Goal: Task Accomplishment & Management: Manage account settings

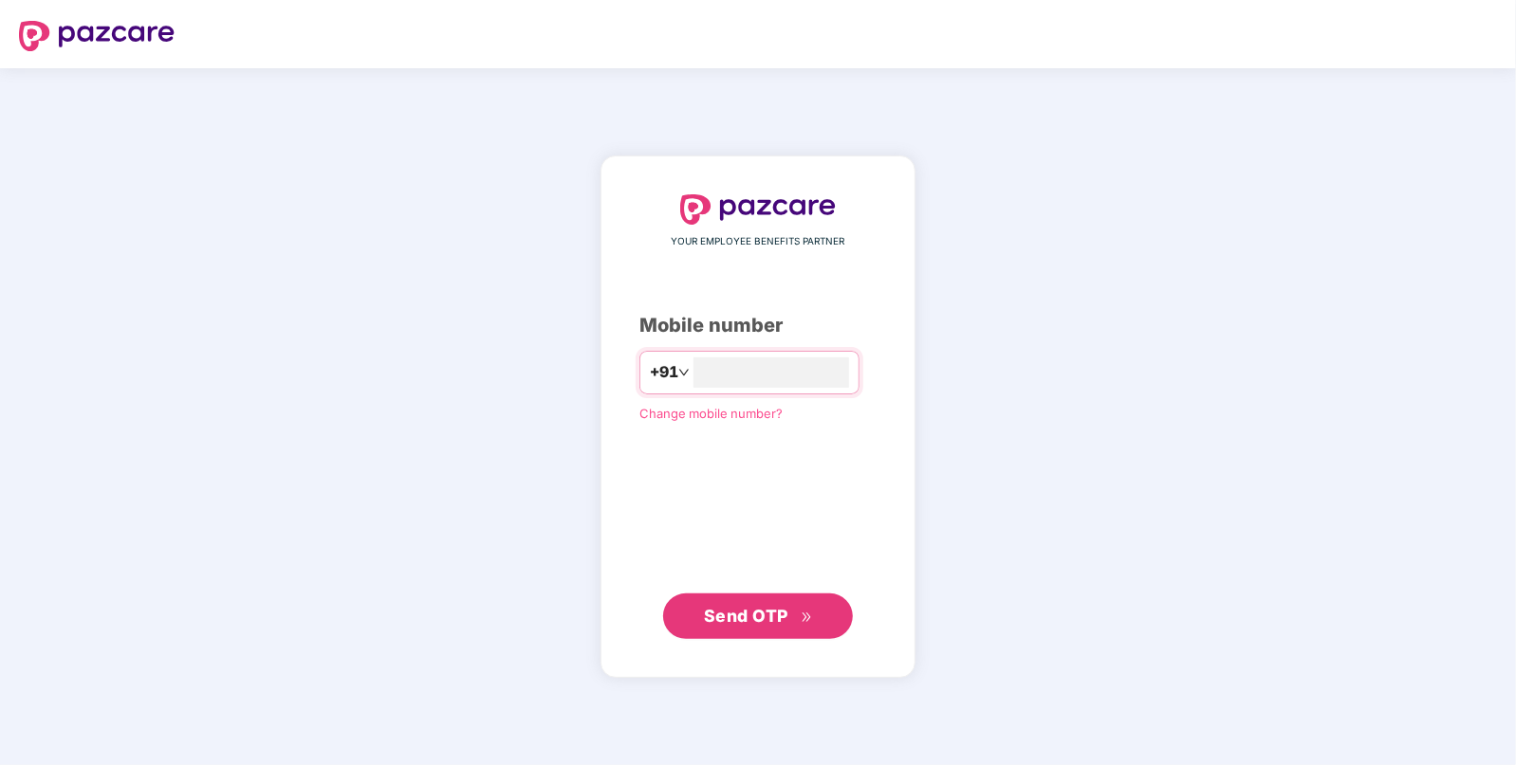
type input "**********"
click at [745, 609] on span "Send OTP" at bounding box center [746, 615] width 84 height 20
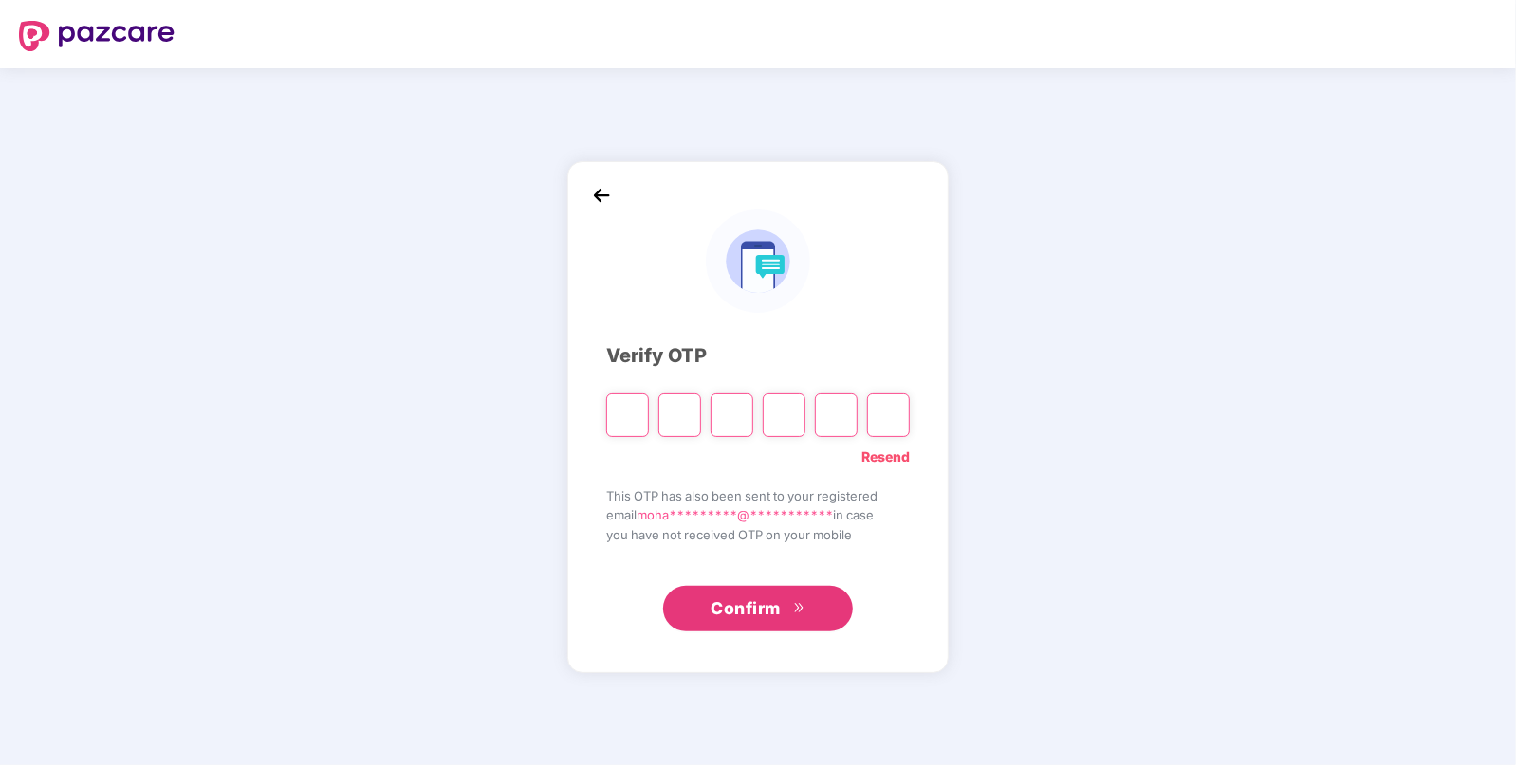
paste input "*"
type input "*"
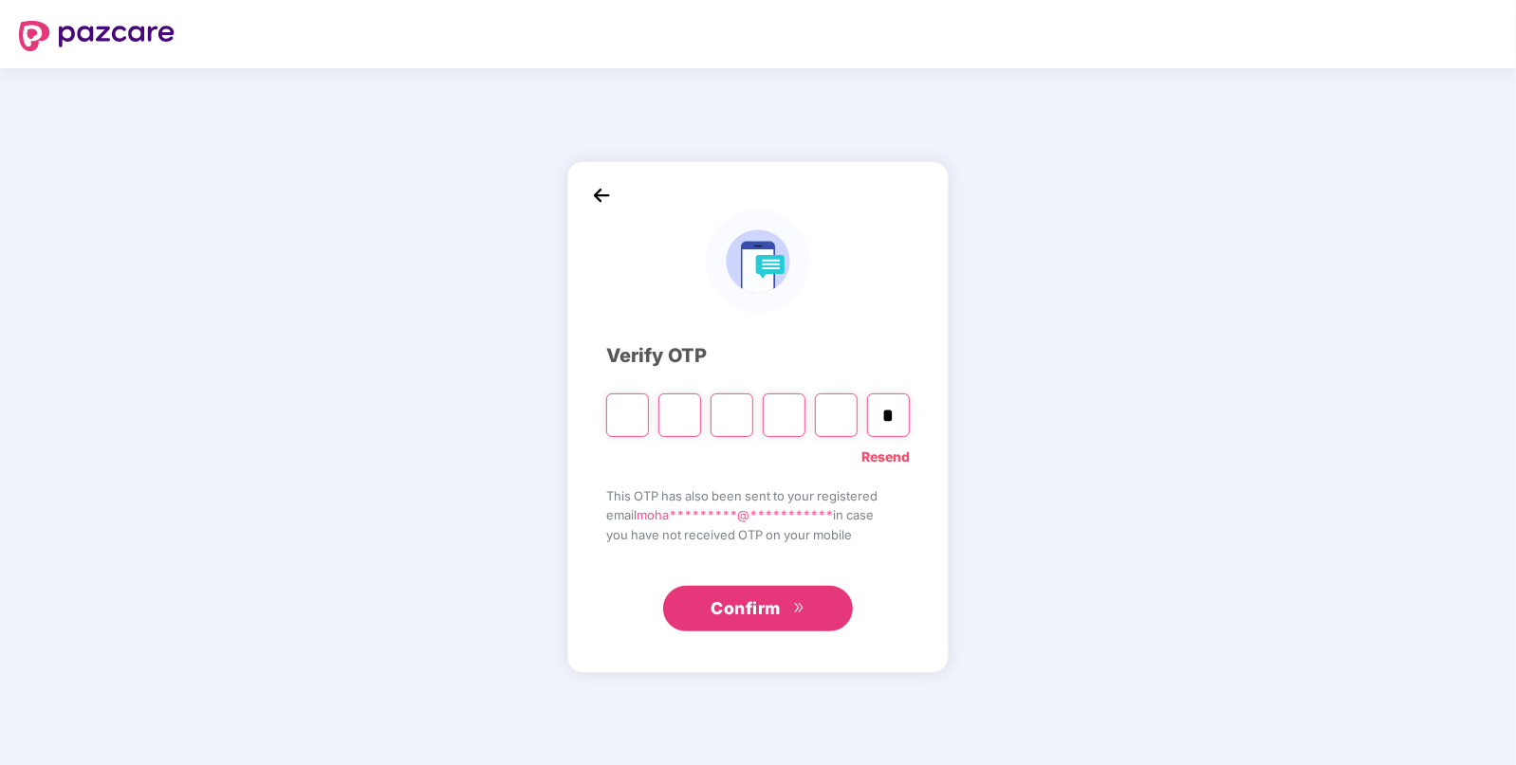
type input "*"
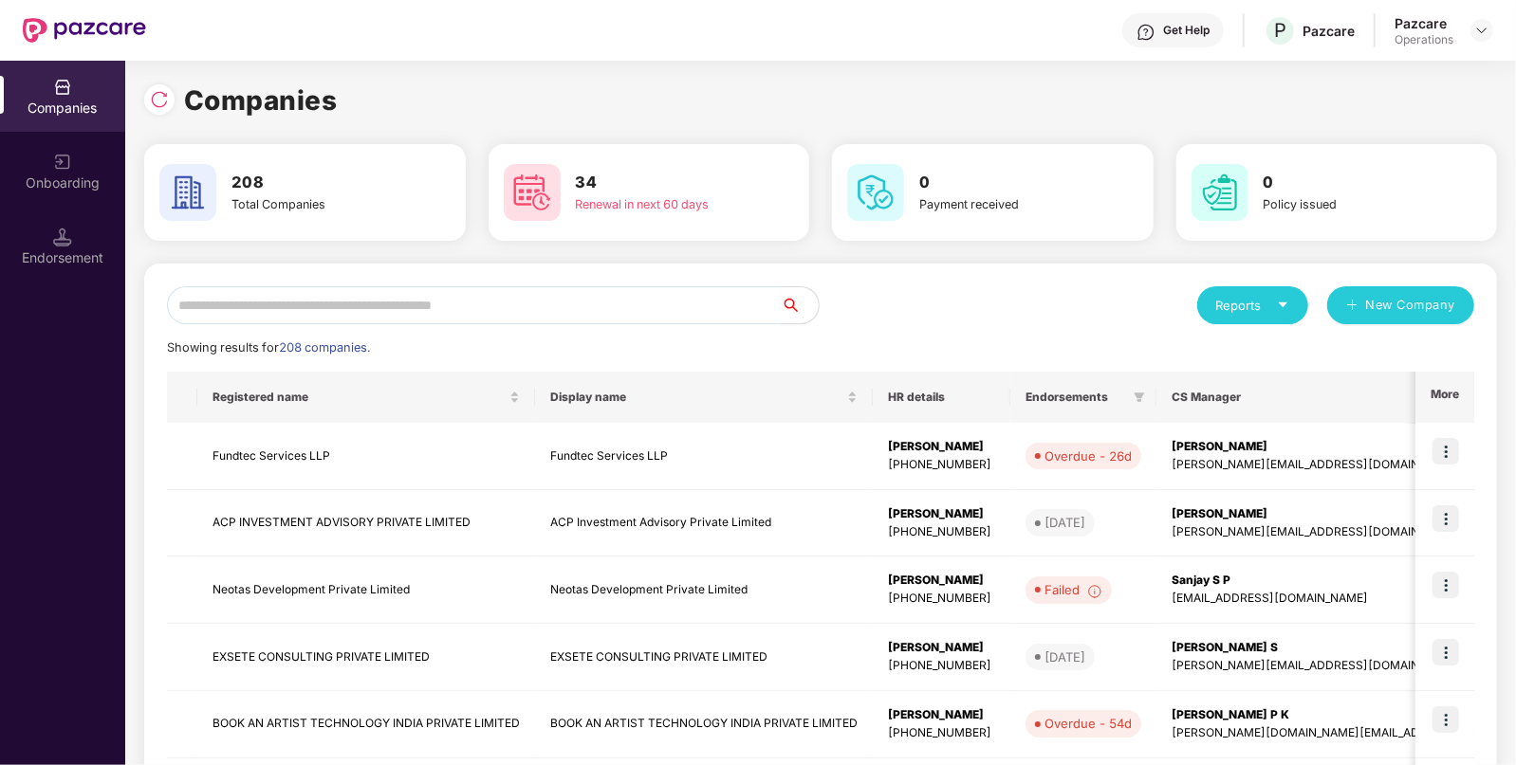
paste input "******"
click at [567, 310] on input "******" at bounding box center [474, 305] width 614 height 38
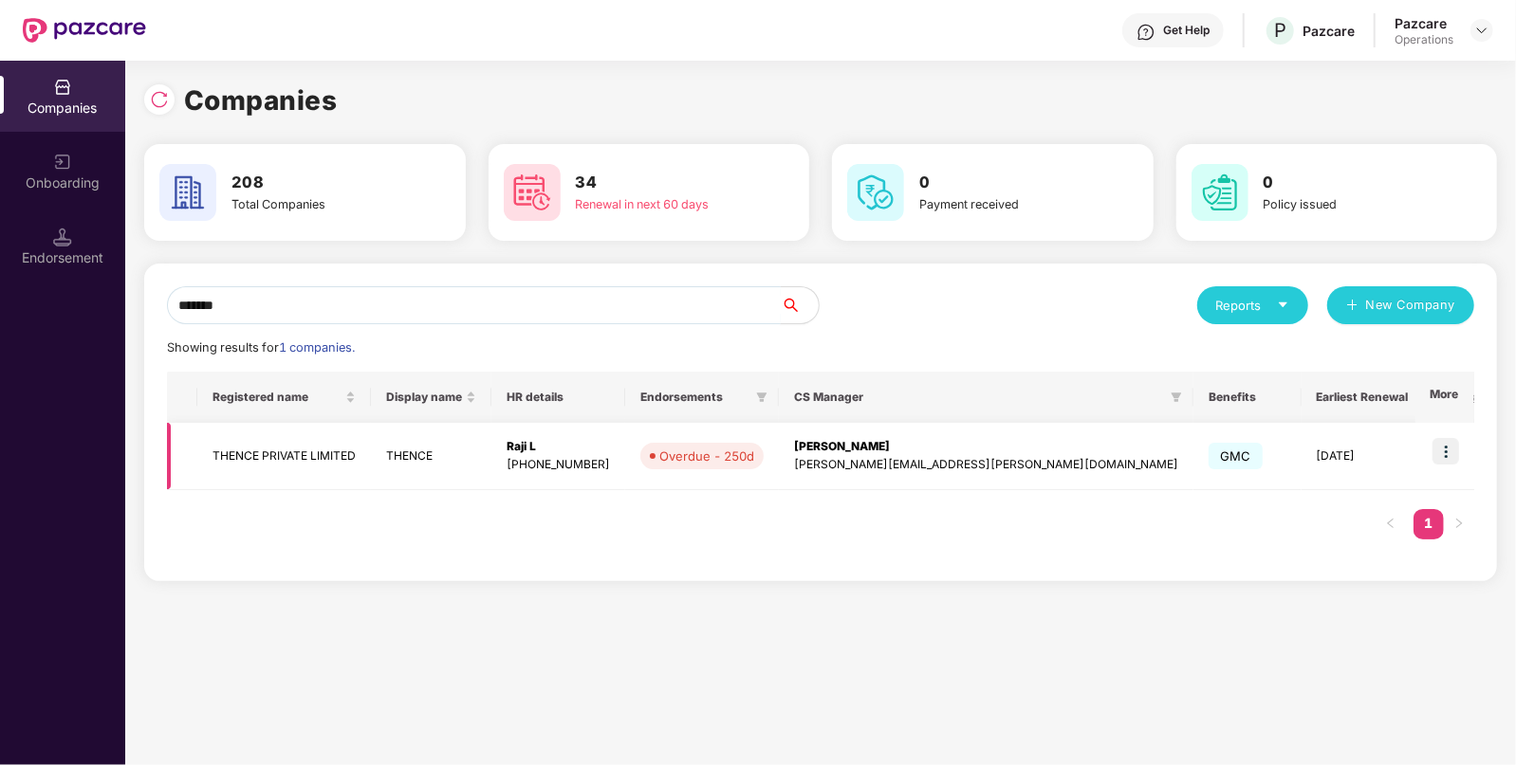
type input "******"
click at [1436, 452] on img at bounding box center [1445, 451] width 27 height 27
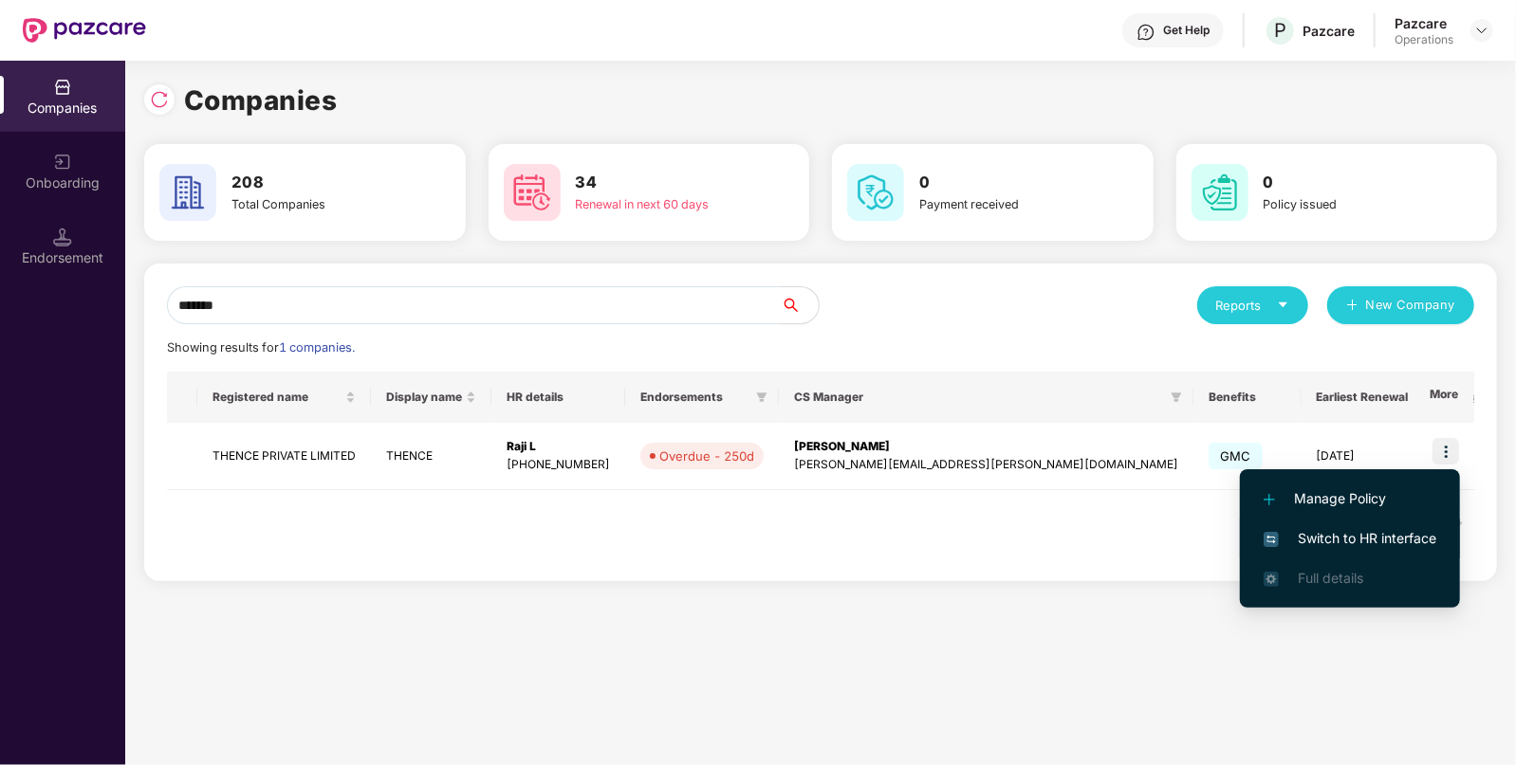
click at [1375, 529] on span "Switch to HR interface" at bounding box center [1349, 538] width 173 height 21
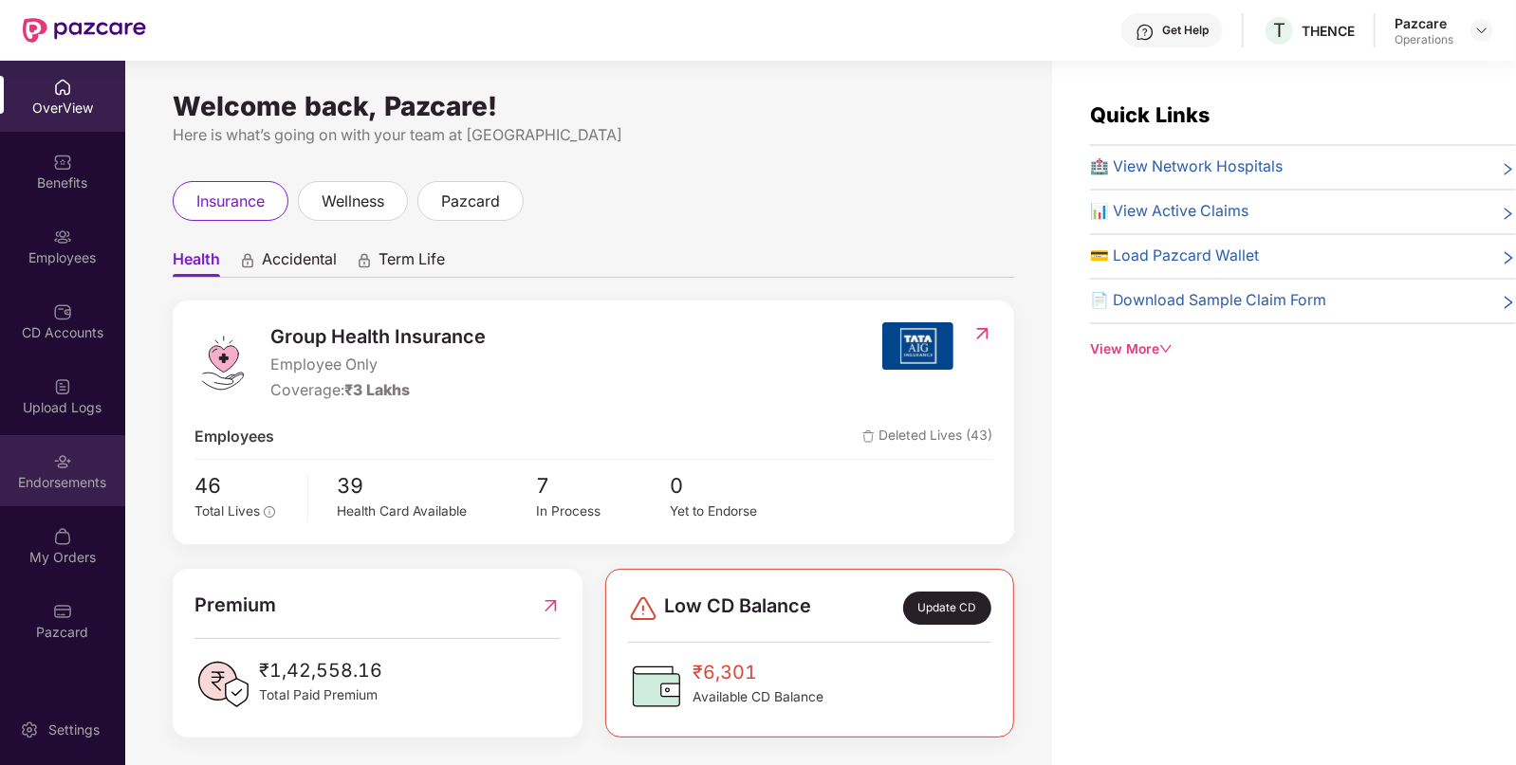
click at [80, 483] on div "Endorsements" at bounding box center [62, 482] width 125 height 19
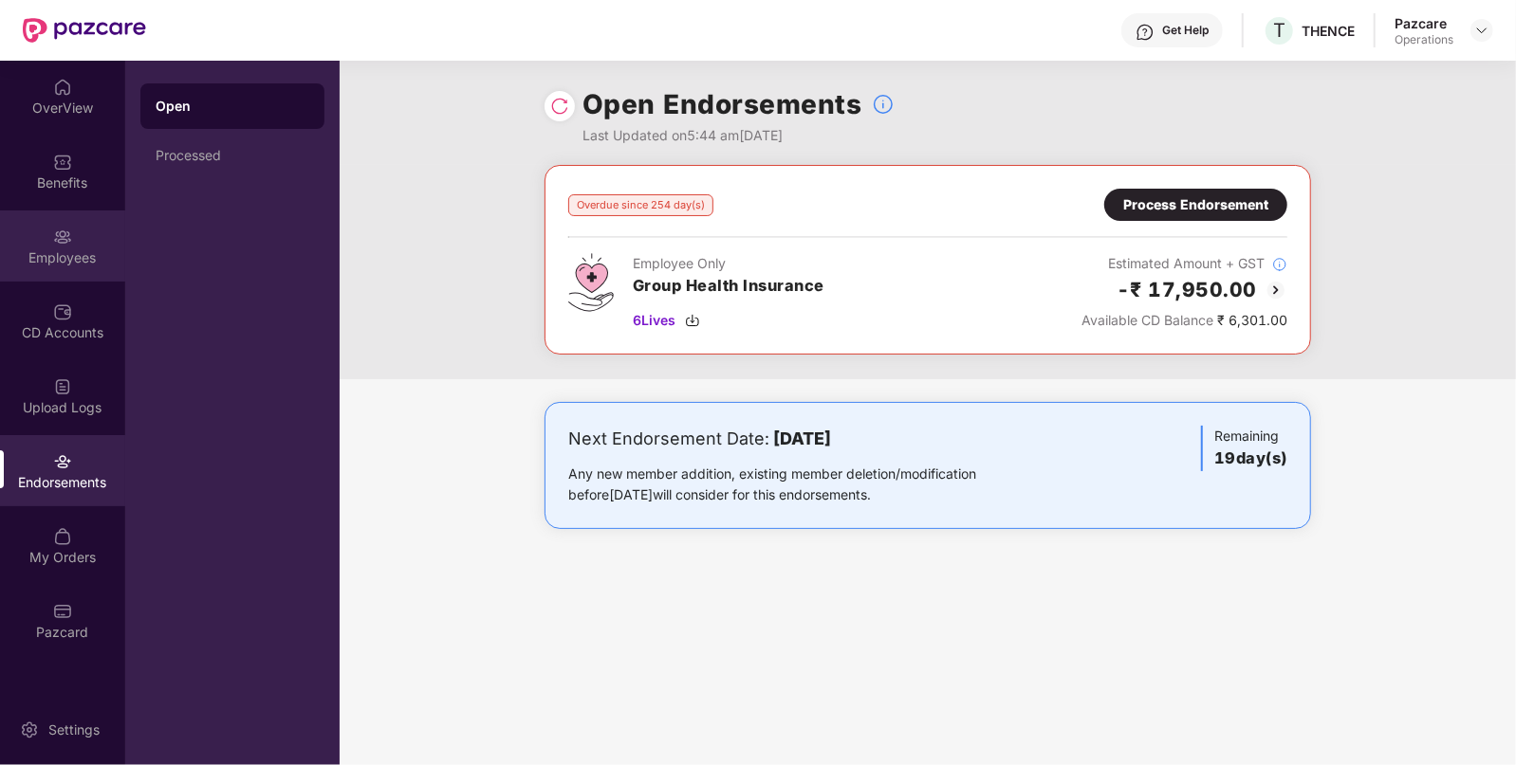
click at [38, 257] on div "Employees" at bounding box center [62, 257] width 125 height 19
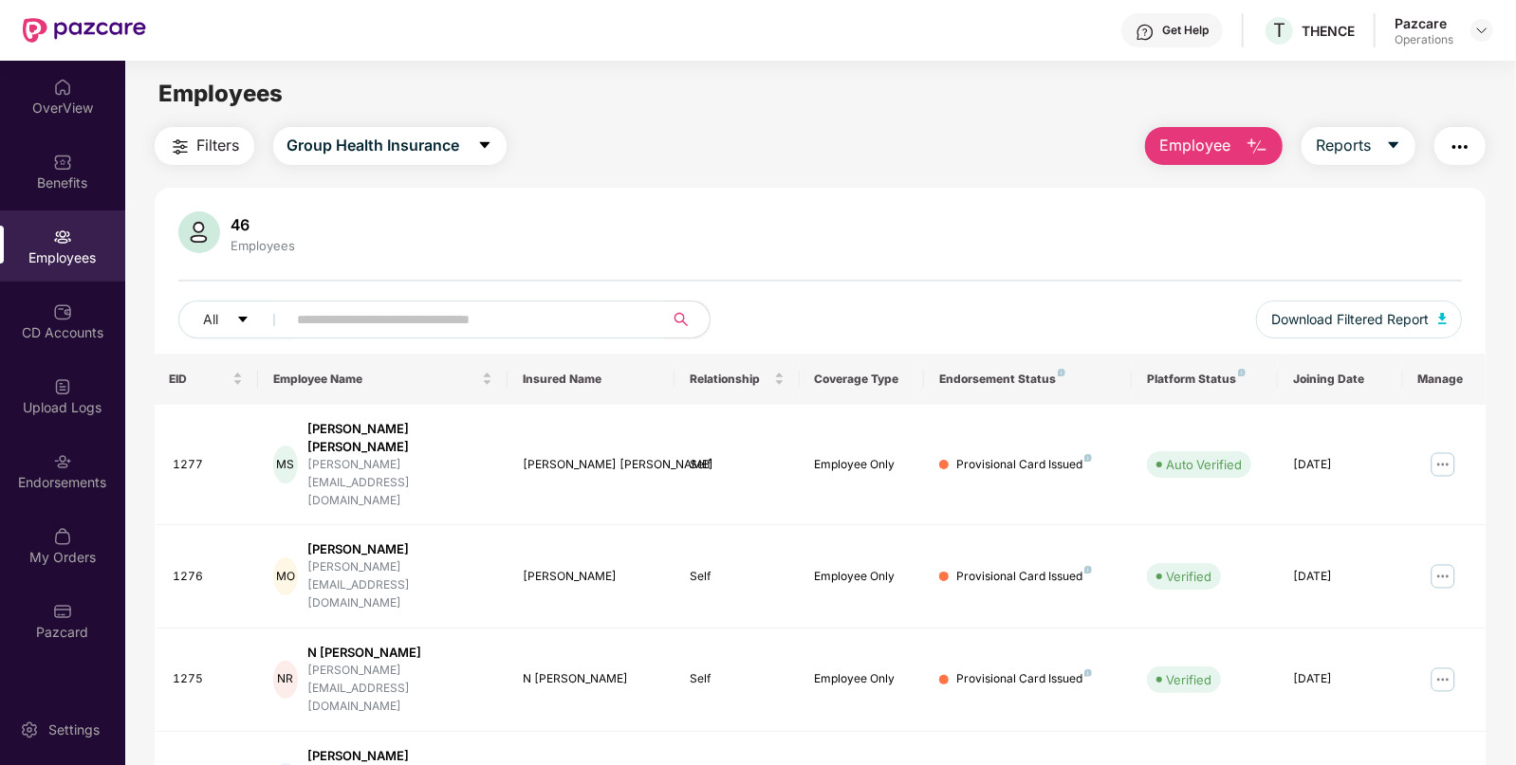
click at [213, 137] on span "Filters" at bounding box center [218, 146] width 43 height 24
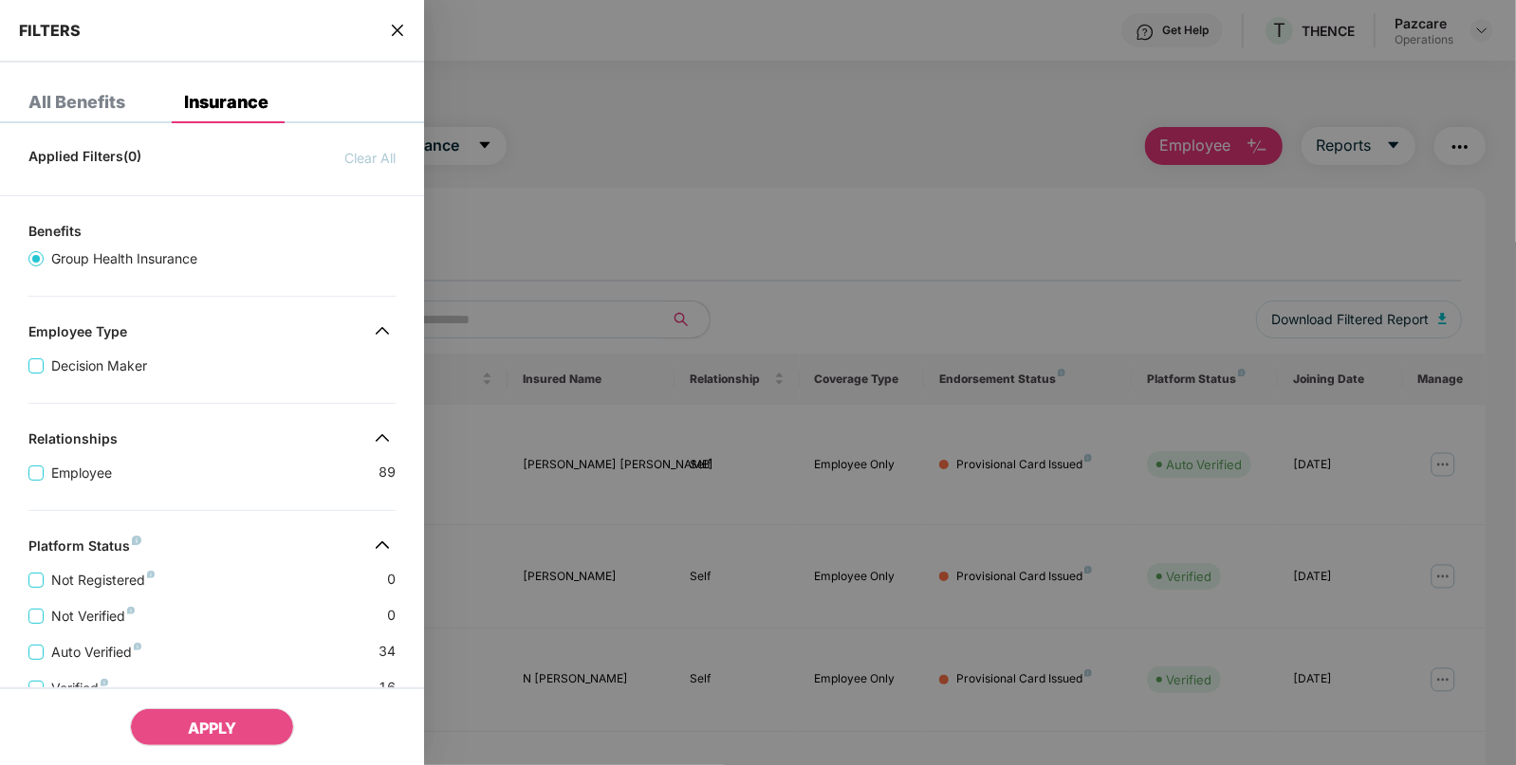
scroll to position [363, 0]
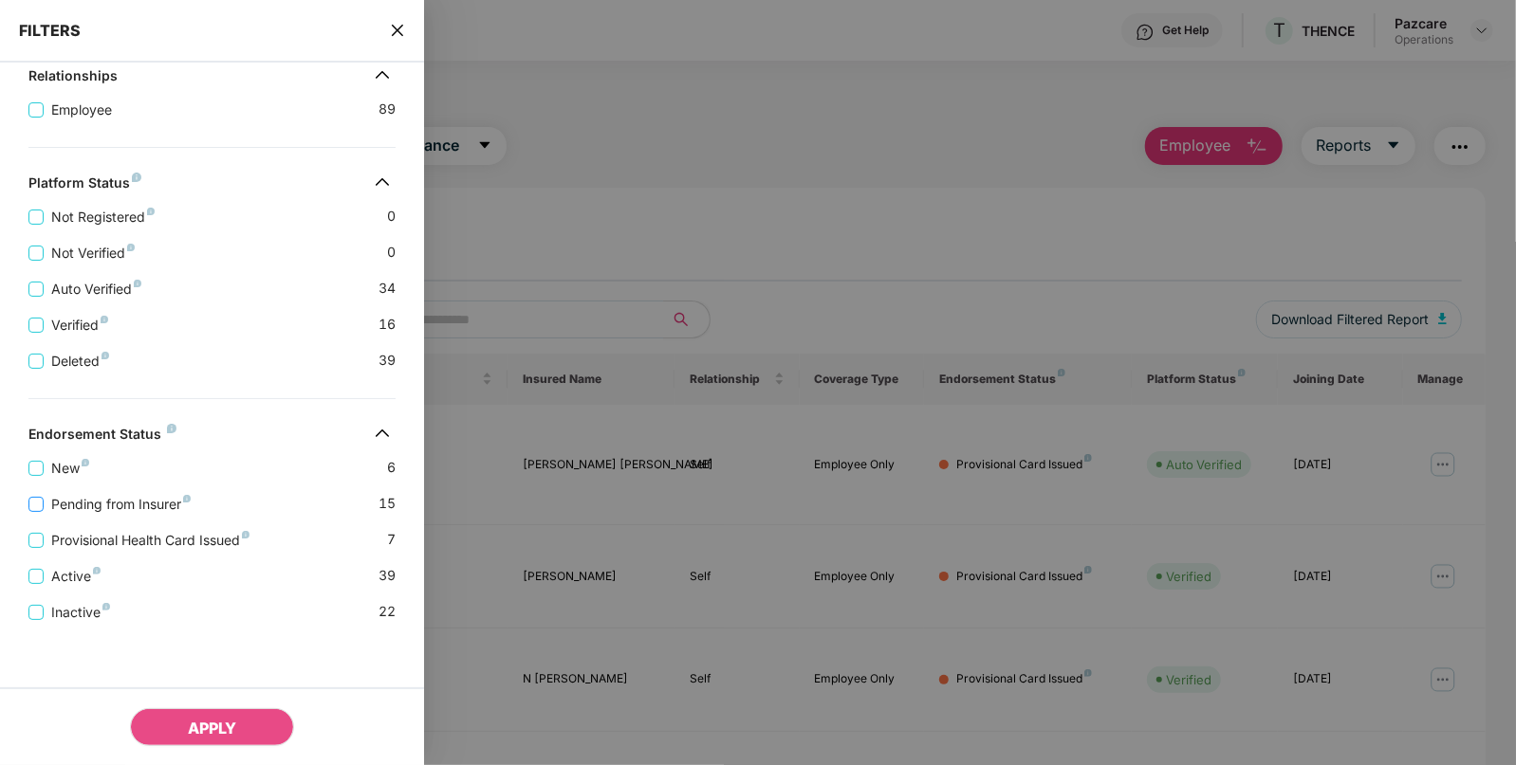
click at [156, 498] on span "Pending from Insurer" at bounding box center [121, 504] width 155 height 21
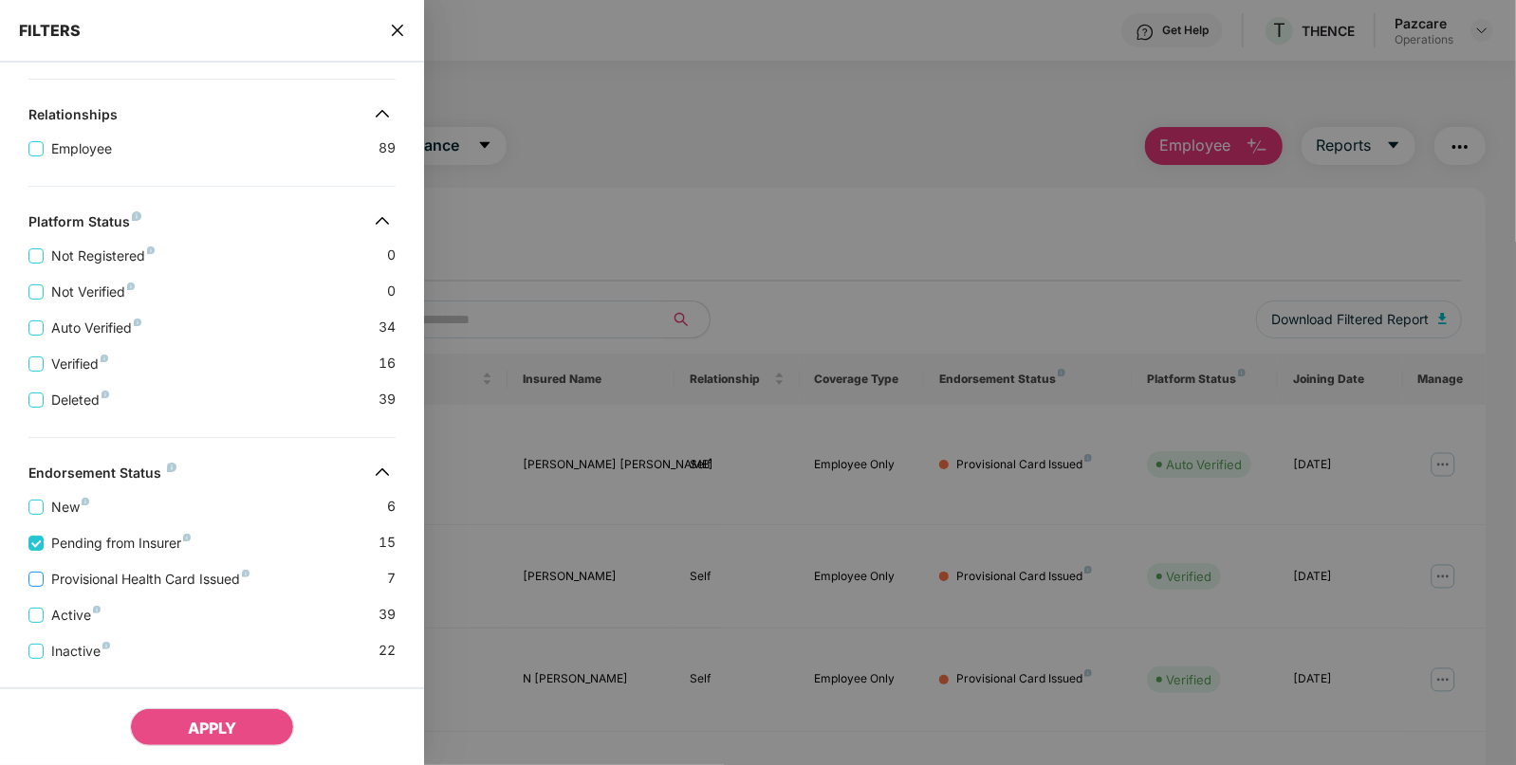
click at [127, 579] on span "Provisional Health Card Issued" at bounding box center [150, 579] width 213 height 21
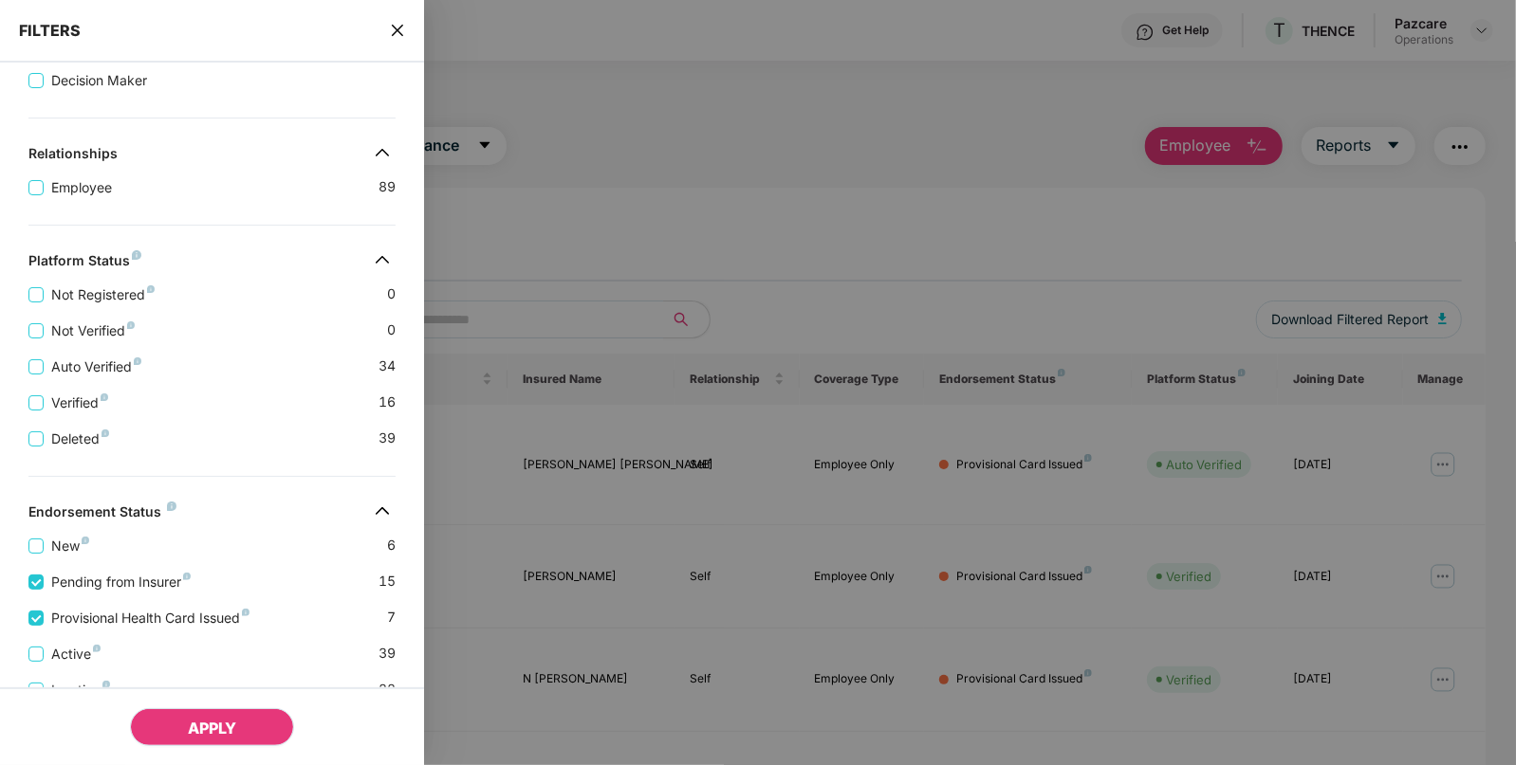
click at [191, 719] on button "APPLY" at bounding box center [212, 727] width 164 height 38
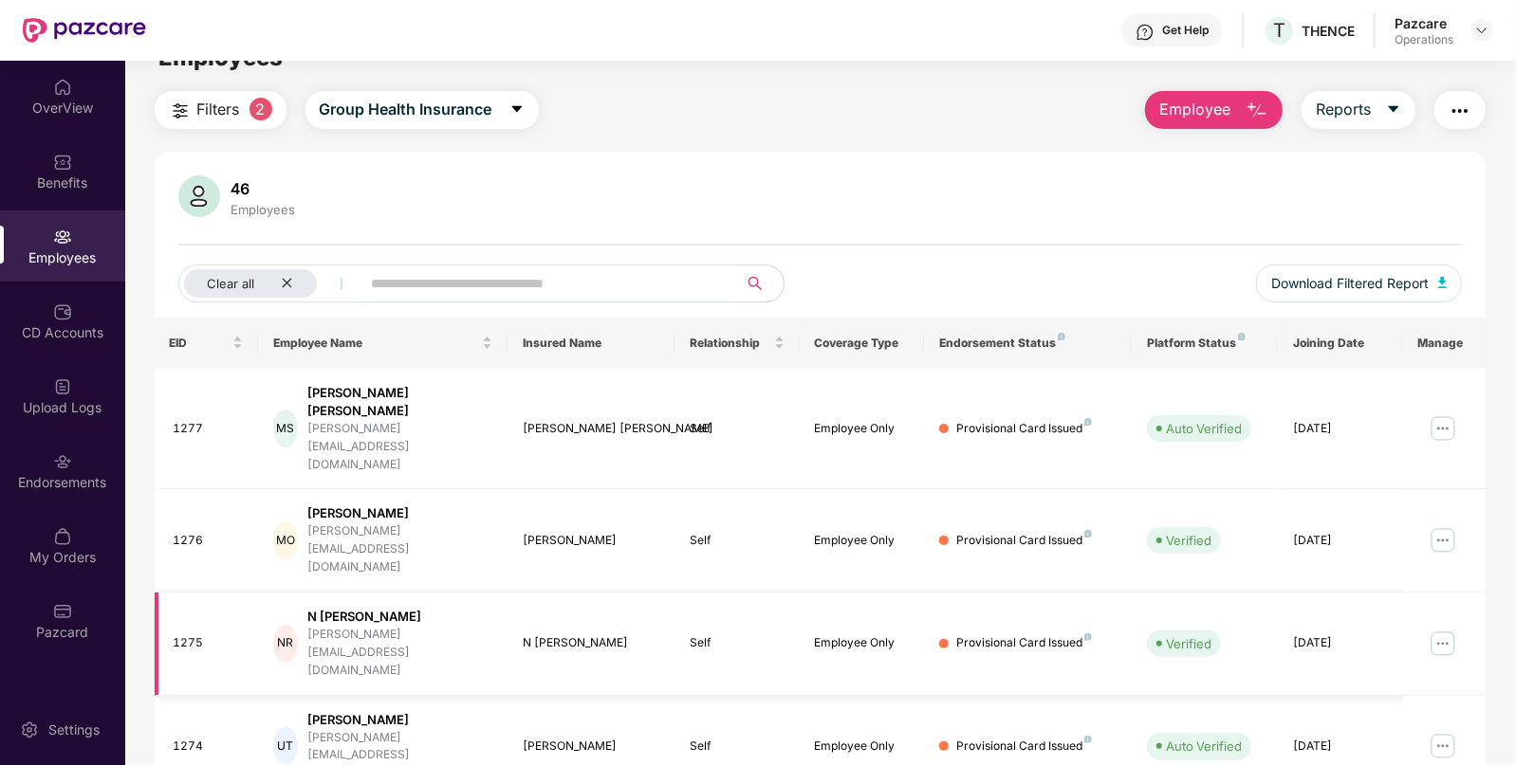
scroll to position [34, 0]
click at [1351, 287] on span "Download Filtered Report" at bounding box center [1349, 285] width 157 height 21
click at [1469, 114] on img "button" at bounding box center [1459, 112] width 23 height 23
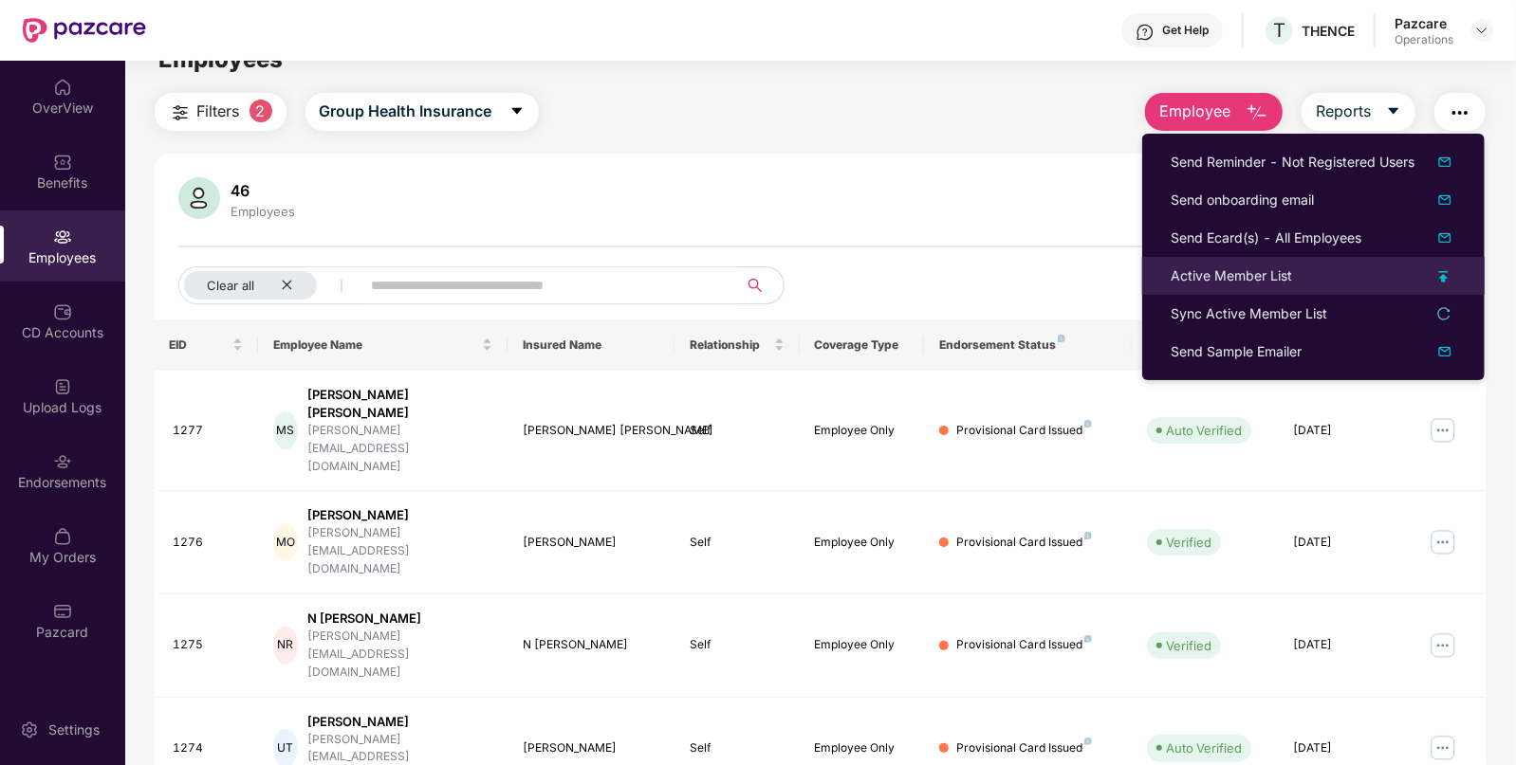
click at [1265, 278] on div "Active Member List" at bounding box center [1230, 276] width 121 height 21
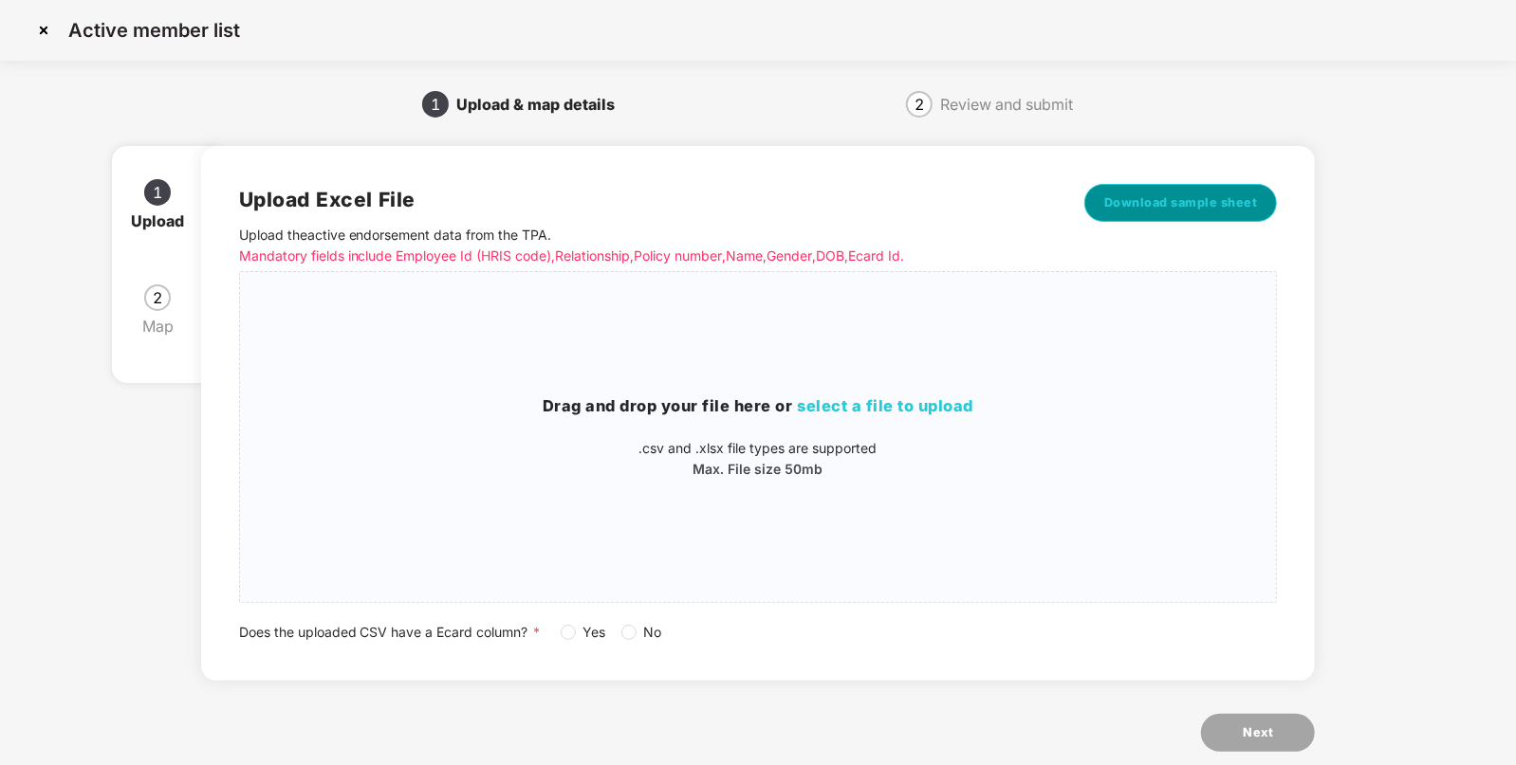
click at [1216, 203] on span "Download sample sheet" at bounding box center [1181, 202] width 154 height 19
click at [1032, 375] on div "Drag and drop your file here or select a file to upload .csv and .xlsx file typ…" at bounding box center [758, 437] width 1037 height 300
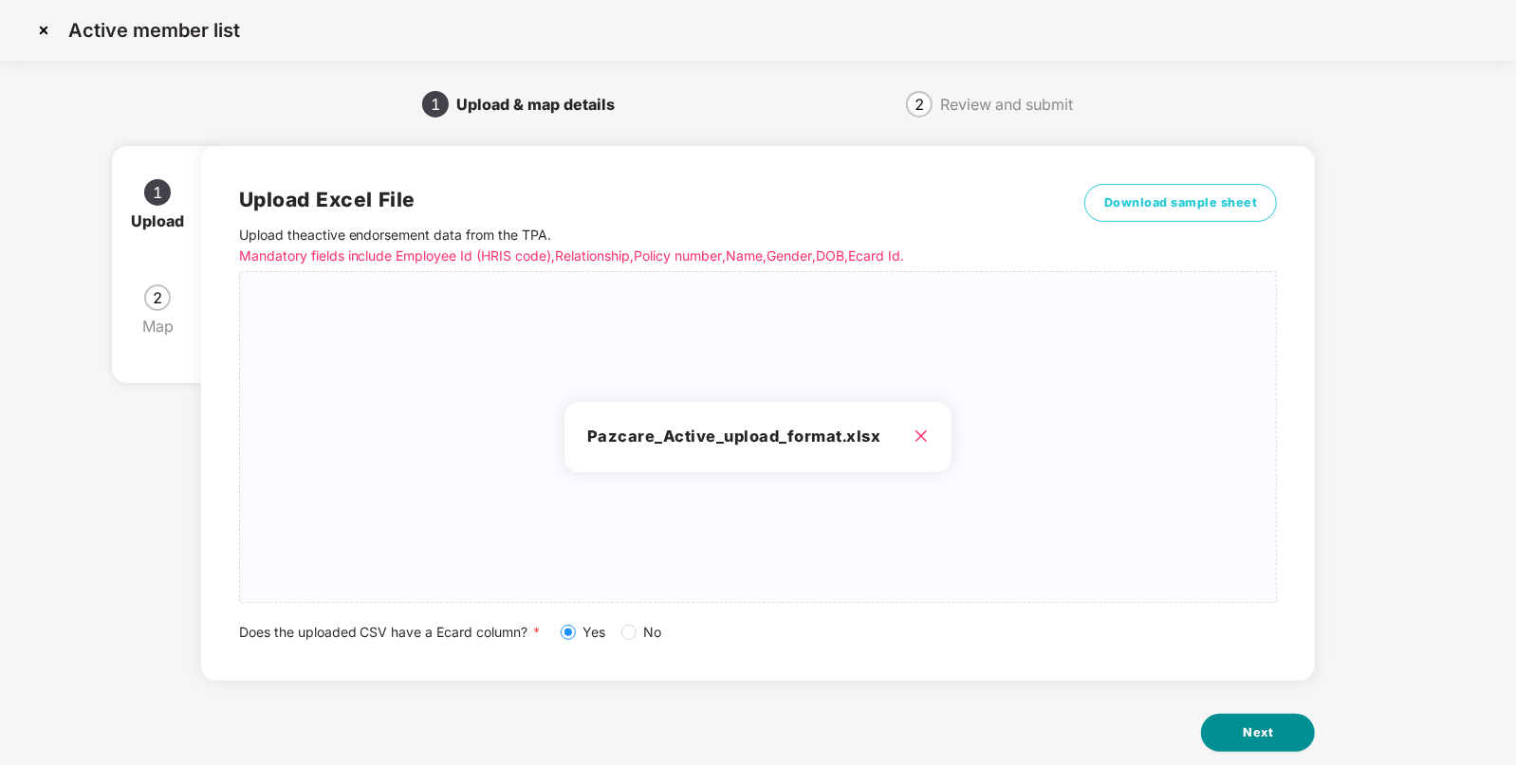
click at [1272, 740] on span "Next" at bounding box center [1257, 733] width 30 height 19
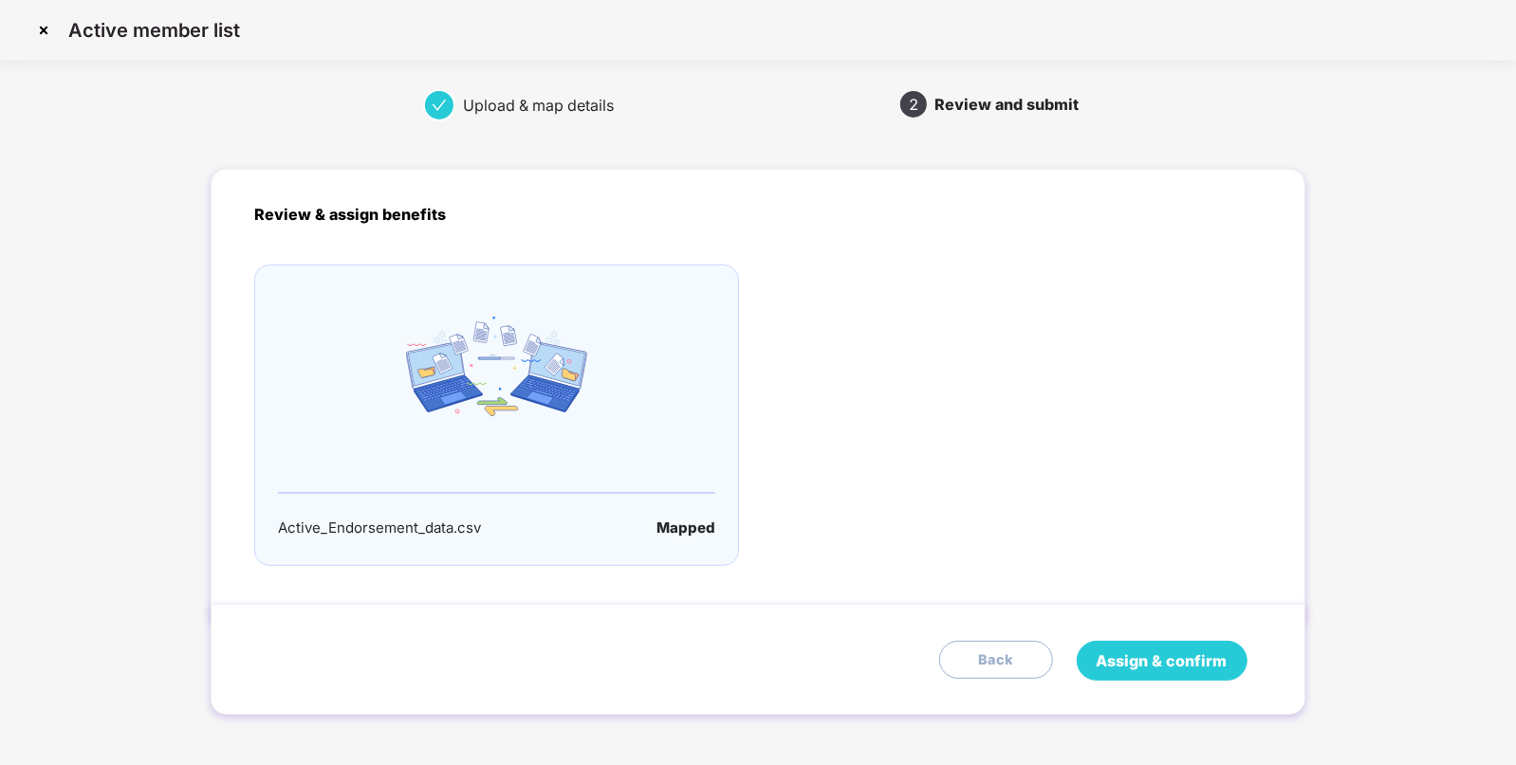
click at [1100, 659] on span "Assign & confirm" at bounding box center [1161, 662] width 131 height 24
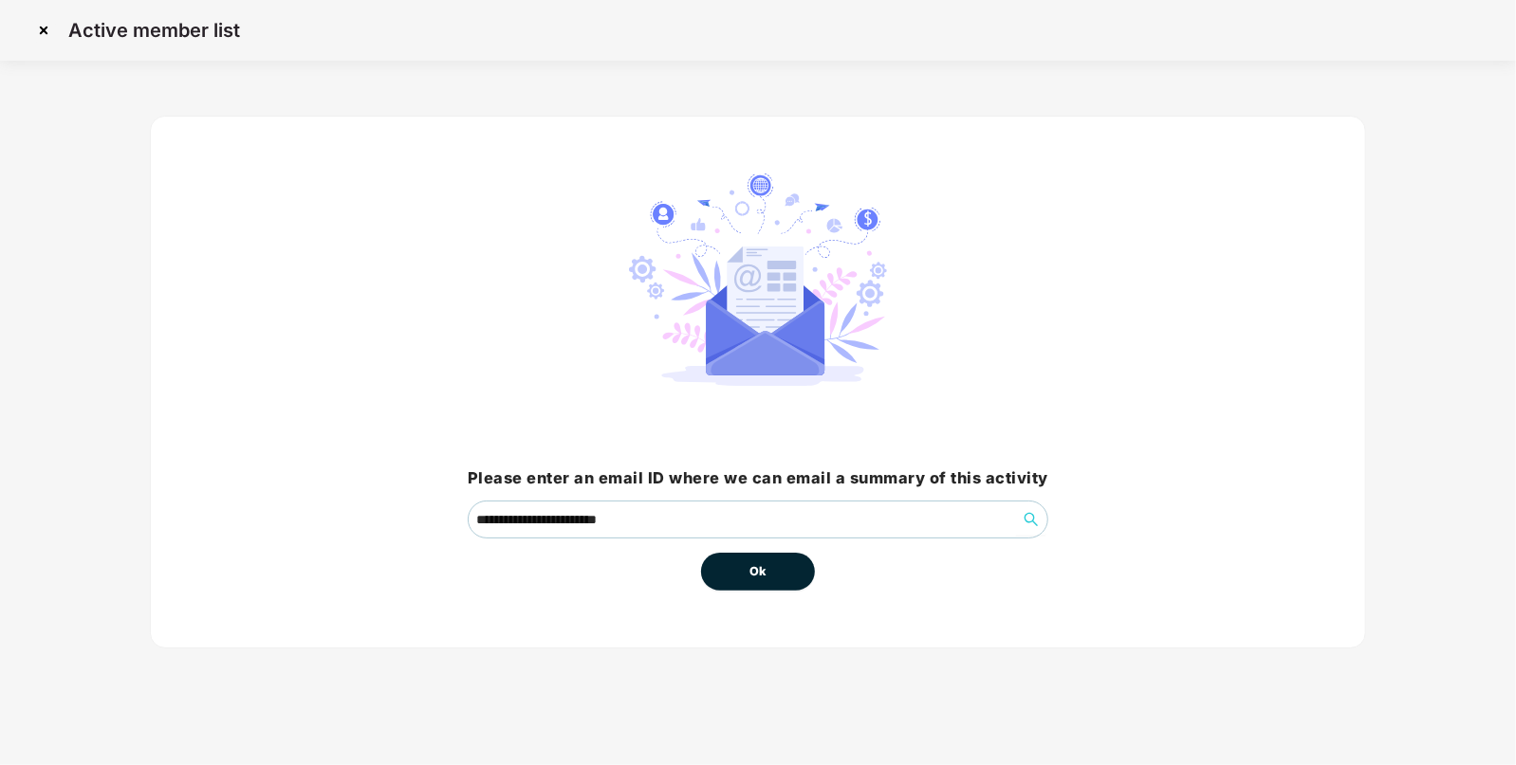
click at [778, 568] on button "Ok" at bounding box center [758, 572] width 114 height 38
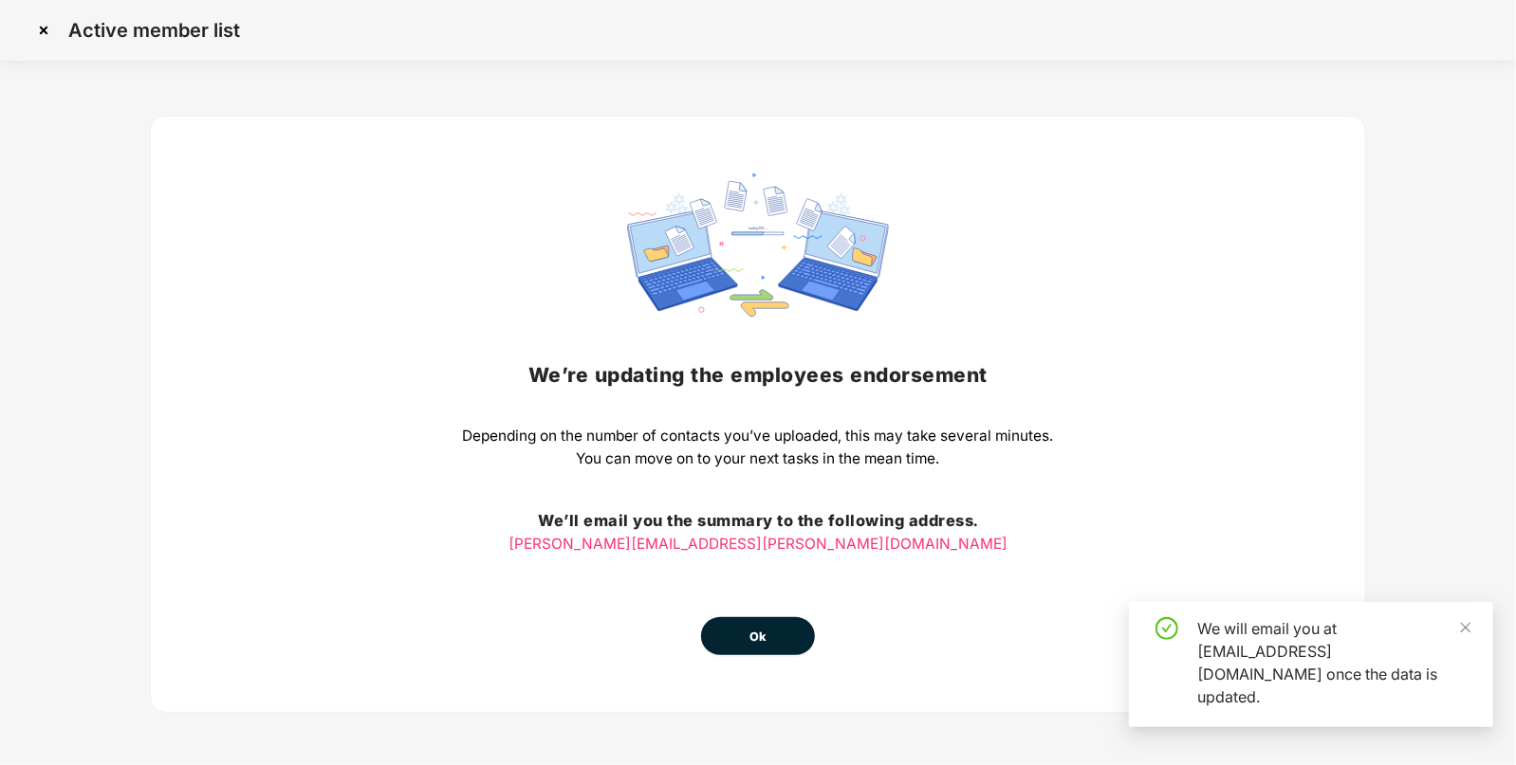
click at [770, 623] on button "Ok" at bounding box center [758, 636] width 114 height 38
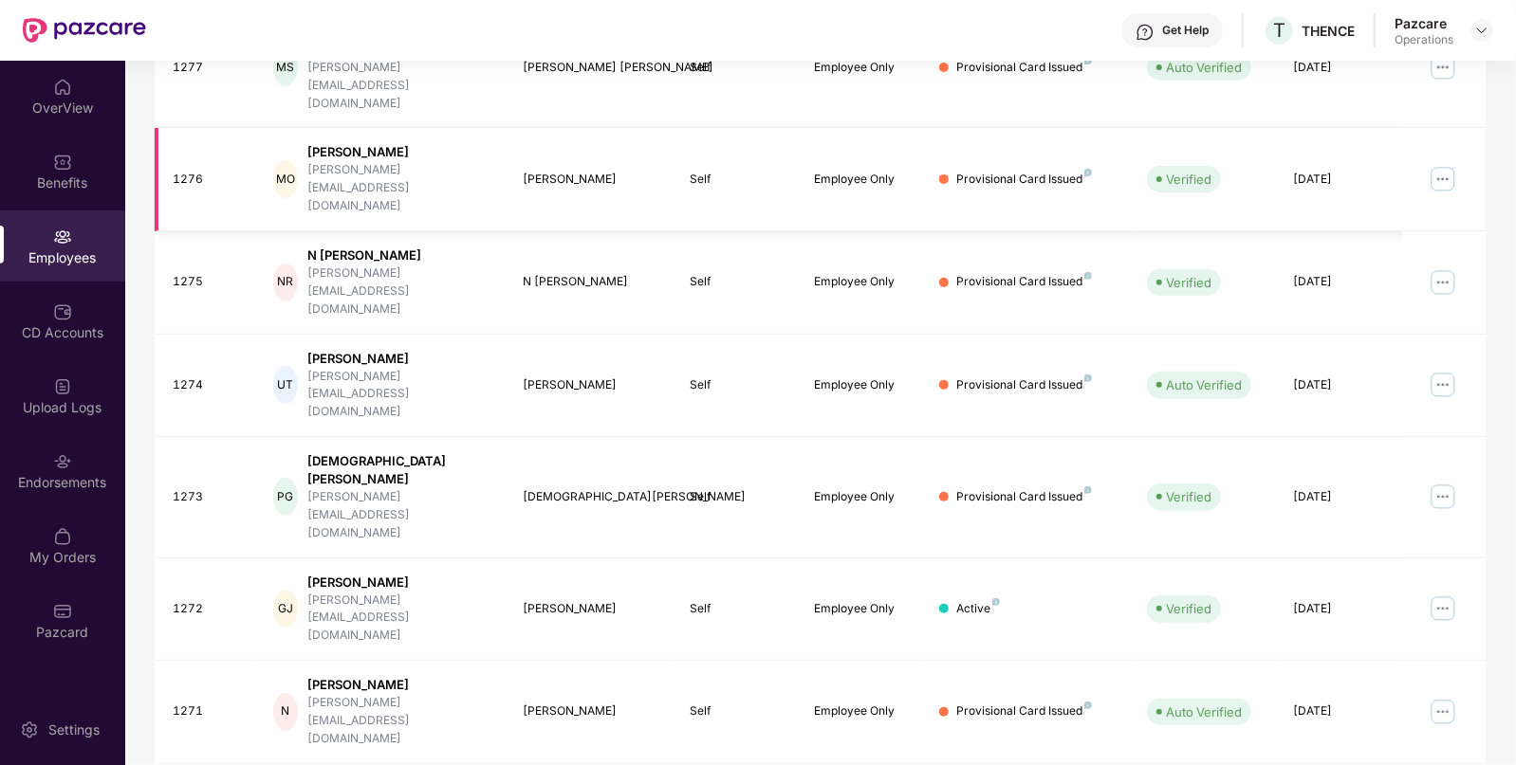
scroll to position [0, 0]
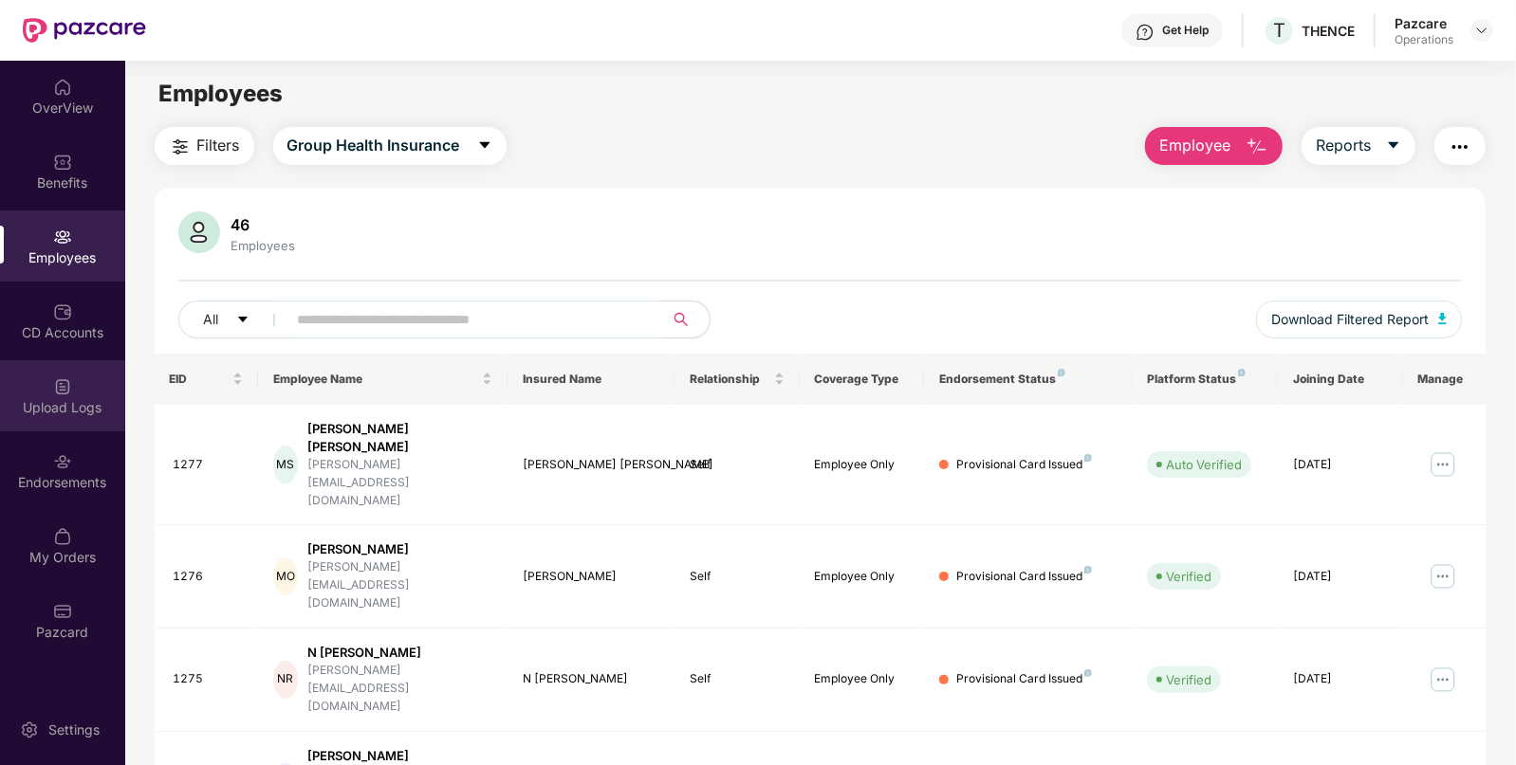
click at [36, 420] on div "Upload Logs" at bounding box center [62, 395] width 125 height 71
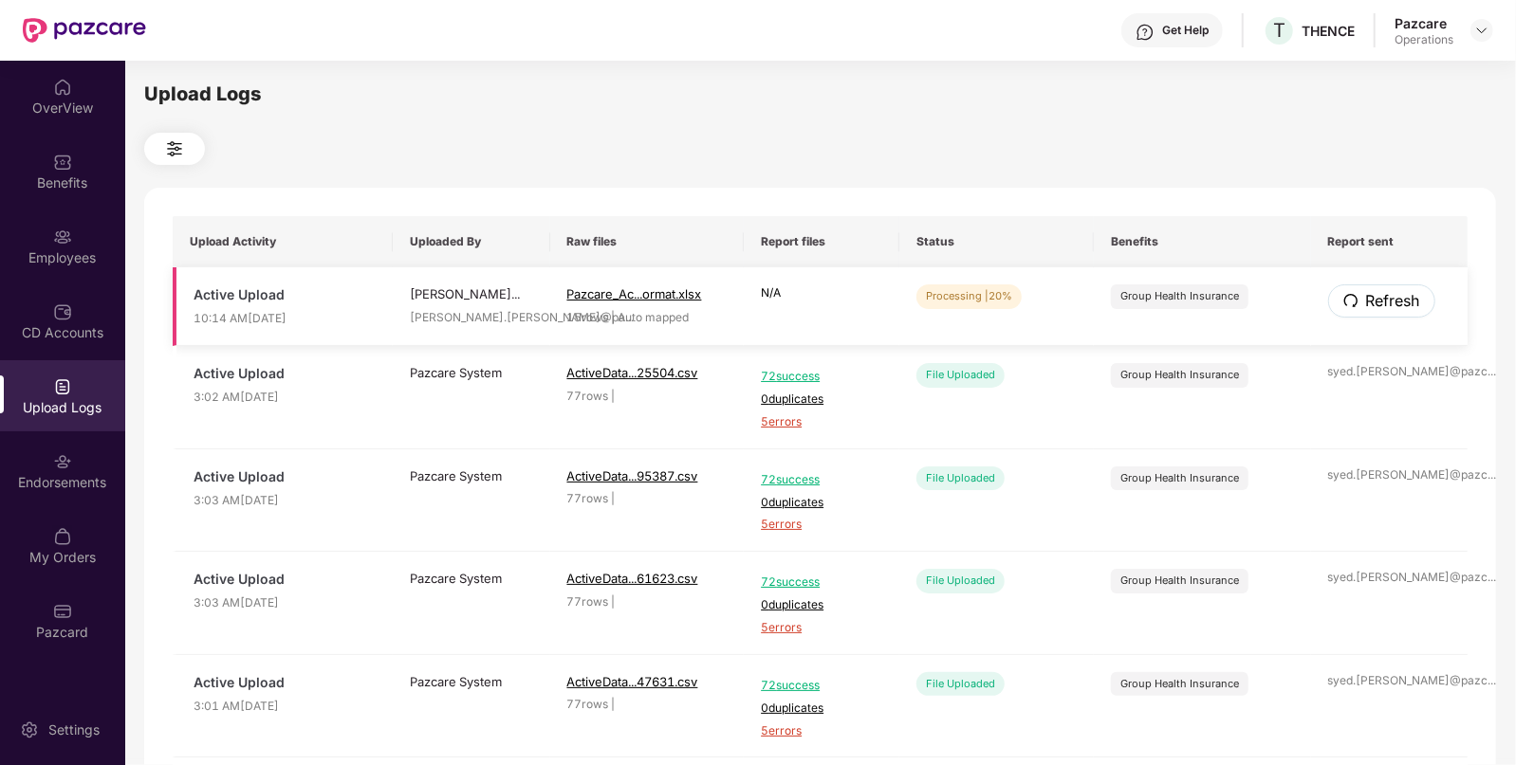
click at [1366, 293] on span "Refresh" at bounding box center [1393, 301] width 54 height 24
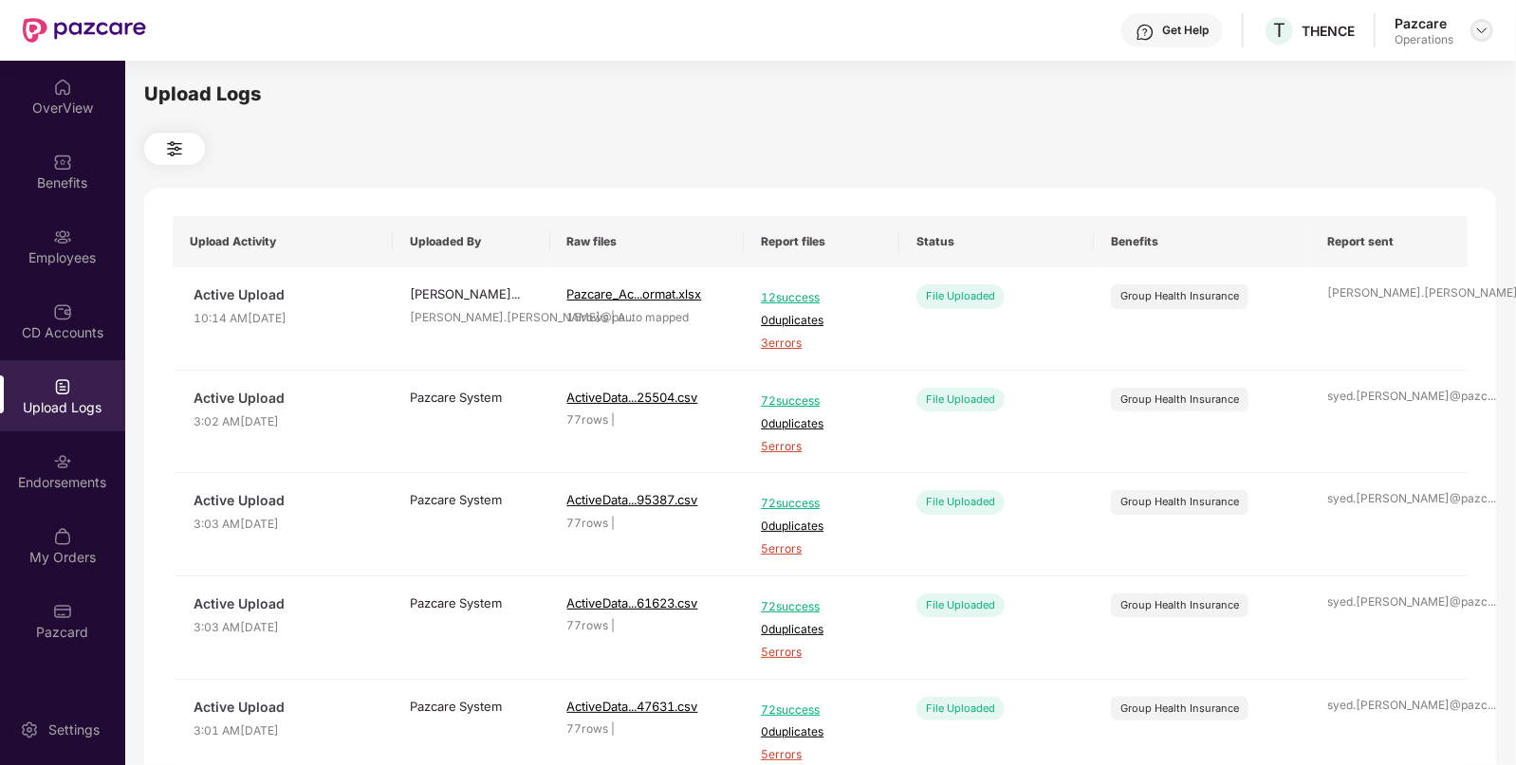
click at [1471, 24] on div at bounding box center [1481, 30] width 23 height 23
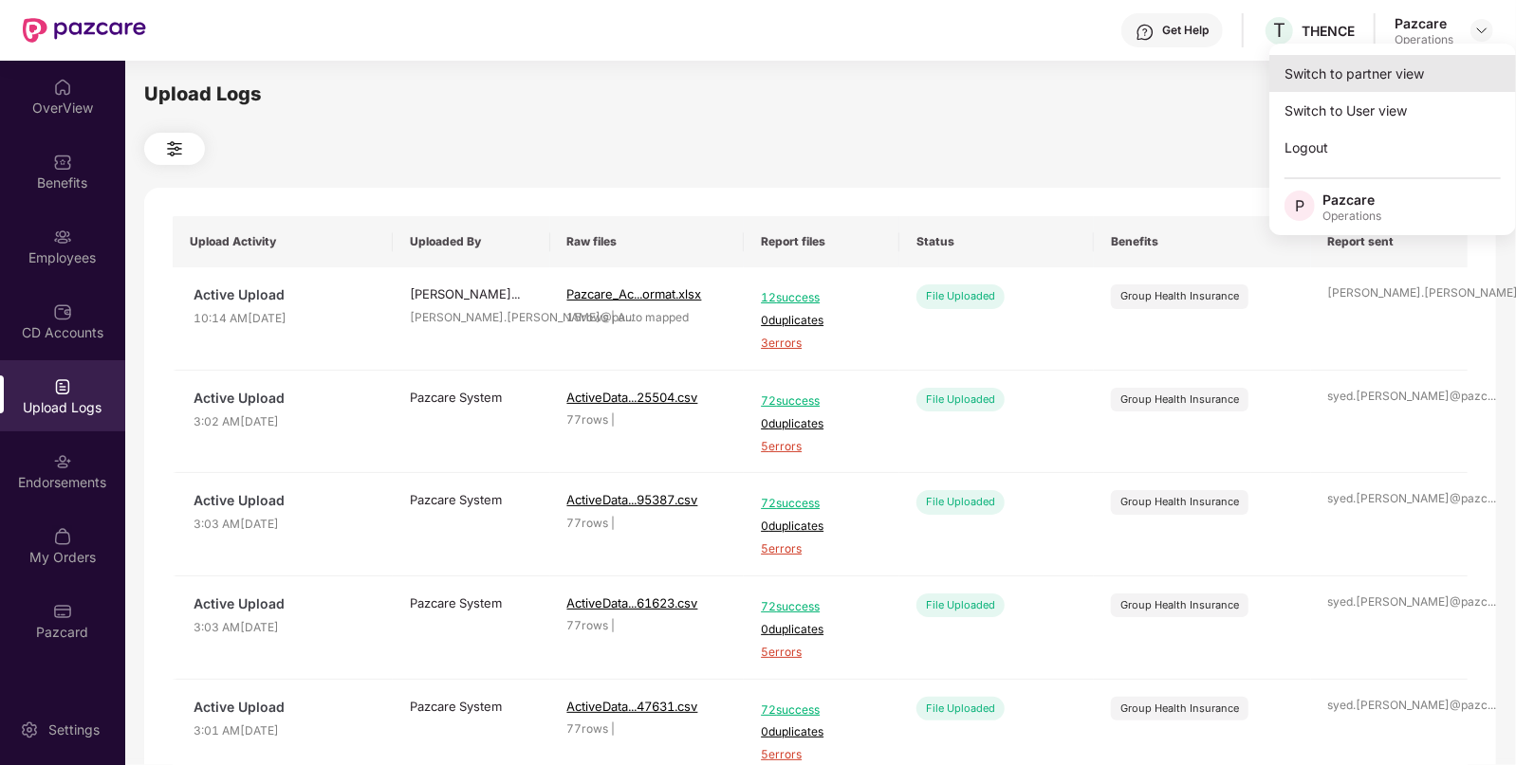
click at [1415, 75] on div "Switch to partner view" at bounding box center [1392, 73] width 247 height 37
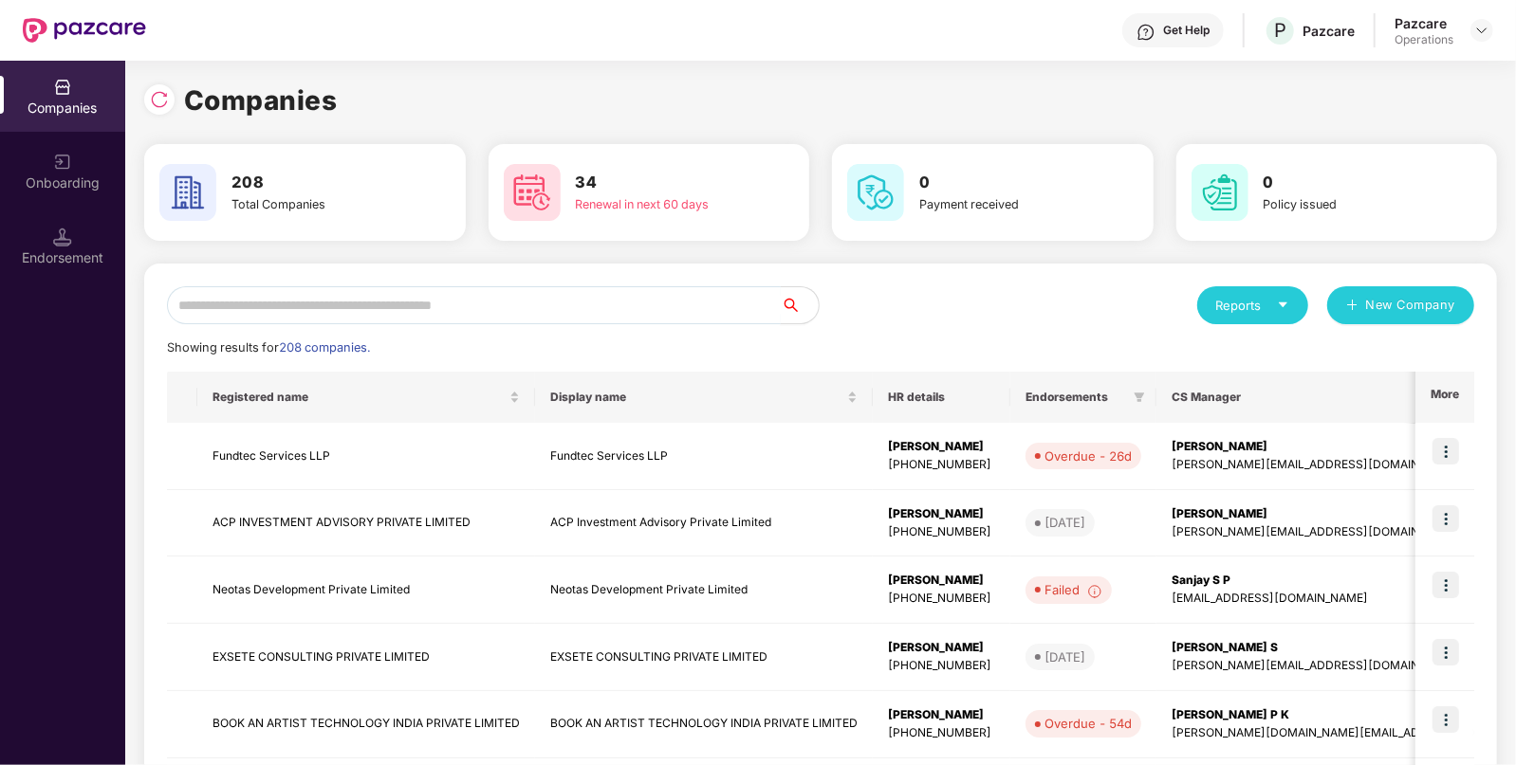
click at [504, 298] on input "text" at bounding box center [474, 305] width 614 height 38
paste input "**********"
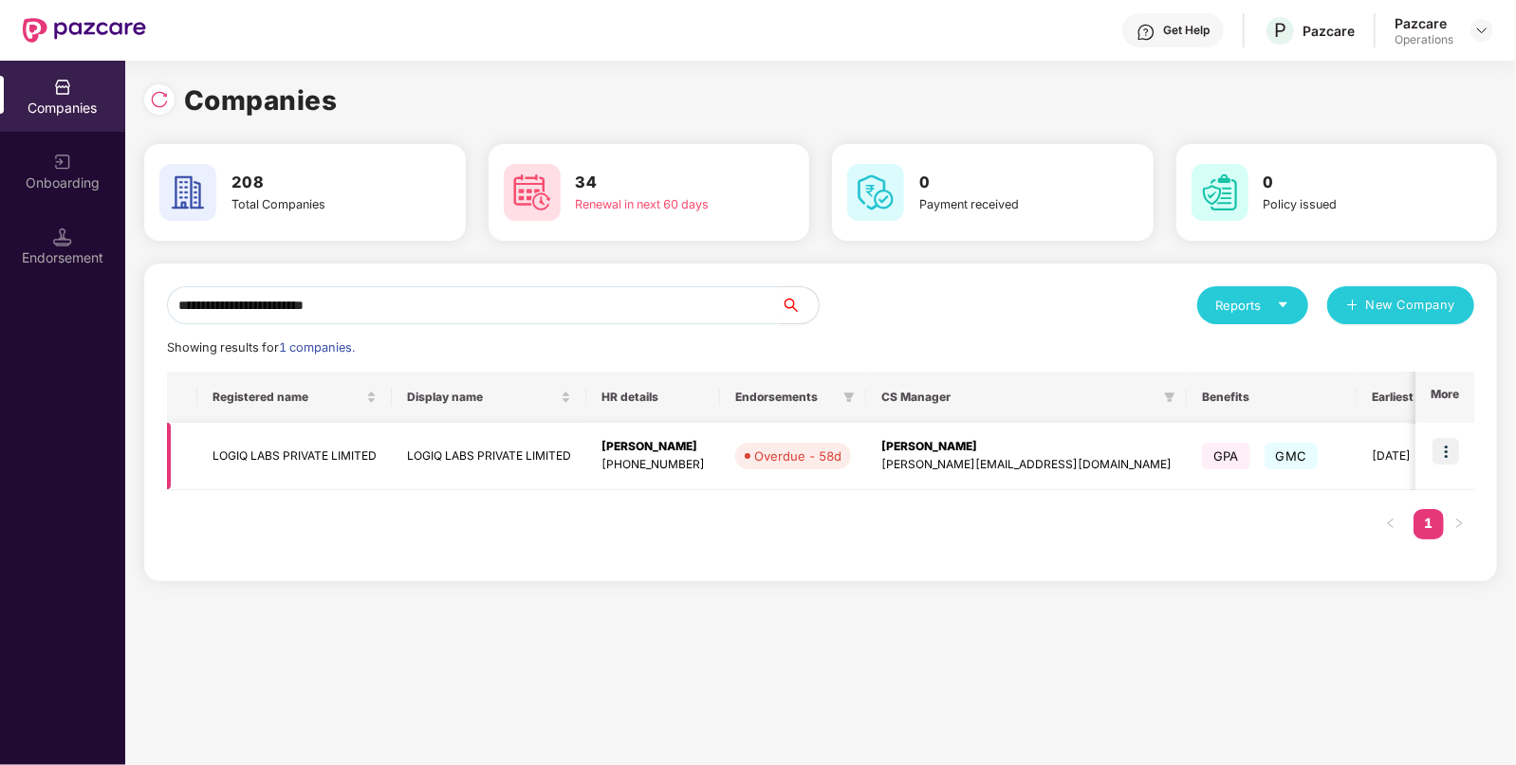
type input "**********"
click at [1465, 441] on td at bounding box center [1444, 456] width 59 height 67
click at [1447, 454] on img at bounding box center [1445, 451] width 27 height 27
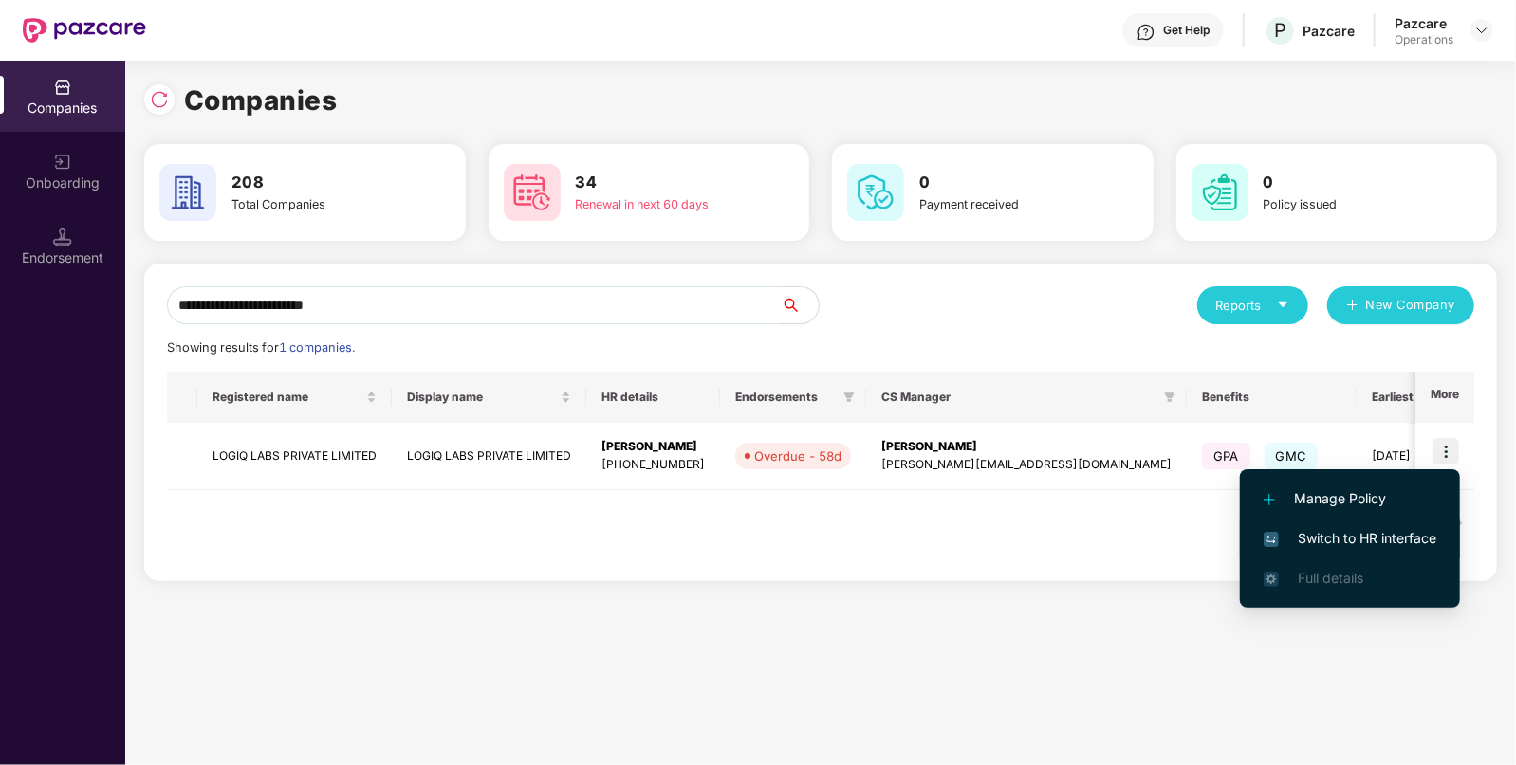
click at [1370, 541] on span "Switch to HR interface" at bounding box center [1349, 538] width 173 height 21
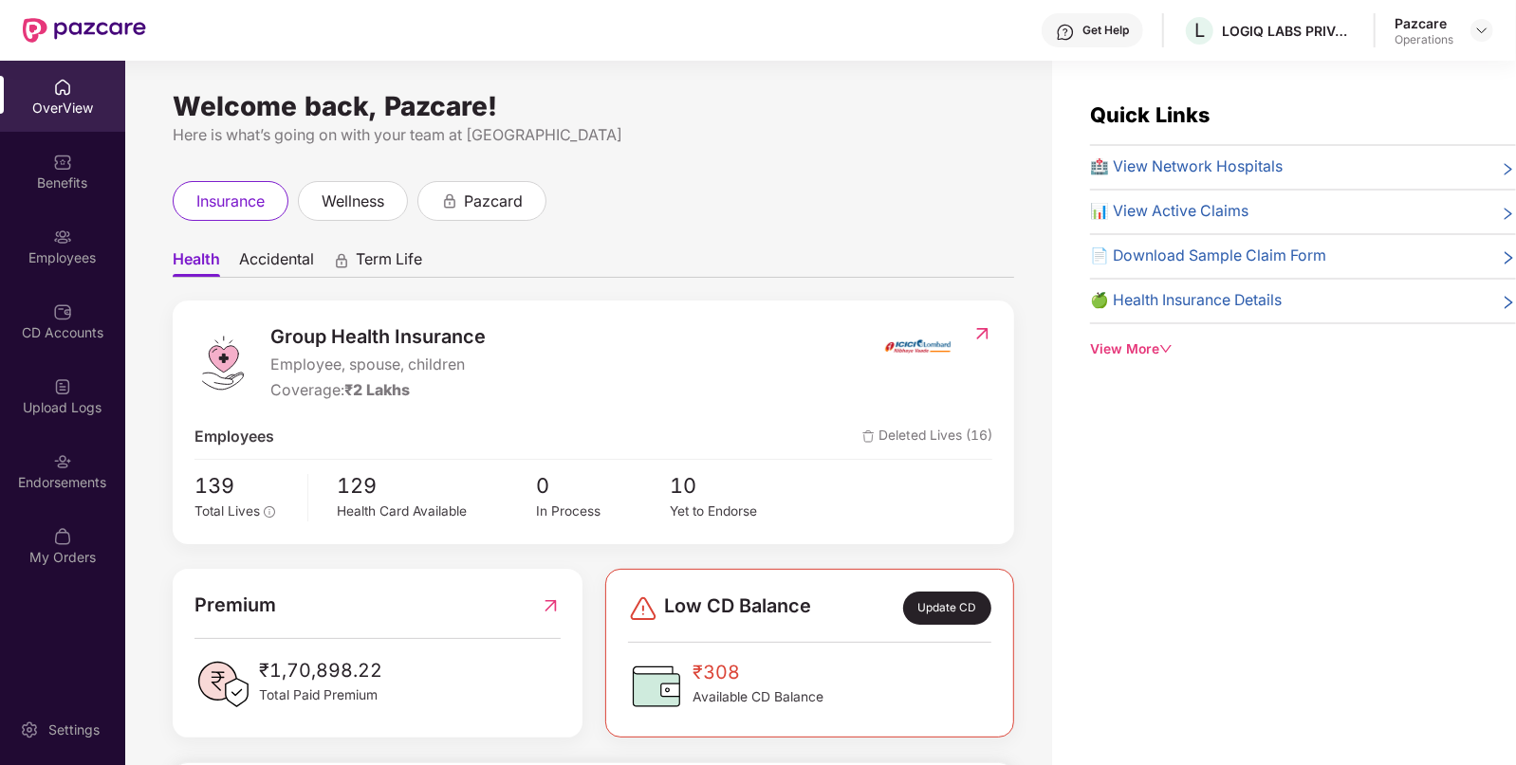
click at [71, 489] on div "Endorsements" at bounding box center [62, 482] width 125 height 19
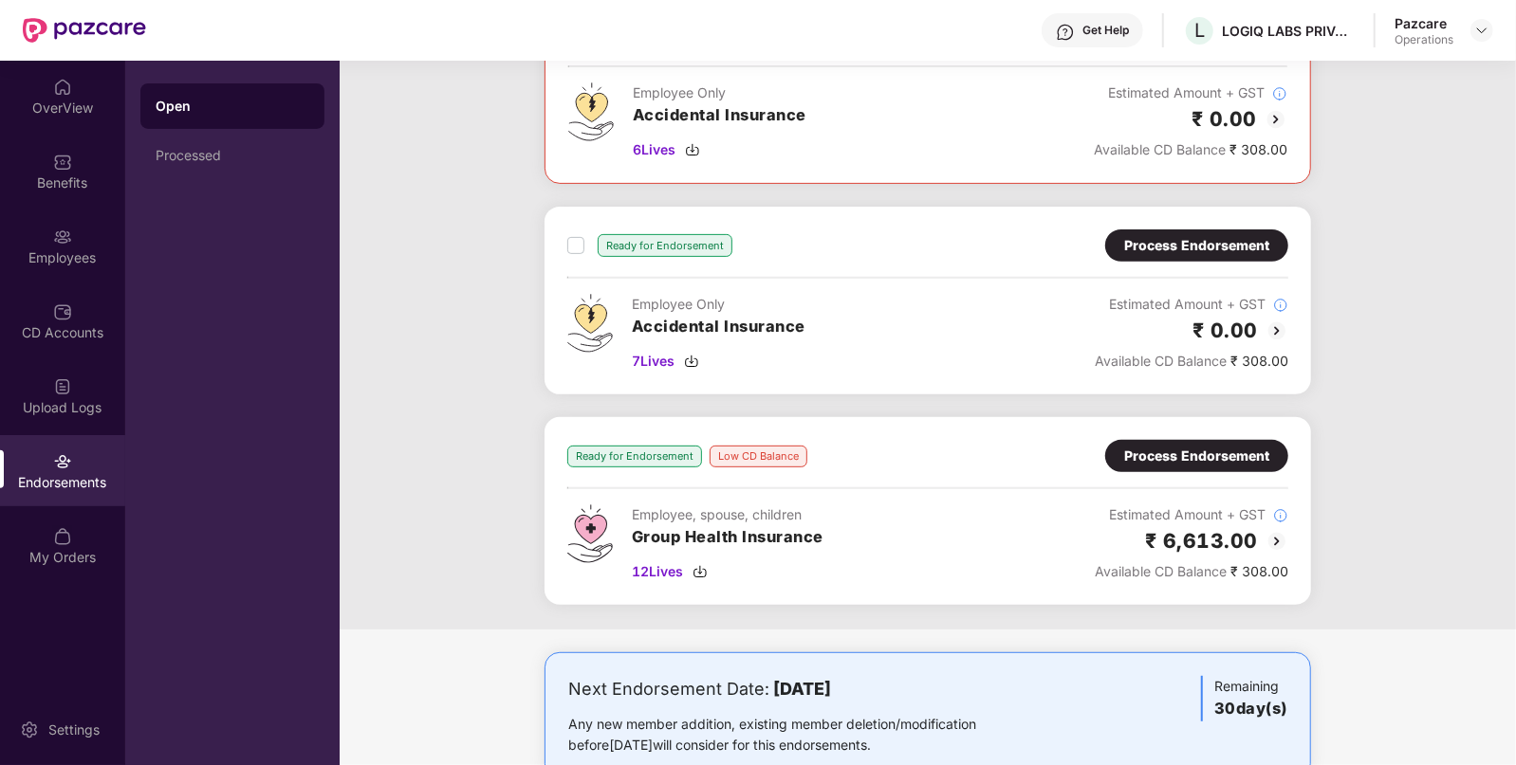
scroll to position [381, 0]
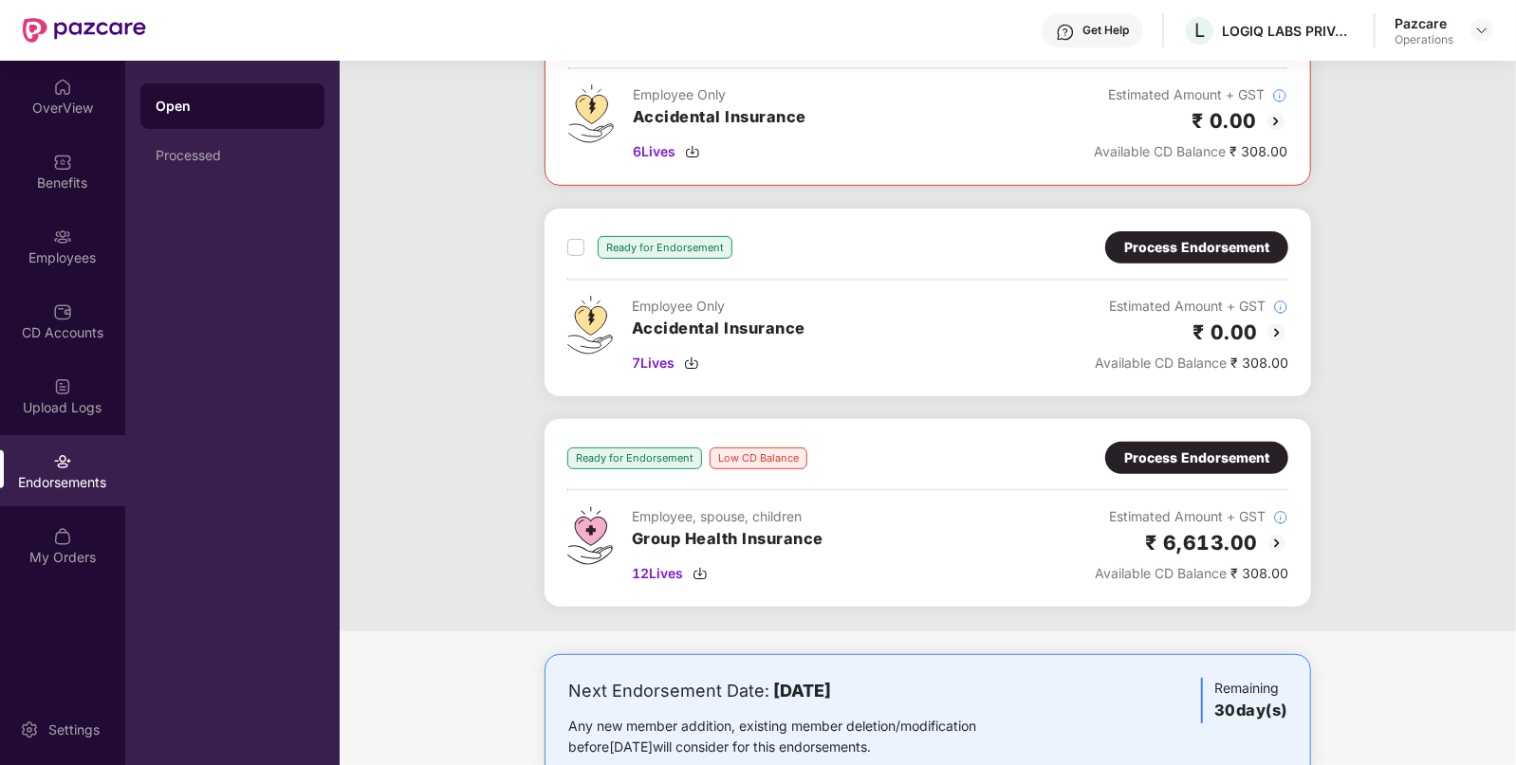
click at [1215, 242] on div "Process Endorsement" at bounding box center [1196, 247] width 145 height 21
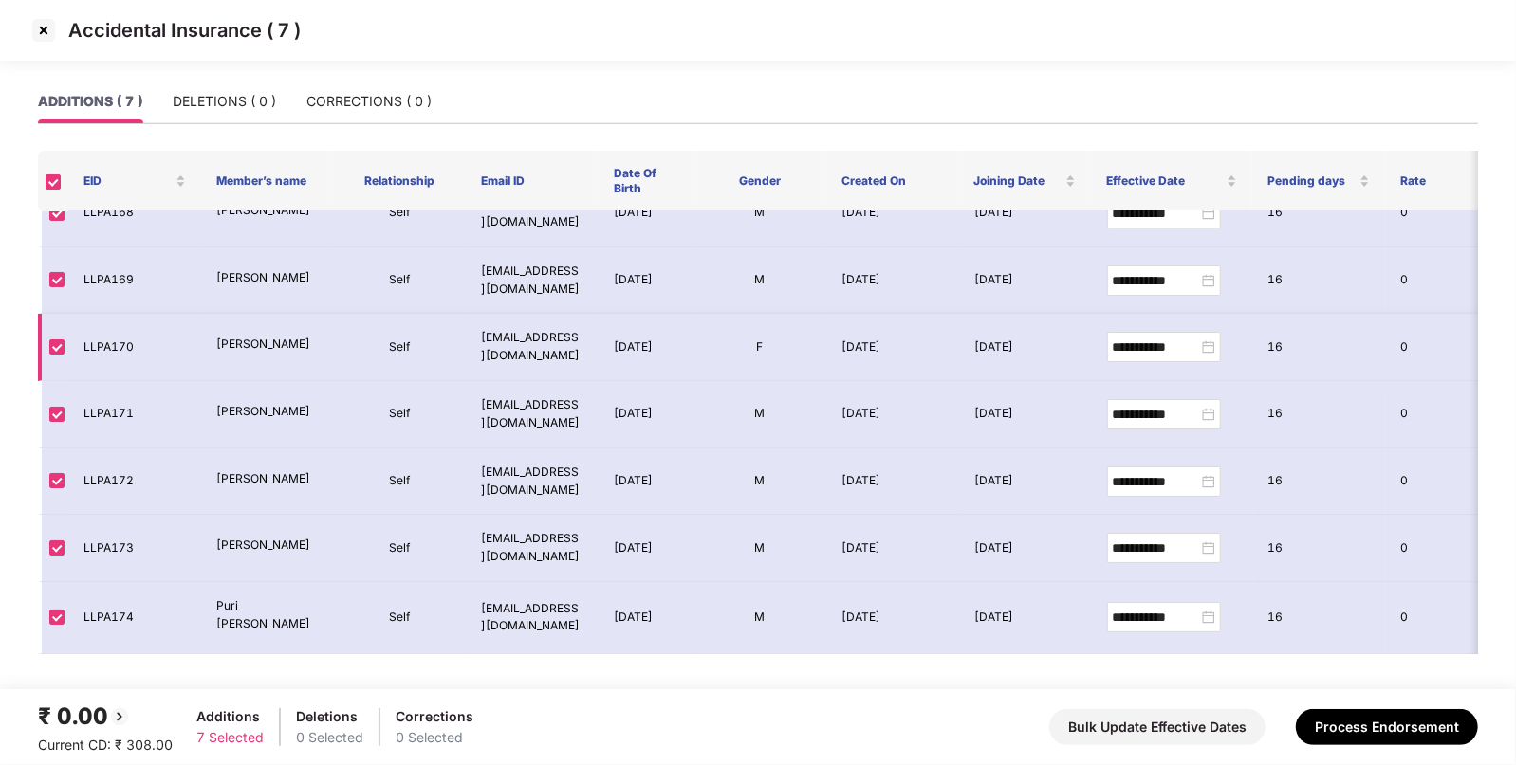
scroll to position [0, 0]
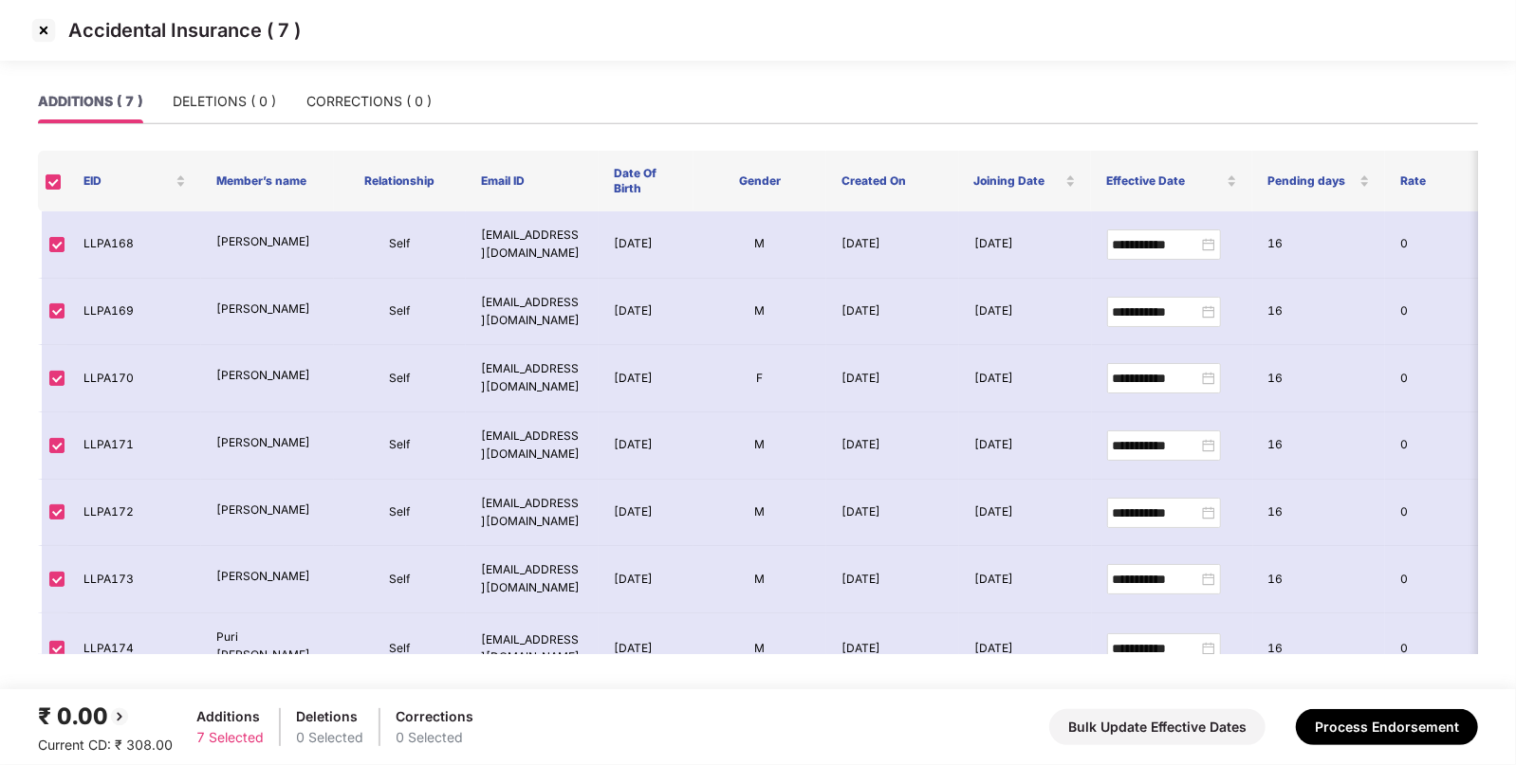
click at [45, 27] on img at bounding box center [43, 30] width 30 height 30
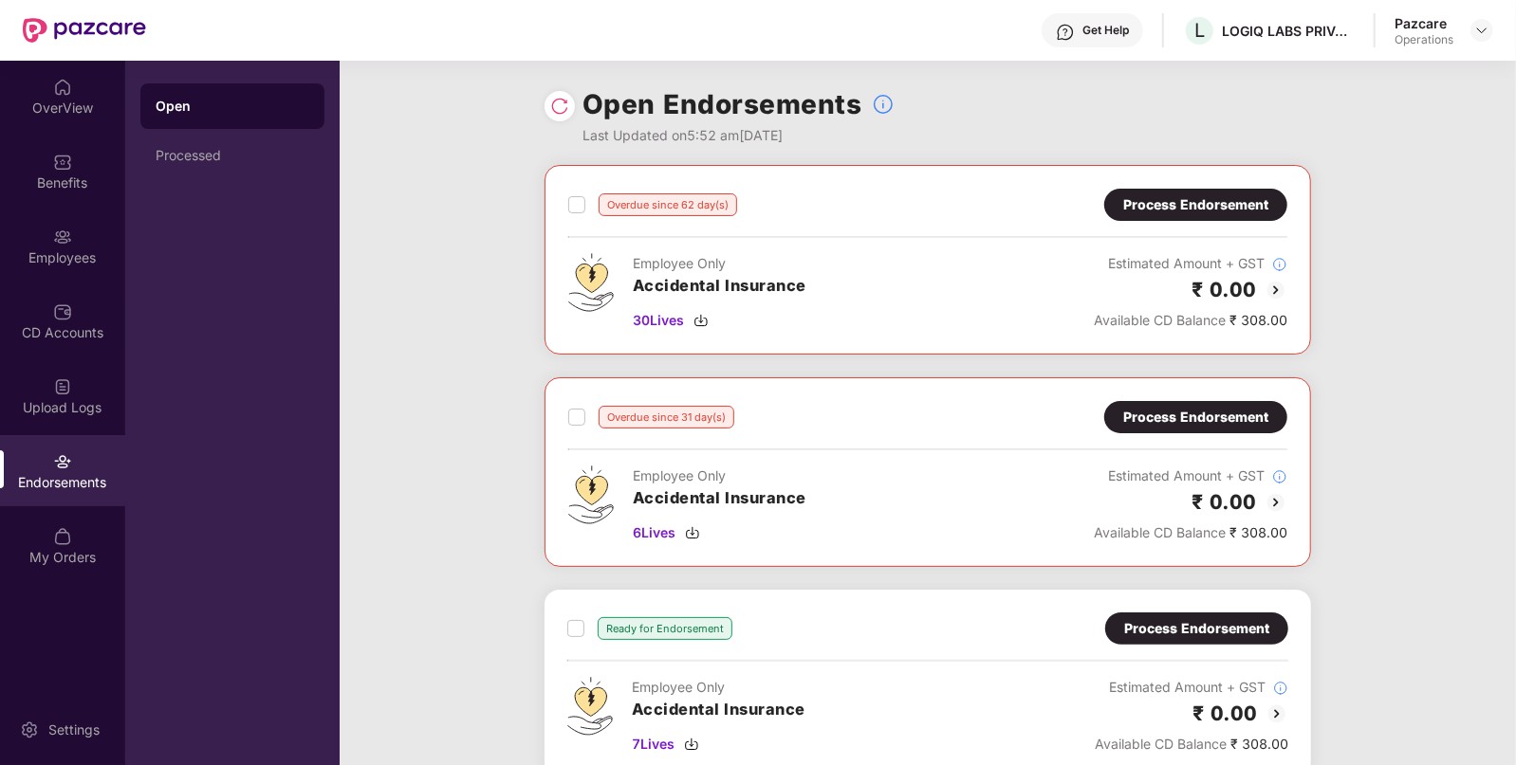
click at [1175, 194] on div "Process Endorsement" at bounding box center [1195, 204] width 145 height 21
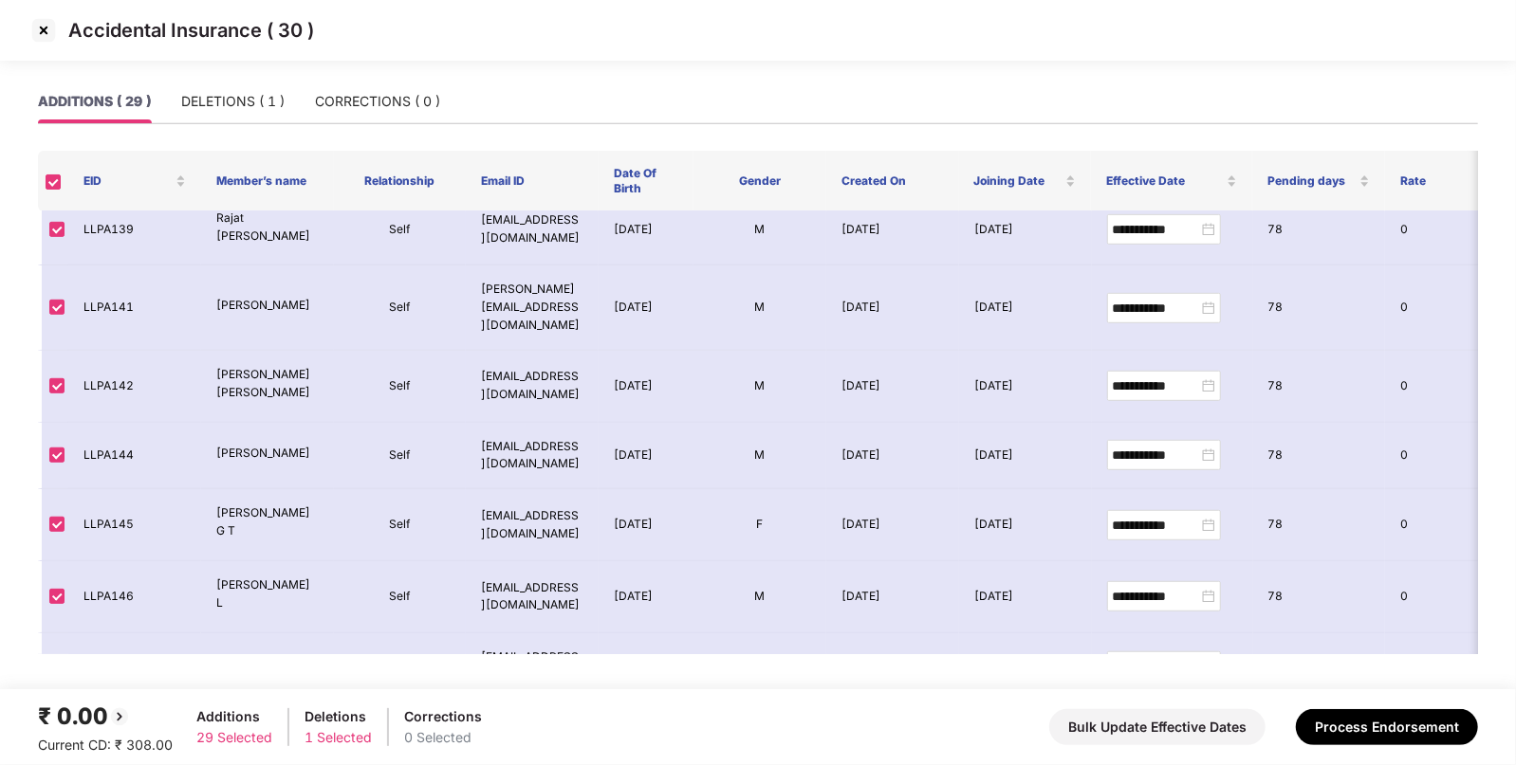
scroll to position [1548, 0]
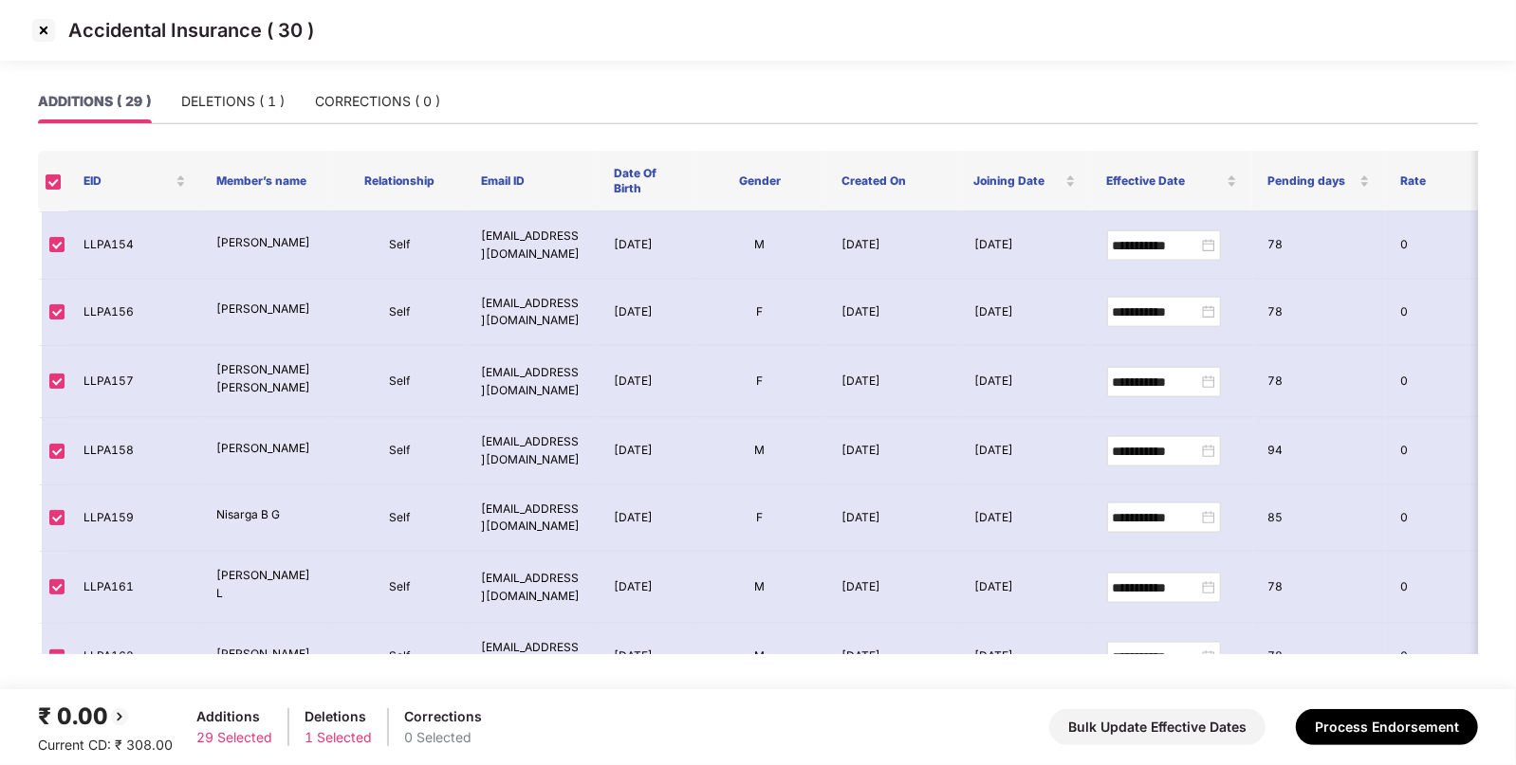
click at [50, 30] on img at bounding box center [43, 30] width 30 height 30
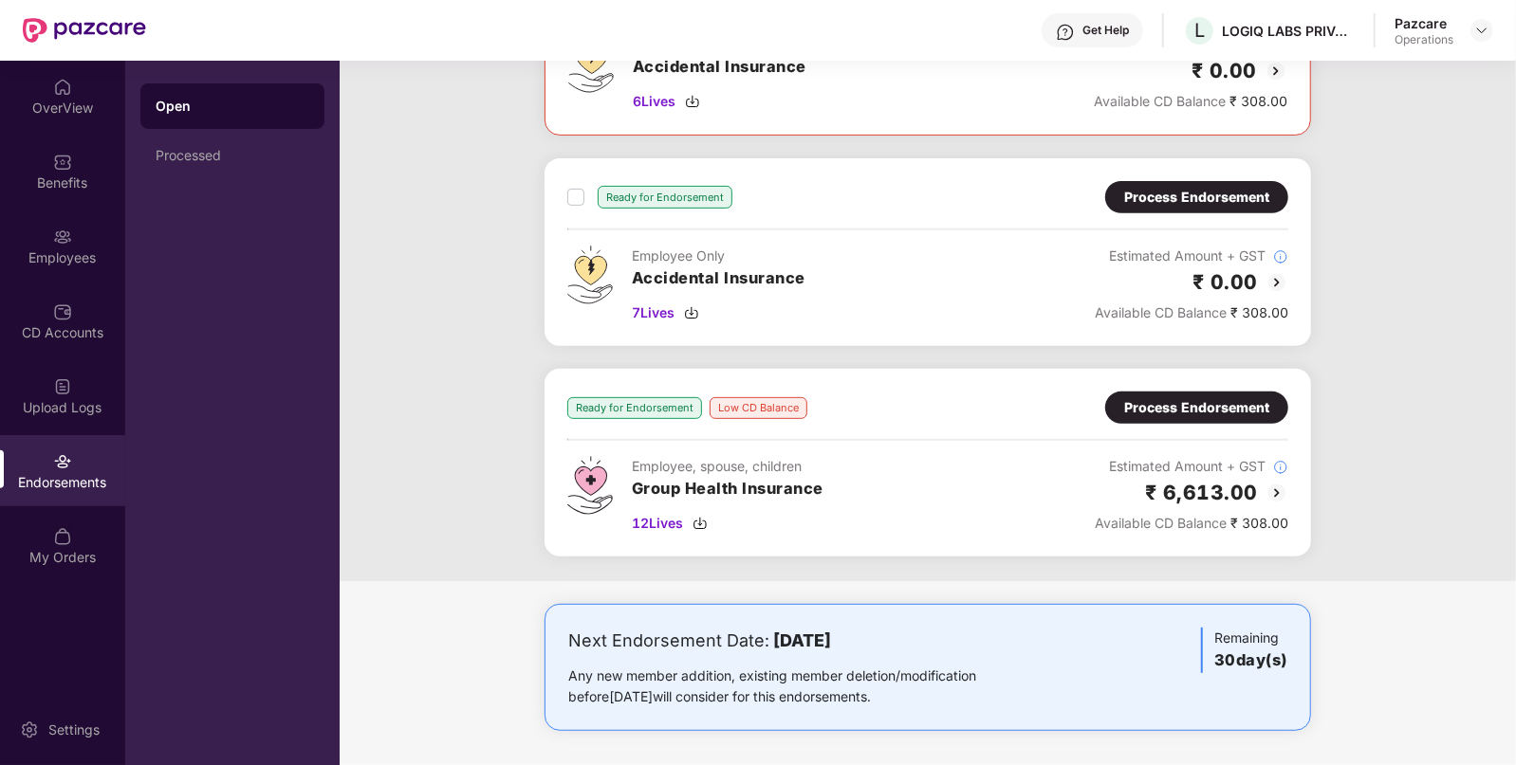
scroll to position [0, 0]
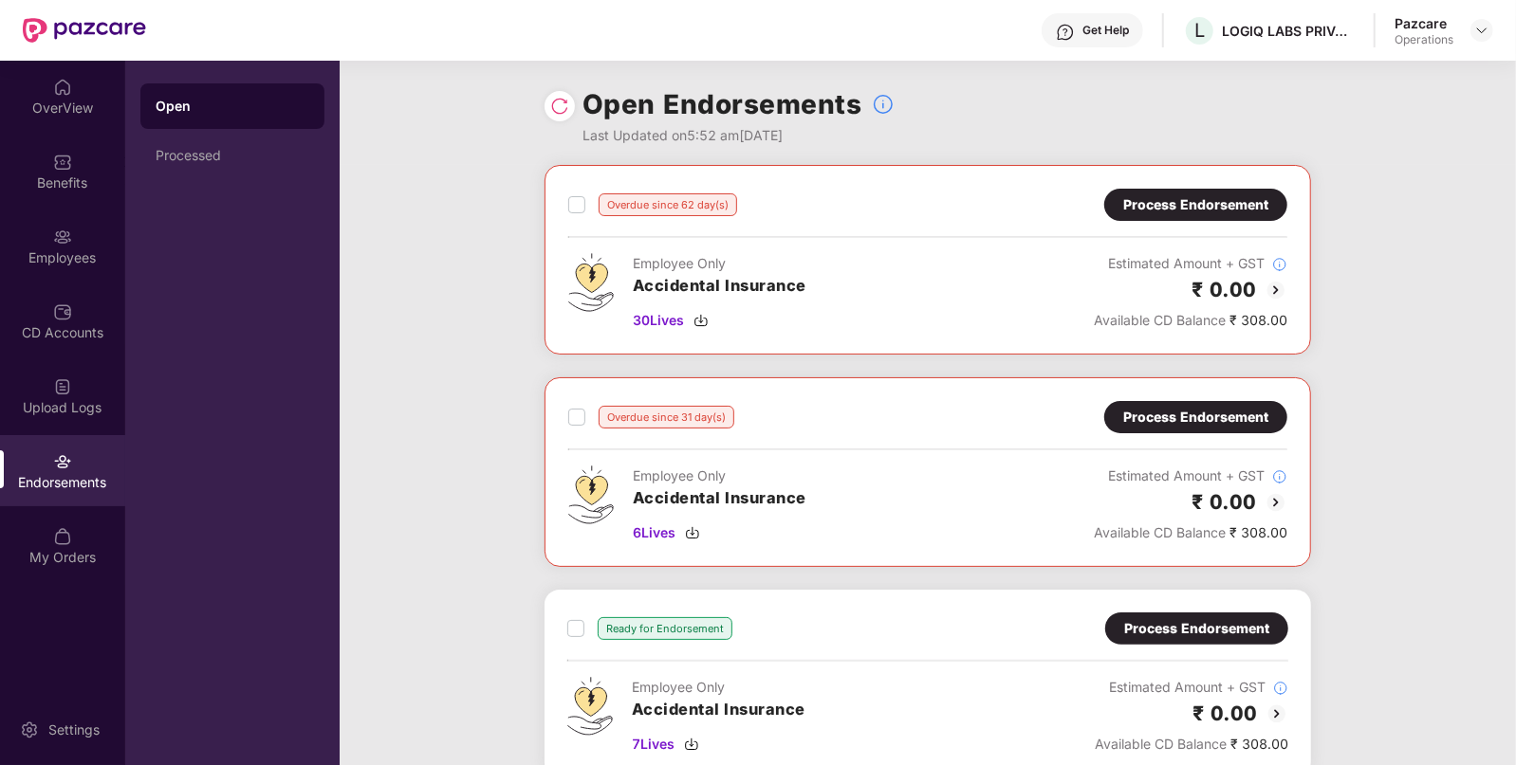
click at [1224, 188] on div "Overdue since 62 day(s) Process Endorsement Employee Only Accidental Insurance …" at bounding box center [927, 260] width 766 height 190
click at [1204, 218] on div "Process Endorsement" at bounding box center [1195, 205] width 183 height 32
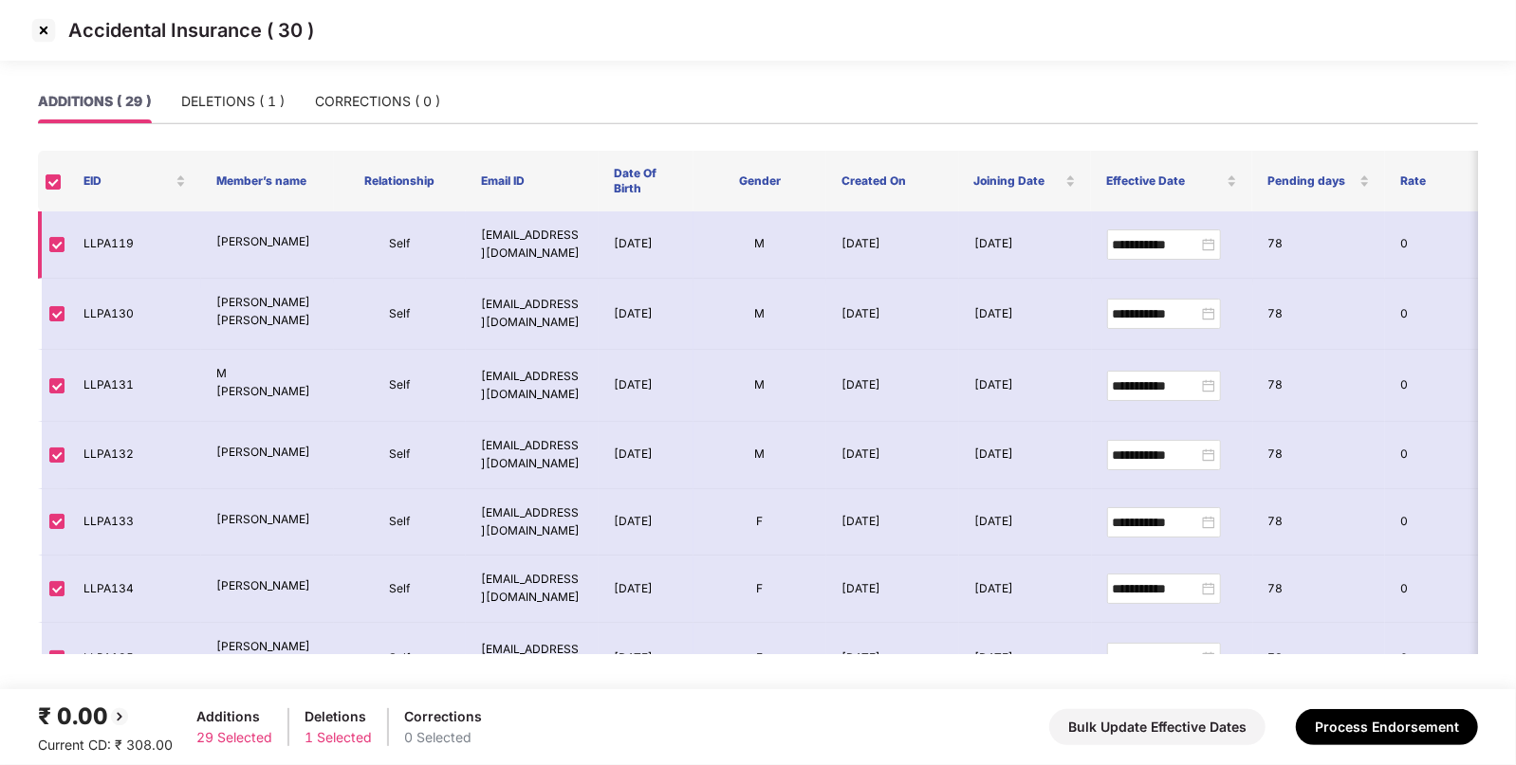
click at [104, 243] on td "LLPA119" at bounding box center [134, 244] width 133 height 67
copy td "LLPA119"
click at [46, 33] on img at bounding box center [43, 30] width 30 height 30
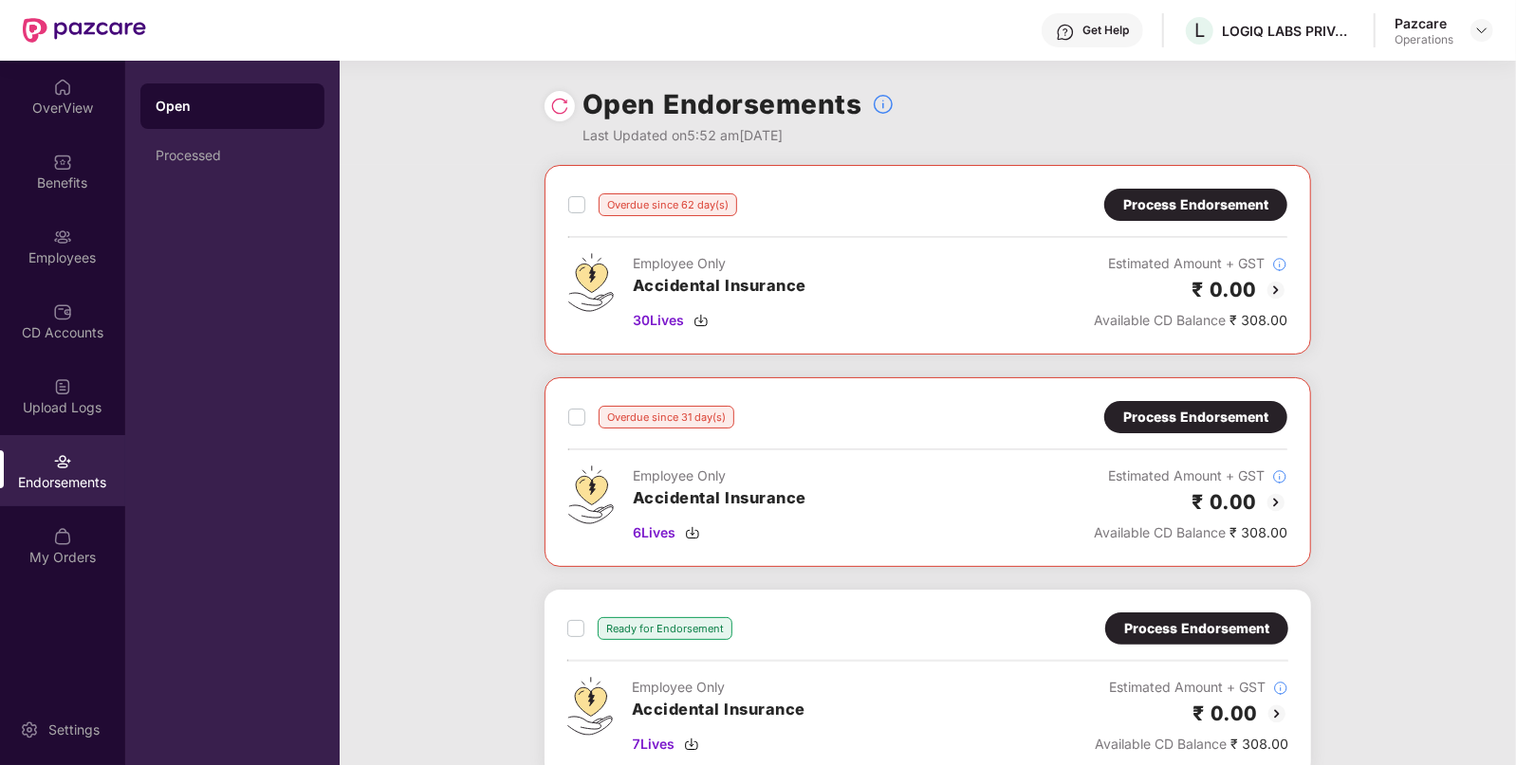
scroll to position [432, 0]
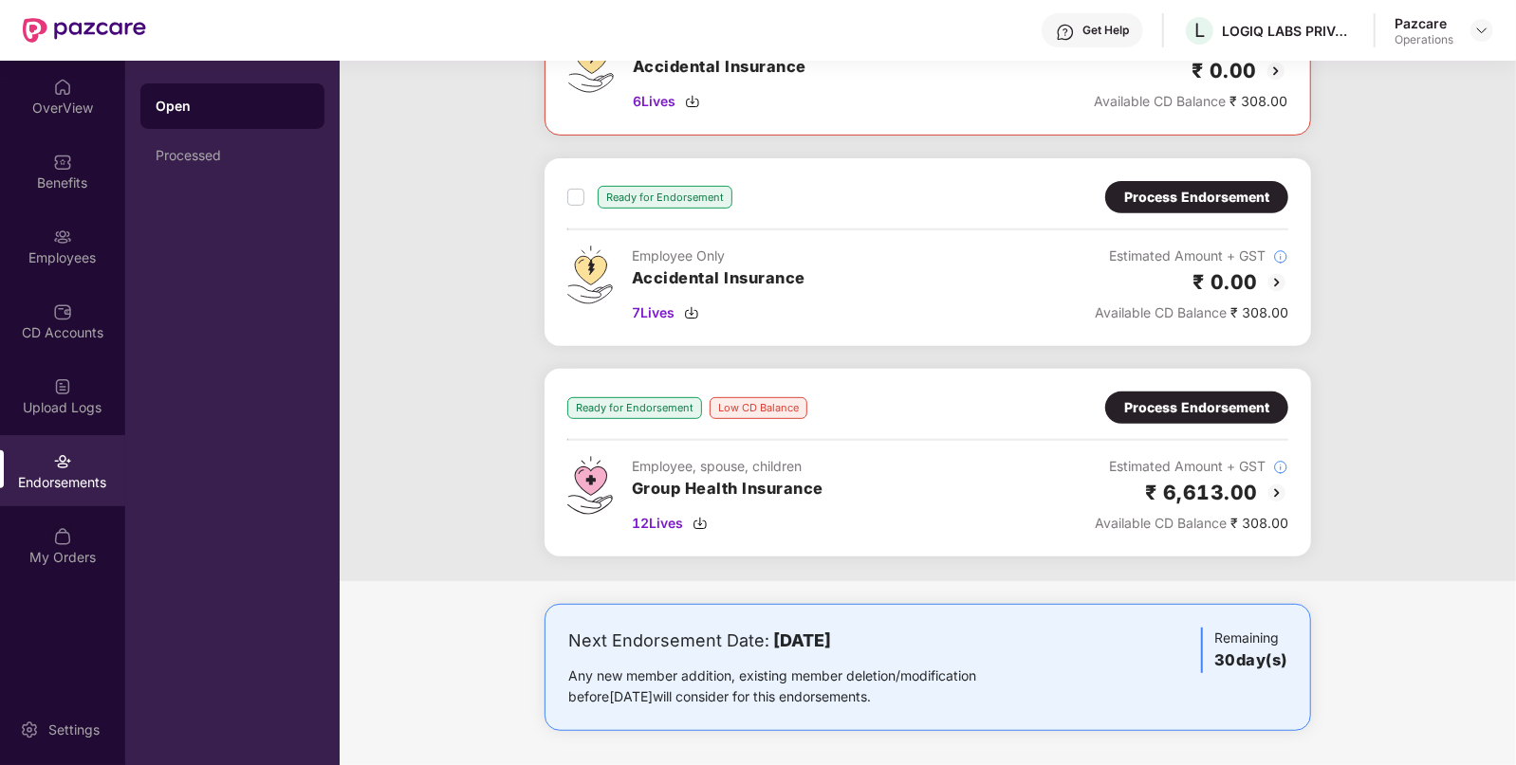
click at [1277, 491] on img at bounding box center [1276, 493] width 23 height 23
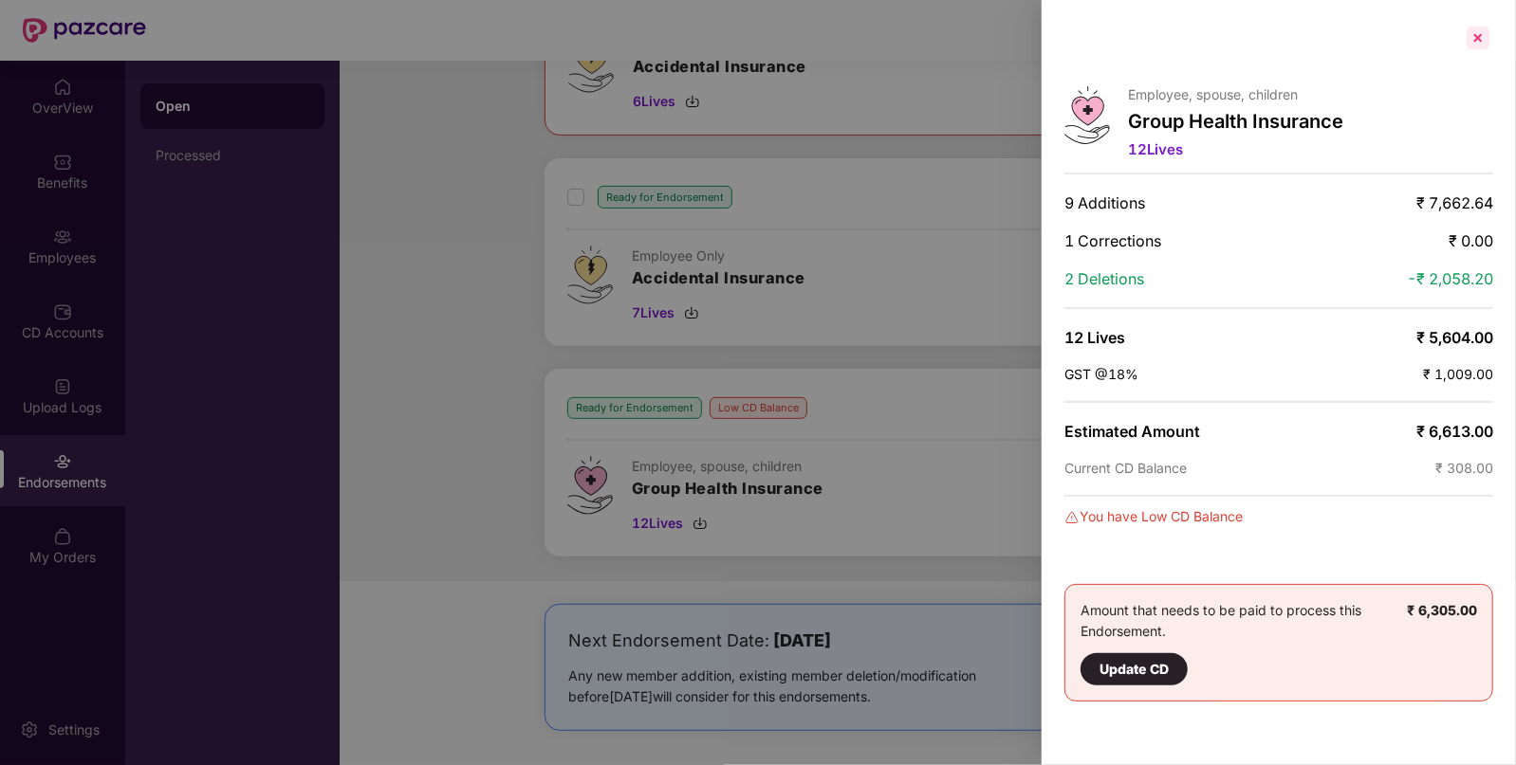
click at [1475, 30] on div at bounding box center [1477, 38] width 30 height 30
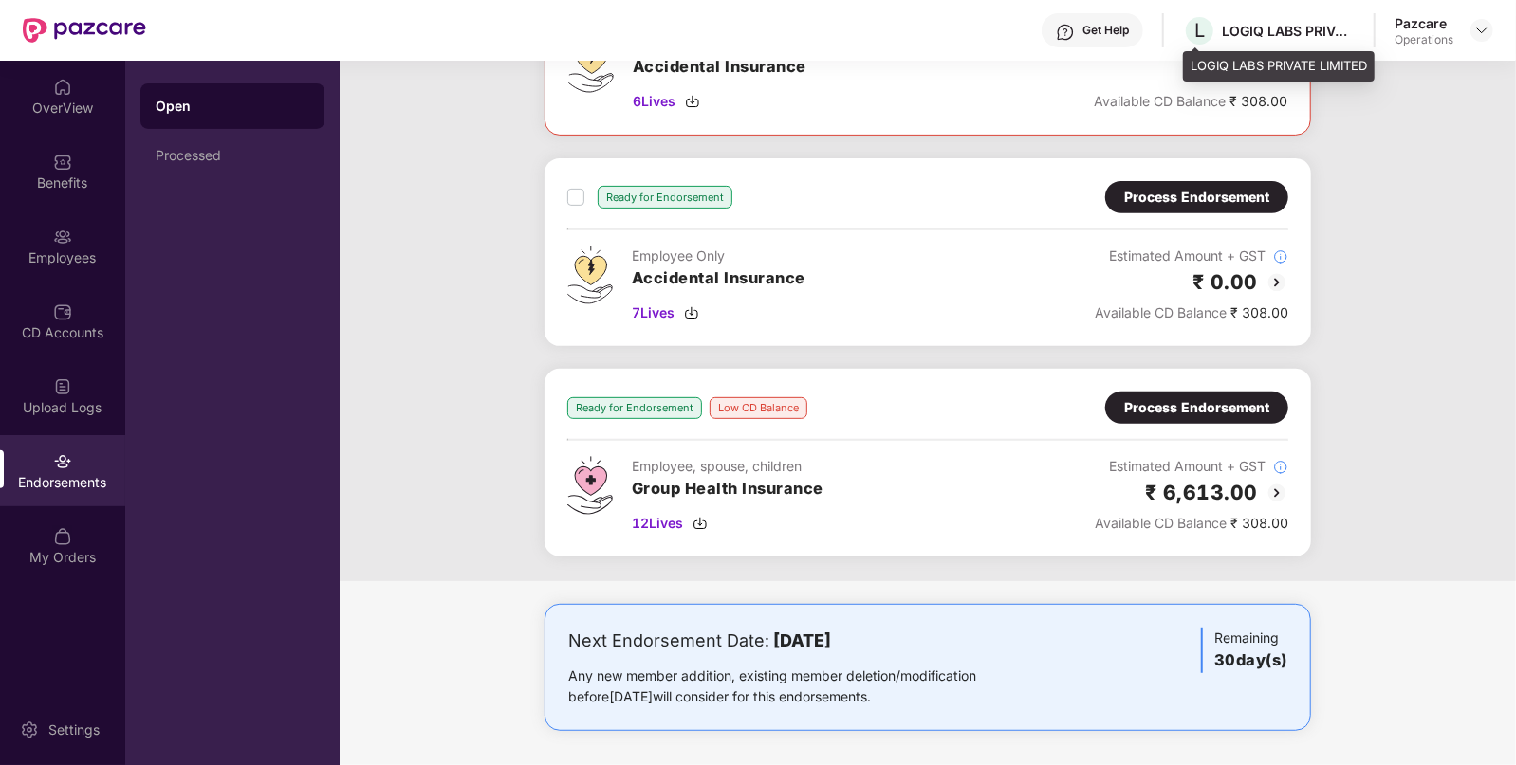
click at [1238, 29] on div "LOGIQ LABS PRIVATE LIMITED" at bounding box center [1288, 31] width 133 height 18
copy div "LOGIQ"
click at [1485, 33] on img at bounding box center [1481, 30] width 15 height 15
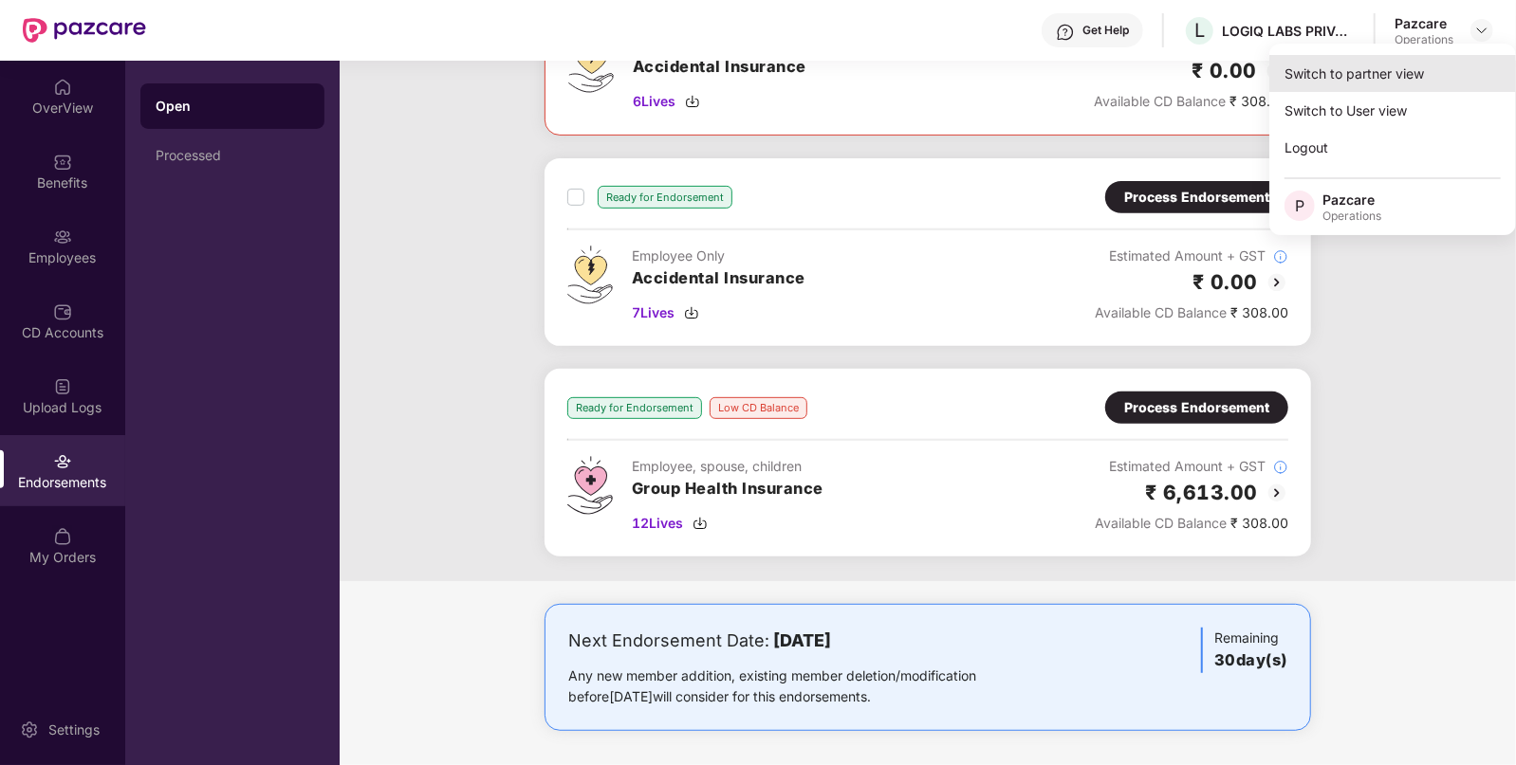
click at [1419, 86] on div "Switch to partner view" at bounding box center [1392, 73] width 247 height 37
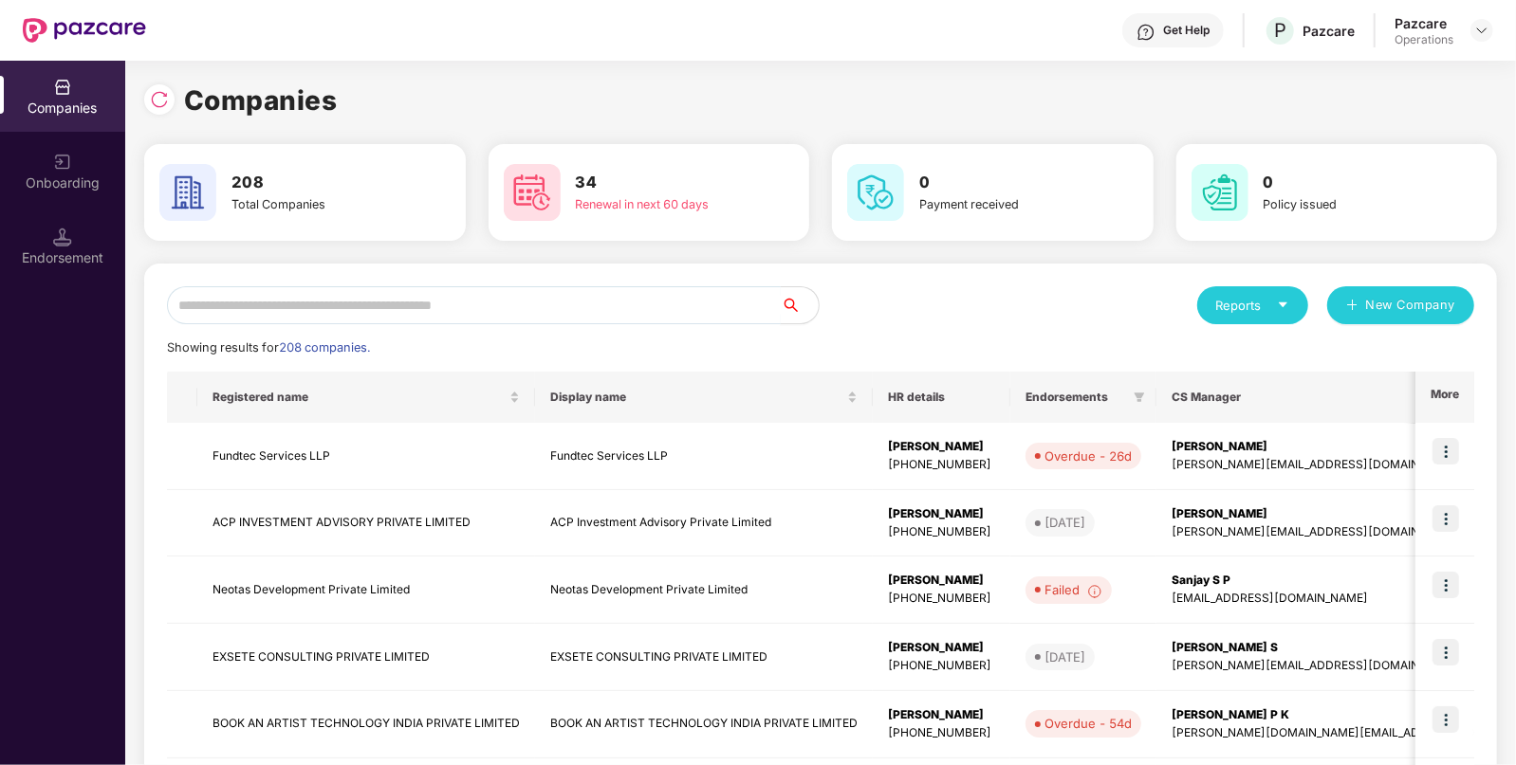
paste input "*****"
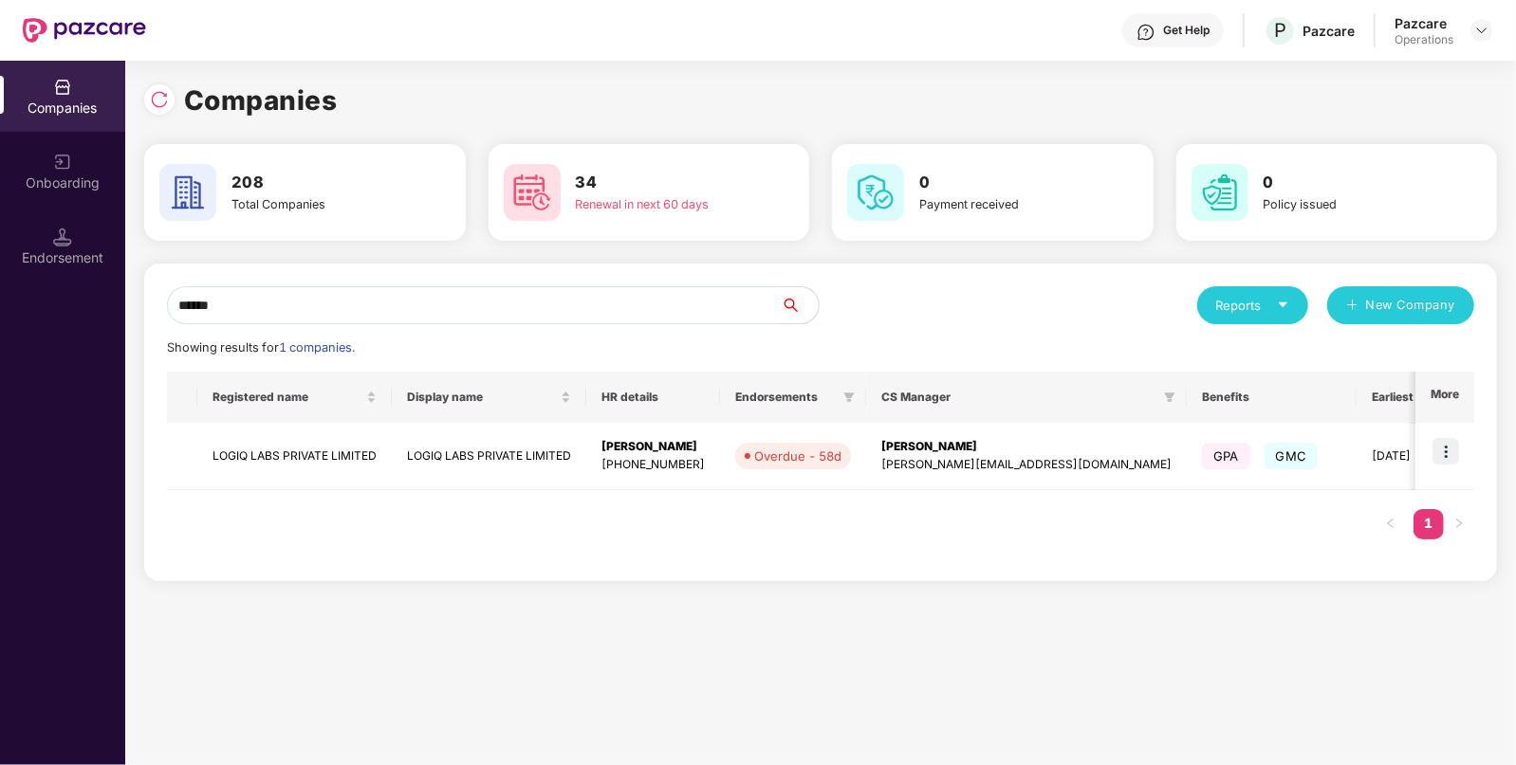
click at [707, 297] on input "*****" at bounding box center [474, 305] width 614 height 38
type input "*****"
click at [318, 453] on td "LOGIQ LABS PRIVATE LIMITED" at bounding box center [294, 456] width 194 height 67
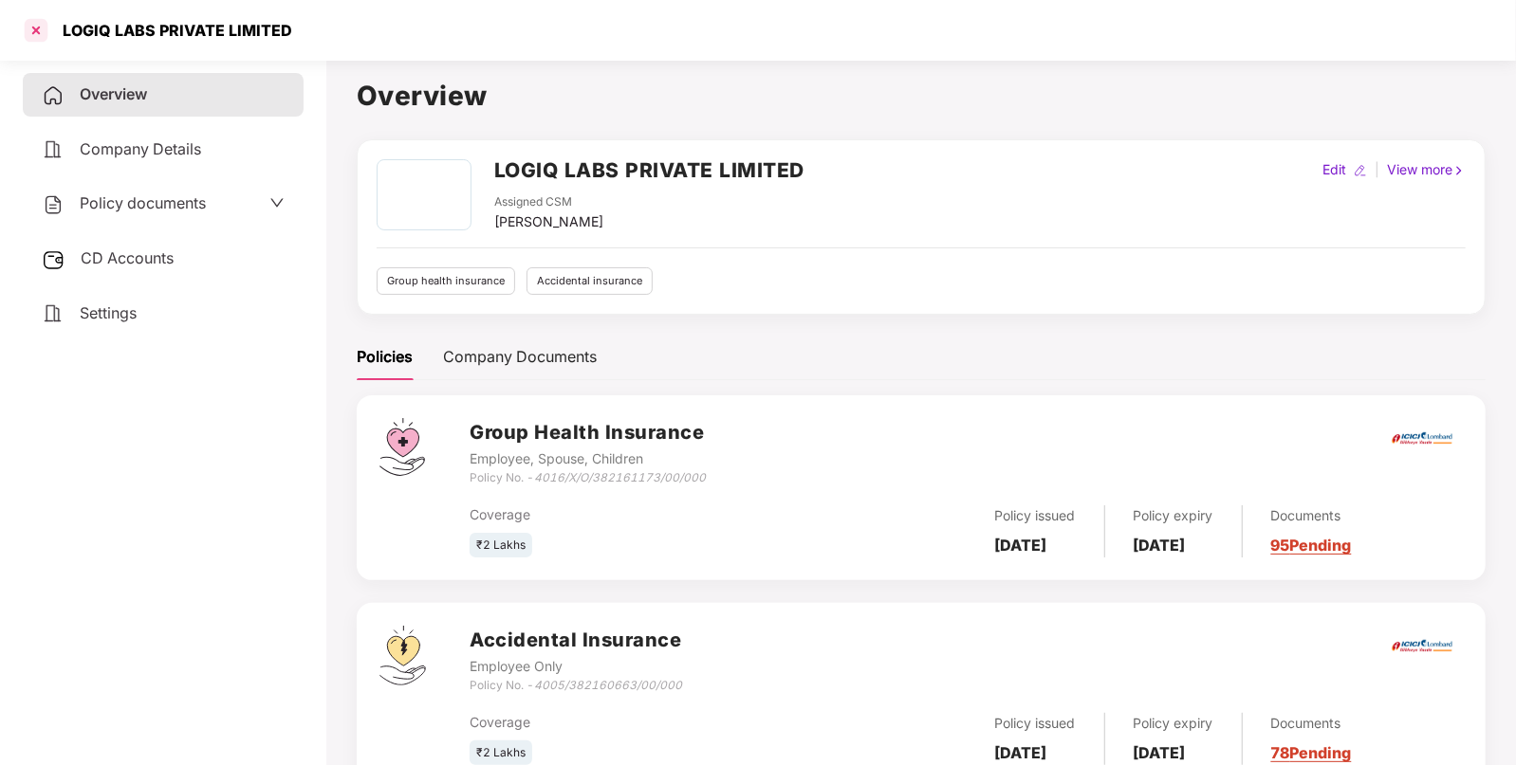
click at [33, 33] on div at bounding box center [36, 30] width 30 height 30
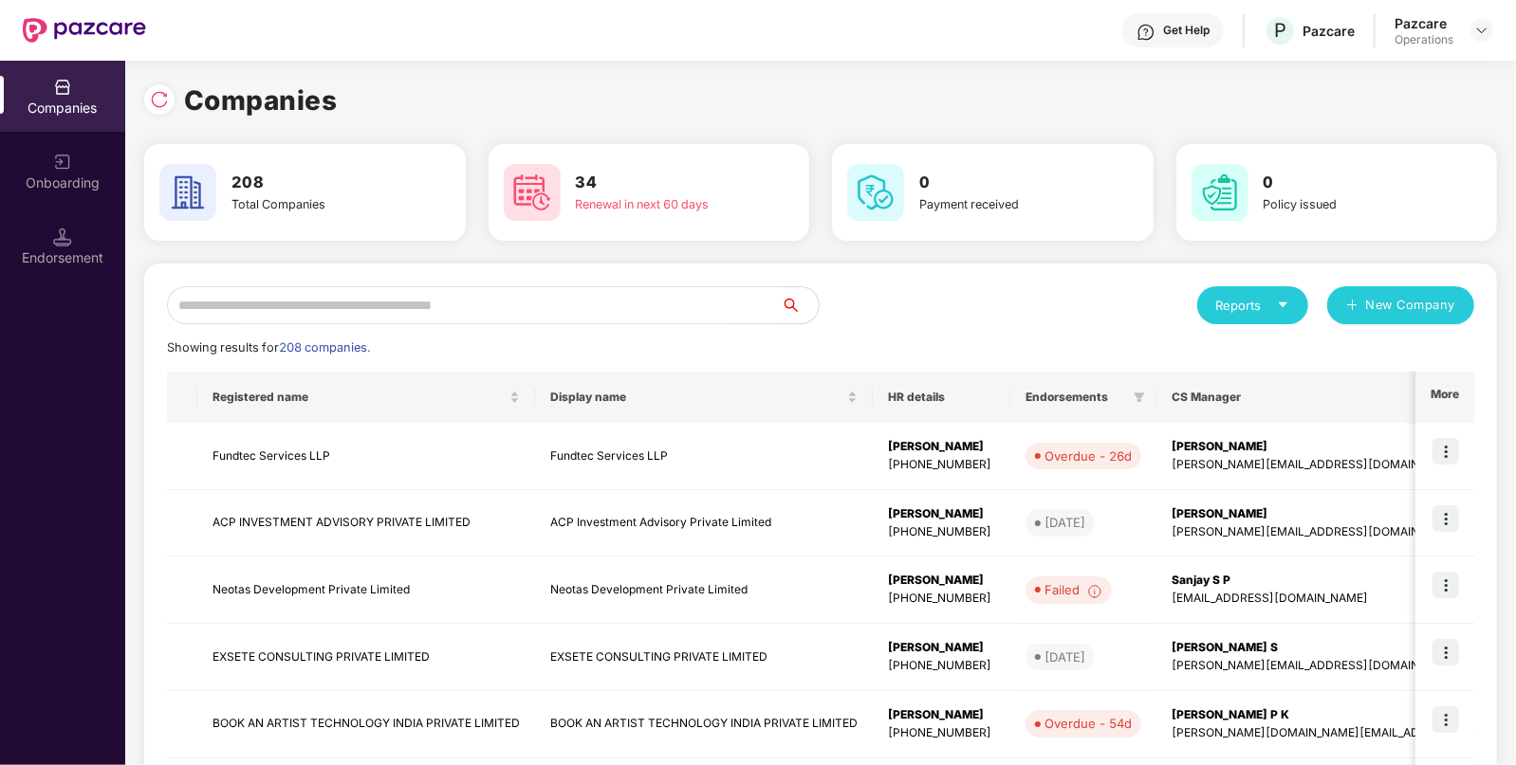
click at [476, 272] on div "Reports New Company Showing results for 208 companies. Registered name Display …" at bounding box center [820, 724] width 1352 height 921
click at [446, 308] on input "text" at bounding box center [474, 305] width 614 height 38
paste input "**********"
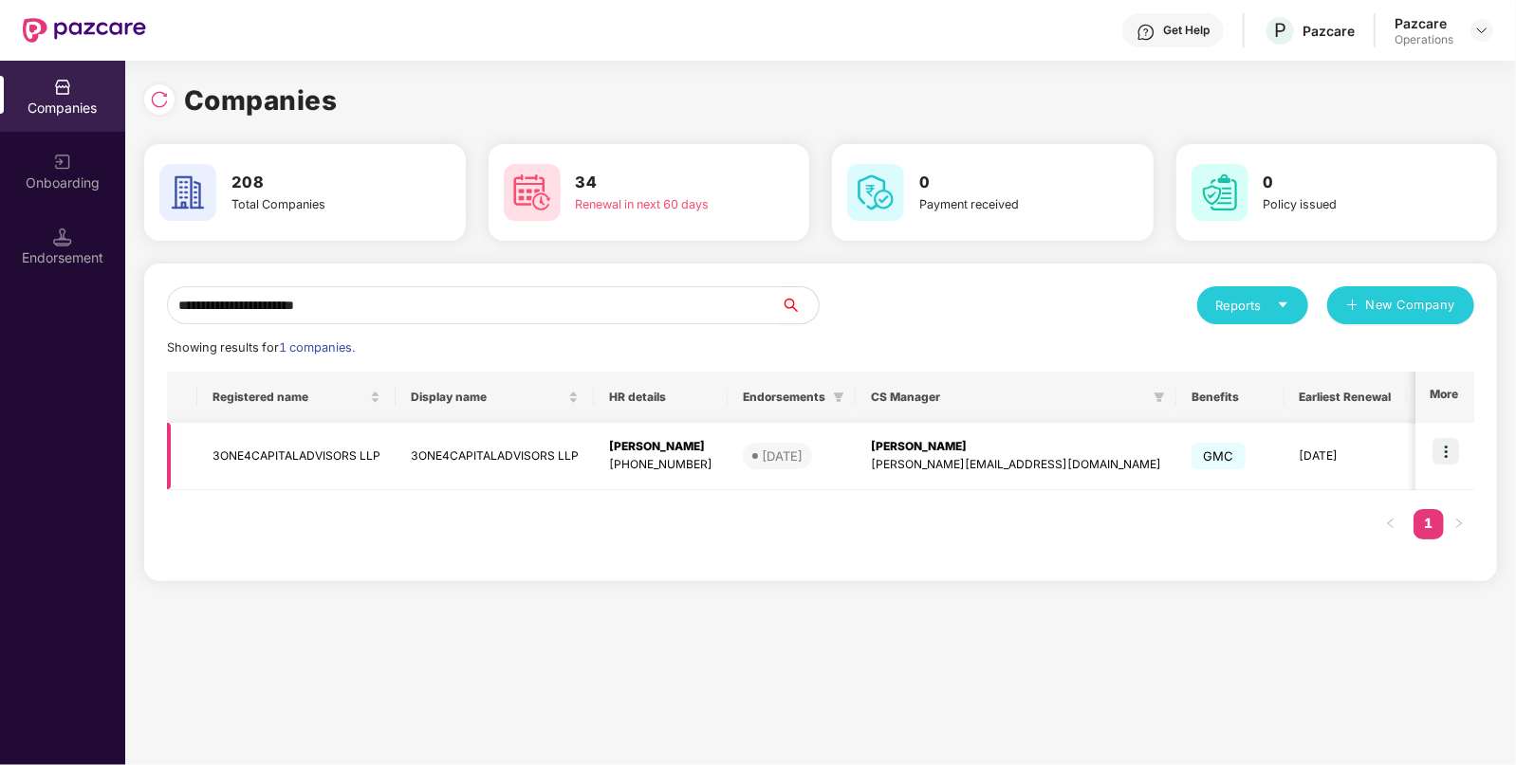
type input "**********"
click at [1444, 449] on img at bounding box center [1445, 451] width 27 height 27
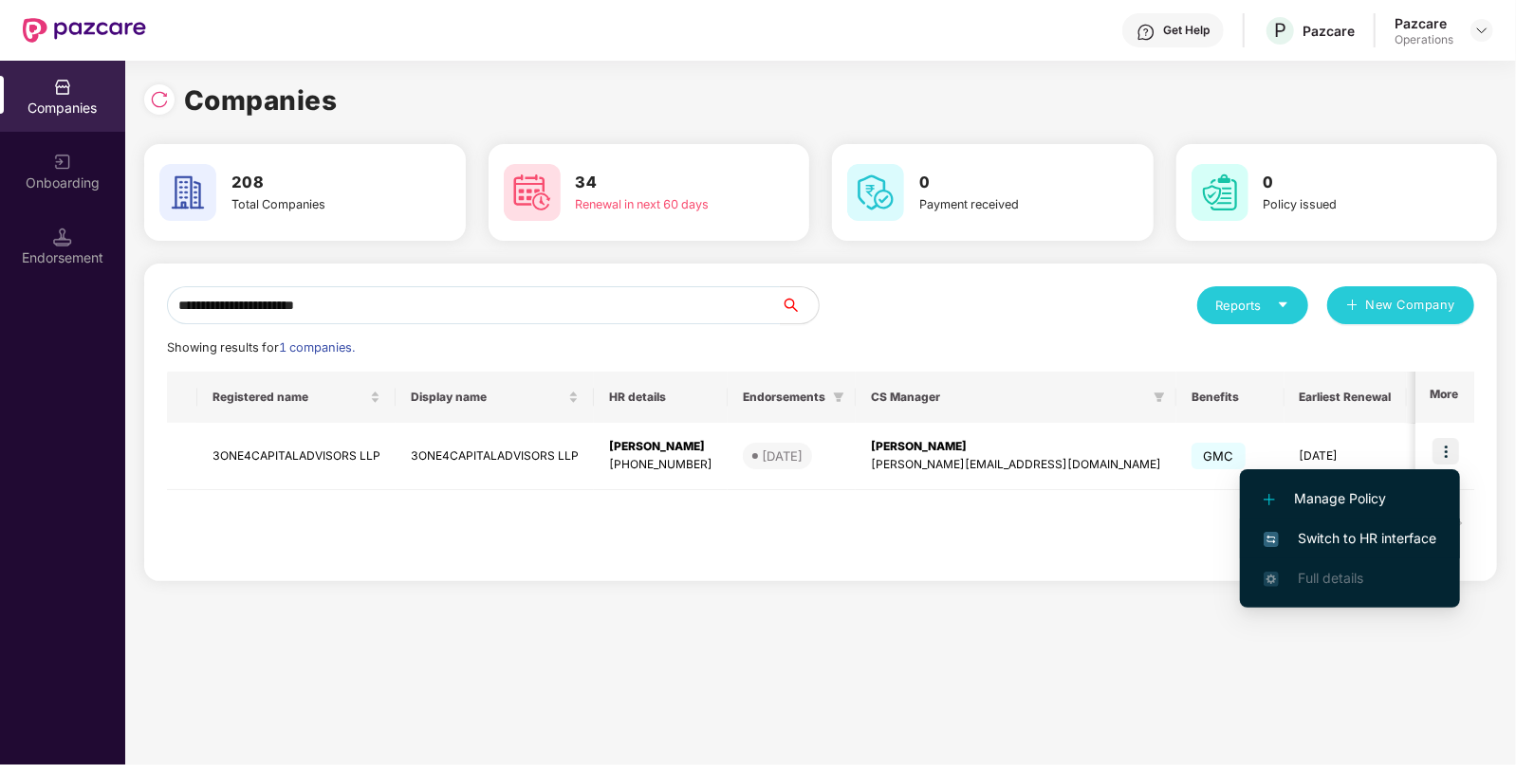
click at [1408, 540] on span "Switch to HR interface" at bounding box center [1349, 538] width 173 height 21
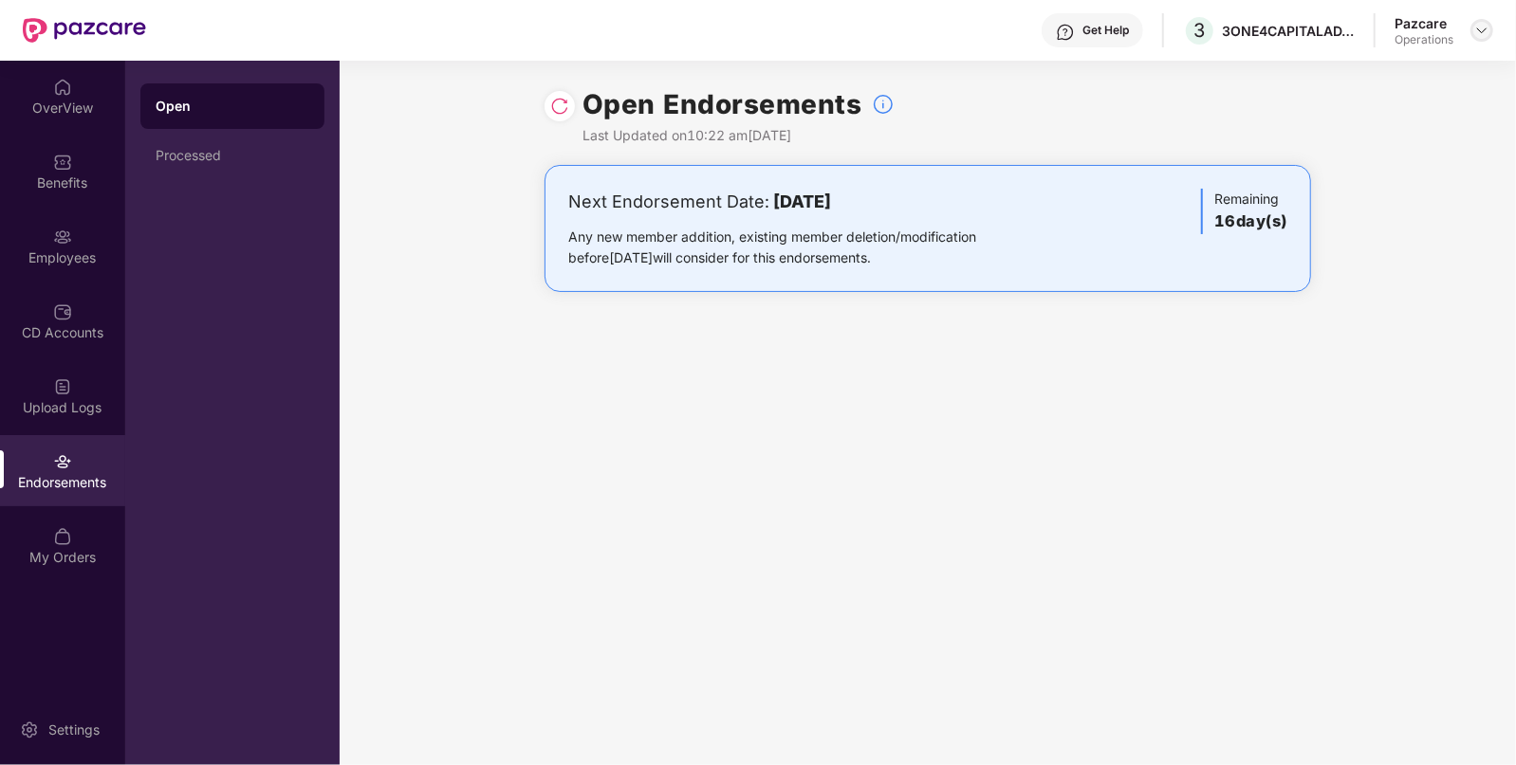
click at [1483, 28] on img at bounding box center [1481, 30] width 15 height 15
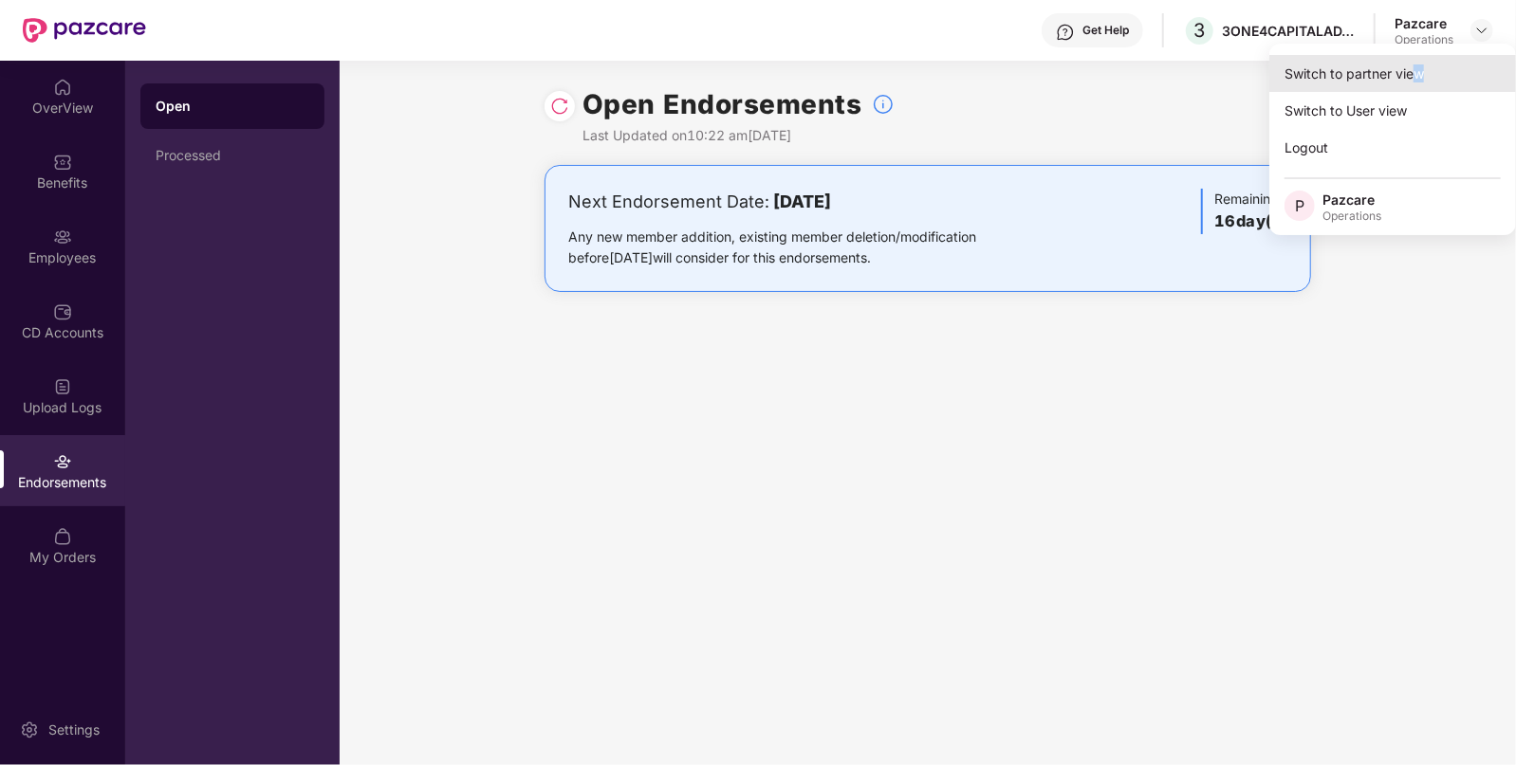
click at [1418, 72] on div "Switch to partner view" at bounding box center [1392, 73] width 247 height 37
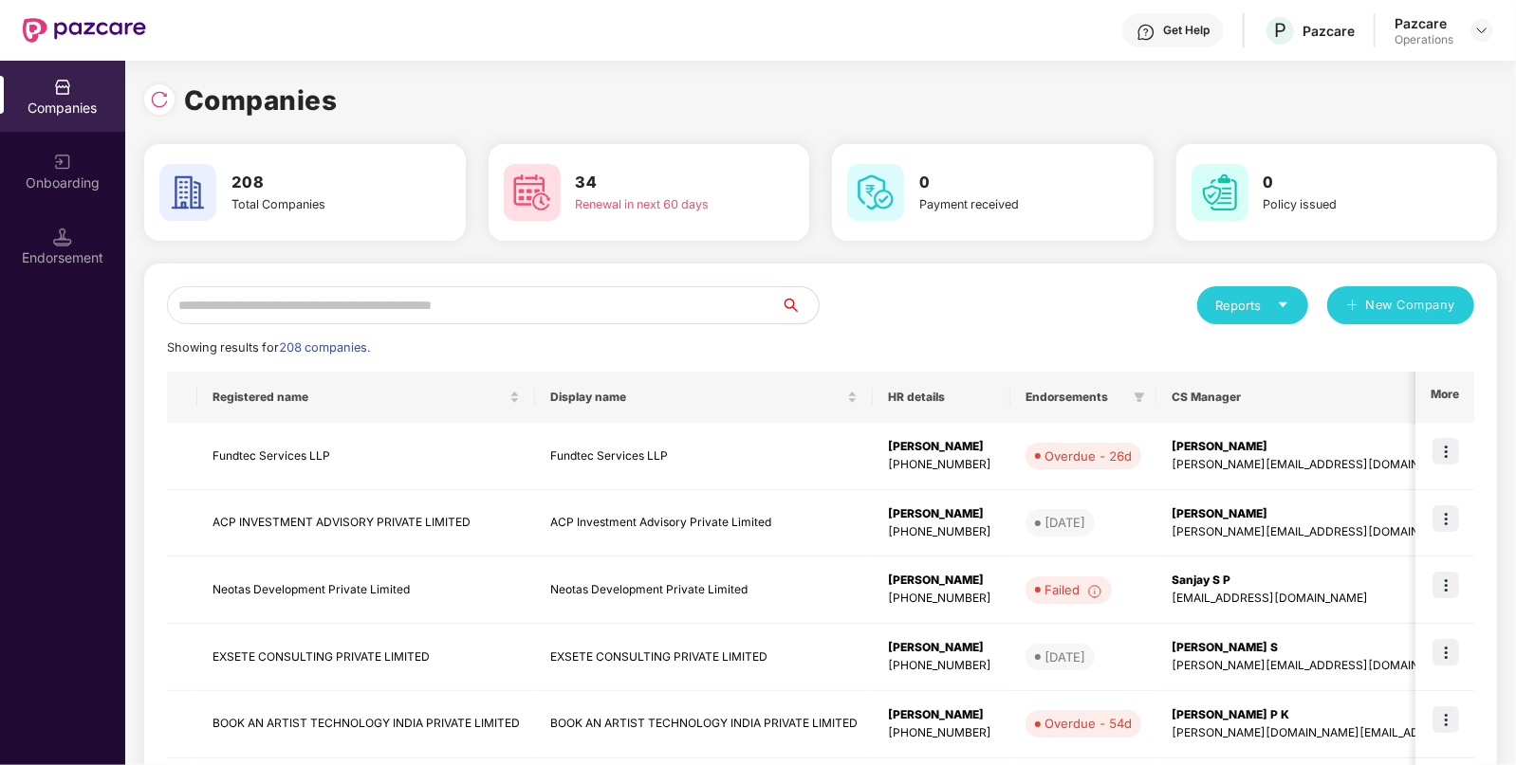
click at [402, 306] on input "text" at bounding box center [474, 305] width 614 height 38
paste input "**********"
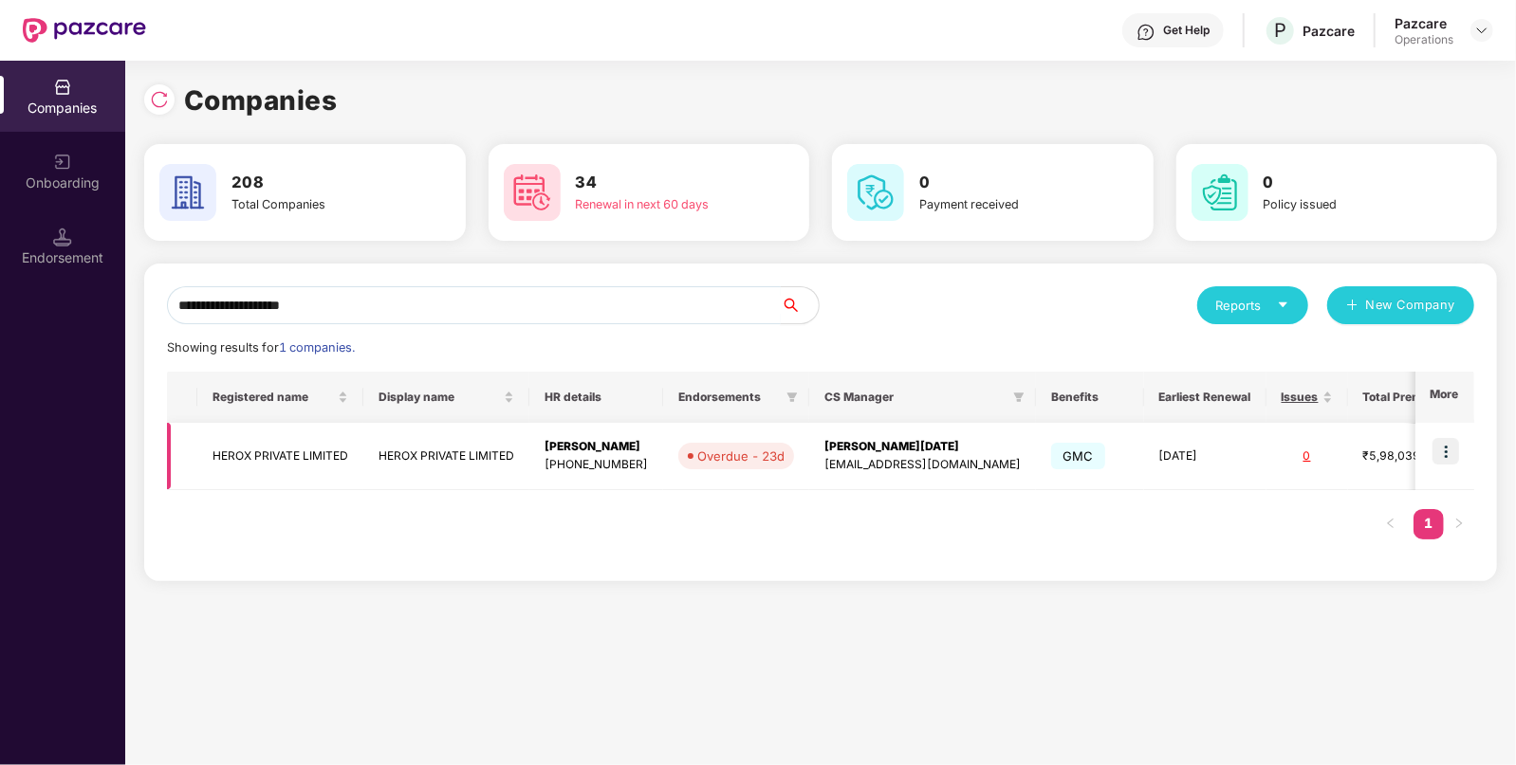
type input "**********"
click at [1448, 446] on img at bounding box center [1445, 451] width 27 height 27
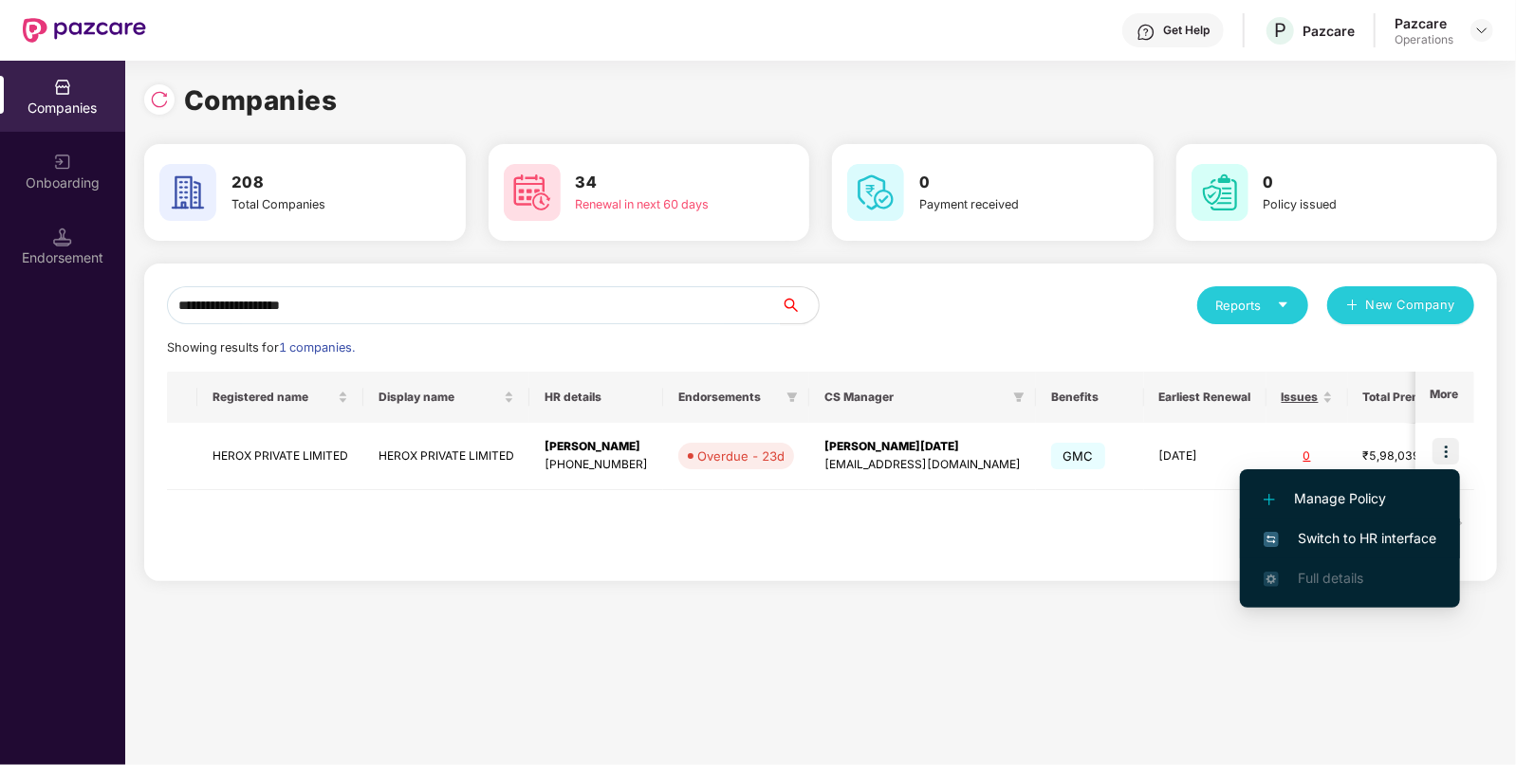
click at [1418, 538] on span "Switch to HR interface" at bounding box center [1349, 538] width 173 height 21
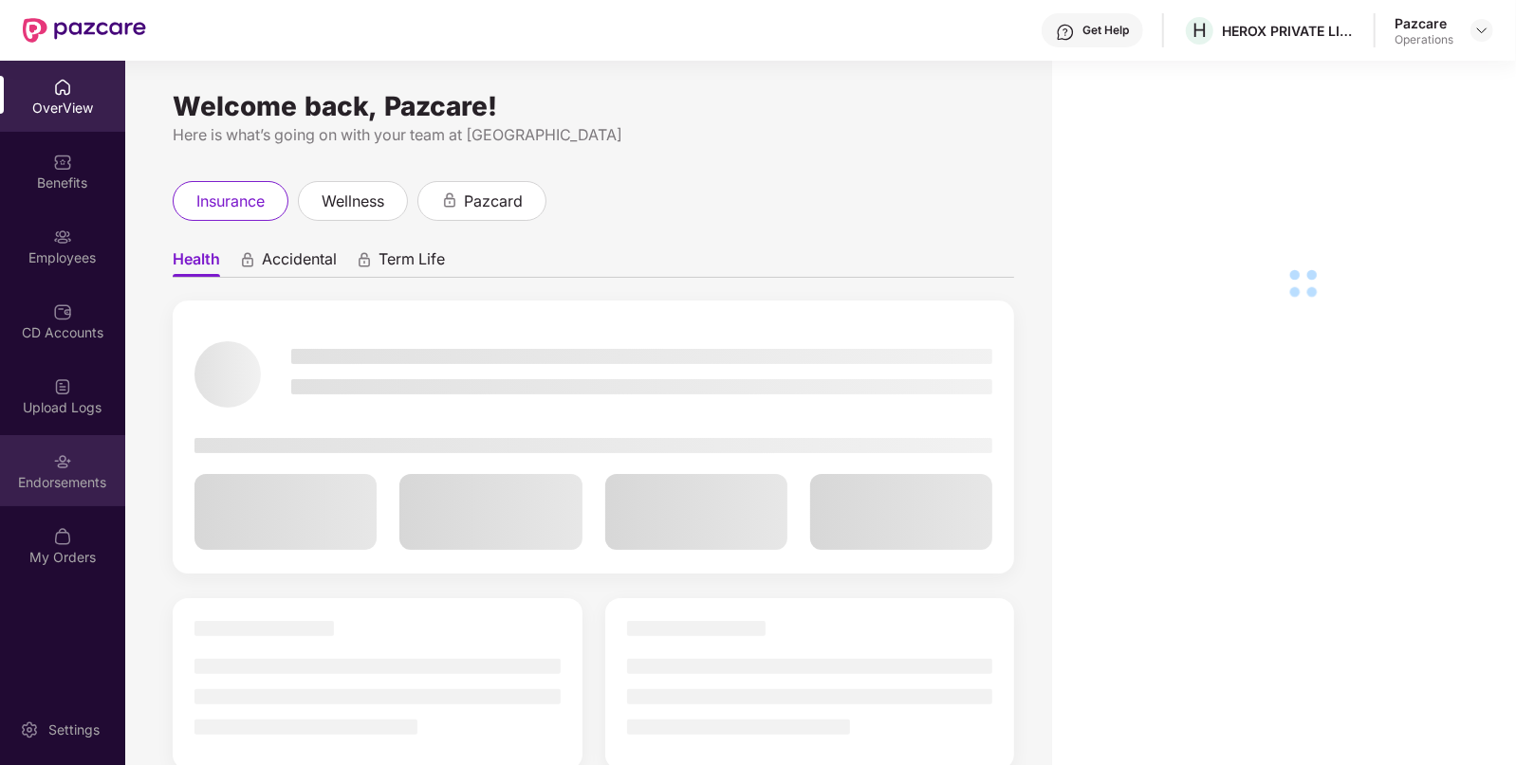
click at [76, 481] on div "Endorsements" at bounding box center [62, 482] width 125 height 19
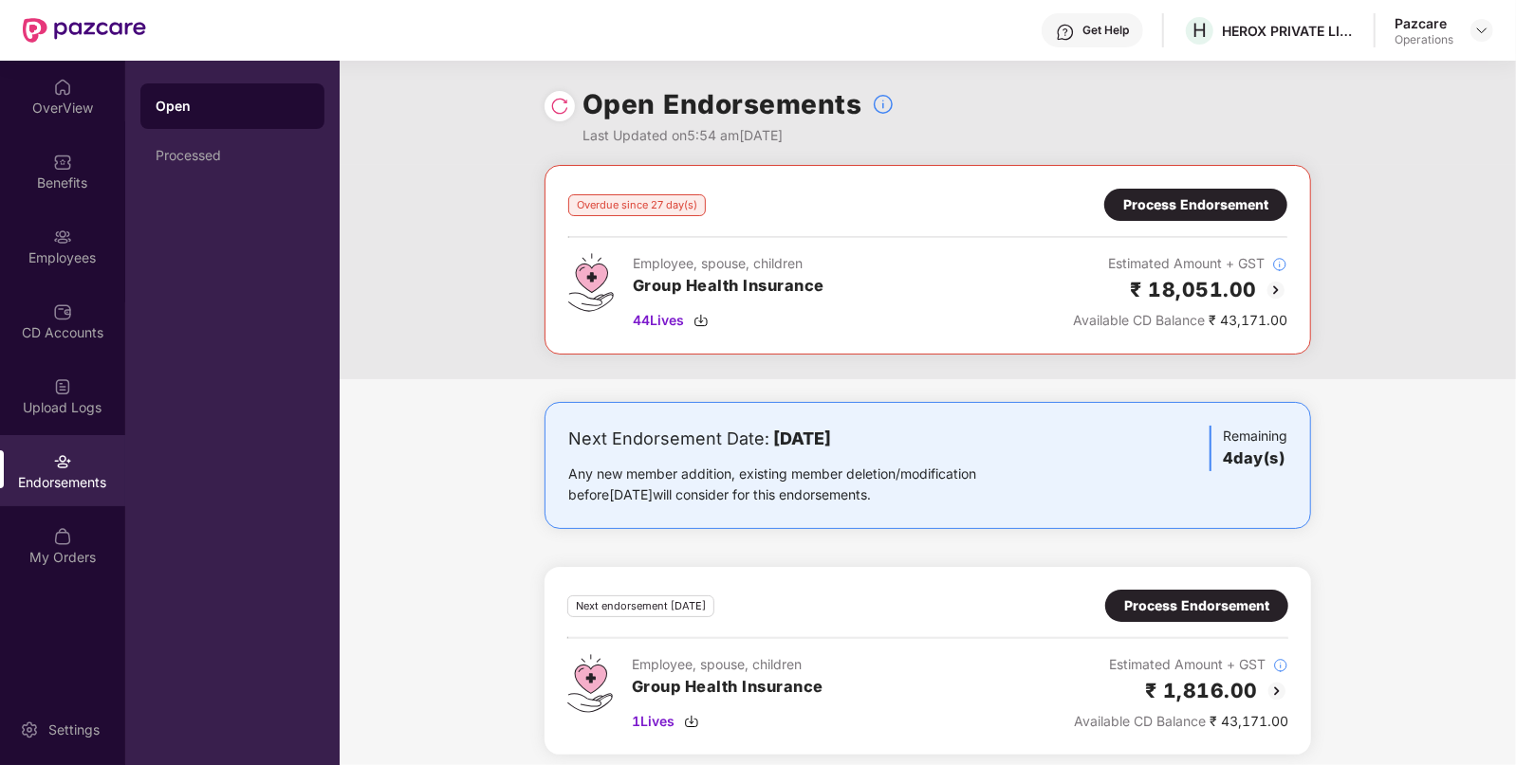
scroll to position [9, 0]
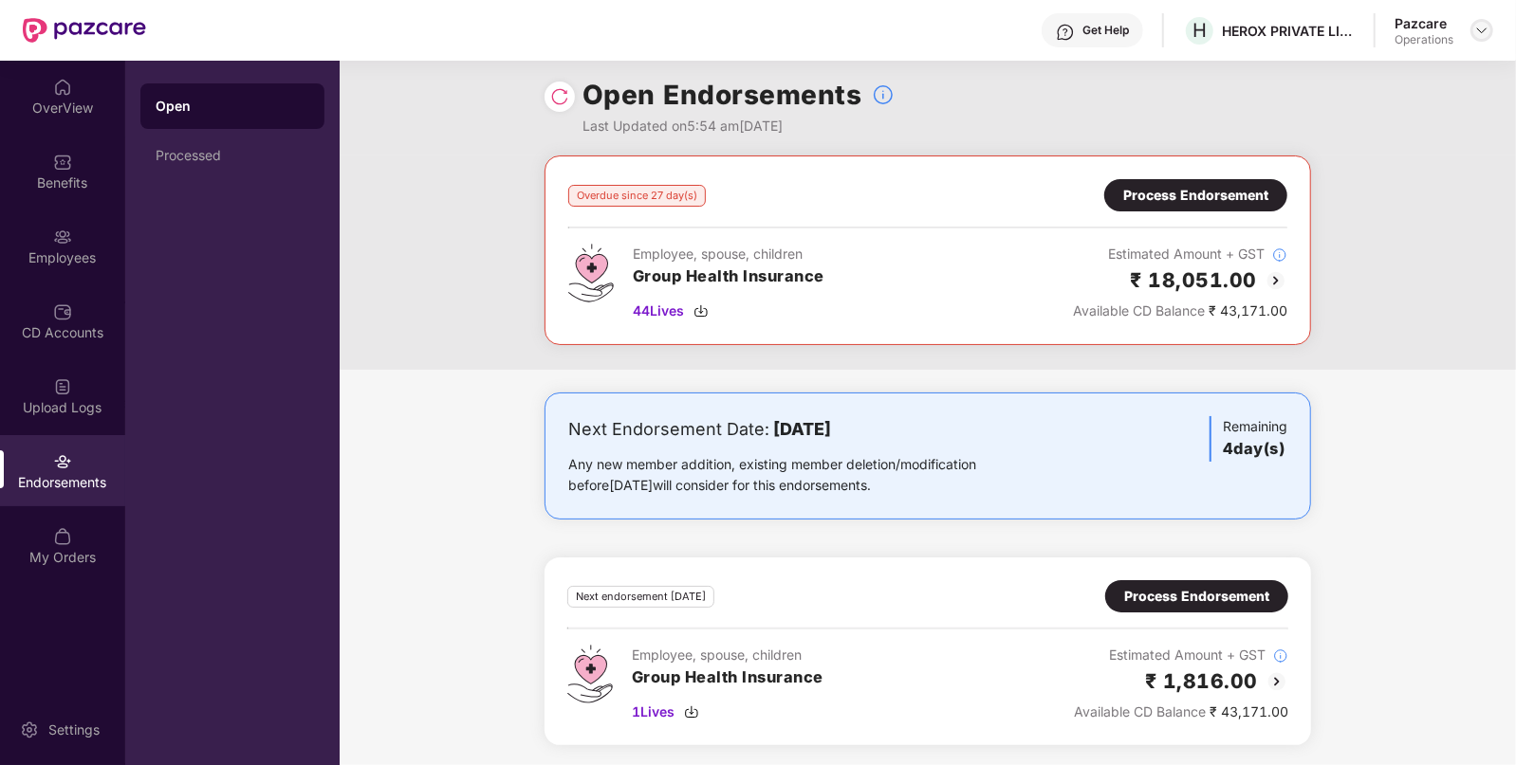
click at [1481, 28] on img at bounding box center [1481, 30] width 15 height 15
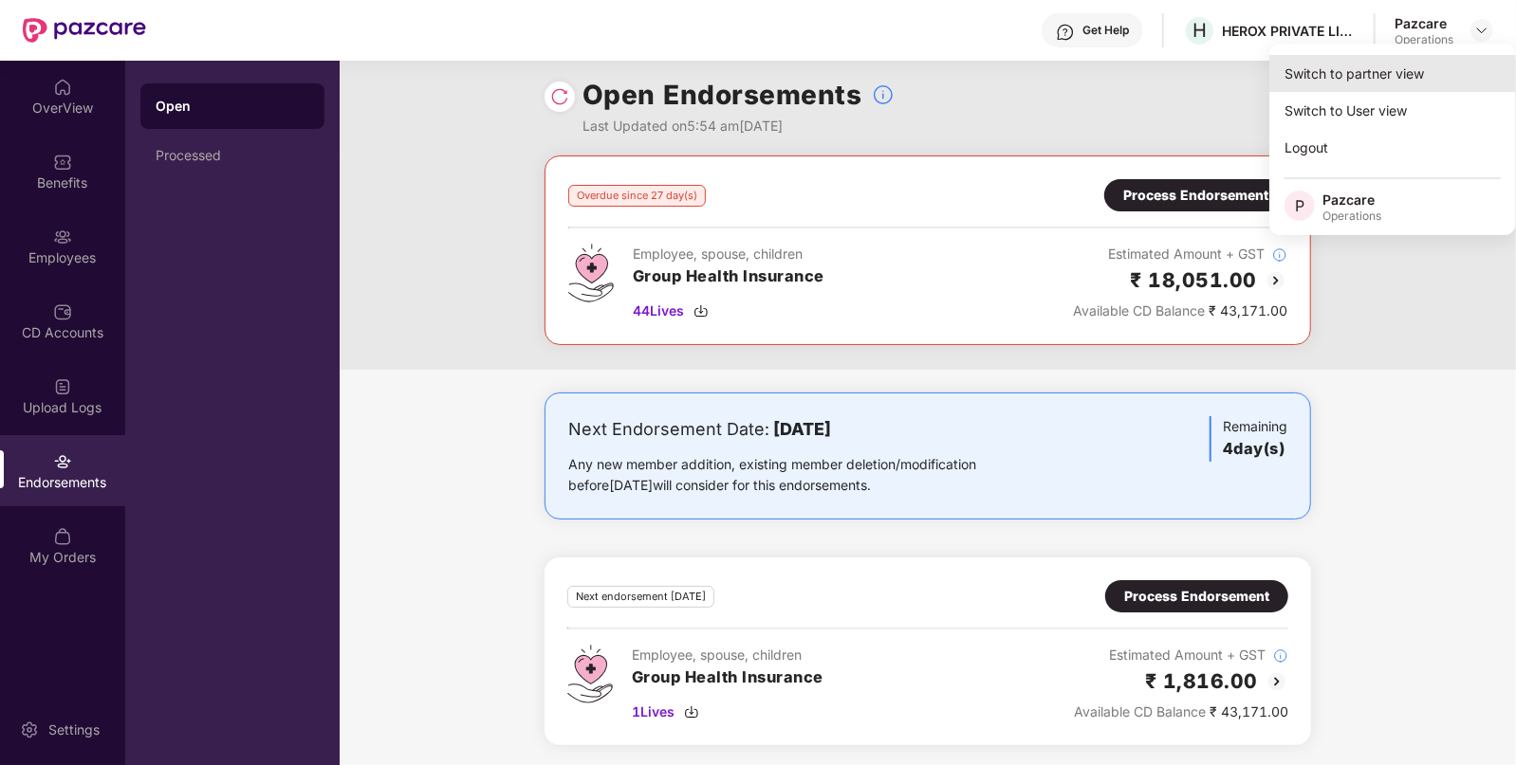
click at [1415, 81] on div "Switch to partner view" at bounding box center [1392, 73] width 247 height 37
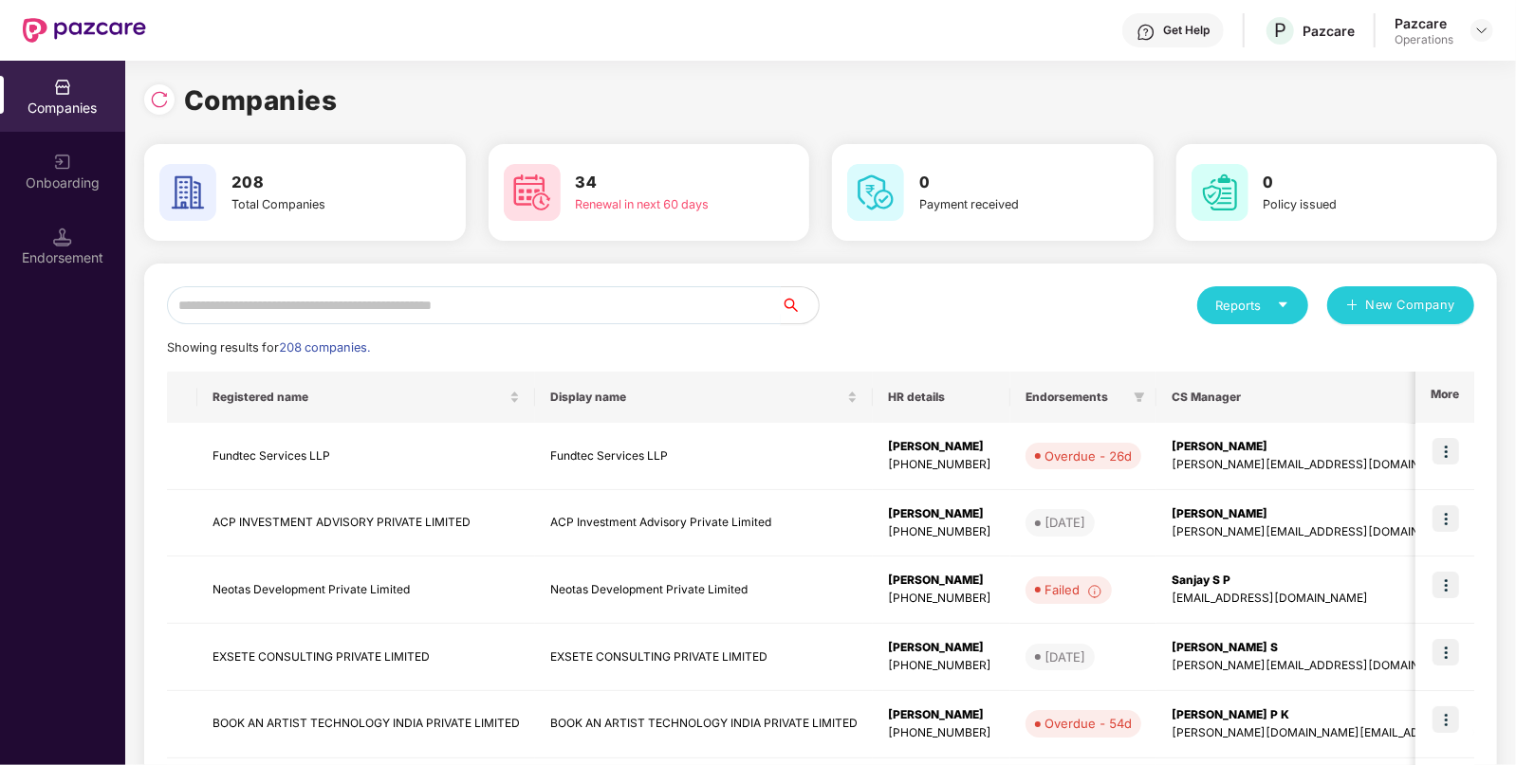
click at [328, 313] on input "text" at bounding box center [474, 305] width 614 height 38
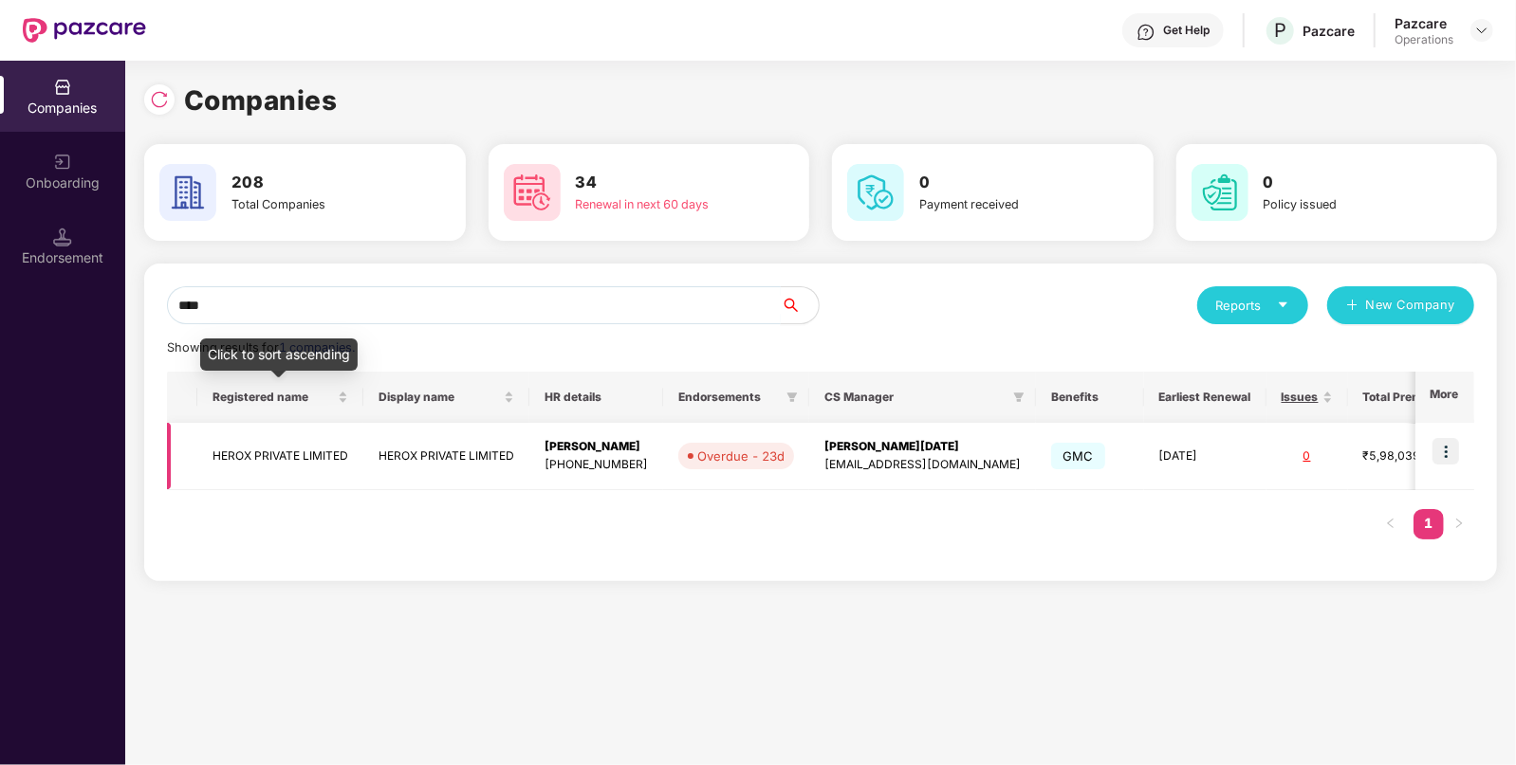
type input "****"
click at [254, 461] on td "HEROX PRIVATE LIMITED" at bounding box center [280, 456] width 166 height 67
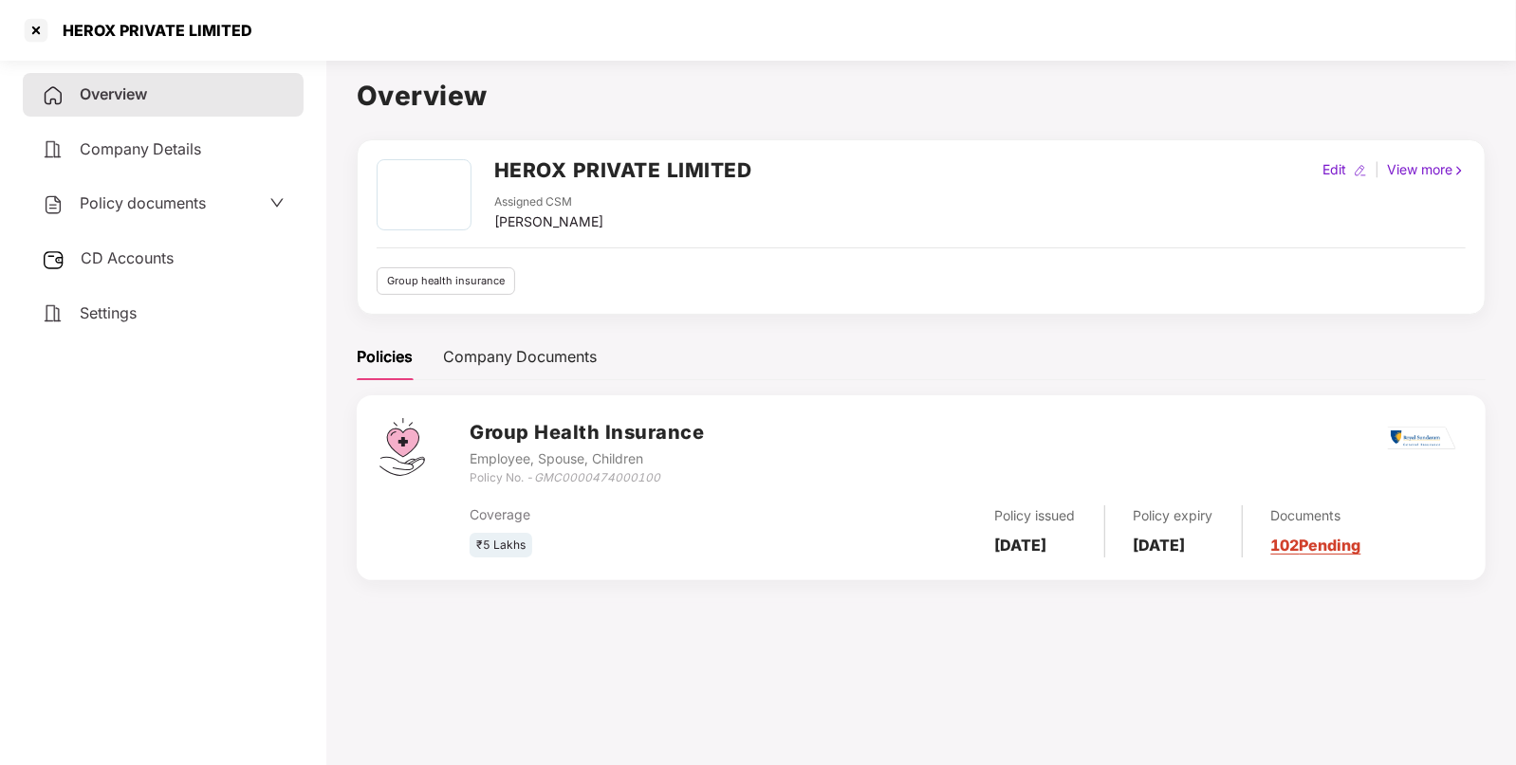
click at [247, 209] on div "Policy documents" at bounding box center [163, 204] width 243 height 25
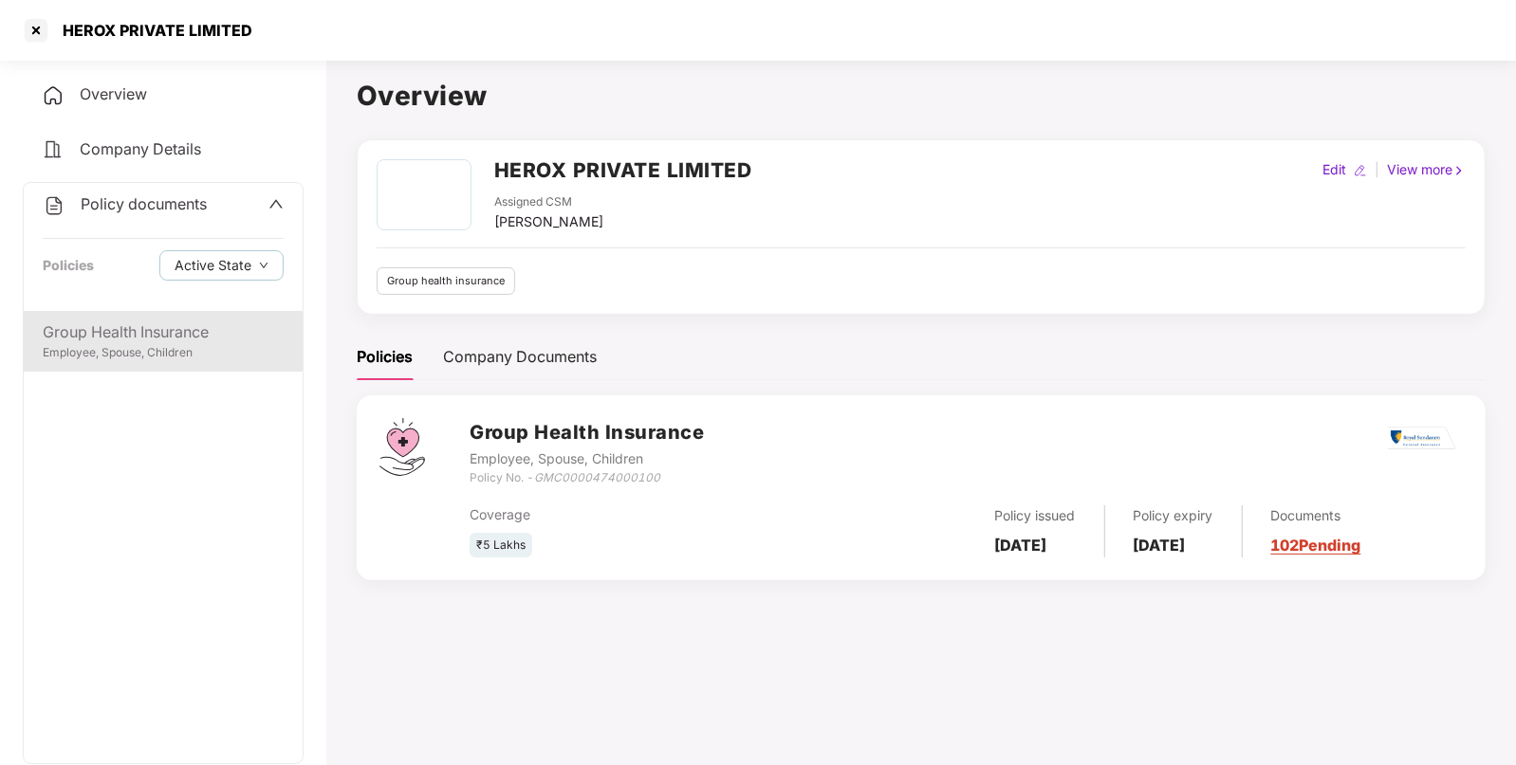
click at [199, 365] on div "Group Health Insurance Employee, Spouse, Children" at bounding box center [163, 341] width 279 height 61
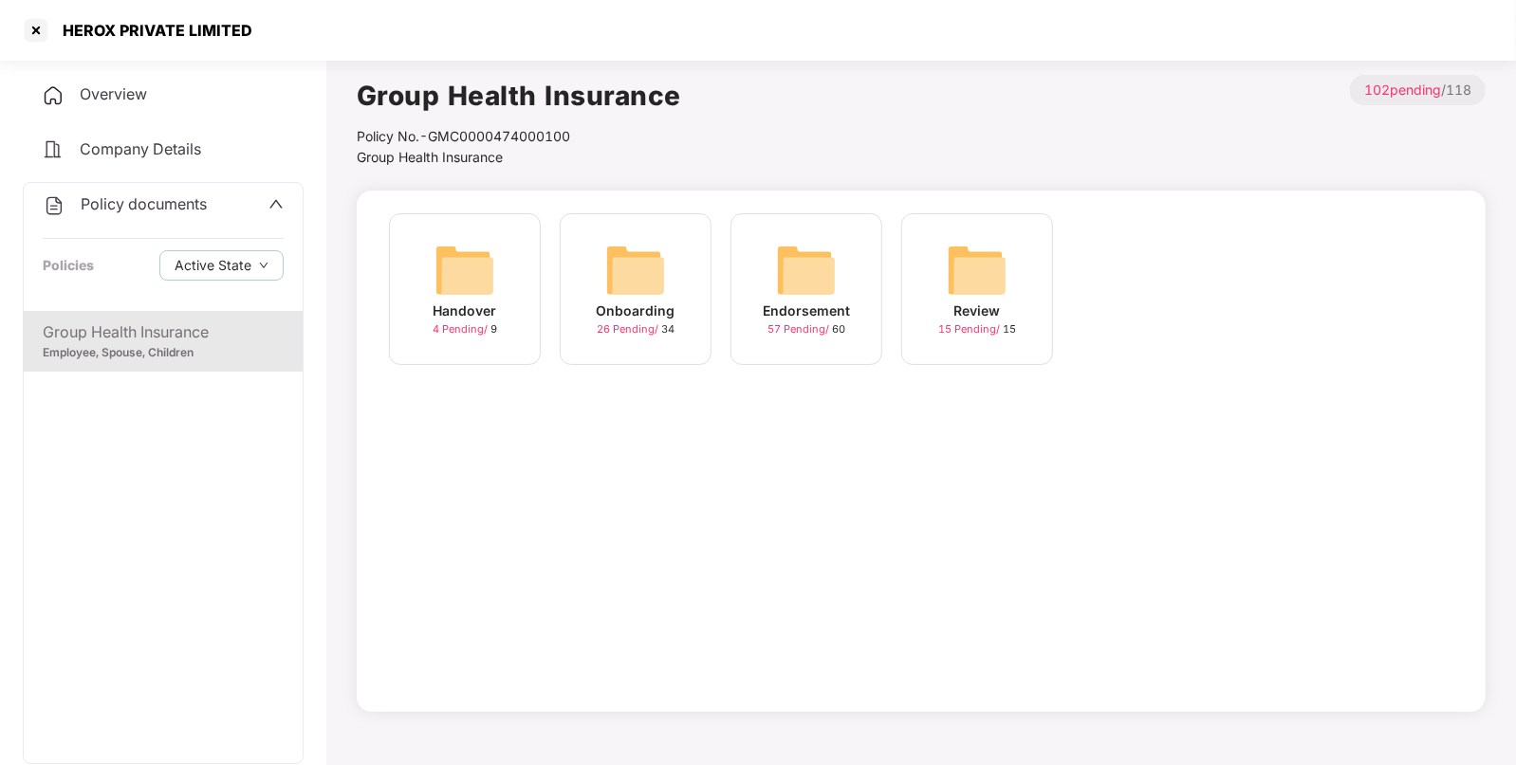
click at [801, 317] on div "Endorsement" at bounding box center [806, 311] width 87 height 21
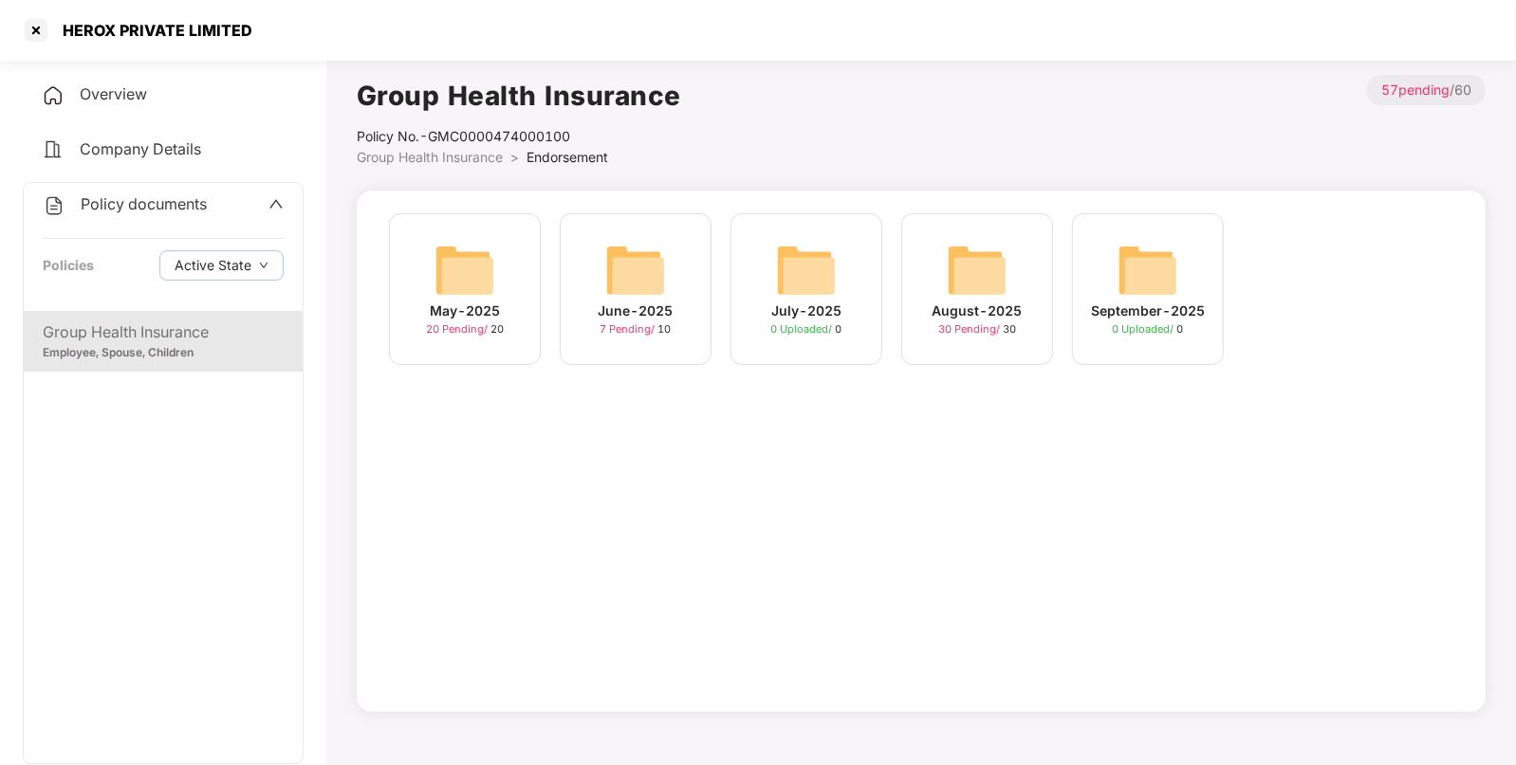
click at [984, 310] on div "August-2025" at bounding box center [977, 311] width 90 height 21
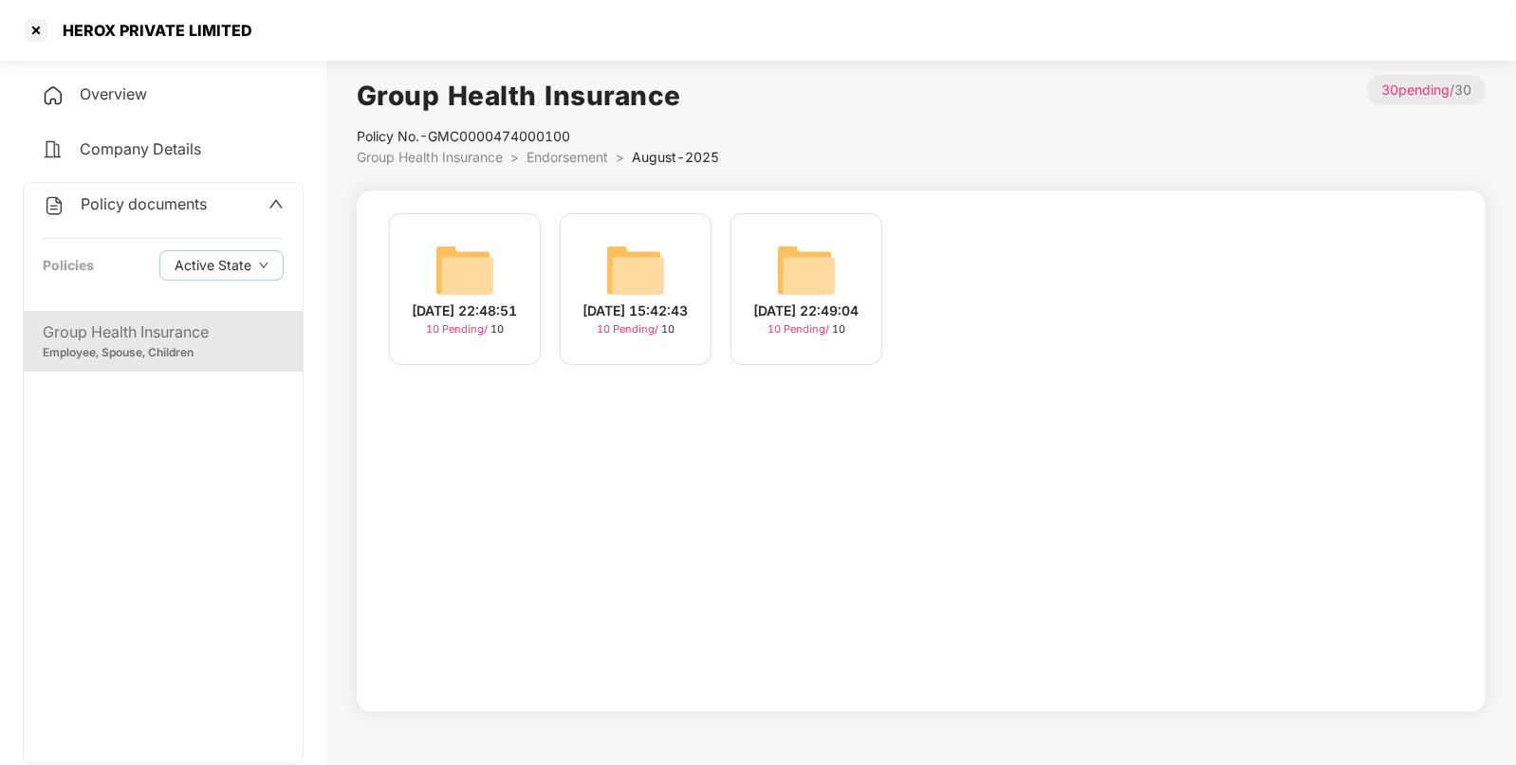
click at [454, 226] on div "[DATE] 22:48:51 10 Pending / 10" at bounding box center [465, 289] width 152 height 152
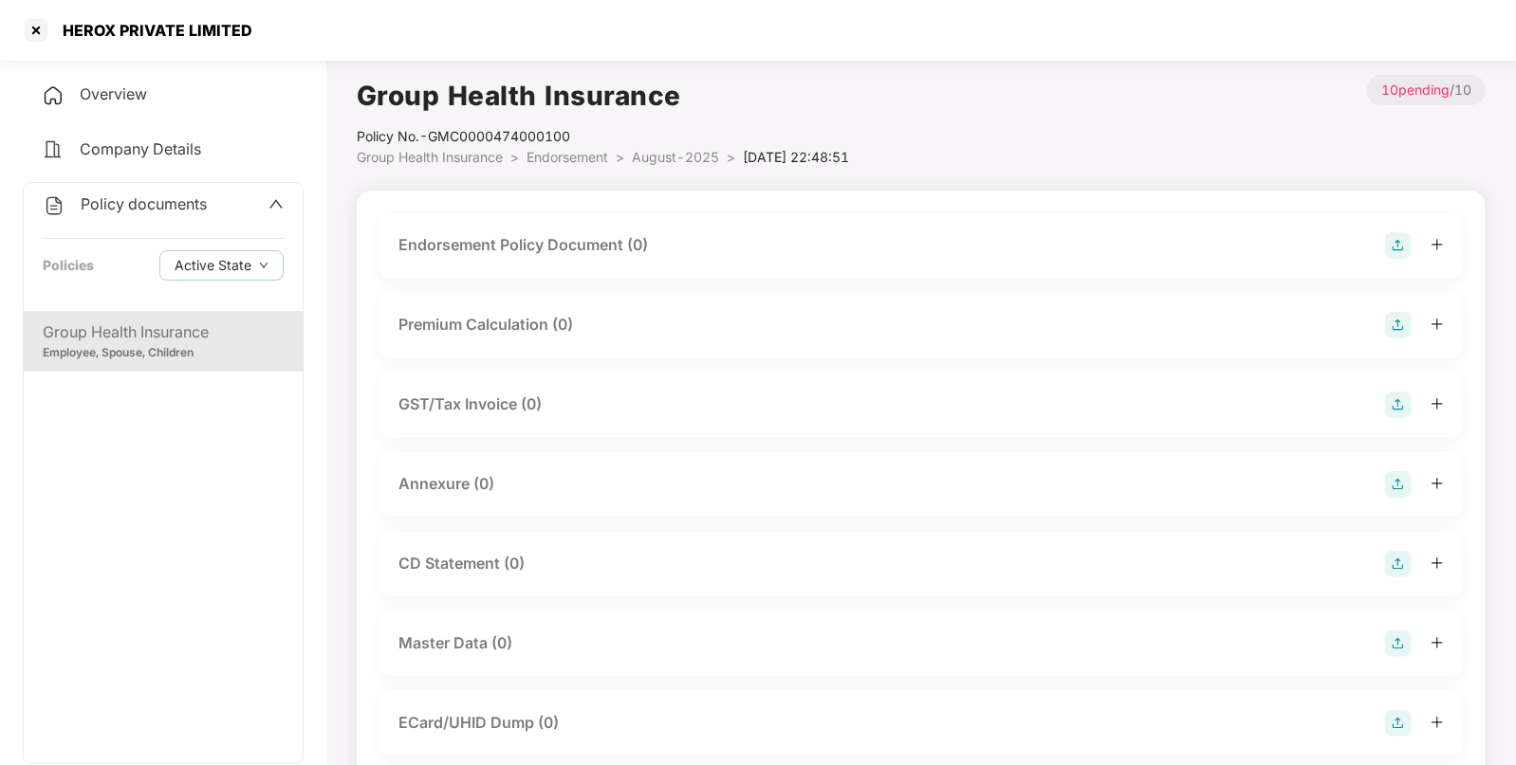
click at [1391, 249] on img at bounding box center [1398, 245] width 27 height 27
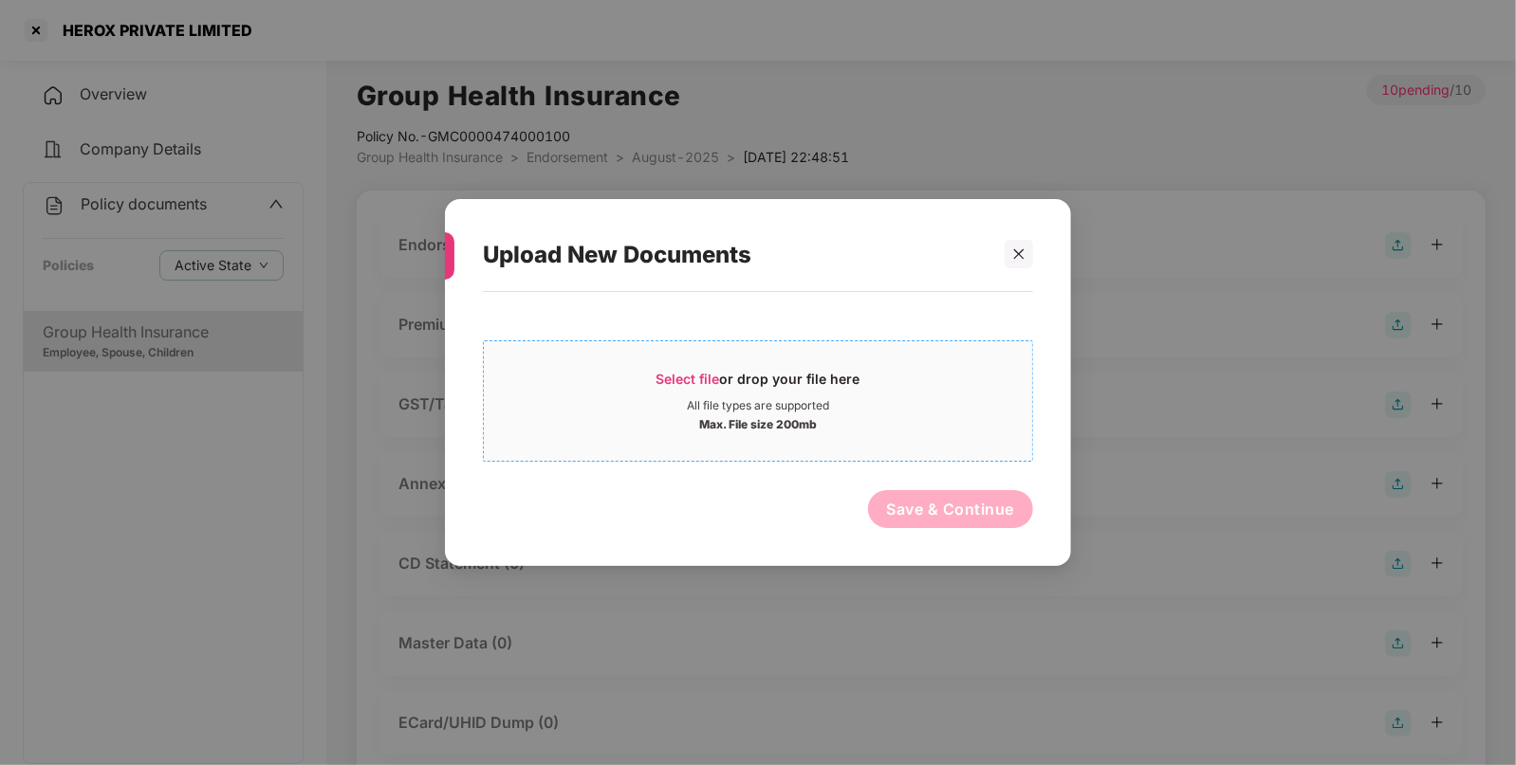
click at [752, 363] on span "Select file or drop your file here All file types are supported Max. File size …" at bounding box center [758, 401] width 548 height 91
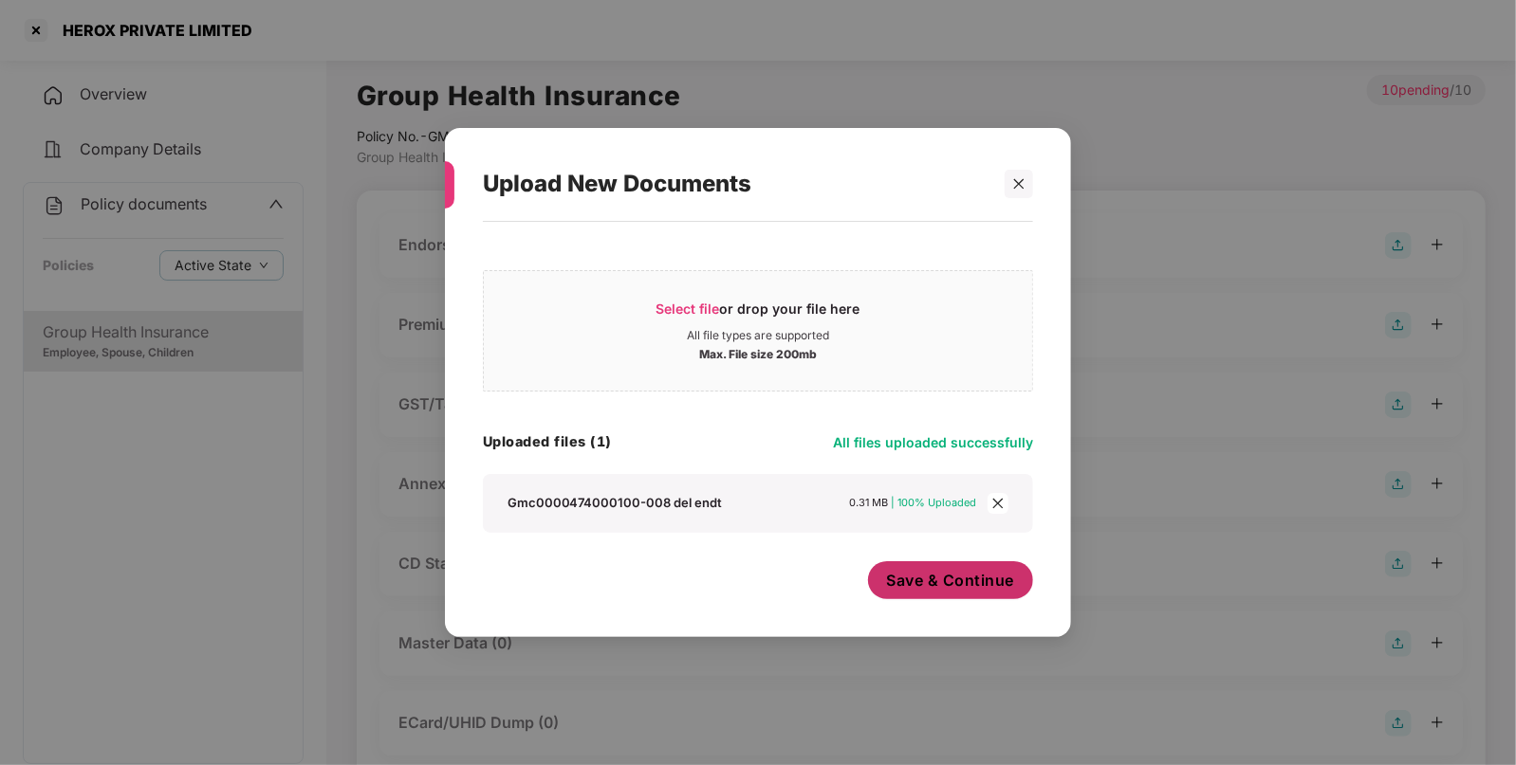
click at [976, 593] on button "Save & Continue" at bounding box center [951, 580] width 166 height 38
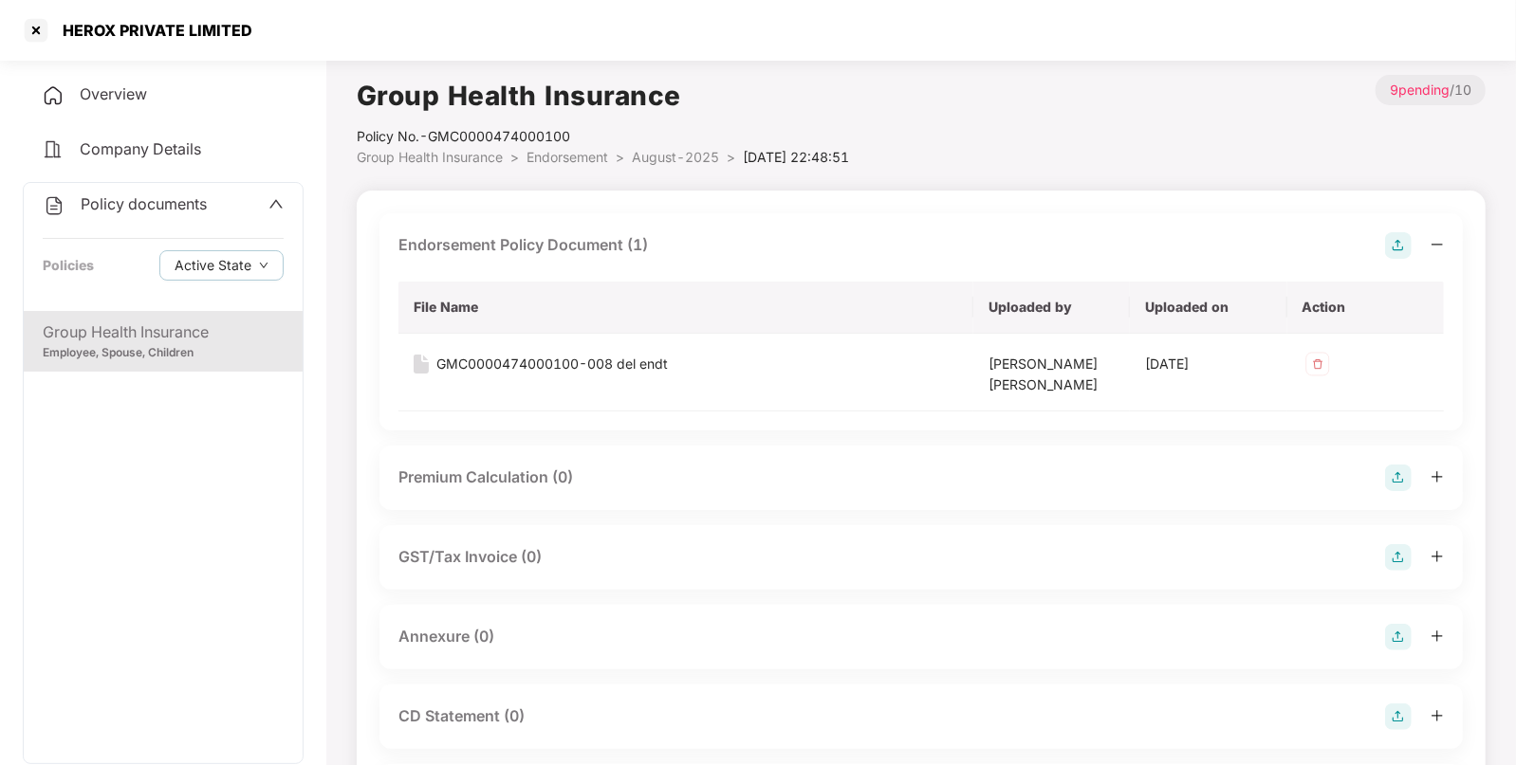
click at [1393, 247] on img at bounding box center [1398, 245] width 27 height 27
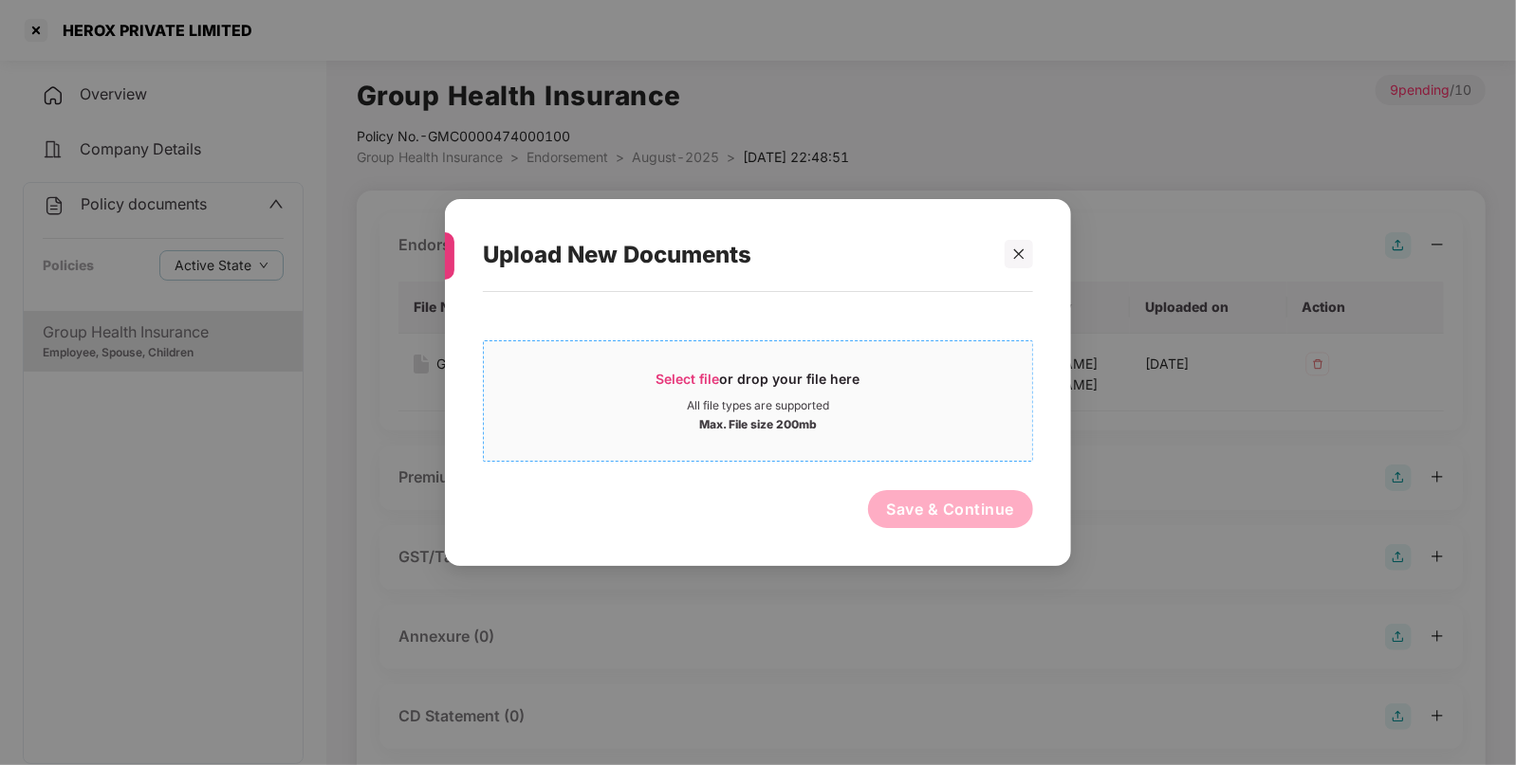
click at [750, 383] on div "Select file or drop your file here" at bounding box center [758, 384] width 204 height 28
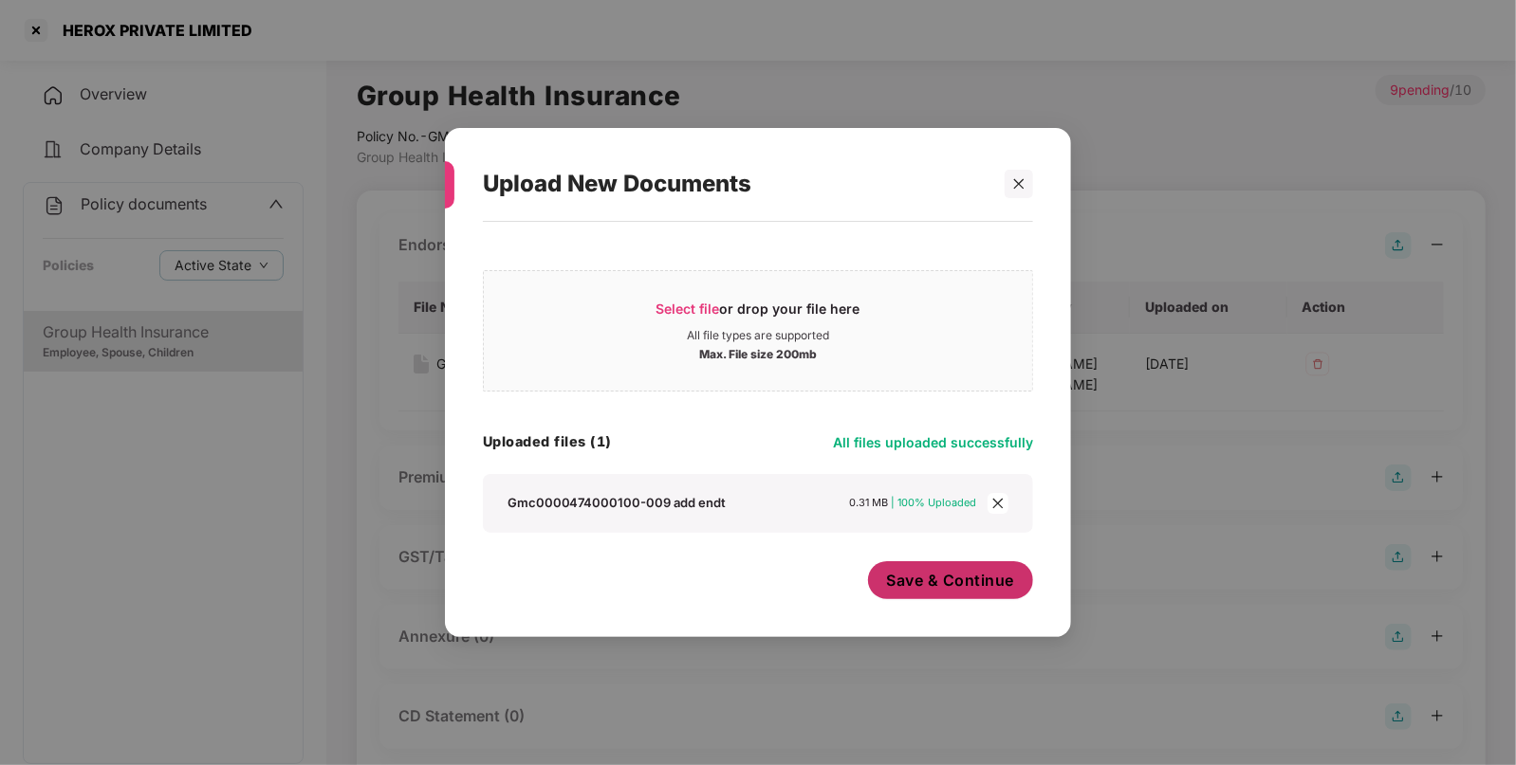
click at [887, 573] on span "Save & Continue" at bounding box center [951, 580] width 128 height 21
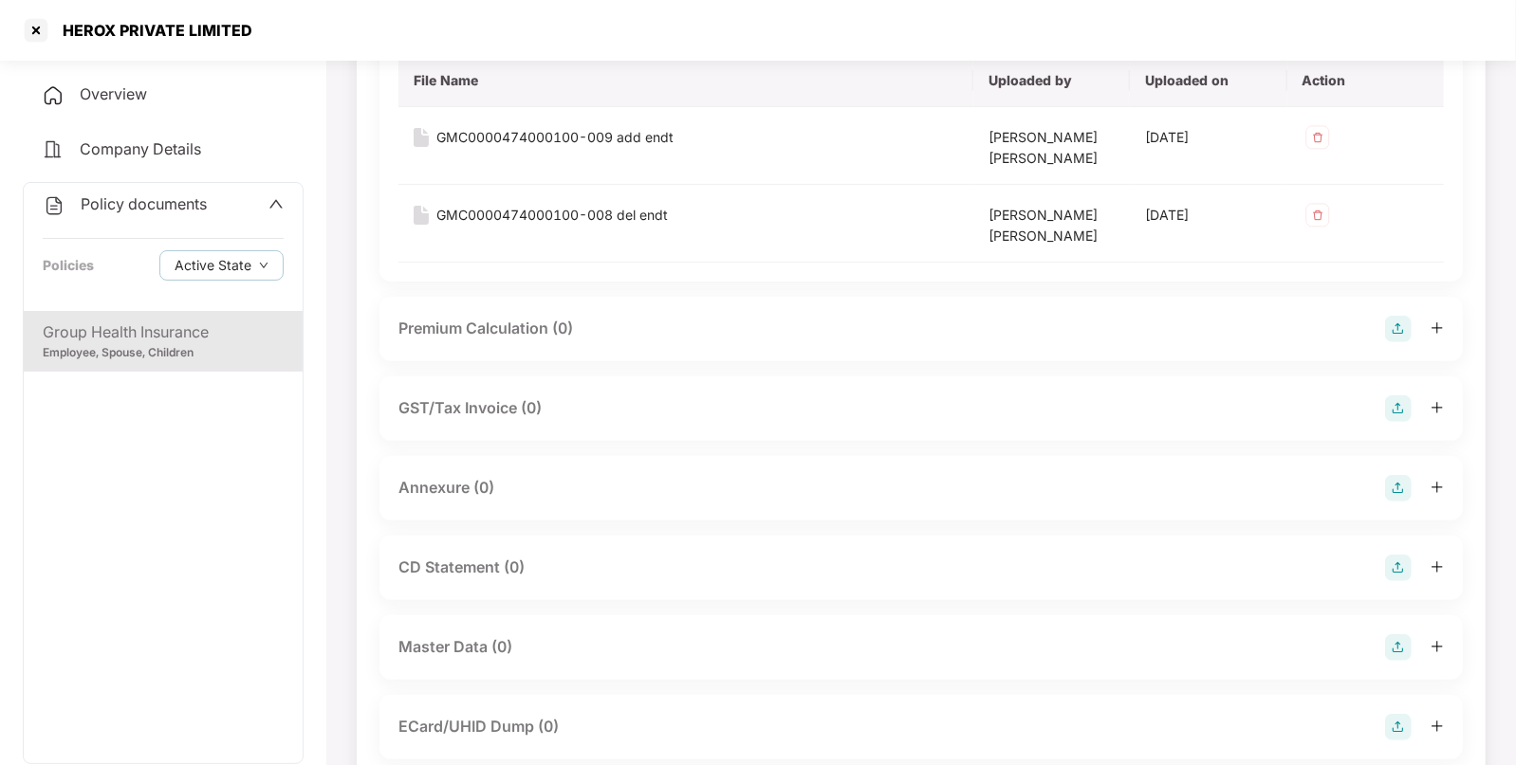
scroll to position [258, 0]
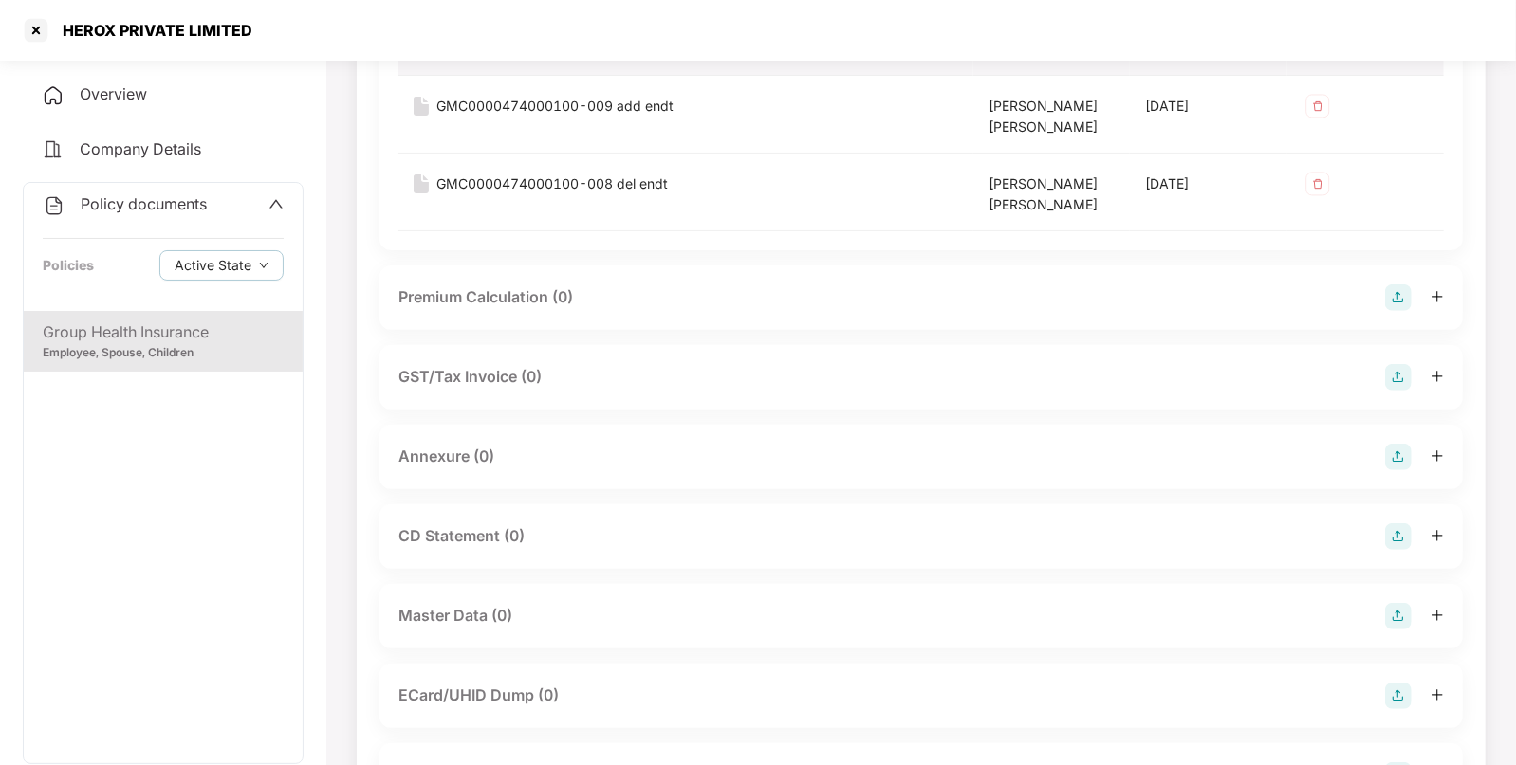
click at [1403, 446] on img at bounding box center [1398, 457] width 27 height 27
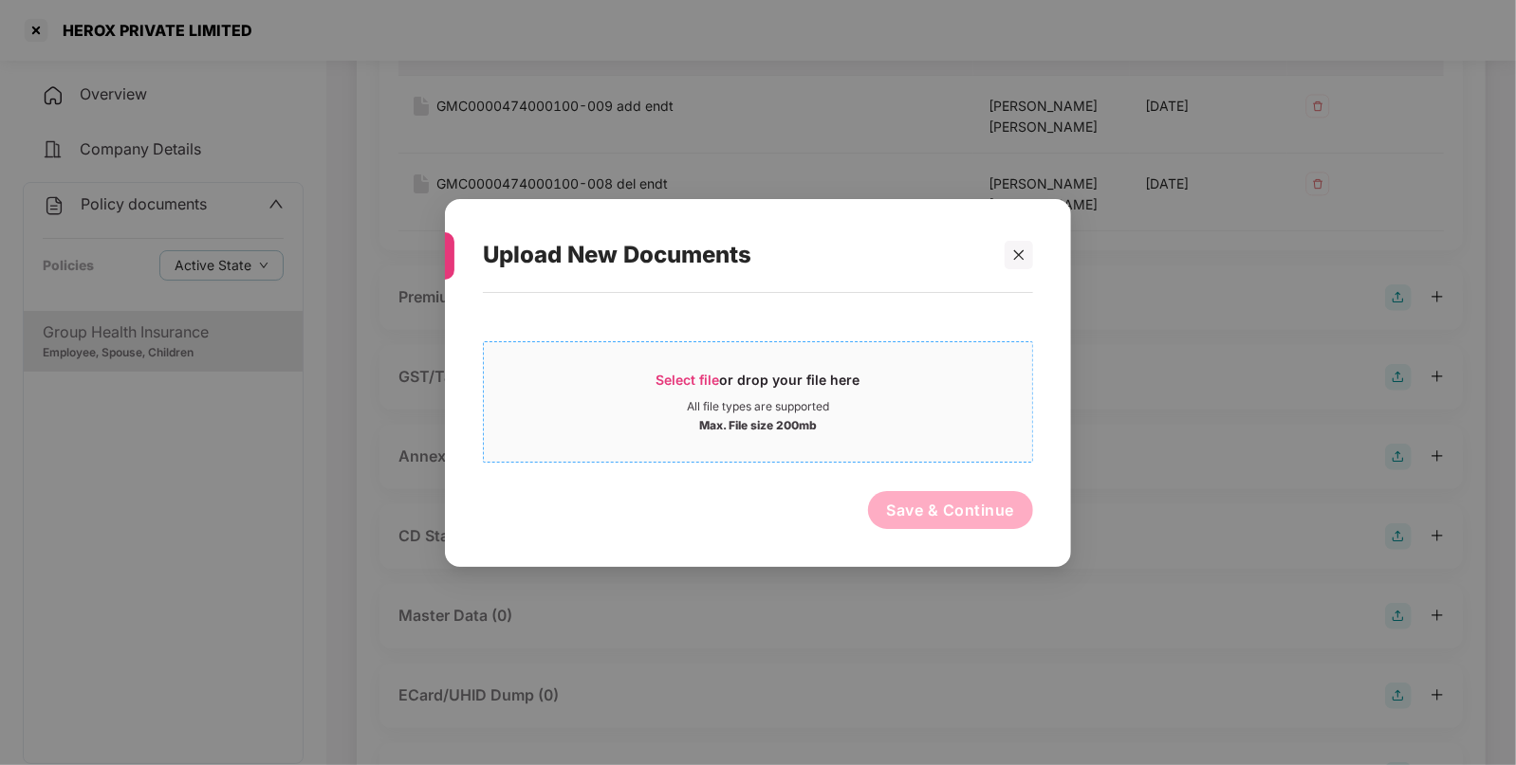
click at [722, 396] on div "Select file or drop your file here All file types are supported Max. File size …" at bounding box center [758, 401] width 548 height 63
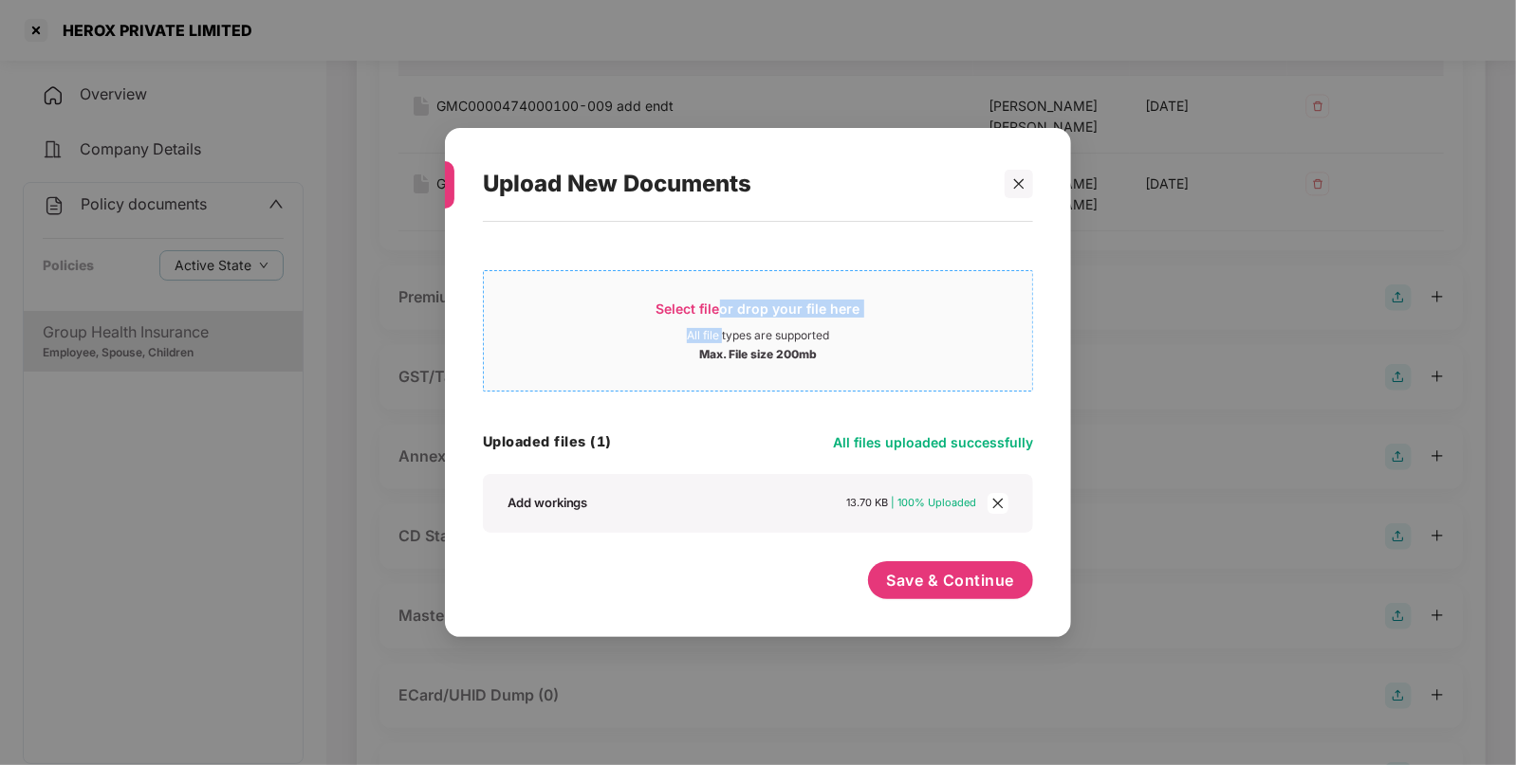
click at [770, 309] on div "Select file or drop your file here" at bounding box center [758, 314] width 204 height 28
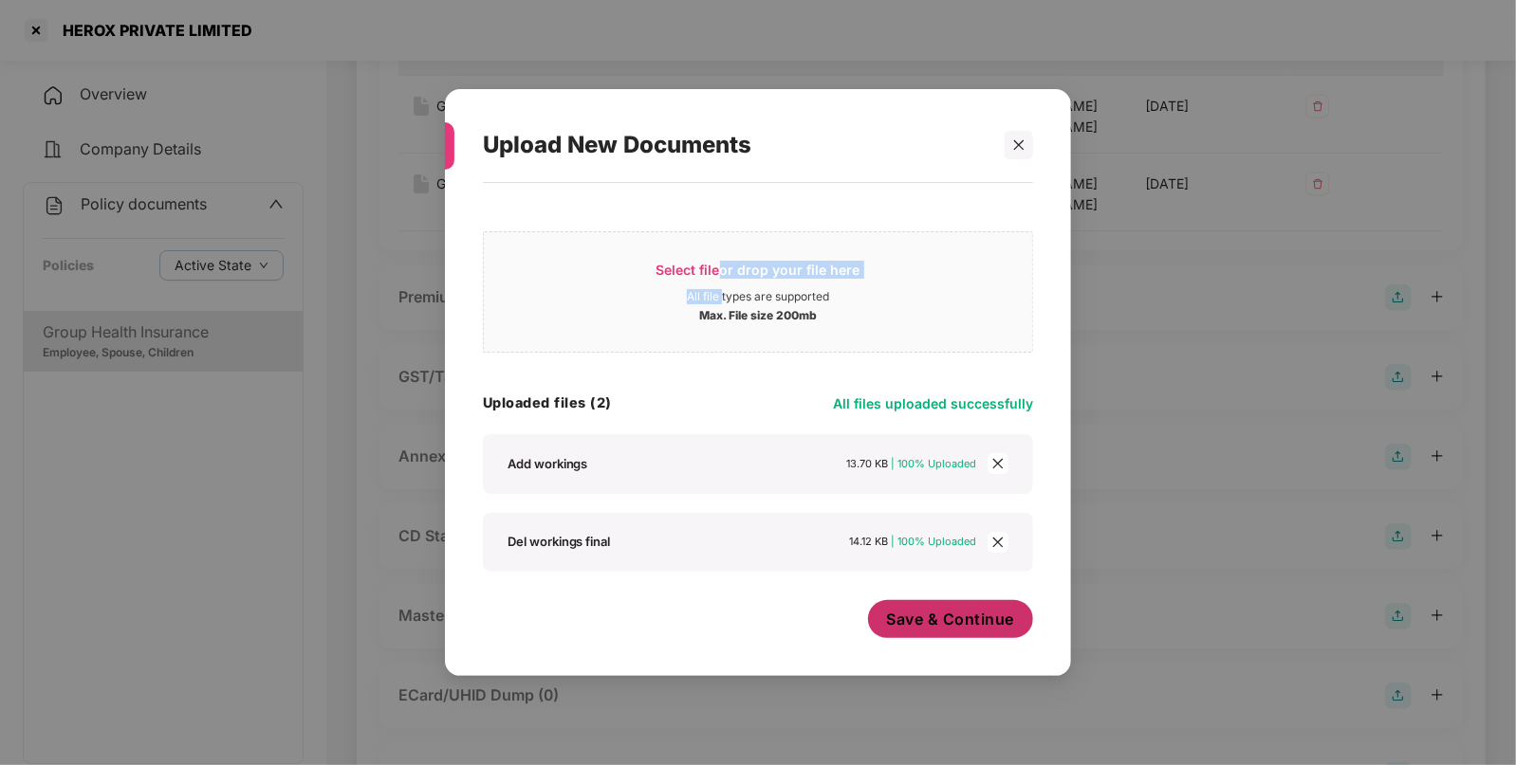
click at [977, 621] on span "Save & Continue" at bounding box center [951, 619] width 128 height 21
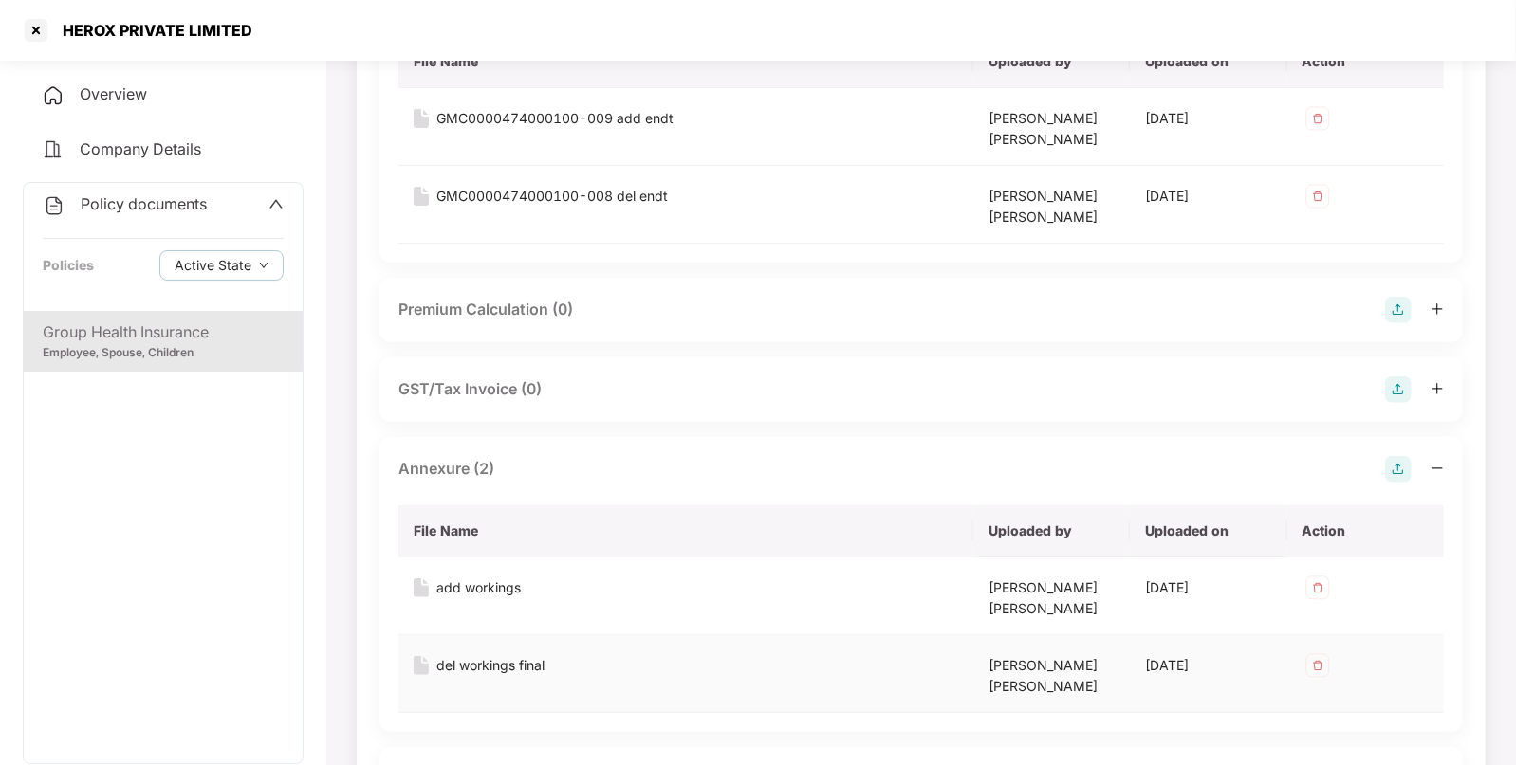
scroll to position [0, 0]
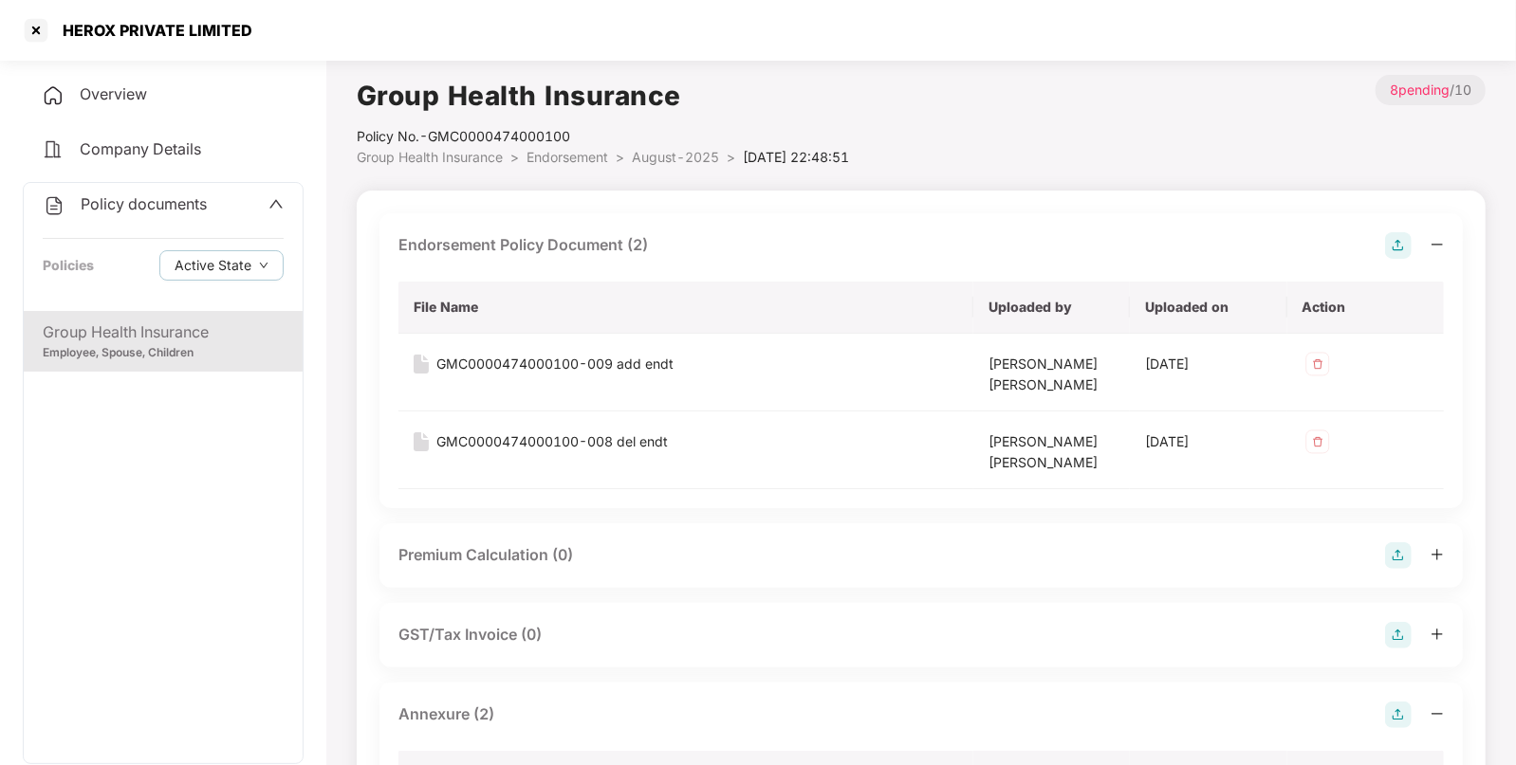
click at [146, 336] on div "Group Health Insurance" at bounding box center [163, 333] width 241 height 24
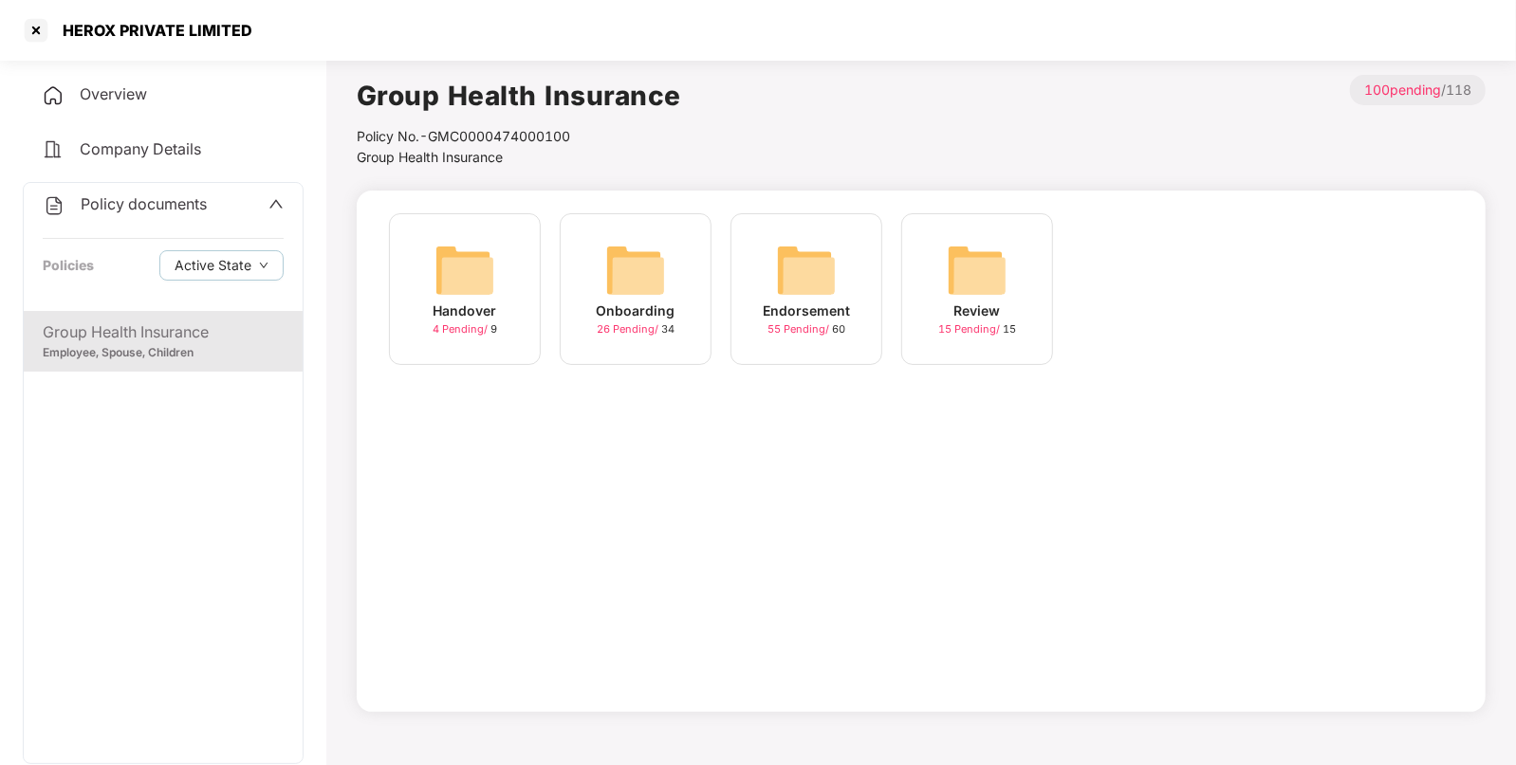
click at [840, 264] on div "Endorsement 55 Pending / 60" at bounding box center [806, 289] width 152 height 152
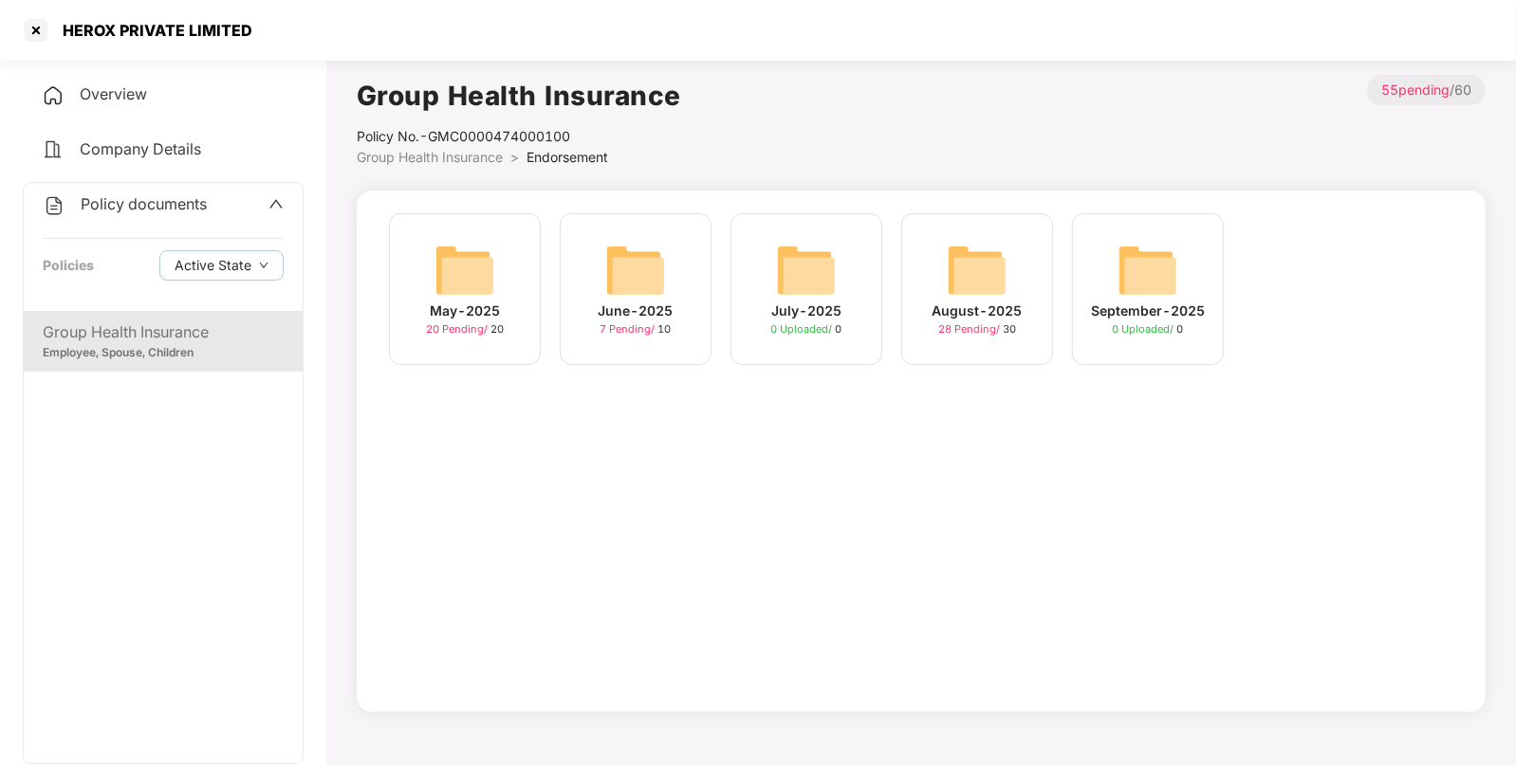
click at [1017, 289] on div "August-2025 28 Pending / 30" at bounding box center [977, 289] width 152 height 152
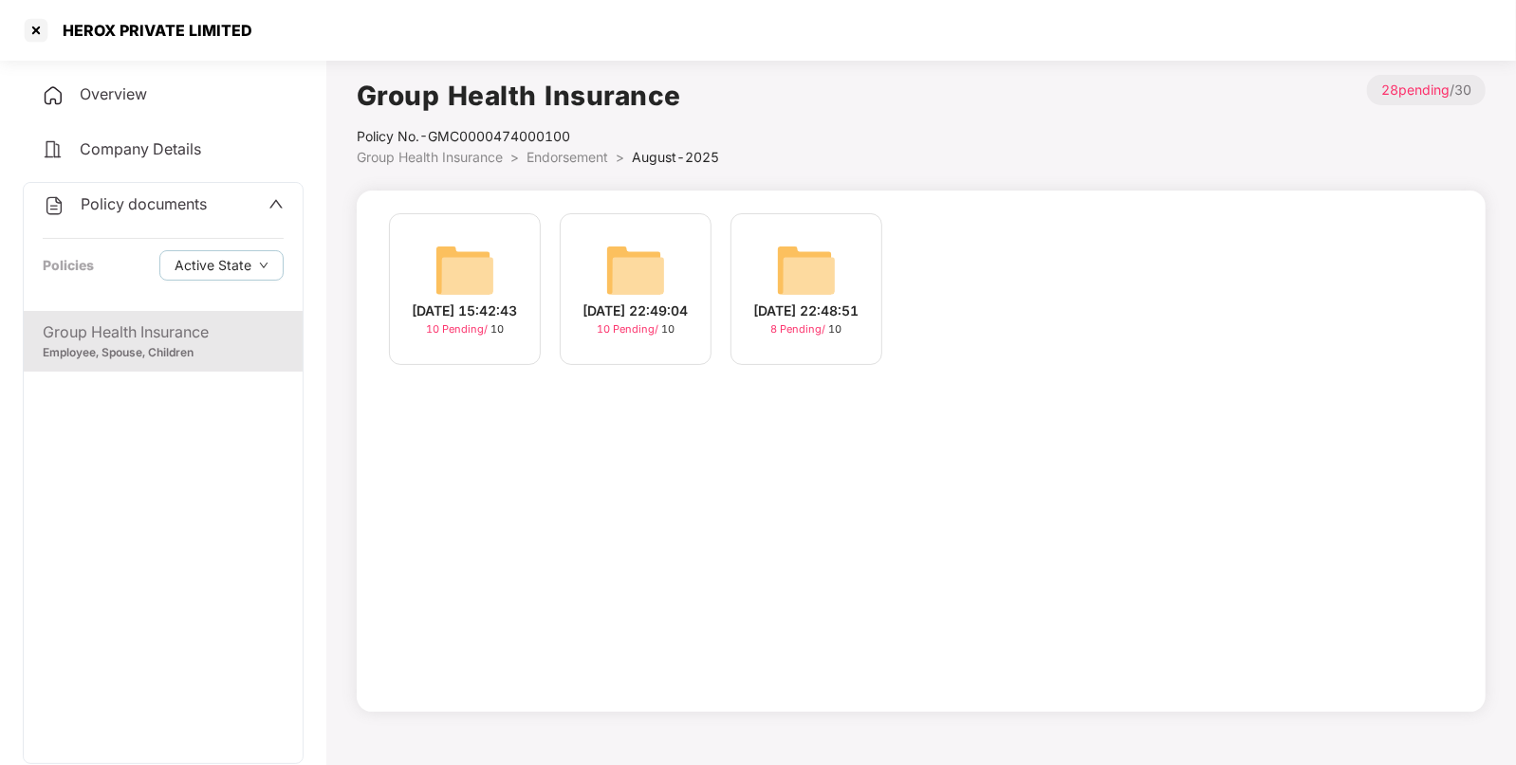
click at [673, 245] on div "[DATE] 22:49:04 10 Pending / 10" at bounding box center [636, 289] width 152 height 152
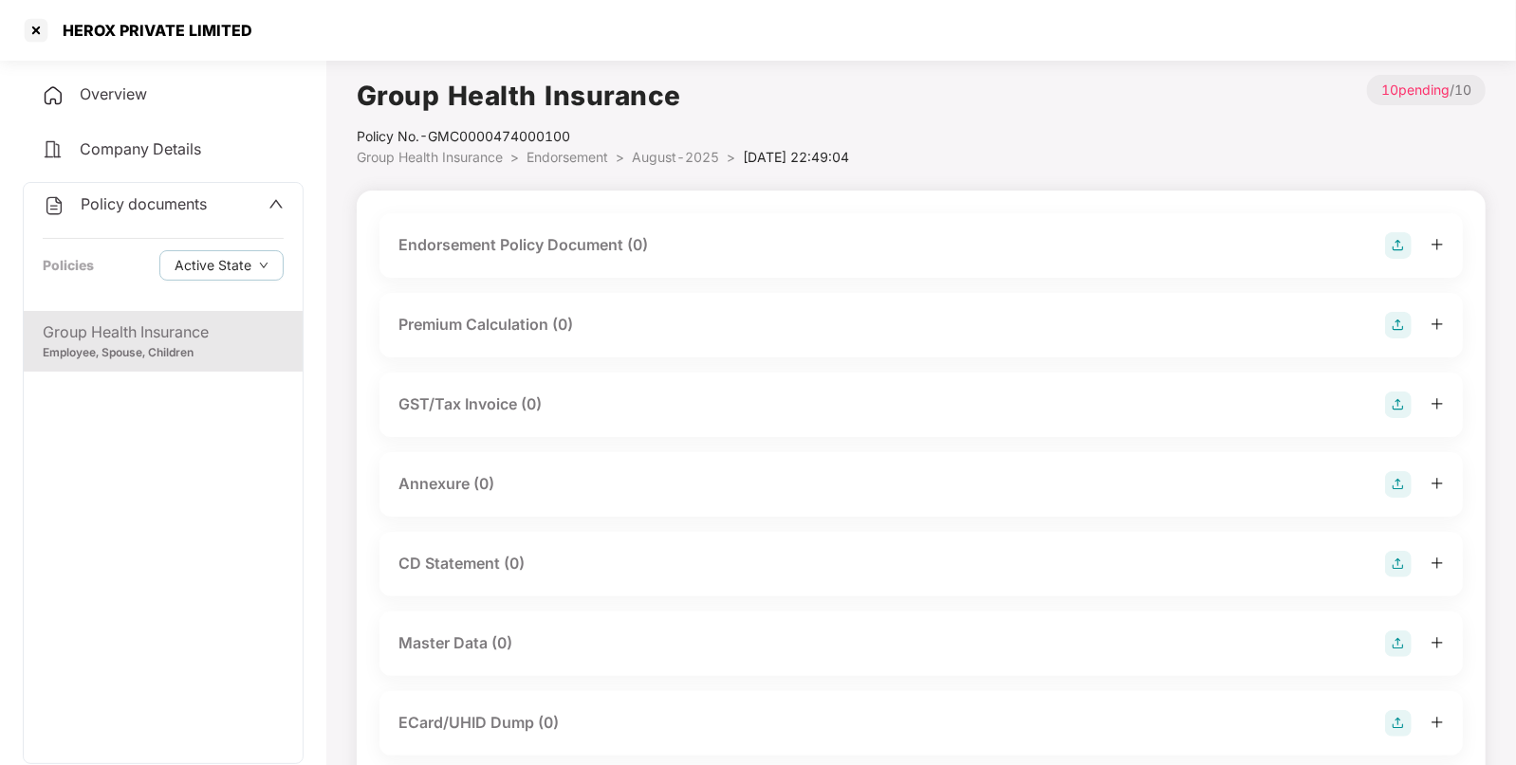
click at [1395, 248] on img at bounding box center [1398, 245] width 27 height 27
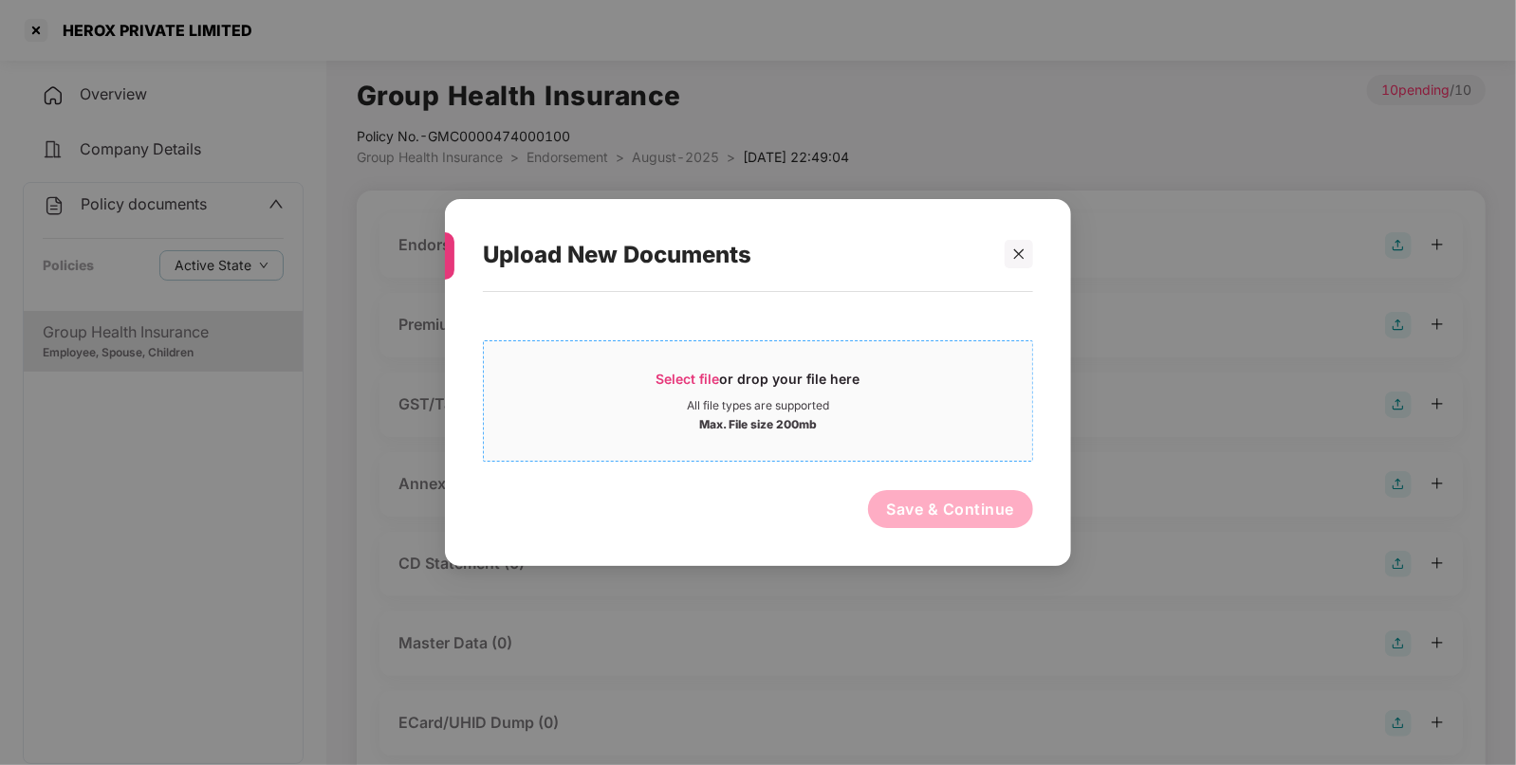
click at [872, 361] on span "Select file or drop your file here All file types are supported Max. File size …" at bounding box center [758, 401] width 548 height 91
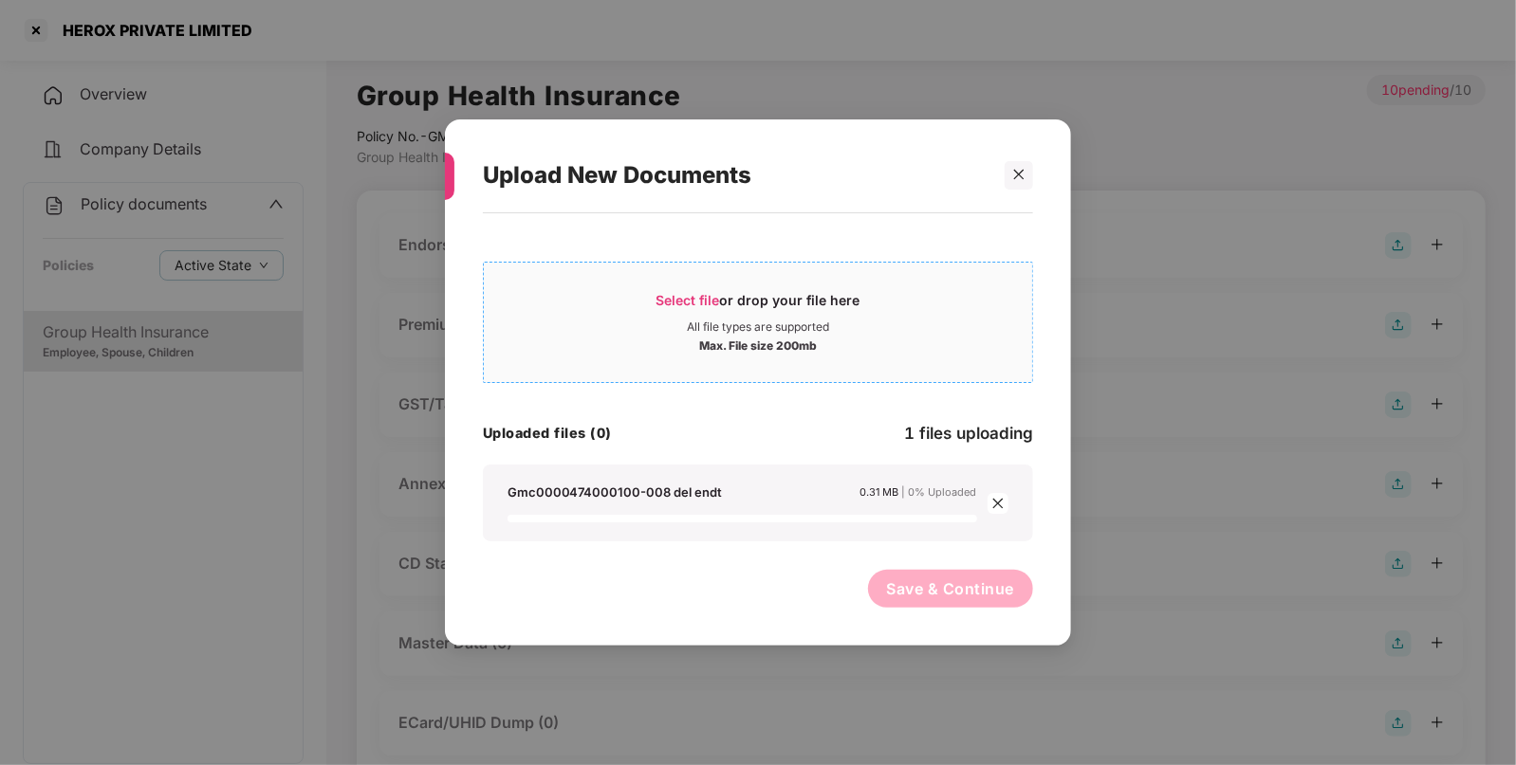
click at [547, 265] on div "Select file or drop your file here All file types are supported Max. File size …" at bounding box center [758, 322] width 550 height 121
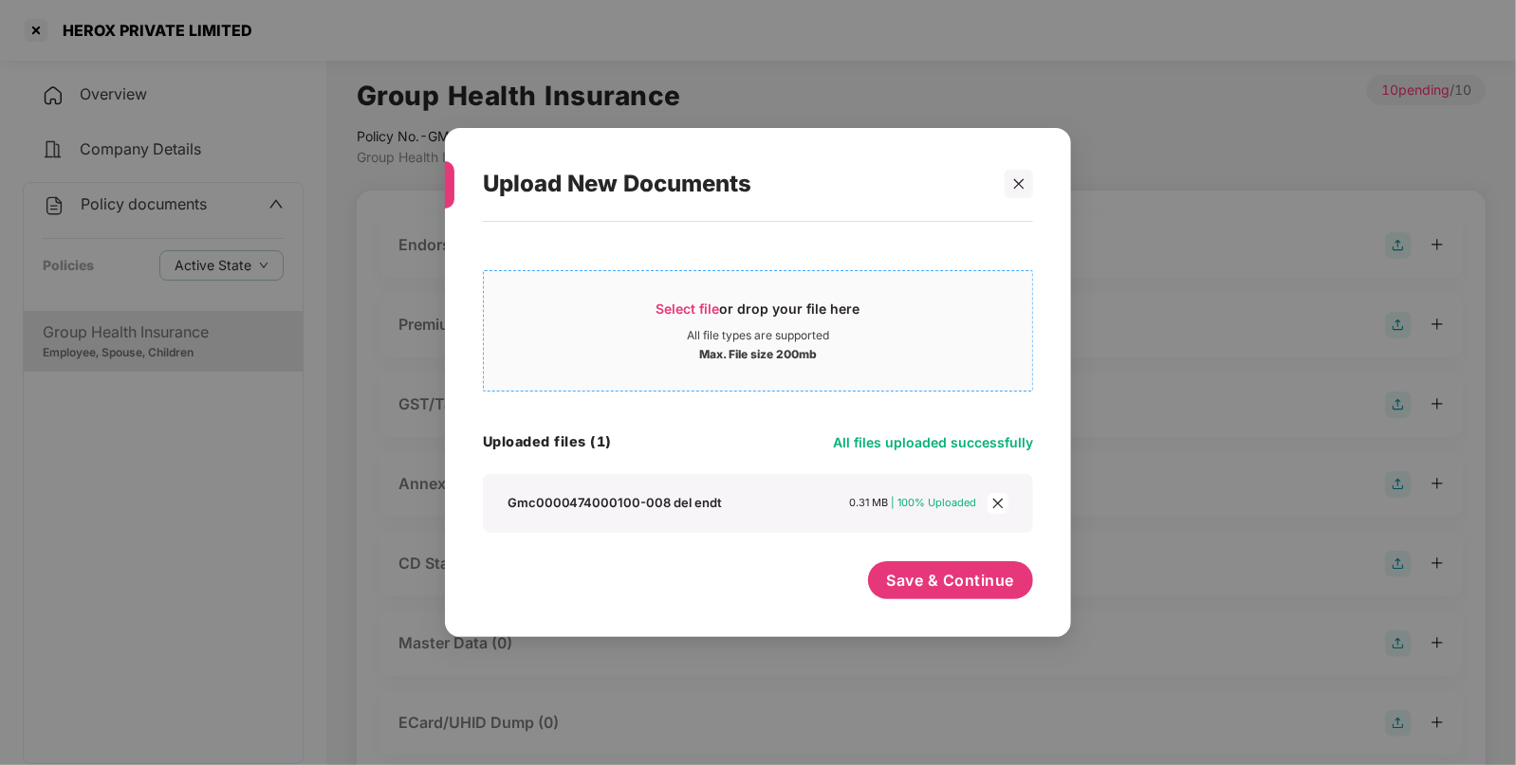
click at [578, 303] on div "Select file or drop your file here" at bounding box center [758, 314] width 548 height 28
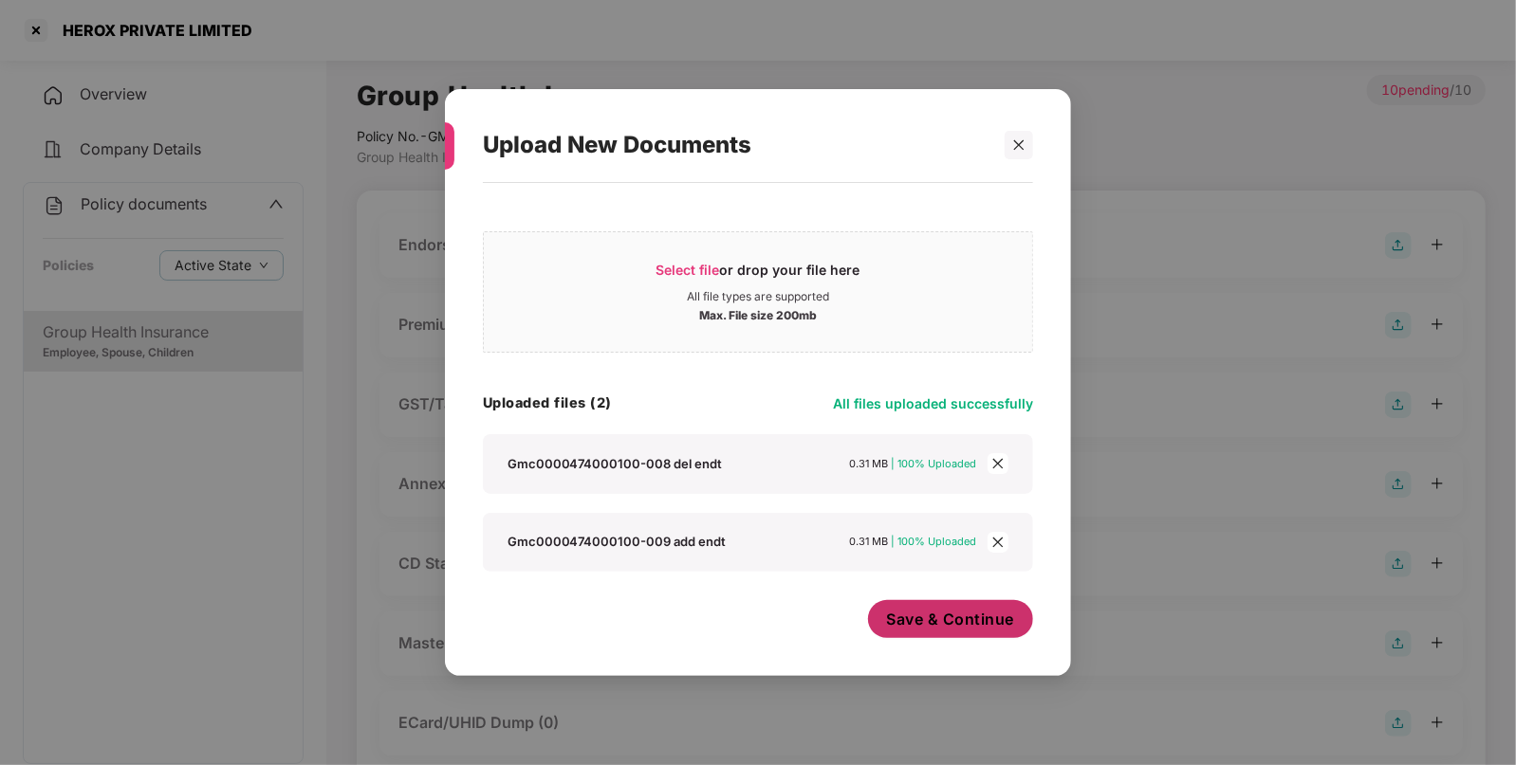
click at [972, 629] on span "Save & Continue" at bounding box center [951, 619] width 128 height 21
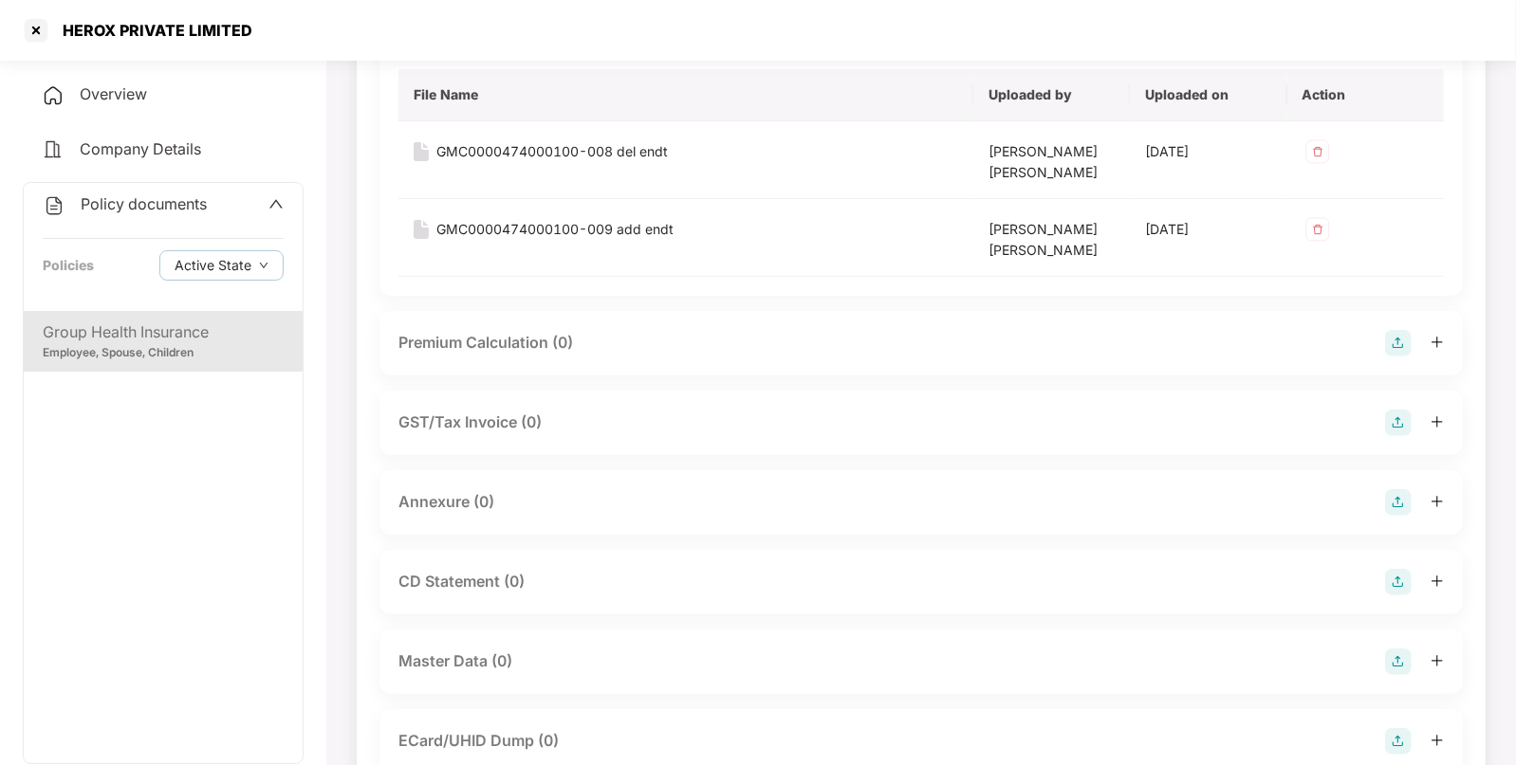
scroll to position [214, 0]
click at [1393, 488] on img at bounding box center [1398, 500] width 27 height 27
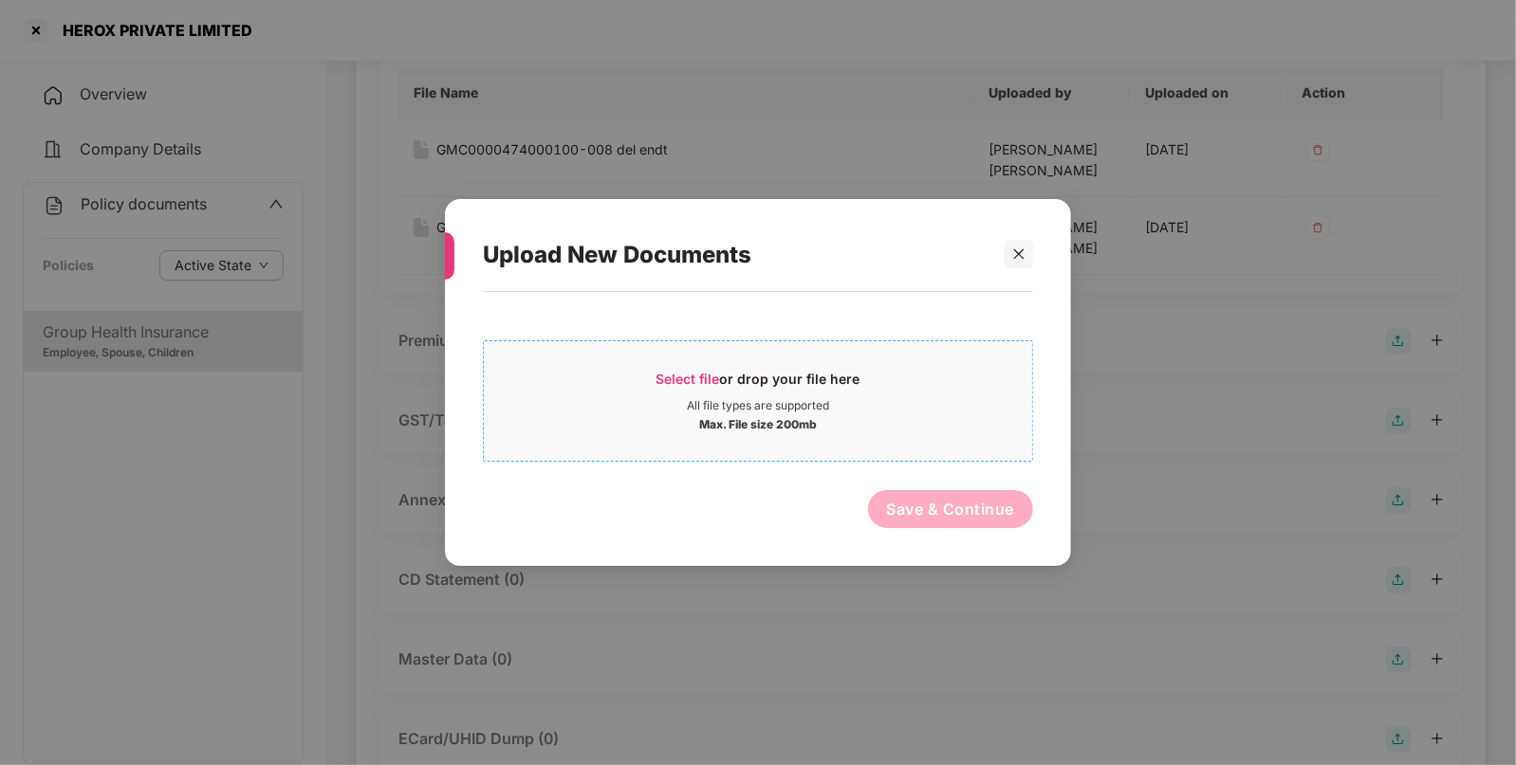
click at [892, 430] on div "Max. File size 200mb" at bounding box center [758, 423] width 548 height 19
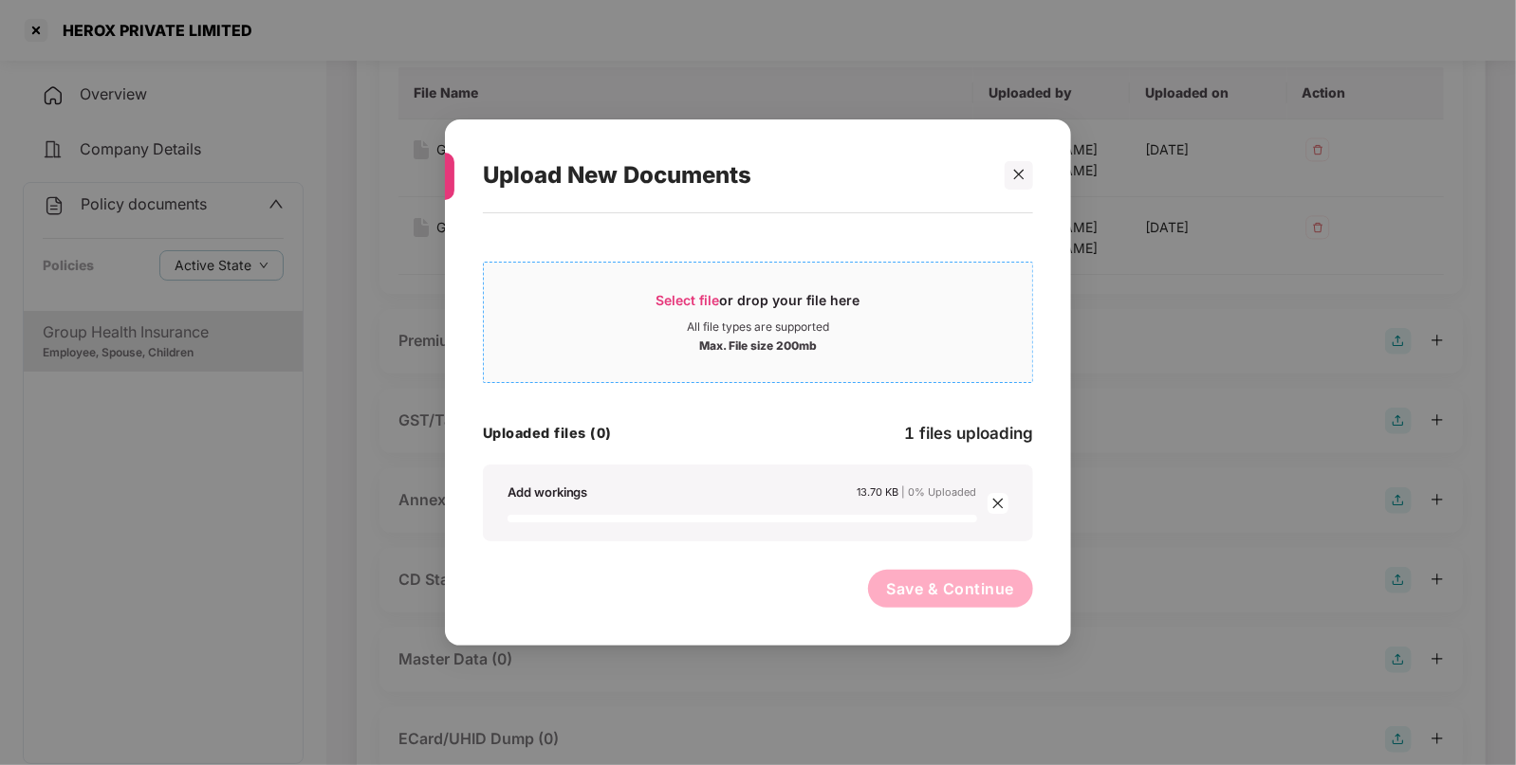
click at [877, 340] on div "Max. File size 200mb" at bounding box center [758, 344] width 548 height 19
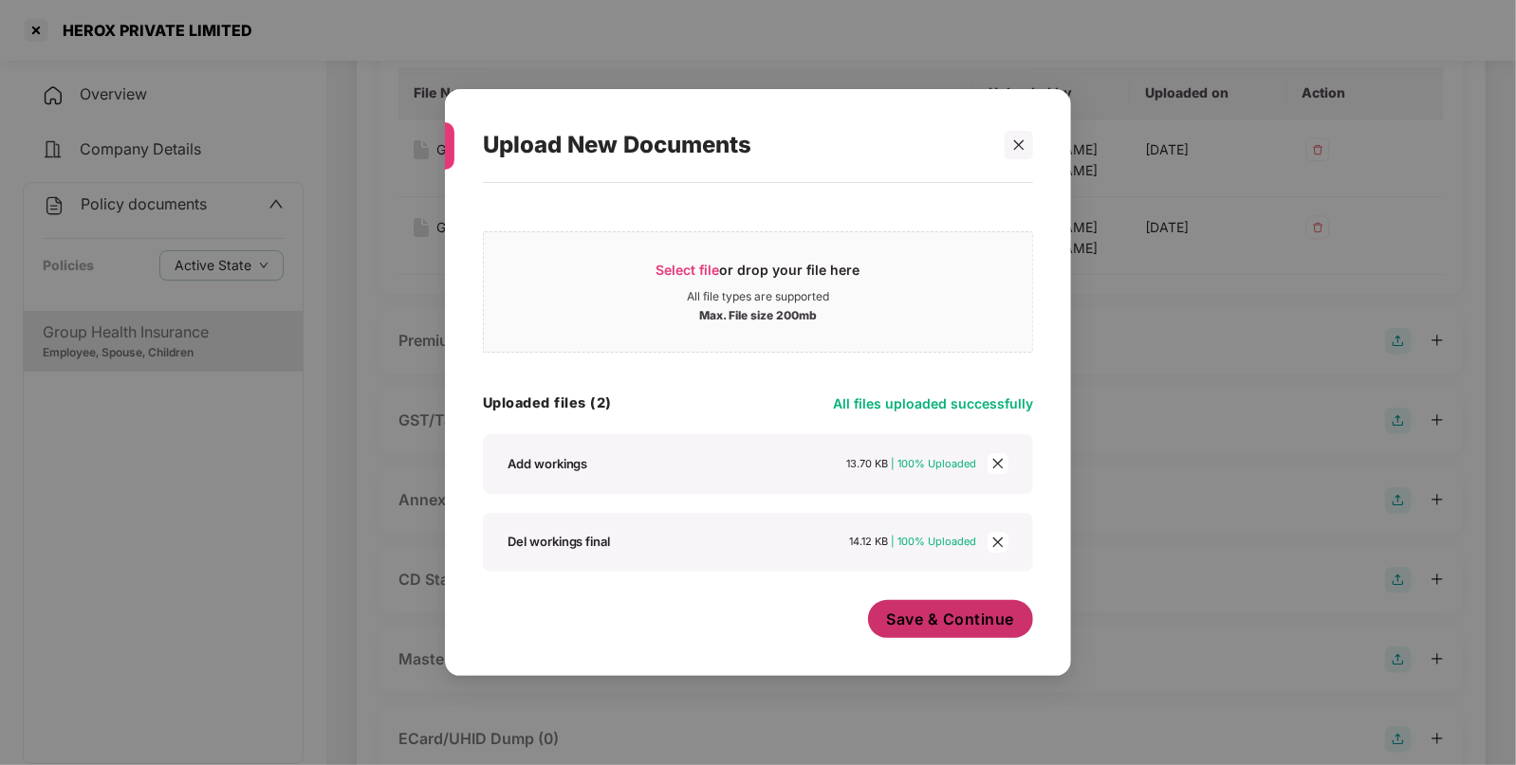
click at [972, 616] on span "Save & Continue" at bounding box center [951, 619] width 128 height 21
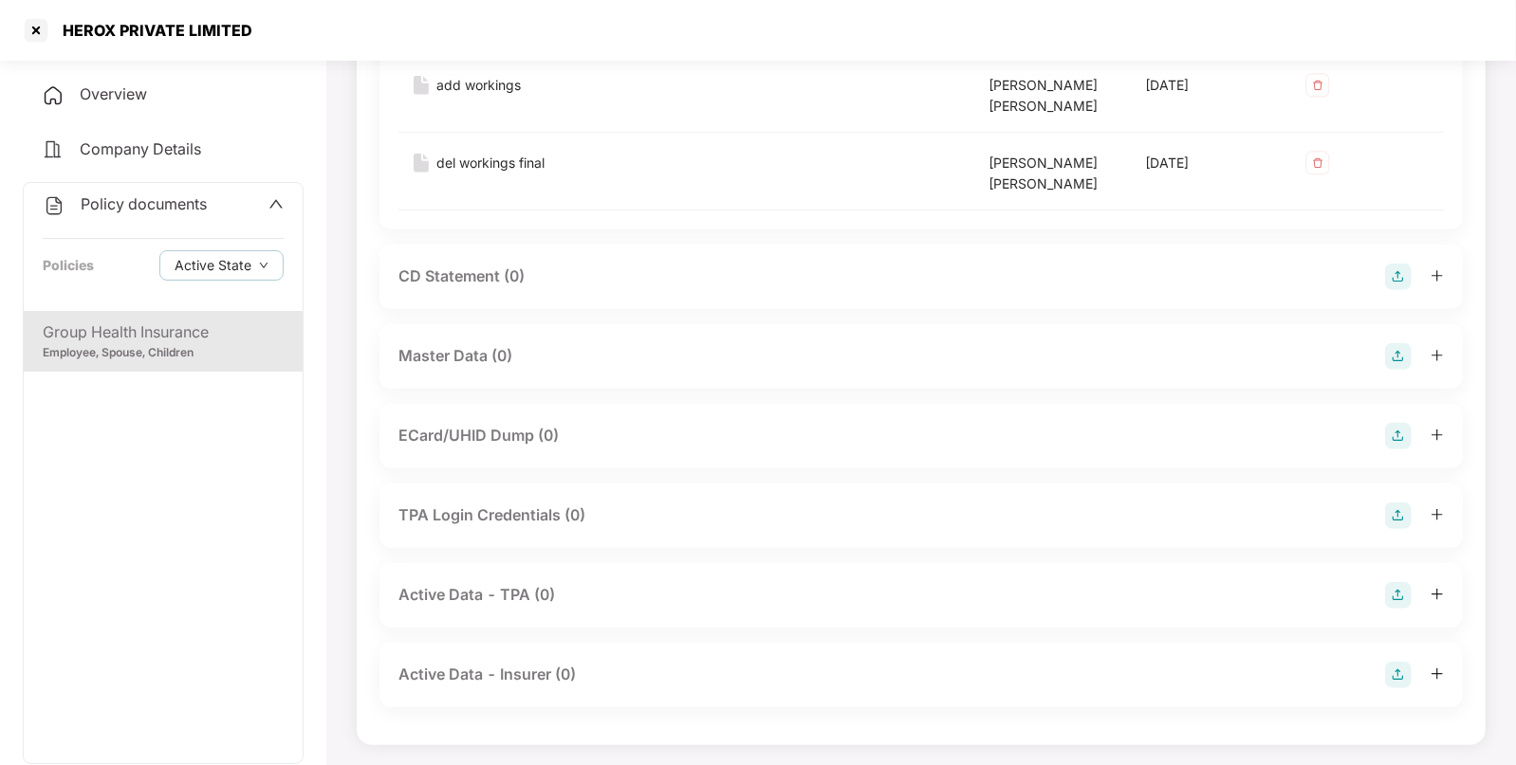
scroll to position [0, 0]
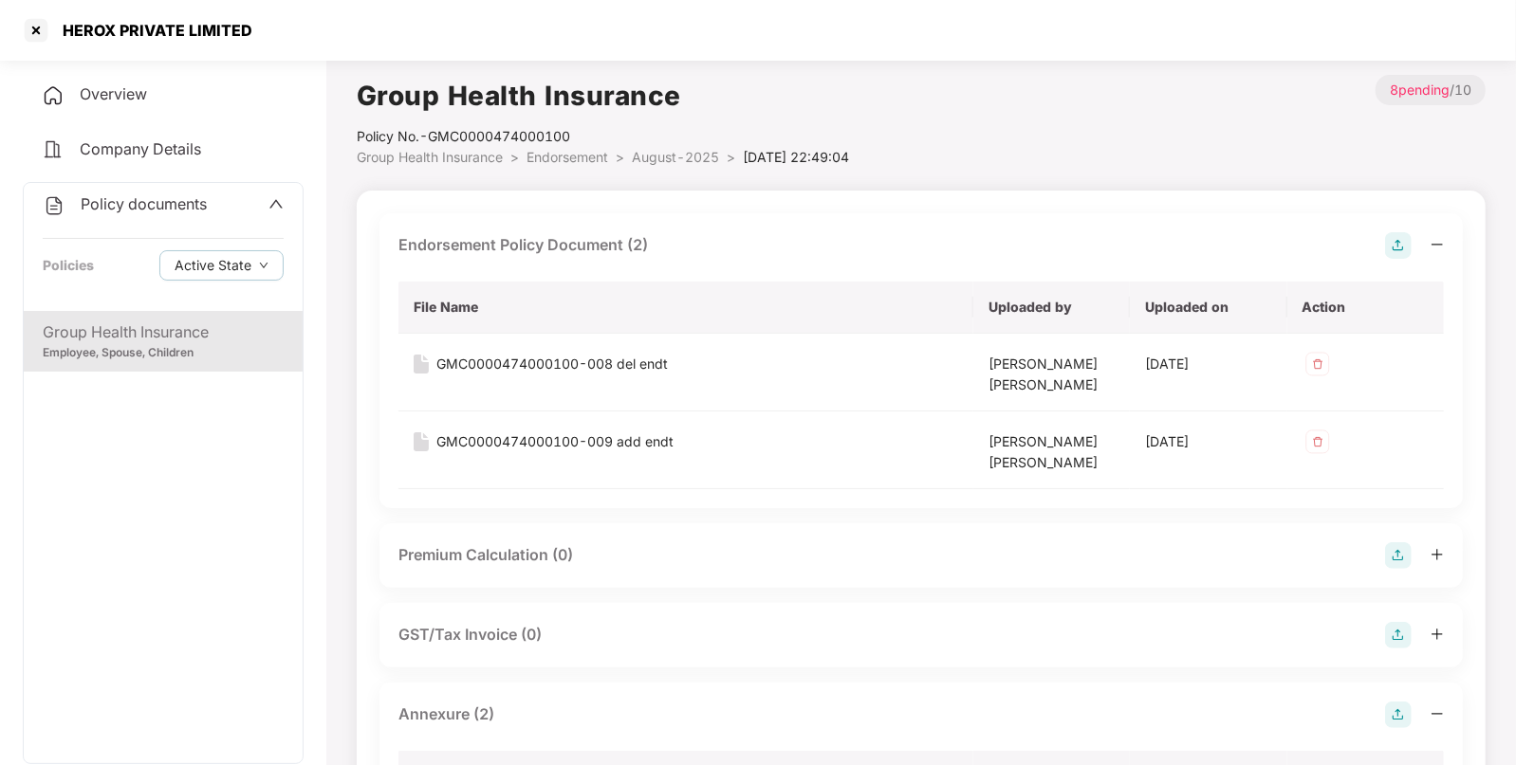
click at [692, 154] on span "August-2025" at bounding box center [675, 157] width 87 height 16
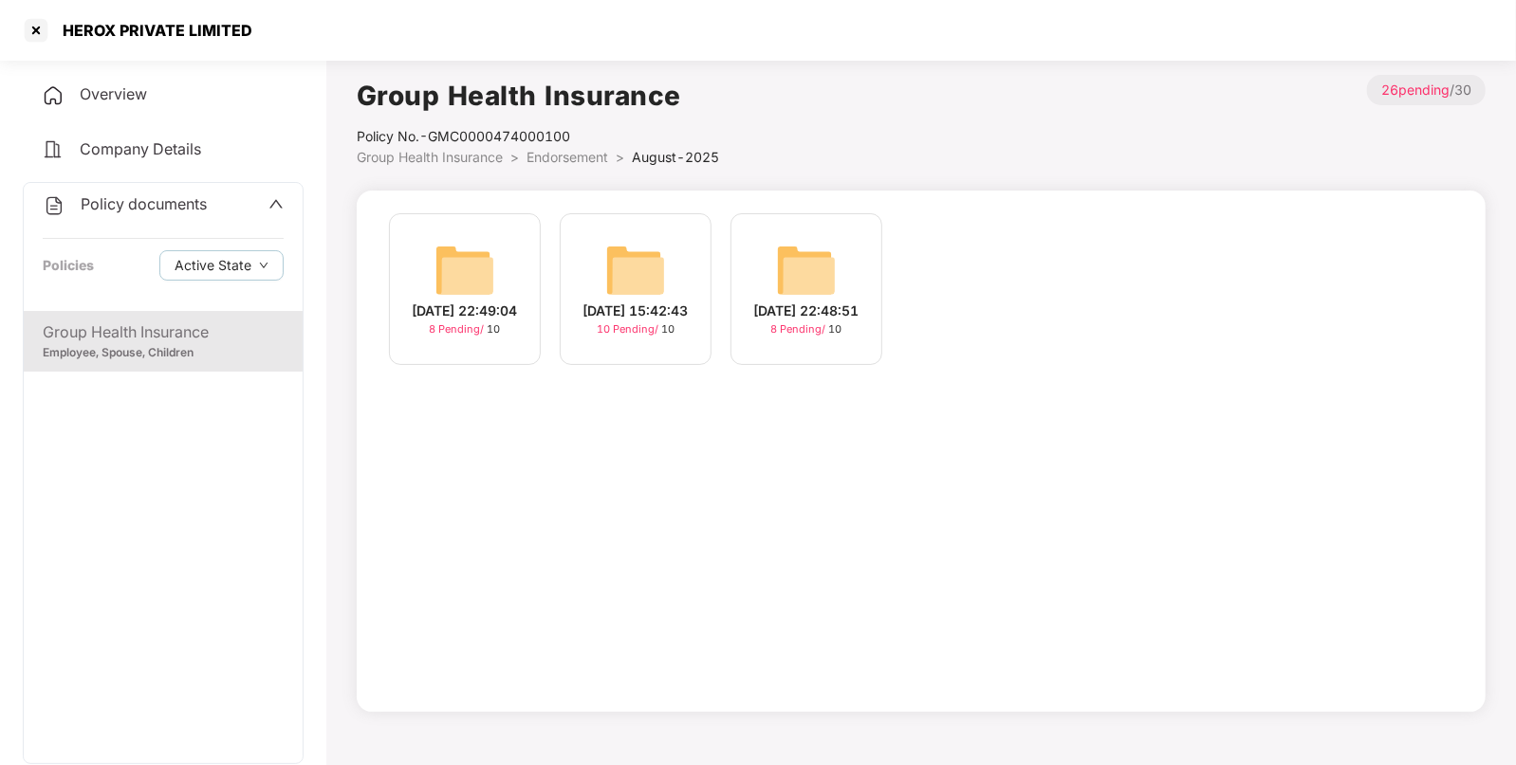
click at [619, 242] on img at bounding box center [635, 270] width 61 height 61
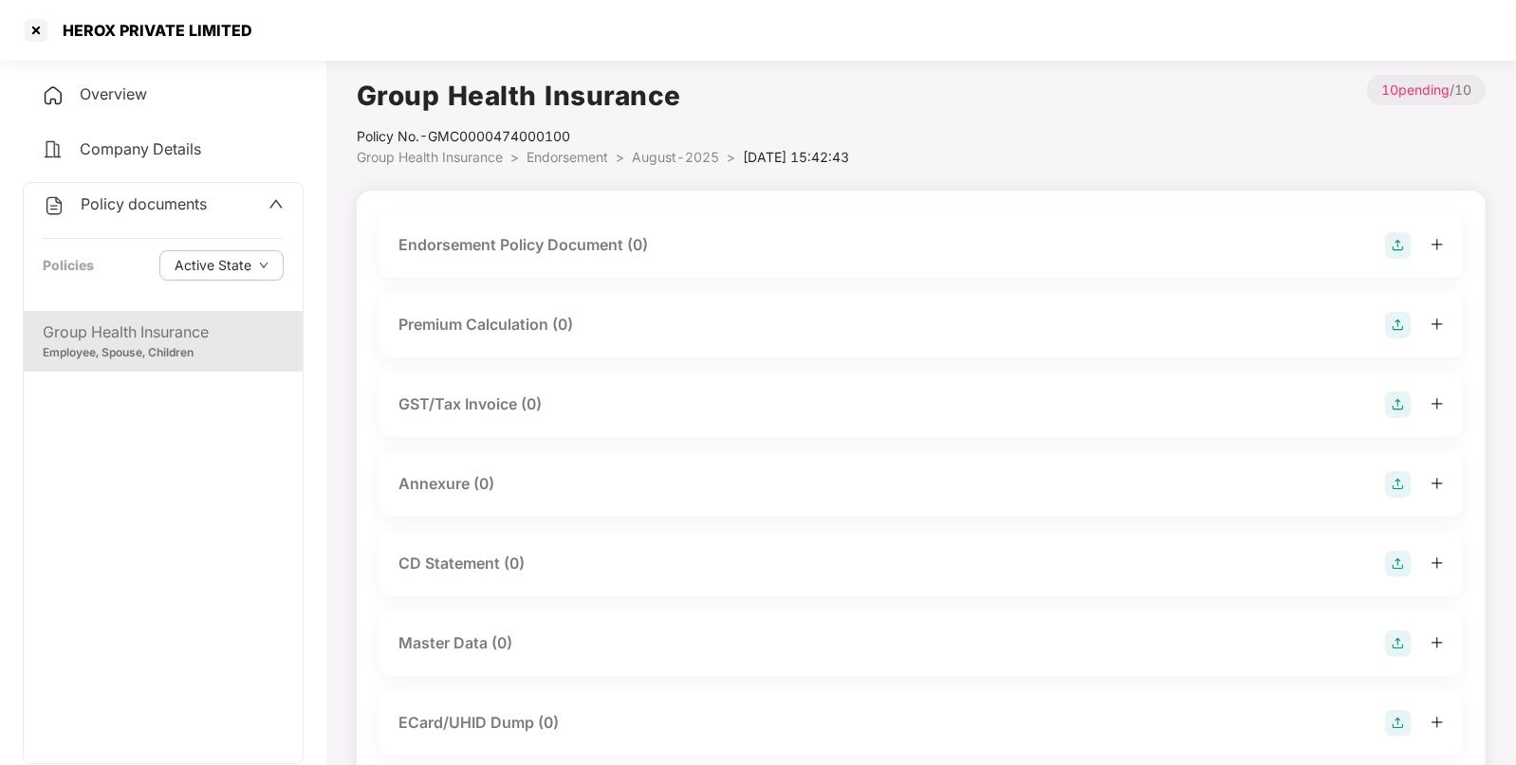
click at [1386, 239] on img at bounding box center [1398, 245] width 27 height 27
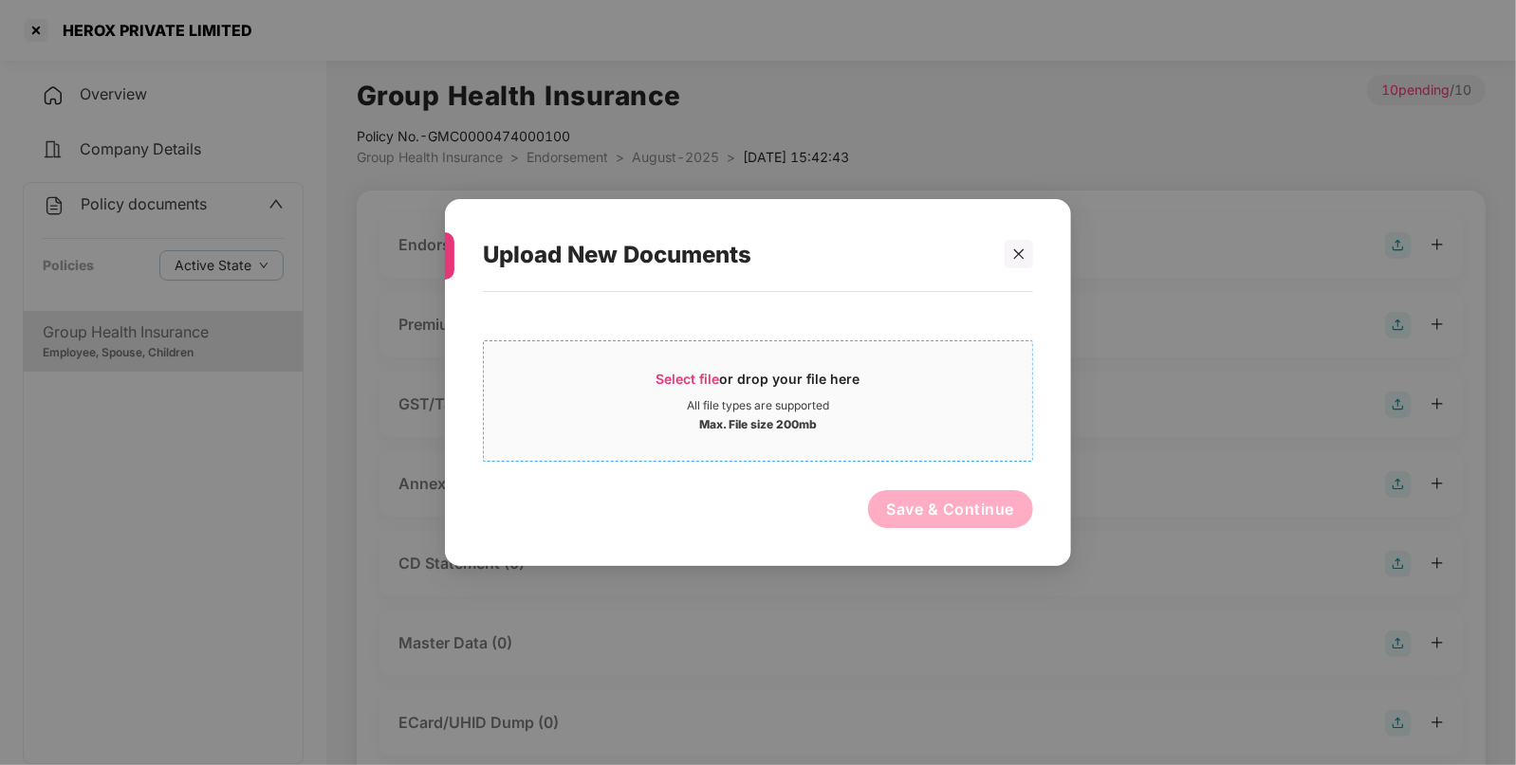
click at [811, 401] on div "All file types are supported" at bounding box center [758, 405] width 142 height 15
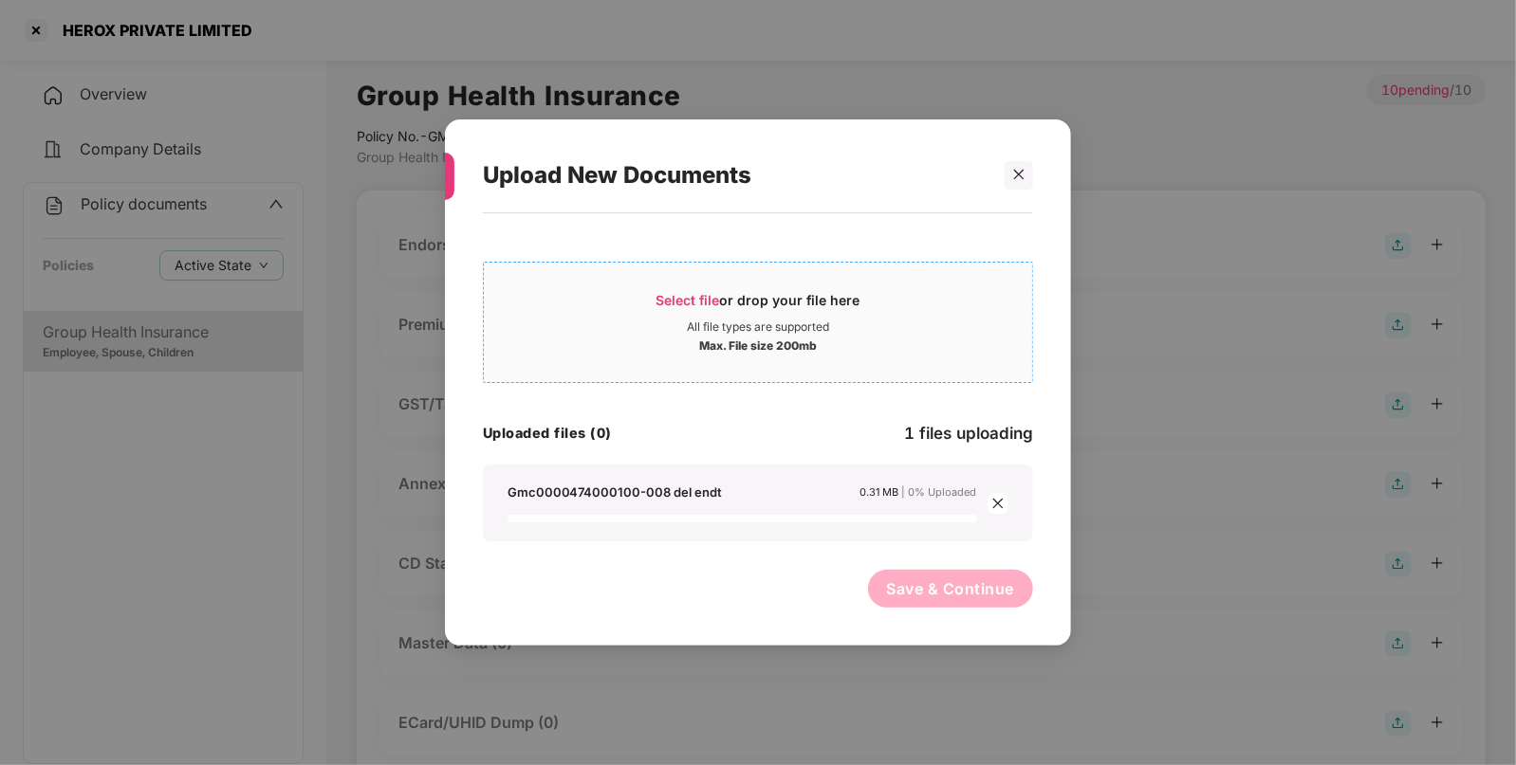
click at [597, 267] on div "Select file or drop your file here All file types are supported Max. File size …" at bounding box center [758, 322] width 550 height 121
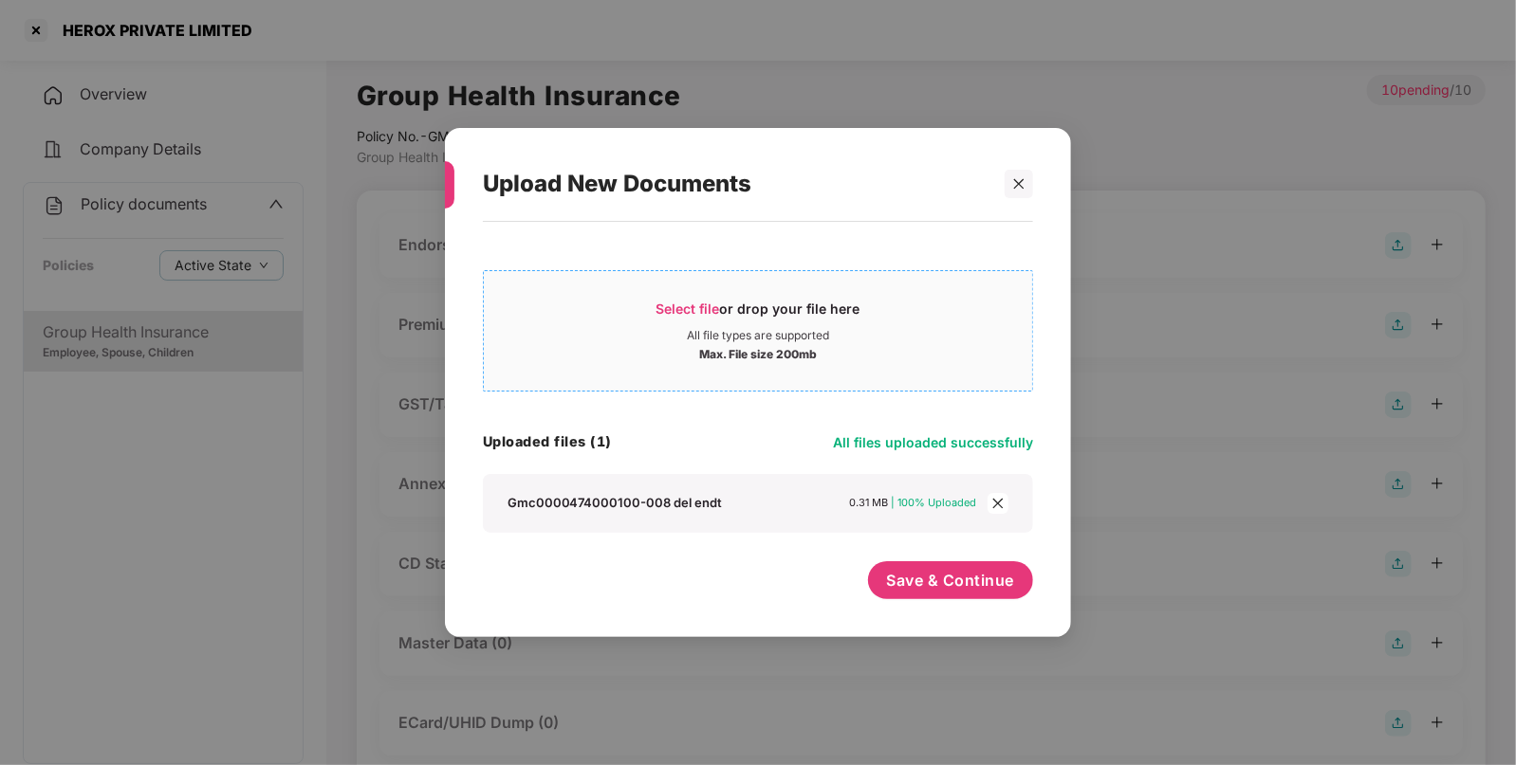
click at [715, 349] on div "Max. File size 200mb" at bounding box center [758, 352] width 118 height 19
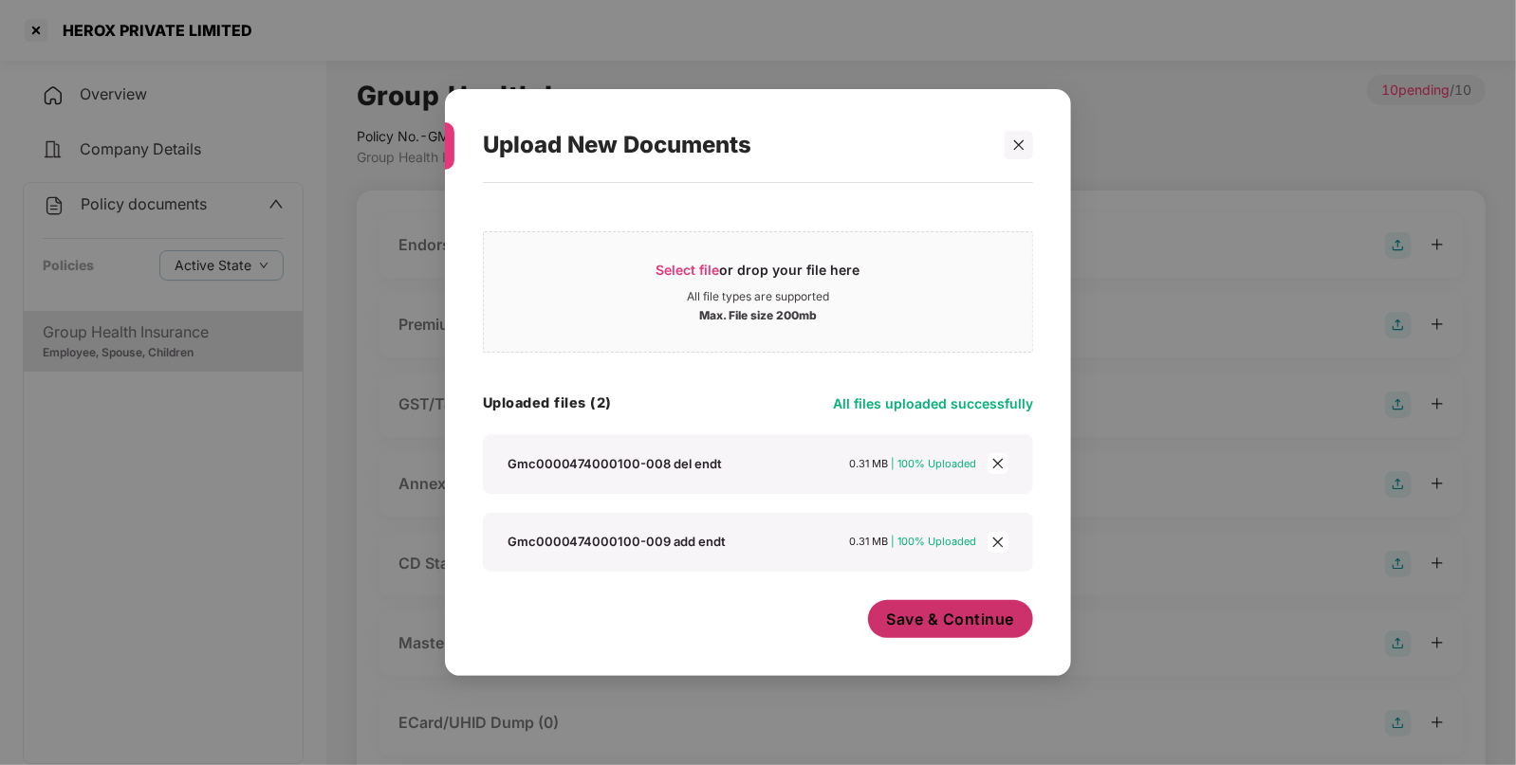
click at [982, 616] on span "Save & Continue" at bounding box center [951, 619] width 128 height 21
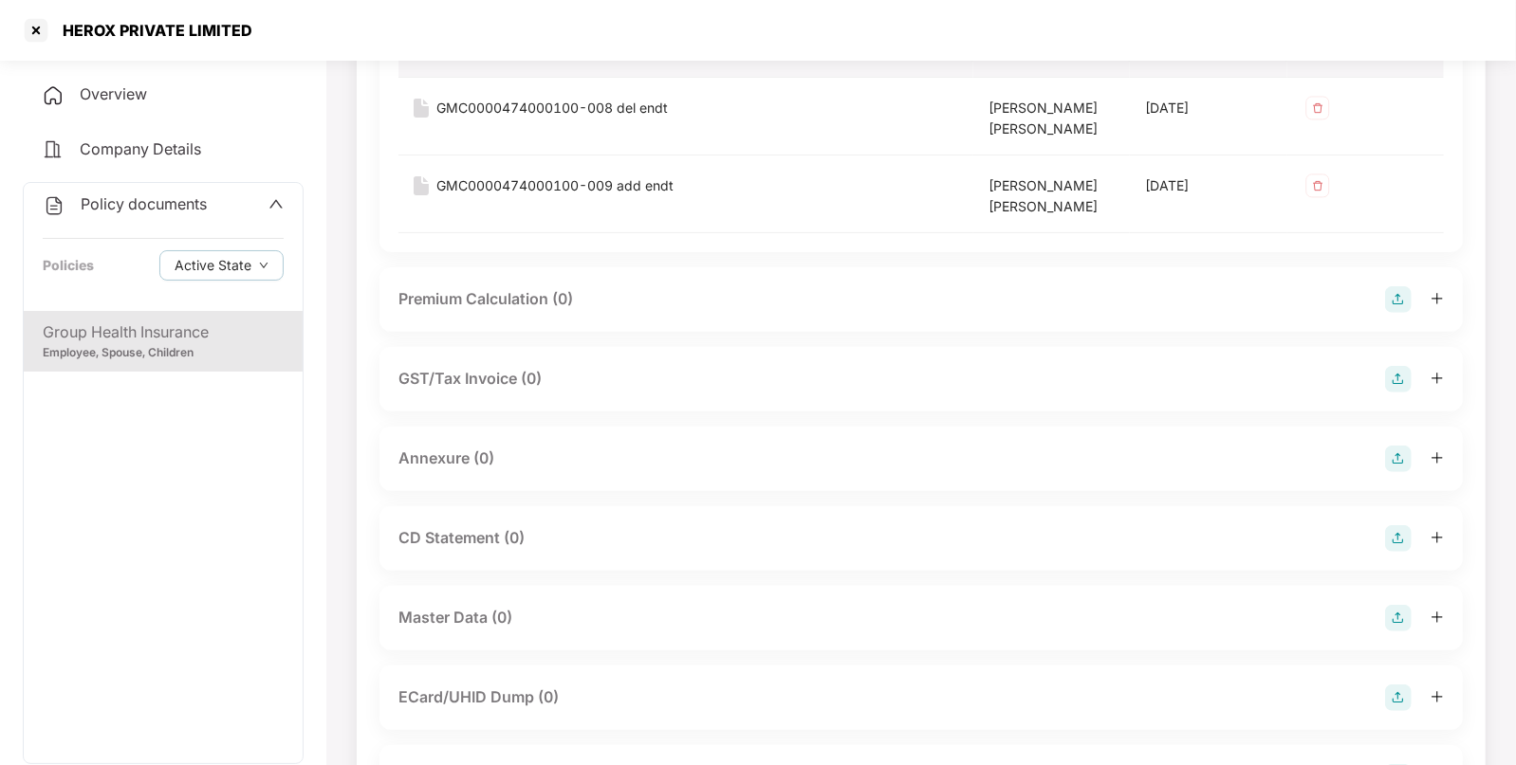
scroll to position [257, 0]
click at [1387, 450] on img at bounding box center [1398, 458] width 27 height 27
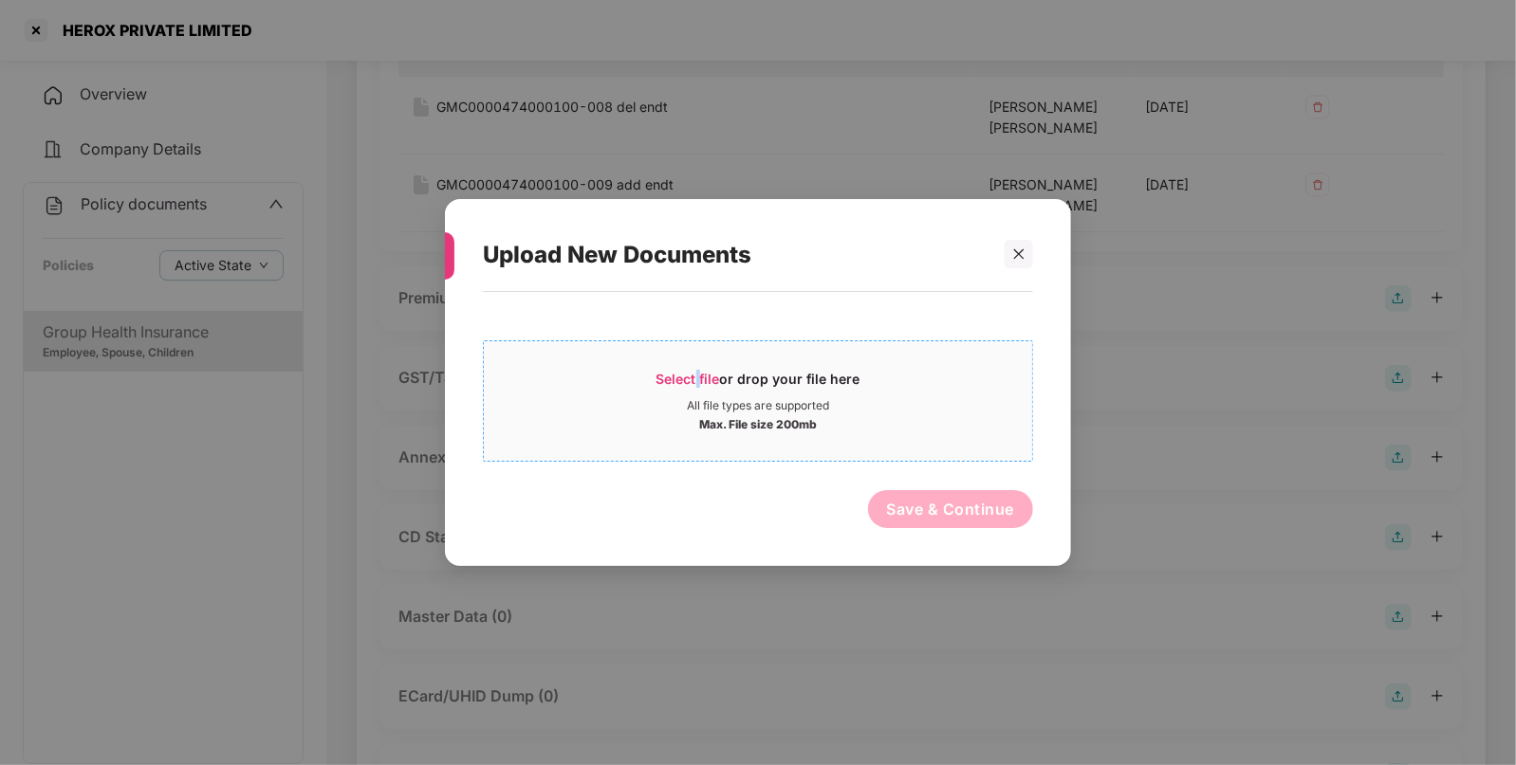
click at [700, 389] on div "Select file or drop your file here" at bounding box center [758, 384] width 204 height 28
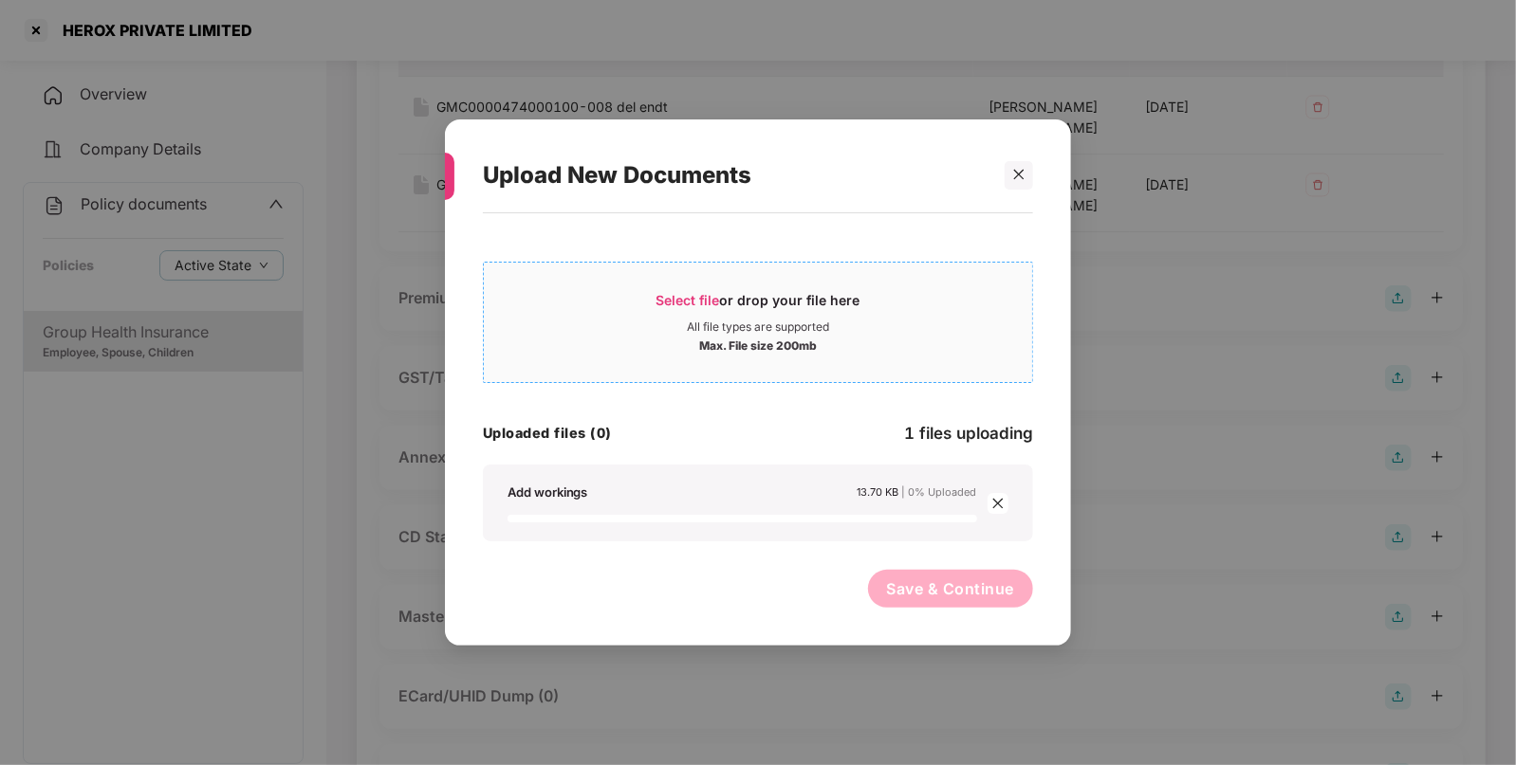
click at [737, 321] on div "All file types are supported" at bounding box center [758, 327] width 142 height 15
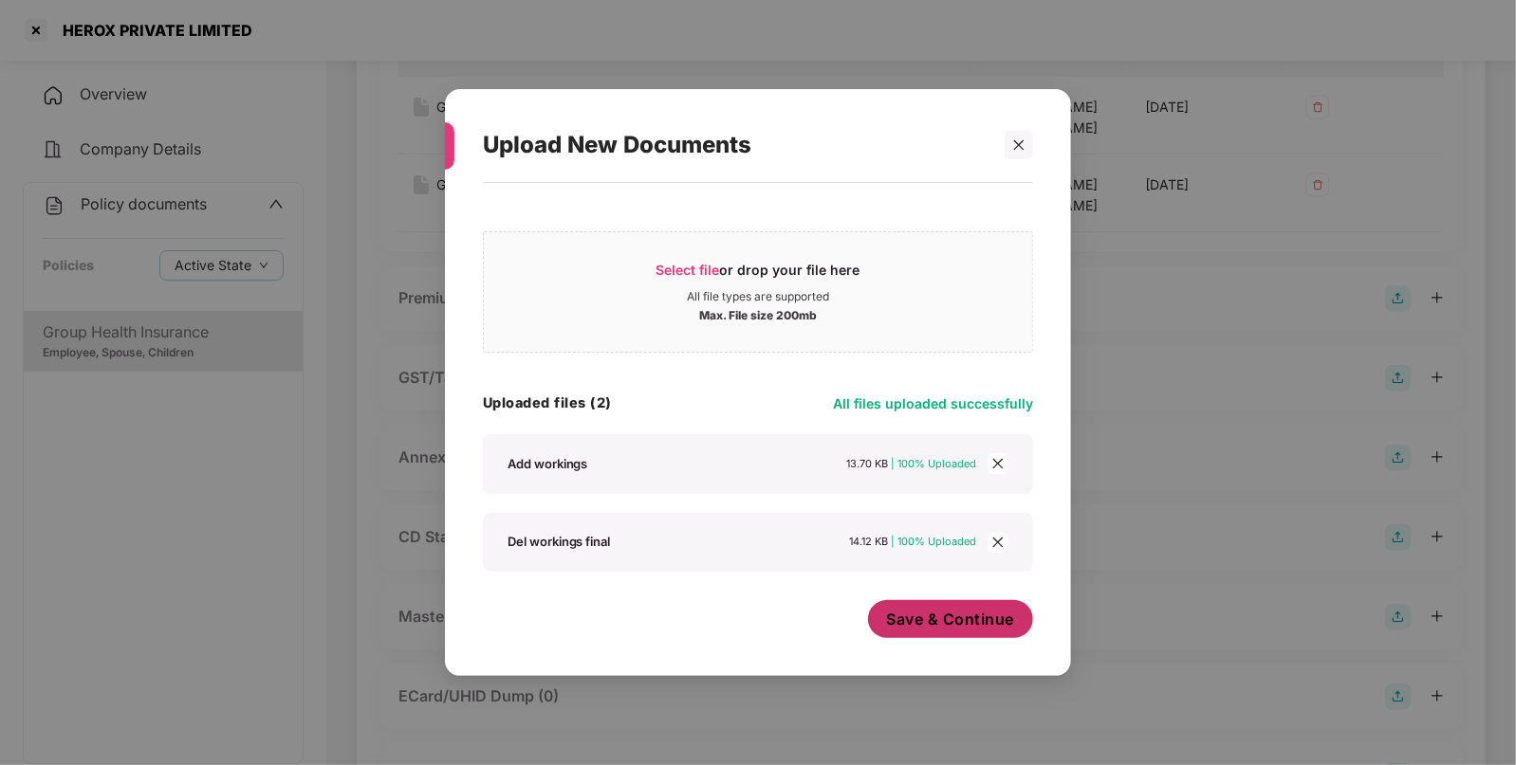
click at [915, 607] on button "Save & Continue" at bounding box center [951, 619] width 166 height 38
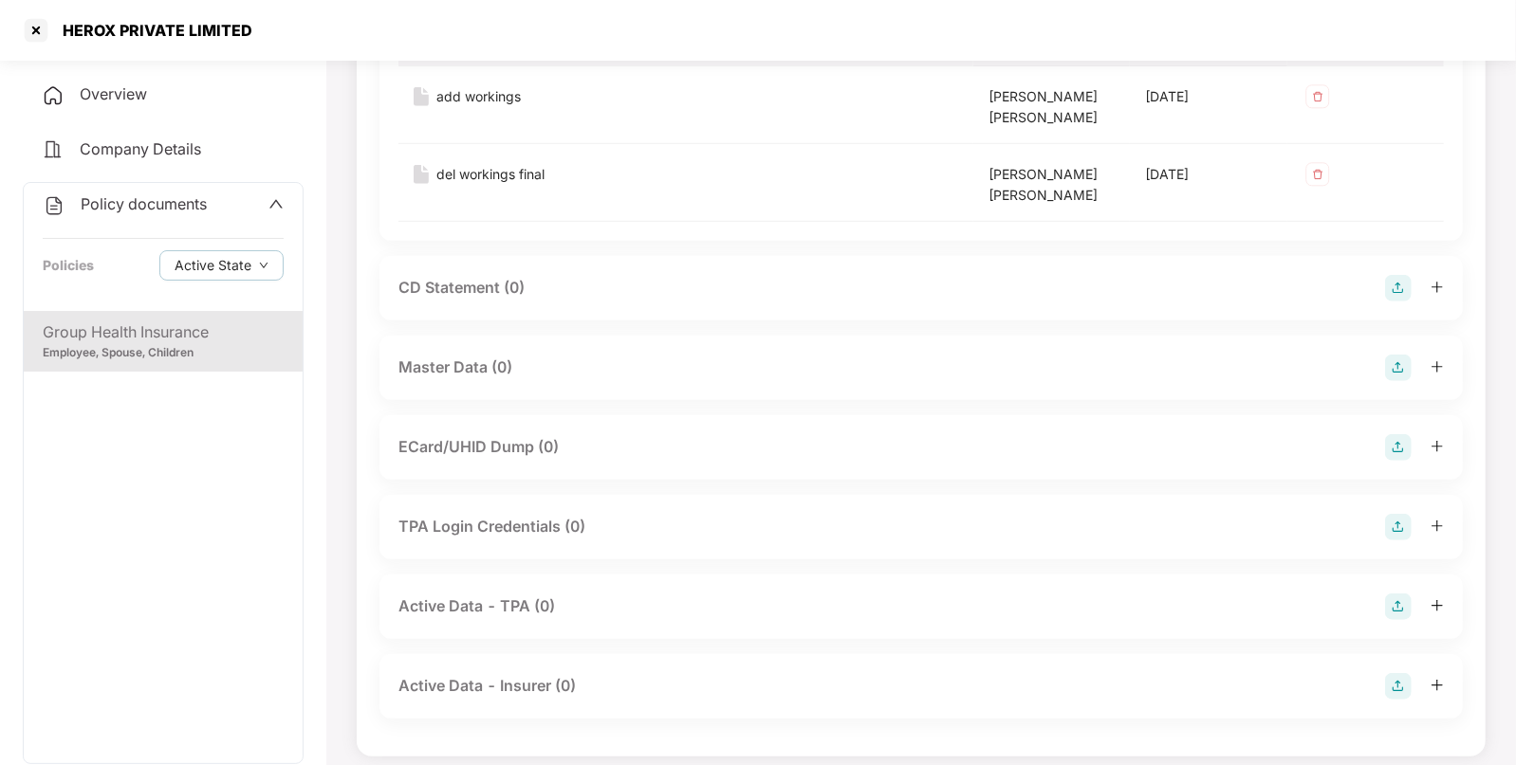
scroll to position [748, 0]
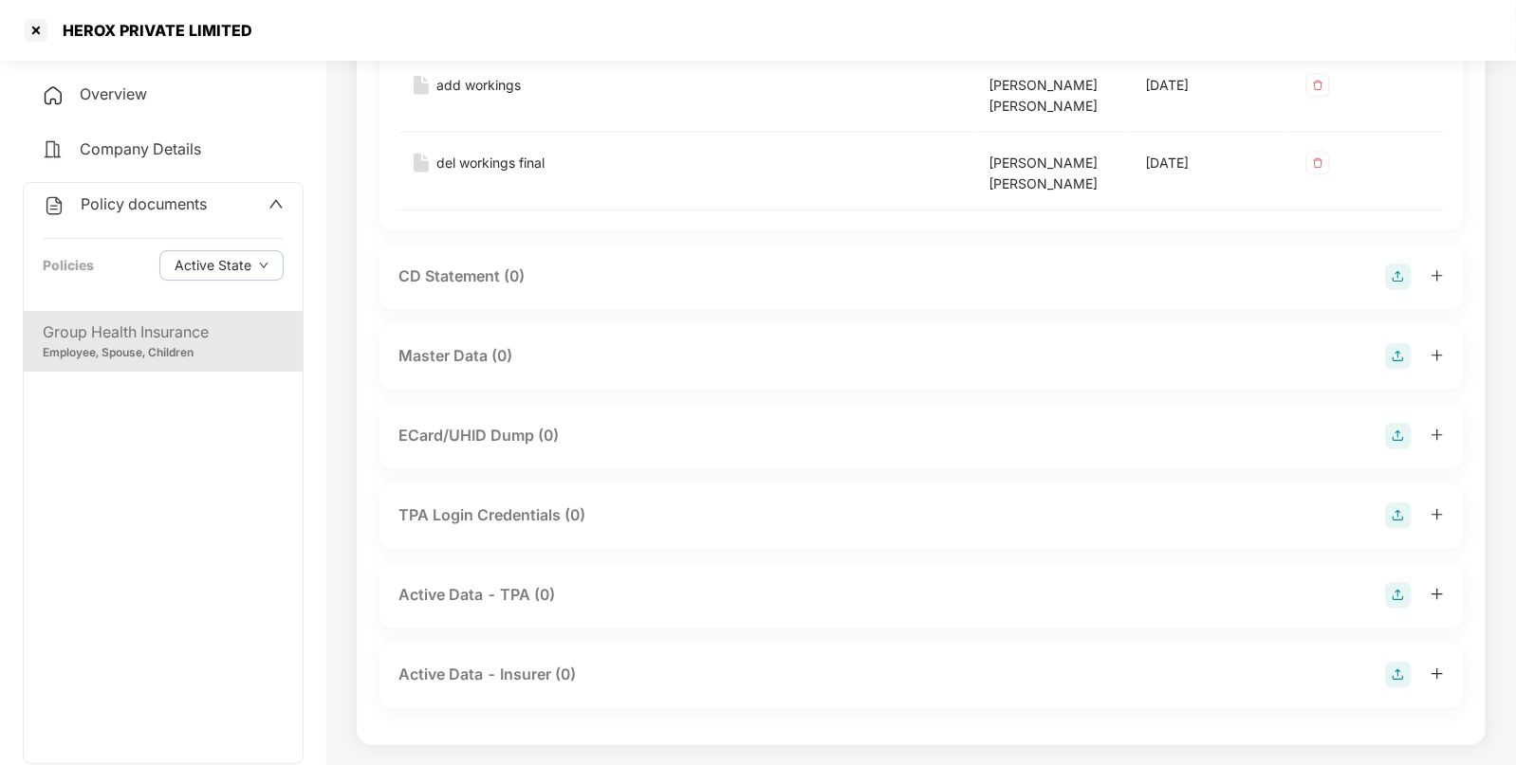
click at [1398, 360] on img at bounding box center [1398, 356] width 27 height 27
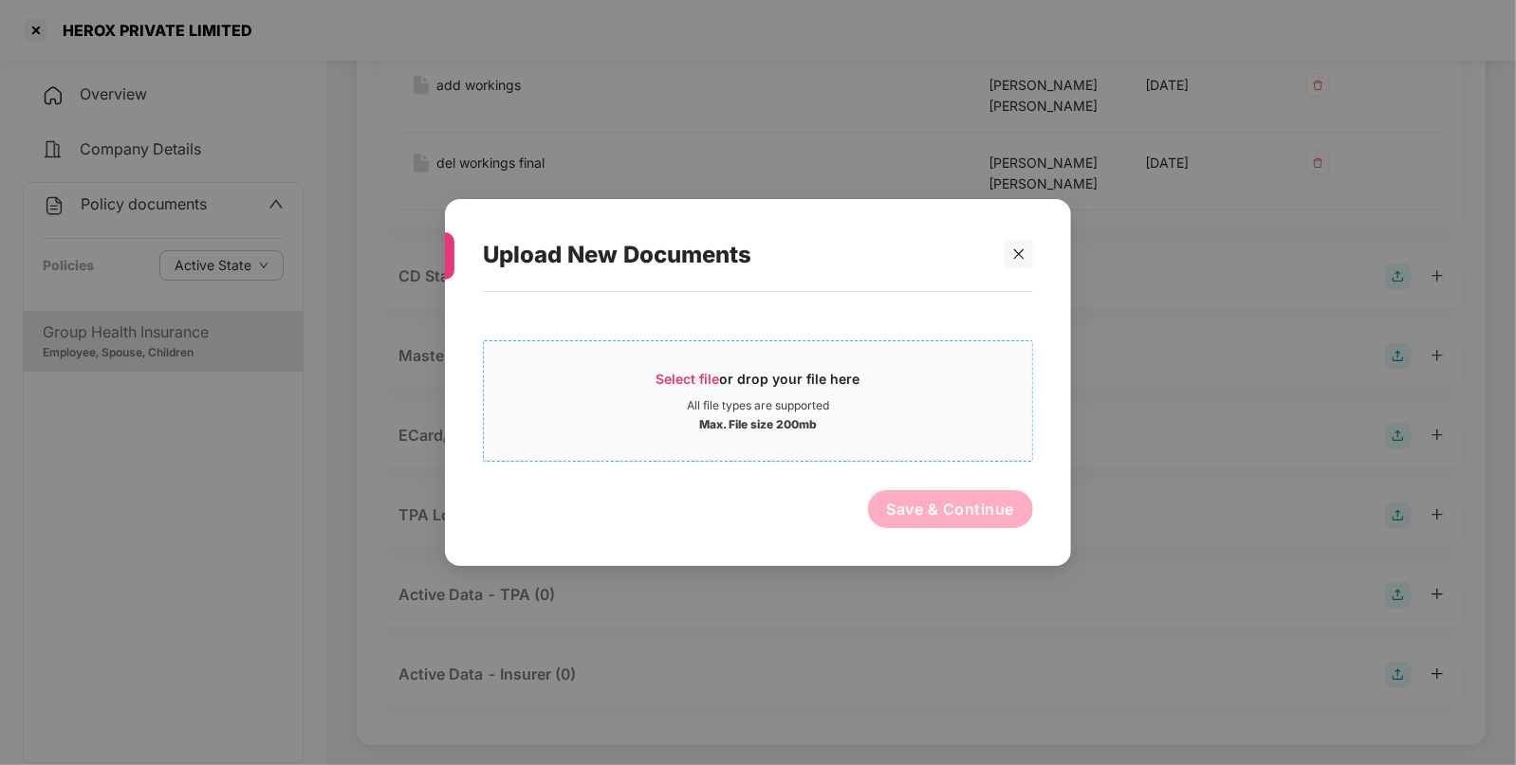
click at [987, 432] on div "Max. File size 200mb" at bounding box center [758, 423] width 548 height 19
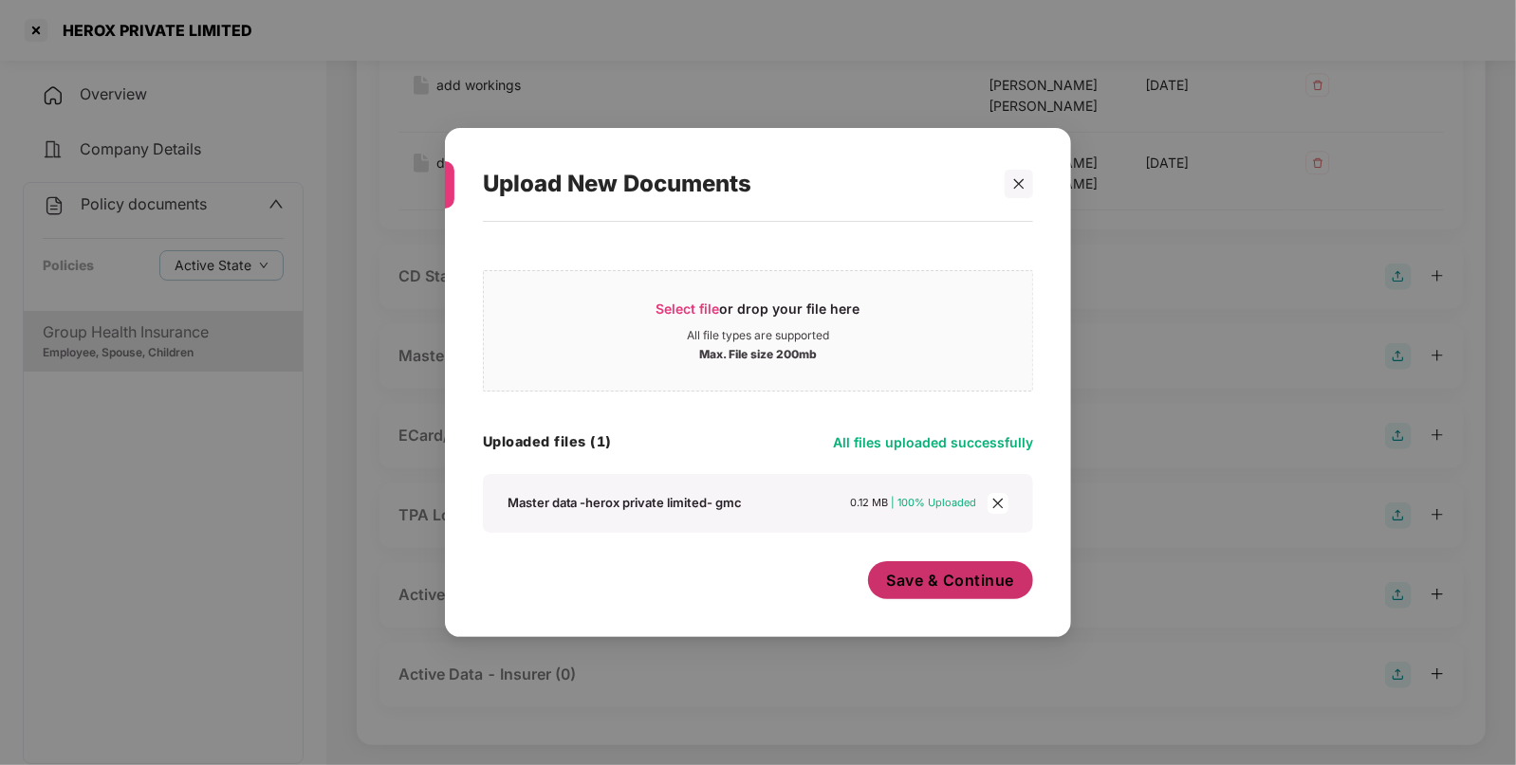
click at [979, 587] on span "Save & Continue" at bounding box center [951, 580] width 128 height 21
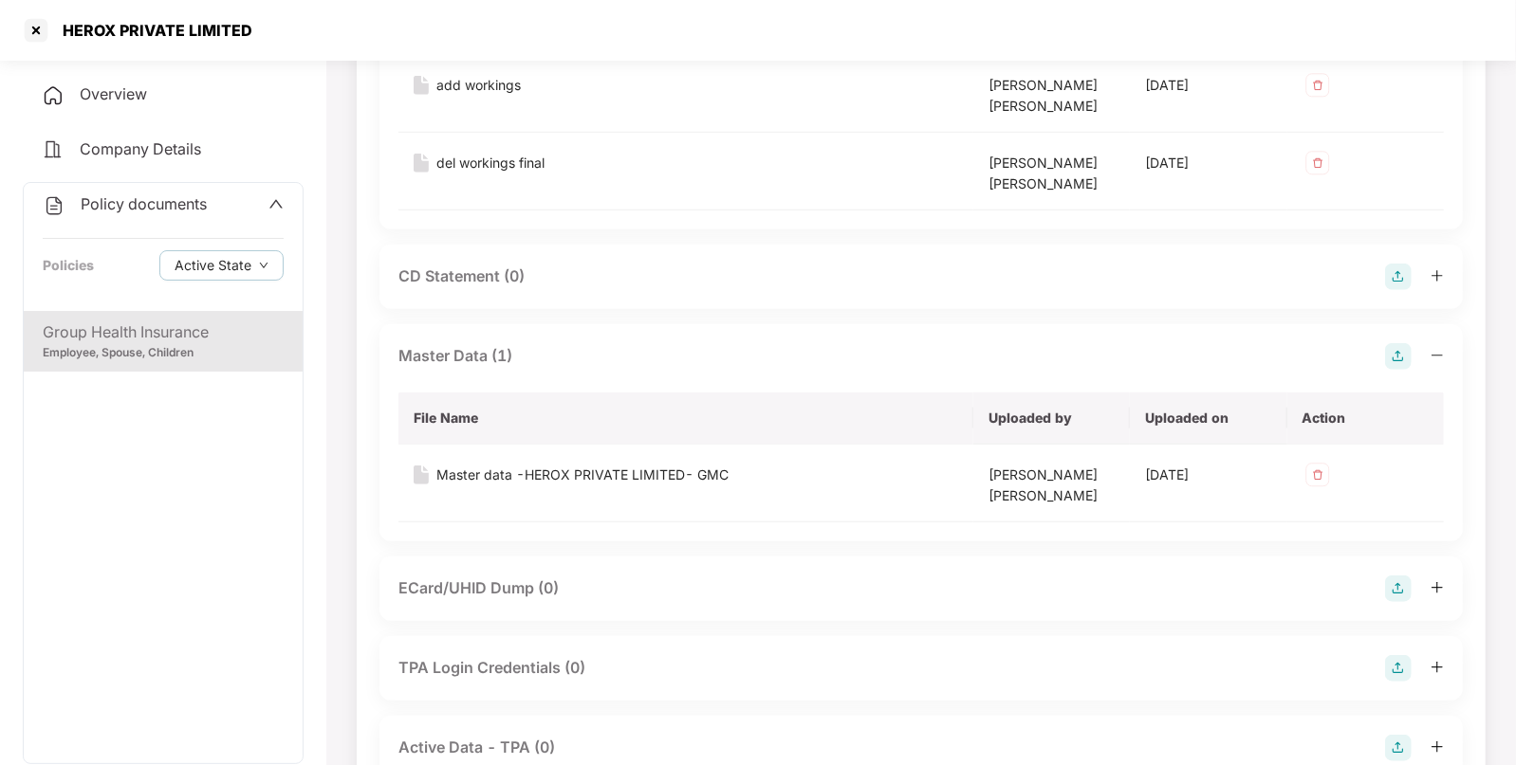
scroll to position [0, 0]
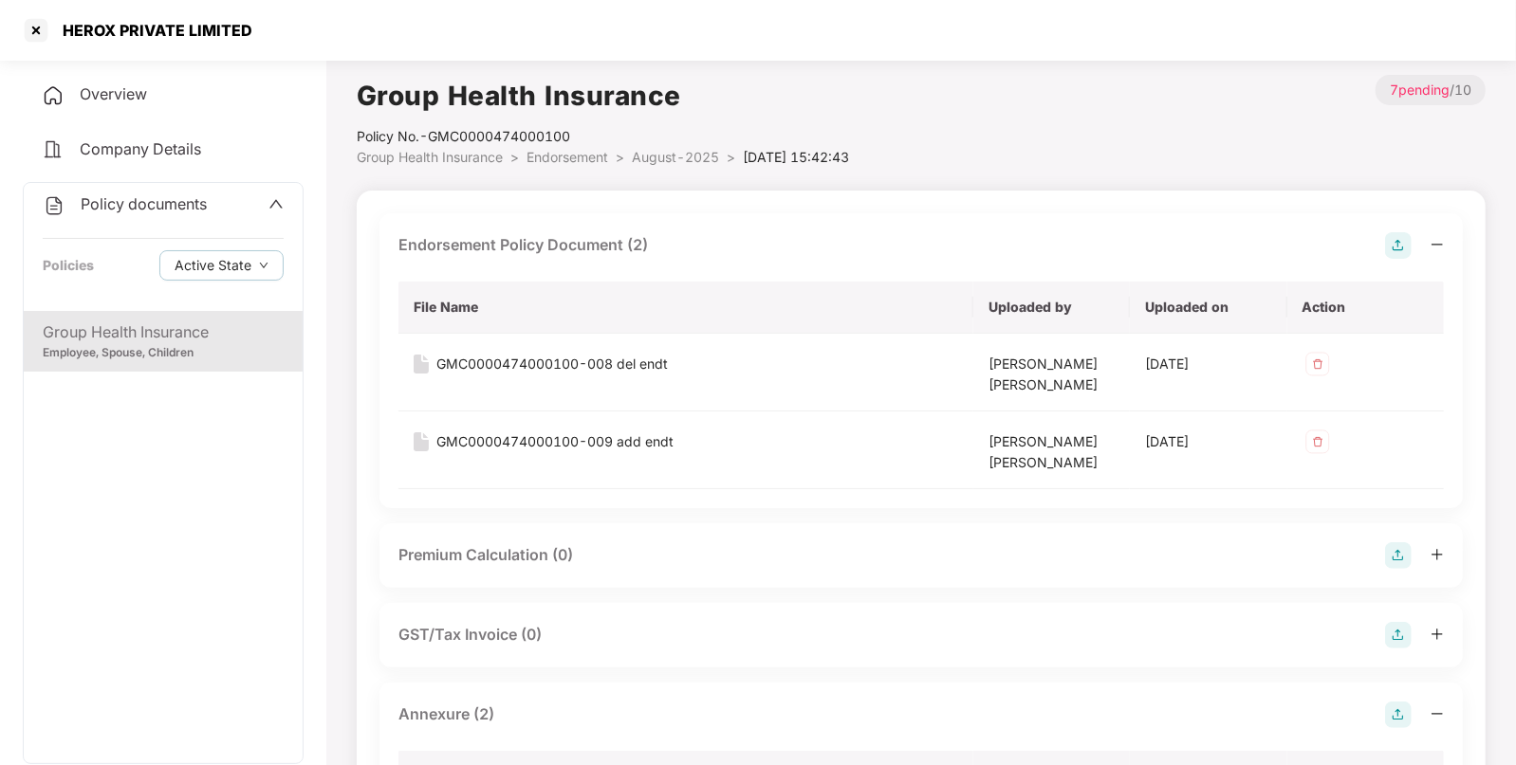
click at [663, 150] on span "August-2025" at bounding box center [675, 157] width 87 height 16
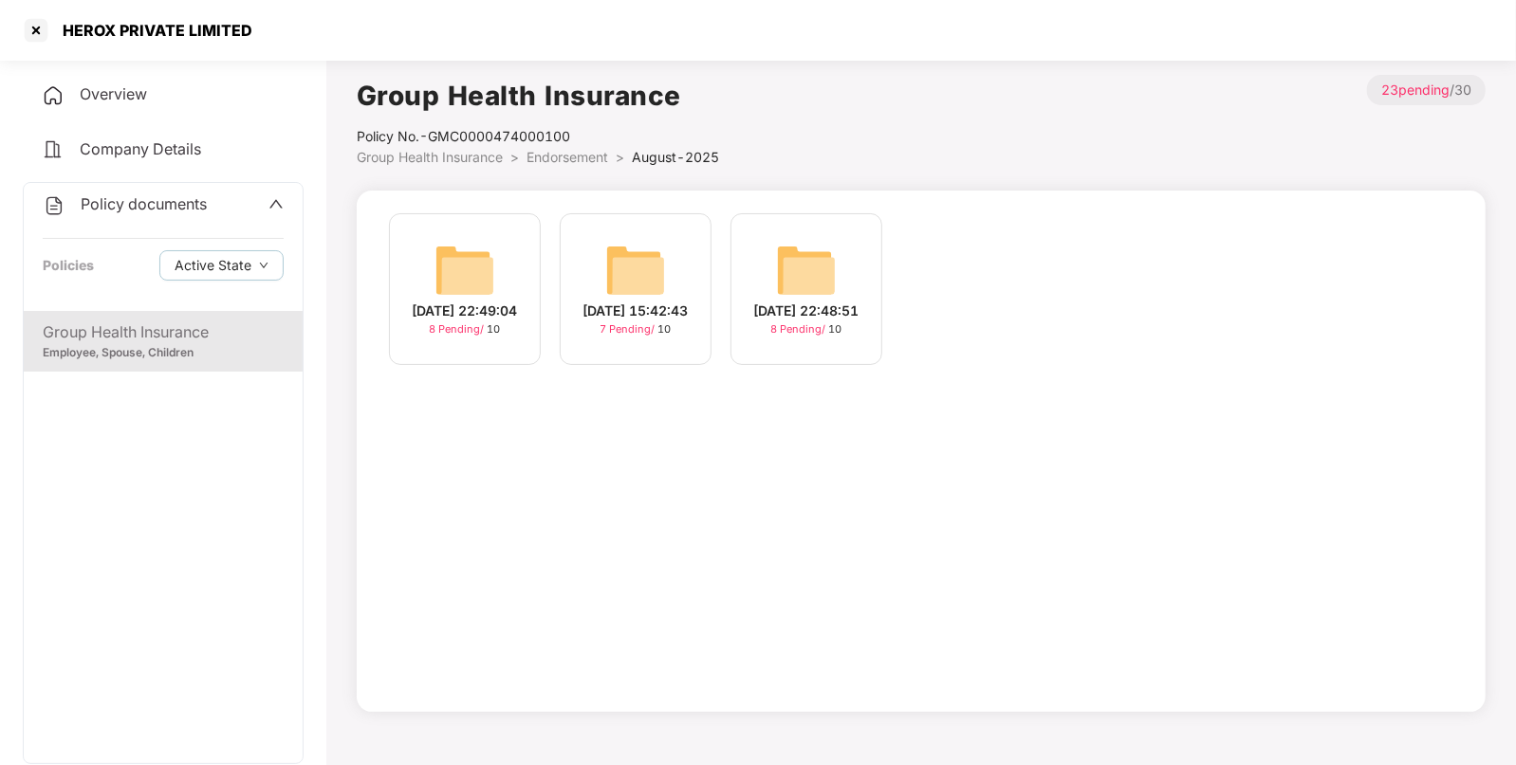
click at [848, 267] on div "[DATE] 22:48:51 8 Pending / 10" at bounding box center [806, 289] width 152 height 152
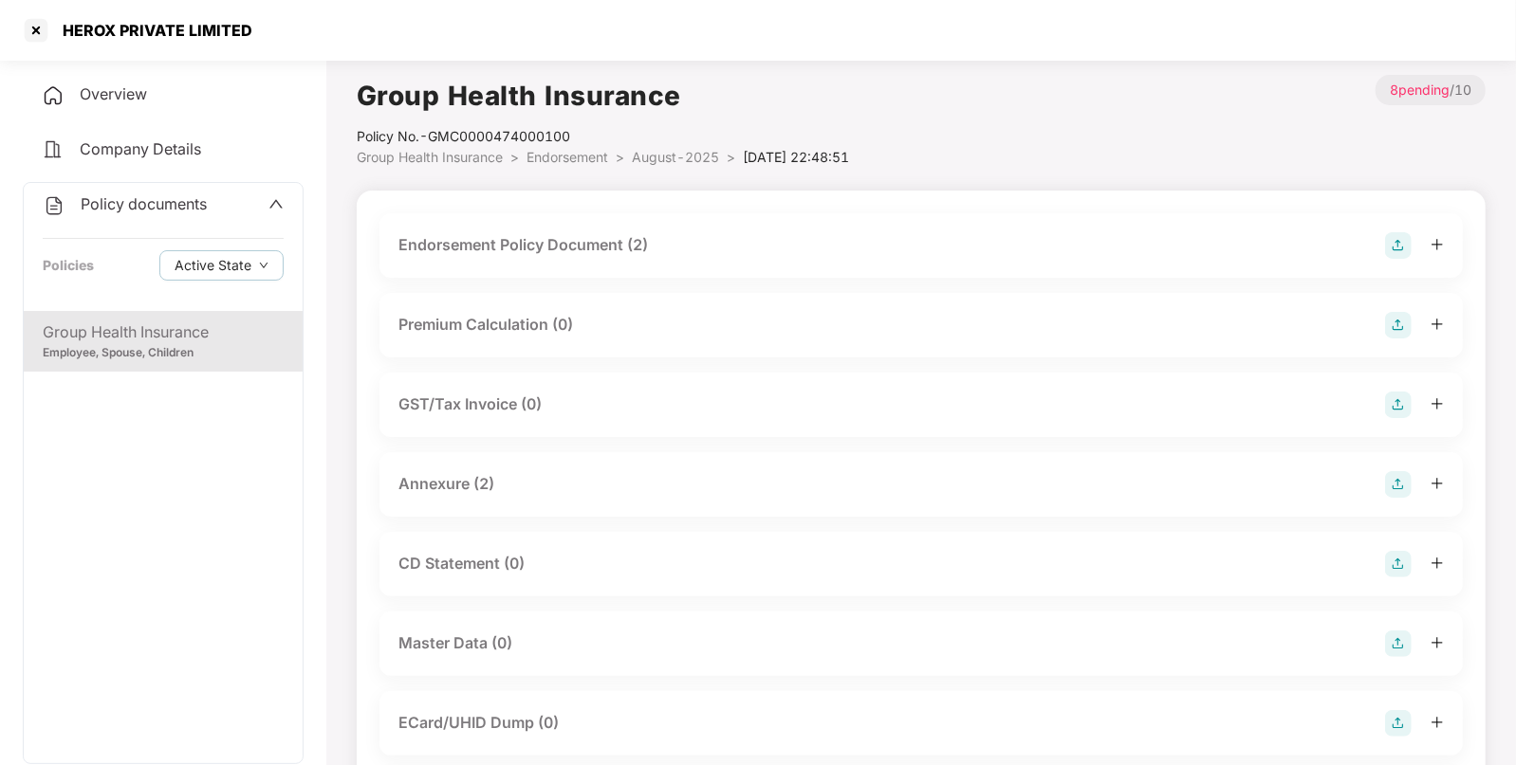
click at [1397, 648] on img at bounding box center [1398, 644] width 27 height 27
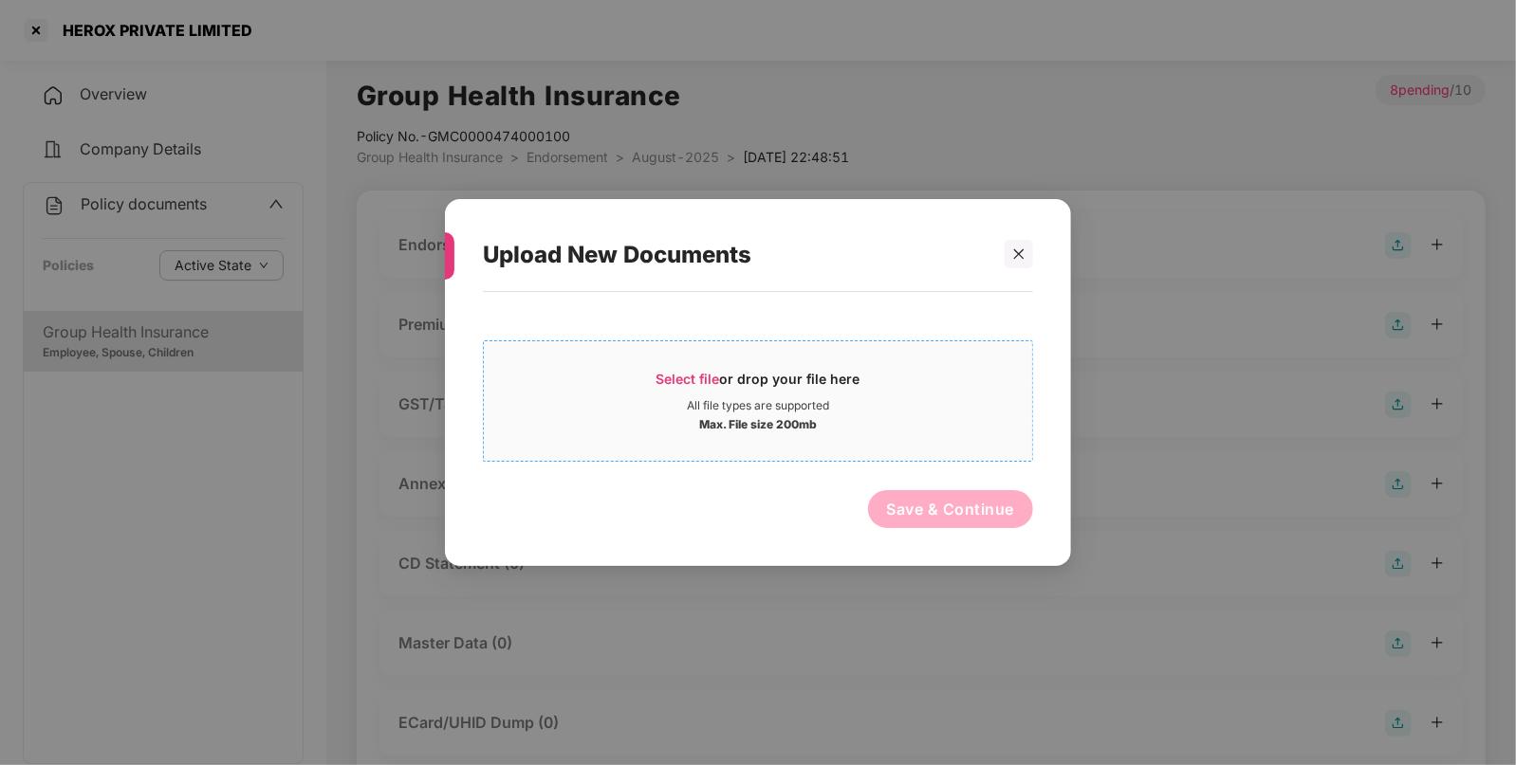
click at [869, 429] on div "Max. File size 200mb" at bounding box center [758, 423] width 548 height 19
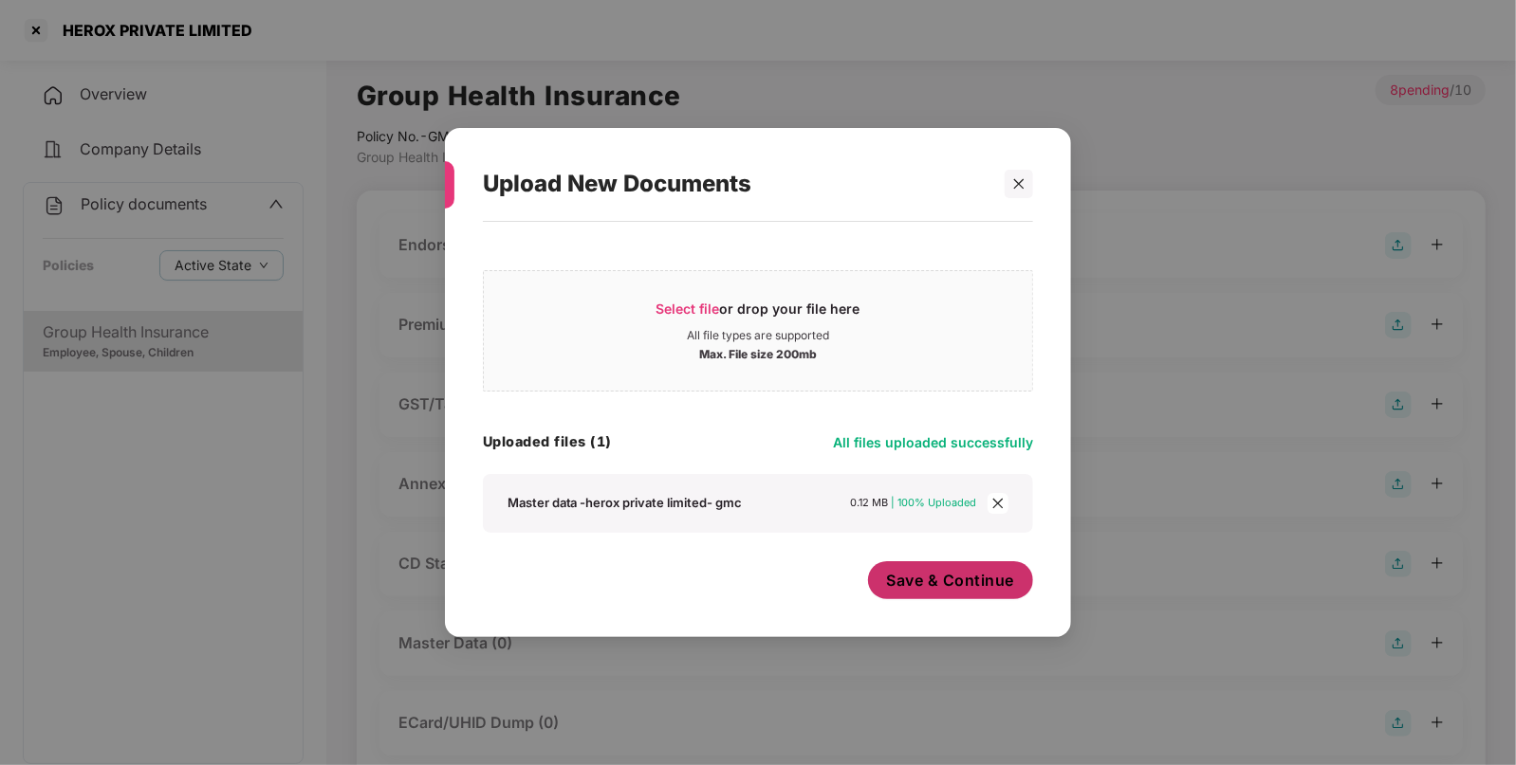
click at [948, 588] on span "Save & Continue" at bounding box center [951, 580] width 128 height 21
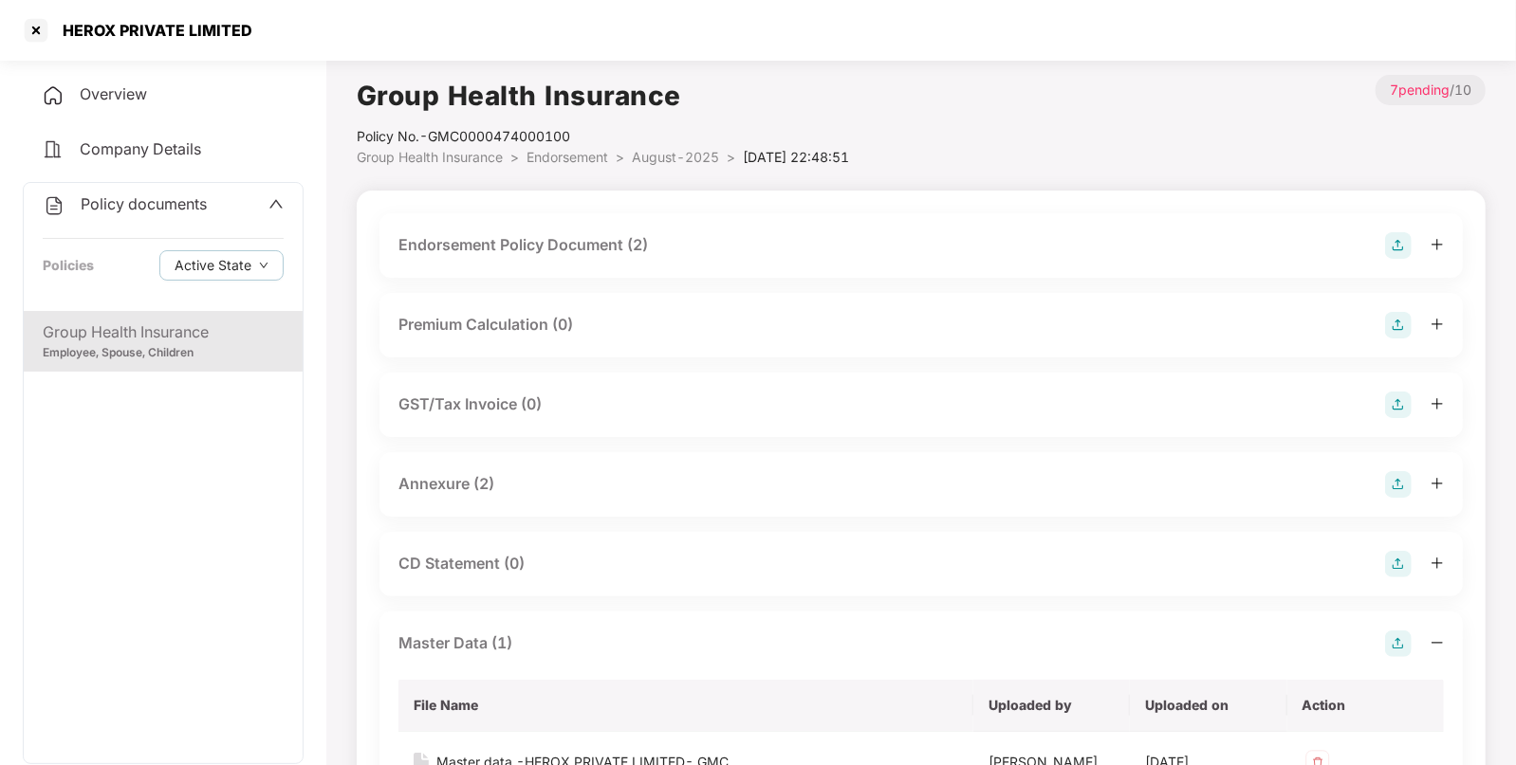
click at [692, 161] on span "August-2025" at bounding box center [675, 157] width 87 height 16
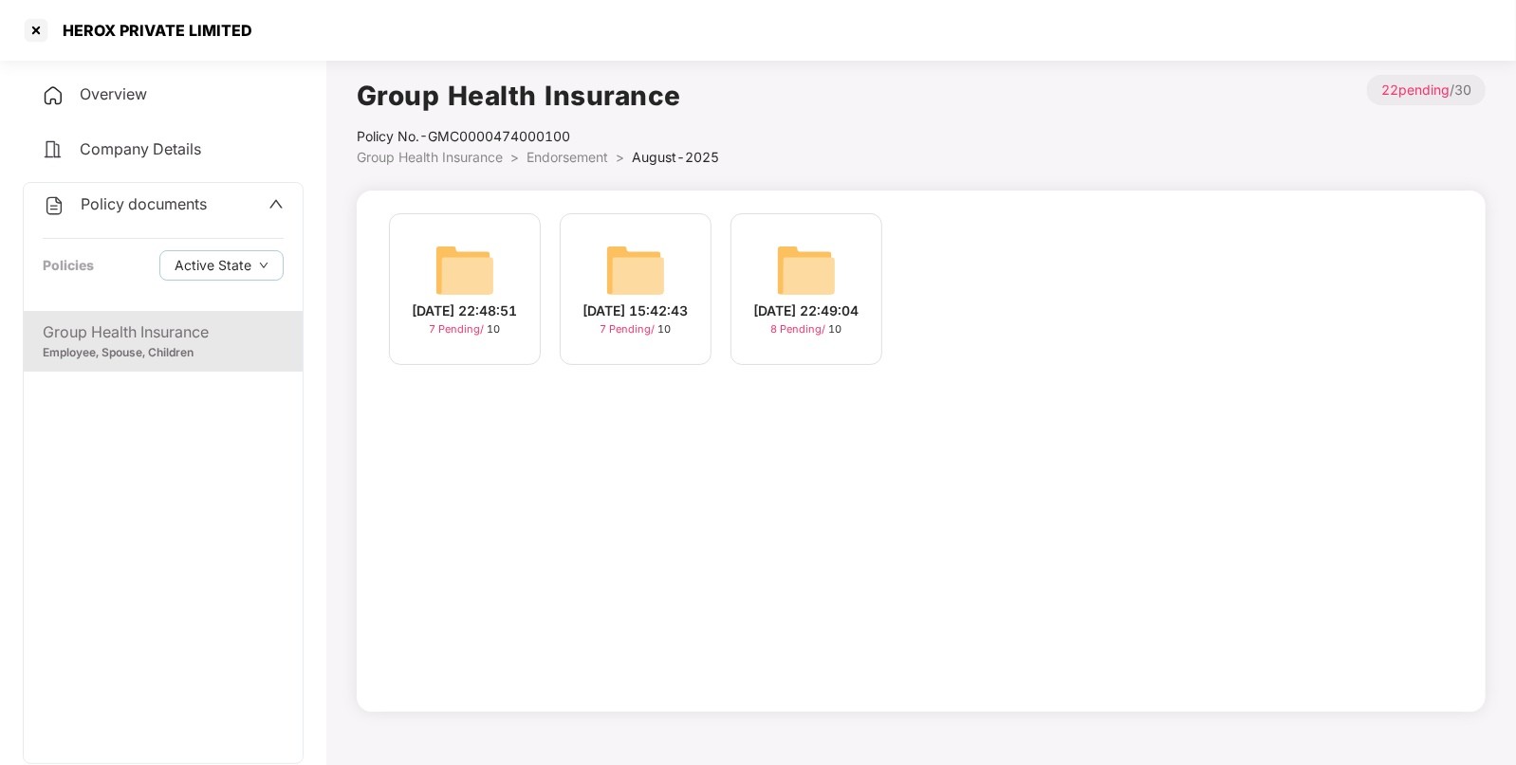
click at [794, 289] on img at bounding box center [806, 270] width 61 height 61
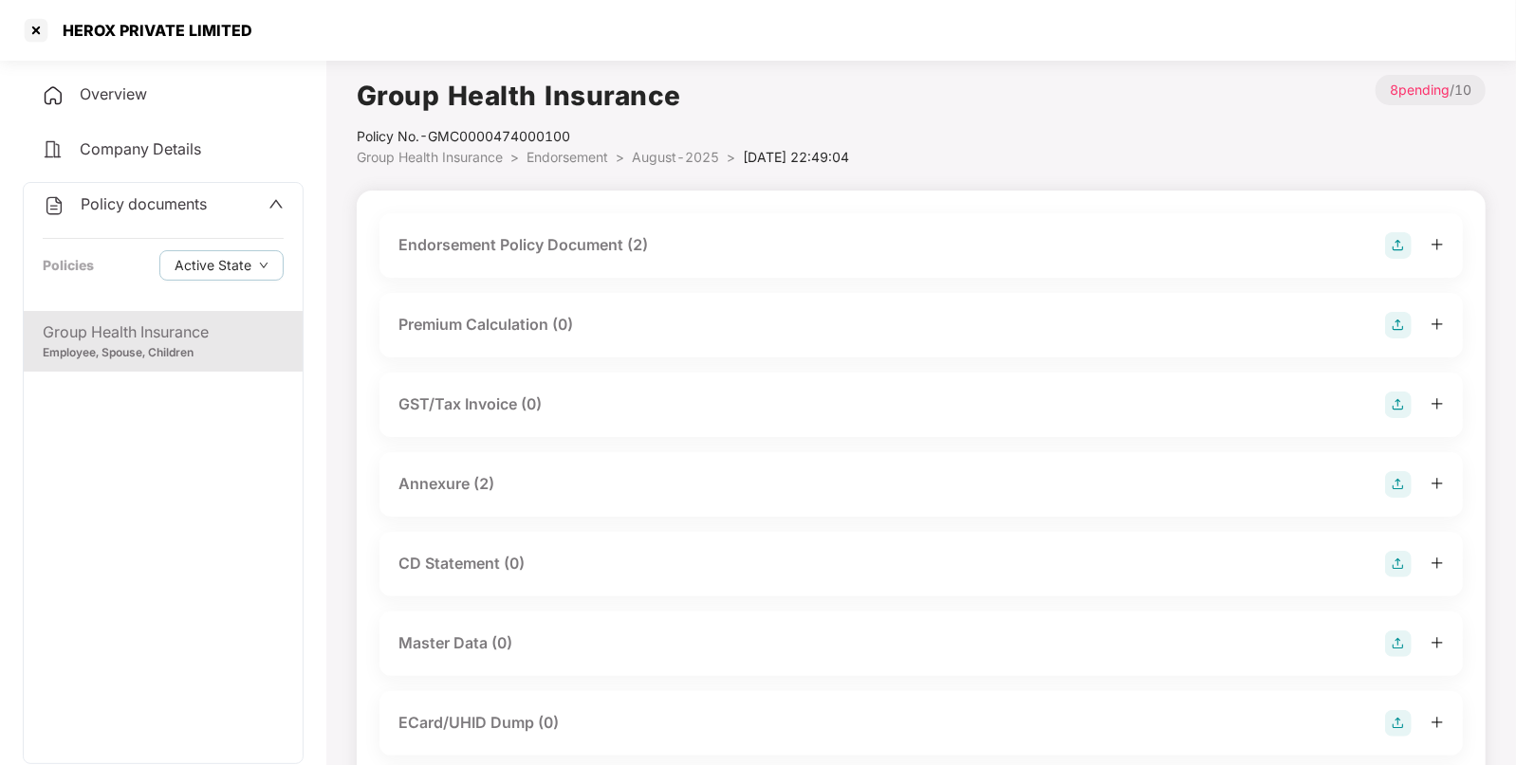
click at [1402, 653] on img at bounding box center [1398, 644] width 27 height 27
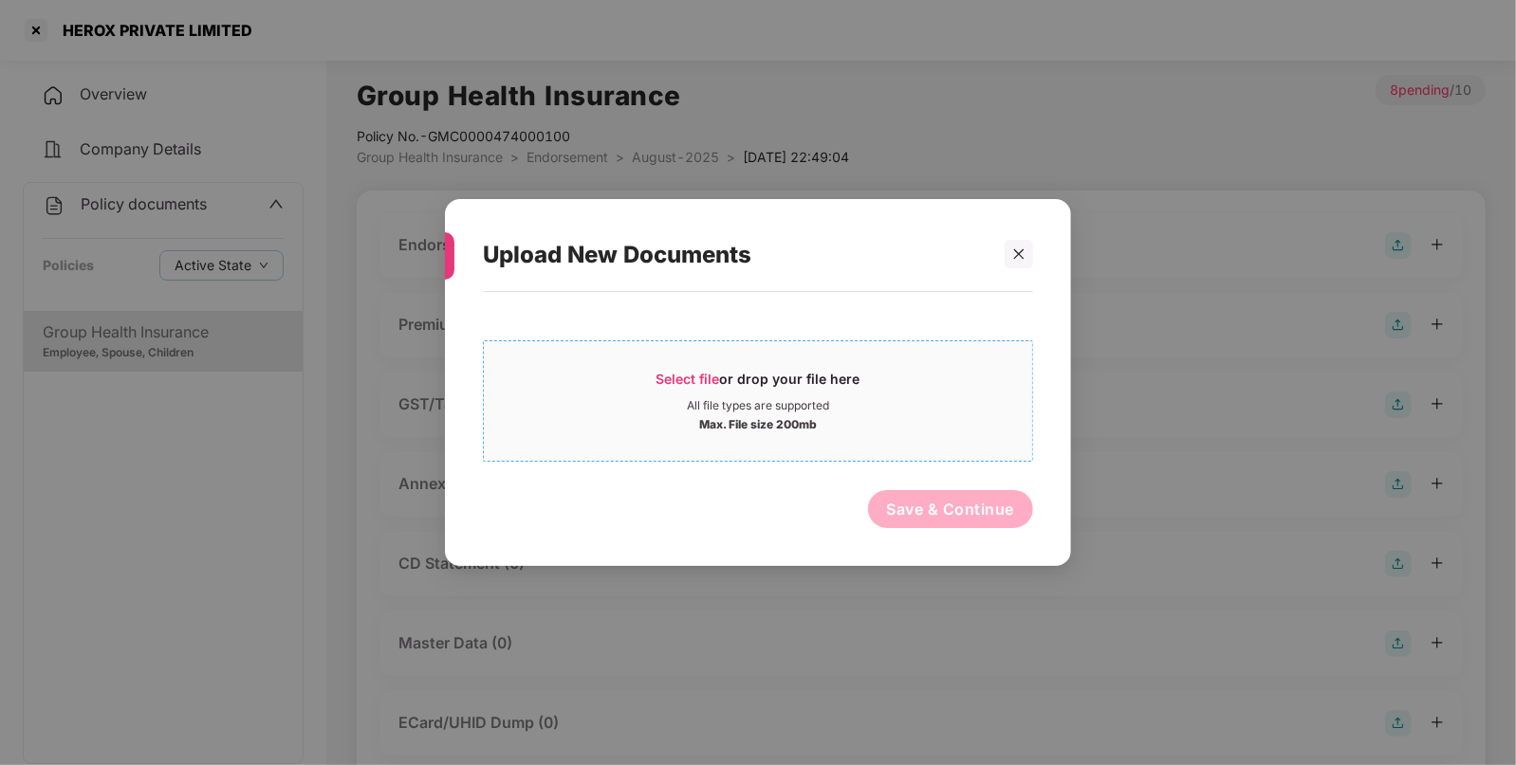
click at [852, 360] on span "Select file or drop your file here All file types are supported Max. File size …" at bounding box center [758, 401] width 548 height 91
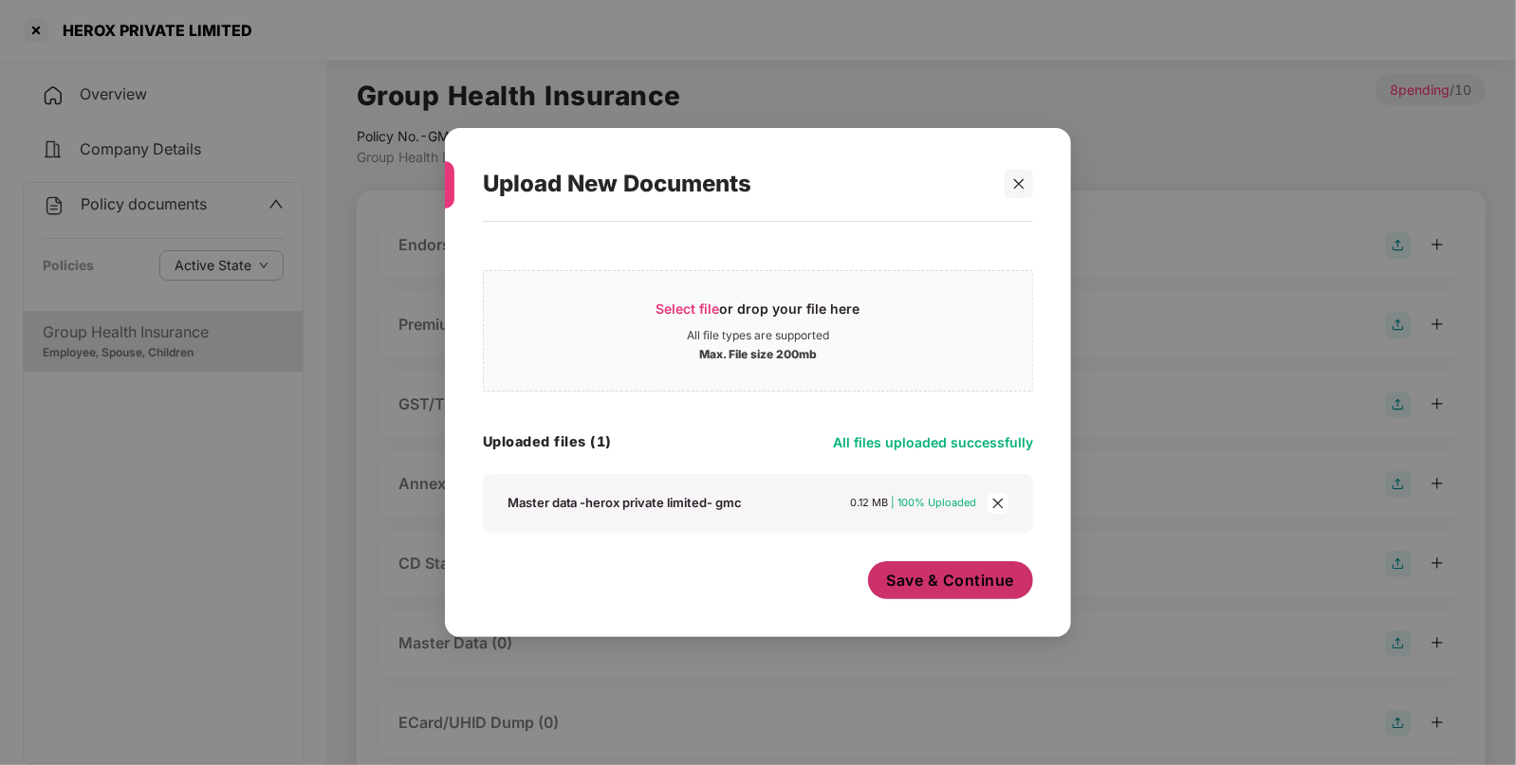
click at [908, 582] on span "Save & Continue" at bounding box center [951, 580] width 128 height 21
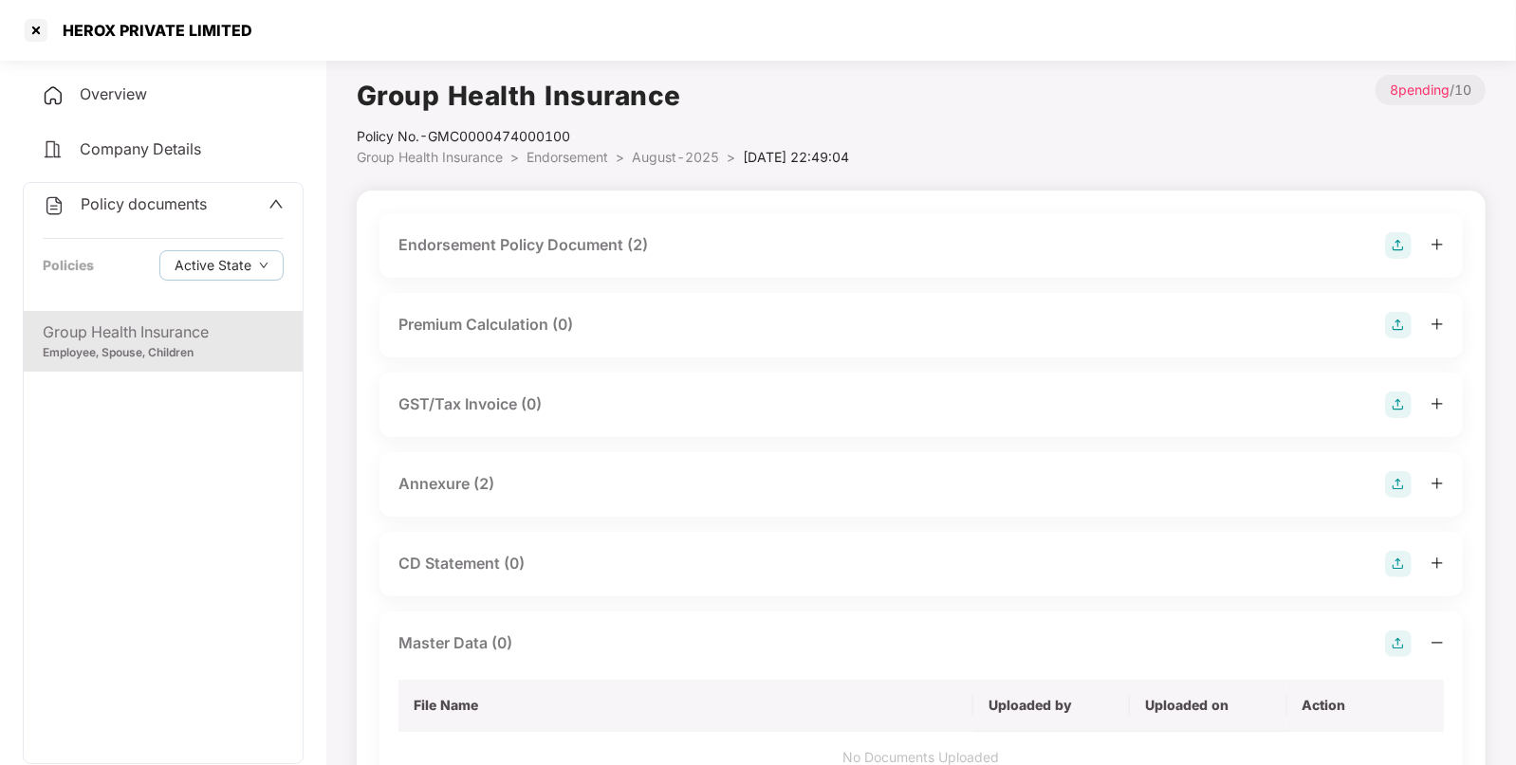
click at [199, 205] on span "Policy documents" at bounding box center [144, 203] width 126 height 19
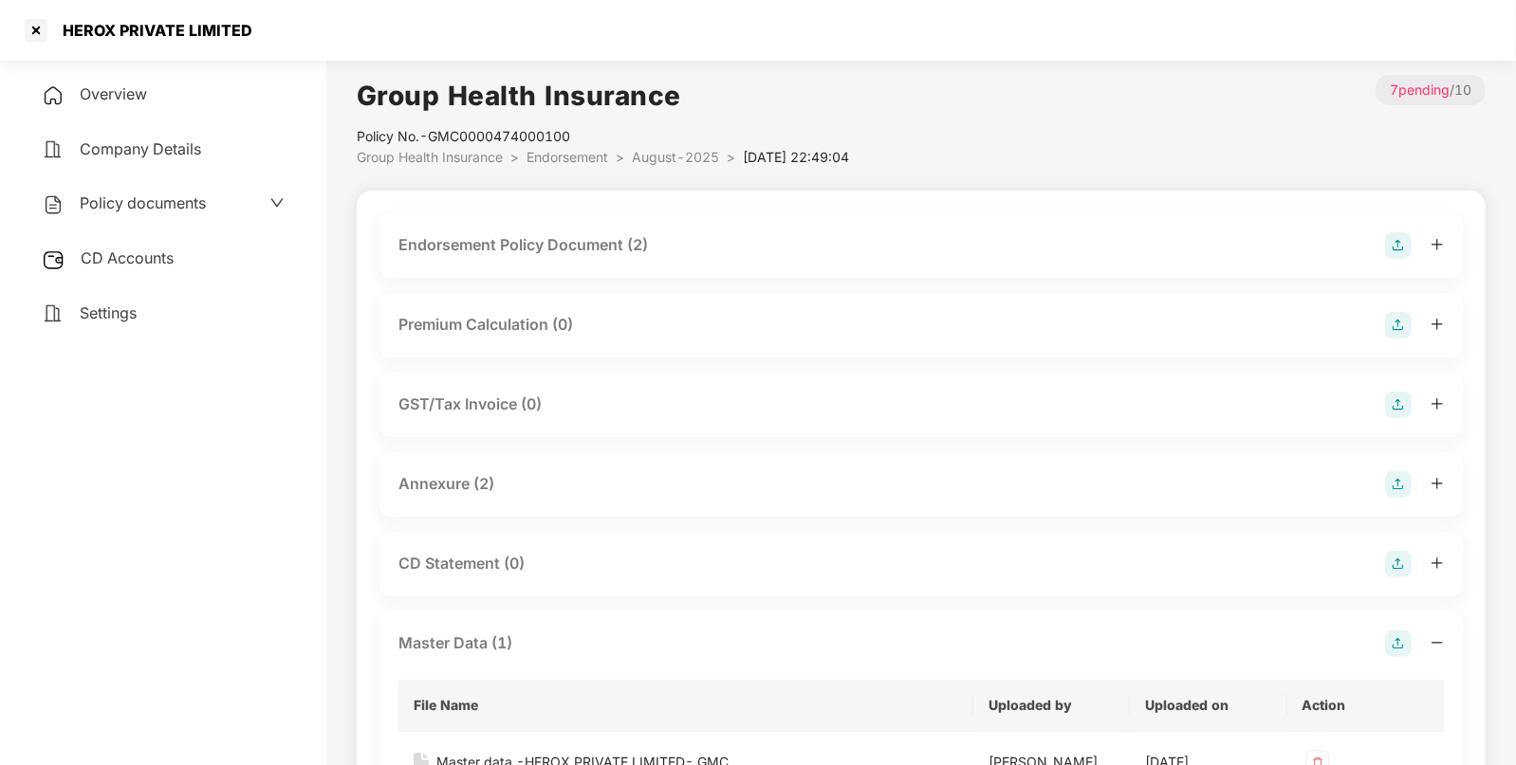
click at [180, 238] on div "CD Accounts" at bounding box center [163, 259] width 281 height 44
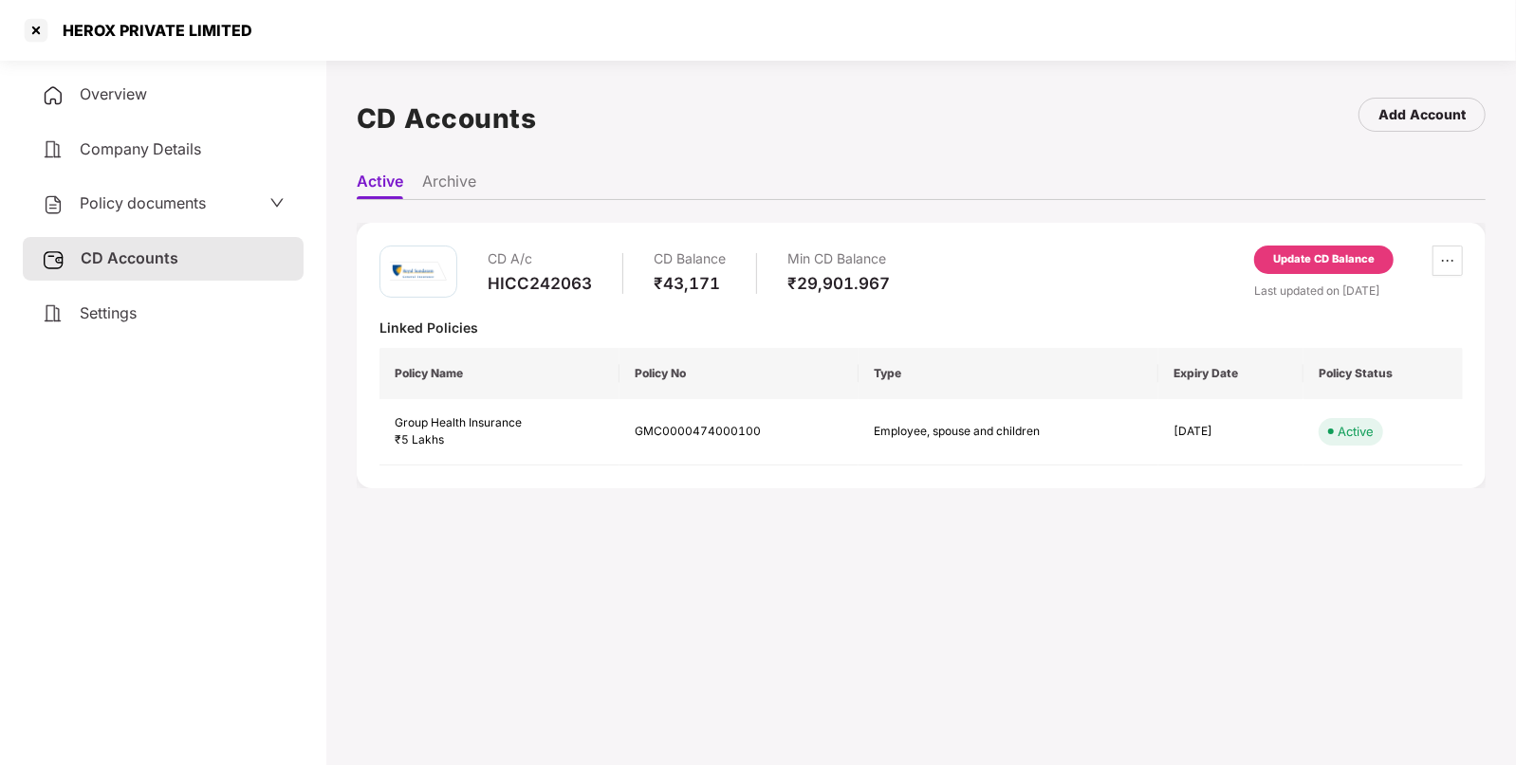
click at [1294, 248] on div "Update CD Balance" at bounding box center [1323, 260] width 139 height 28
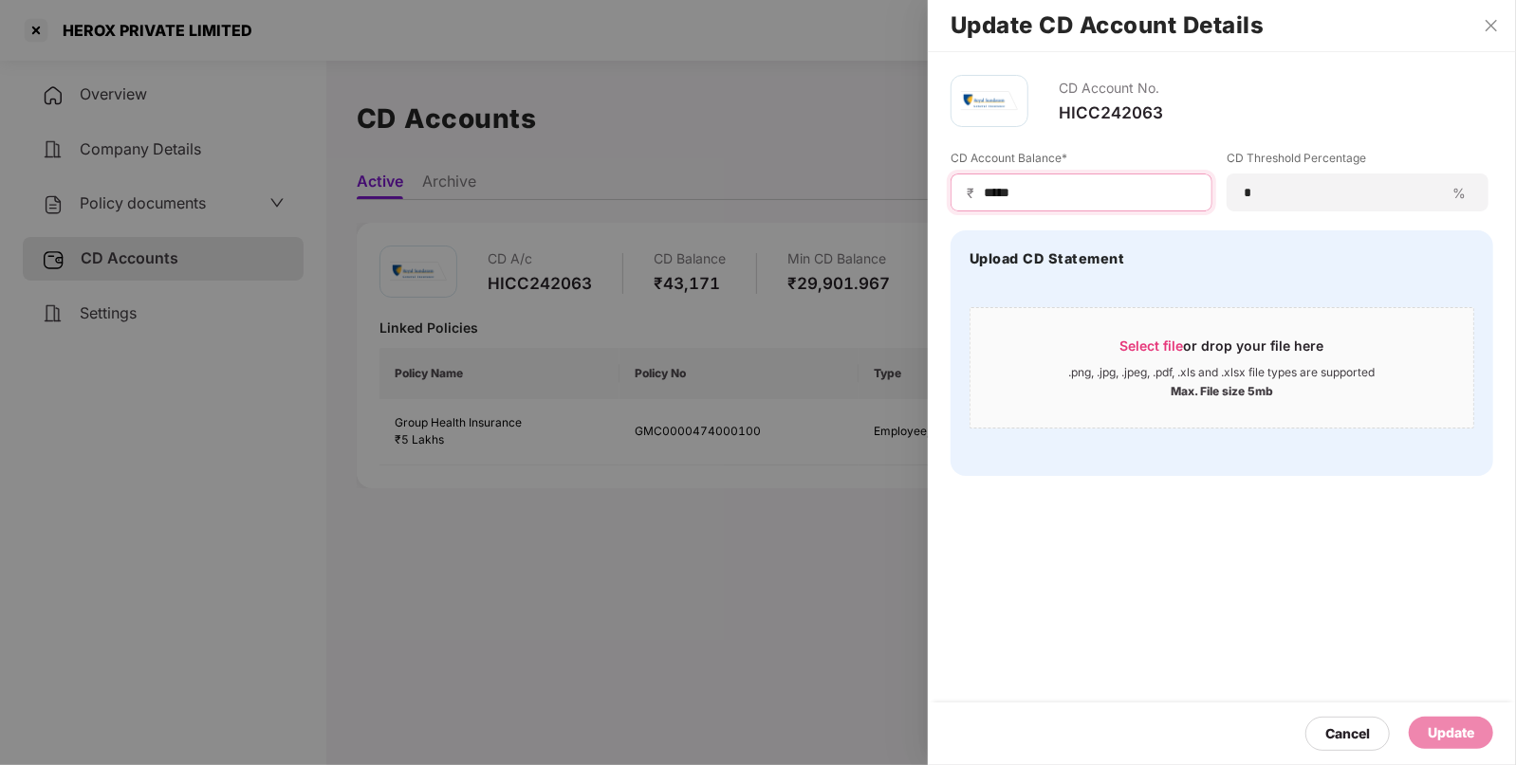
click at [1156, 187] on input "*****" at bounding box center [1089, 193] width 214 height 20
type input "*"
type input "*****"
click at [1442, 726] on div "Update" at bounding box center [1450, 733] width 46 height 21
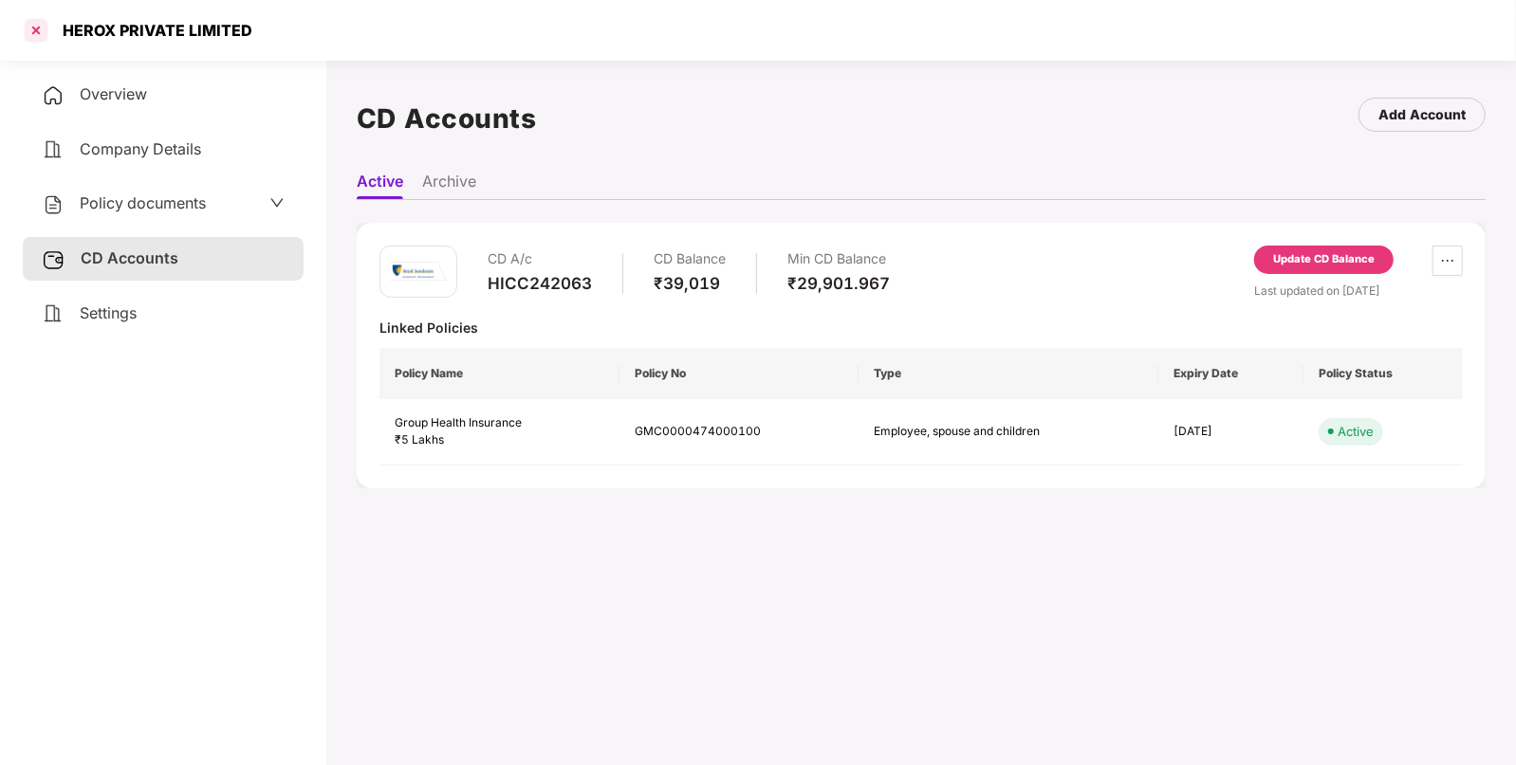
click at [38, 38] on div at bounding box center [36, 30] width 30 height 30
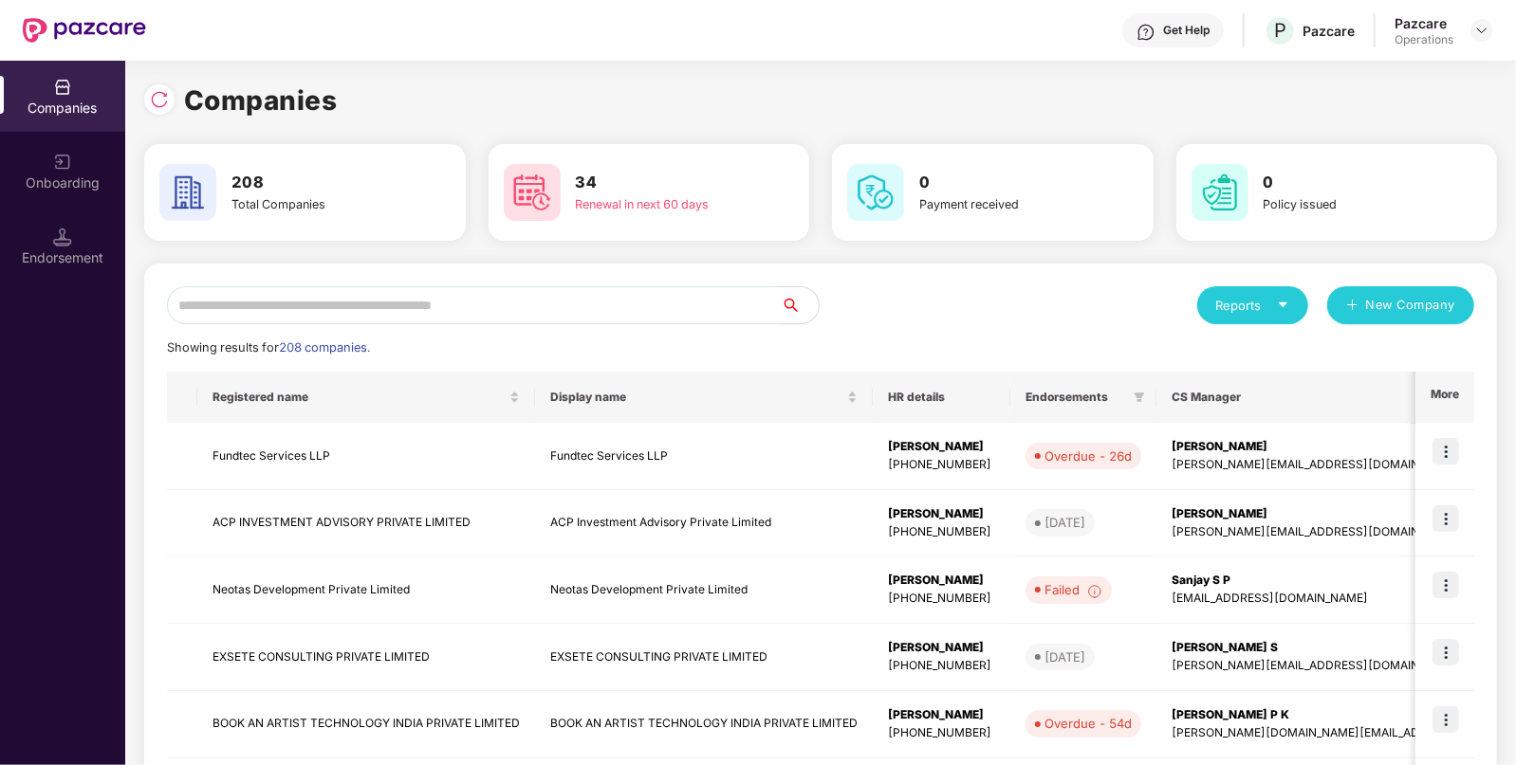
paste input "**********"
click at [572, 297] on input "text" at bounding box center [474, 305] width 614 height 38
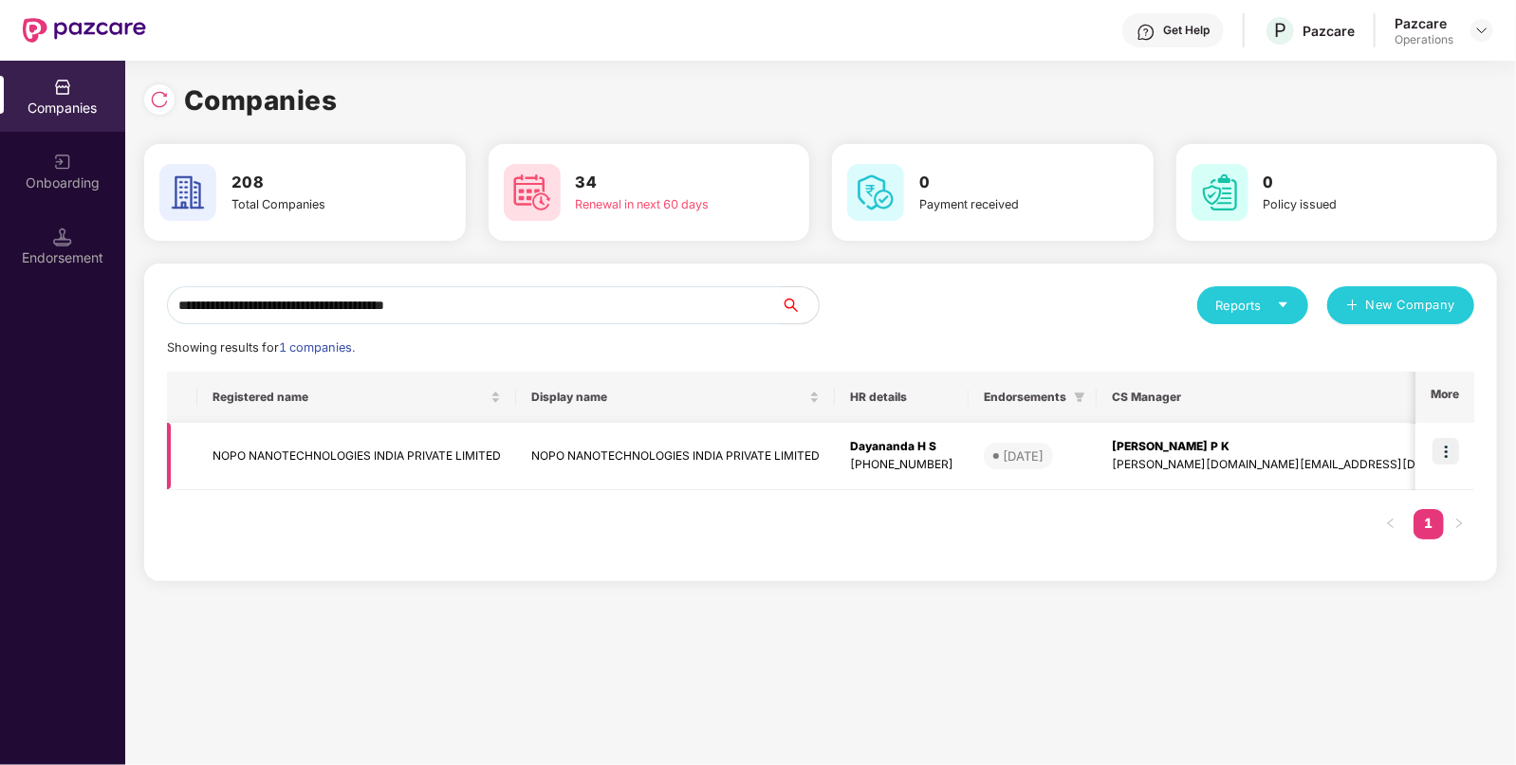
type input "**********"
click at [395, 464] on td "NOPO NANOTECHNOLOGIES INDIA PRIVATE LIMITED" at bounding box center [356, 456] width 319 height 67
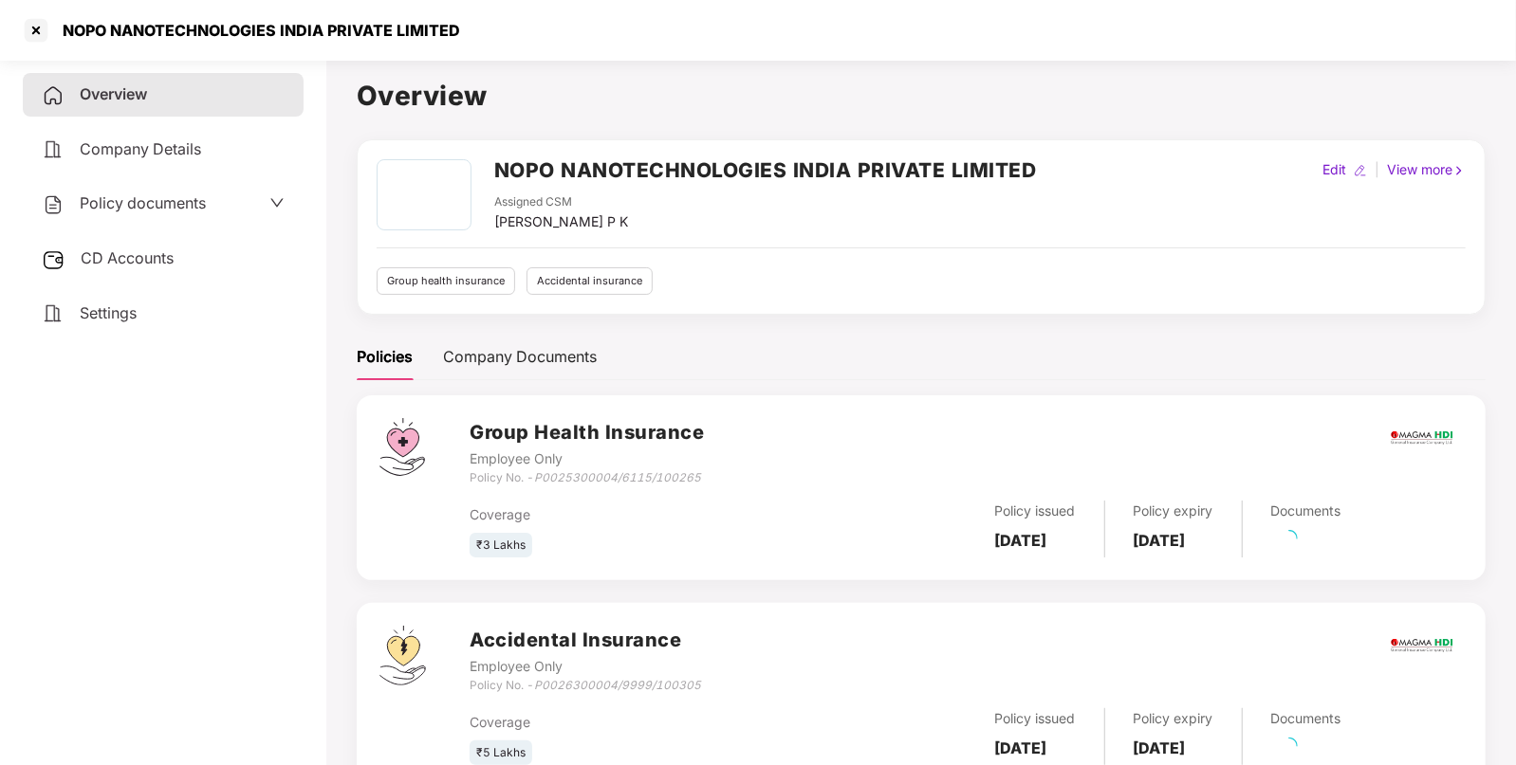
click at [191, 212] on span "Policy documents" at bounding box center [143, 202] width 126 height 19
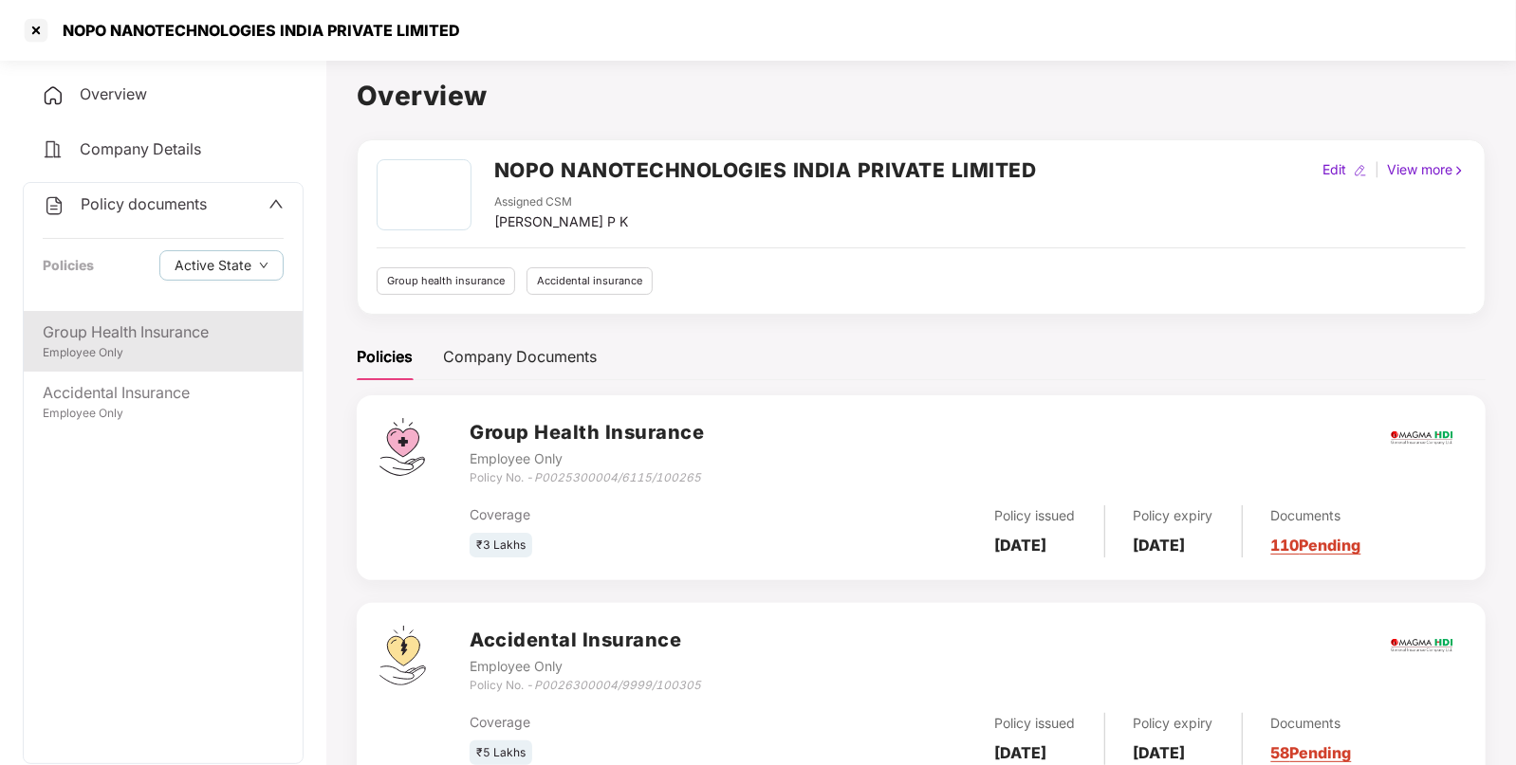
click at [138, 361] on div "Employee Only" at bounding box center [163, 353] width 241 height 18
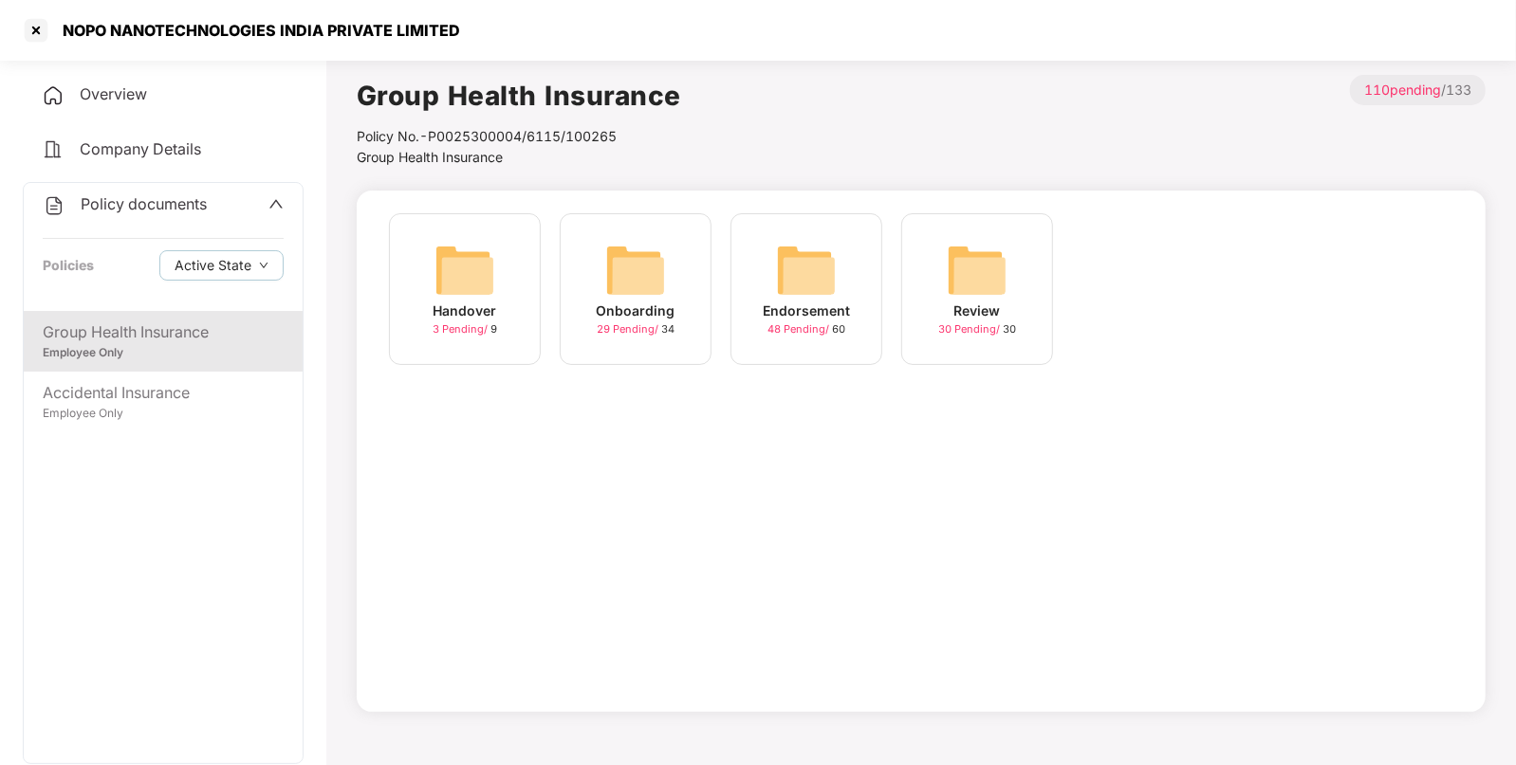
click at [835, 280] on img at bounding box center [806, 270] width 61 height 61
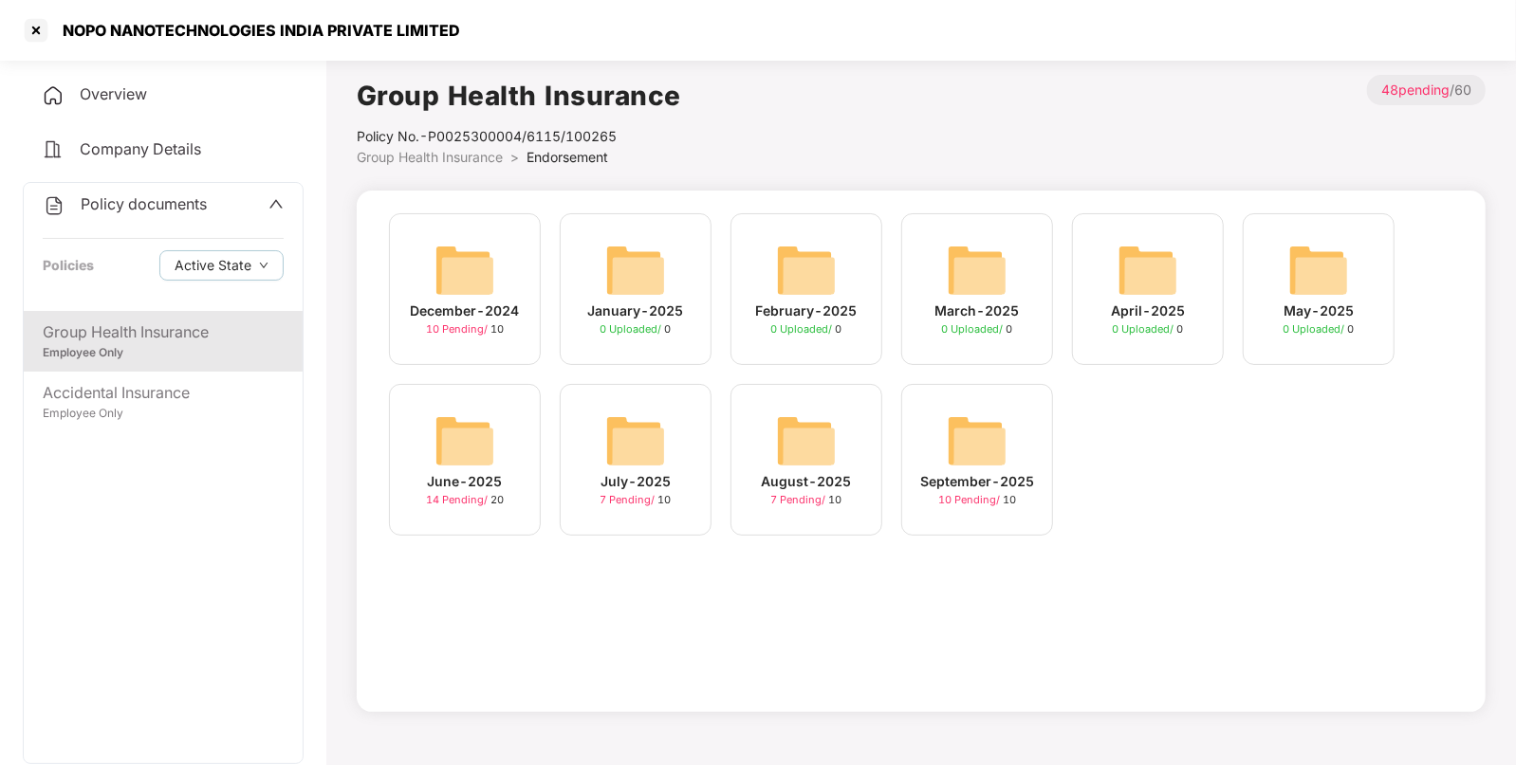
click at [982, 458] on img at bounding box center [977, 441] width 61 height 61
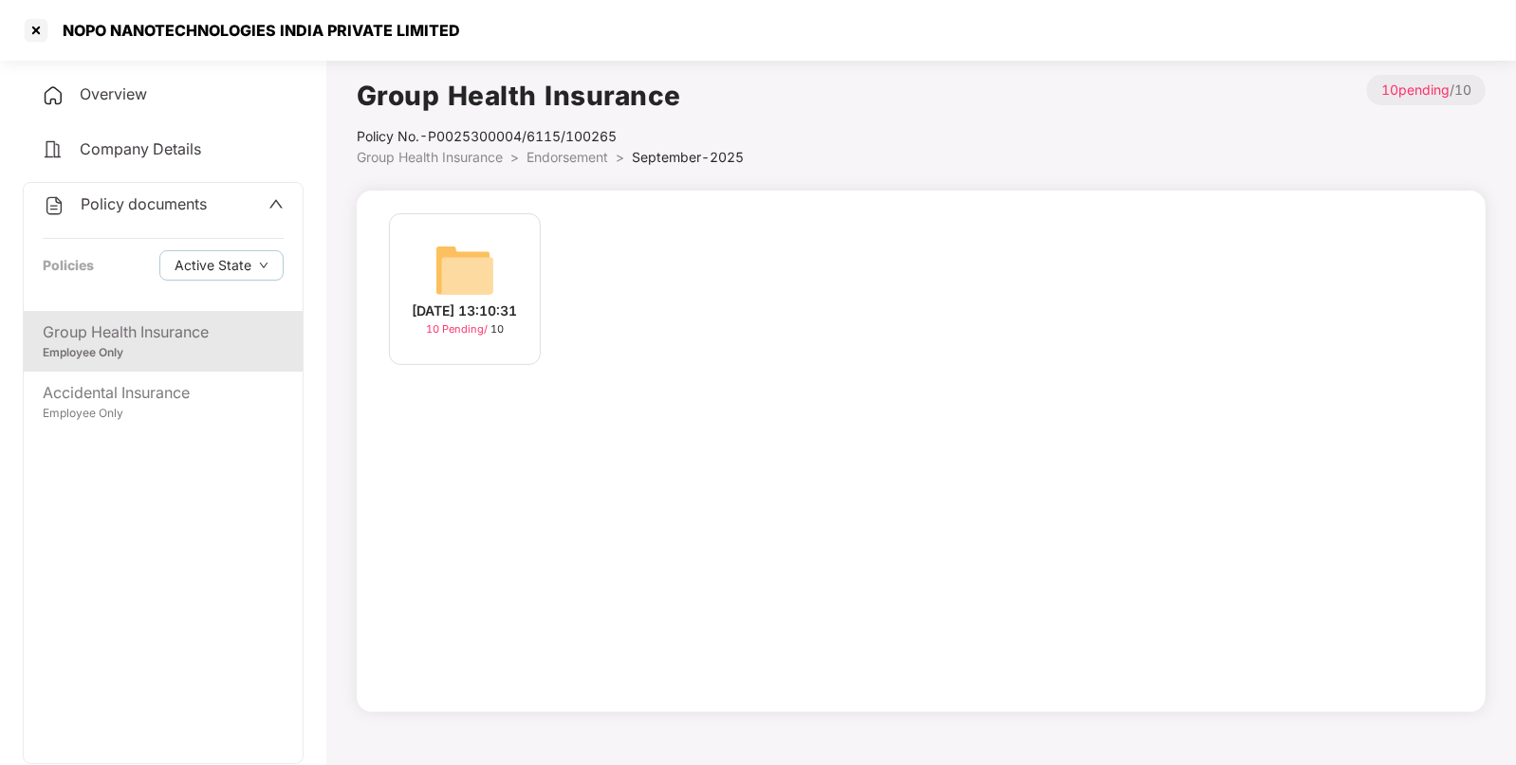
click at [505, 316] on div "[DATE] 13:10:31" at bounding box center [465, 311] width 105 height 21
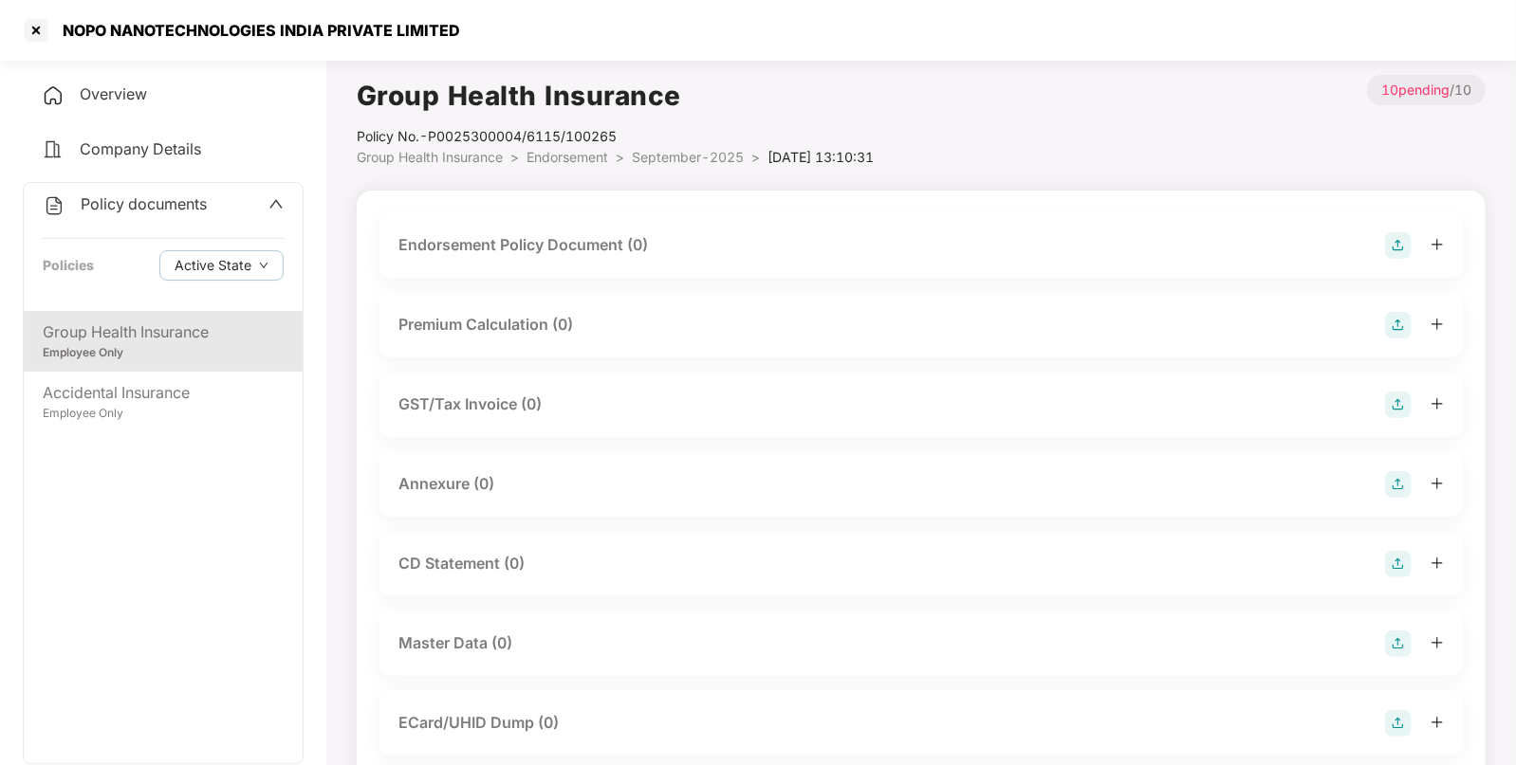
click at [1395, 246] on img at bounding box center [1398, 245] width 27 height 27
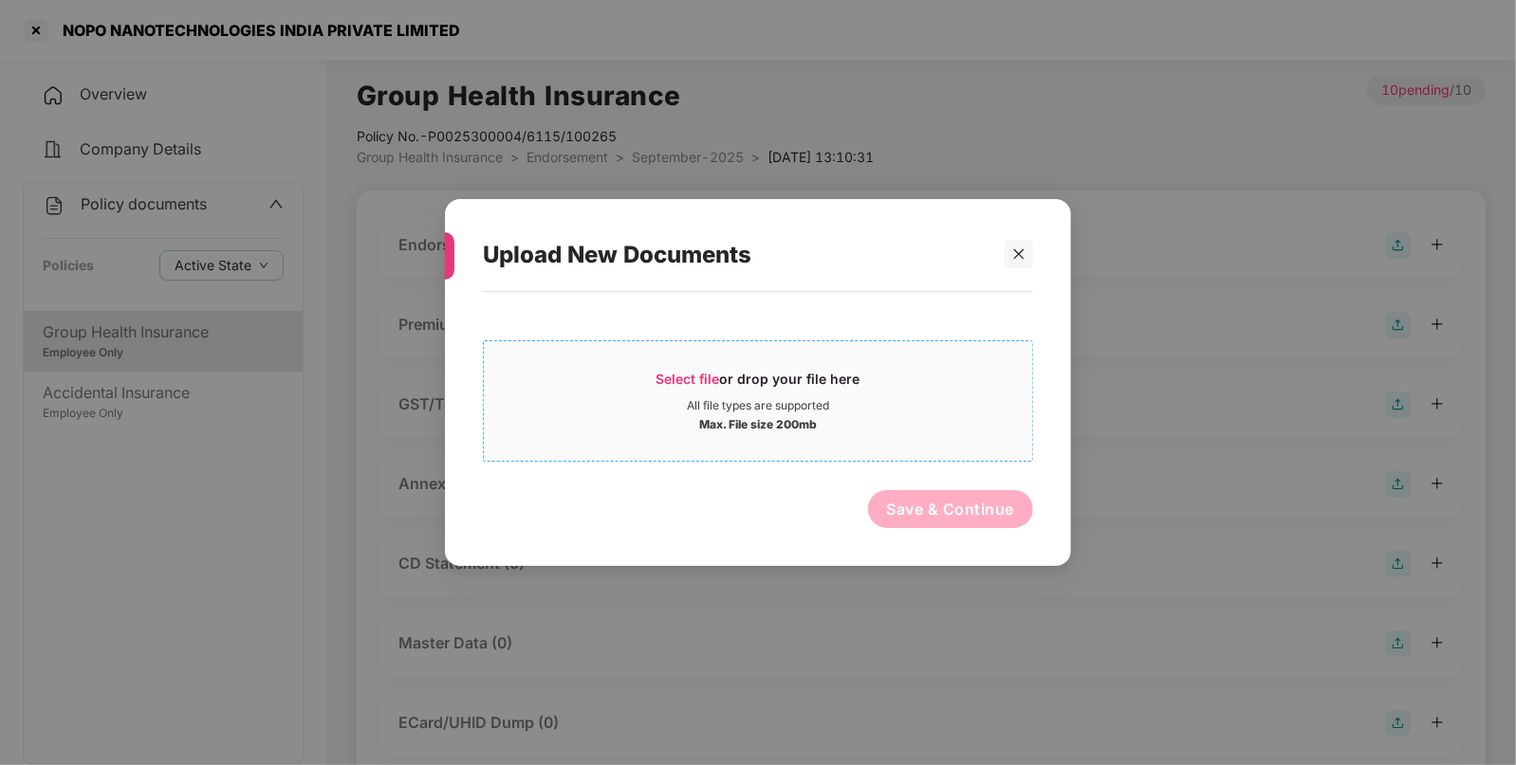
click at [829, 381] on div "Select file or drop your file here" at bounding box center [758, 384] width 204 height 28
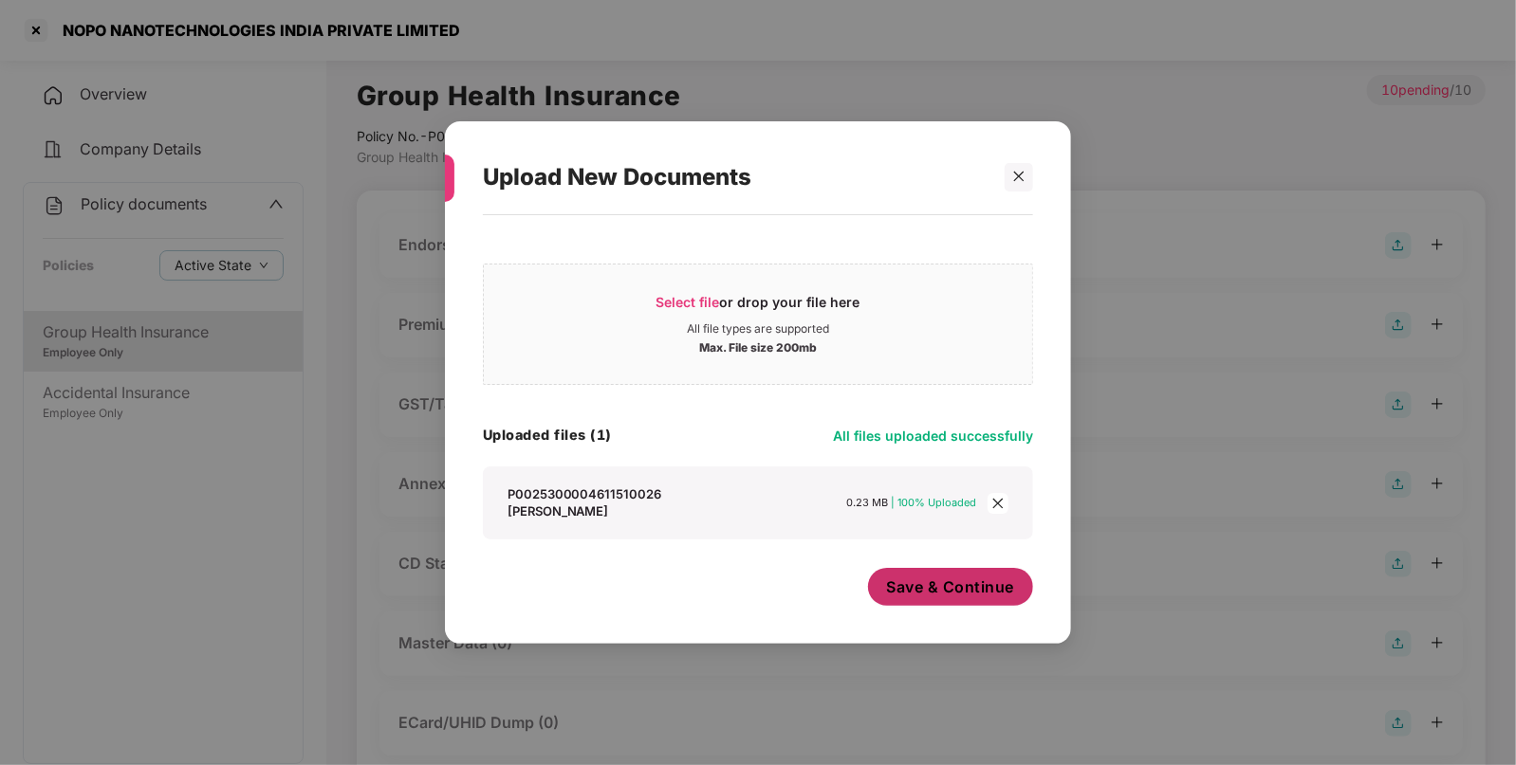
click at [1003, 585] on span "Save & Continue" at bounding box center [951, 587] width 128 height 21
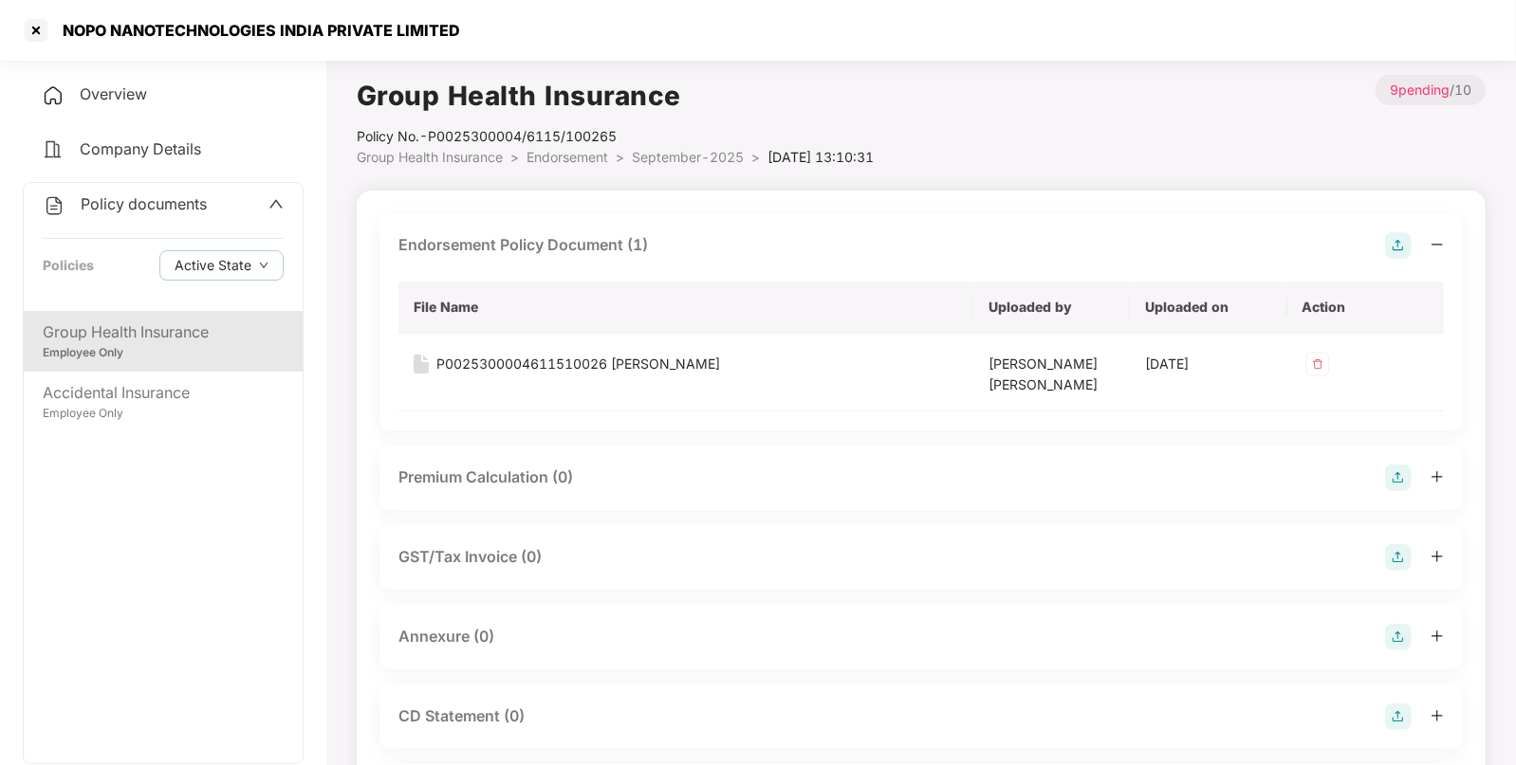
click at [1400, 633] on img at bounding box center [1398, 637] width 27 height 27
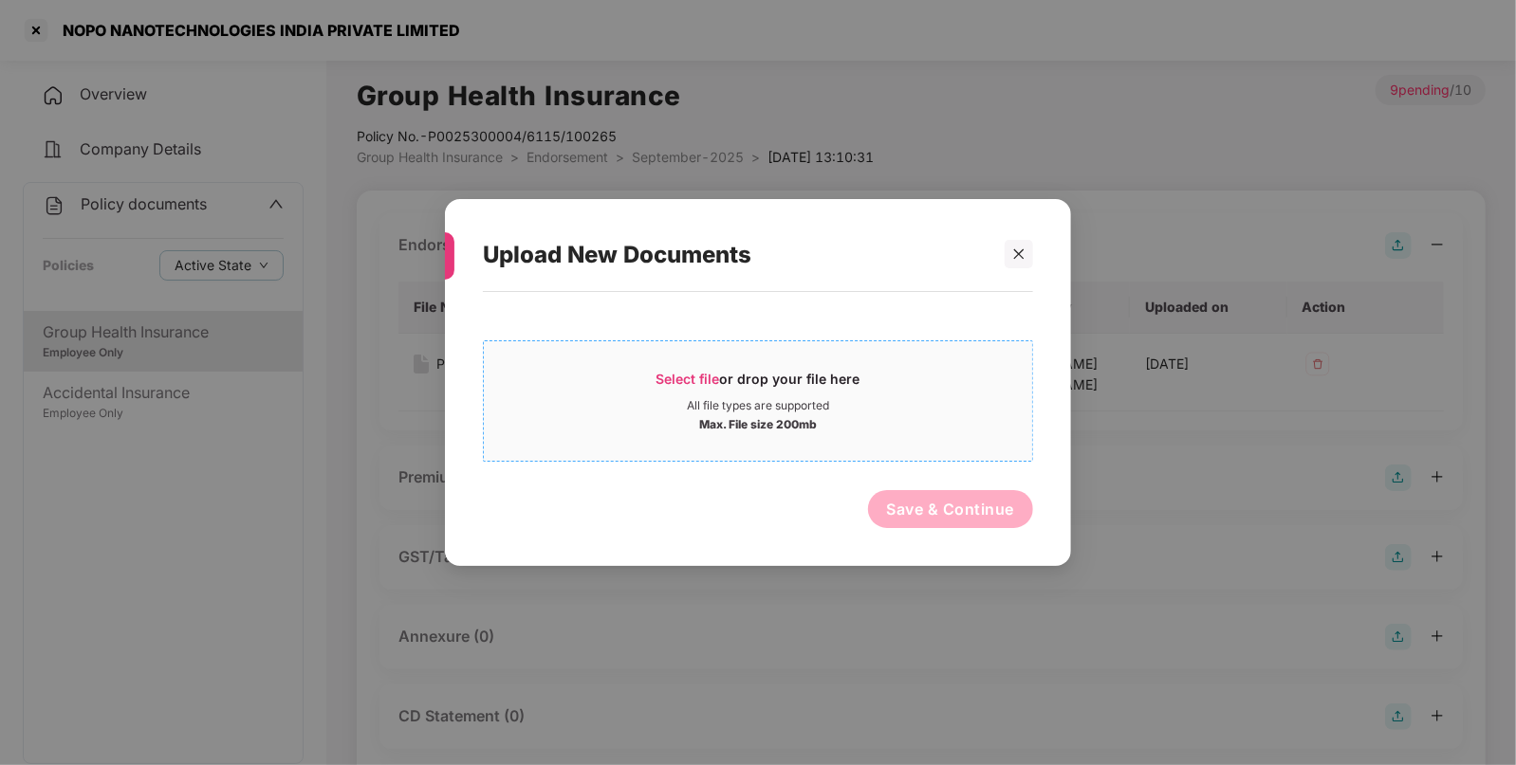
click at [745, 429] on div "Max. File size 200mb" at bounding box center [758, 423] width 118 height 19
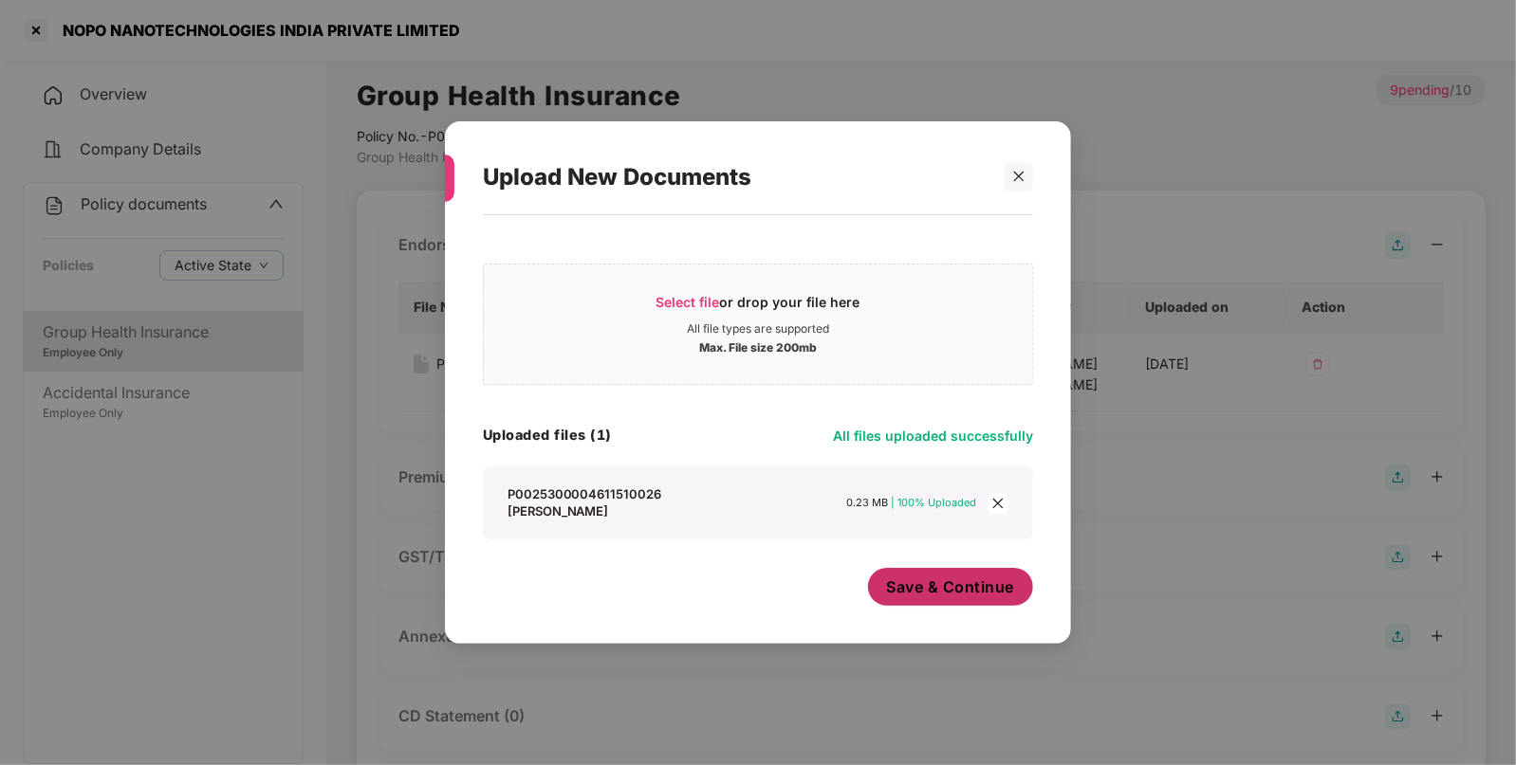
click at [942, 593] on button "Save & Continue" at bounding box center [951, 587] width 166 height 38
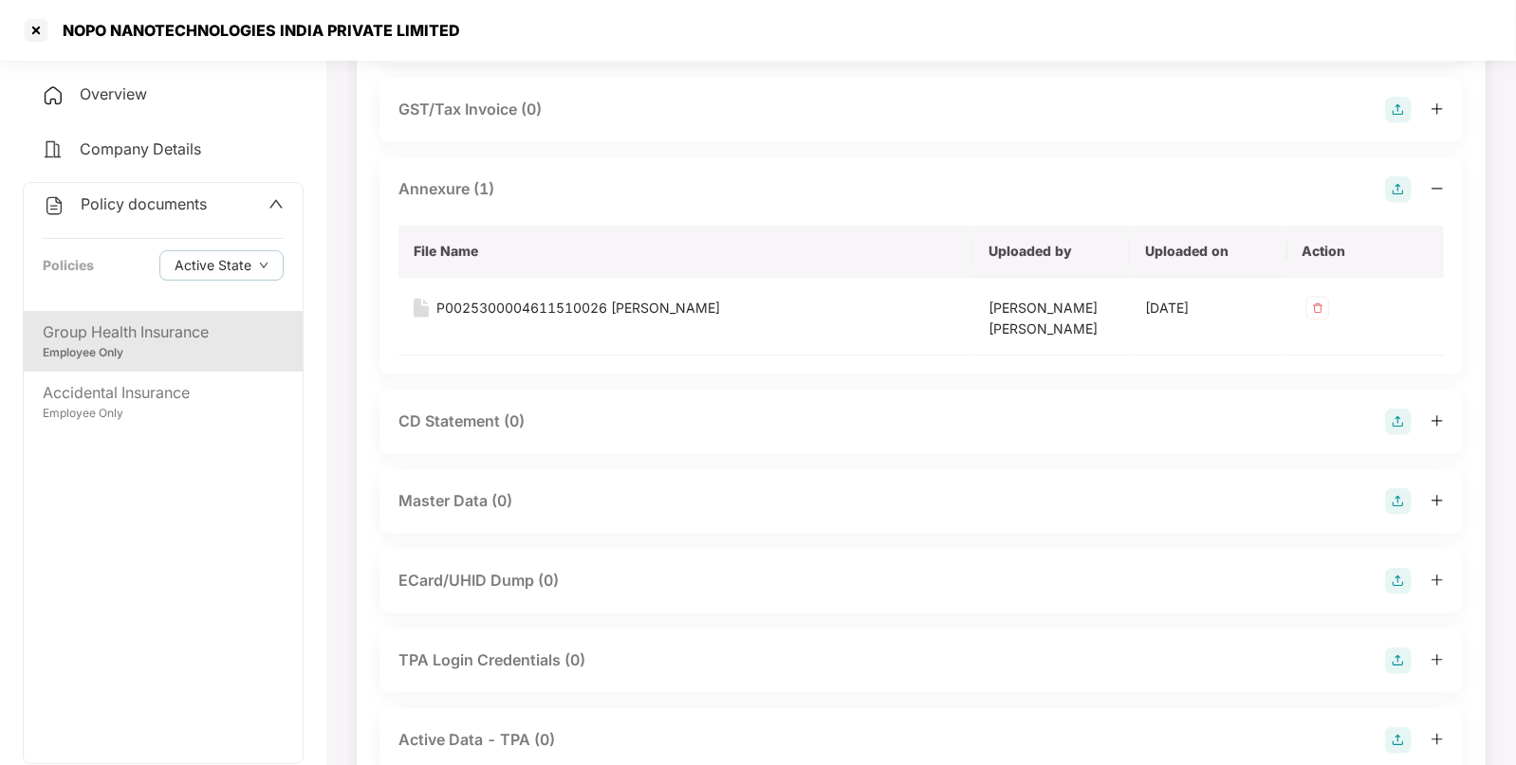
scroll to position [450, 0]
click at [1402, 501] on img at bounding box center [1398, 500] width 27 height 27
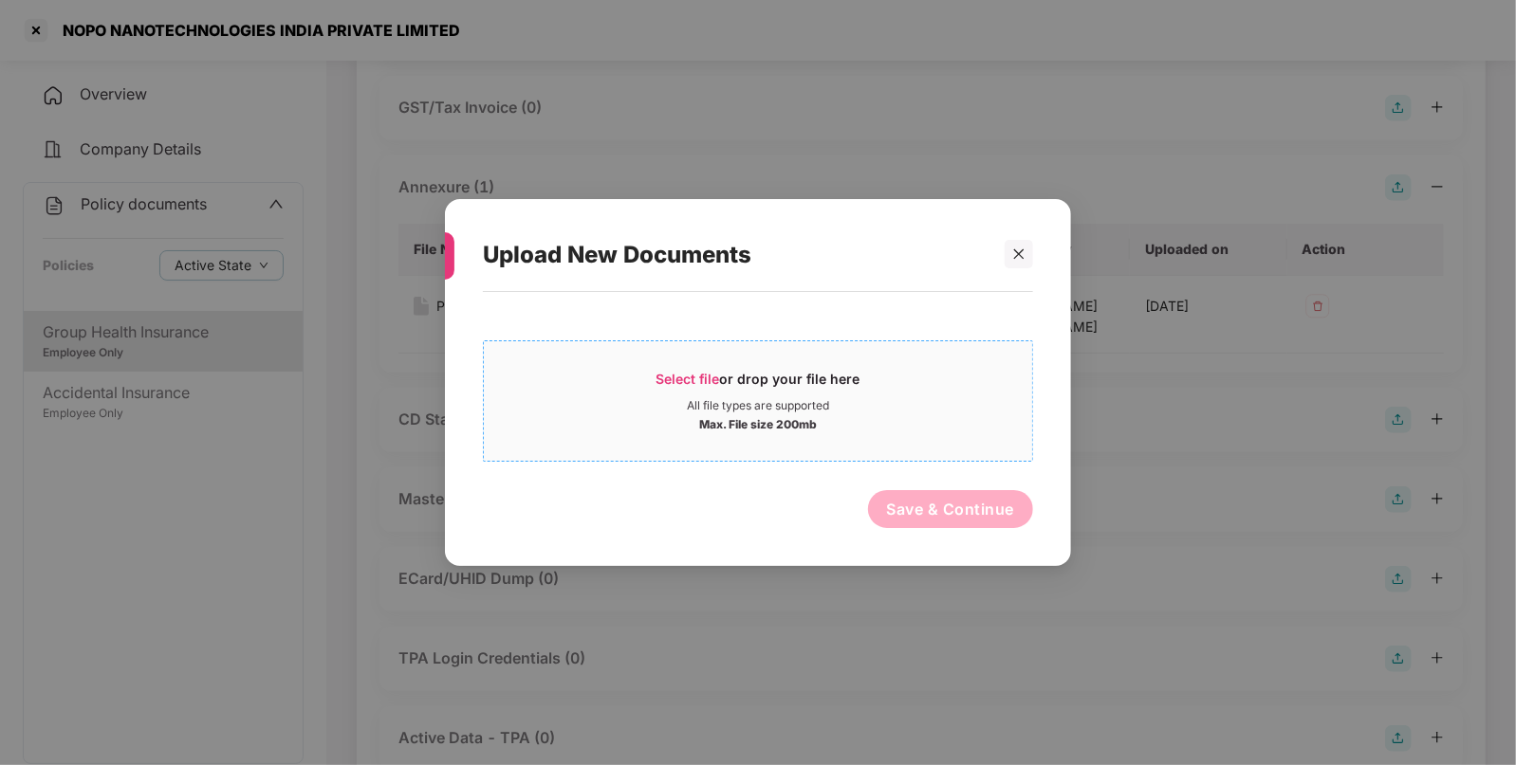
click at [892, 403] on div "All file types are supported" at bounding box center [758, 405] width 548 height 15
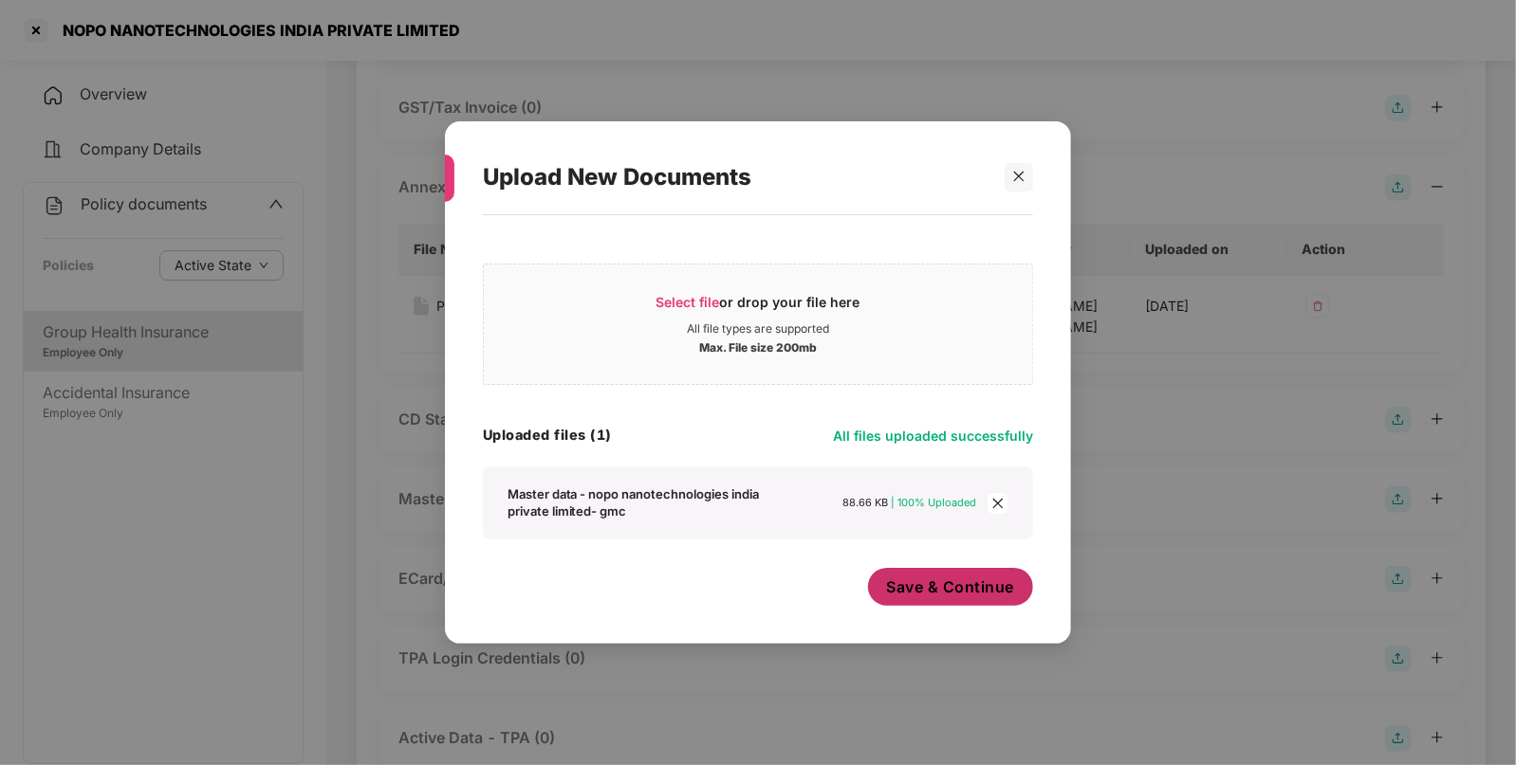
click at [976, 591] on span "Save & Continue" at bounding box center [951, 587] width 128 height 21
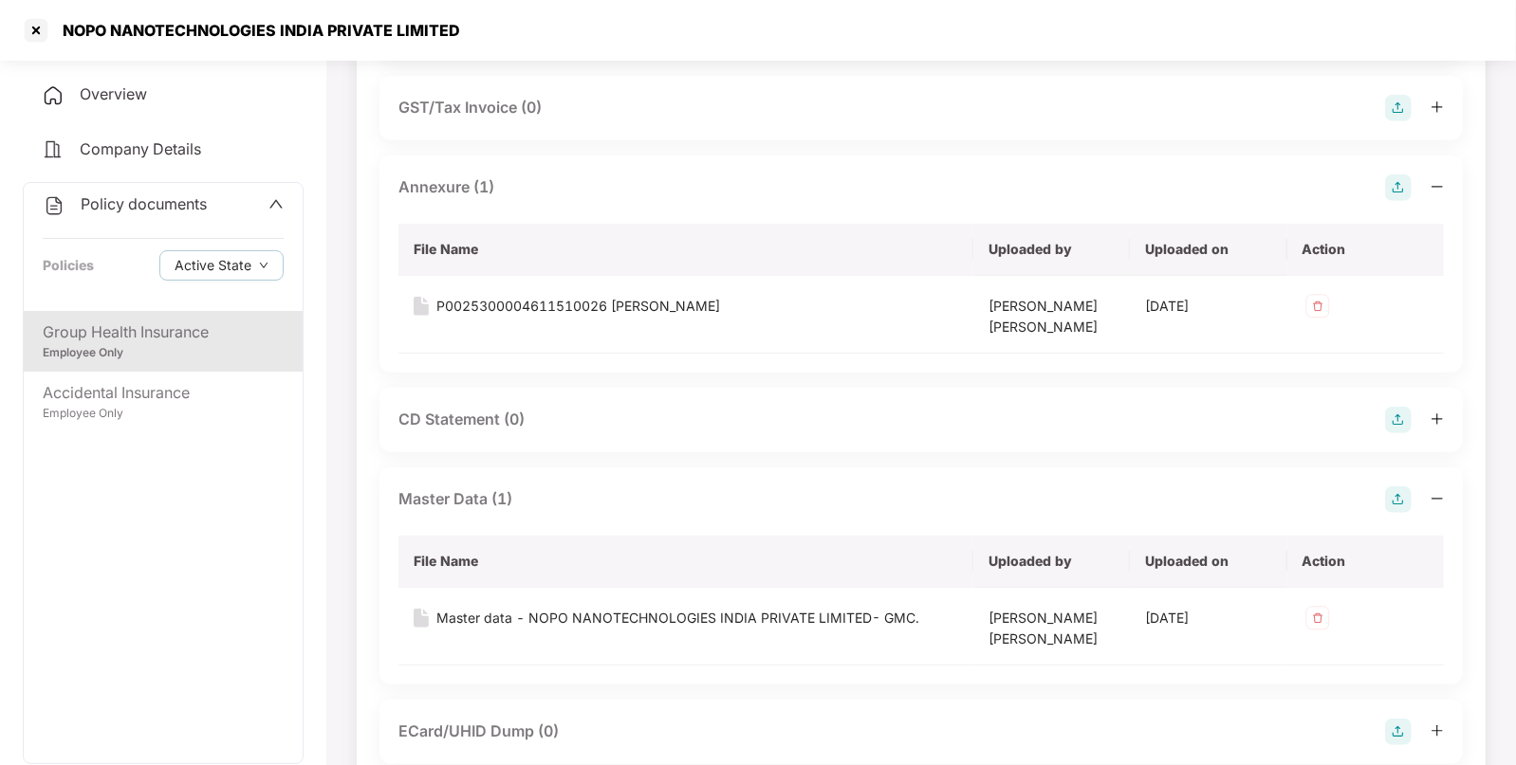
click at [181, 200] on span "Policy documents" at bounding box center [144, 203] width 126 height 19
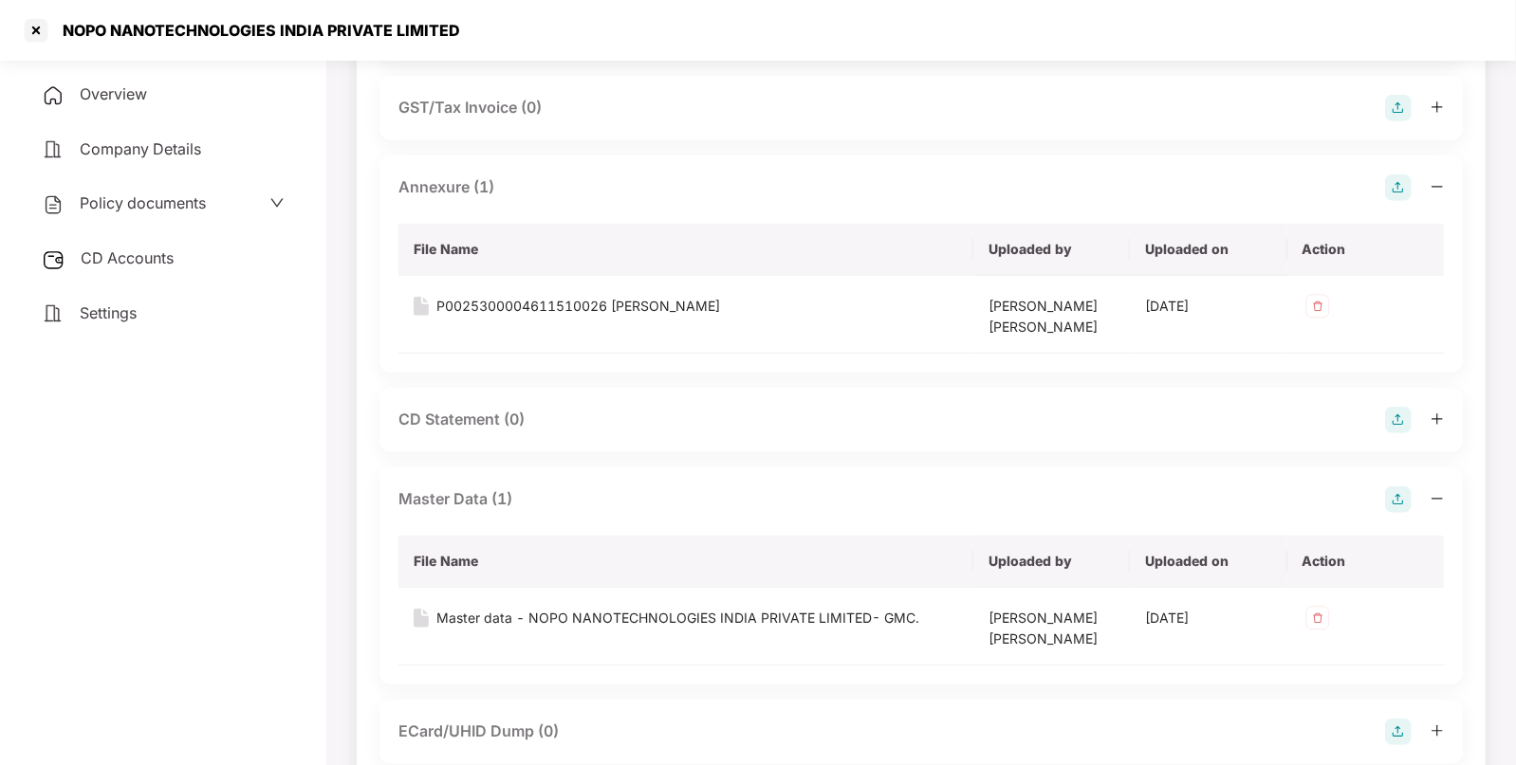
click at [137, 271] on div "CD Accounts" at bounding box center [163, 259] width 281 height 44
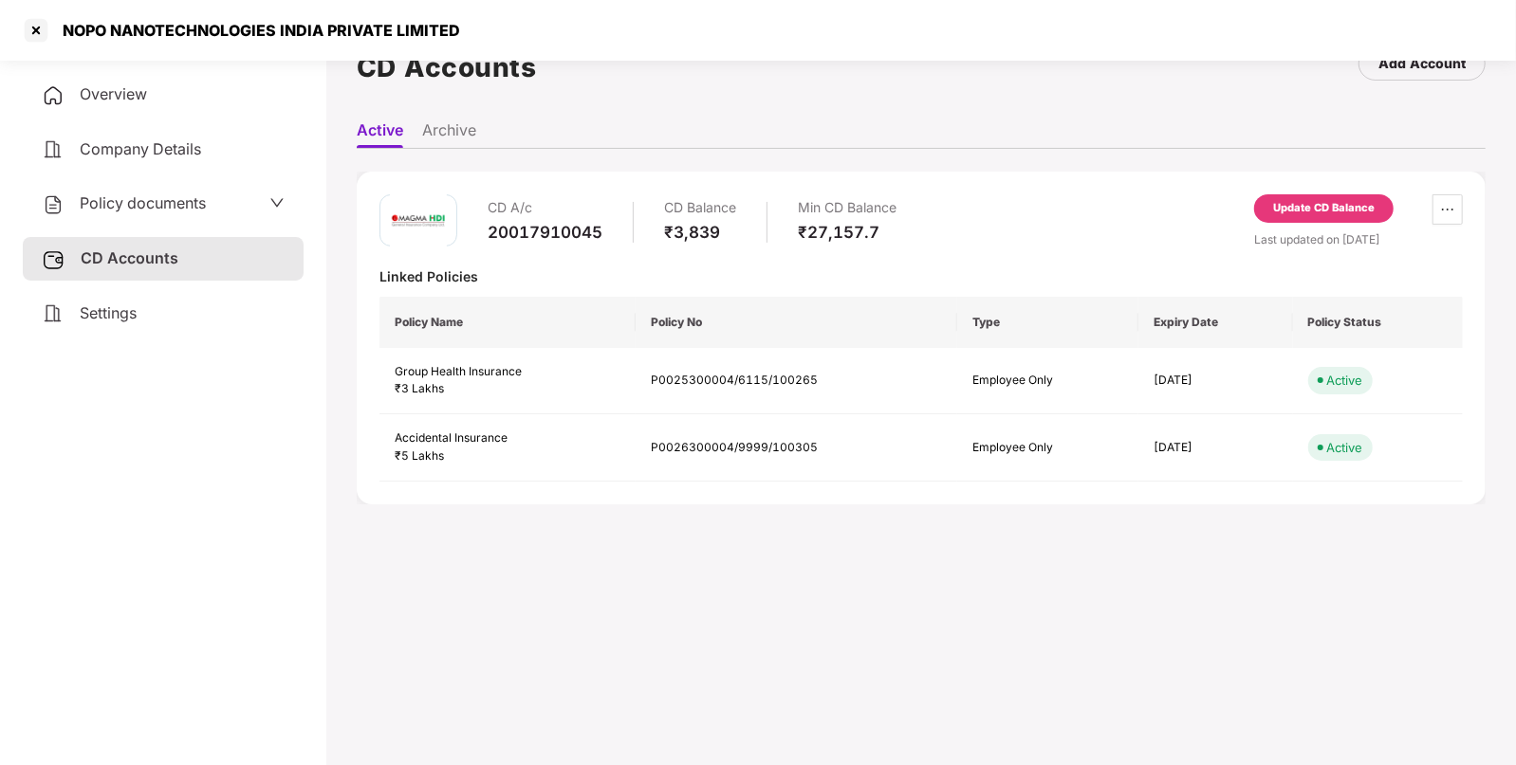
click at [1291, 206] on div "Update CD Balance" at bounding box center [1323, 208] width 101 height 17
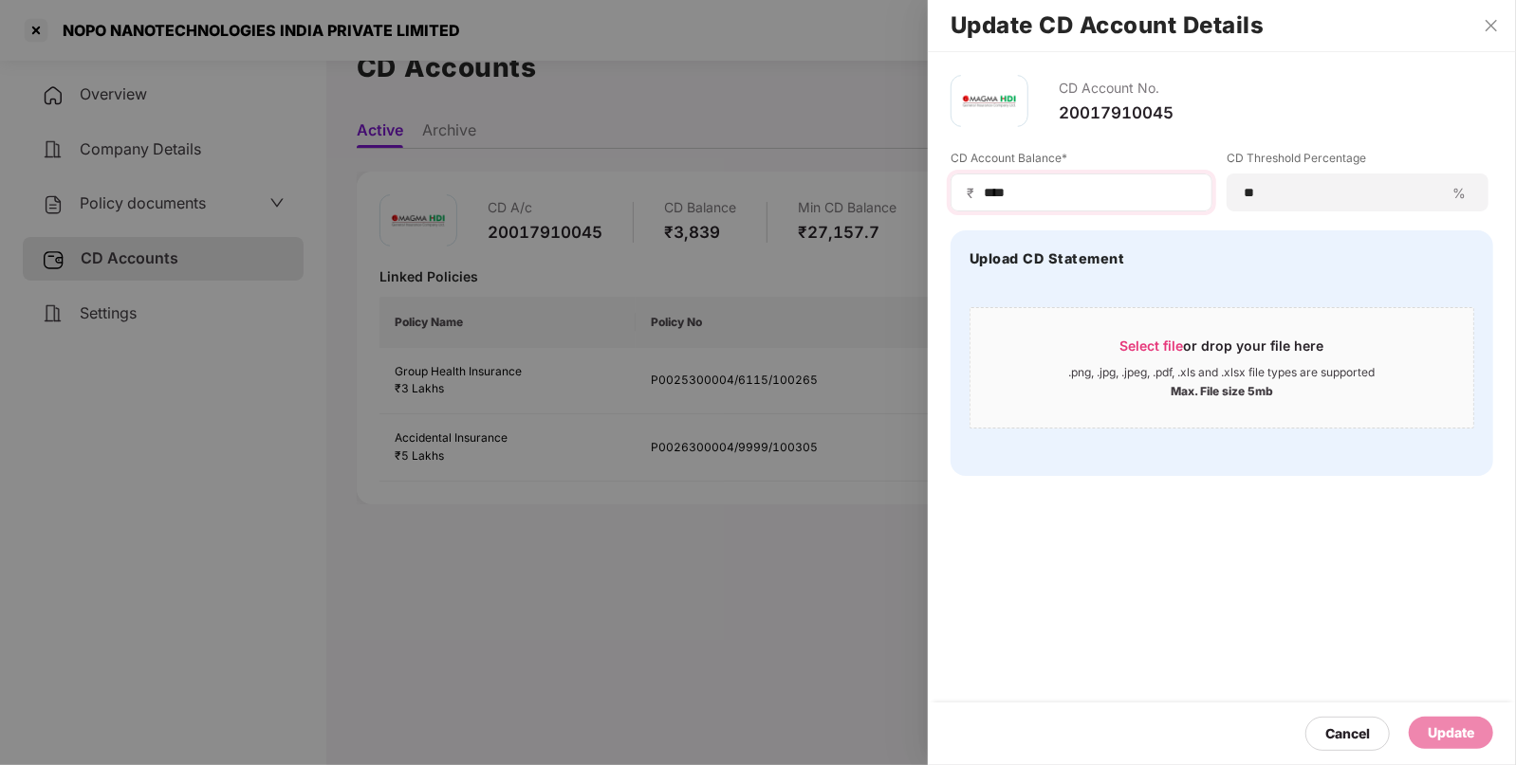
click at [1055, 204] on div "₹ ****" at bounding box center [1081, 193] width 262 height 38
click at [1060, 198] on input "****" at bounding box center [1089, 193] width 214 height 20
type input "*"
type input "***"
click at [1461, 747] on div "Update" at bounding box center [1450, 733] width 84 height 32
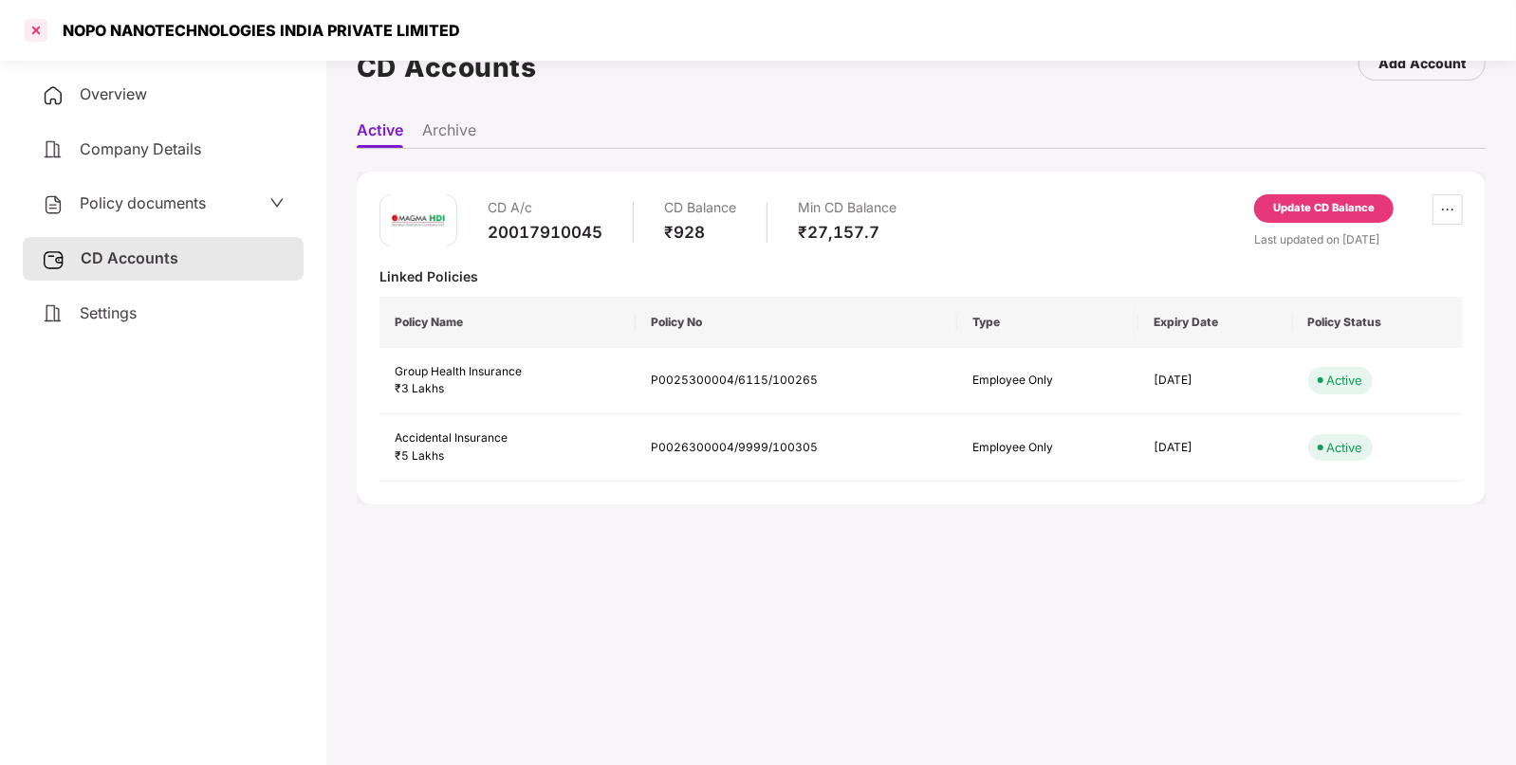
click at [35, 31] on div at bounding box center [36, 30] width 30 height 30
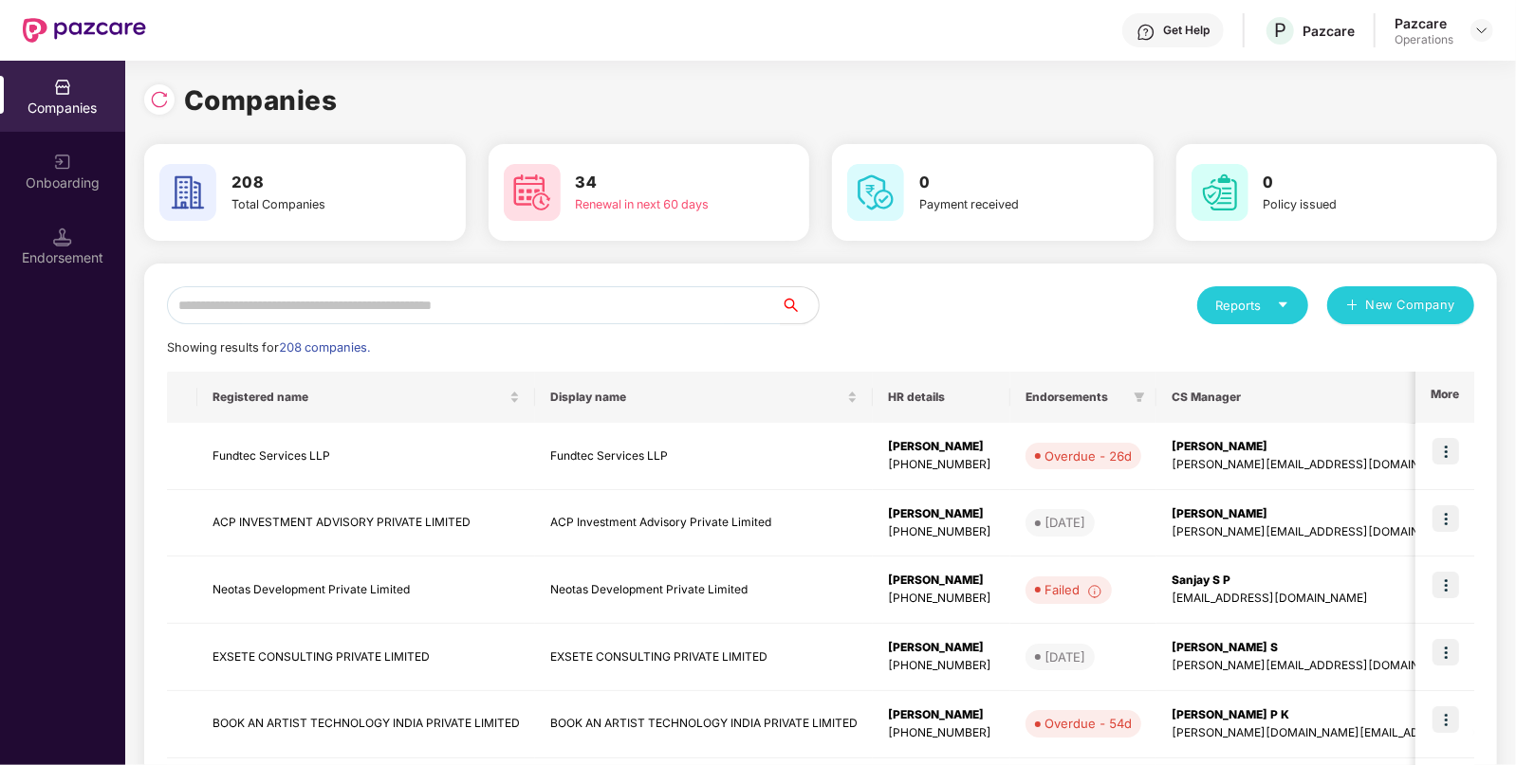
scroll to position [0, 0]
click at [470, 314] on input "text" at bounding box center [474, 305] width 614 height 38
paste input "**********"
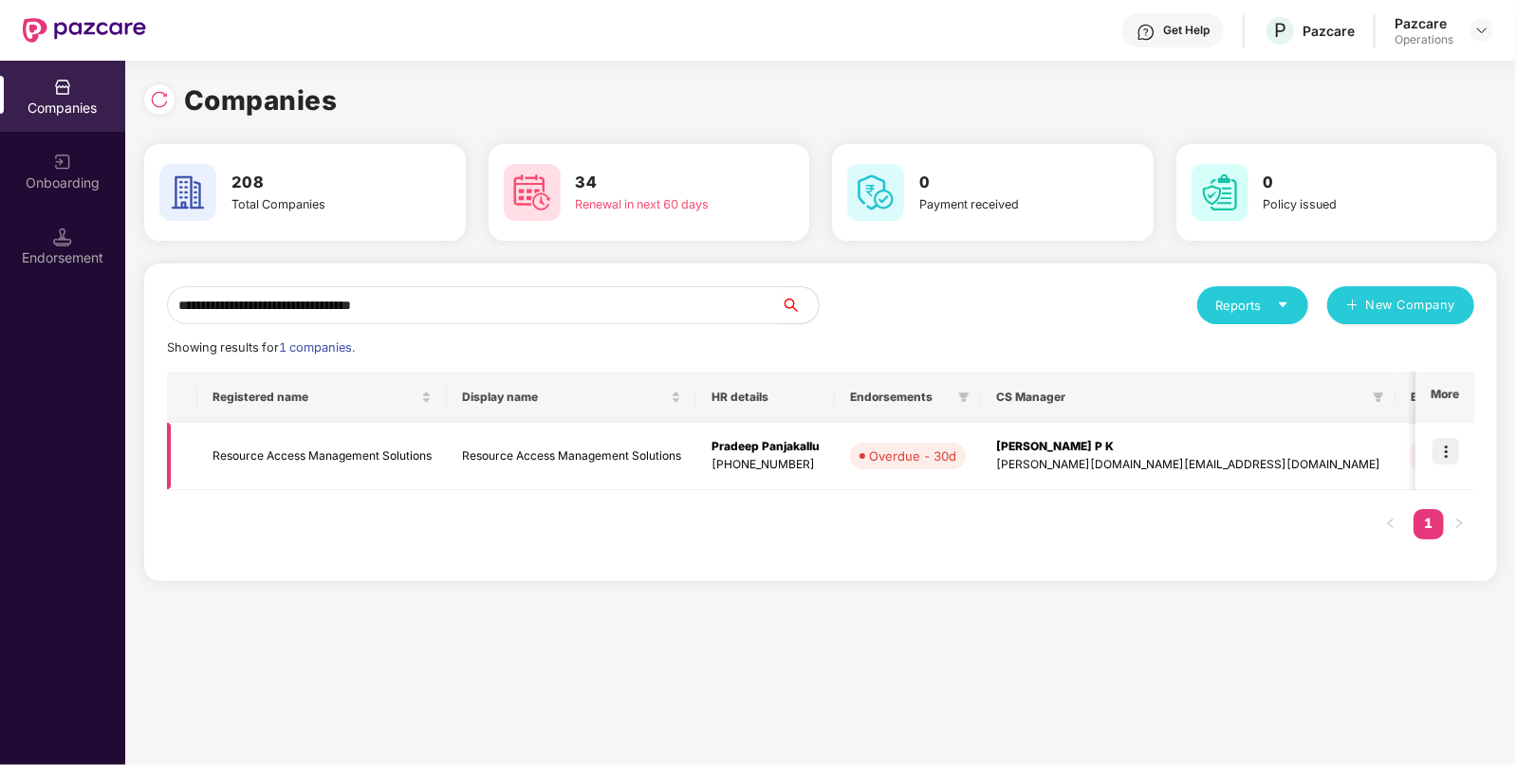
type input "**********"
click at [419, 476] on td "Resource Access Management Solutions" at bounding box center [321, 456] width 249 height 67
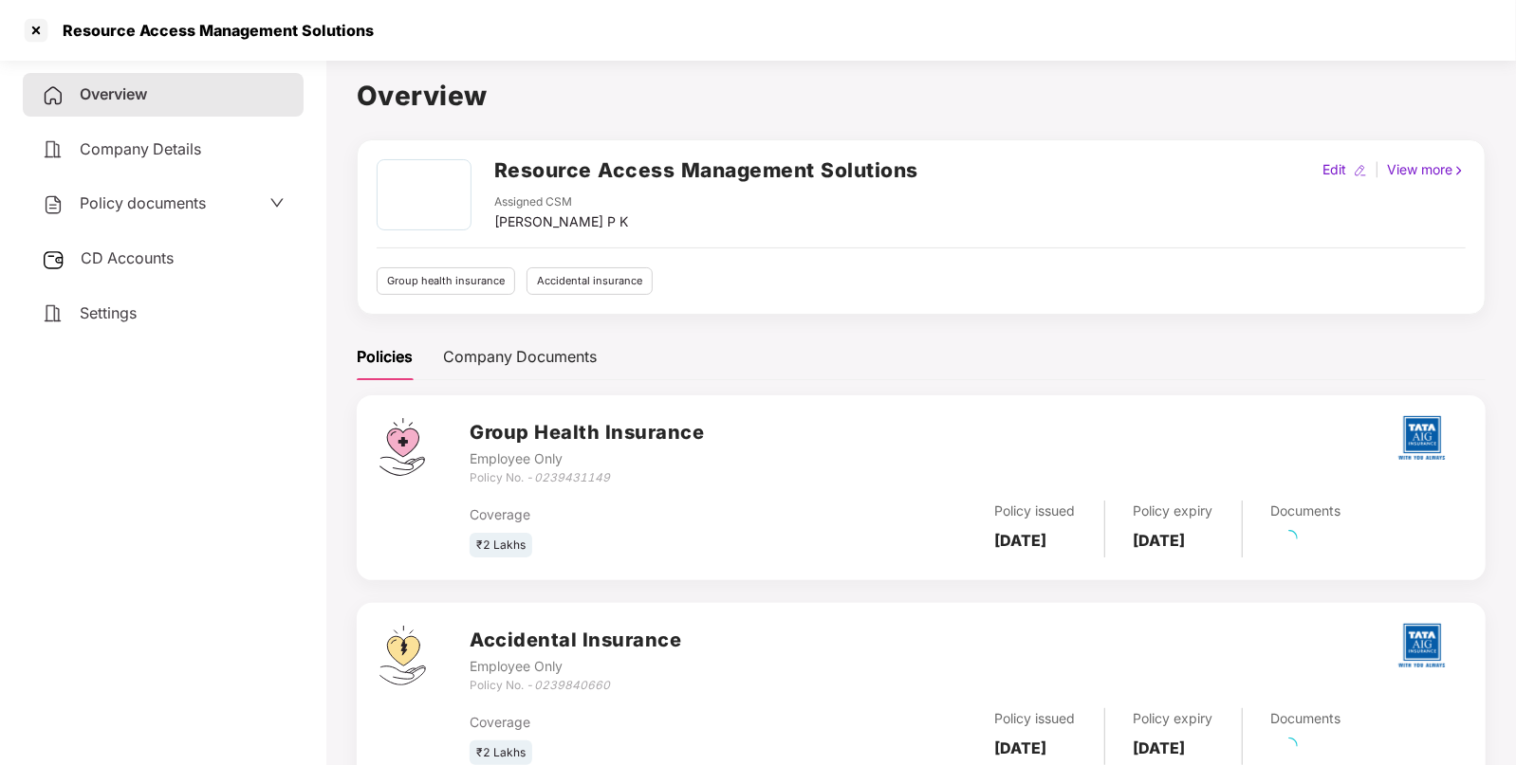
click at [182, 195] on span "Policy documents" at bounding box center [143, 202] width 126 height 19
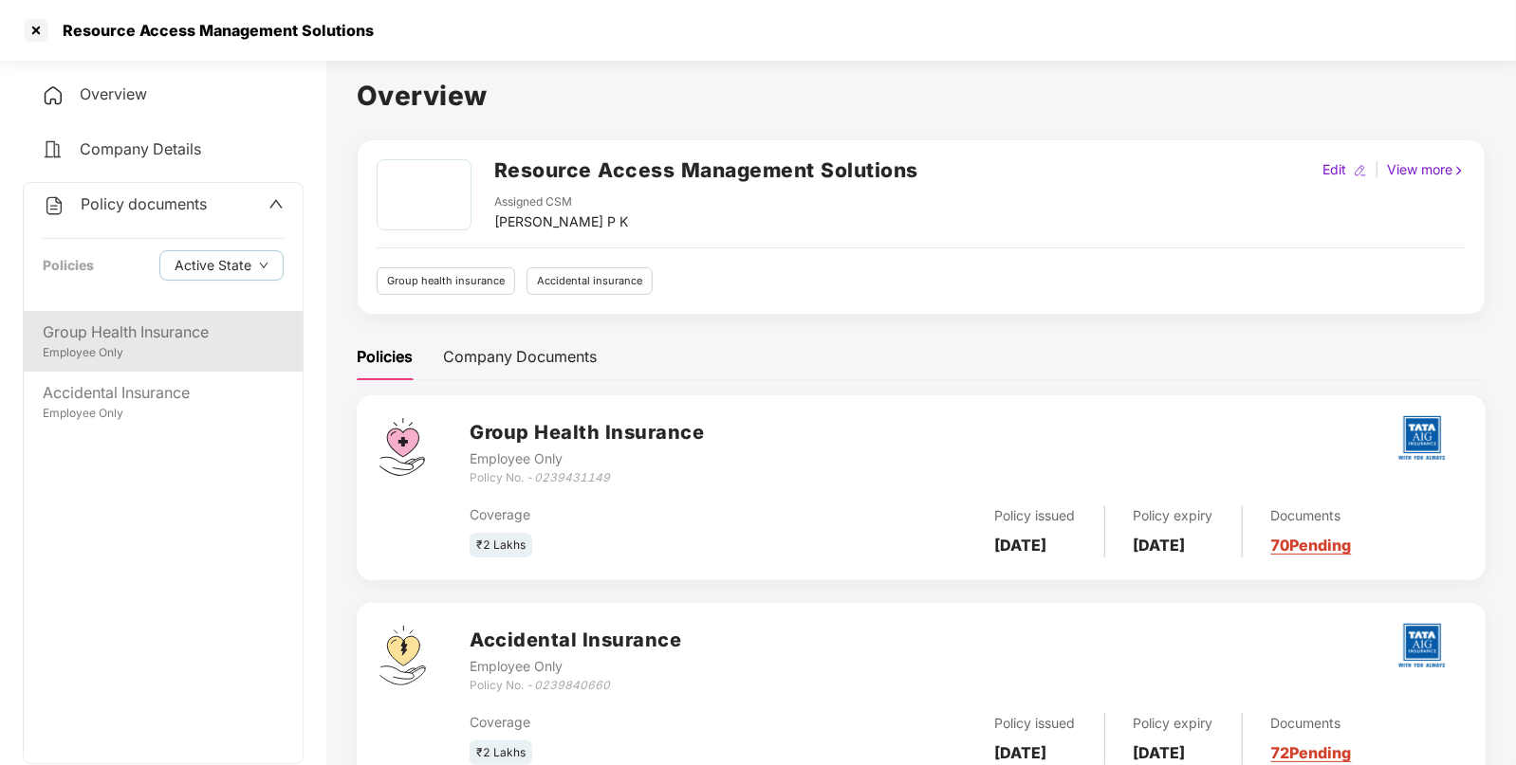
click at [168, 337] on div "Group Health Insurance" at bounding box center [163, 333] width 241 height 24
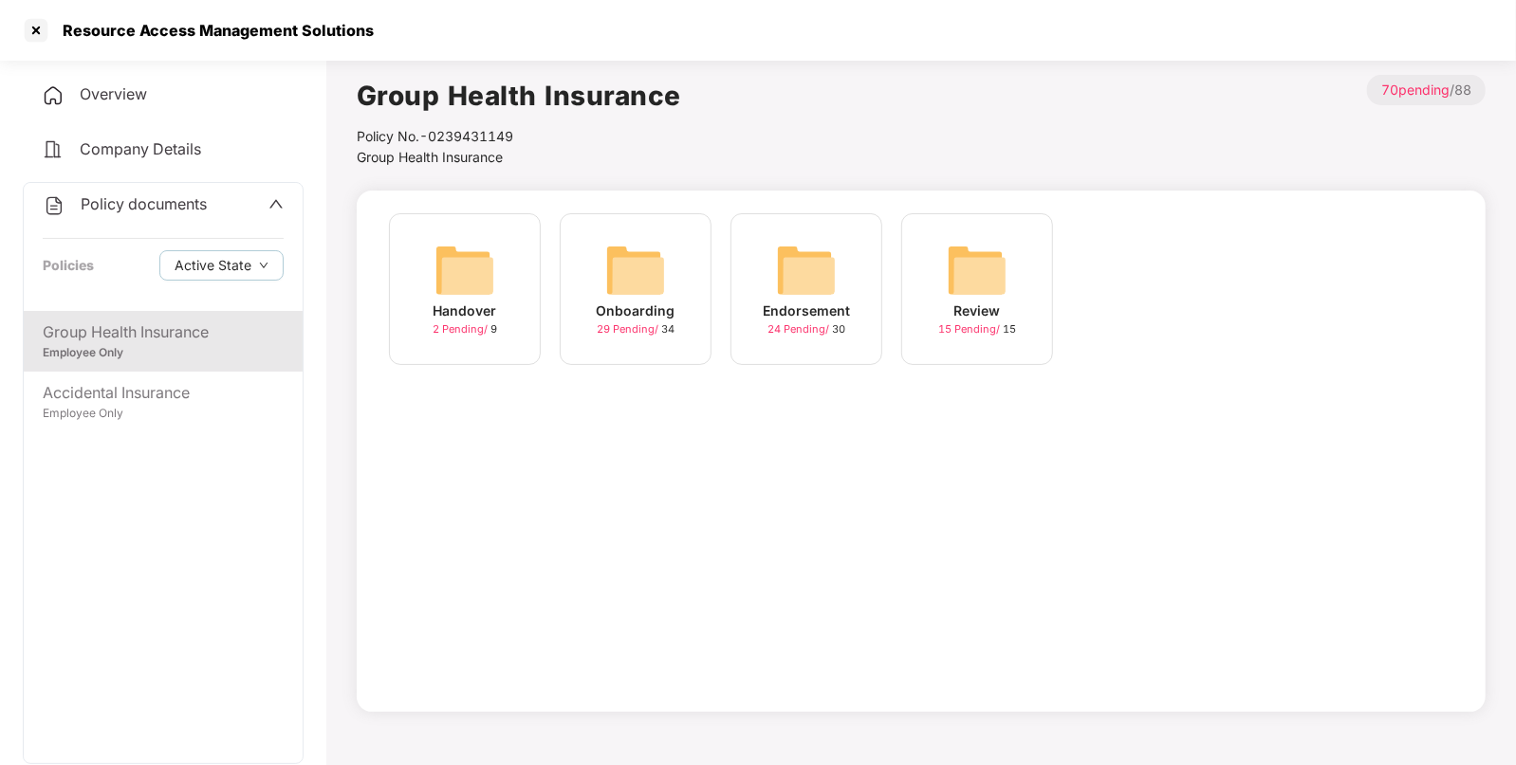
click at [794, 256] on img at bounding box center [806, 270] width 61 height 61
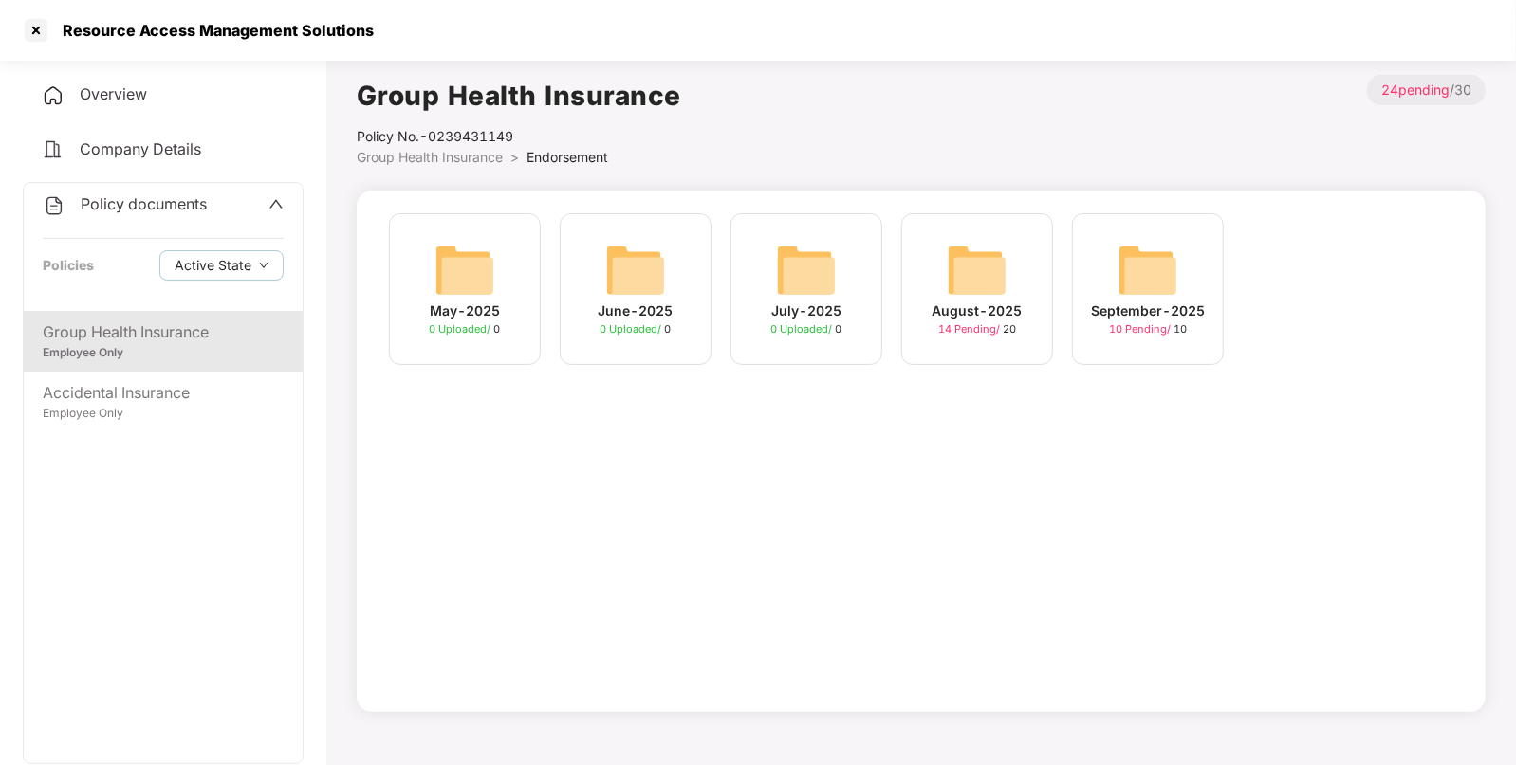
click at [1159, 267] on img at bounding box center [1147, 270] width 61 height 61
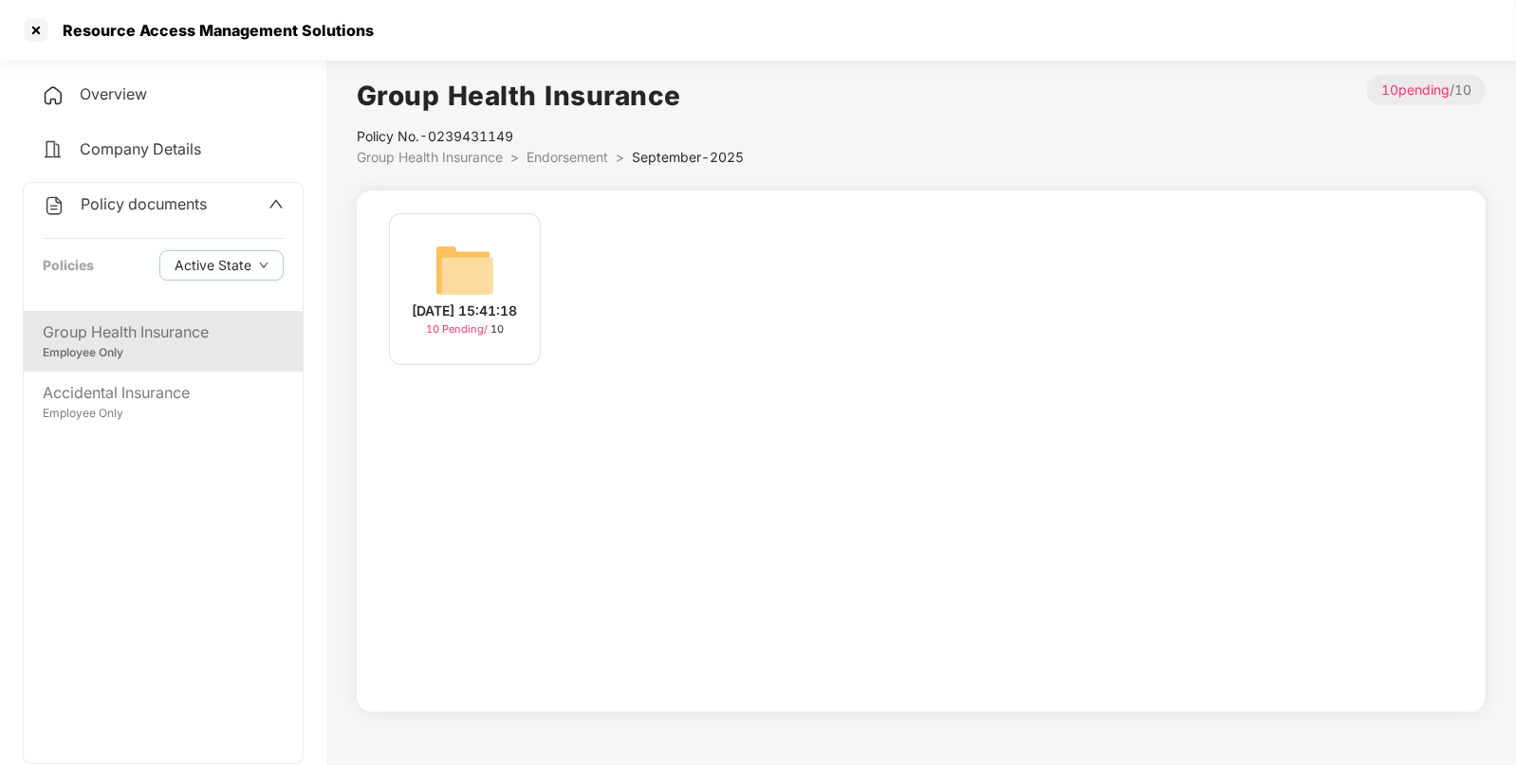
click at [455, 242] on img at bounding box center [464, 270] width 61 height 61
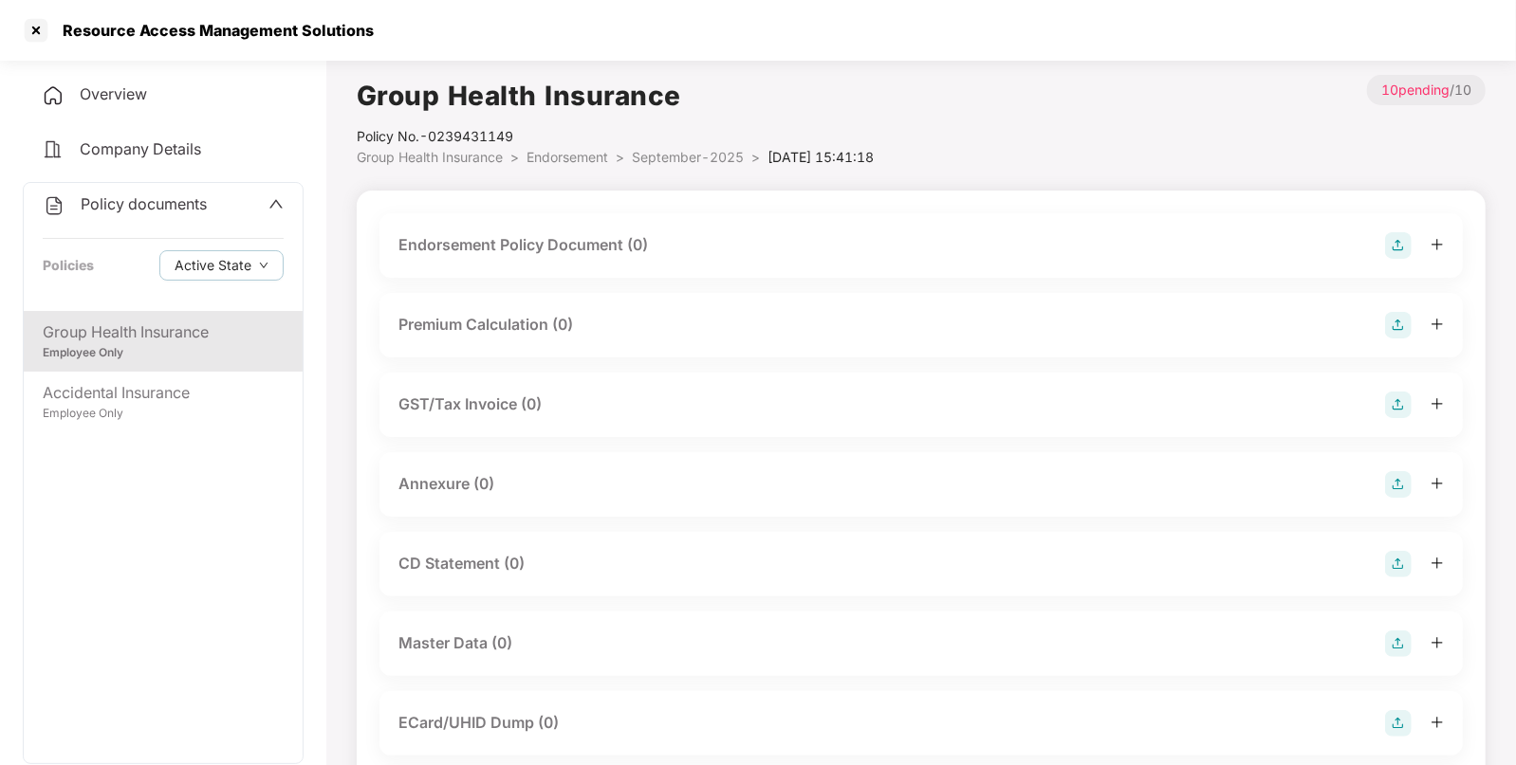
click at [1398, 241] on img at bounding box center [1398, 245] width 27 height 27
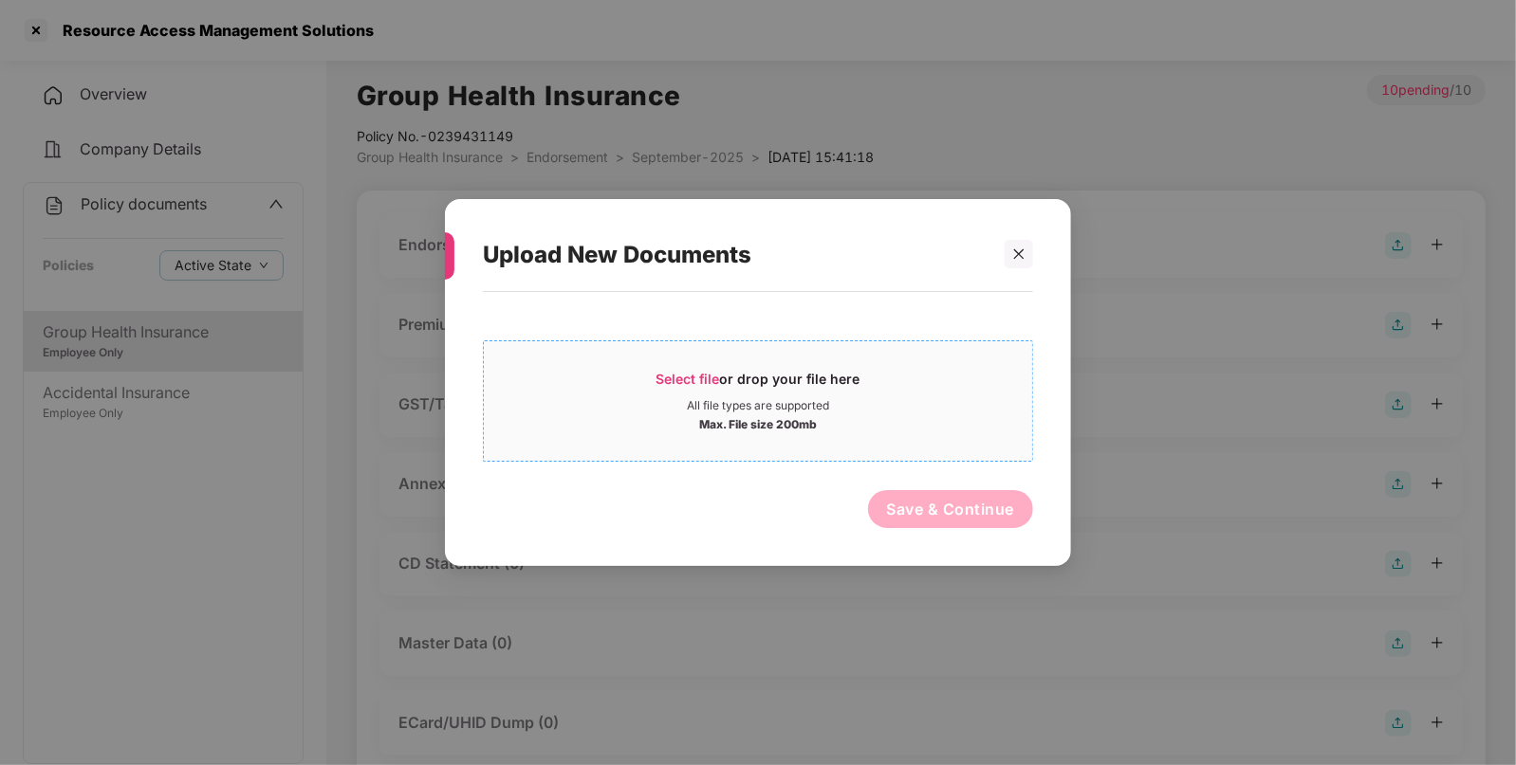
click at [795, 442] on span "Select file or drop your file here All file types are supported Max. File size …" at bounding box center [758, 401] width 548 height 91
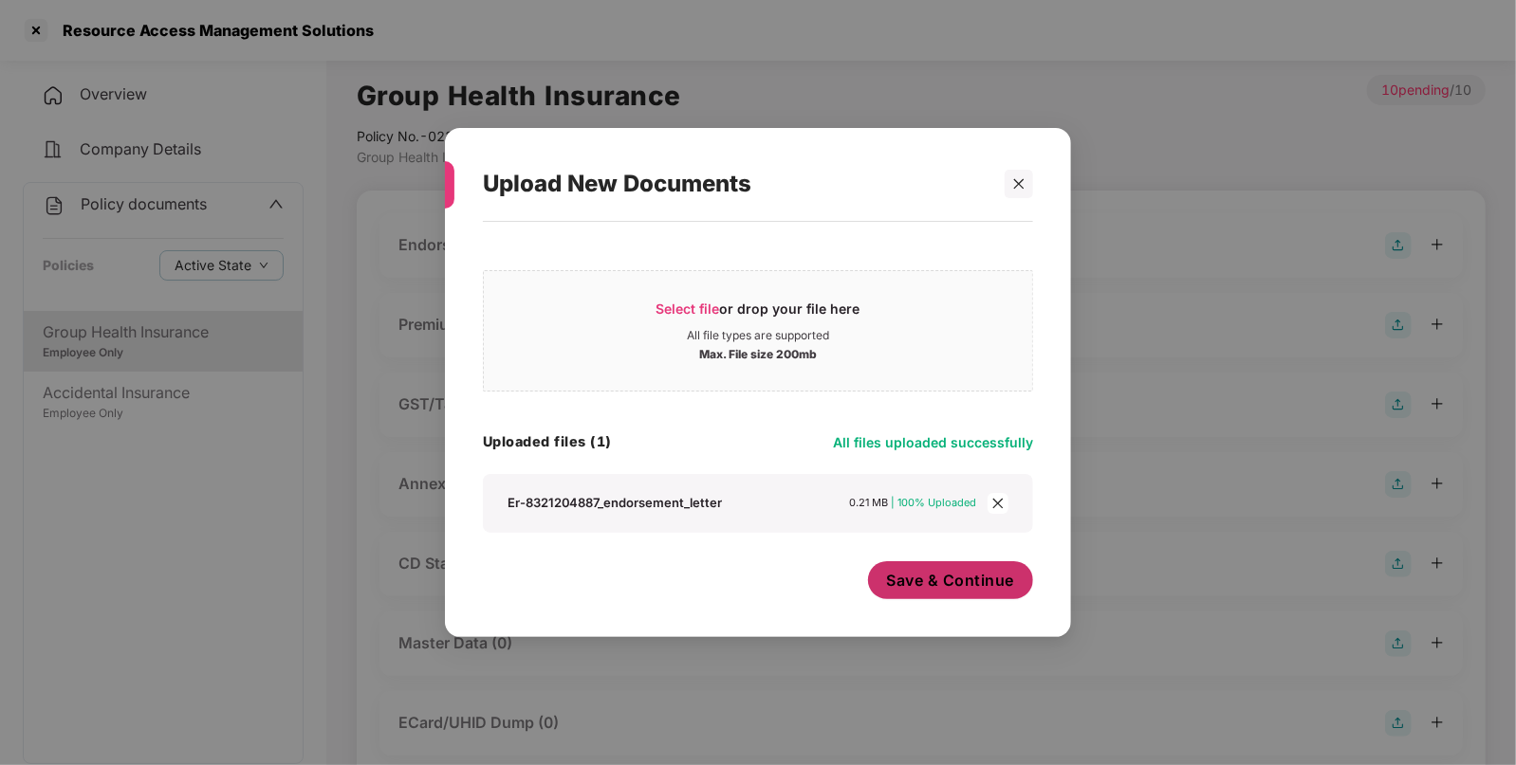
click at [973, 595] on button "Save & Continue" at bounding box center [951, 580] width 166 height 38
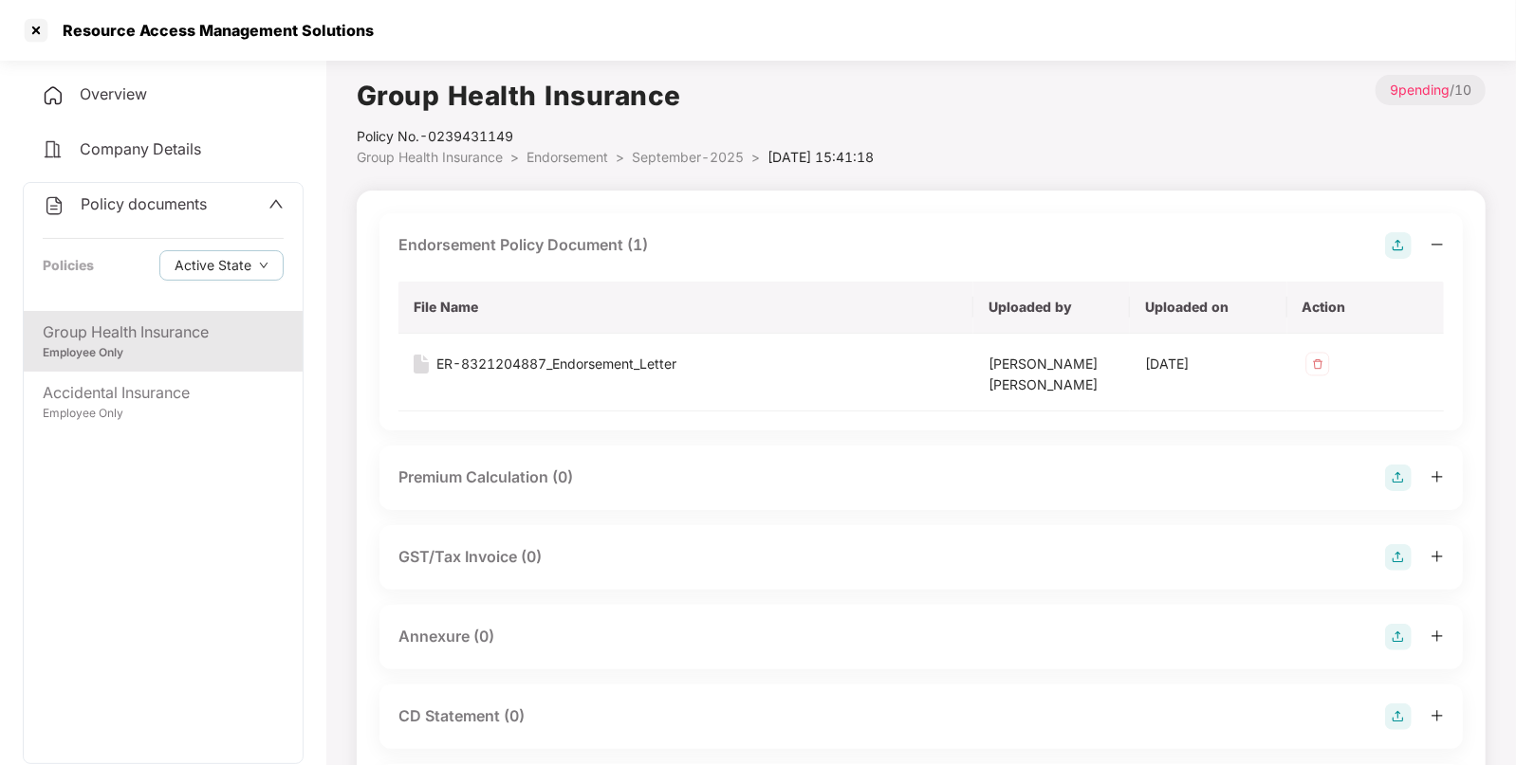
click at [1405, 635] on img at bounding box center [1398, 637] width 27 height 27
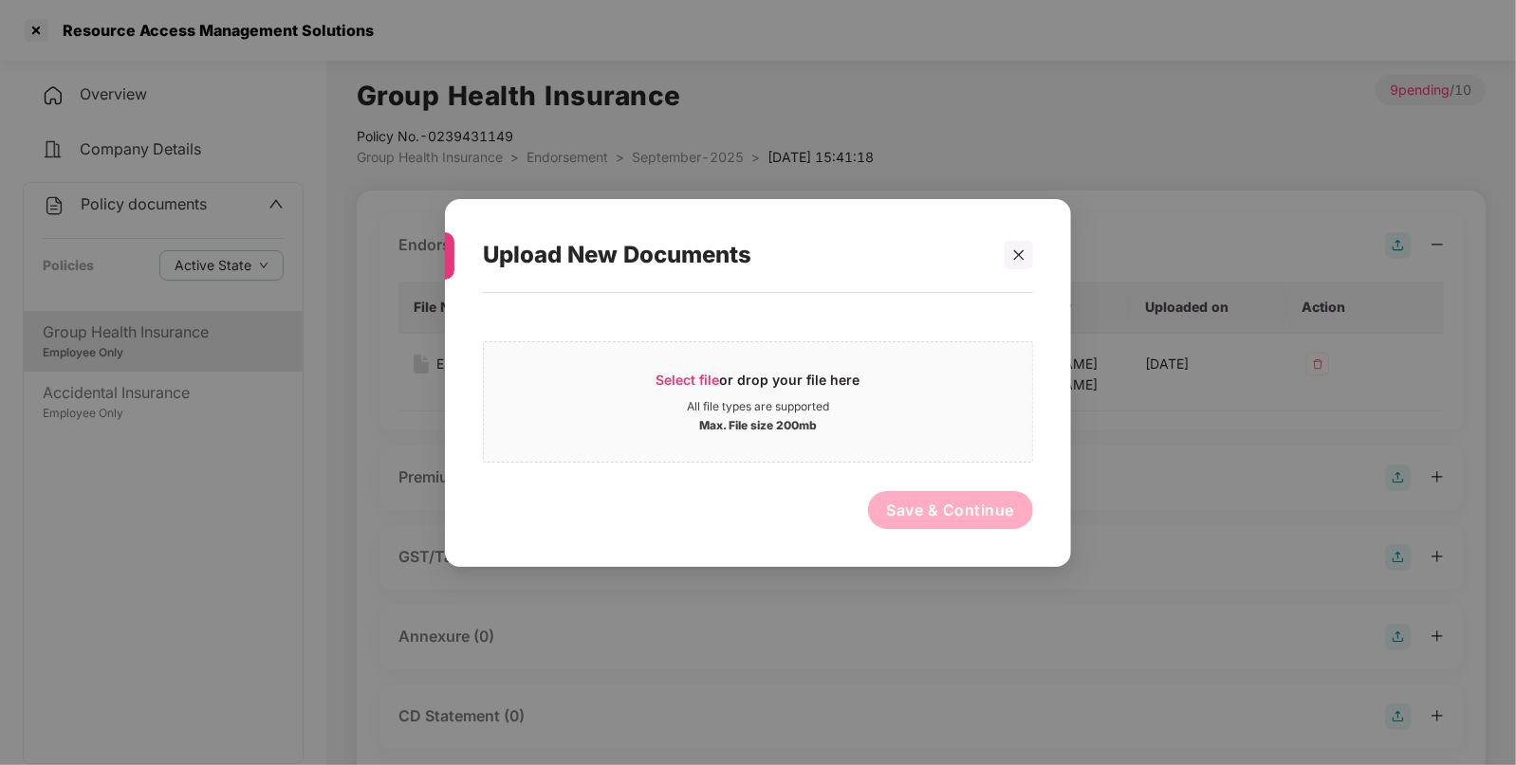
click at [836, 474] on div "Select file or drop your file here All file types are supported Max. File size …" at bounding box center [758, 420] width 550 height 236
click at [792, 380] on div "Select file or drop your file here" at bounding box center [758, 384] width 204 height 28
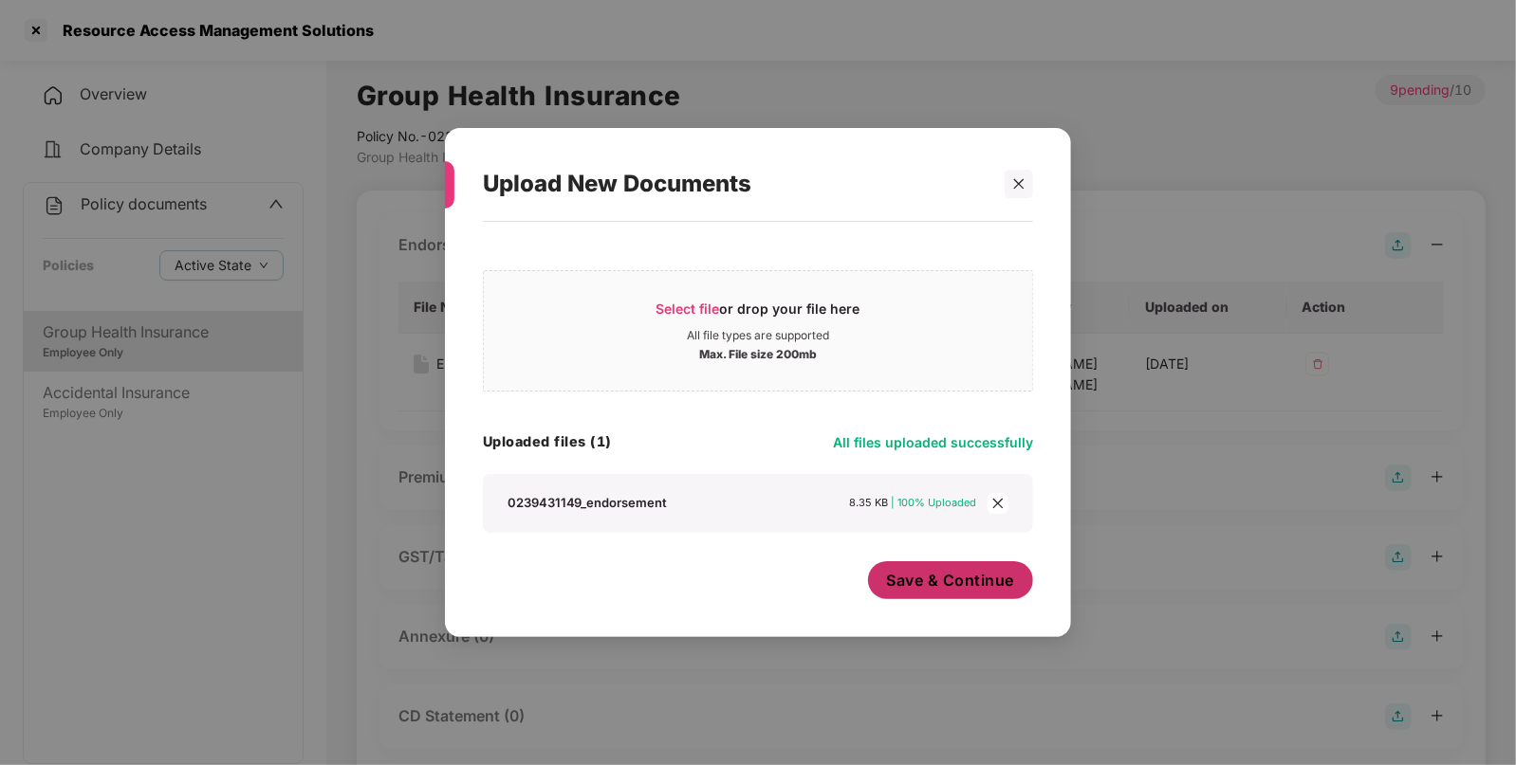
click at [977, 576] on span "Save & Continue" at bounding box center [951, 580] width 128 height 21
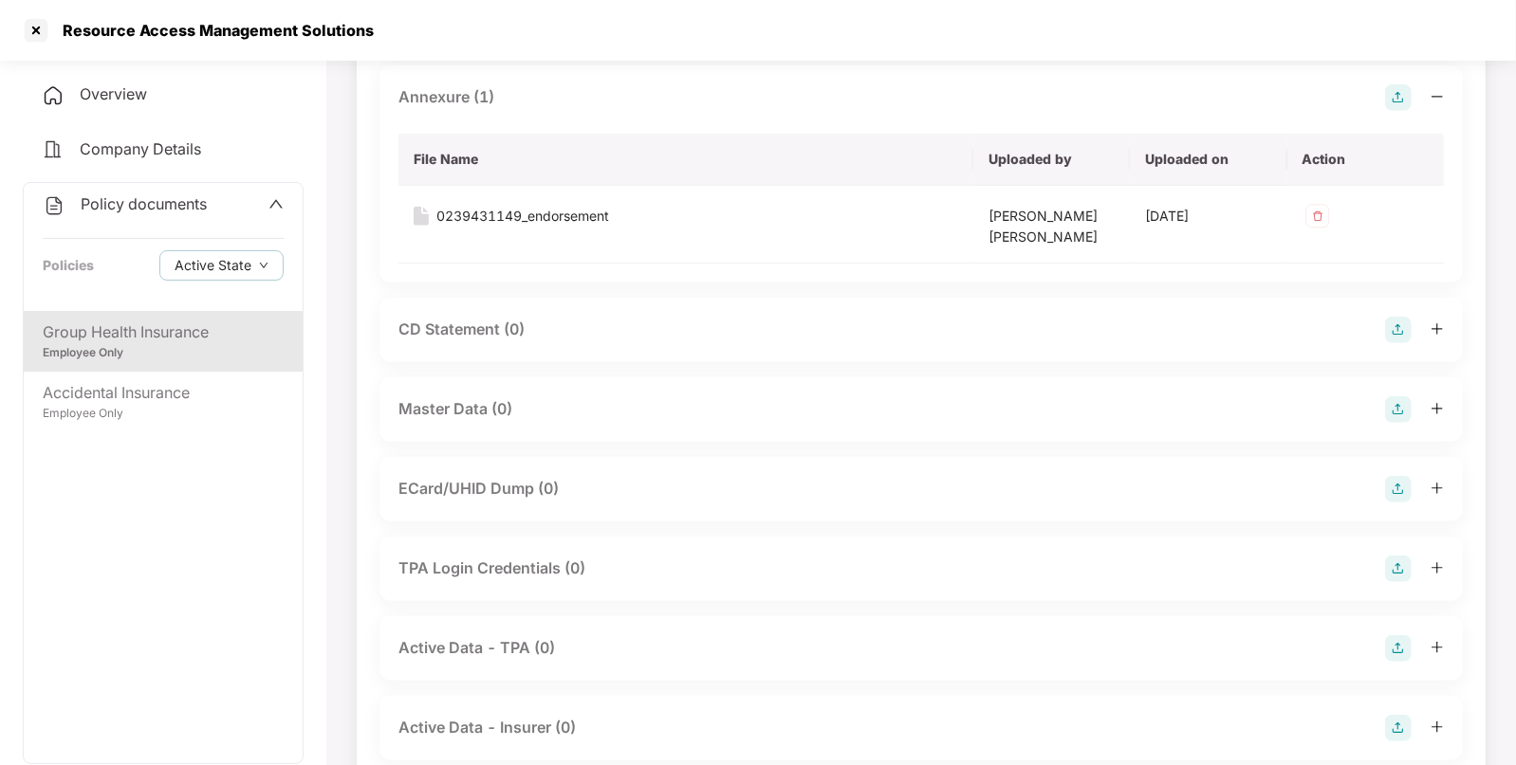
scroll to position [541, 0]
click at [1399, 408] on img at bounding box center [1398, 408] width 27 height 27
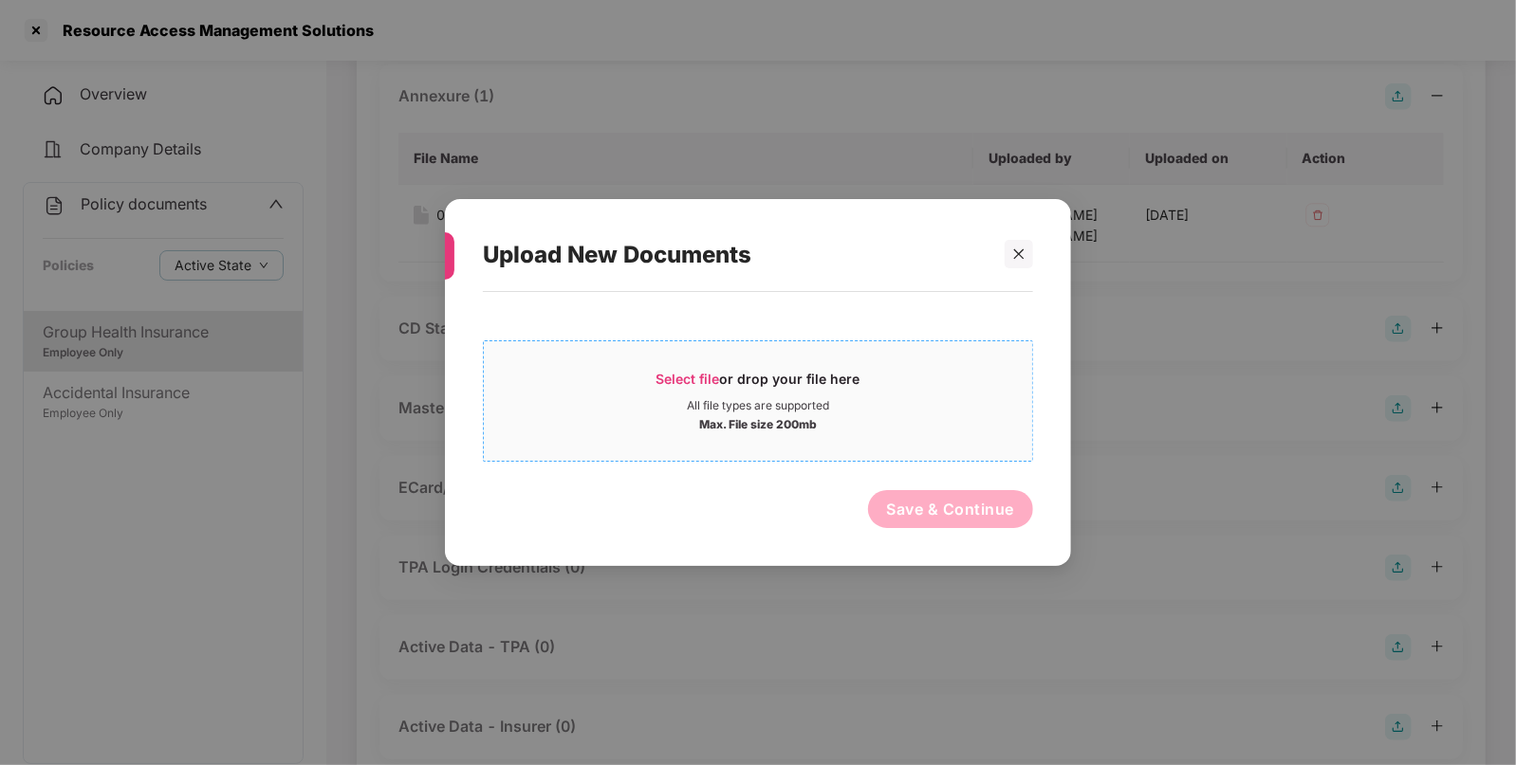
click at [858, 344] on div "Select file or drop your file here All file types are supported Max. File size …" at bounding box center [758, 400] width 550 height 121
click at [763, 388] on div "Select file or drop your file here" at bounding box center [758, 384] width 204 height 28
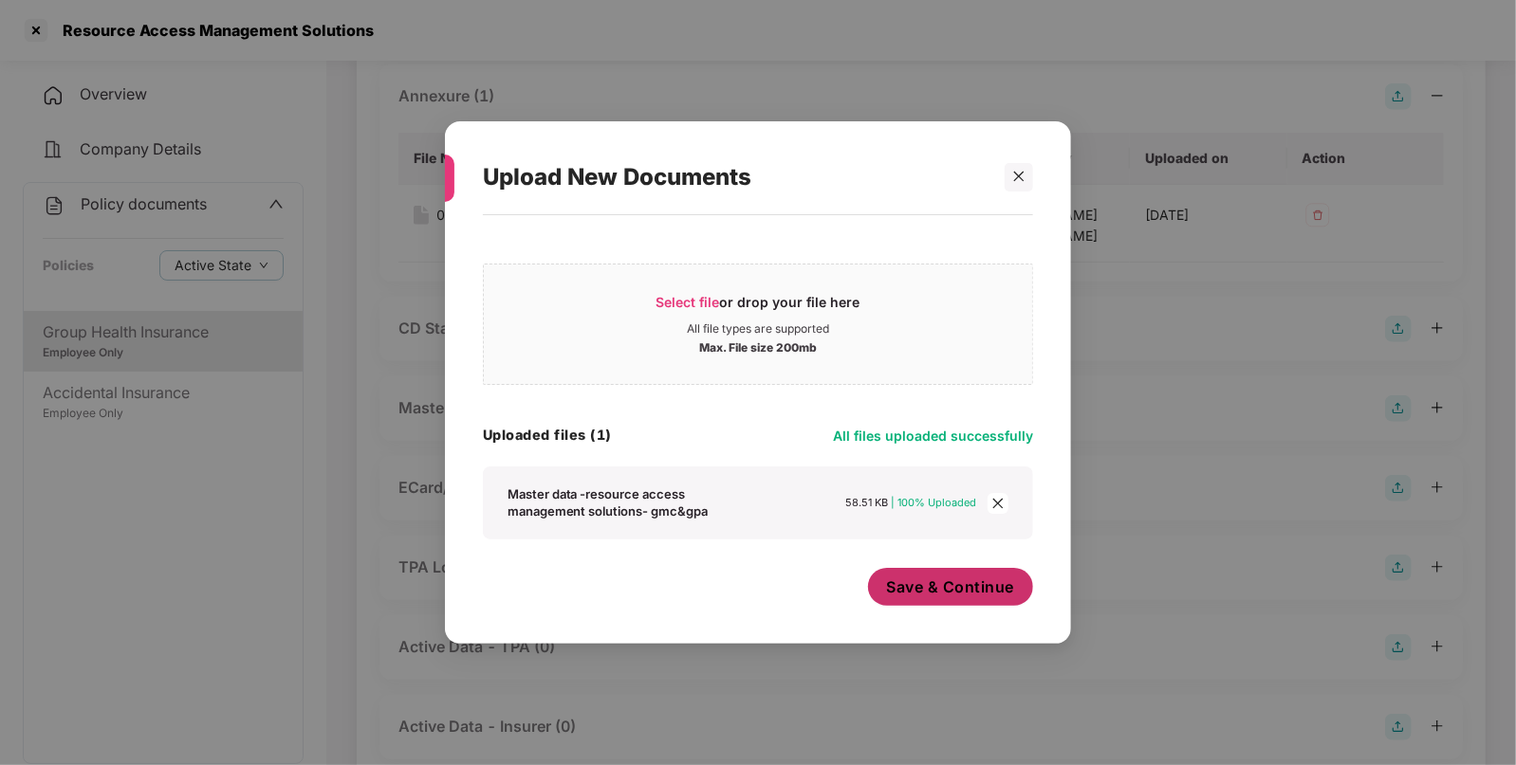
click at [931, 602] on button "Save & Continue" at bounding box center [951, 587] width 166 height 38
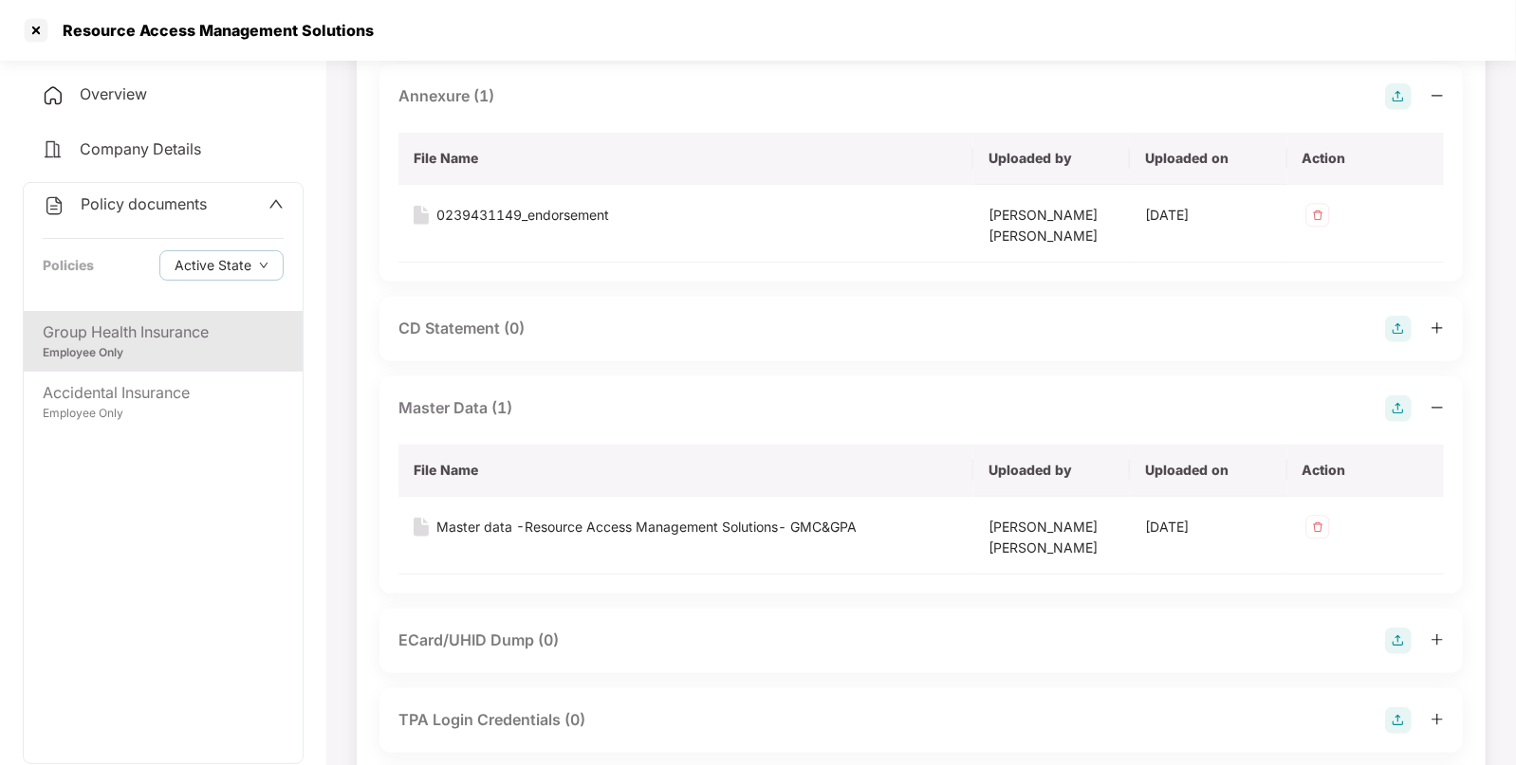
click at [210, 218] on div "Policy documents Policies Active State" at bounding box center [163, 247] width 279 height 128
click at [189, 201] on span "Policy documents" at bounding box center [144, 203] width 126 height 19
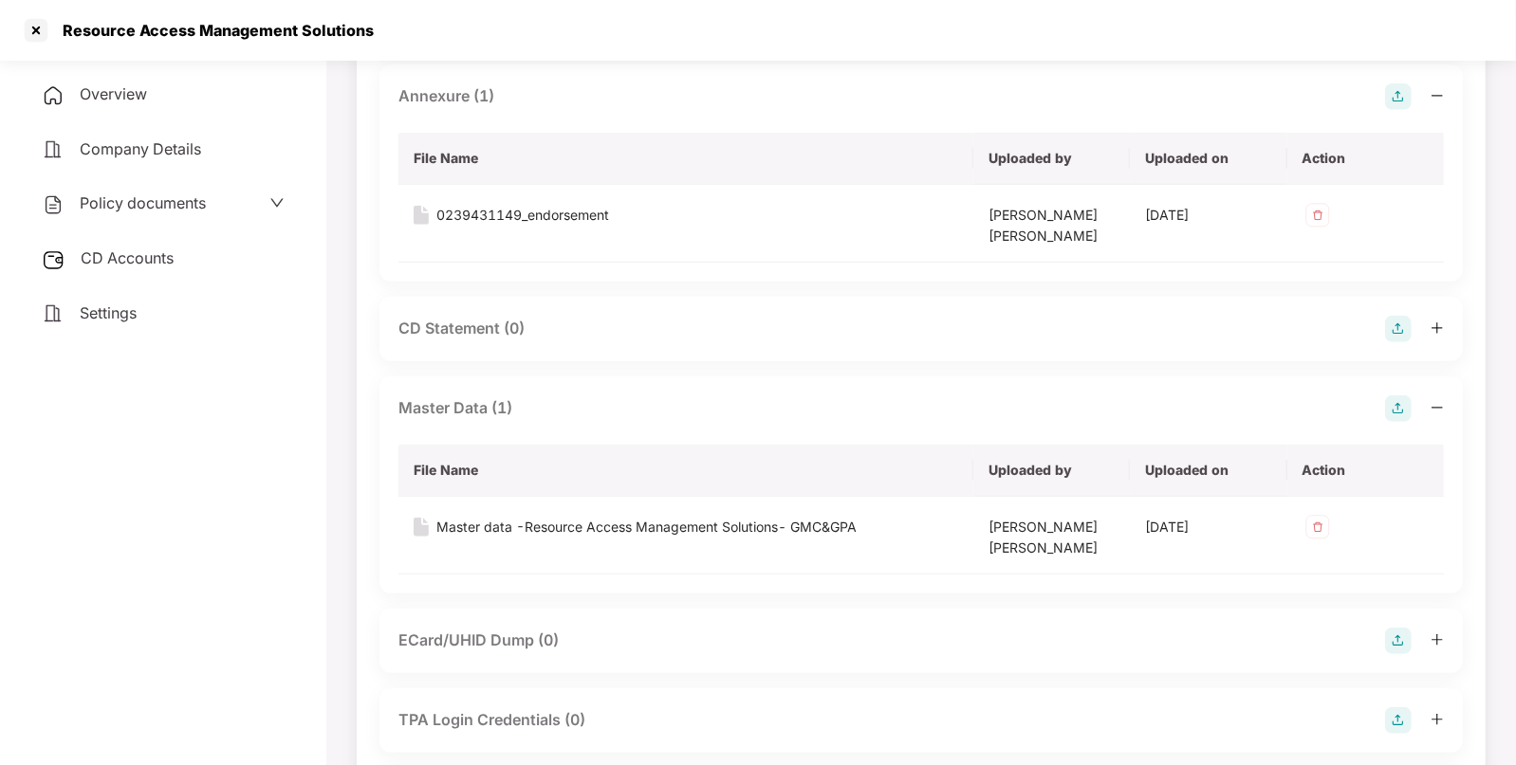
click at [164, 246] on div "CD Accounts" at bounding box center [163, 259] width 281 height 44
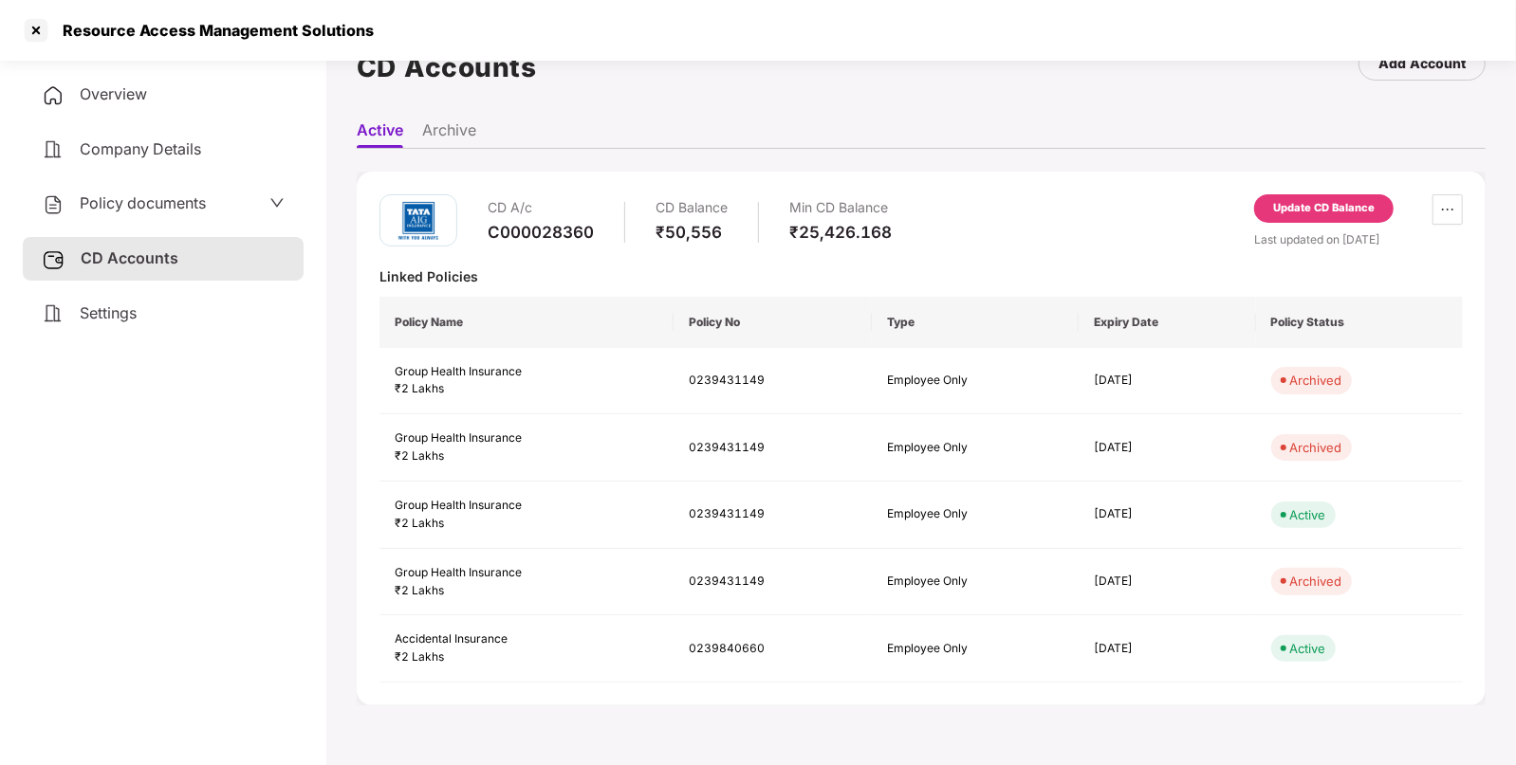
click at [1289, 211] on div "Update CD Balance" at bounding box center [1323, 208] width 101 height 17
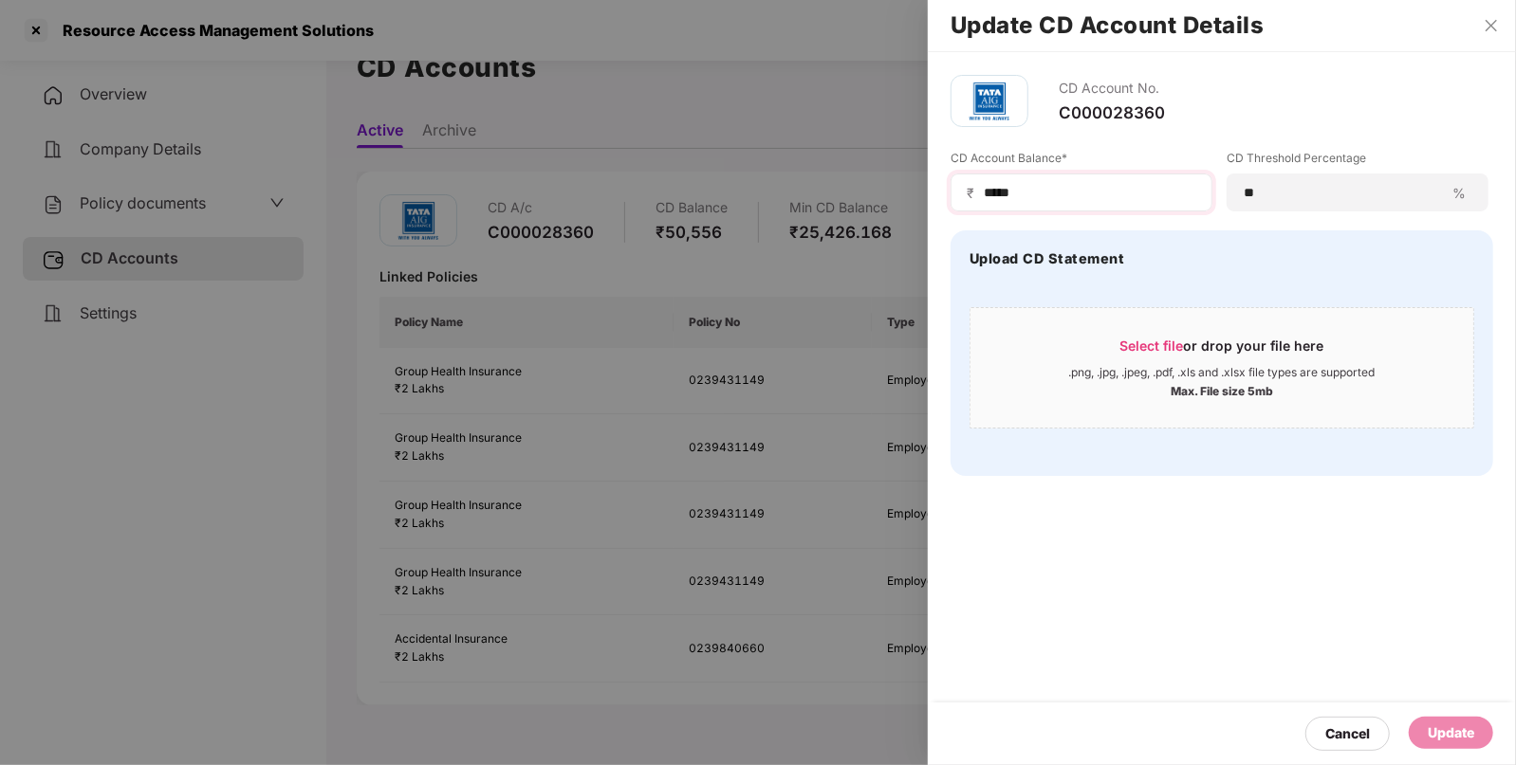
click at [1113, 177] on div "₹ *****" at bounding box center [1081, 193] width 262 height 38
click at [1100, 193] on input "*****" at bounding box center [1089, 193] width 214 height 20
type input "*"
type input "*****"
click at [1465, 721] on div "Update" at bounding box center [1450, 733] width 84 height 32
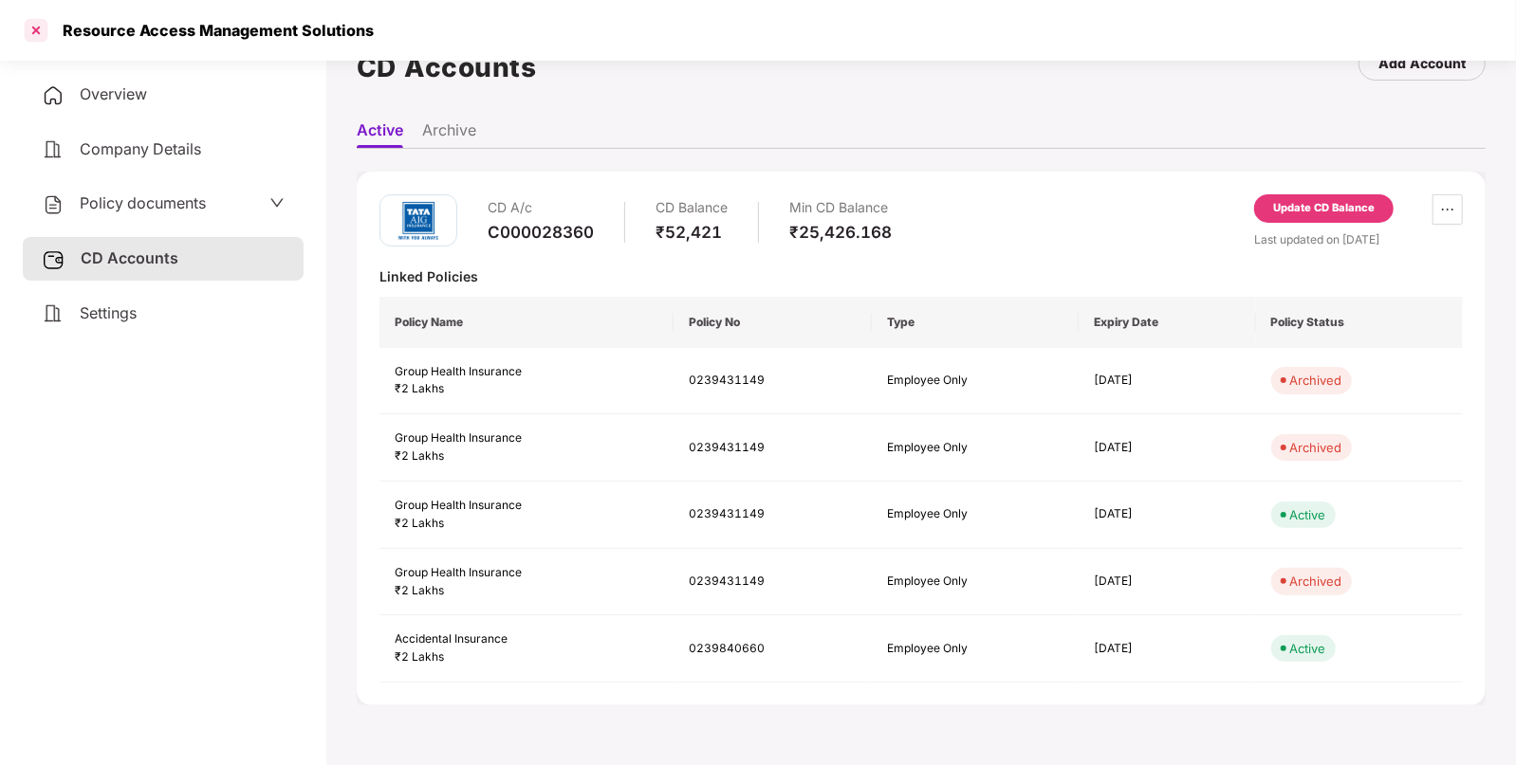
click at [33, 29] on div at bounding box center [36, 30] width 30 height 30
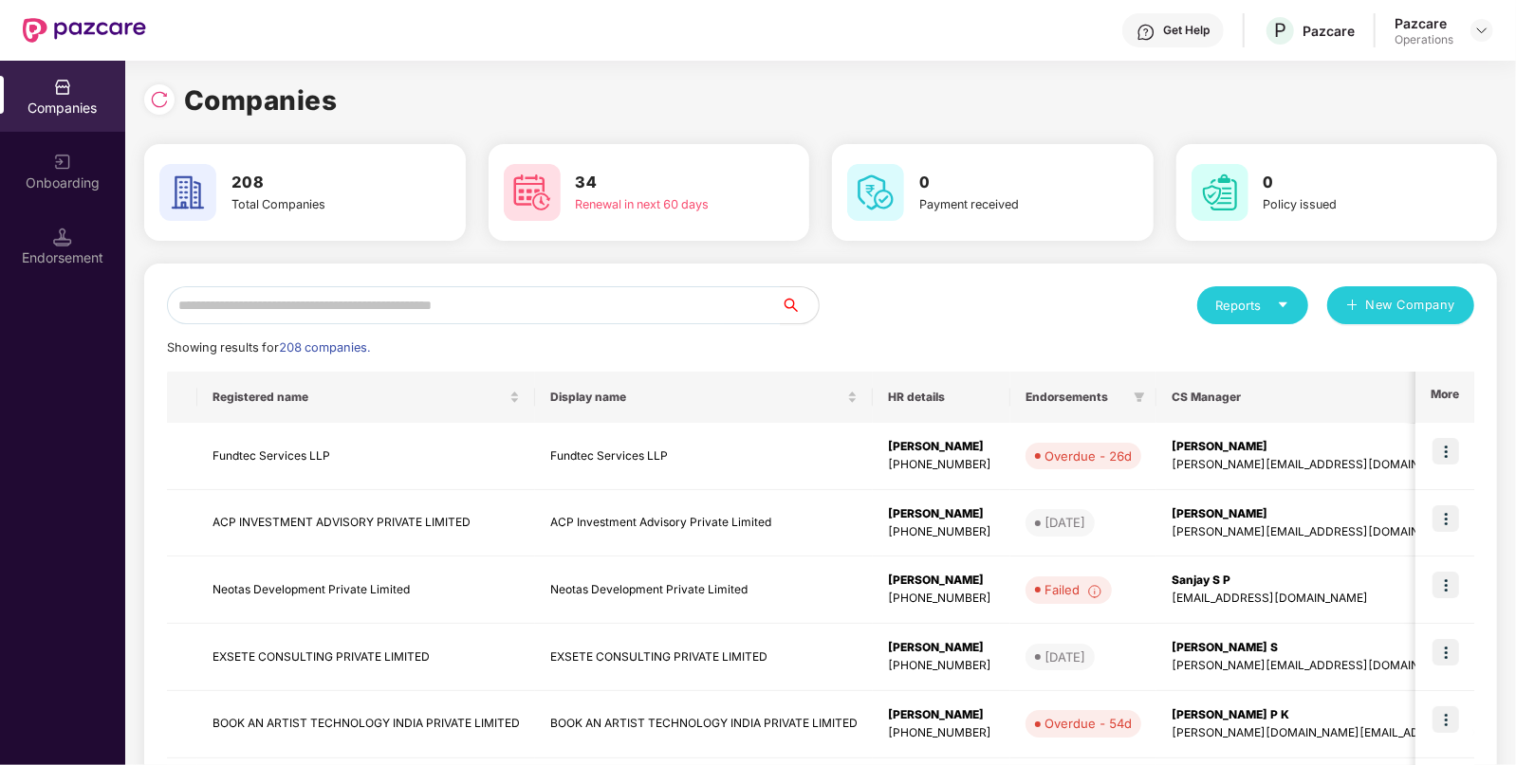
scroll to position [0, 0]
click at [561, 273] on div "Reports New Company Showing results for 208 companies. Registered name Display …" at bounding box center [820, 724] width 1352 height 921
click at [520, 304] on input "text" at bounding box center [474, 305] width 614 height 38
paste input "**********"
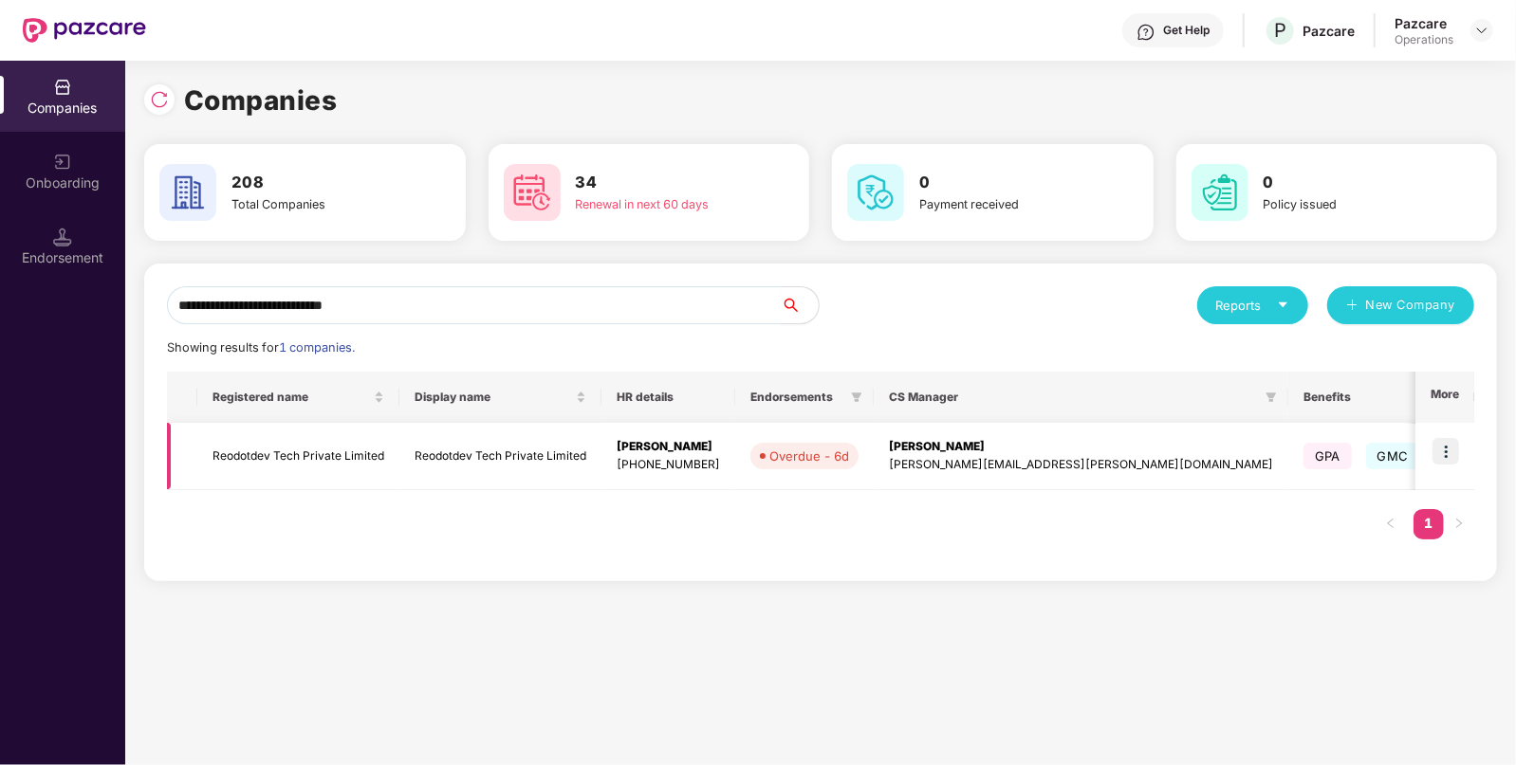
type input "**********"
click at [283, 433] on td "Reodotdev Tech Private Limited" at bounding box center [298, 456] width 202 height 67
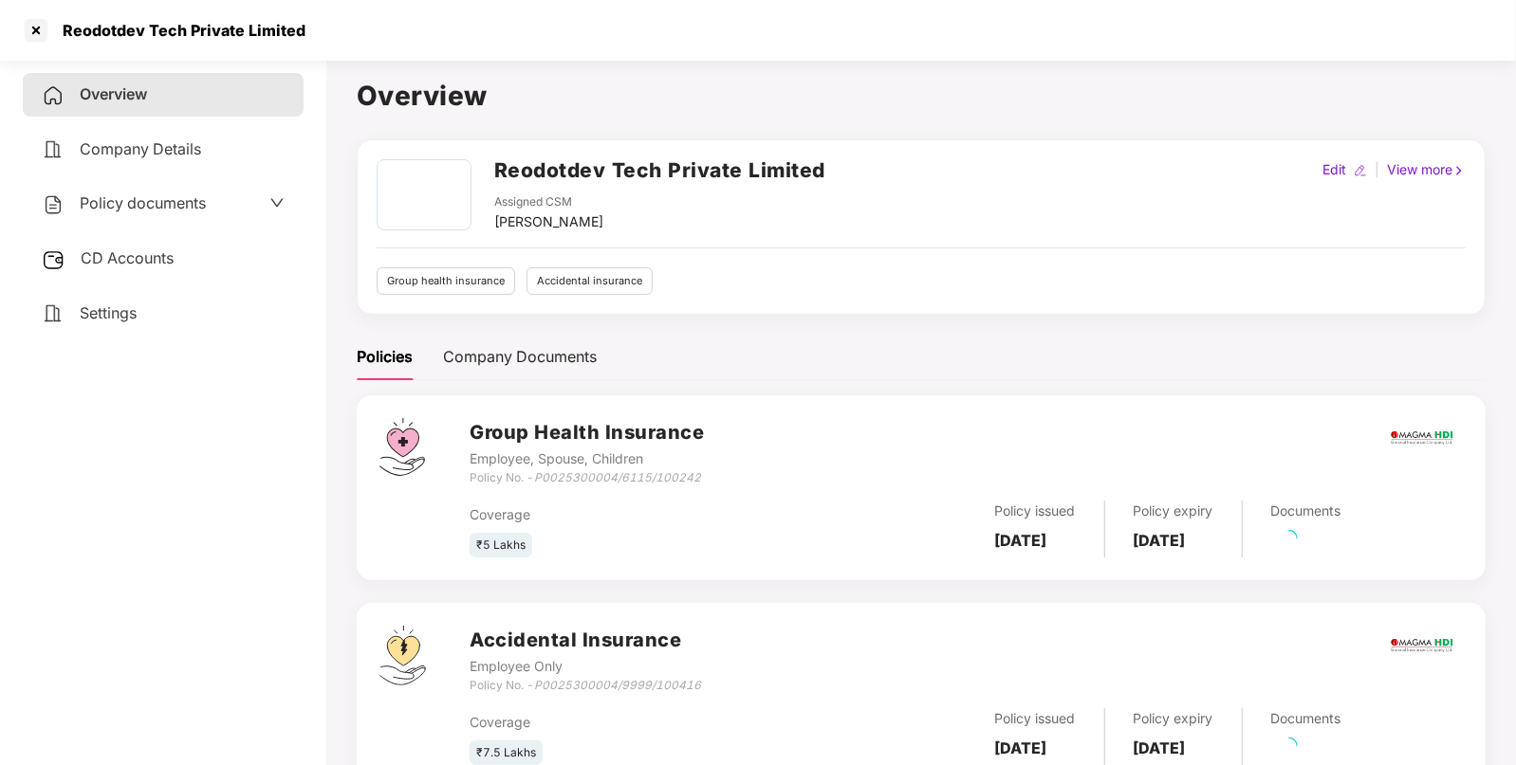
click at [140, 207] on span "Policy documents" at bounding box center [143, 202] width 126 height 19
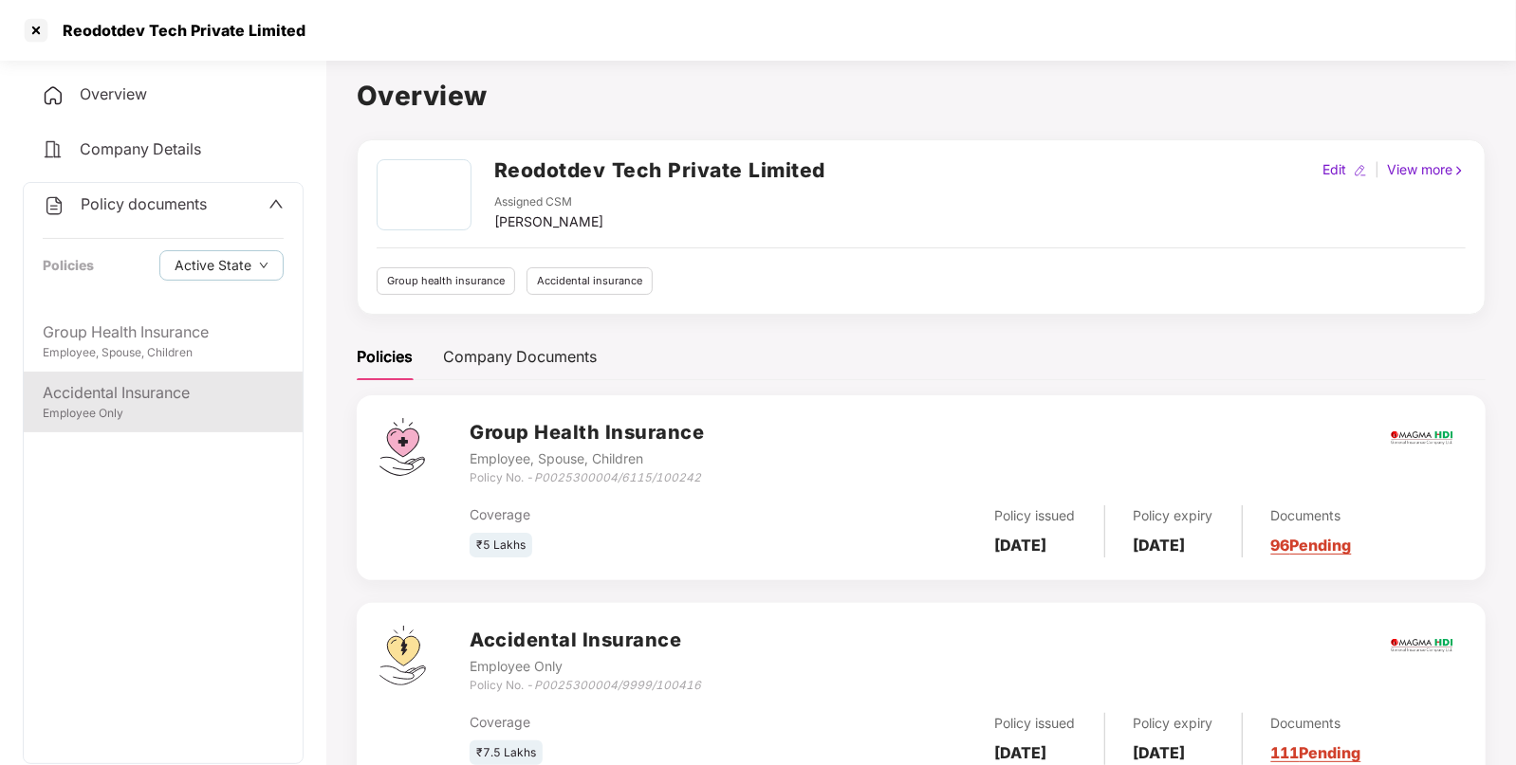
click at [131, 398] on div "Accidental Insurance" at bounding box center [163, 393] width 241 height 24
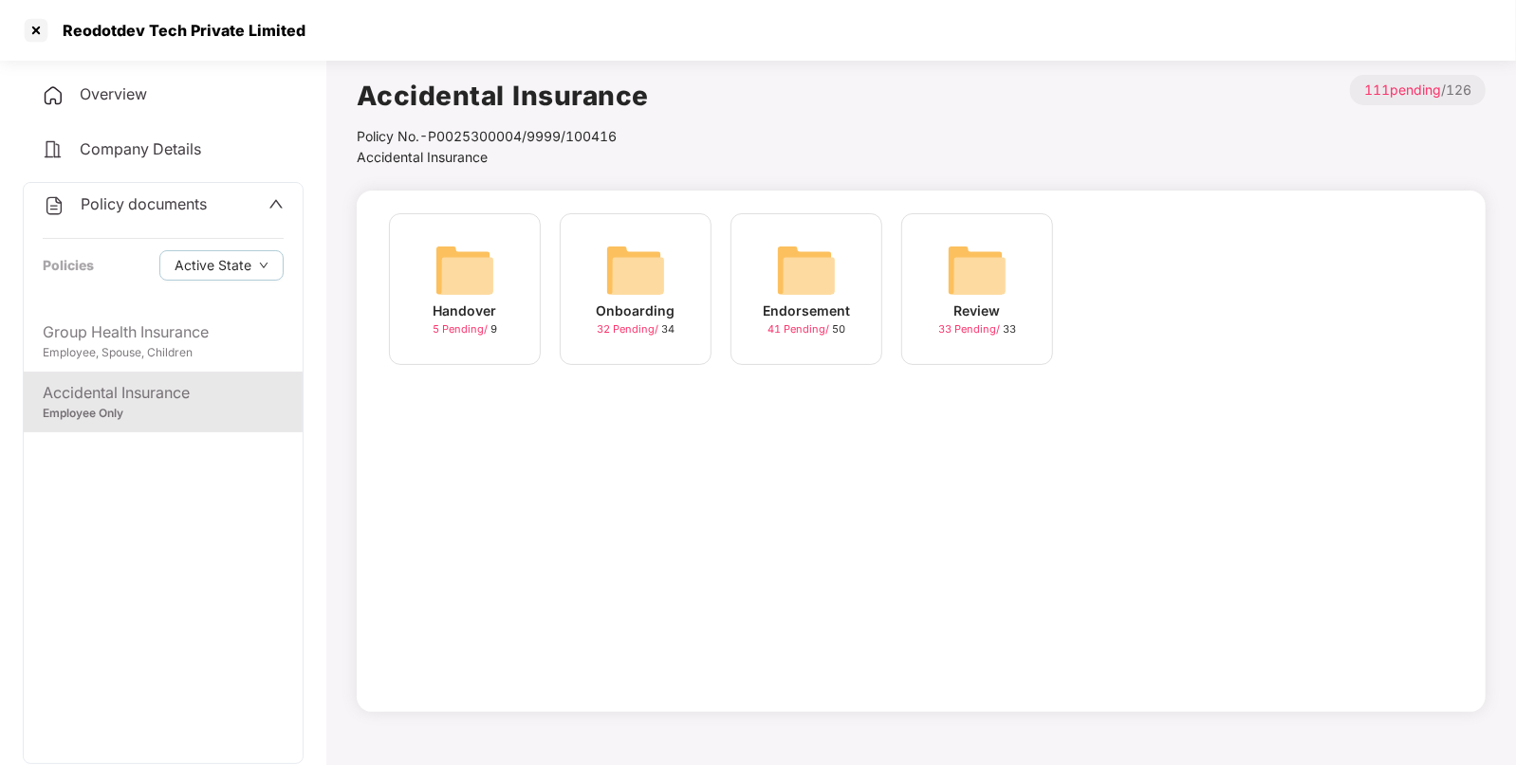
click at [802, 307] on div "Endorsement" at bounding box center [806, 311] width 87 height 21
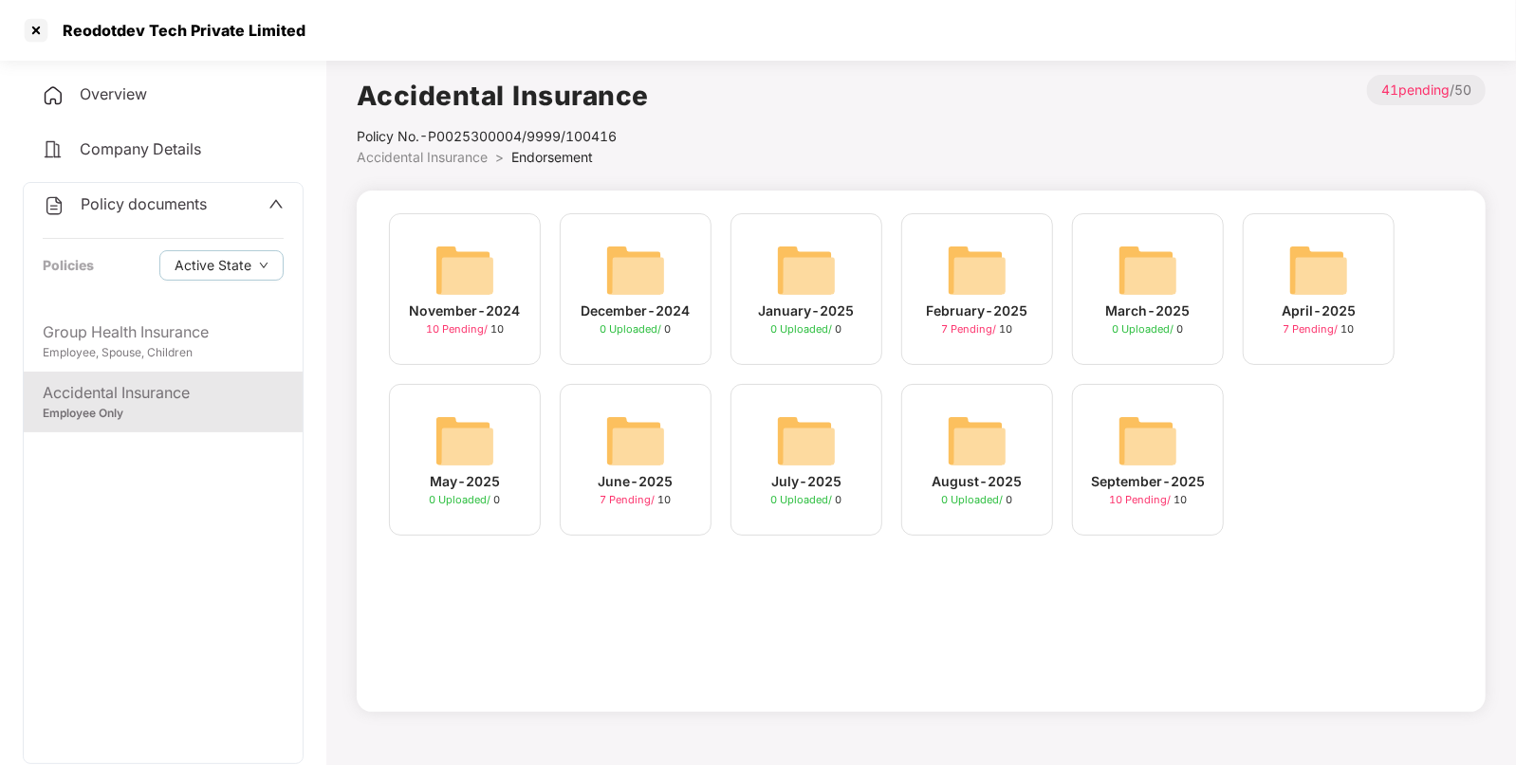
click at [1133, 450] on img at bounding box center [1147, 441] width 61 height 61
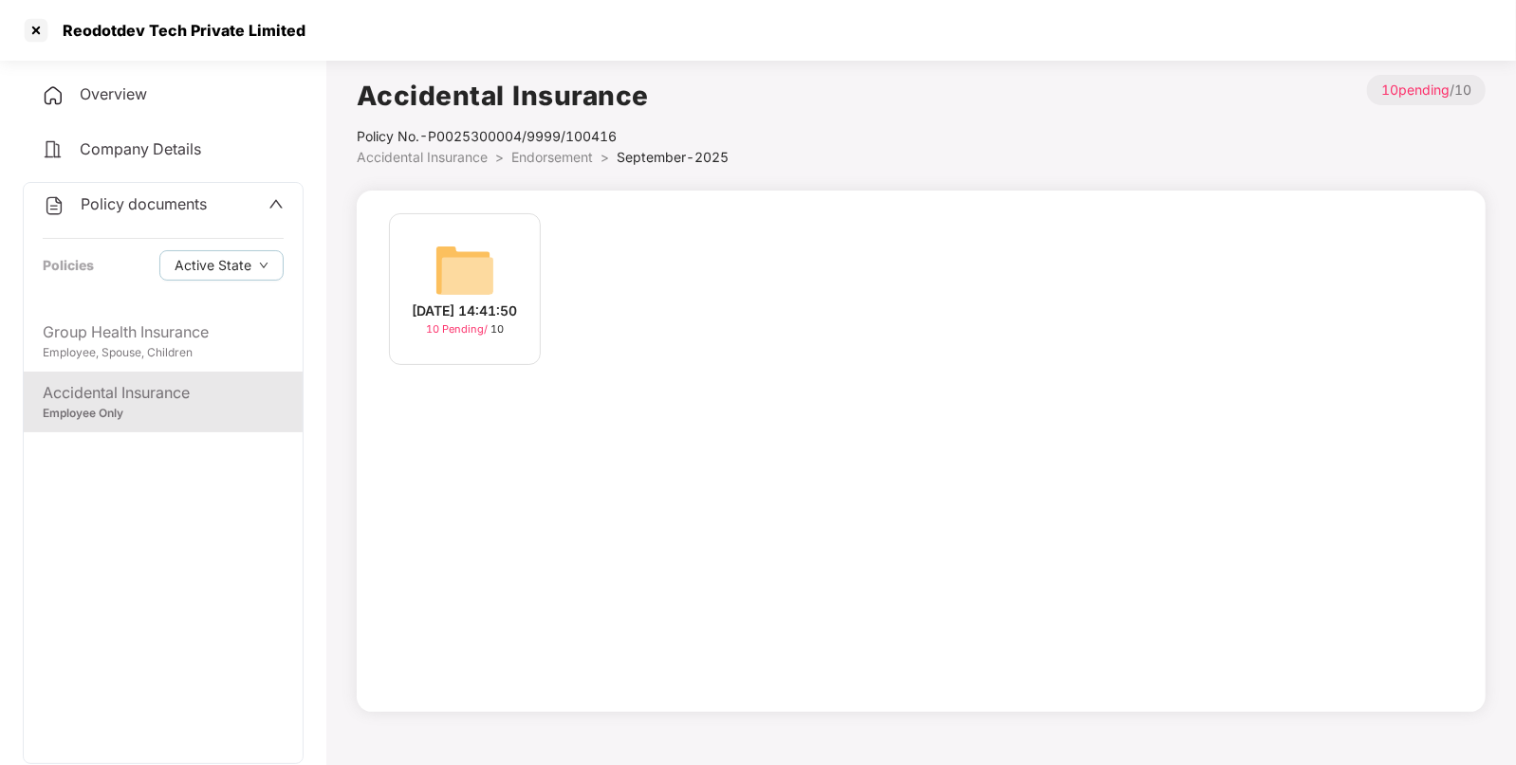
drag, startPoint x: 525, startPoint y: 328, endPoint x: 514, endPoint y: 318, distance: 15.4
click at [518, 322] on div "[DATE] 14:41:50" at bounding box center [465, 311] width 105 height 21
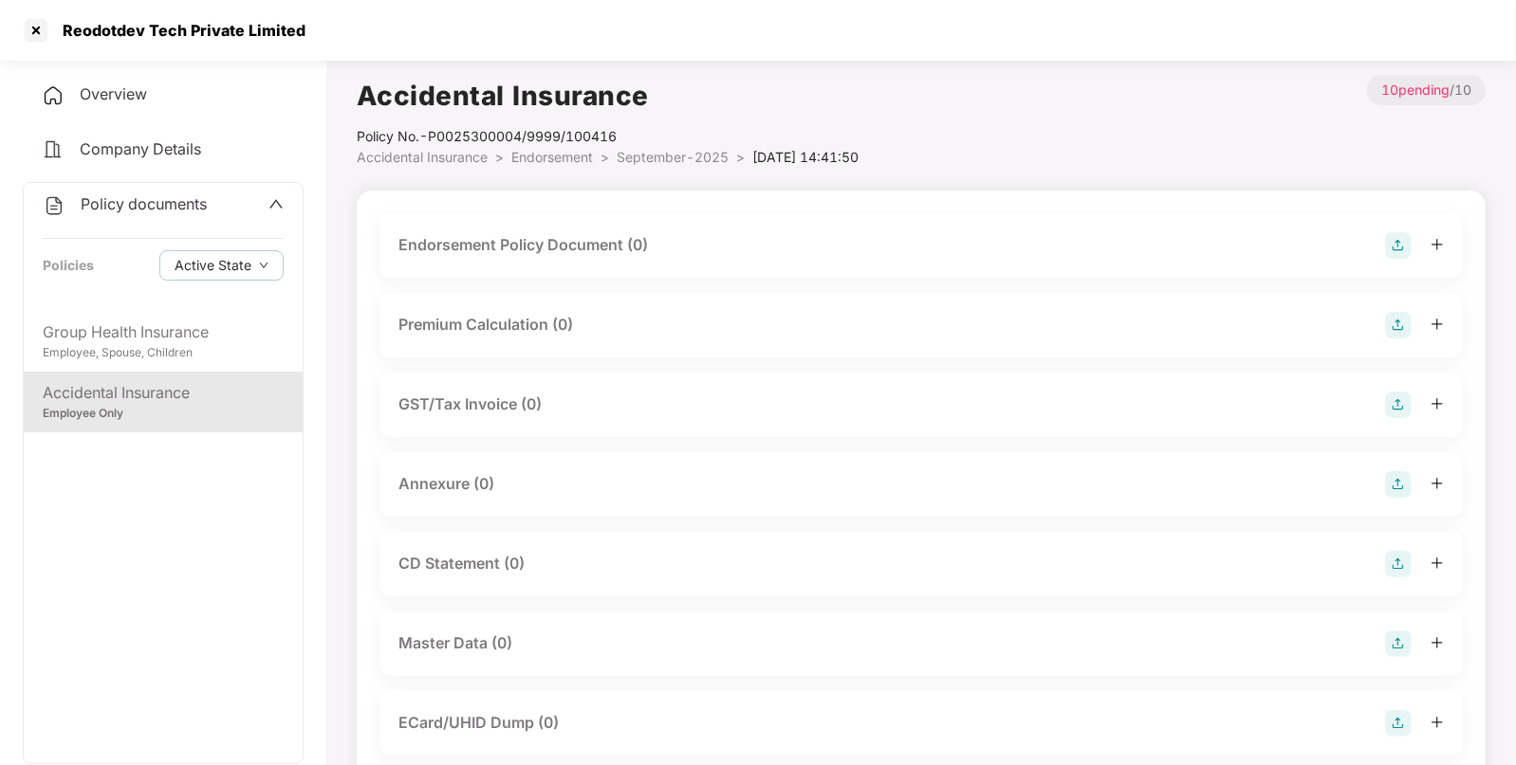
click at [506, 307] on div "Premium Calculation (0)" at bounding box center [920, 325] width 1083 height 64
click at [1399, 242] on img at bounding box center [1398, 245] width 27 height 27
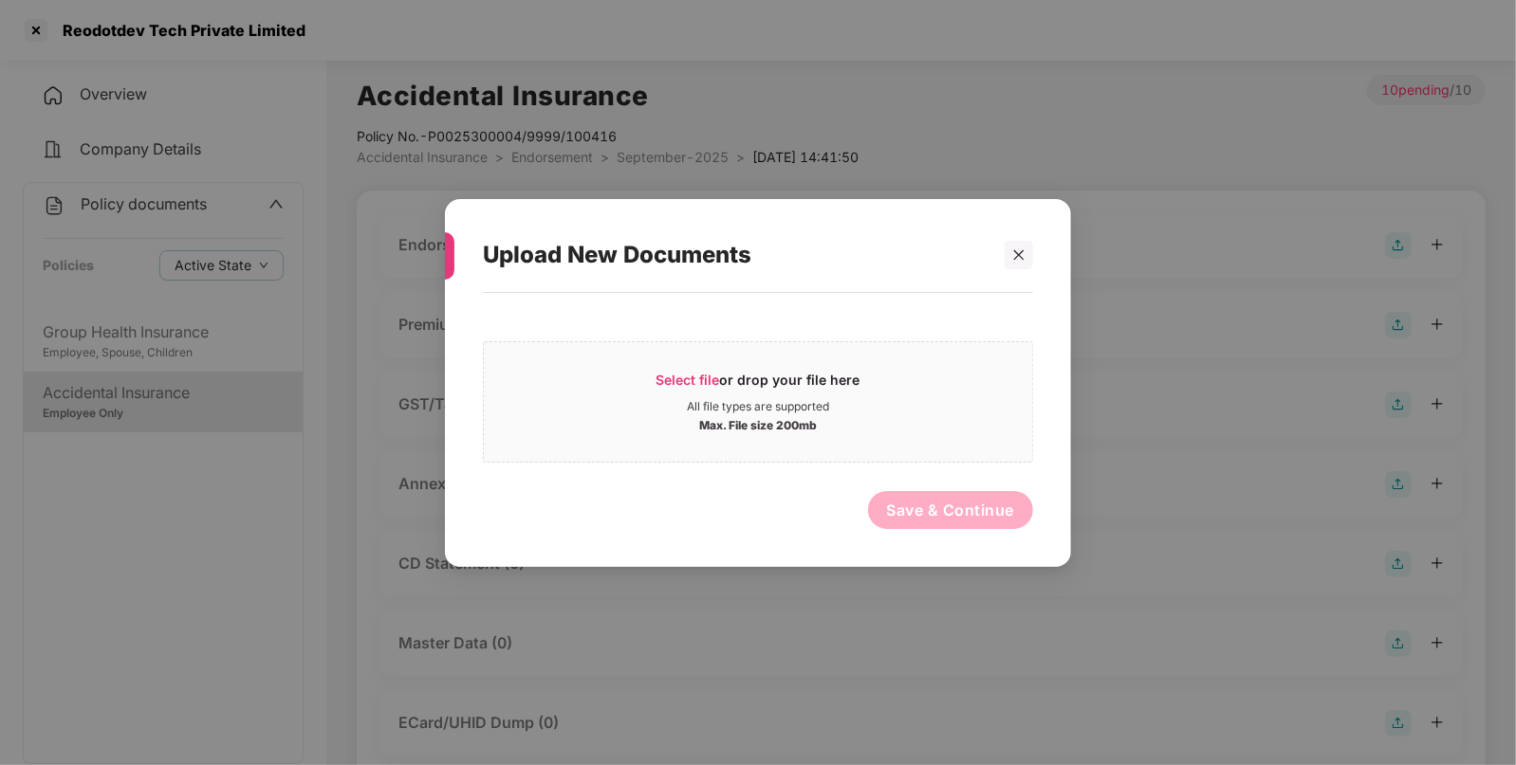
click at [815, 340] on div "Select file or drop your file here All file types are supported Max. File size …" at bounding box center [758, 396] width 550 height 131
click at [795, 370] on span "Select file or drop your file here All file types are supported Max. File size …" at bounding box center [758, 401] width 548 height 91
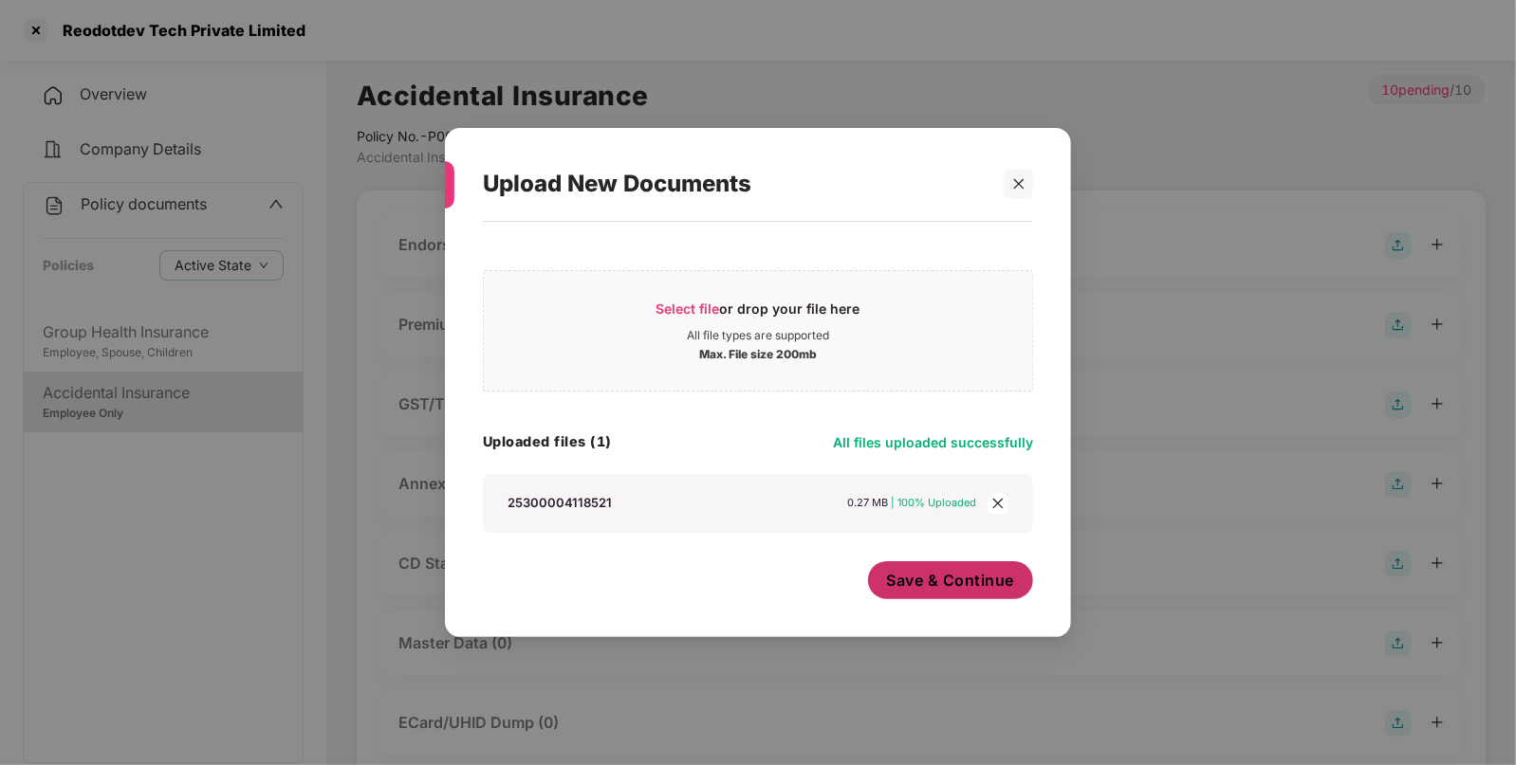
click at [934, 583] on span "Save & Continue" at bounding box center [951, 580] width 128 height 21
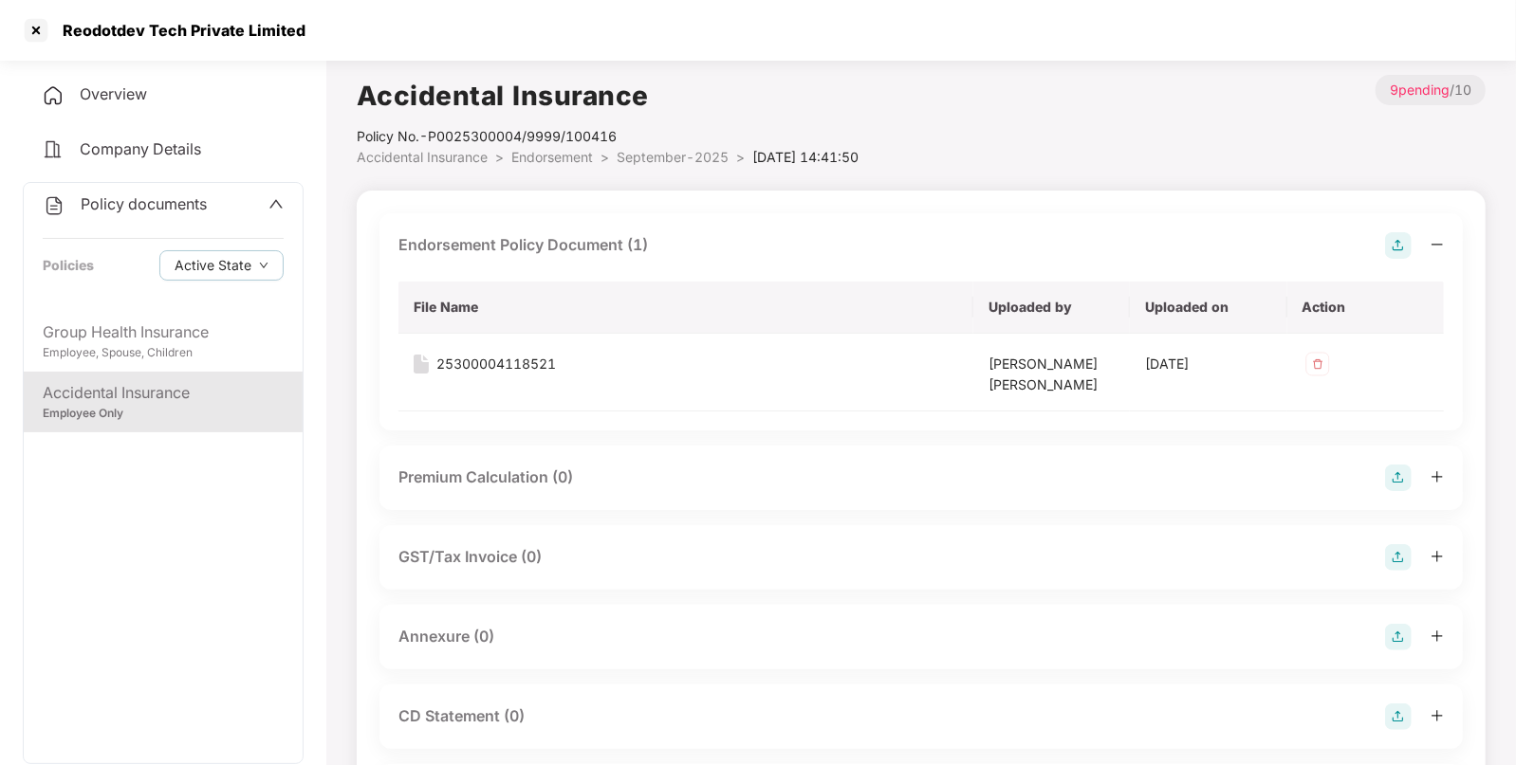
click at [1403, 645] on img at bounding box center [1398, 637] width 27 height 27
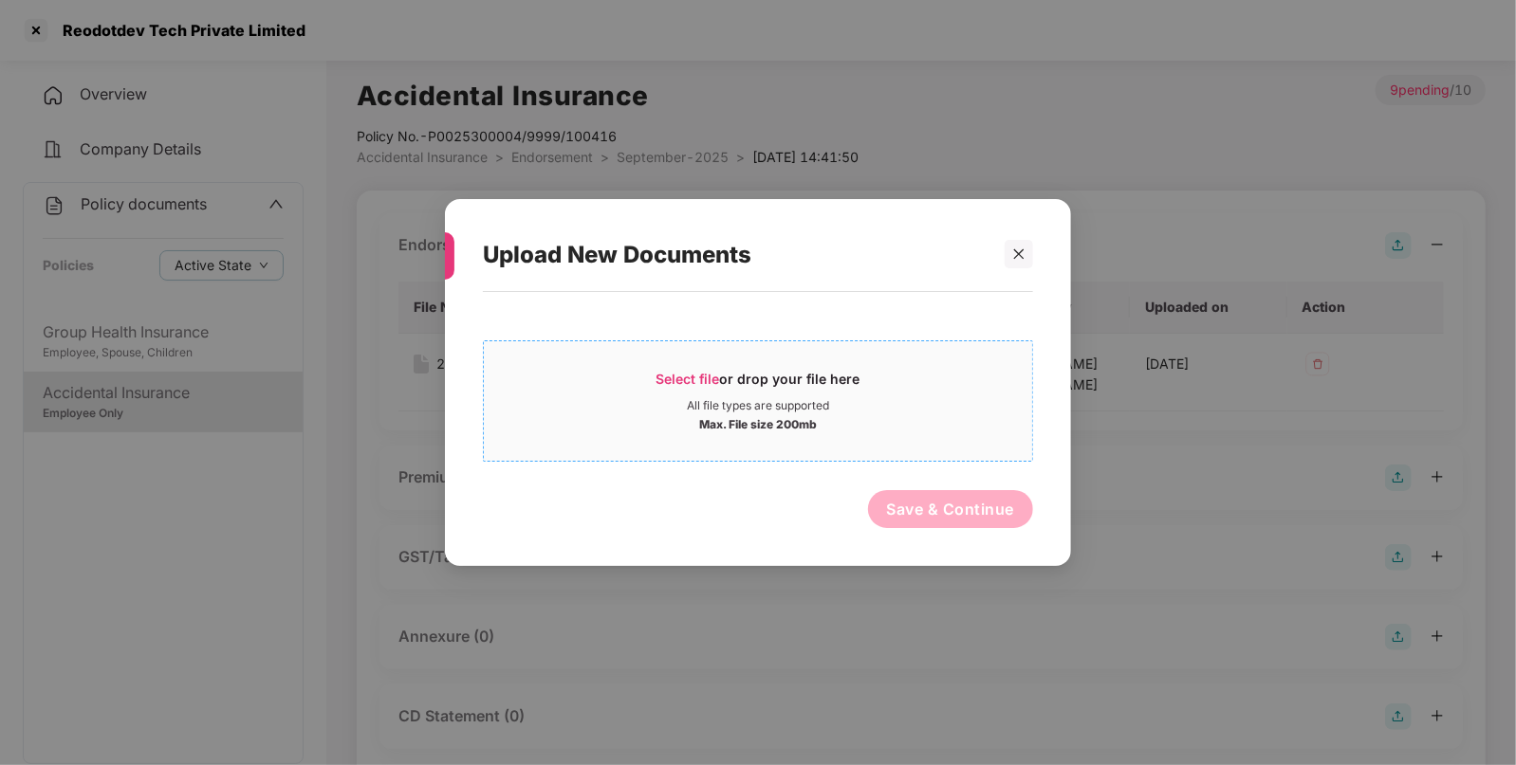
click at [763, 383] on div "Select file or drop your file here" at bounding box center [758, 384] width 204 height 28
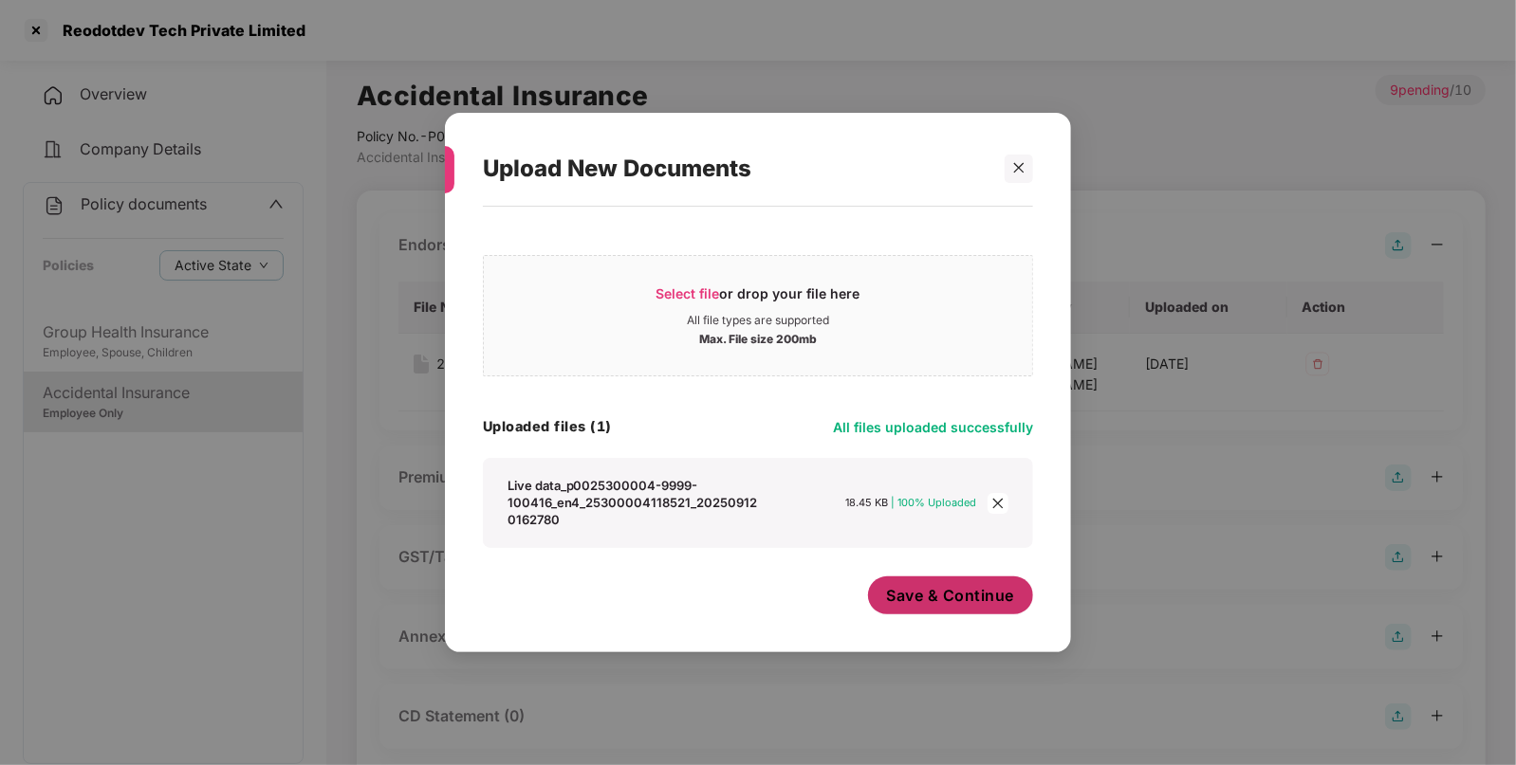
click at [958, 615] on button "Save & Continue" at bounding box center [951, 596] width 166 height 38
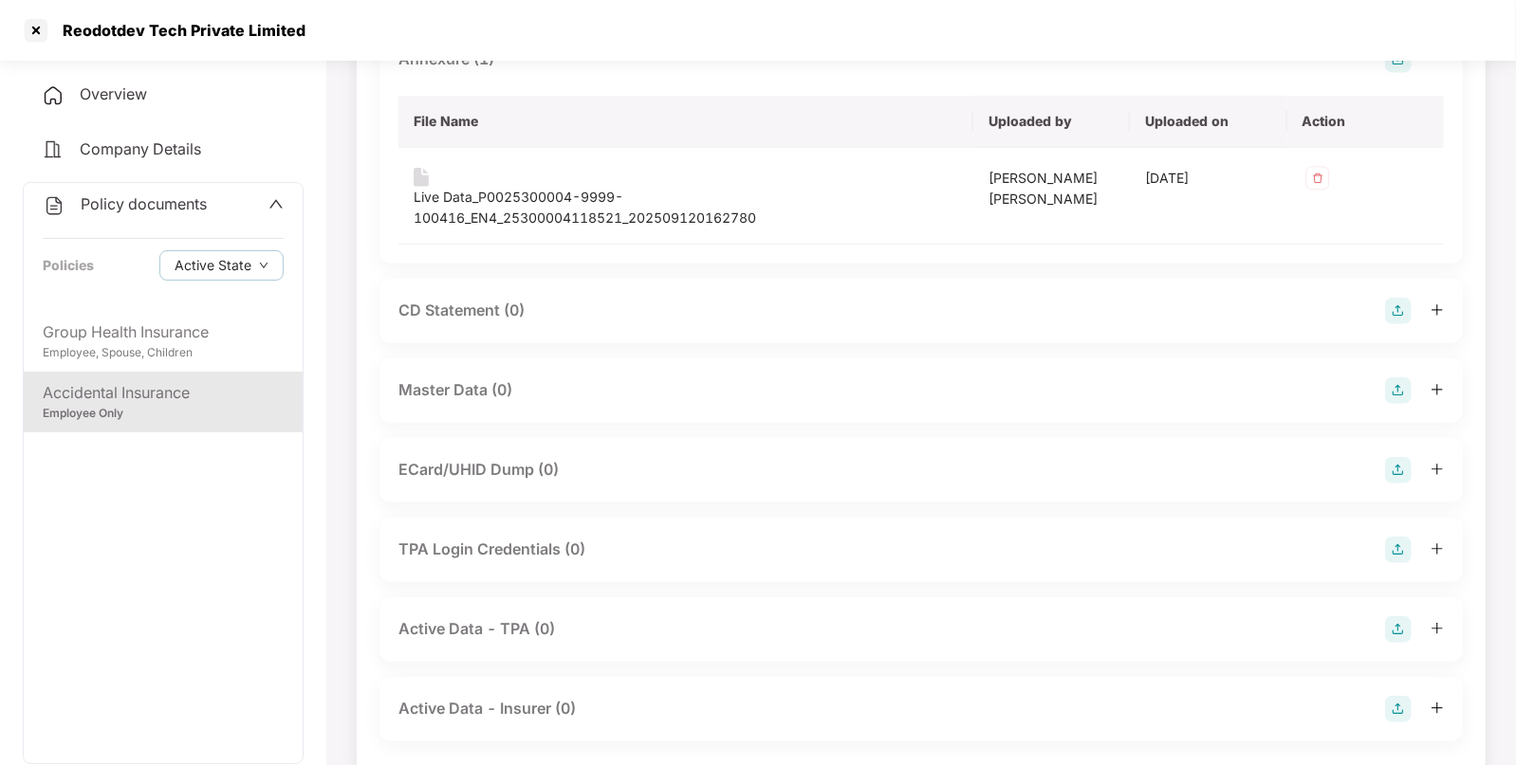
scroll to position [613, 0]
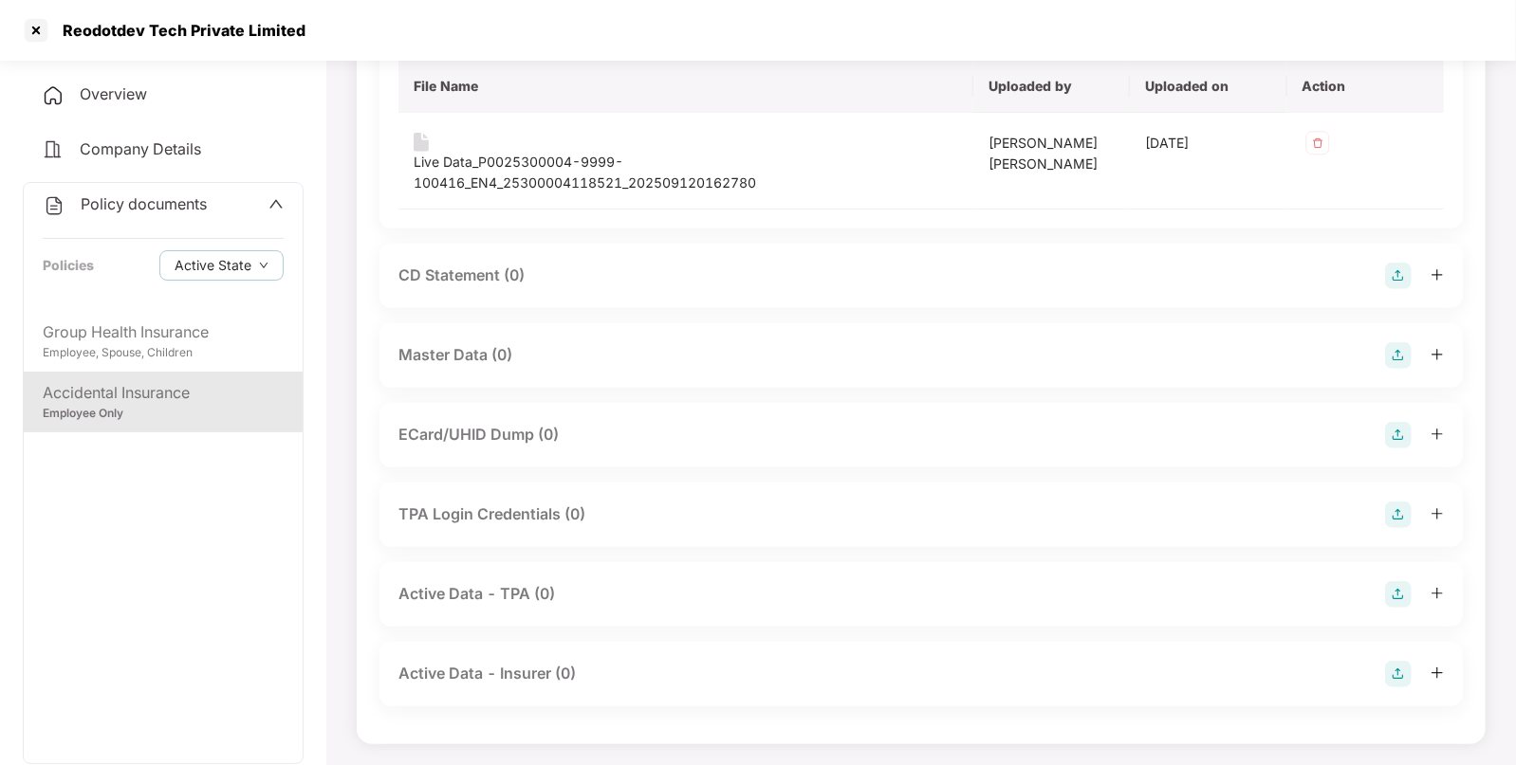
click at [1399, 358] on img at bounding box center [1398, 355] width 27 height 27
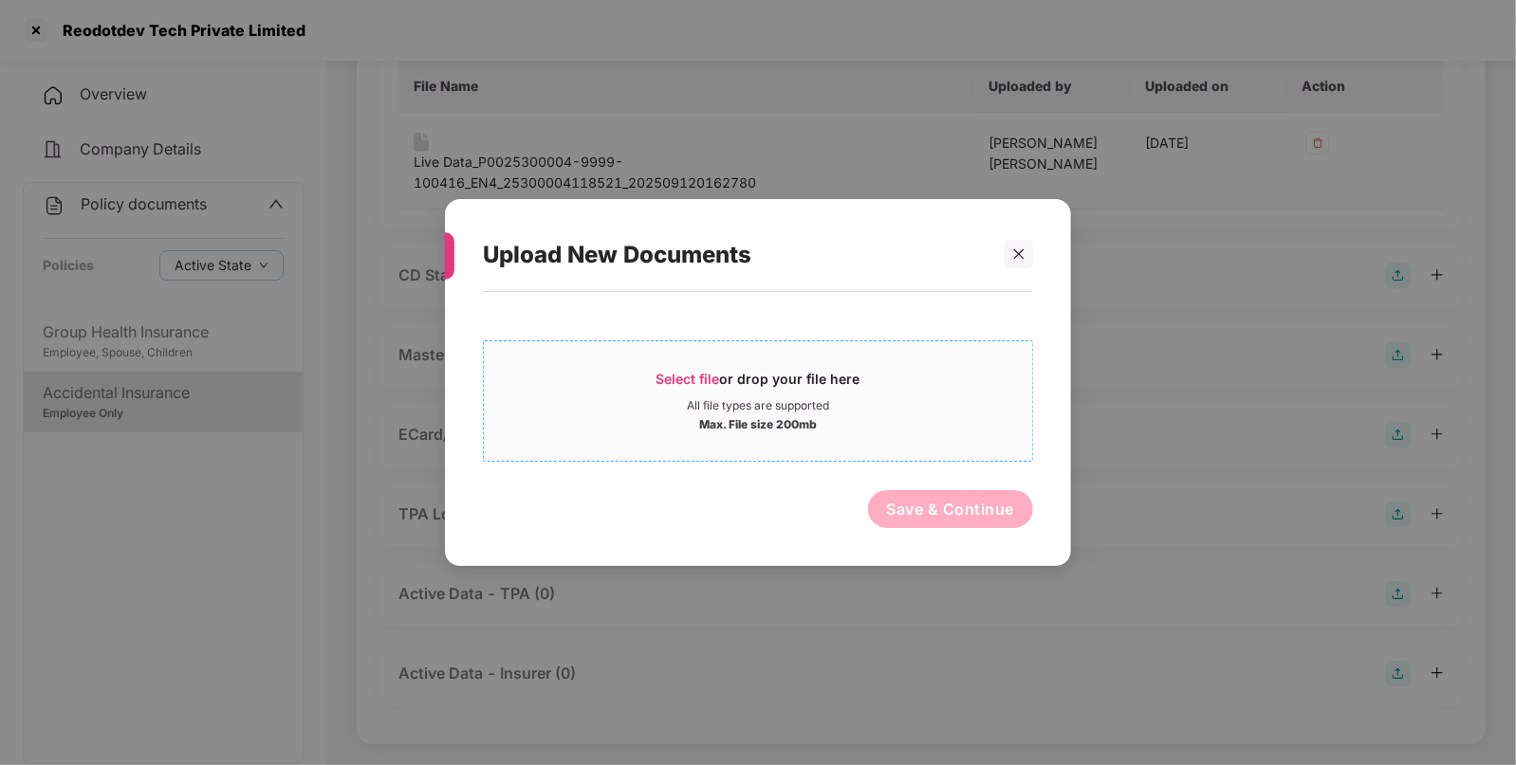
click at [919, 431] on div "Max. File size 200mb" at bounding box center [758, 423] width 548 height 19
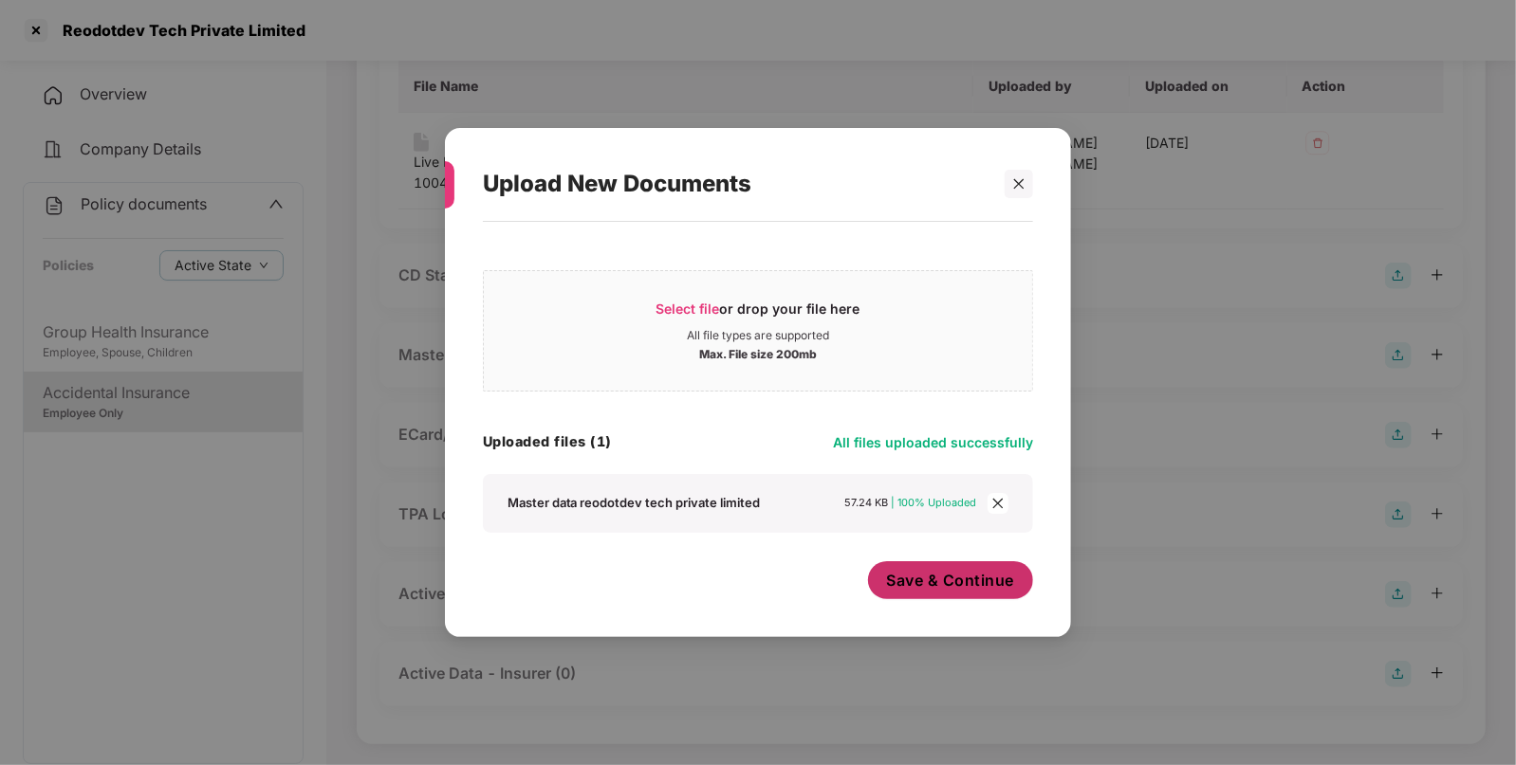
click at [925, 589] on span "Save & Continue" at bounding box center [951, 580] width 128 height 21
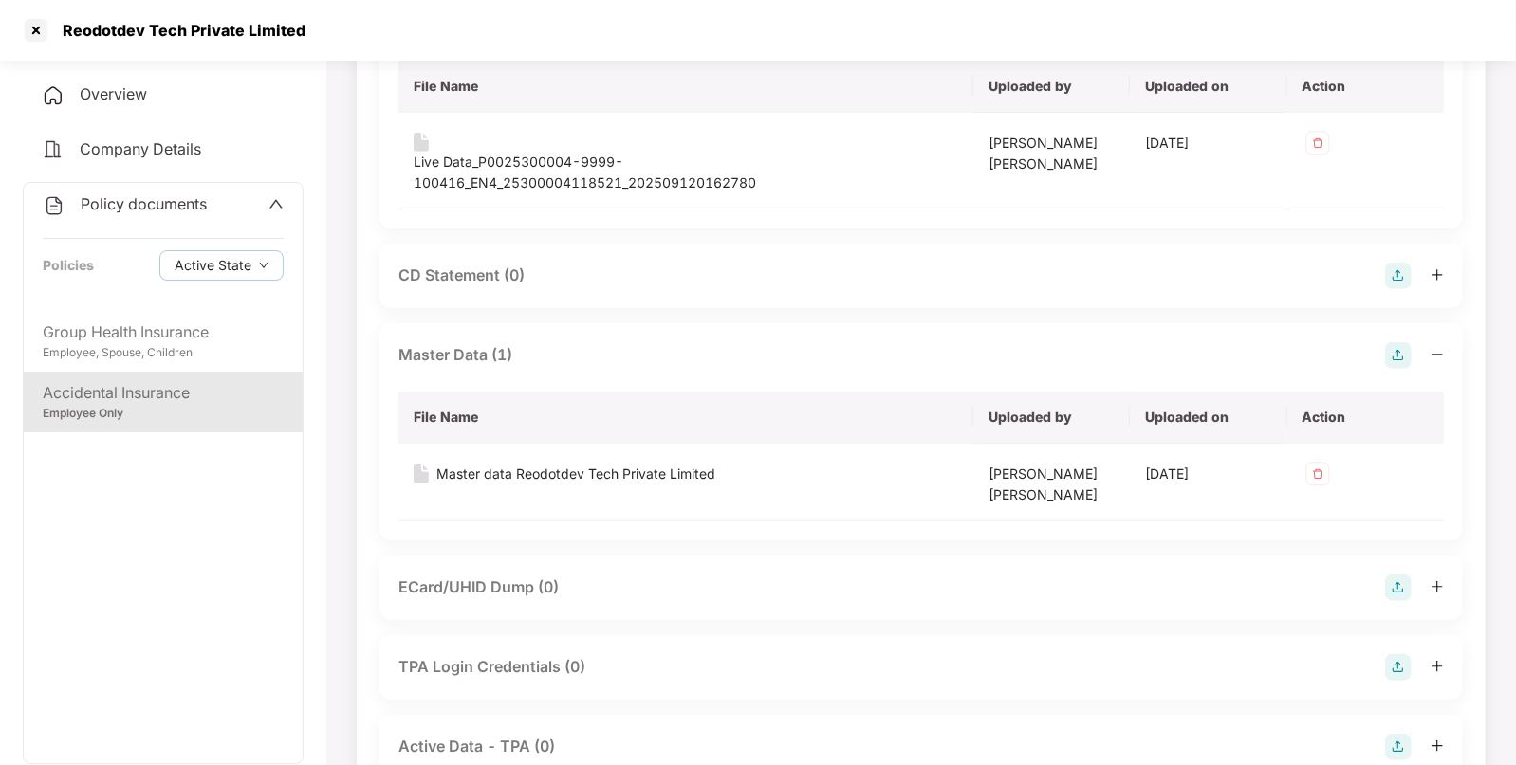
click at [101, 200] on span "Policy documents" at bounding box center [144, 203] width 126 height 19
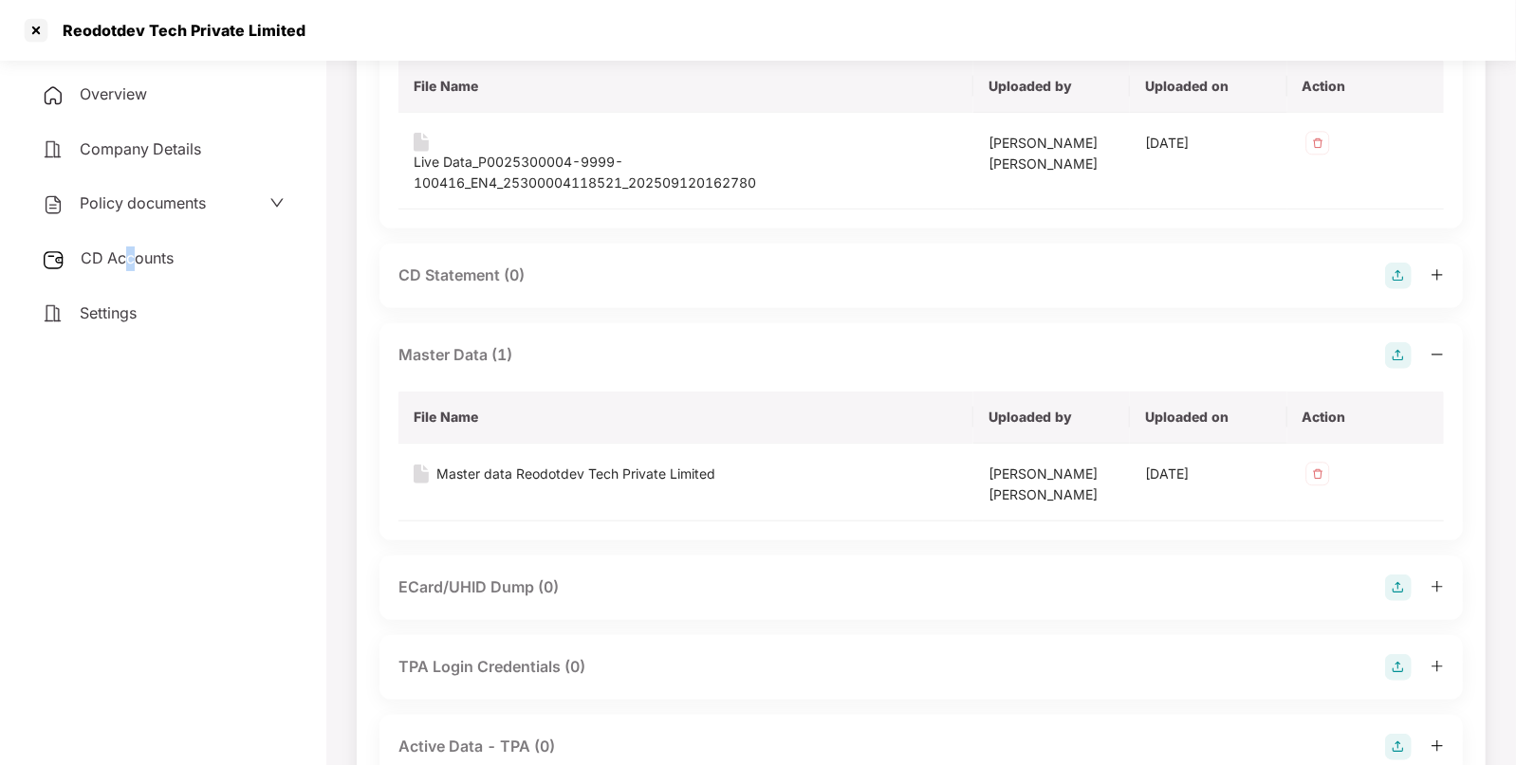
click at [131, 269] on div "CD Accounts" at bounding box center [163, 259] width 281 height 44
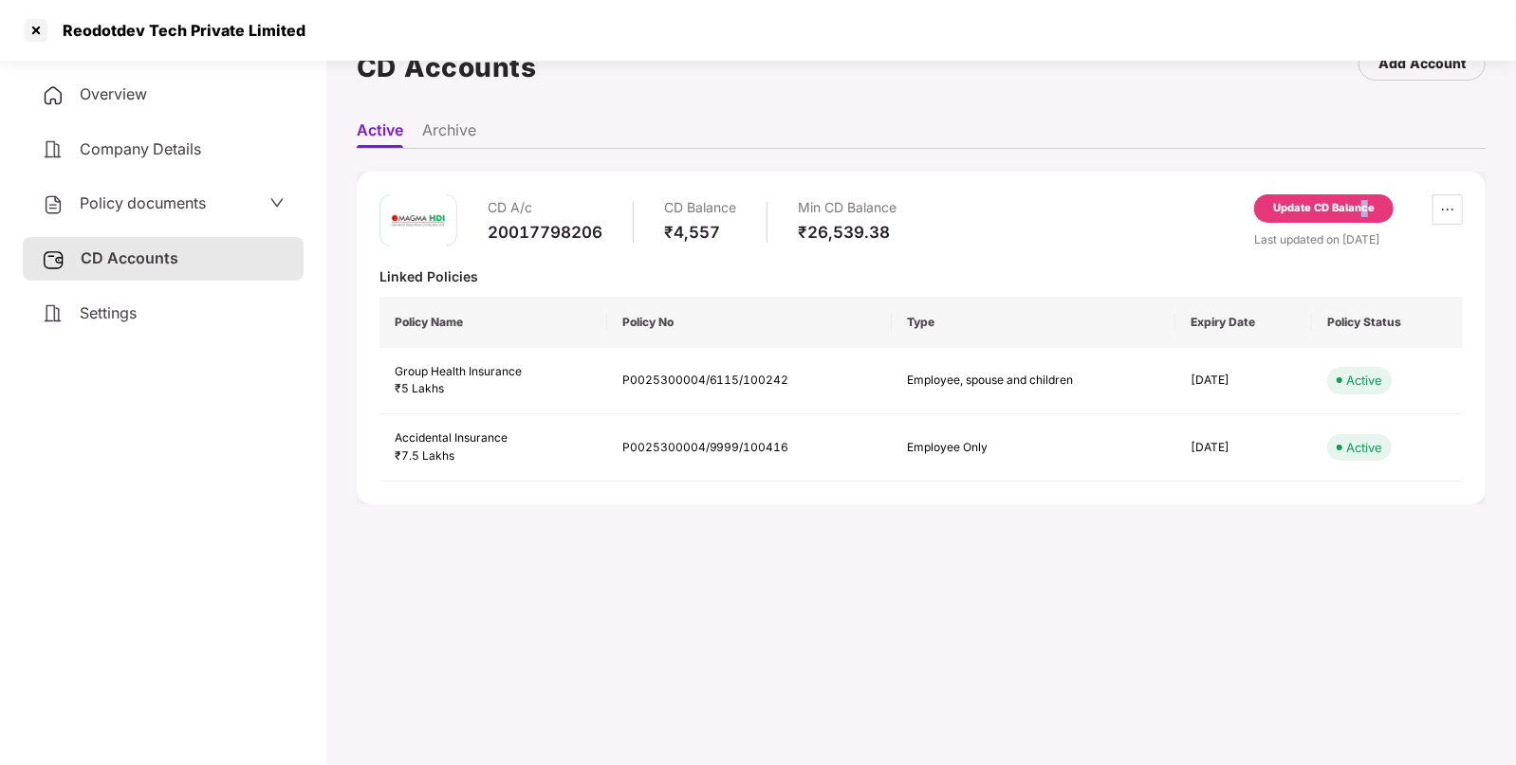
click at [1364, 210] on div "Update CD Balance" at bounding box center [1323, 208] width 101 height 17
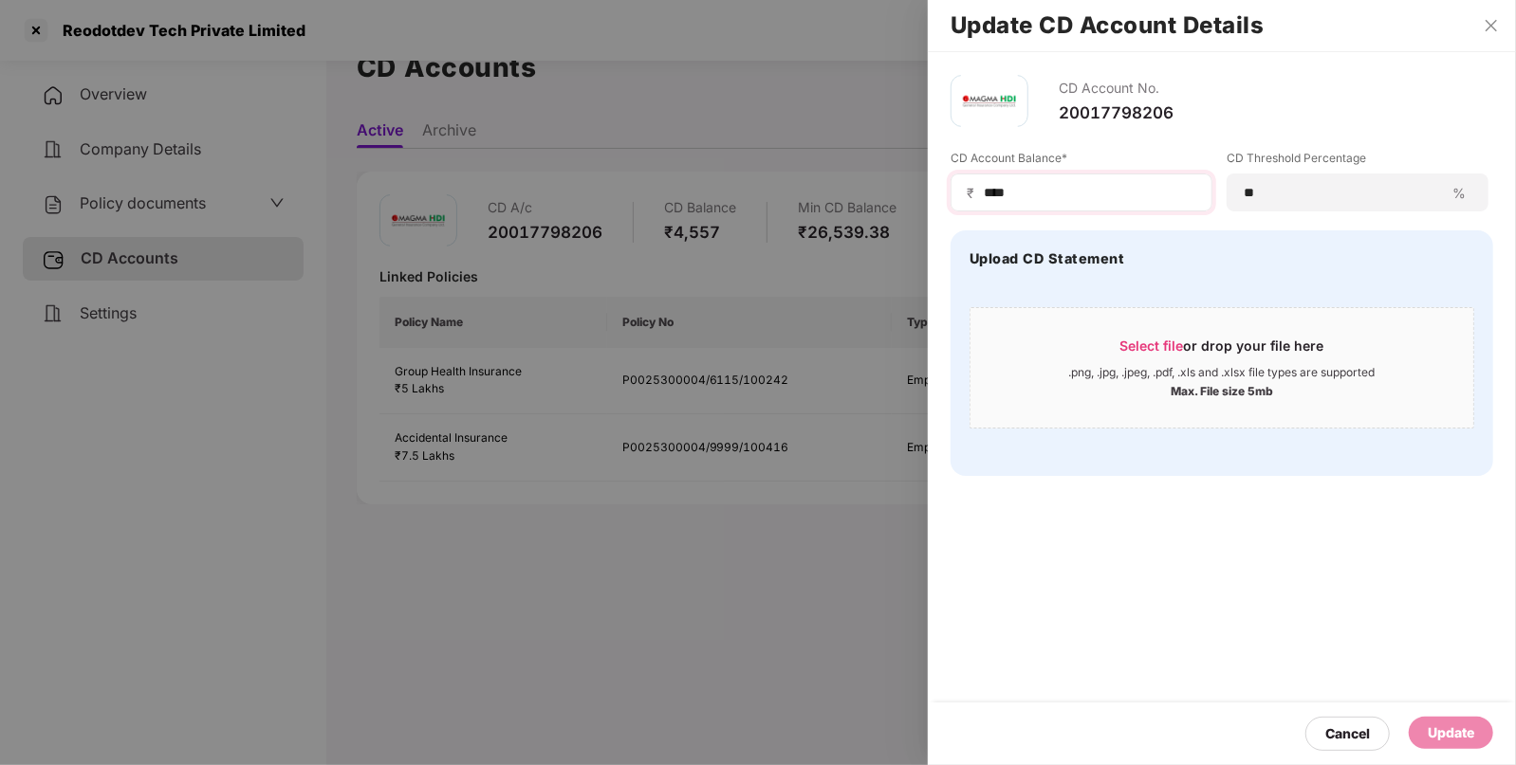
drag, startPoint x: 1055, startPoint y: 216, endPoint x: 1074, endPoint y: 204, distance: 22.6
click at [1055, 214] on div "CD Account Balance* ₹ **** CD Threshold Percentage ** % Upload CD Statement Sel…" at bounding box center [1221, 313] width 542 height 326
click at [1095, 193] on input "****" at bounding box center [1089, 193] width 214 height 20
type input "*"
type input "****"
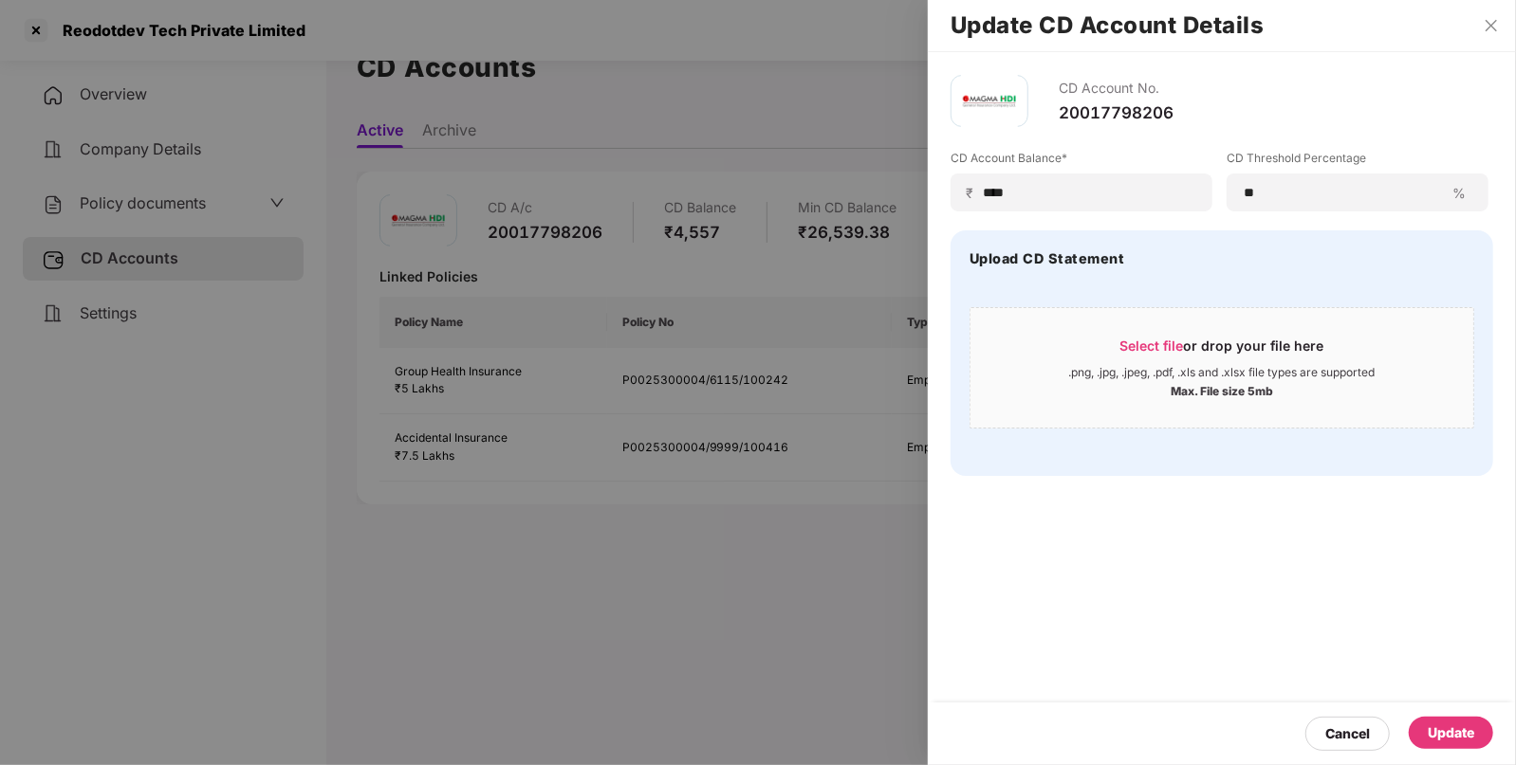
click at [1424, 730] on div "Update" at bounding box center [1450, 733] width 84 height 32
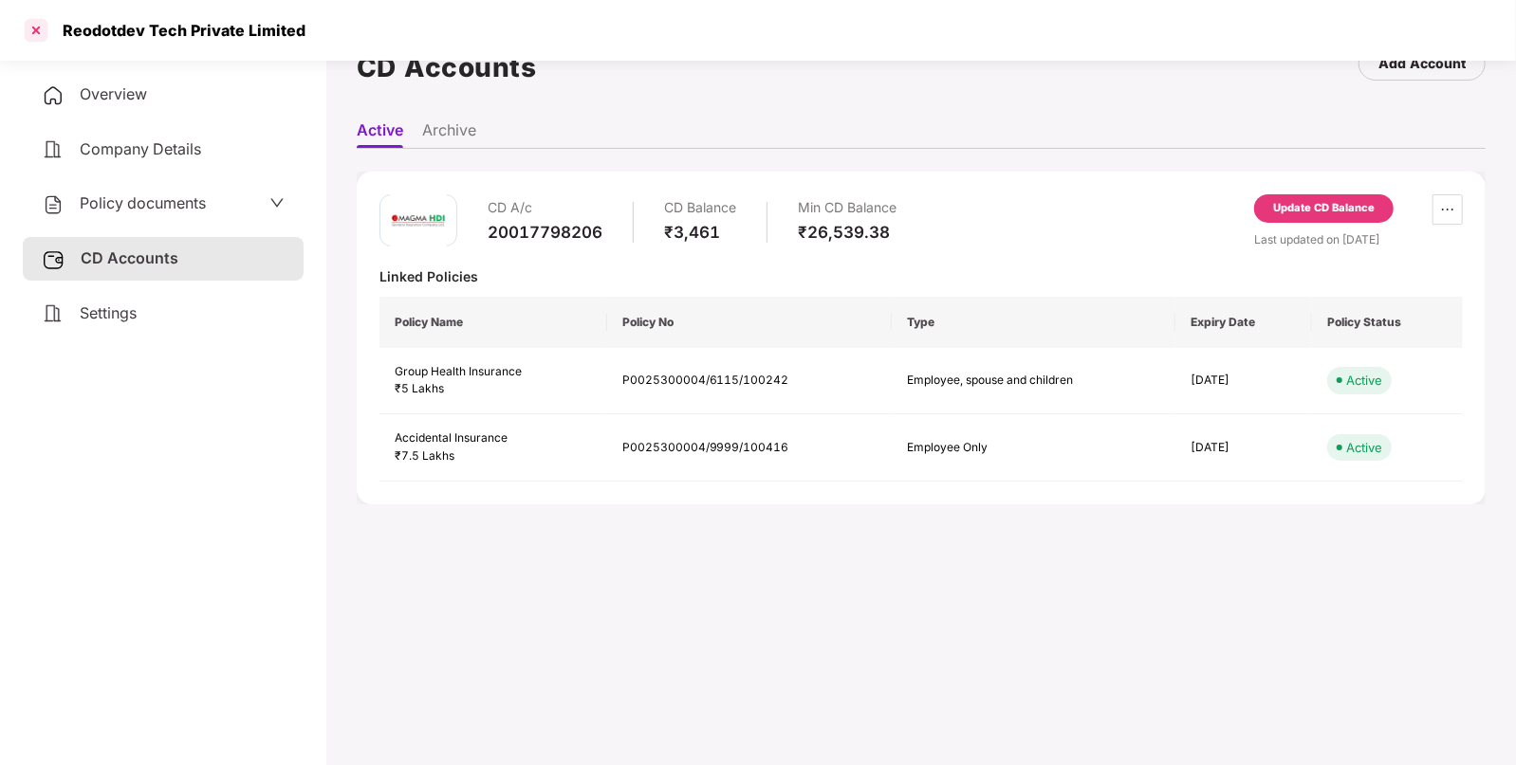
click at [29, 27] on div at bounding box center [36, 30] width 30 height 30
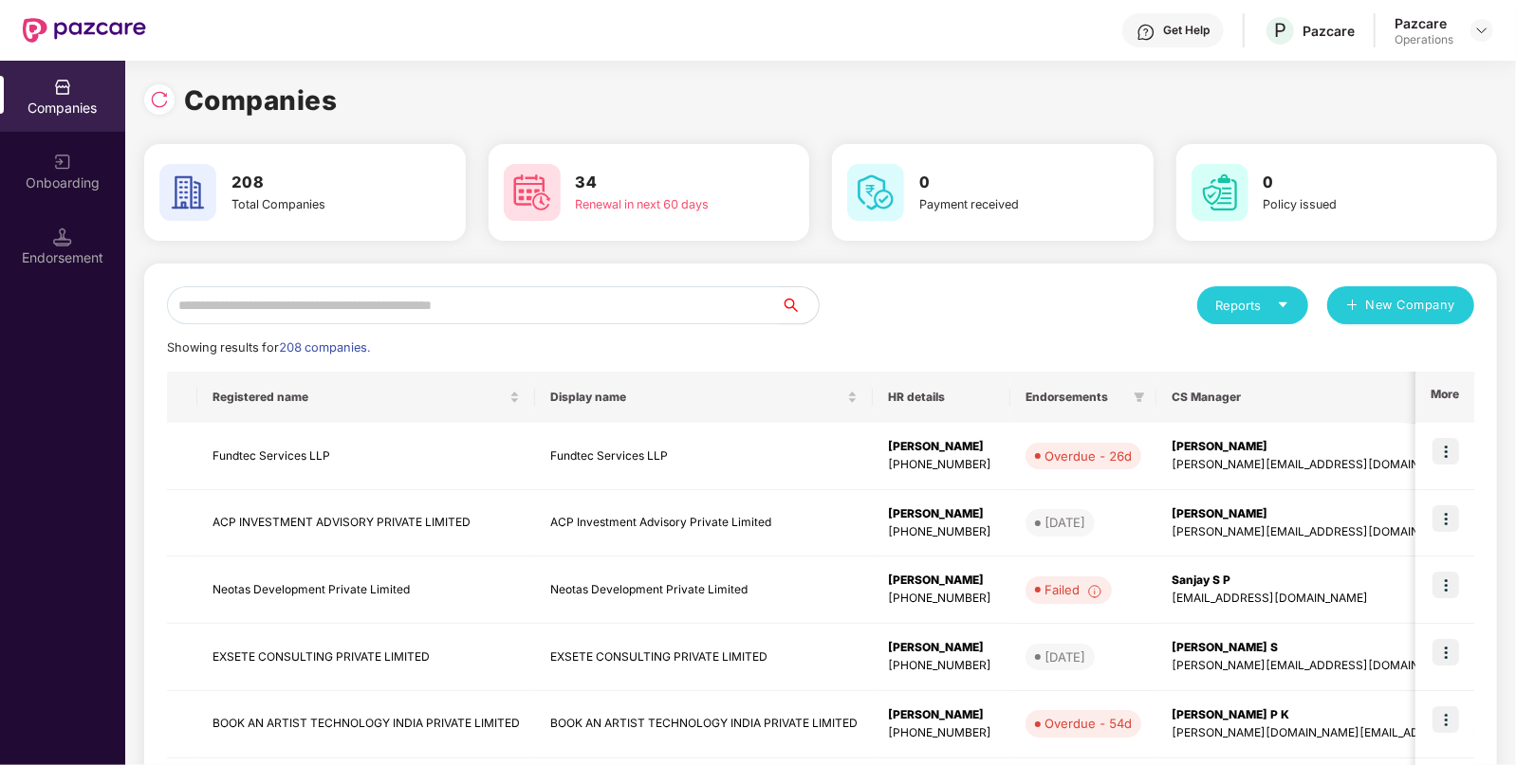
scroll to position [0, 0]
paste input "**********"
click at [433, 300] on input "text" at bounding box center [474, 305] width 614 height 38
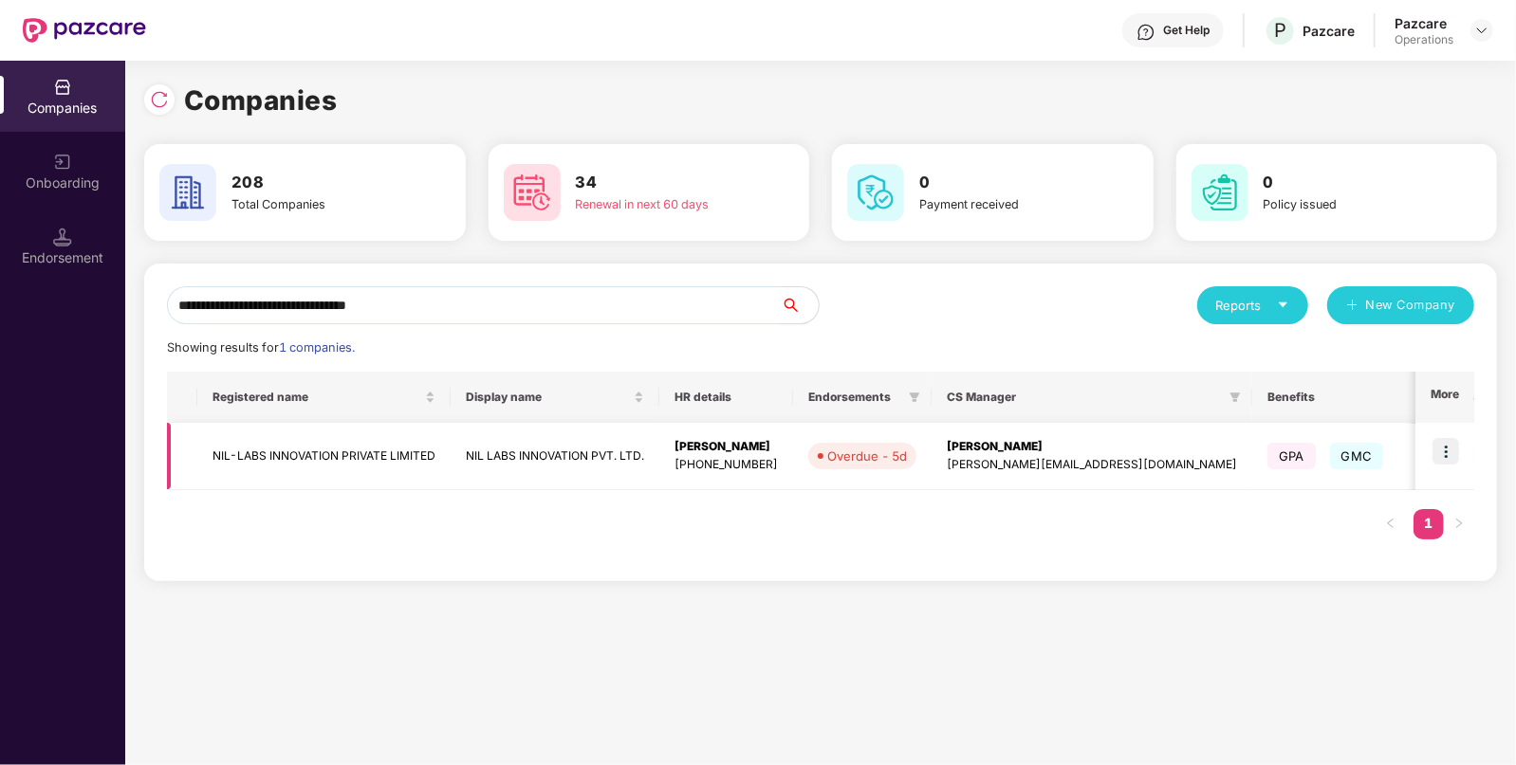
type input "**********"
click at [228, 450] on td "NIL-LABS INNOVATION PRIVATE LIMITED" at bounding box center [323, 456] width 253 height 67
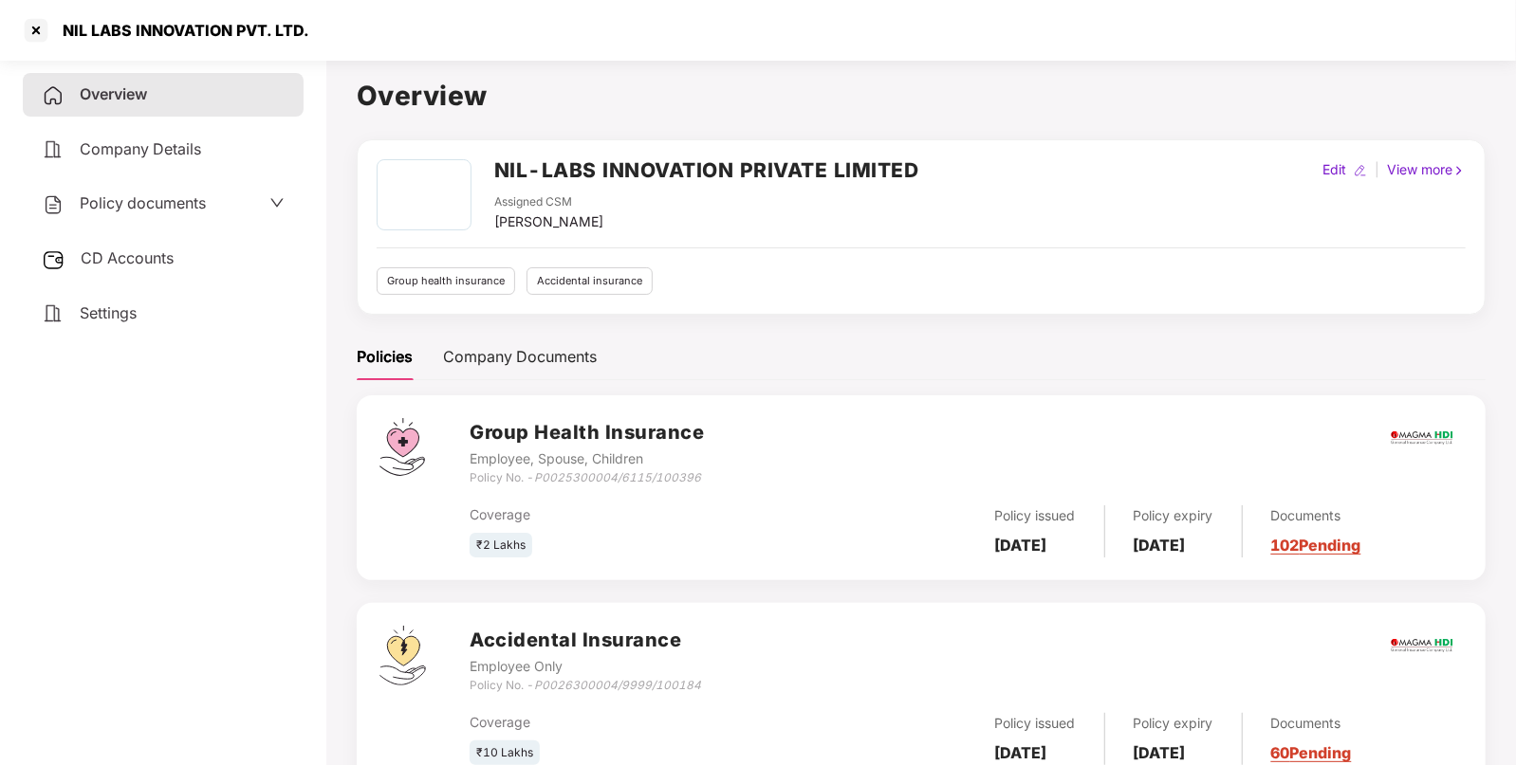
click at [192, 206] on span "Policy documents" at bounding box center [143, 202] width 126 height 19
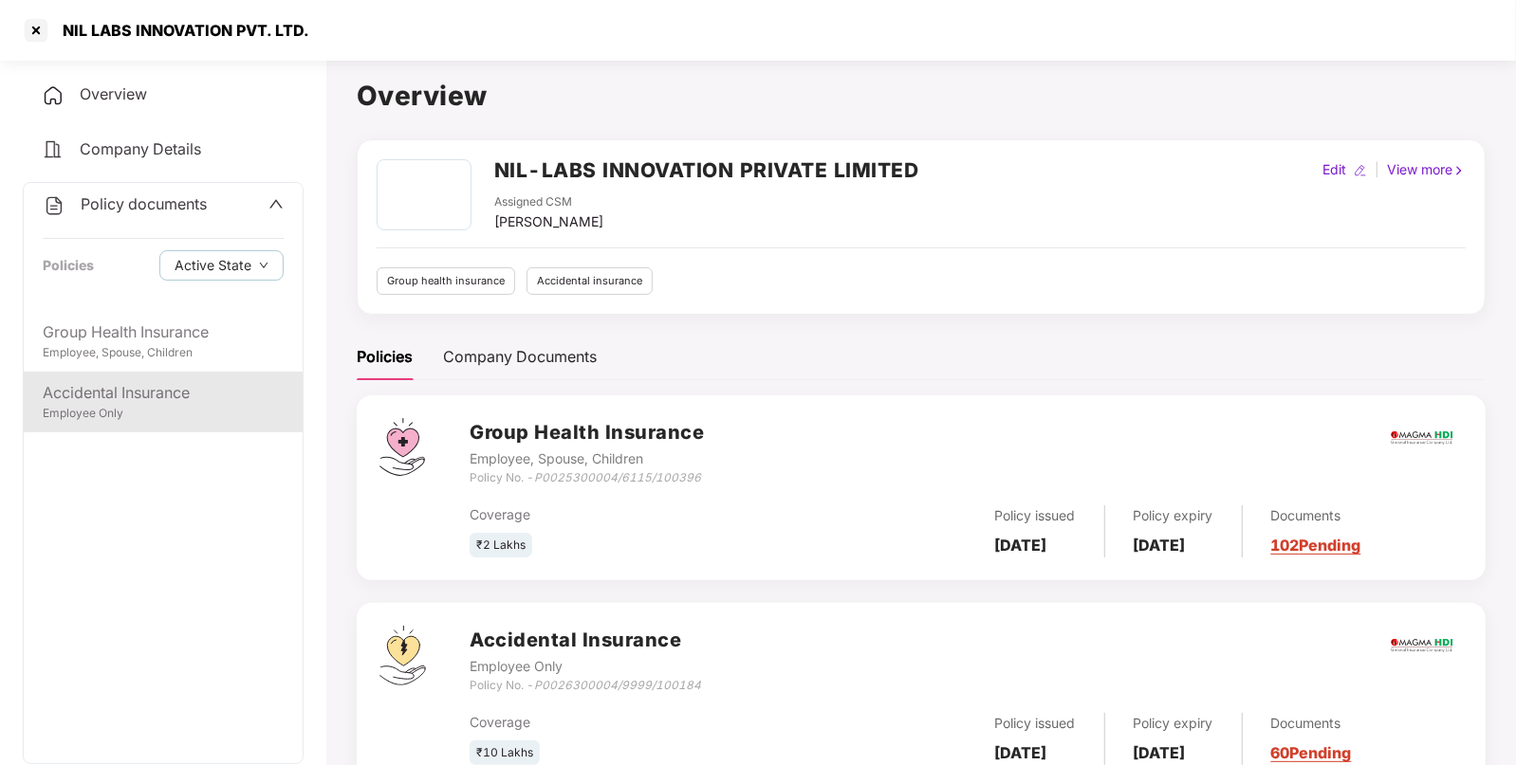
click at [141, 375] on div "Accidental Insurance Employee Only" at bounding box center [163, 402] width 279 height 61
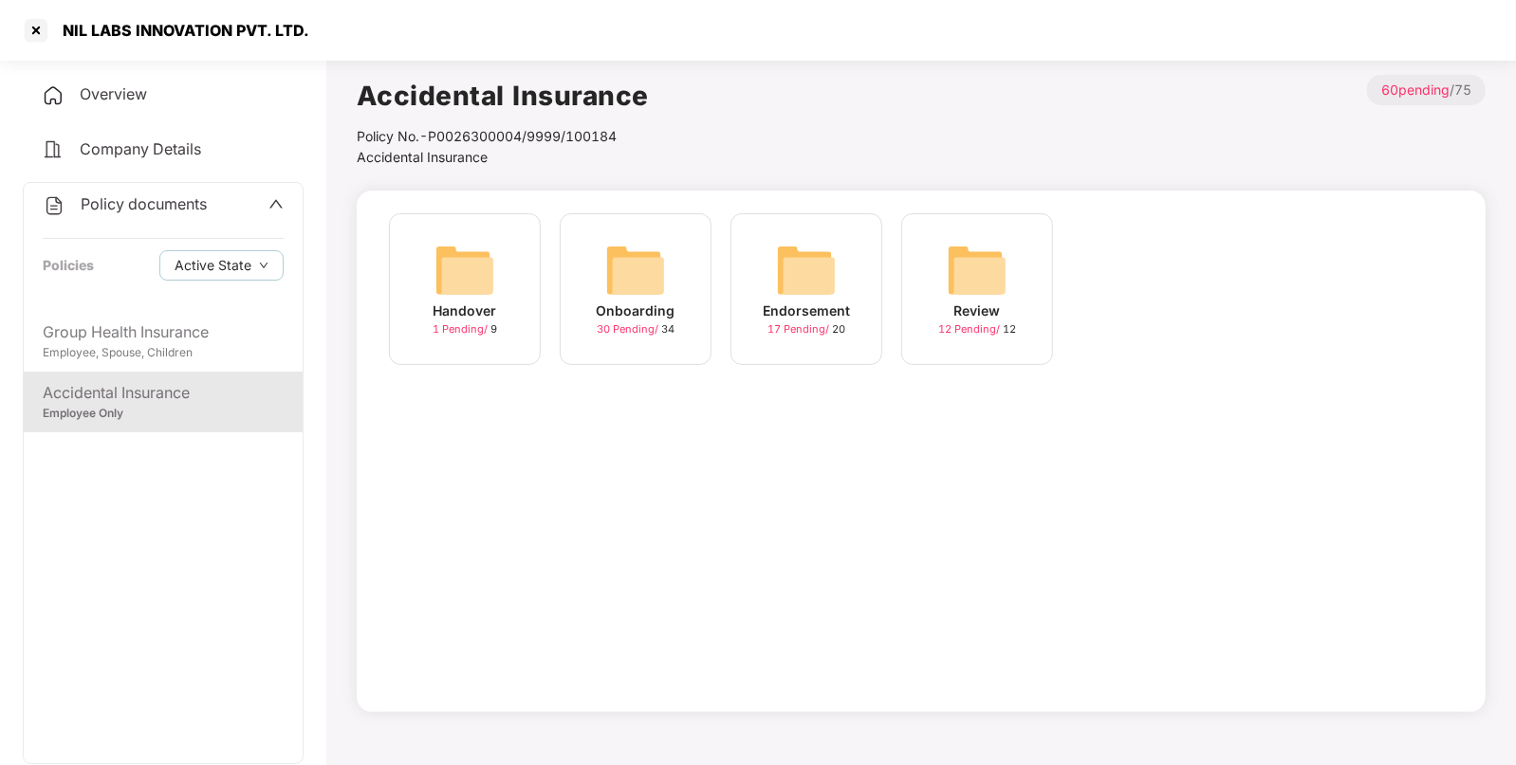
click at [782, 256] on img at bounding box center [806, 270] width 61 height 61
click at [965, 275] on img at bounding box center [977, 270] width 61 height 61
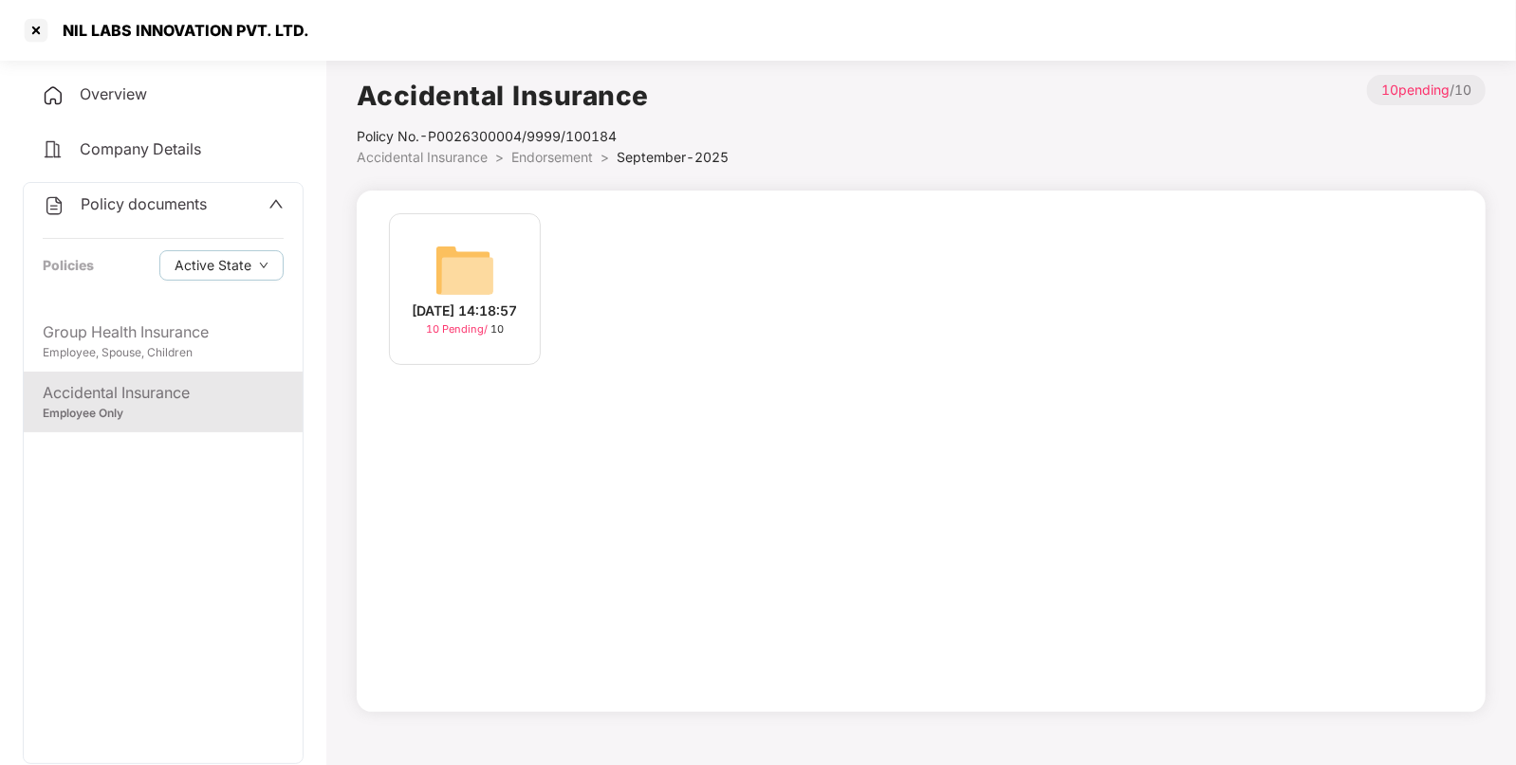
click at [463, 301] on div "[DATE] 14:18:57" at bounding box center [465, 311] width 105 height 21
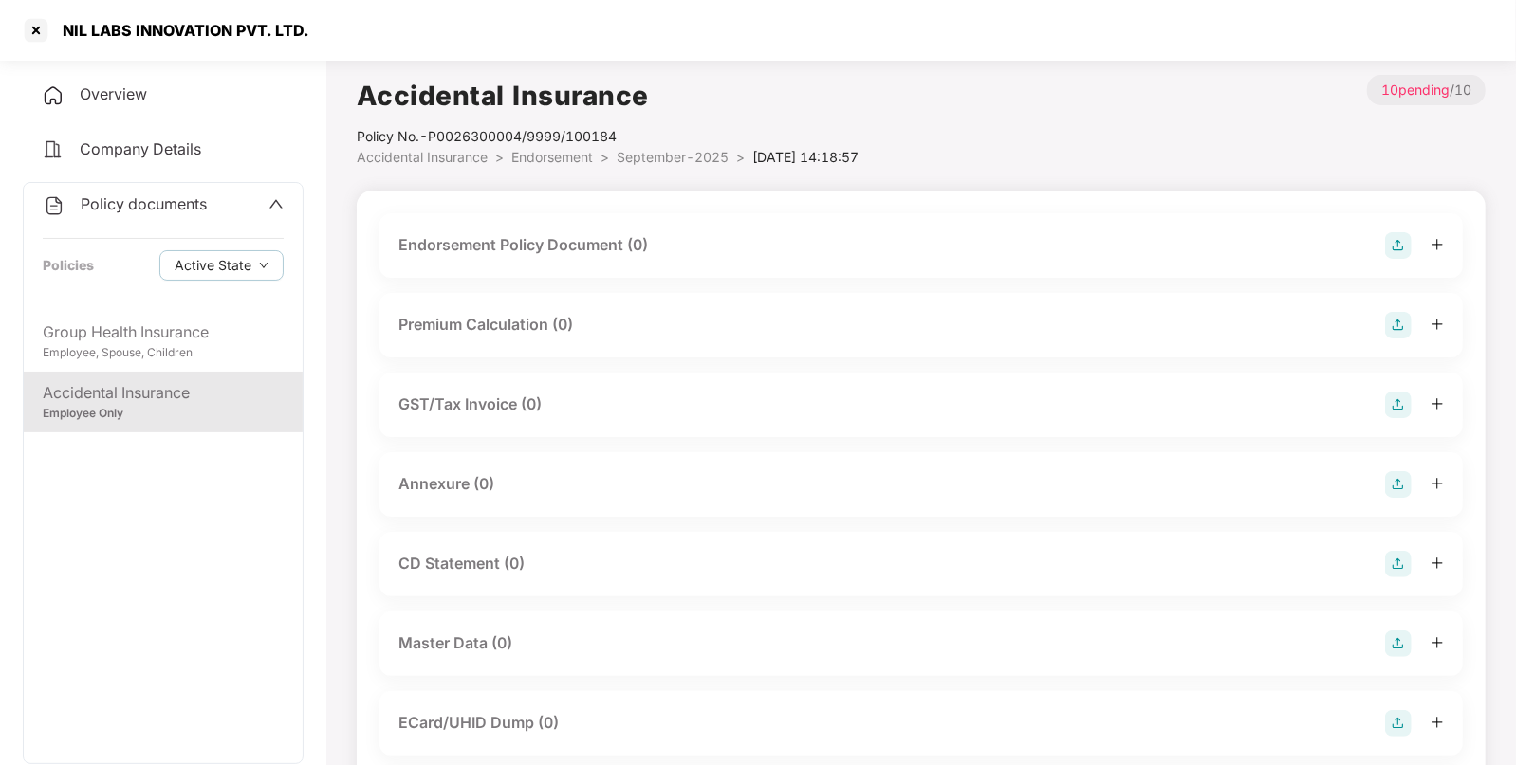
click at [1413, 236] on div at bounding box center [1414, 245] width 59 height 27
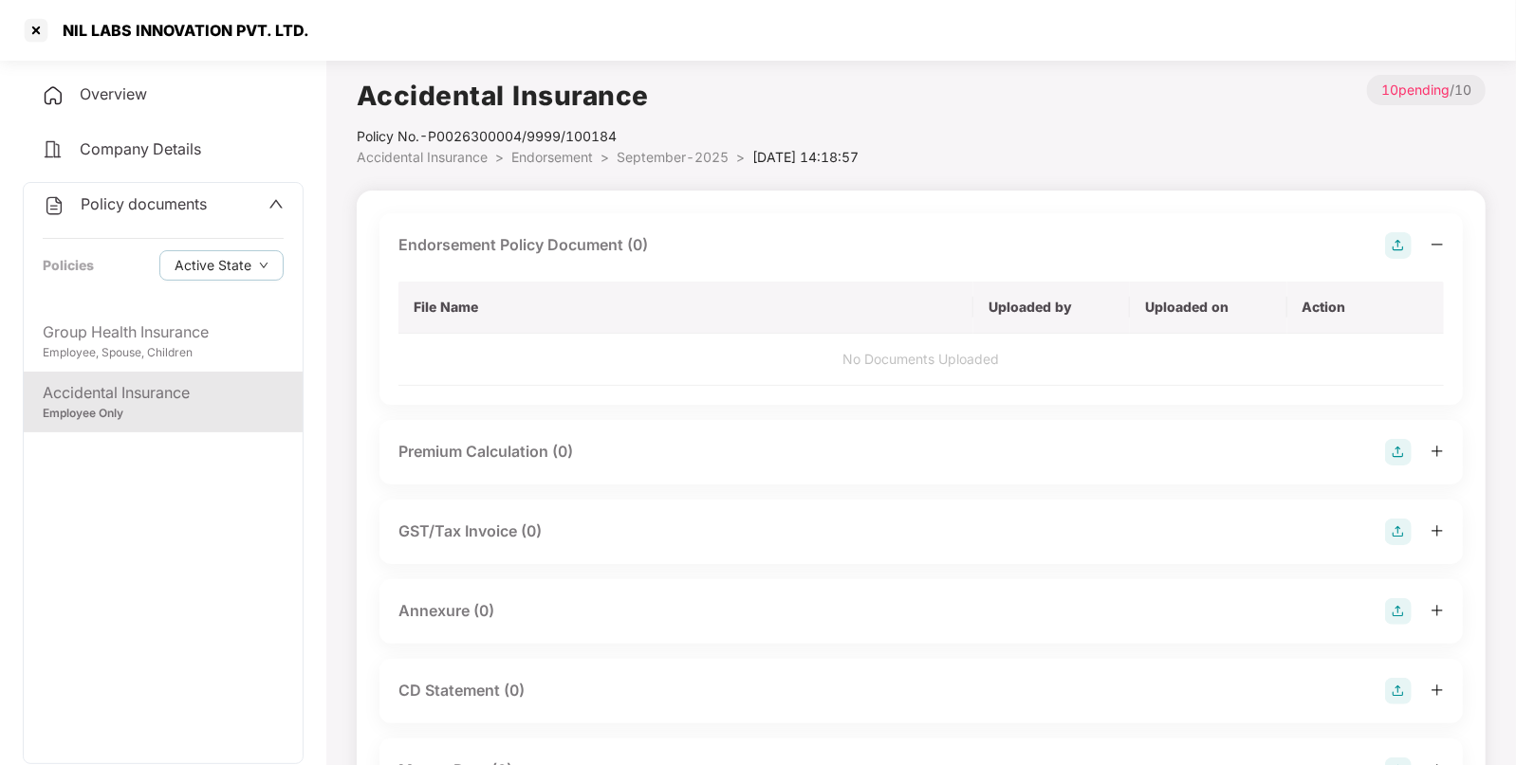
click at [1398, 253] on img at bounding box center [1398, 245] width 27 height 27
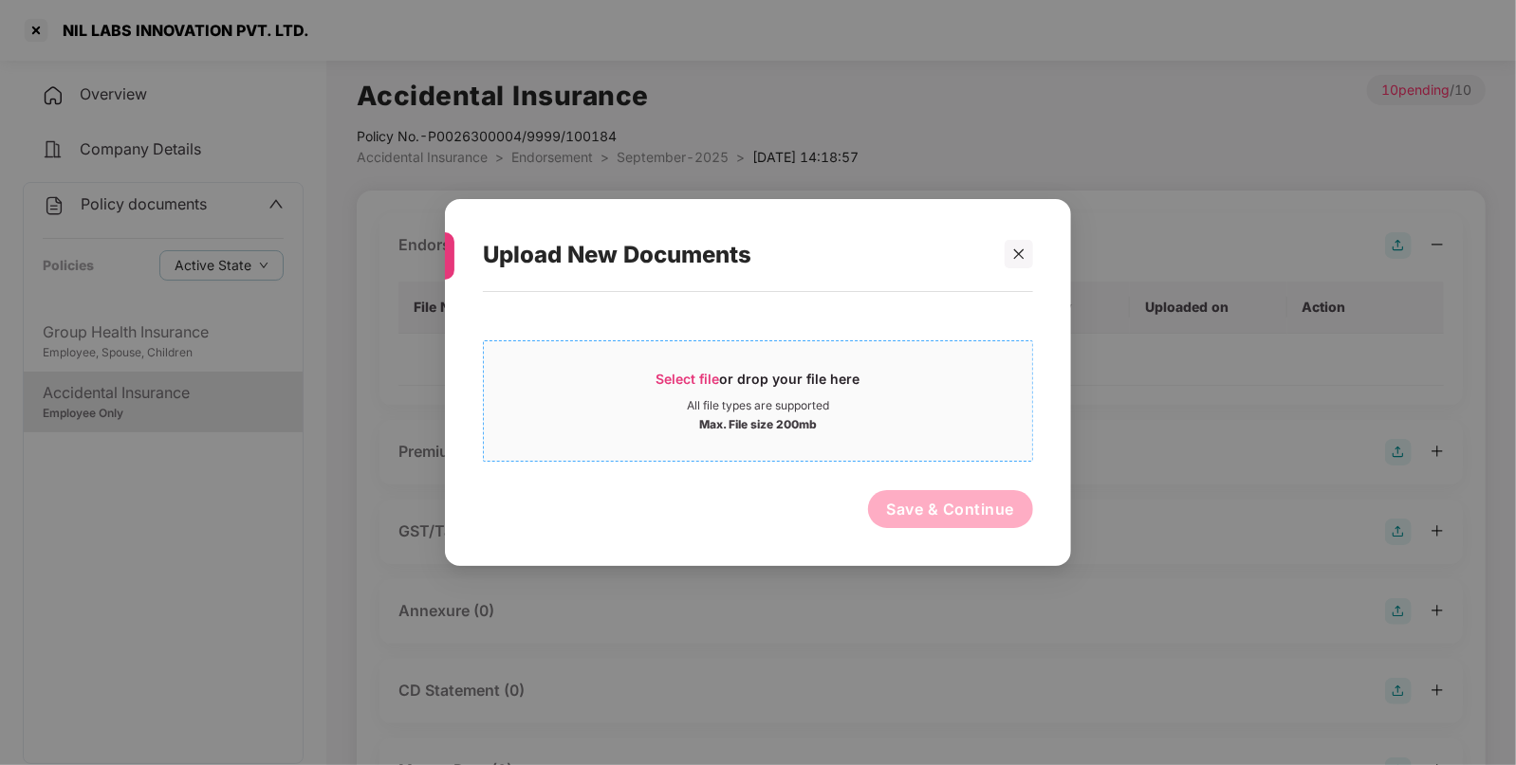
click at [815, 394] on div "Select file or drop your file here" at bounding box center [758, 384] width 204 height 28
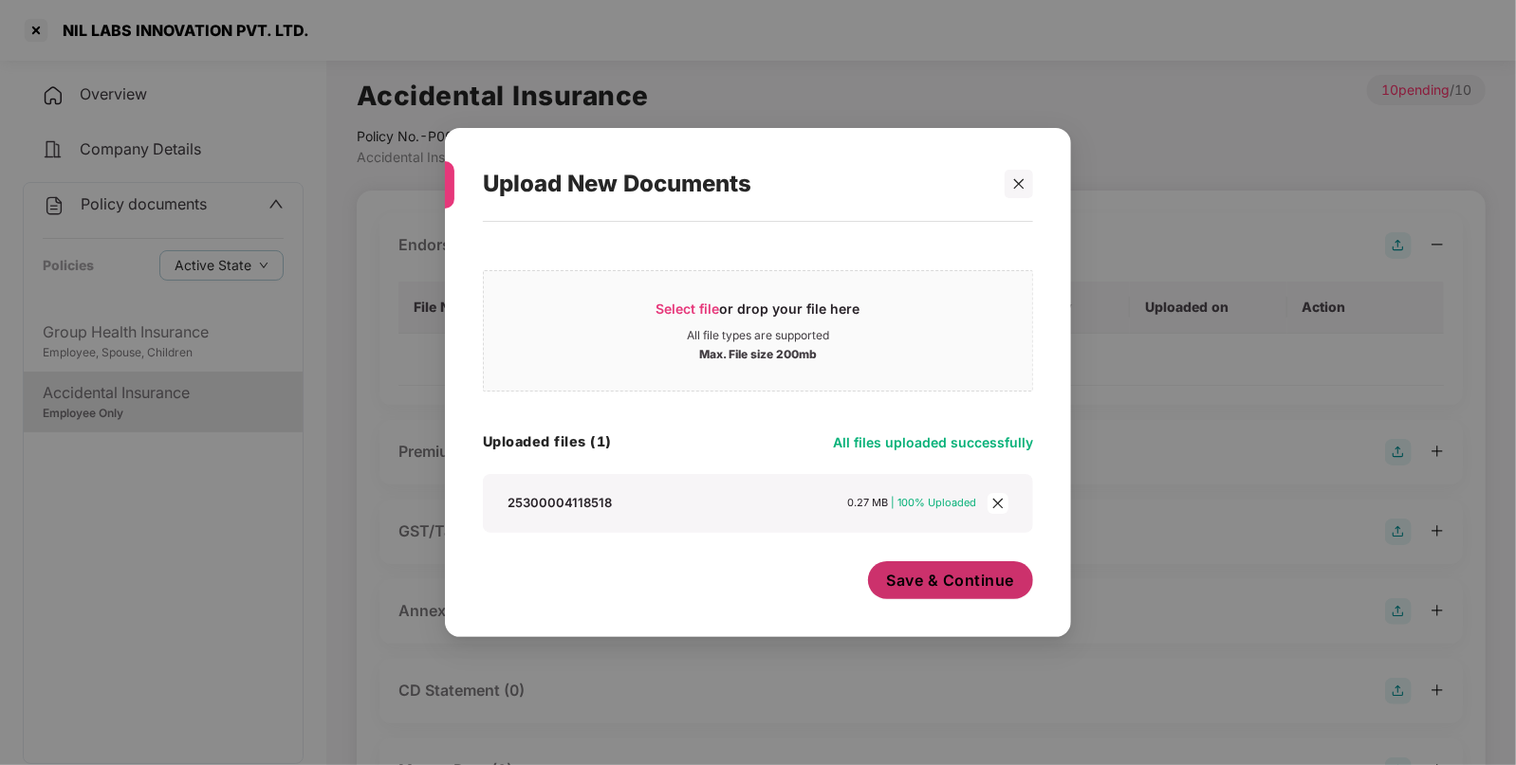
click at [903, 577] on span "Save & Continue" at bounding box center [951, 580] width 128 height 21
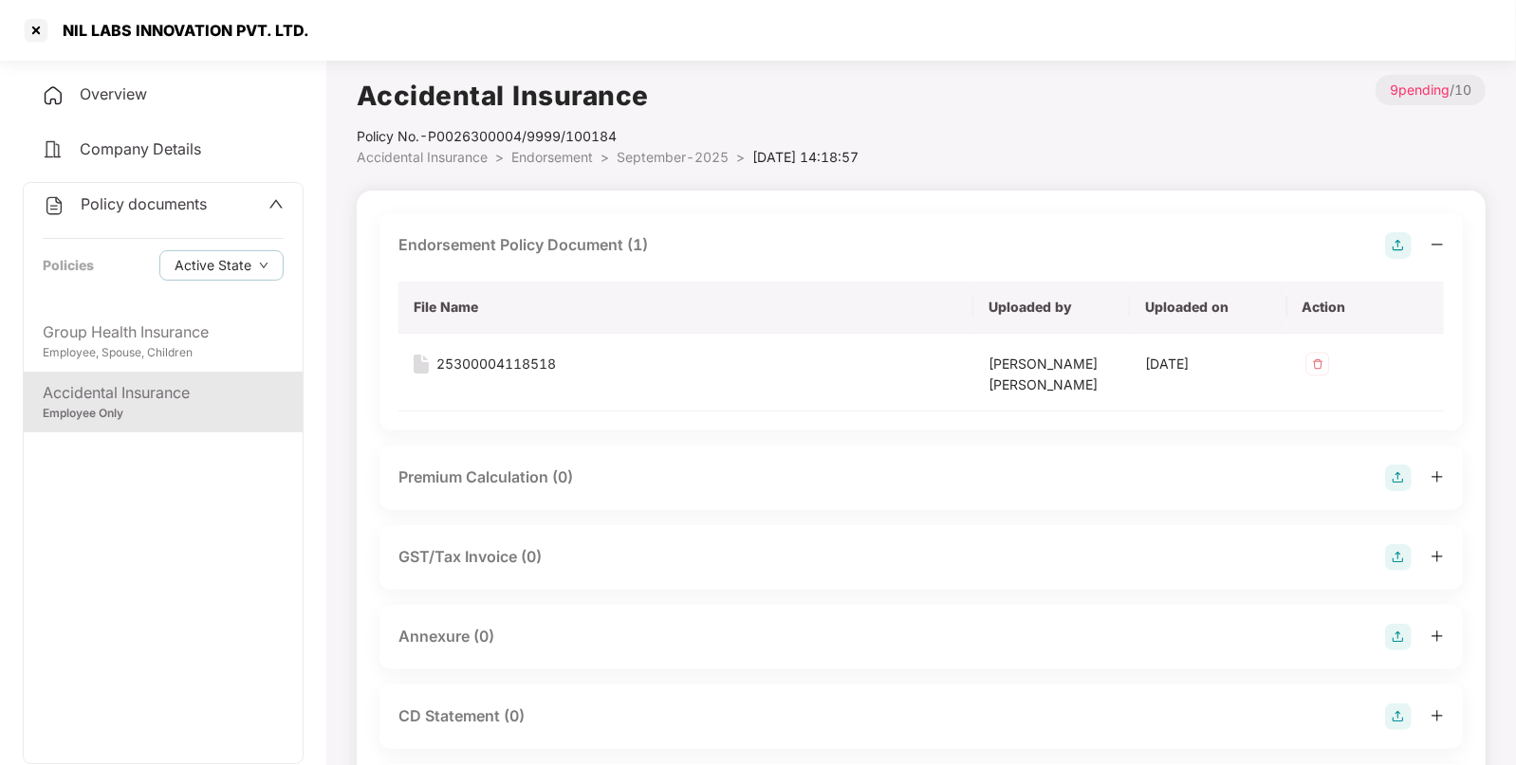
click at [1395, 640] on img at bounding box center [1398, 637] width 27 height 27
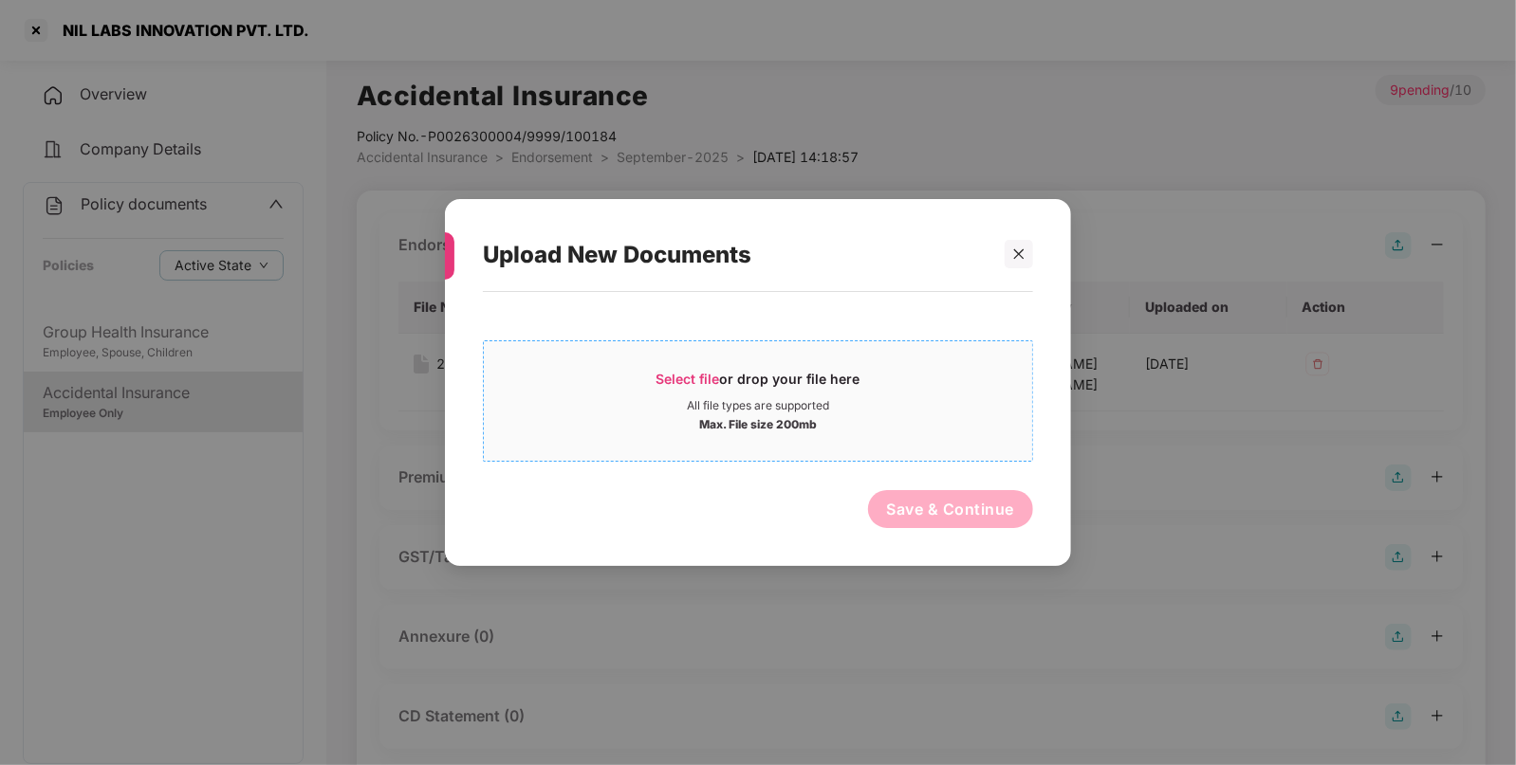
click at [943, 395] on div "Select file or drop your file here" at bounding box center [758, 384] width 548 height 28
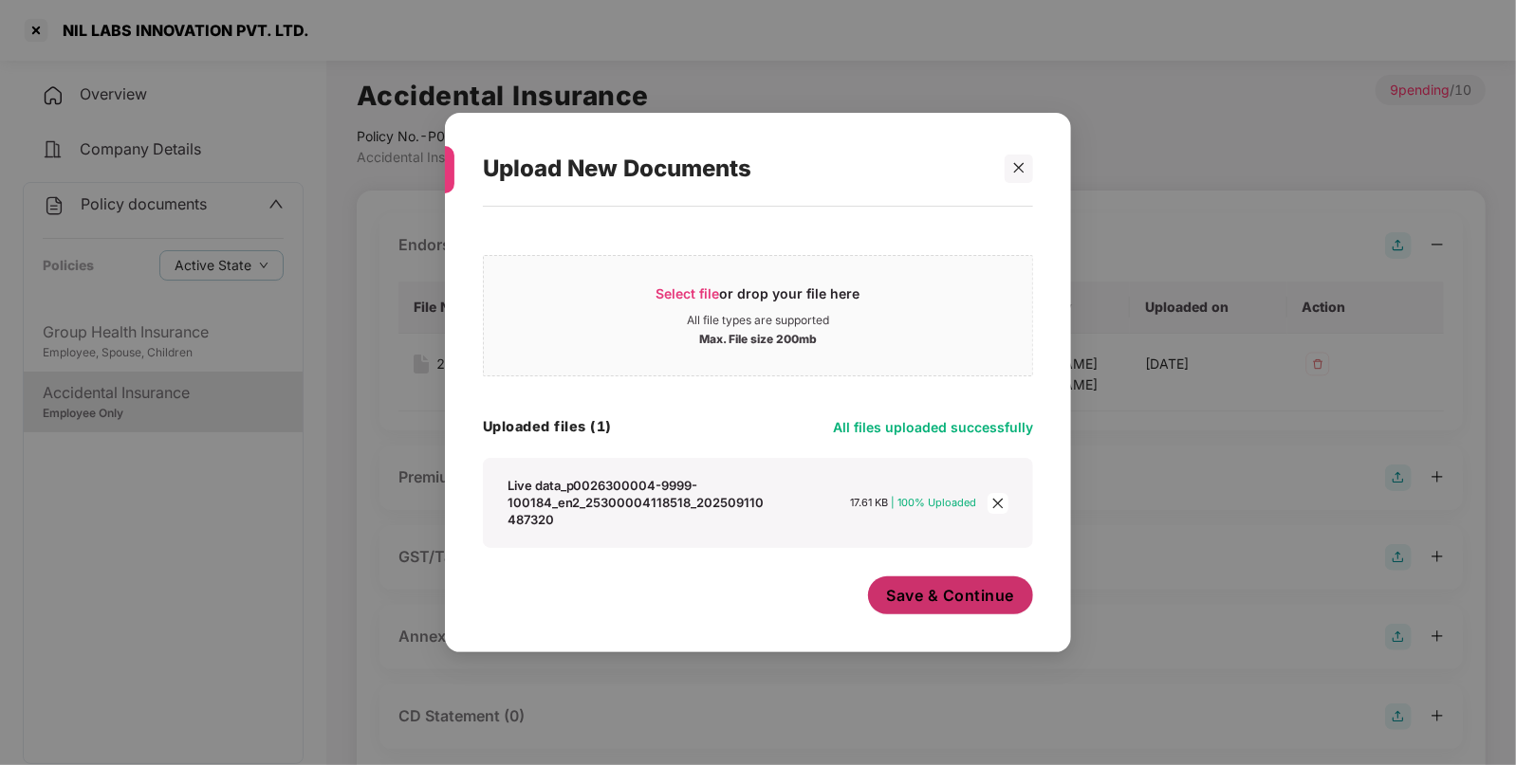
click at [986, 608] on button "Save & Continue" at bounding box center [951, 596] width 166 height 38
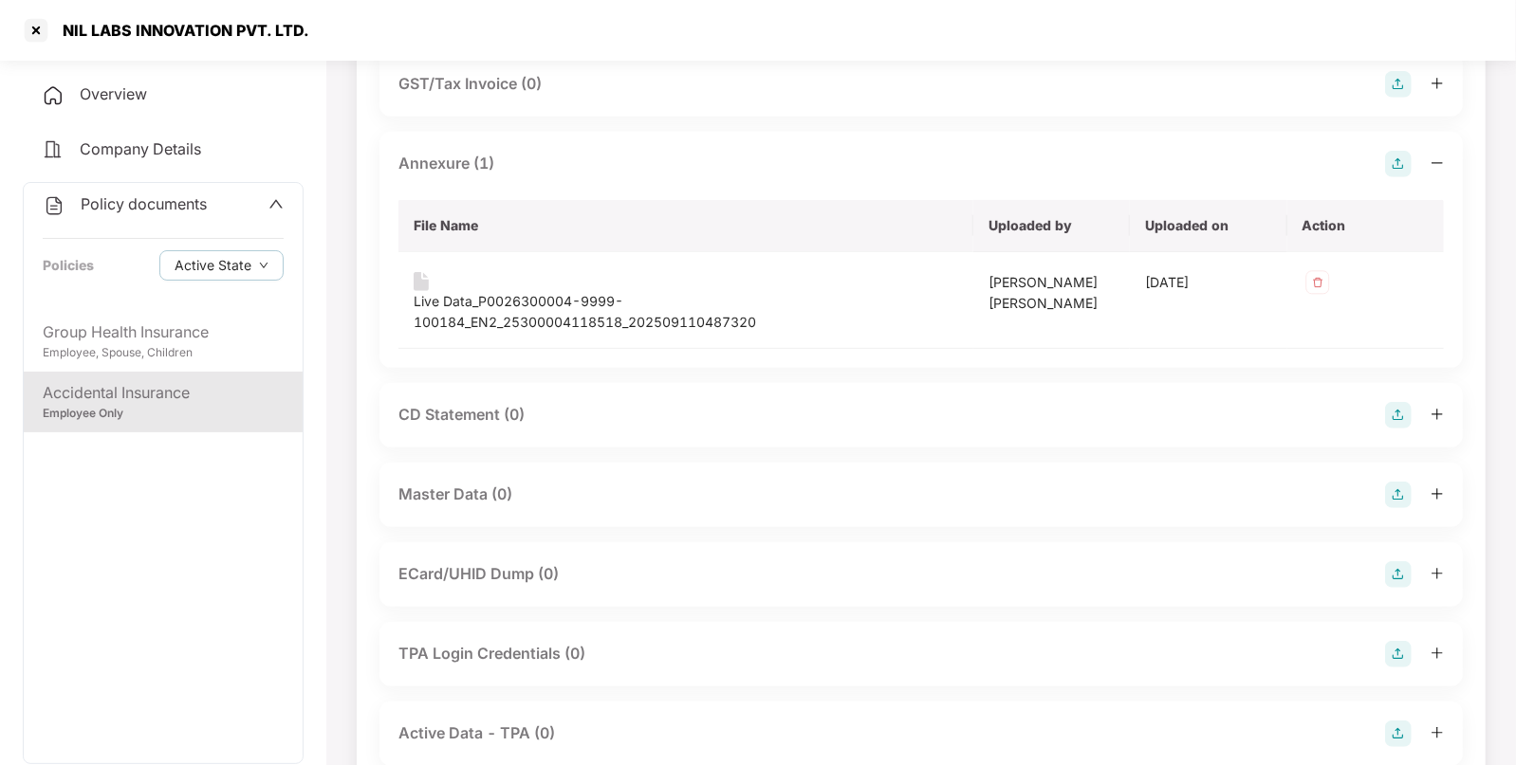
scroll to position [476, 0]
click at [1387, 498] on img at bounding box center [1398, 492] width 27 height 27
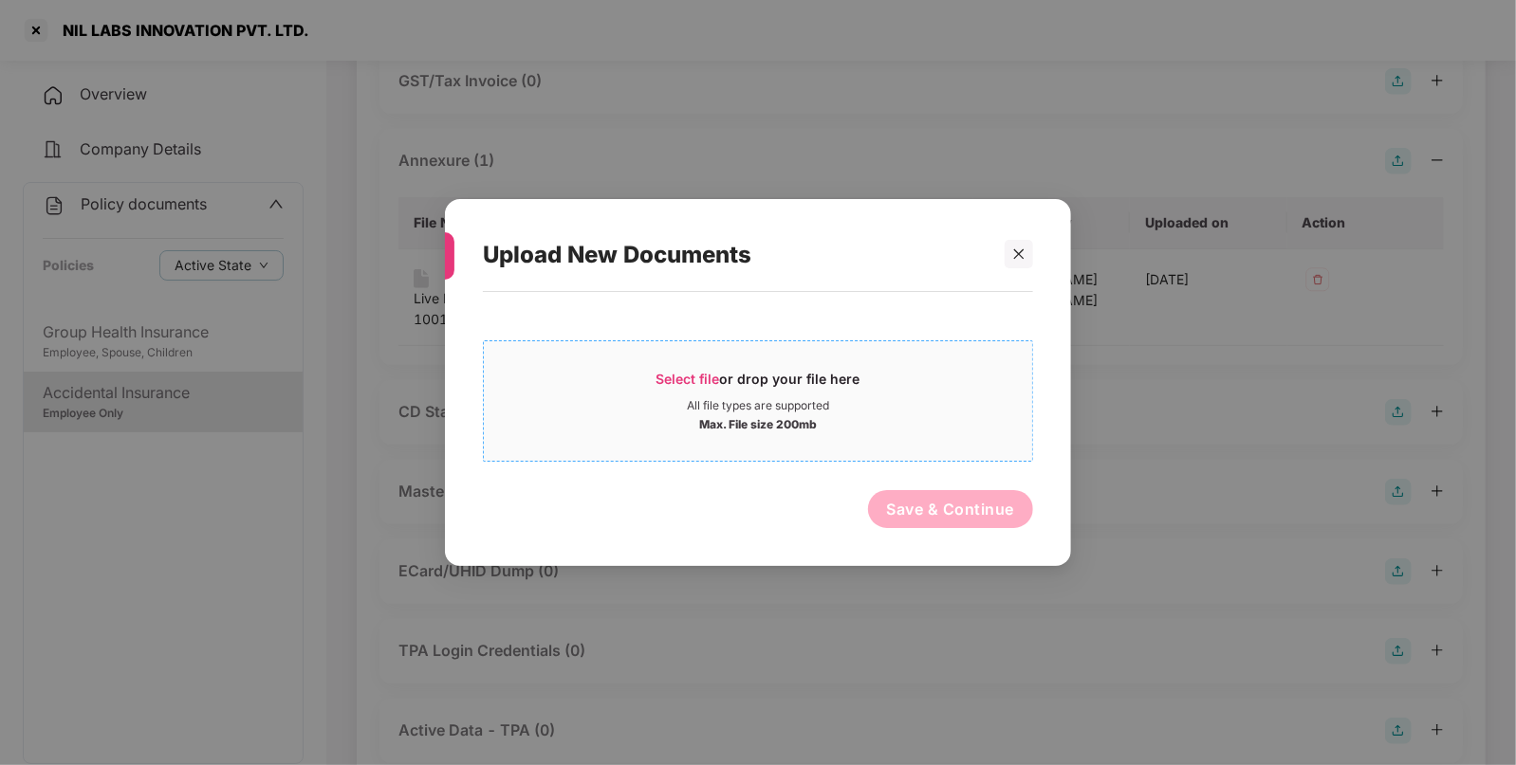
click at [853, 363] on span "Select file or drop your file here All file types are supported Max. File size …" at bounding box center [758, 401] width 548 height 91
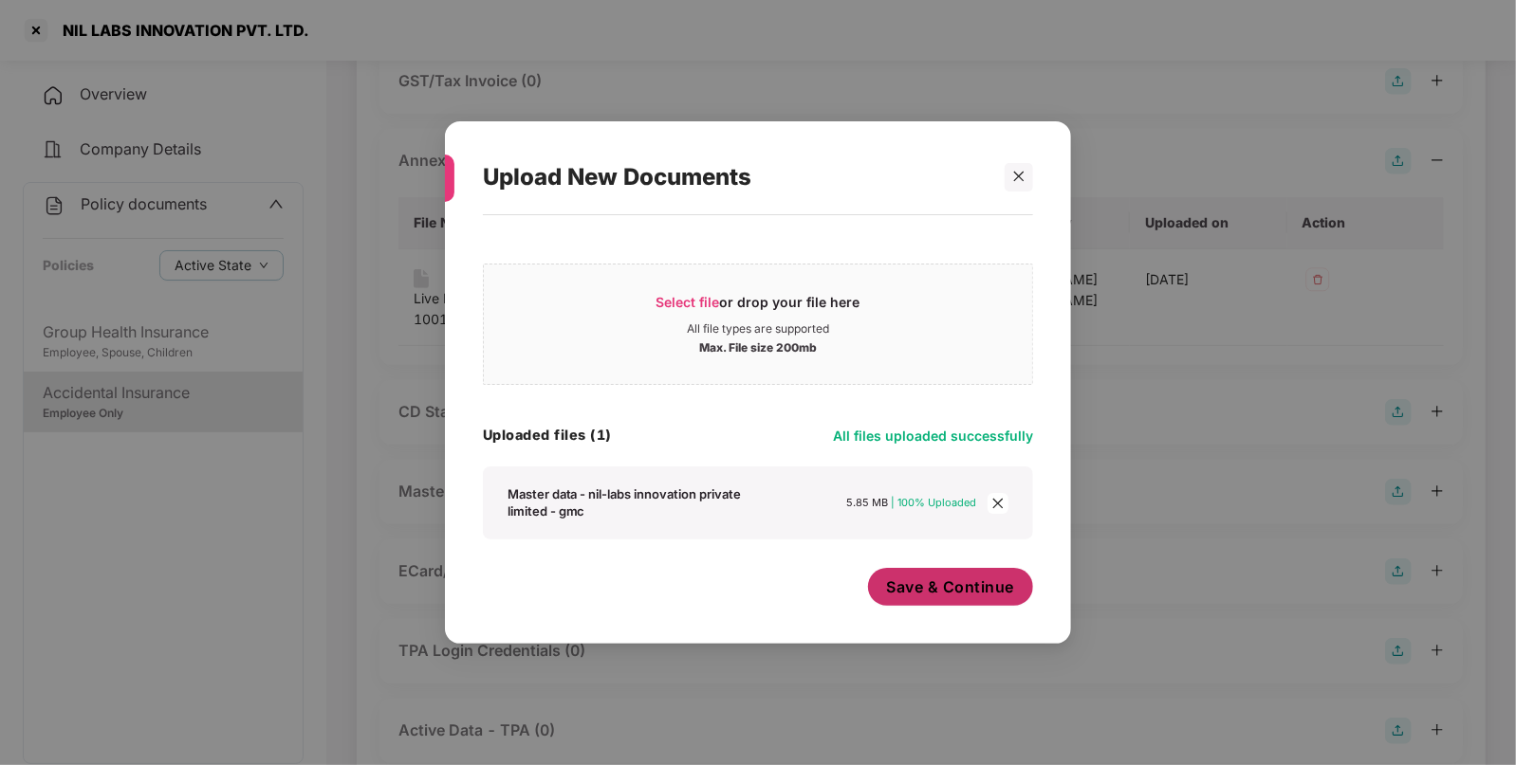
click at [897, 590] on span "Save & Continue" at bounding box center [951, 587] width 128 height 21
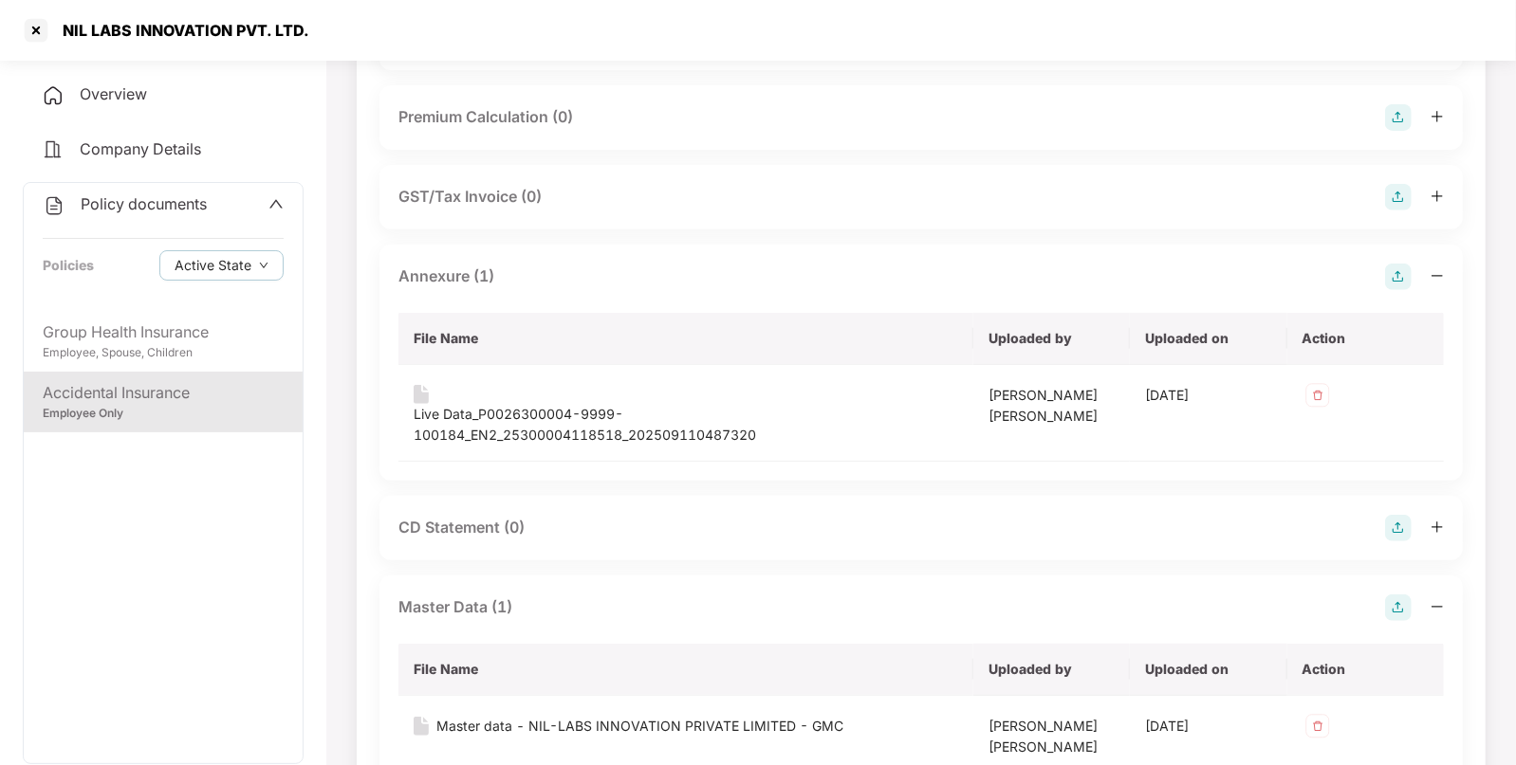
scroll to position [765, 0]
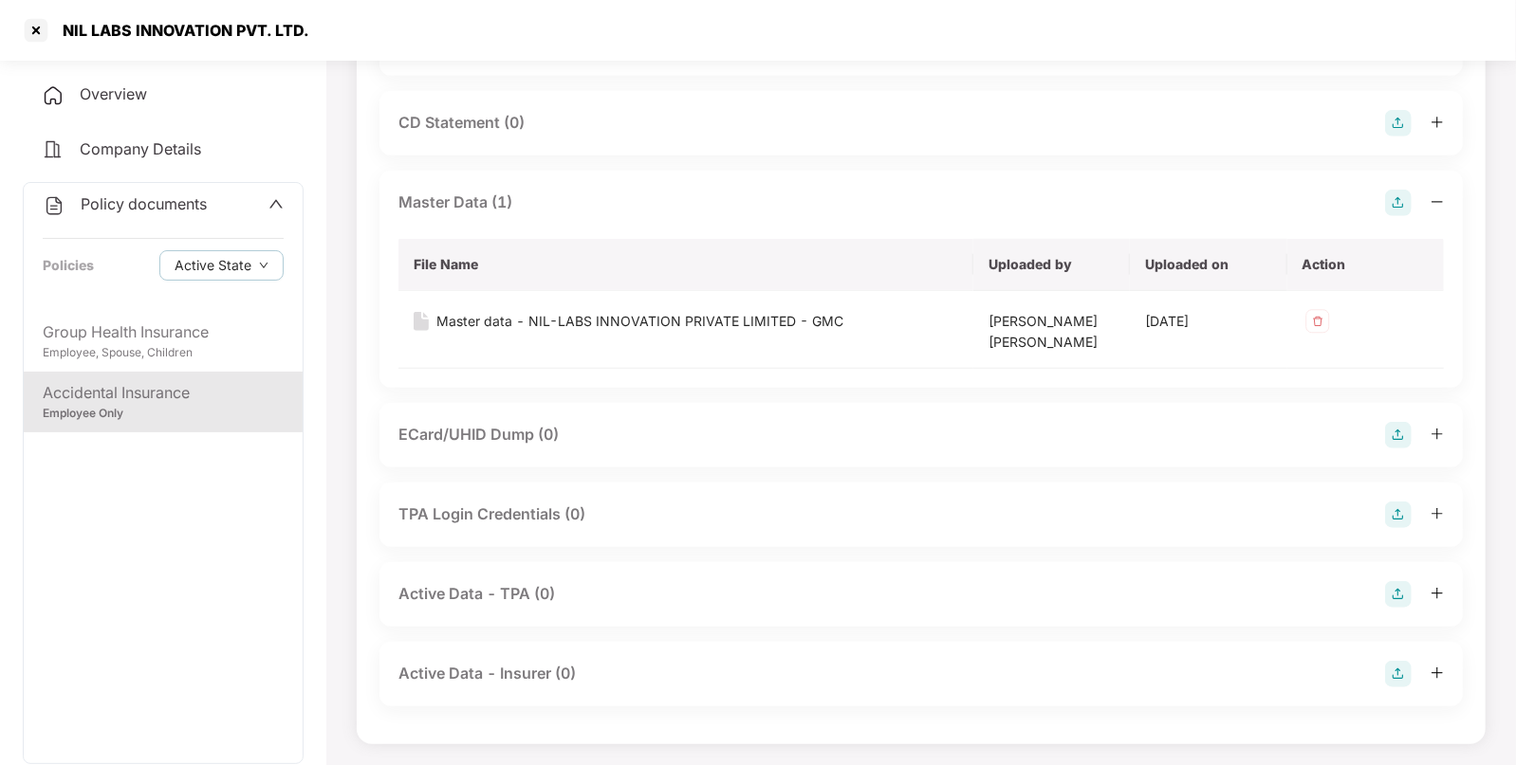
click at [133, 218] on div "Policy documents Policies Active State" at bounding box center [163, 247] width 279 height 128
click at [156, 206] on span "Policy documents" at bounding box center [144, 203] width 126 height 19
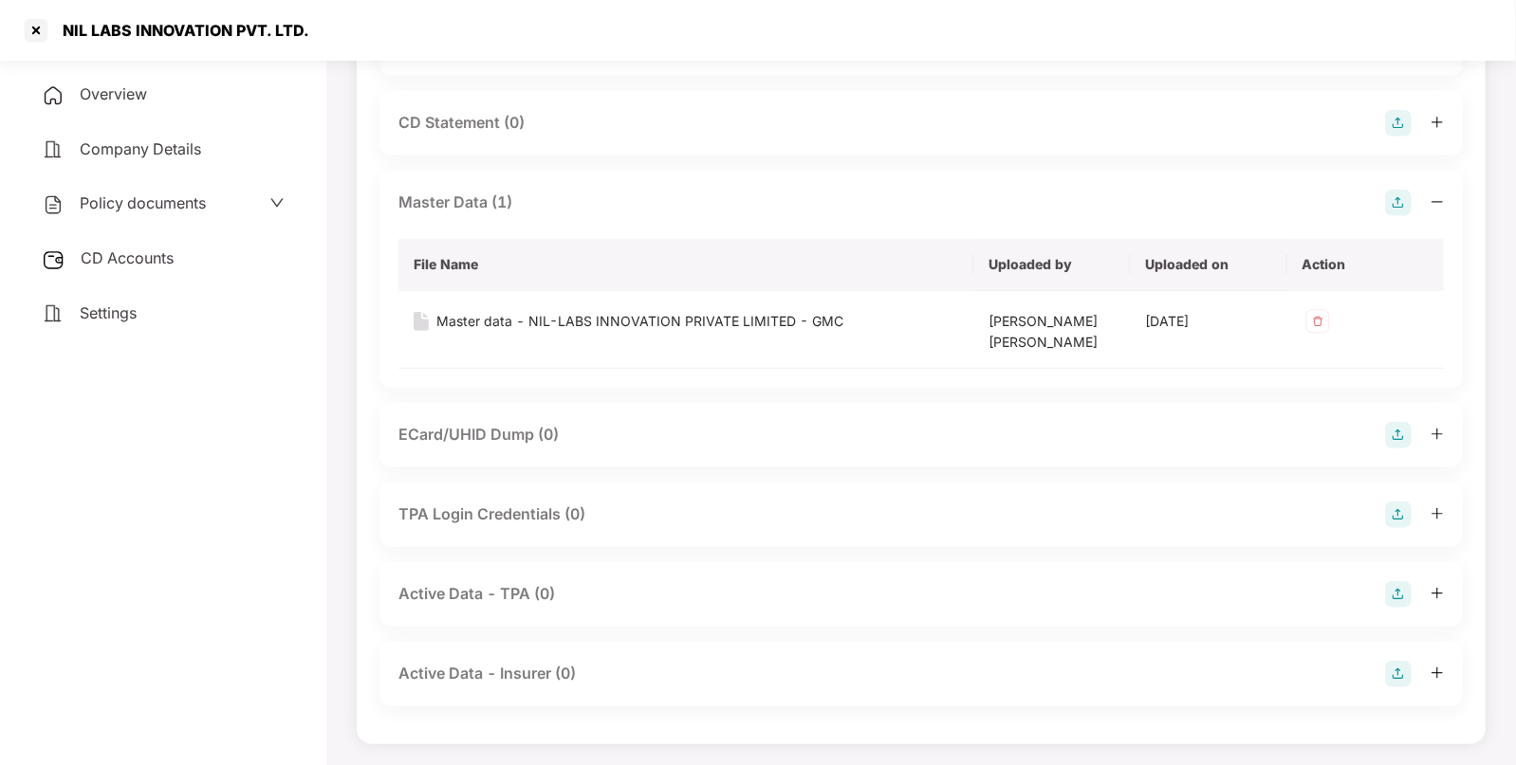
click at [156, 252] on span "CD Accounts" at bounding box center [127, 257] width 93 height 19
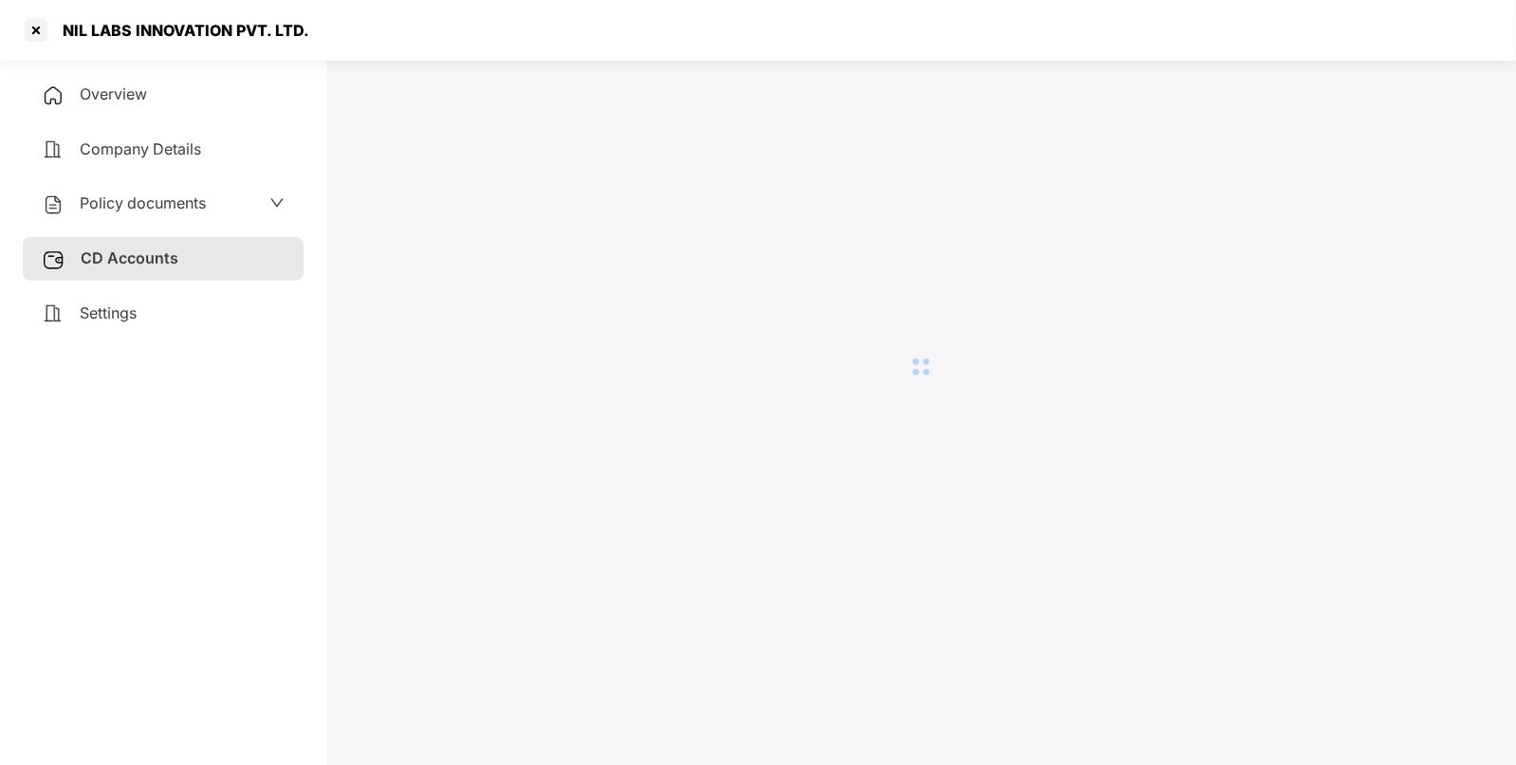
scroll to position [51, 0]
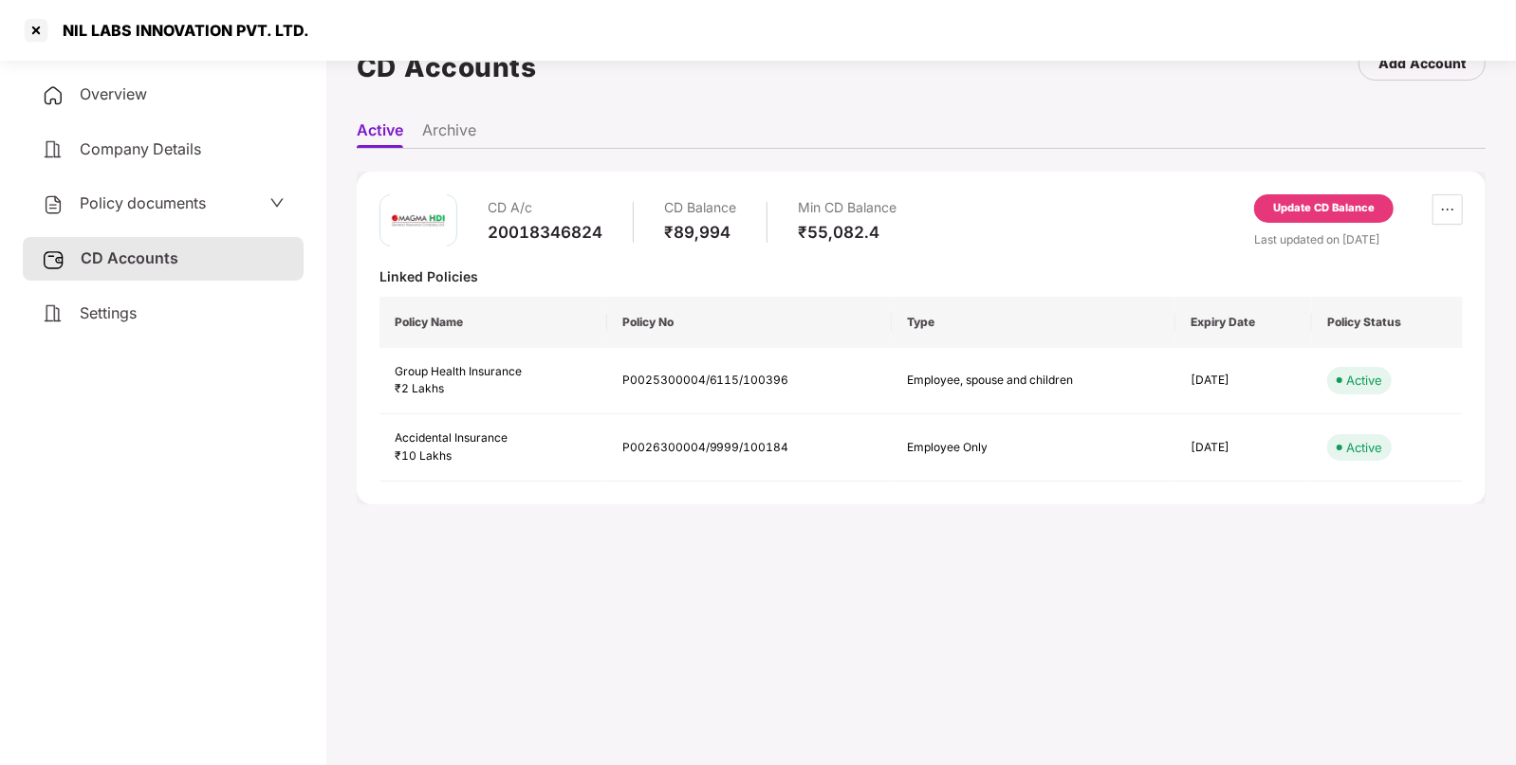
click at [1290, 206] on div "Update CD Balance" at bounding box center [1323, 208] width 101 height 17
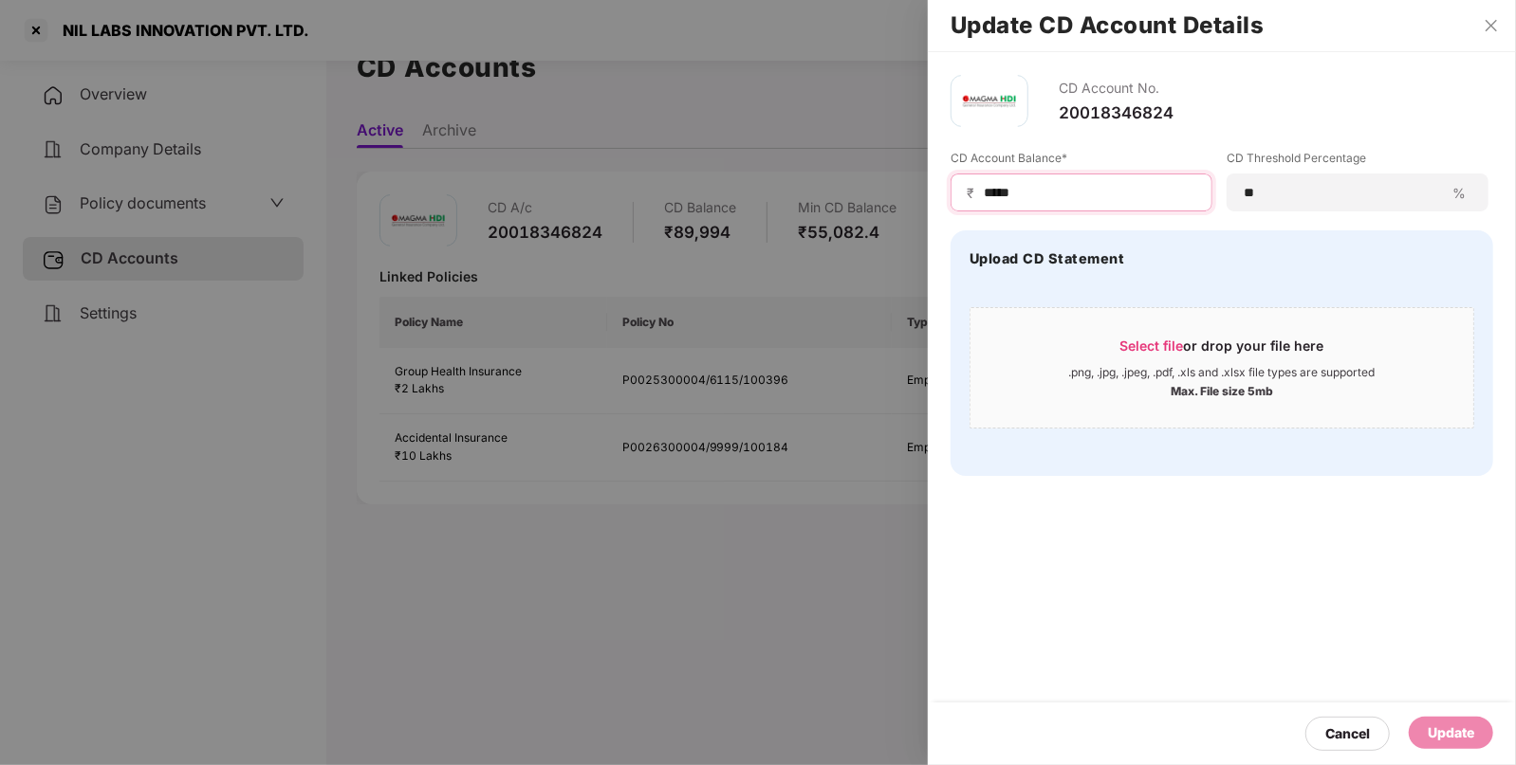
click at [1105, 190] on input "*****" at bounding box center [1089, 193] width 214 height 20
type input "*"
type input "*****"
click at [1453, 729] on div "Update" at bounding box center [1450, 733] width 46 height 21
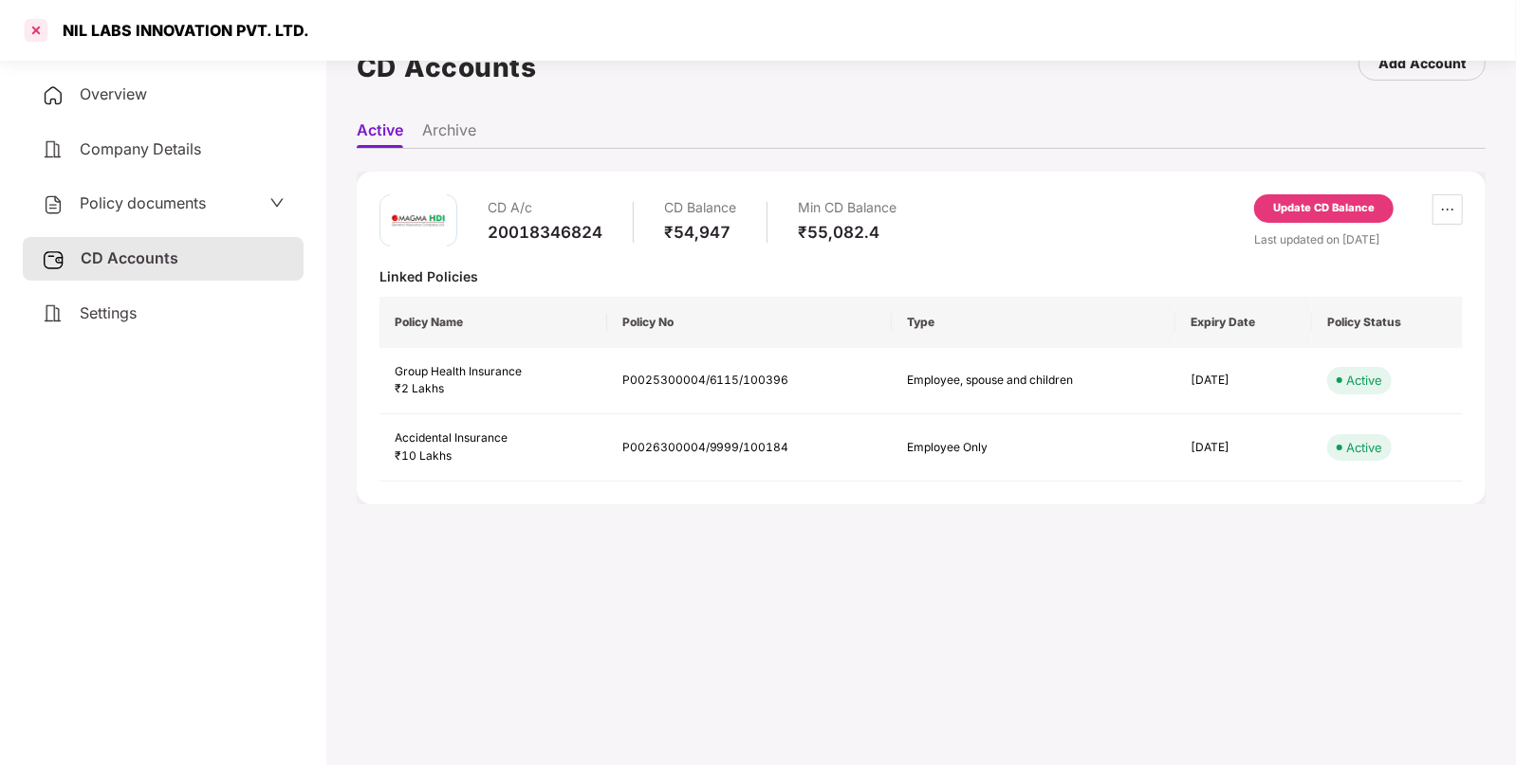
click at [33, 28] on div at bounding box center [36, 30] width 30 height 30
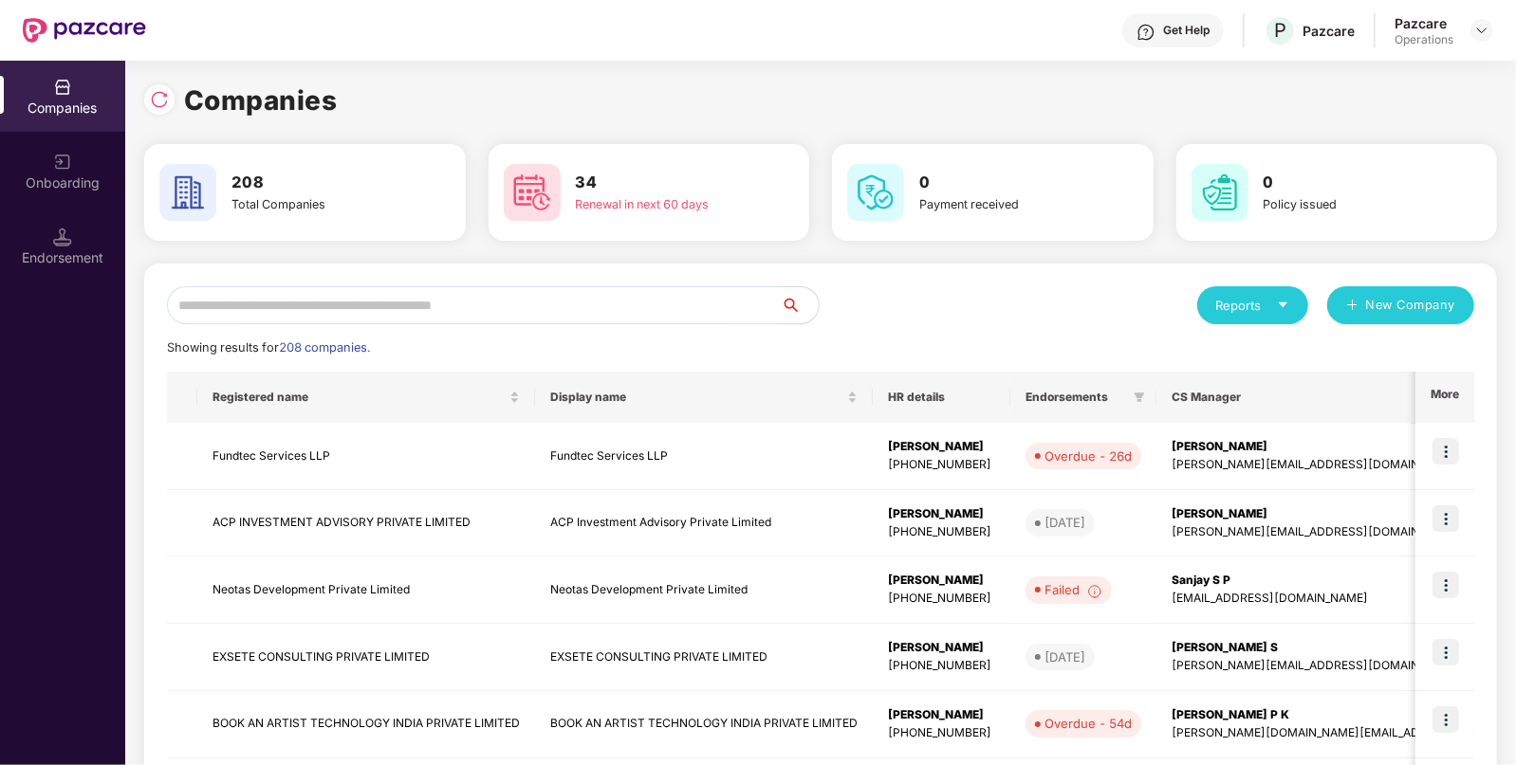
scroll to position [0, 0]
click at [435, 319] on input "text" at bounding box center [474, 305] width 614 height 38
paste input "*****"
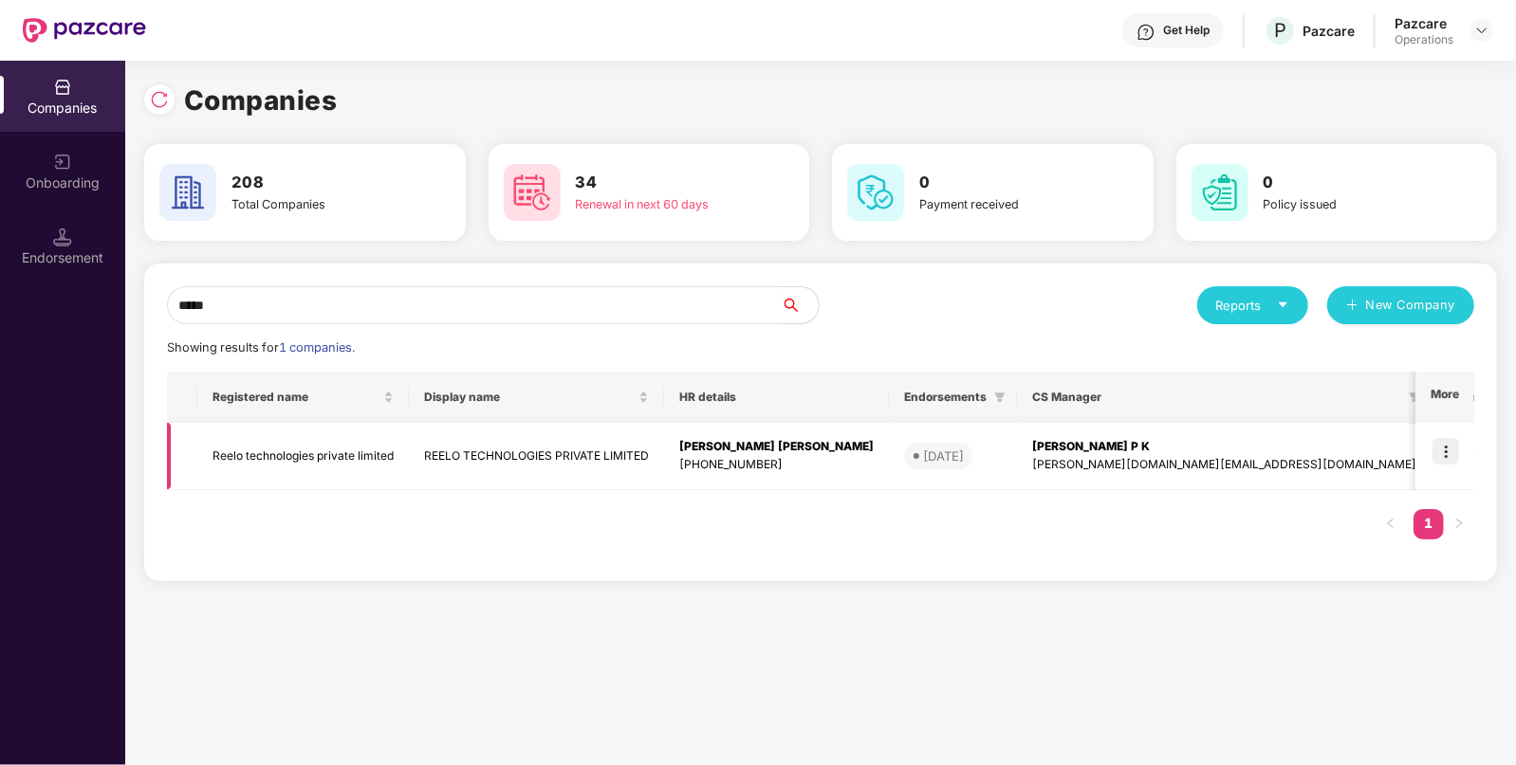
type input "*****"
click at [298, 460] on td "Reelo technologies private limited" at bounding box center [302, 456] width 211 height 67
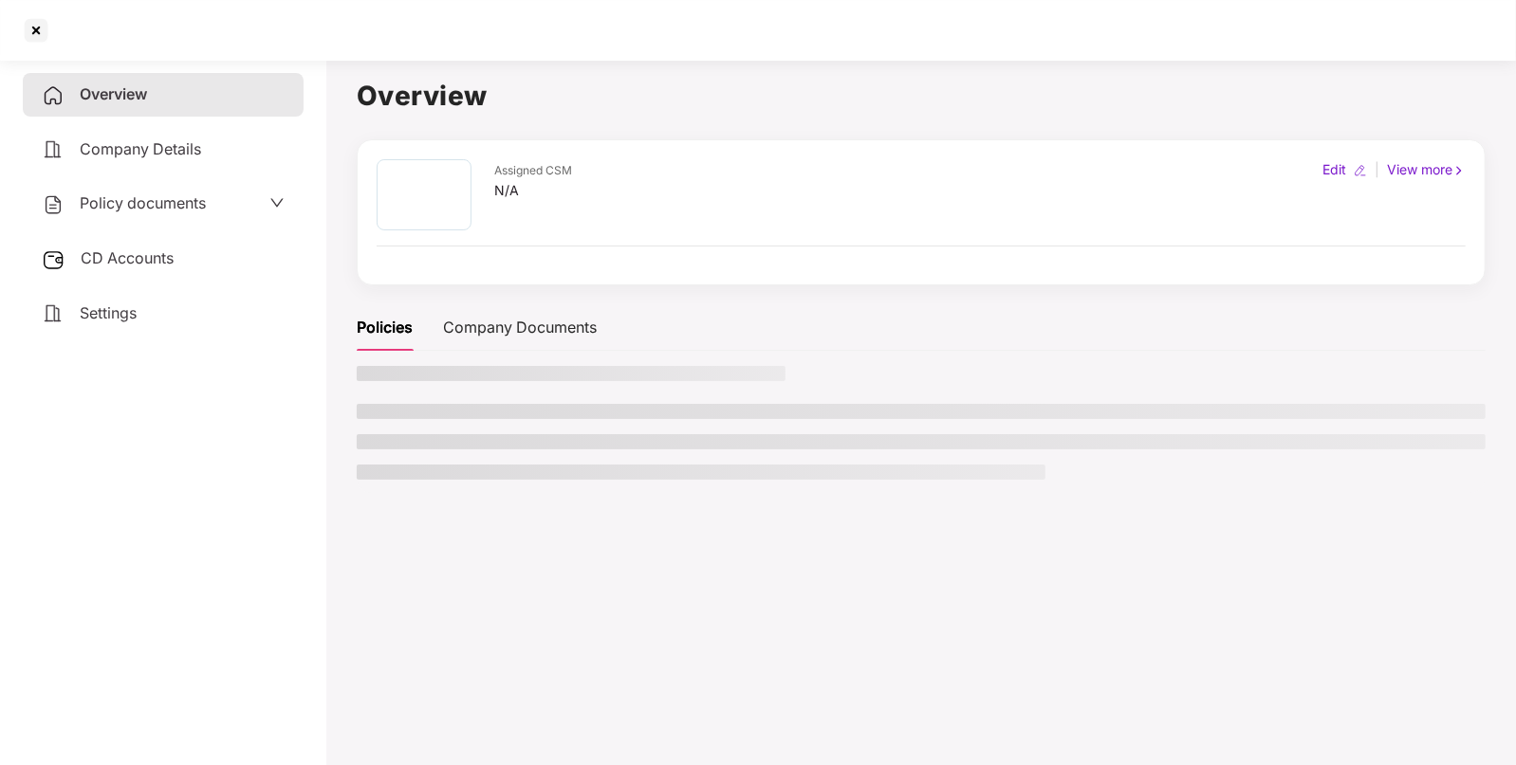
click at [232, 210] on div "Policy documents" at bounding box center [163, 204] width 243 height 25
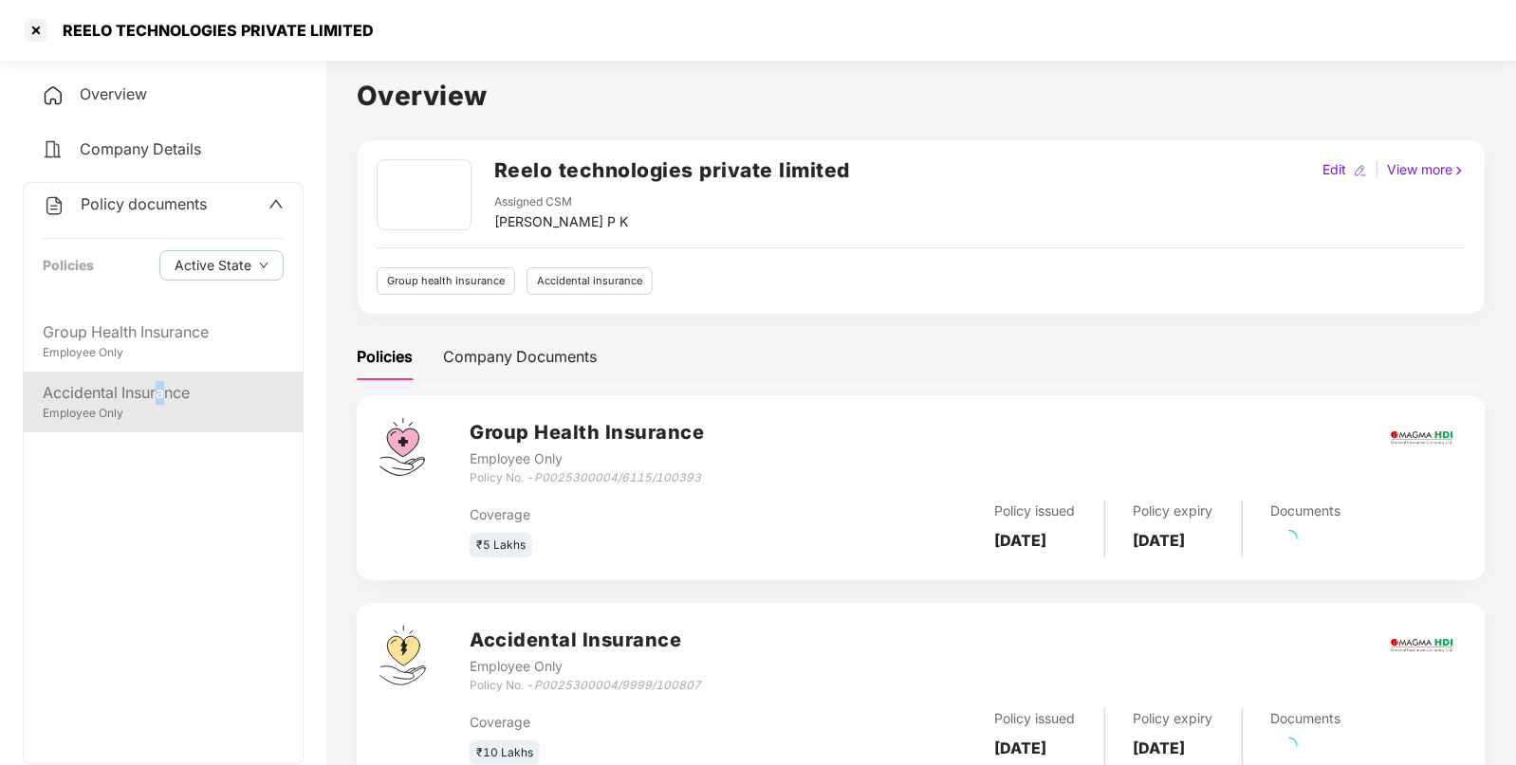
click at [161, 403] on div "Accidental Insurance" at bounding box center [163, 393] width 241 height 24
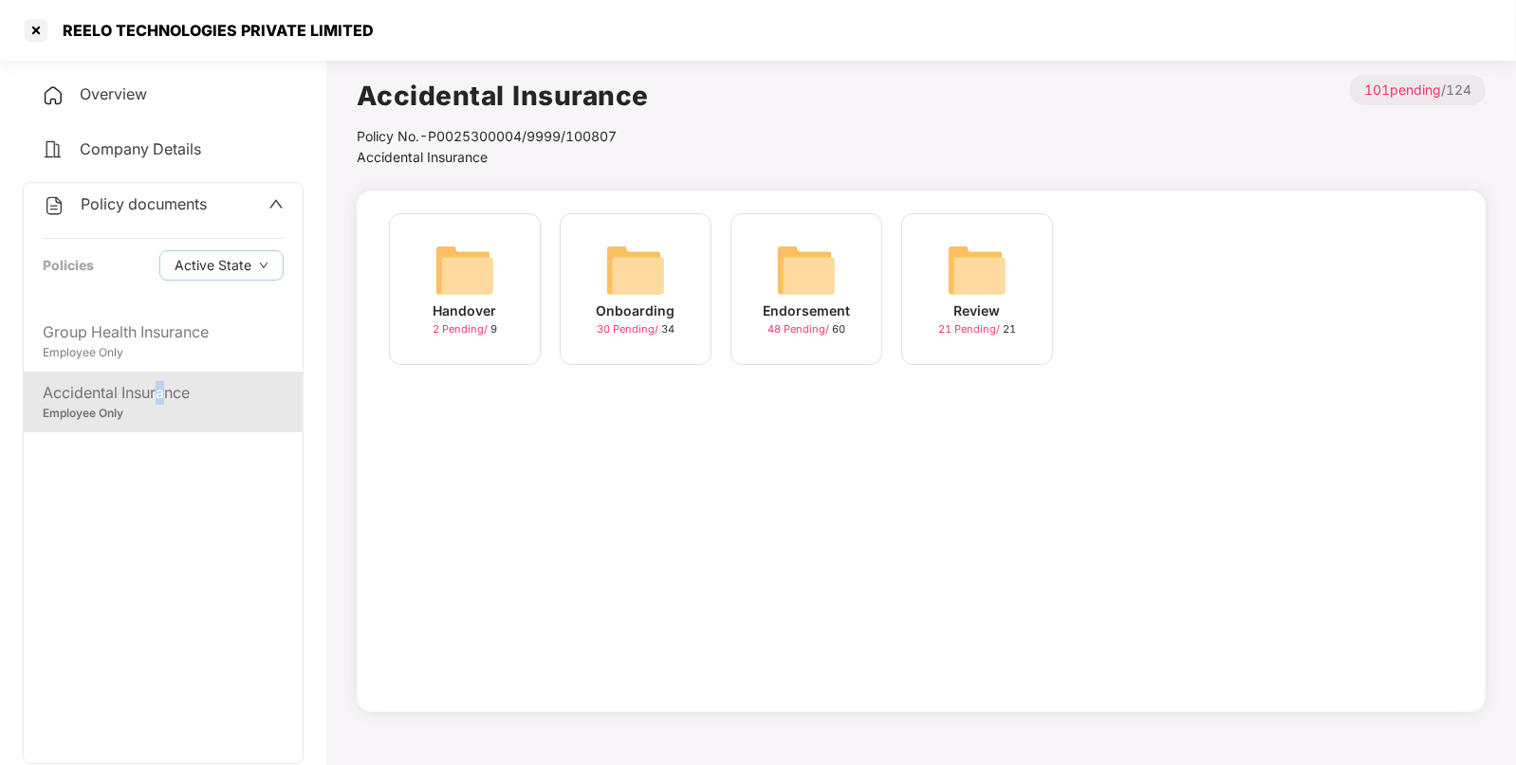
click at [830, 269] on img at bounding box center [806, 270] width 61 height 61
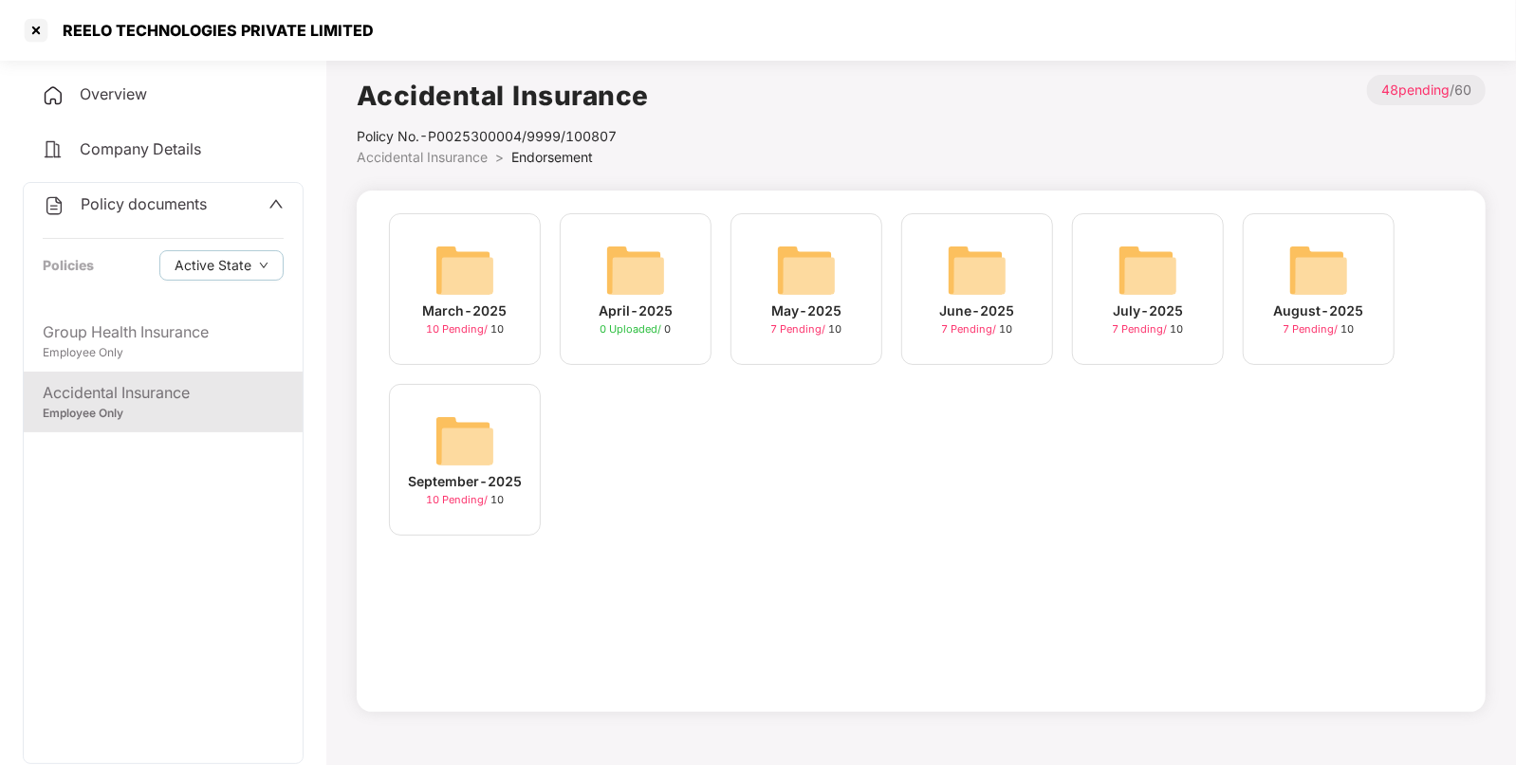
click at [507, 430] on div "September-2025 10 Pending / 10" at bounding box center [465, 460] width 152 height 152
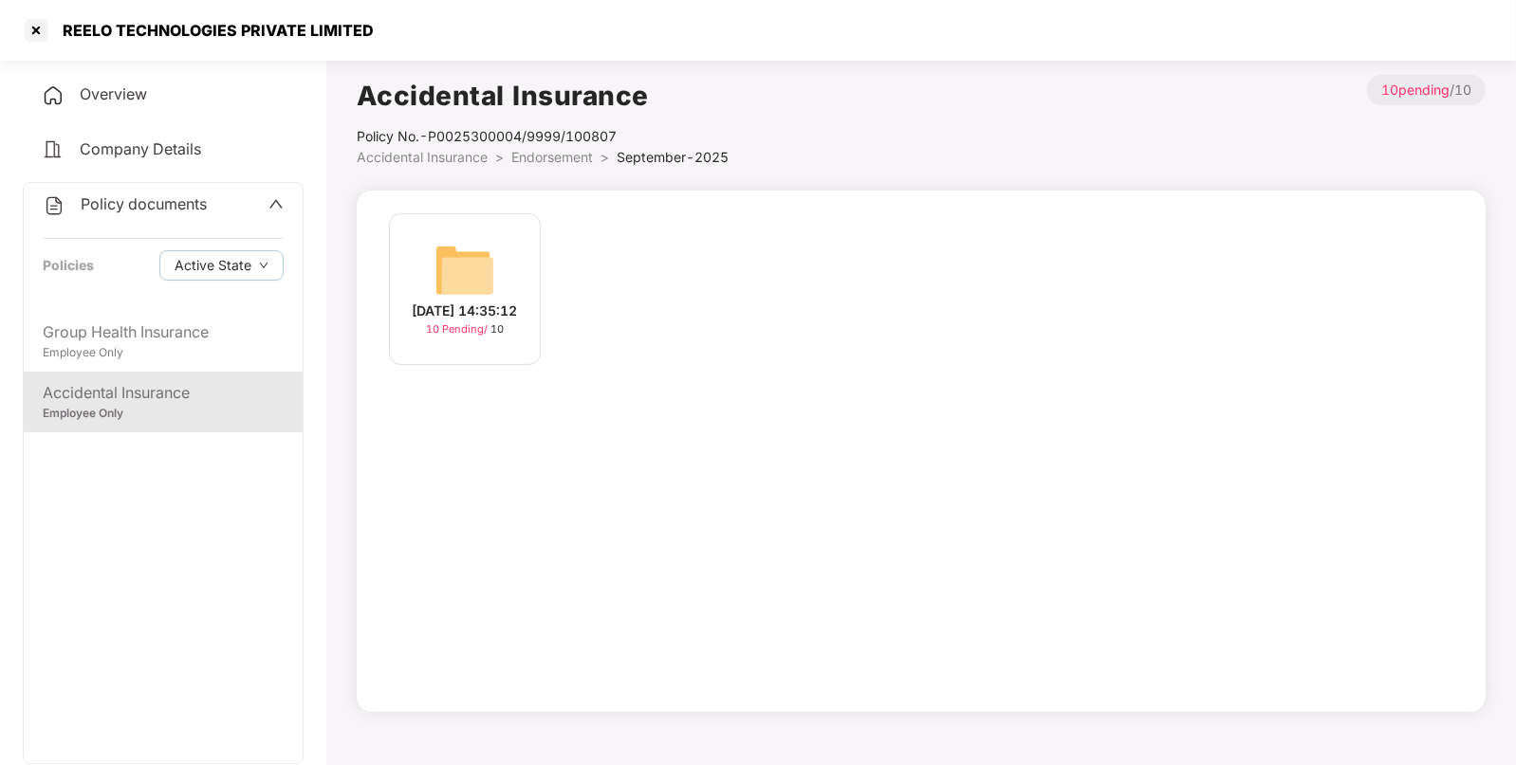
click at [519, 224] on div "[DATE] 14:35:12 10 Pending / 10" at bounding box center [465, 289] width 152 height 152
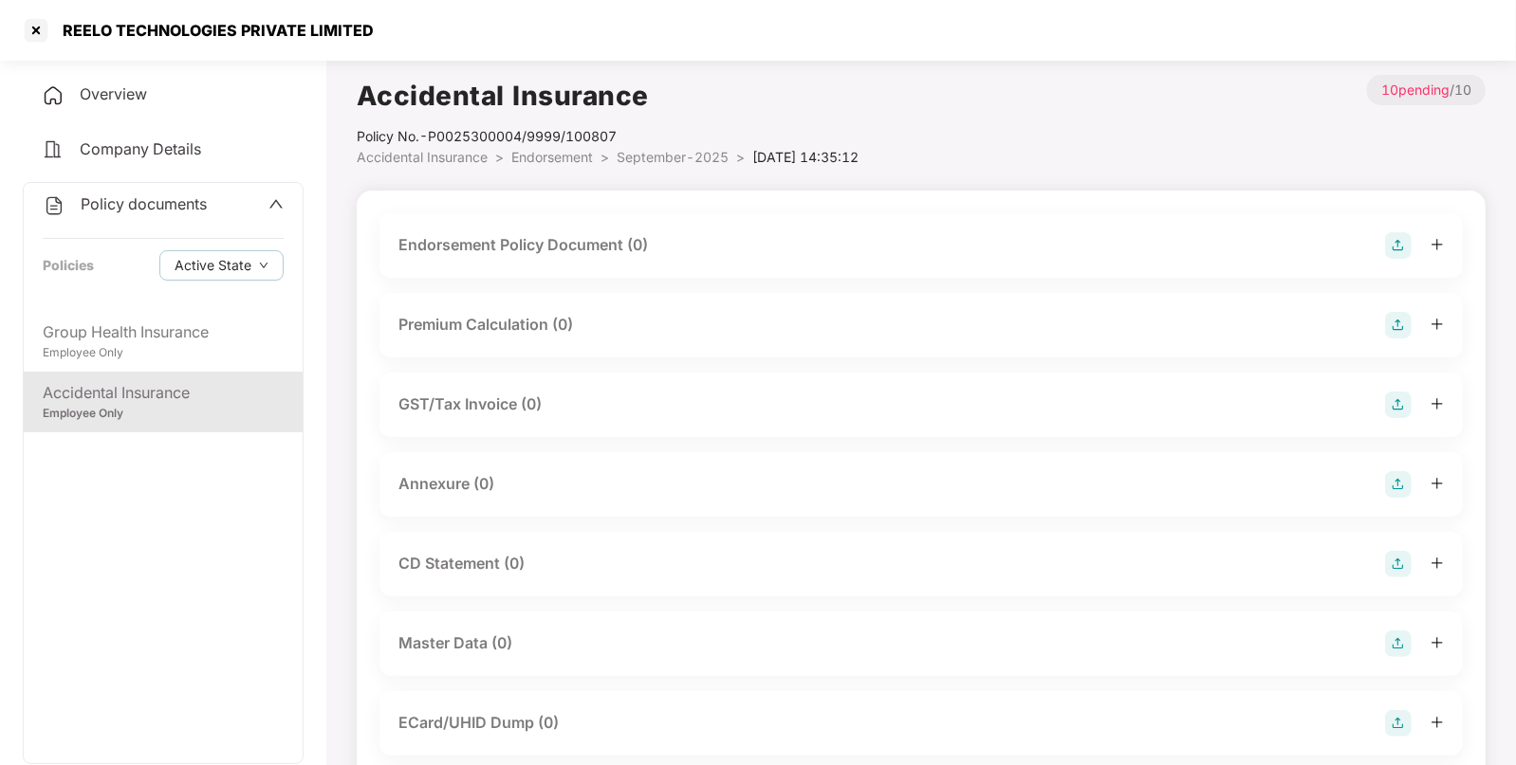
click at [1405, 236] on img at bounding box center [1398, 245] width 27 height 27
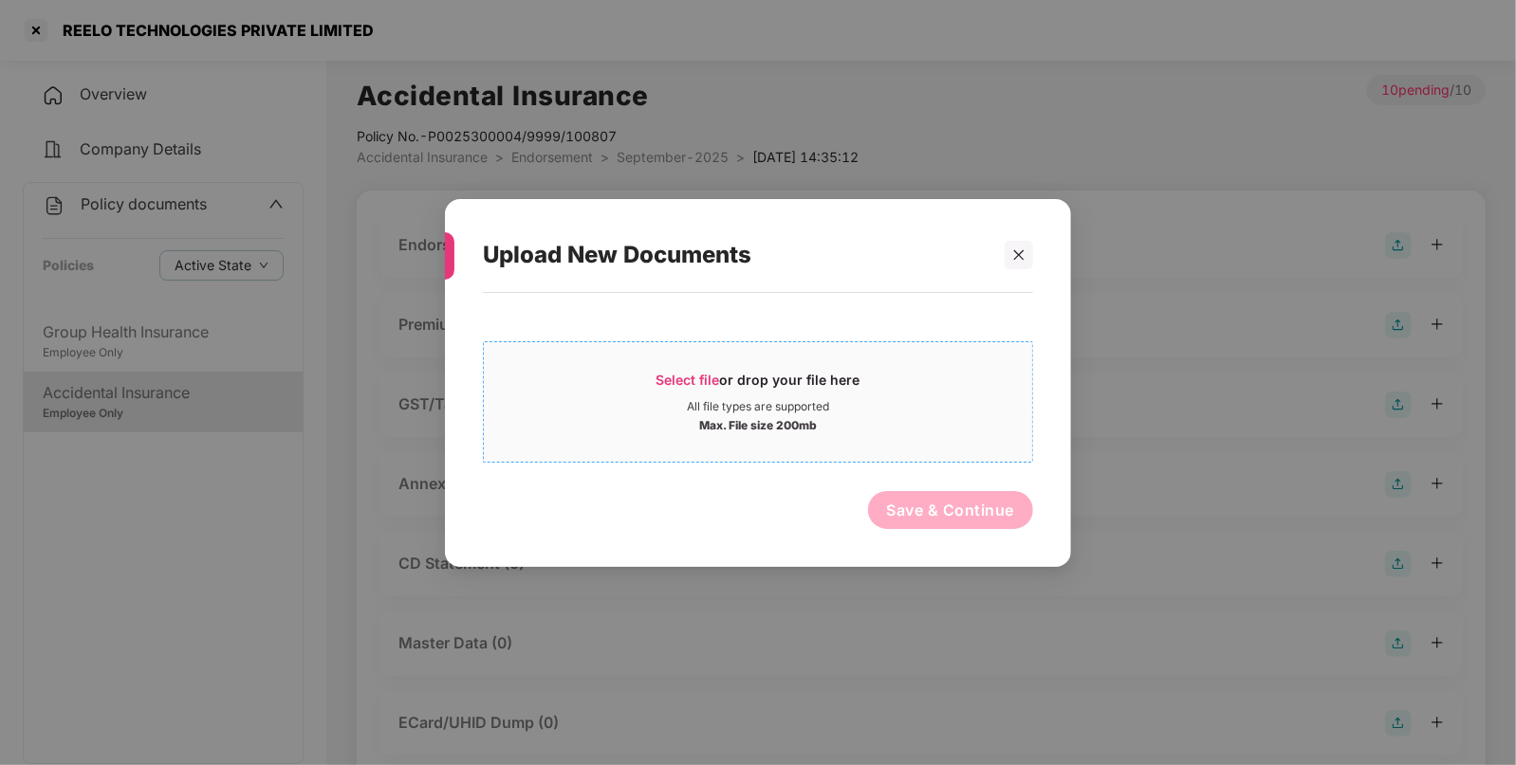
click at [873, 403] on div "All file types are supported" at bounding box center [758, 405] width 548 height 15
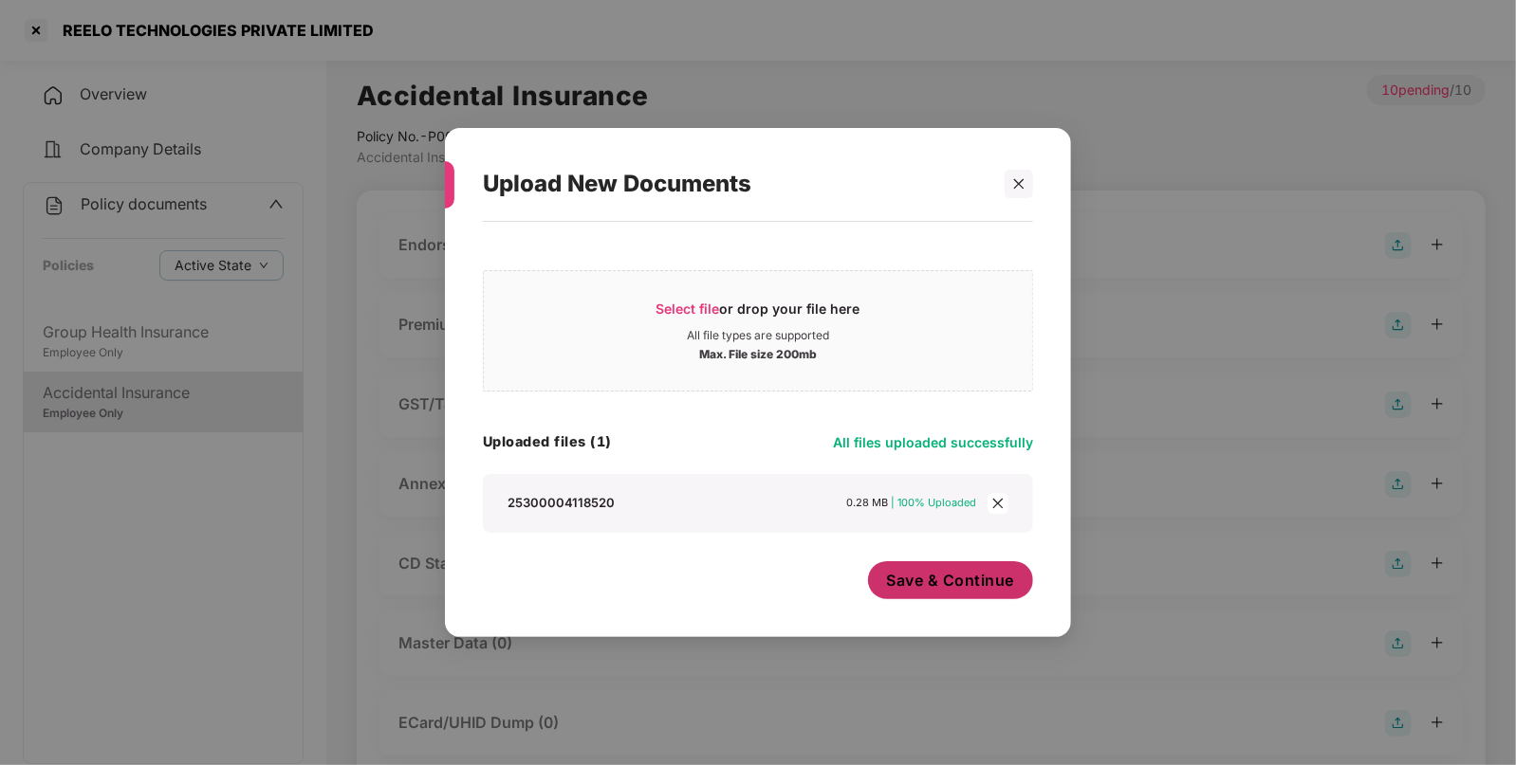
click at [926, 591] on span "Save & Continue" at bounding box center [951, 580] width 128 height 21
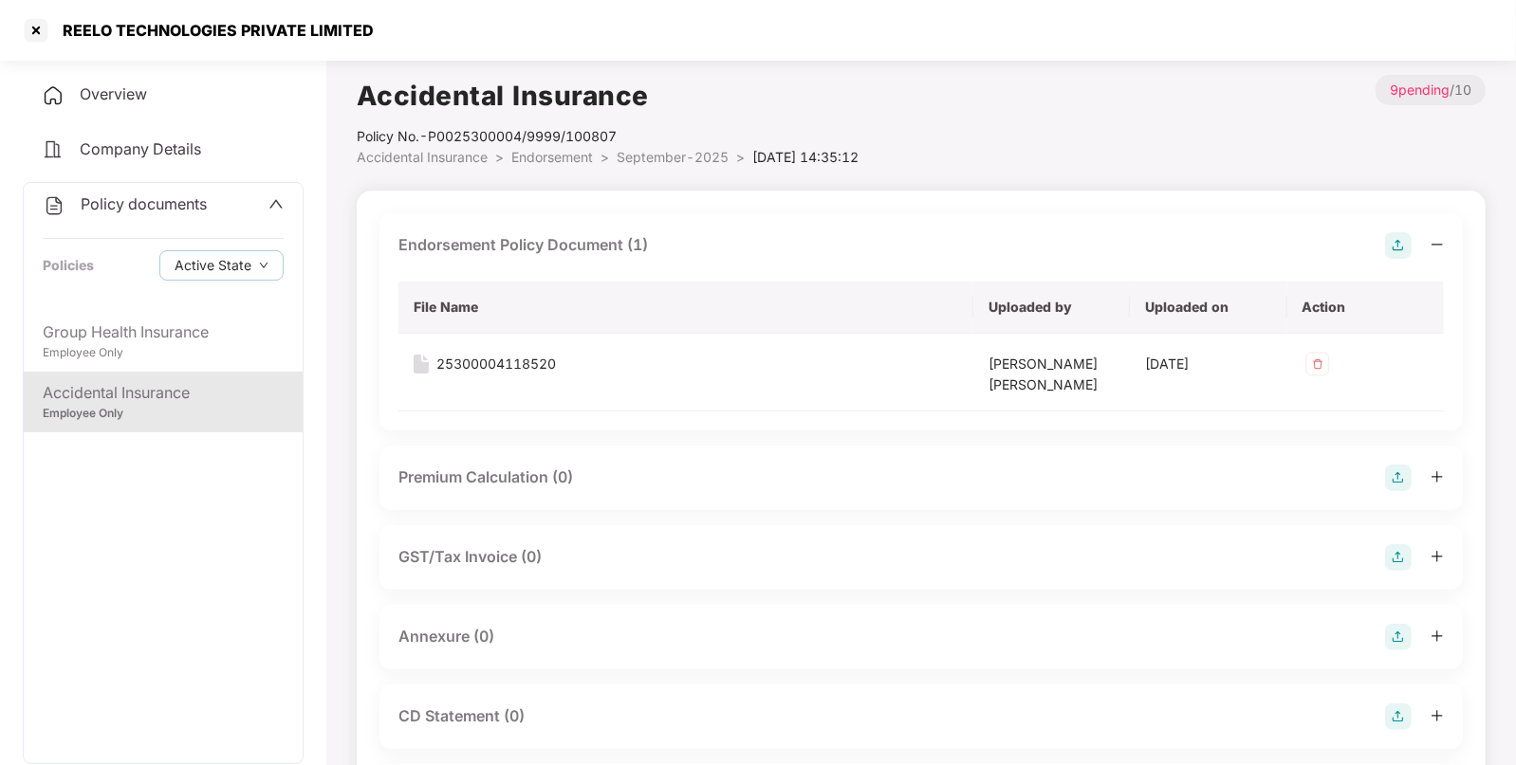
click at [1403, 641] on img at bounding box center [1398, 637] width 27 height 27
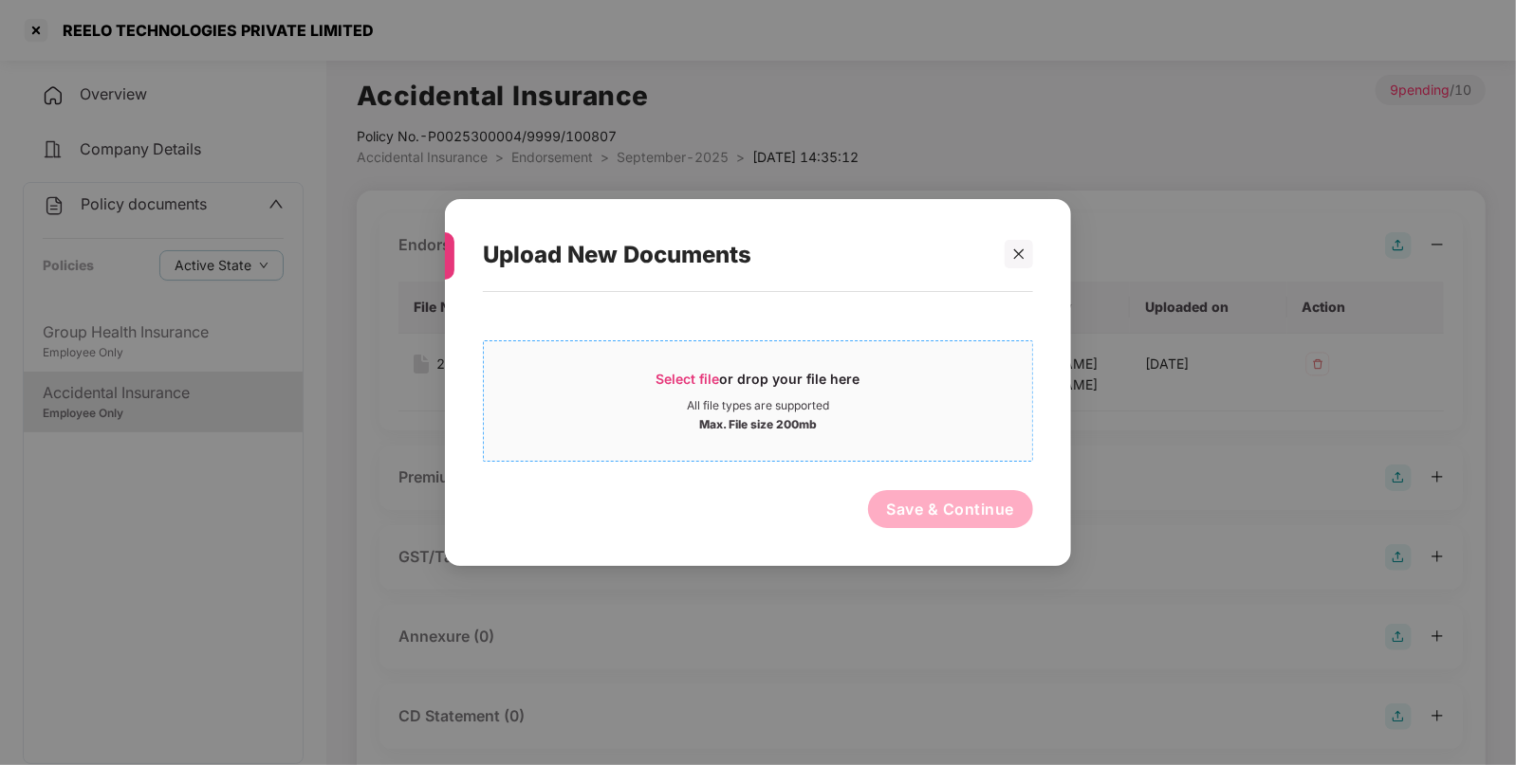
click at [808, 414] on div "Max. File size 200mb" at bounding box center [758, 423] width 118 height 19
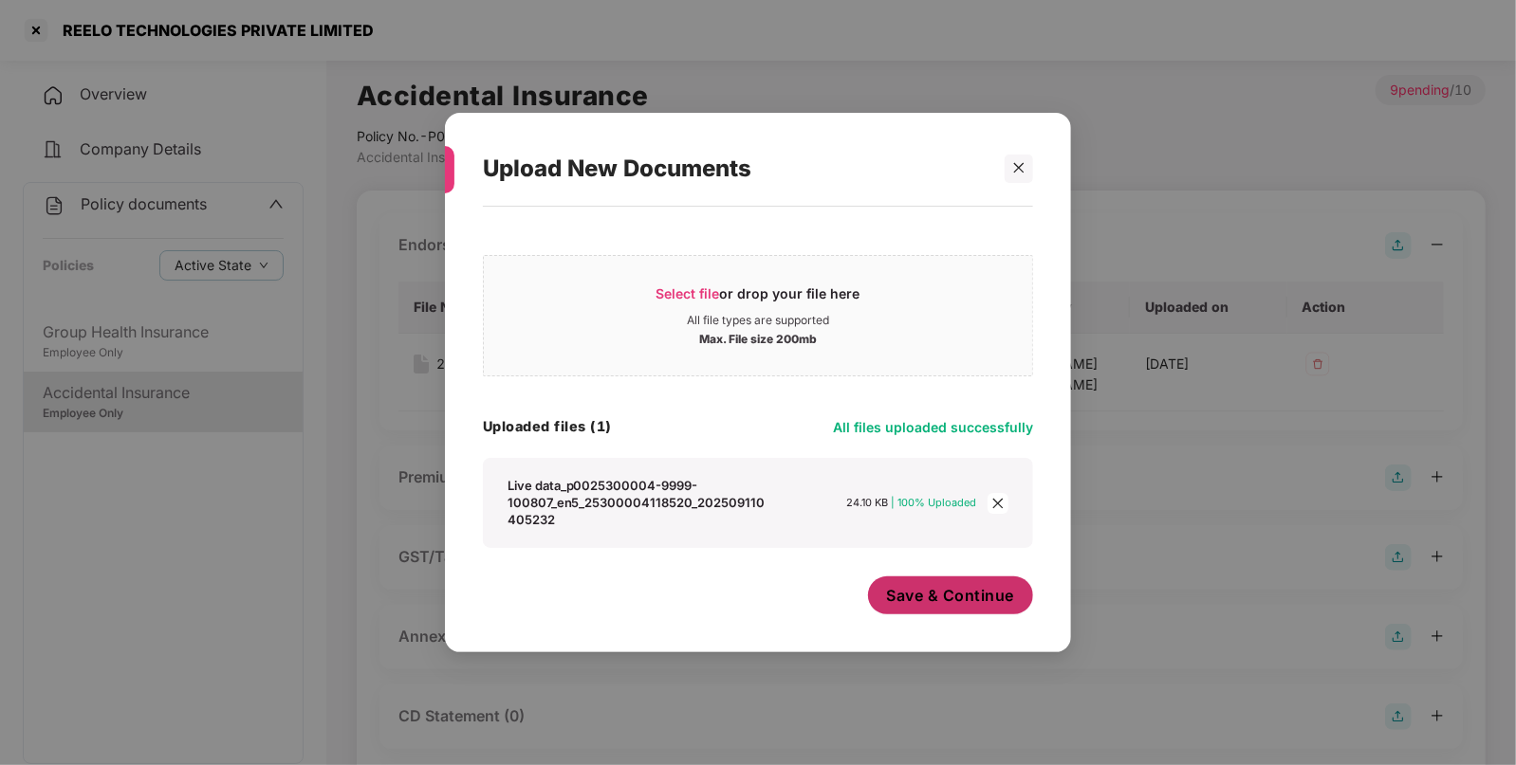
click at [934, 597] on span "Save & Continue" at bounding box center [951, 595] width 128 height 21
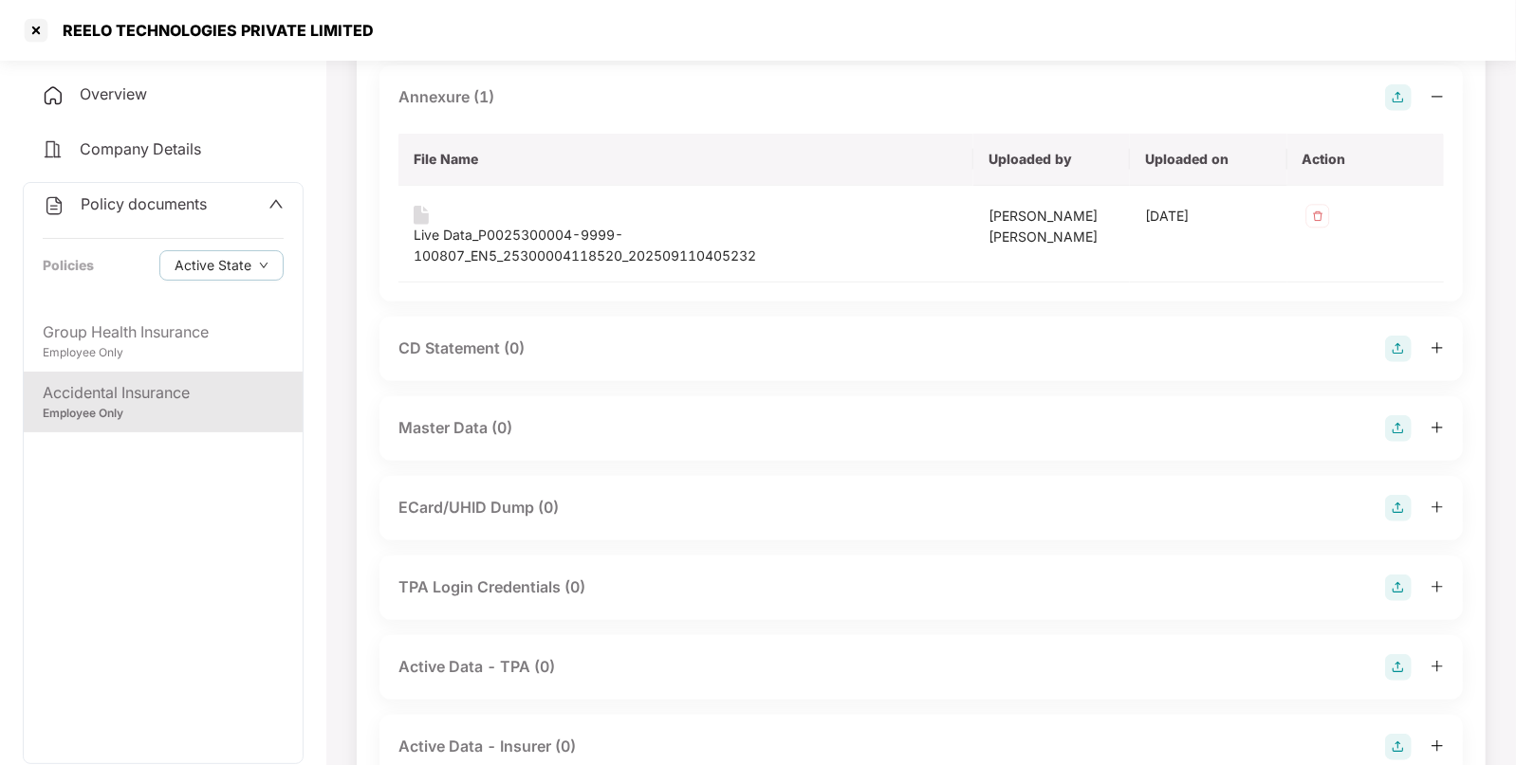
scroll to position [613, 0]
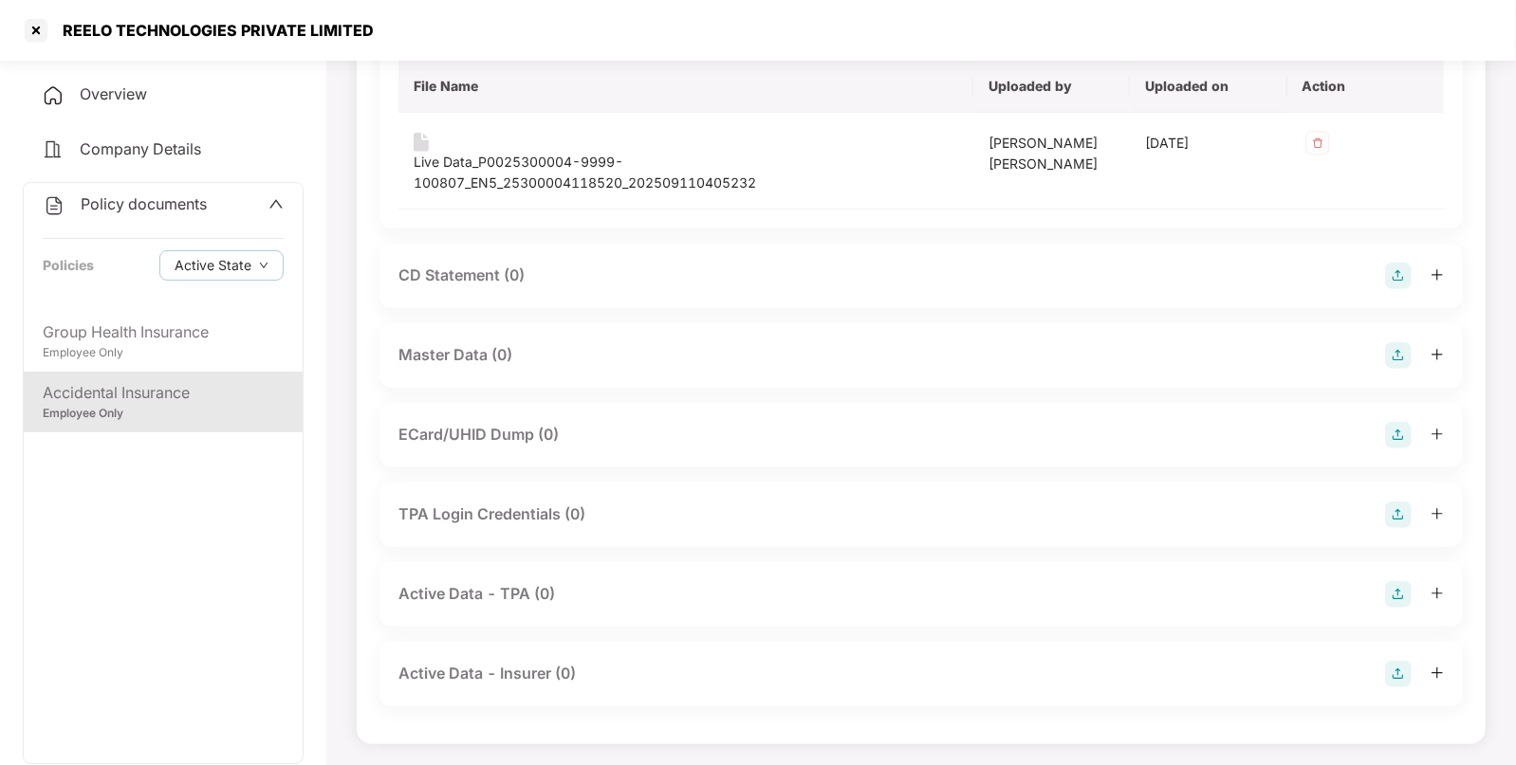
click at [1398, 352] on img at bounding box center [1398, 355] width 27 height 27
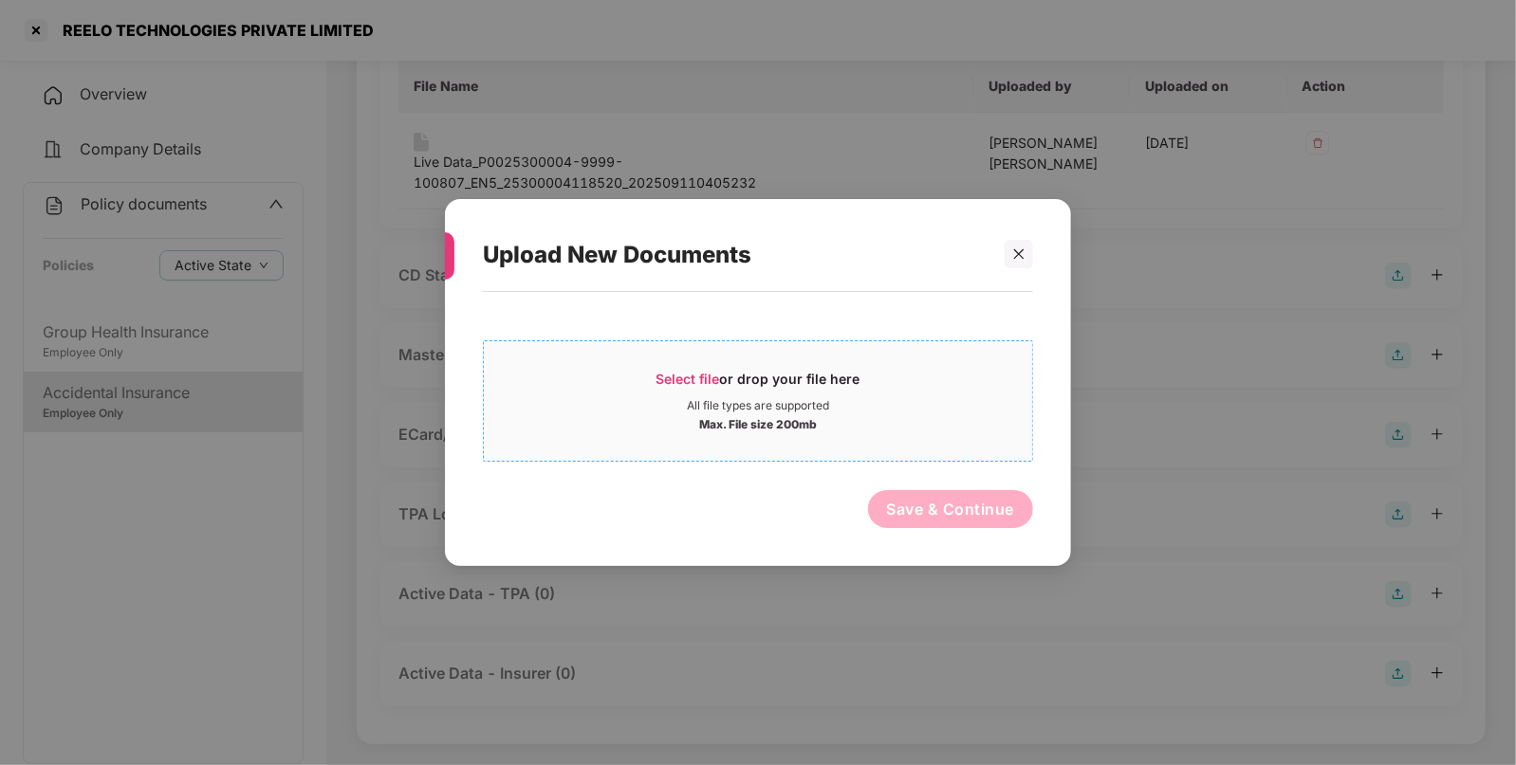
click at [794, 369] on span "Select file or drop your file here All file types are supported Max. File size …" at bounding box center [758, 401] width 548 height 91
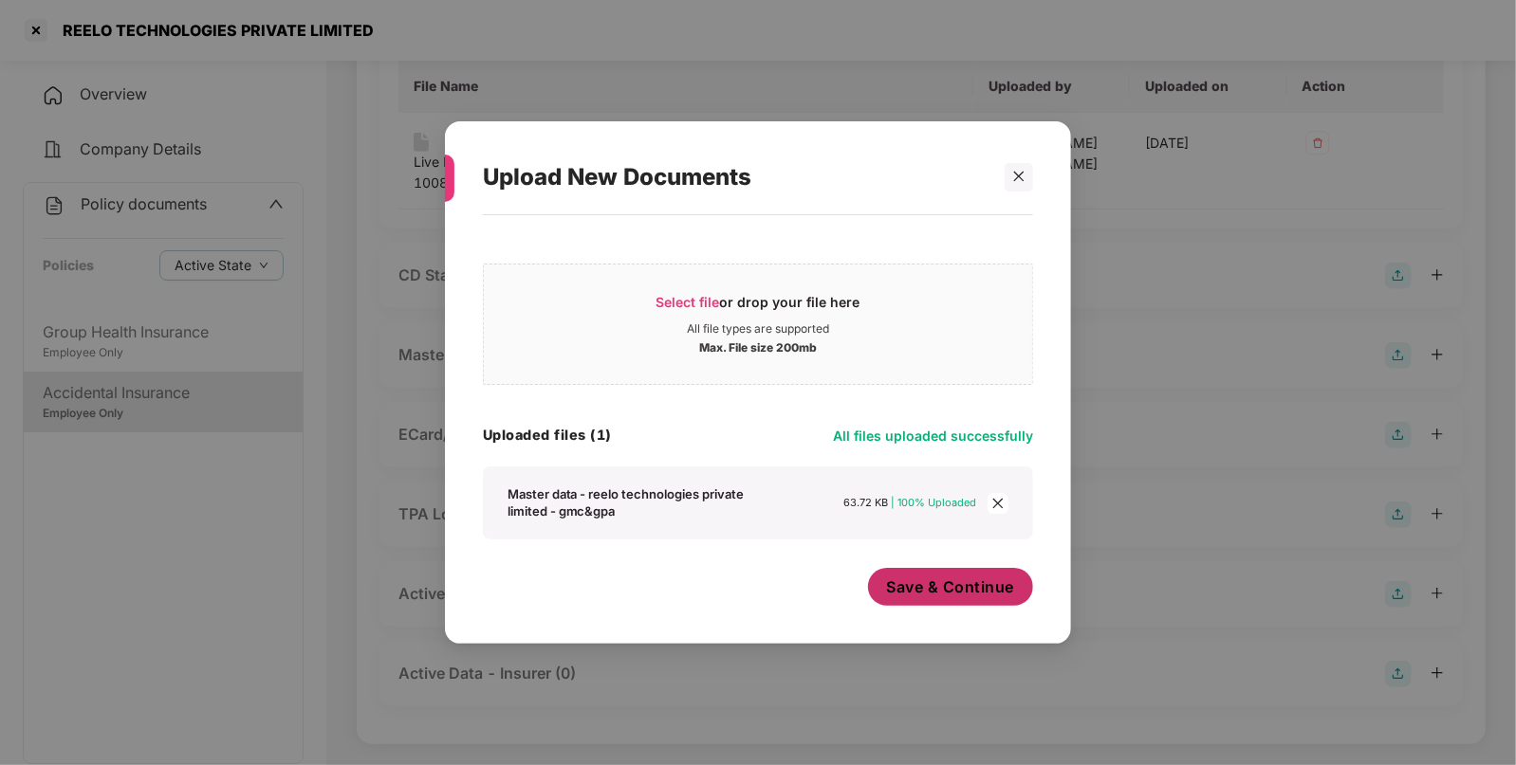
drag, startPoint x: 950, startPoint y: 600, endPoint x: 937, endPoint y: 595, distance: 14.4
click at [952, 597] on span "Save & Continue" at bounding box center [951, 587] width 128 height 21
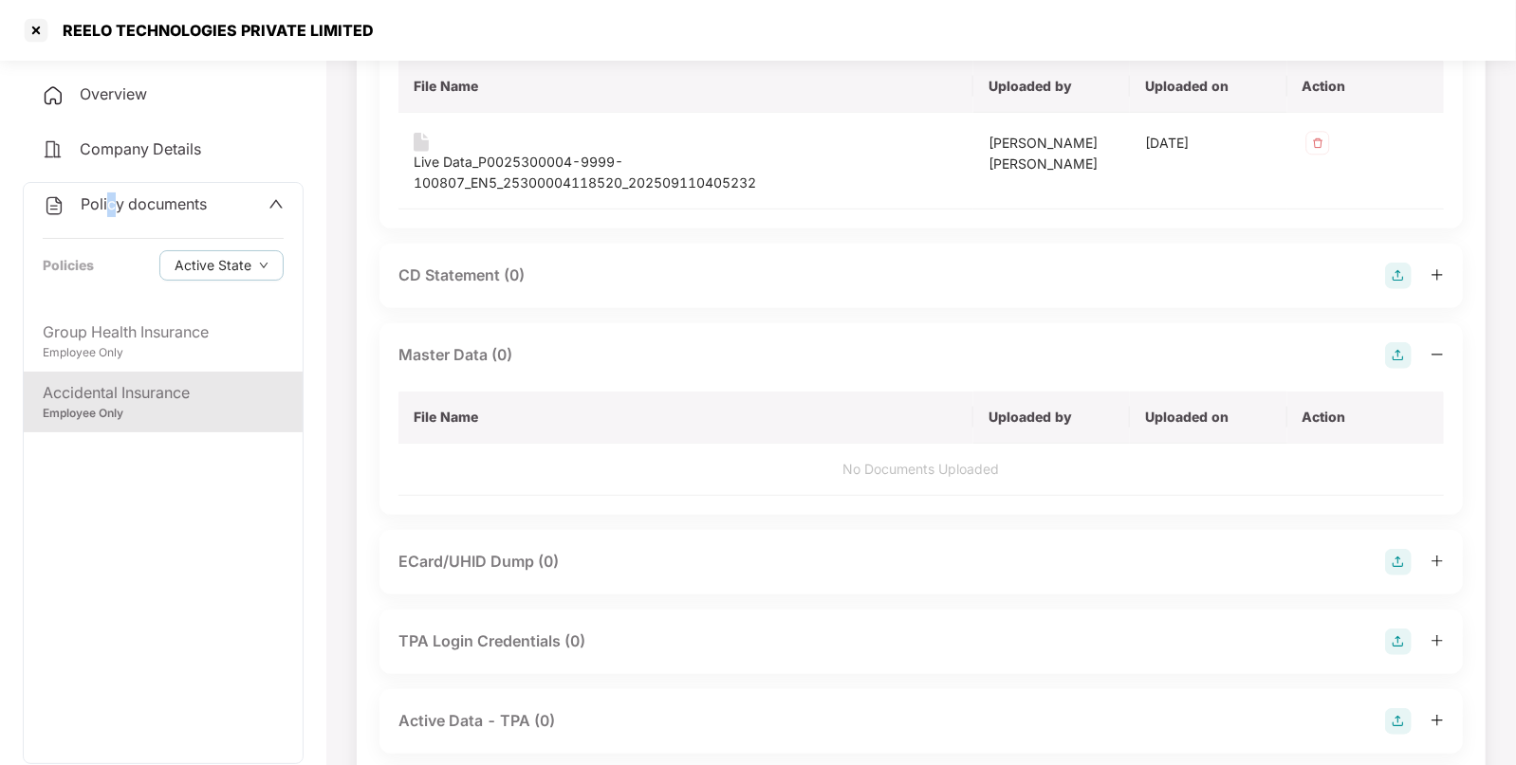
click at [111, 211] on span "Policy documents" at bounding box center [144, 203] width 126 height 19
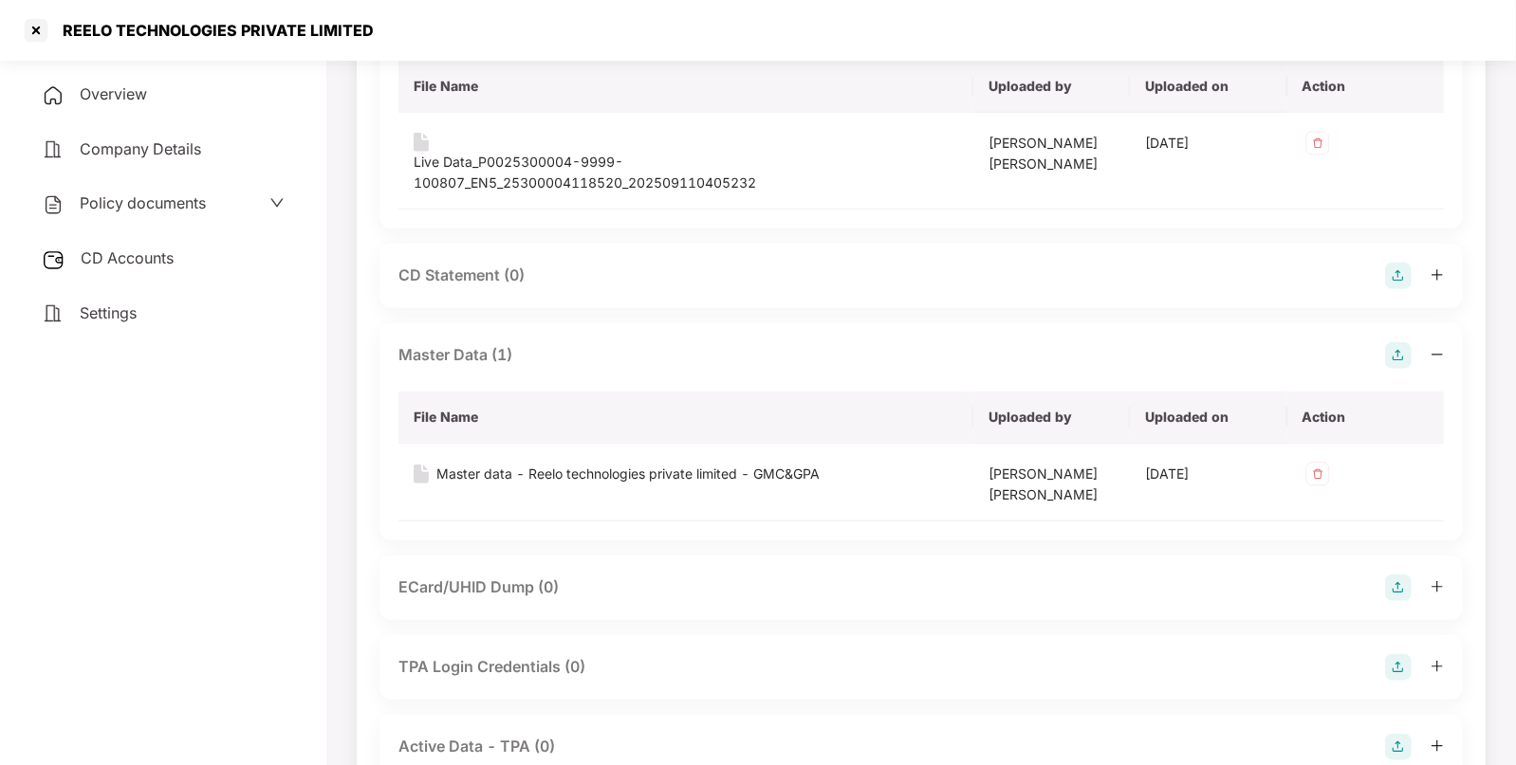
click at [100, 253] on span "CD Accounts" at bounding box center [127, 257] width 93 height 19
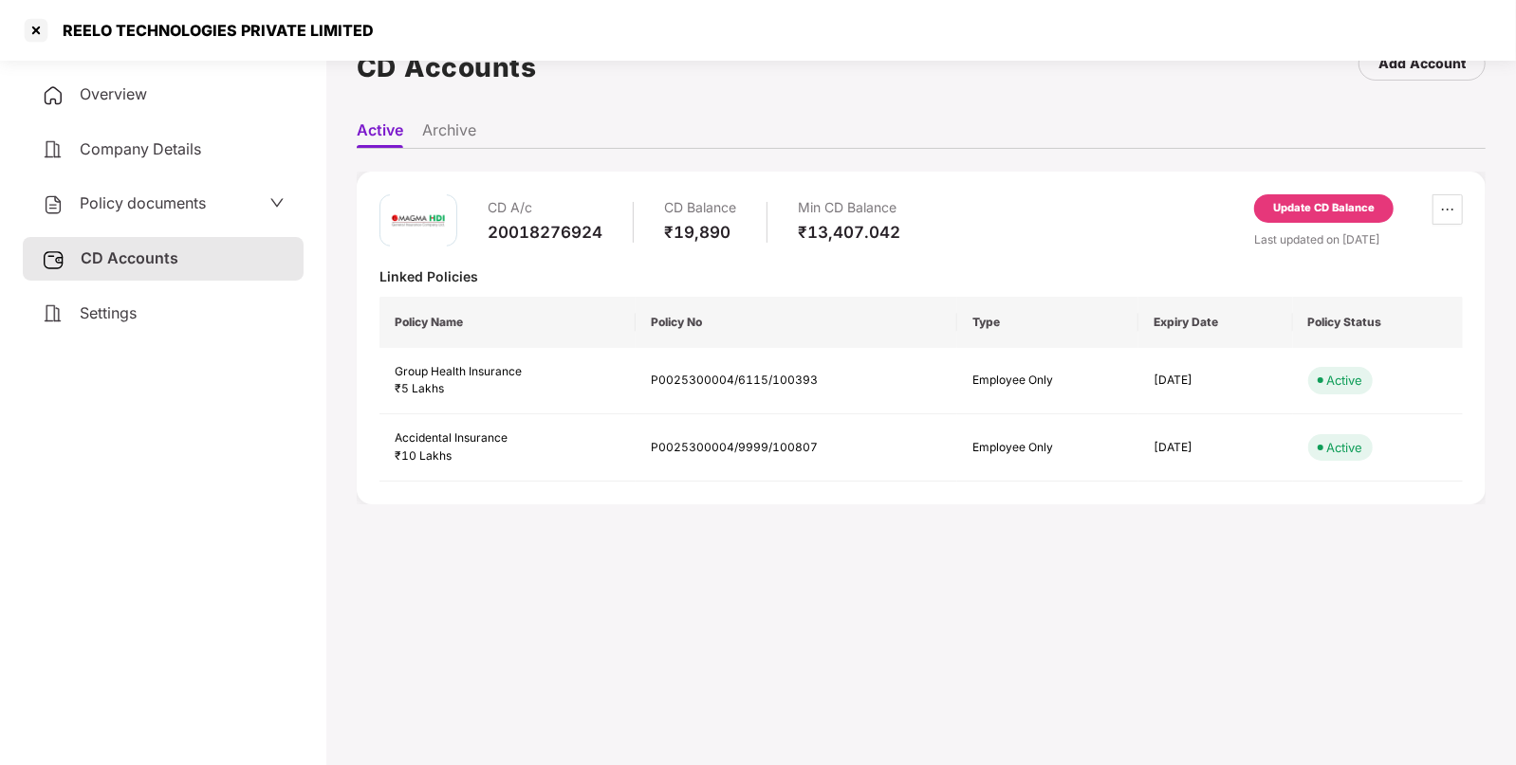
click at [1264, 213] on div "Update CD Balance" at bounding box center [1323, 208] width 139 height 28
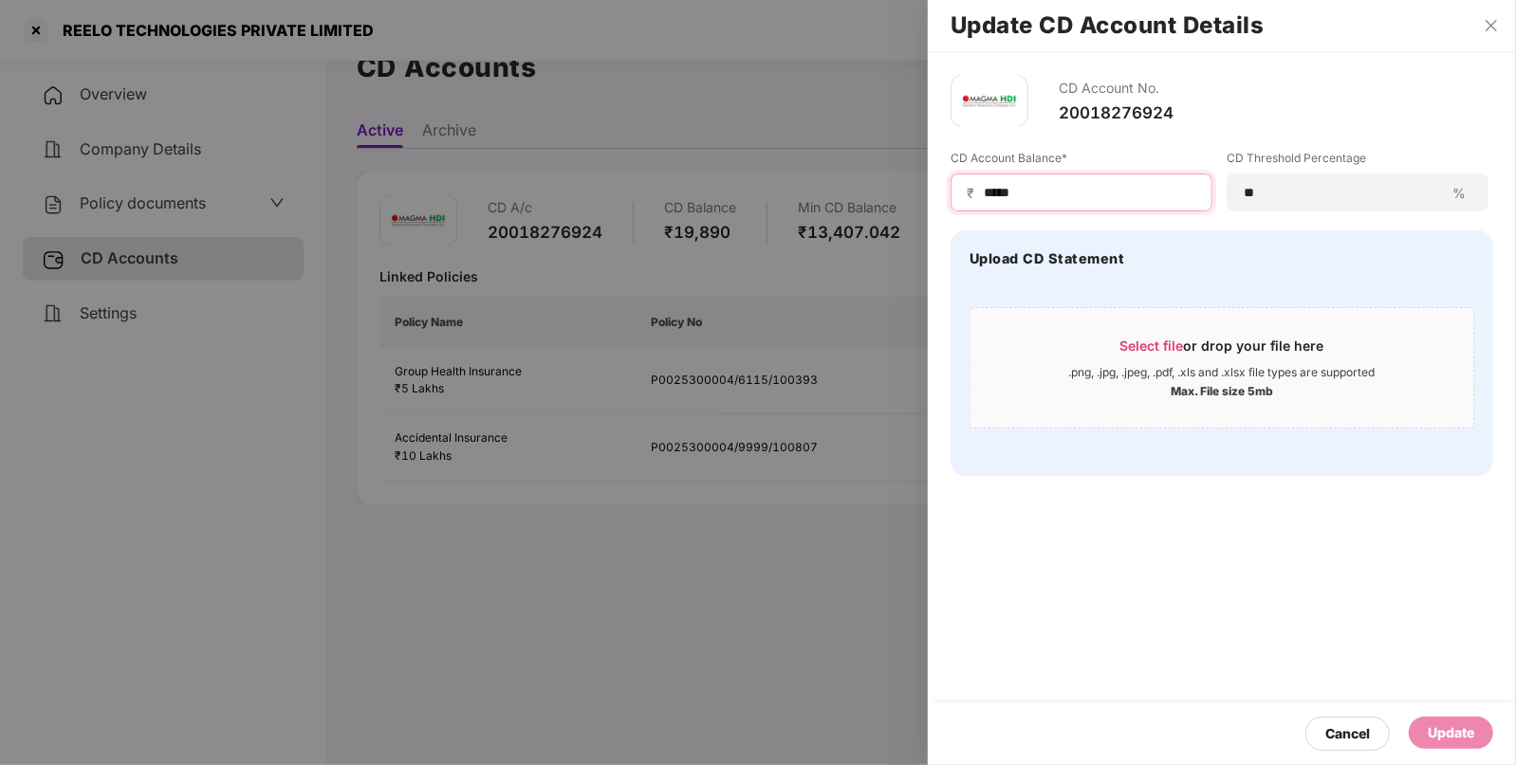
click at [1039, 194] on input "*****" at bounding box center [1089, 193] width 214 height 20
type input "*****"
click at [1455, 721] on div "Update" at bounding box center [1450, 733] width 84 height 32
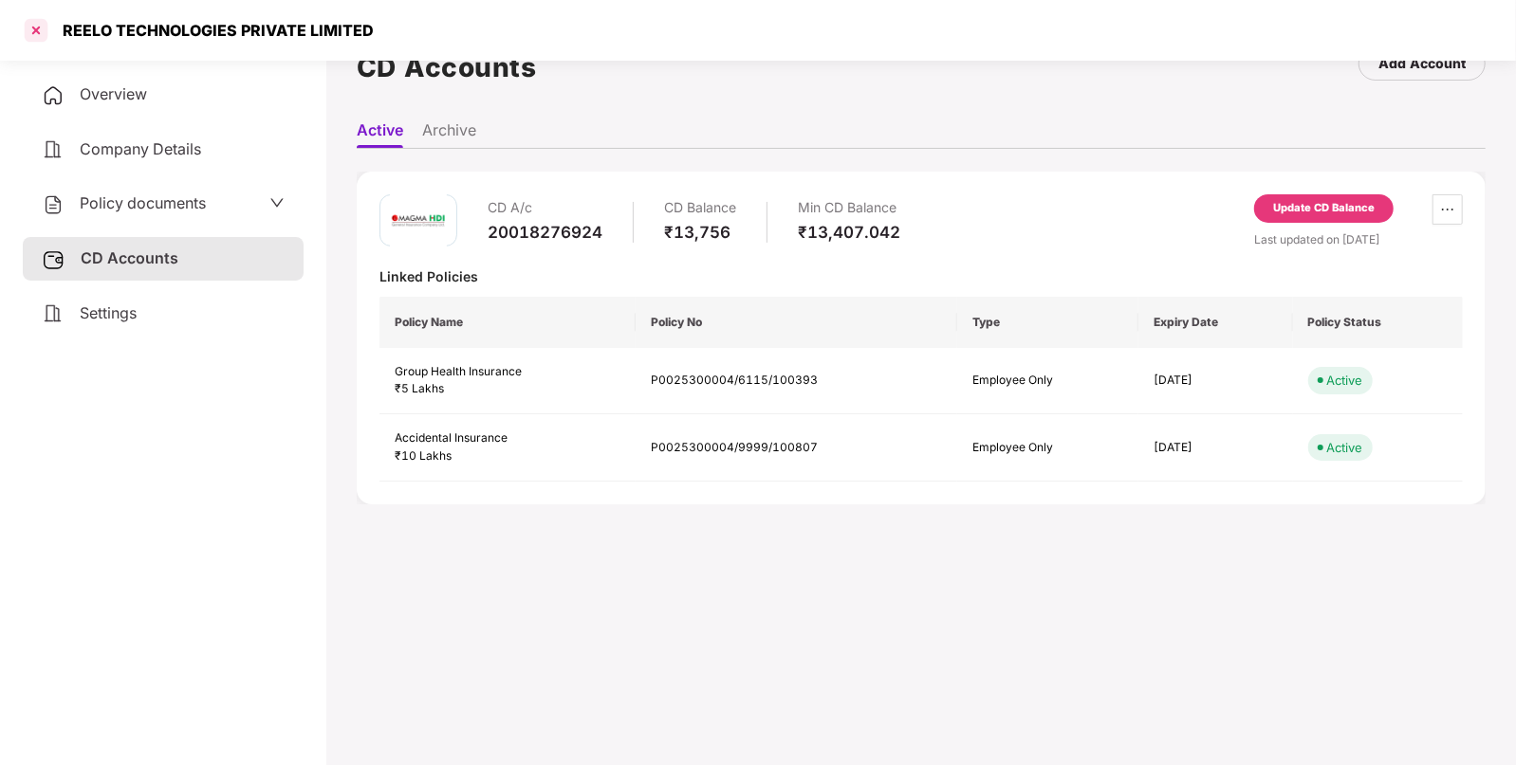
click at [36, 31] on div at bounding box center [36, 30] width 30 height 30
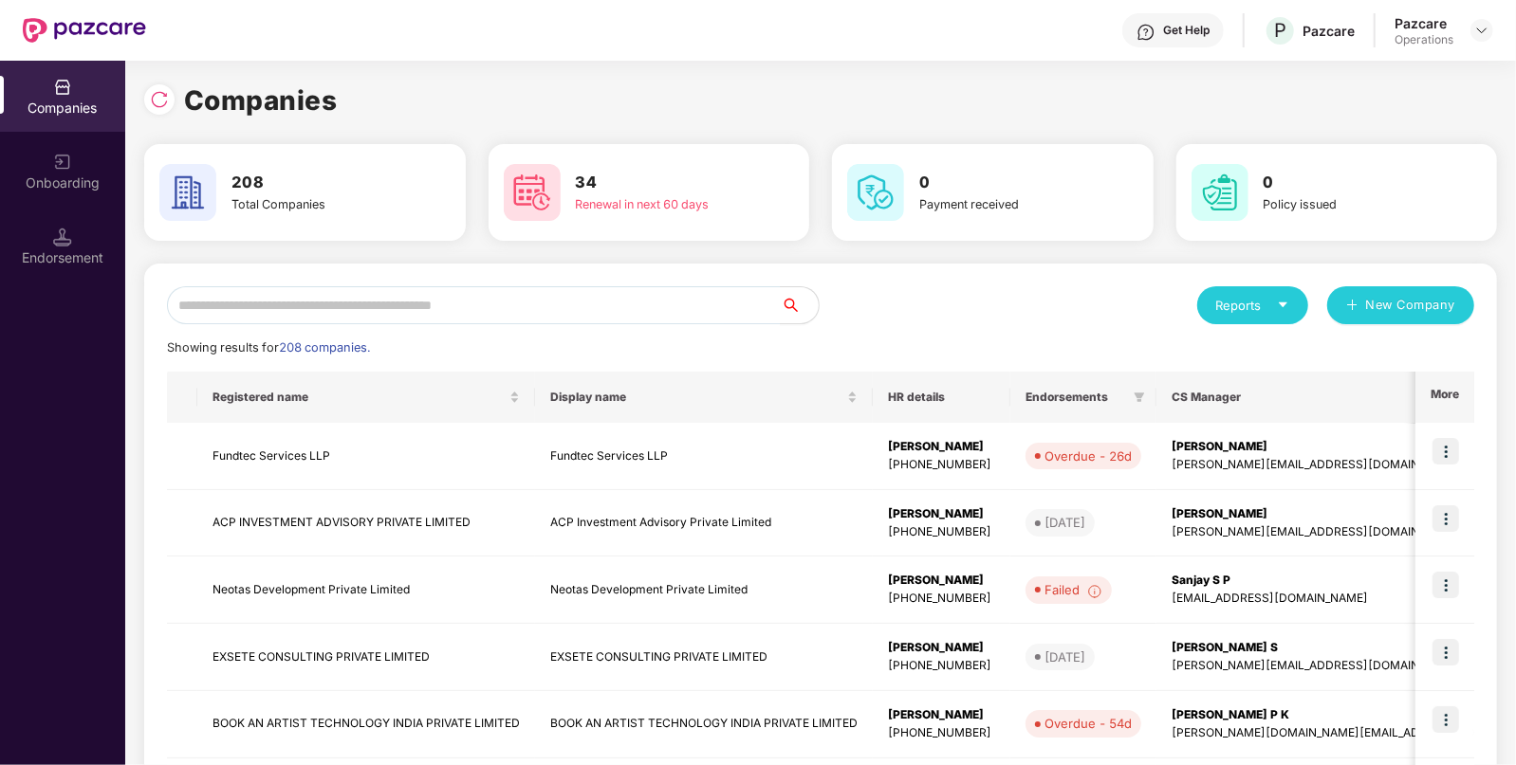
scroll to position [0, 0]
click at [334, 297] on input "text" at bounding box center [474, 305] width 614 height 38
paste input "**********"
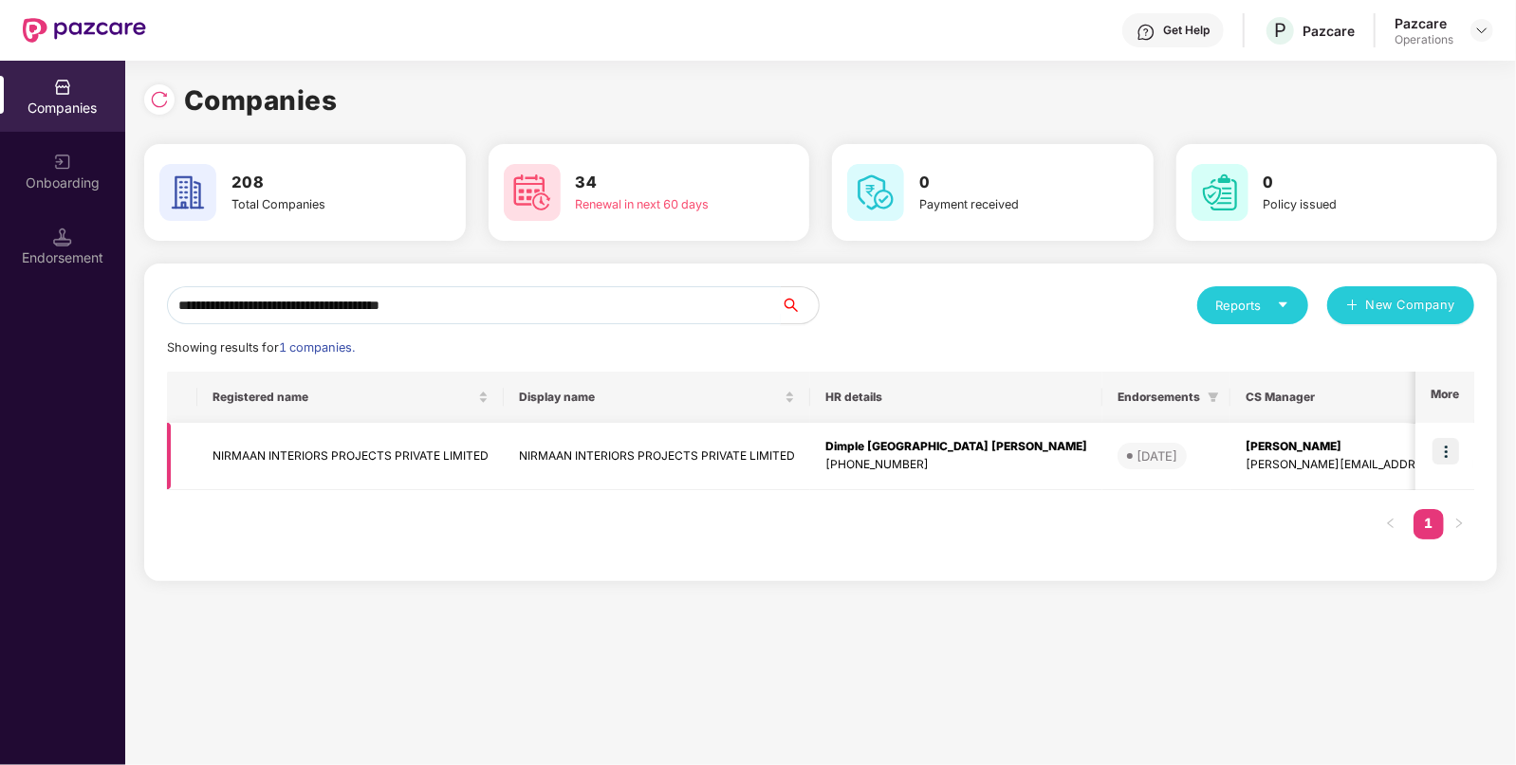
type input "**********"
click at [414, 450] on td "NIRMAAN INTERIORS PROJECTS PRIVATE LIMITED" at bounding box center [350, 456] width 306 height 67
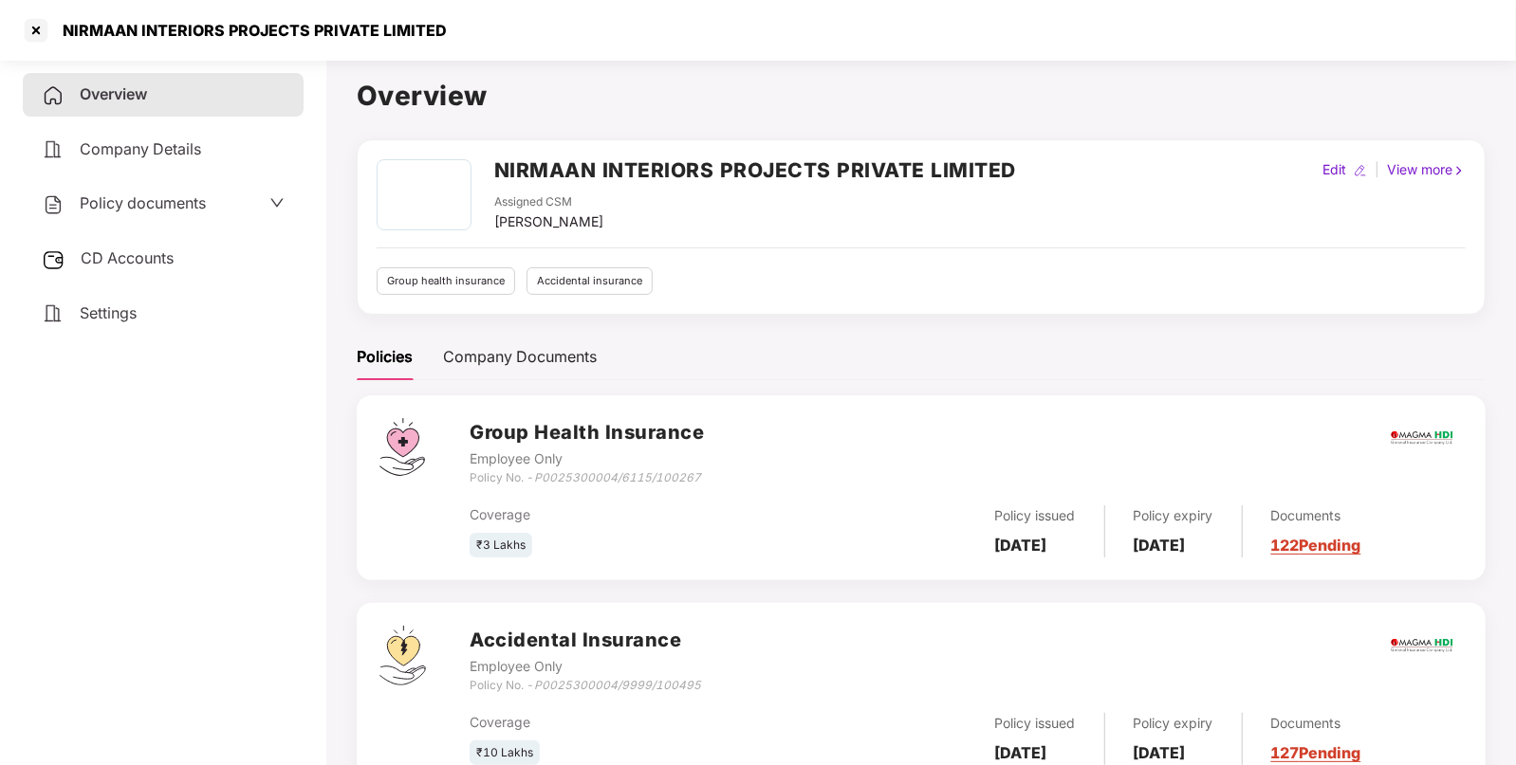
click at [255, 203] on div "Policy documents" at bounding box center [163, 204] width 243 height 25
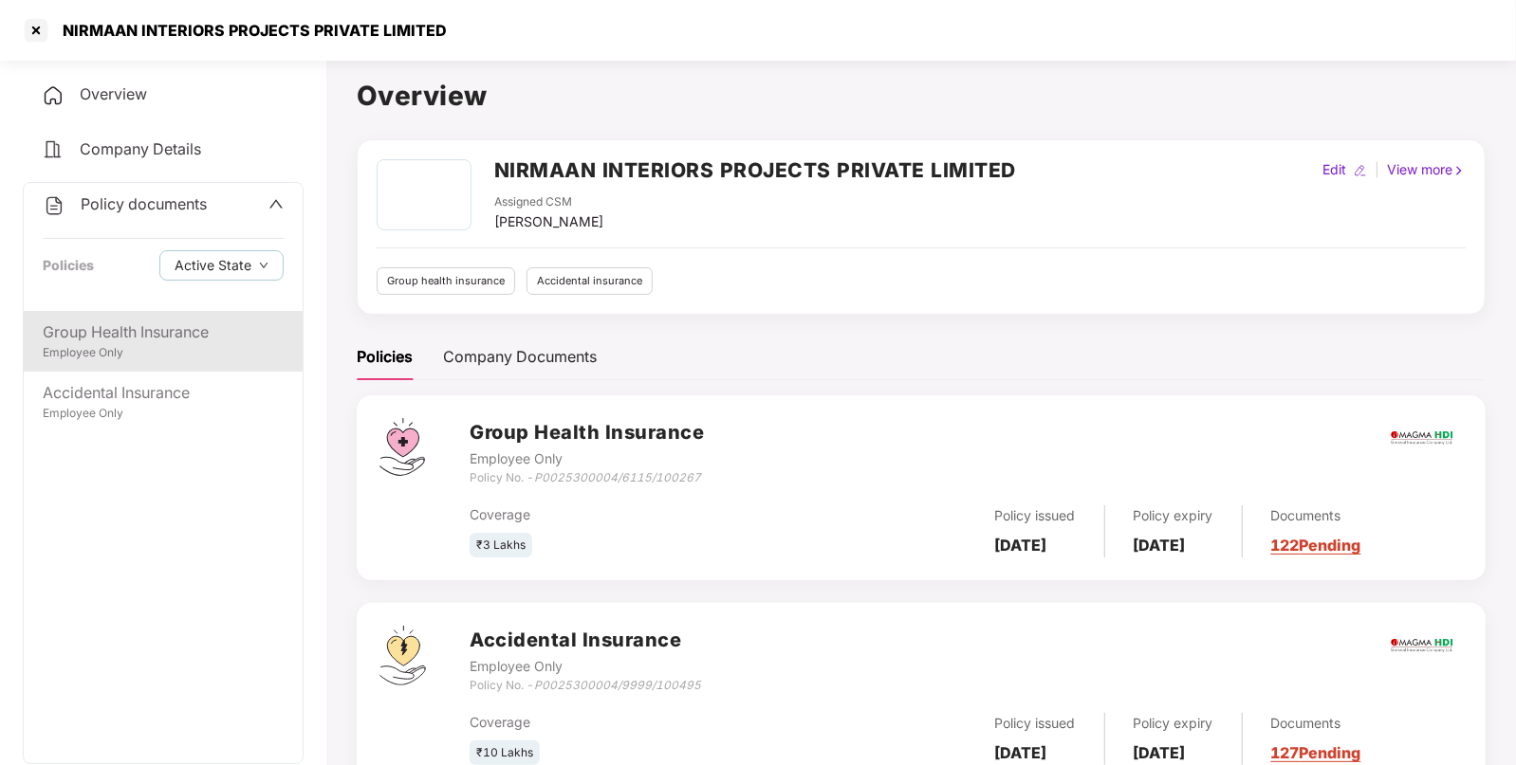
click at [188, 355] on div "Employee Only" at bounding box center [163, 353] width 241 height 18
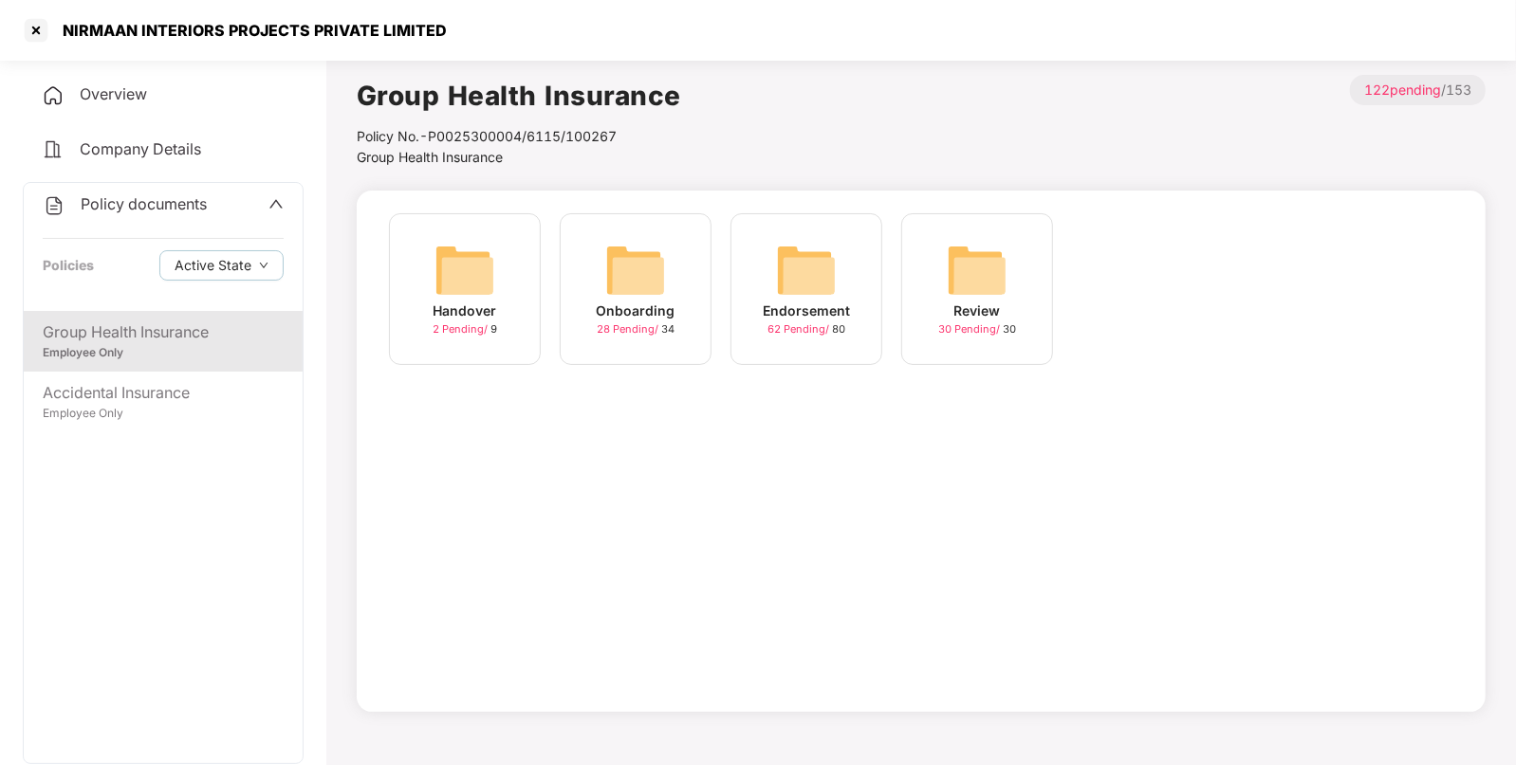
click at [817, 262] on img at bounding box center [806, 270] width 61 height 61
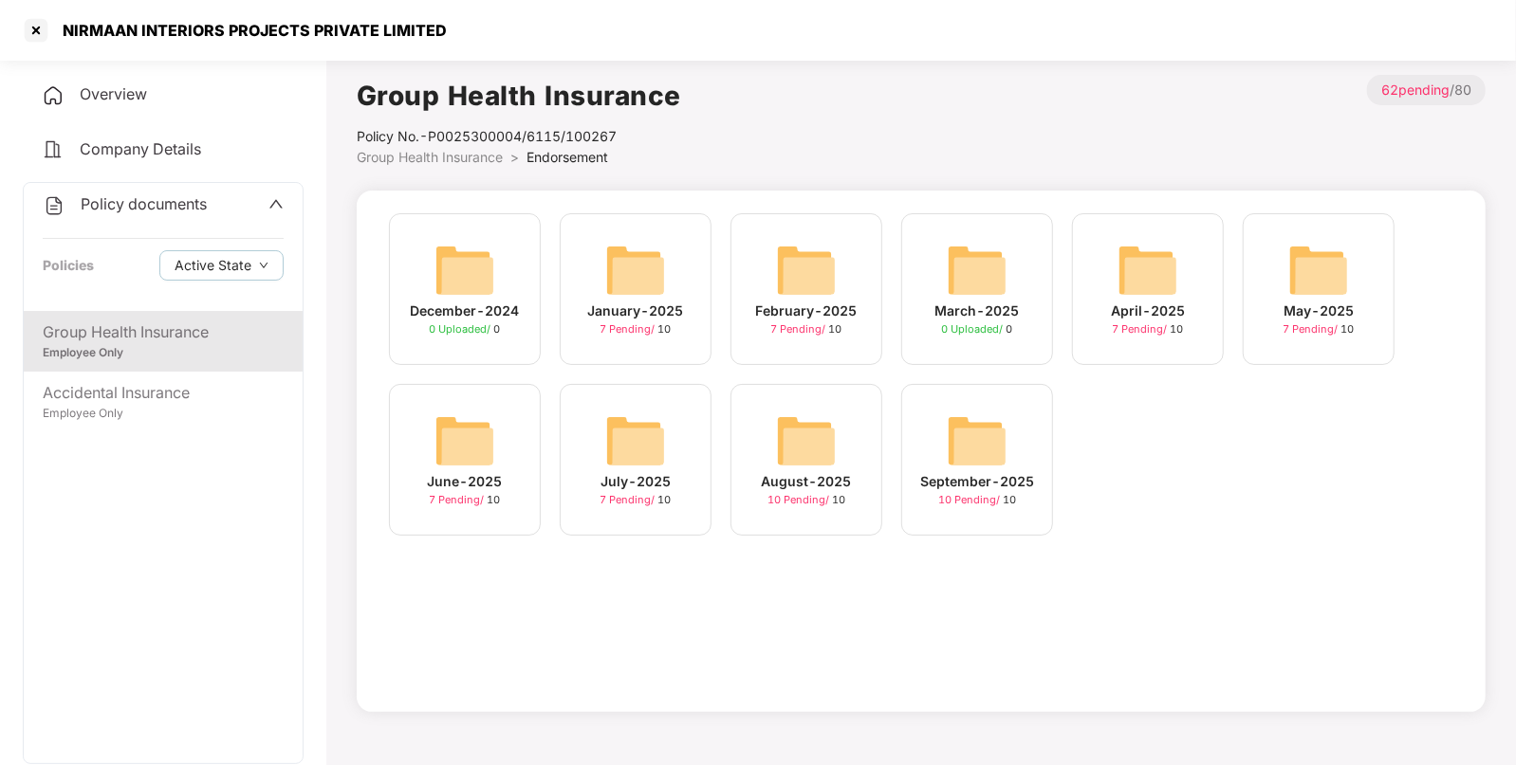
click at [855, 488] on div "August-2025 10 Pending / 10" at bounding box center [806, 460] width 152 height 152
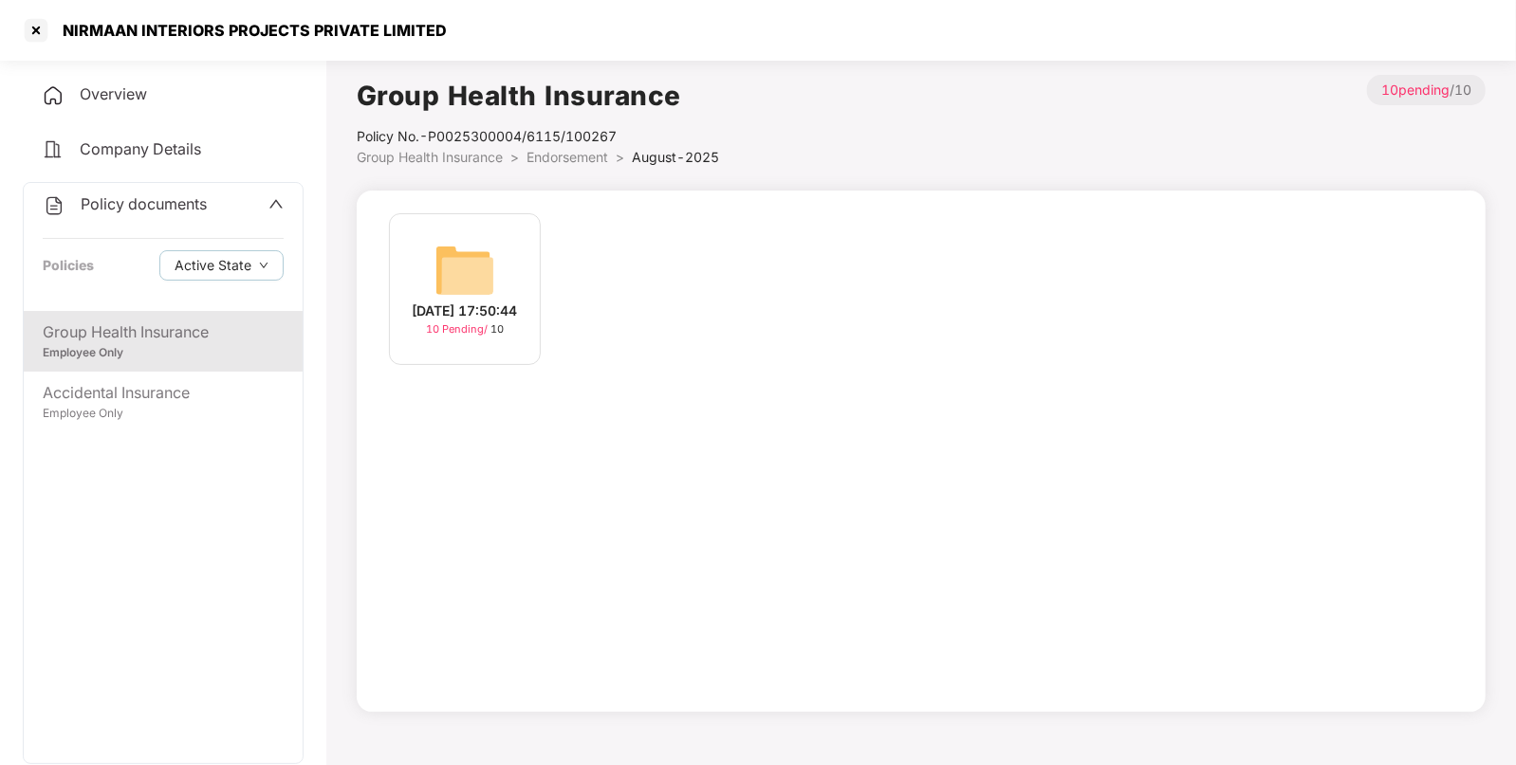
click at [476, 276] on img at bounding box center [464, 270] width 61 height 61
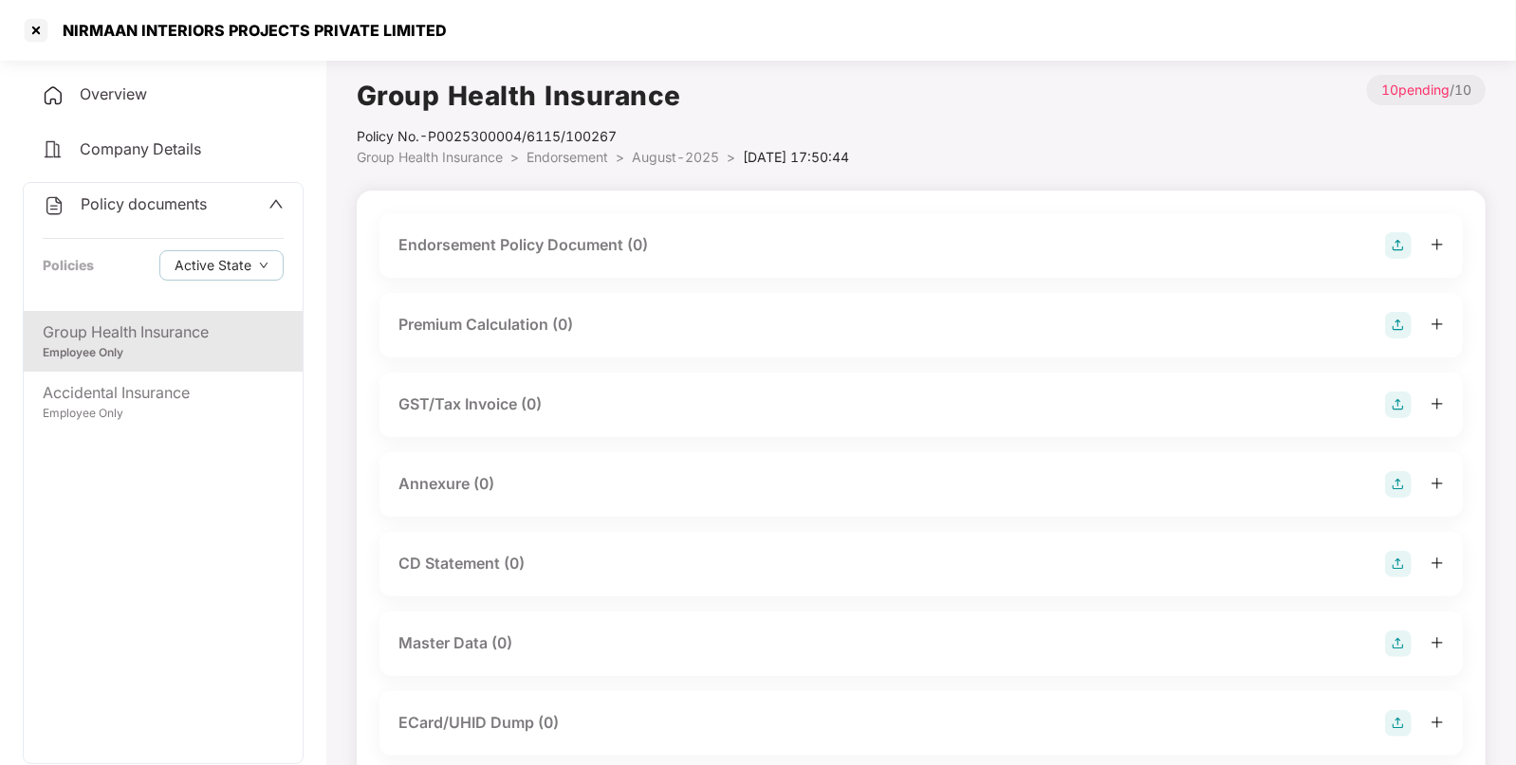
click at [1396, 244] on img at bounding box center [1398, 245] width 27 height 27
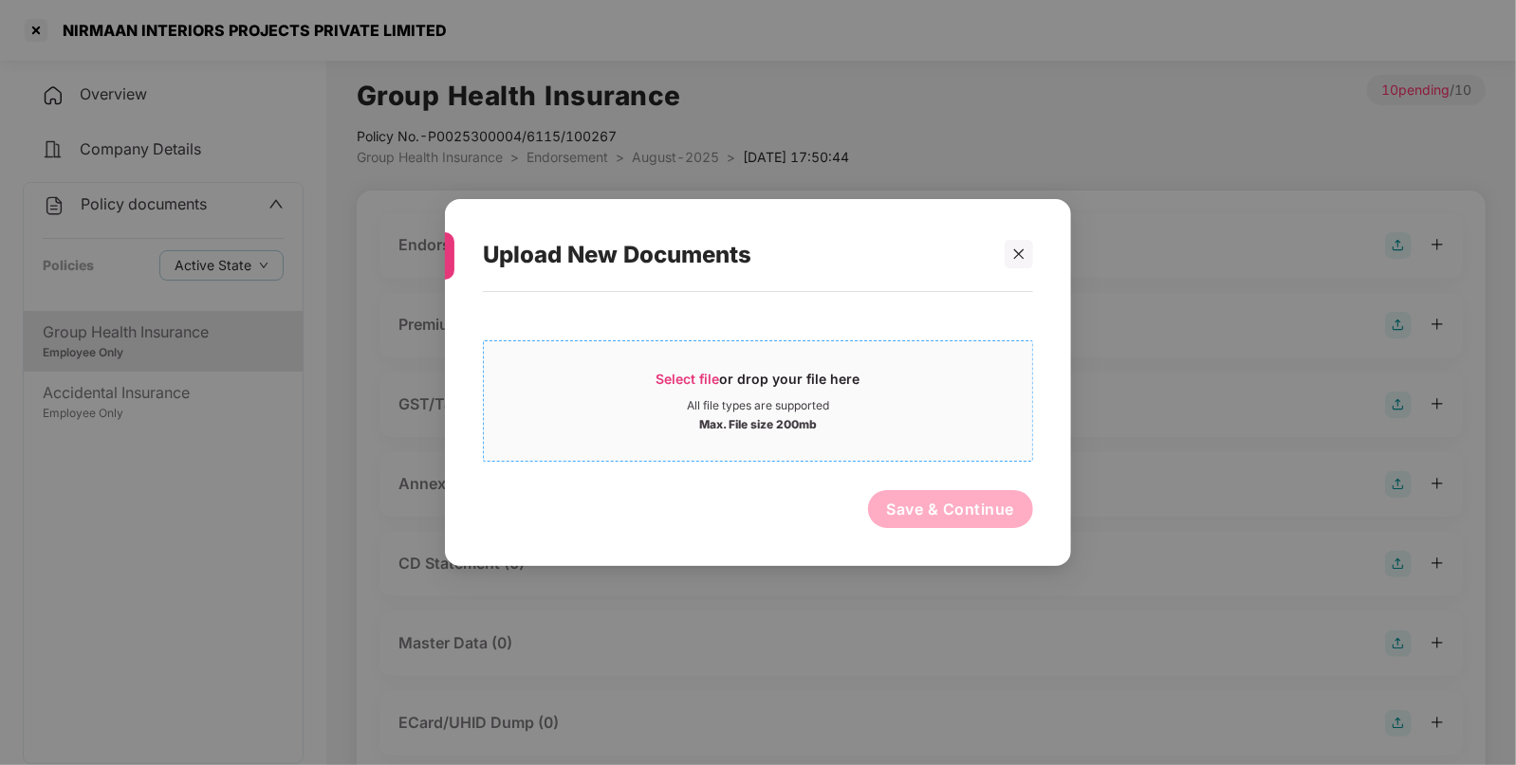
click at [810, 404] on div "All file types are supported" at bounding box center [758, 405] width 142 height 15
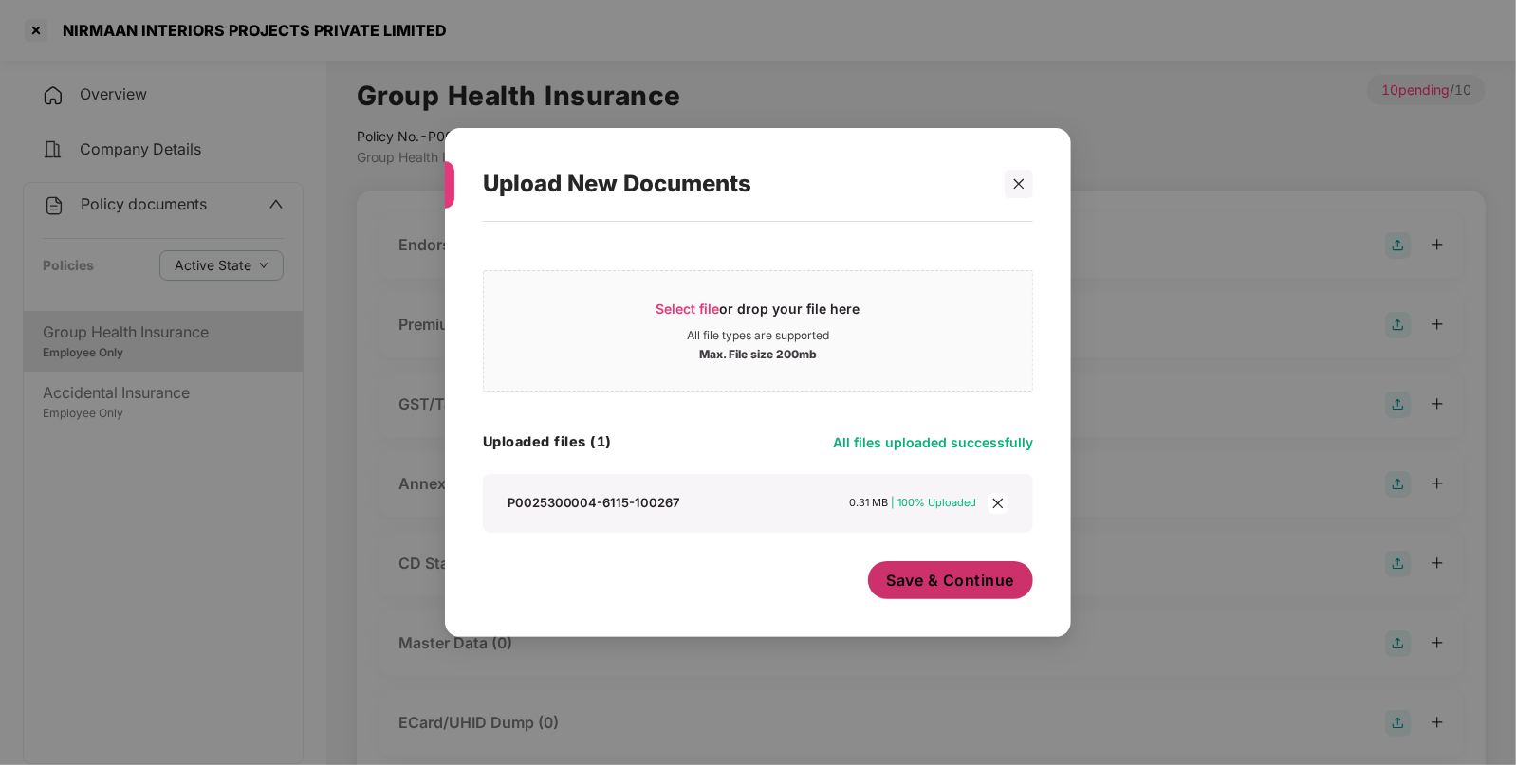
click at [936, 580] on span "Save & Continue" at bounding box center [951, 580] width 128 height 21
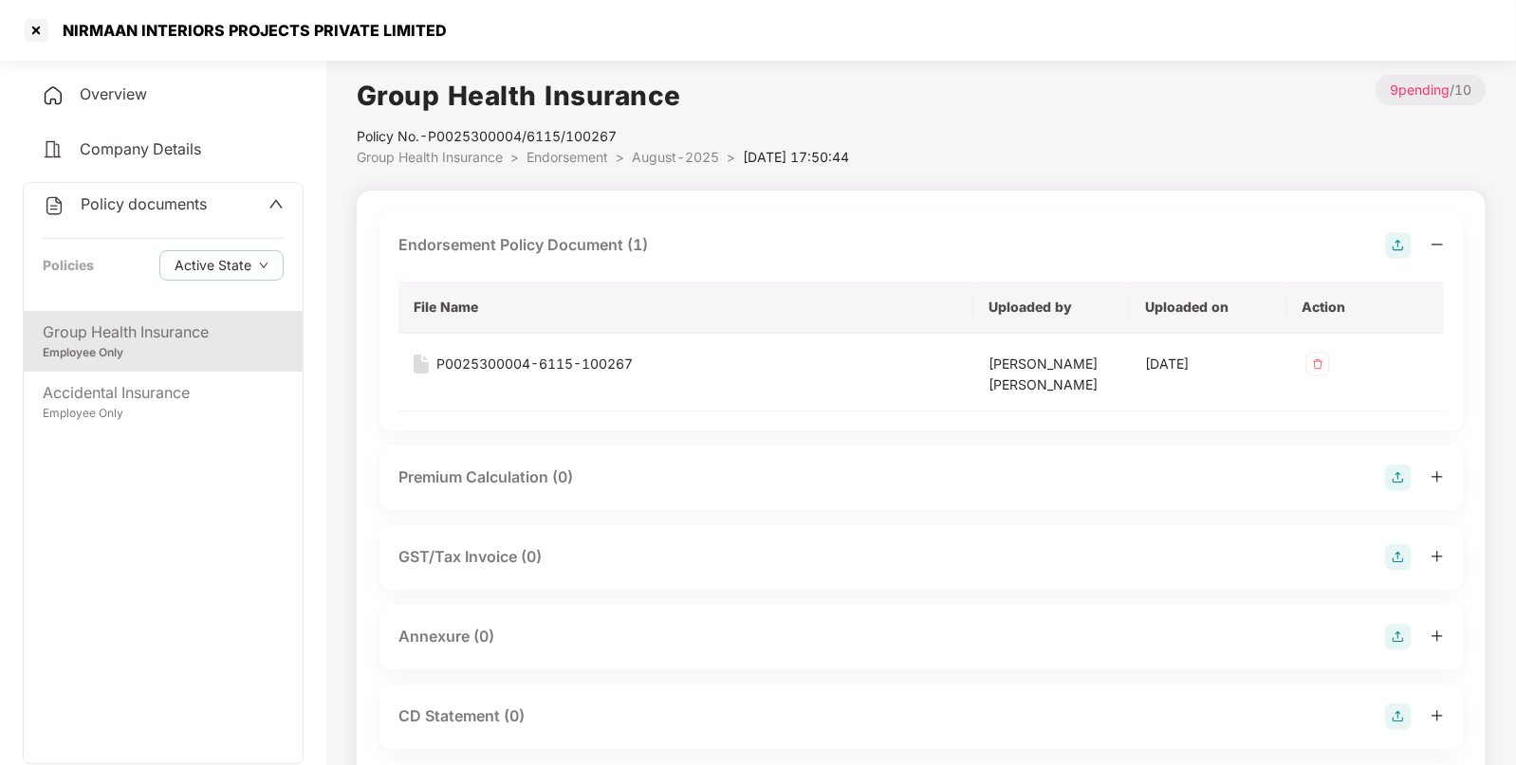
click at [1399, 639] on img at bounding box center [1398, 637] width 27 height 27
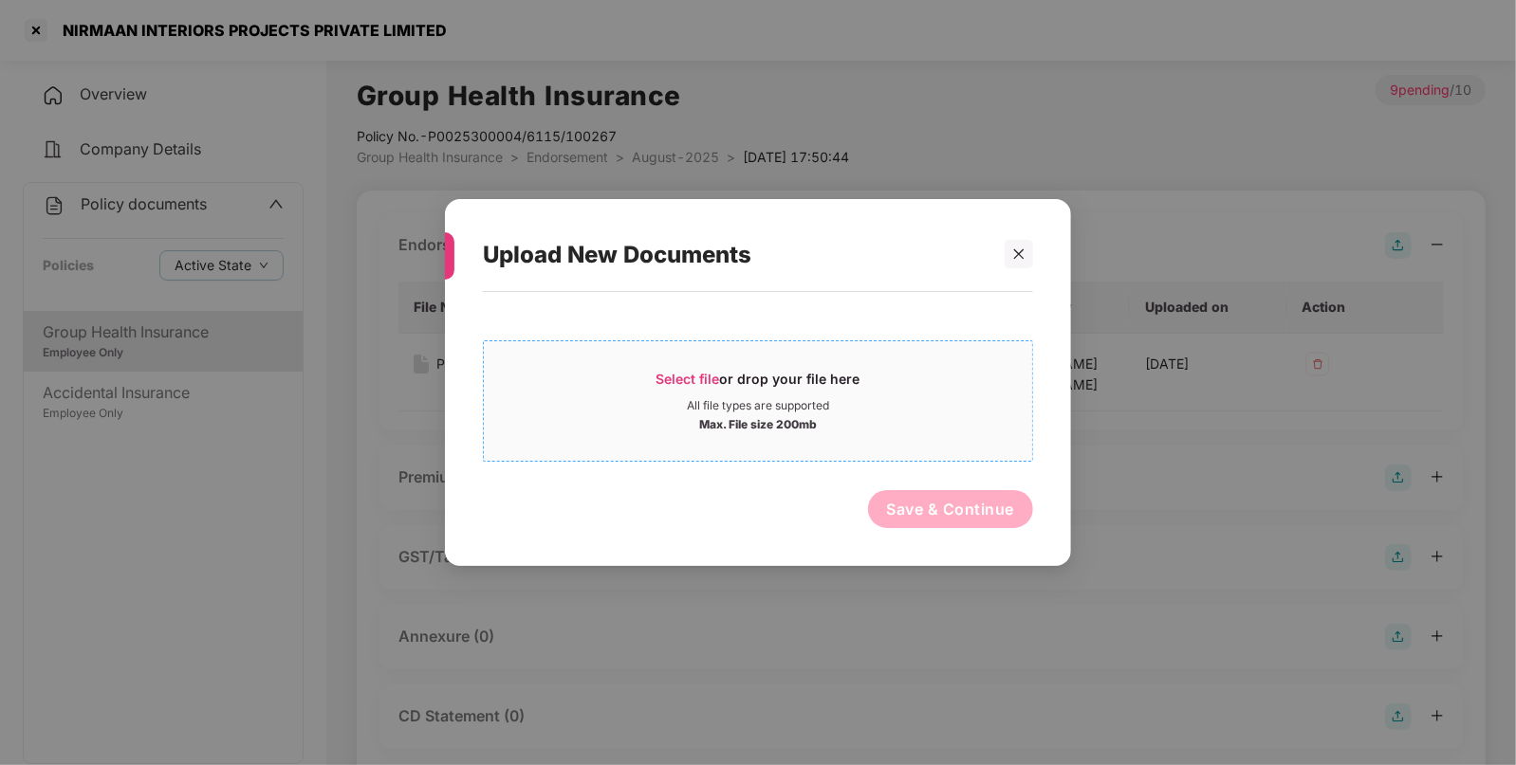
click at [859, 407] on div "All file types are supported" at bounding box center [758, 405] width 548 height 15
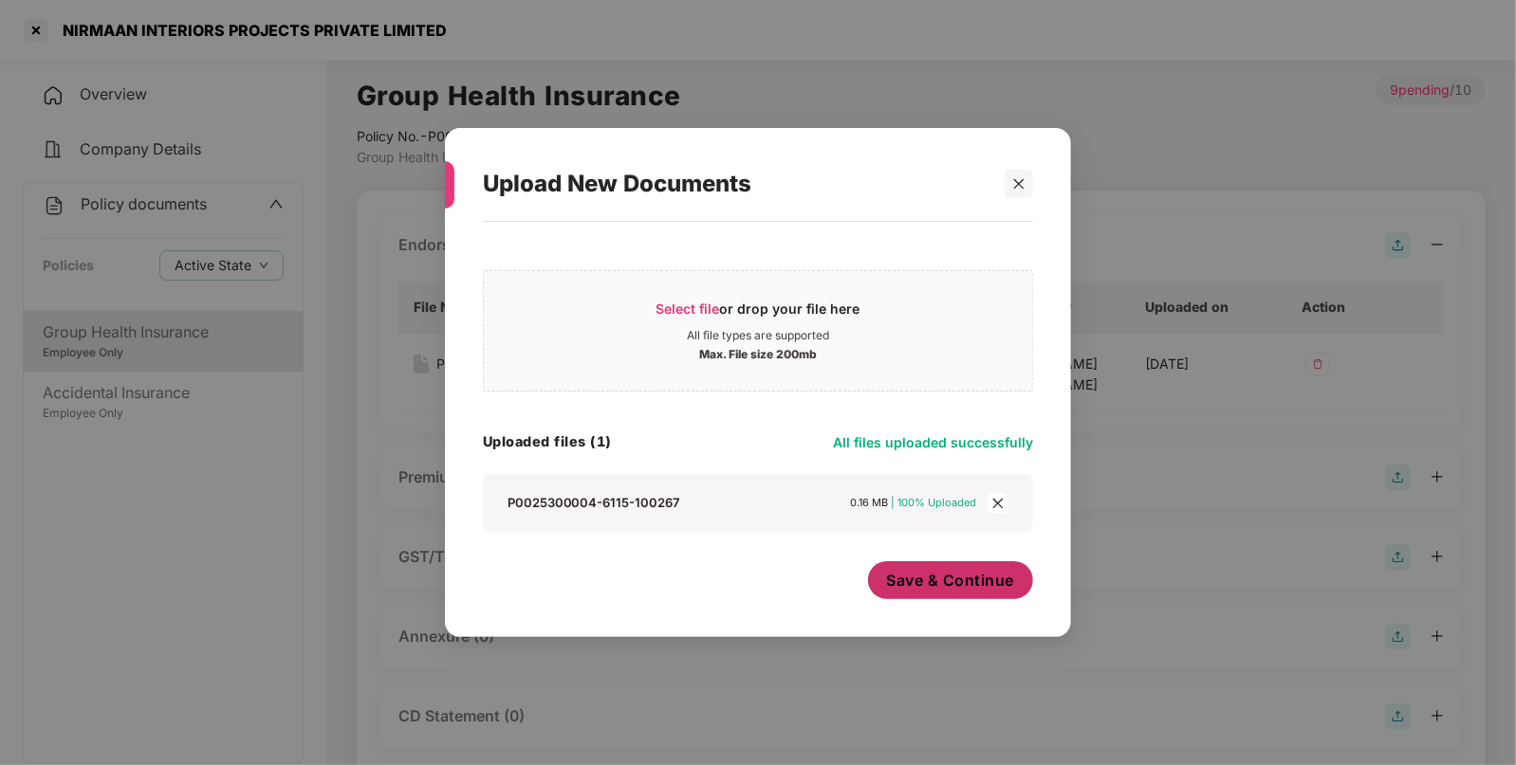
click at [910, 588] on span "Save & Continue" at bounding box center [951, 580] width 128 height 21
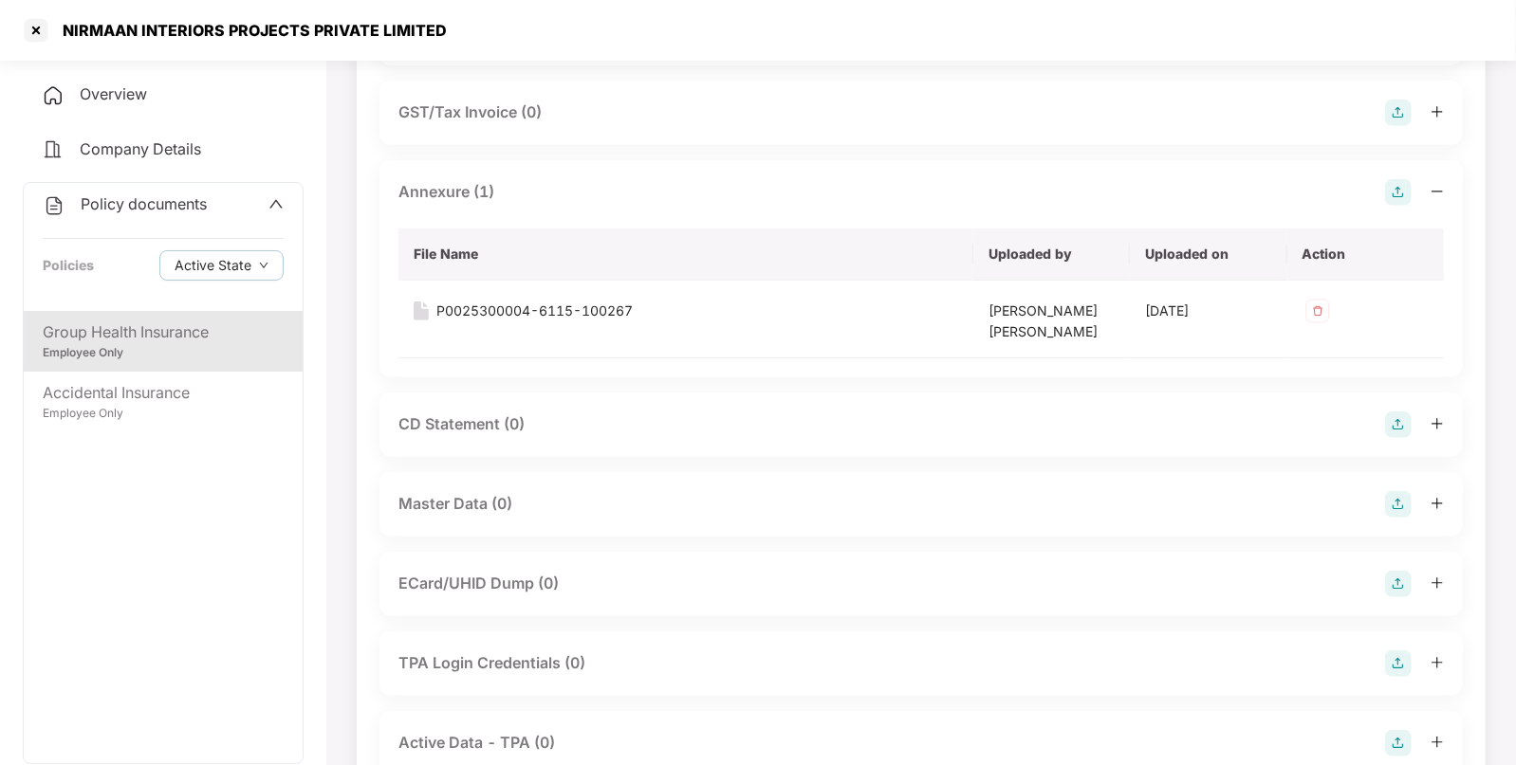
scroll to position [447, 0]
click at [1398, 506] on img at bounding box center [1398, 502] width 27 height 27
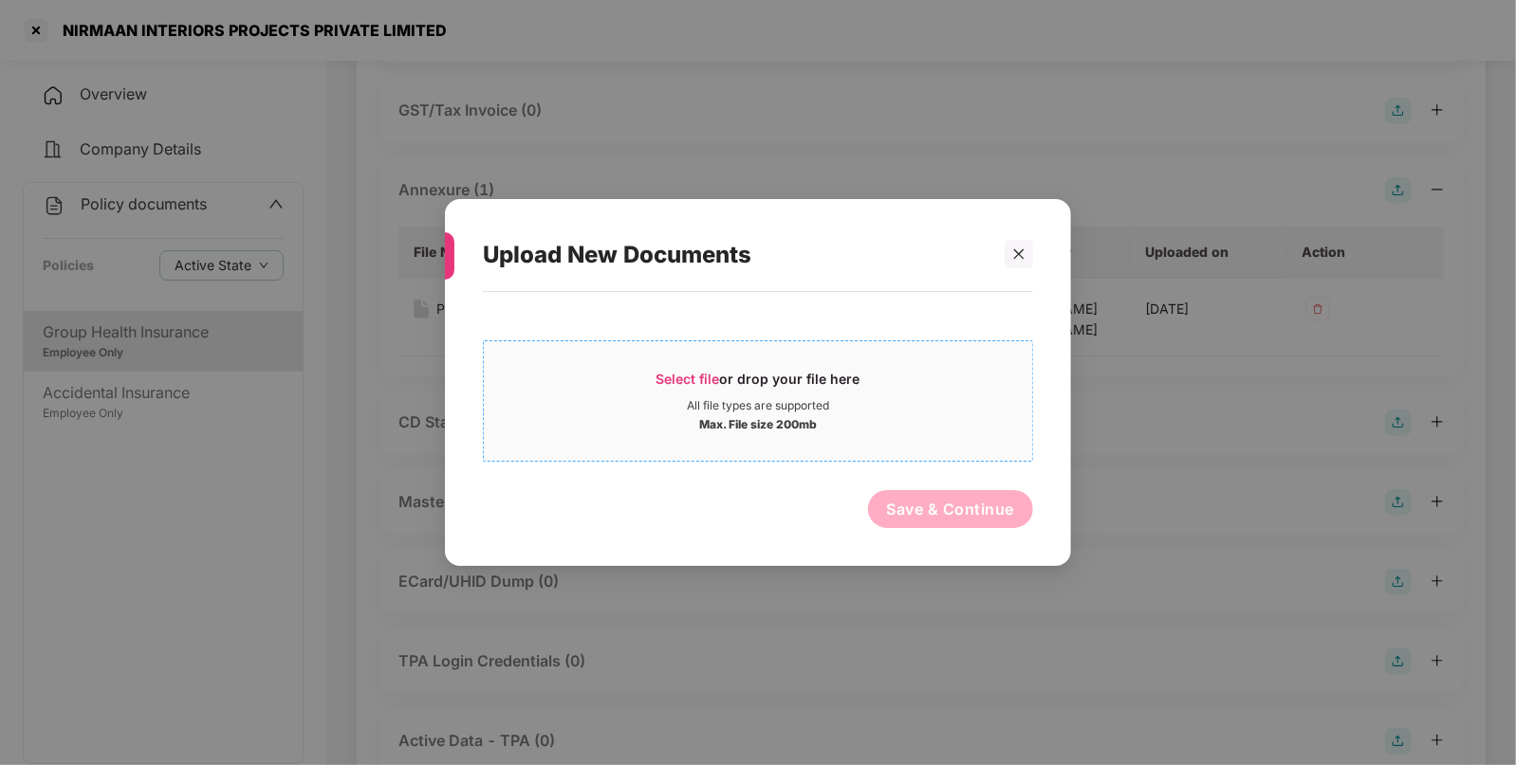
click at [854, 397] on div "Select file or drop your file here" at bounding box center [758, 384] width 204 height 28
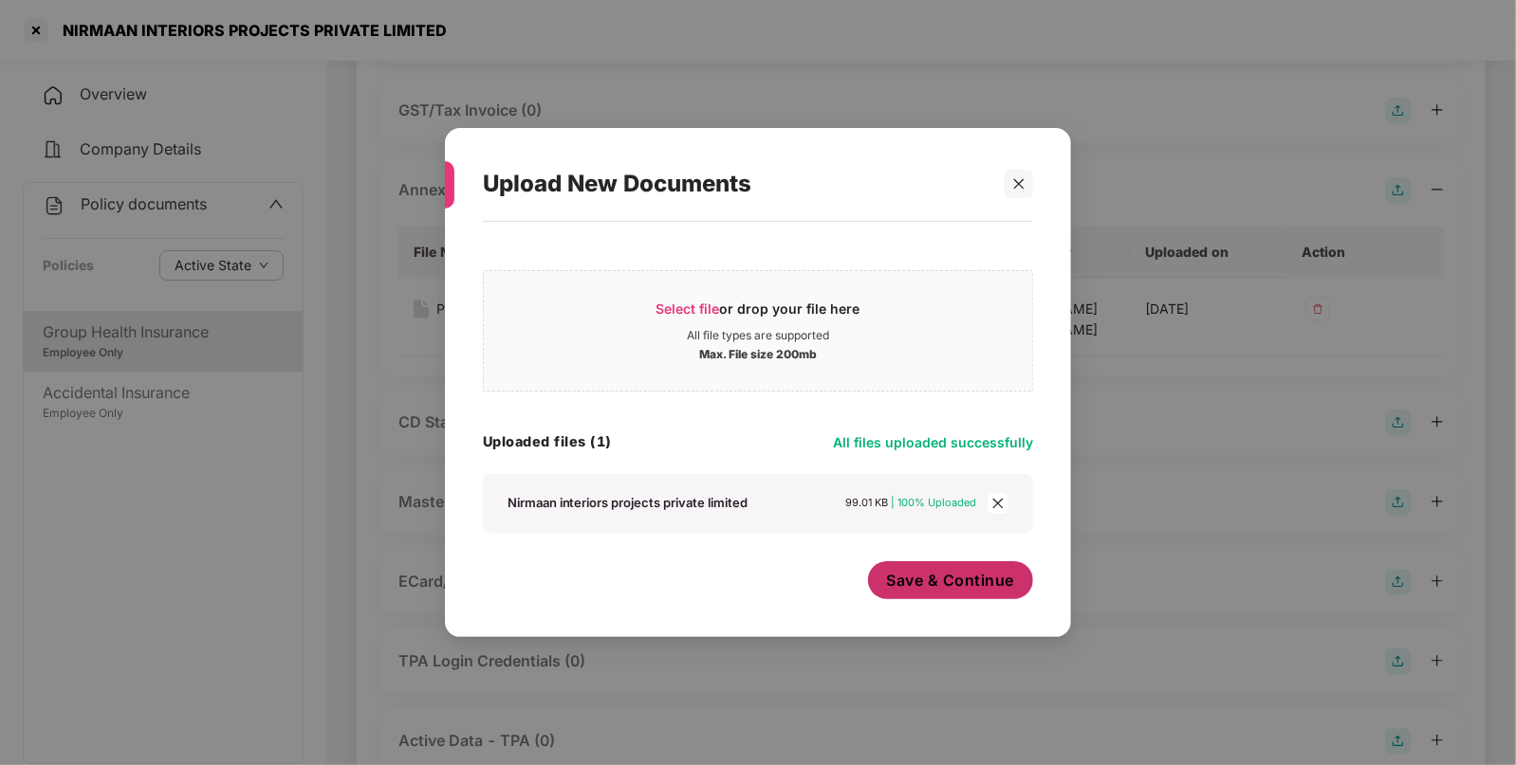
click at [997, 568] on button "Save & Continue" at bounding box center [951, 580] width 166 height 38
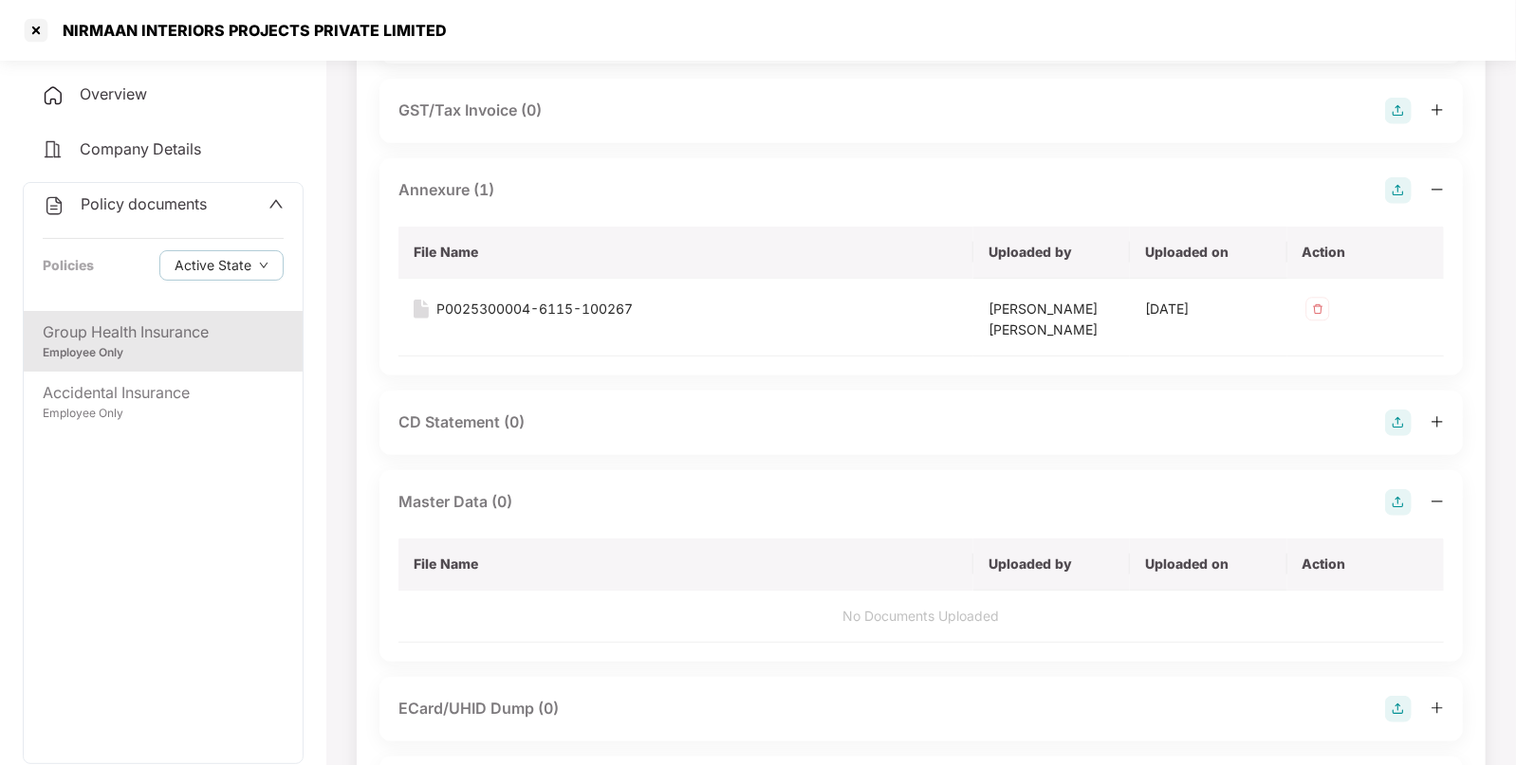
click at [199, 209] on span "Policy documents" at bounding box center [144, 203] width 126 height 19
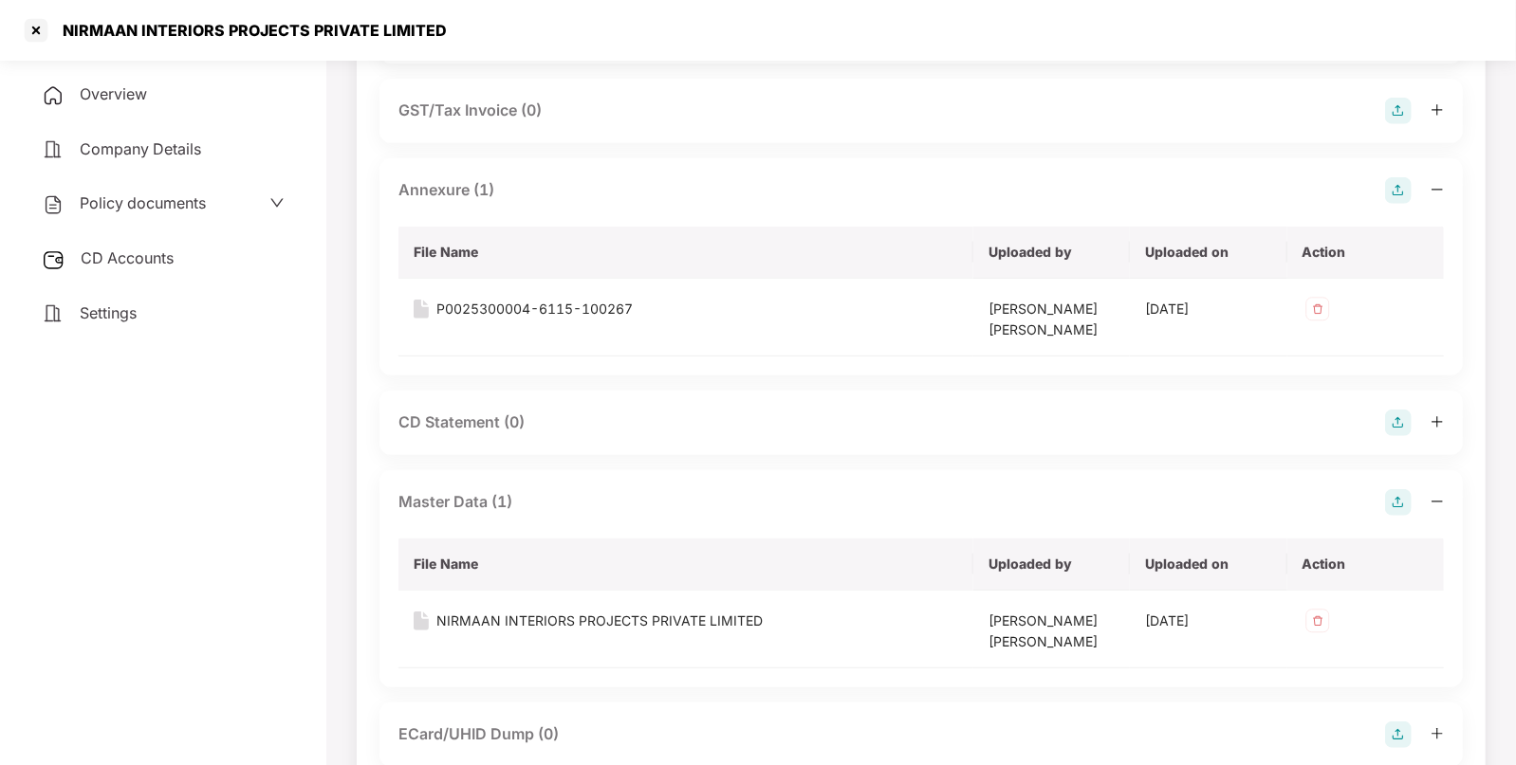
click at [155, 275] on div "CD Accounts" at bounding box center [163, 259] width 281 height 44
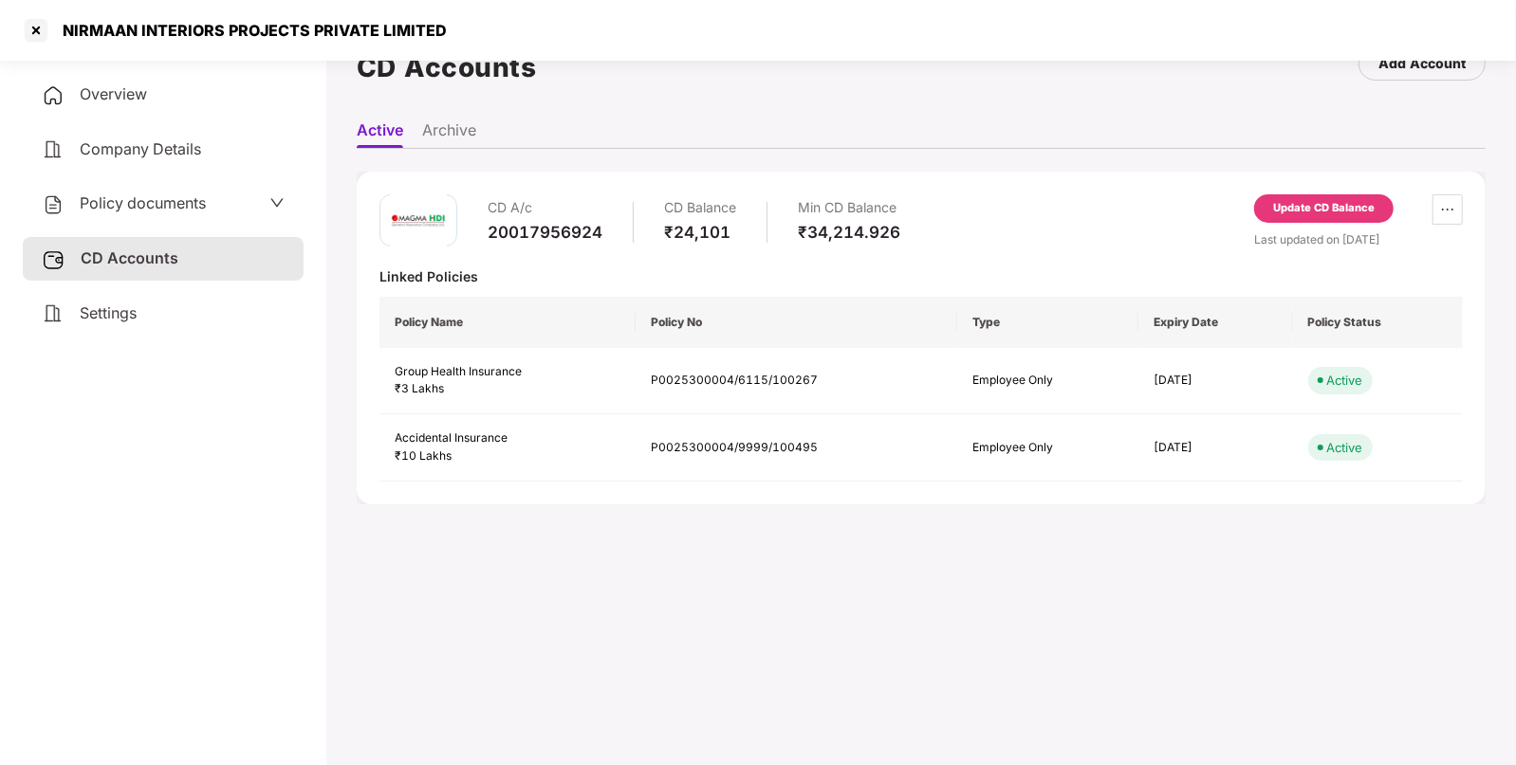
click at [1338, 214] on div "Update CD Balance" at bounding box center [1323, 208] width 139 height 28
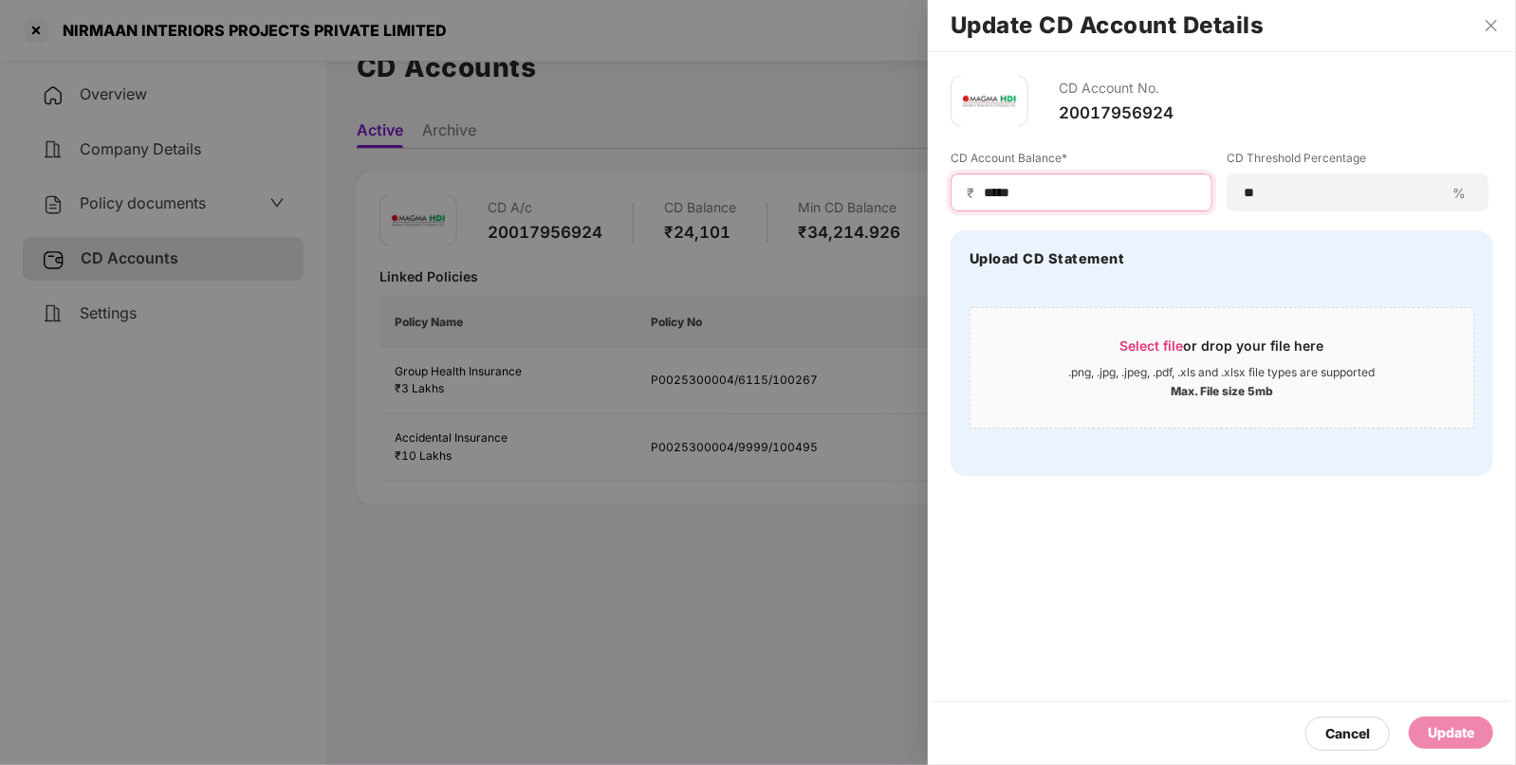
click at [1089, 185] on input "*****" at bounding box center [1089, 193] width 214 height 20
type input "*"
type input "*****"
click at [1444, 727] on div "Update" at bounding box center [1450, 733] width 46 height 21
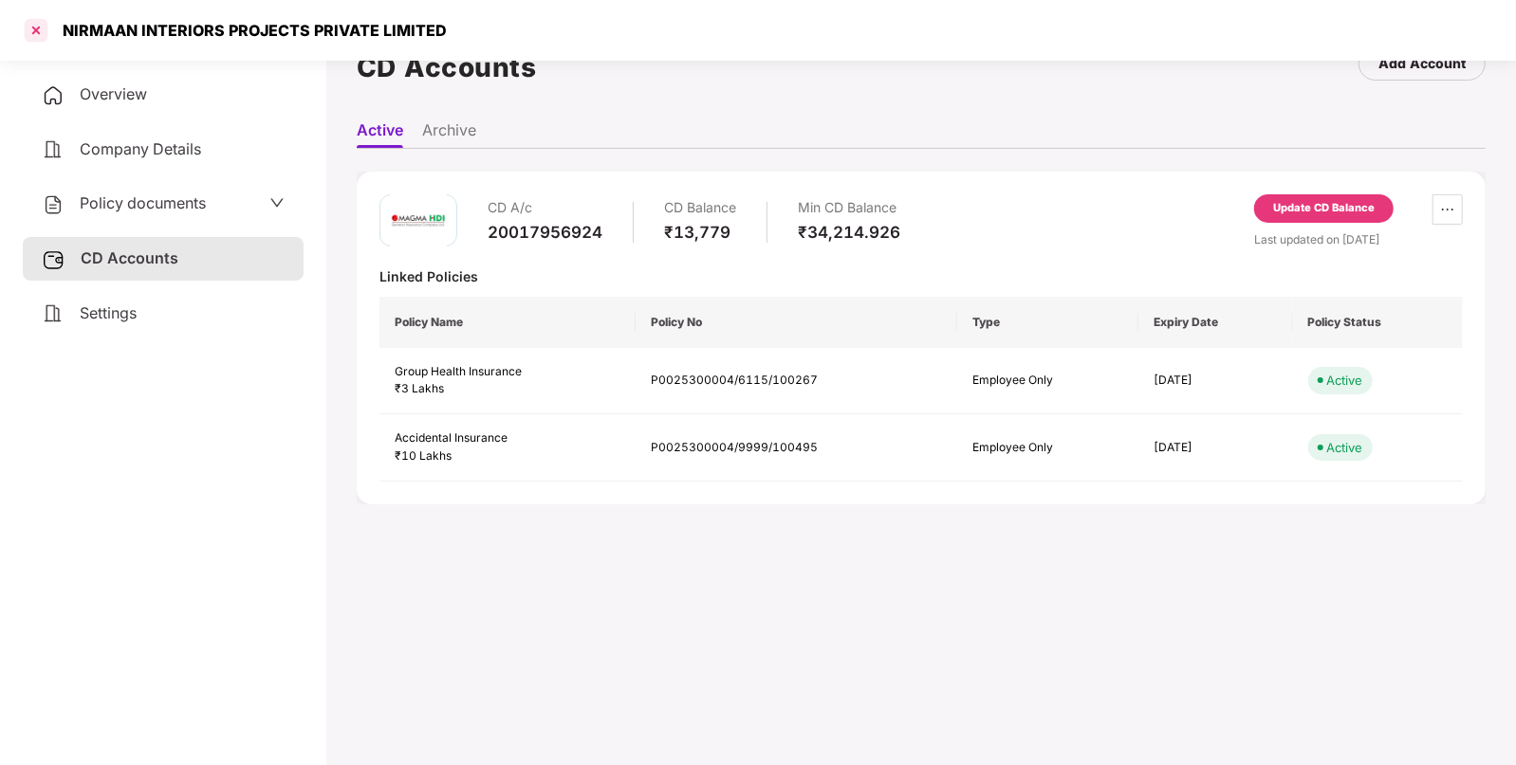
click at [36, 27] on div at bounding box center [36, 30] width 30 height 30
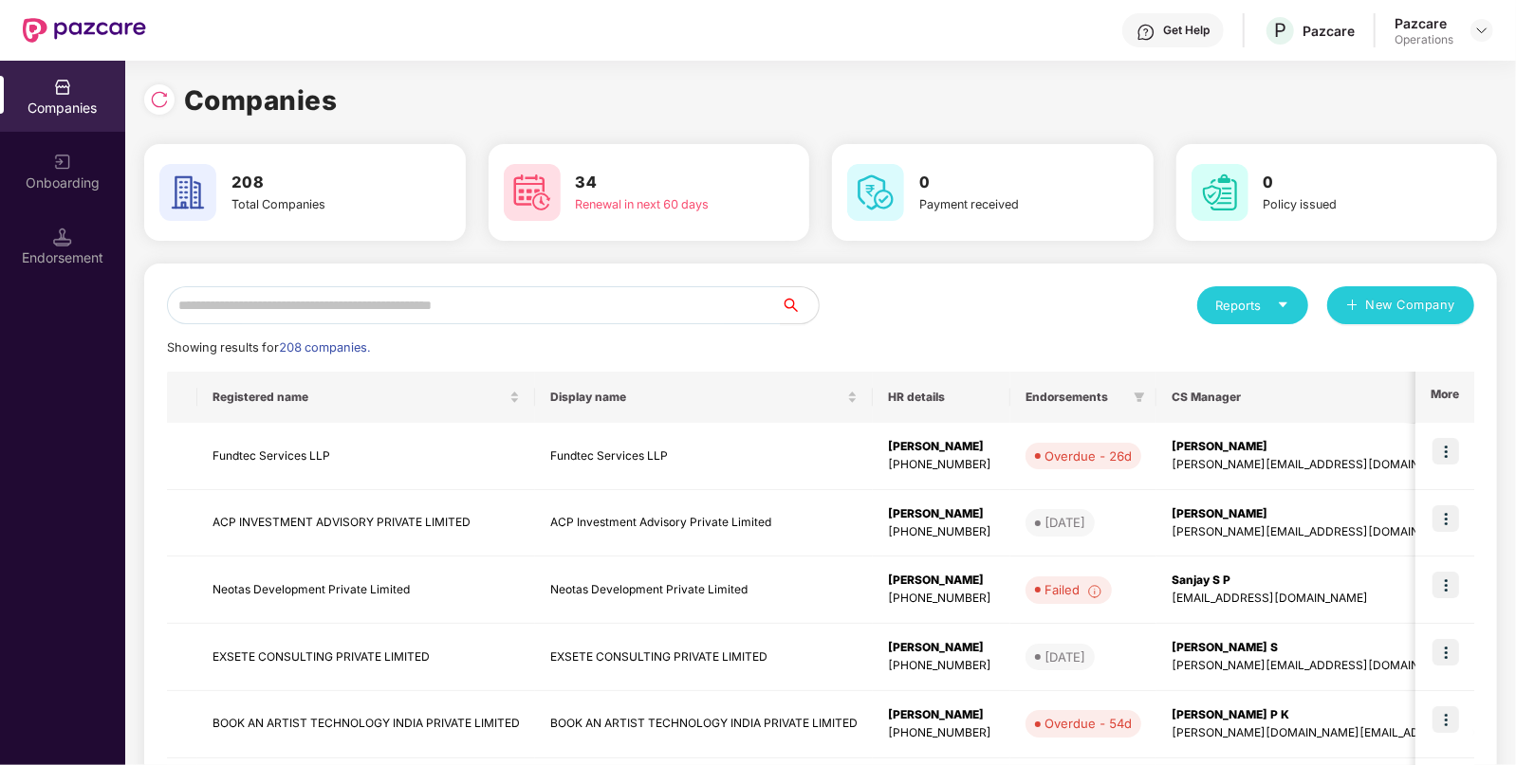
scroll to position [0, 0]
click at [488, 305] on input "text" at bounding box center [474, 305] width 614 height 38
paste input "**********"
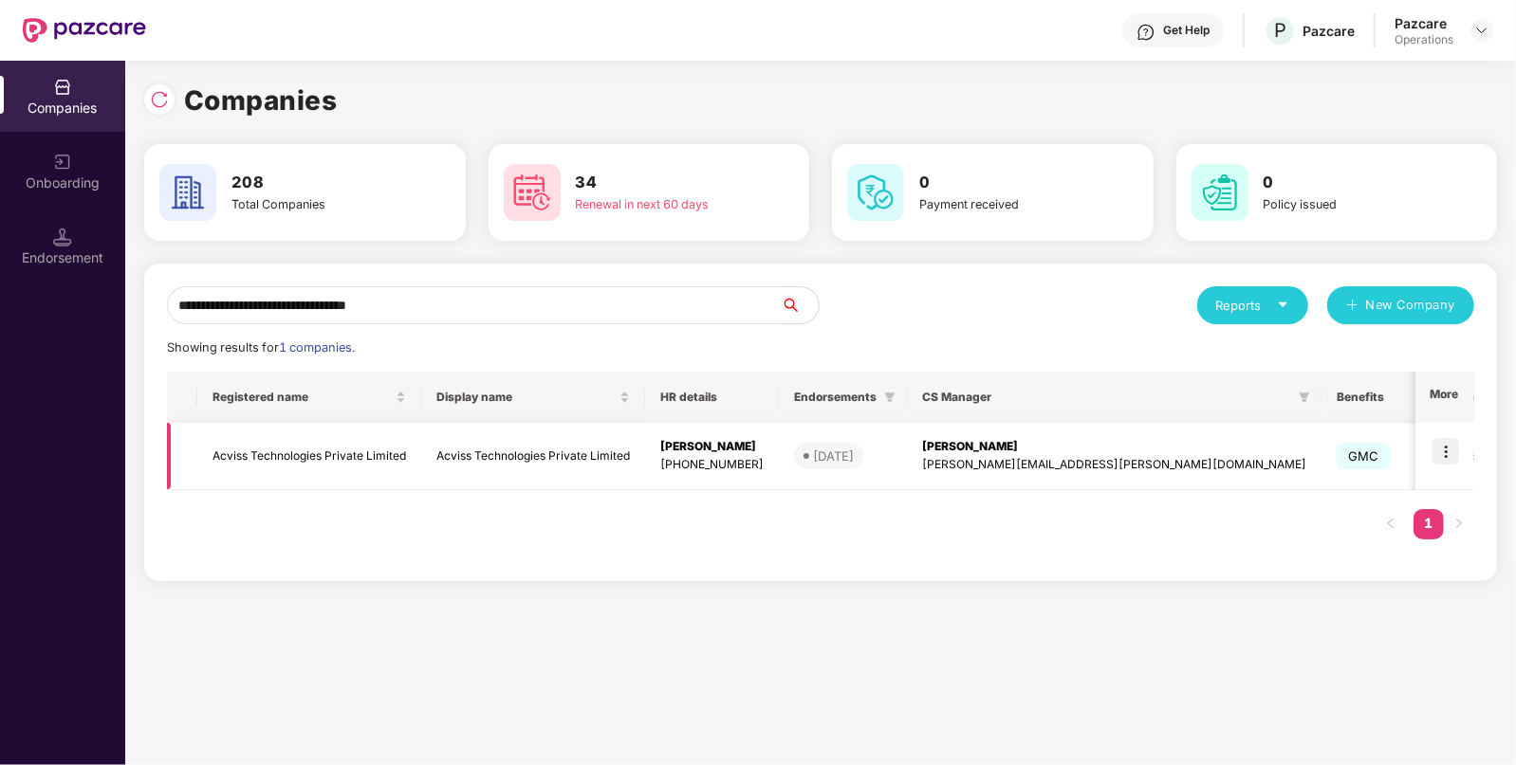
type input "**********"
click at [518, 473] on td "Acviss Technologies Private Limited" at bounding box center [533, 456] width 224 height 67
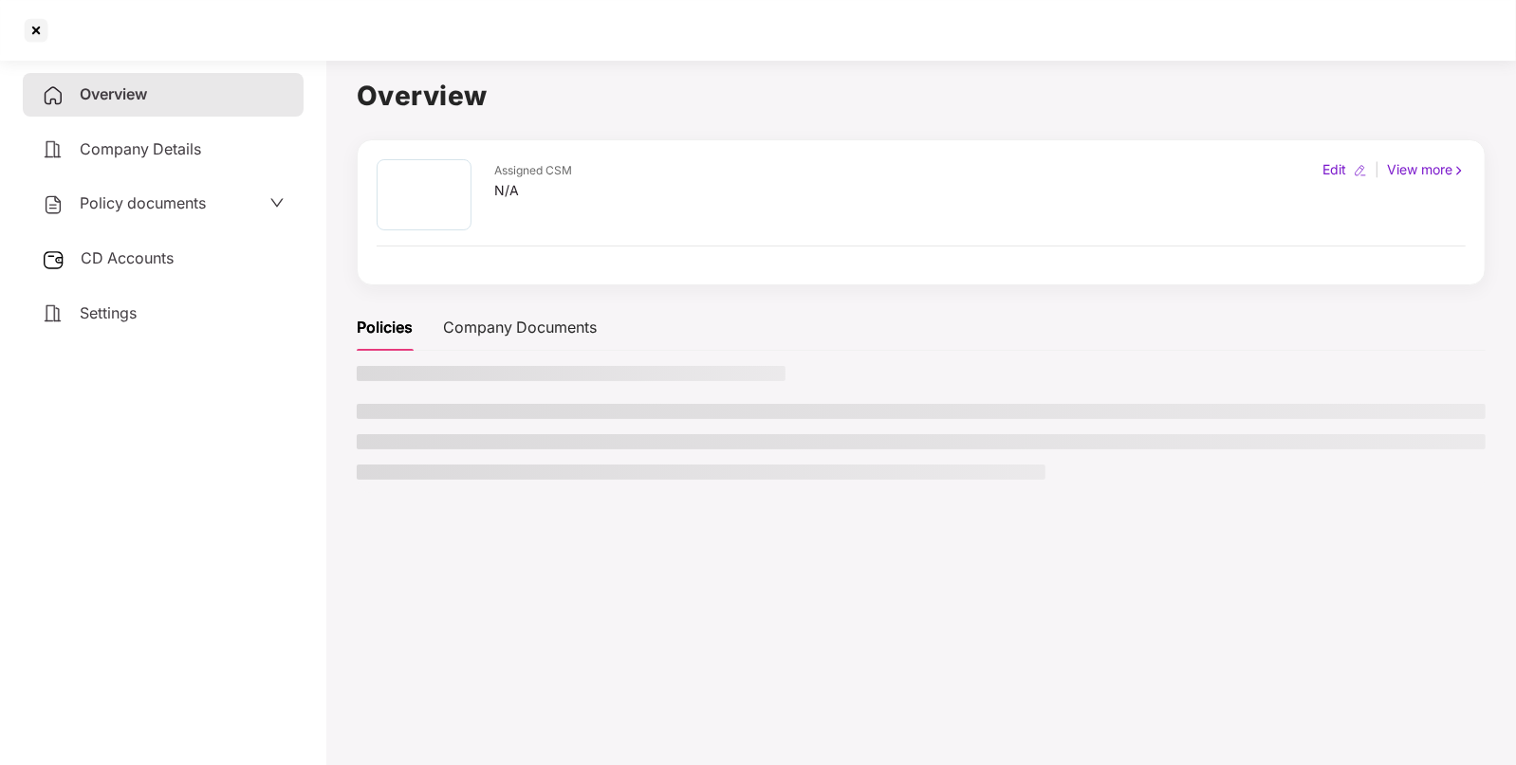
click at [163, 201] on span "Policy documents" at bounding box center [143, 202] width 126 height 19
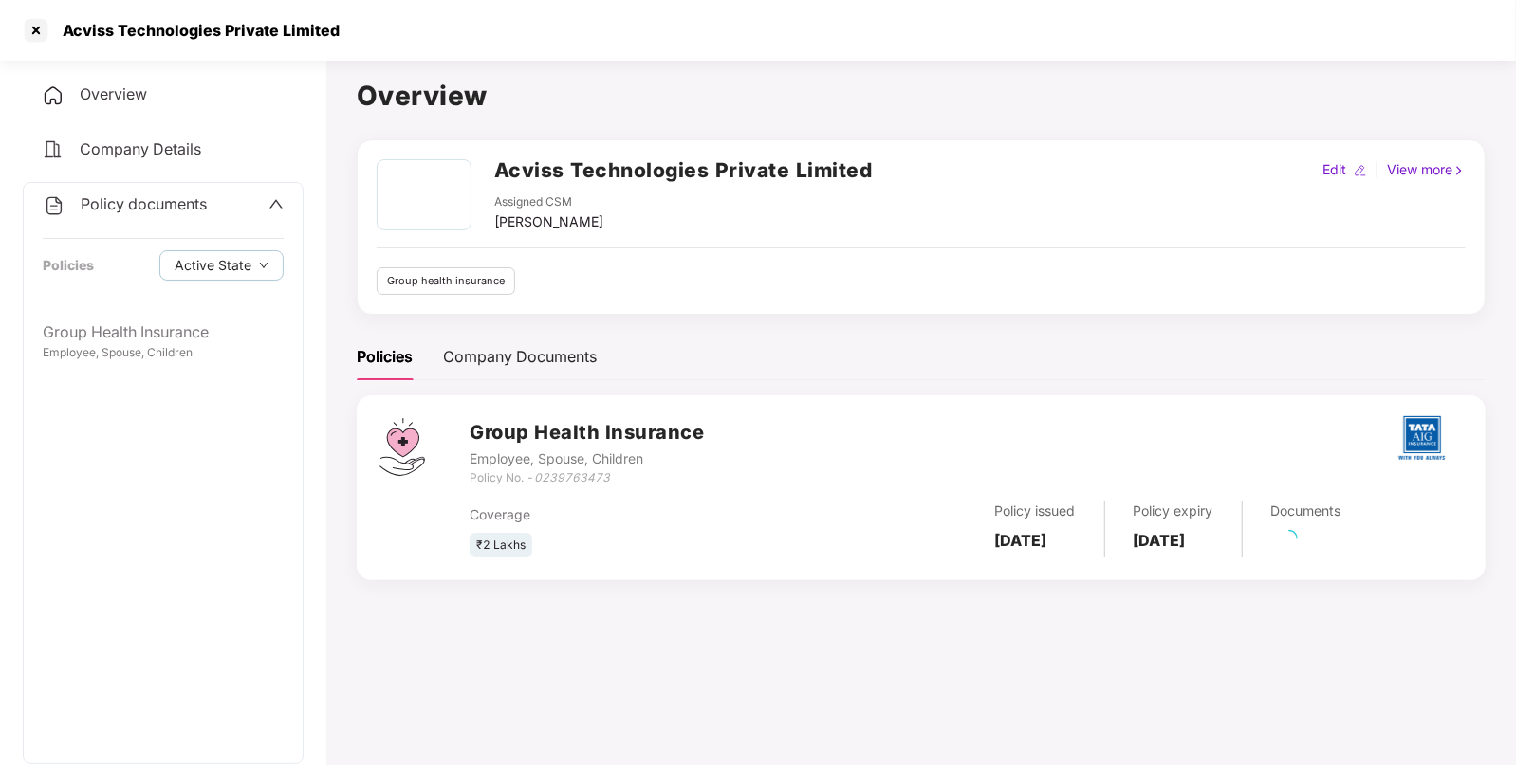
click at [174, 365] on div "Group Health Insurance Employee, Spouse, Children" at bounding box center [163, 341] width 279 height 61
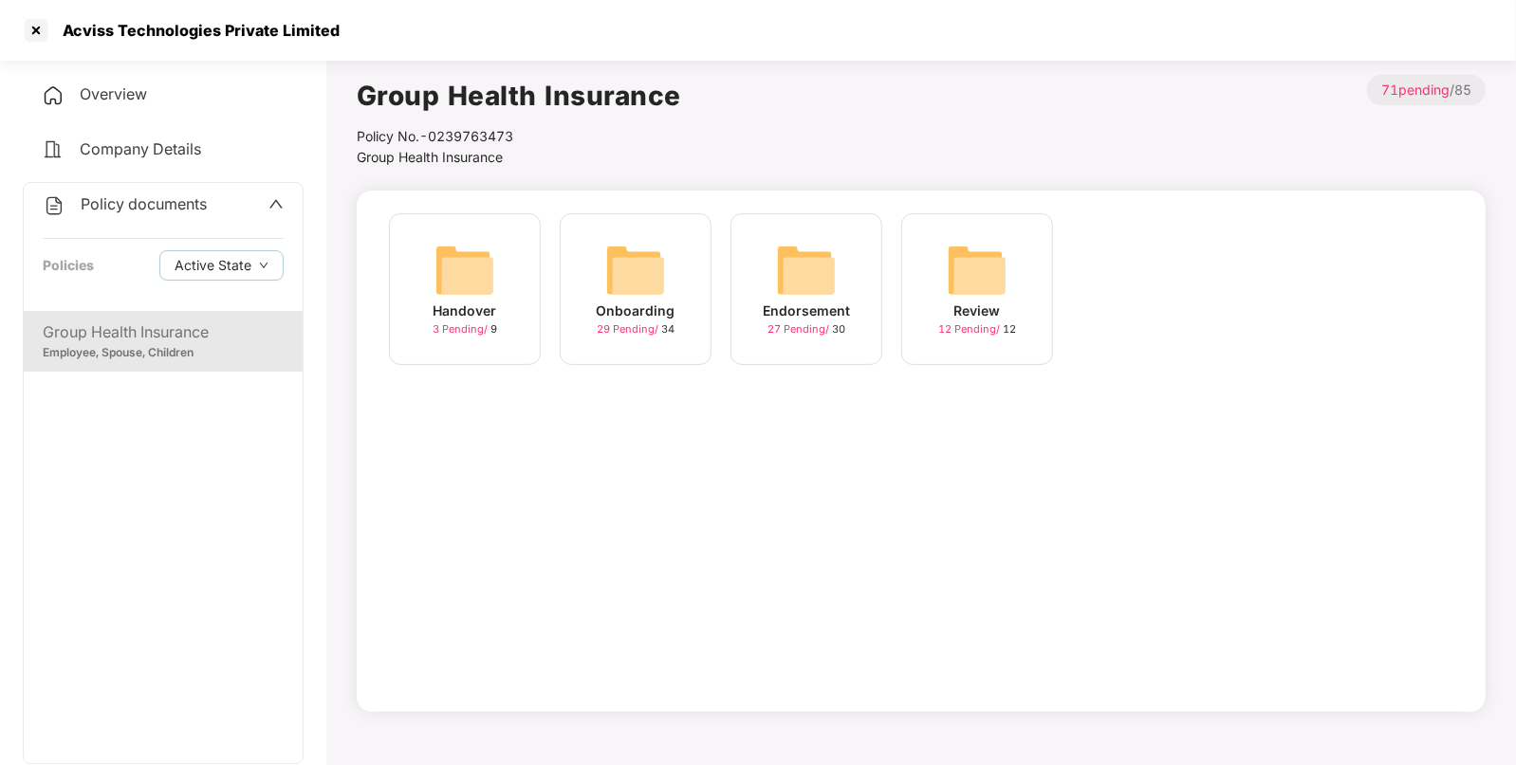
click at [772, 298] on div "Endorsement 27 Pending / 30" at bounding box center [806, 289] width 152 height 152
drag, startPoint x: 958, startPoint y: 258, endPoint x: 910, endPoint y: 277, distance: 51.1
click at [958, 257] on img at bounding box center [977, 270] width 61 height 61
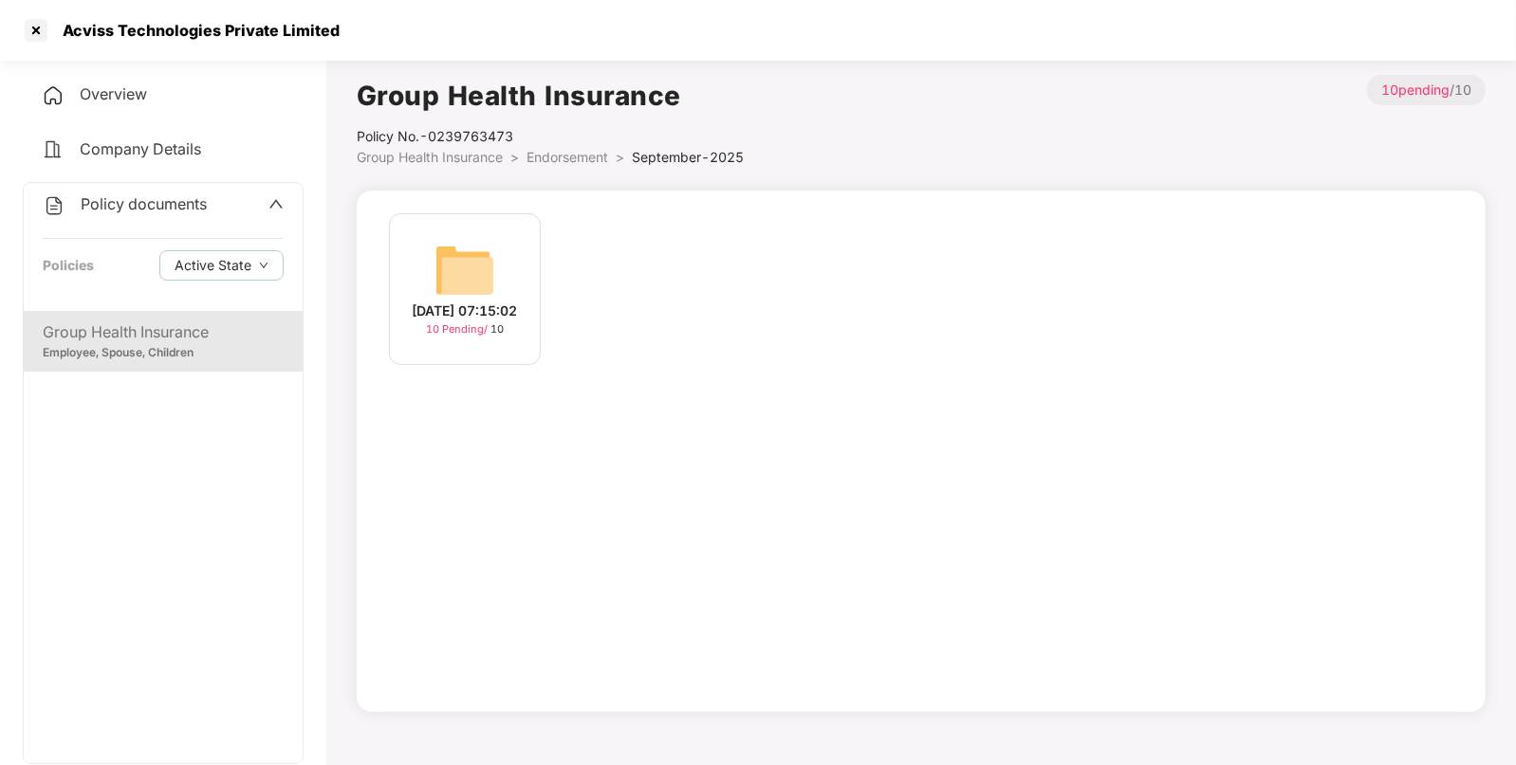
click at [469, 277] on img at bounding box center [464, 270] width 61 height 61
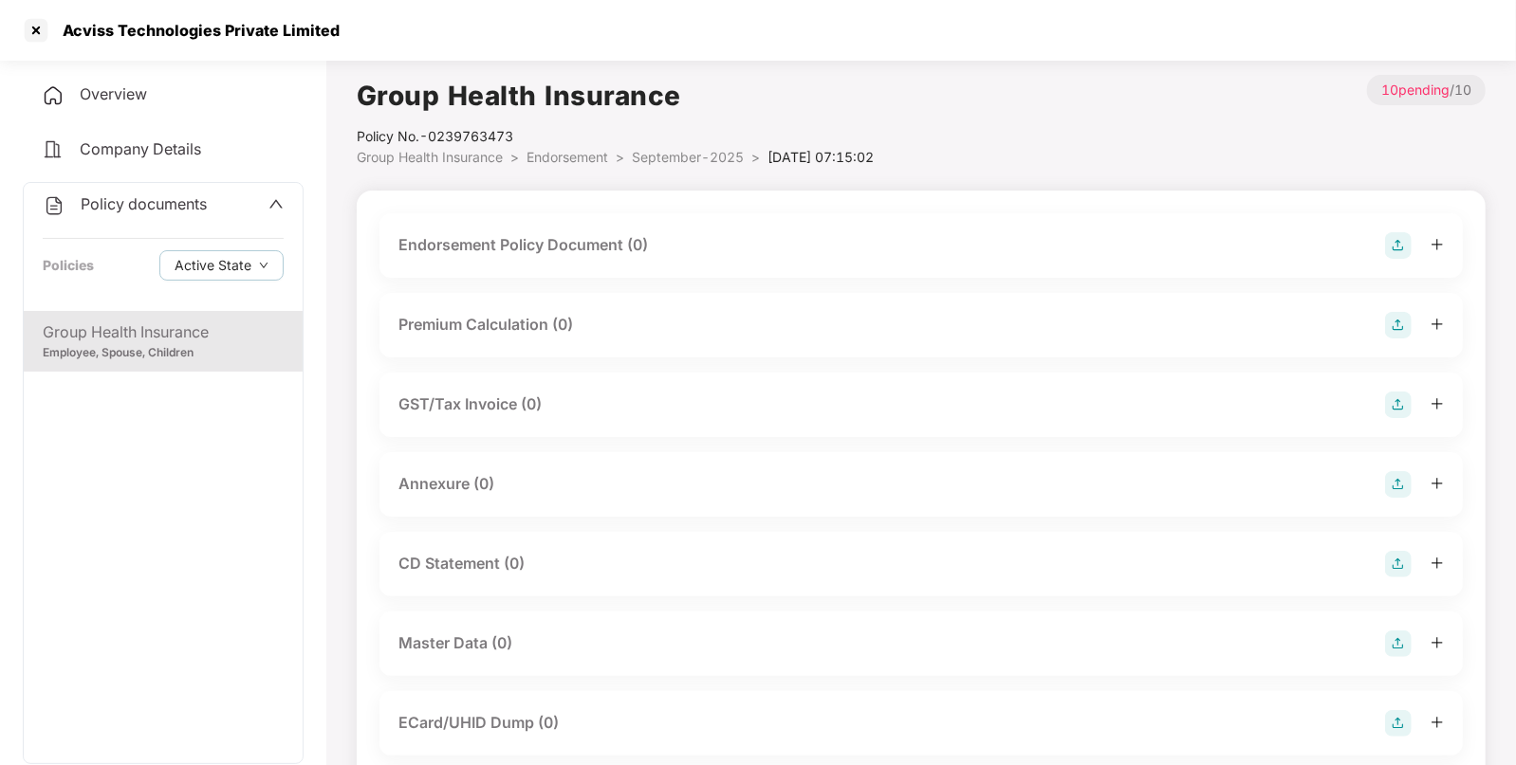
click at [1401, 247] on img at bounding box center [1398, 245] width 27 height 27
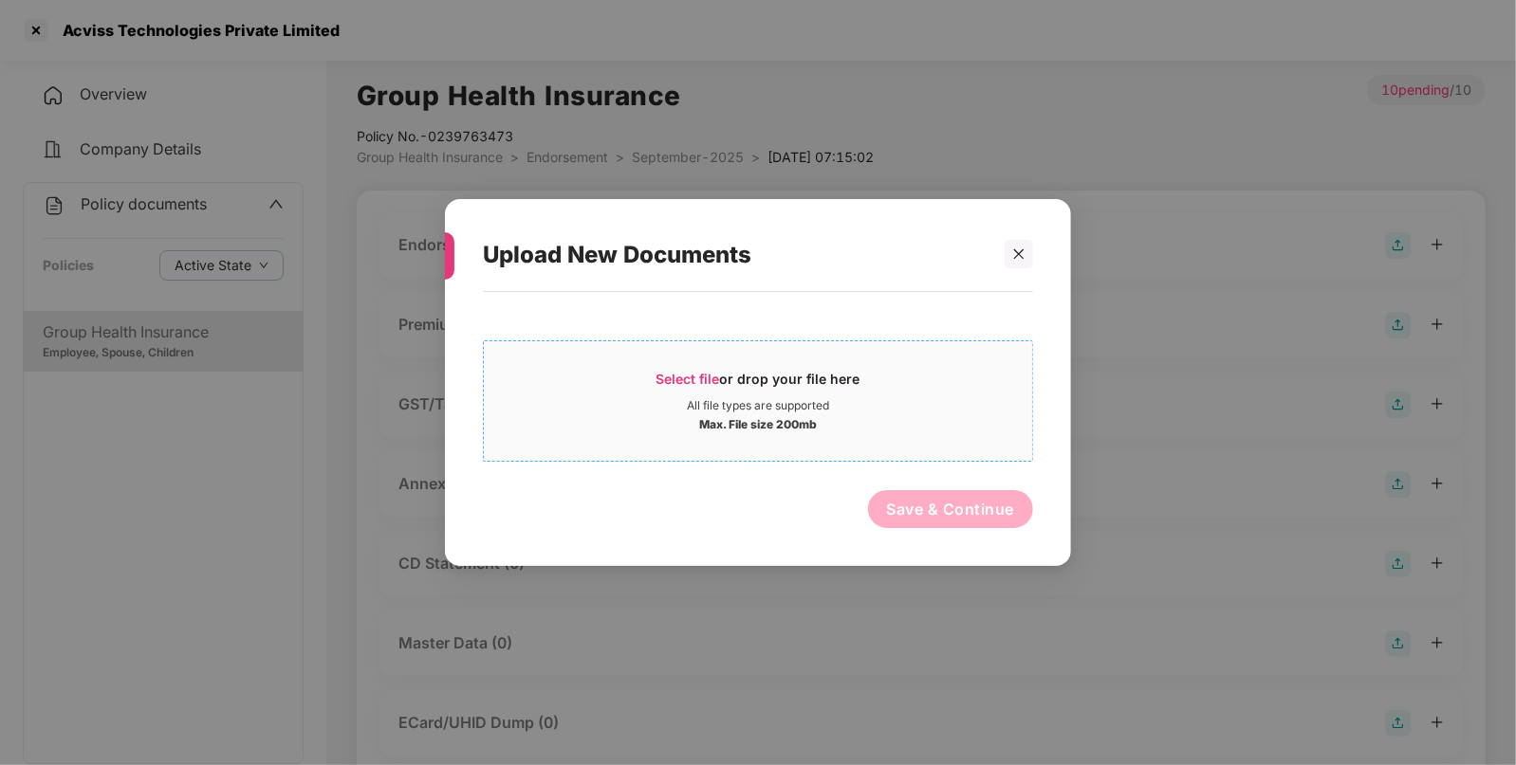
click at [818, 426] on div "Max. File size 200mb" at bounding box center [758, 423] width 548 height 19
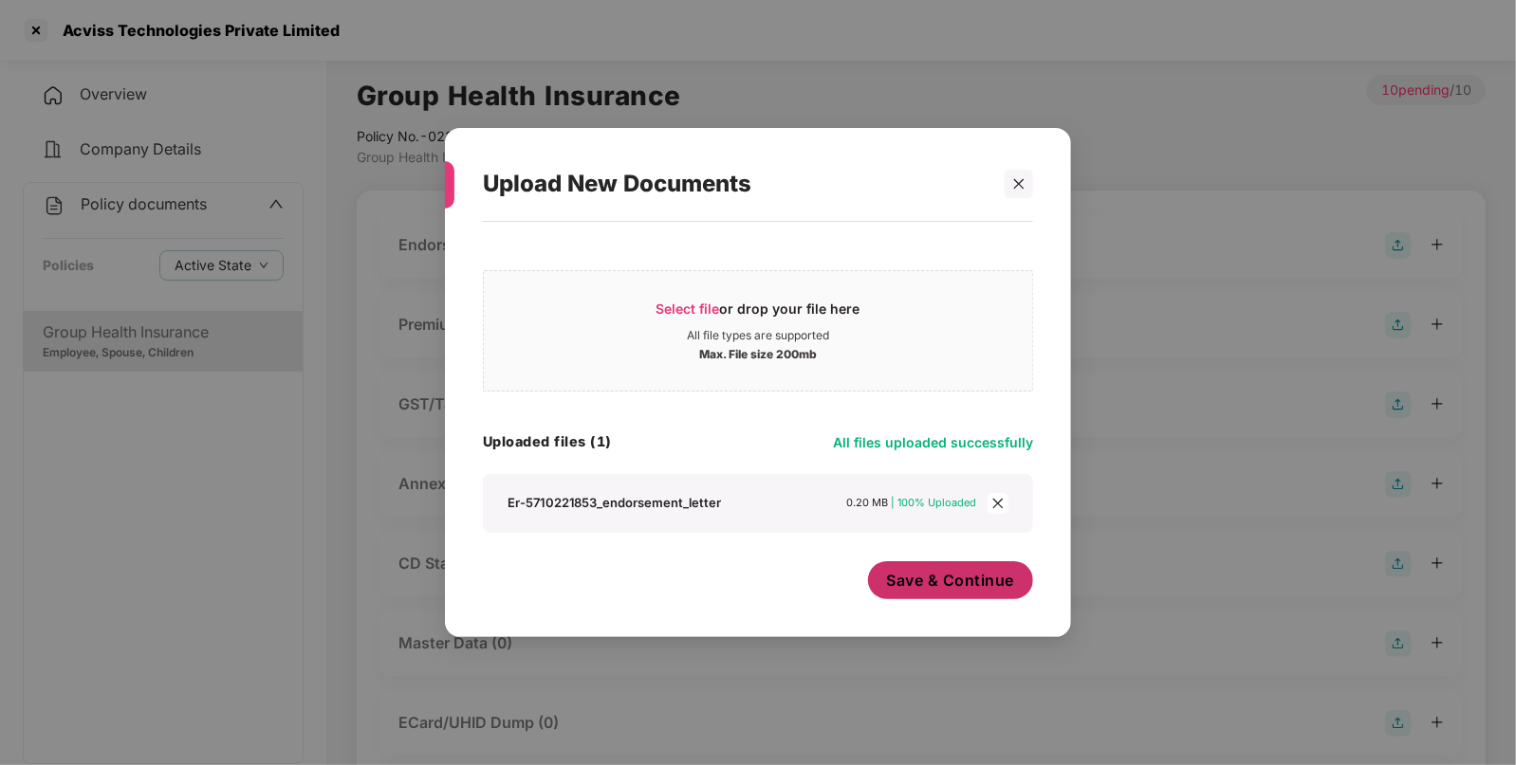
click at [981, 584] on span "Save & Continue" at bounding box center [951, 580] width 128 height 21
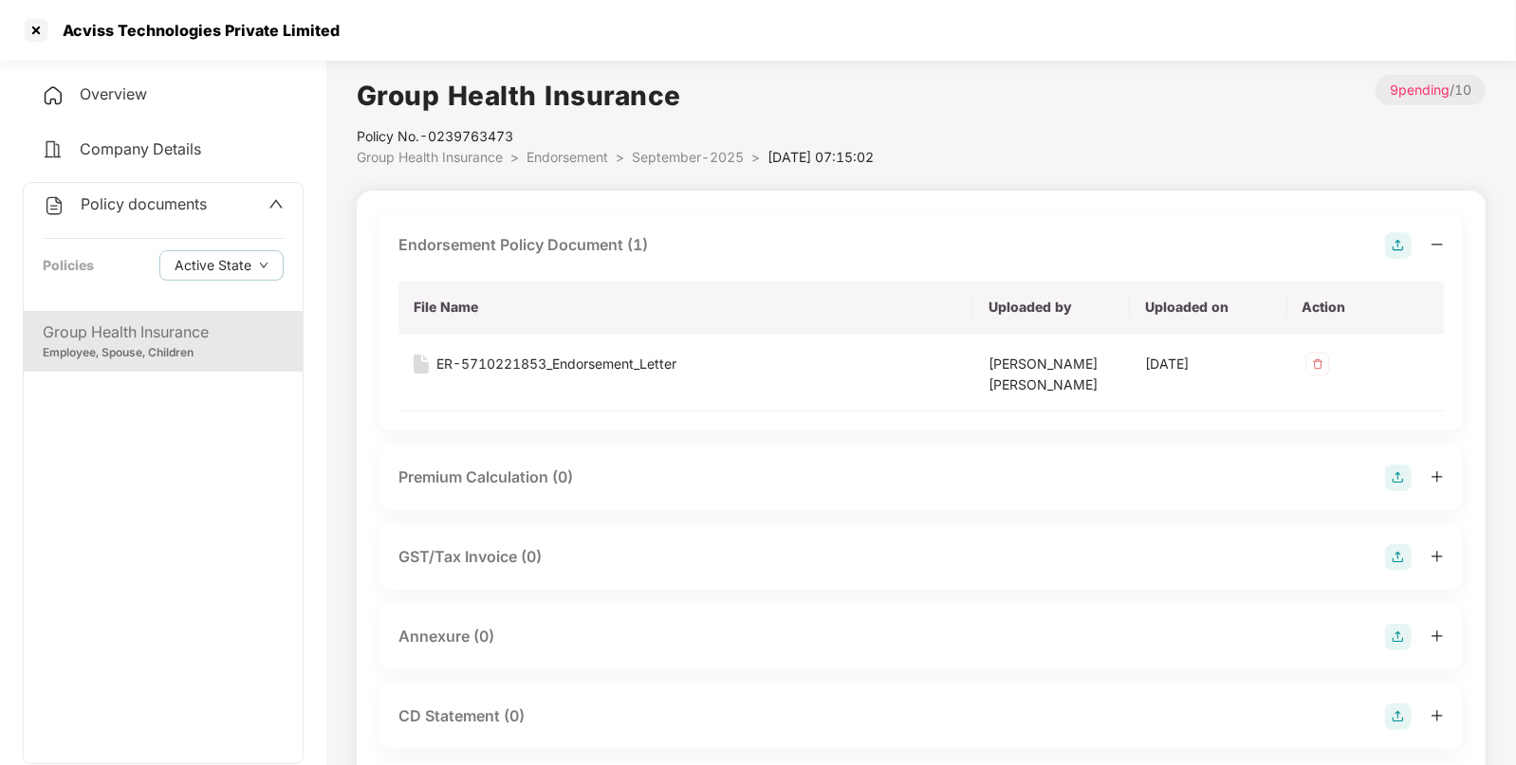
click at [1394, 631] on img at bounding box center [1398, 637] width 27 height 27
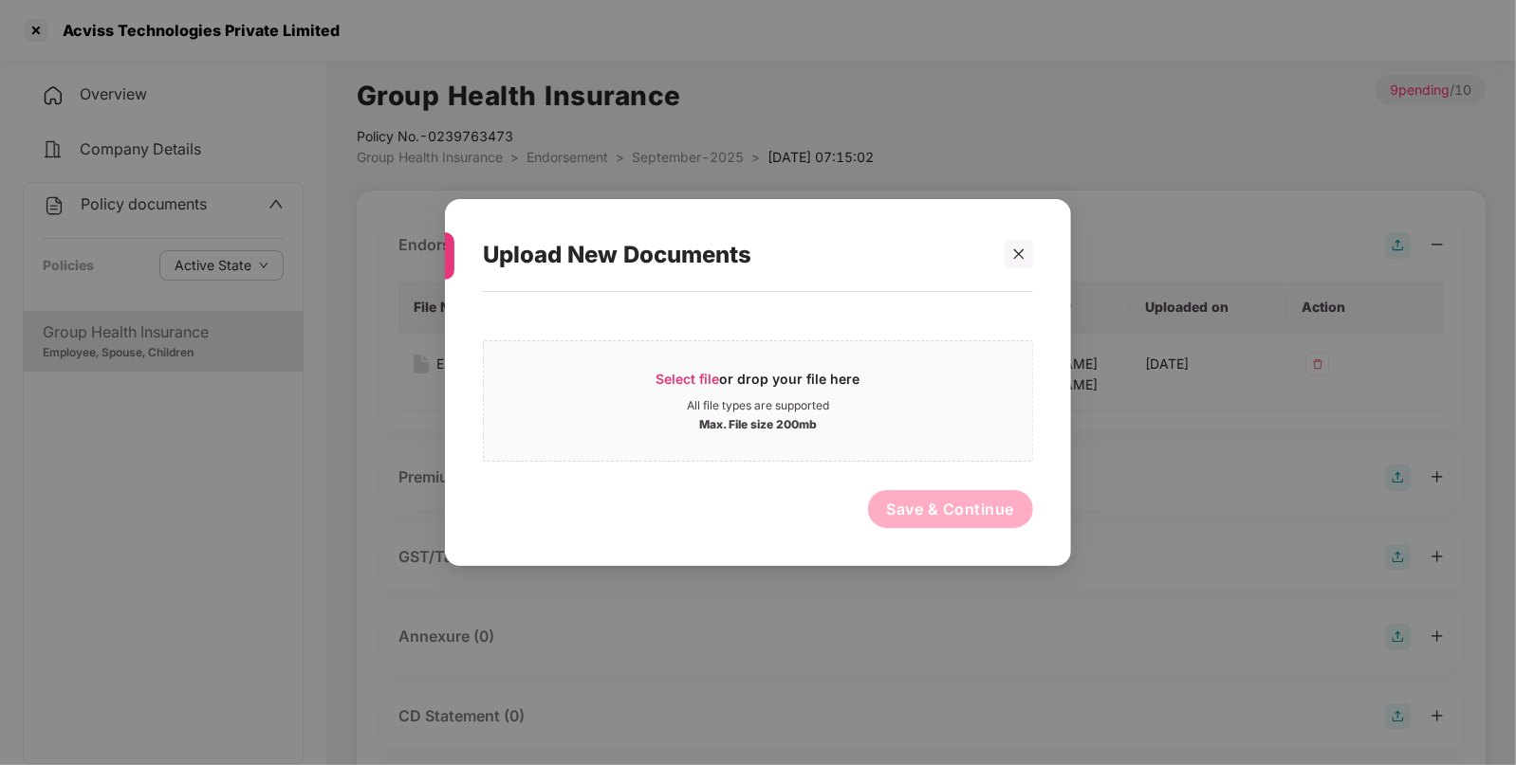
click at [733, 340] on div "Select file or drop your file here All file types are supported Max. File size …" at bounding box center [758, 396] width 550 height 131
click at [734, 366] on span "Select file or drop your file here All file types are supported Max. File size …" at bounding box center [758, 401] width 548 height 91
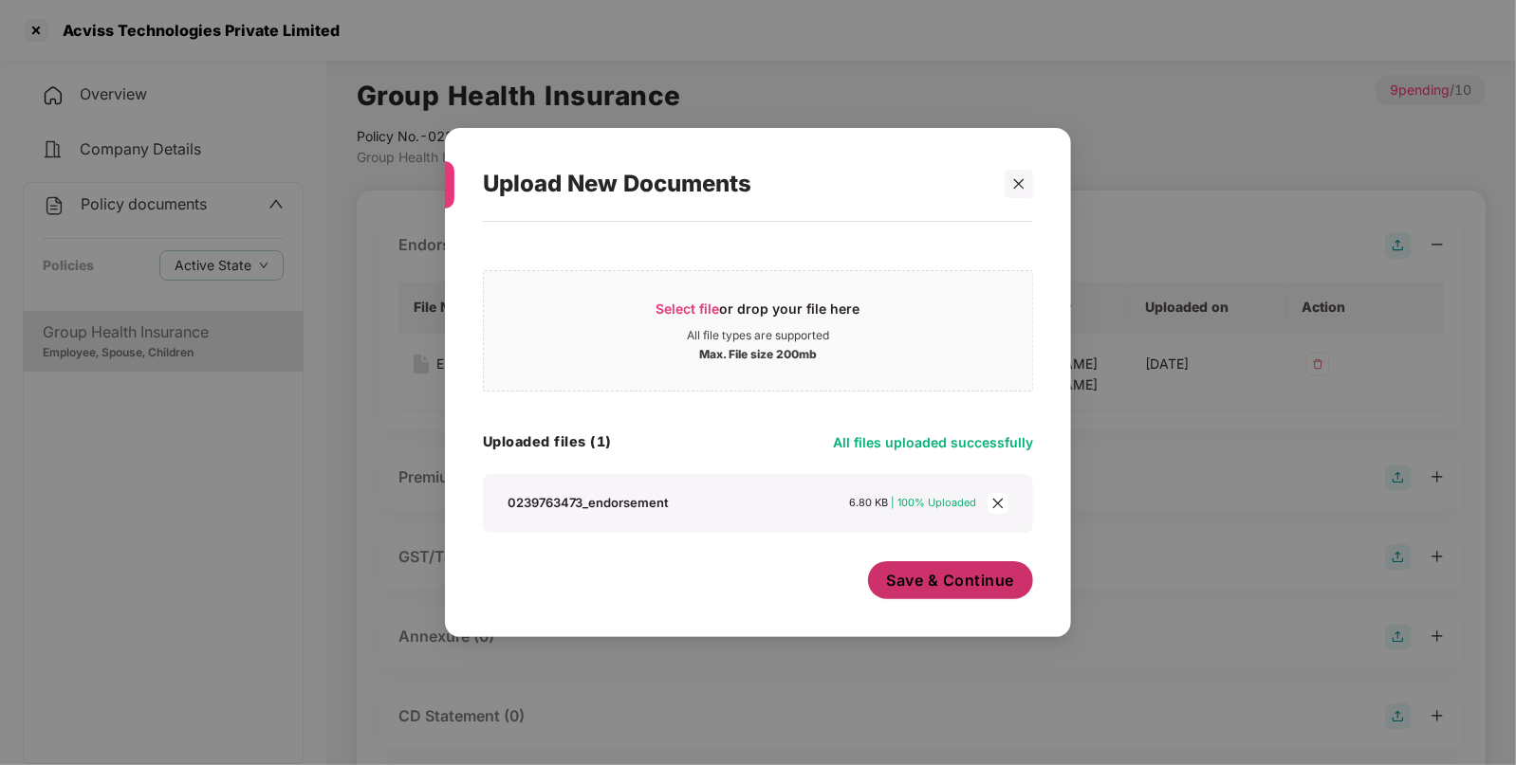
click at [963, 582] on span "Save & Continue" at bounding box center [951, 580] width 128 height 21
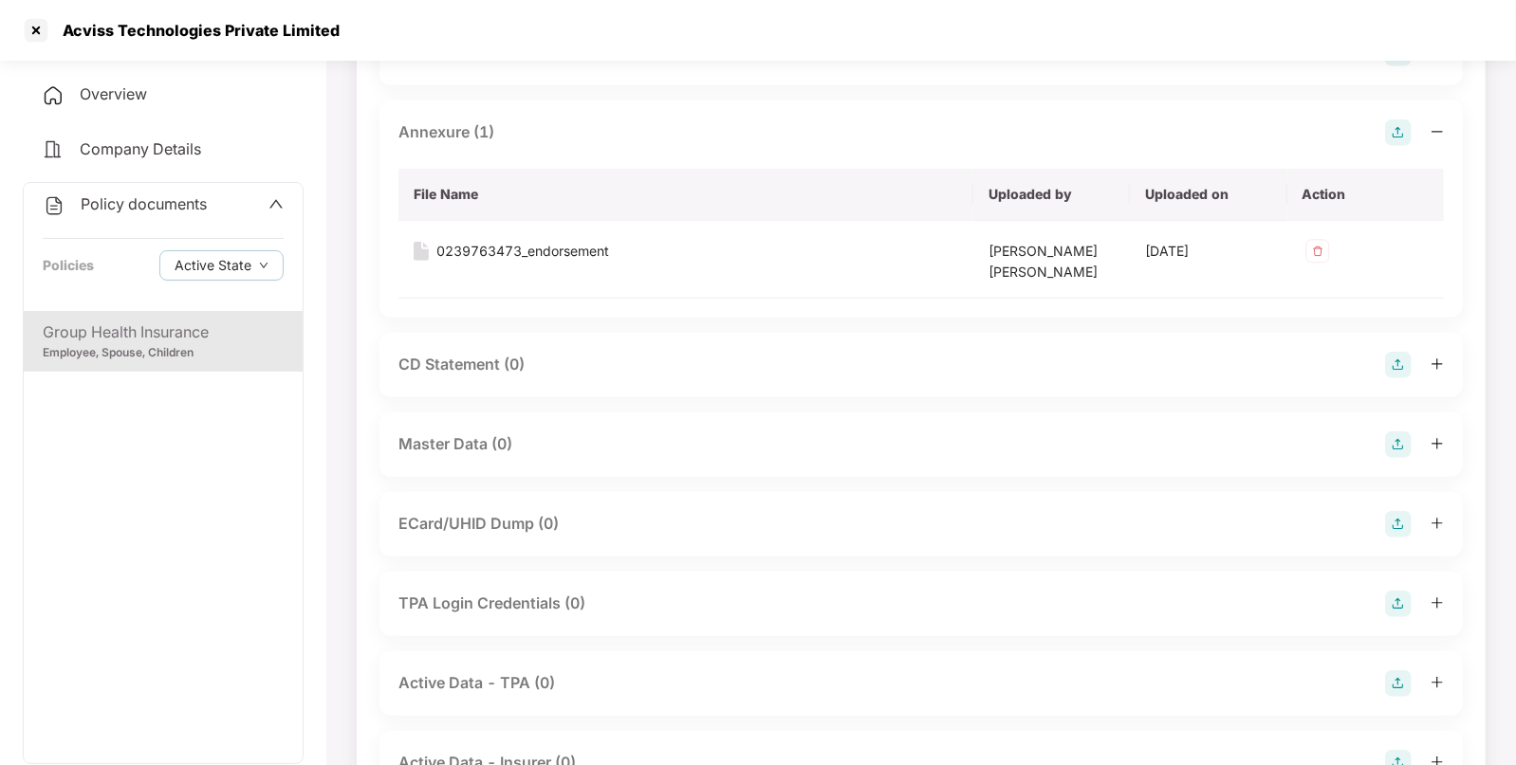
scroll to position [514, 0]
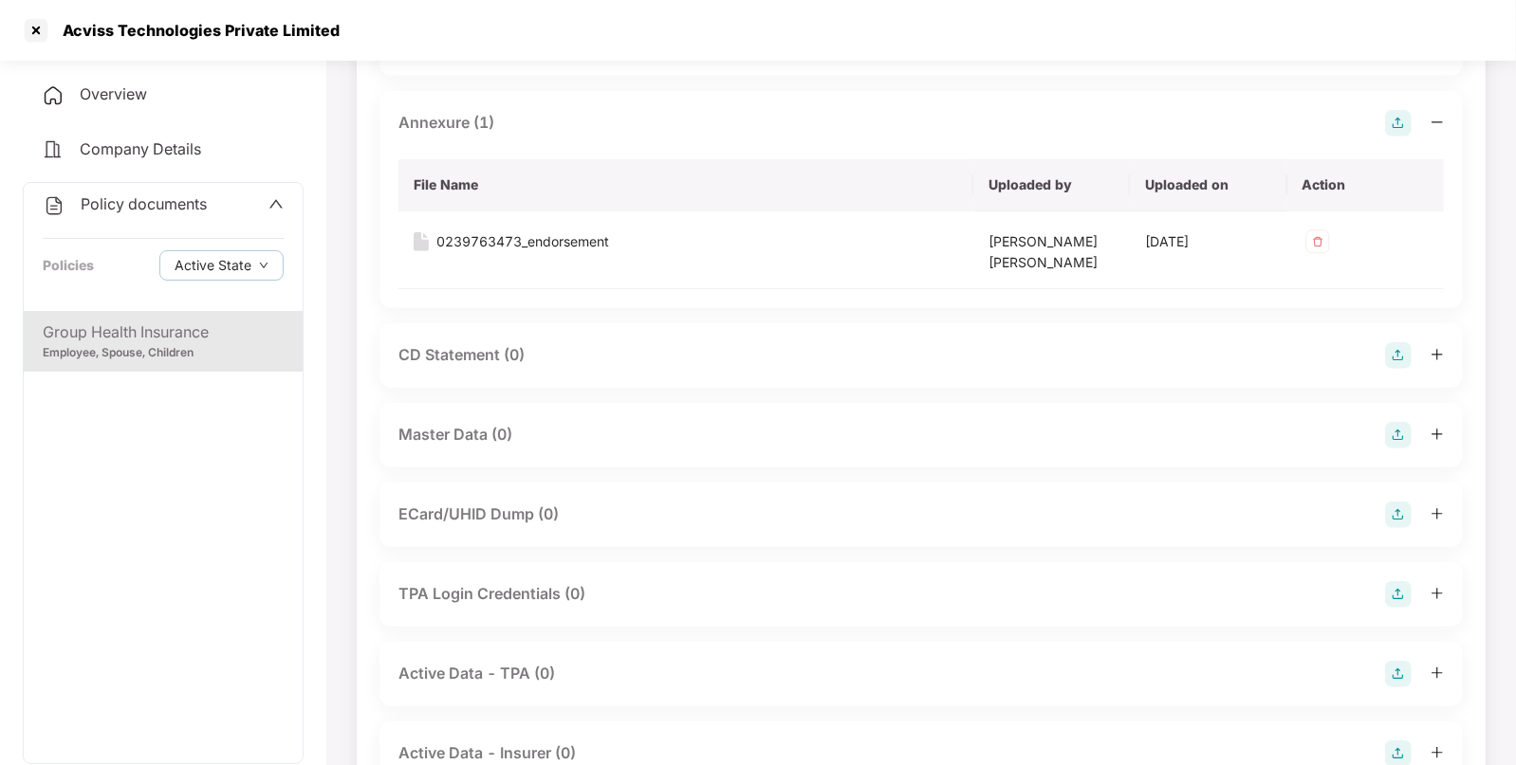
click at [1397, 435] on img at bounding box center [1398, 435] width 27 height 27
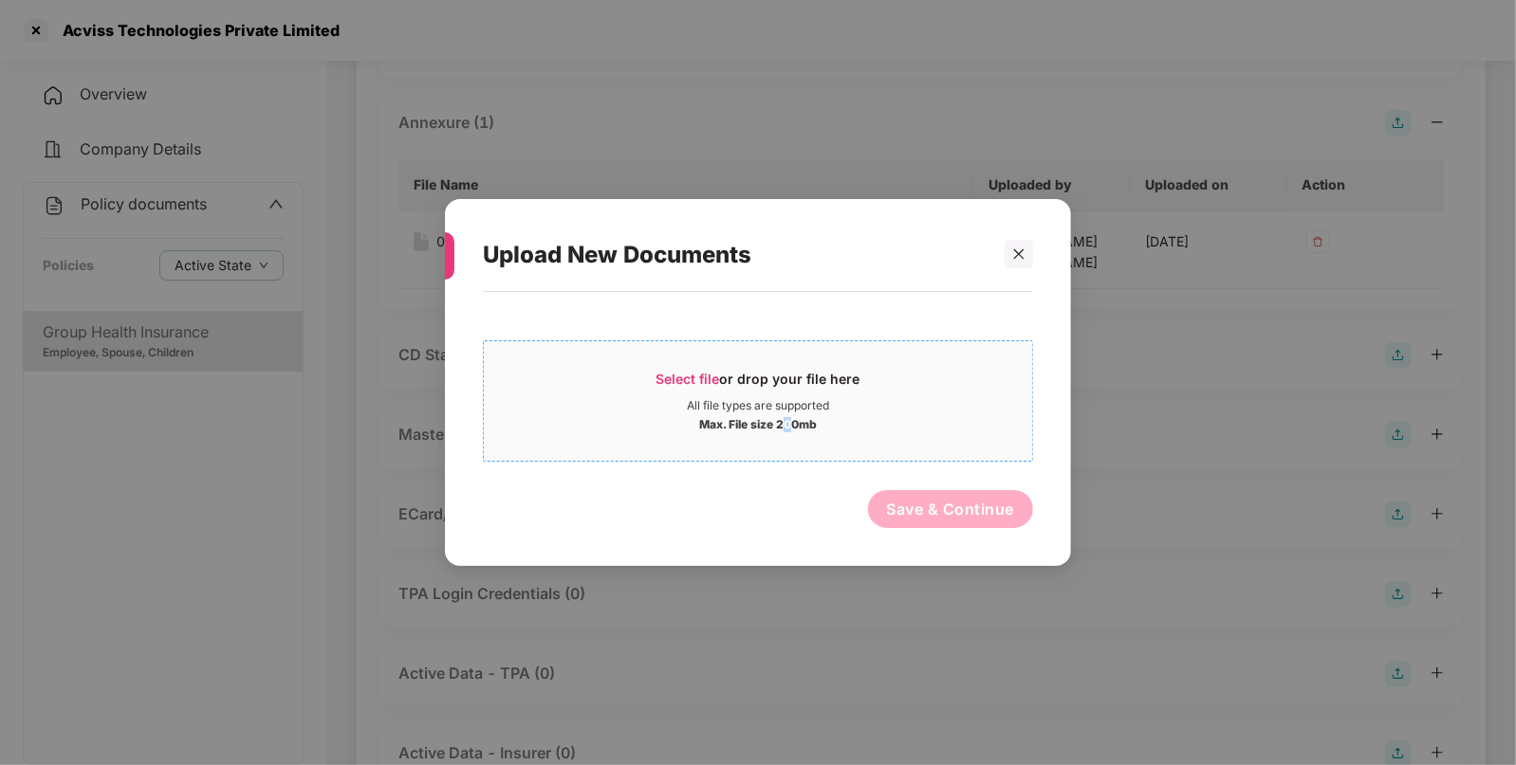
click at [787, 417] on div "Max. File size 200mb" at bounding box center [758, 423] width 118 height 19
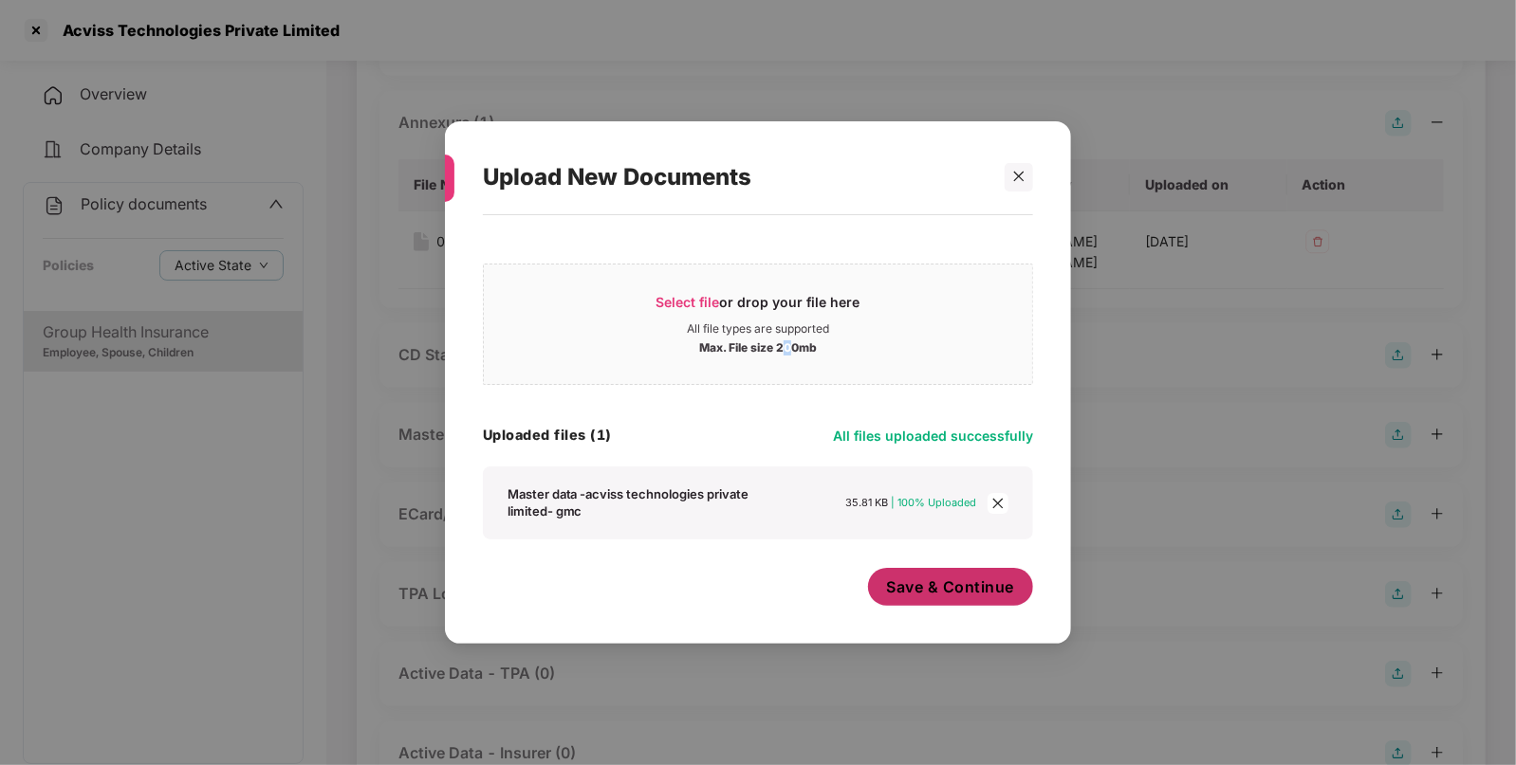
click at [937, 573] on button "Save & Continue" at bounding box center [951, 587] width 166 height 38
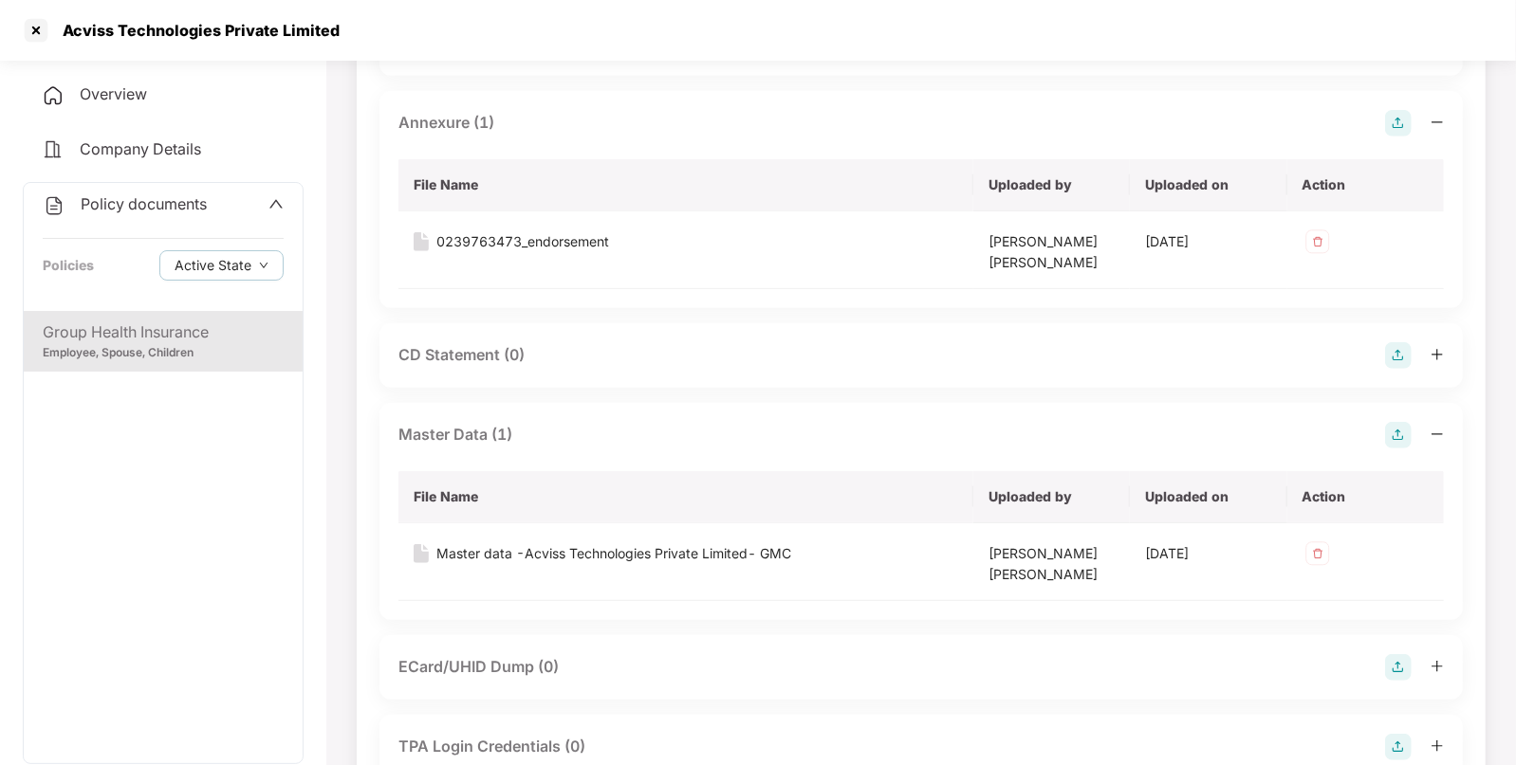
click at [187, 193] on div "Policy documents Policies Active State" at bounding box center [163, 247] width 279 height 128
click at [161, 213] on div "Policy documents" at bounding box center [125, 205] width 164 height 25
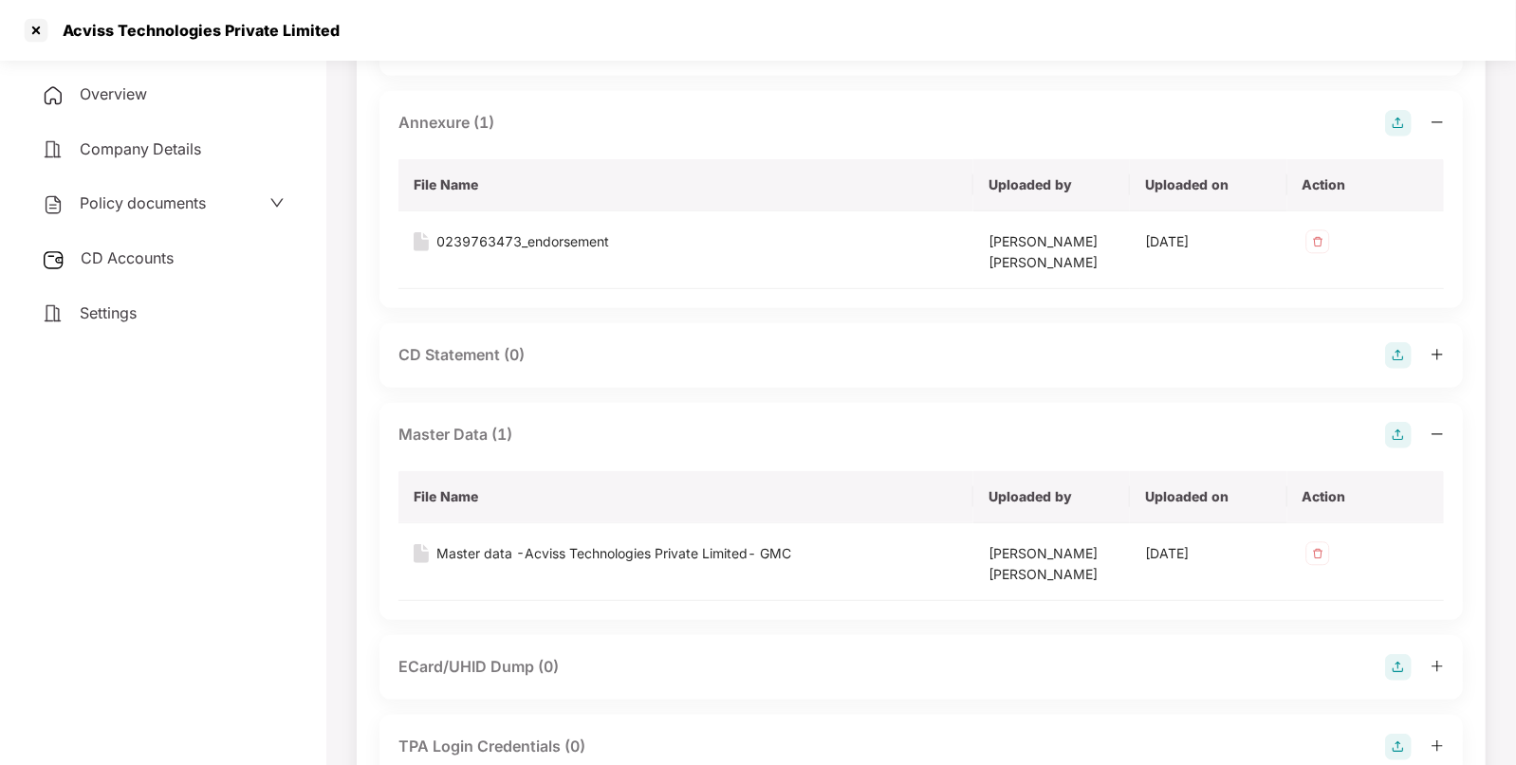
click at [134, 272] on div "CD Accounts" at bounding box center [163, 259] width 281 height 44
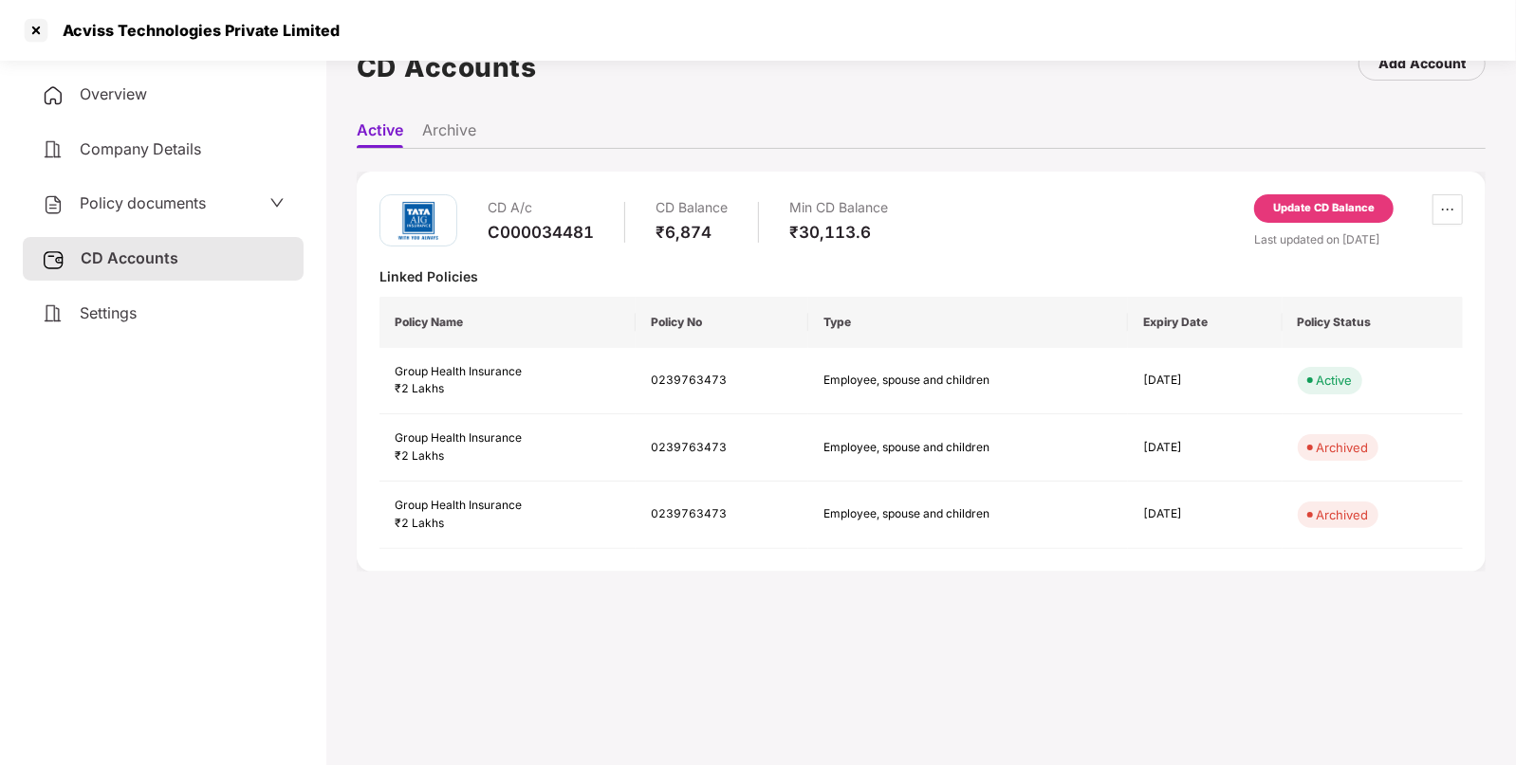
click at [1340, 203] on div "Update CD Balance" at bounding box center [1323, 208] width 101 height 17
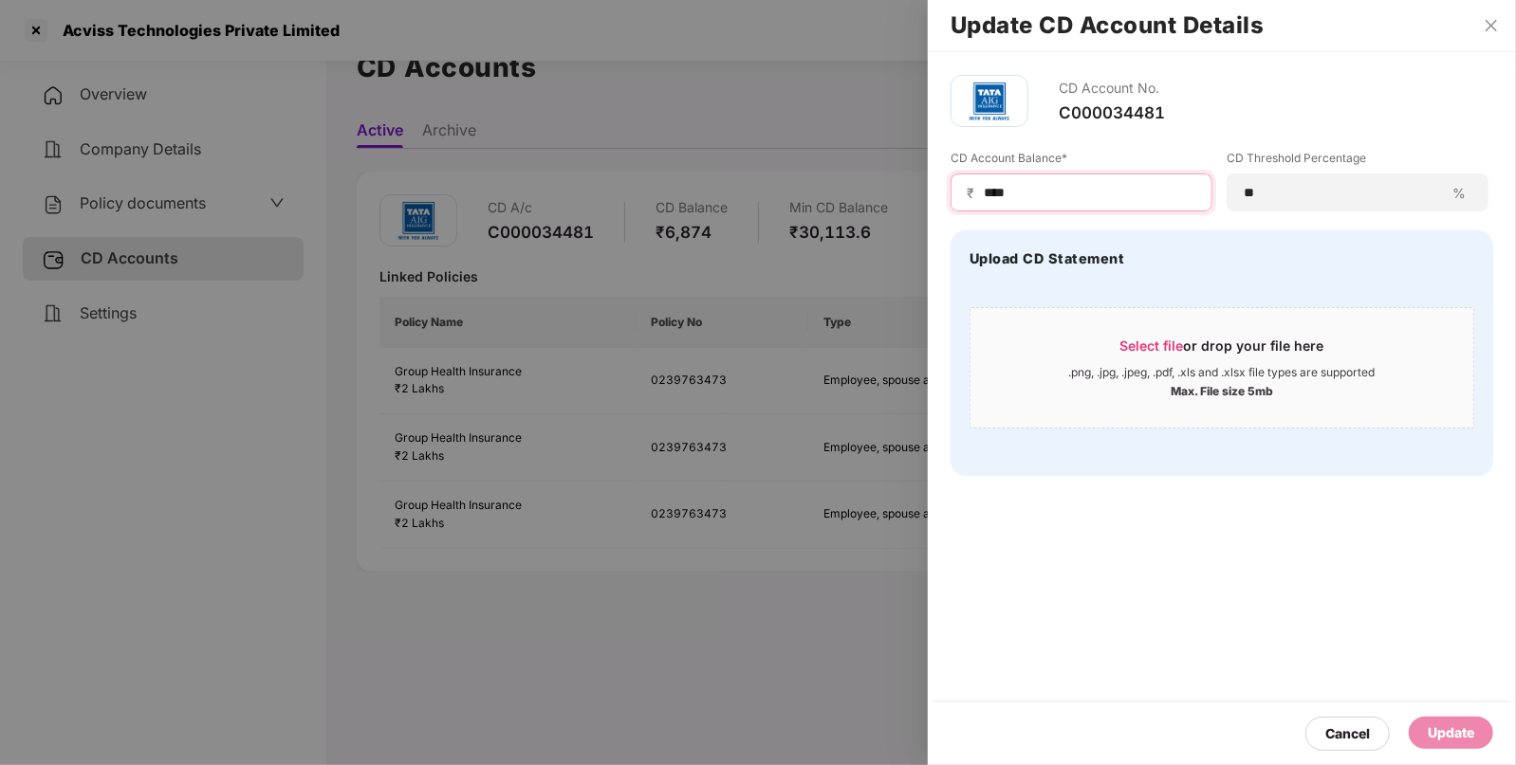
click at [1069, 185] on input "****" at bounding box center [1089, 193] width 214 height 20
type input "*"
type input "***"
click at [1458, 739] on div "Update" at bounding box center [1450, 733] width 46 height 21
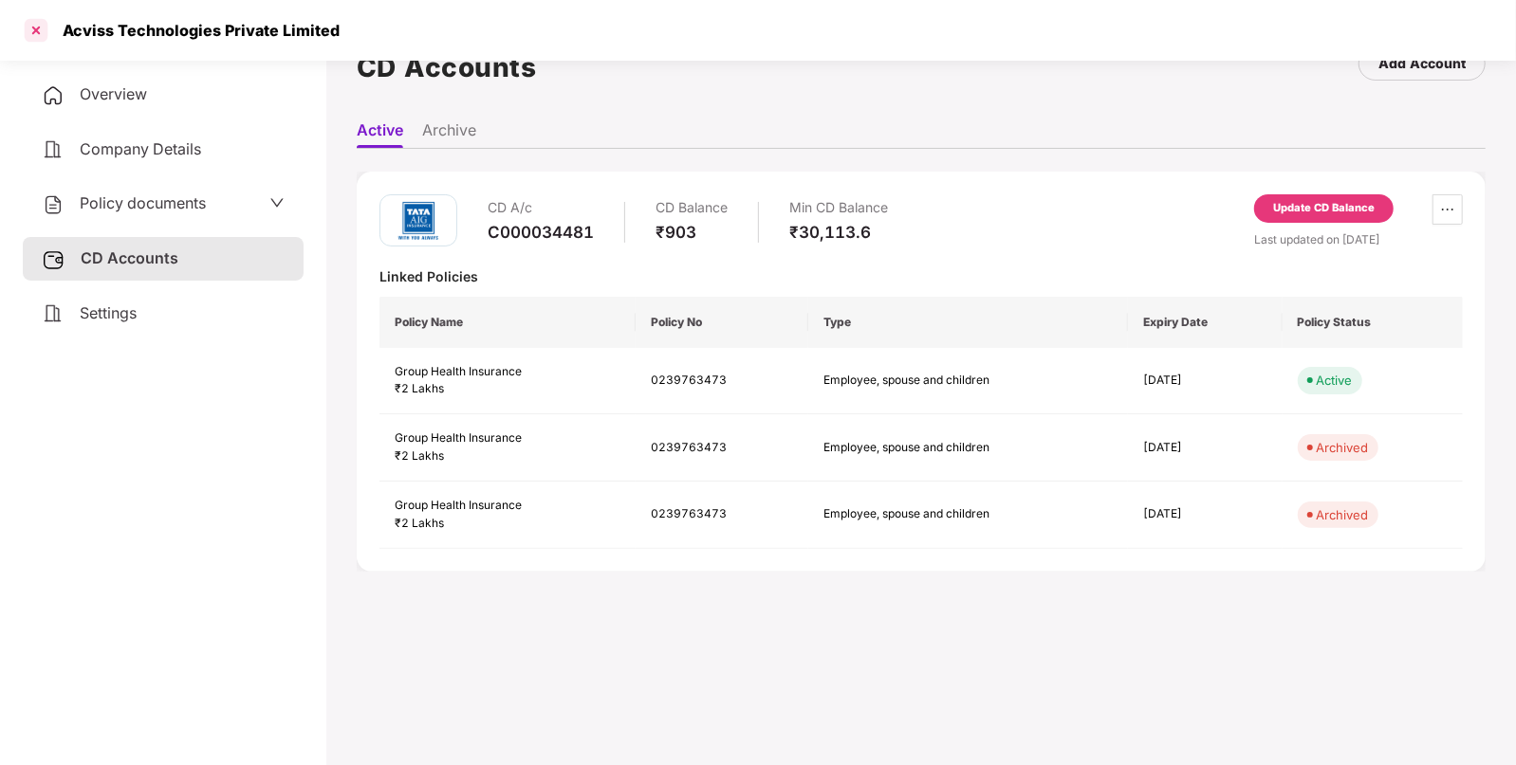
click at [45, 34] on div at bounding box center [36, 30] width 30 height 30
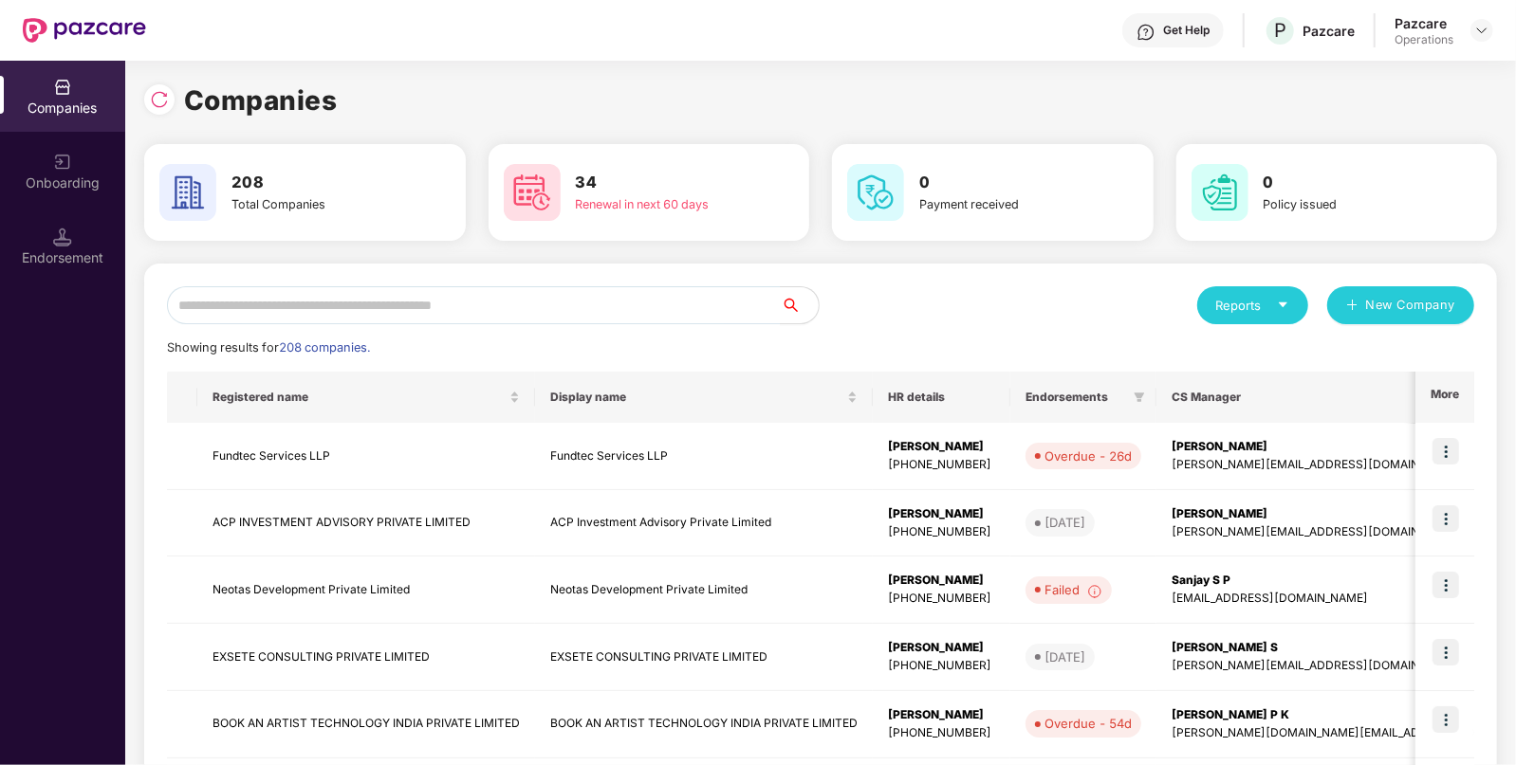
scroll to position [0, 0]
click at [469, 285] on div "Reports New Company Showing results for 208 companies. Registered name Display …" at bounding box center [820, 724] width 1352 height 921
paste input "******"
click at [448, 300] on input "******" at bounding box center [474, 305] width 614 height 38
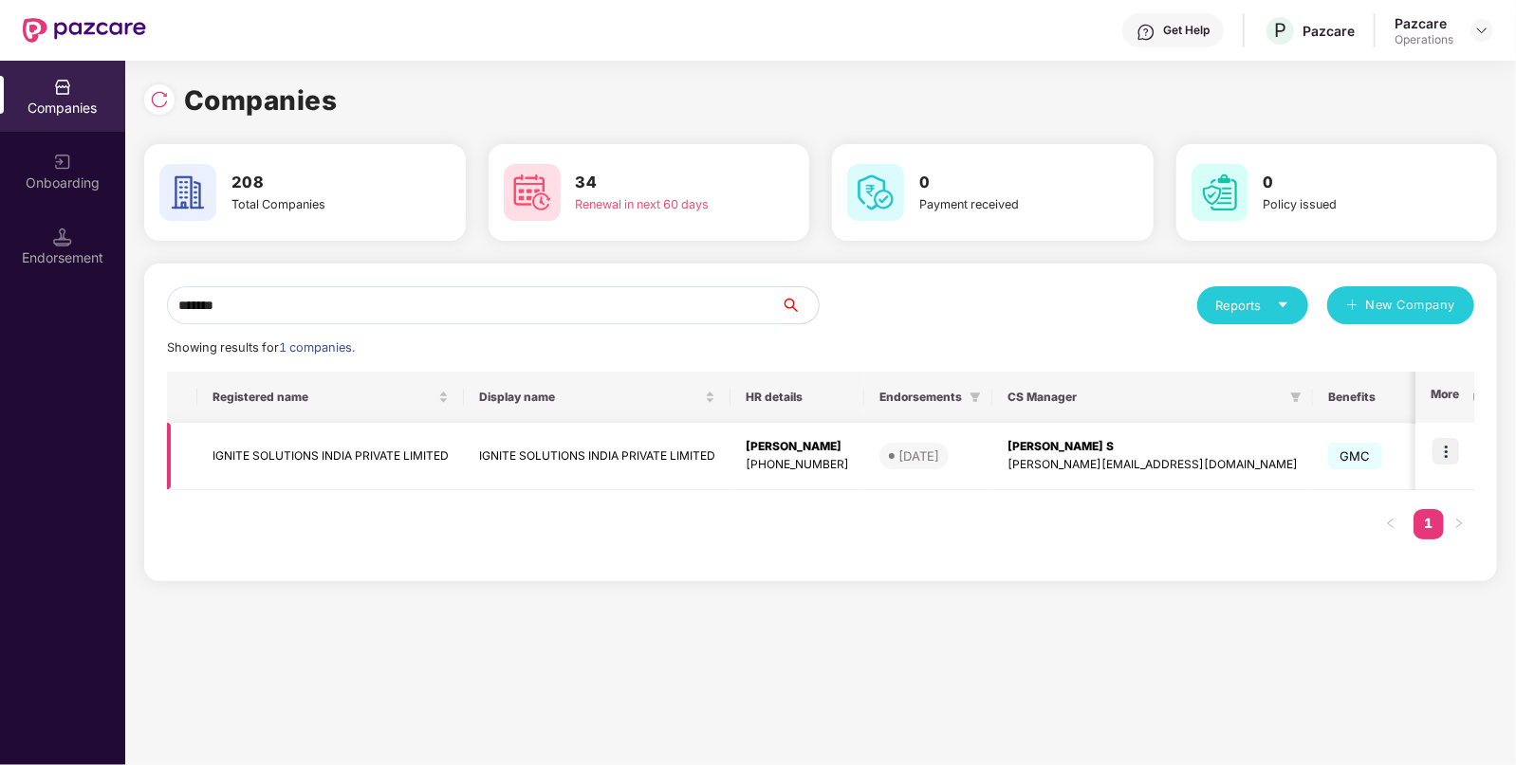
type input "******"
click at [377, 446] on td "IGNITE SOLUTIONS INDIA PRIVATE LIMITED" at bounding box center [330, 456] width 267 height 67
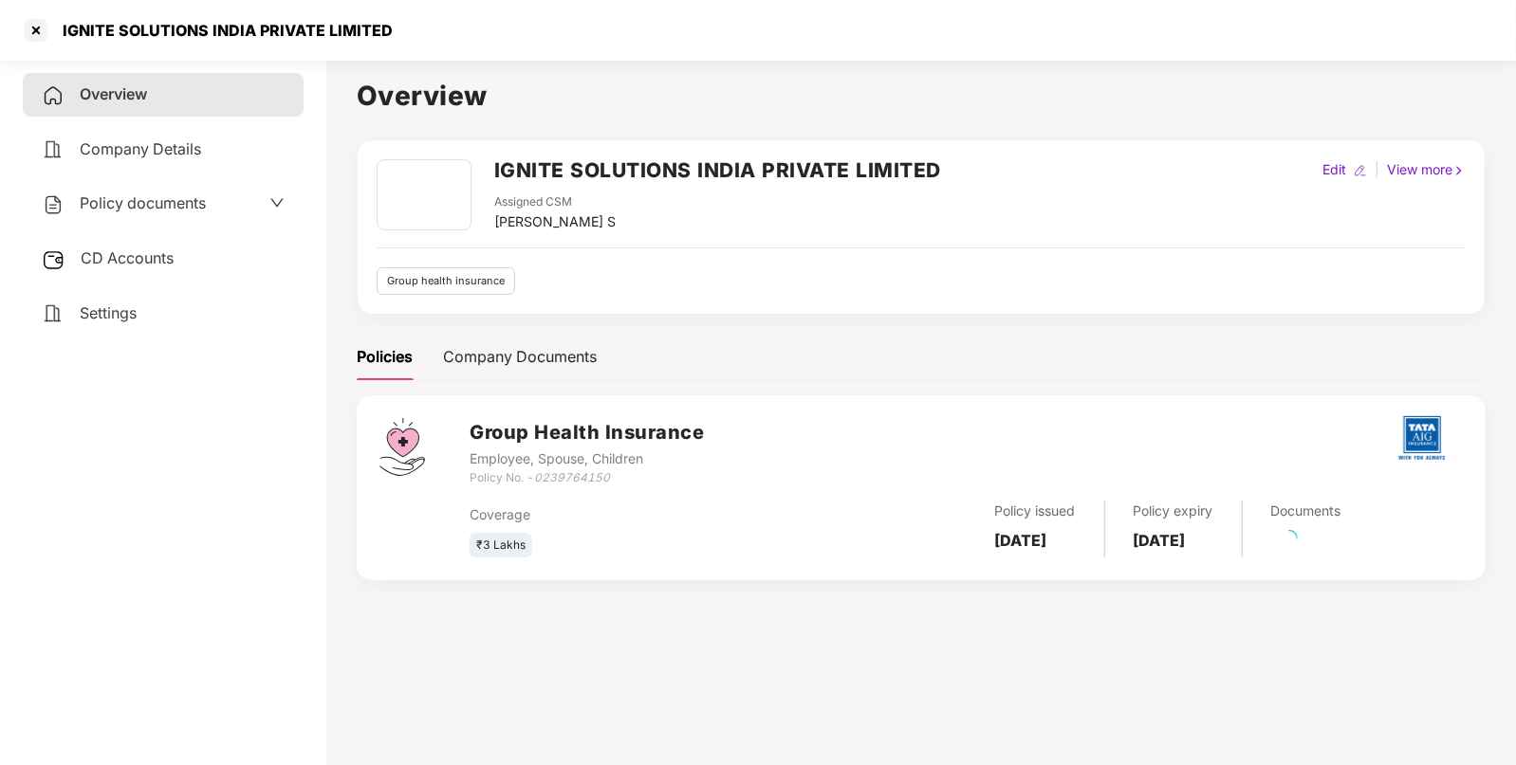
click at [230, 211] on div "Policy documents" at bounding box center [163, 204] width 243 height 25
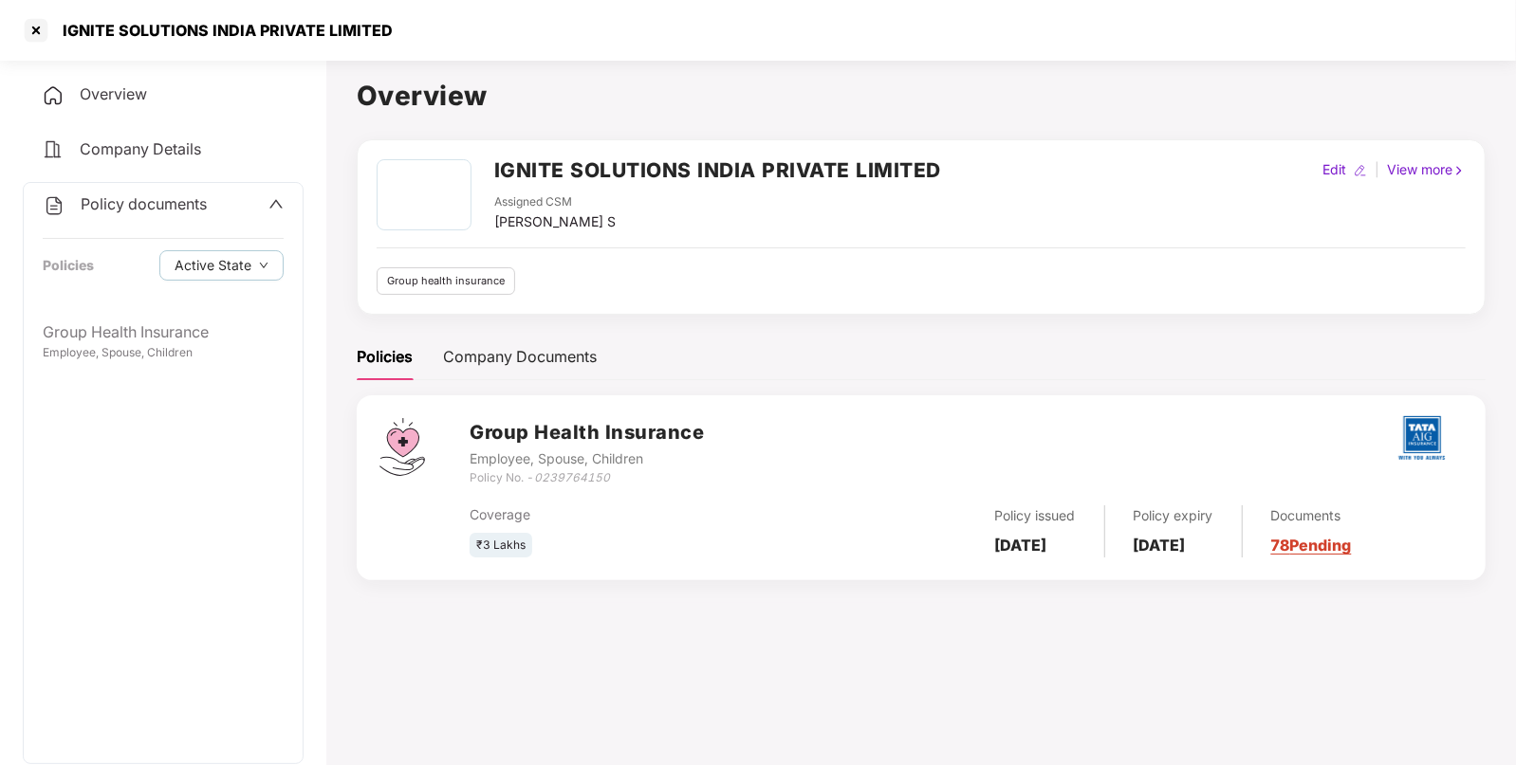
click at [162, 376] on div "Group Health Insurance Employee, Spouse, Children" at bounding box center [163, 537] width 279 height 452
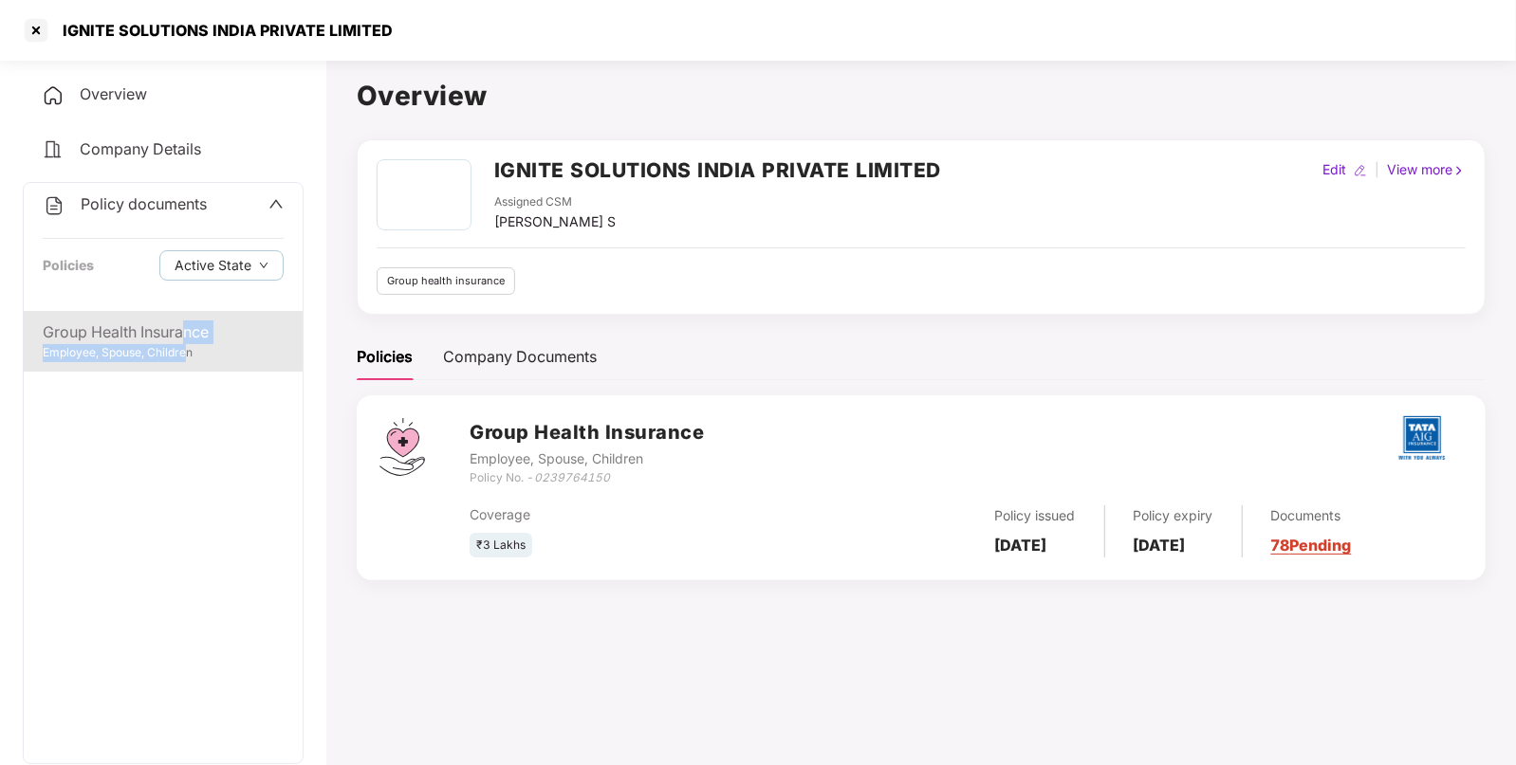
click at [189, 342] on div "Group Health Insurance Employee, Spouse, Children" at bounding box center [163, 341] width 279 height 61
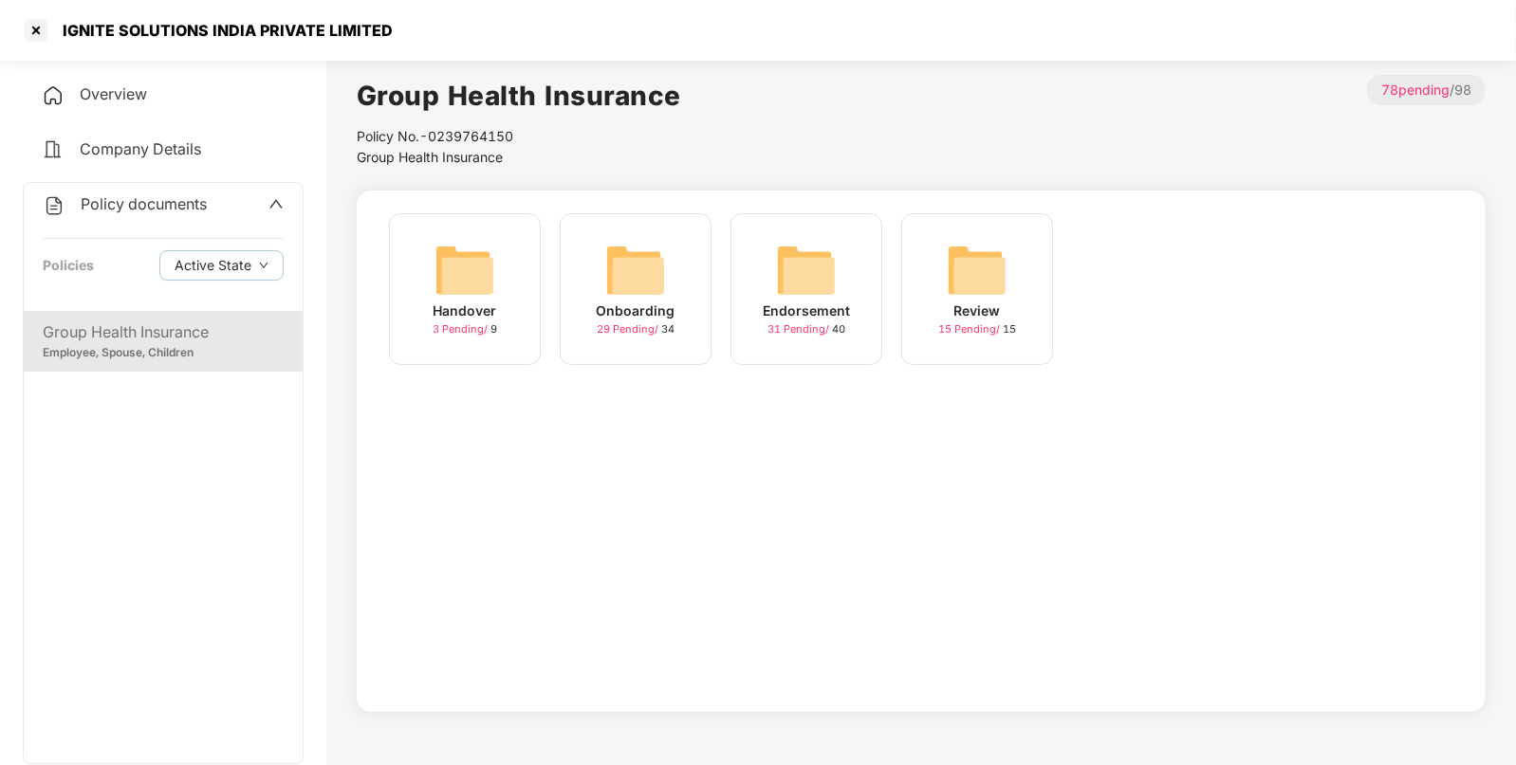
click at [760, 256] on div "Endorsement 31 Pending / 40" at bounding box center [806, 289] width 152 height 152
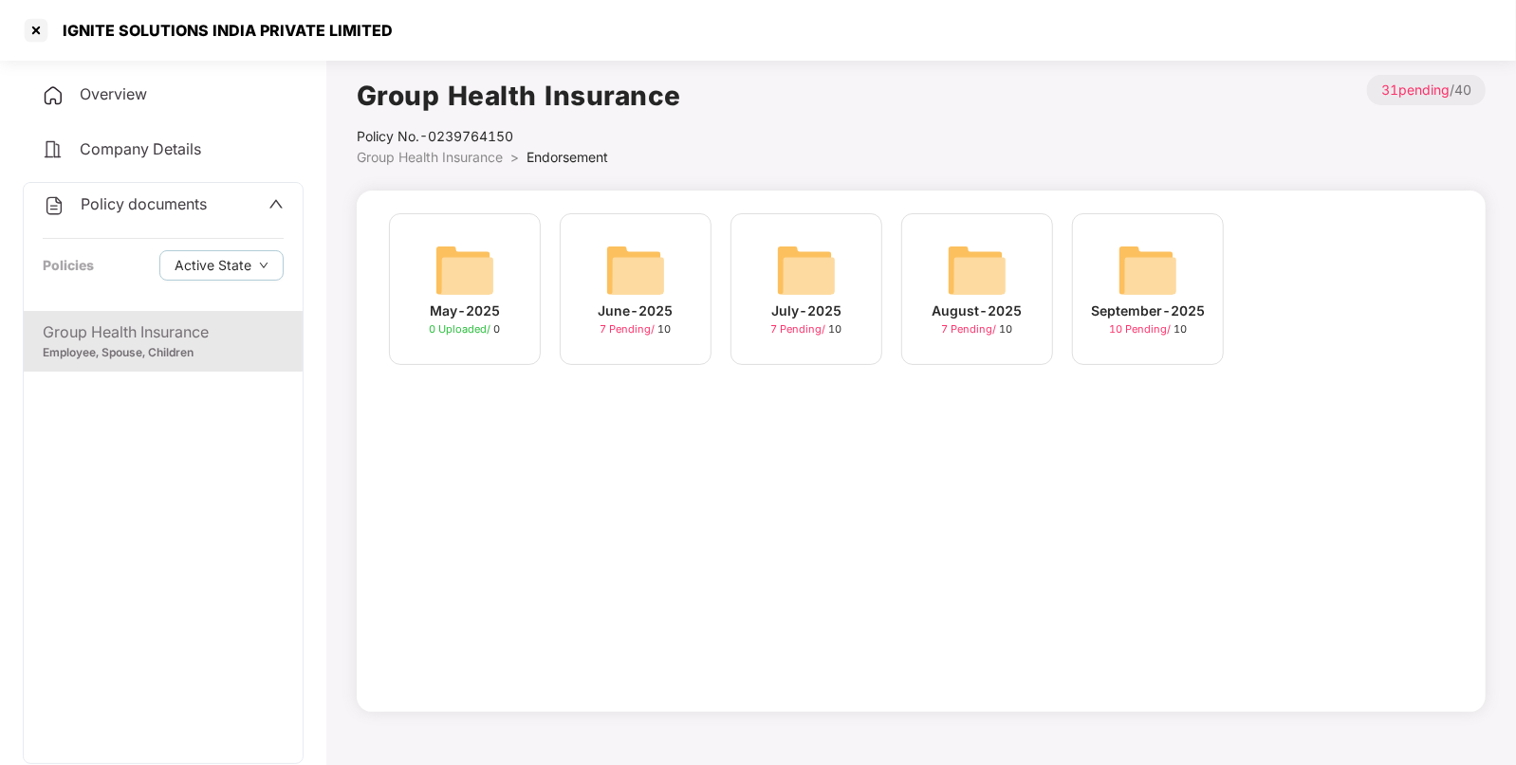
click at [1124, 274] on img at bounding box center [1147, 270] width 61 height 61
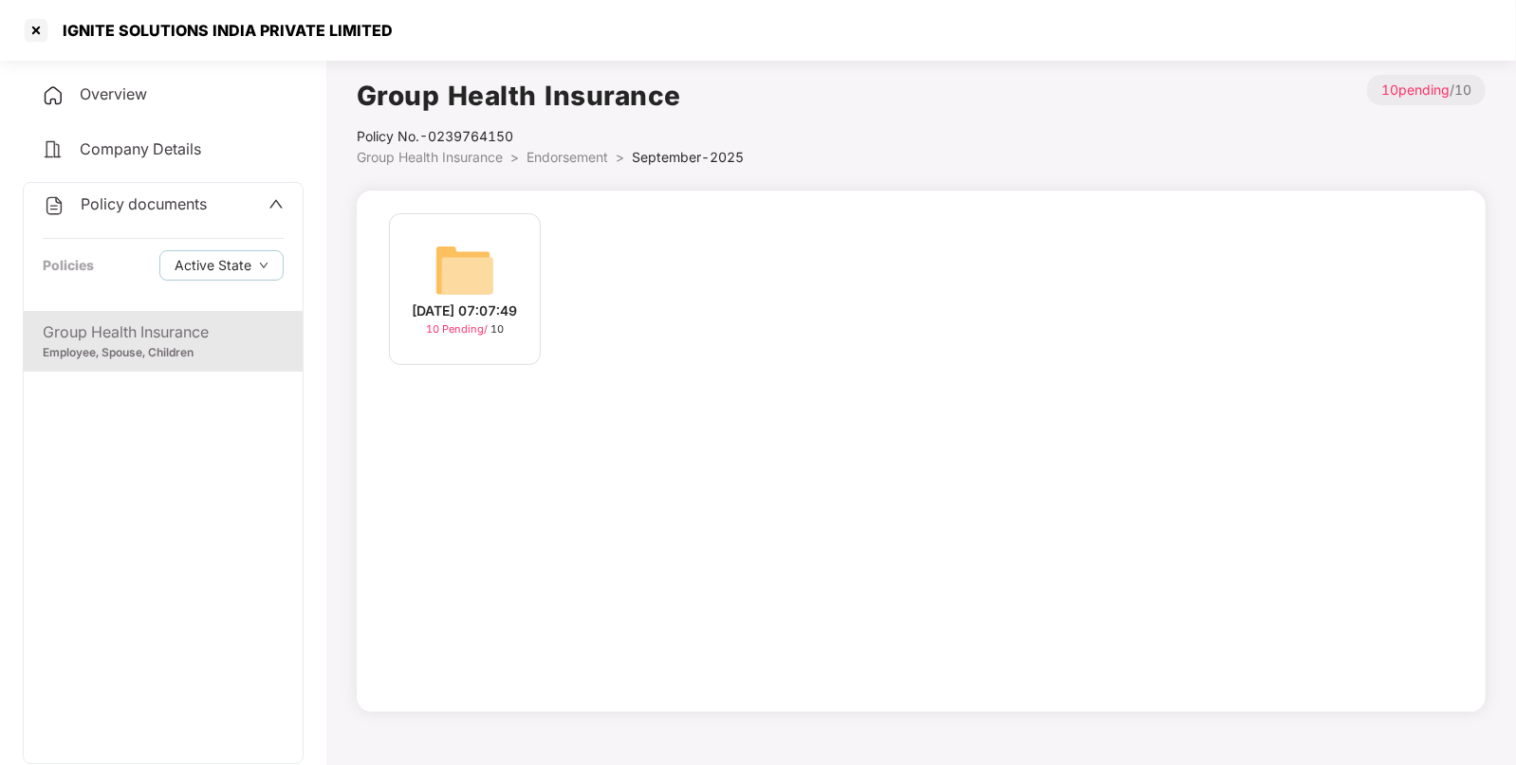
click at [490, 303] on div "[DATE] 07:07:49" at bounding box center [465, 311] width 105 height 21
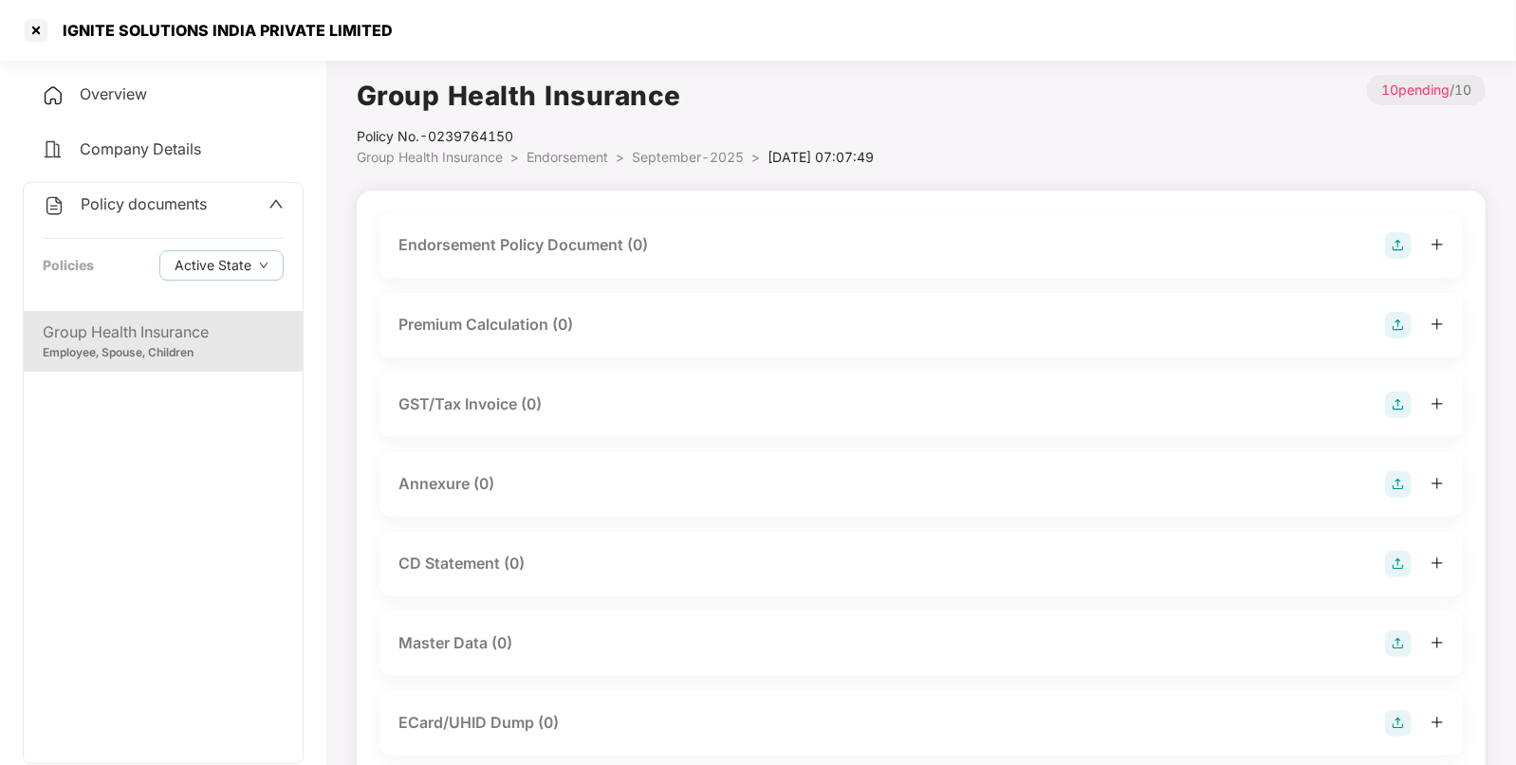
click at [1389, 245] on img at bounding box center [1398, 245] width 27 height 27
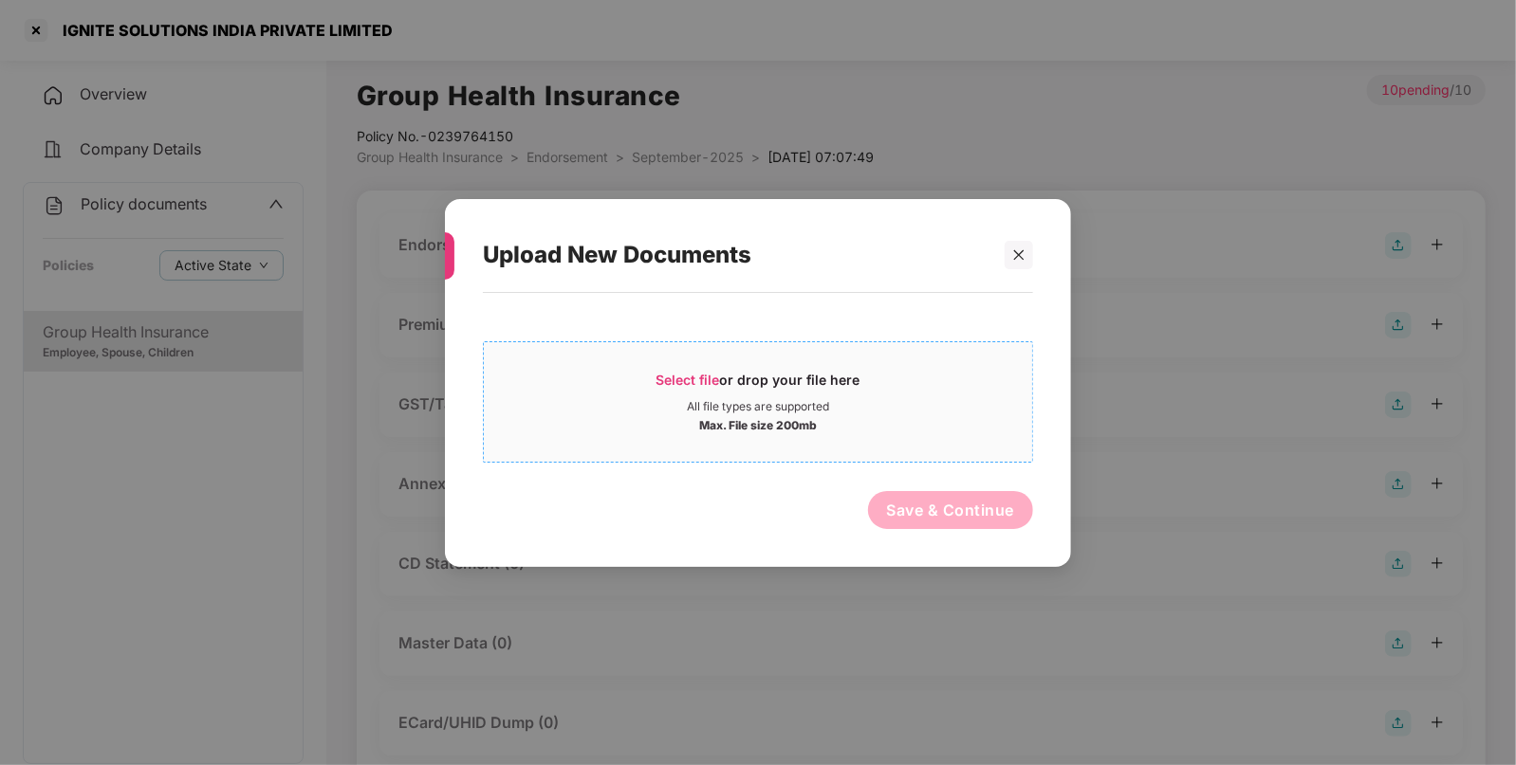
click at [745, 364] on span "Select file or drop your file here All file types are supported Max. File size …" at bounding box center [758, 401] width 548 height 91
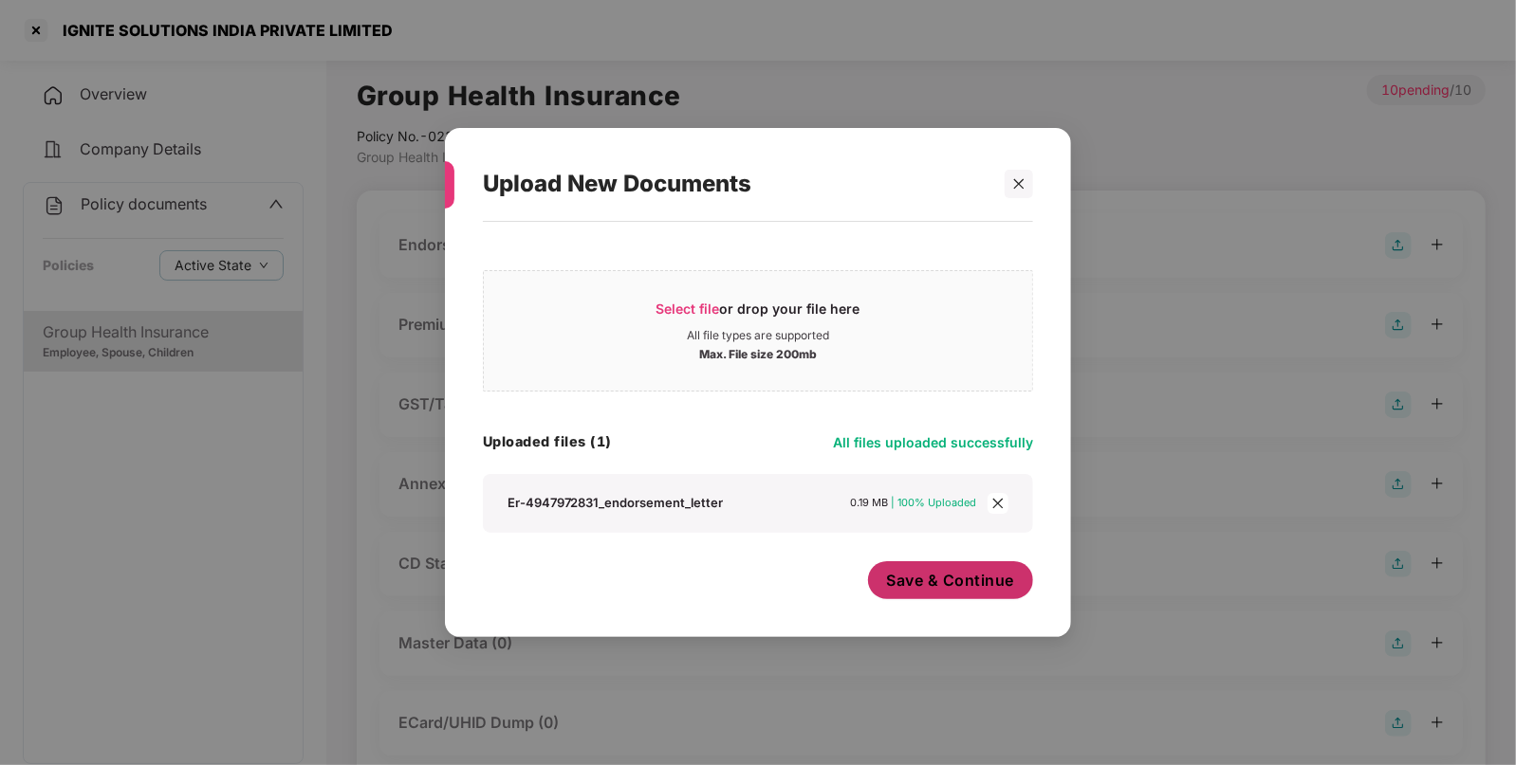
click at [957, 596] on button "Save & Continue" at bounding box center [951, 580] width 166 height 38
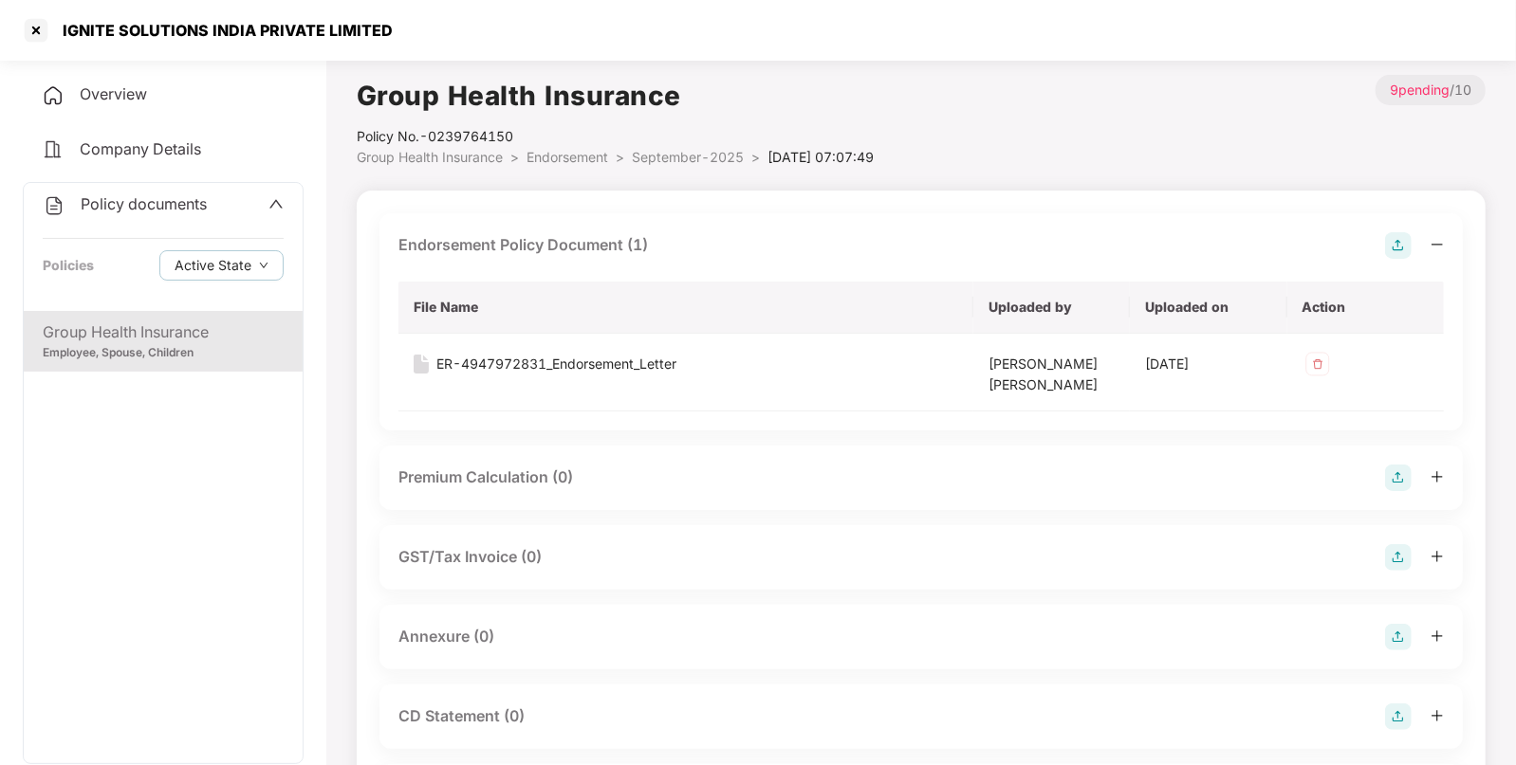
click at [1399, 647] on img at bounding box center [1398, 637] width 27 height 27
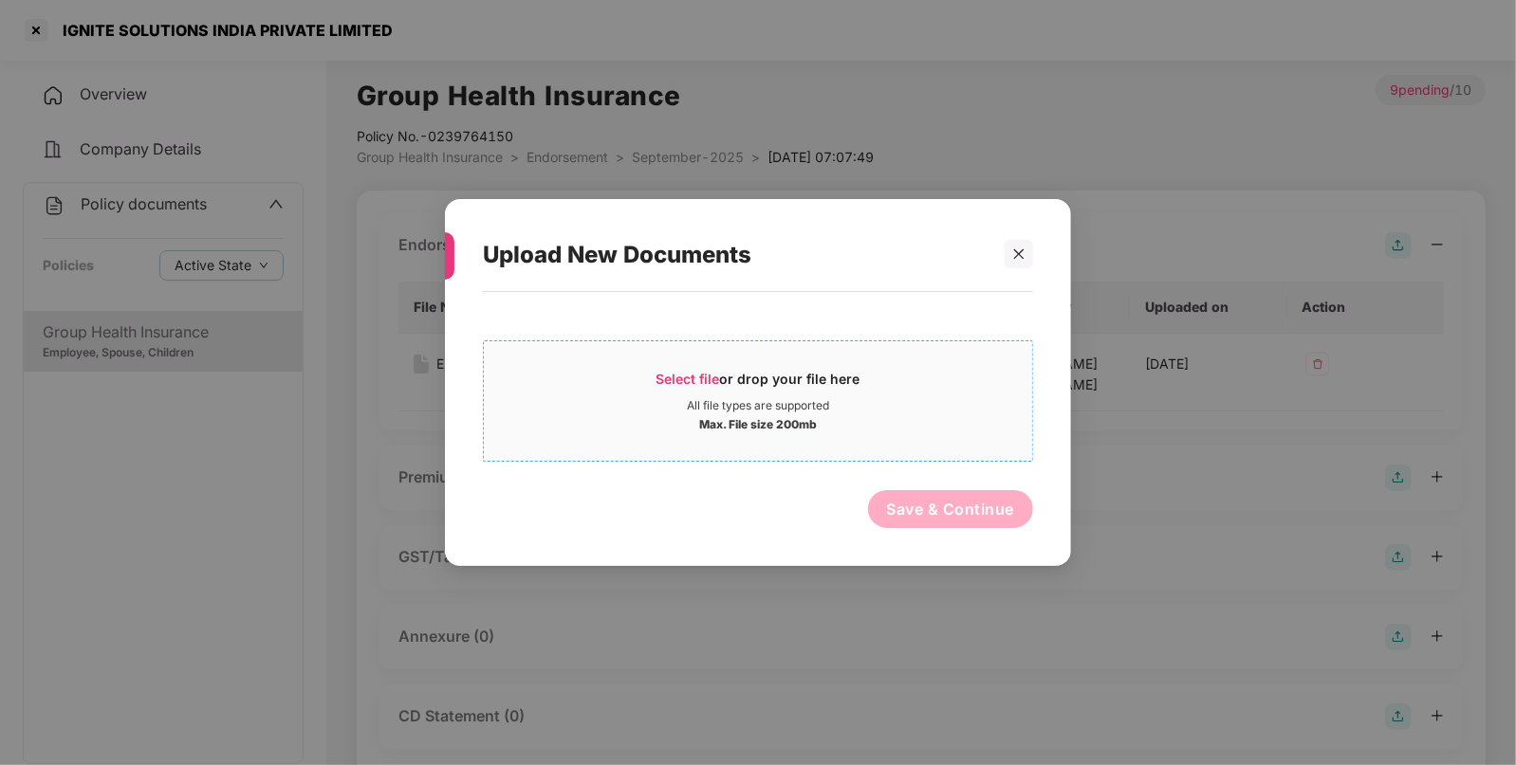
click at [817, 408] on div "All file types are supported" at bounding box center [758, 405] width 142 height 15
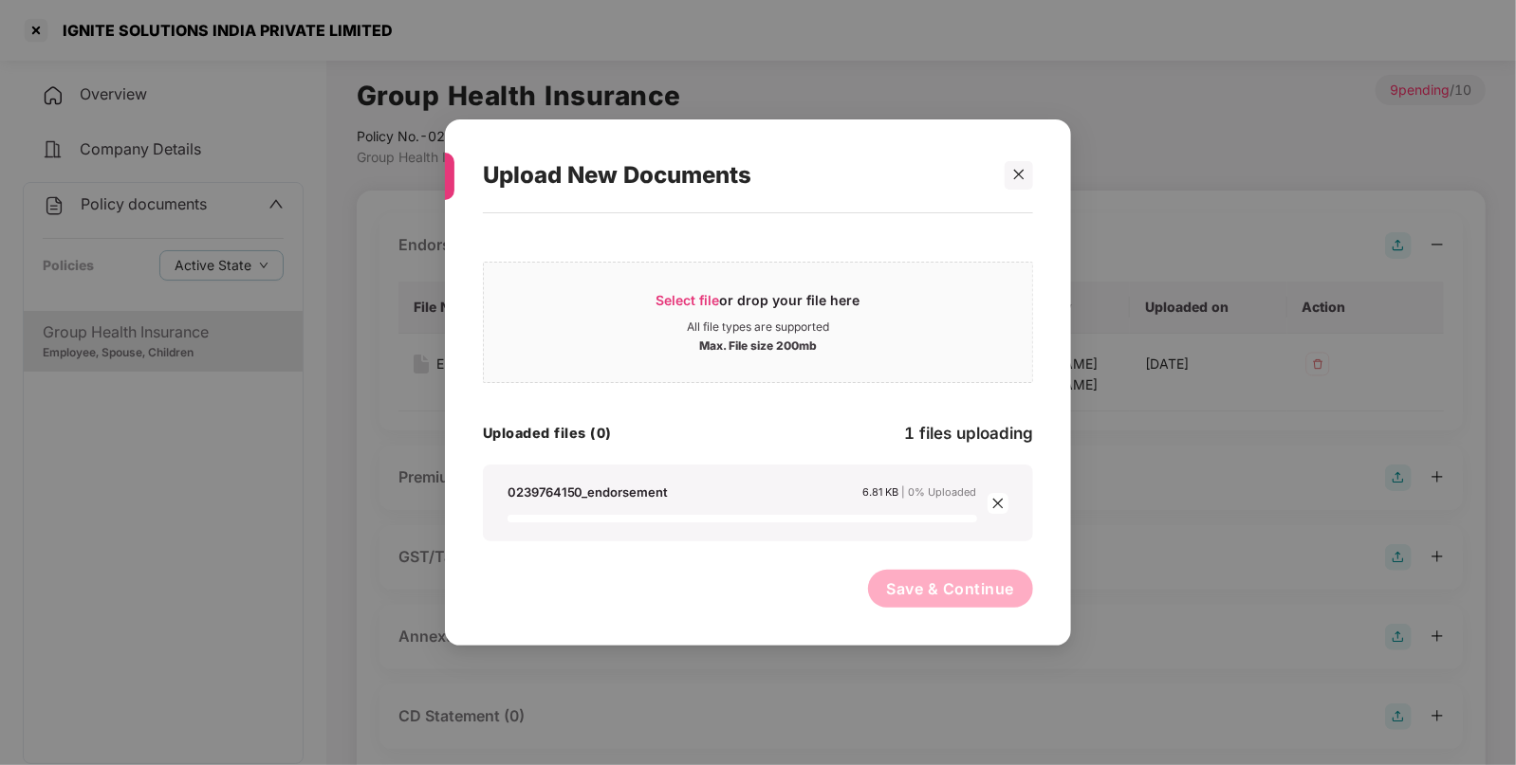
click at [933, 593] on button "Save & Continue" at bounding box center [951, 589] width 166 height 38
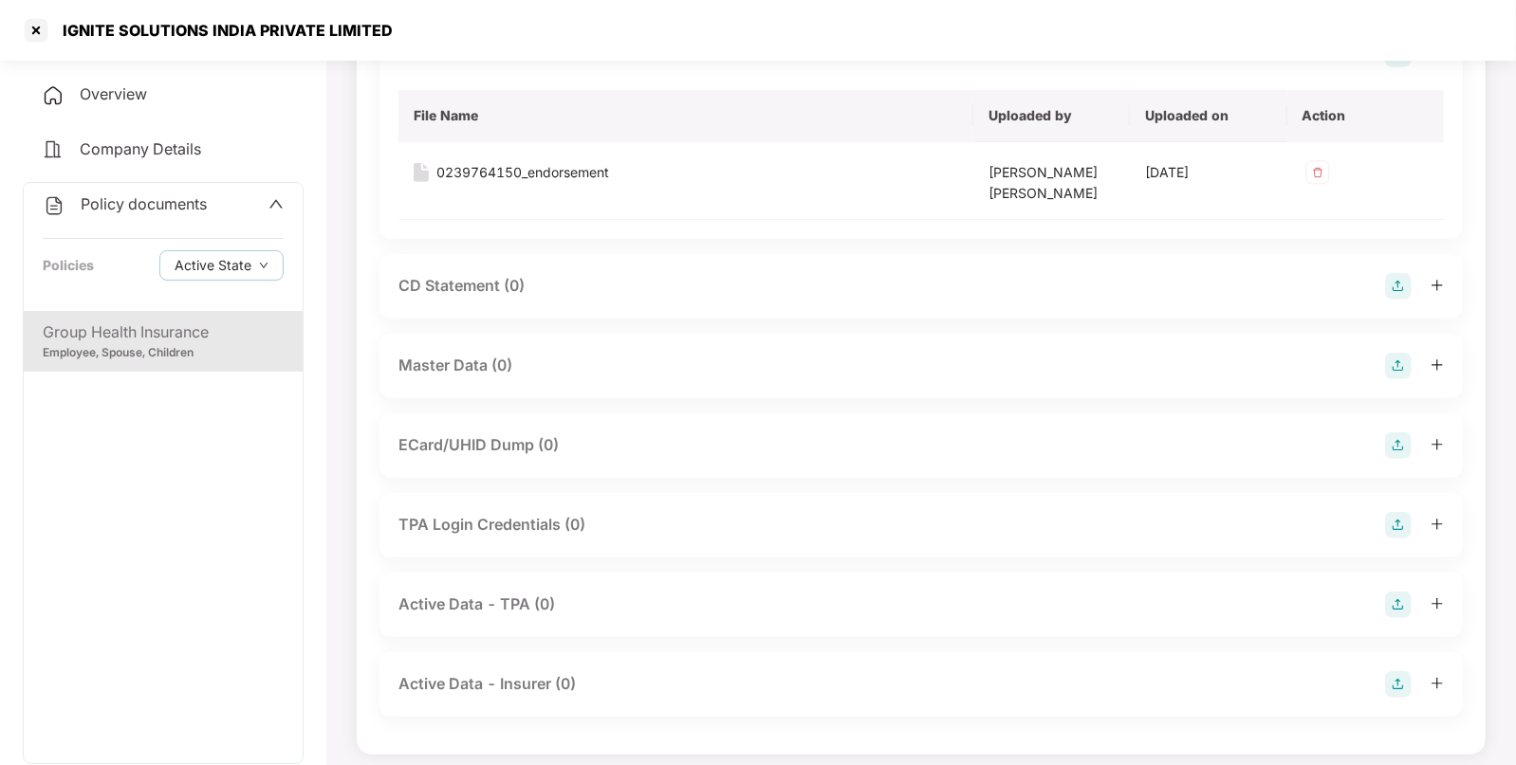
scroll to position [594, 0]
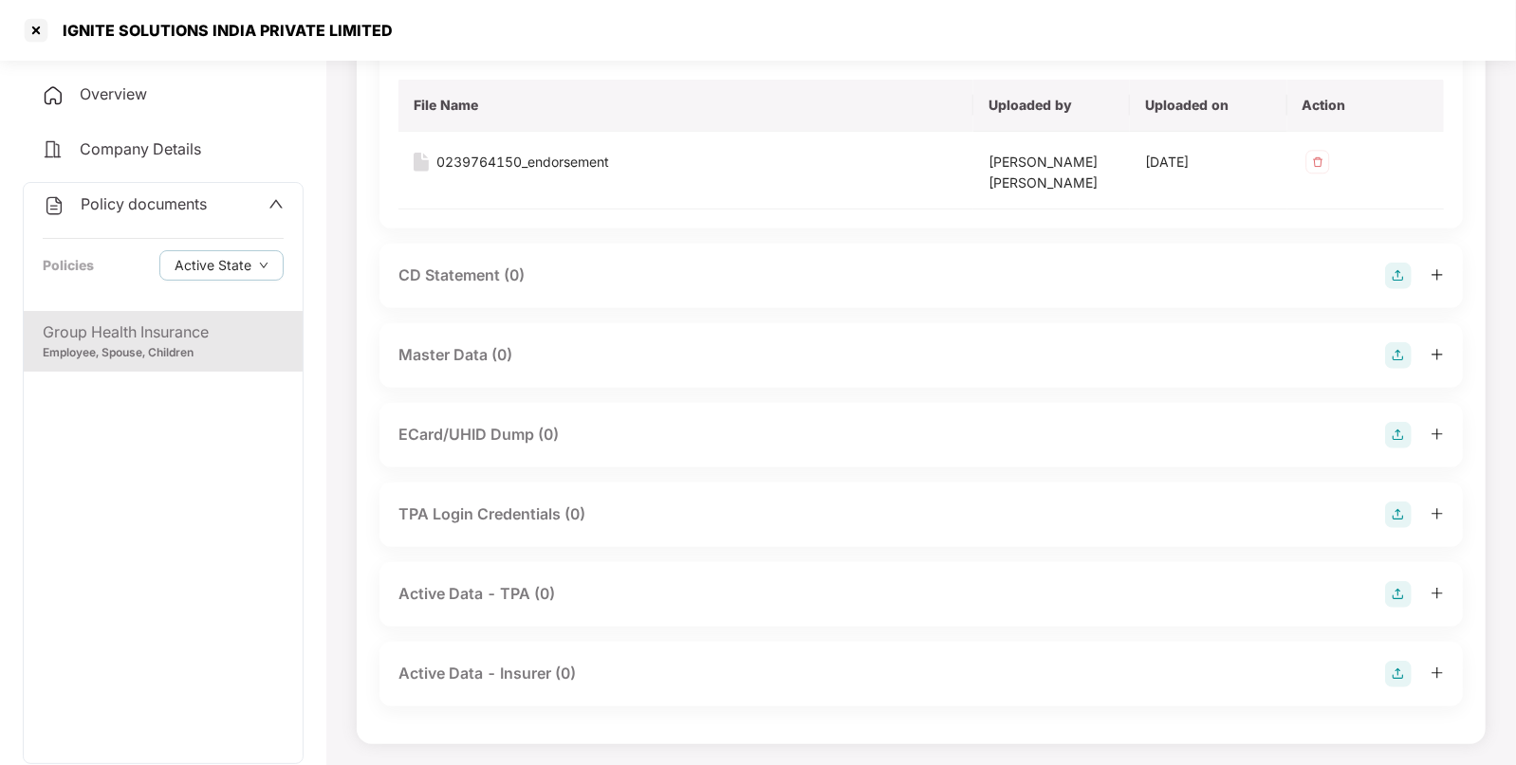
click at [1398, 358] on img at bounding box center [1398, 355] width 27 height 27
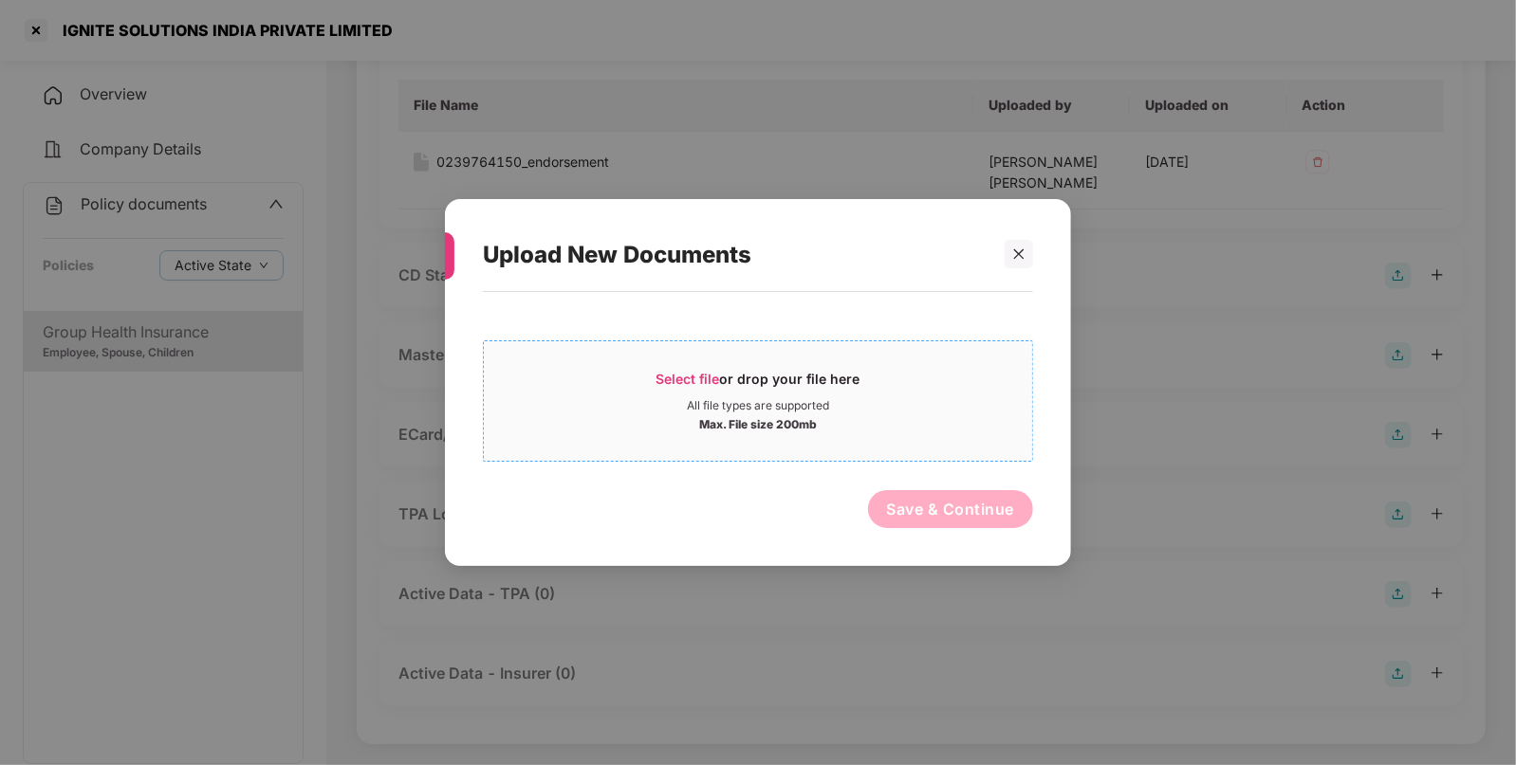
click at [864, 389] on div "Select file or drop your file here" at bounding box center [758, 384] width 548 height 28
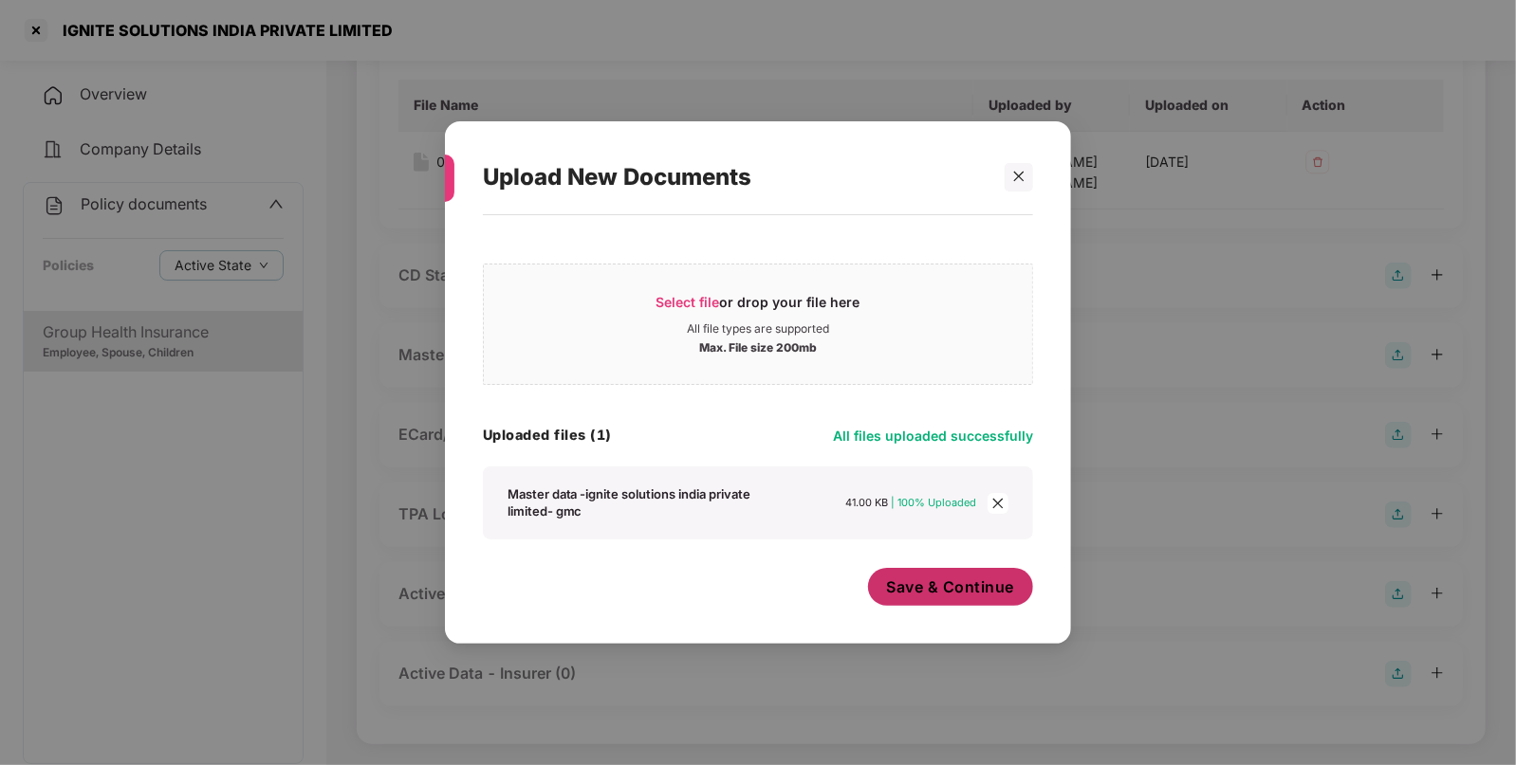
click at [924, 601] on button "Save & Continue" at bounding box center [951, 587] width 166 height 38
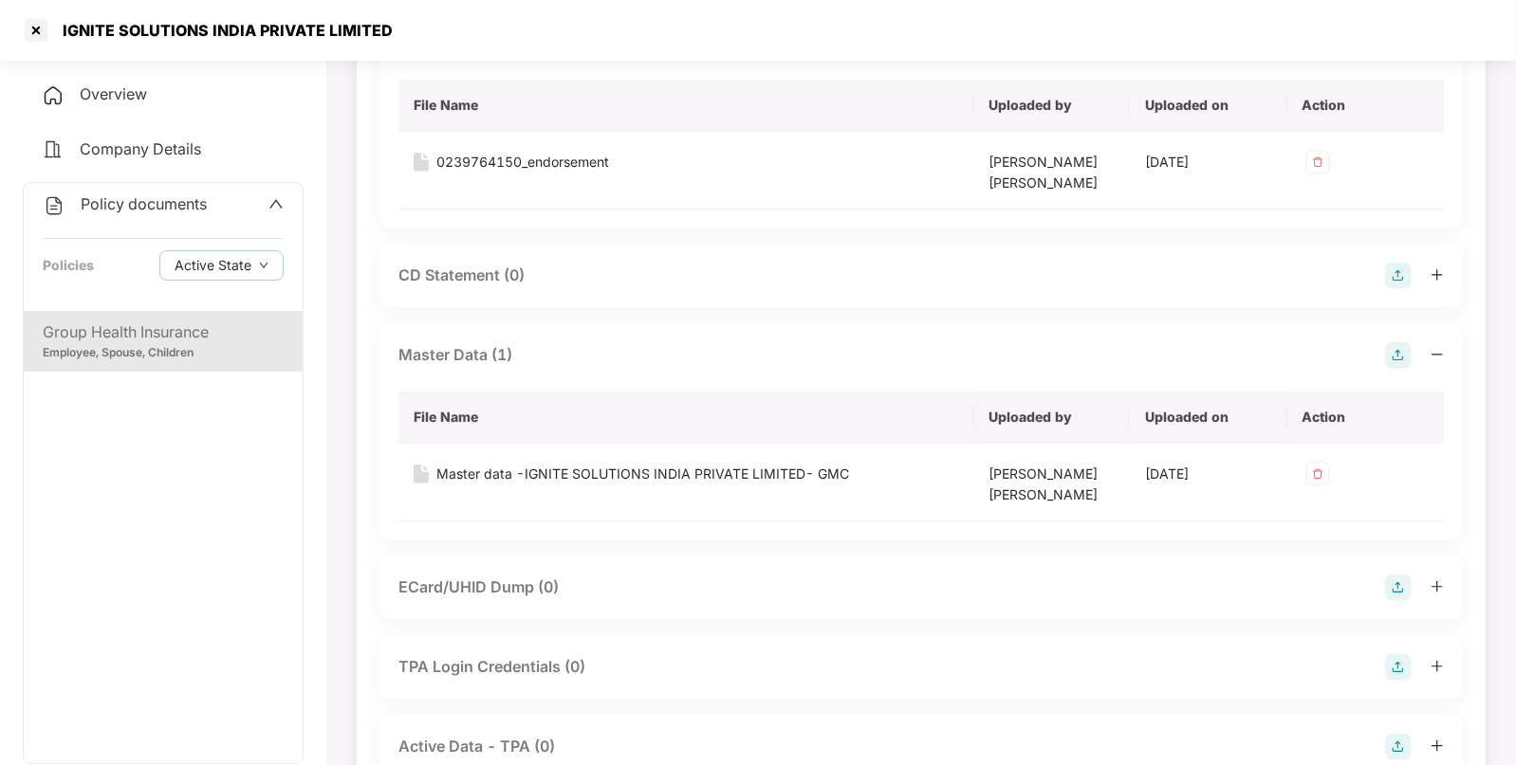
scroll to position [746, 0]
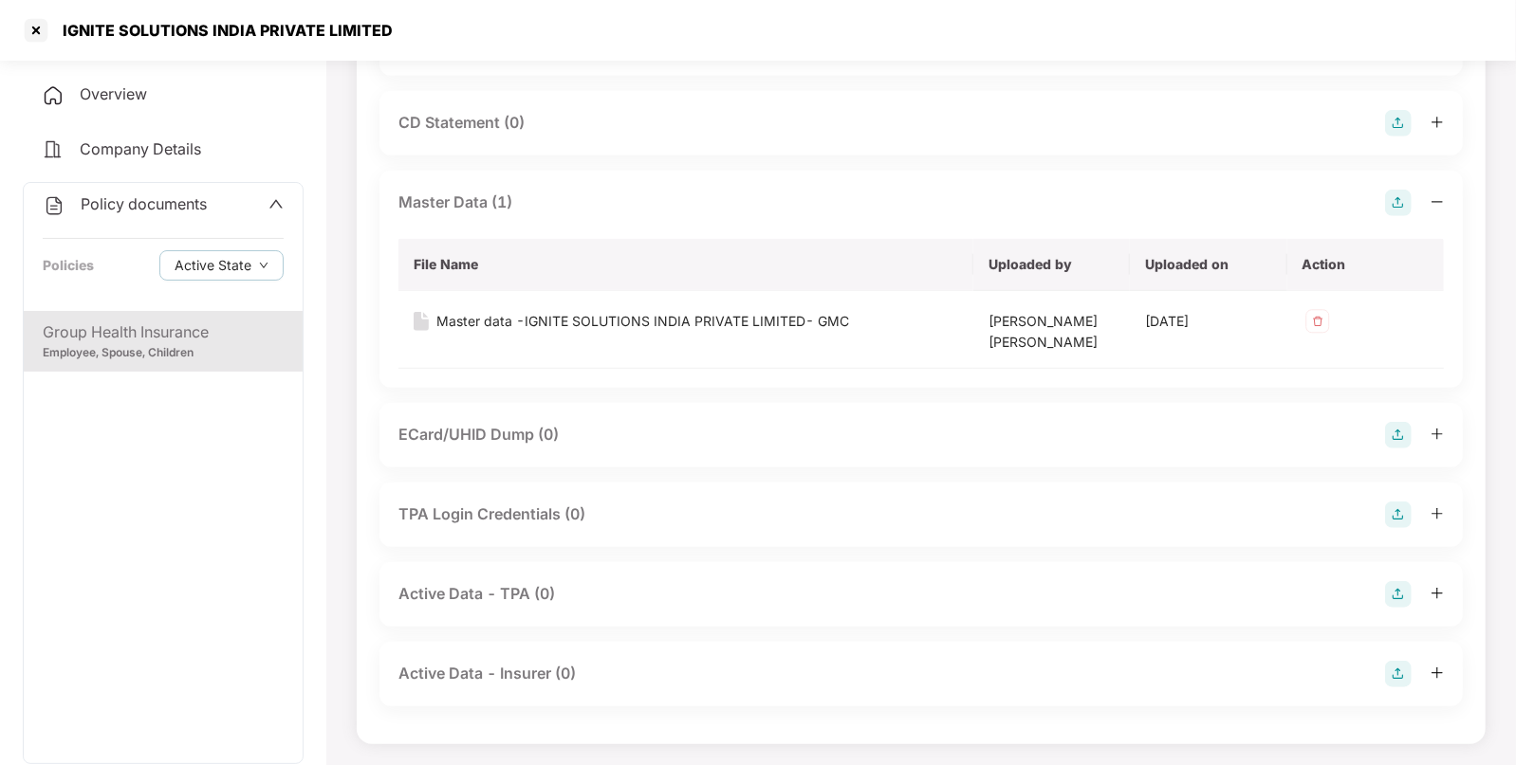
click at [147, 202] on span "Policy documents" at bounding box center [144, 203] width 126 height 19
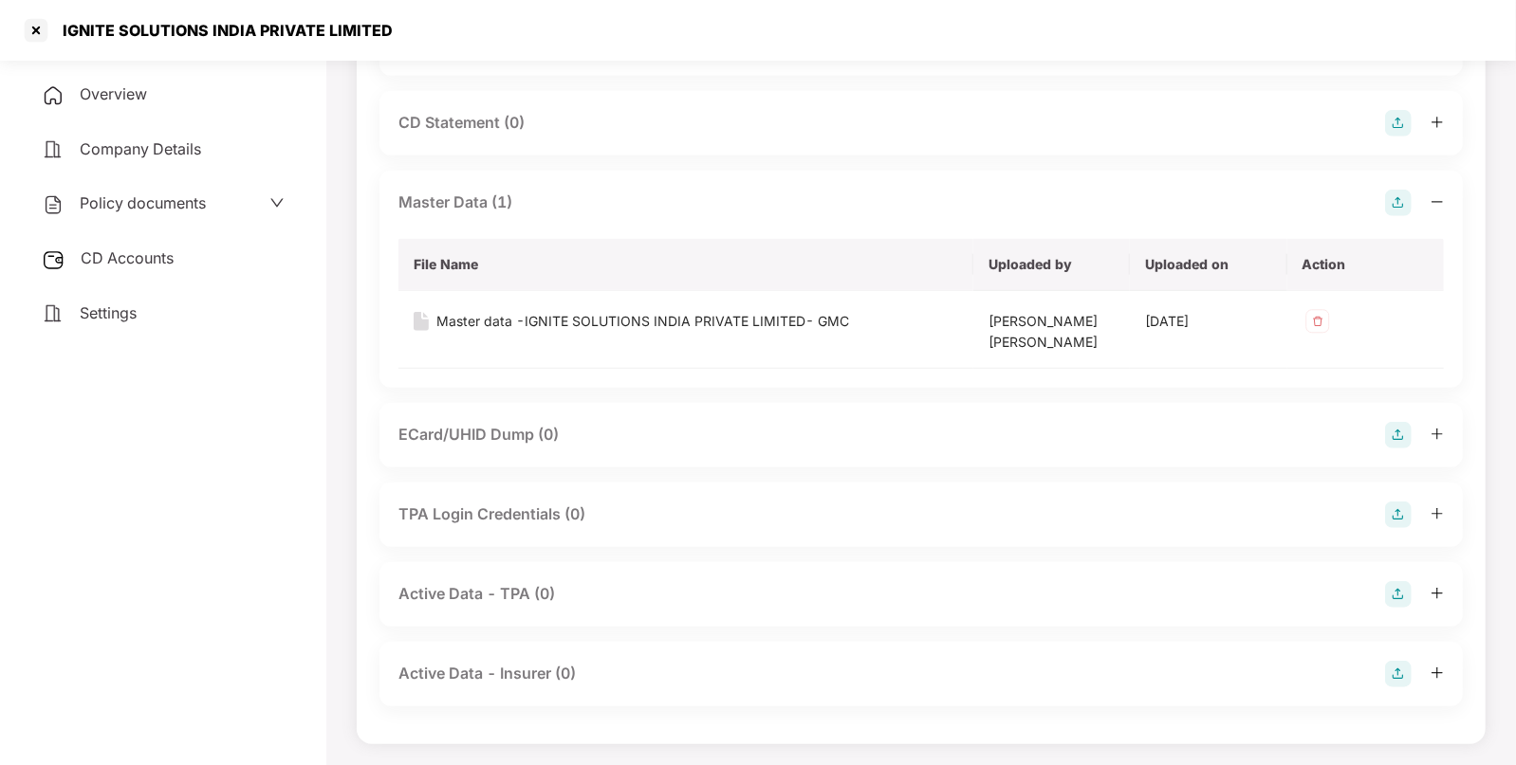
click at [130, 267] on span "CD Accounts" at bounding box center [127, 257] width 93 height 19
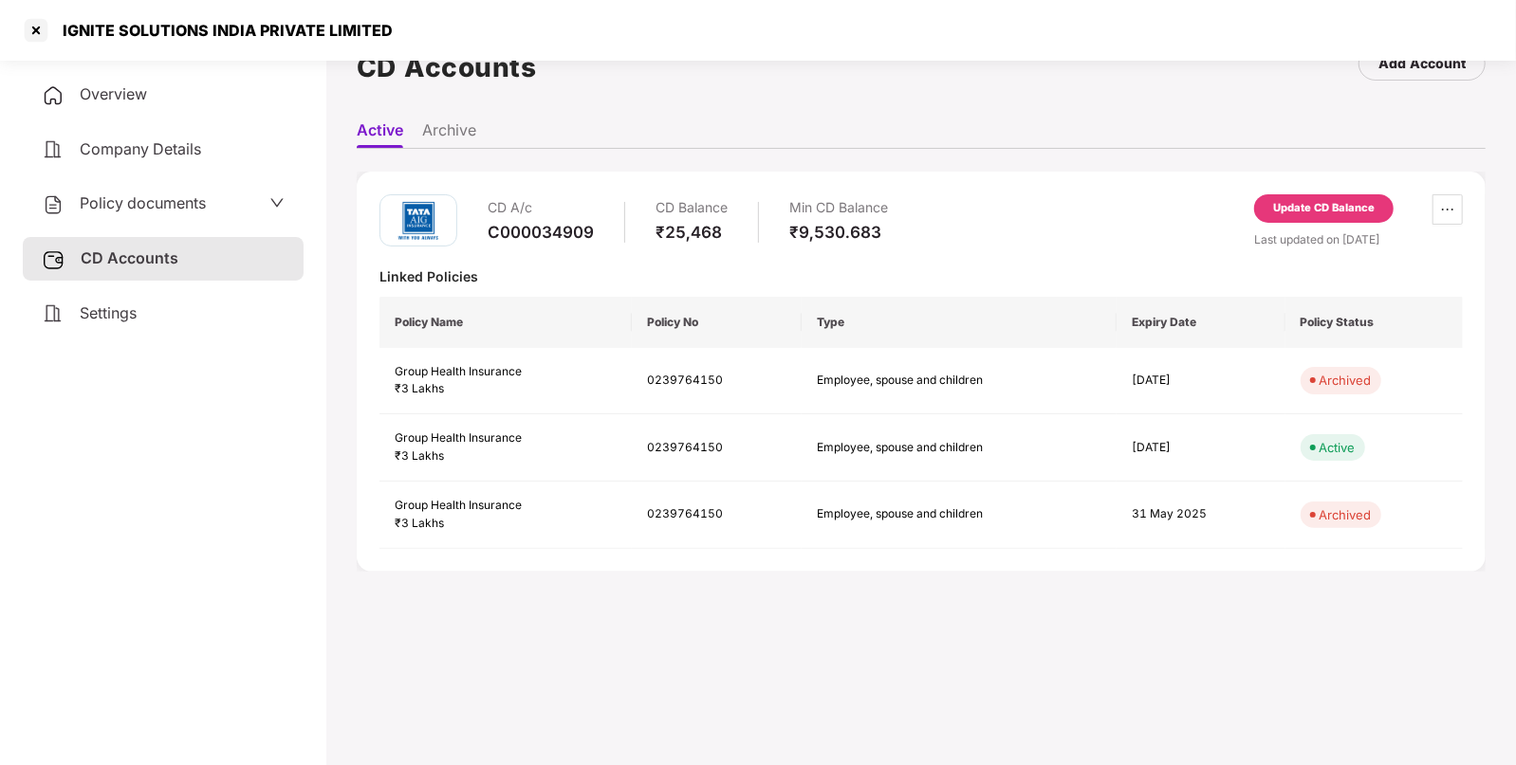
click at [1285, 204] on div "Update CD Balance" at bounding box center [1323, 208] width 101 height 17
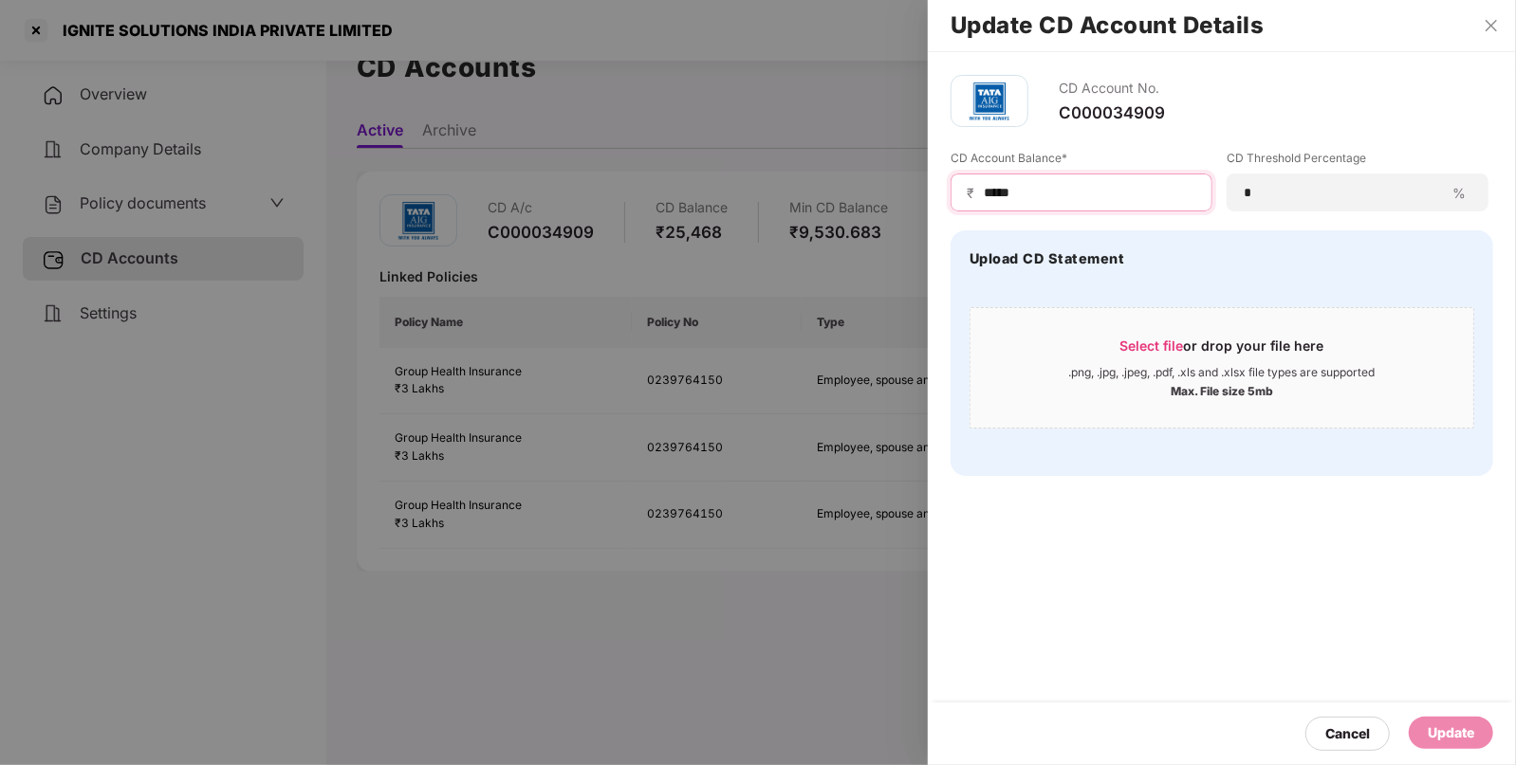
click at [1095, 188] on input "*****" at bounding box center [1089, 193] width 214 height 20
type input "*****"
click at [1474, 745] on div "Update" at bounding box center [1450, 733] width 84 height 32
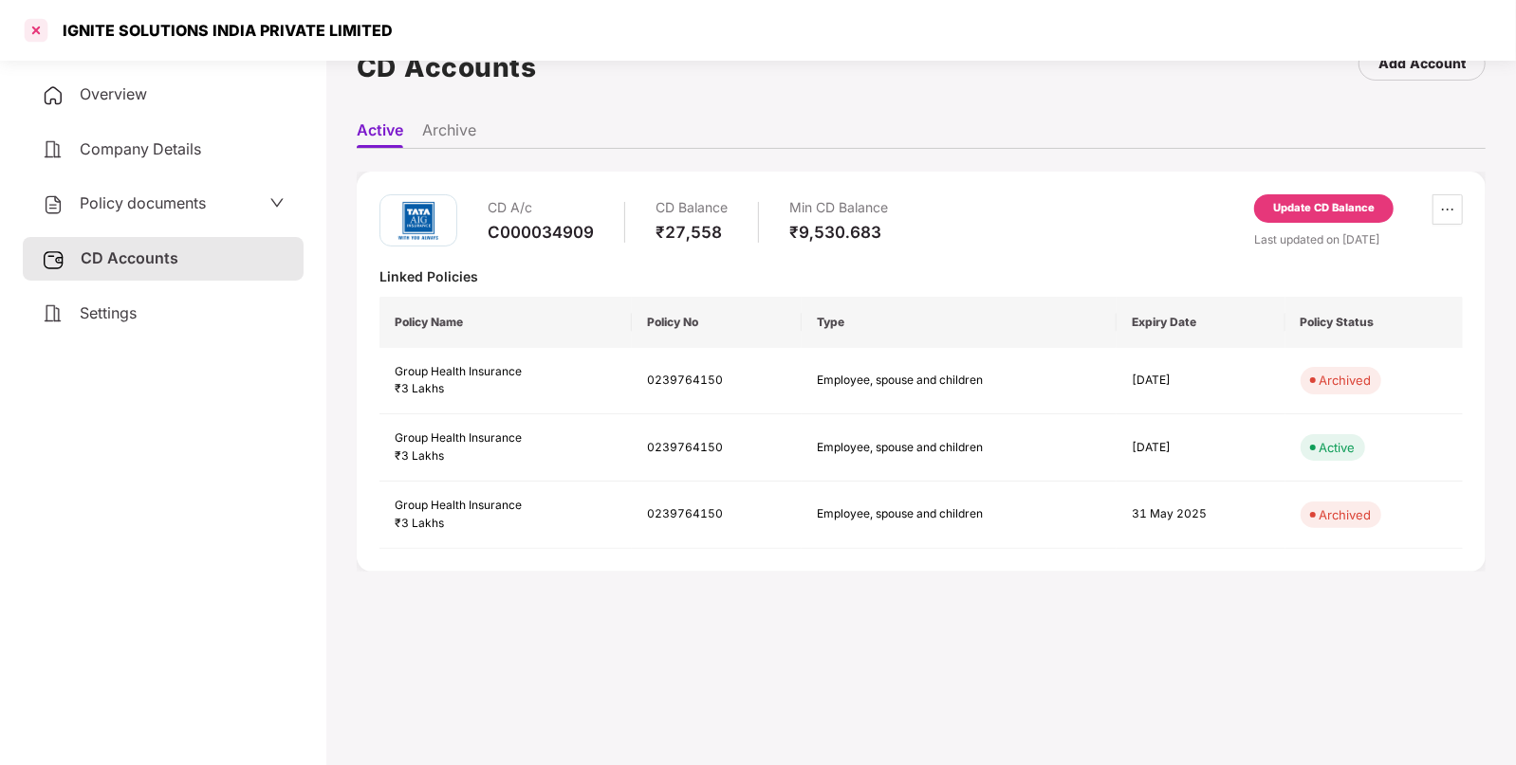
click at [38, 27] on div at bounding box center [36, 30] width 30 height 30
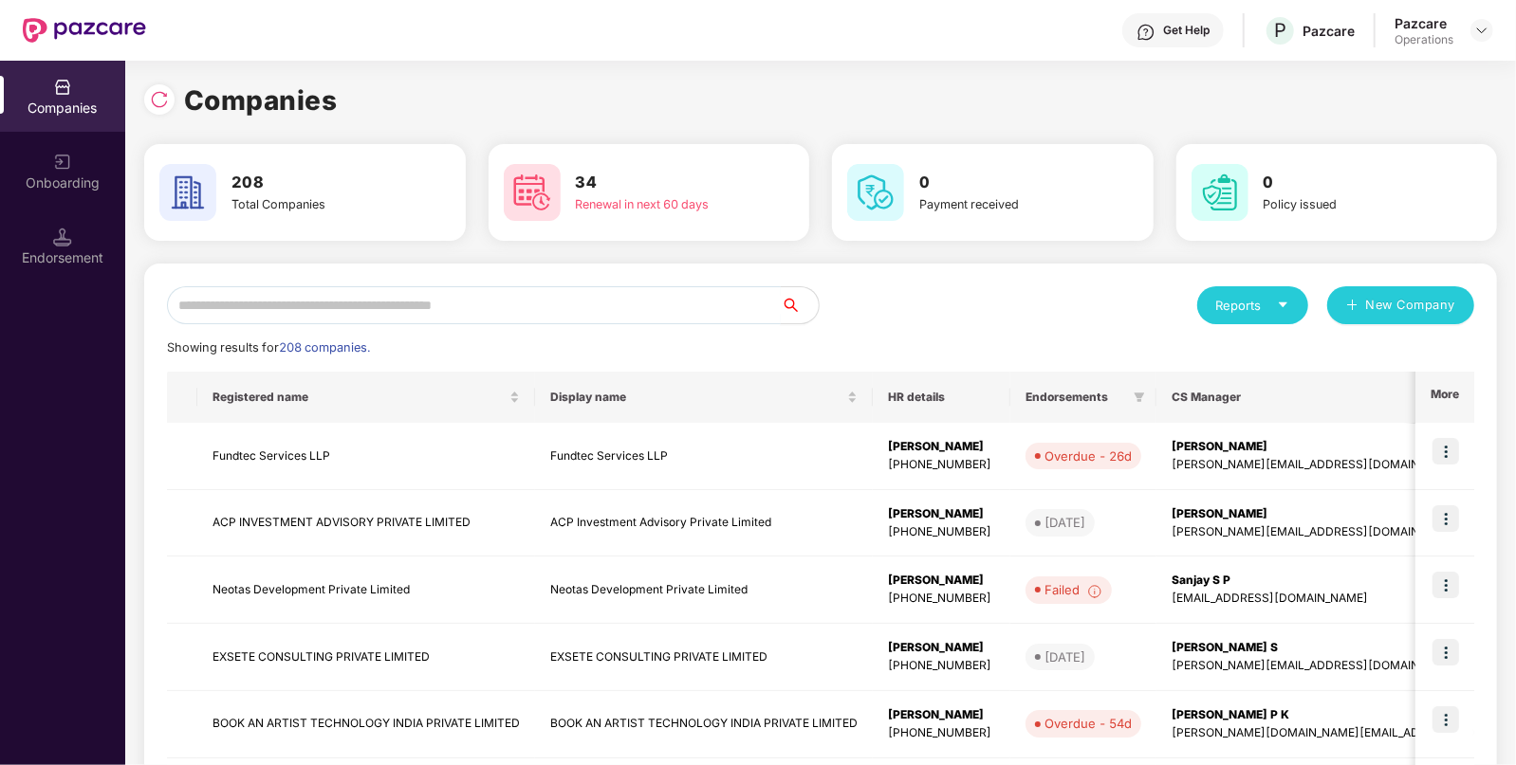
click at [496, 300] on input "text" at bounding box center [474, 305] width 614 height 38
paste input "**********"
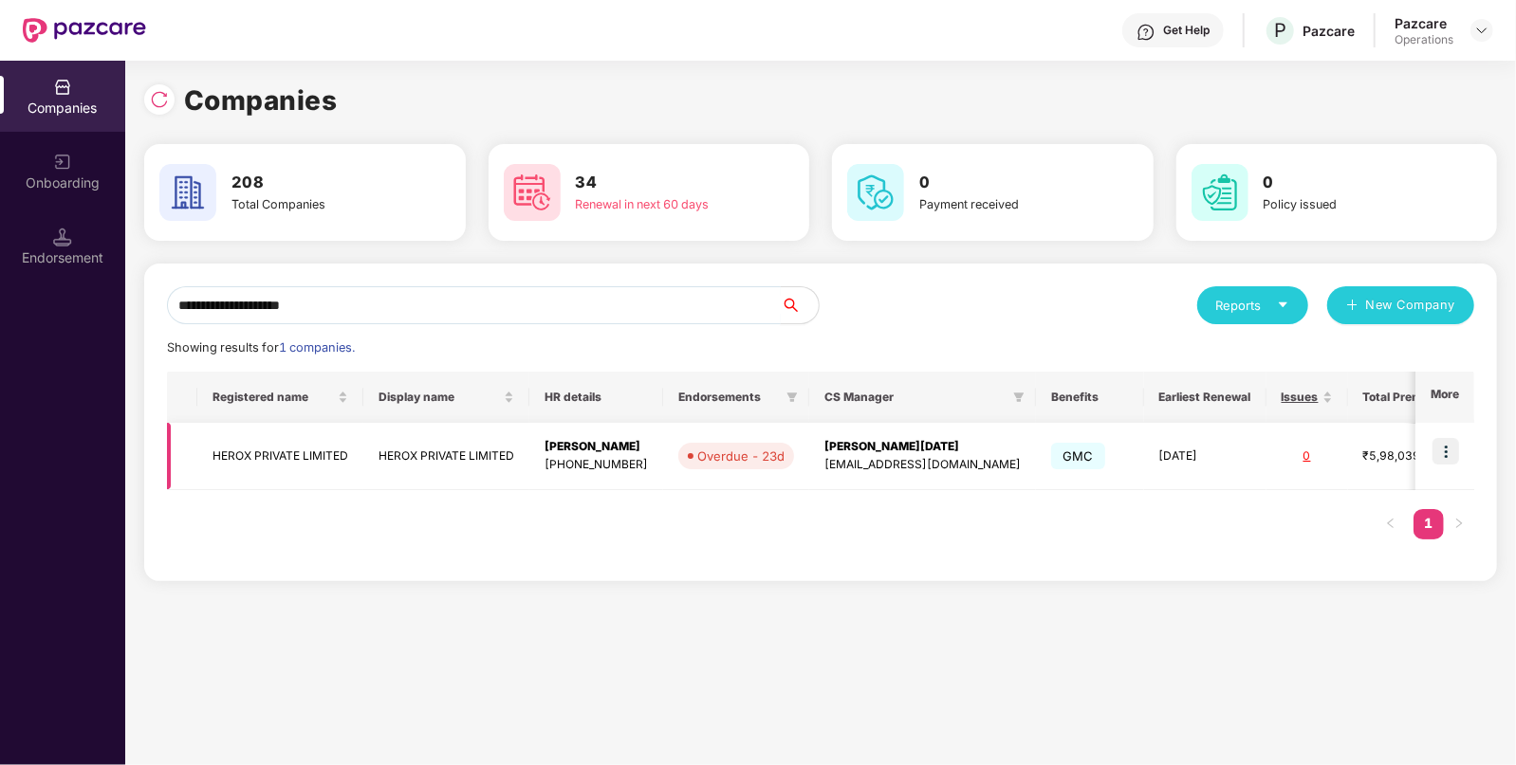
type input "**********"
click at [370, 451] on td "HEROX PRIVATE LIMITED" at bounding box center [446, 456] width 166 height 67
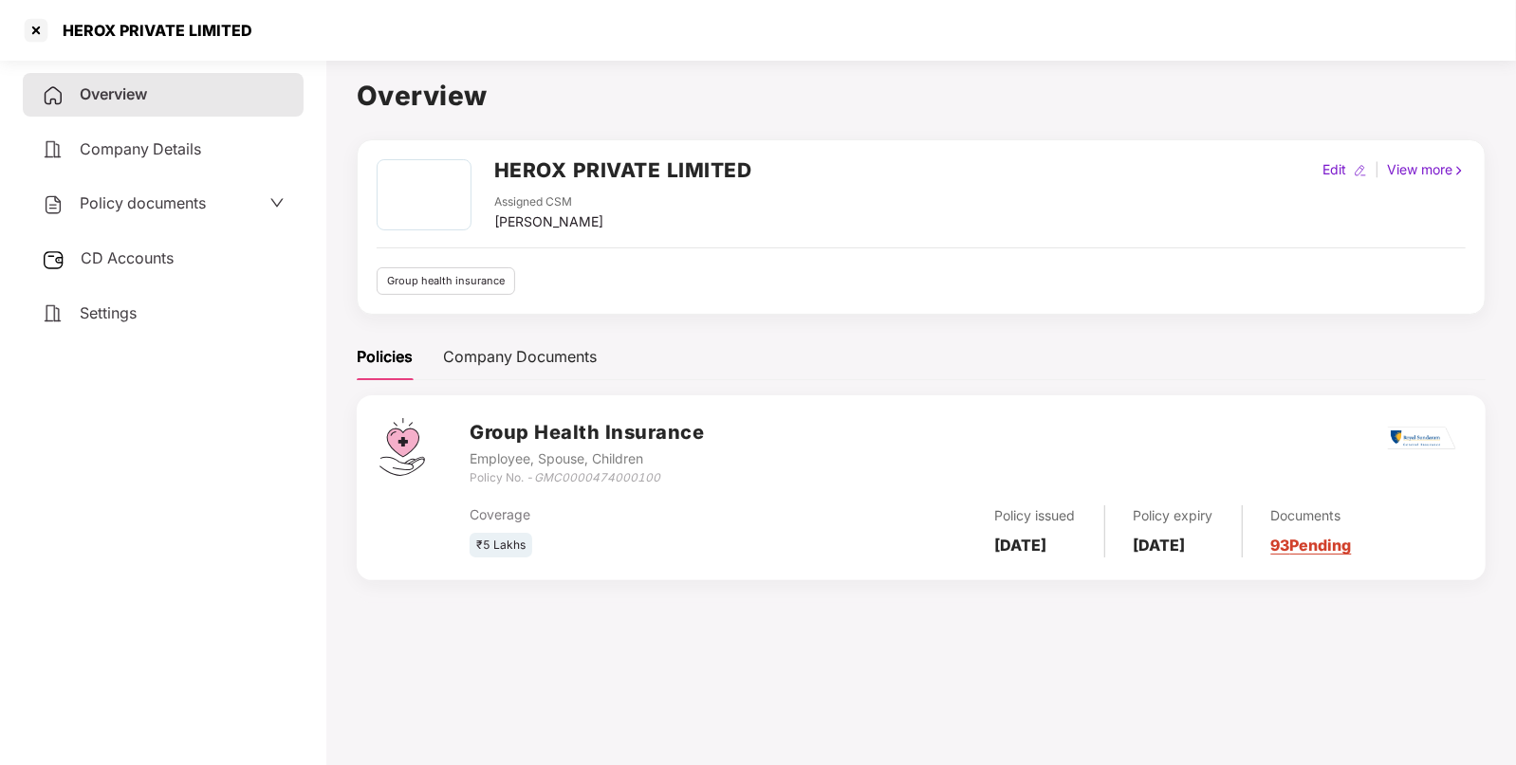
click at [237, 192] on div "Policy documents" at bounding box center [163, 204] width 243 height 25
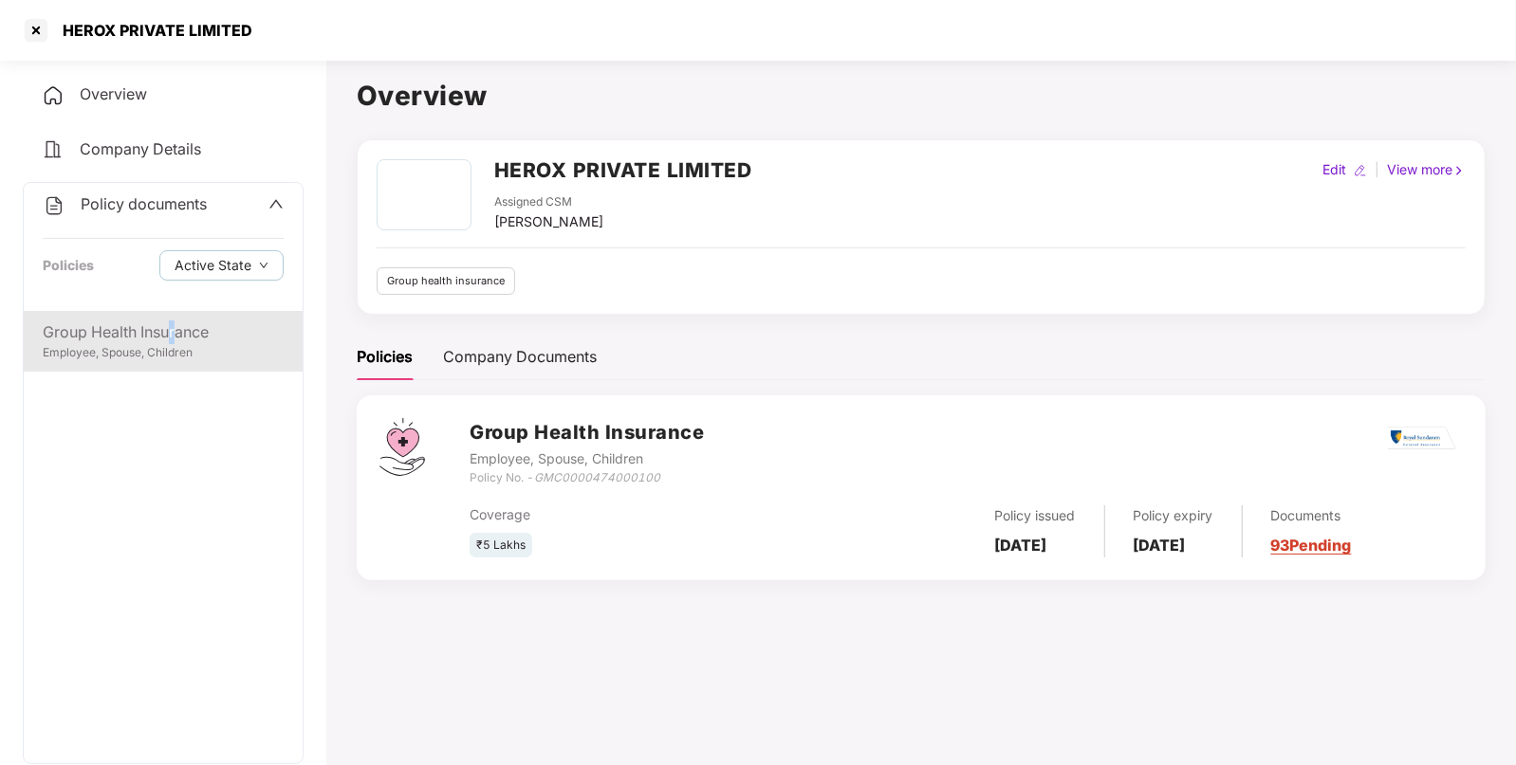
click at [174, 333] on div "Group Health Insurance" at bounding box center [163, 333] width 241 height 24
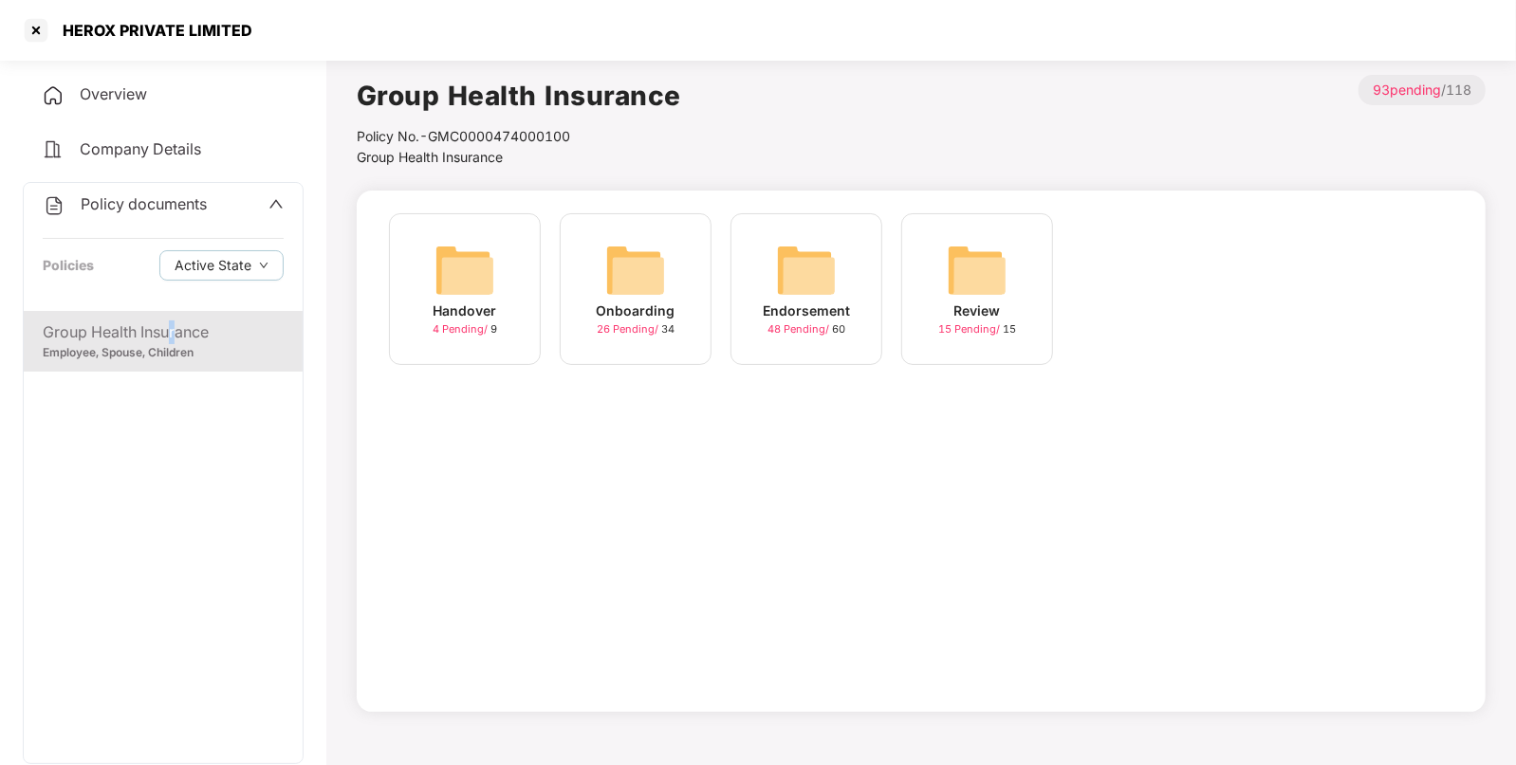
click at [830, 270] on img at bounding box center [806, 270] width 61 height 61
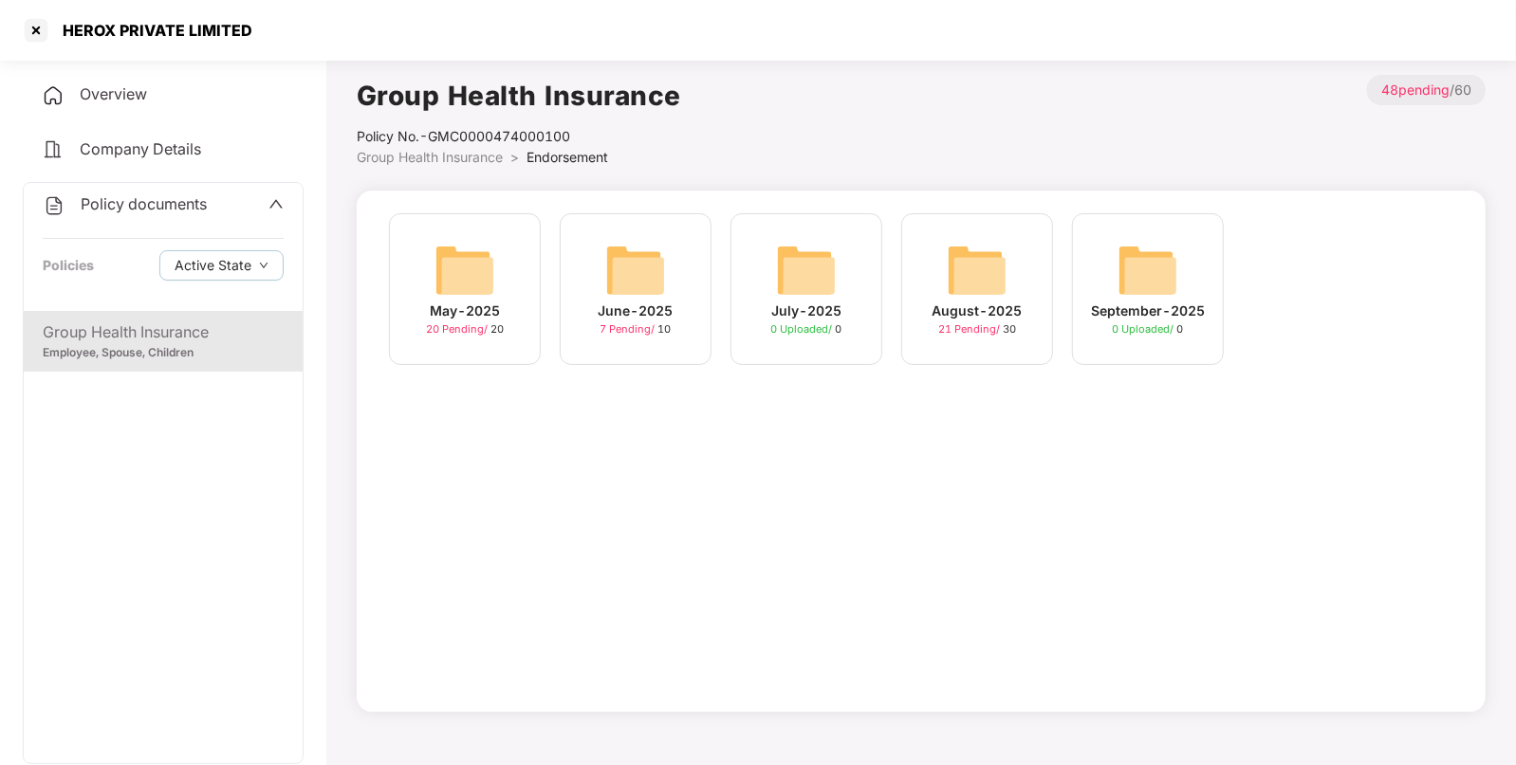
click at [1014, 285] on div "August-2025 21 Pending / 30" at bounding box center [977, 289] width 152 height 152
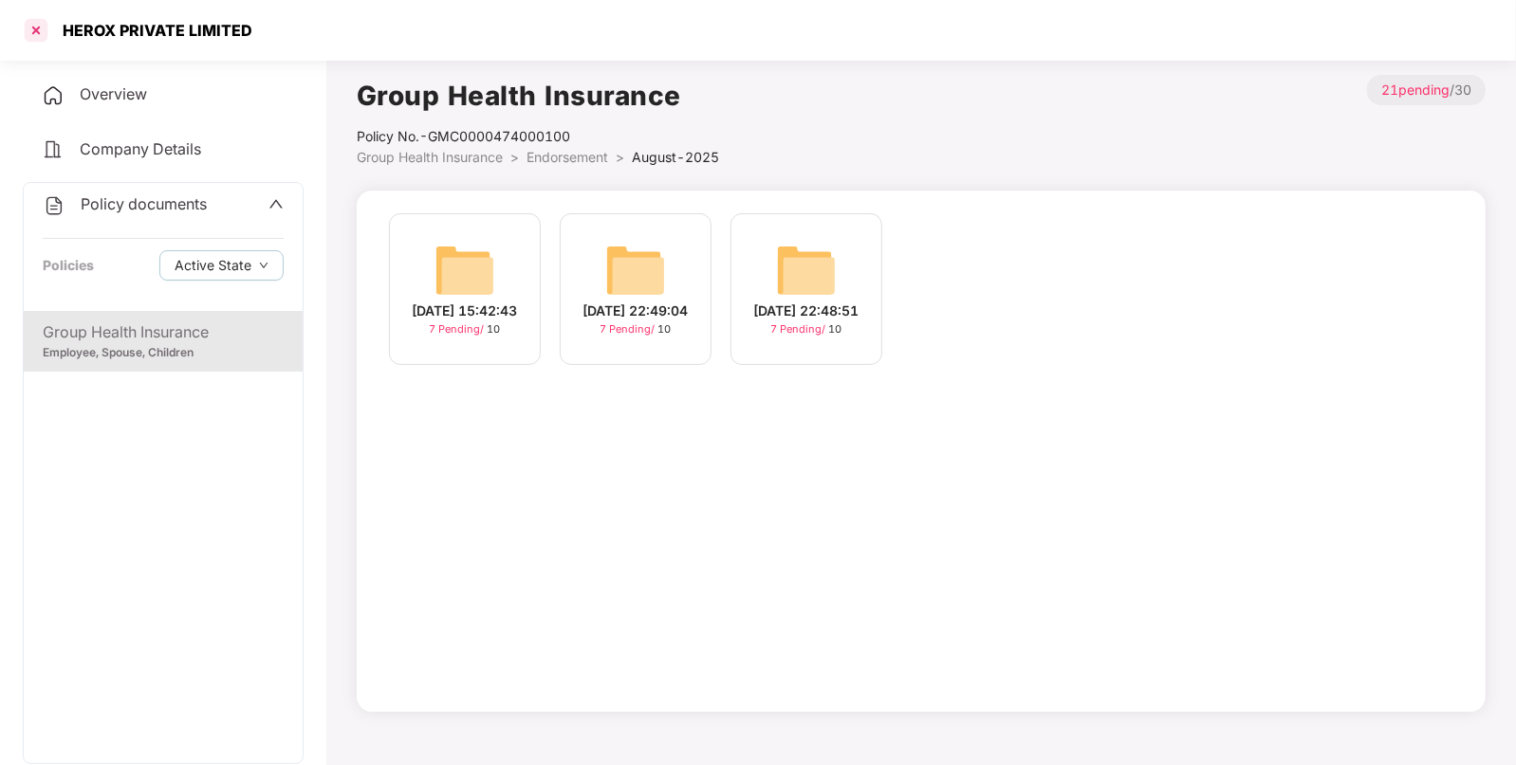
click at [35, 35] on div at bounding box center [36, 30] width 30 height 30
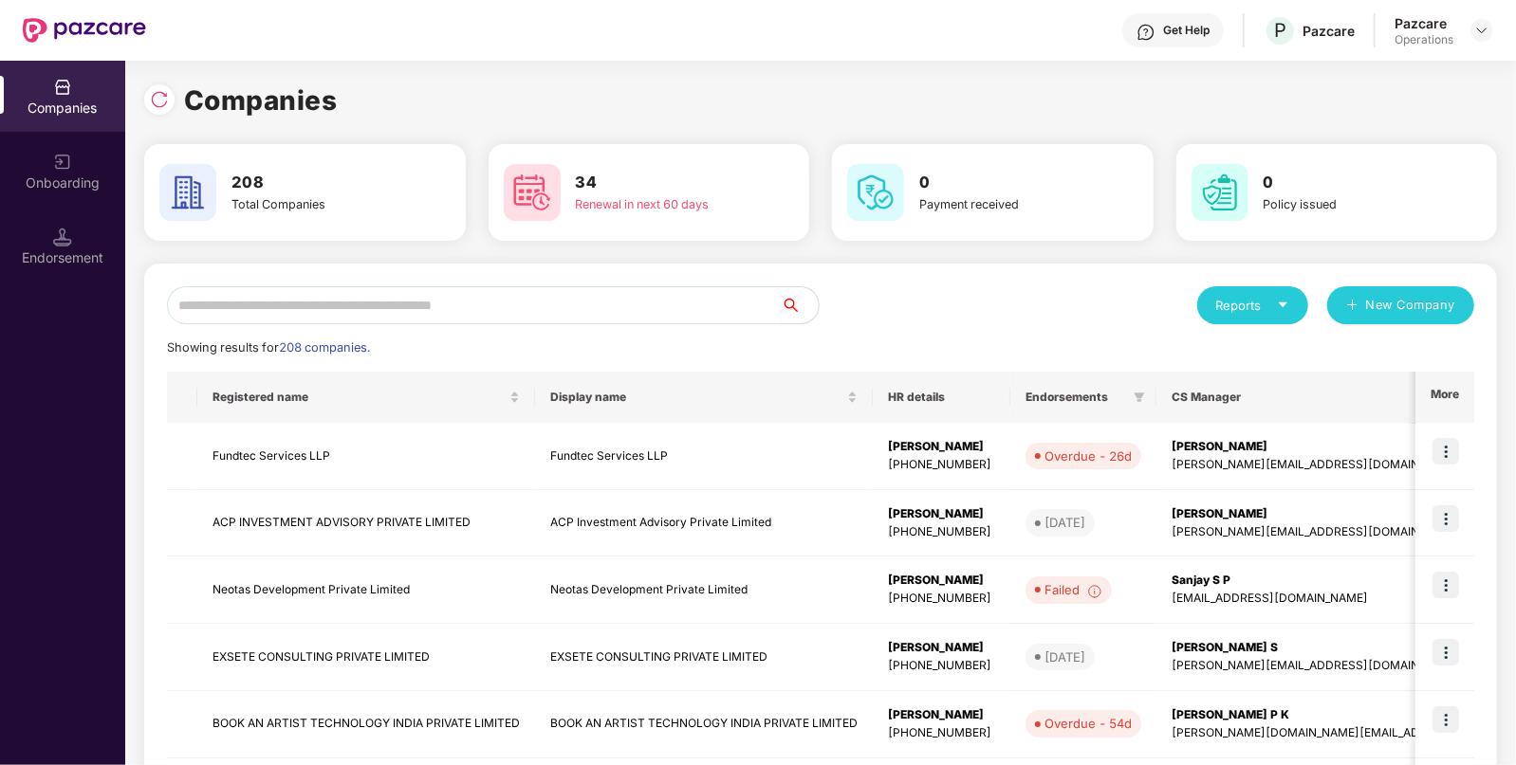
click at [454, 307] on input "text" at bounding box center [474, 305] width 614 height 38
paste input "**********"
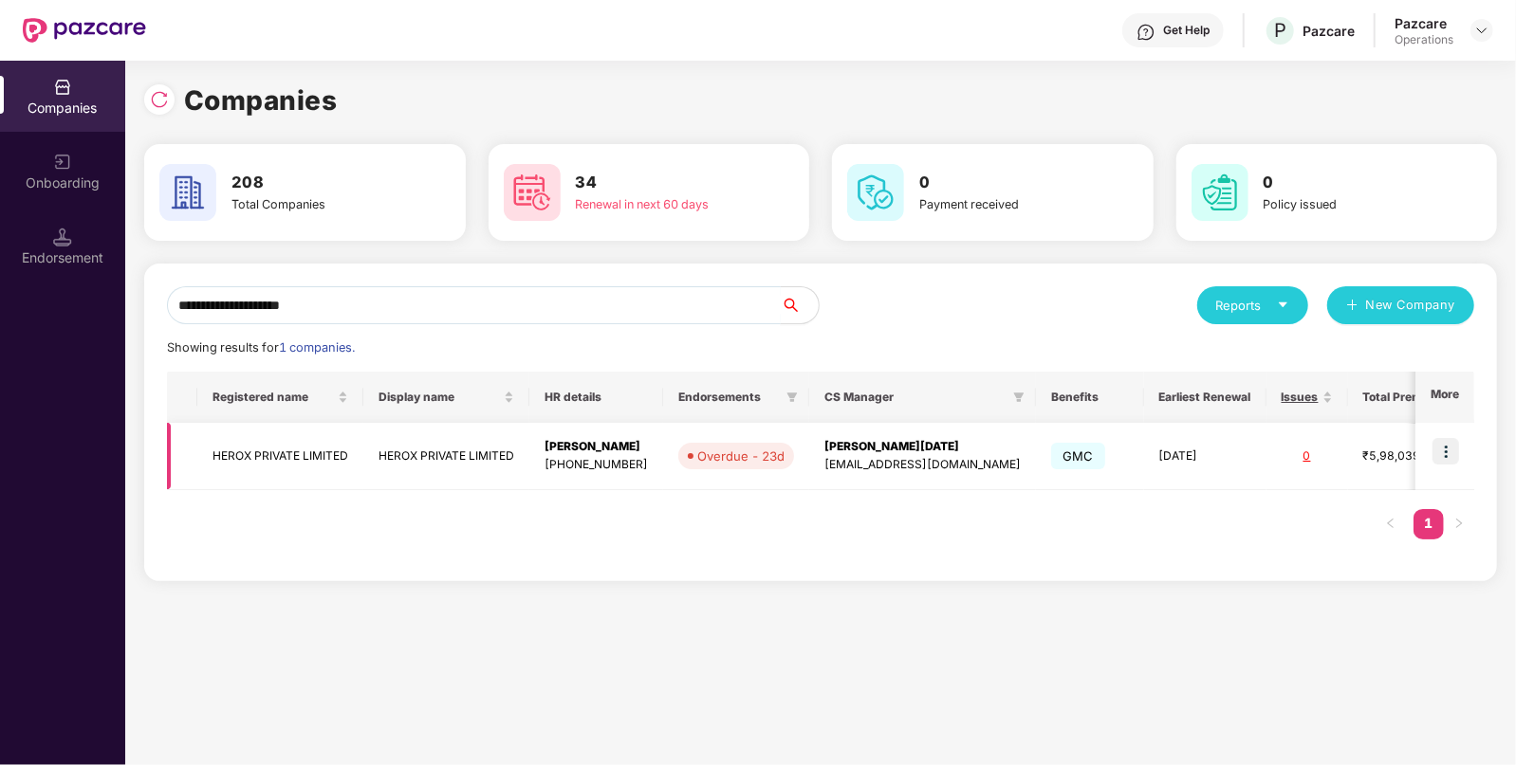
type input "**********"
click at [1446, 454] on img at bounding box center [1445, 451] width 27 height 27
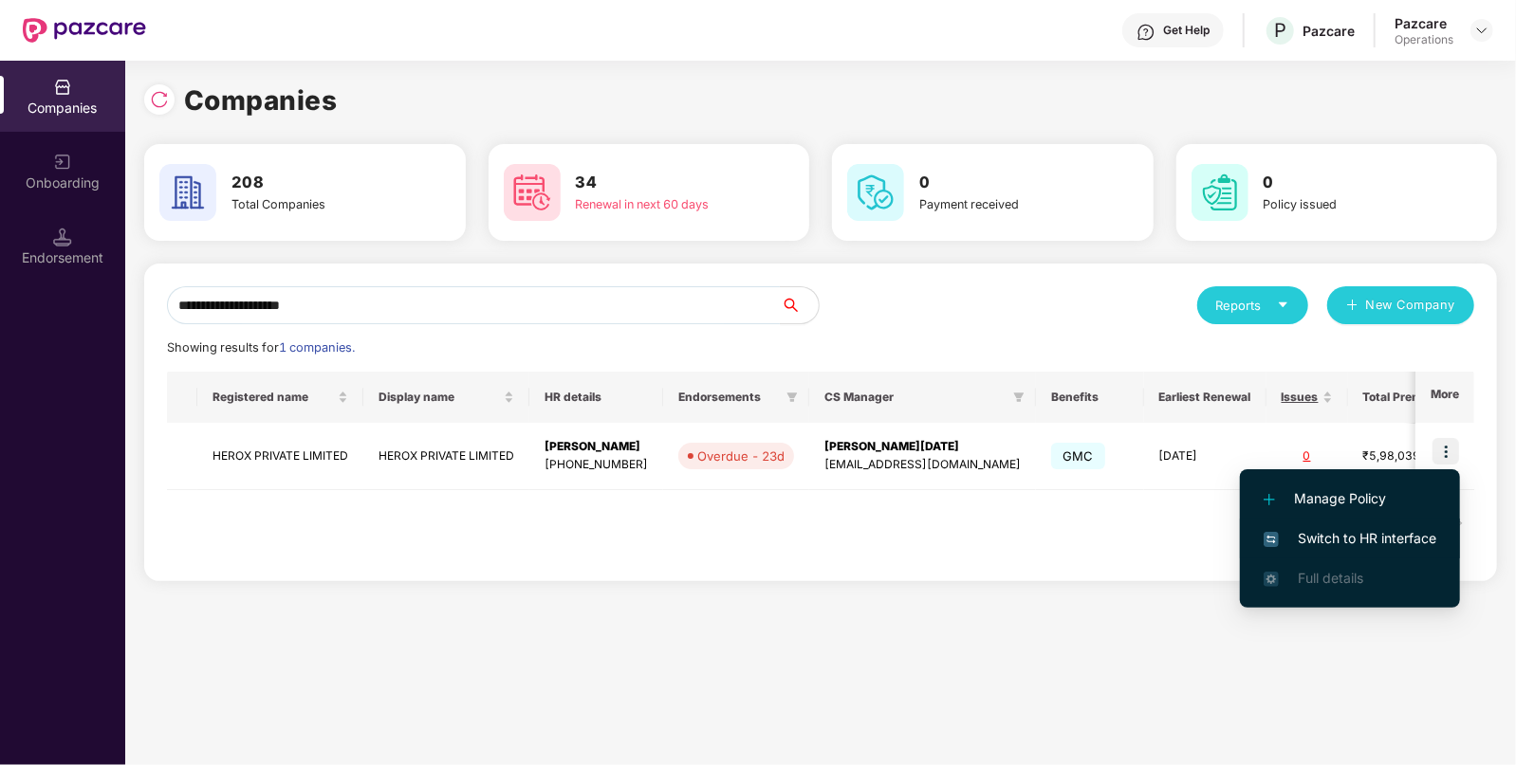
click at [1366, 538] on span "Switch to HR interface" at bounding box center [1349, 538] width 173 height 21
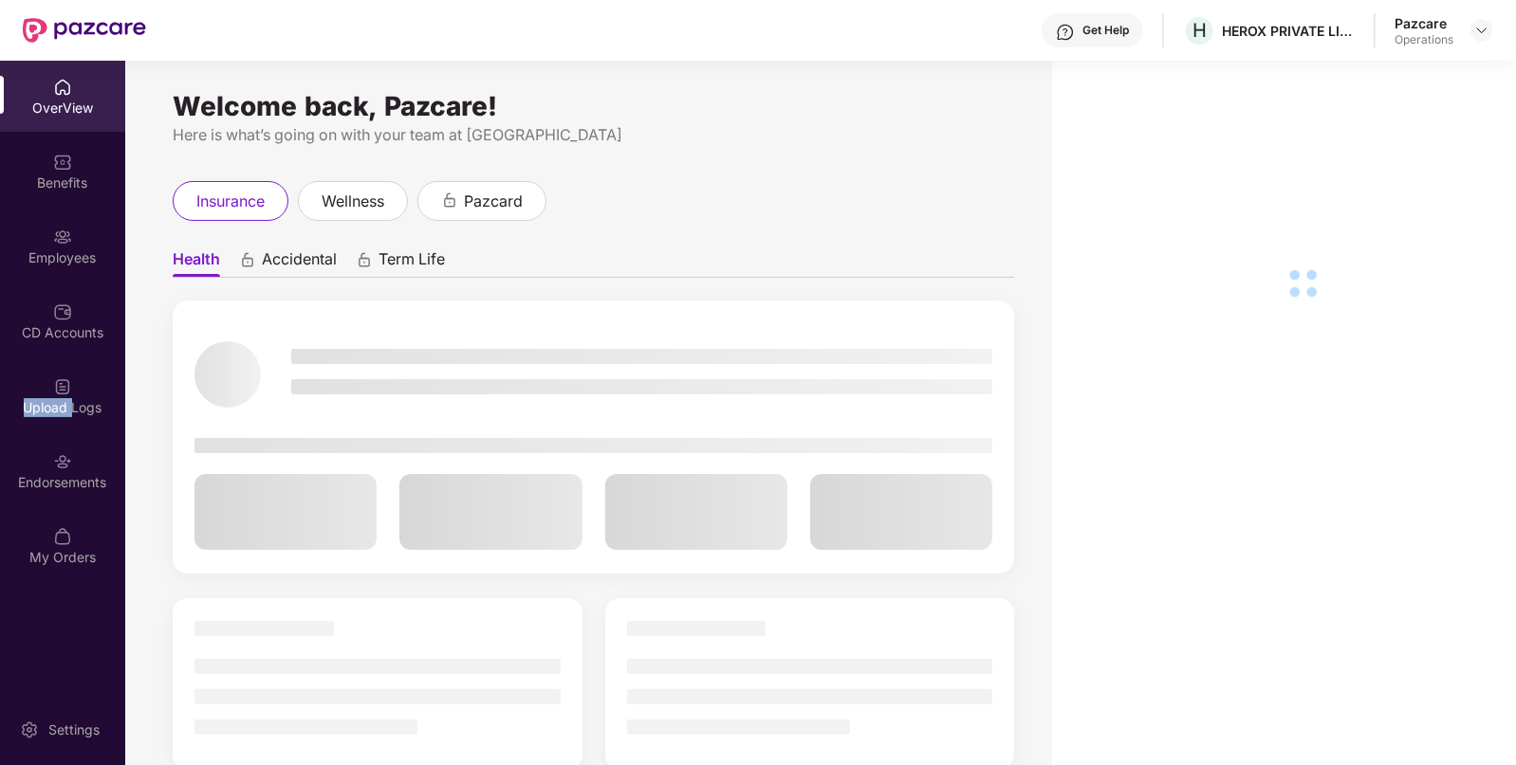
click at [39, 391] on div "Upload Logs" at bounding box center [62, 395] width 125 height 71
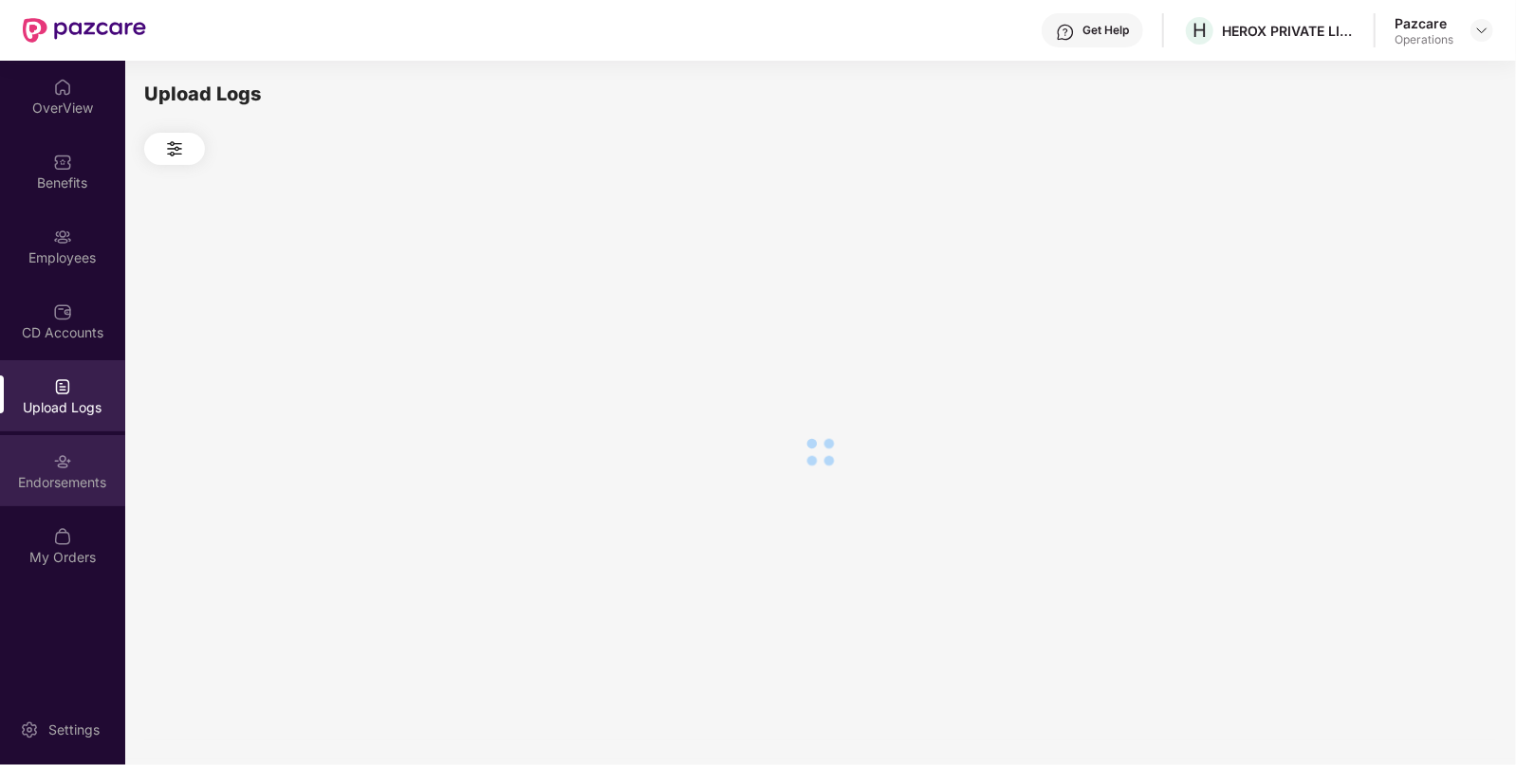
click at [64, 455] on img at bounding box center [62, 461] width 19 height 19
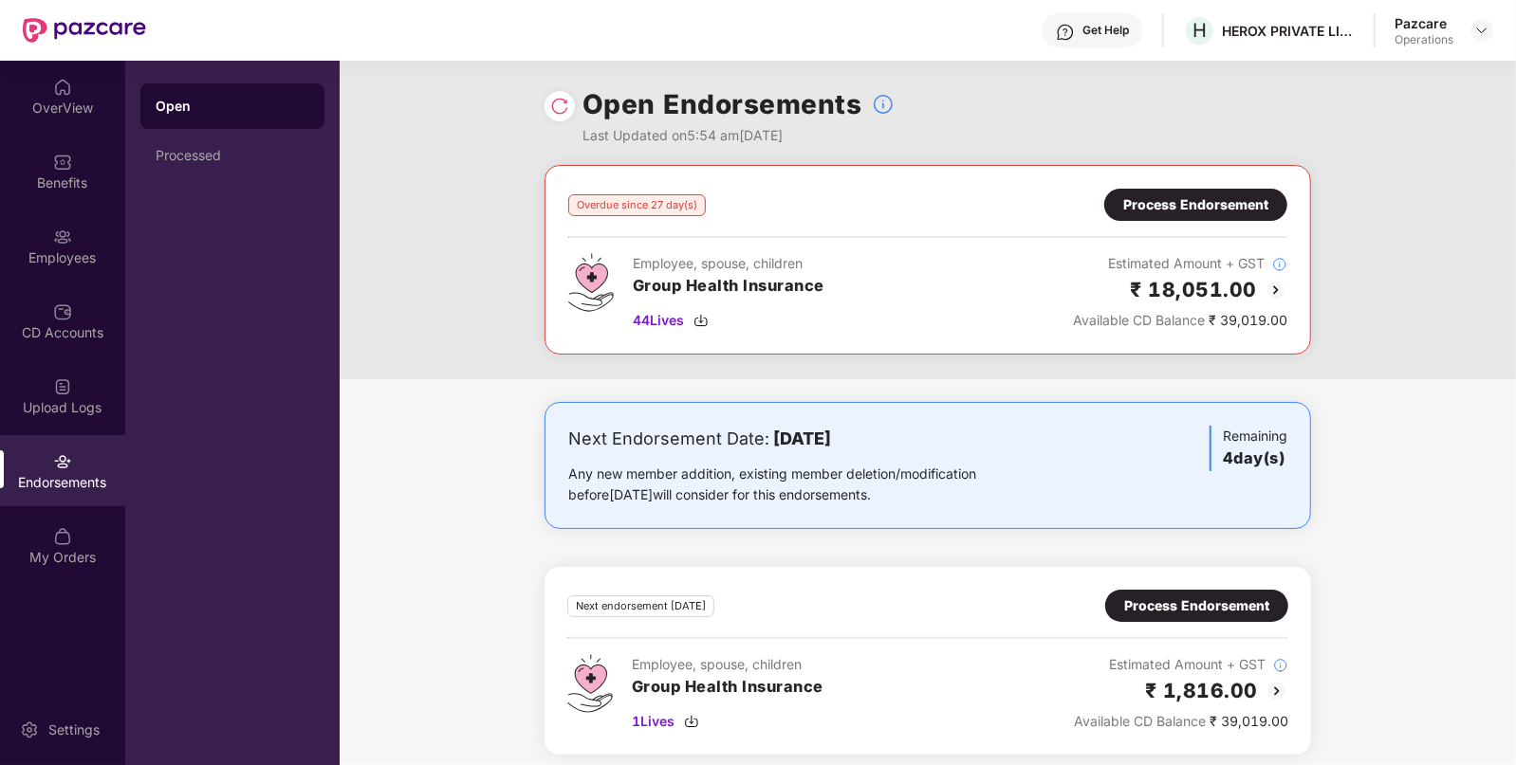
scroll to position [9, 0]
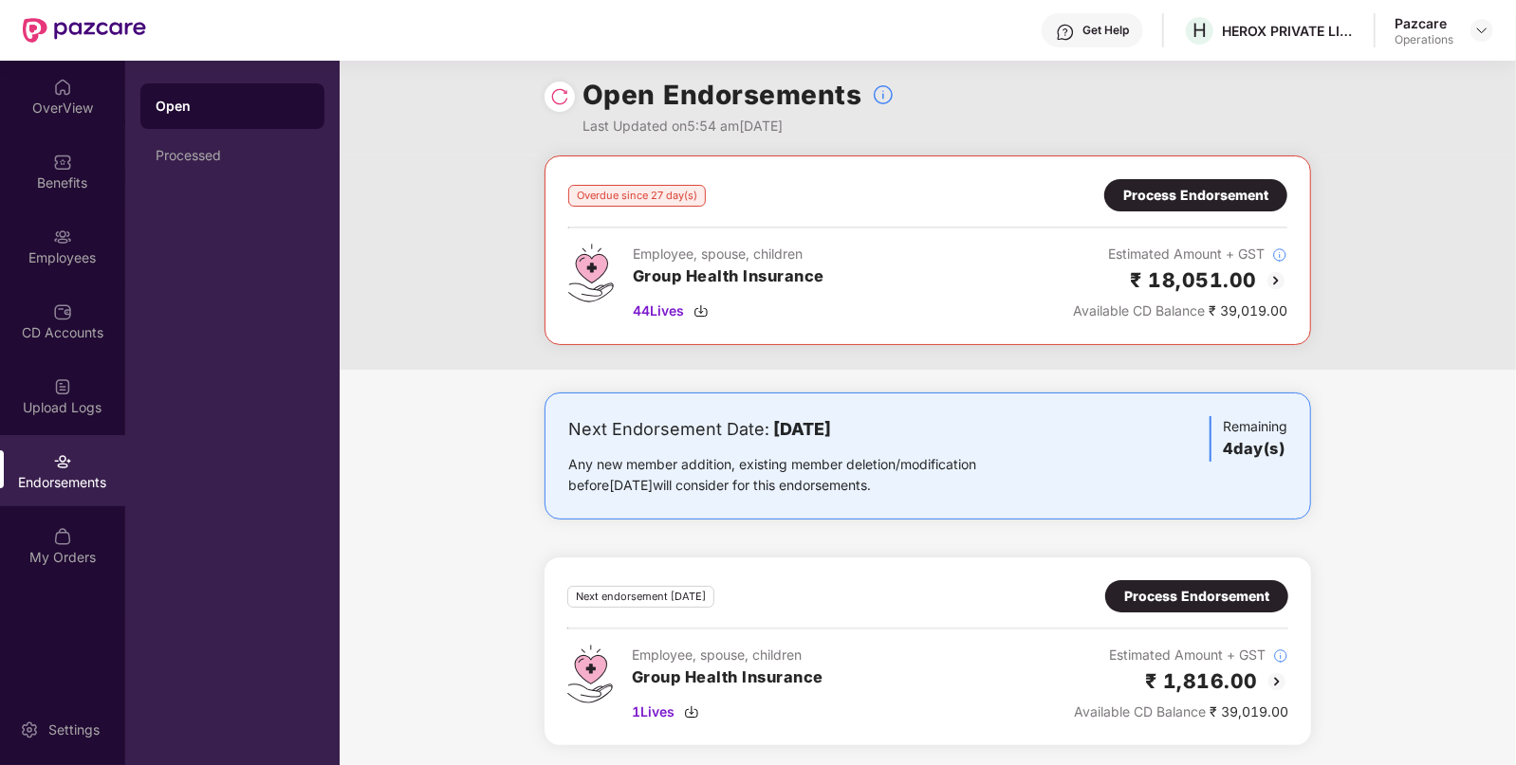
click at [1209, 190] on div "Process Endorsement" at bounding box center [1195, 195] width 145 height 21
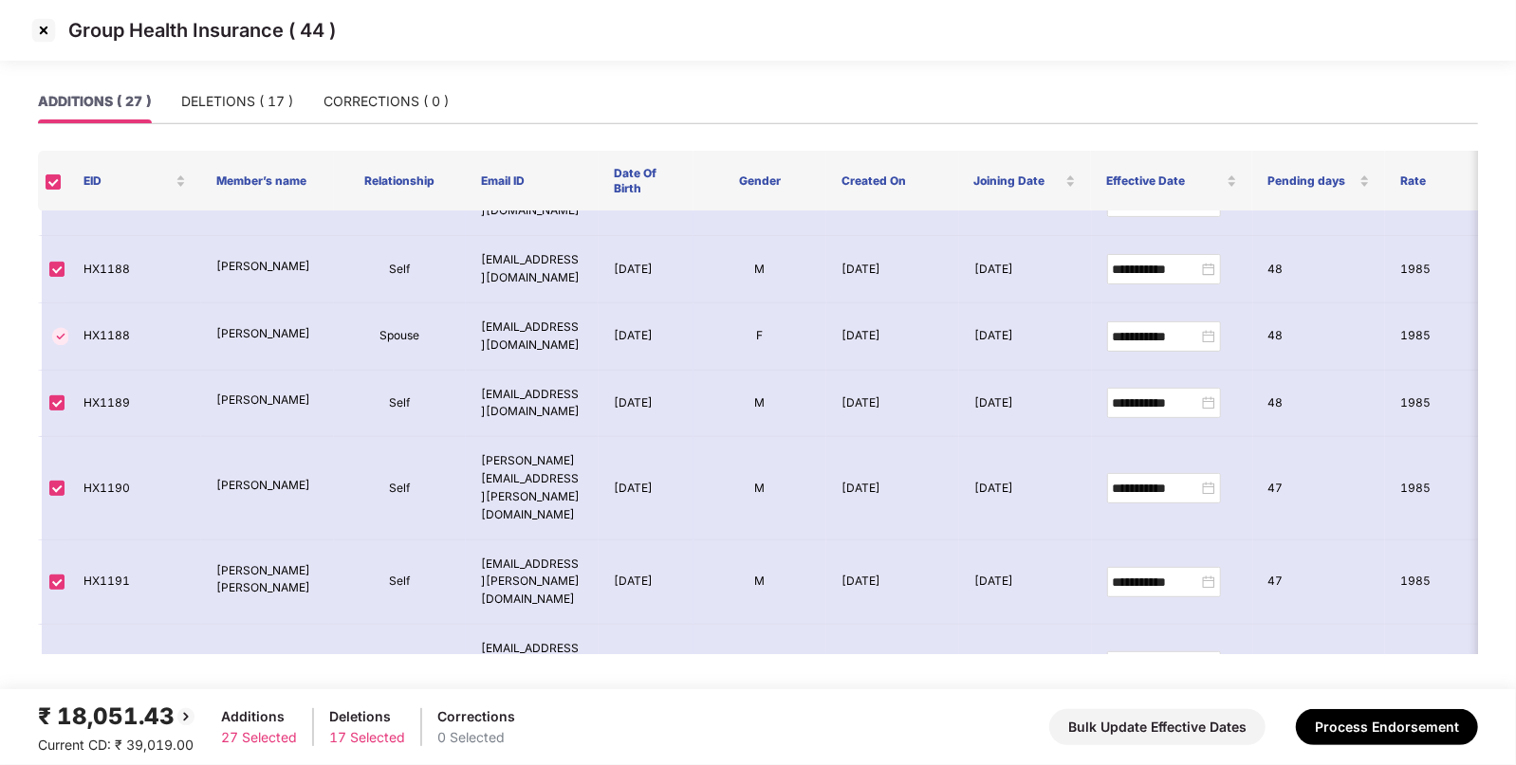
scroll to position [0, 0]
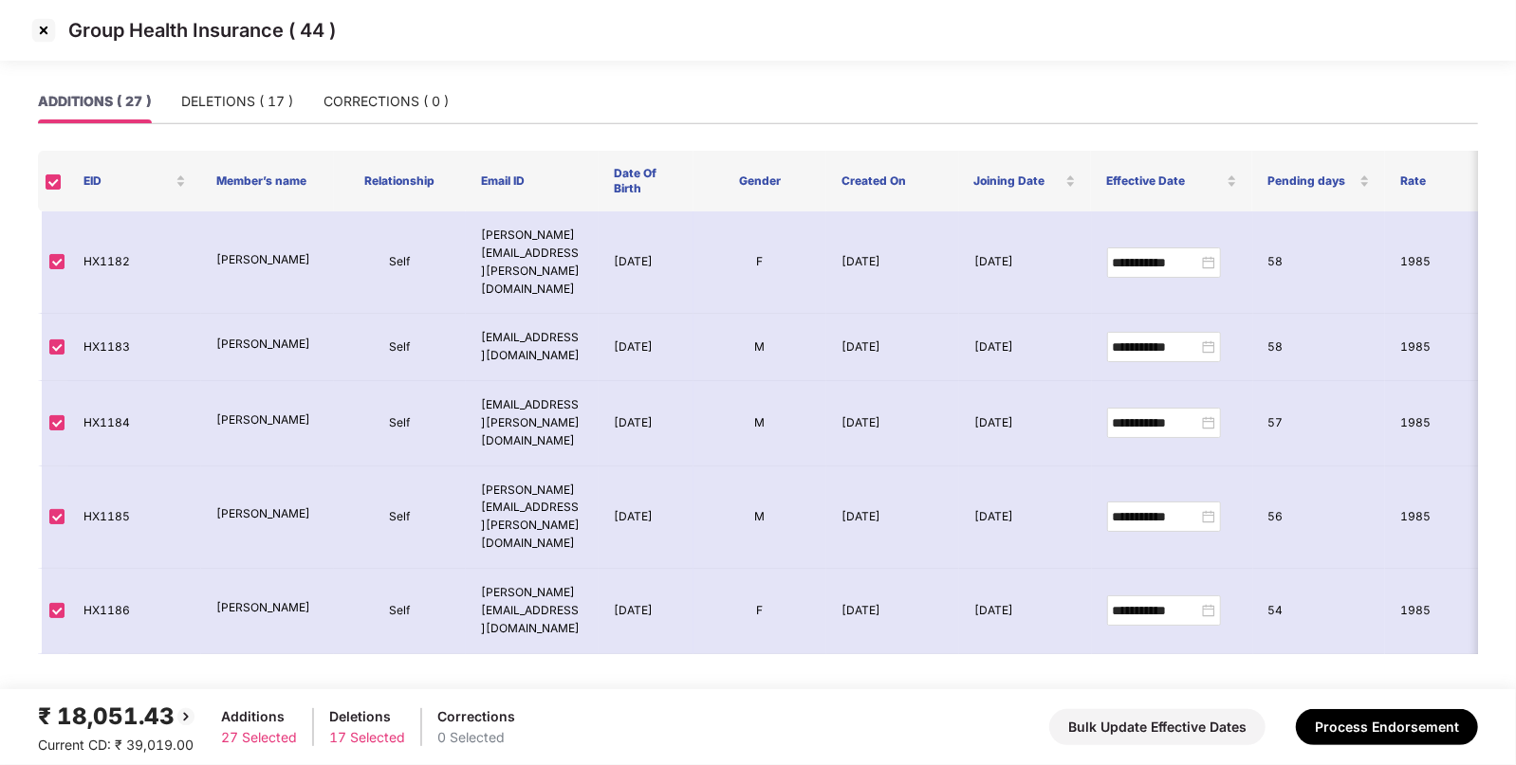
click at [32, 27] on img at bounding box center [43, 30] width 30 height 30
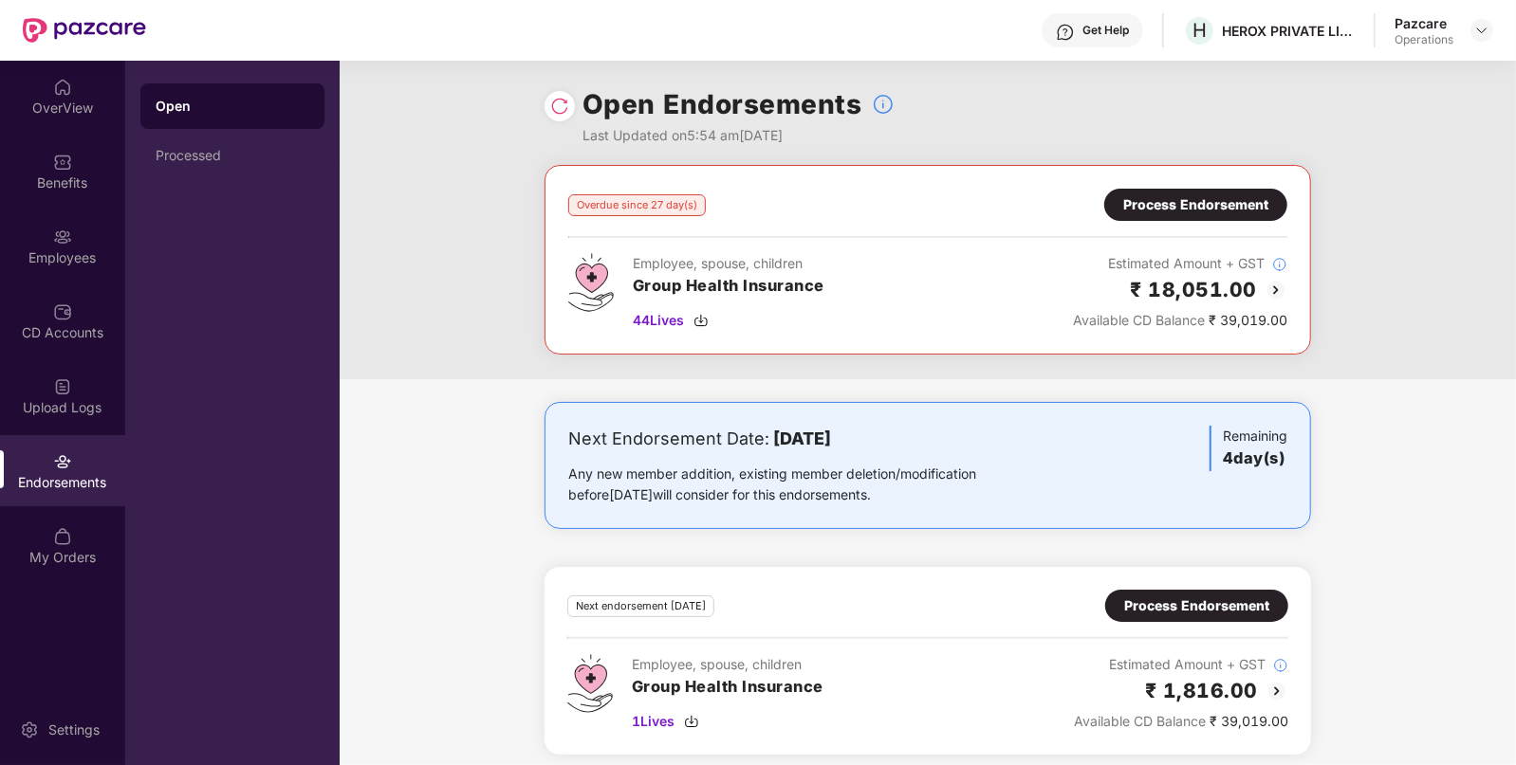
click at [437, 533] on div "Next Endorsement Date: [DATE] Any new member addition, existing member deletion…" at bounding box center [928, 590] width 1176 height 376
click at [1148, 185] on div "Overdue since 27 day(s) Process Endorsement Employee, spouse, children Group He…" at bounding box center [927, 260] width 766 height 190
click at [1146, 197] on div "Process Endorsement" at bounding box center [1195, 204] width 145 height 21
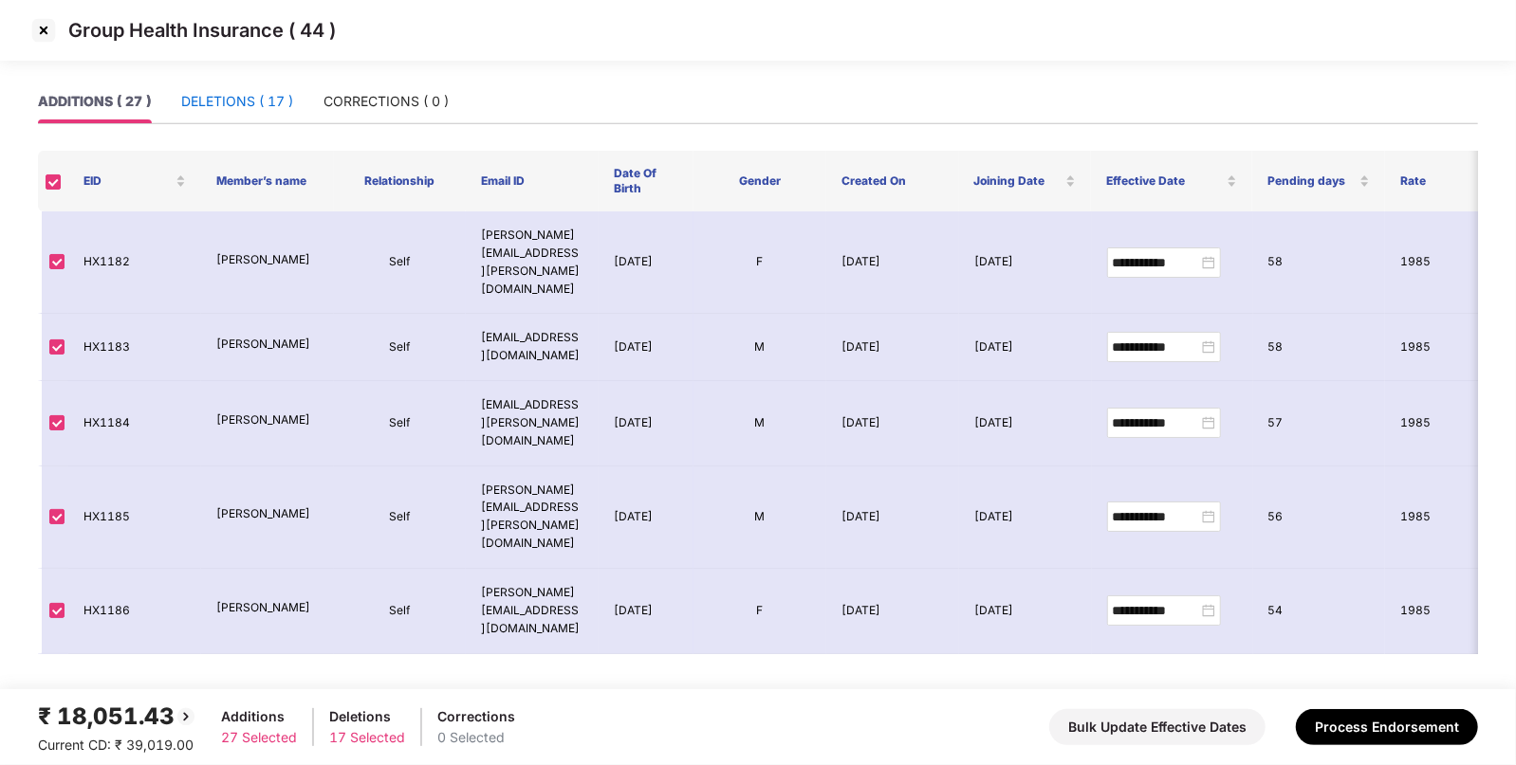
click at [238, 101] on div "DELETIONS ( 17 )" at bounding box center [237, 101] width 112 height 21
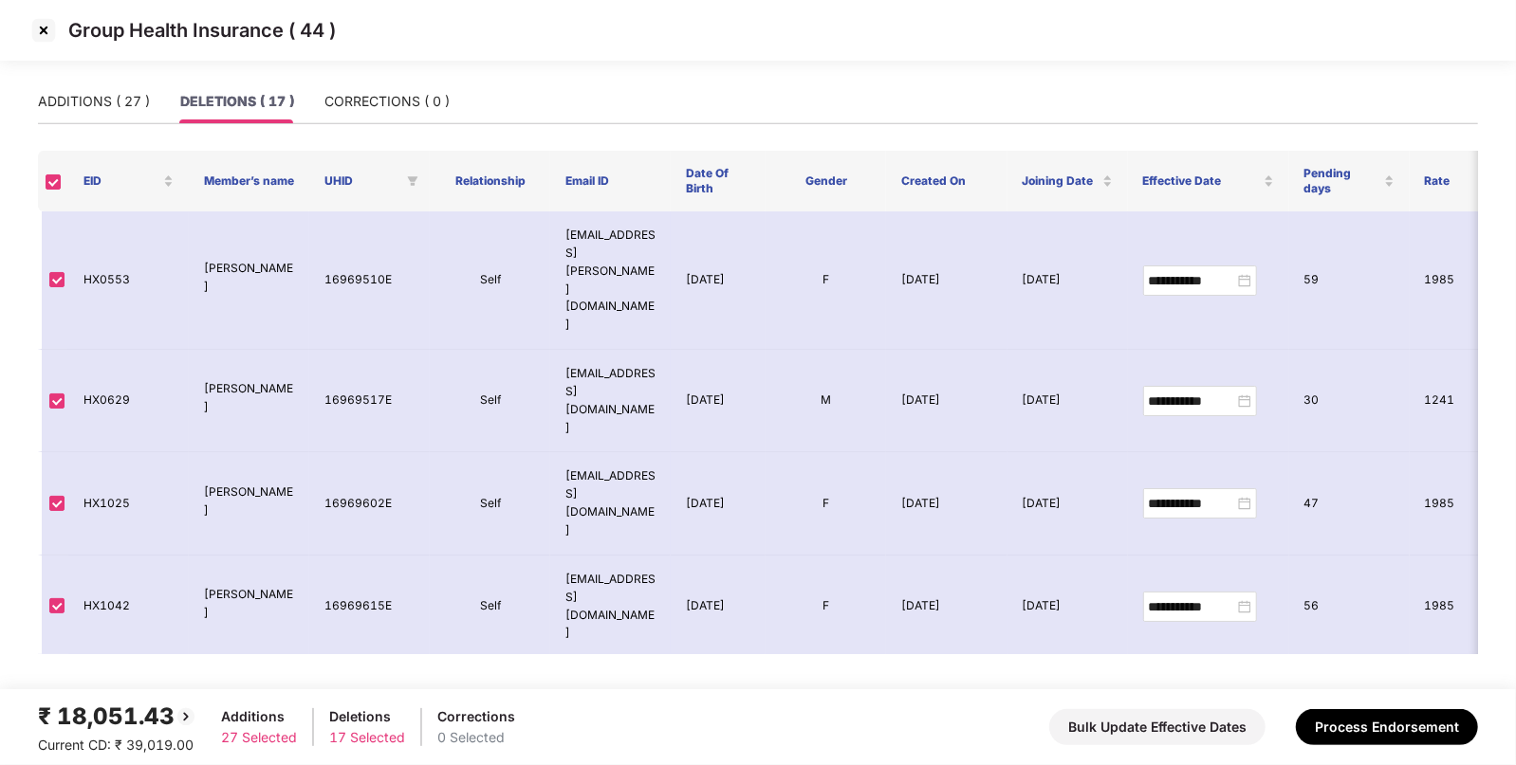
click at [41, 33] on img at bounding box center [43, 30] width 30 height 30
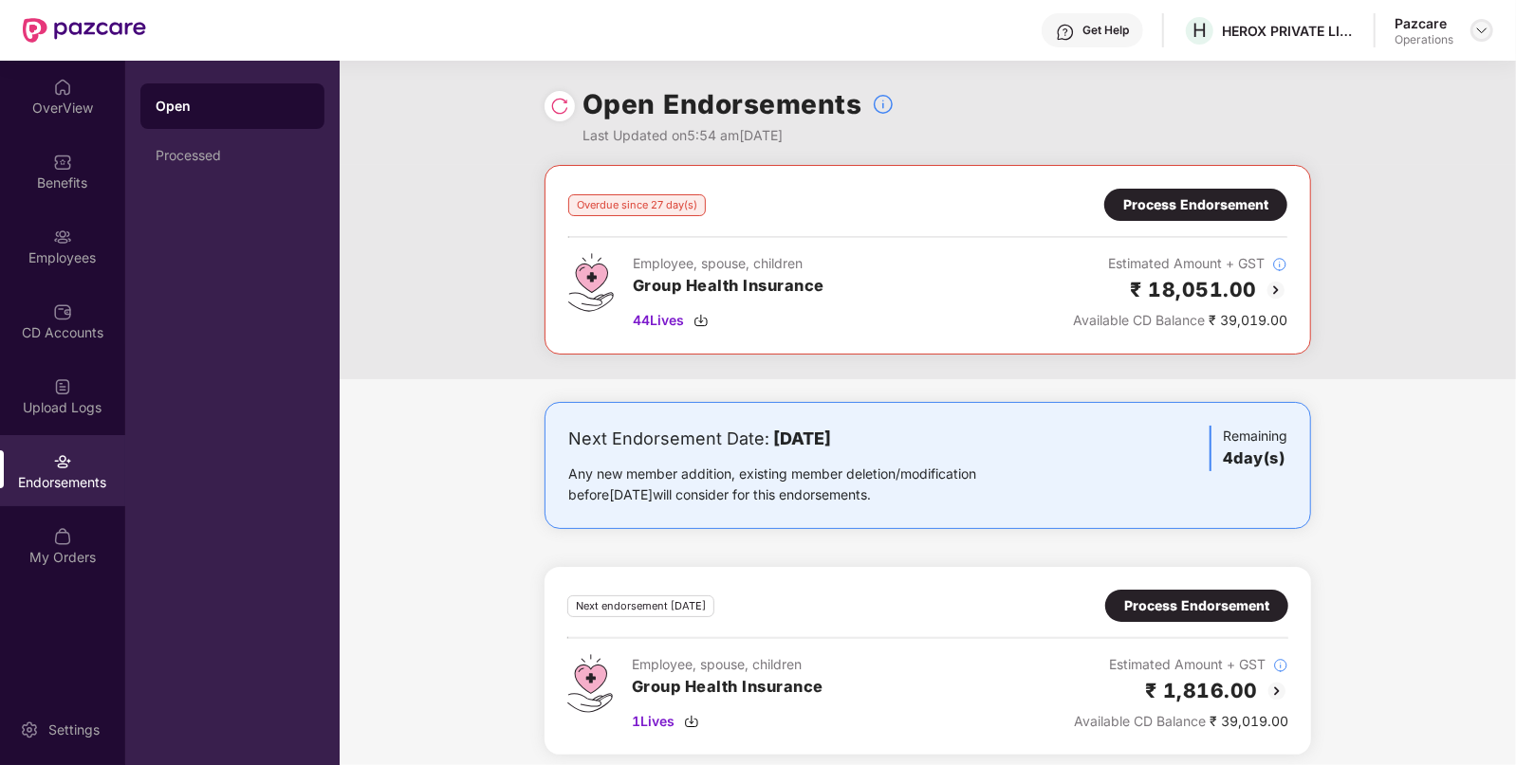
click at [1480, 35] on img at bounding box center [1481, 30] width 15 height 15
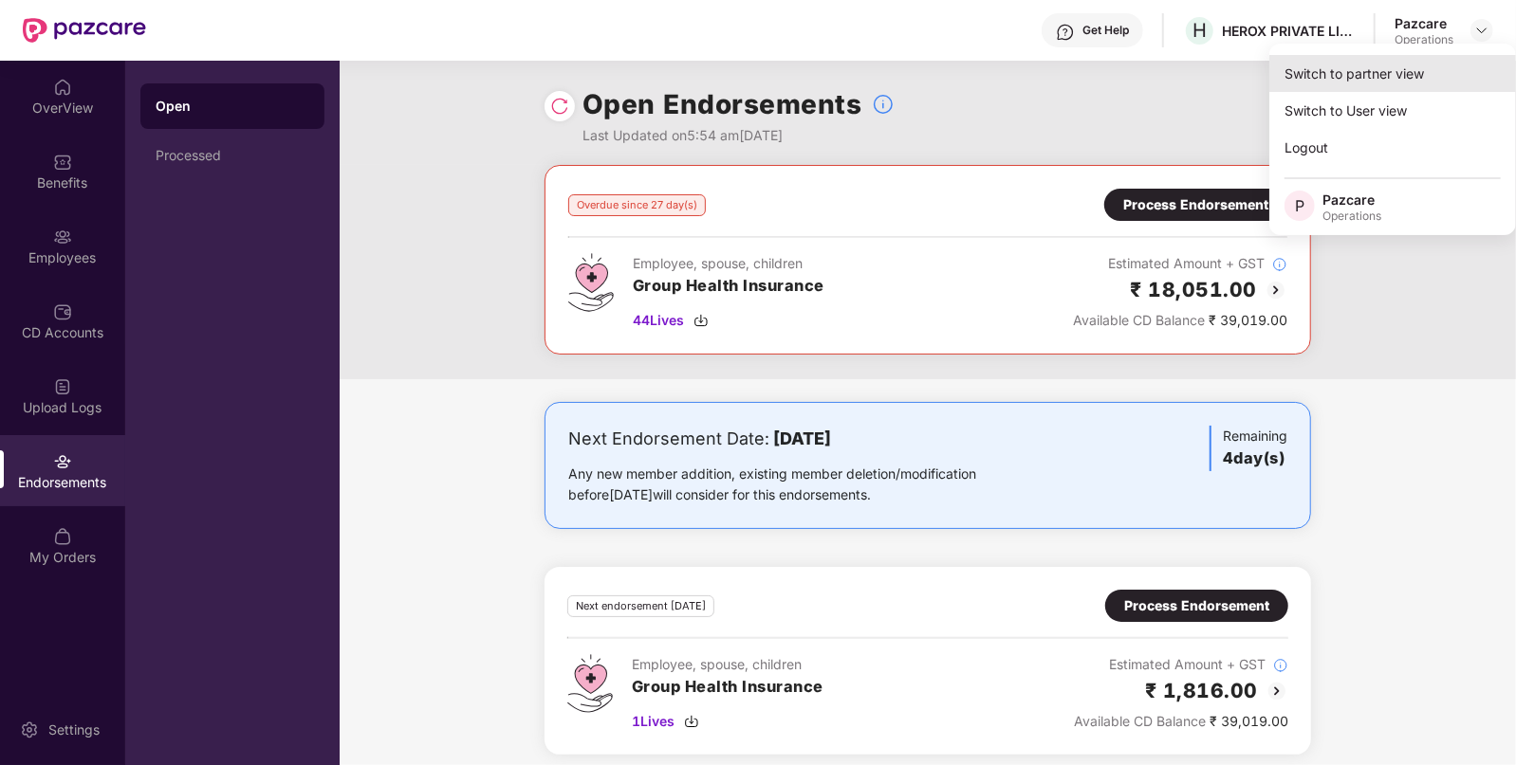
click at [1400, 80] on div "Switch to partner view" at bounding box center [1392, 73] width 247 height 37
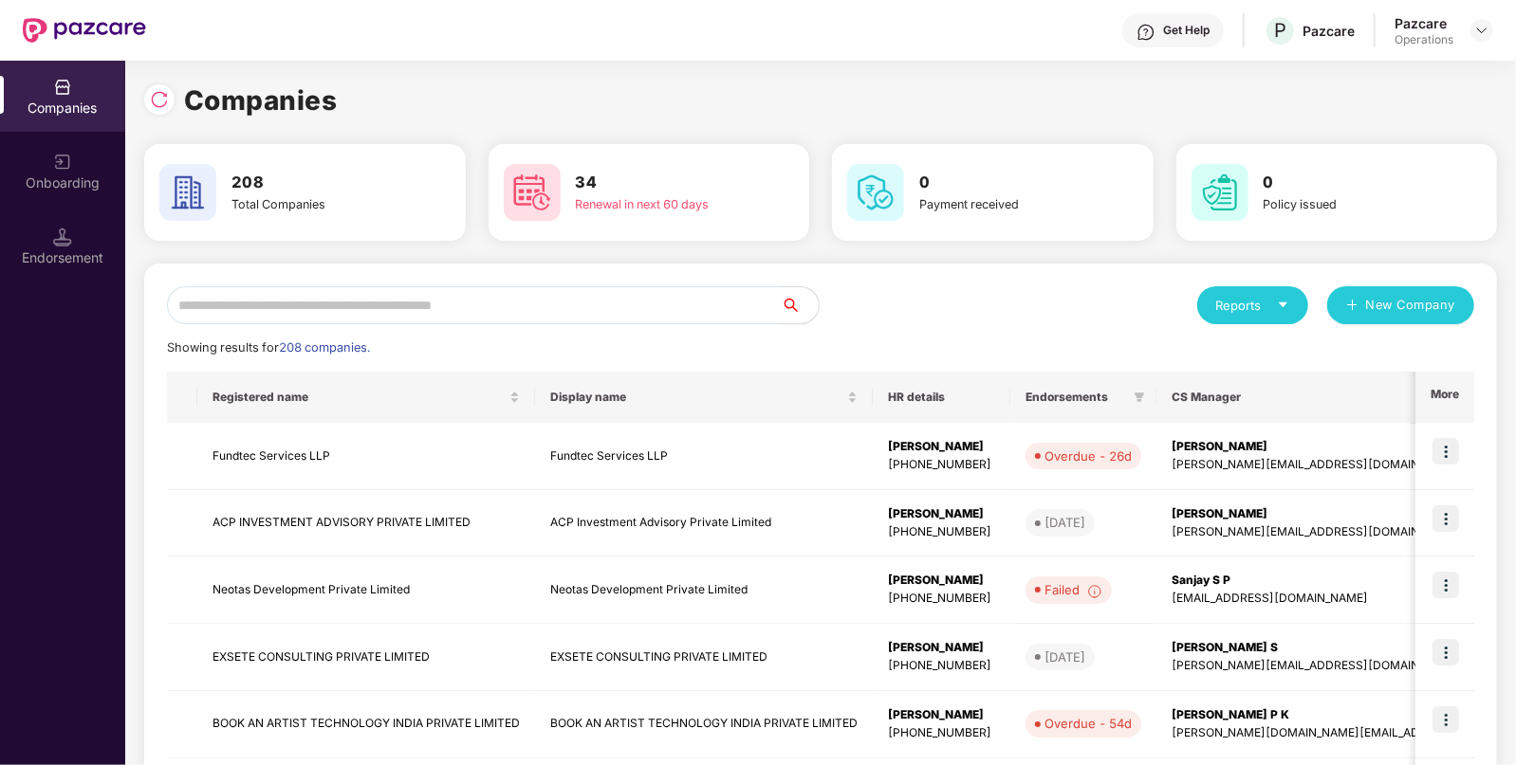
click at [392, 302] on input "text" at bounding box center [474, 305] width 614 height 38
paste input "******"
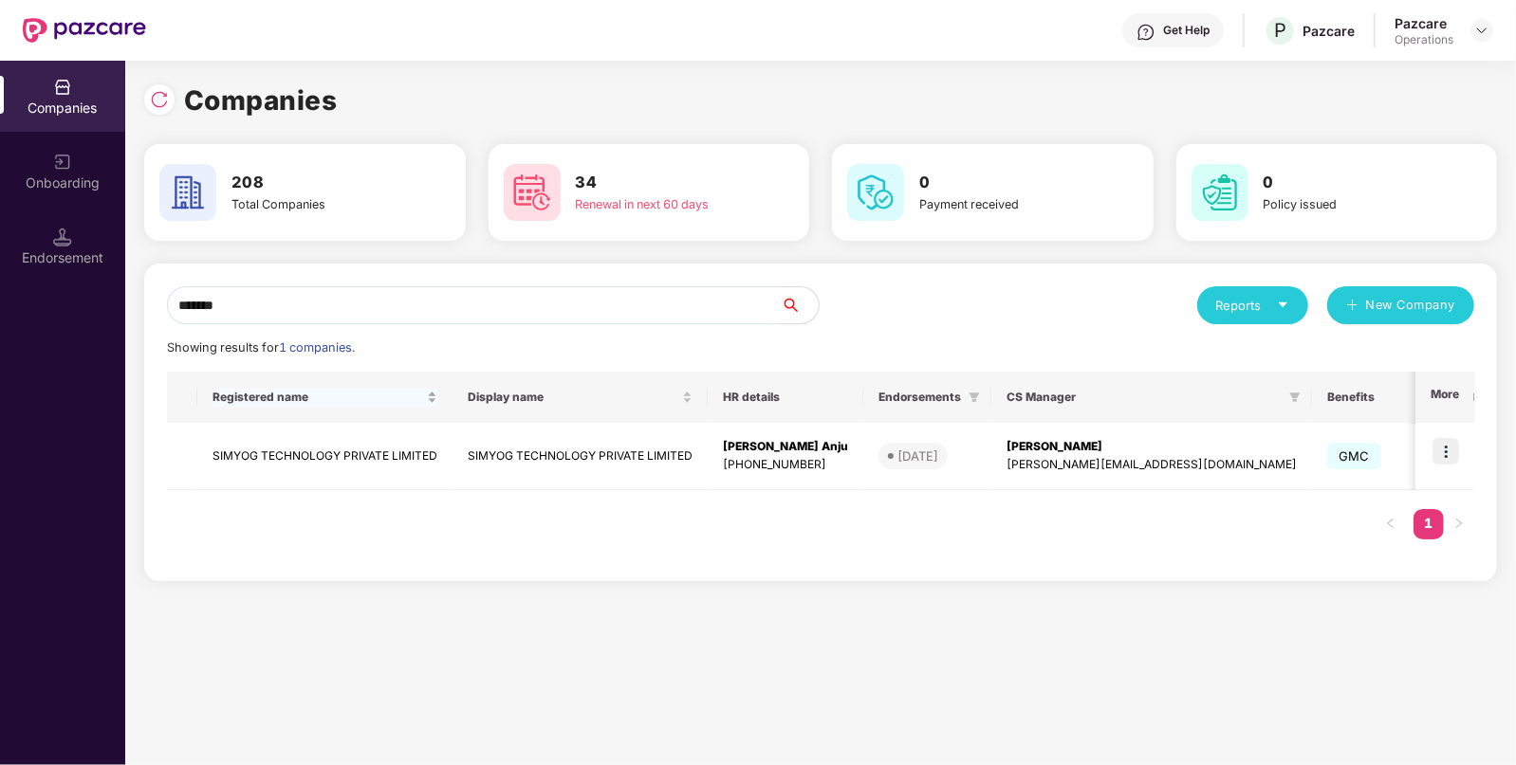
type input "******"
click at [263, 441] on td "SIMYOG TECHNOLOGY PRIVATE LIMITED" at bounding box center [324, 456] width 255 height 67
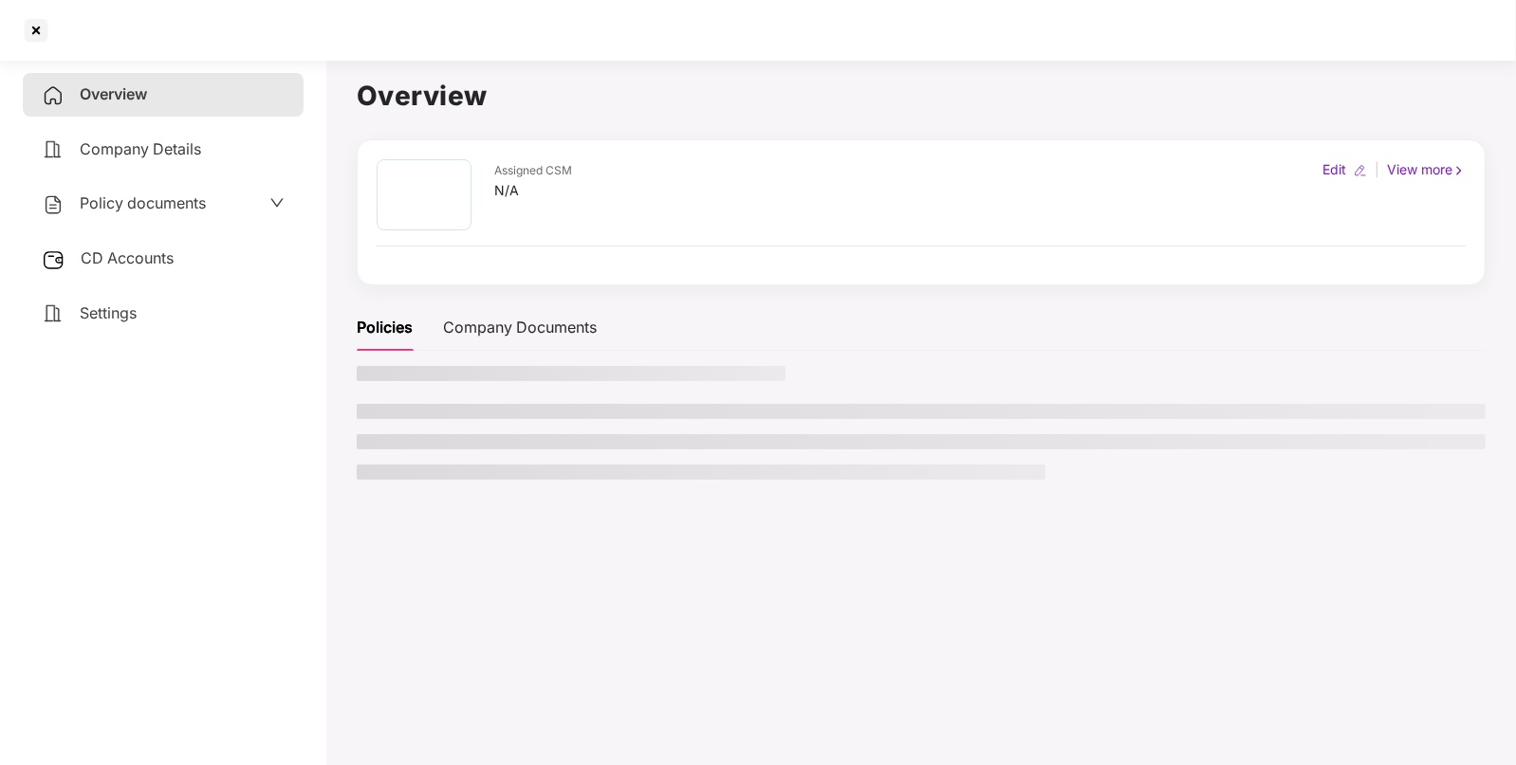
click at [256, 446] on div "Overview Company Details Policy documents CD Accounts Settings" at bounding box center [163, 408] width 281 height 671
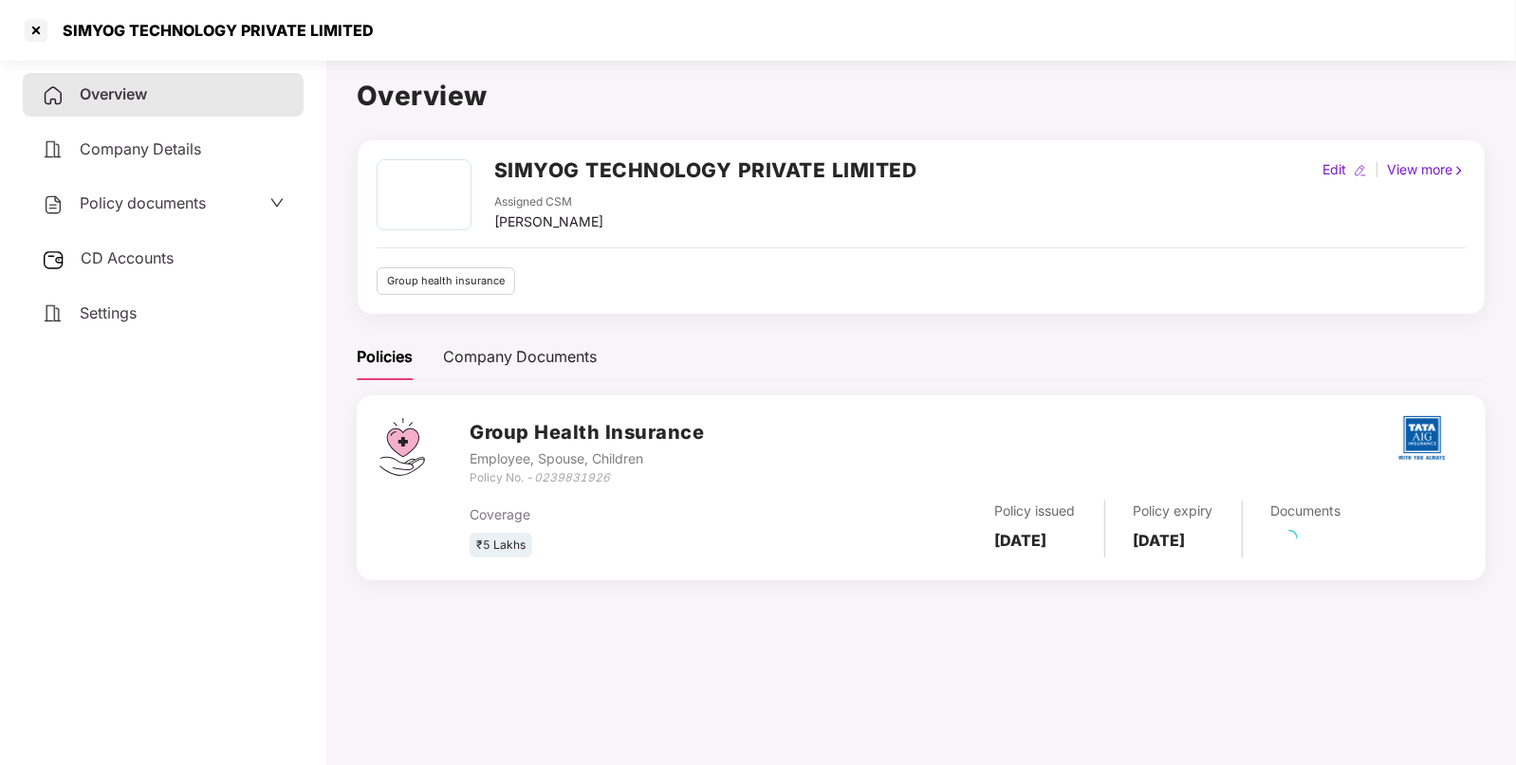
click at [251, 204] on div "Policy documents" at bounding box center [163, 204] width 243 height 25
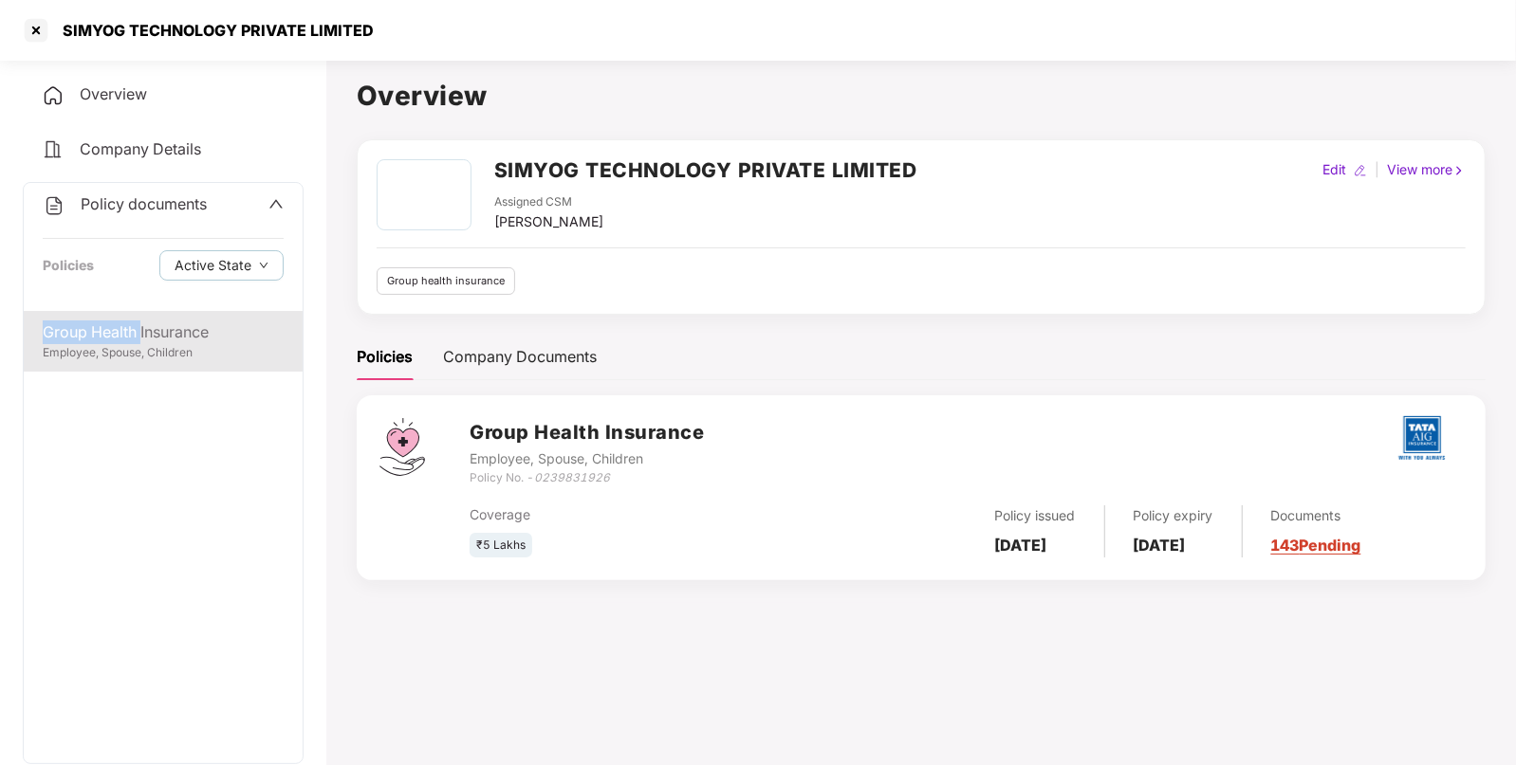
click at [142, 314] on div "Policy documents Policies Active State Group Health Insurance Employee, Spouse,…" at bounding box center [163, 473] width 281 height 582
click at [144, 341] on div "Group Health Insurance" at bounding box center [163, 333] width 241 height 24
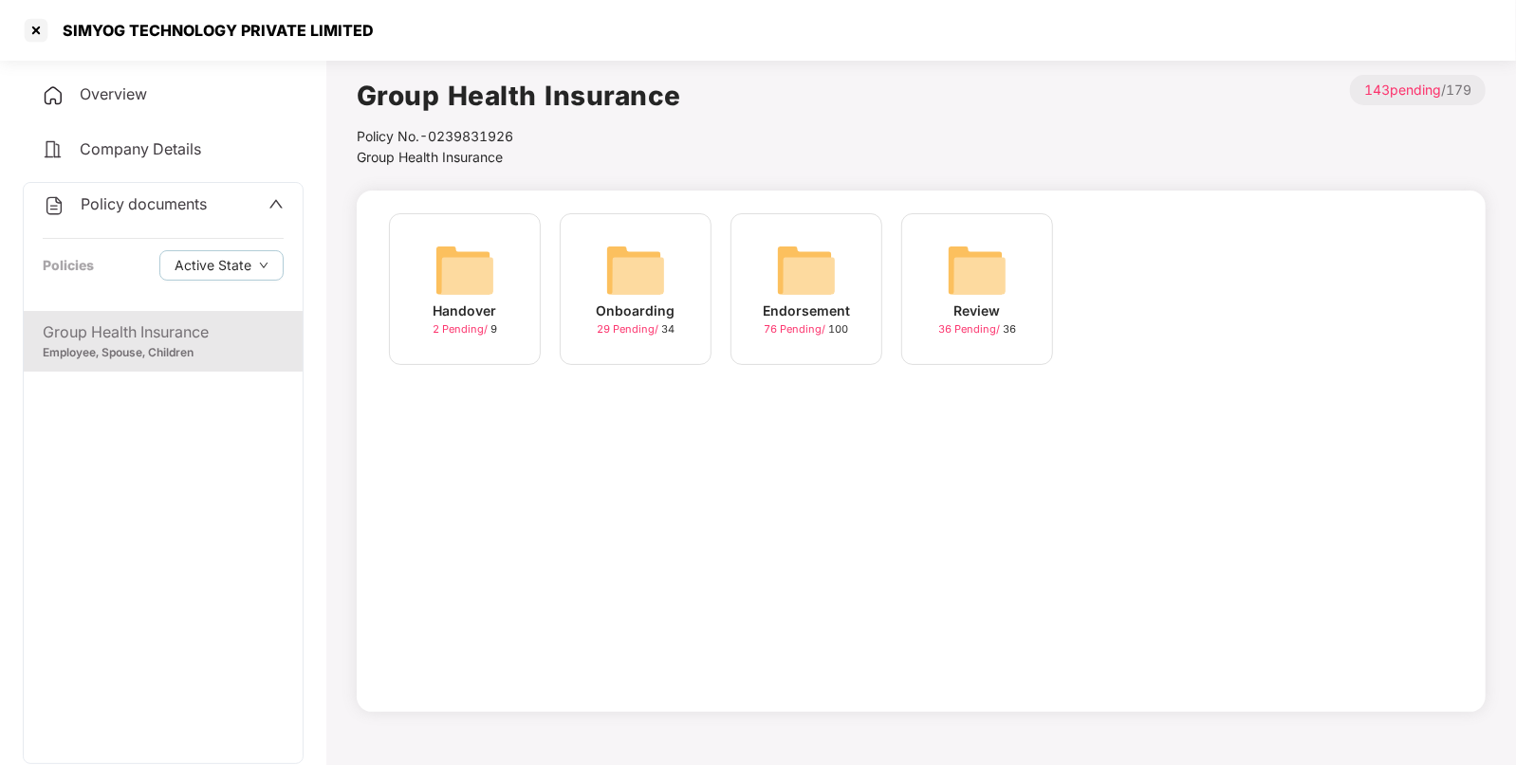
click at [816, 258] on img at bounding box center [806, 270] width 61 height 61
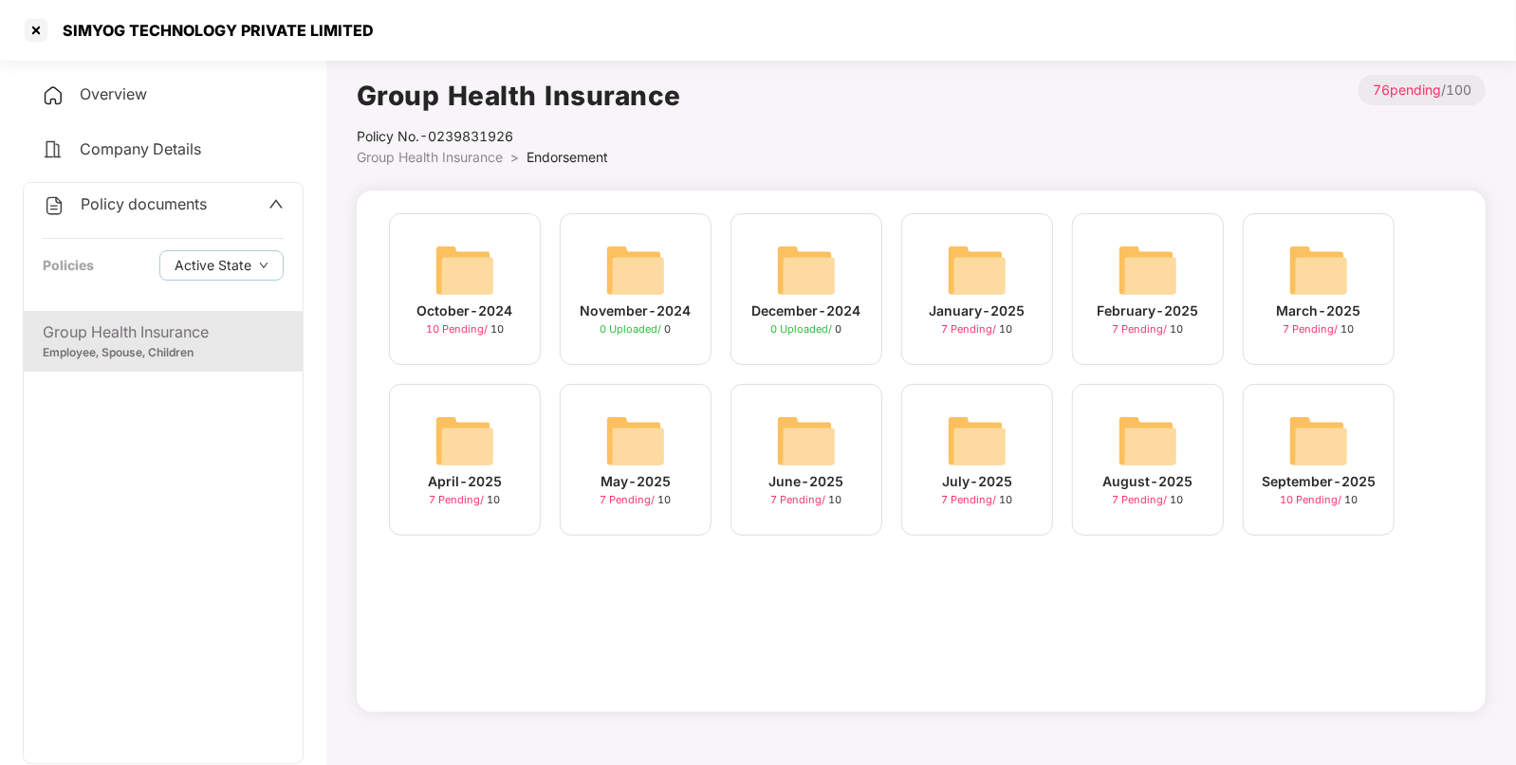
click at [1310, 443] on img at bounding box center [1318, 441] width 61 height 61
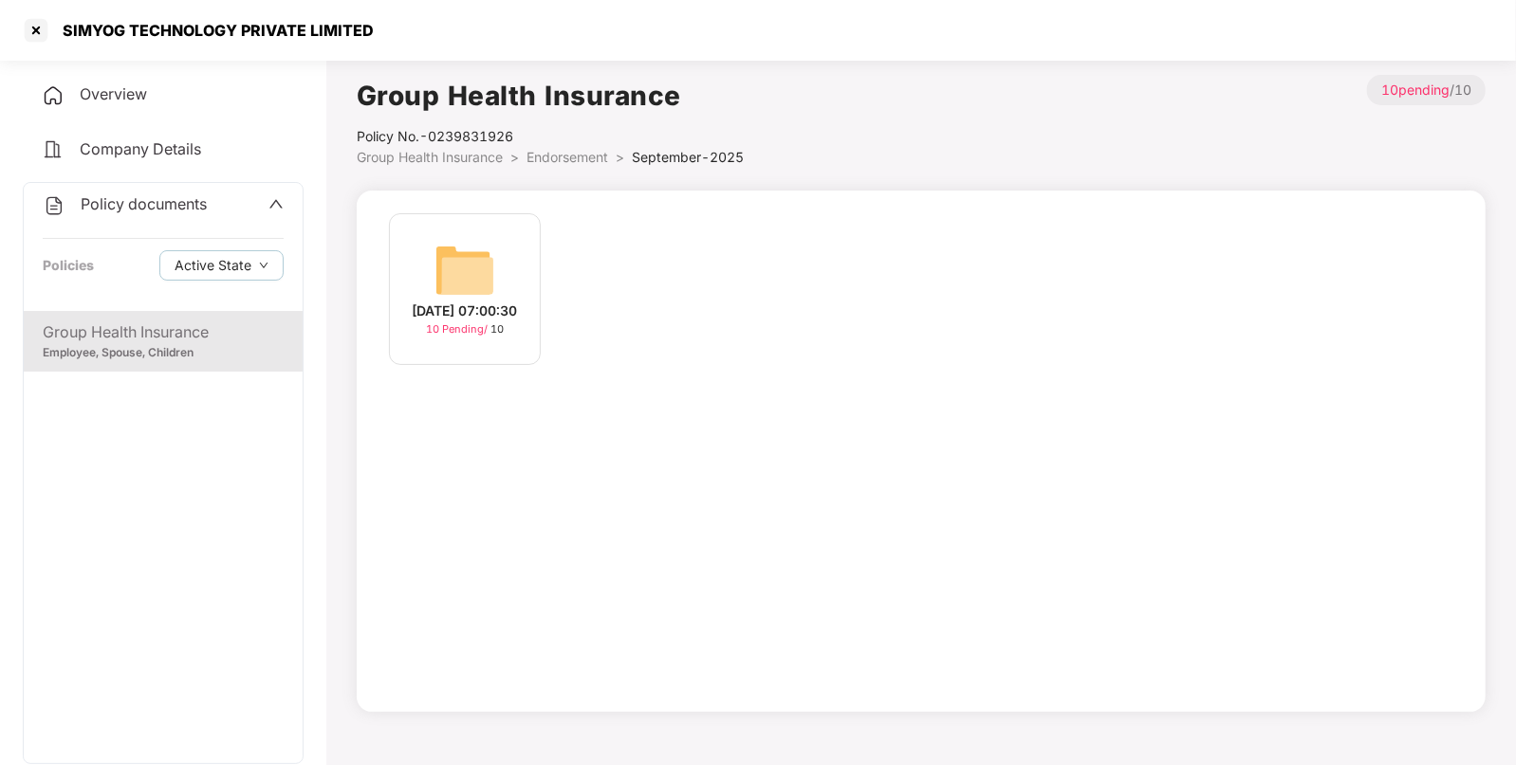
click at [518, 301] on div "[DATE] 07:00:30" at bounding box center [465, 311] width 105 height 21
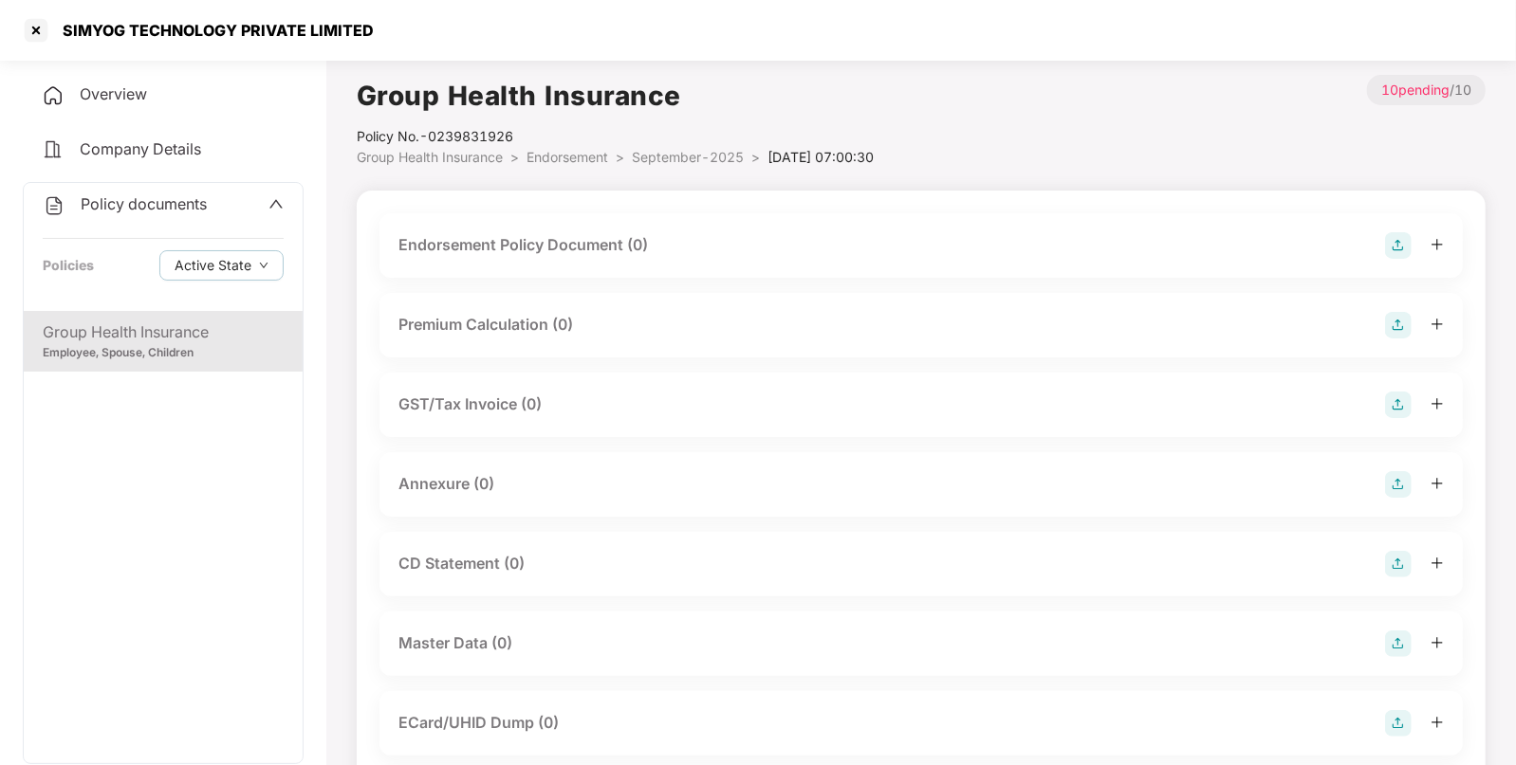
click at [1399, 247] on img at bounding box center [1398, 245] width 27 height 27
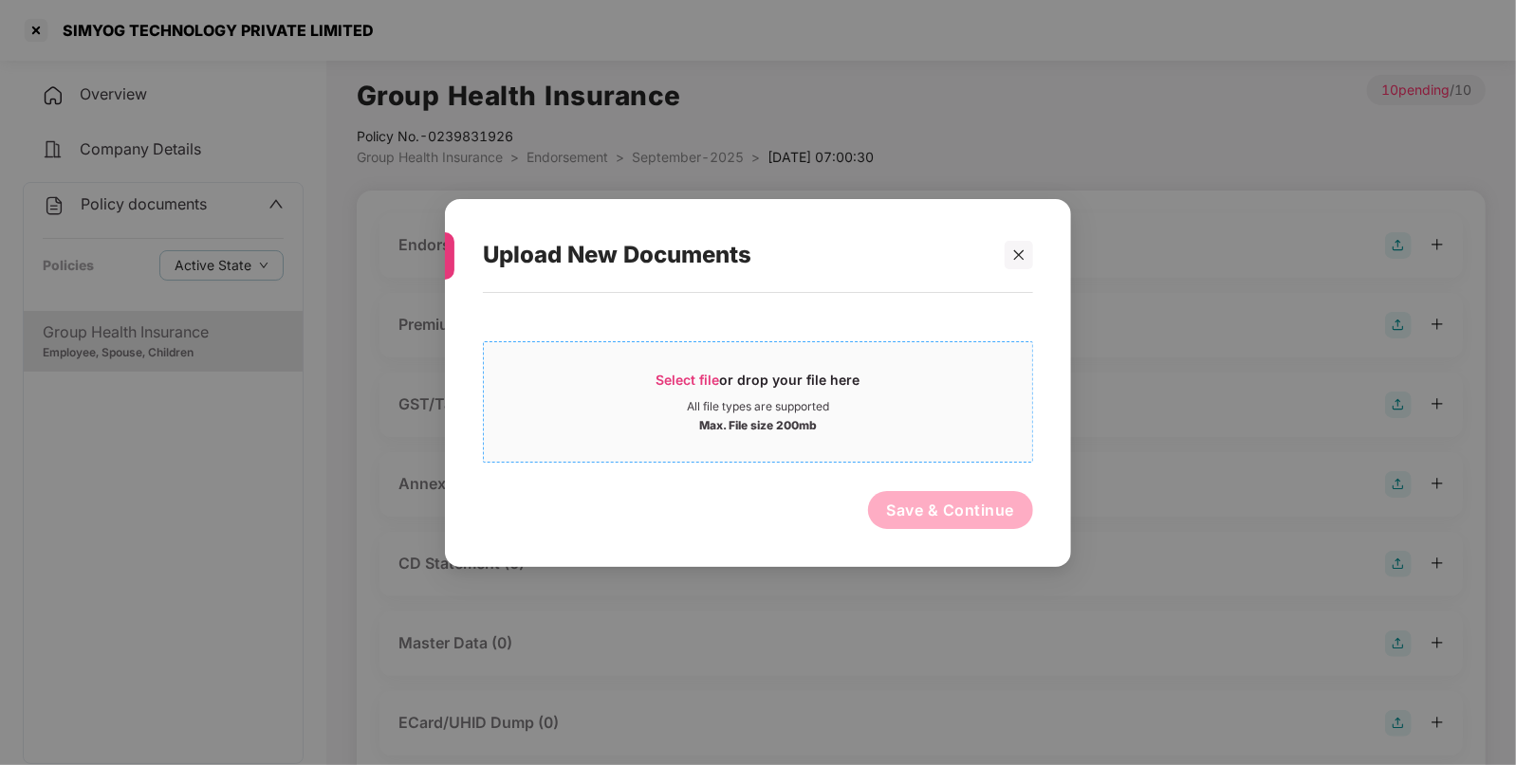
click at [754, 409] on div "All file types are supported" at bounding box center [758, 405] width 142 height 15
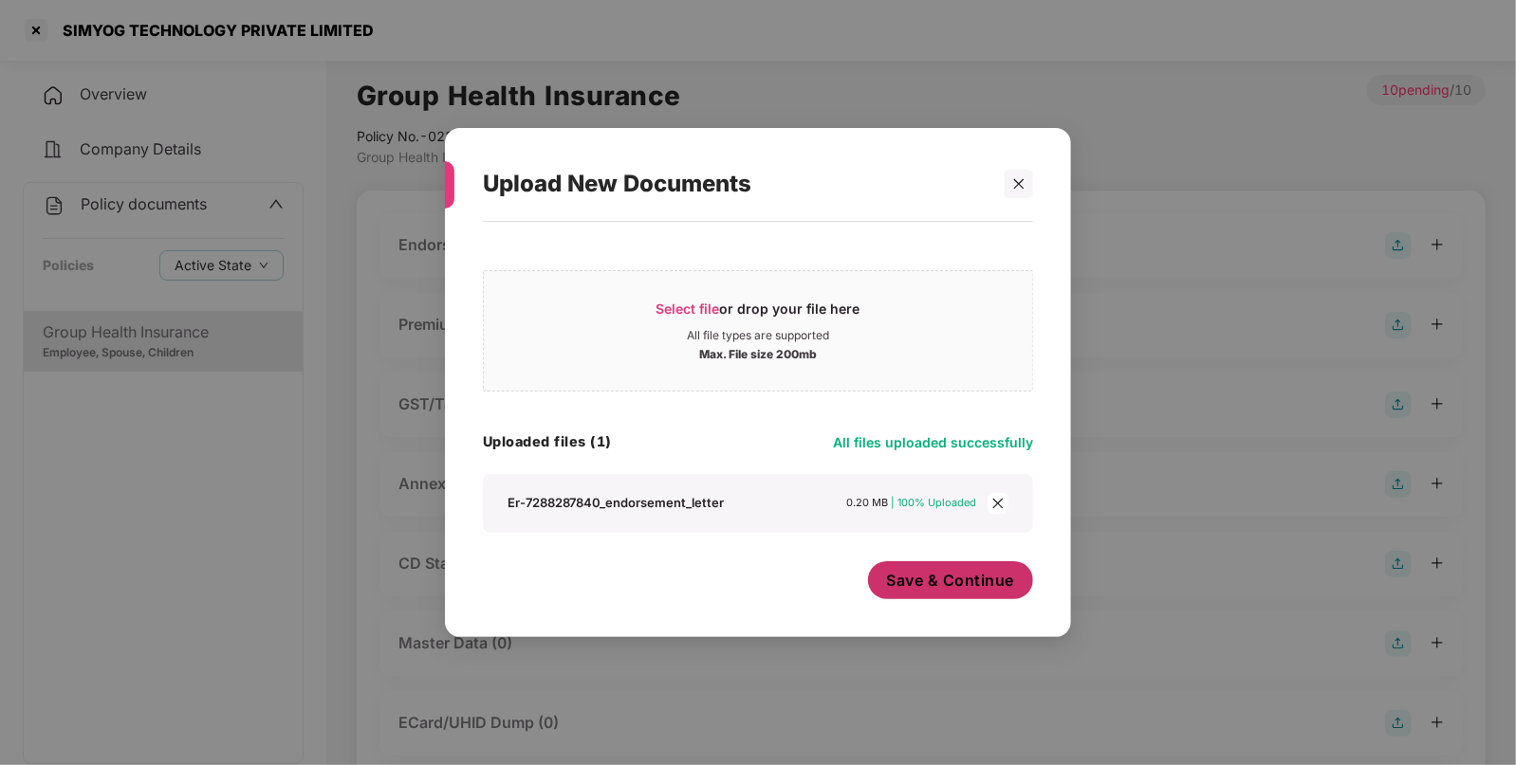
click at [979, 580] on span "Save & Continue" at bounding box center [951, 580] width 128 height 21
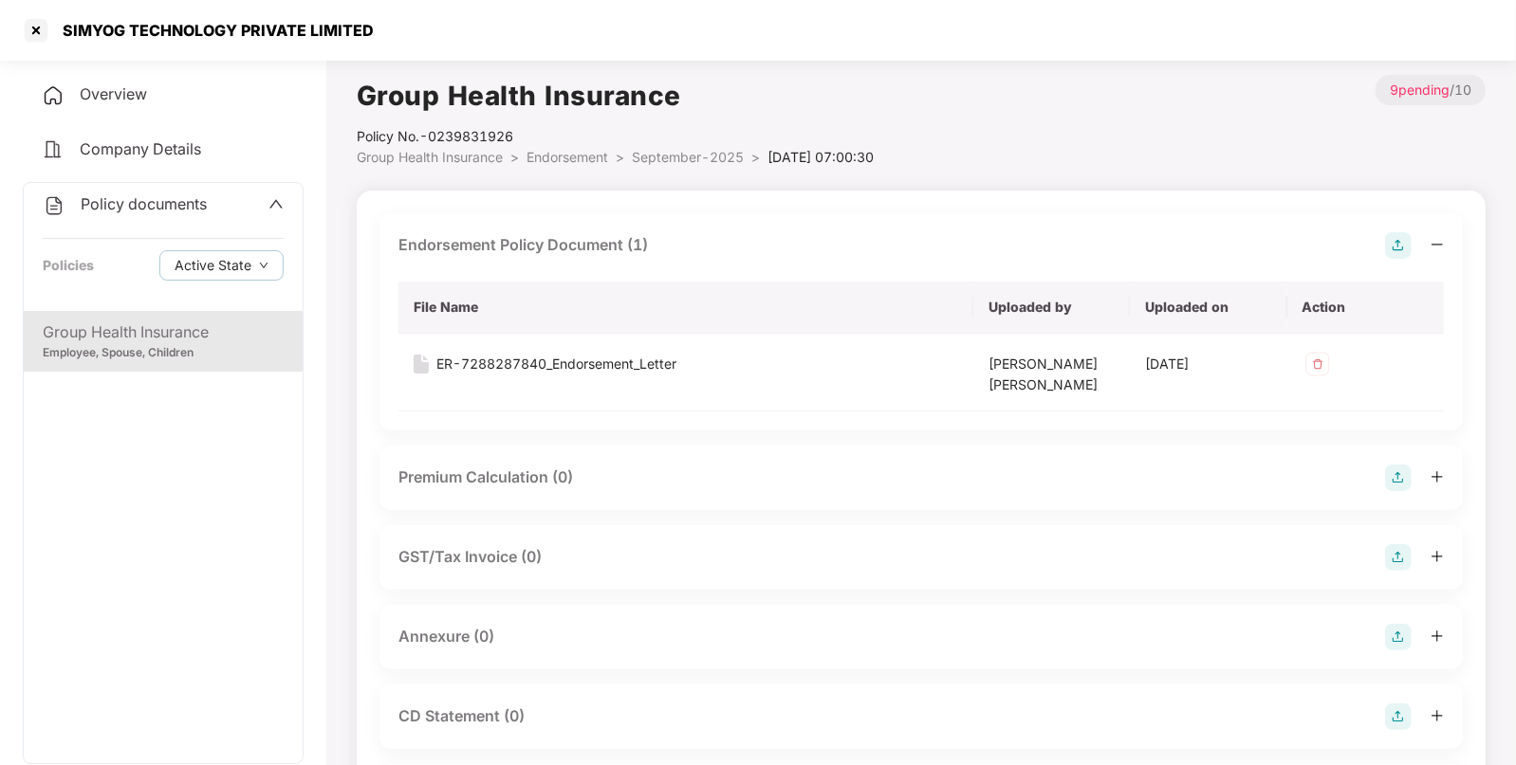
click at [1406, 640] on img at bounding box center [1398, 637] width 27 height 27
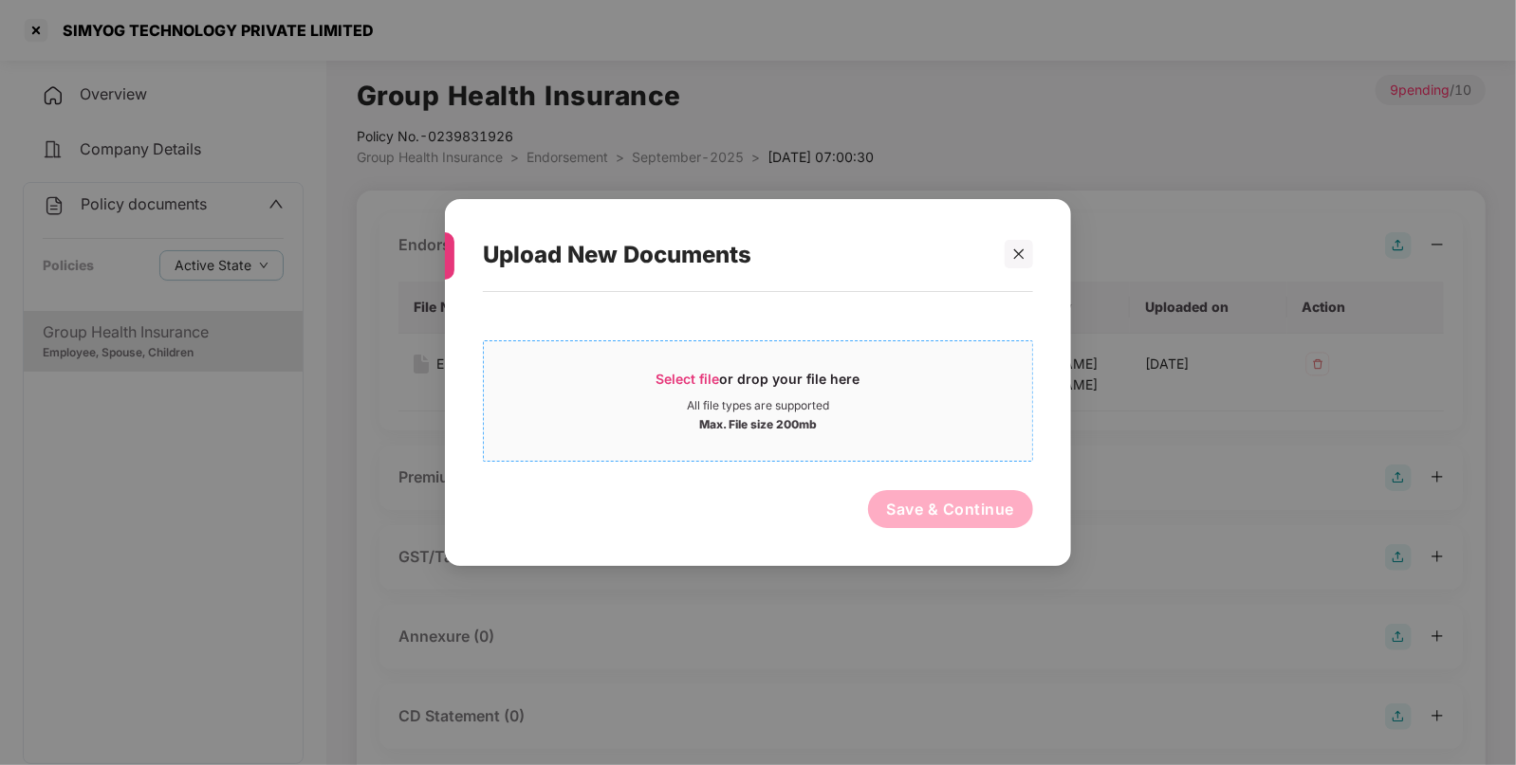
click at [841, 418] on div "Max. File size 200mb" at bounding box center [758, 423] width 548 height 19
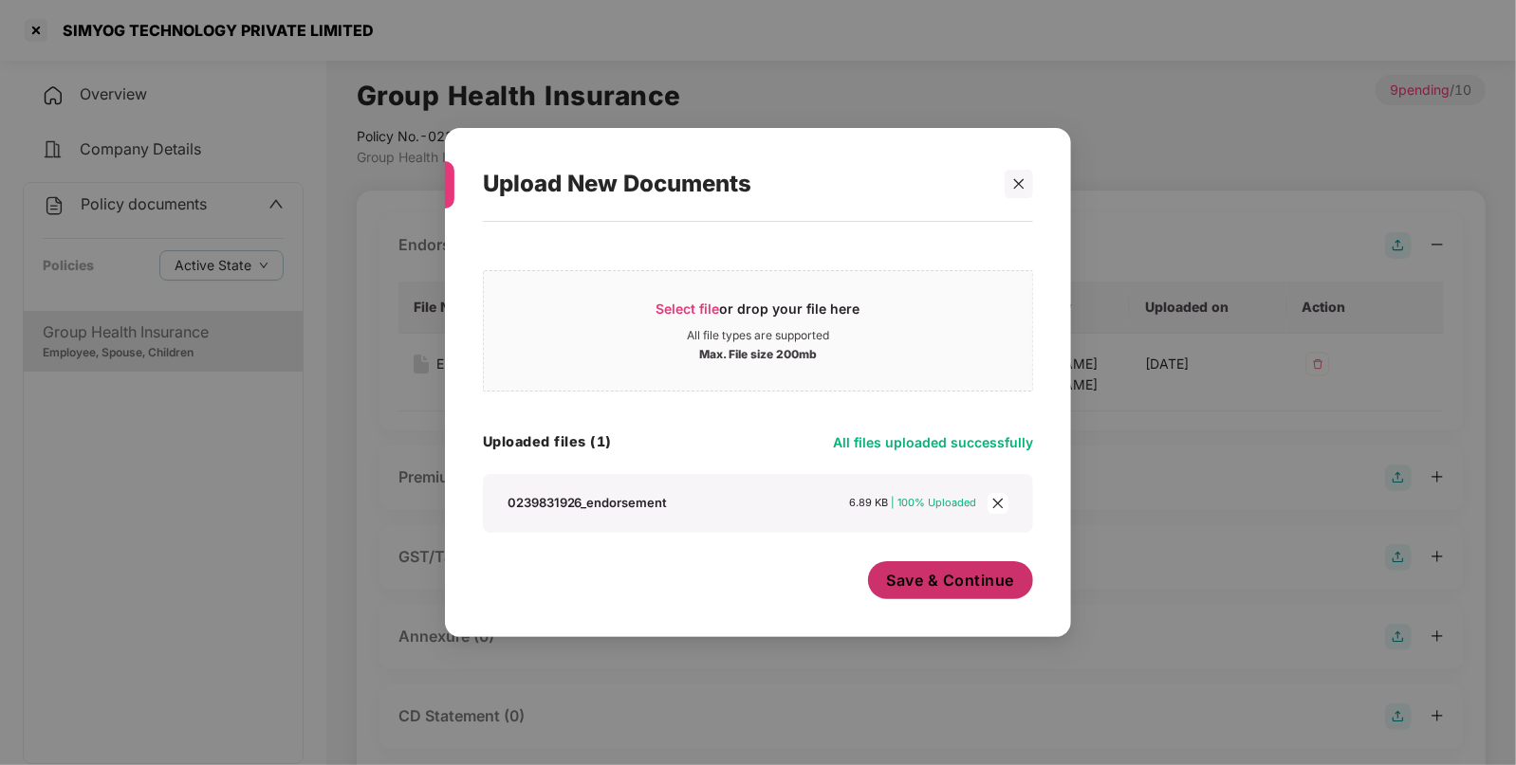
click at [958, 591] on span "Save & Continue" at bounding box center [951, 580] width 128 height 21
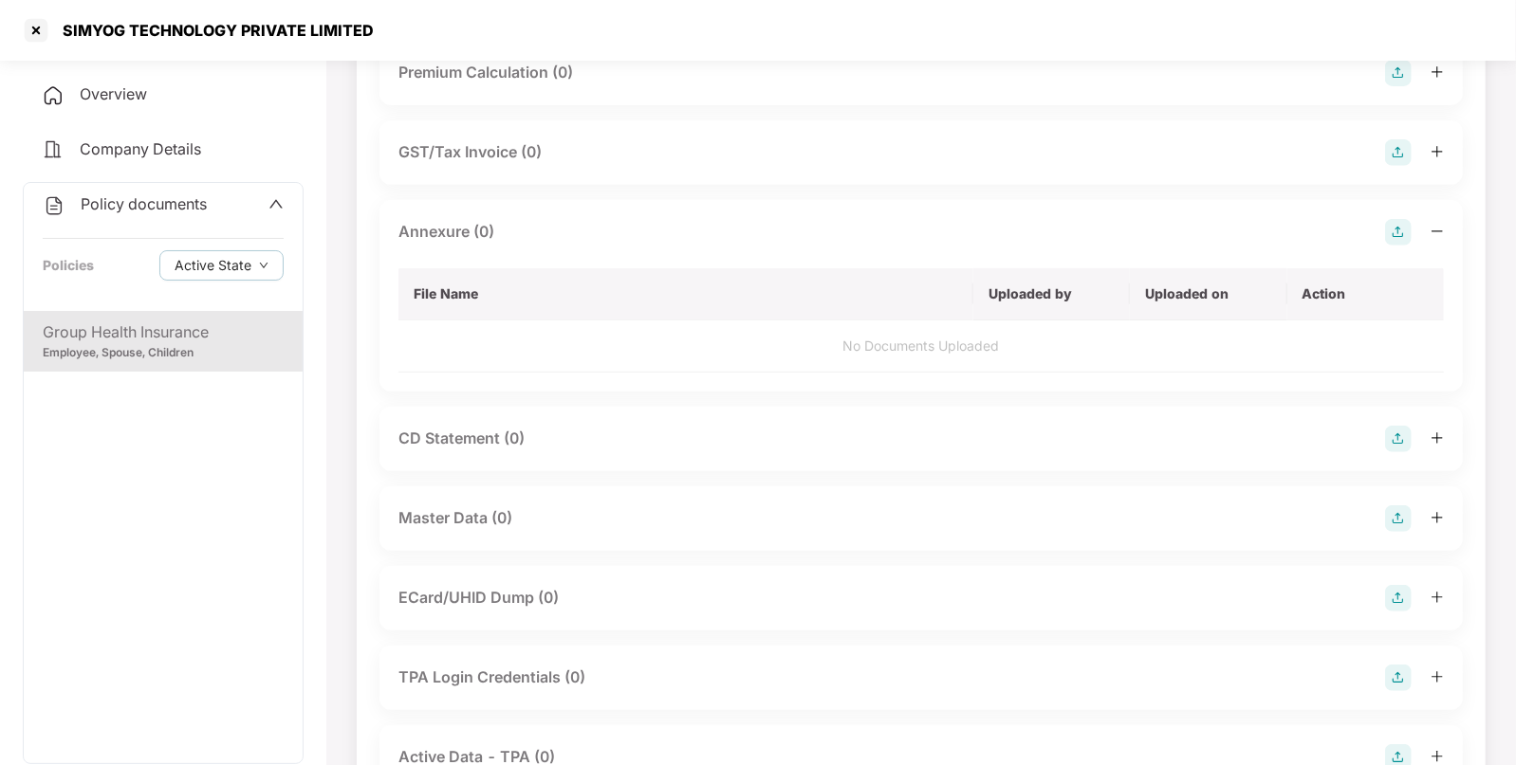
scroll to position [424, 0]
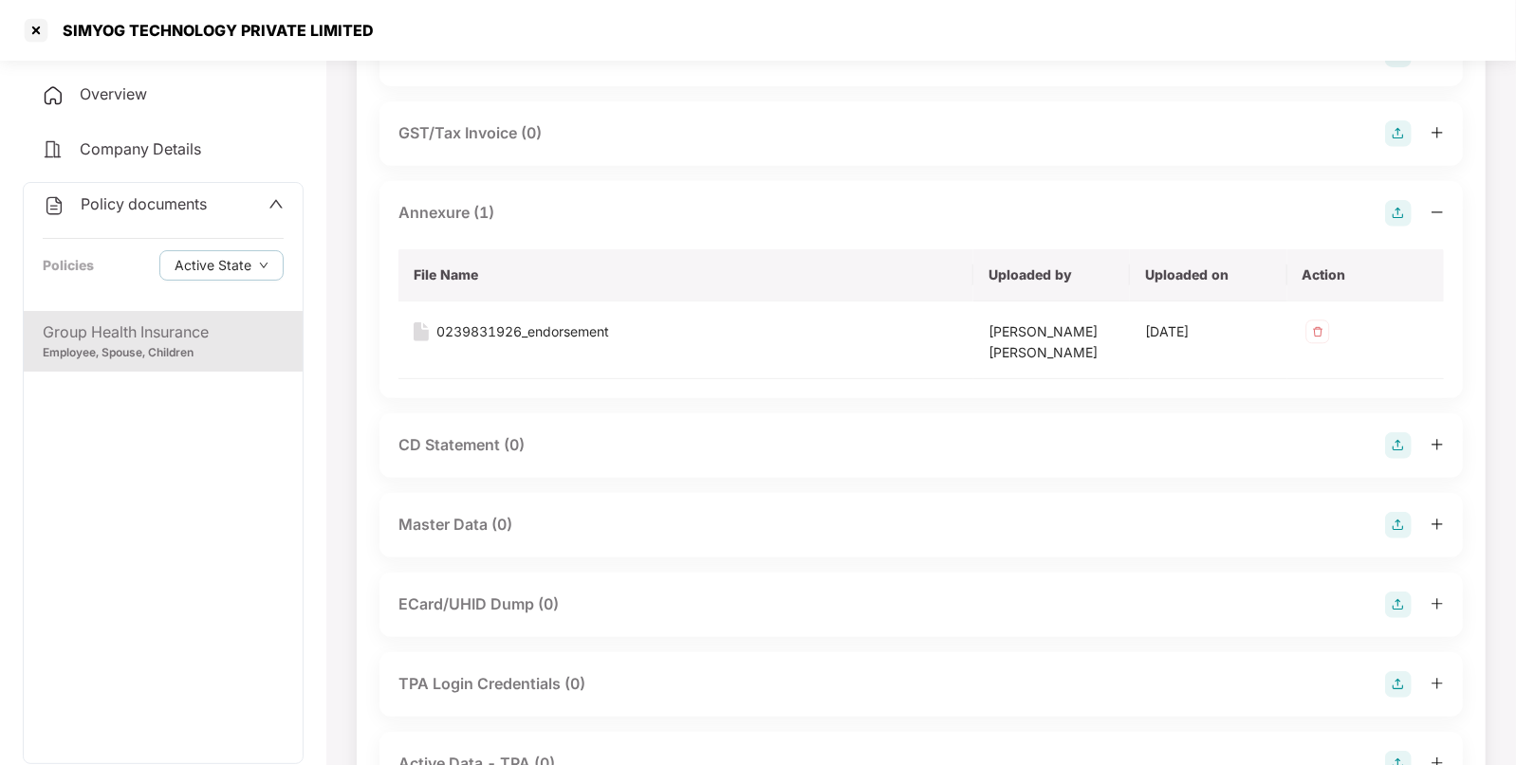
click at [1395, 522] on img at bounding box center [1398, 525] width 27 height 27
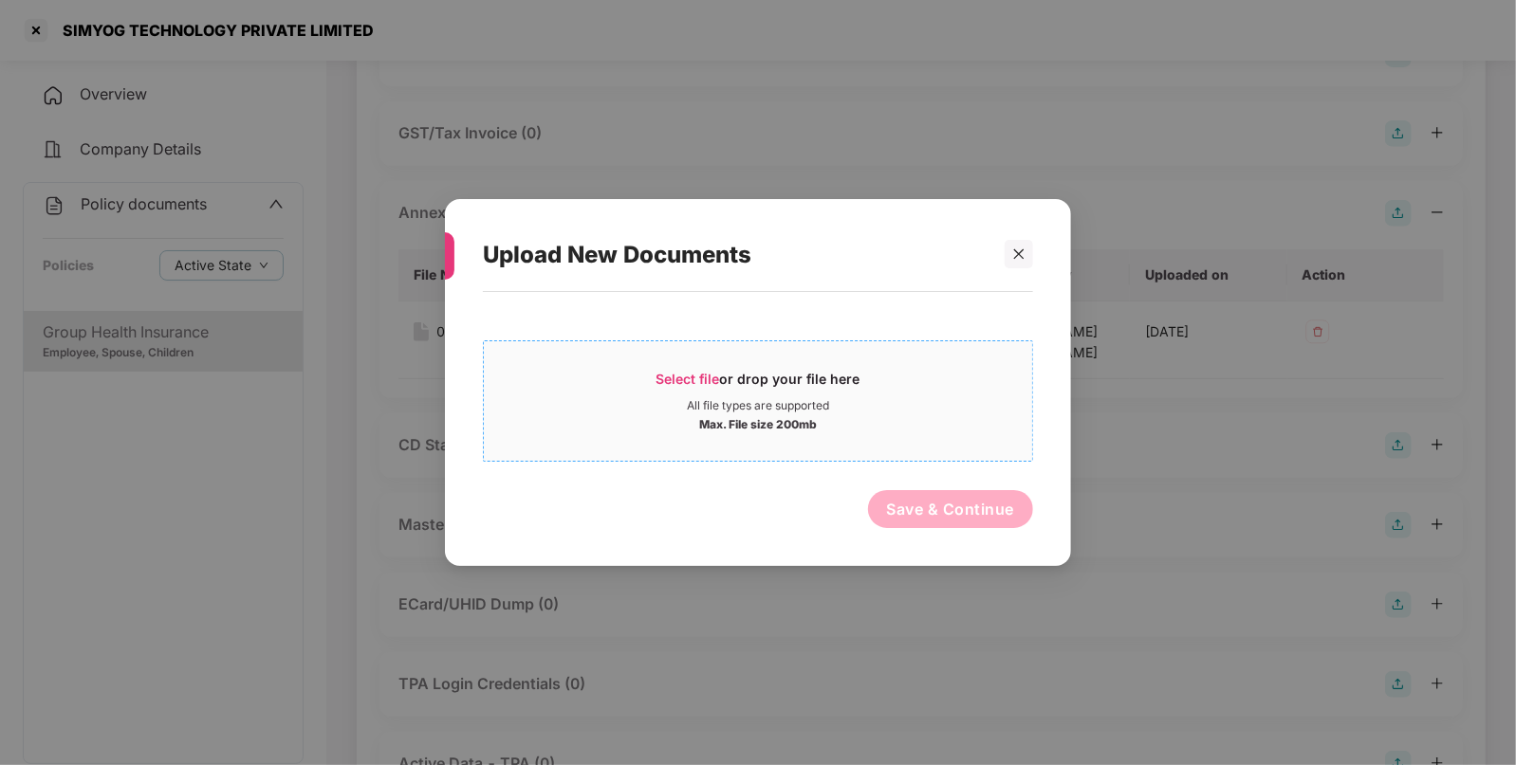
click at [859, 434] on span "Select file or drop your file here All file types are supported Max. File size …" at bounding box center [758, 401] width 548 height 91
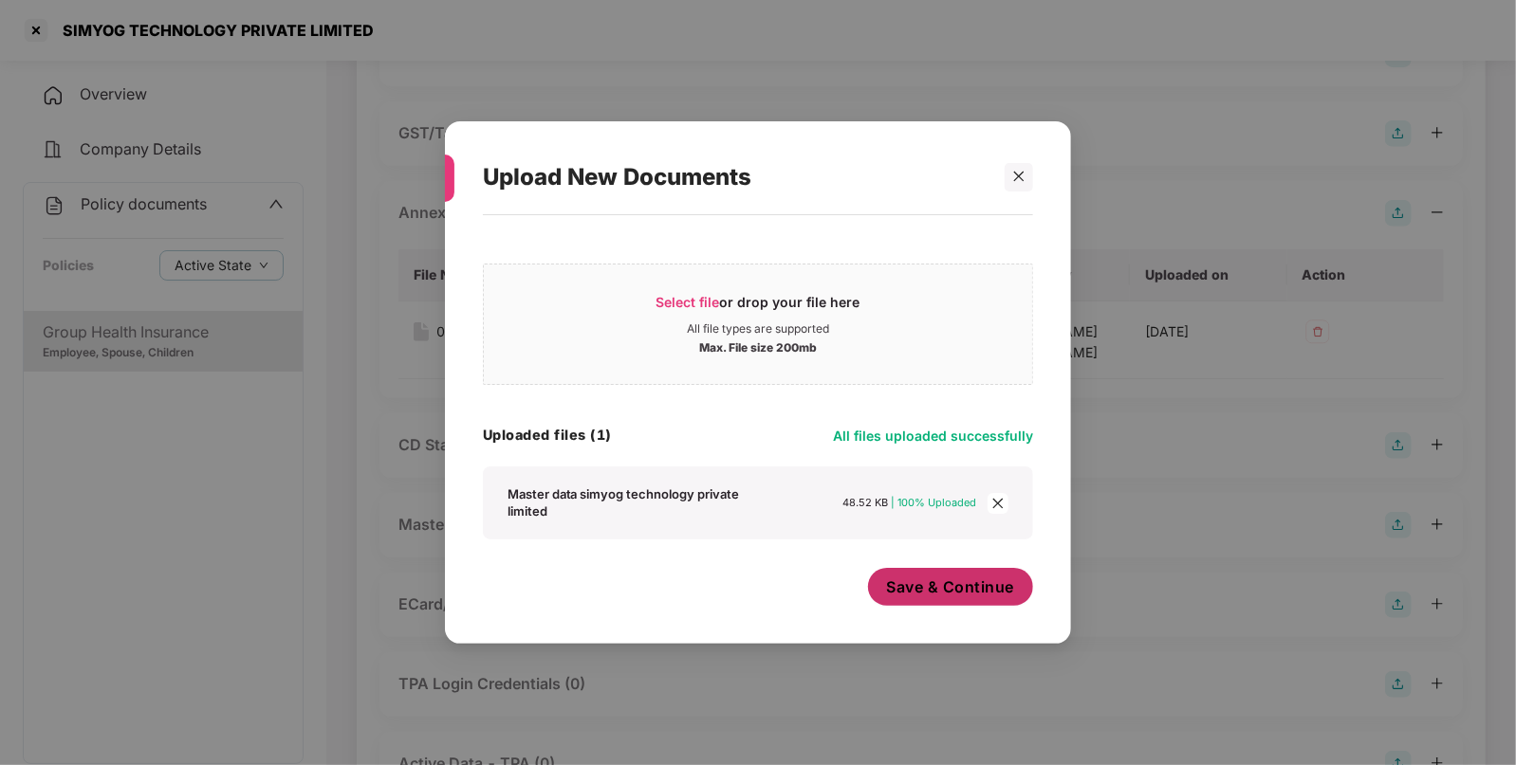
click at [925, 593] on span "Save & Continue" at bounding box center [951, 587] width 128 height 21
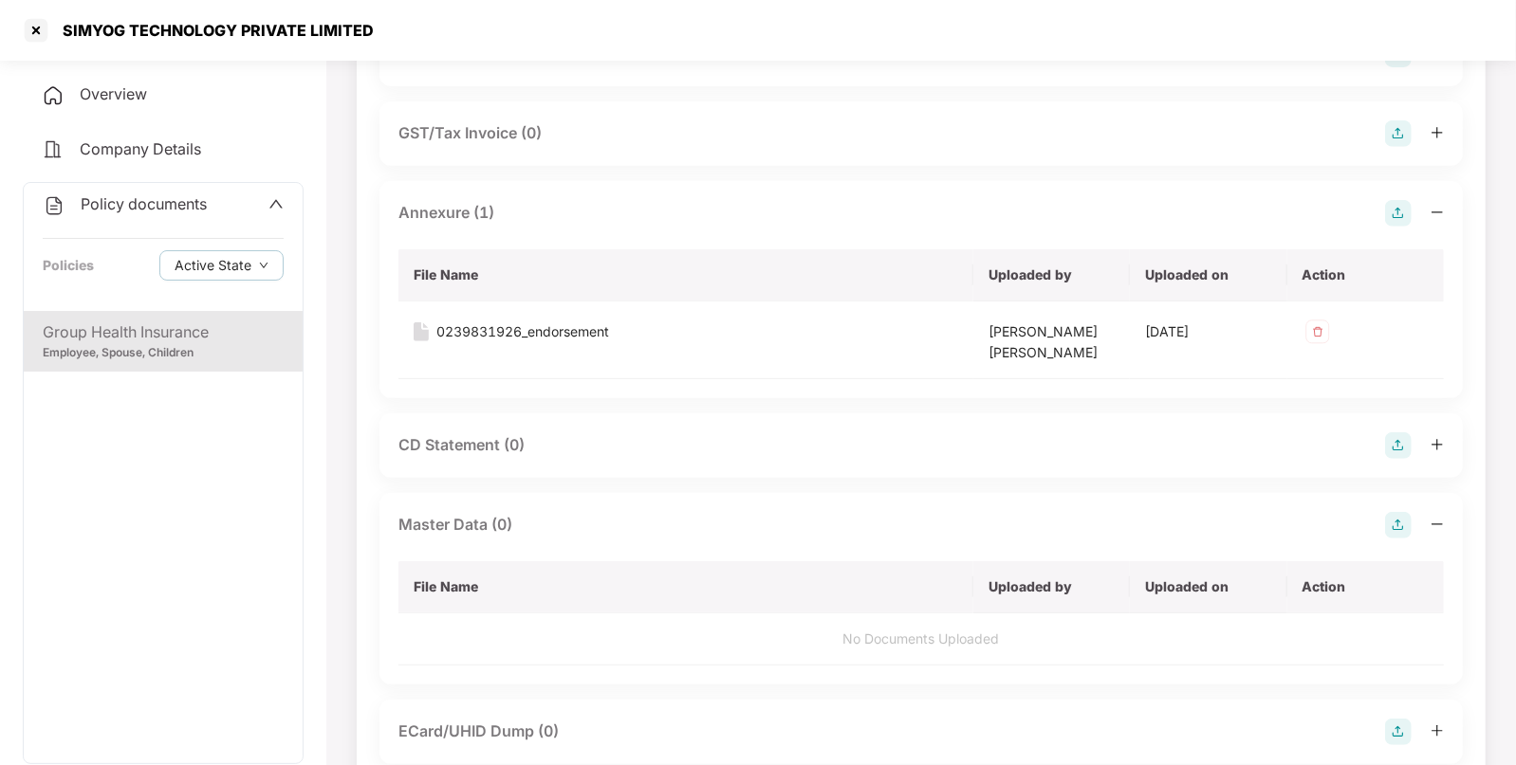
scroll to position [721, 0]
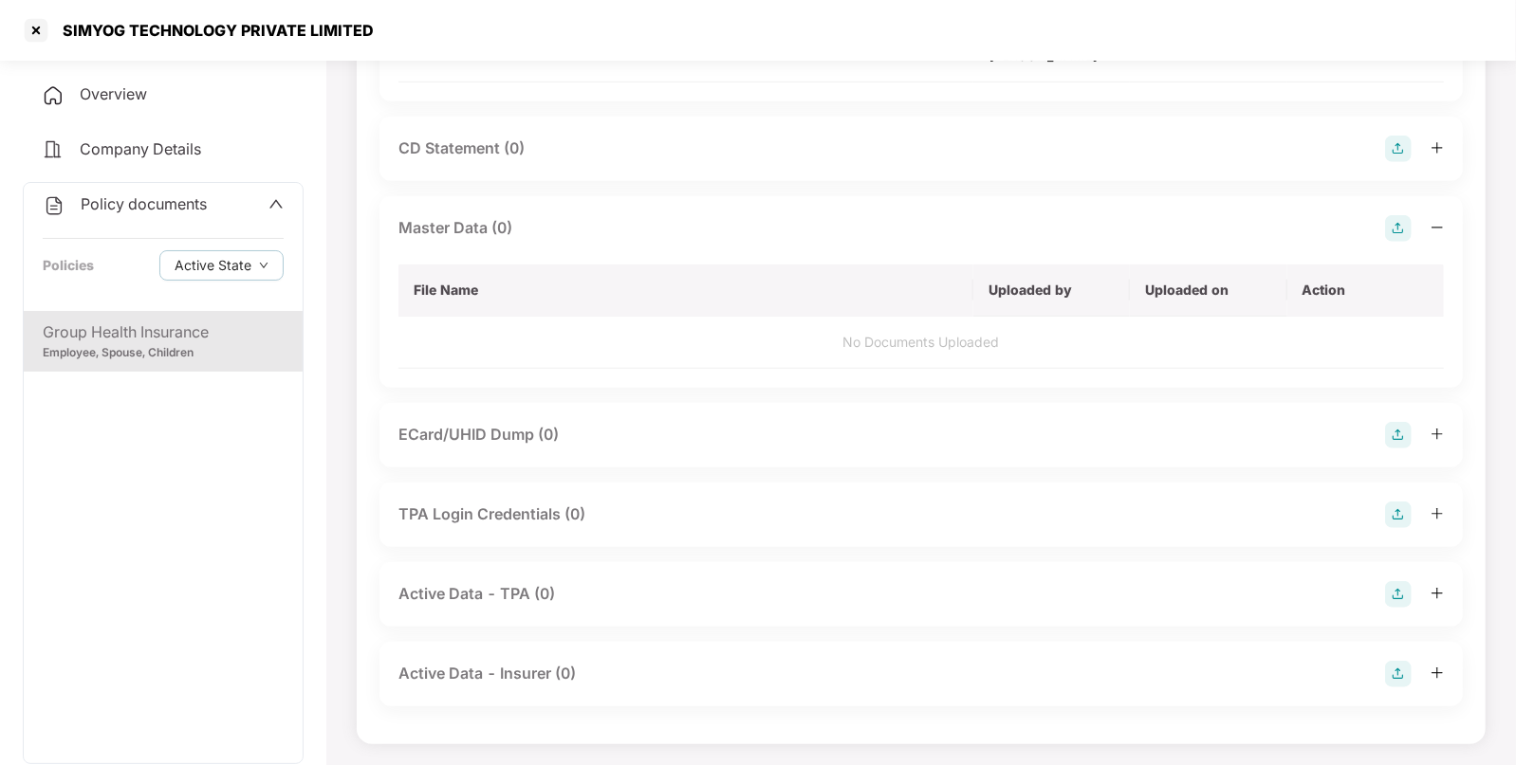
click at [76, 197] on div "Policy documents" at bounding box center [125, 205] width 164 height 25
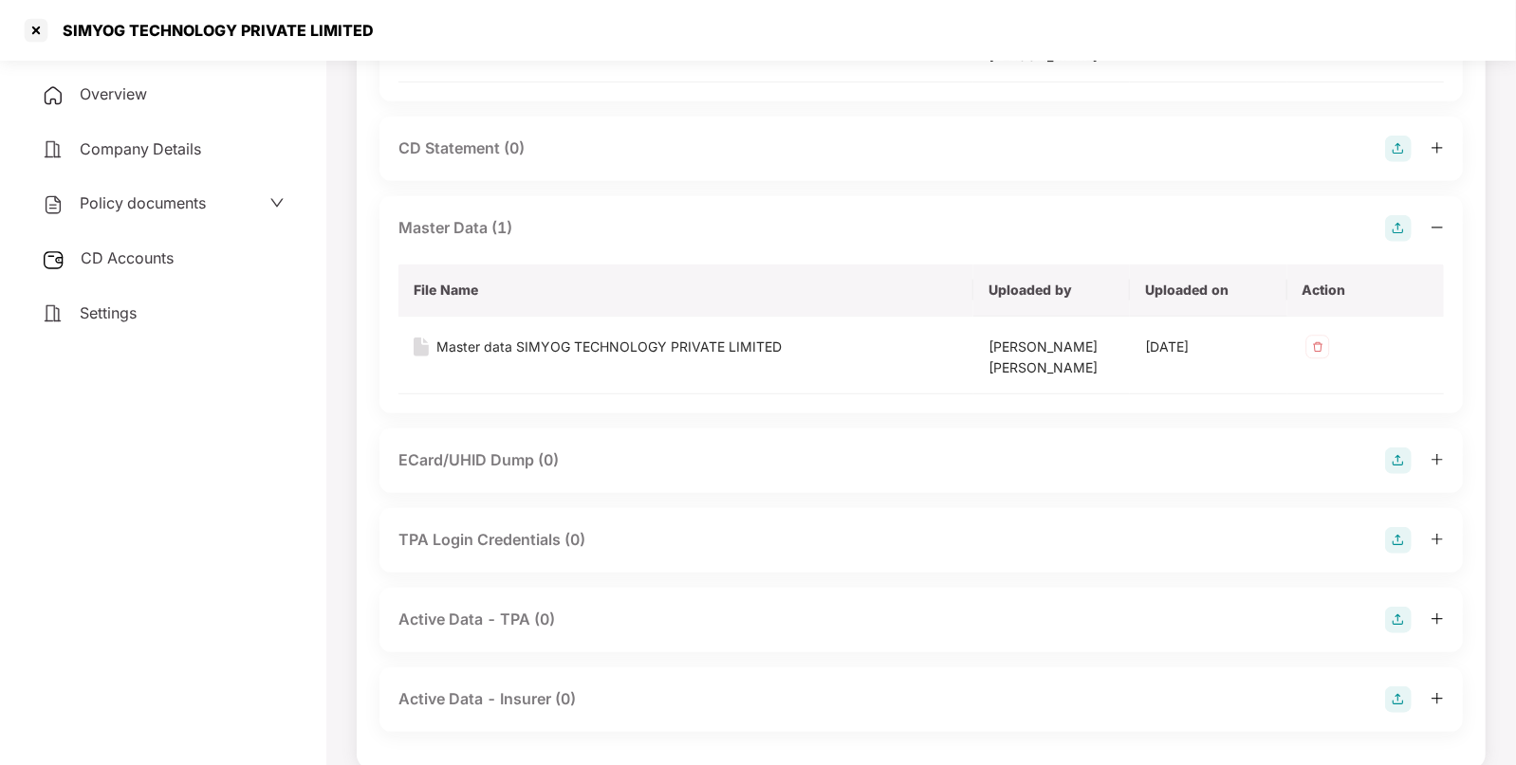
click at [140, 265] on span "CD Accounts" at bounding box center [127, 257] width 93 height 19
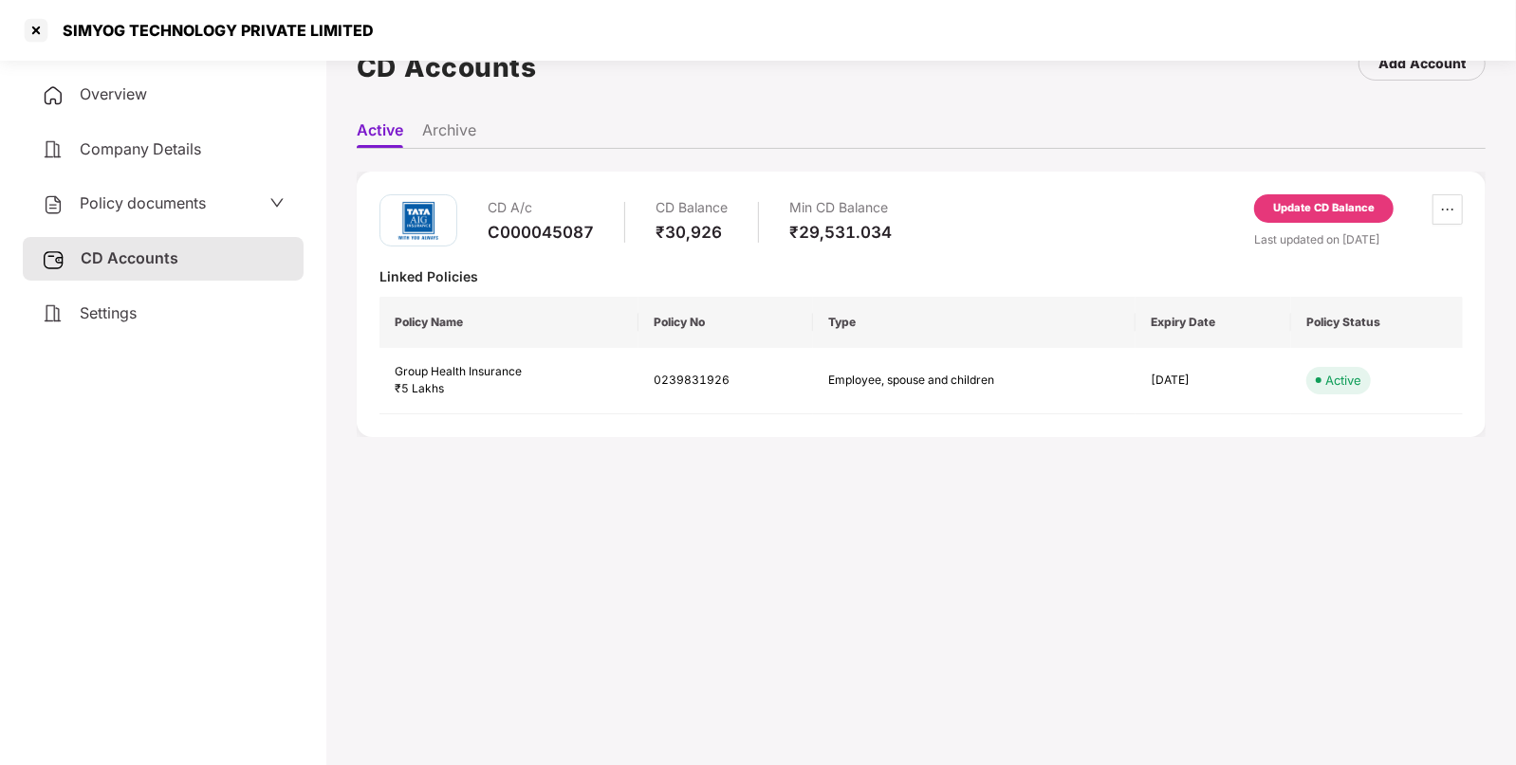
click at [1338, 218] on div "Update CD Balance" at bounding box center [1323, 208] width 139 height 28
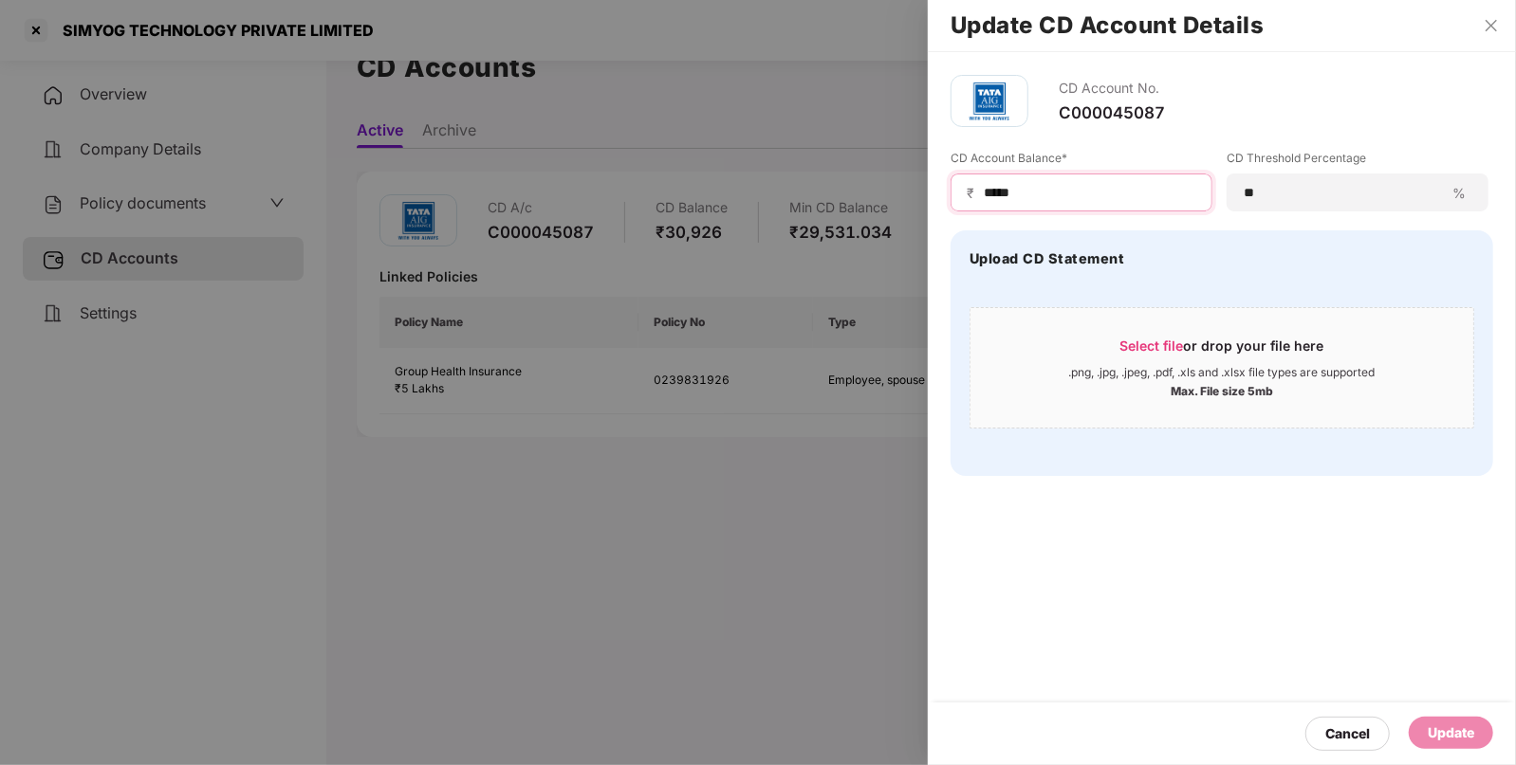
click at [1104, 198] on input "*****" at bounding box center [1089, 193] width 214 height 20
type input "*"
type input "*****"
click at [1484, 747] on div "Update" at bounding box center [1450, 734] width 84 height 34
click at [1451, 731] on div "Update" at bounding box center [1450, 733] width 46 height 21
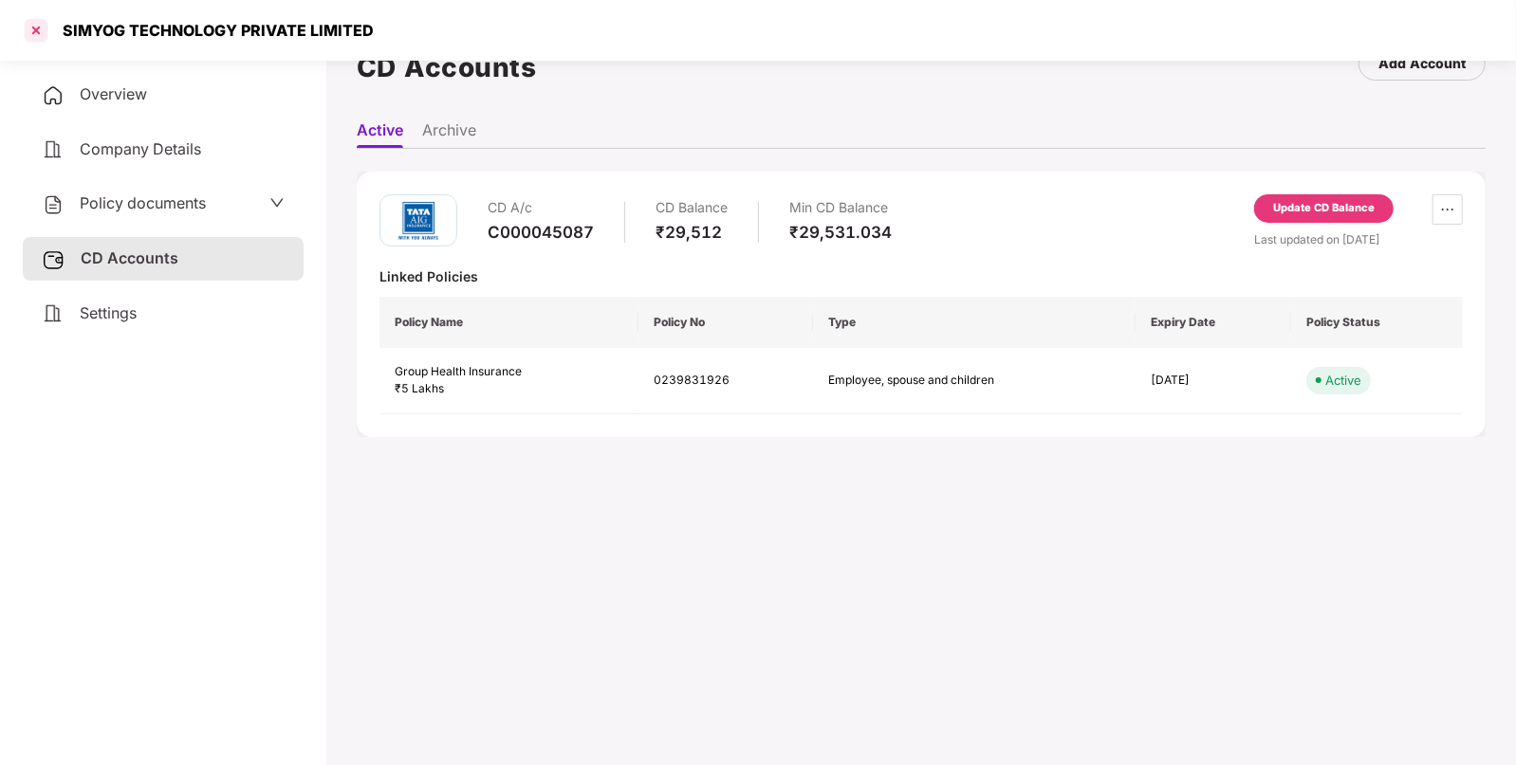
click at [34, 30] on div at bounding box center [36, 30] width 30 height 30
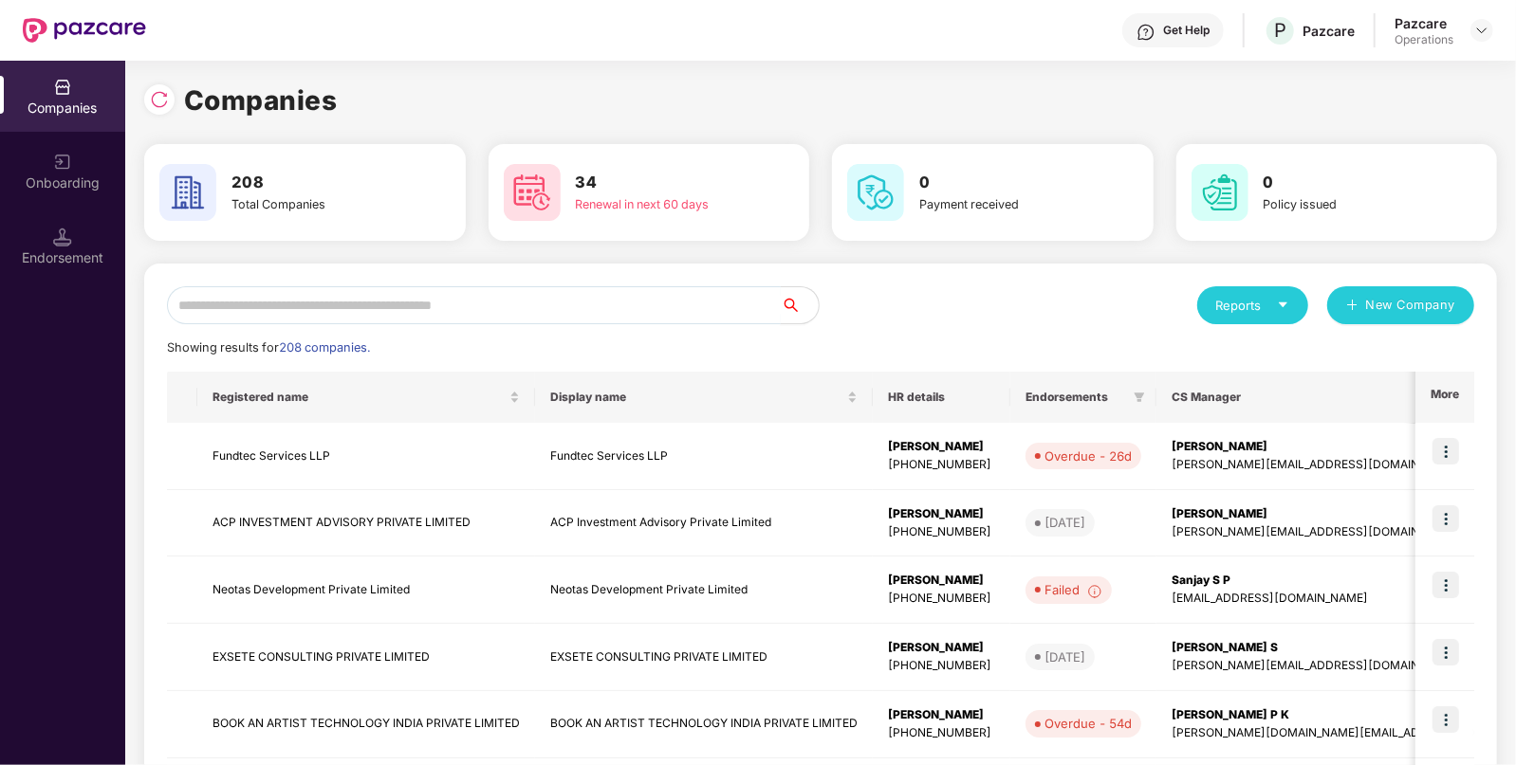
click at [460, 301] on input "text" at bounding box center [474, 305] width 614 height 38
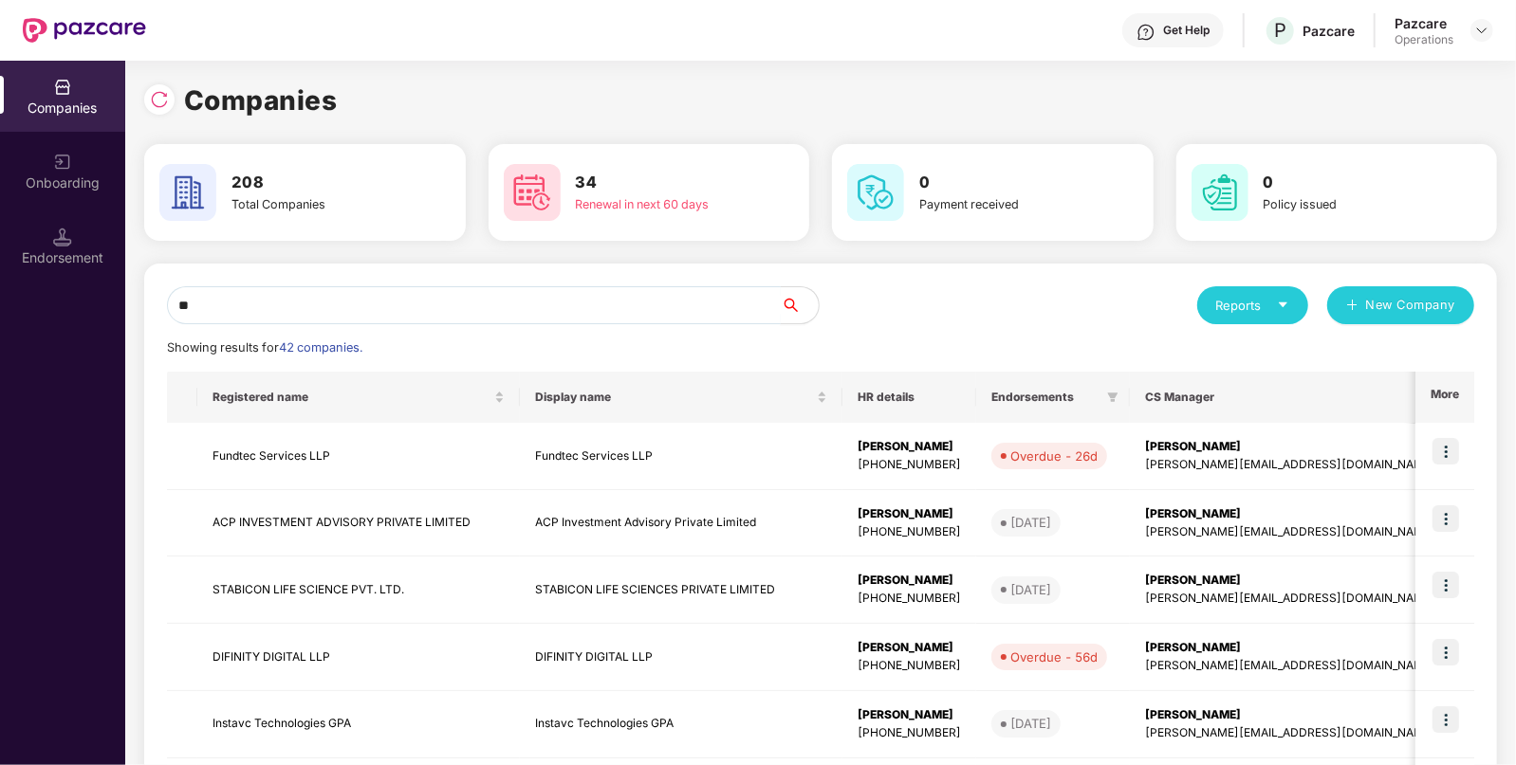
type input "*"
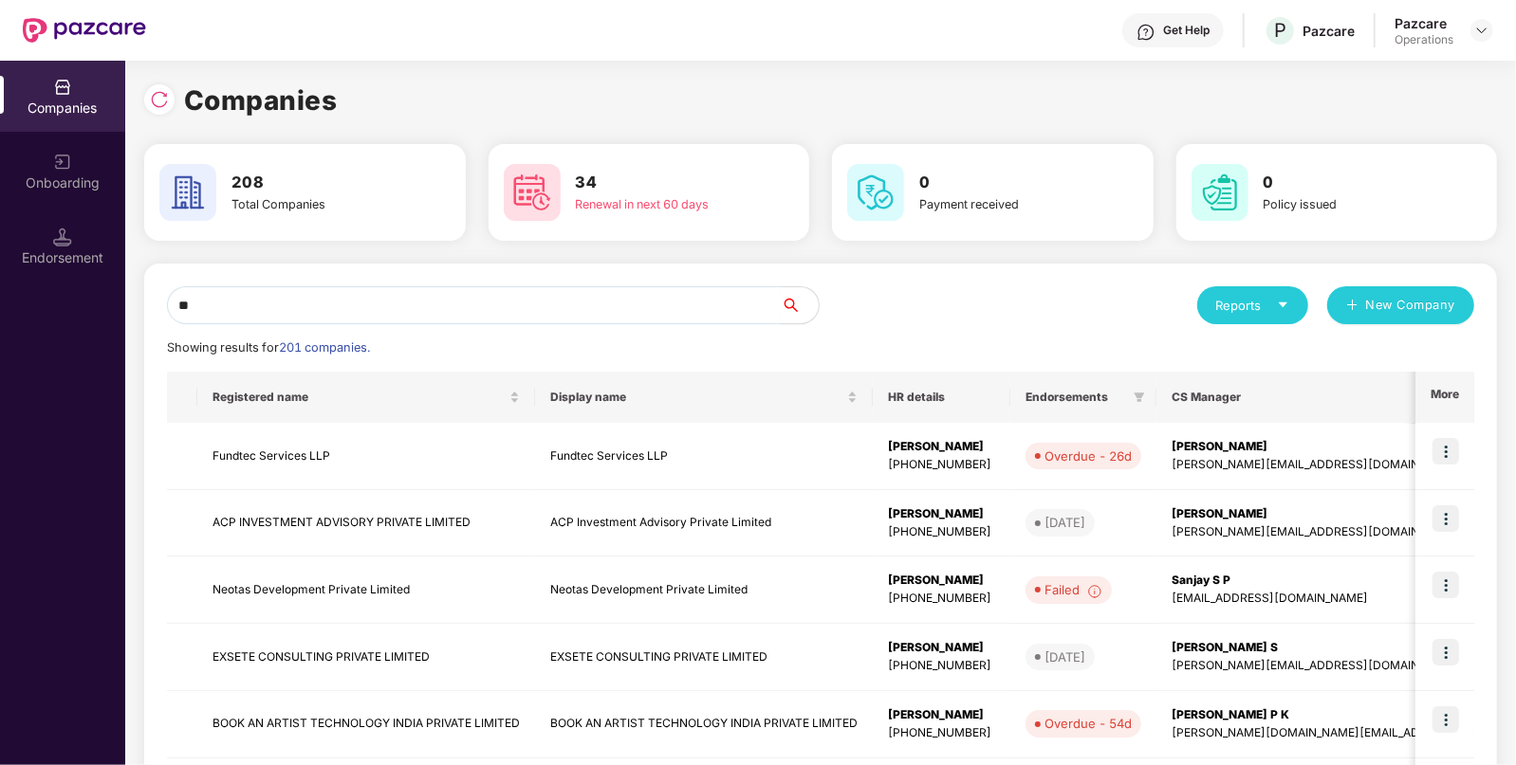
type input "*"
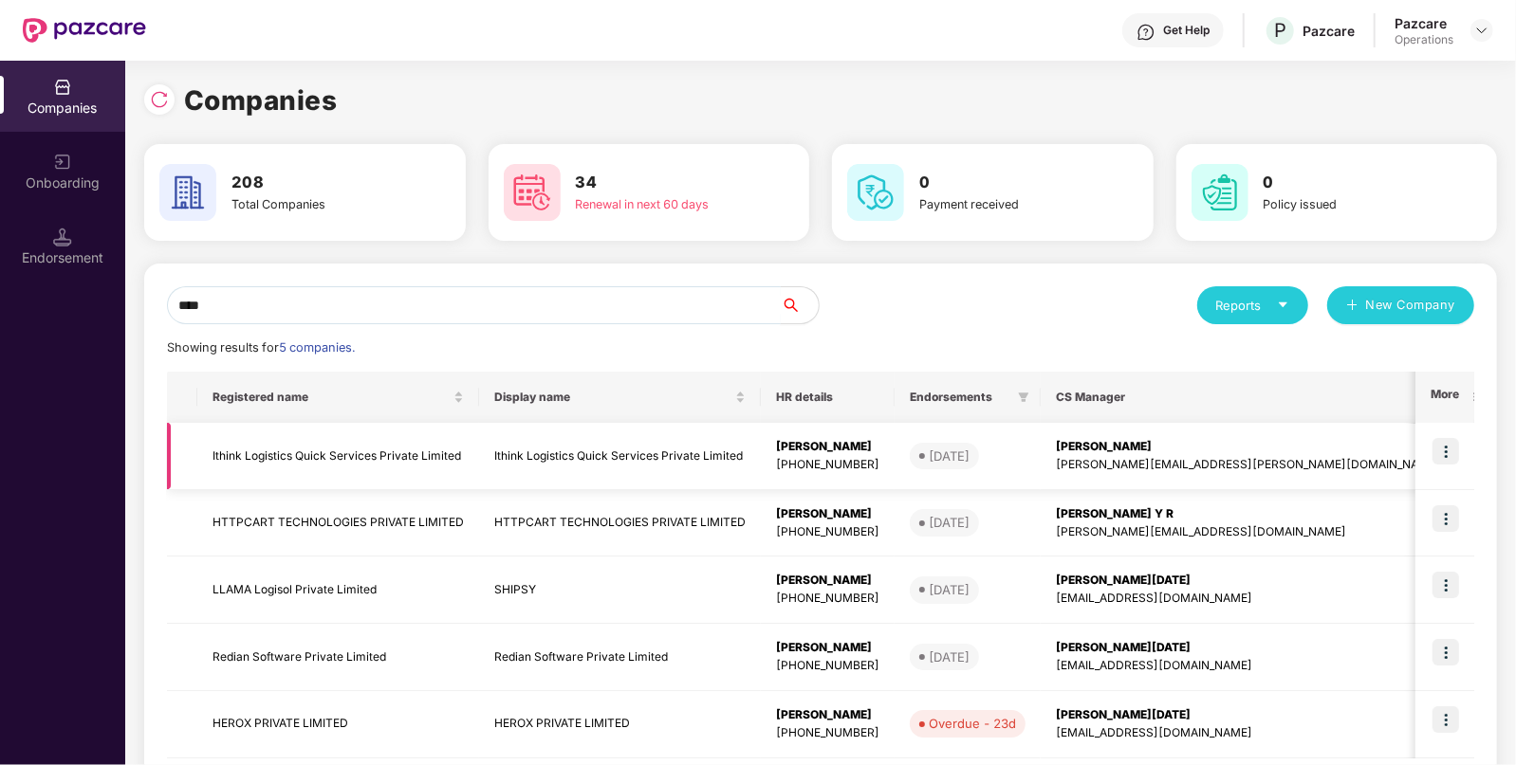
type input "****"
click at [437, 465] on td "Ithink Logistics Quick Services Private Limited" at bounding box center [338, 456] width 282 height 67
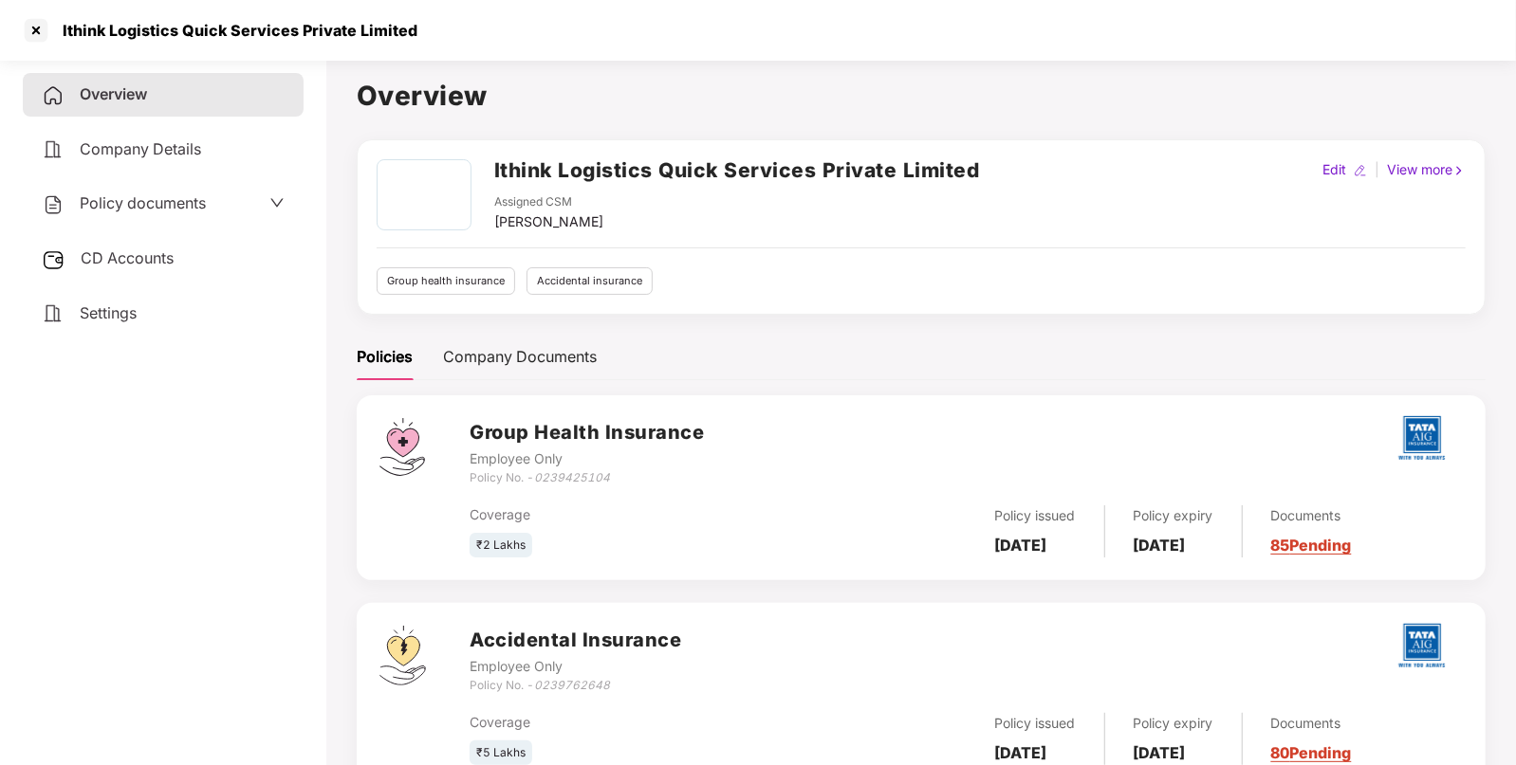
click at [203, 220] on div "Policy documents" at bounding box center [163, 204] width 281 height 44
click at [221, 188] on div "Policy documents" at bounding box center [163, 204] width 281 height 44
click at [215, 199] on div "Policy documents" at bounding box center [163, 204] width 243 height 25
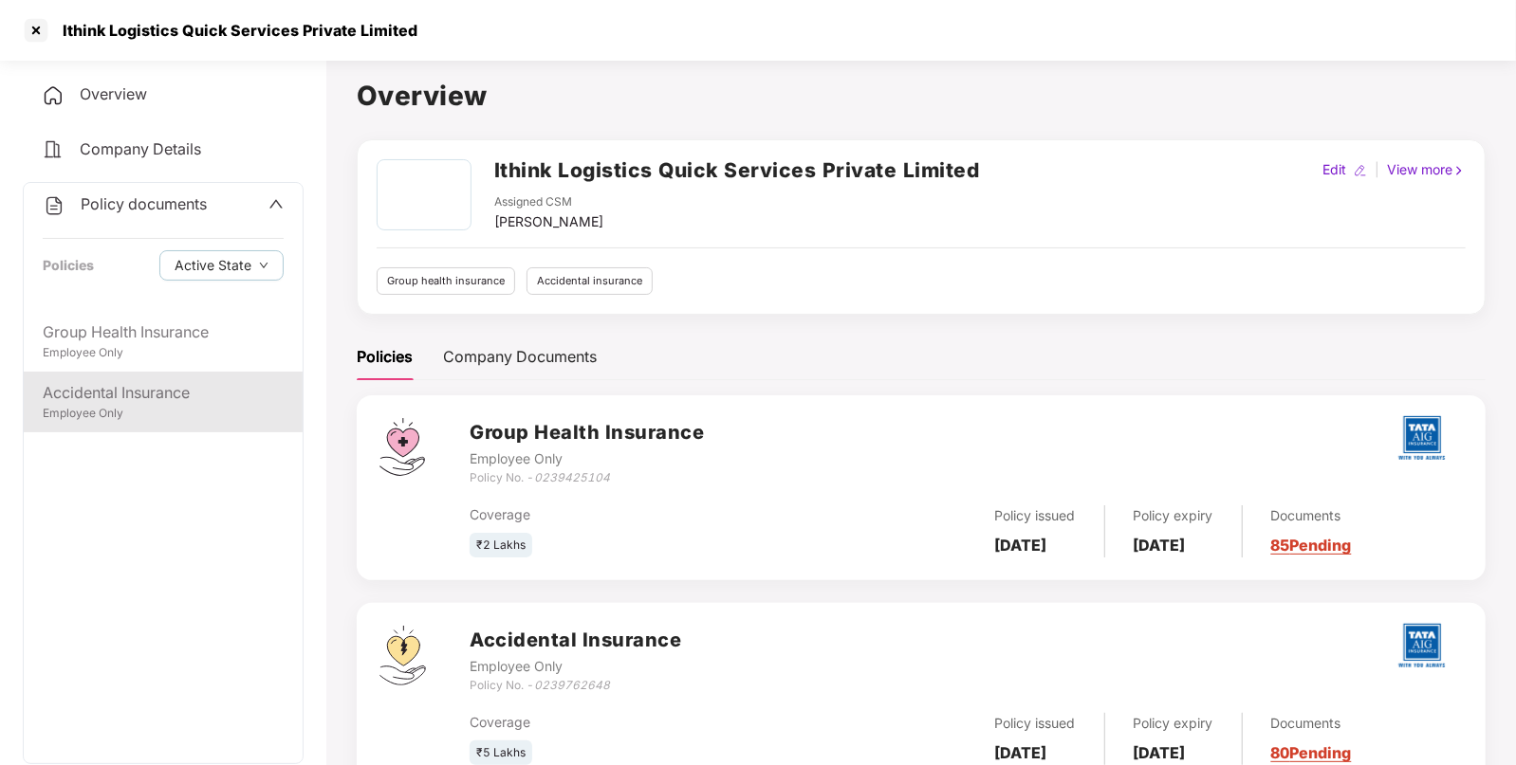
click at [106, 394] on div "Accidental Insurance" at bounding box center [163, 393] width 241 height 24
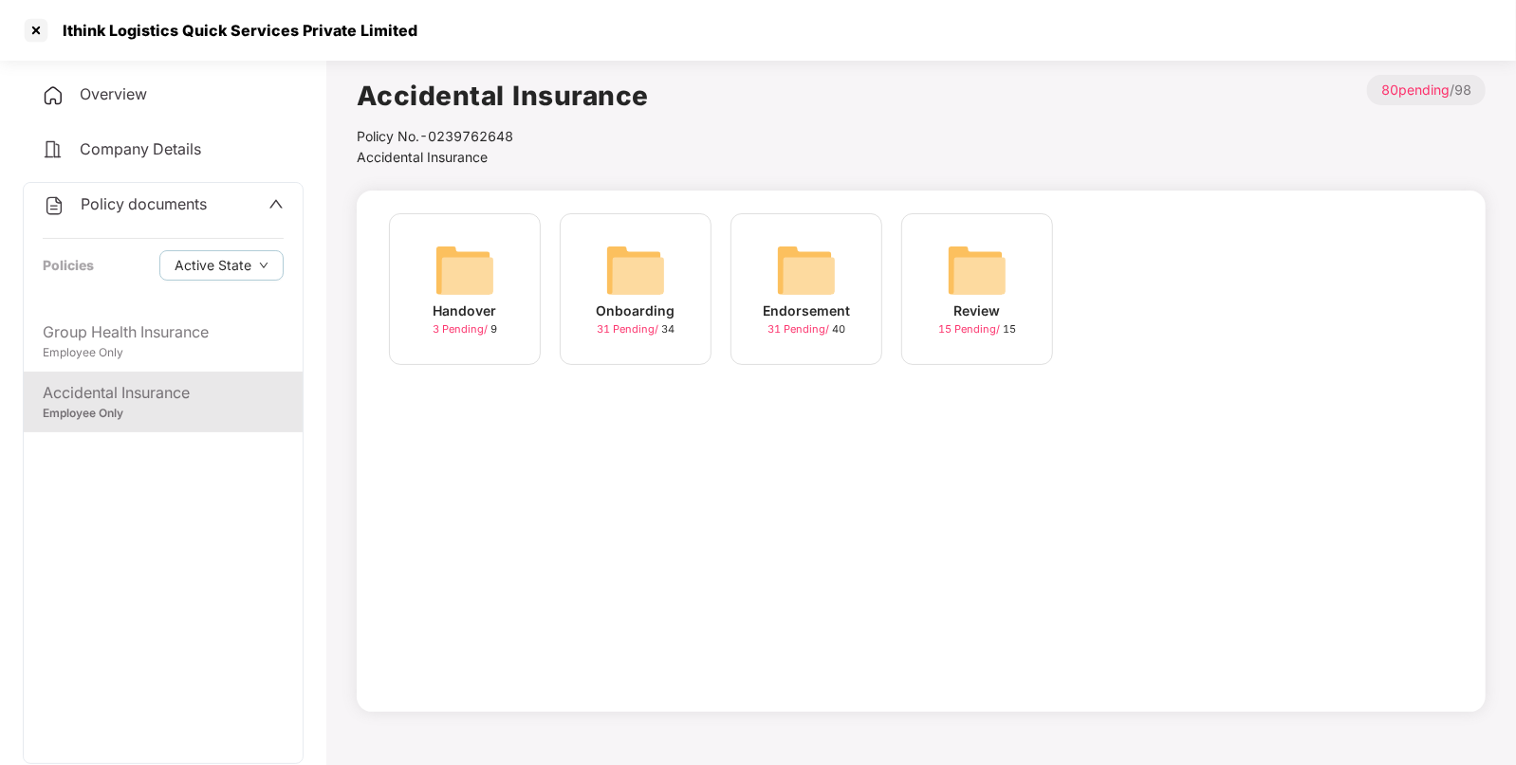
click at [768, 266] on div "Endorsement 31 Pending / 40" at bounding box center [806, 289] width 152 height 152
drag, startPoint x: 1121, startPoint y: 256, endPoint x: 1060, endPoint y: 269, distance: 62.1
click at [1121, 254] on img at bounding box center [1147, 270] width 61 height 61
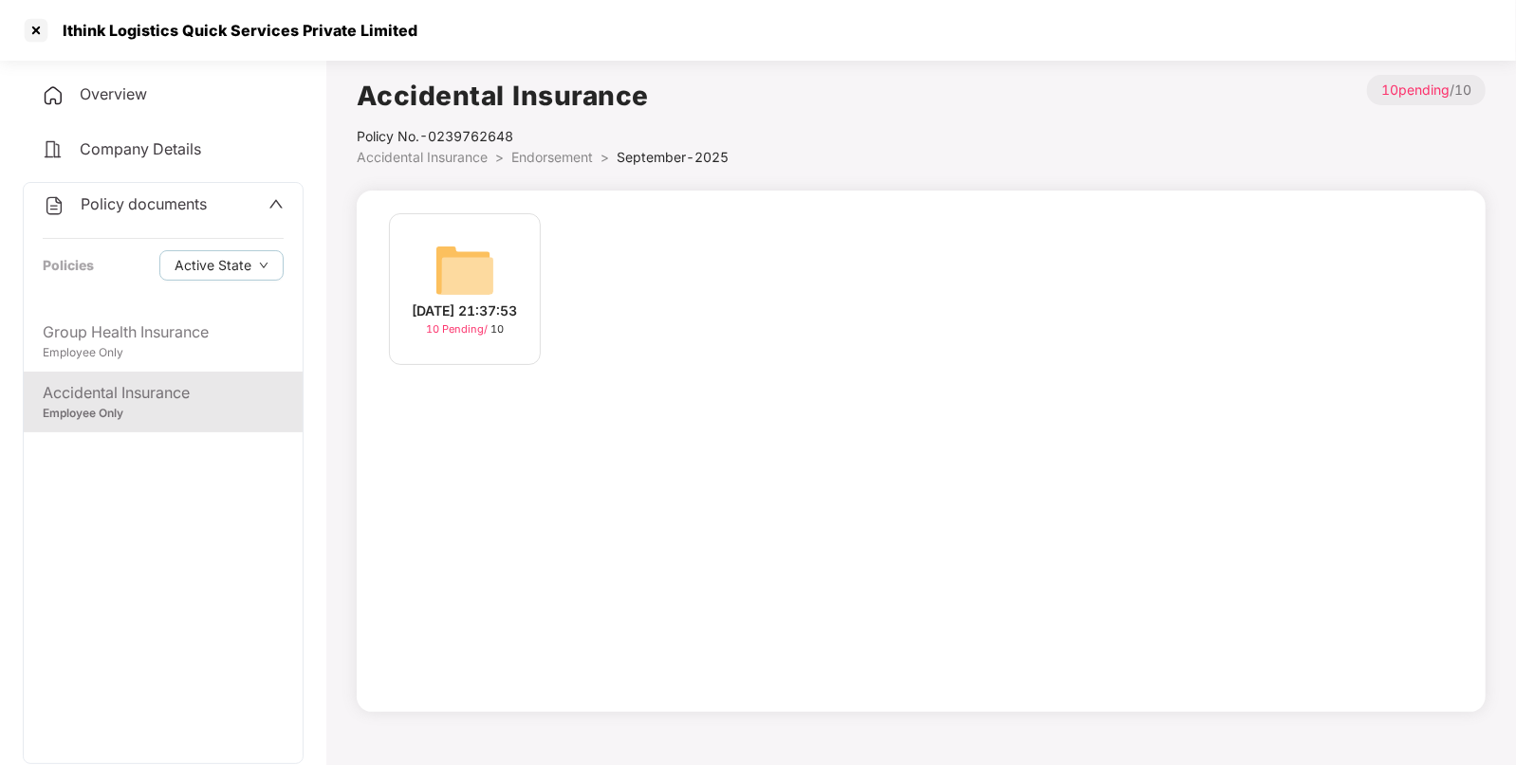
click at [417, 284] on div "[DATE] 21:37:53 10 Pending / 10" at bounding box center [465, 289] width 152 height 152
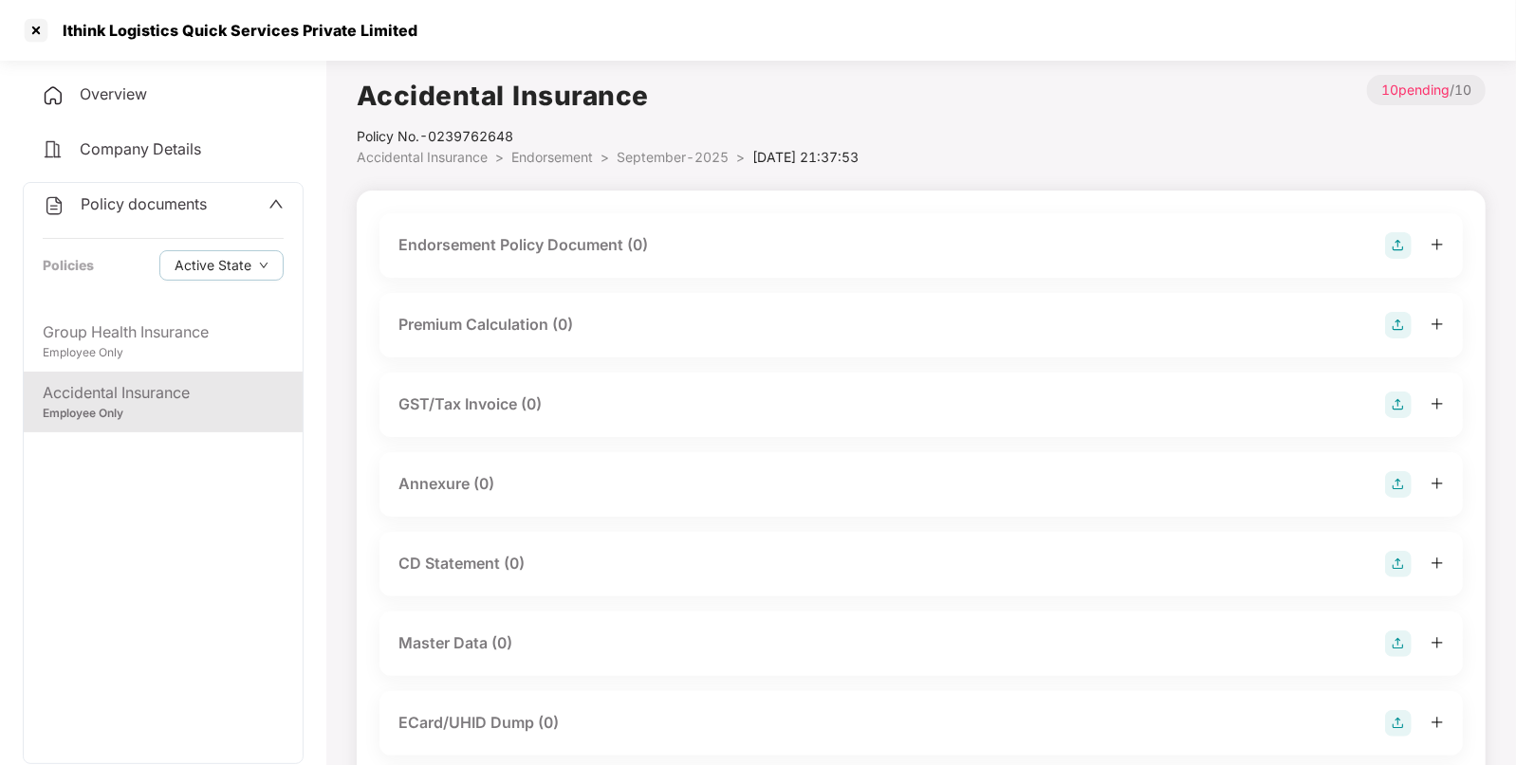
click at [1394, 237] on img at bounding box center [1398, 245] width 27 height 27
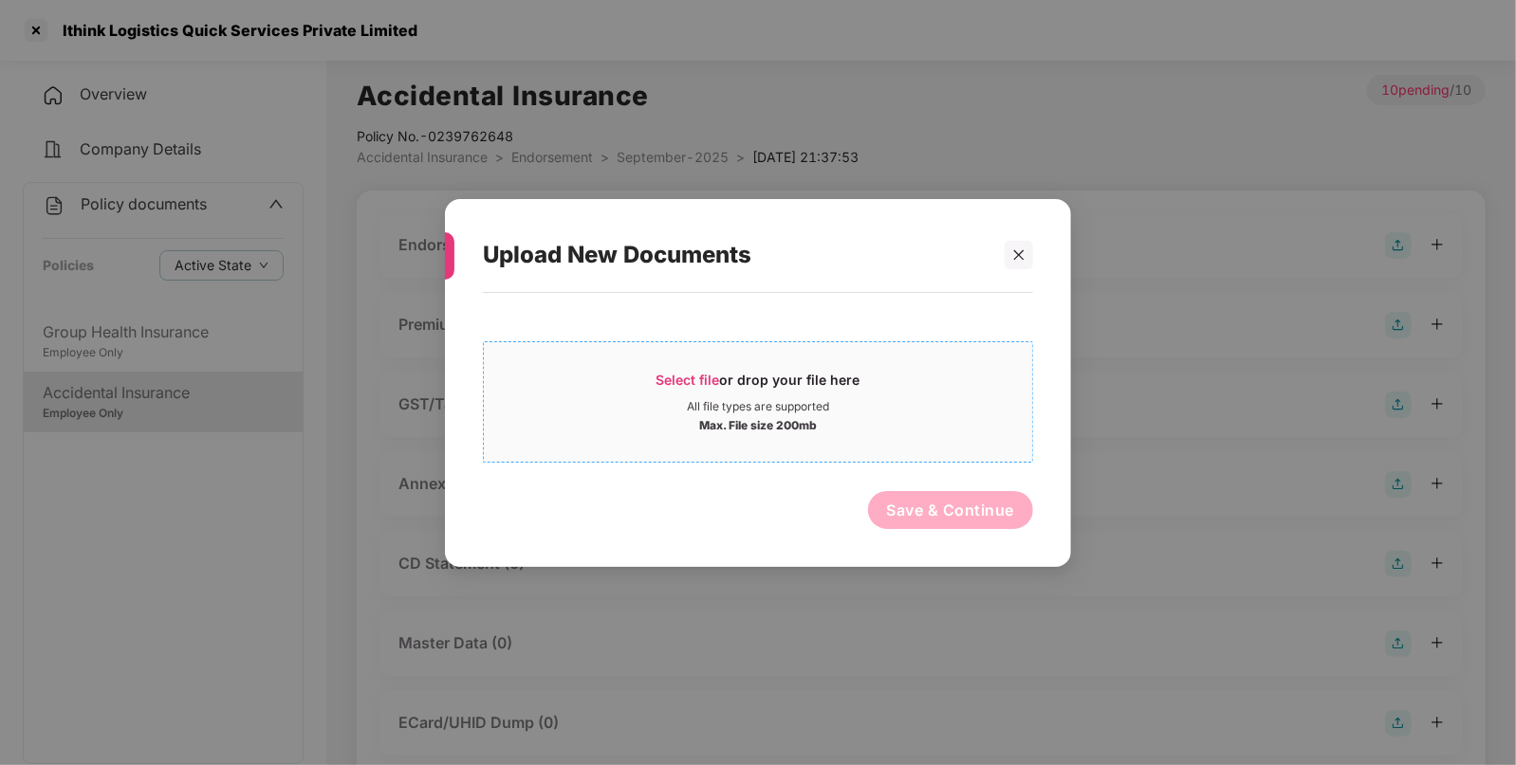
click at [766, 423] on div "Max. File size 200mb" at bounding box center [758, 423] width 118 height 19
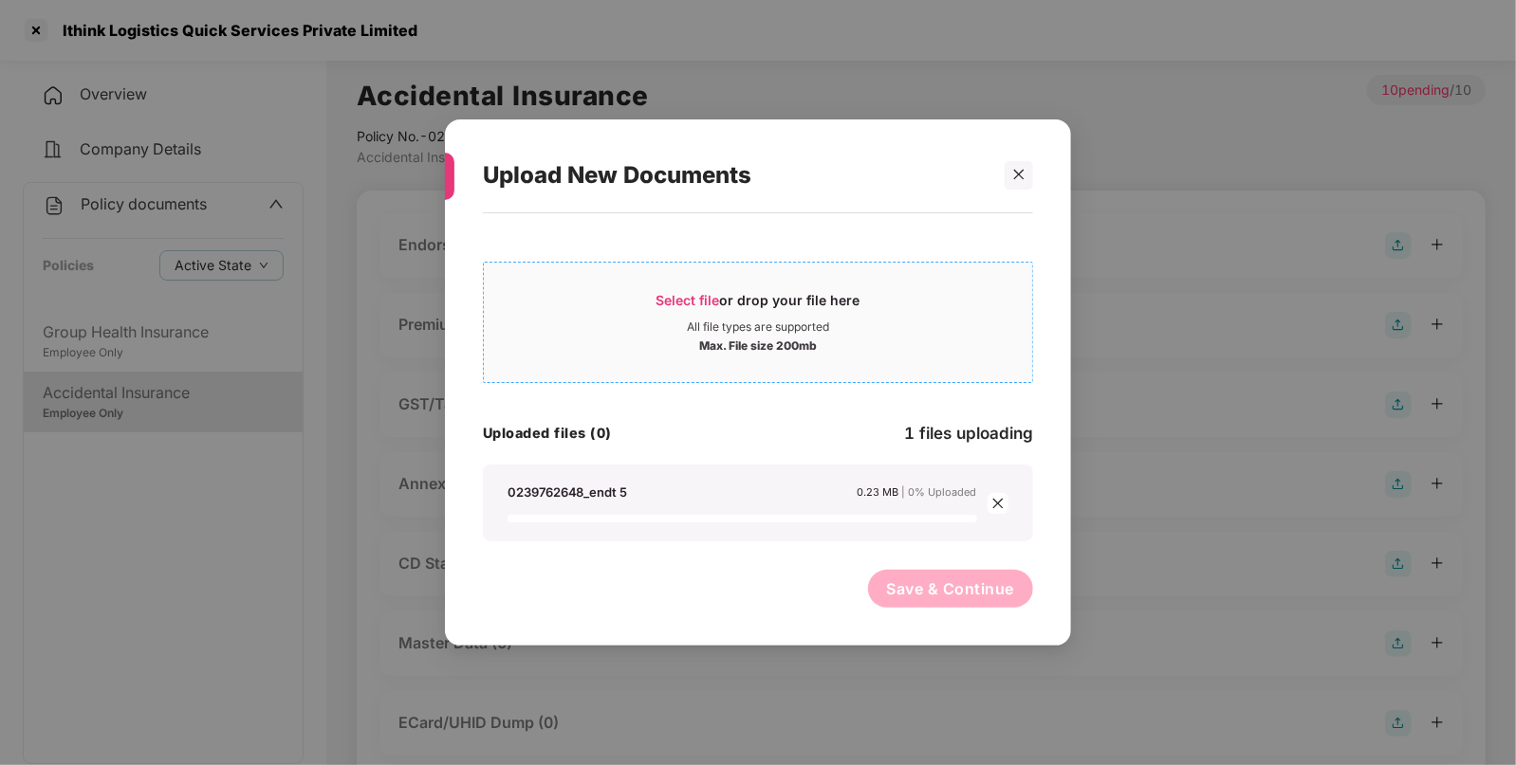
click at [607, 286] on span "Select file or drop your file here All file types are supported Max. File size …" at bounding box center [758, 322] width 548 height 91
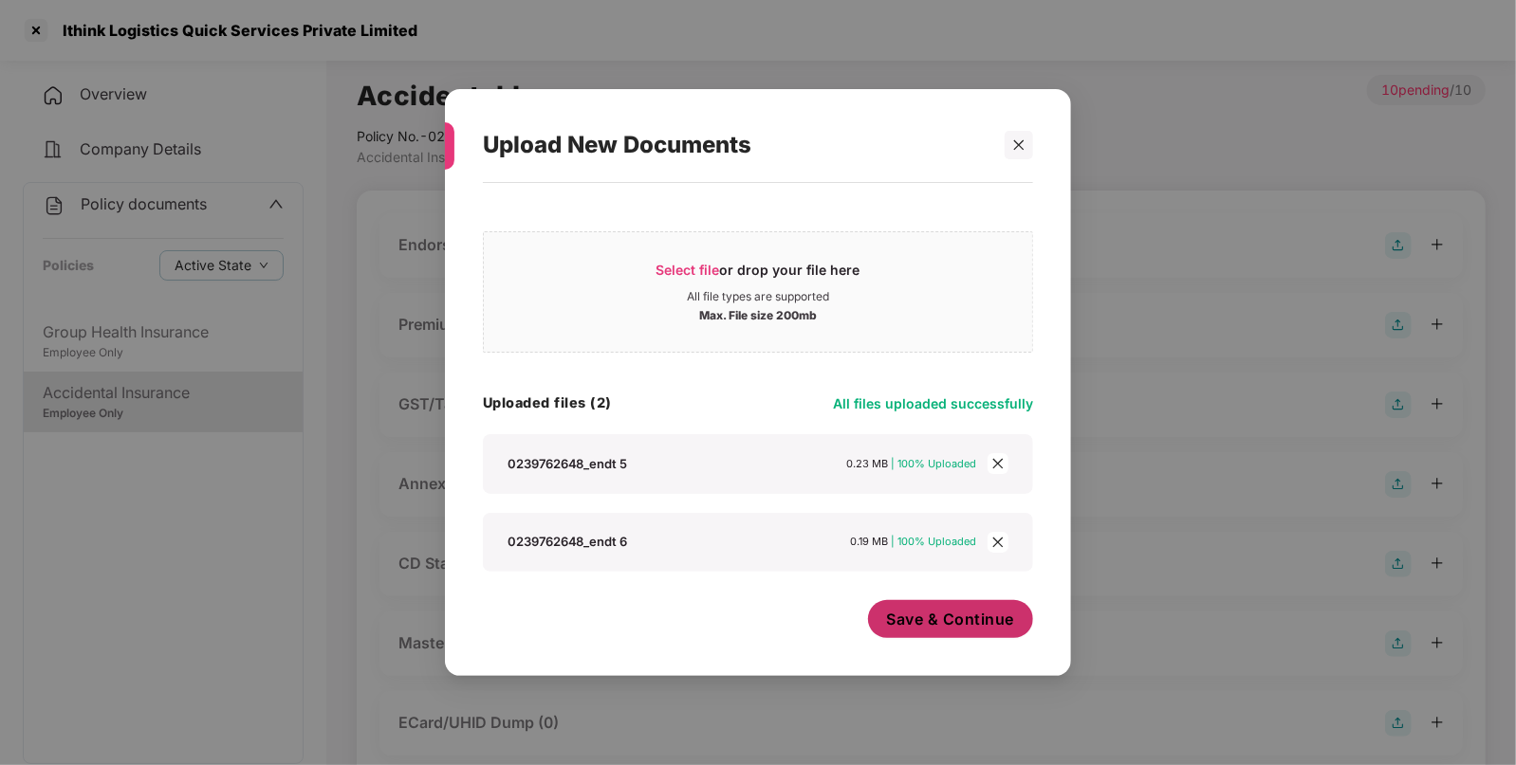
click at [966, 630] on span "Save & Continue" at bounding box center [951, 619] width 128 height 21
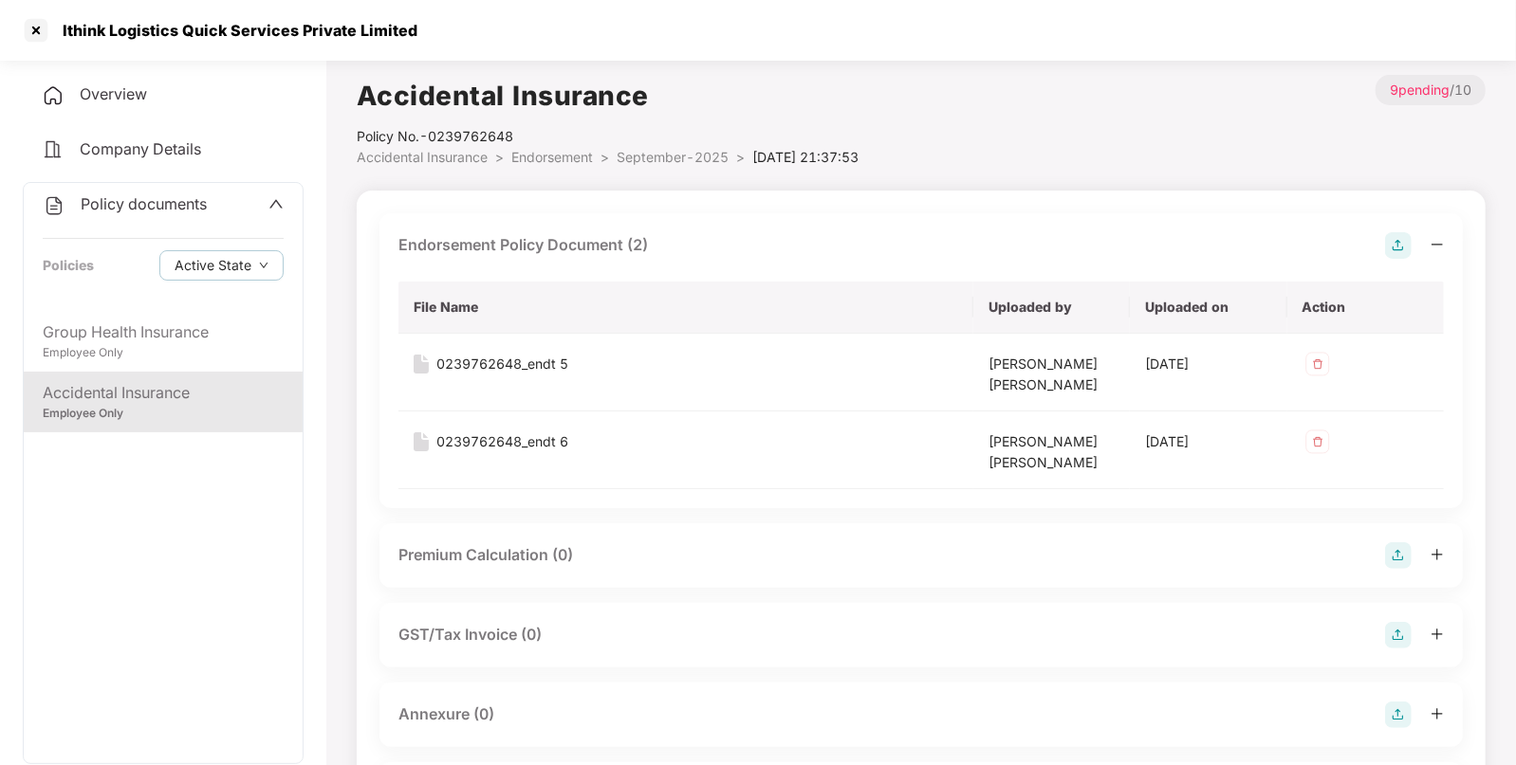
click at [1394, 629] on img at bounding box center [1398, 635] width 27 height 27
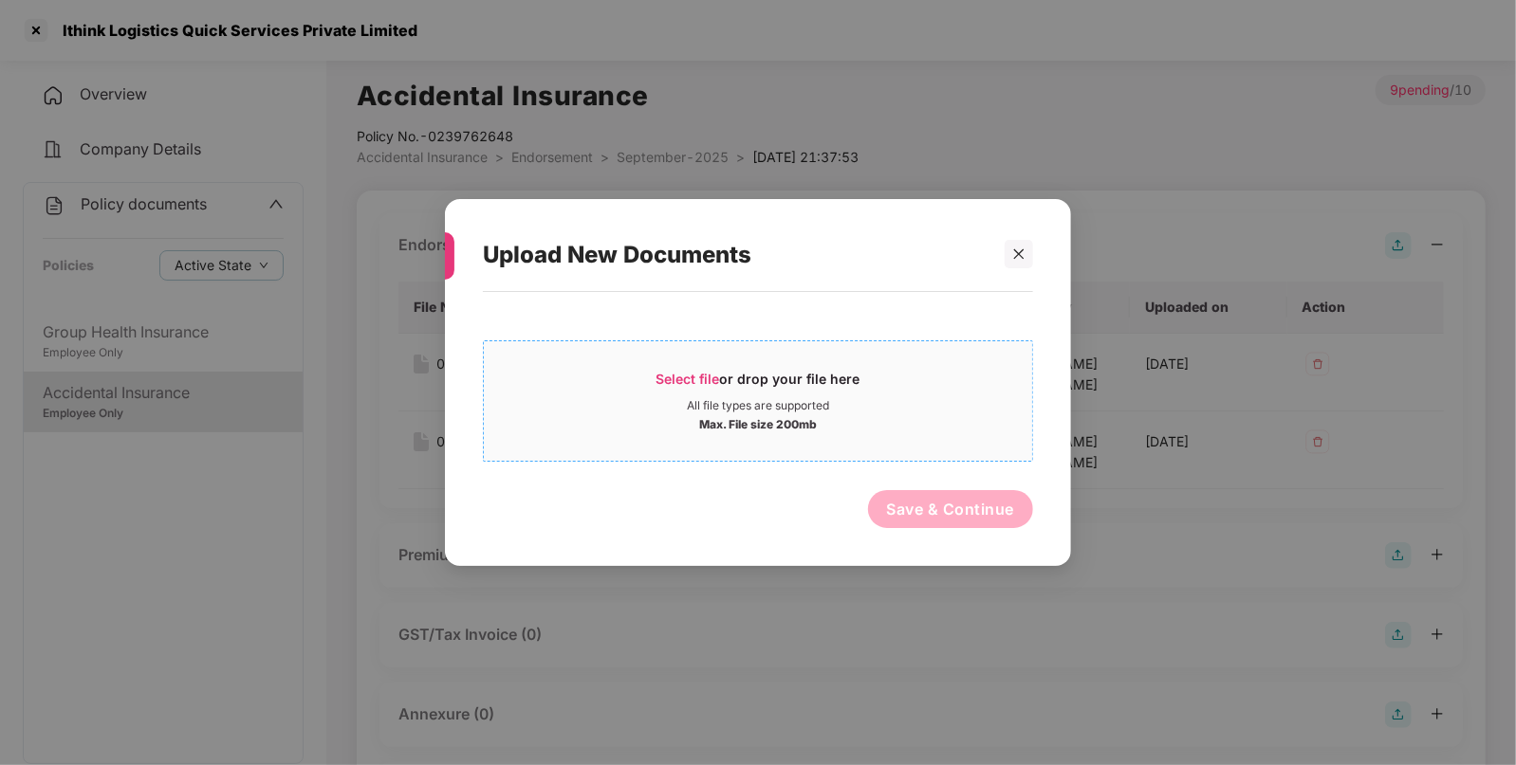
click at [664, 374] on span "Select file" at bounding box center [688, 379] width 64 height 16
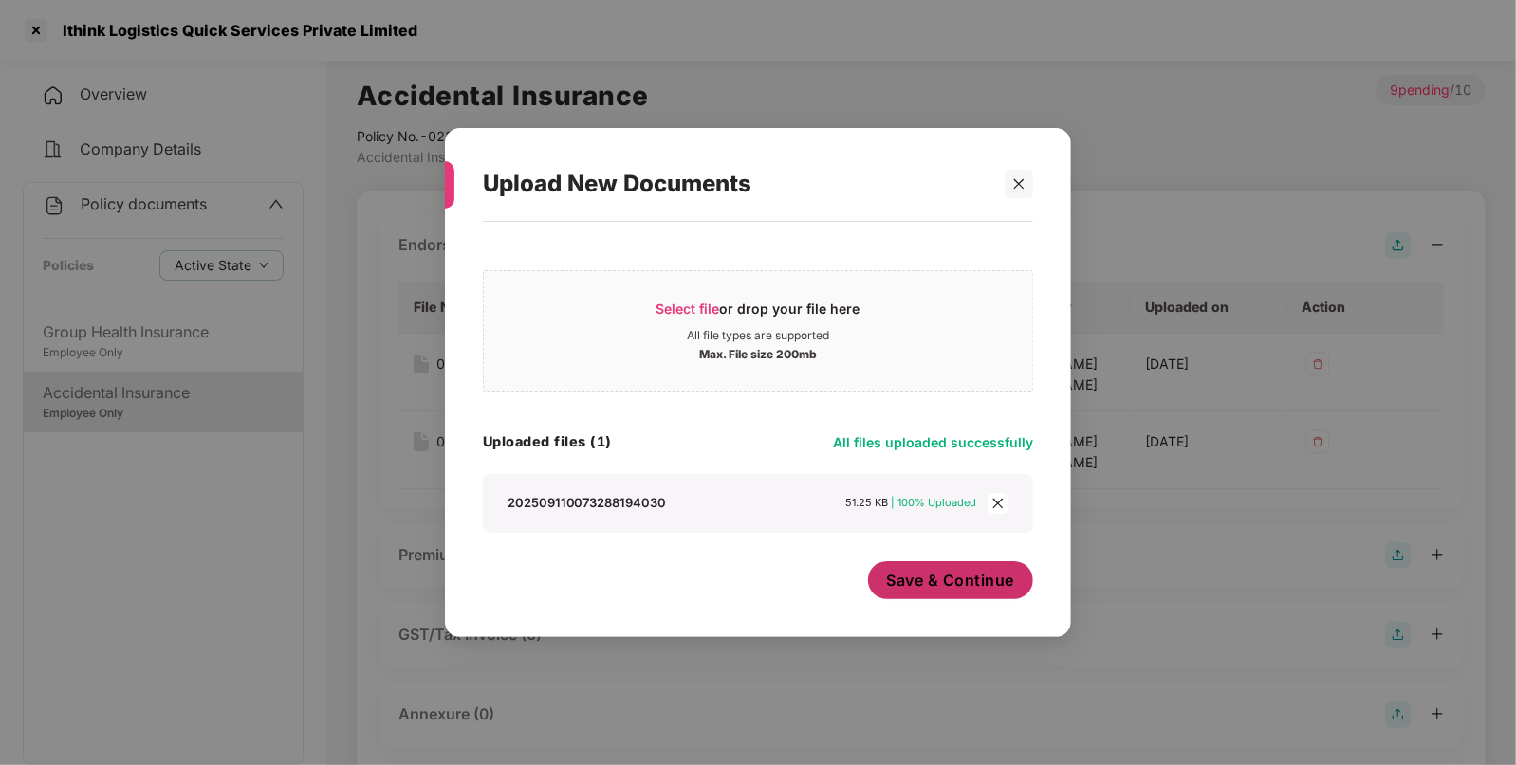
click at [1002, 585] on span "Save & Continue" at bounding box center [951, 580] width 128 height 21
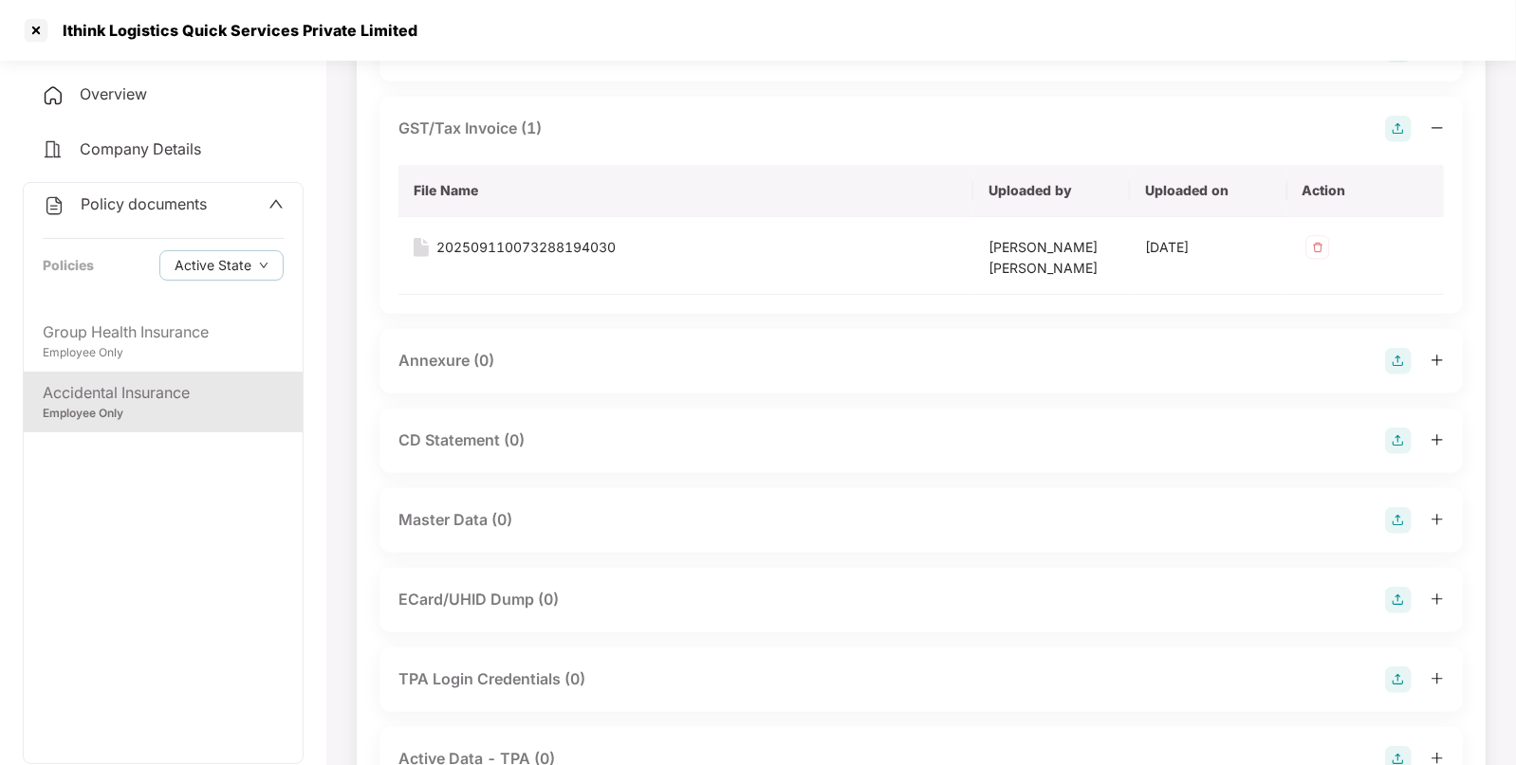
scroll to position [526, 0]
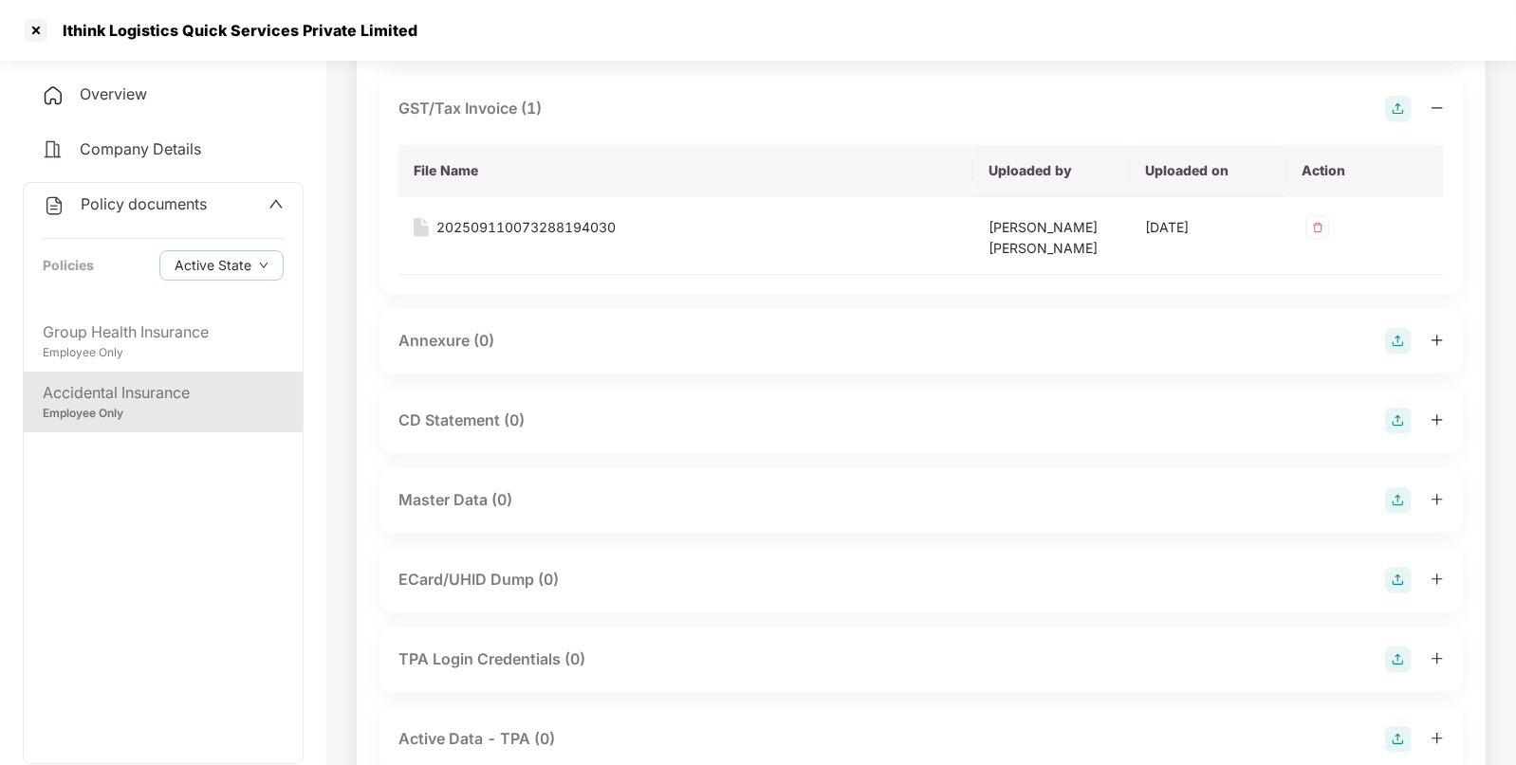
click at [1390, 504] on img at bounding box center [1398, 500] width 27 height 27
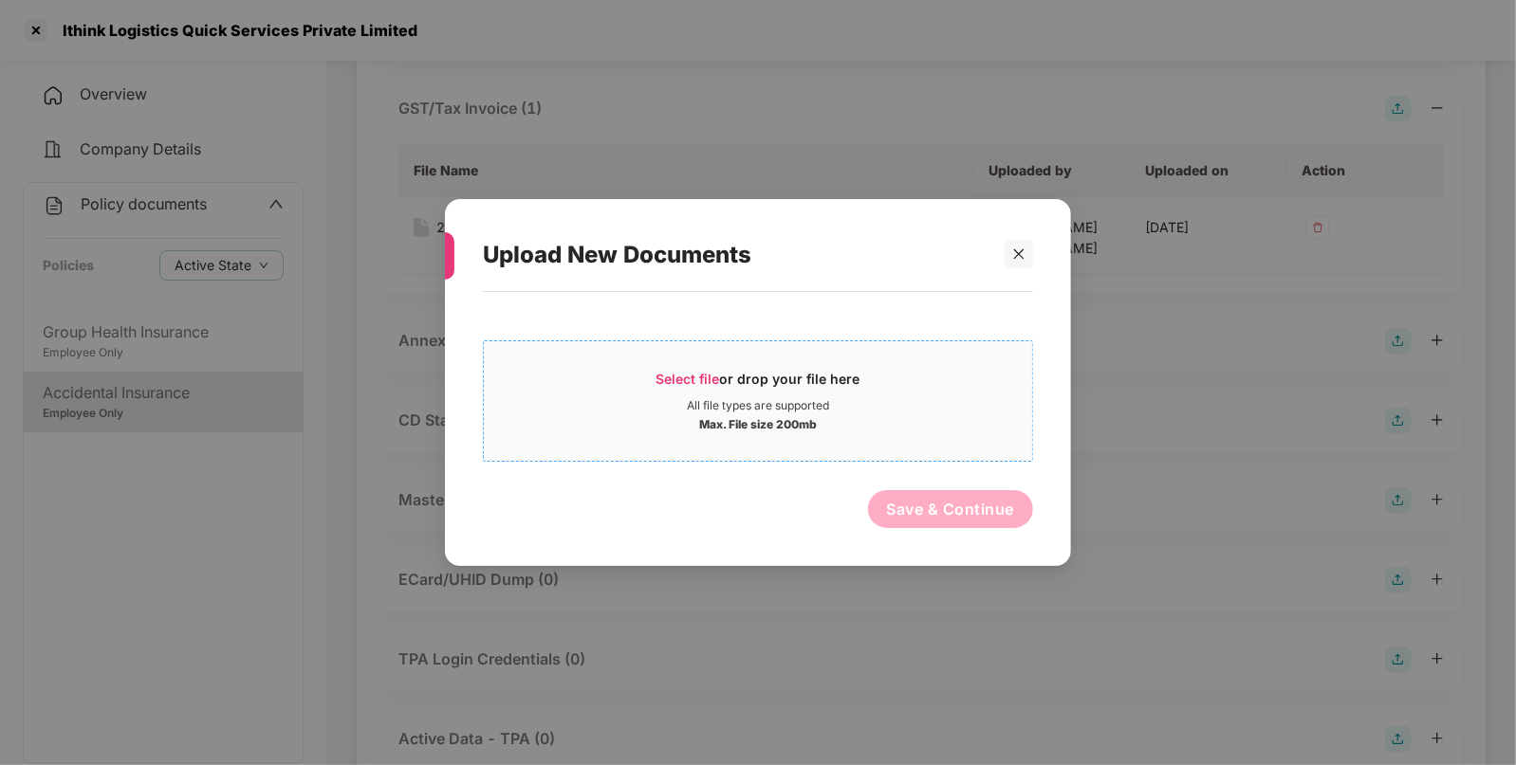
click at [940, 414] on div "Max. File size 200mb" at bounding box center [758, 423] width 548 height 19
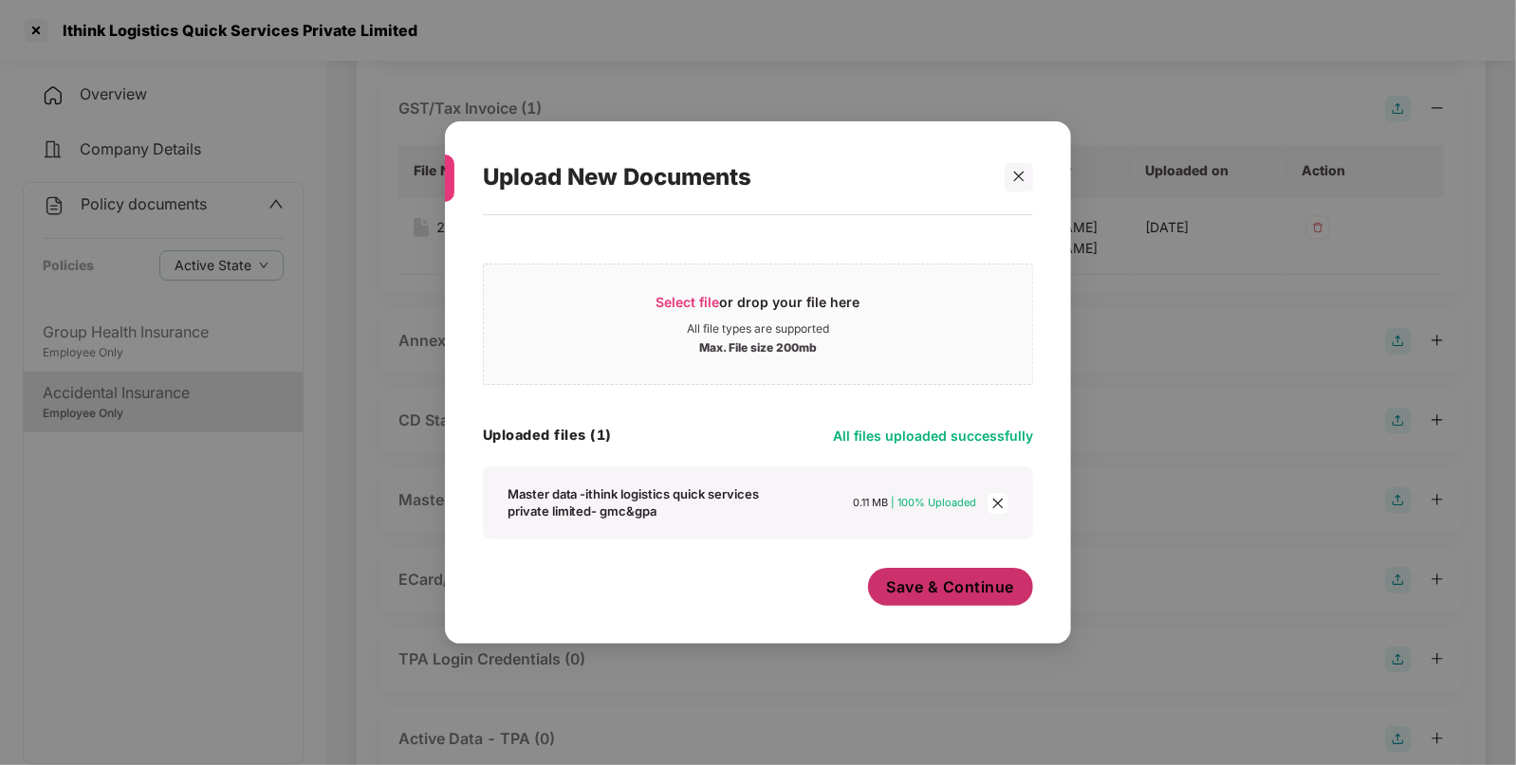
click at [985, 587] on span "Save & Continue" at bounding box center [951, 587] width 128 height 21
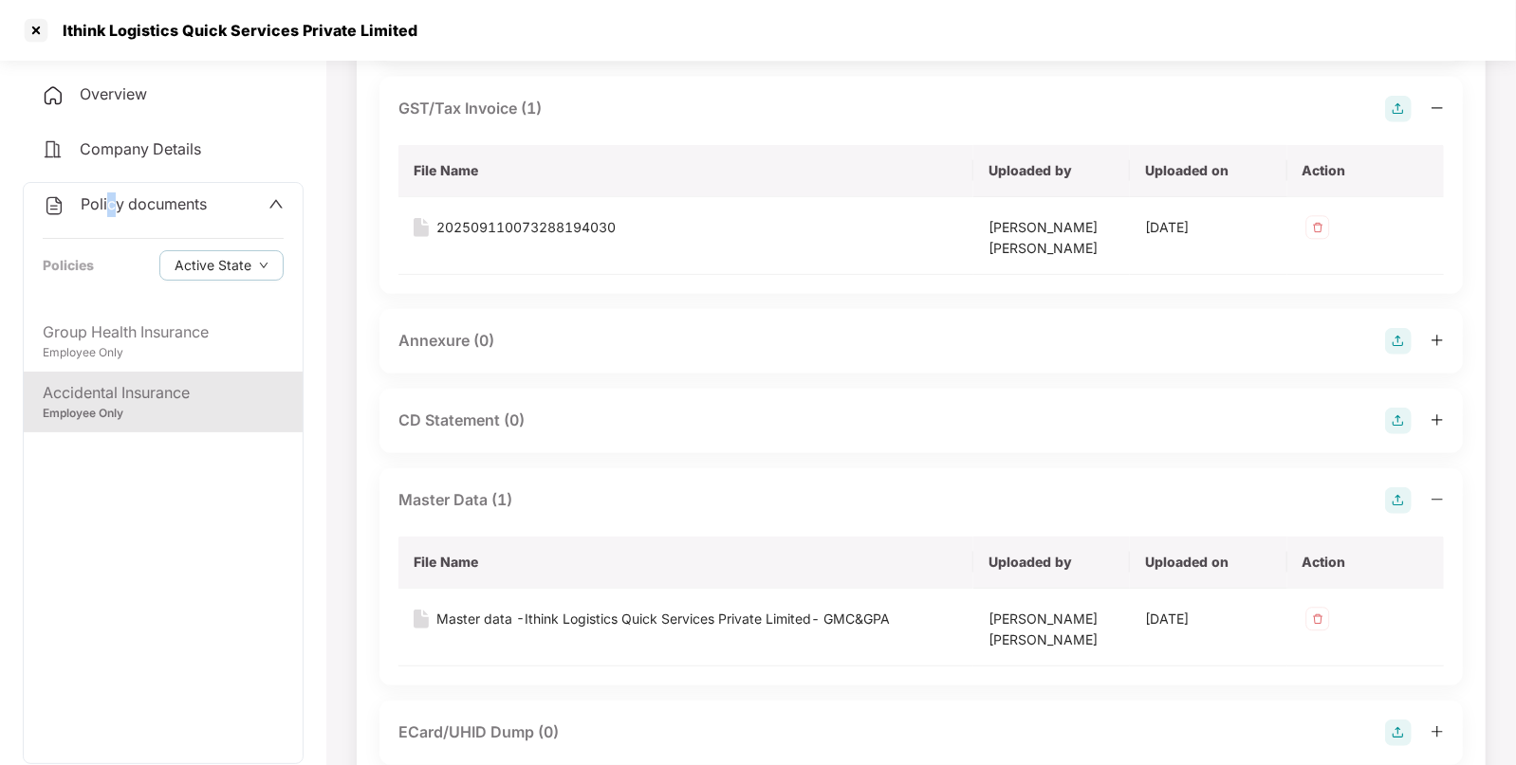
click at [111, 204] on span "Policy documents" at bounding box center [144, 203] width 126 height 19
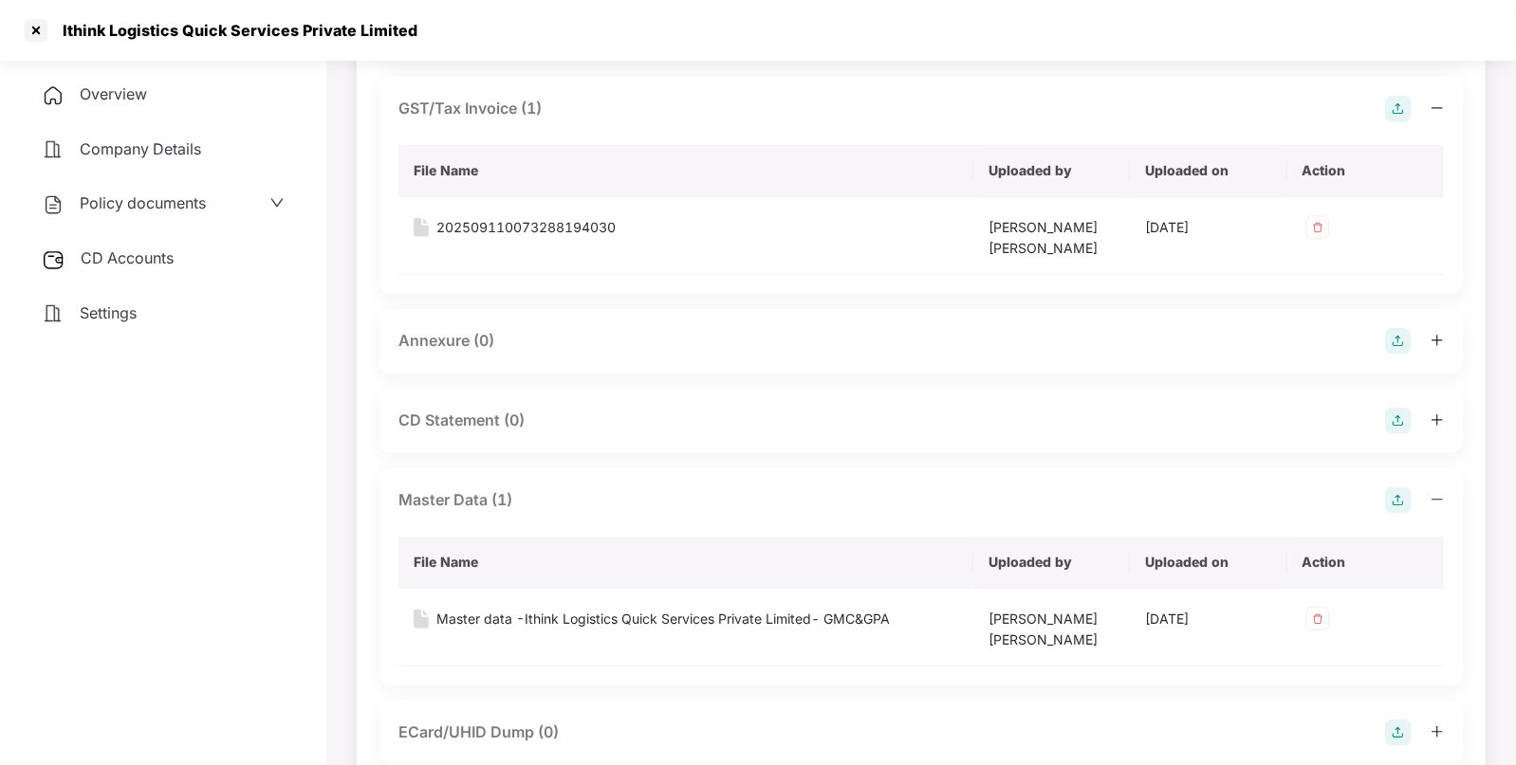
click at [129, 275] on div "CD Accounts" at bounding box center [163, 259] width 281 height 44
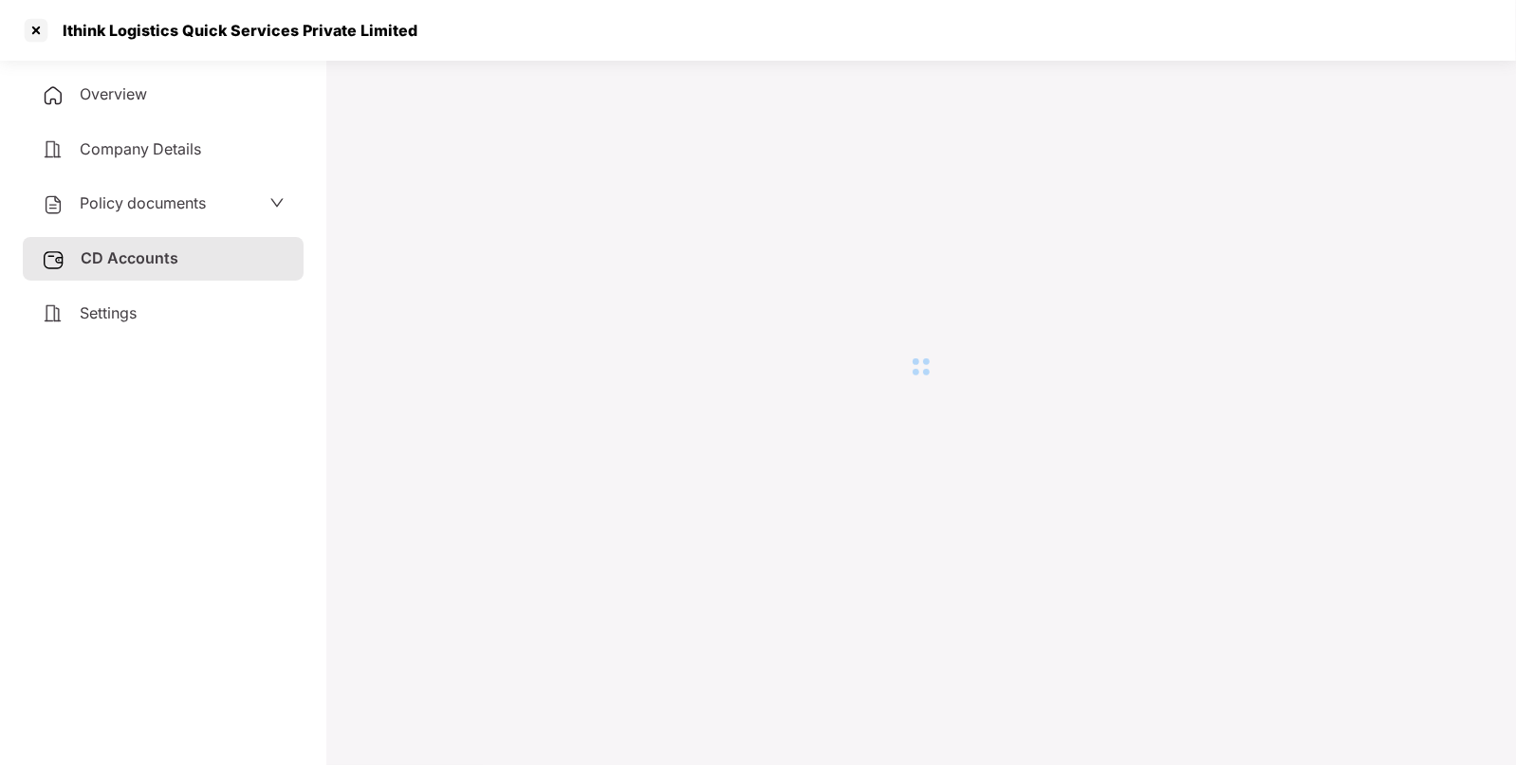
scroll to position [51, 0]
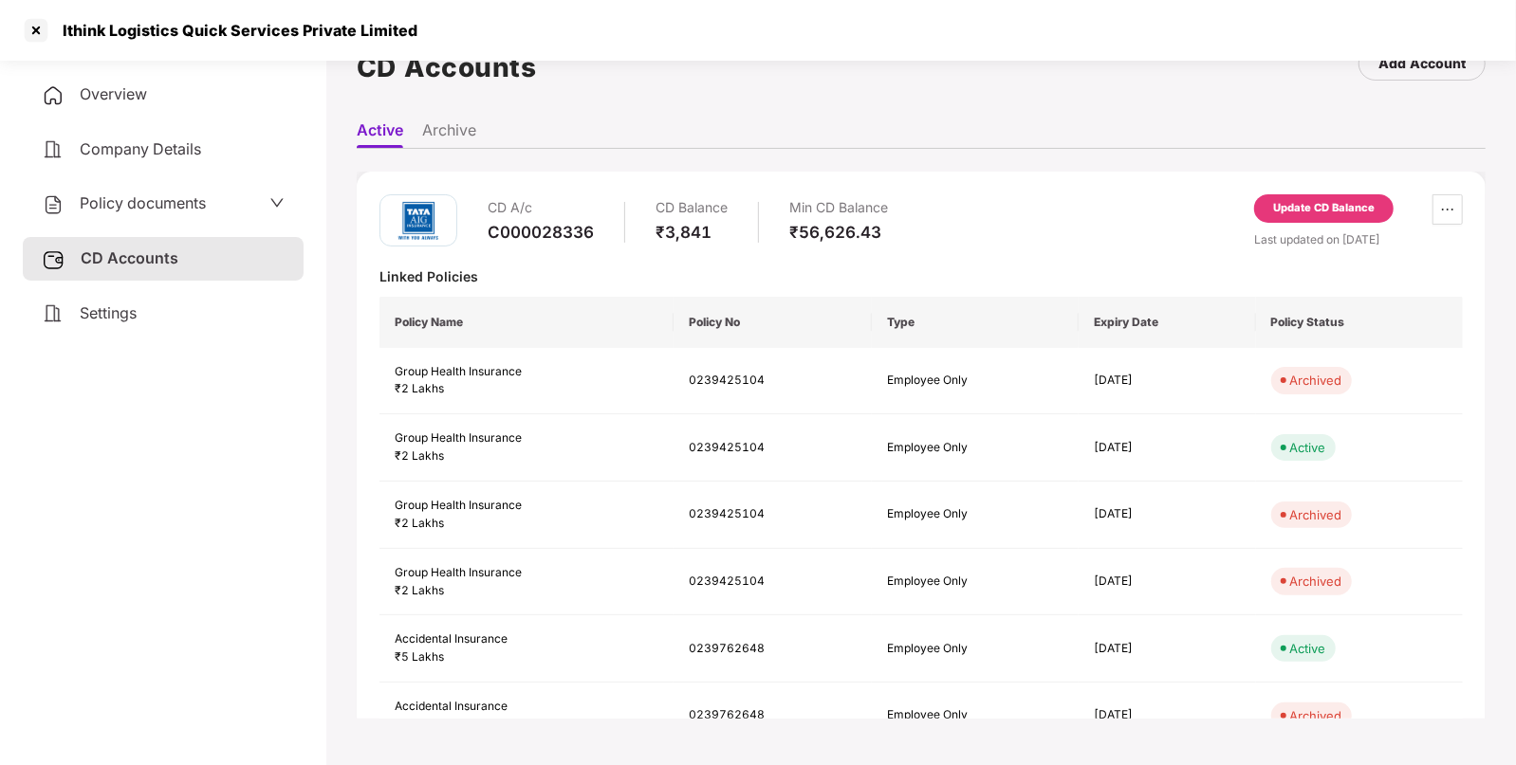
click at [1311, 224] on div "Update CD Balance" at bounding box center [1323, 212] width 139 height 36
click at [1323, 213] on div "Update CD Balance" at bounding box center [1323, 208] width 101 height 17
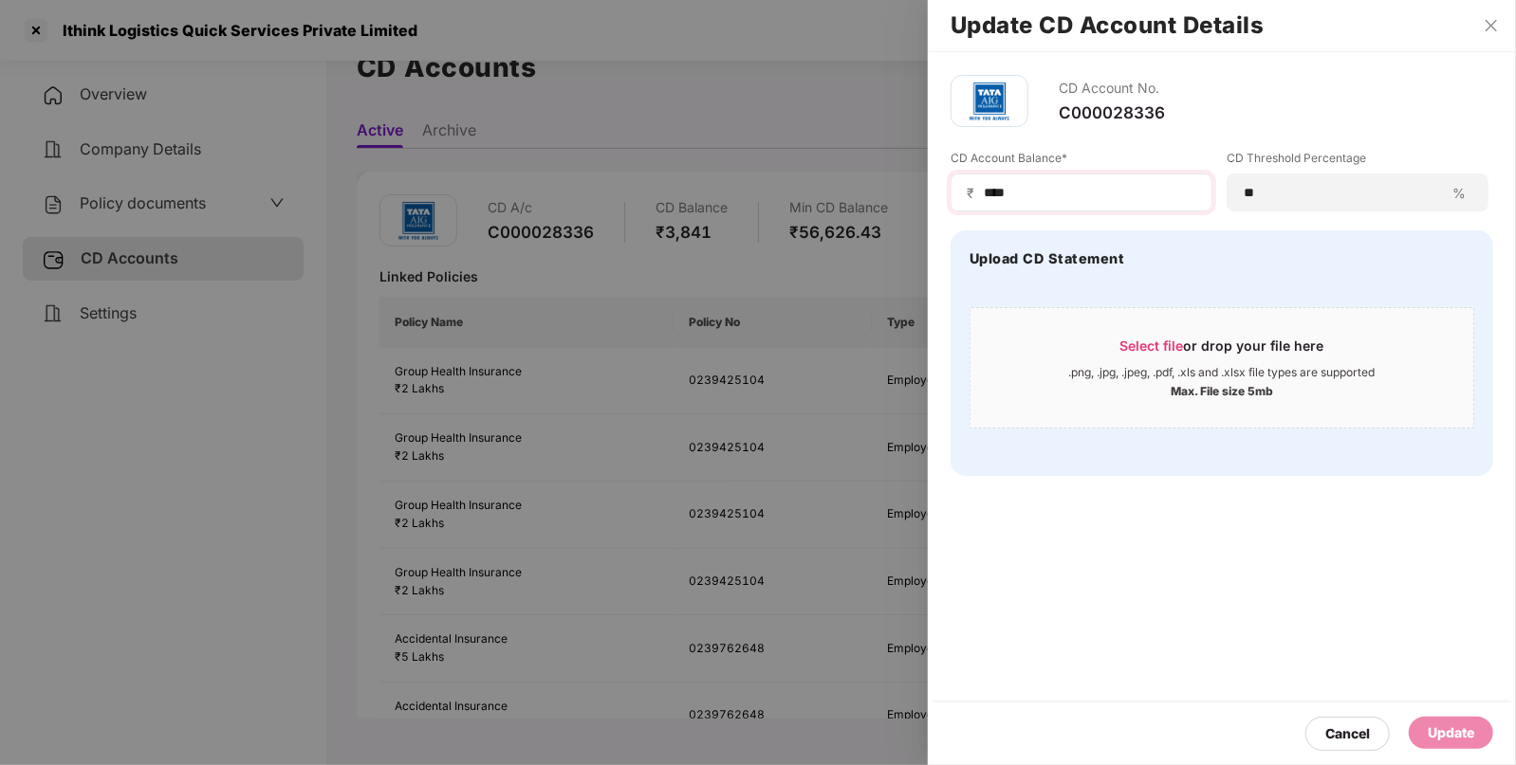
click at [1067, 203] on div "₹ ****" at bounding box center [1081, 193] width 262 height 38
click at [1096, 193] on input "****" at bounding box center [1089, 193] width 214 height 20
type input "*"
type input "****"
click at [1435, 720] on div "Update" at bounding box center [1450, 733] width 84 height 32
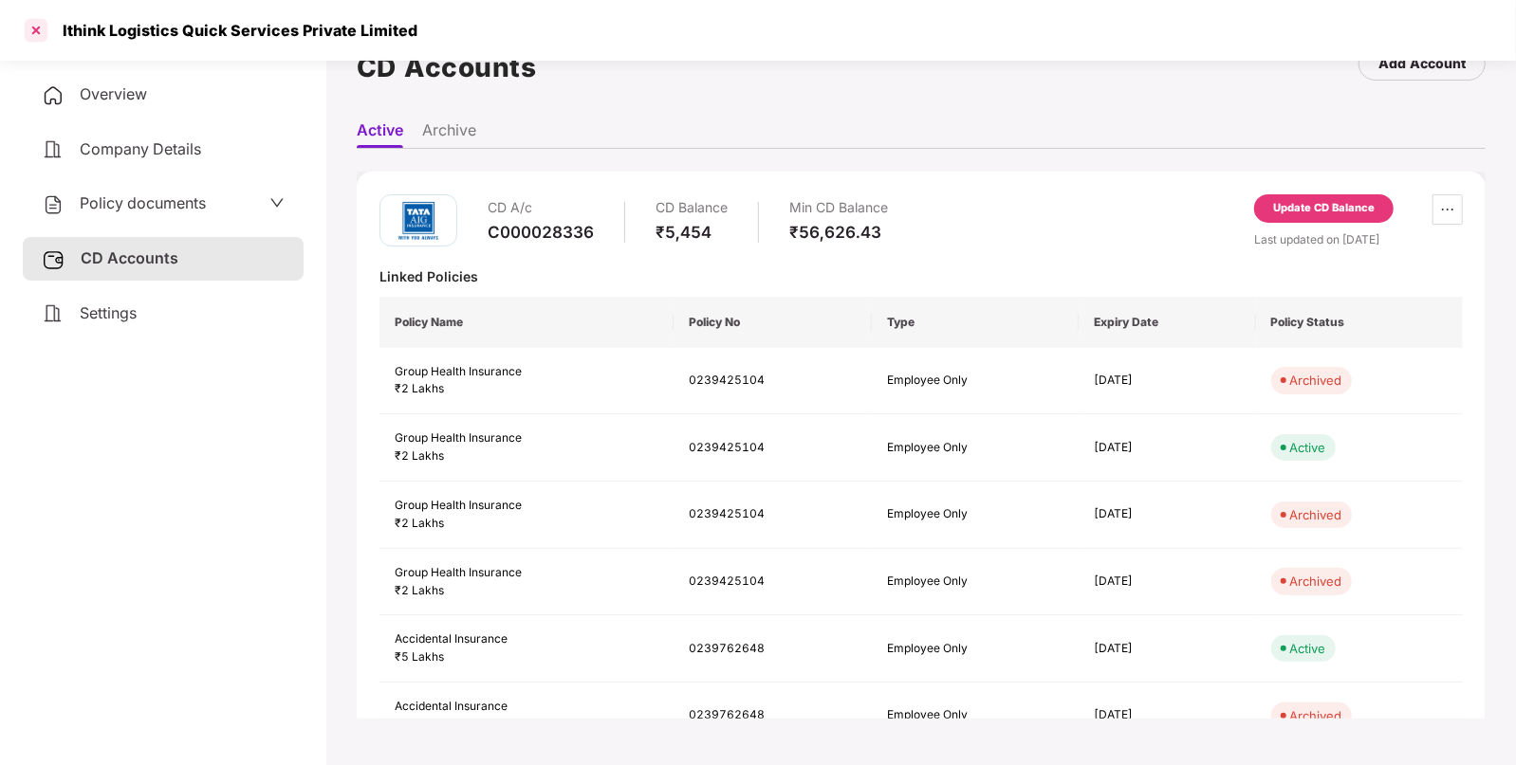
click at [39, 30] on div at bounding box center [36, 30] width 30 height 30
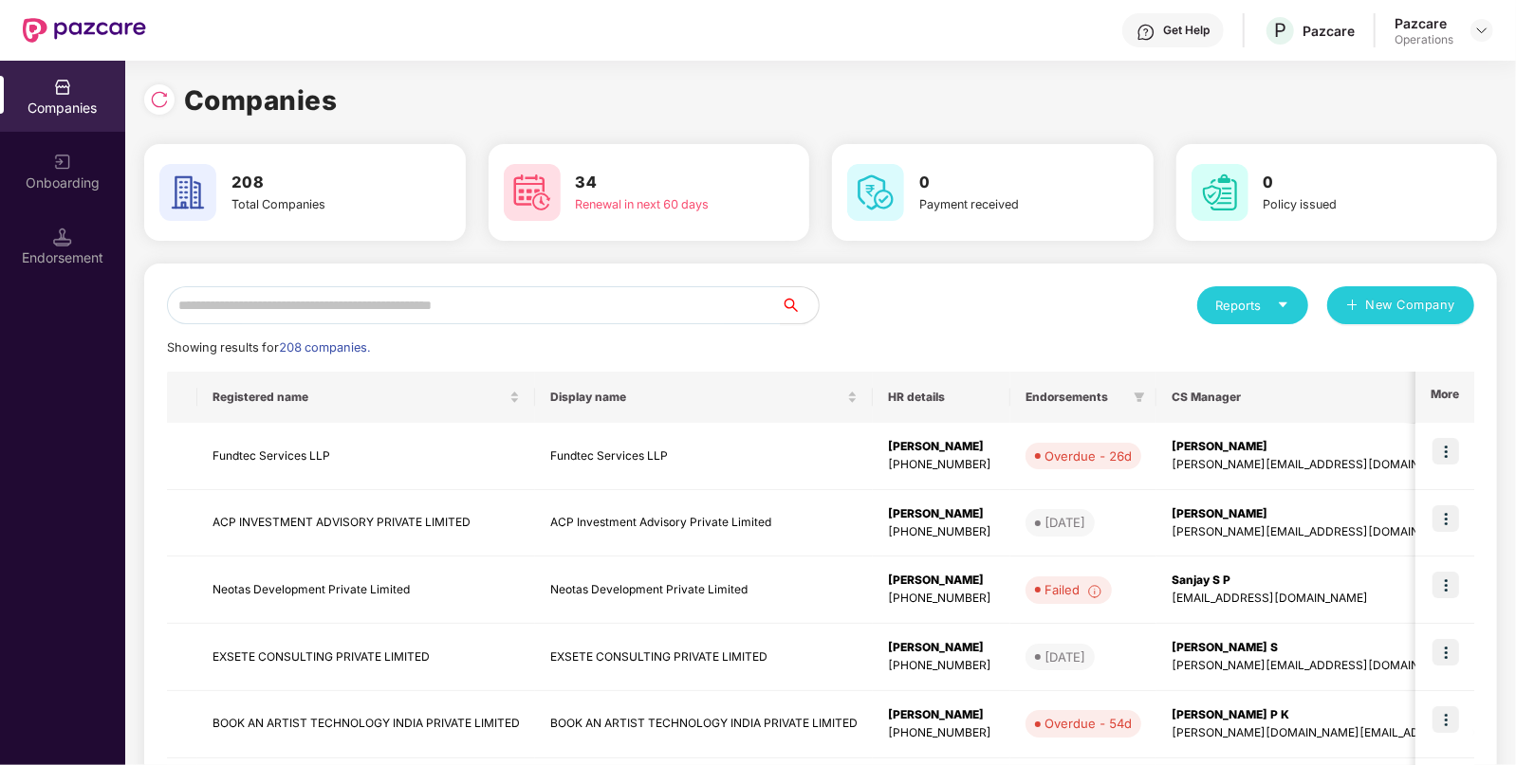
scroll to position [0, 0]
click at [438, 313] on input "text" at bounding box center [474, 305] width 614 height 38
paste input "**********"
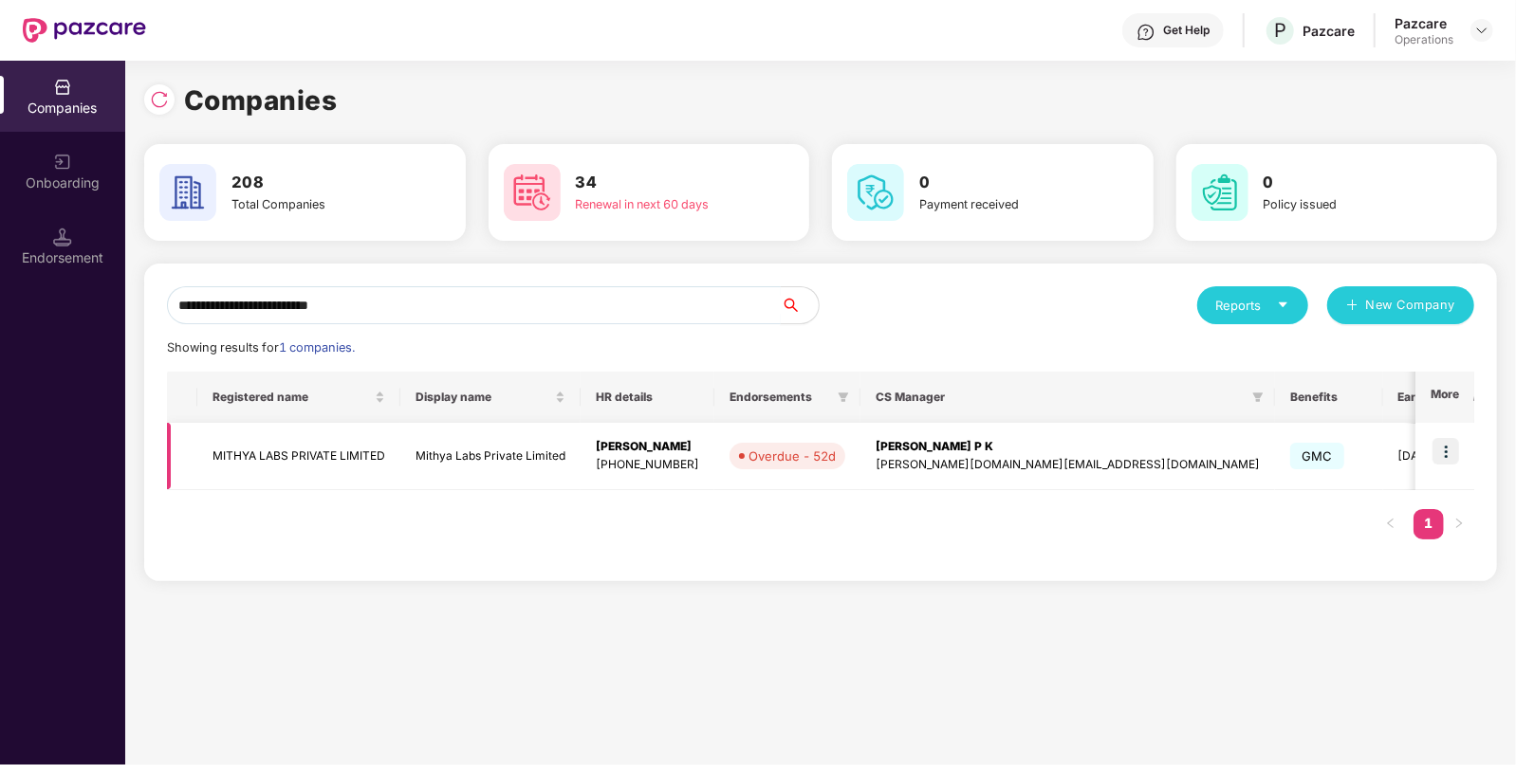
type input "**********"
click at [350, 460] on td "MITHYA LABS PRIVATE LIMITED" at bounding box center [298, 456] width 203 height 67
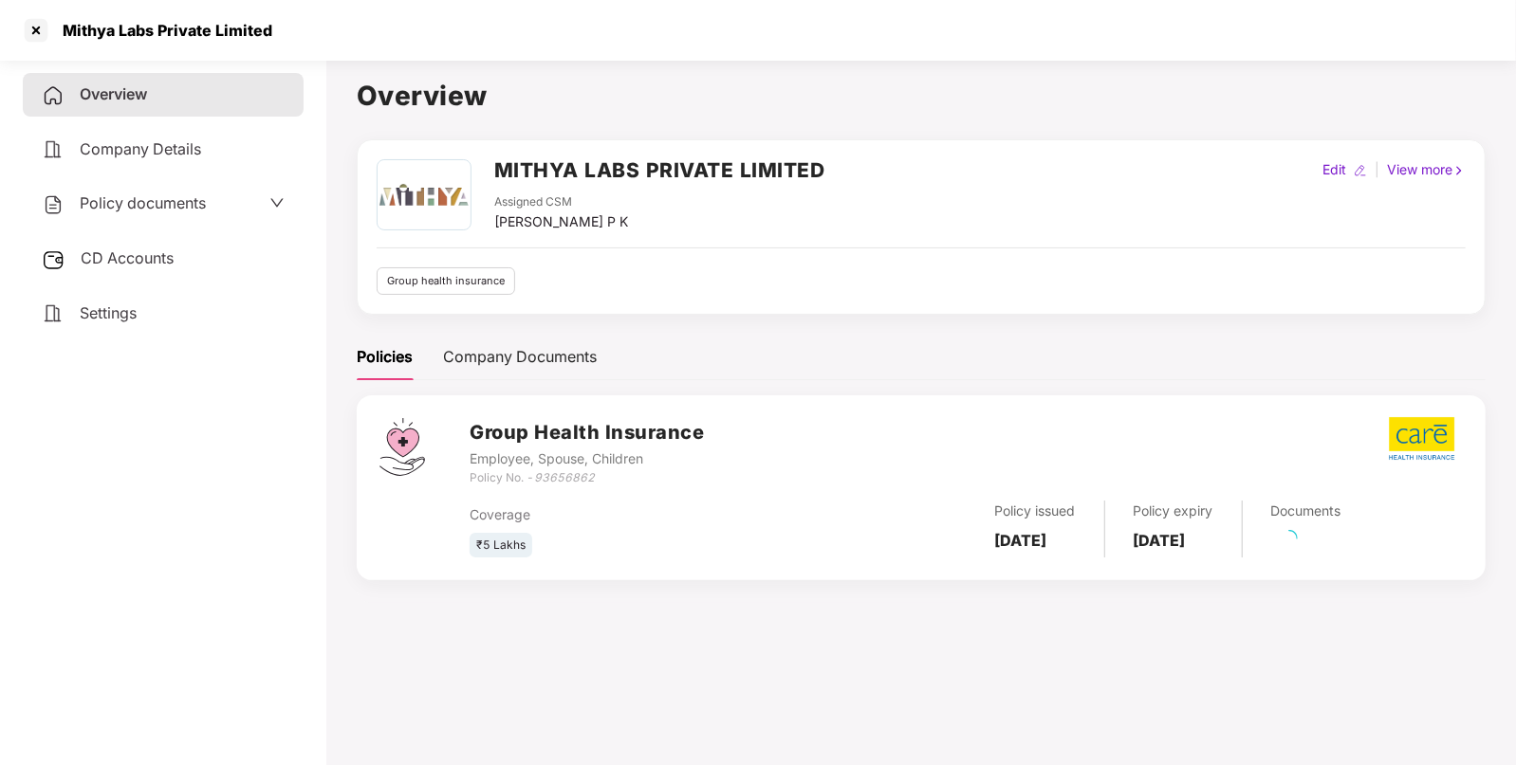
click at [207, 194] on div "Policy documents" at bounding box center [163, 204] width 243 height 25
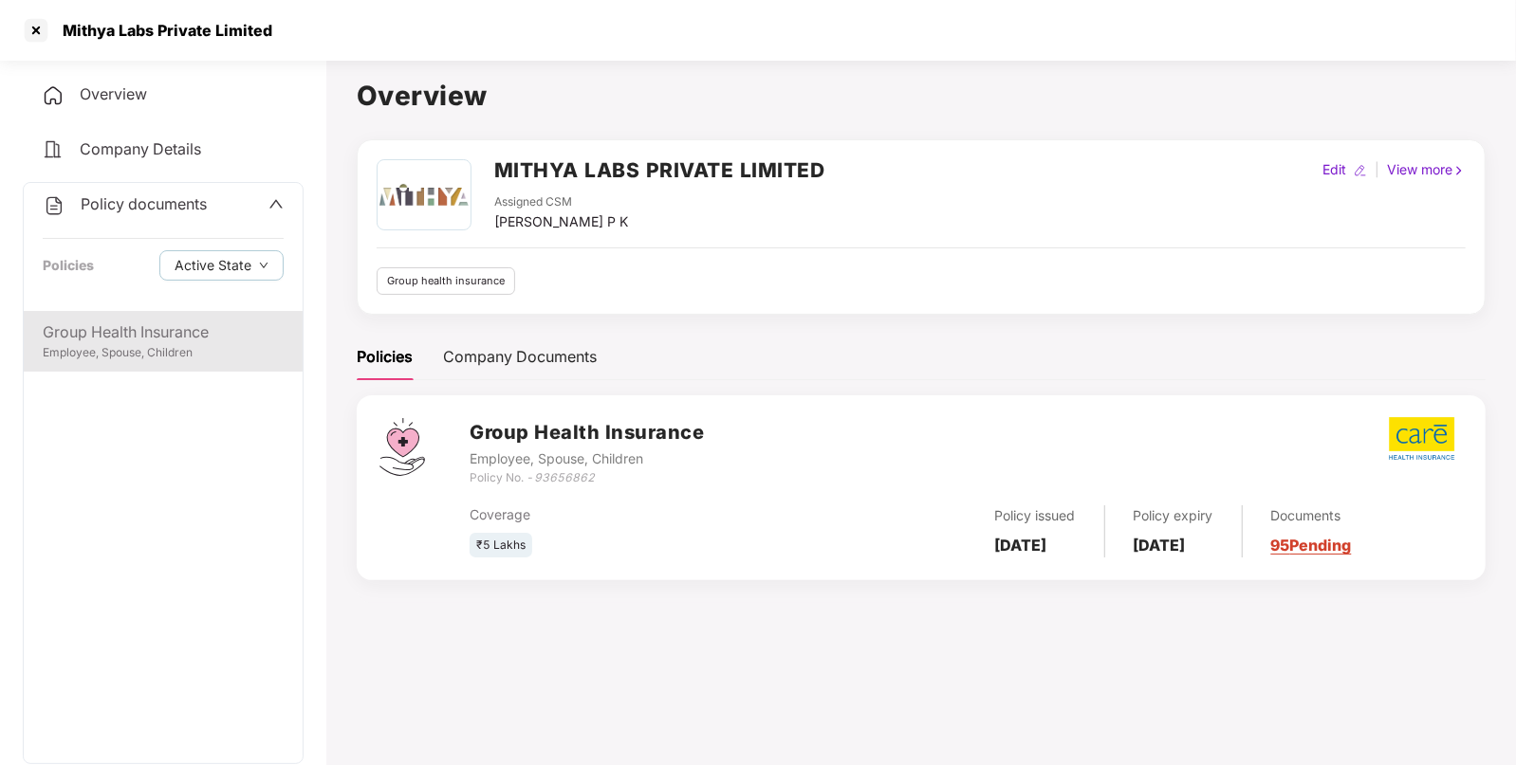
click at [162, 338] on div "Group Health Insurance" at bounding box center [163, 333] width 241 height 24
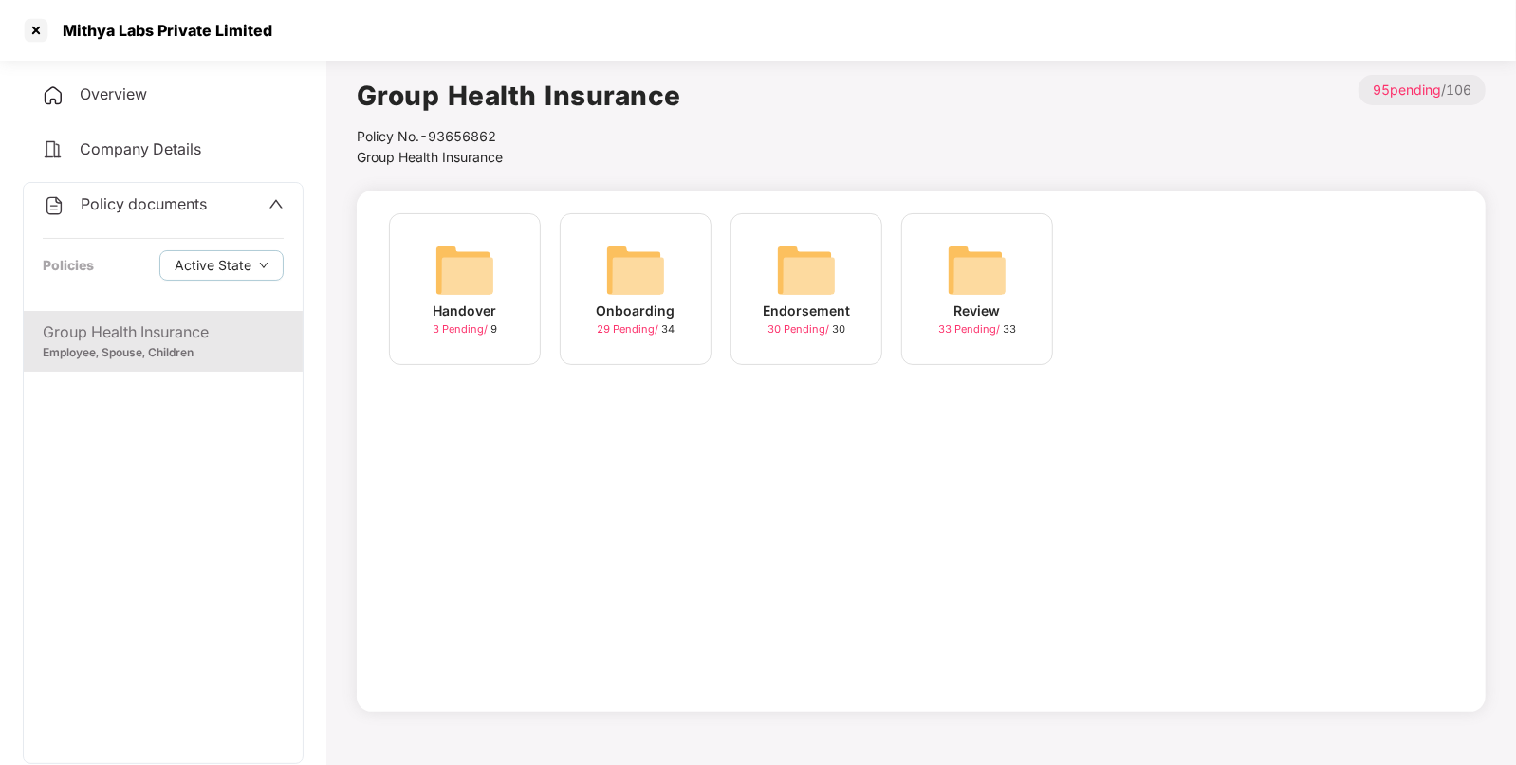
click at [808, 273] on img at bounding box center [806, 270] width 61 height 61
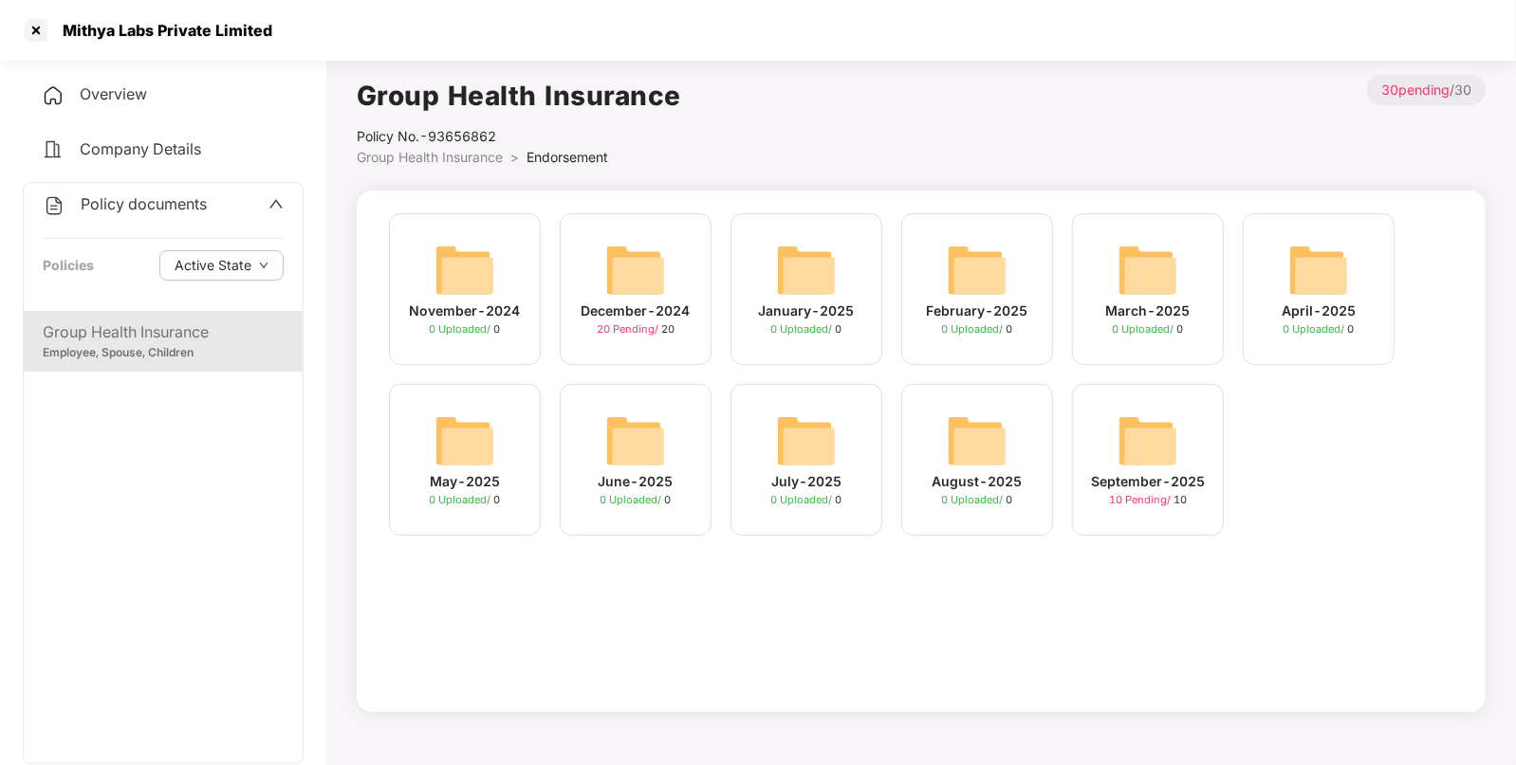
click at [1223, 469] on div "September-2025 10 Pending / 10" at bounding box center [1147, 469] width 171 height 171
click at [1121, 450] on img at bounding box center [1147, 441] width 61 height 61
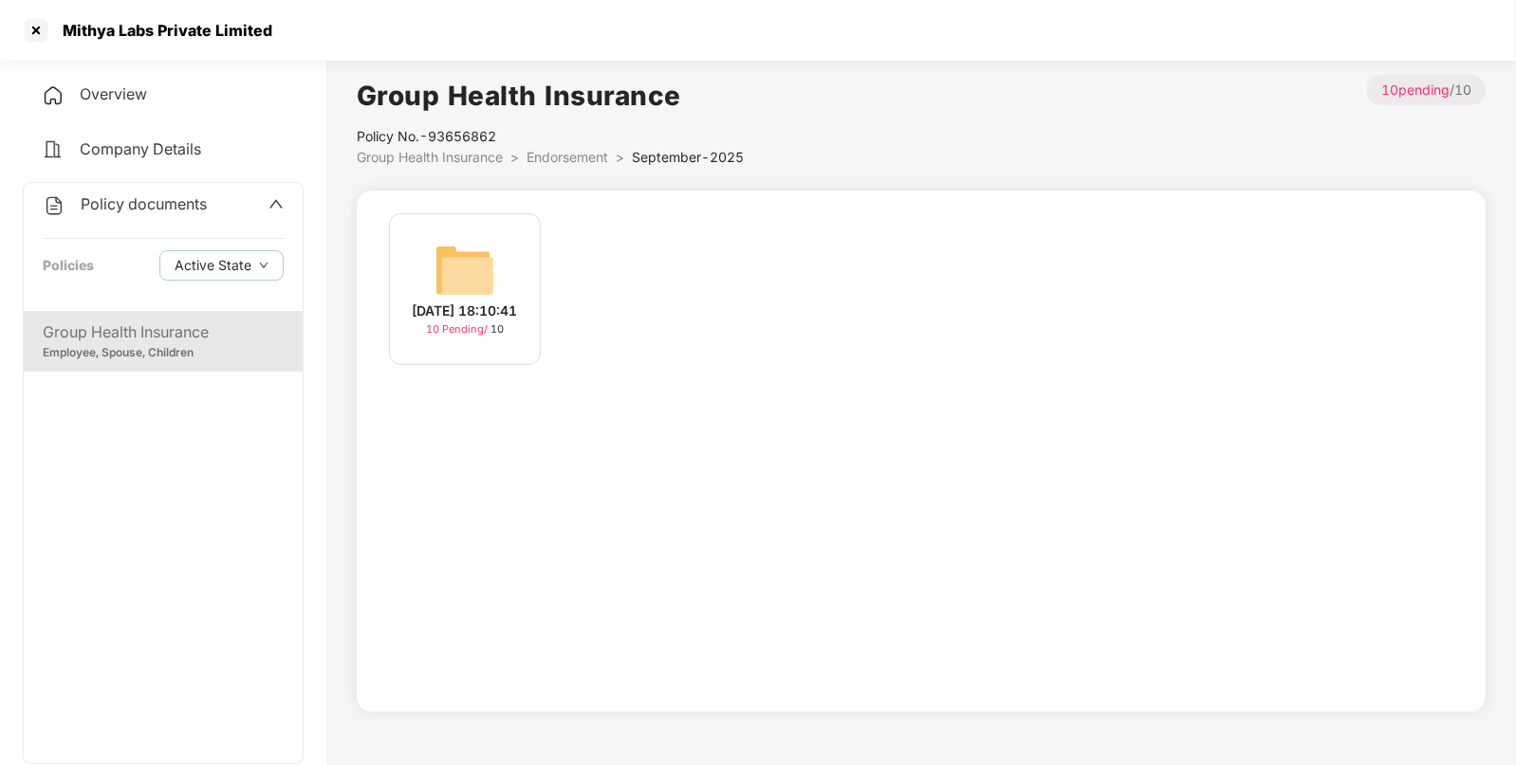
click at [498, 306] on div "[DATE] 18:10:41" at bounding box center [465, 311] width 105 height 21
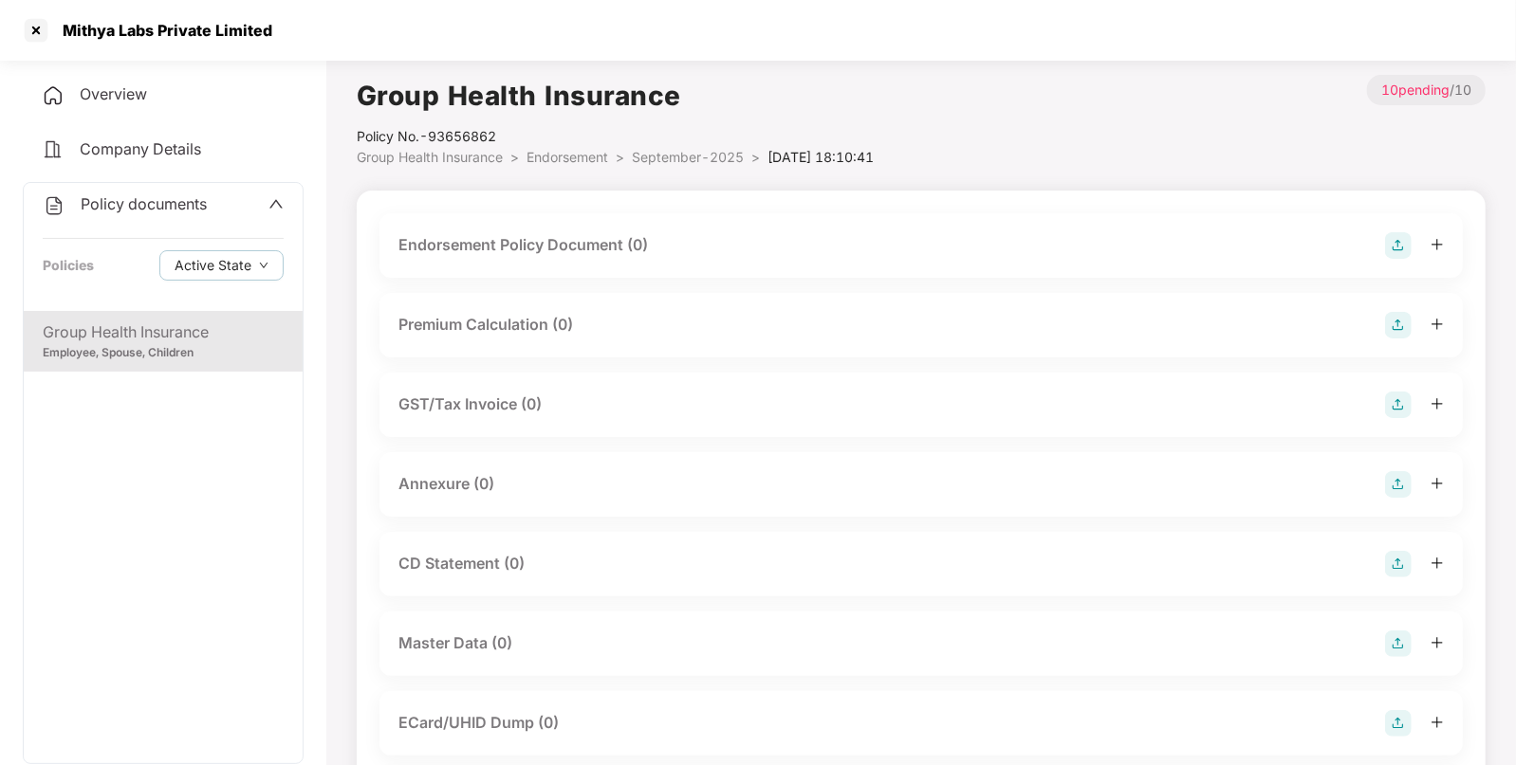
click at [1399, 240] on img at bounding box center [1398, 245] width 27 height 27
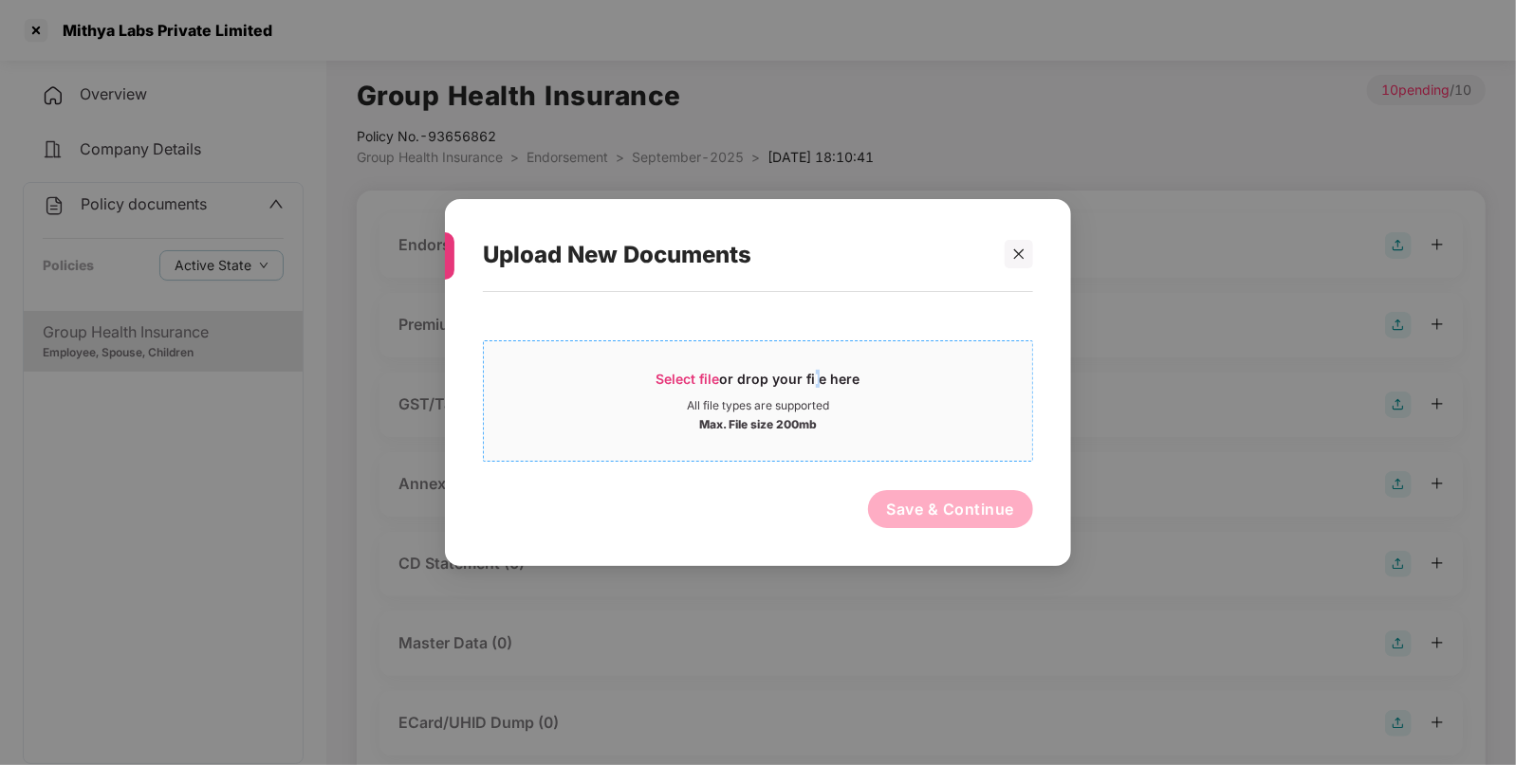
click at [811, 367] on span "Select file or drop your file here All file types are supported Max. File size …" at bounding box center [758, 401] width 548 height 91
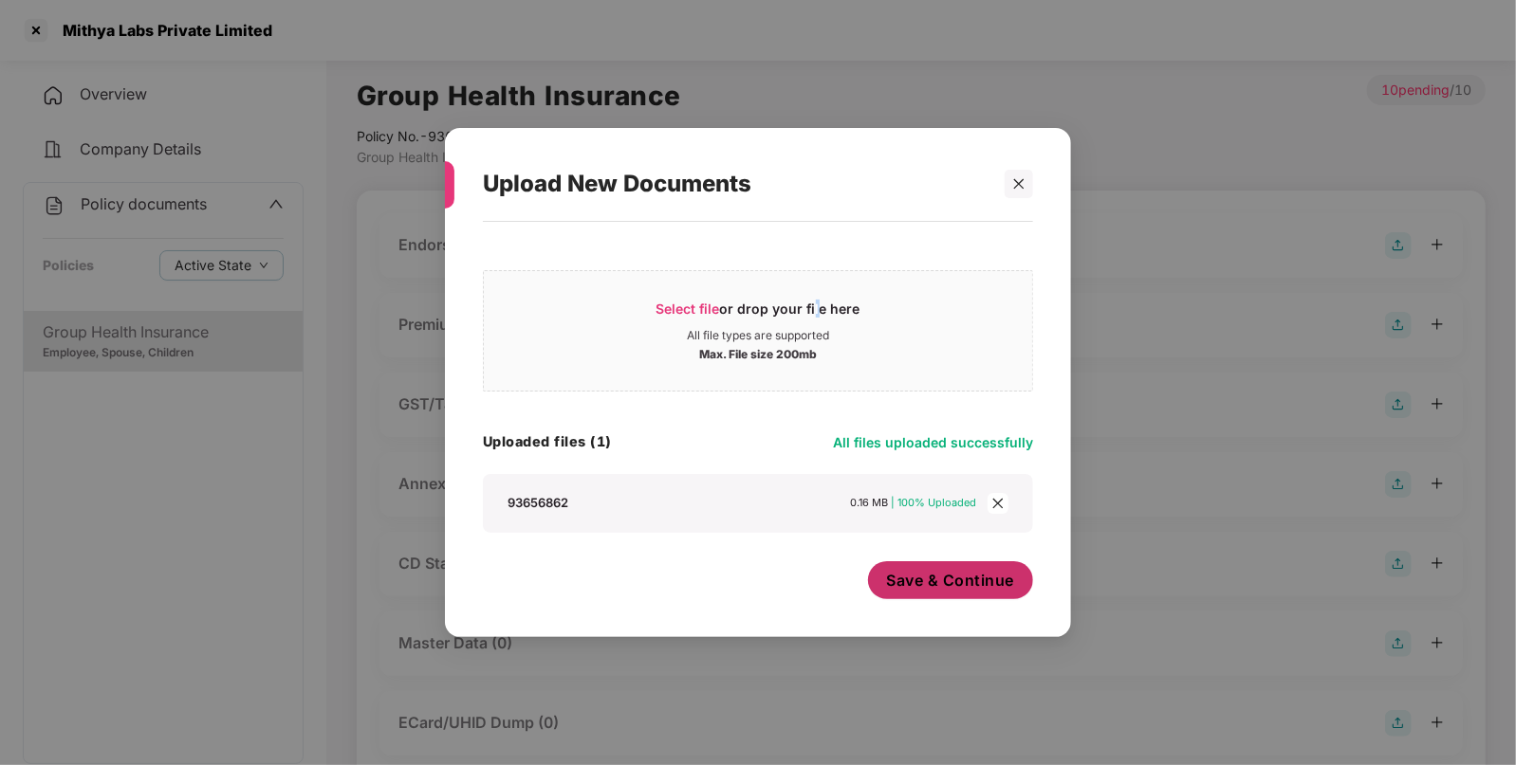
click at [975, 582] on span "Save & Continue" at bounding box center [951, 580] width 128 height 21
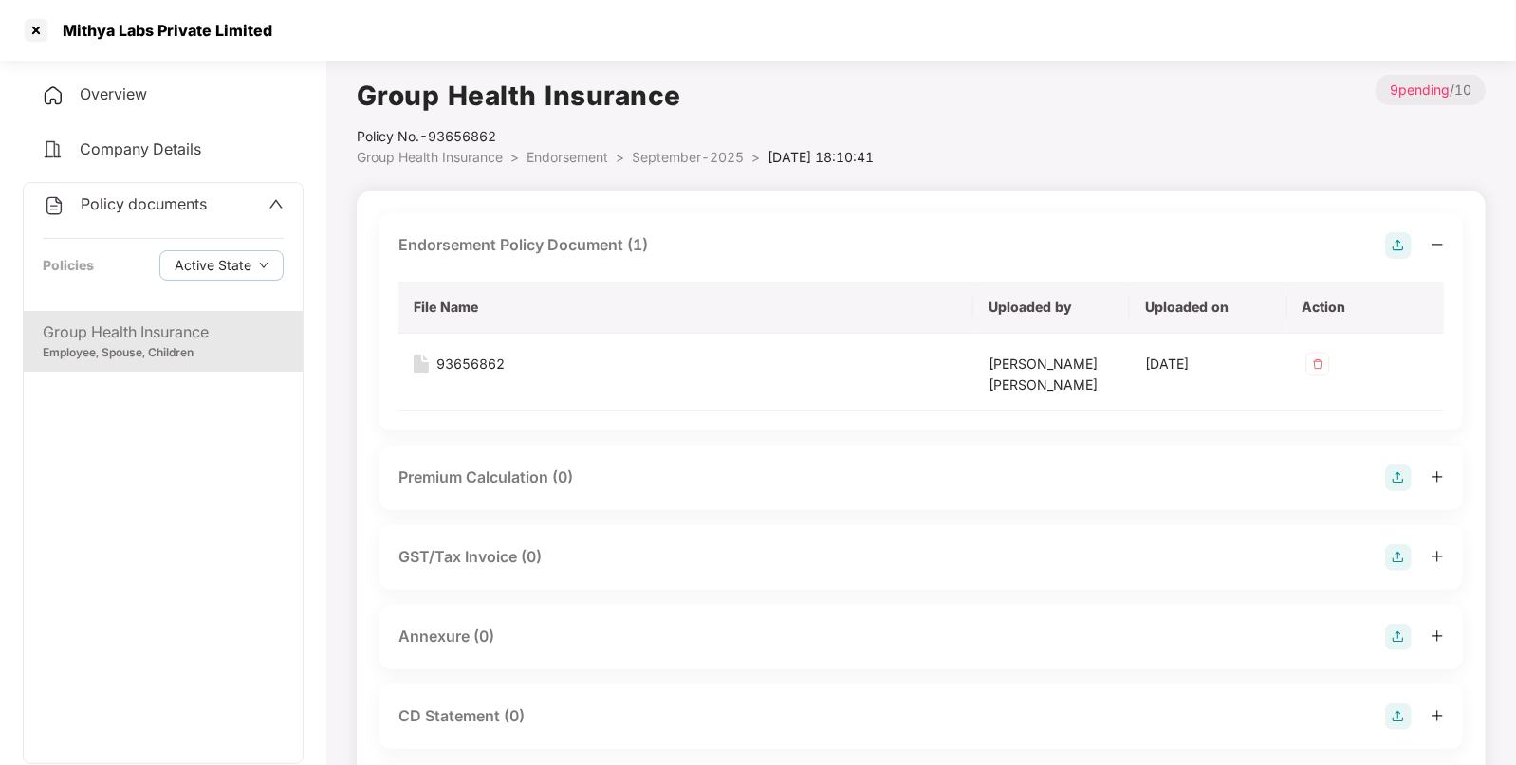
click at [1390, 641] on img at bounding box center [1398, 637] width 27 height 27
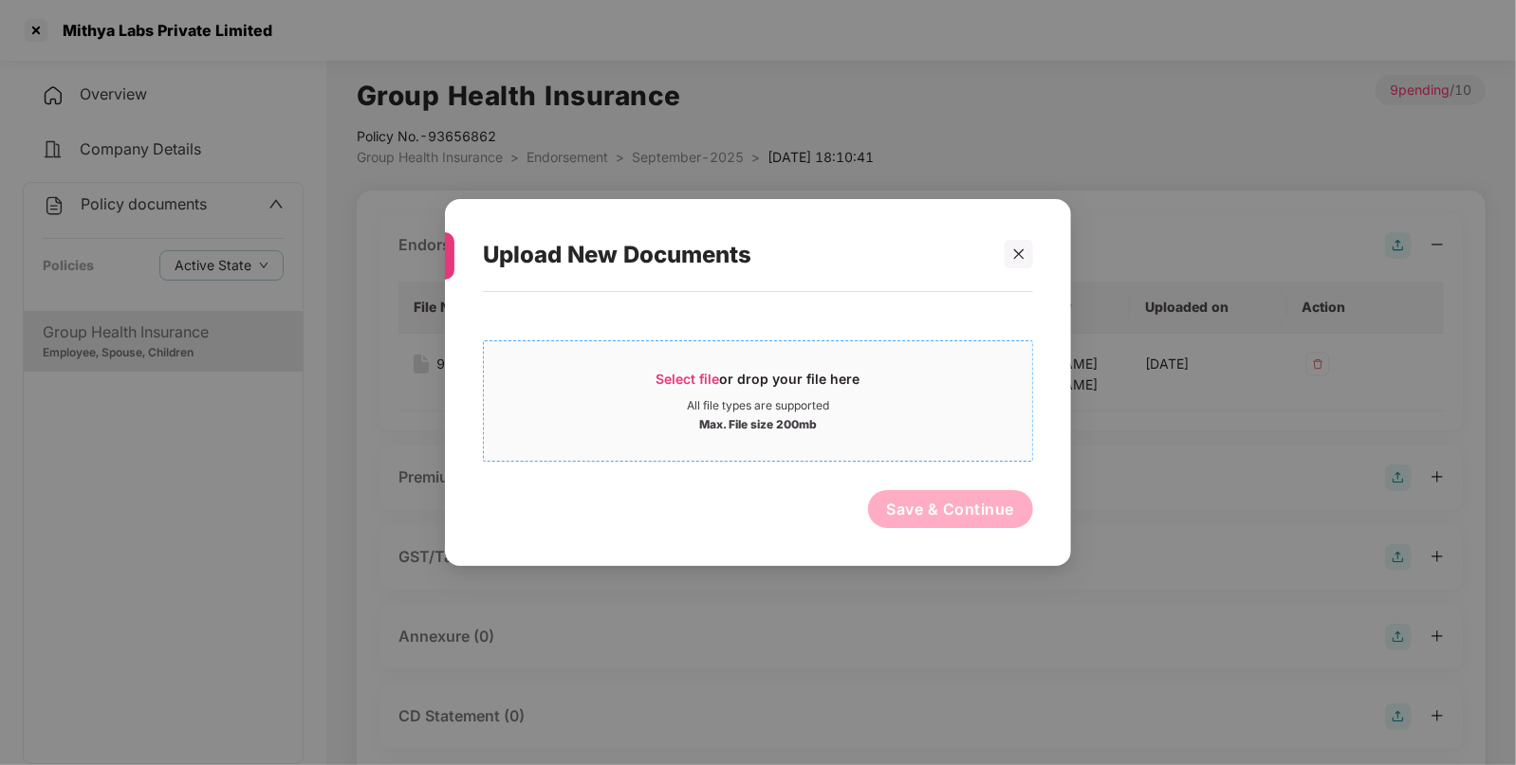
click at [594, 380] on div "Select file or drop your file here" at bounding box center [758, 384] width 548 height 28
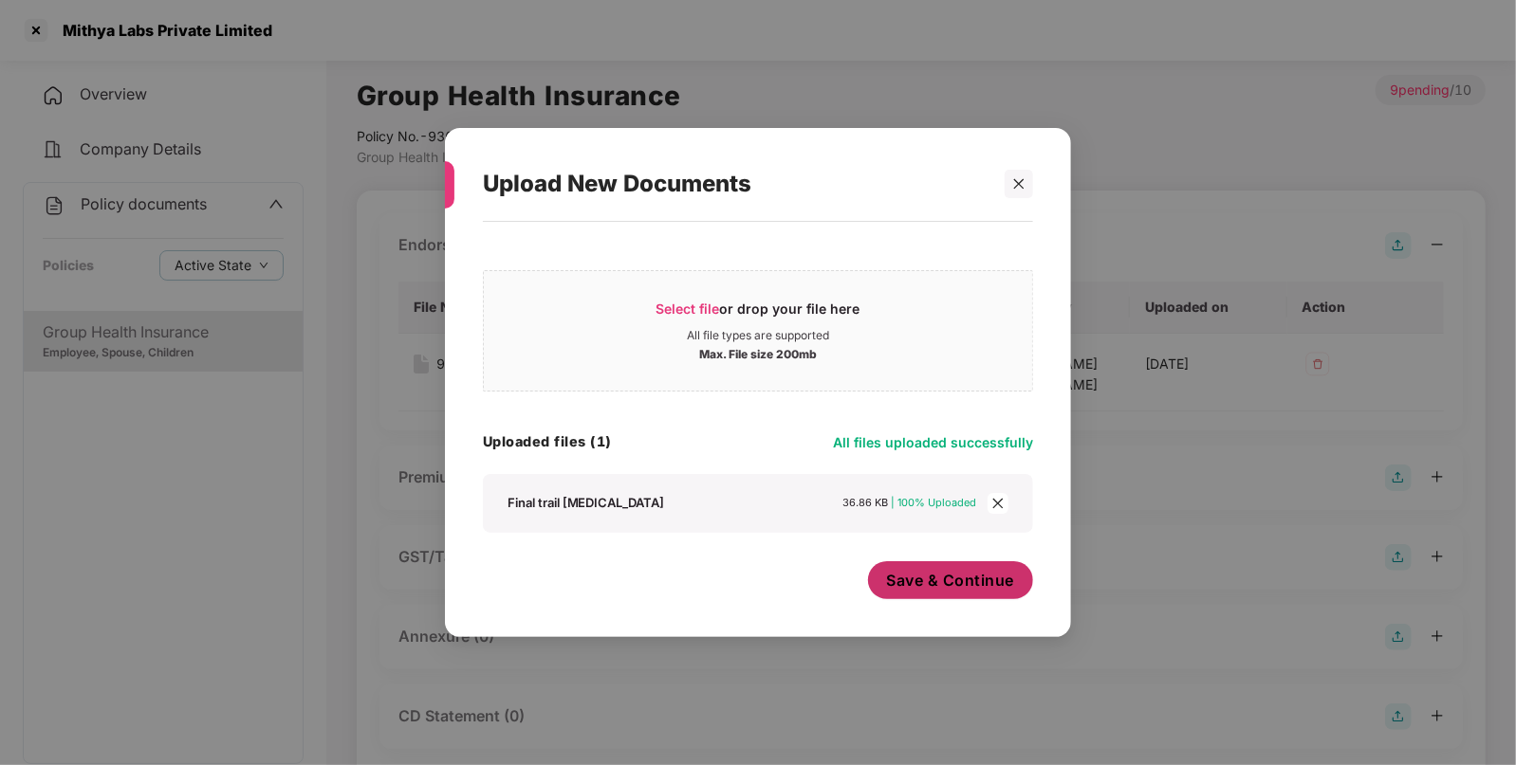
click at [959, 591] on span "Save & Continue" at bounding box center [951, 580] width 128 height 21
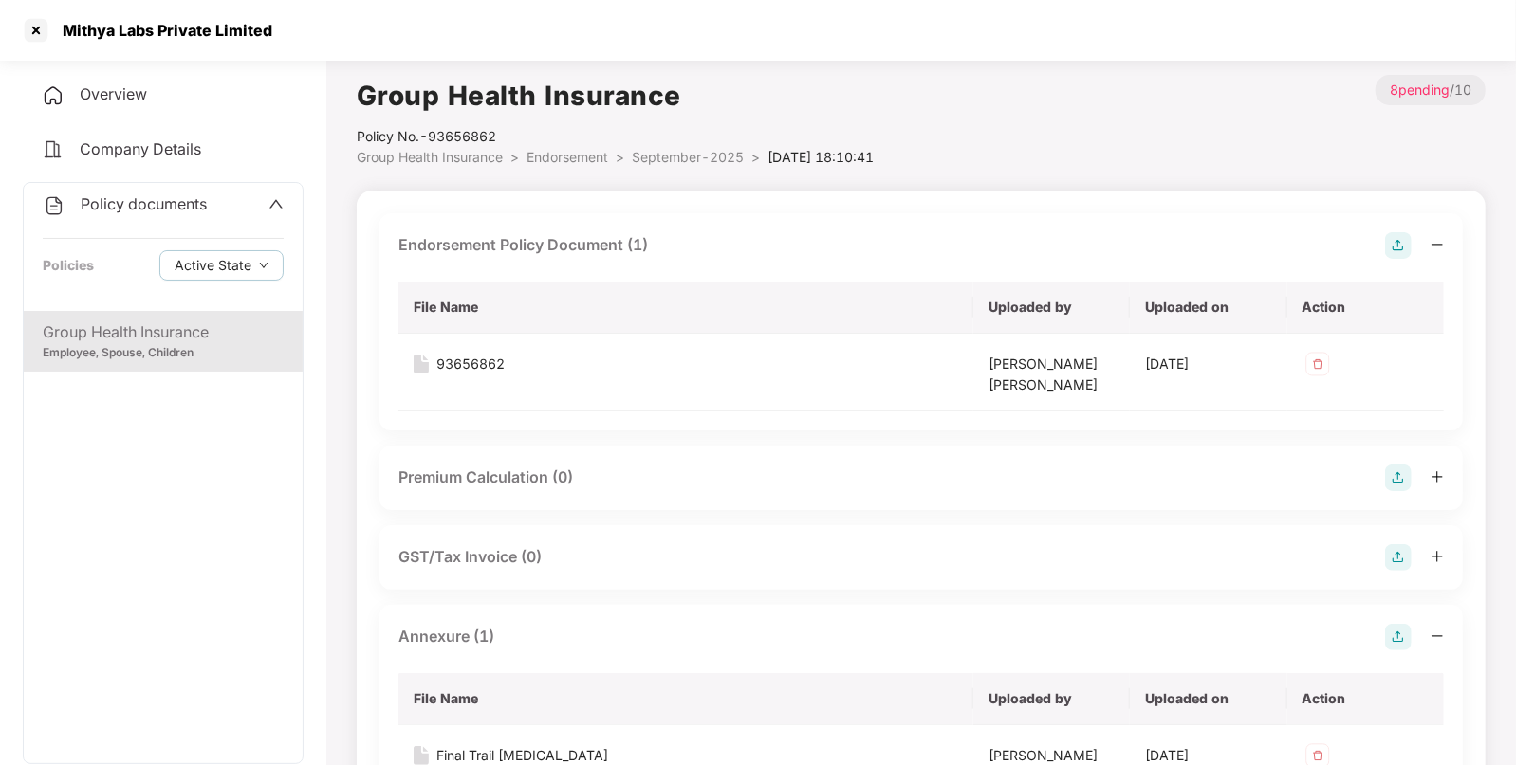
scroll to position [594, 0]
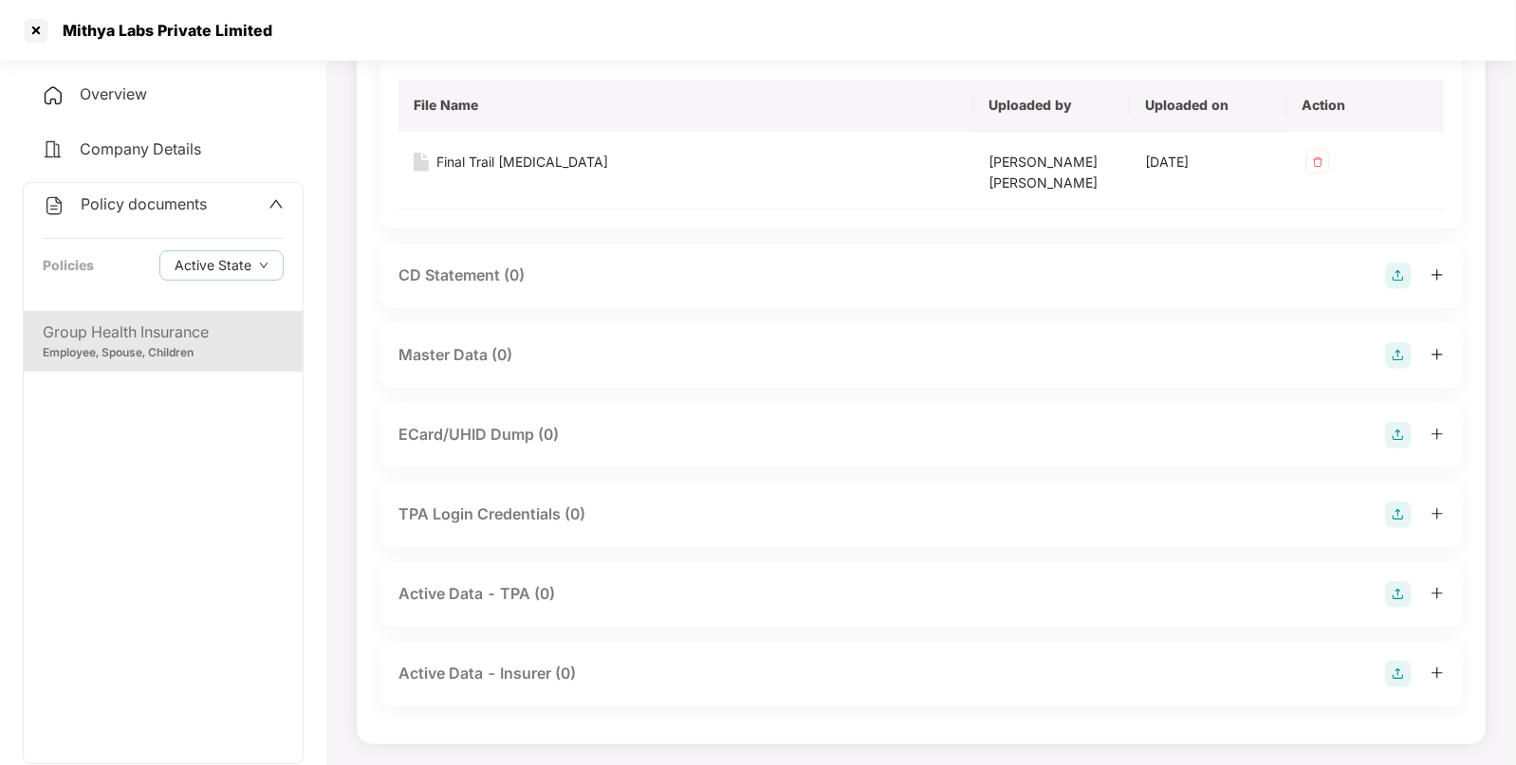
click at [1396, 360] on img at bounding box center [1398, 355] width 27 height 27
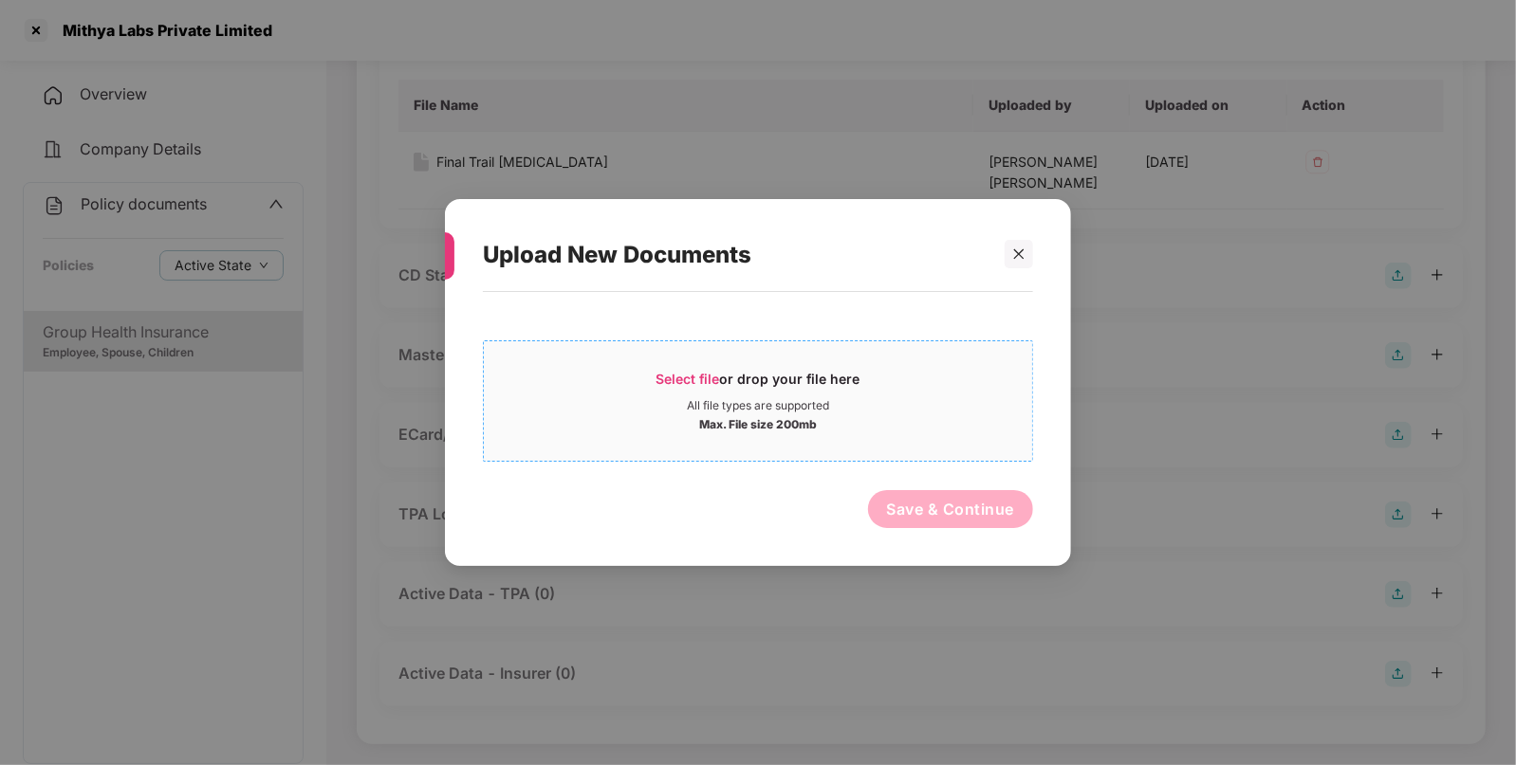
click at [1010, 405] on div "All file types are supported" at bounding box center [758, 405] width 548 height 15
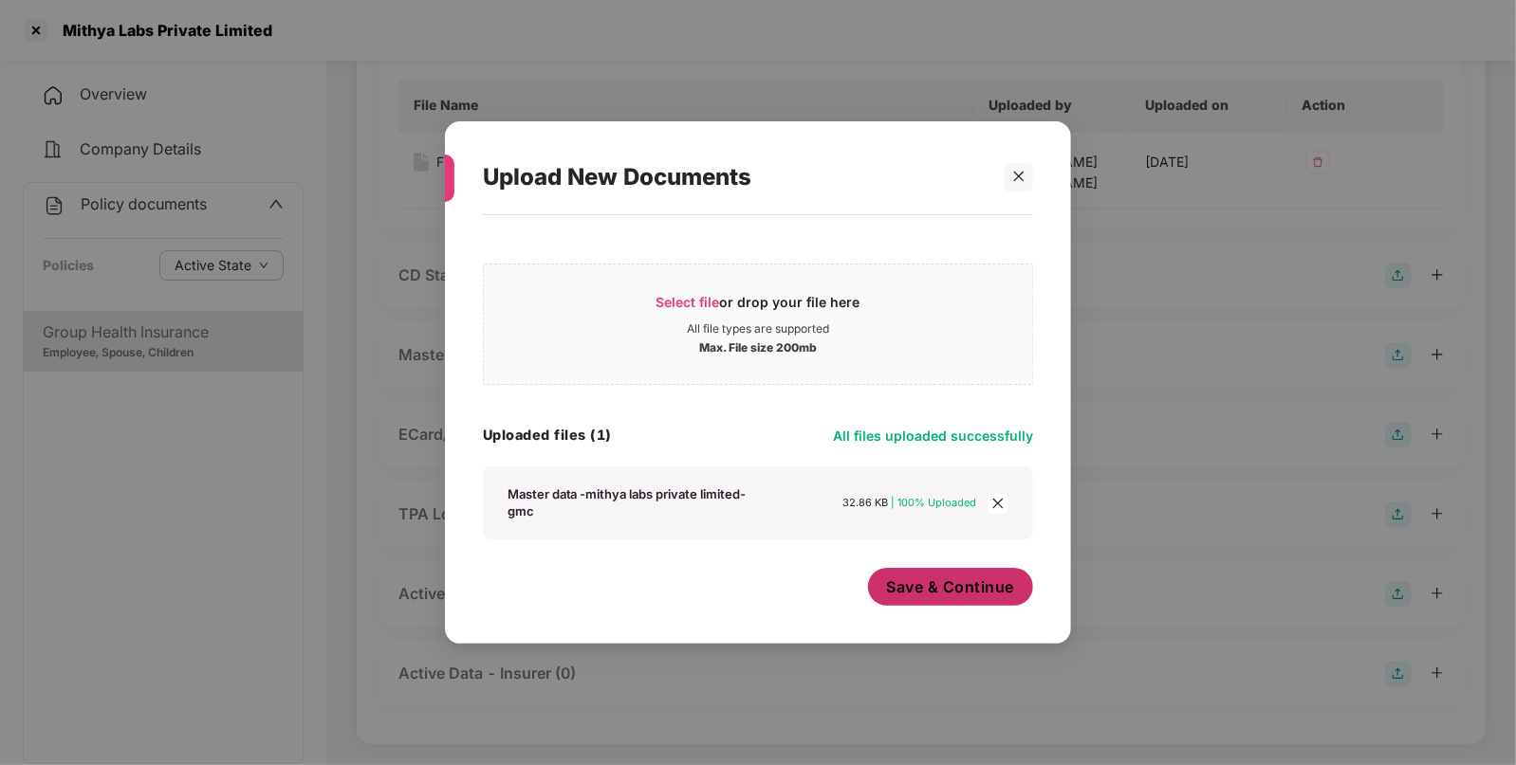
click at [928, 591] on span "Save & Continue" at bounding box center [951, 587] width 128 height 21
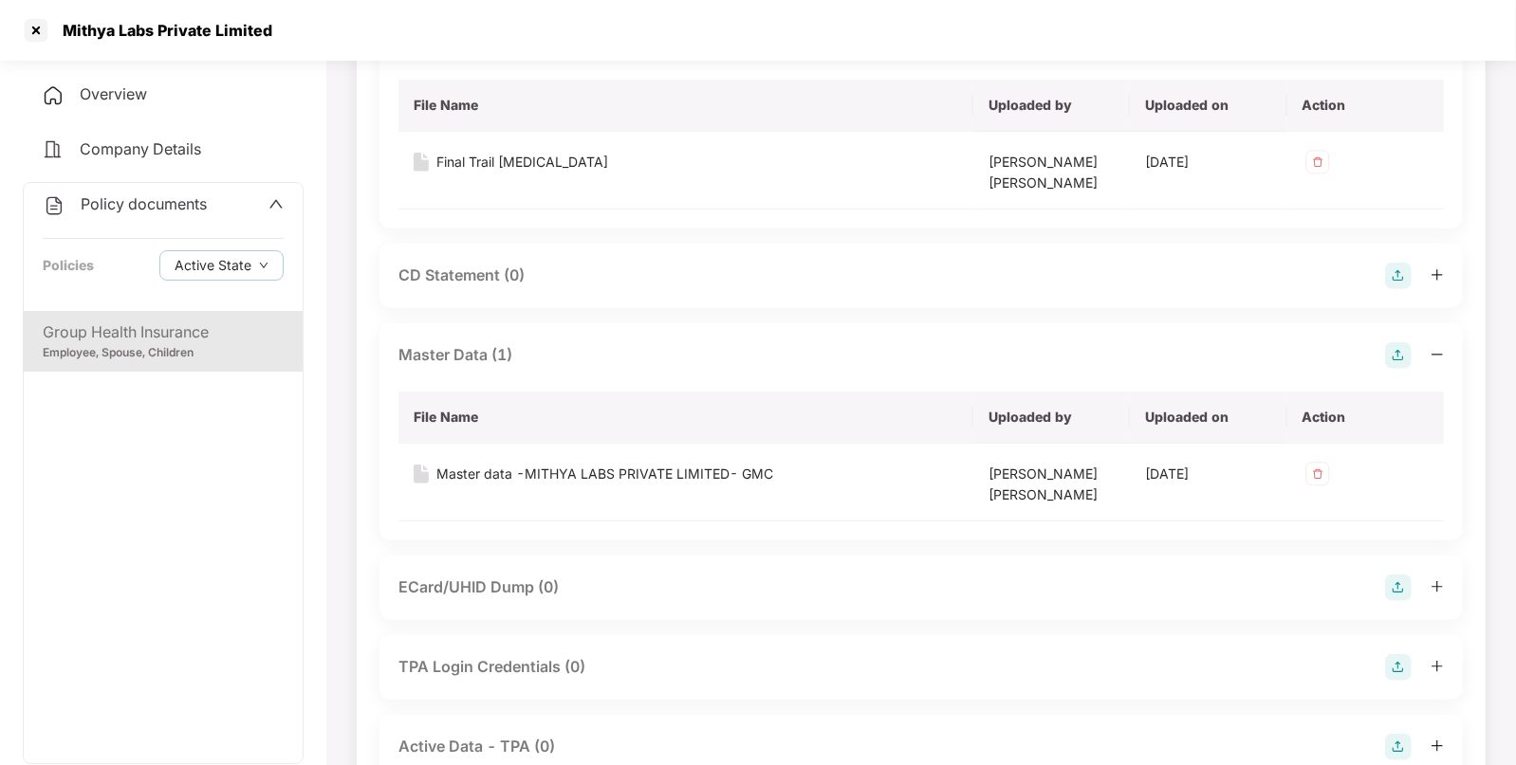
click at [184, 209] on span "Policy documents" at bounding box center [144, 203] width 126 height 19
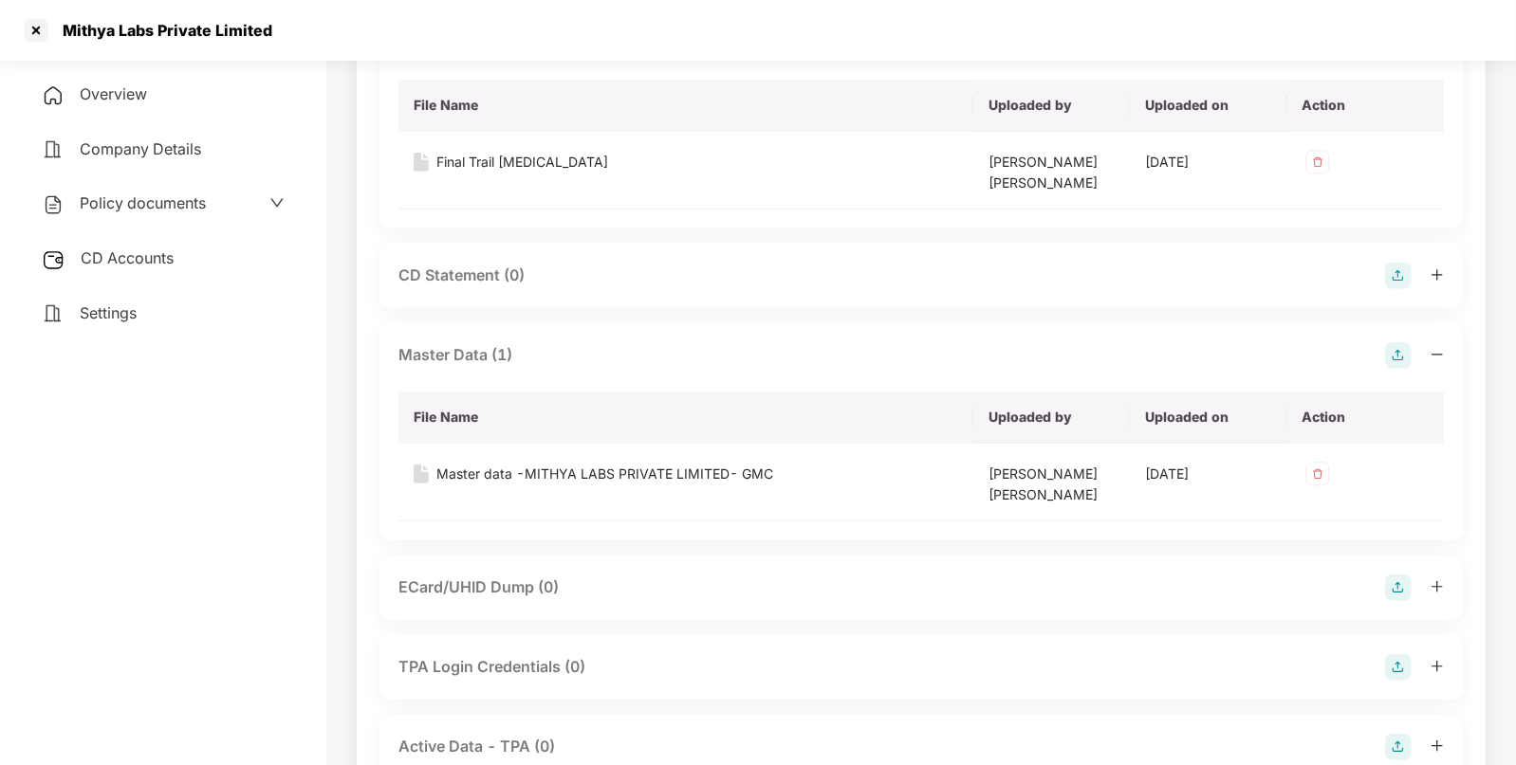
click at [155, 278] on div "CD Accounts" at bounding box center [163, 259] width 281 height 44
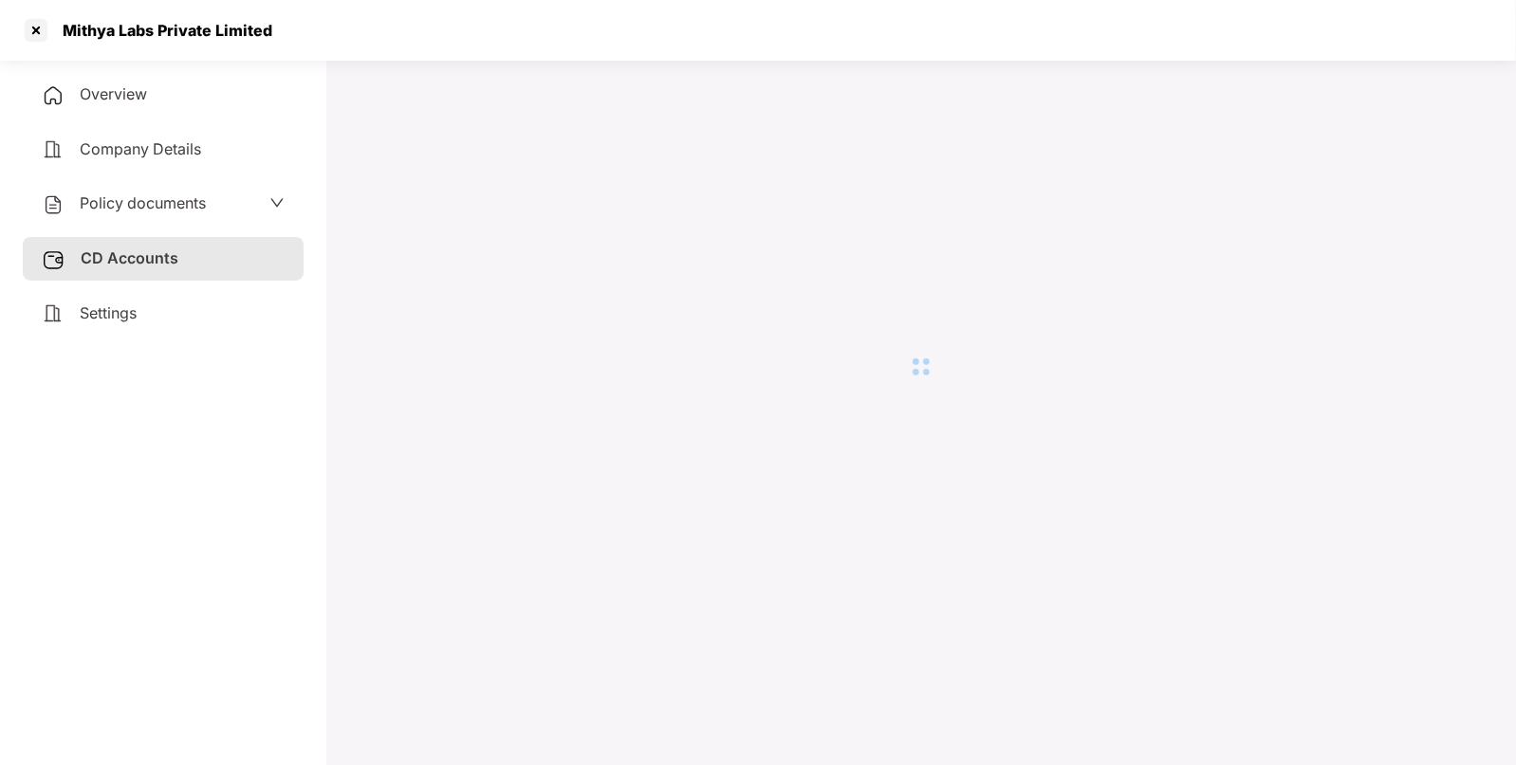
scroll to position [51, 0]
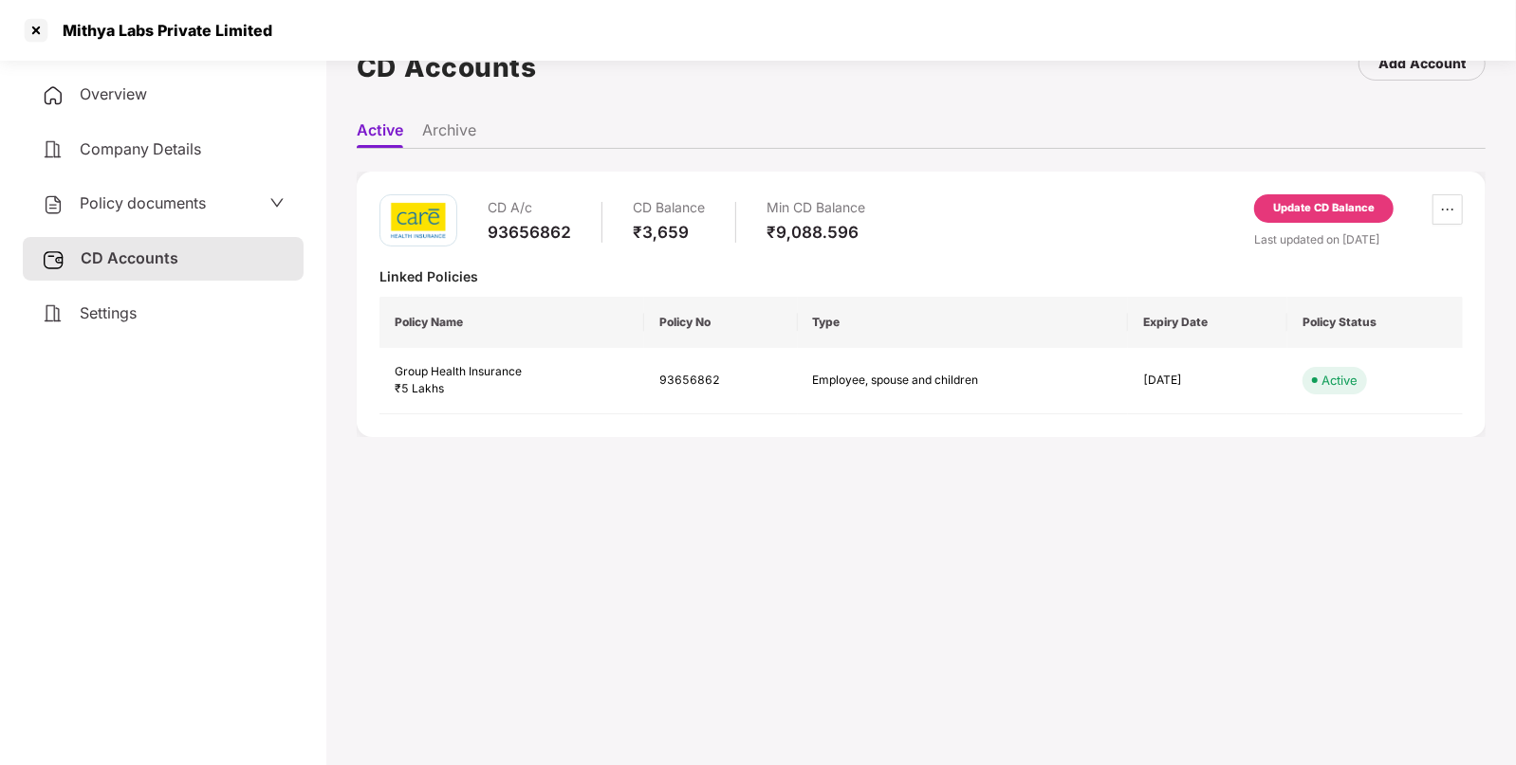
click at [1374, 207] on div "Update CD Balance" at bounding box center [1323, 208] width 139 height 28
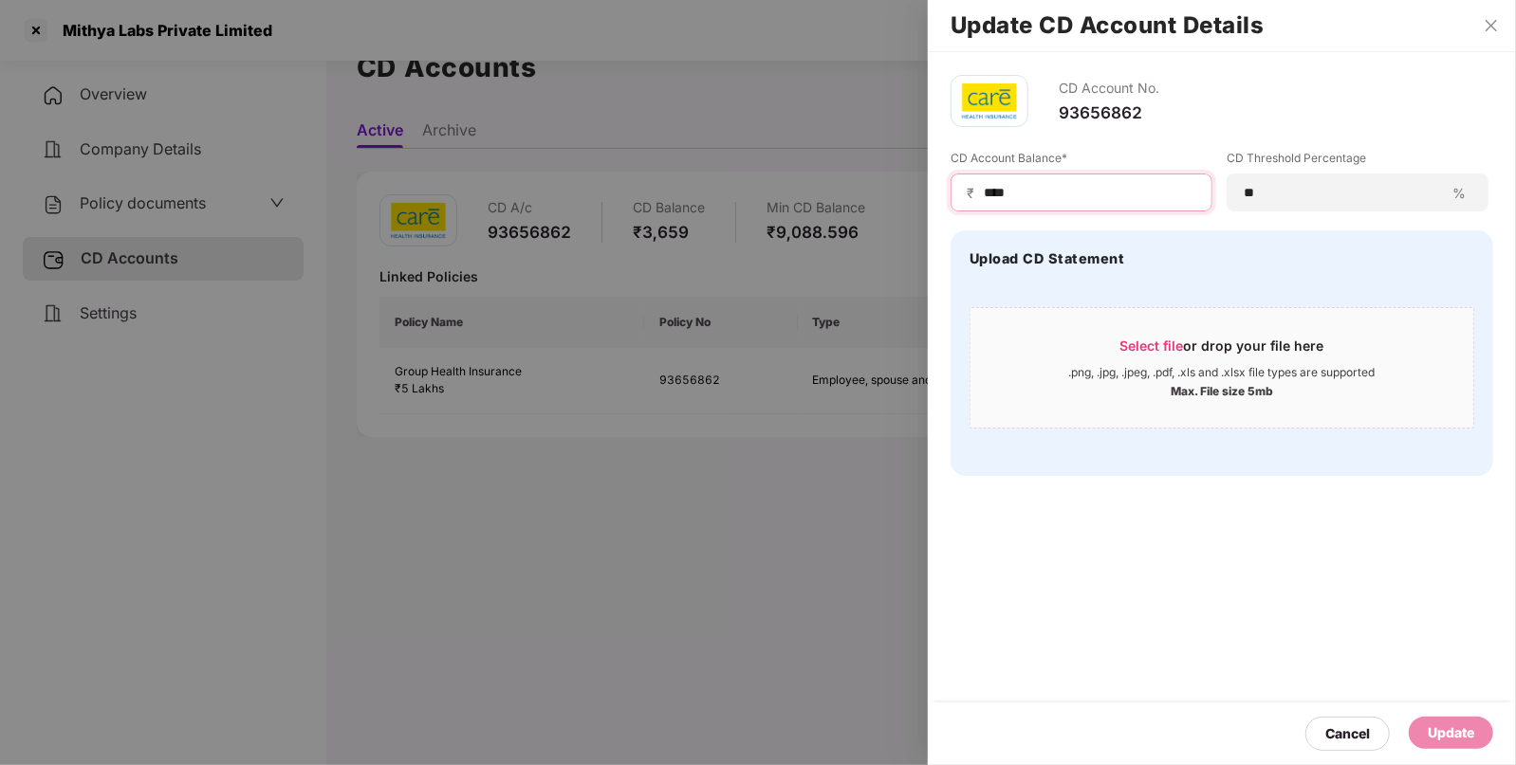
click at [1108, 191] on input "****" at bounding box center [1089, 193] width 214 height 20
type input "*"
type input "****"
click at [1455, 729] on div "Update" at bounding box center [1450, 733] width 46 height 21
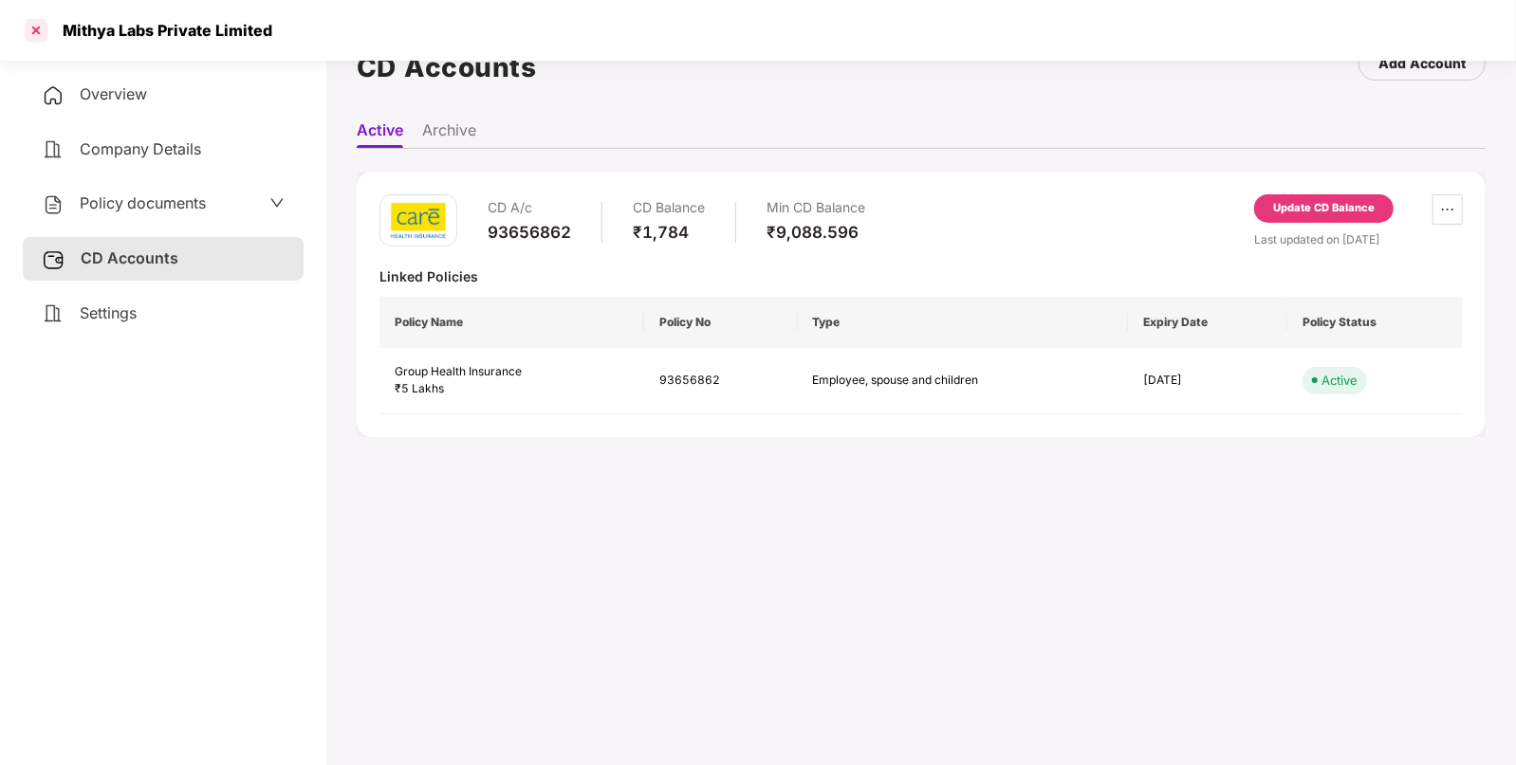
click at [38, 28] on div at bounding box center [36, 30] width 30 height 30
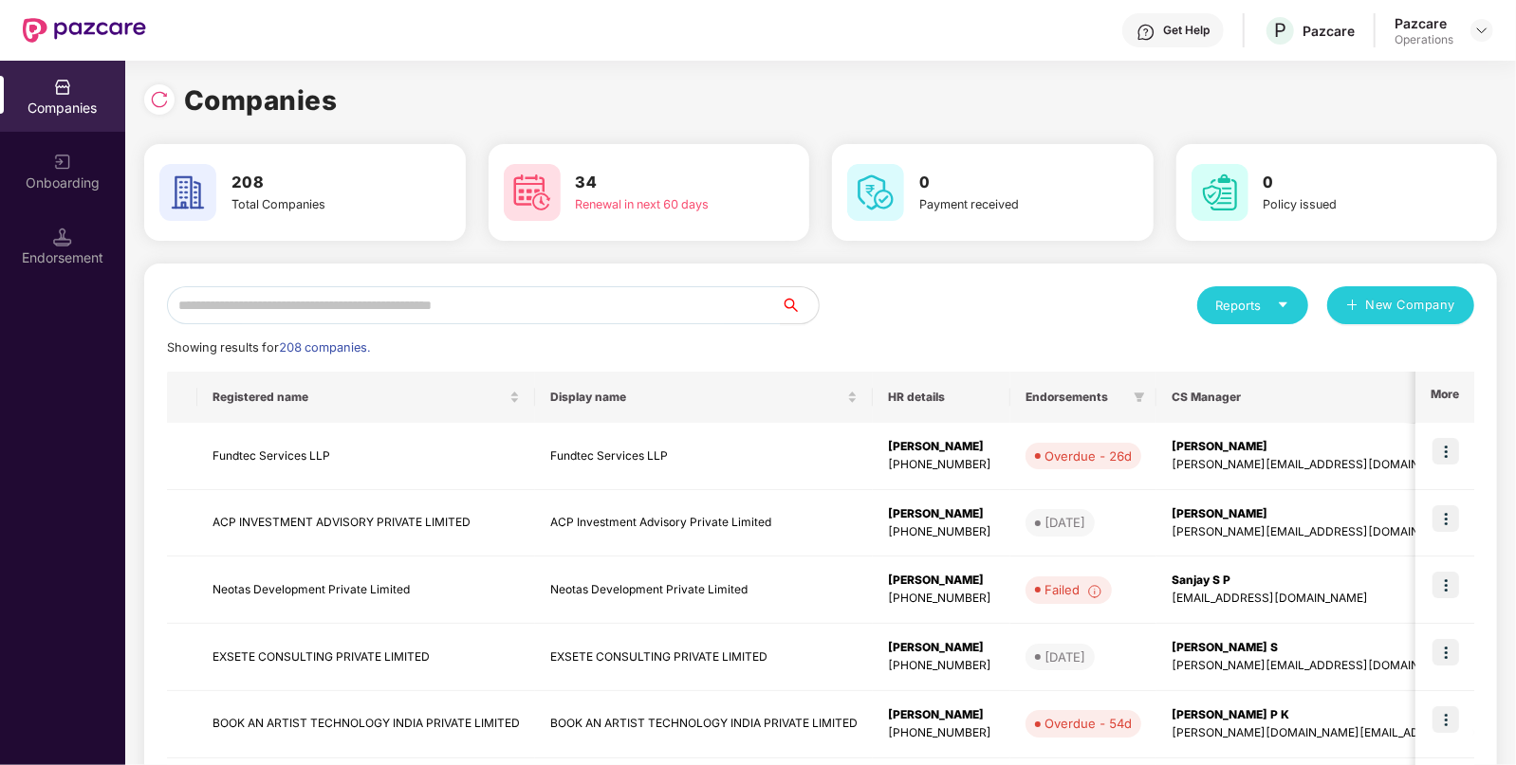
scroll to position [0, 0]
click at [576, 299] on input "text" at bounding box center [474, 305] width 614 height 38
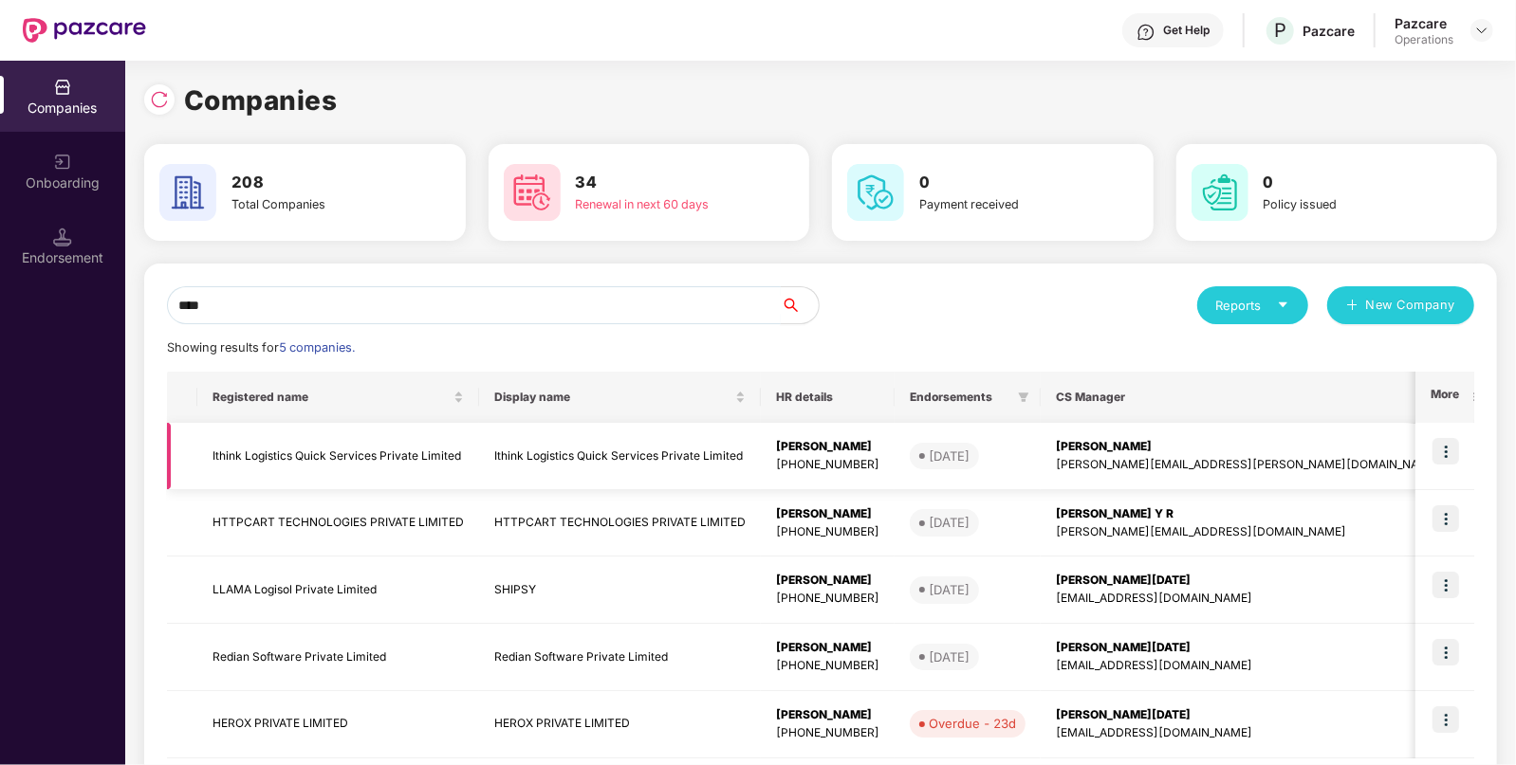
type input "****"
click at [365, 465] on td "Ithink Logistics Quick Services Private Limited" at bounding box center [338, 456] width 282 height 67
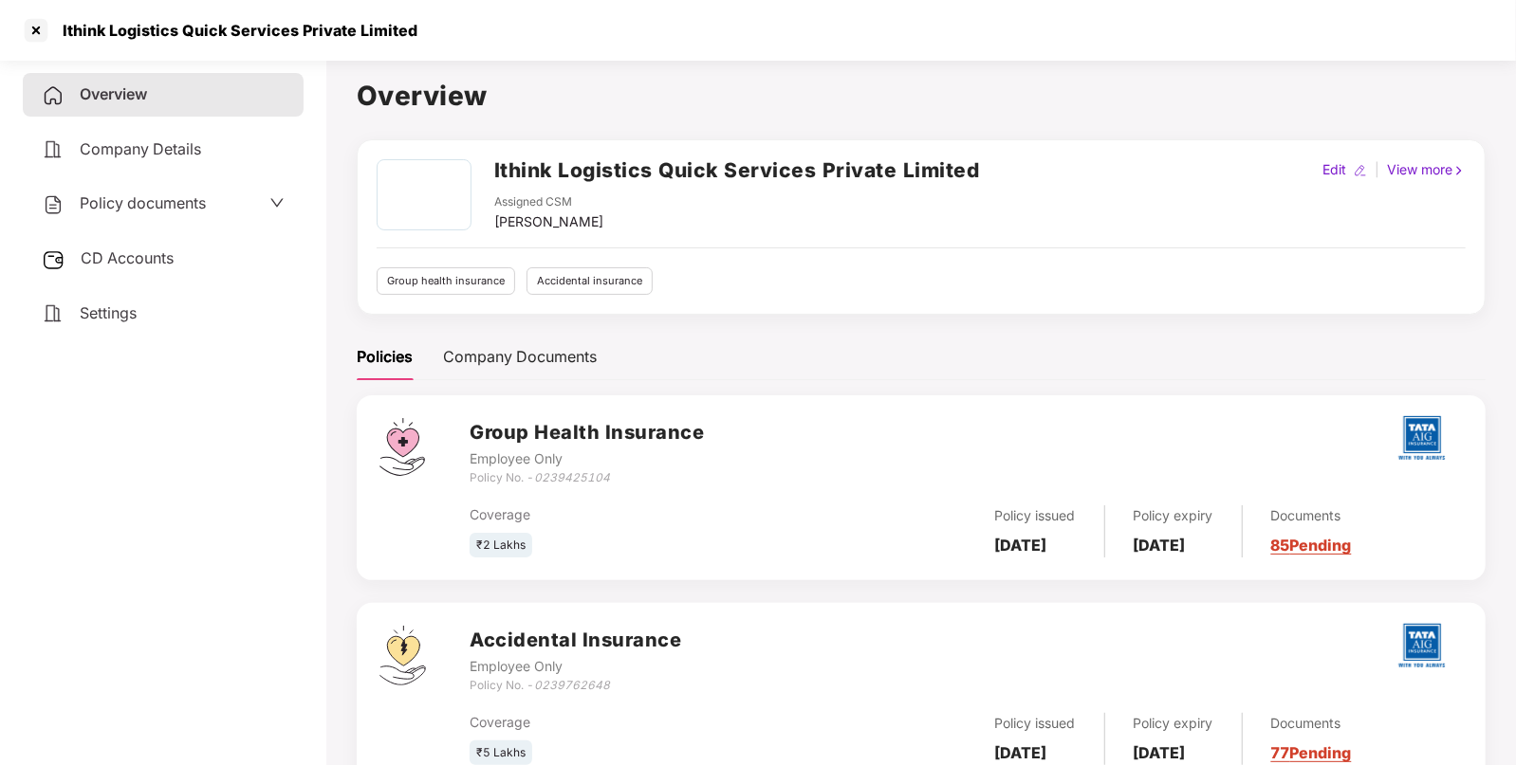
click at [180, 213] on div "Policy documents" at bounding box center [124, 204] width 164 height 25
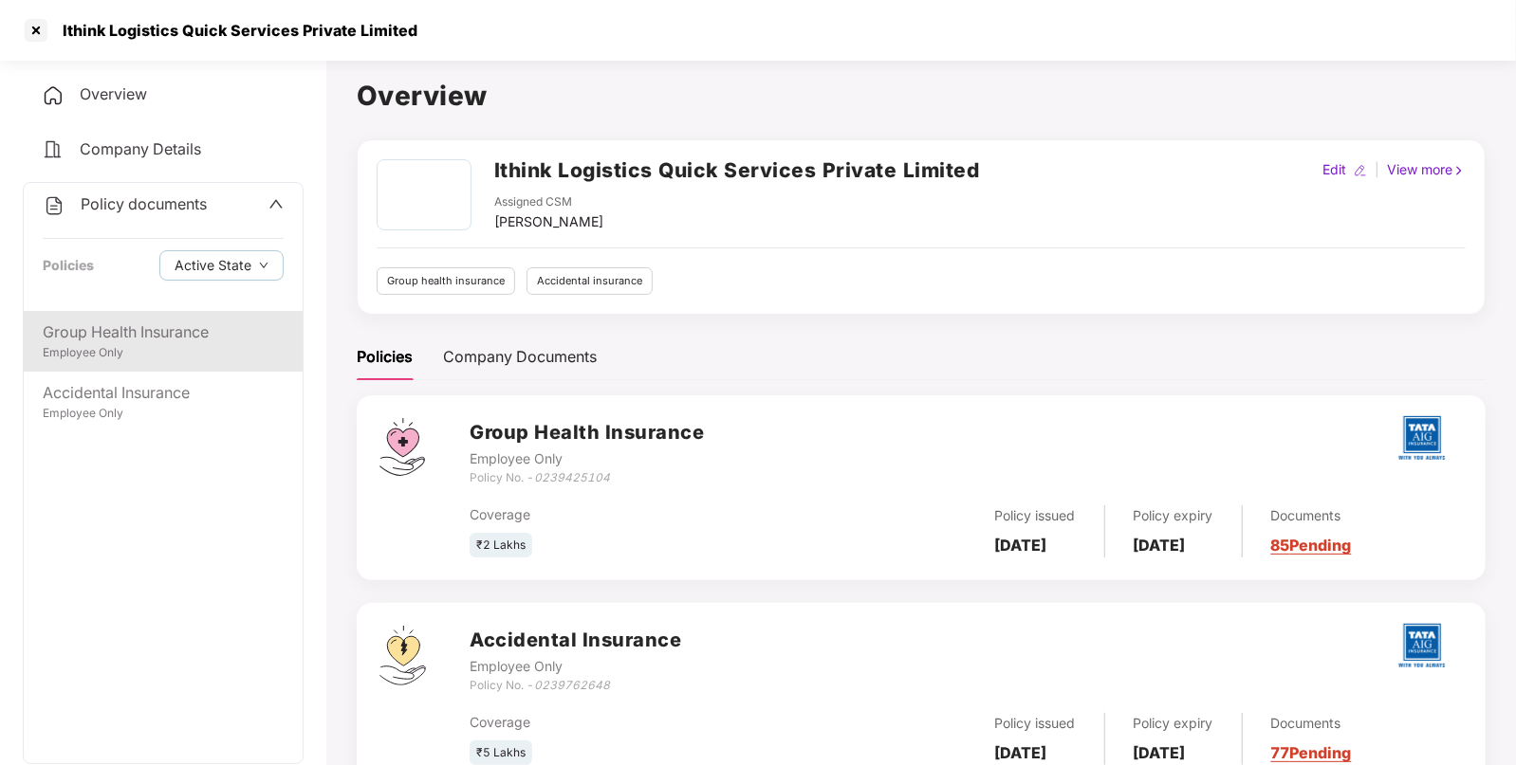
click at [166, 327] on div "Group Health Insurance" at bounding box center [163, 333] width 241 height 24
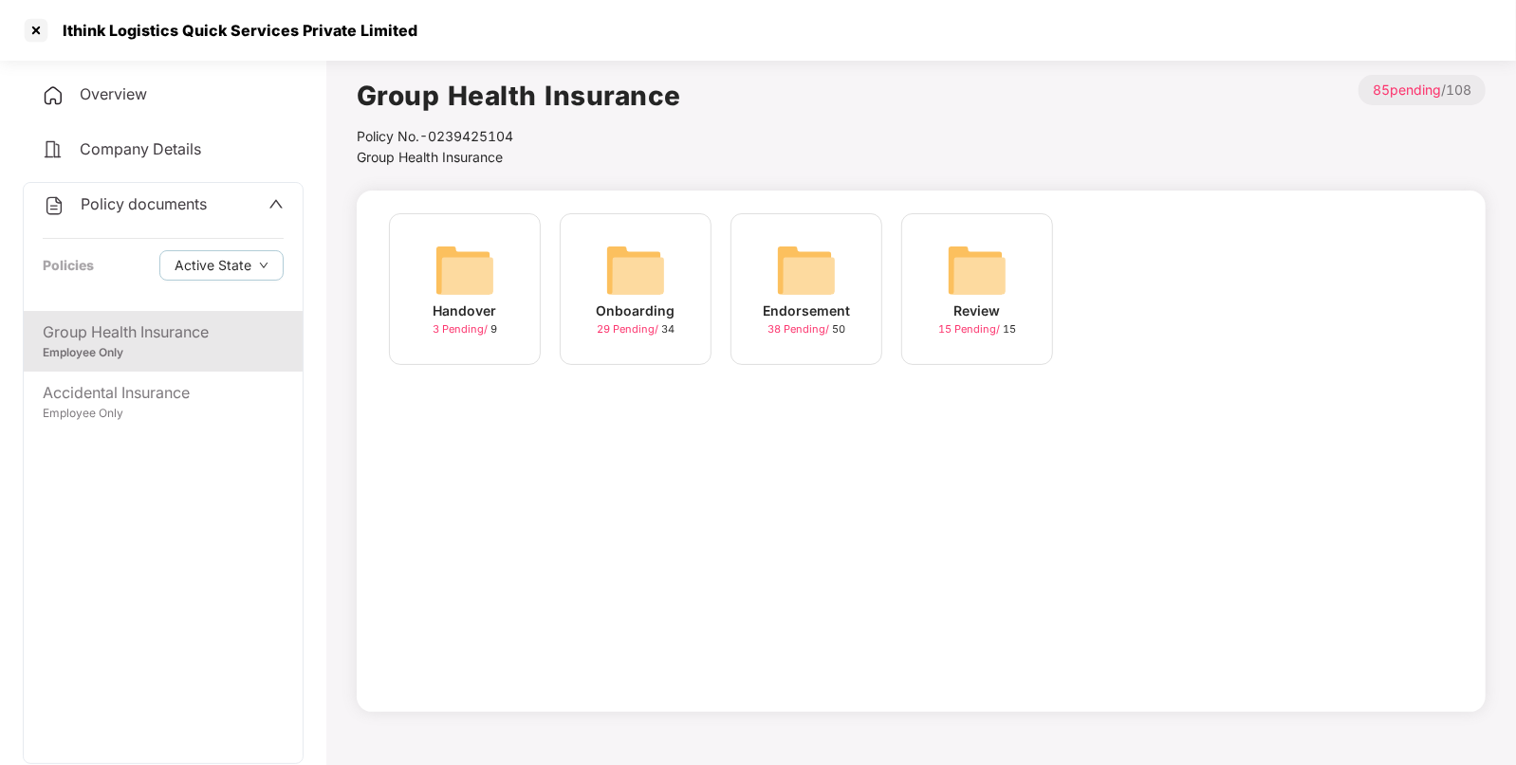
click at [819, 261] on img at bounding box center [806, 270] width 61 height 61
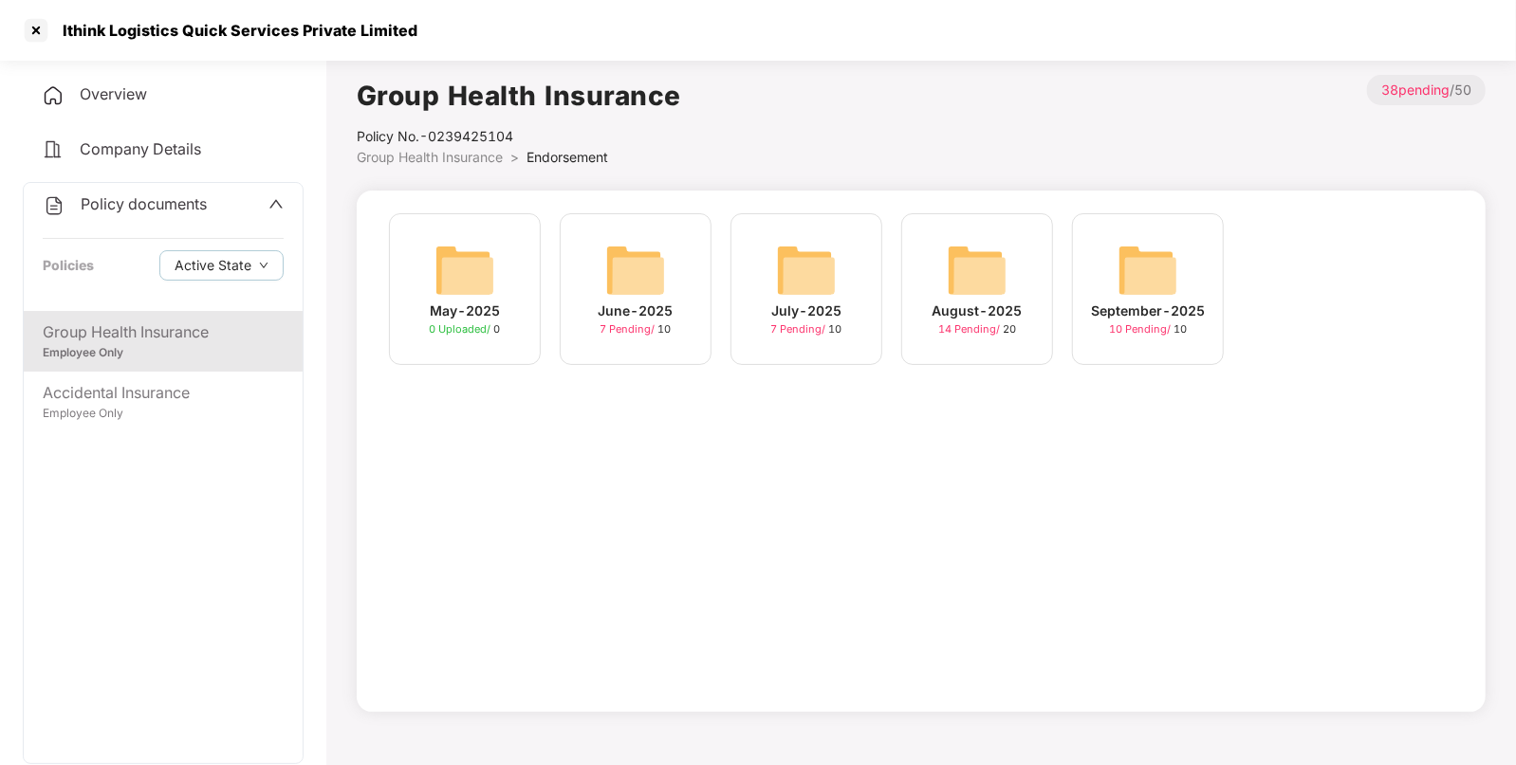
click at [1143, 276] on img at bounding box center [1147, 270] width 61 height 61
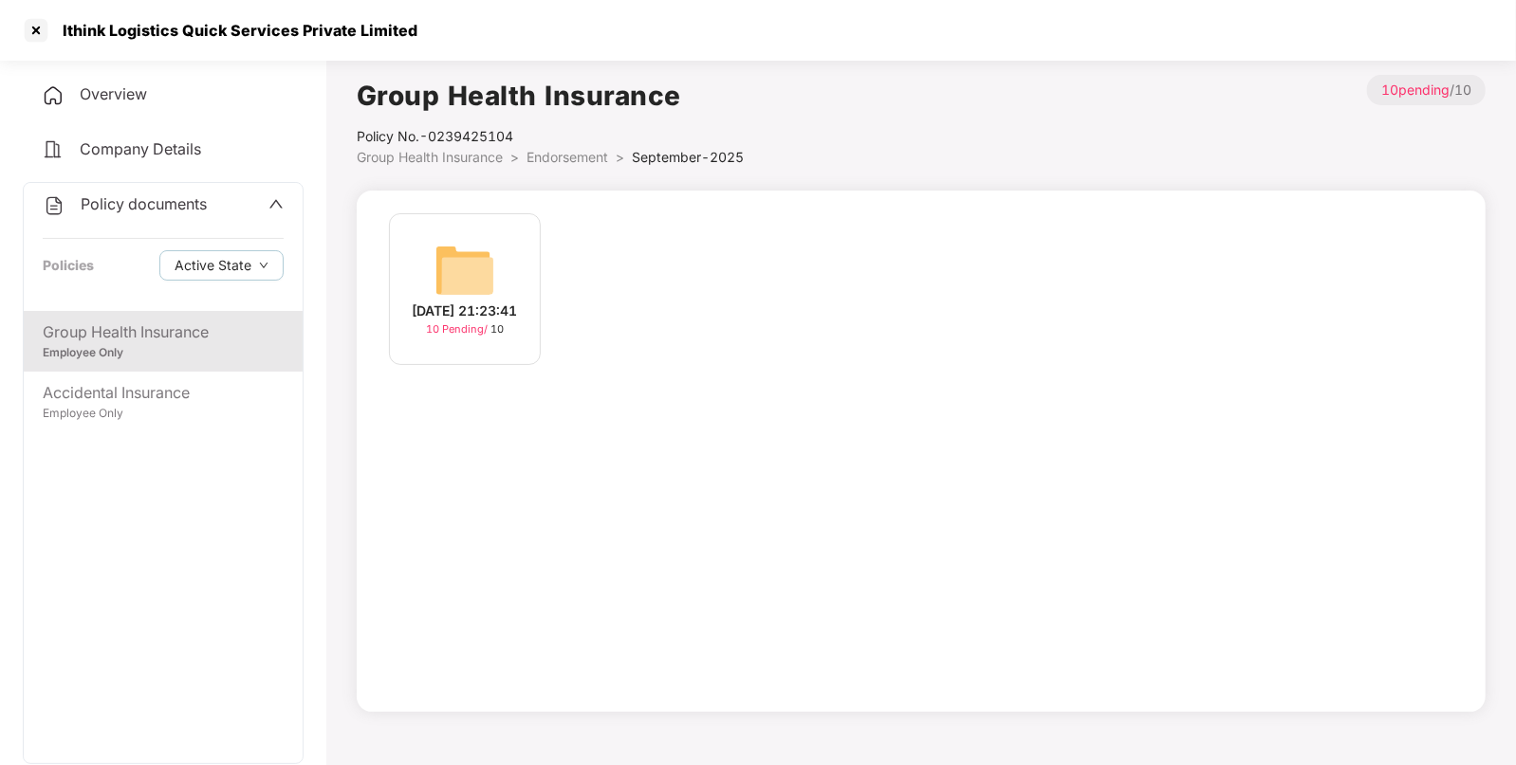
click at [468, 301] on div "[DATE] 21:23:41" at bounding box center [465, 311] width 105 height 21
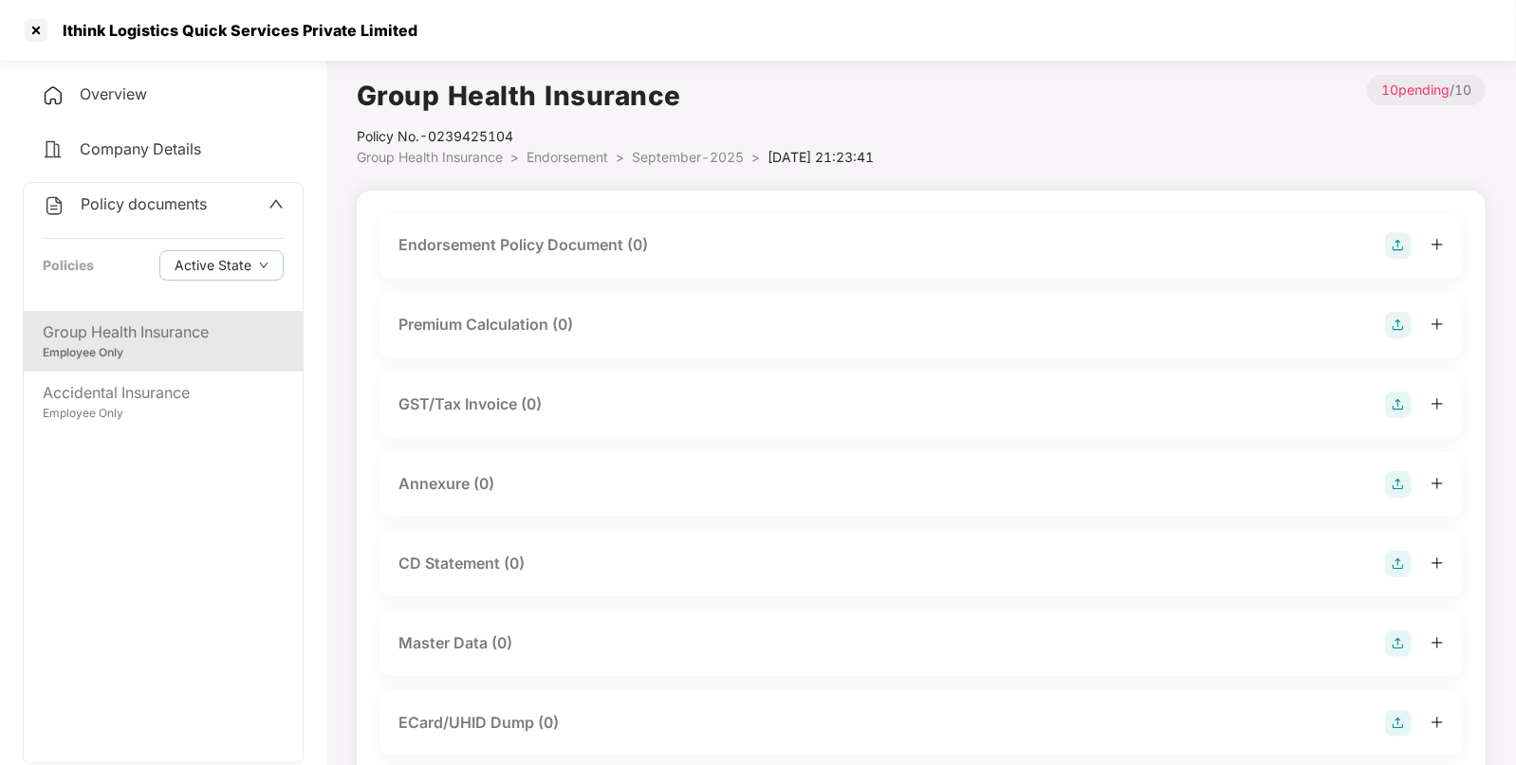
click at [1404, 248] on img at bounding box center [1398, 245] width 27 height 27
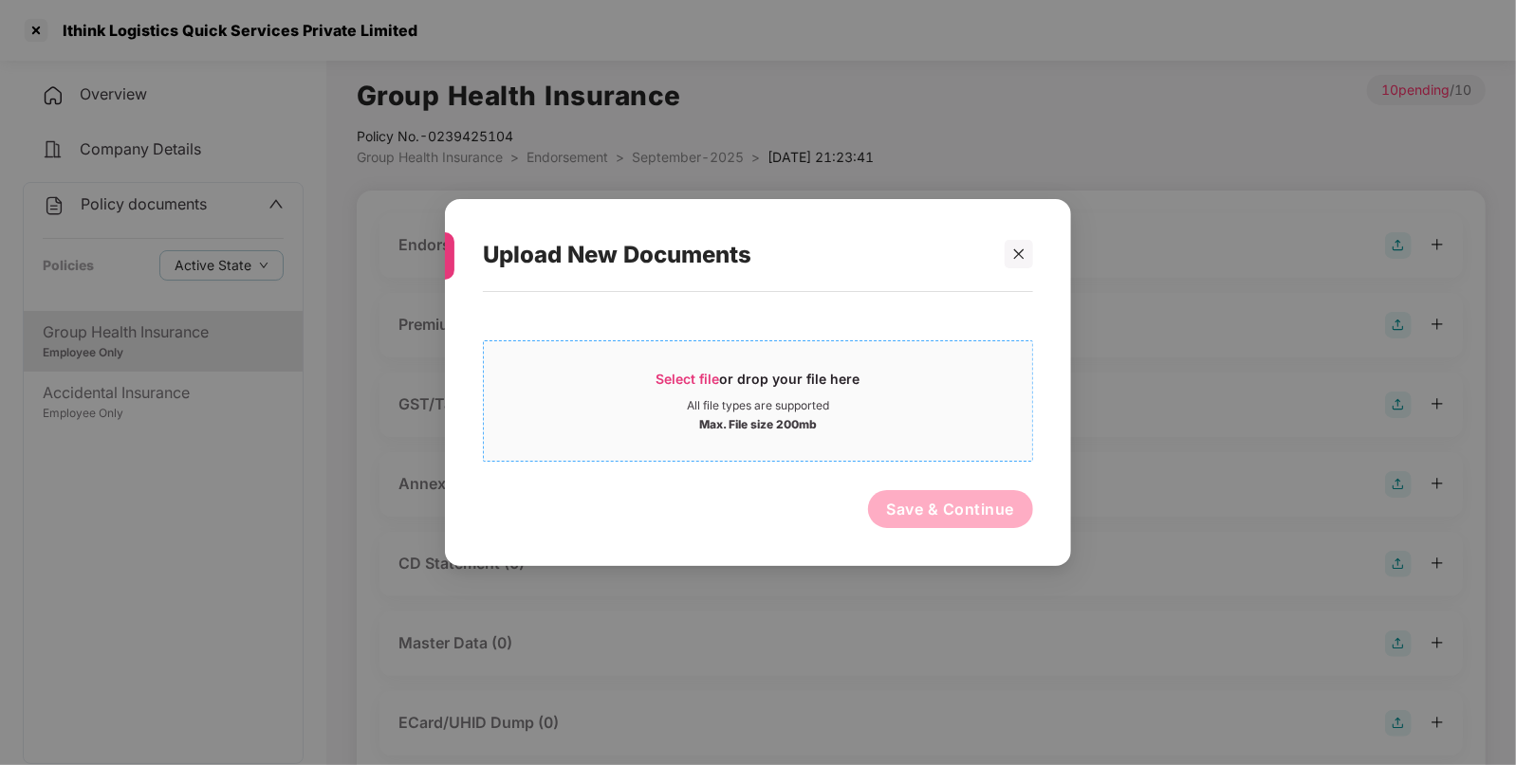
click at [693, 381] on span "Select file" at bounding box center [688, 379] width 64 height 16
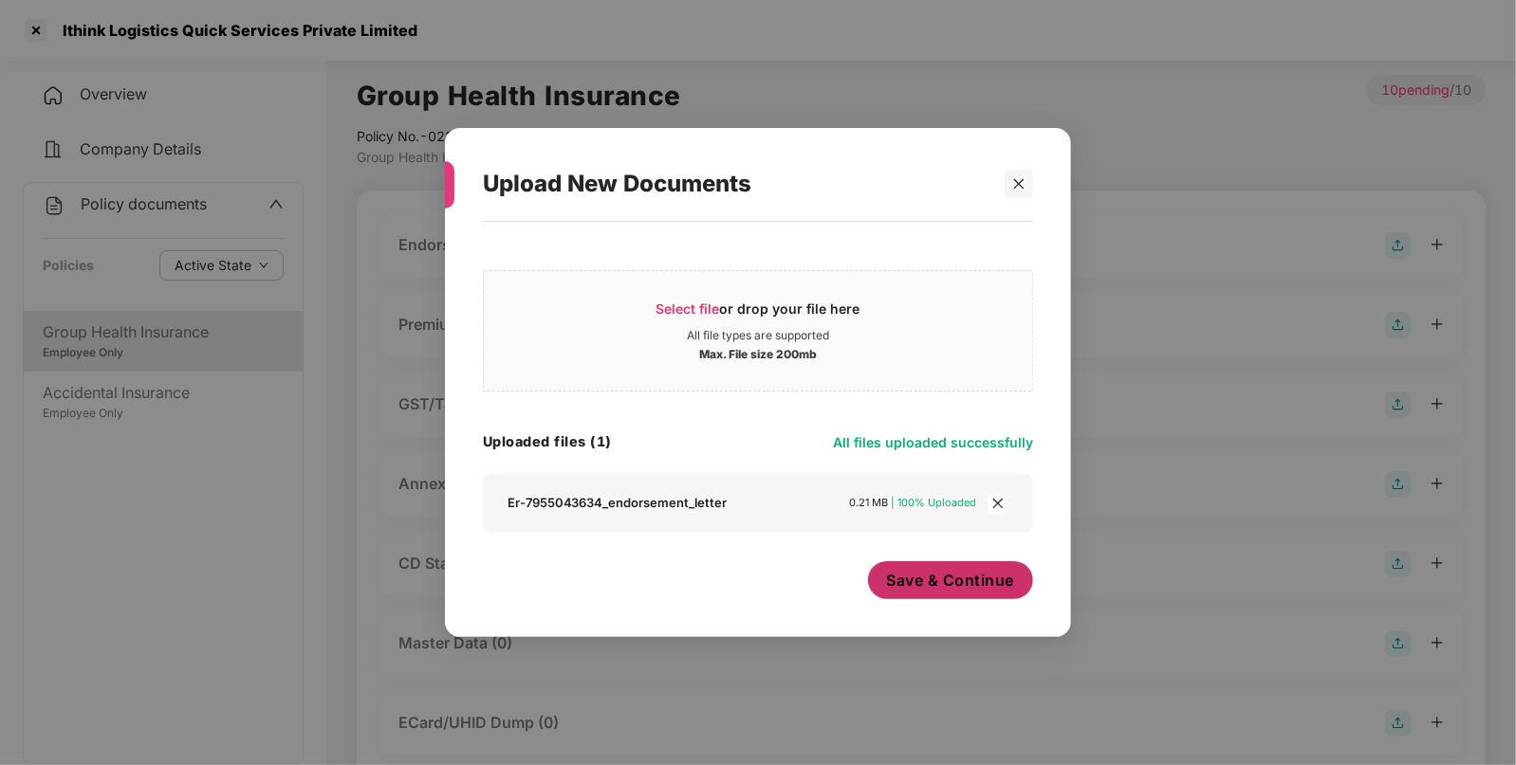
click at [953, 588] on span "Save & Continue" at bounding box center [951, 580] width 128 height 21
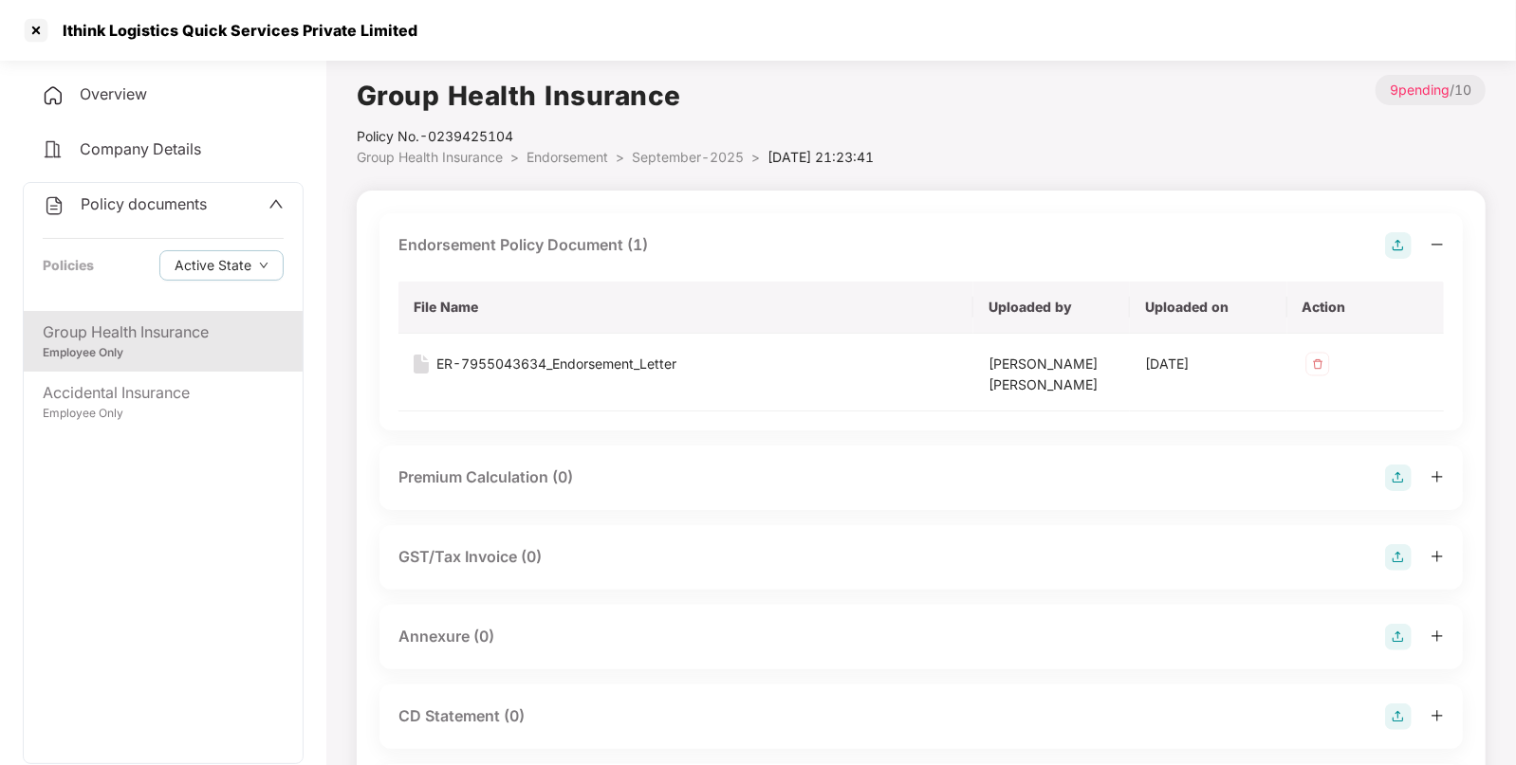
click at [1405, 634] on img at bounding box center [1398, 637] width 27 height 27
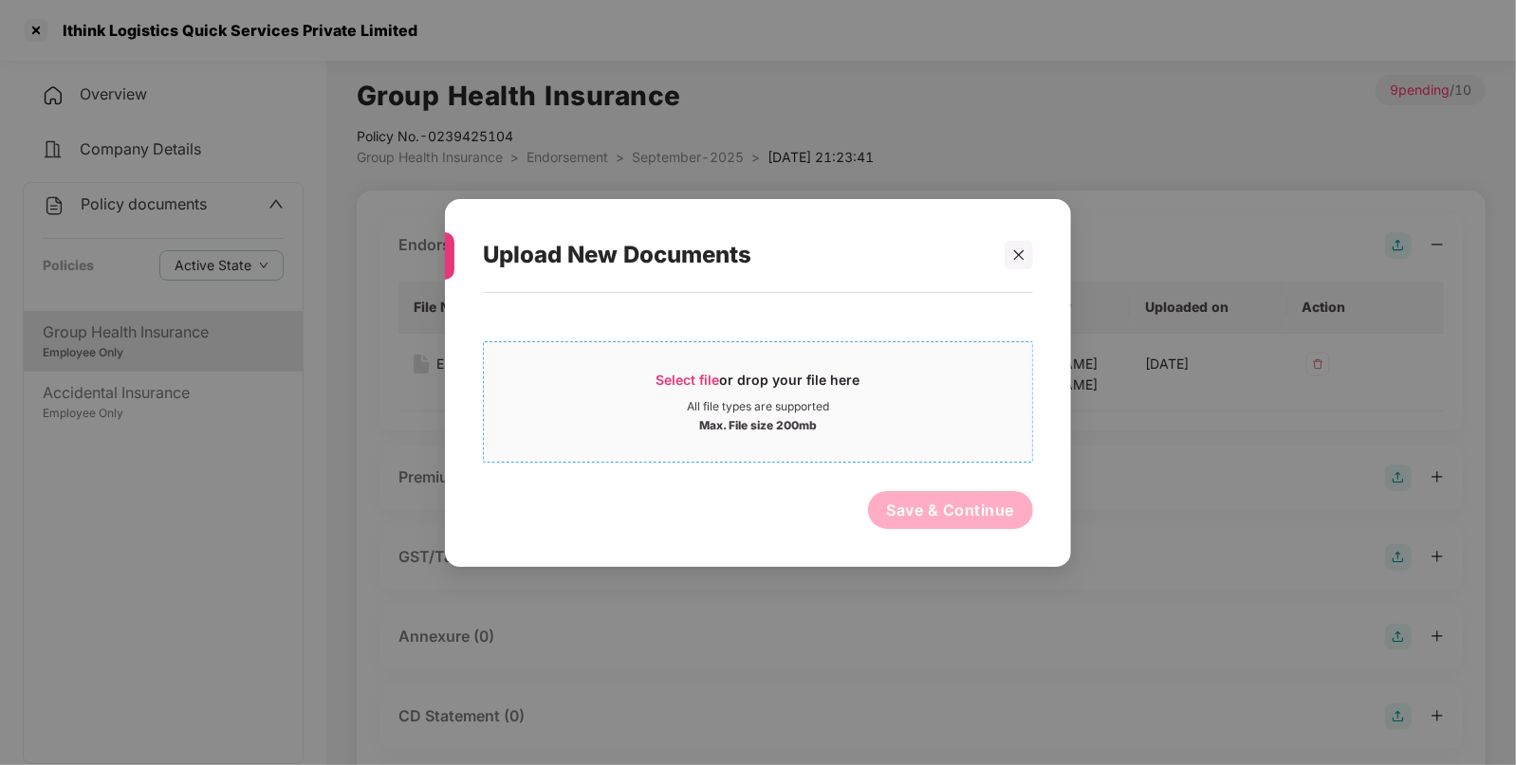
click at [818, 450] on div "Select file or drop your file here All file types are supported Max. File size …" at bounding box center [758, 400] width 550 height 121
click at [870, 392] on div "Select file or drop your file here" at bounding box center [758, 384] width 548 height 28
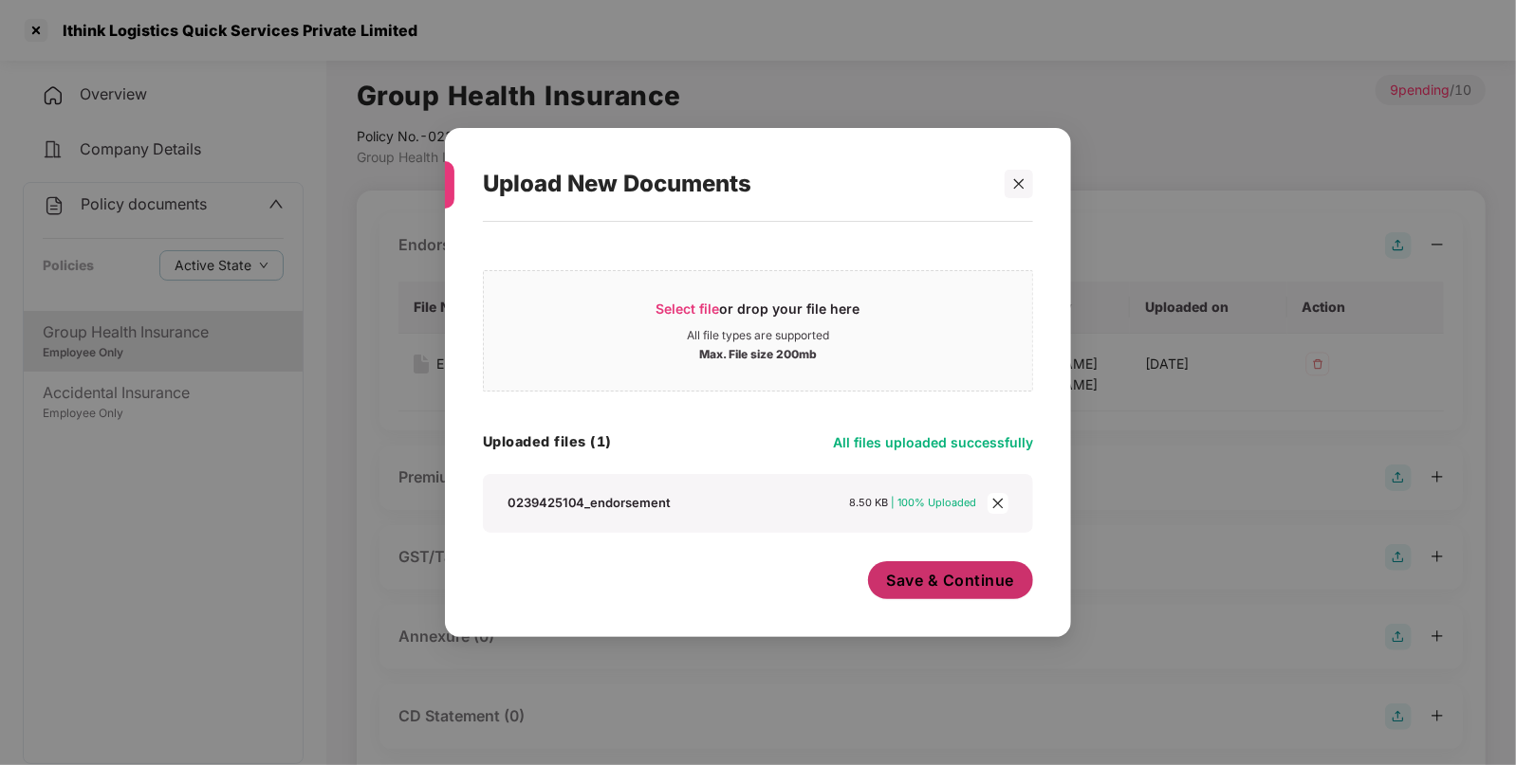
click at [990, 583] on span "Save & Continue" at bounding box center [951, 580] width 128 height 21
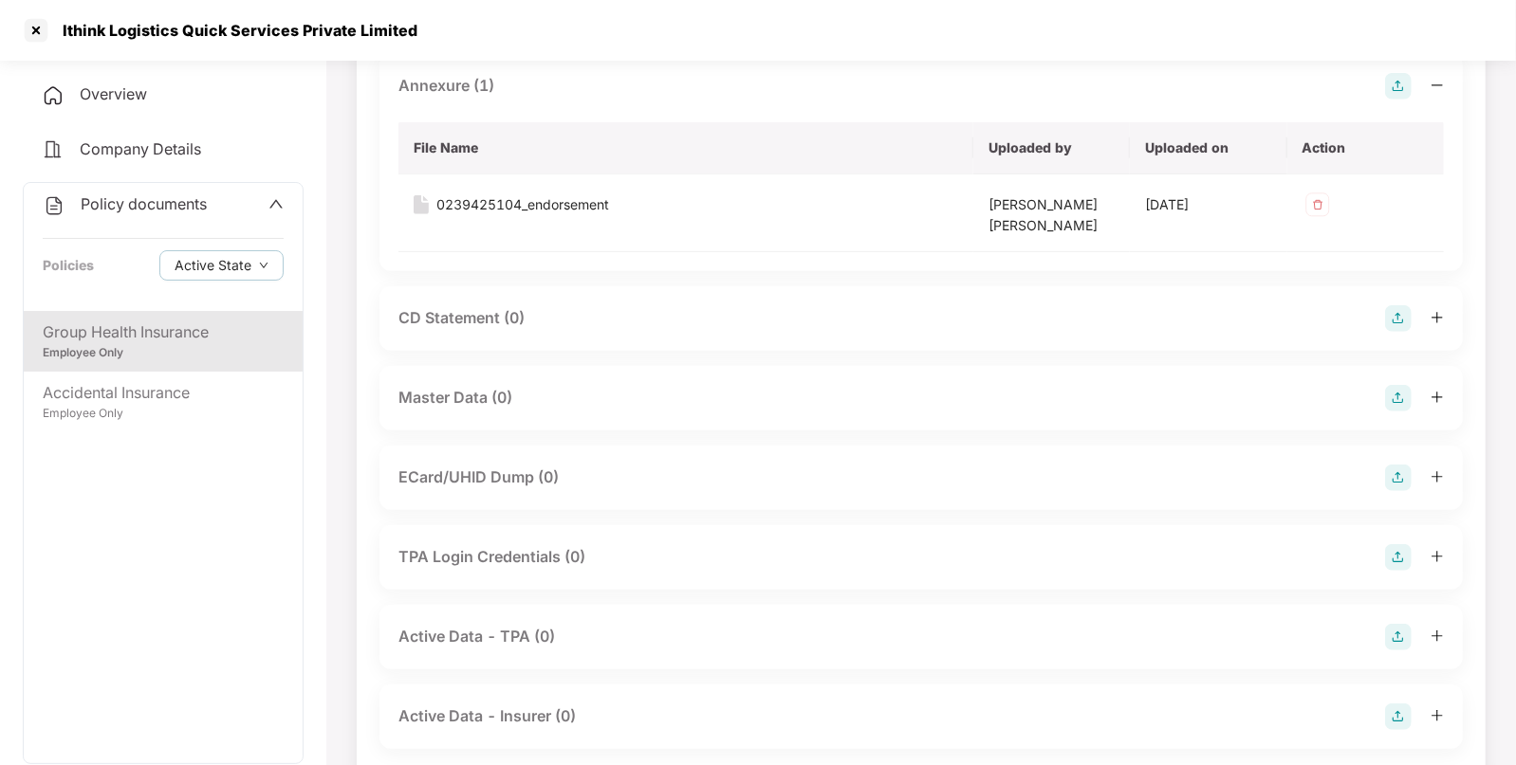
scroll to position [552, 0]
click at [1402, 398] on img at bounding box center [1398, 397] width 27 height 27
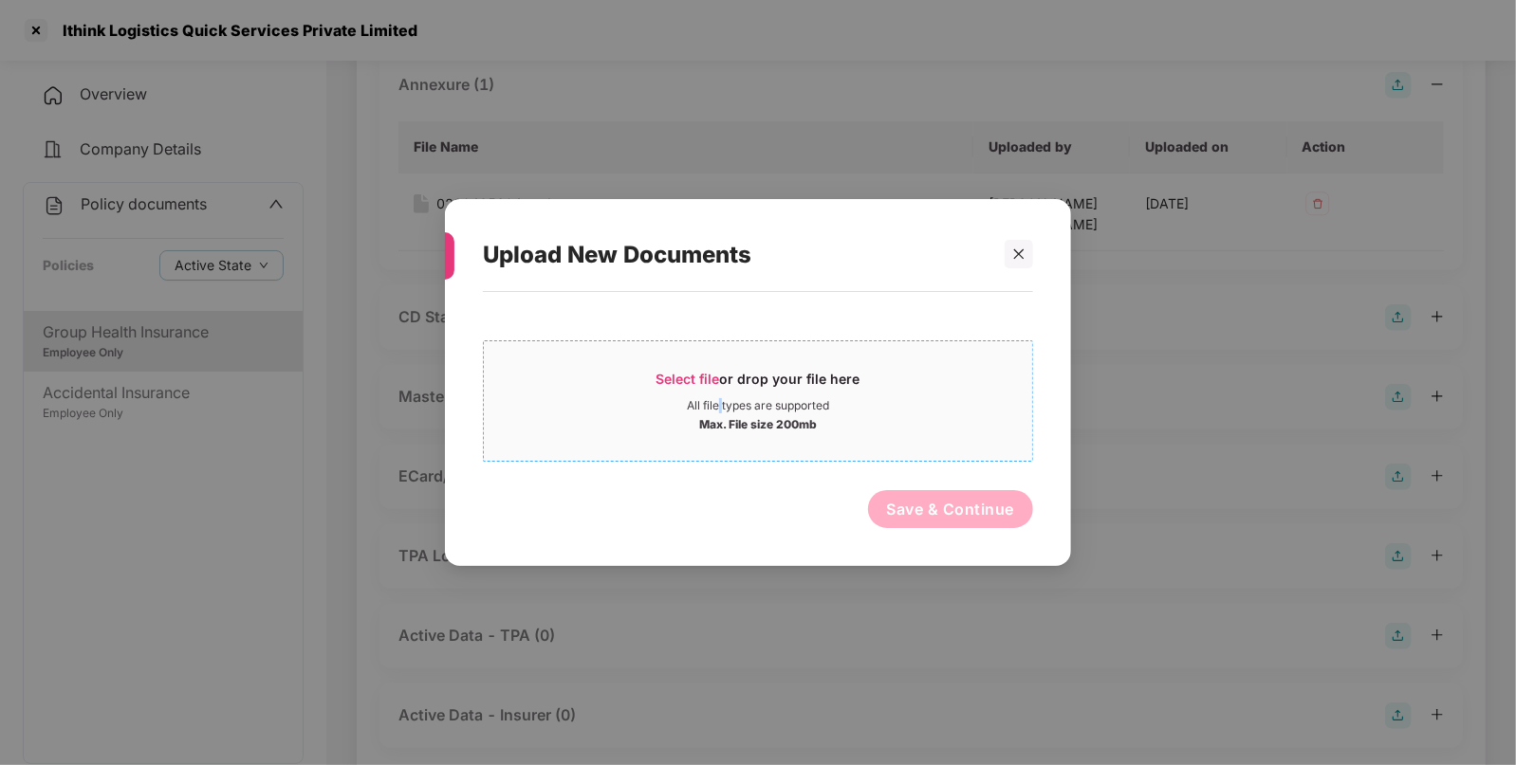
click at [721, 400] on div "All file types are supported" at bounding box center [758, 405] width 142 height 15
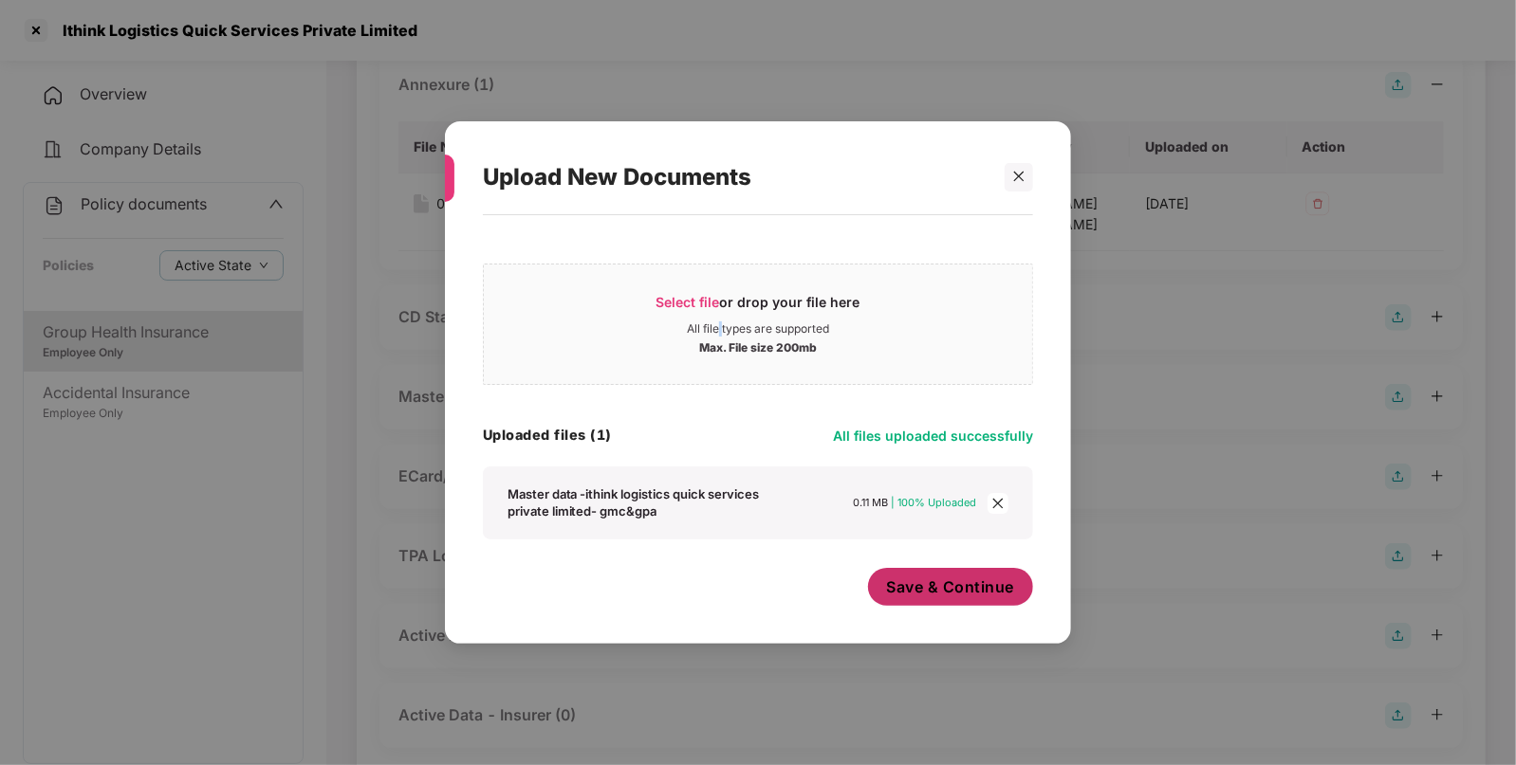
click at [986, 604] on button "Save & Continue" at bounding box center [951, 587] width 166 height 38
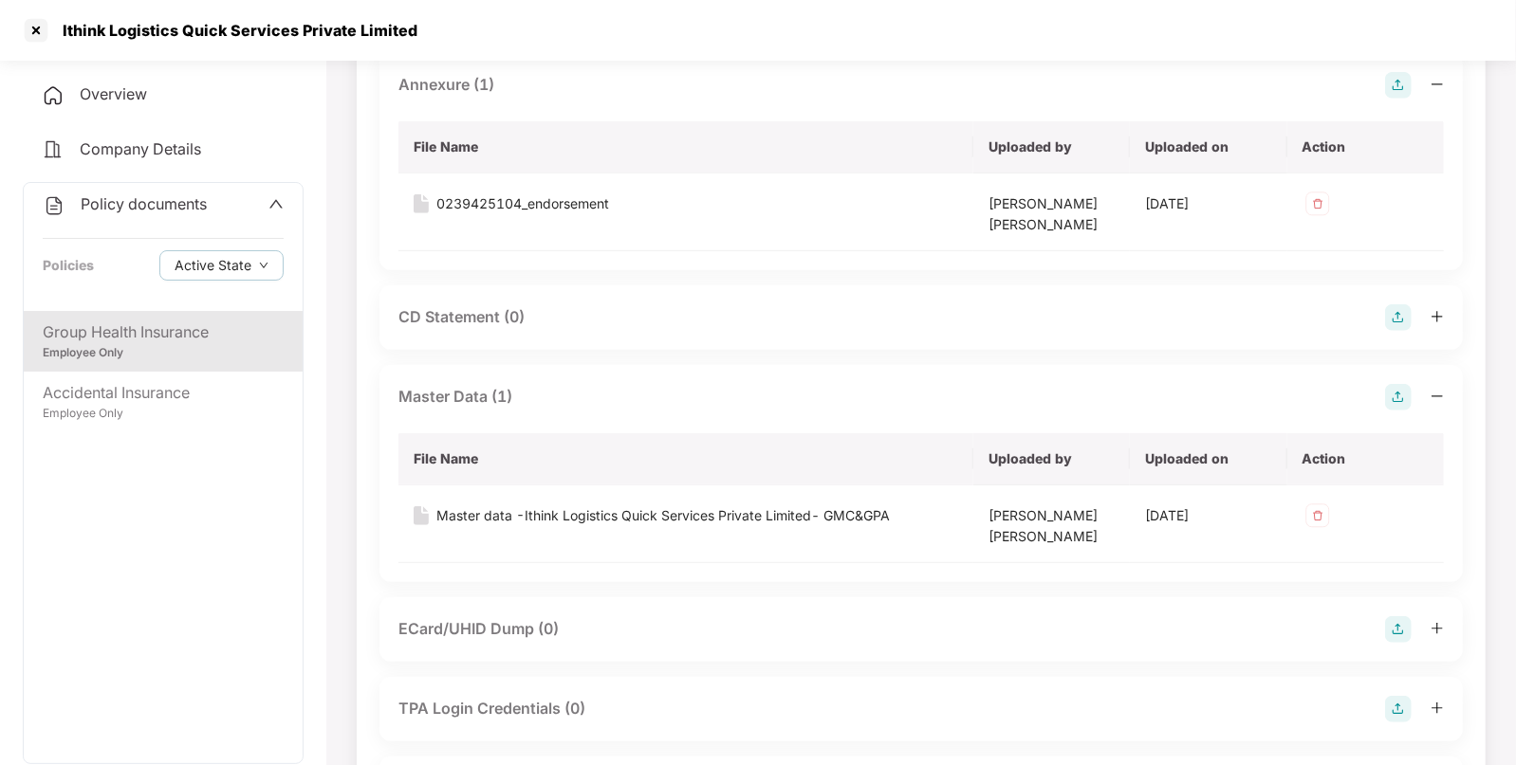
click at [194, 190] on div "Policy documents Policies Active State" at bounding box center [163, 247] width 279 height 128
click at [178, 205] on span "Policy documents" at bounding box center [144, 203] width 126 height 19
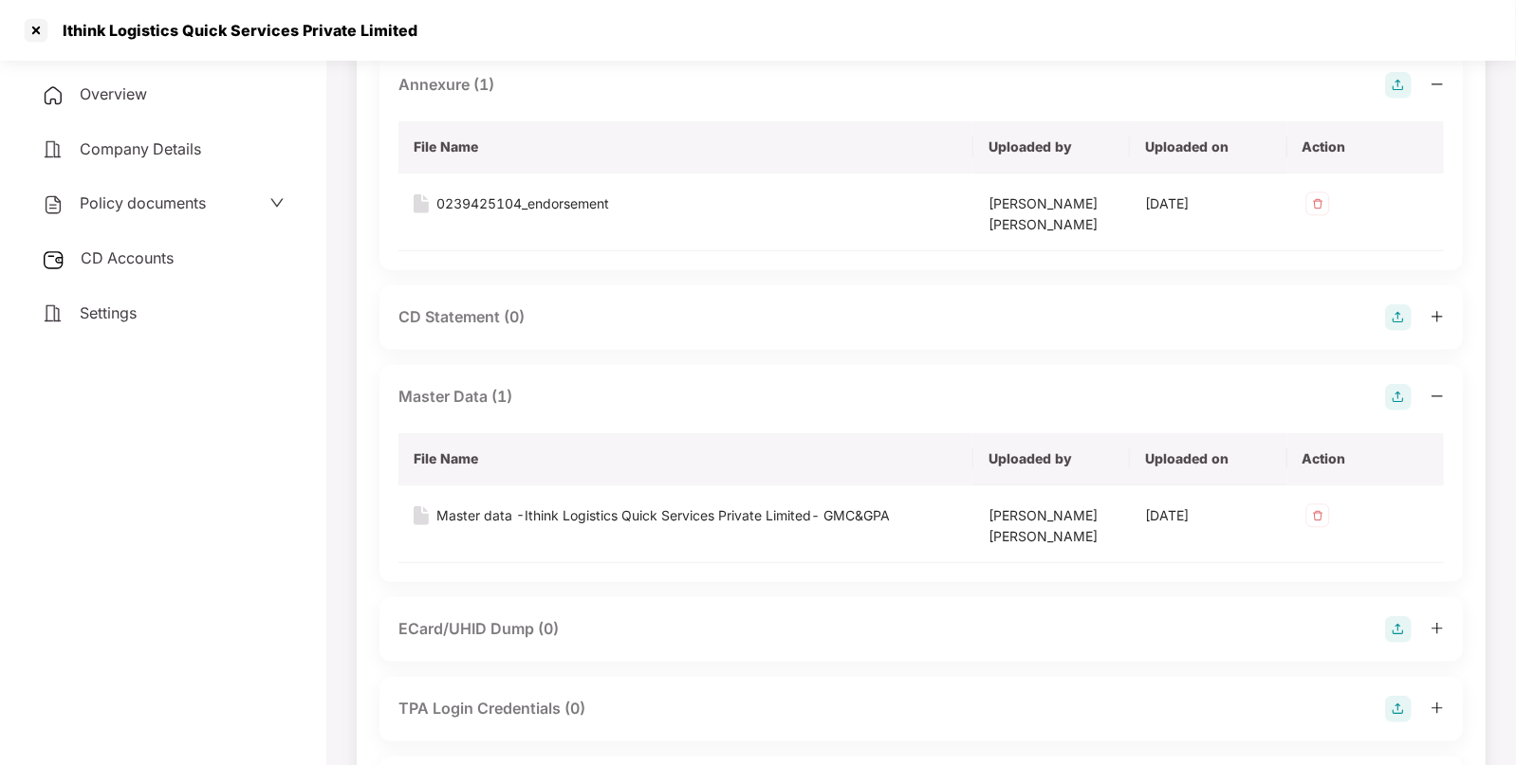
click at [154, 279] on div "CD Accounts" at bounding box center [163, 259] width 281 height 44
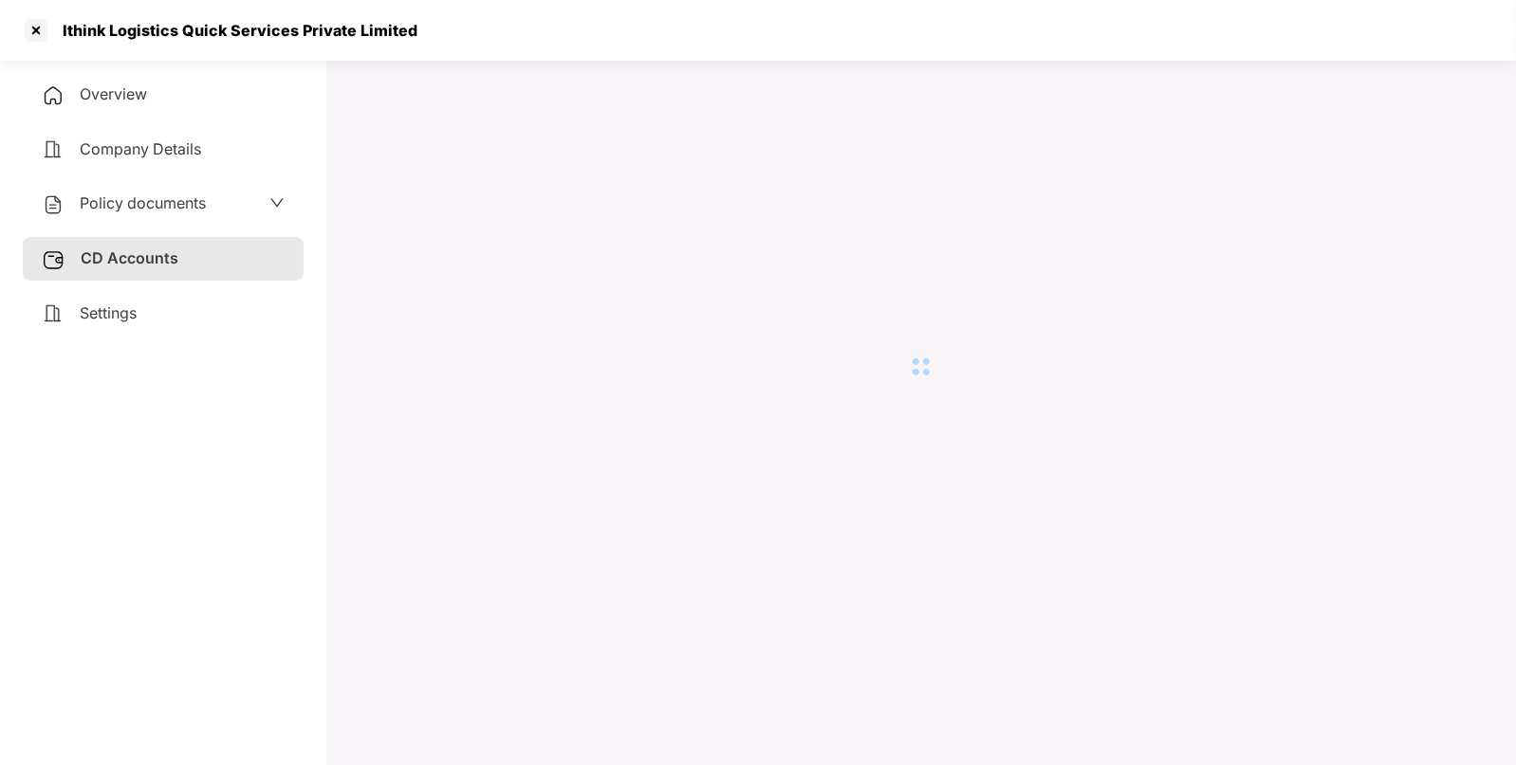
scroll to position [51, 0]
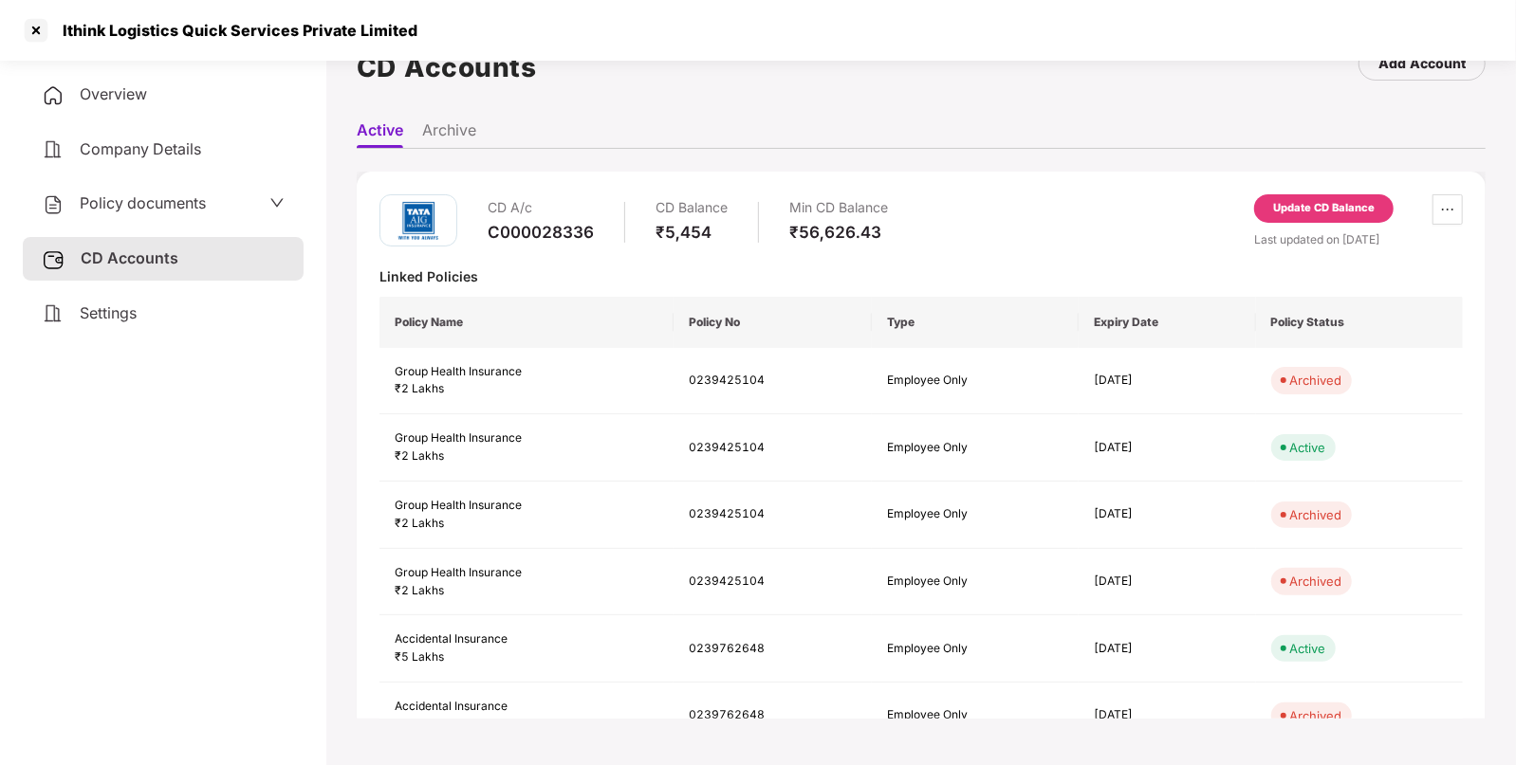
click at [1309, 209] on div "Update CD Balance" at bounding box center [1323, 208] width 101 height 17
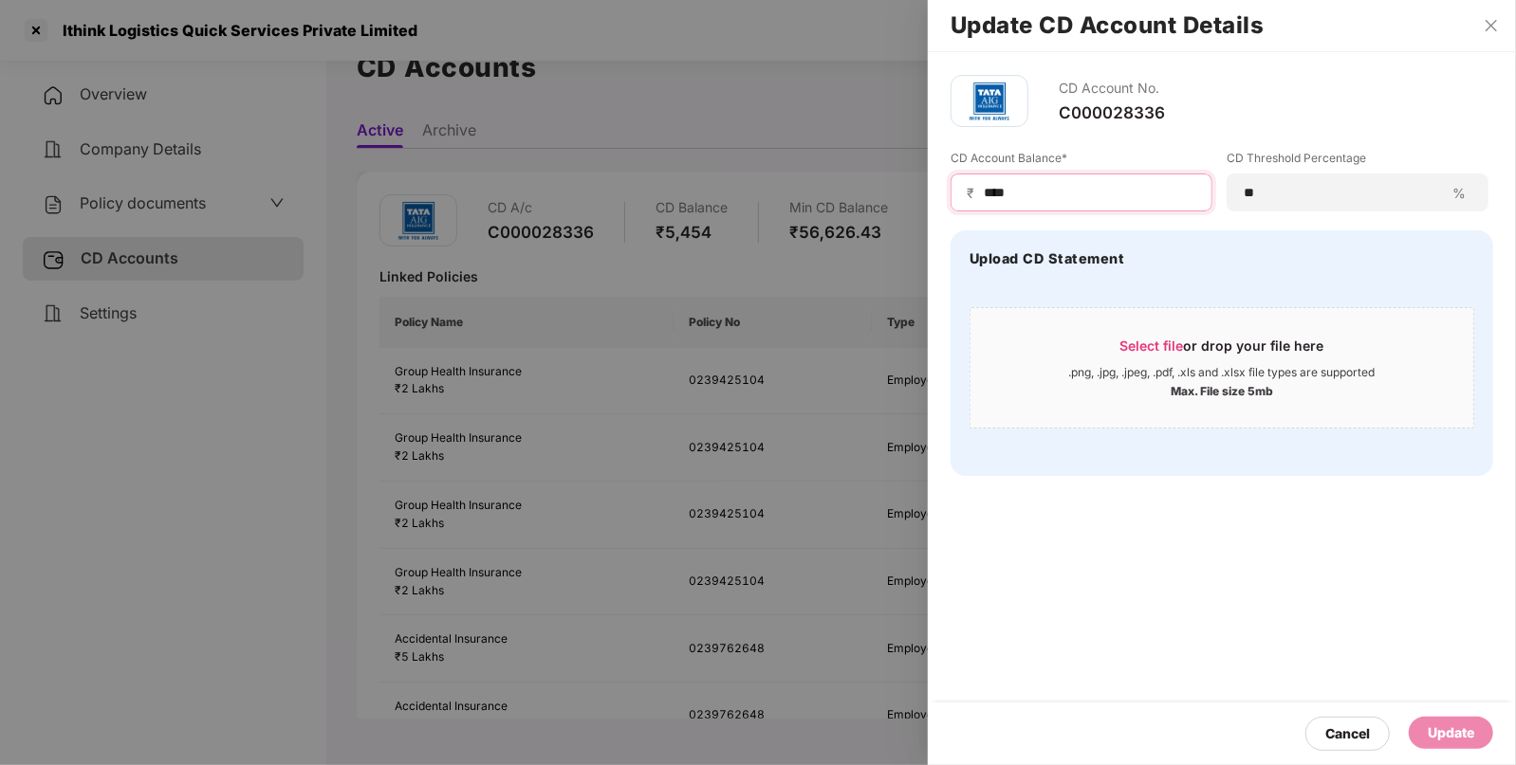
click at [1060, 201] on input "****" at bounding box center [1089, 193] width 214 height 20
type input "*"
type input "****"
click at [1471, 727] on div "Update" at bounding box center [1450, 733] width 46 height 21
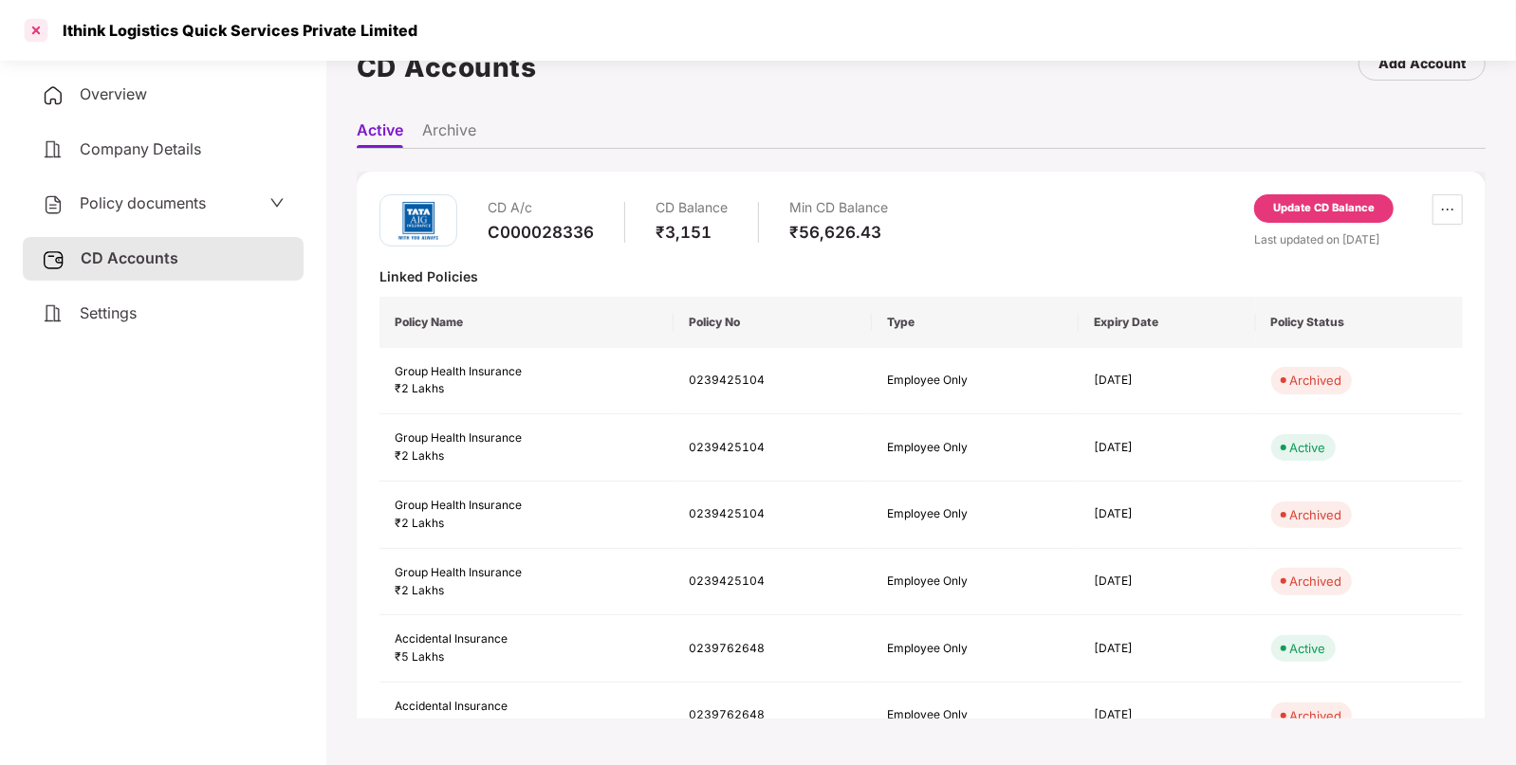
click at [29, 28] on div at bounding box center [36, 30] width 30 height 30
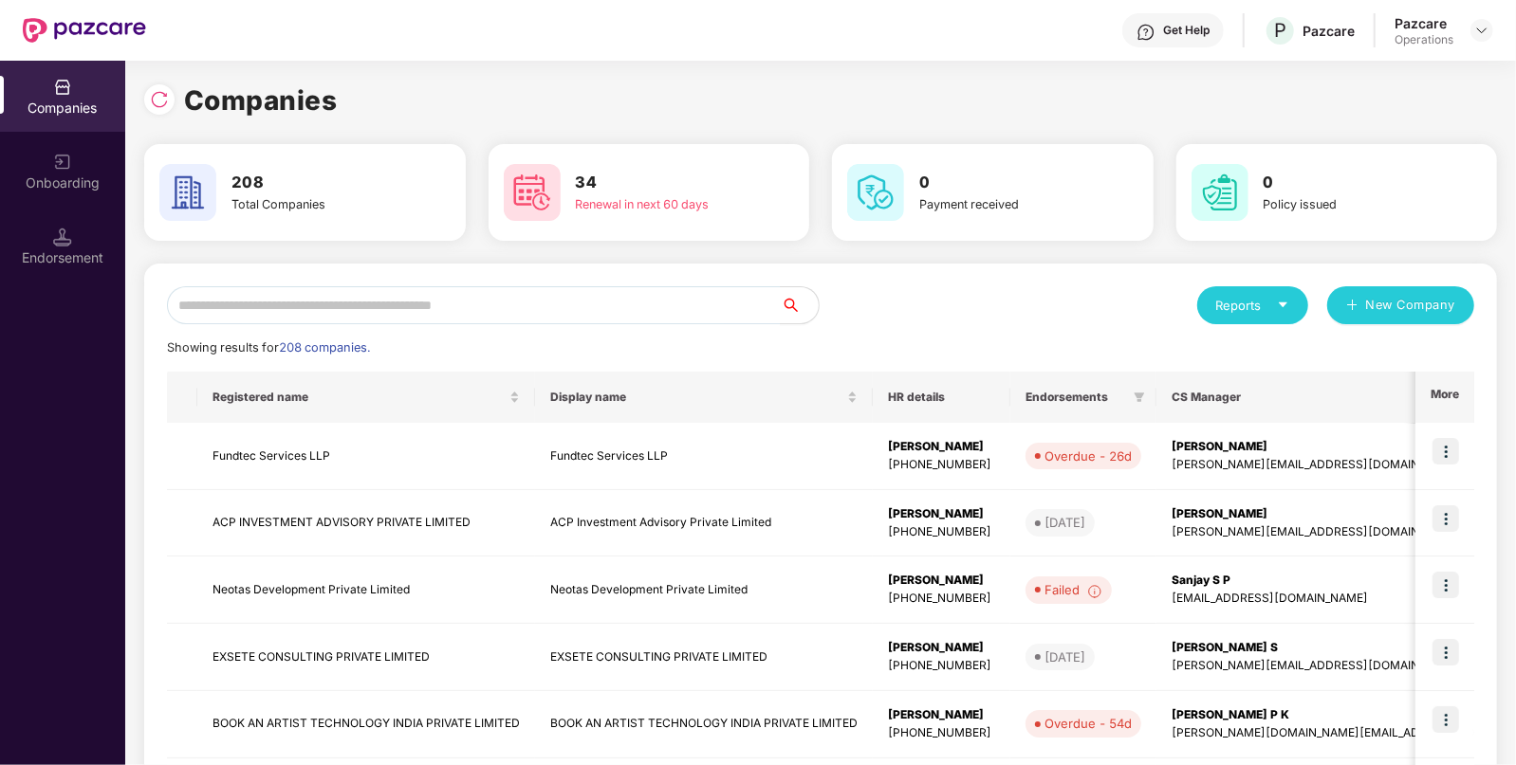
scroll to position [0, 0]
click at [690, 300] on input "text" at bounding box center [474, 305] width 614 height 38
paste input "**********"
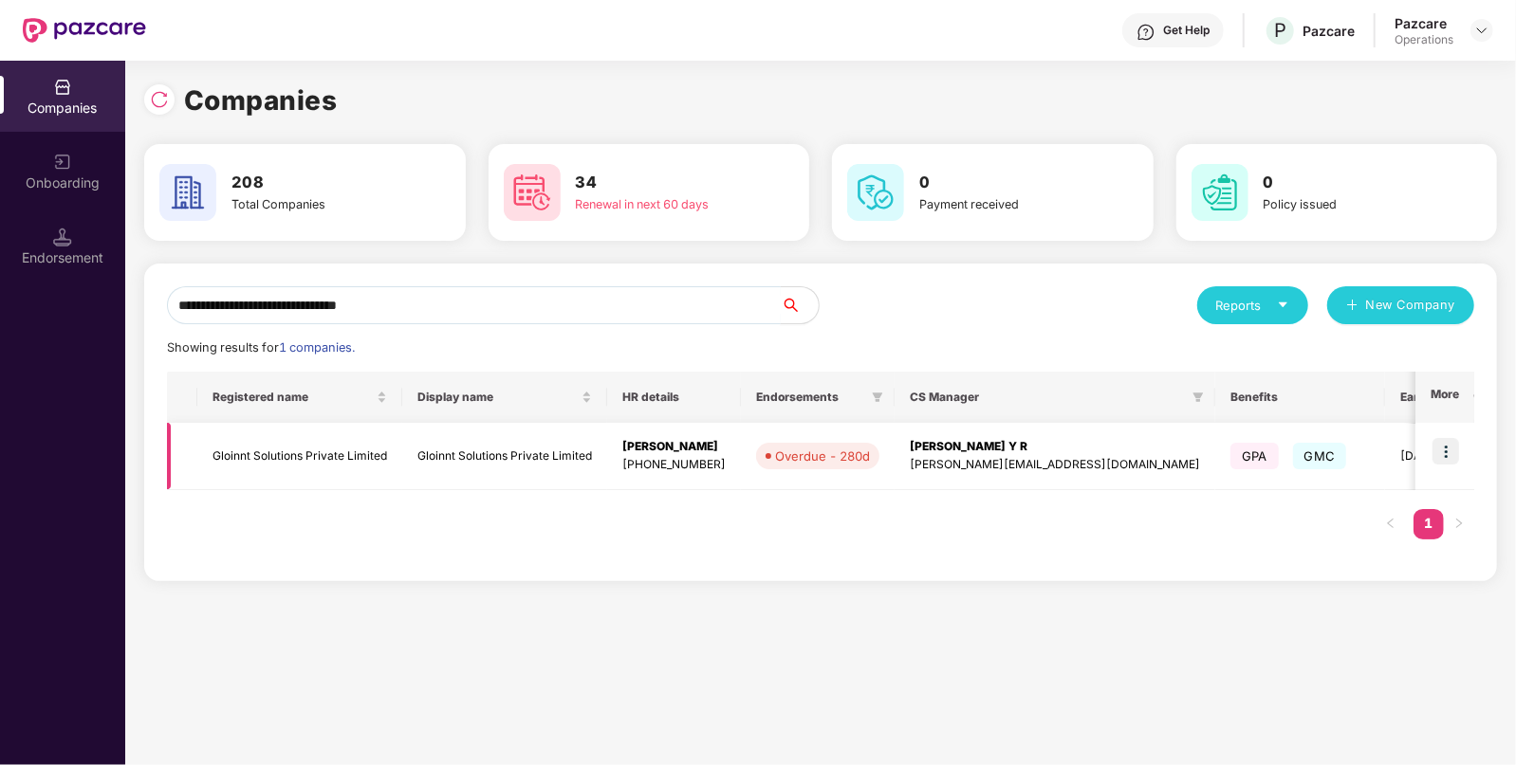
type input "**********"
click at [306, 445] on td "Gloinnt Solutions Private Limited" at bounding box center [299, 456] width 205 height 67
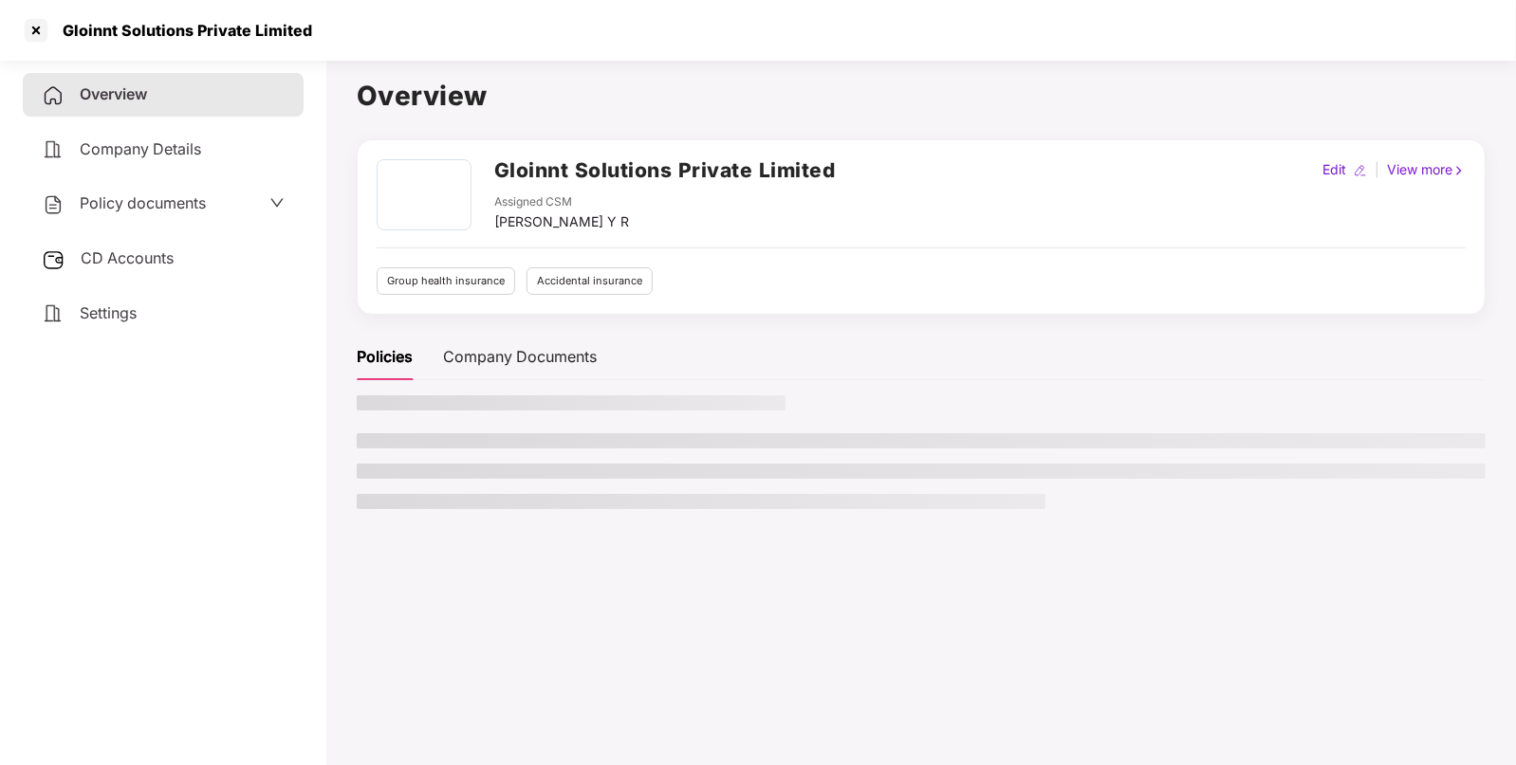
click at [187, 204] on span "Policy documents" at bounding box center [143, 202] width 126 height 19
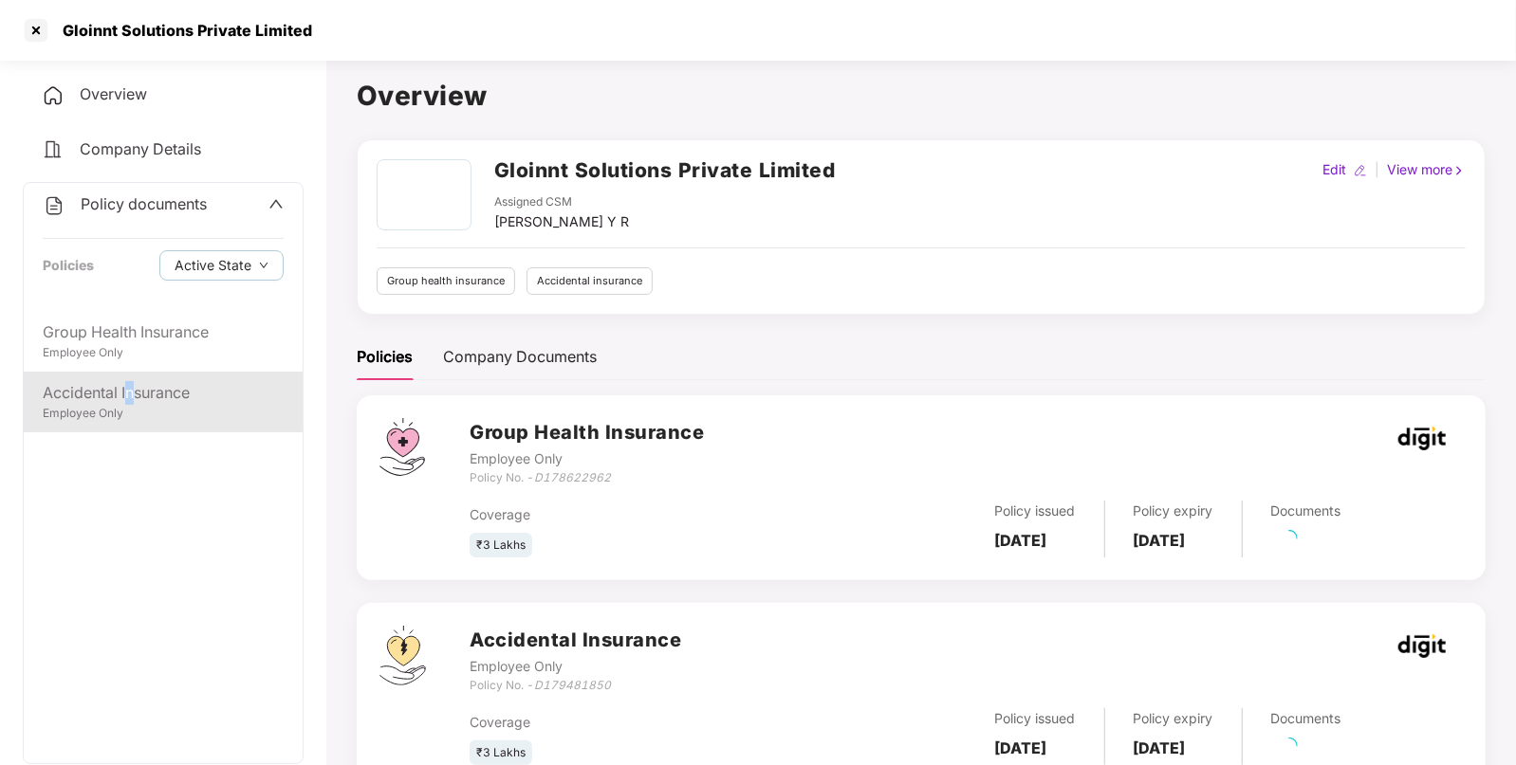
click at [128, 394] on div "Accidental Insurance" at bounding box center [163, 393] width 241 height 24
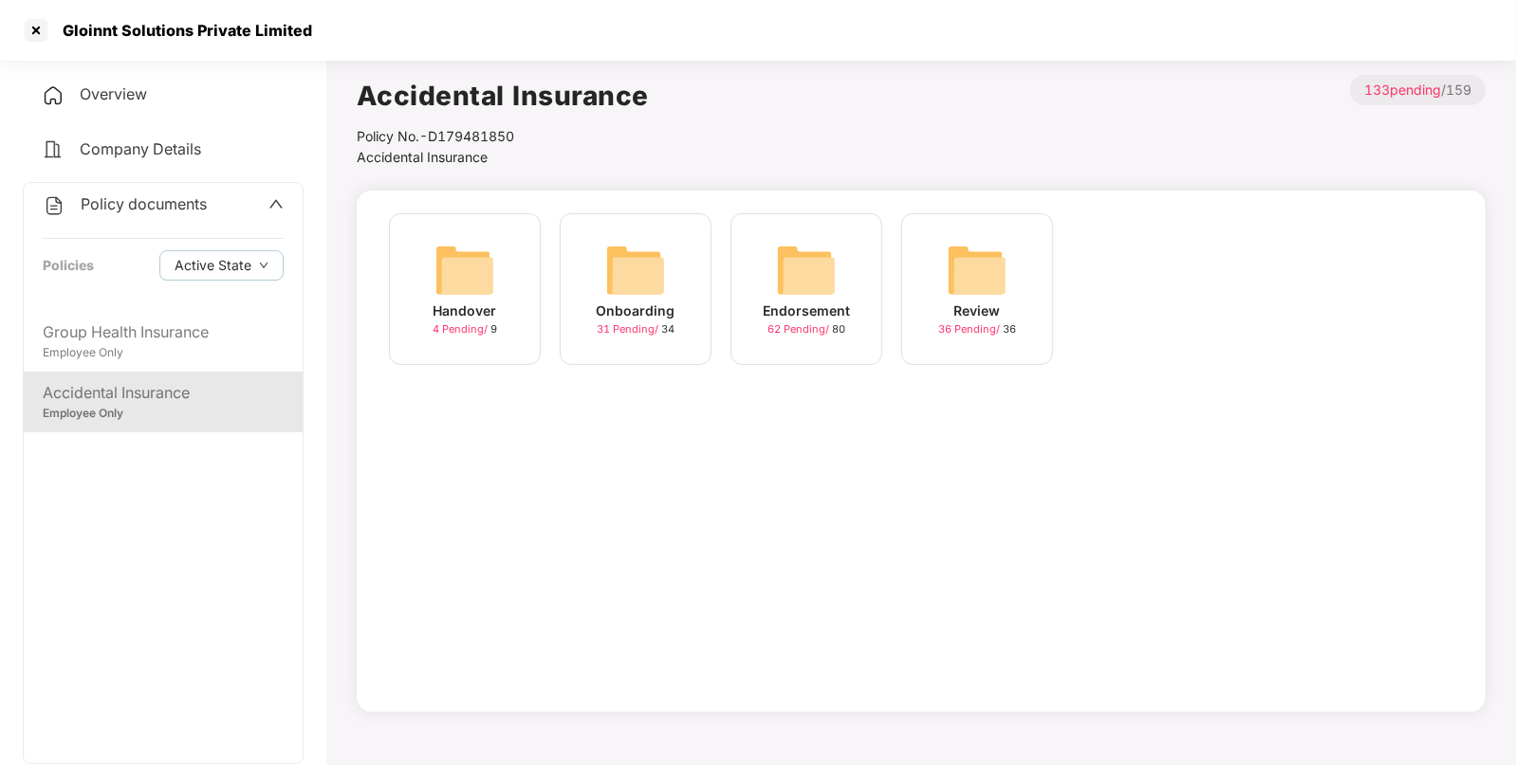
click at [754, 266] on div "Endorsement 62 Pending / 80" at bounding box center [806, 289] width 152 height 152
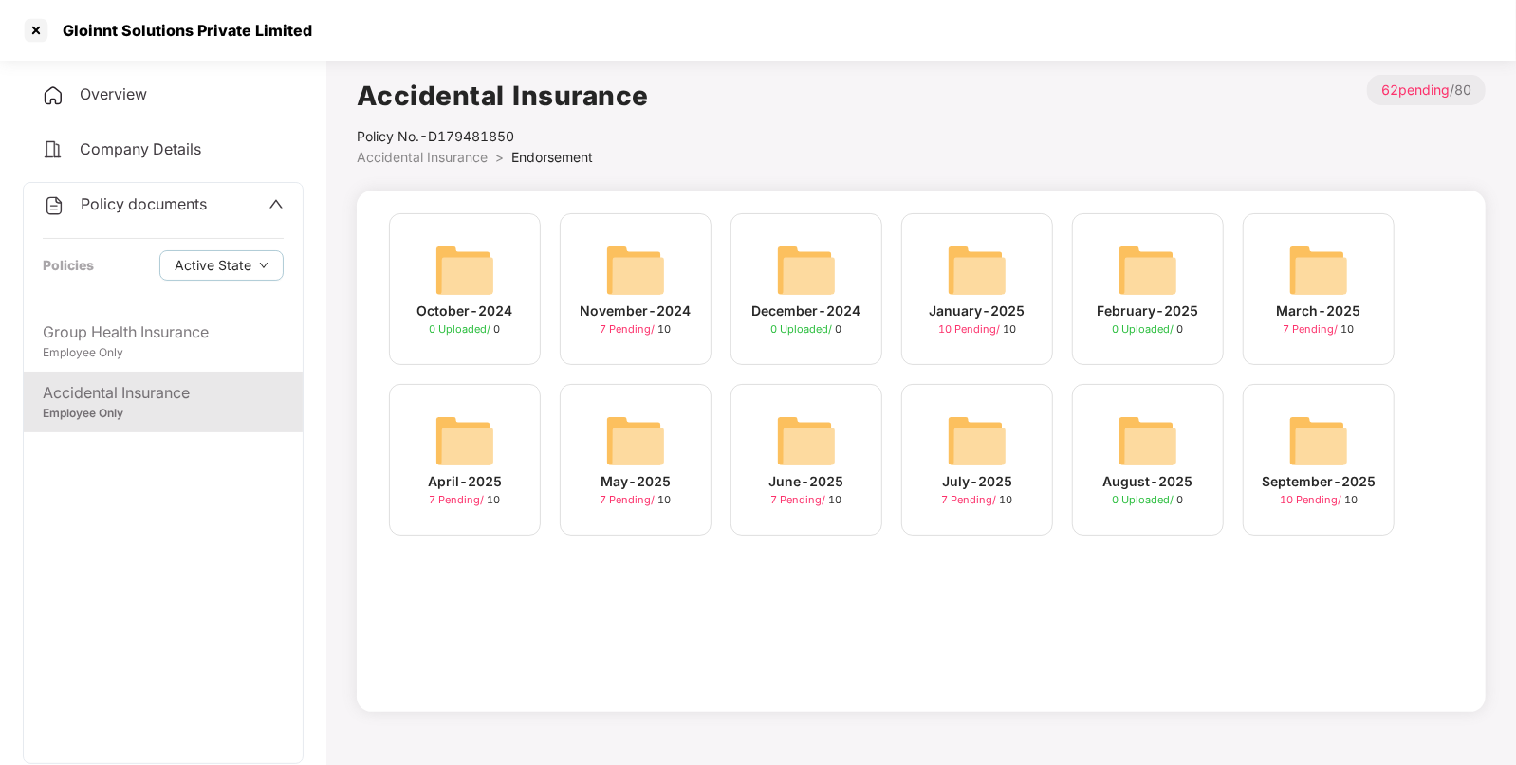
click at [1351, 486] on div "September-2025" at bounding box center [1318, 481] width 114 height 21
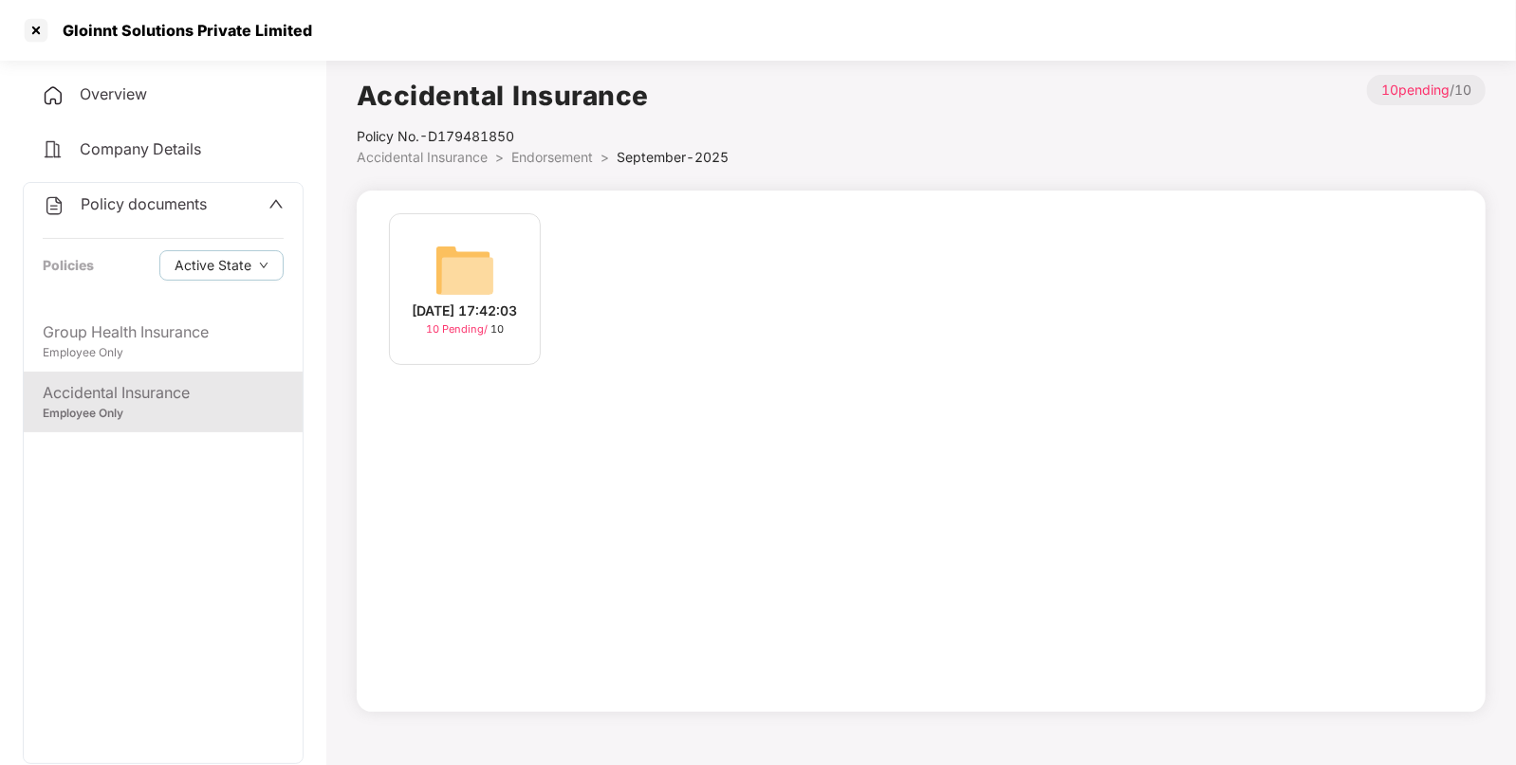
click at [490, 272] on img at bounding box center [464, 270] width 61 height 61
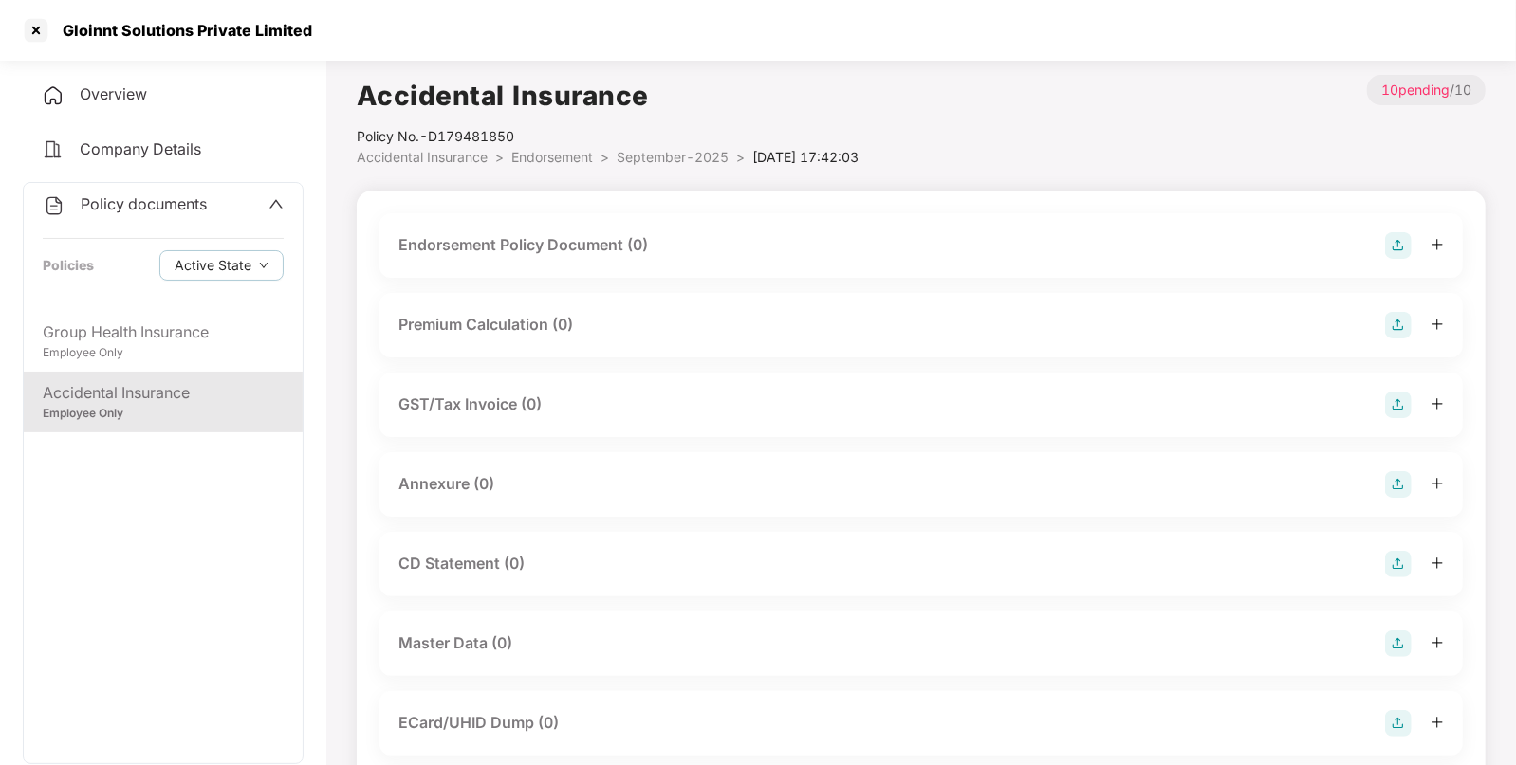
click at [1390, 237] on img at bounding box center [1398, 245] width 27 height 27
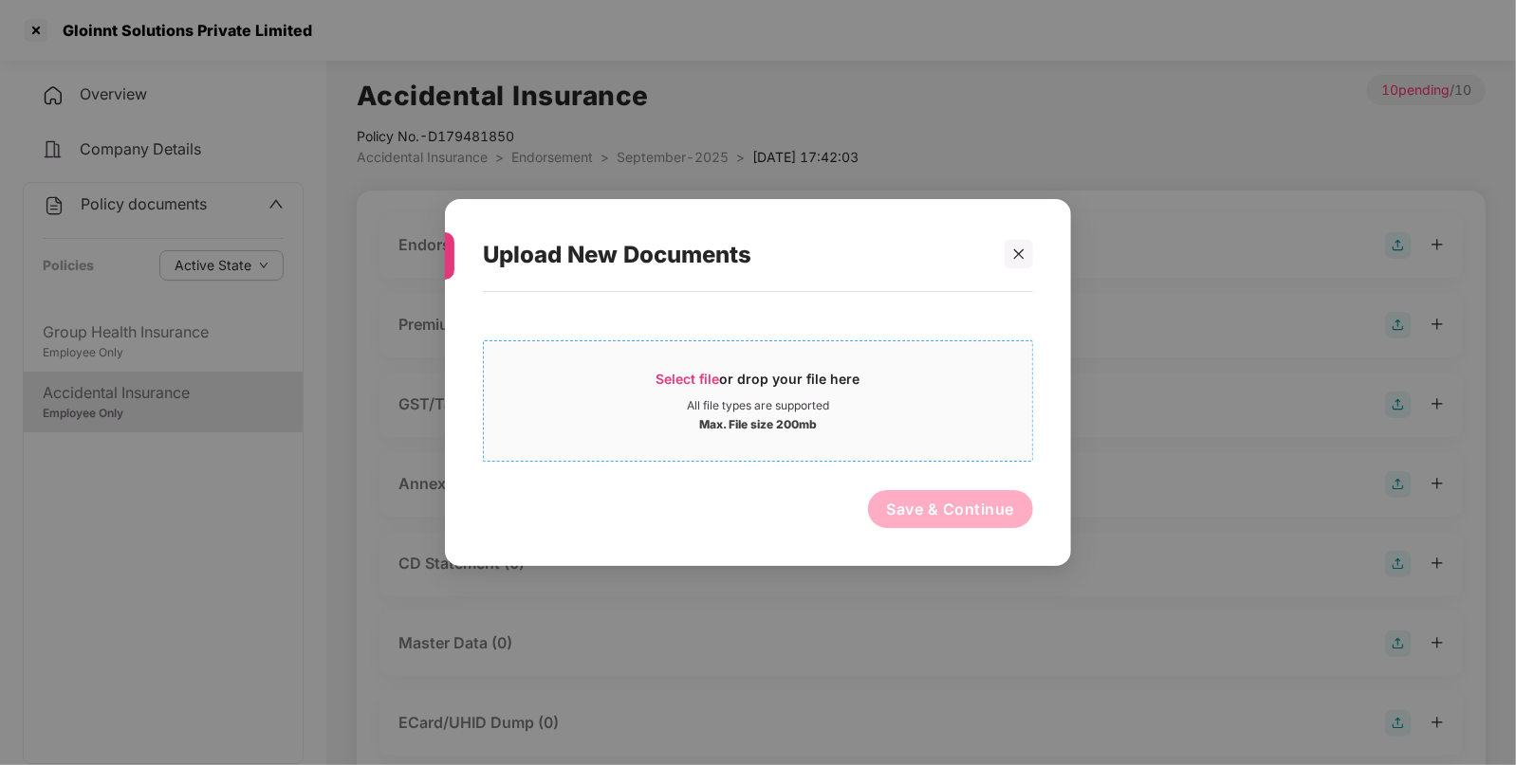
click at [716, 443] on span "Select file or drop your file here All file types are supported Max. File size …" at bounding box center [758, 401] width 548 height 91
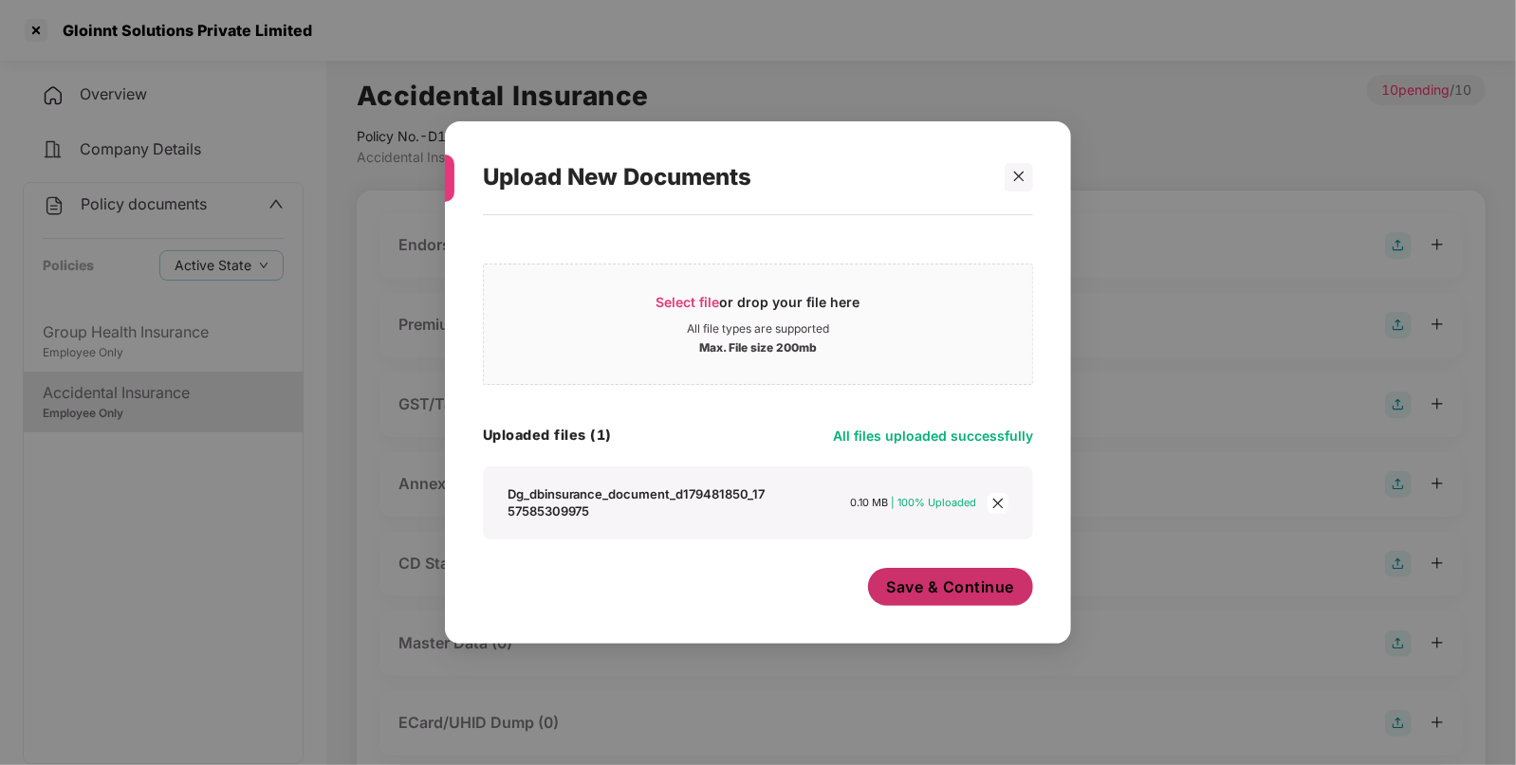
click at [981, 596] on span "Save & Continue" at bounding box center [951, 587] width 128 height 21
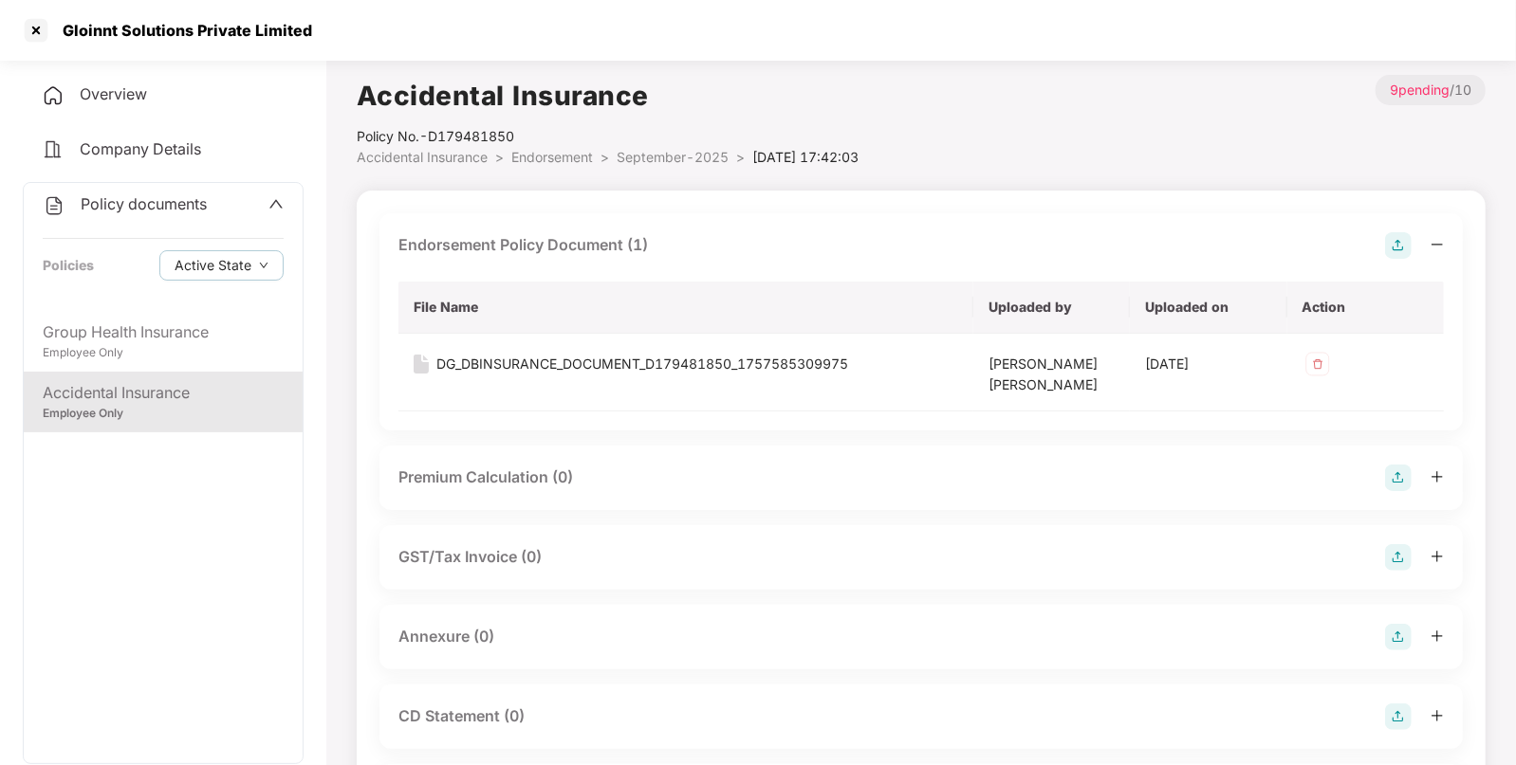
click at [1404, 636] on img at bounding box center [1398, 637] width 27 height 27
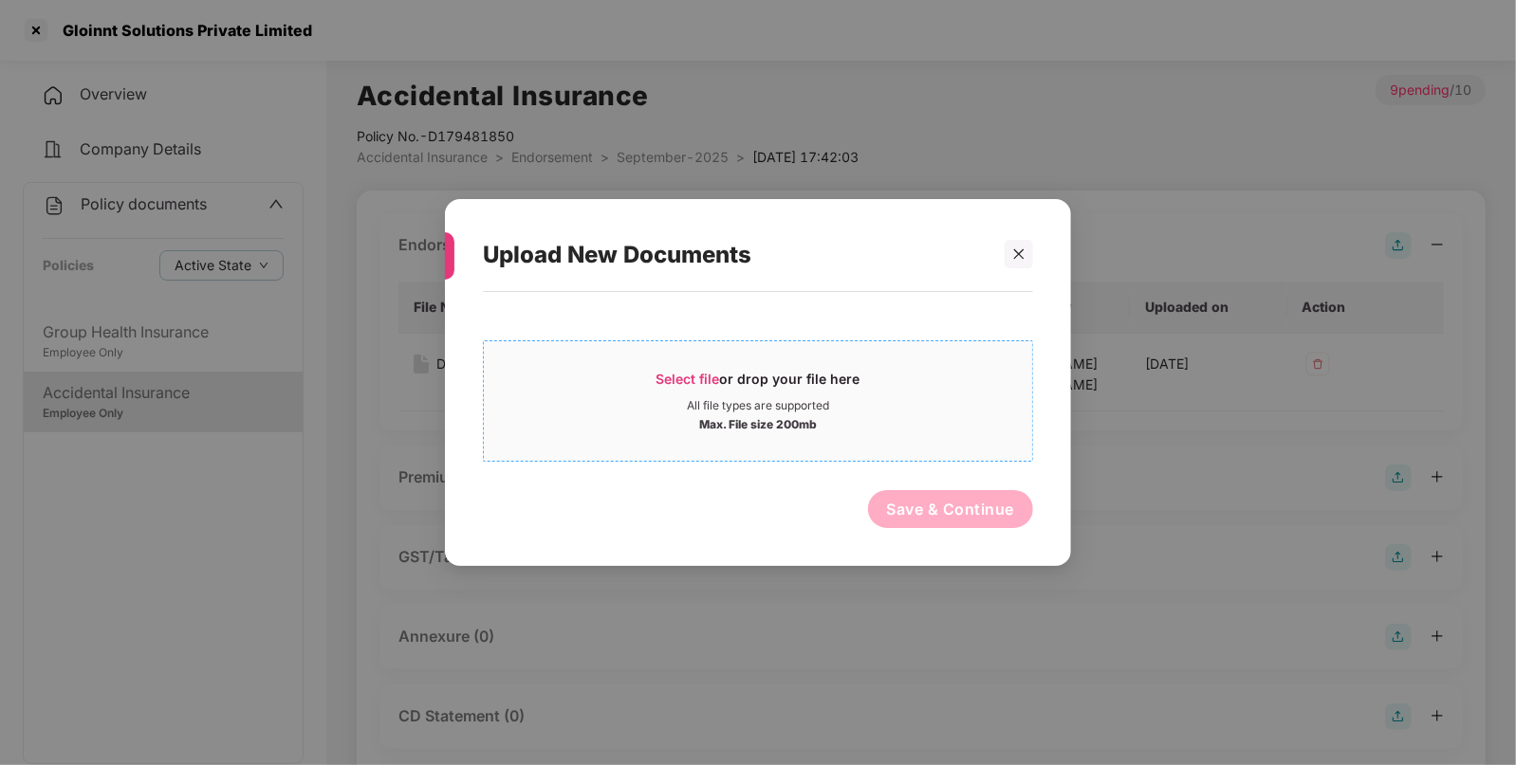
click at [743, 386] on div "Select file or drop your file here" at bounding box center [758, 384] width 204 height 28
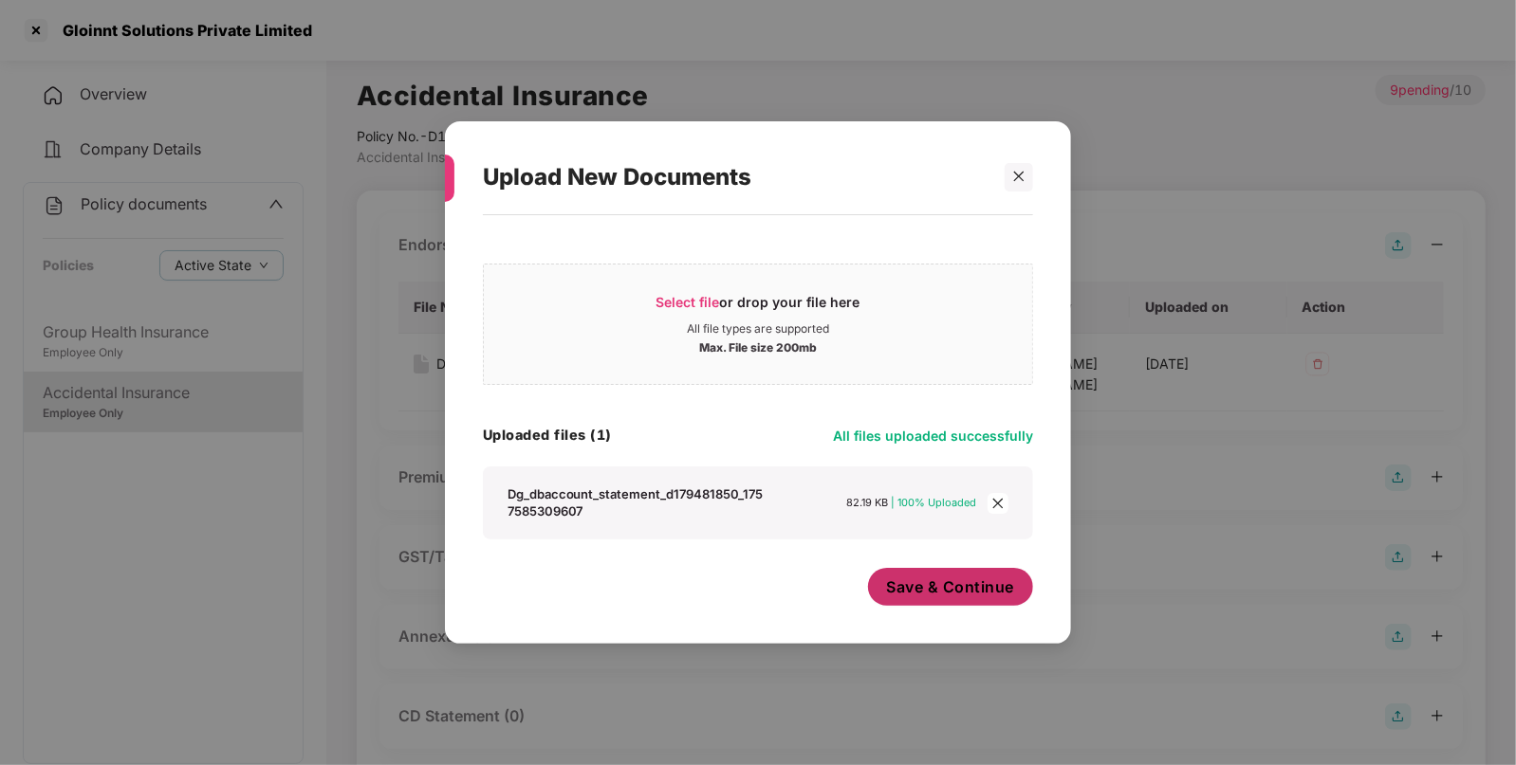
click at [949, 593] on span "Save & Continue" at bounding box center [951, 587] width 128 height 21
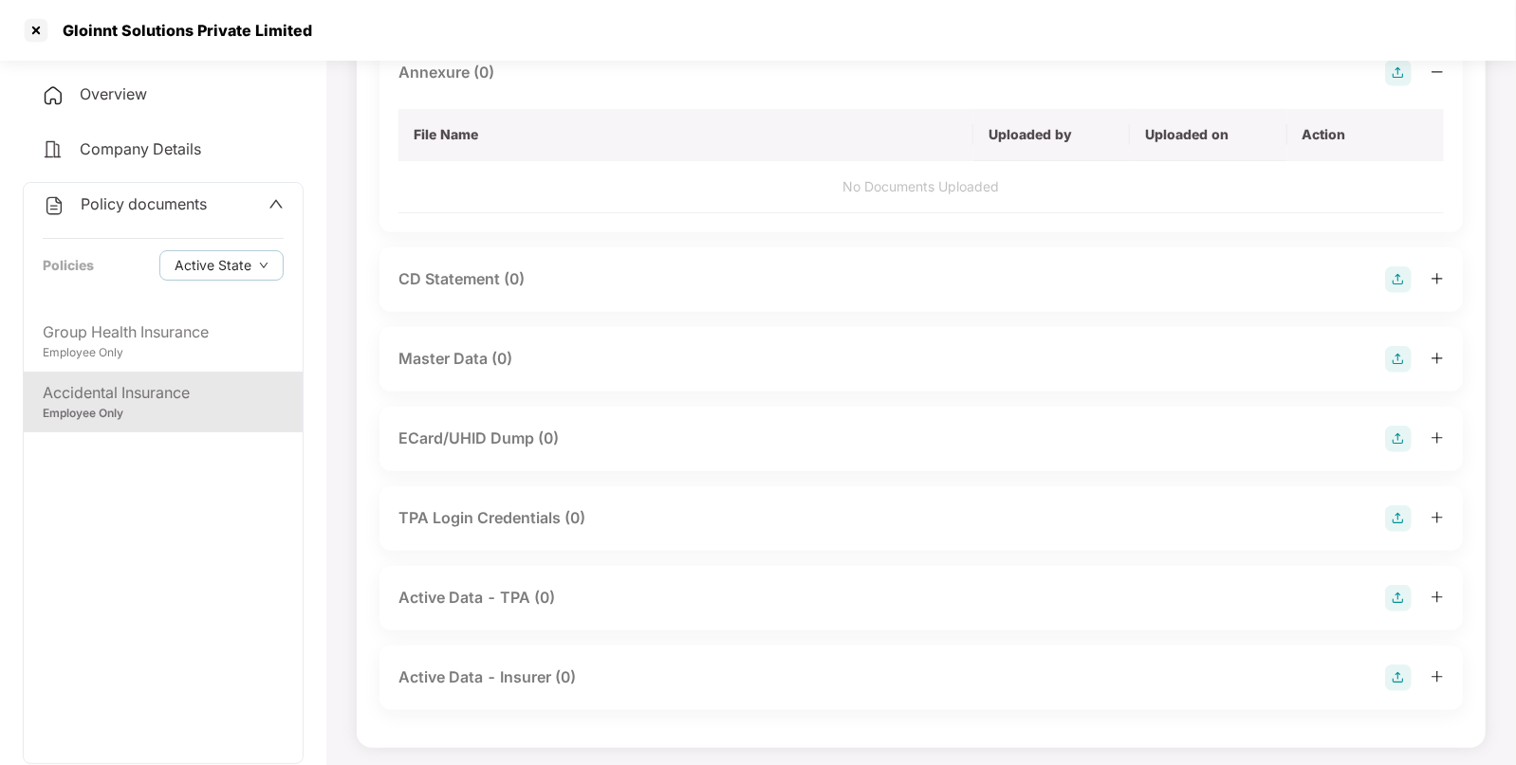
scroll to position [568, 0]
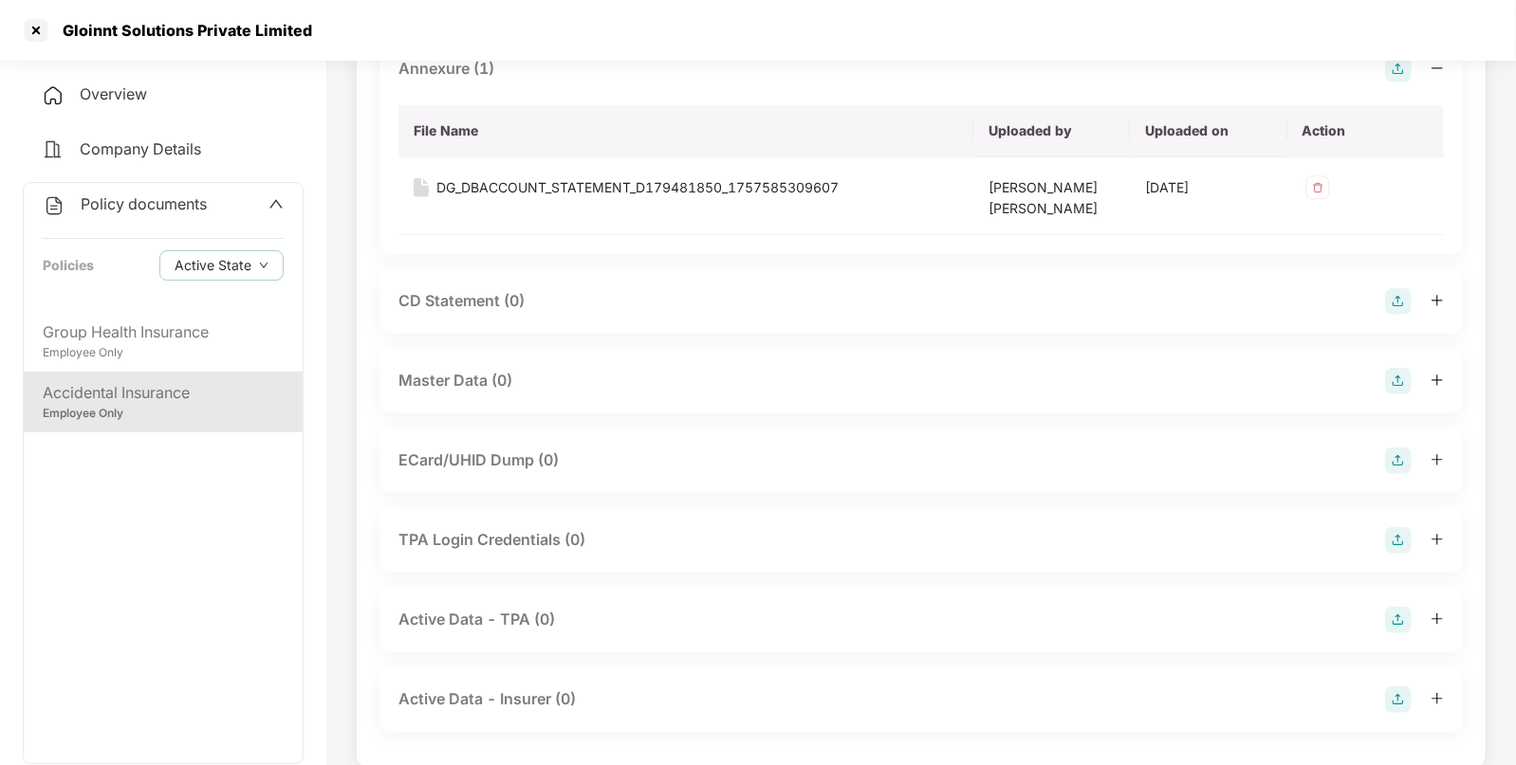
click at [1390, 386] on img at bounding box center [1398, 381] width 27 height 27
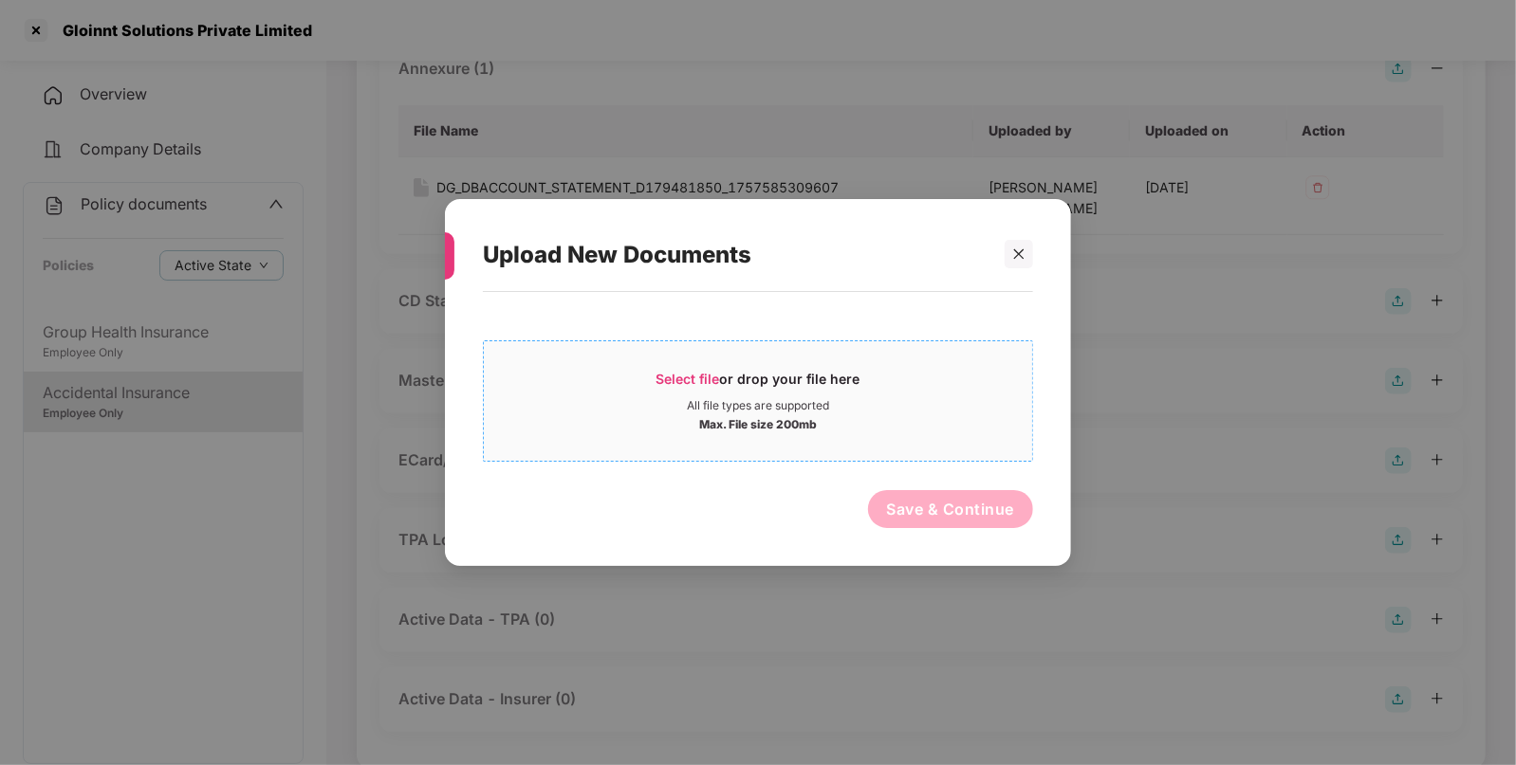
click at [891, 385] on div "Select file or drop your file here" at bounding box center [758, 384] width 548 height 28
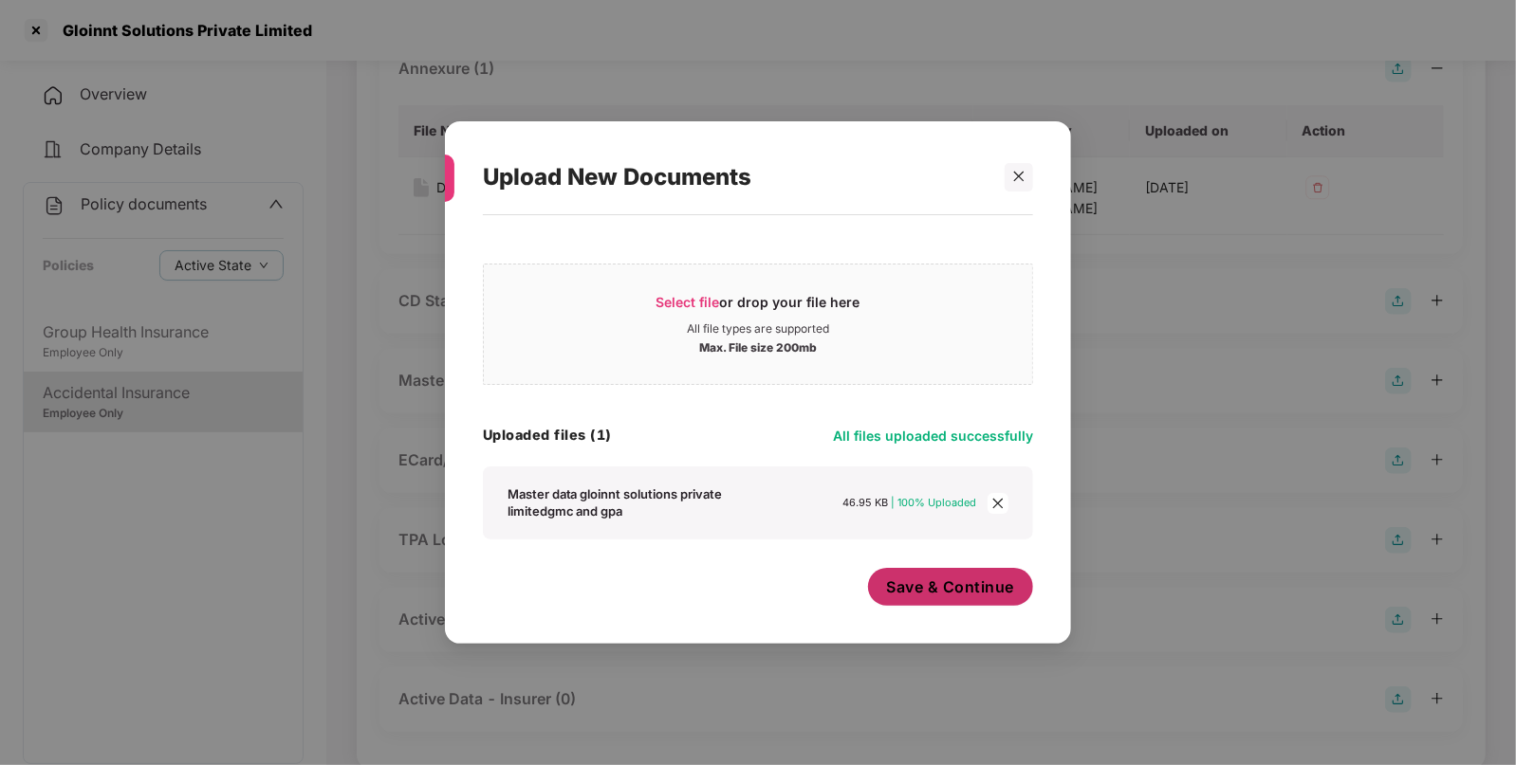
click at [920, 597] on span "Save & Continue" at bounding box center [951, 587] width 128 height 21
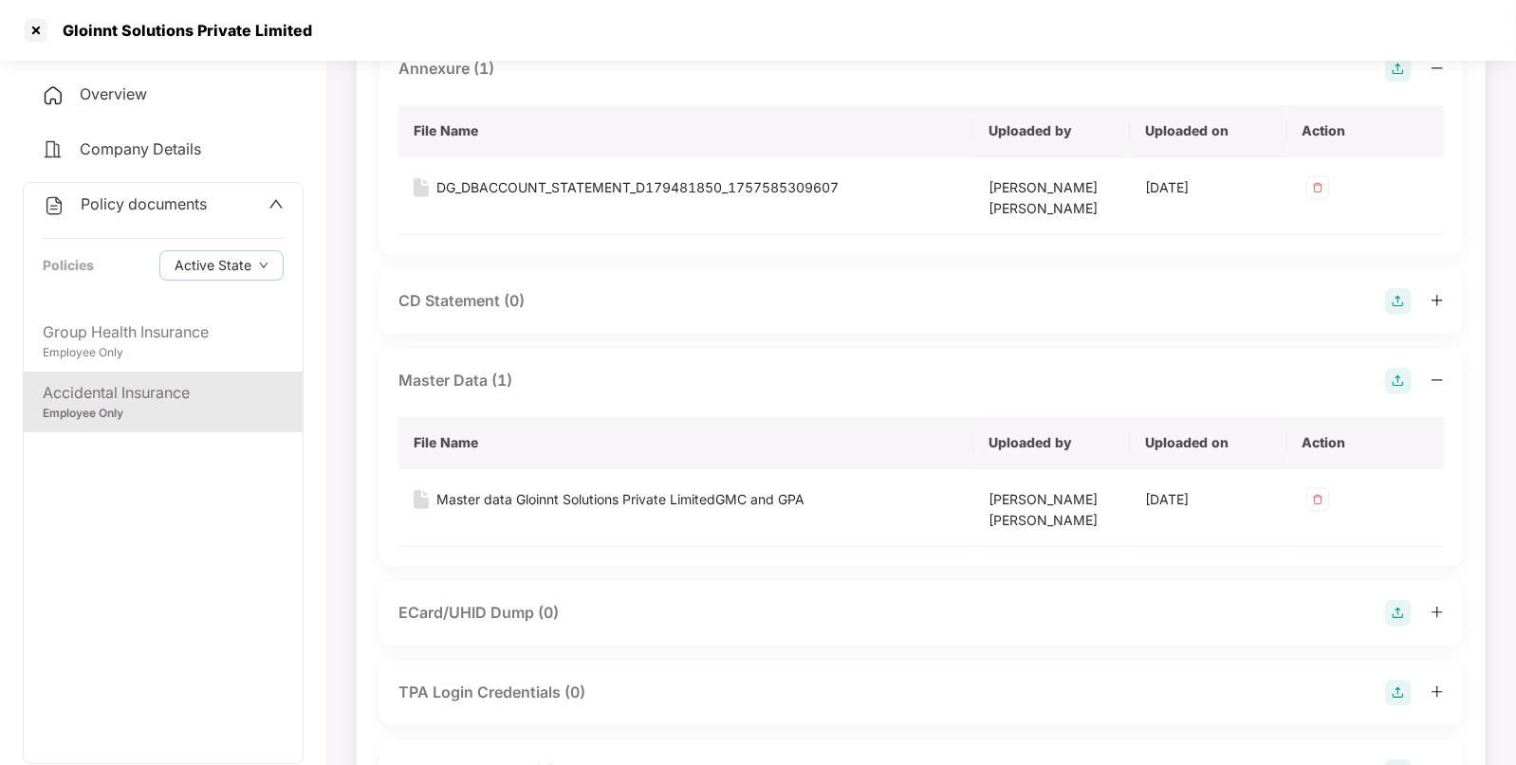
click at [91, 182] on div "Overview Company Details Policy documents Policies Active State Group Health In…" at bounding box center [163, 473] width 281 height 800
click at [91, 194] on div "Policy documents" at bounding box center [125, 205] width 164 height 25
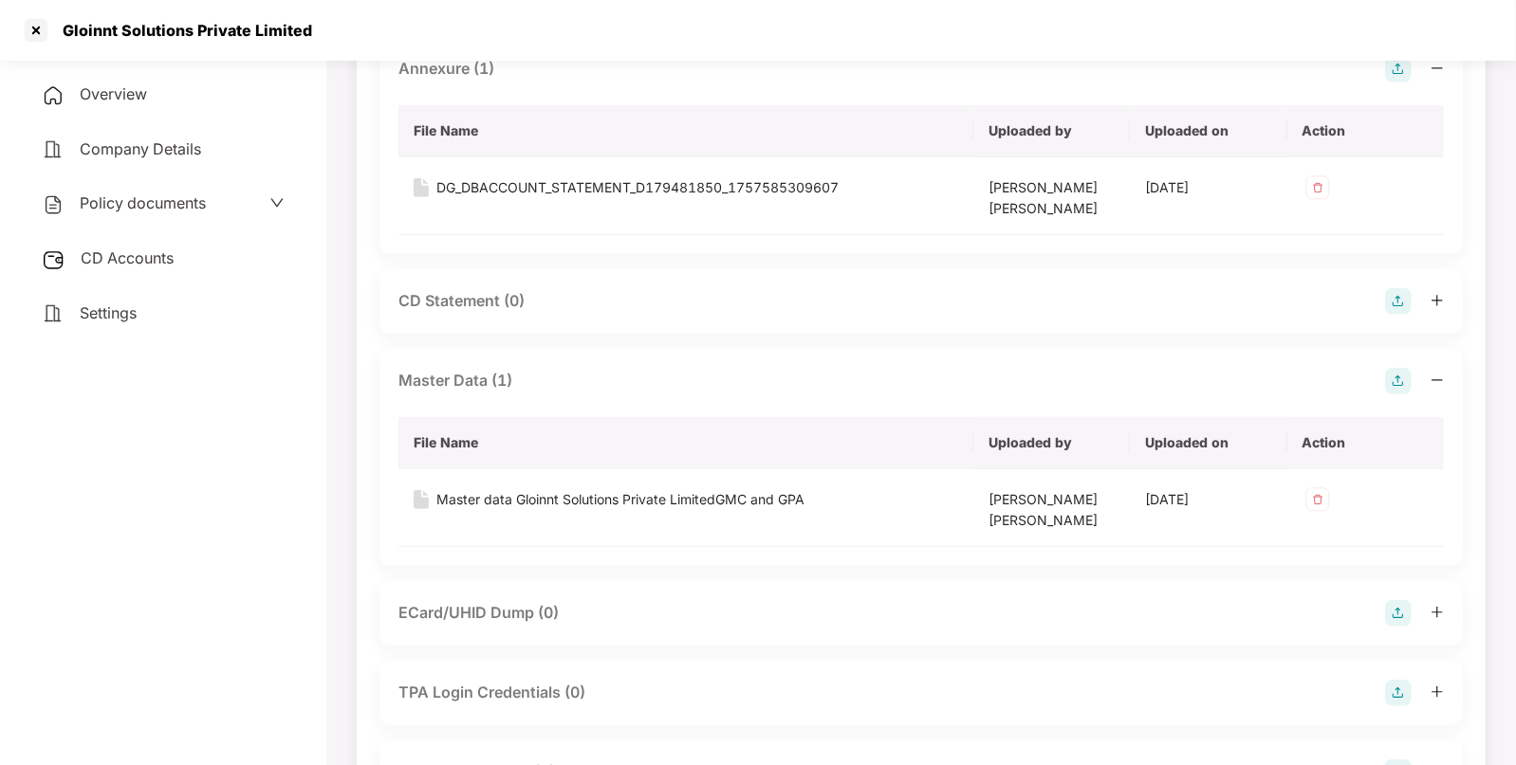
click at [123, 264] on span "CD Accounts" at bounding box center [127, 257] width 93 height 19
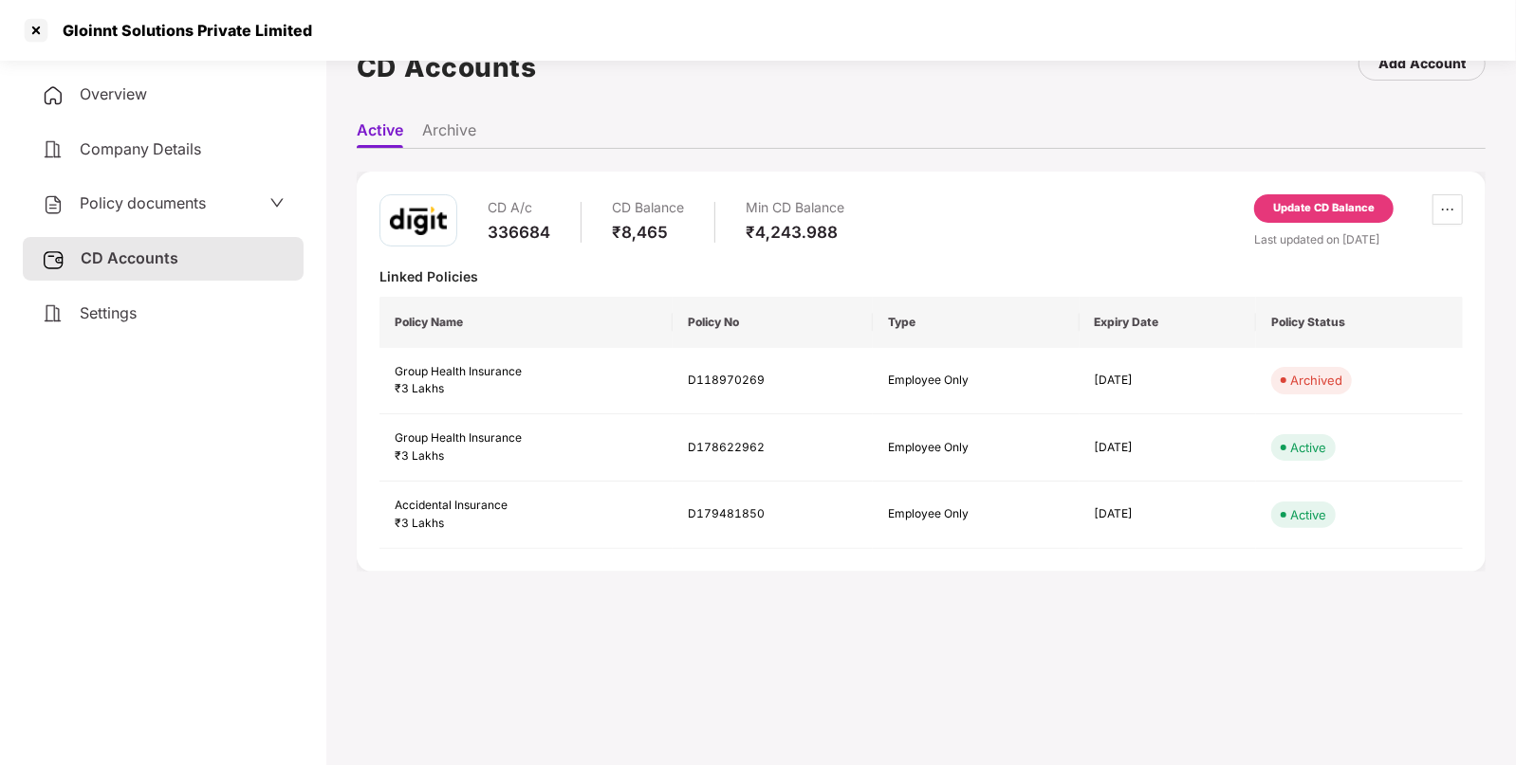
click at [1313, 209] on div "Update CD Balance" at bounding box center [1323, 208] width 101 height 17
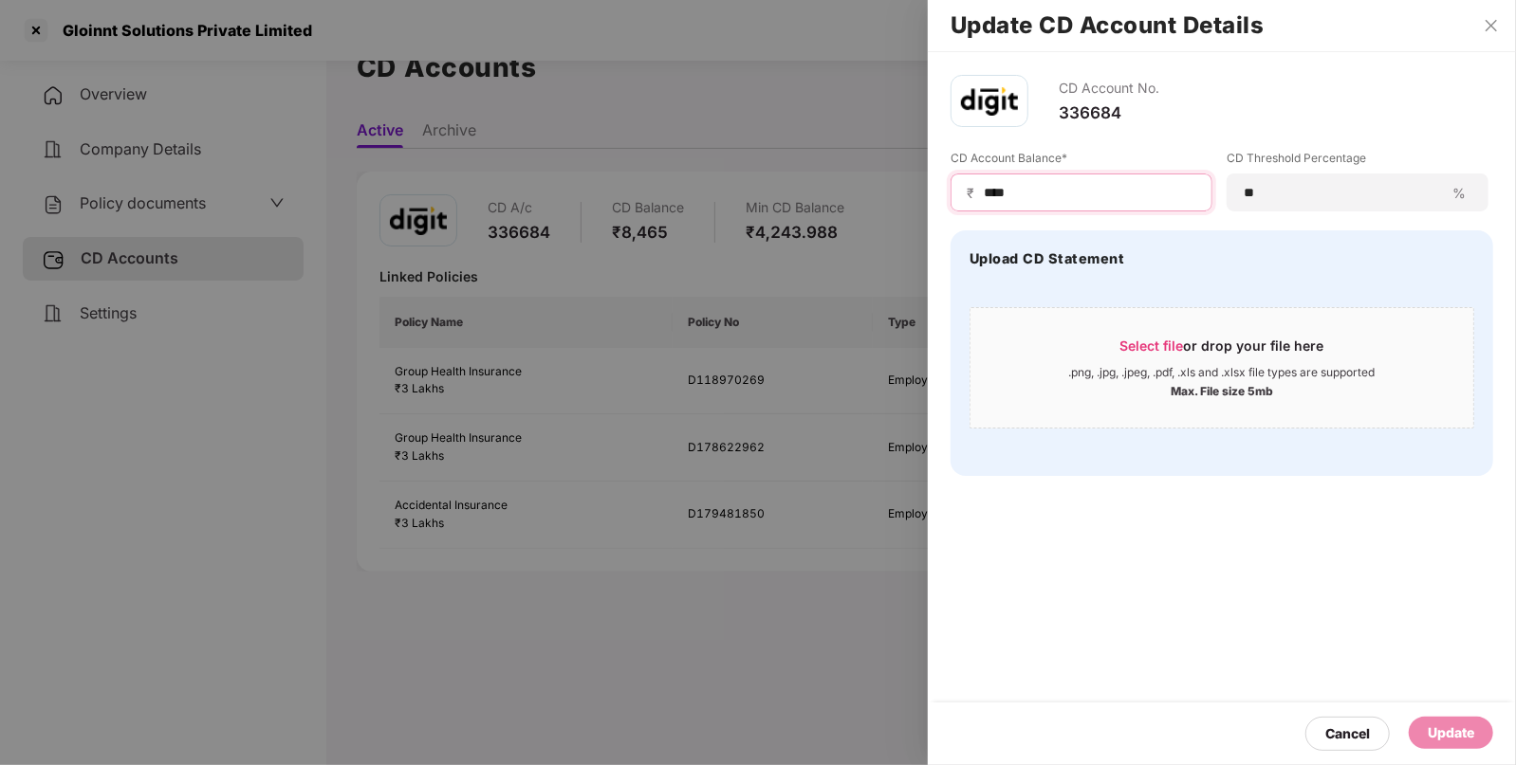
click at [1068, 193] on input "****" at bounding box center [1089, 193] width 214 height 20
type input "****"
click at [1472, 740] on div "Update" at bounding box center [1450, 733] width 46 height 21
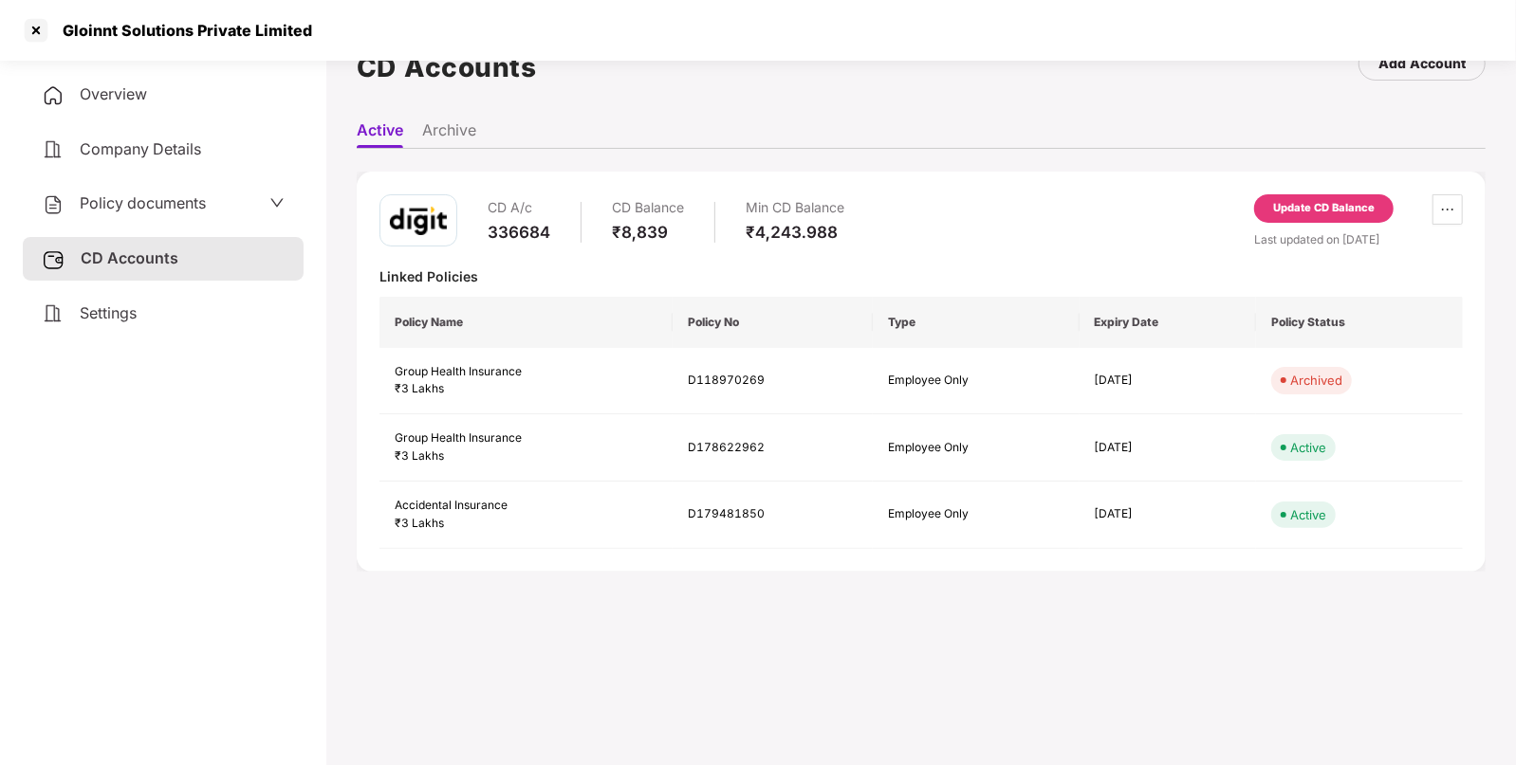
scroll to position [0, 0]
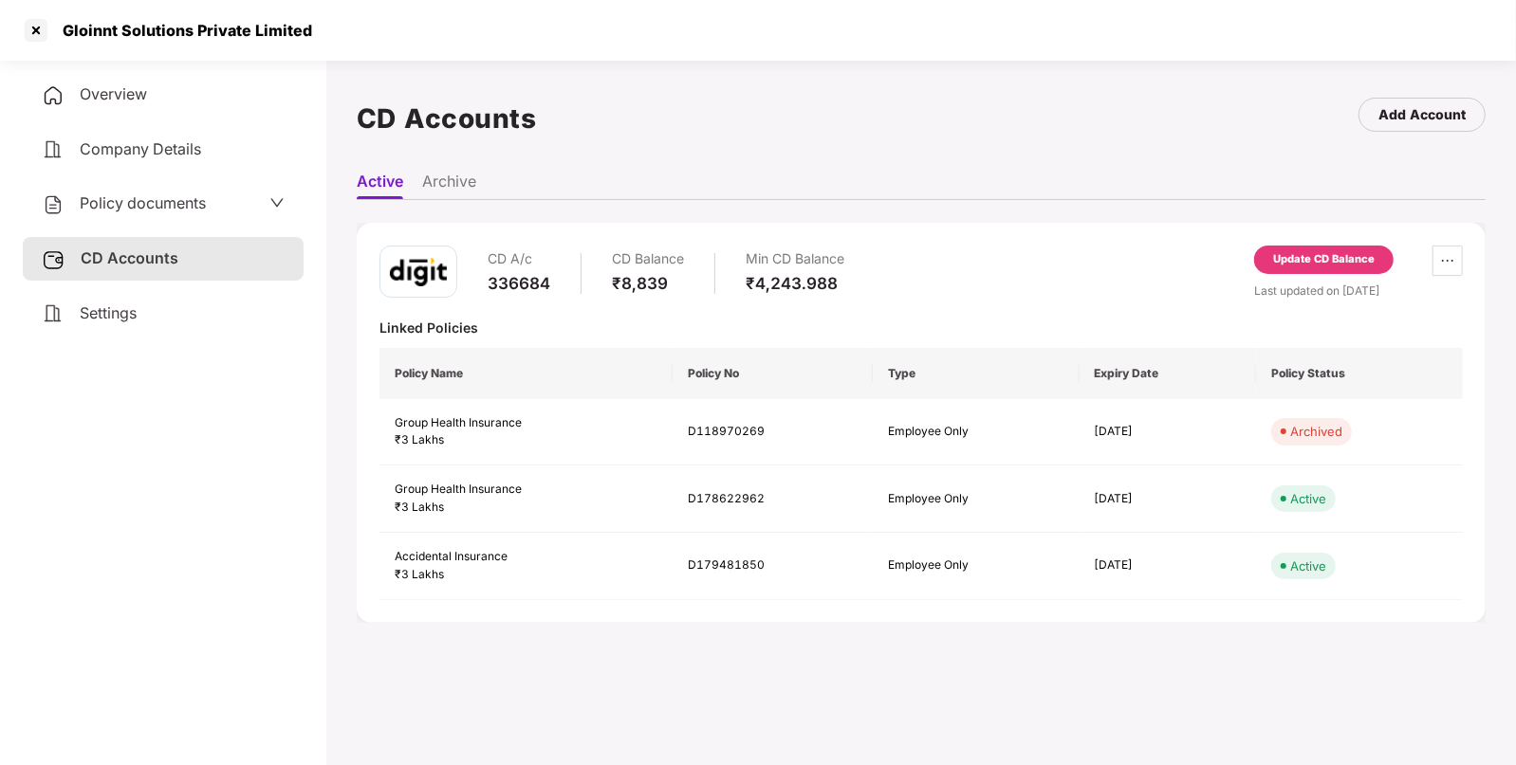
click at [250, 189] on div "Policy documents" at bounding box center [163, 204] width 281 height 44
click at [232, 211] on div "Policy documents" at bounding box center [163, 204] width 243 height 25
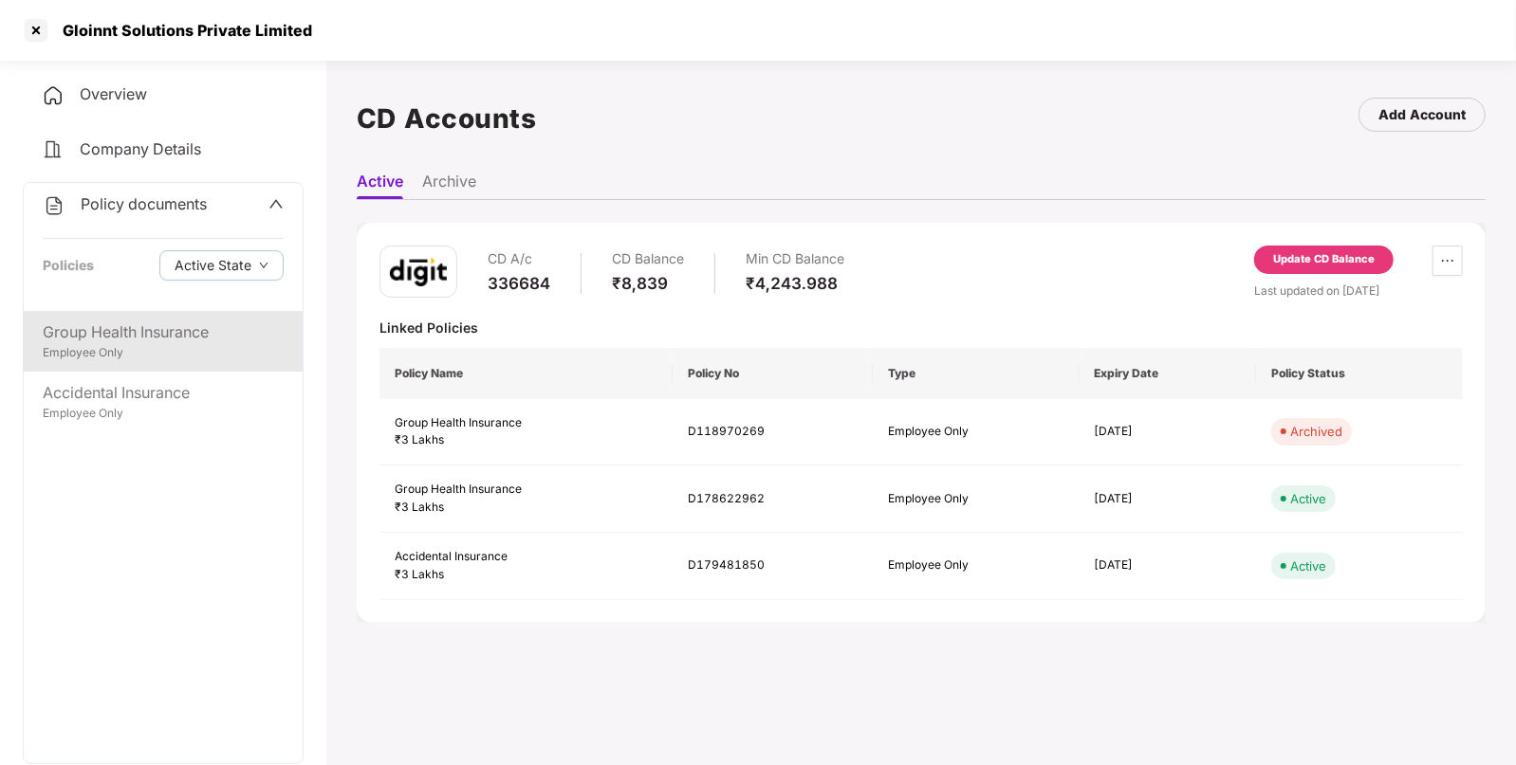
click at [139, 343] on div "Group Health Insurance" at bounding box center [163, 333] width 241 height 24
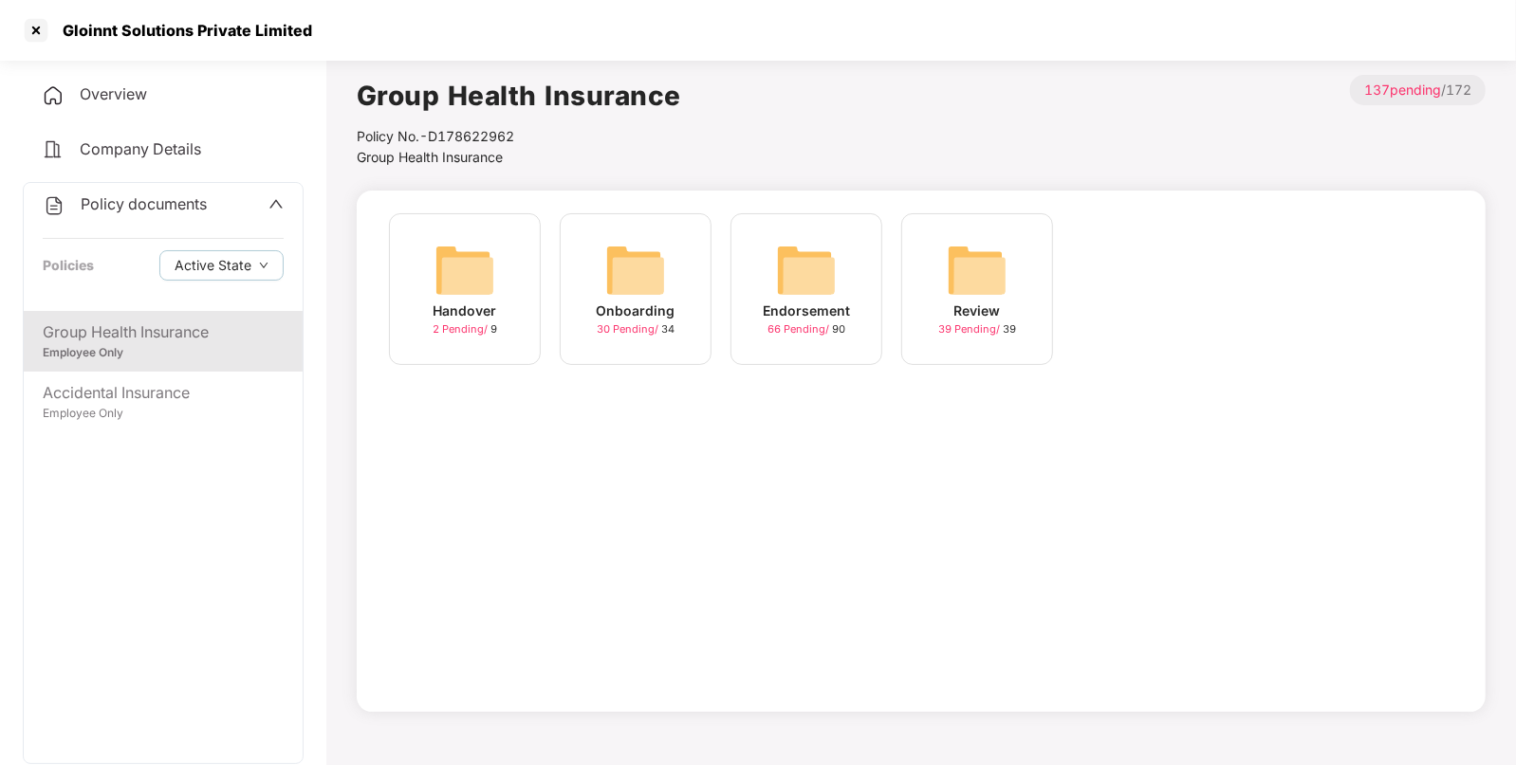
click at [849, 295] on div "Endorsement 66 Pending / 90" at bounding box center [806, 289] width 152 height 152
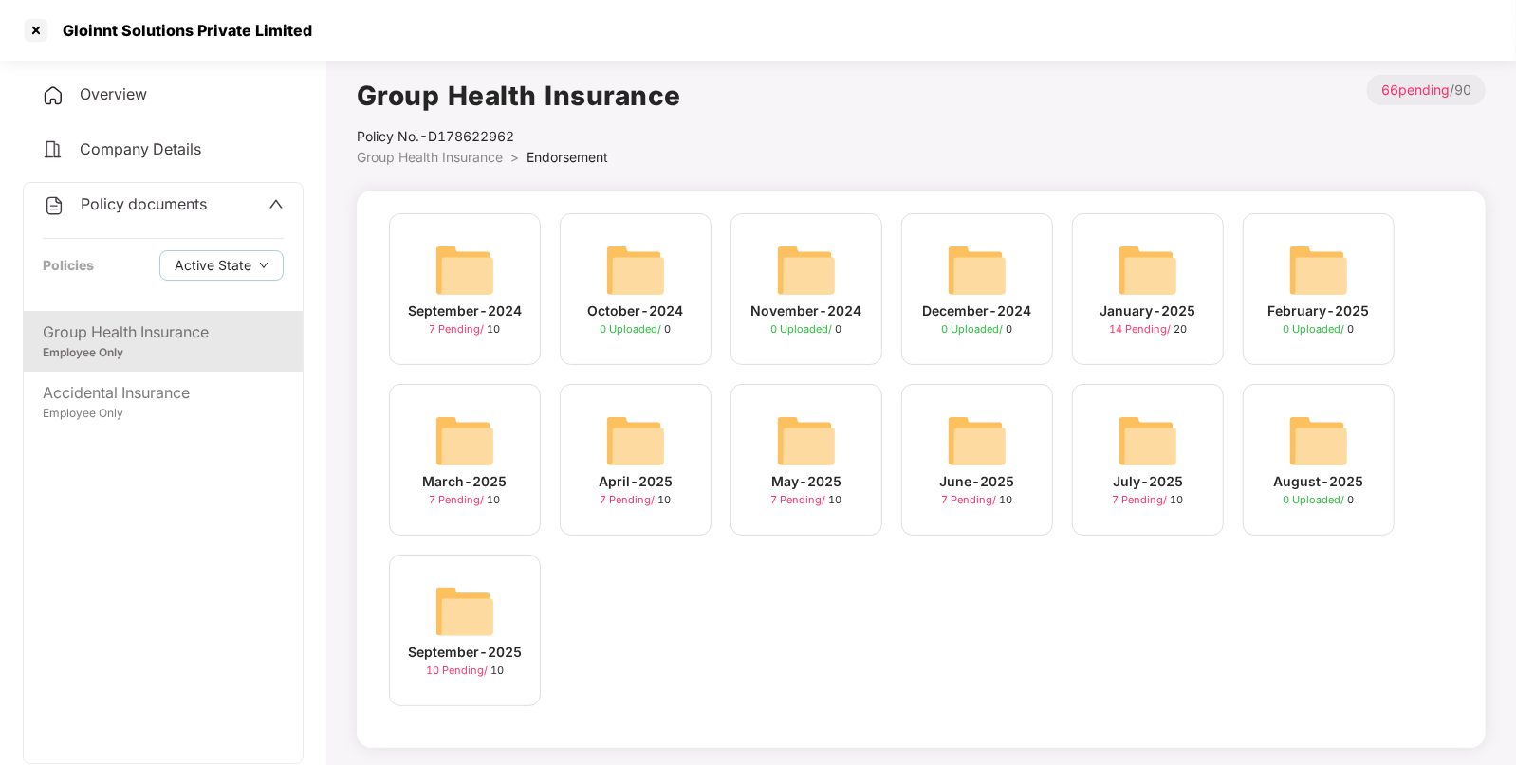
click at [498, 626] on div "September-2025 10 Pending / 10" at bounding box center [465, 631] width 152 height 152
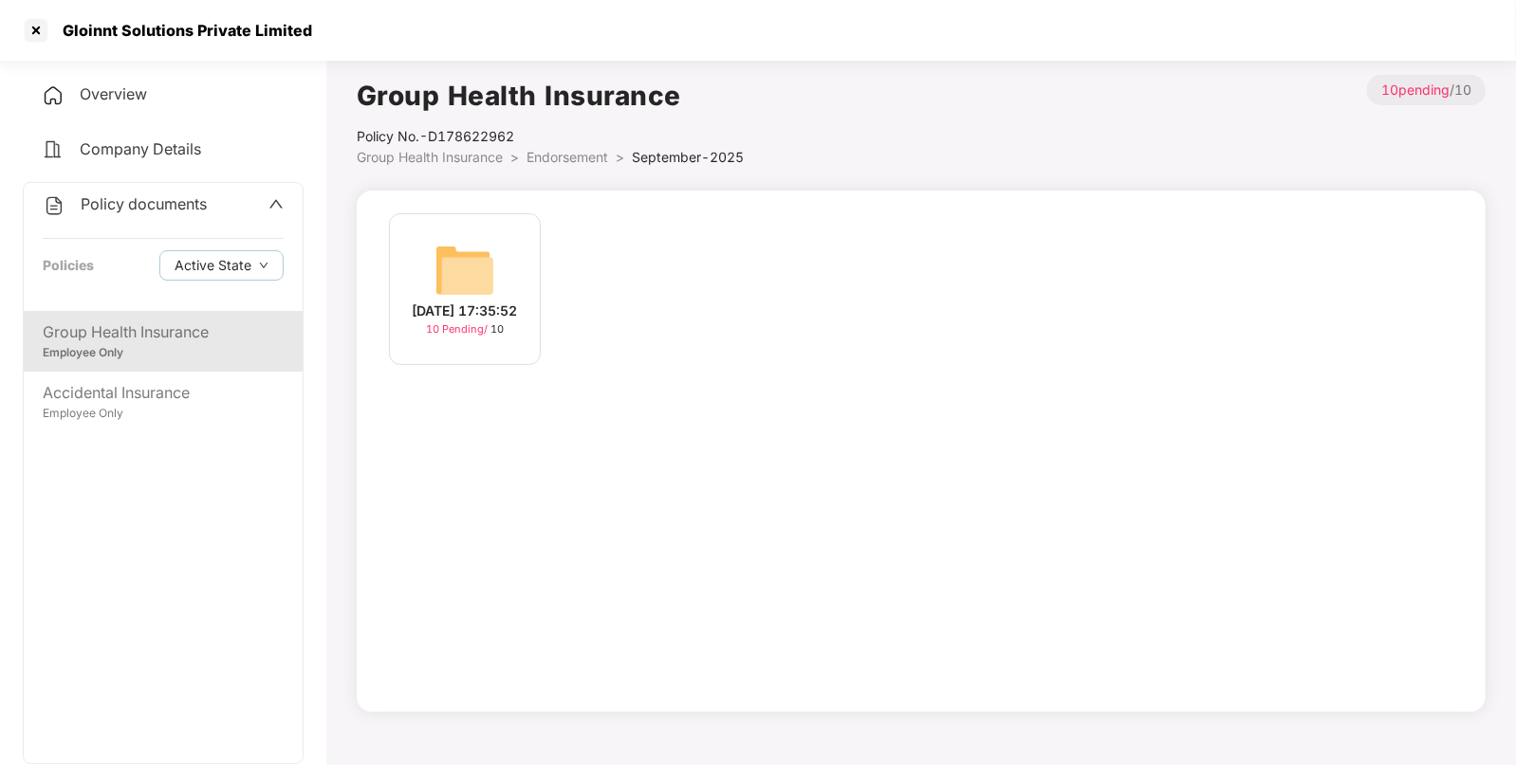
click at [476, 282] on img at bounding box center [464, 270] width 61 height 61
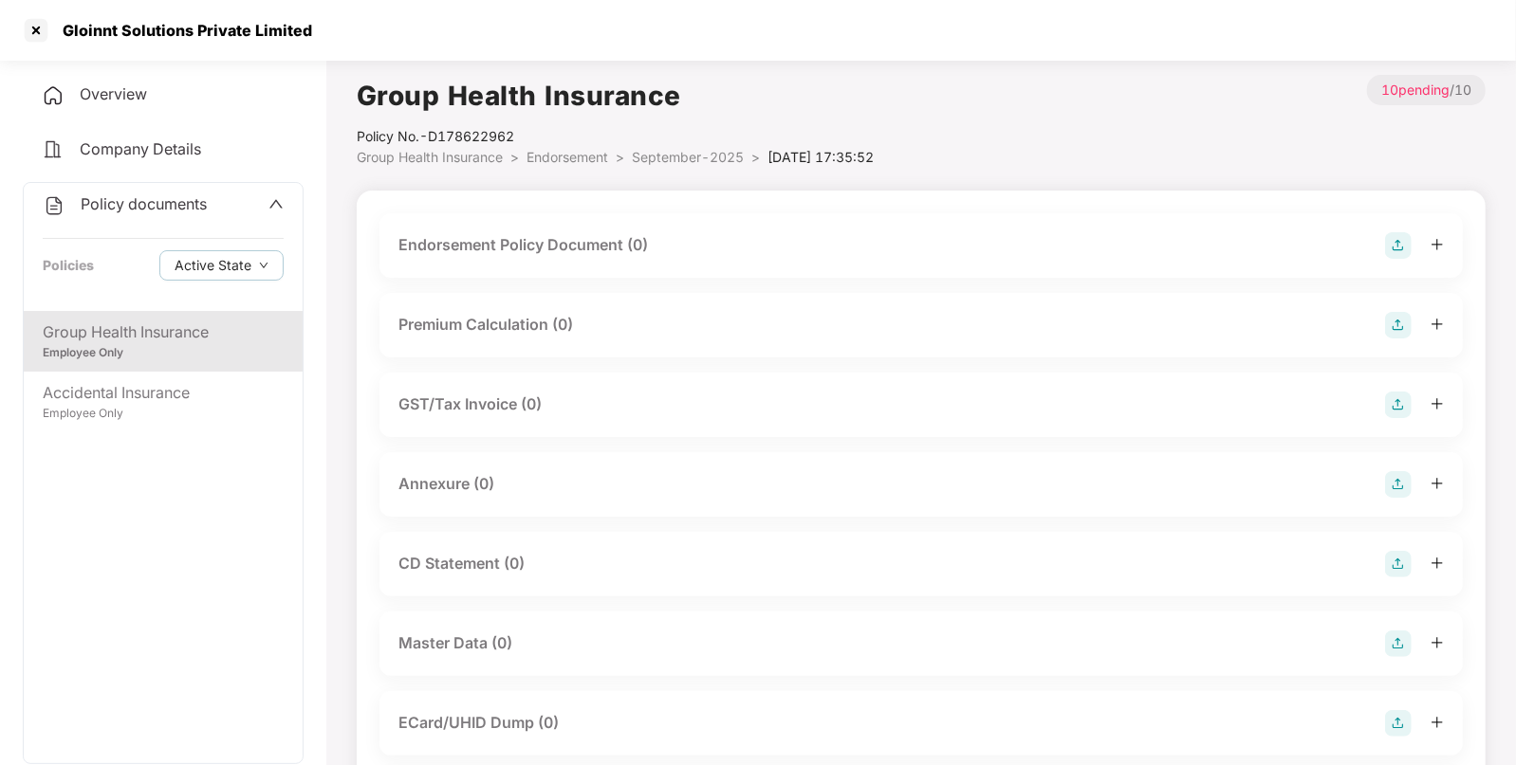
click at [1398, 246] on img at bounding box center [1398, 245] width 27 height 27
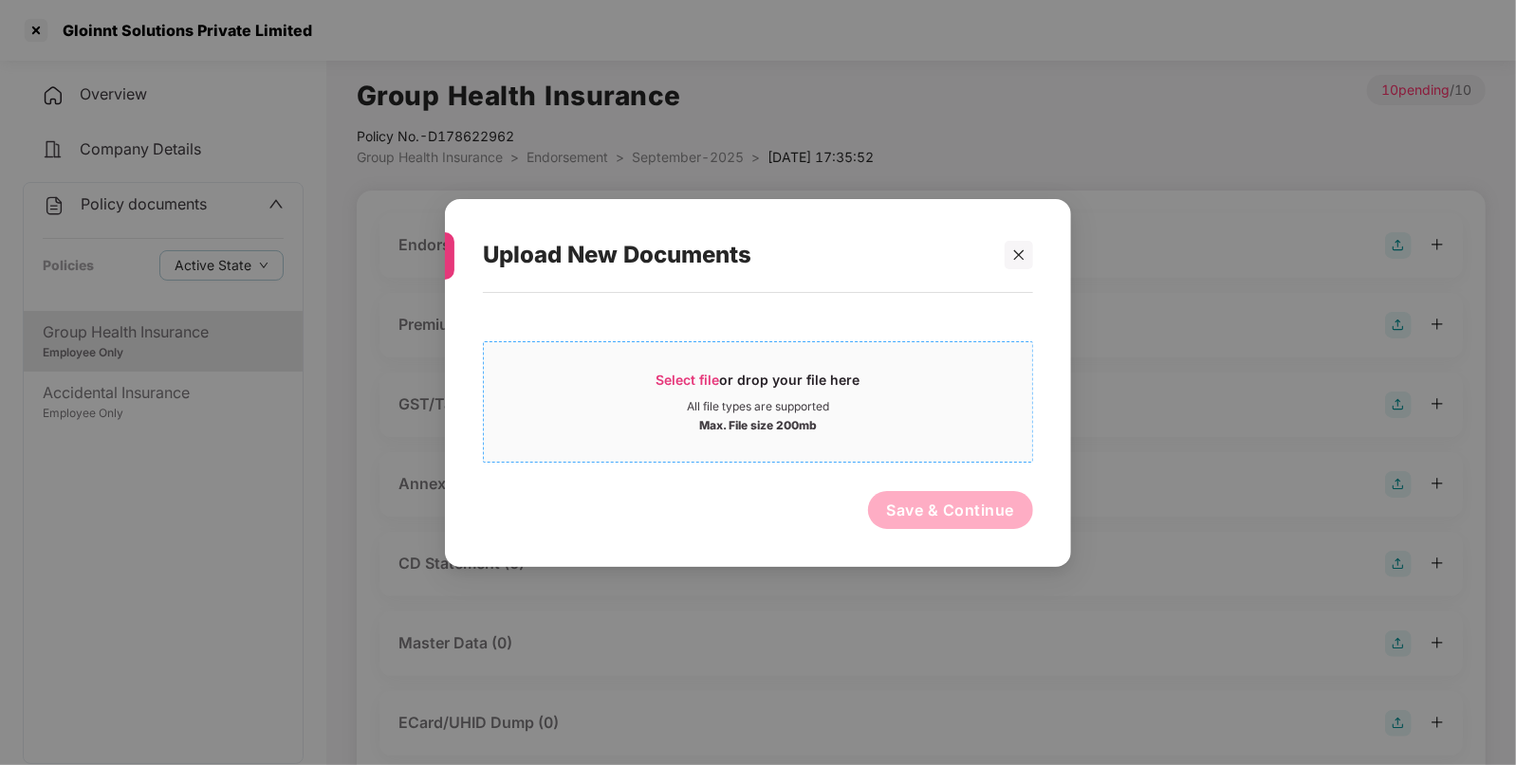
click at [681, 458] on div "Select file or drop your file here All file types are supported Max. File size …" at bounding box center [758, 400] width 550 height 121
click at [750, 387] on div "Select file or drop your file here" at bounding box center [758, 384] width 204 height 28
click at [1018, 263] on div at bounding box center [1018, 254] width 28 height 28
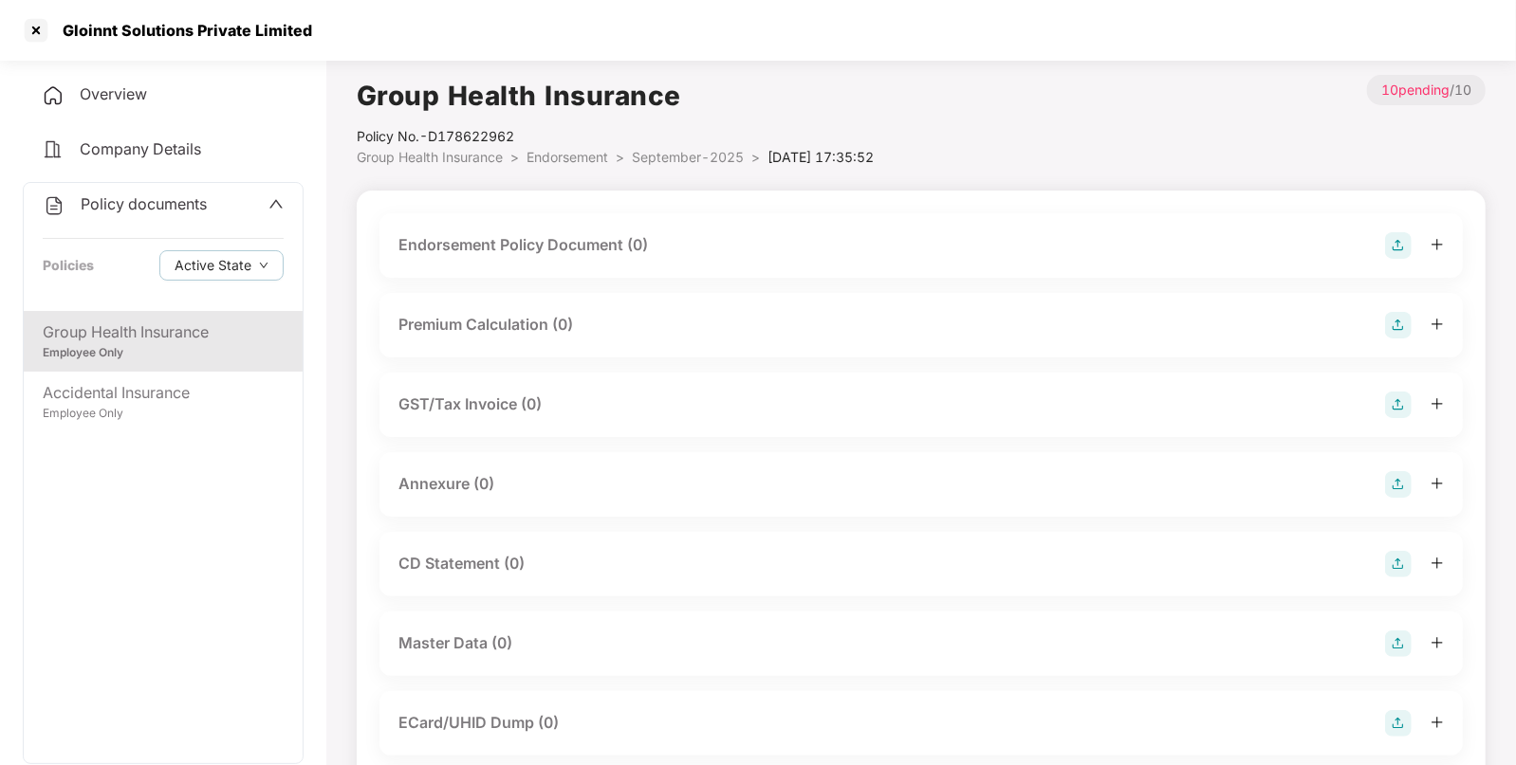
click at [1388, 639] on img at bounding box center [1398, 644] width 27 height 27
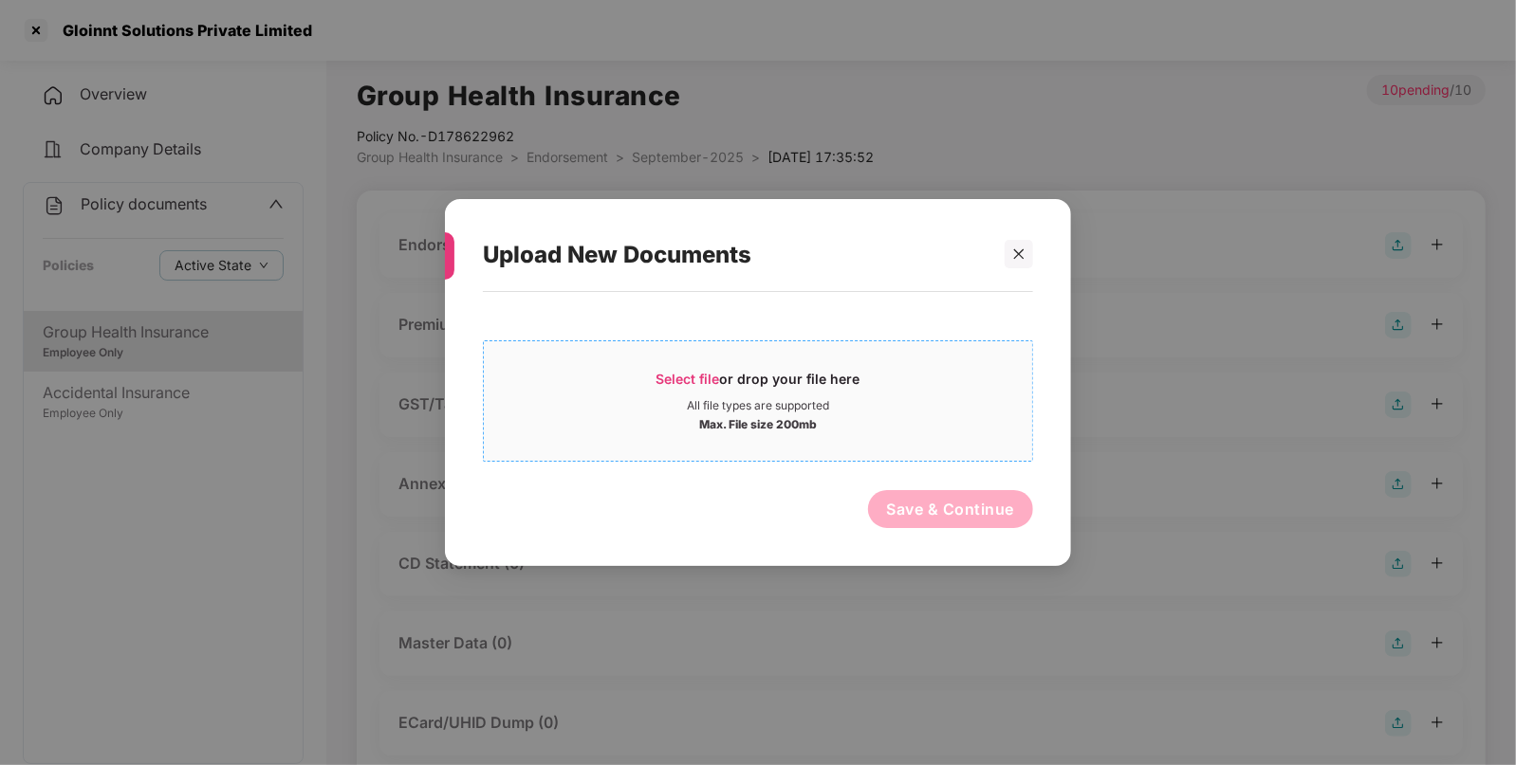
click at [626, 398] on div "All file types are supported" at bounding box center [758, 405] width 548 height 15
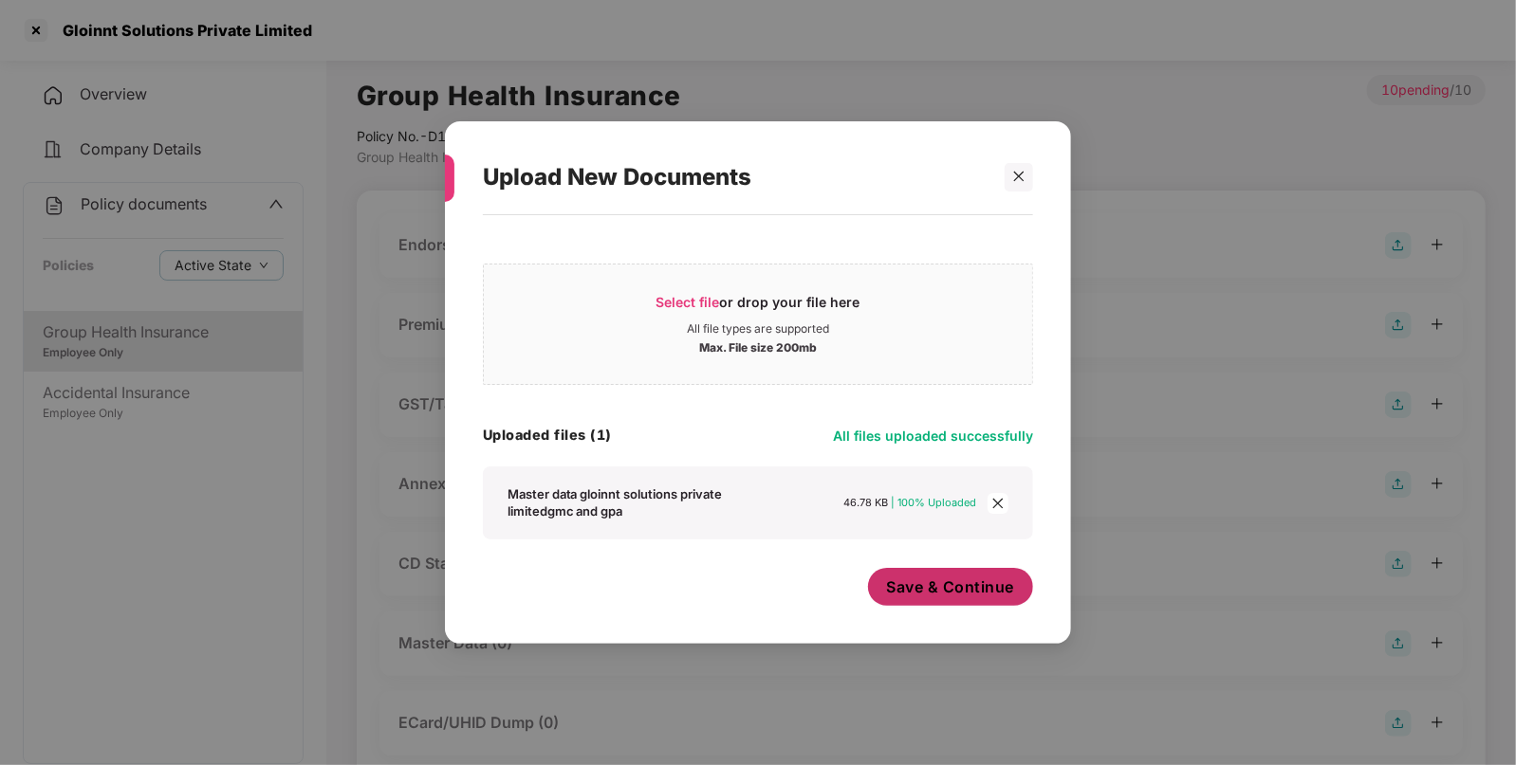
click at [994, 603] on button "Save & Continue" at bounding box center [951, 587] width 166 height 38
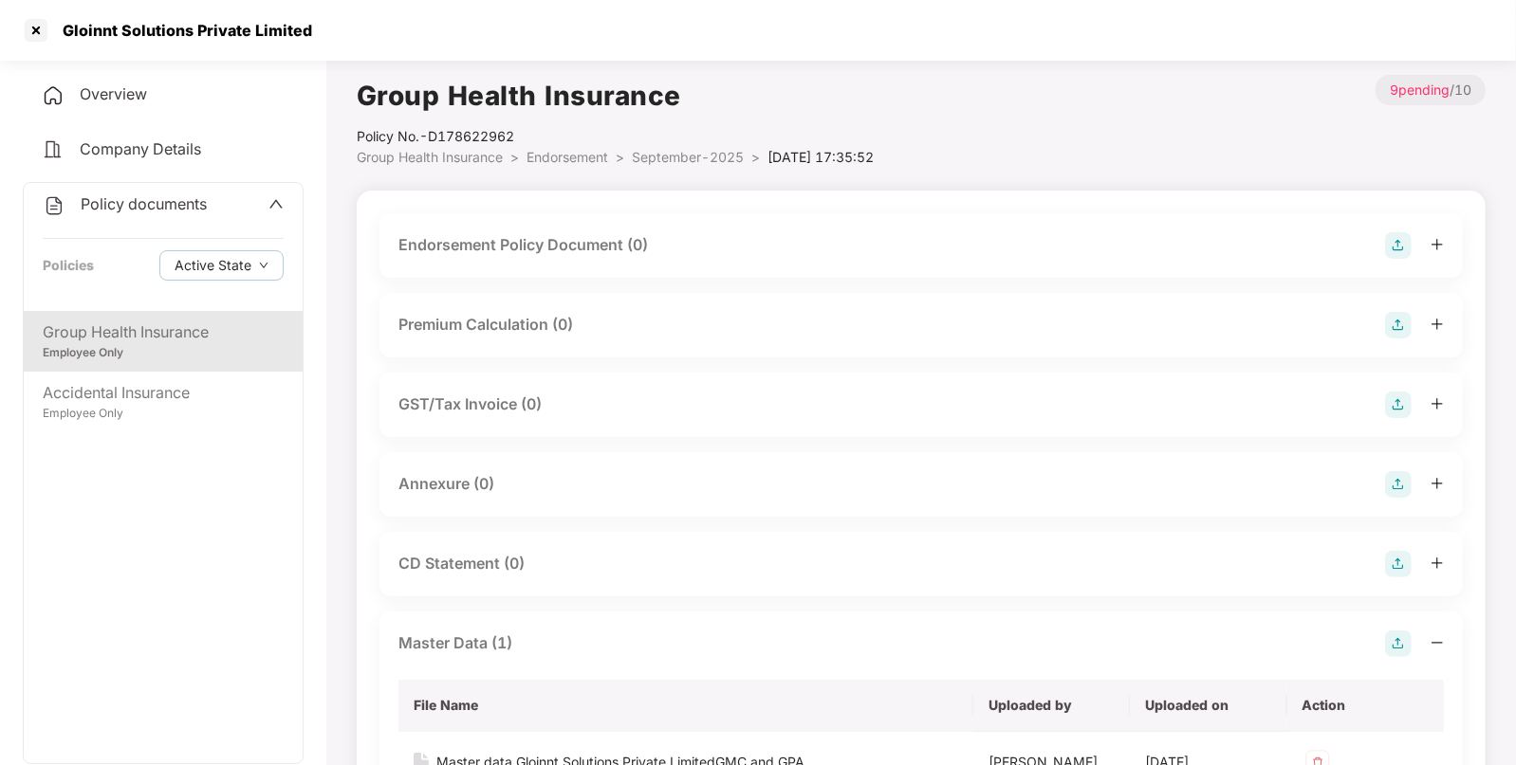
click at [1391, 248] on img at bounding box center [1398, 245] width 27 height 27
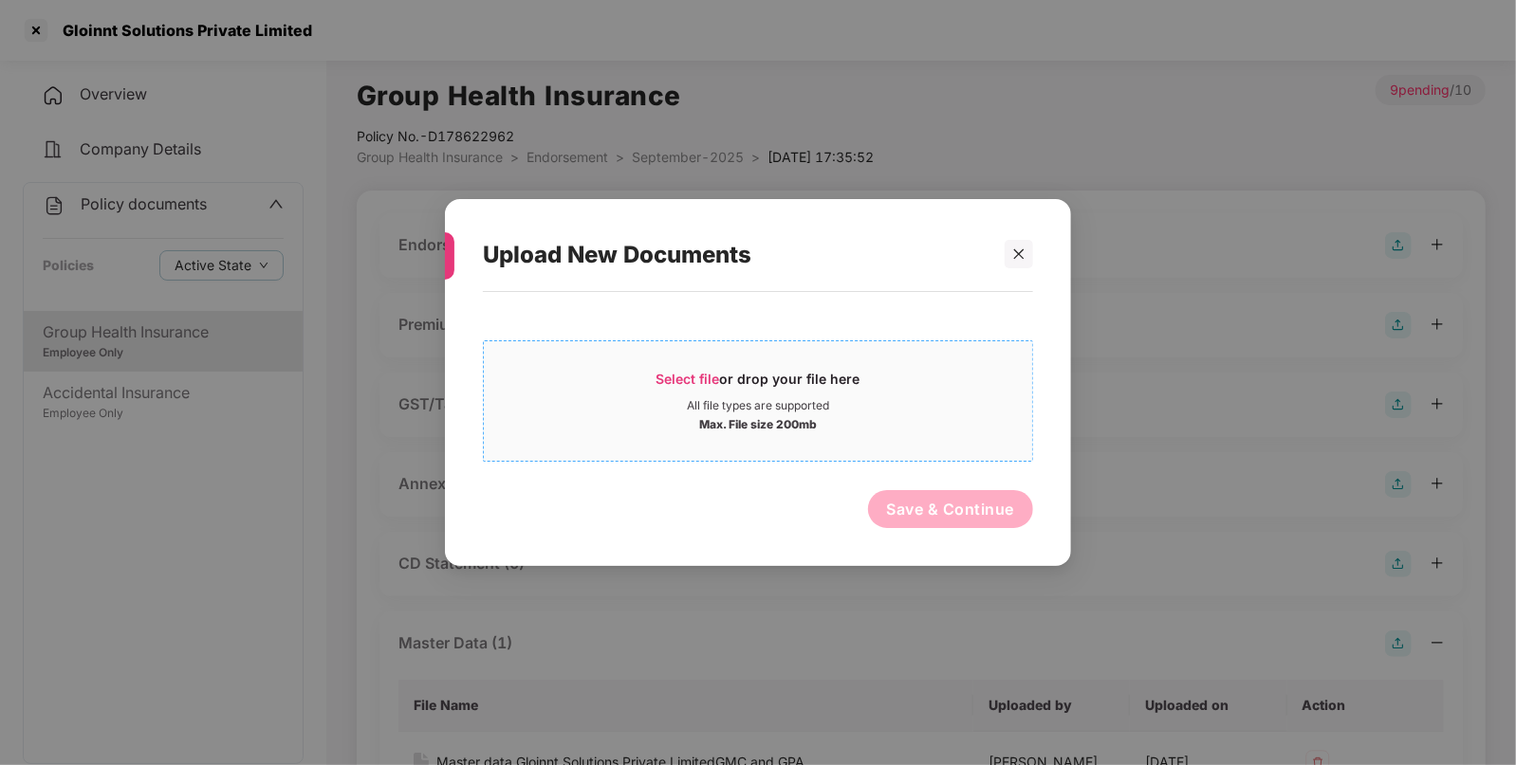
click at [893, 398] on div "All file types are supported" at bounding box center [758, 405] width 548 height 15
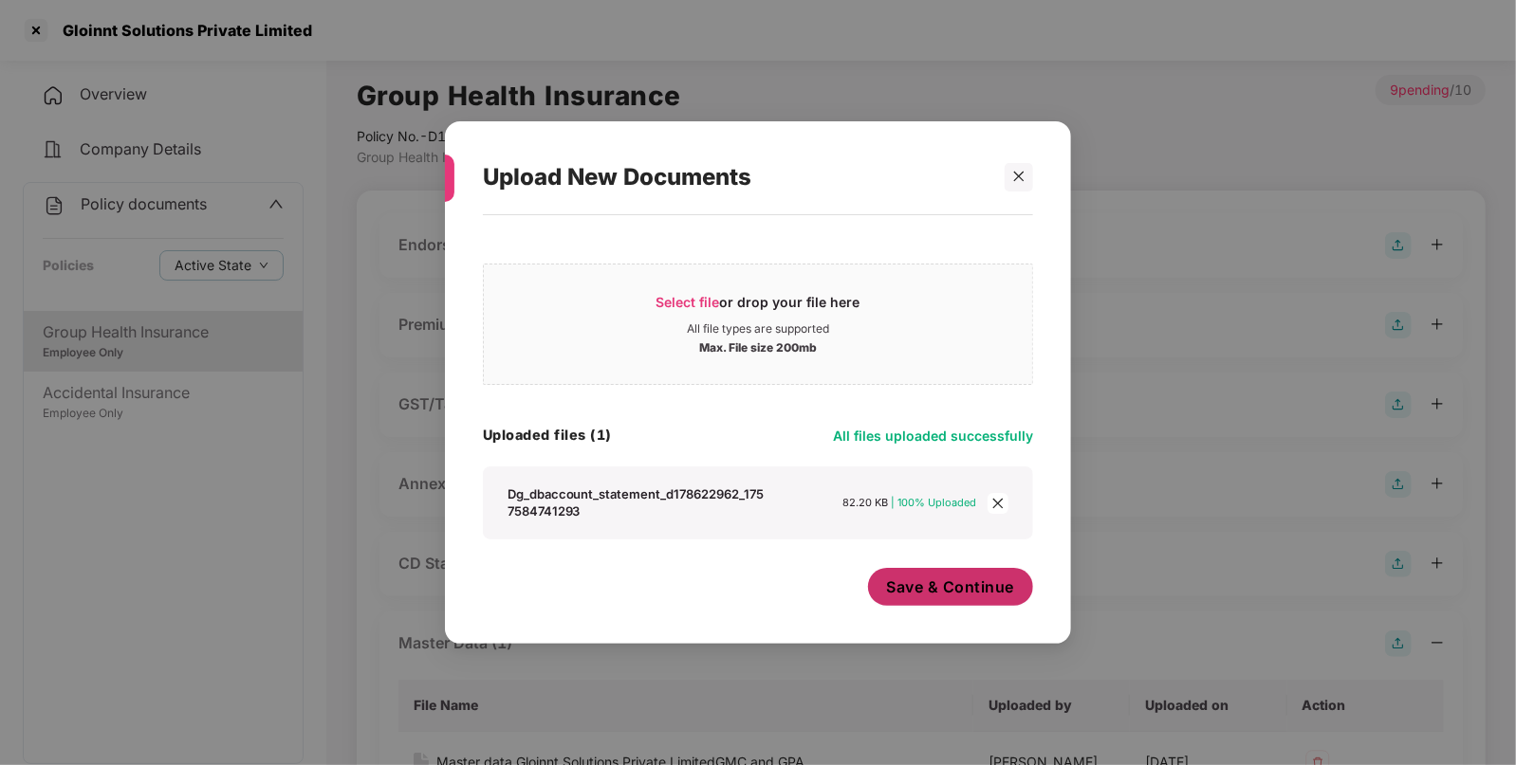
click at [993, 597] on span "Save & Continue" at bounding box center [951, 587] width 128 height 21
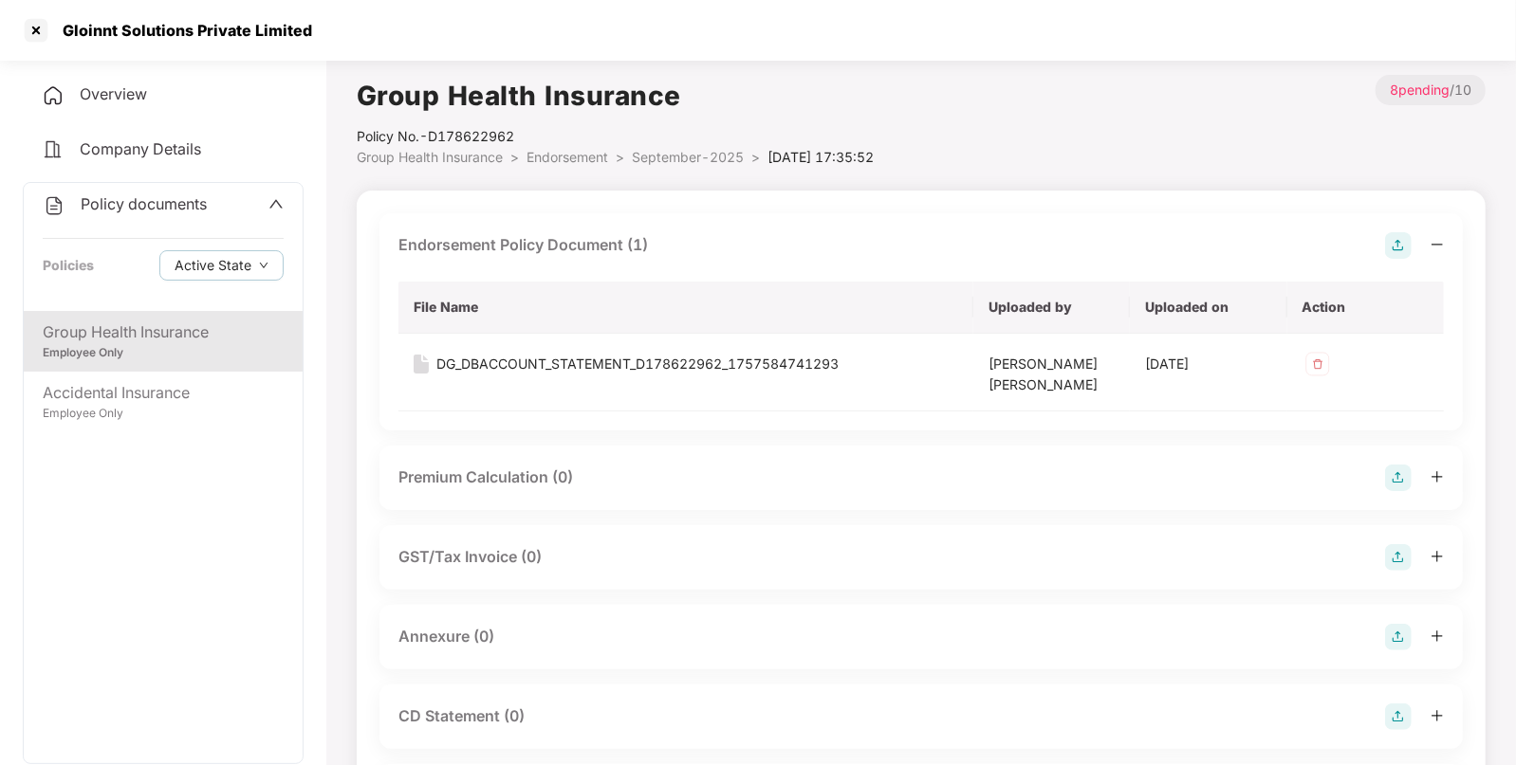
click at [1404, 634] on img at bounding box center [1398, 637] width 27 height 27
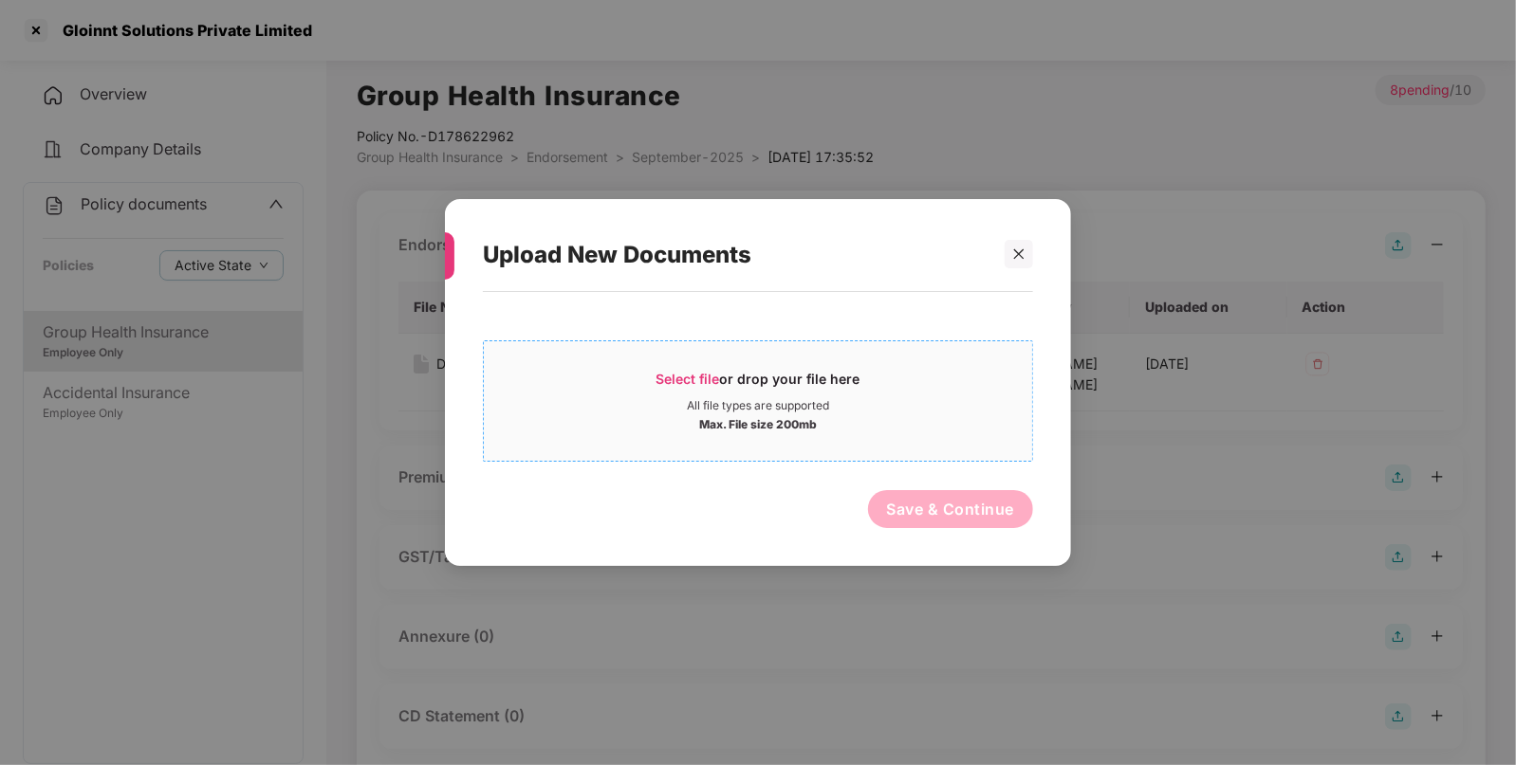
click at [763, 375] on div "Select file or drop your file here" at bounding box center [758, 384] width 204 height 28
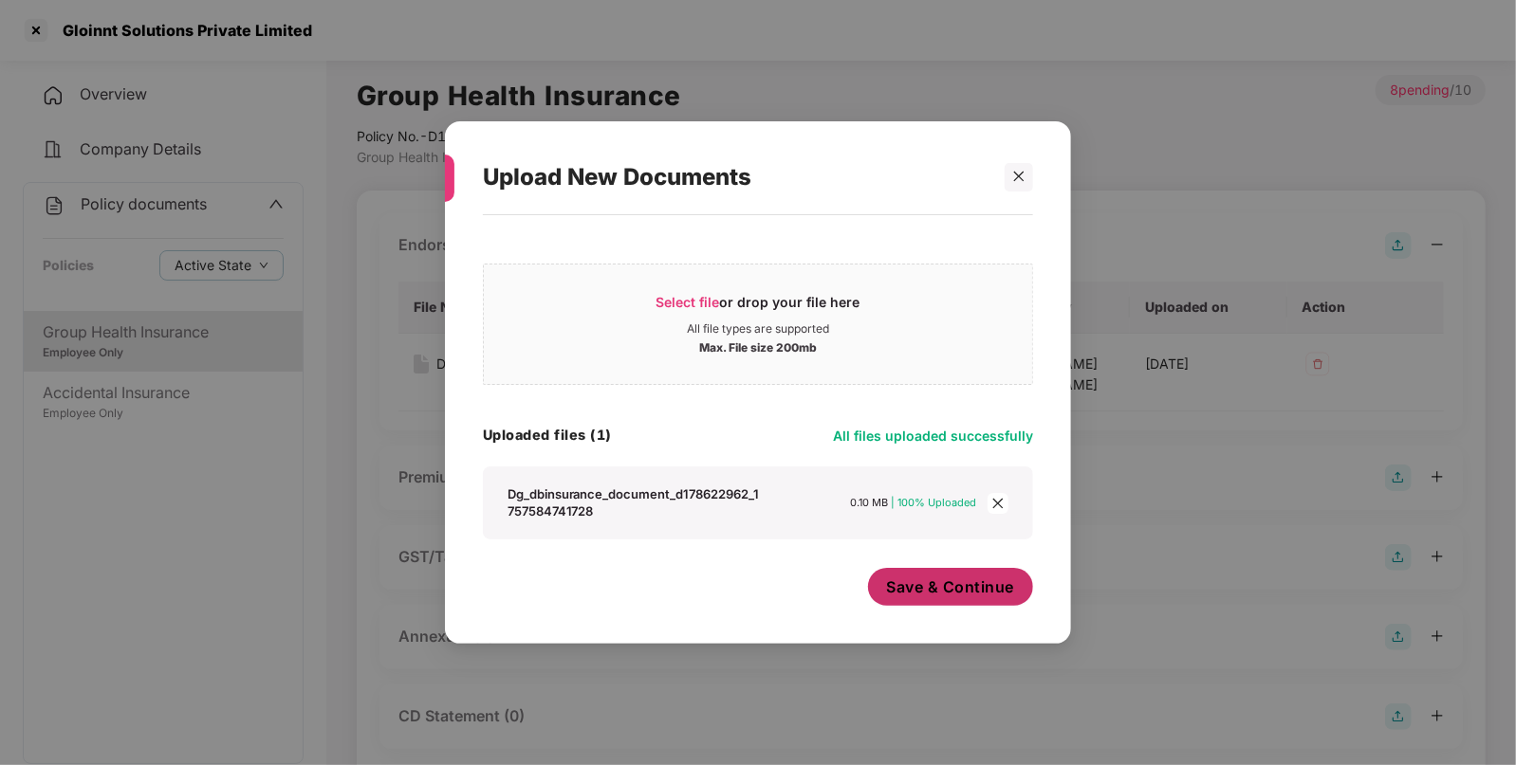
click at [942, 594] on span "Save & Continue" at bounding box center [951, 587] width 128 height 21
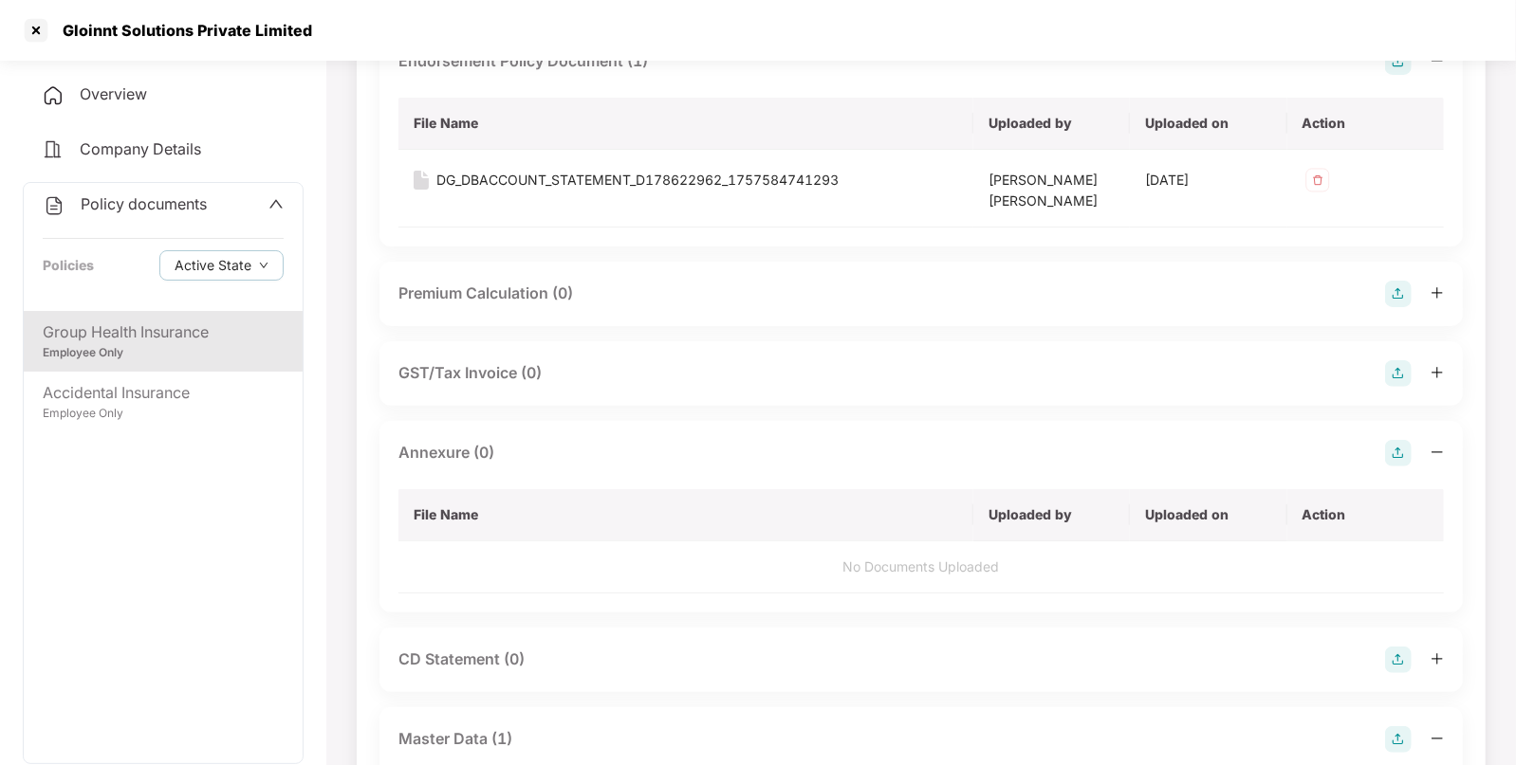
scroll to position [186, 0]
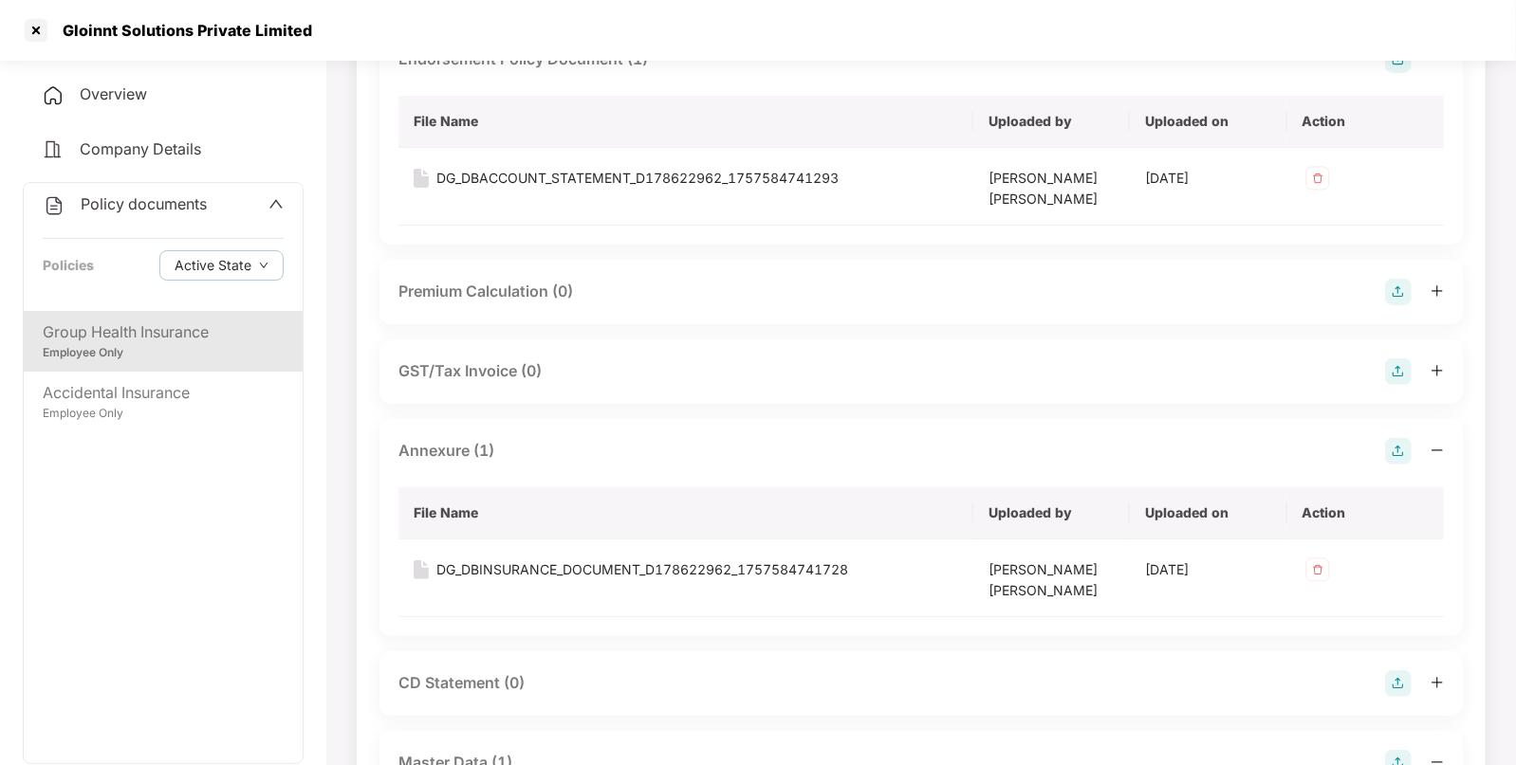
click at [169, 215] on div "Policy documents" at bounding box center [125, 205] width 164 height 25
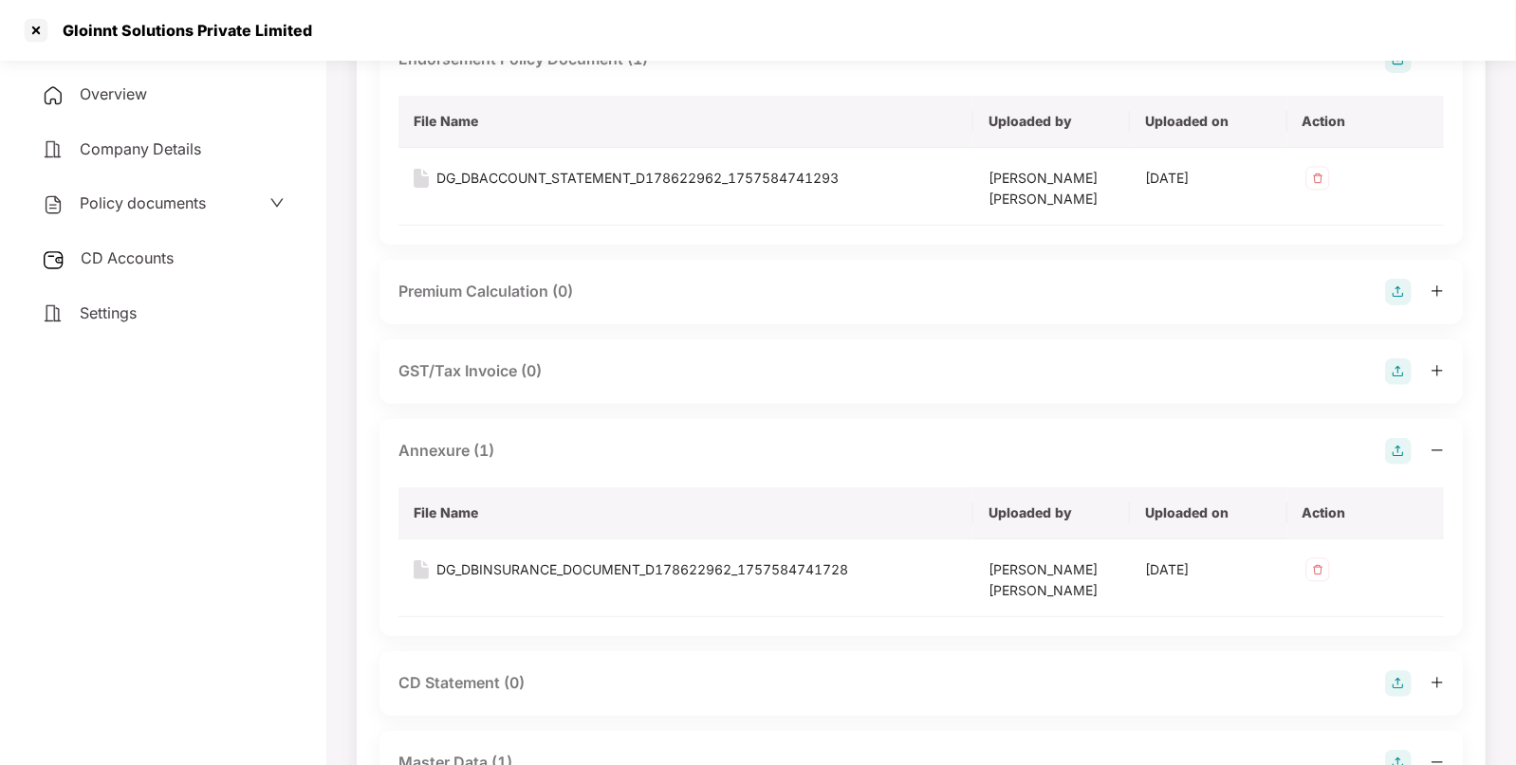
click at [154, 267] on span "CD Accounts" at bounding box center [127, 257] width 93 height 19
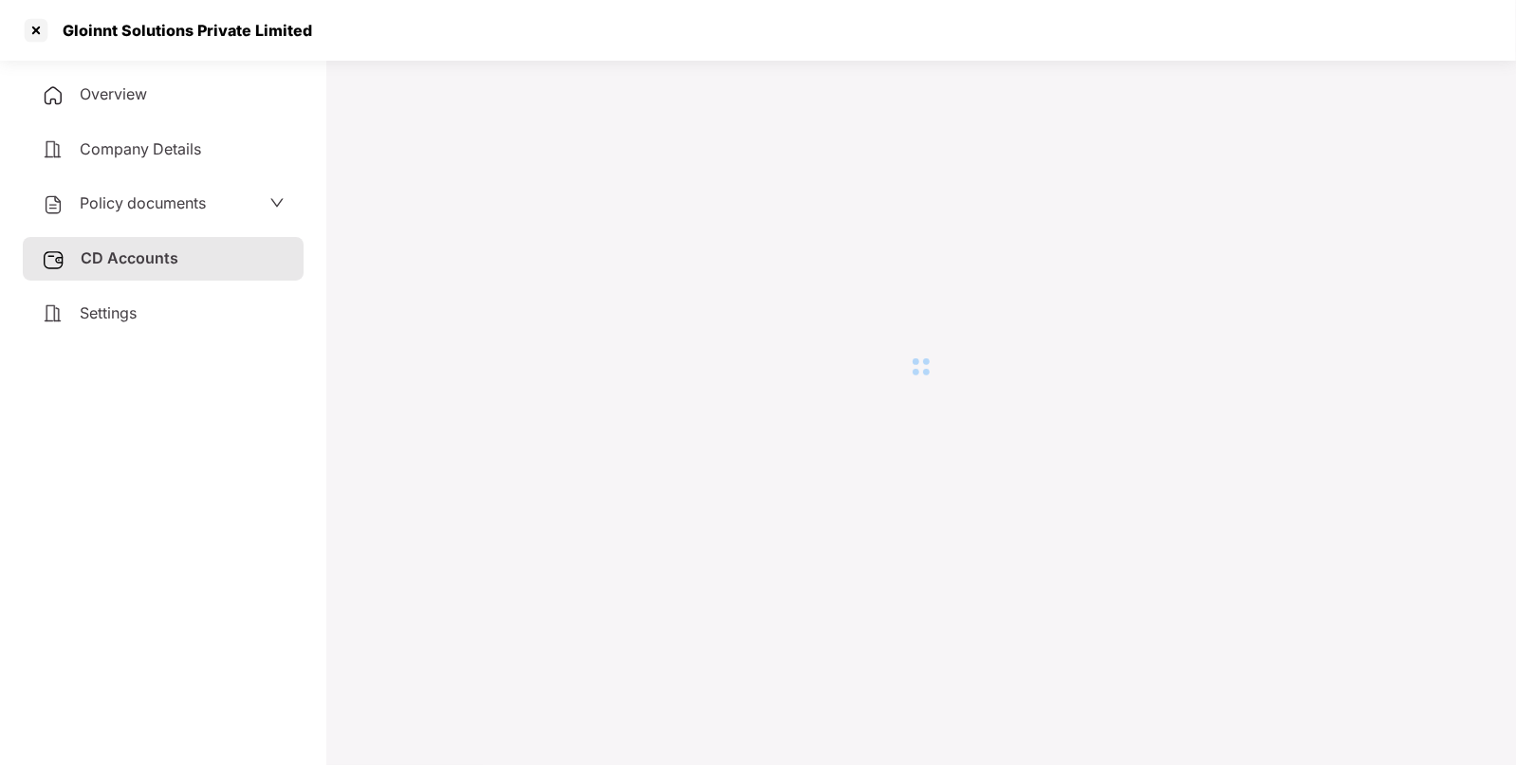
scroll to position [51, 0]
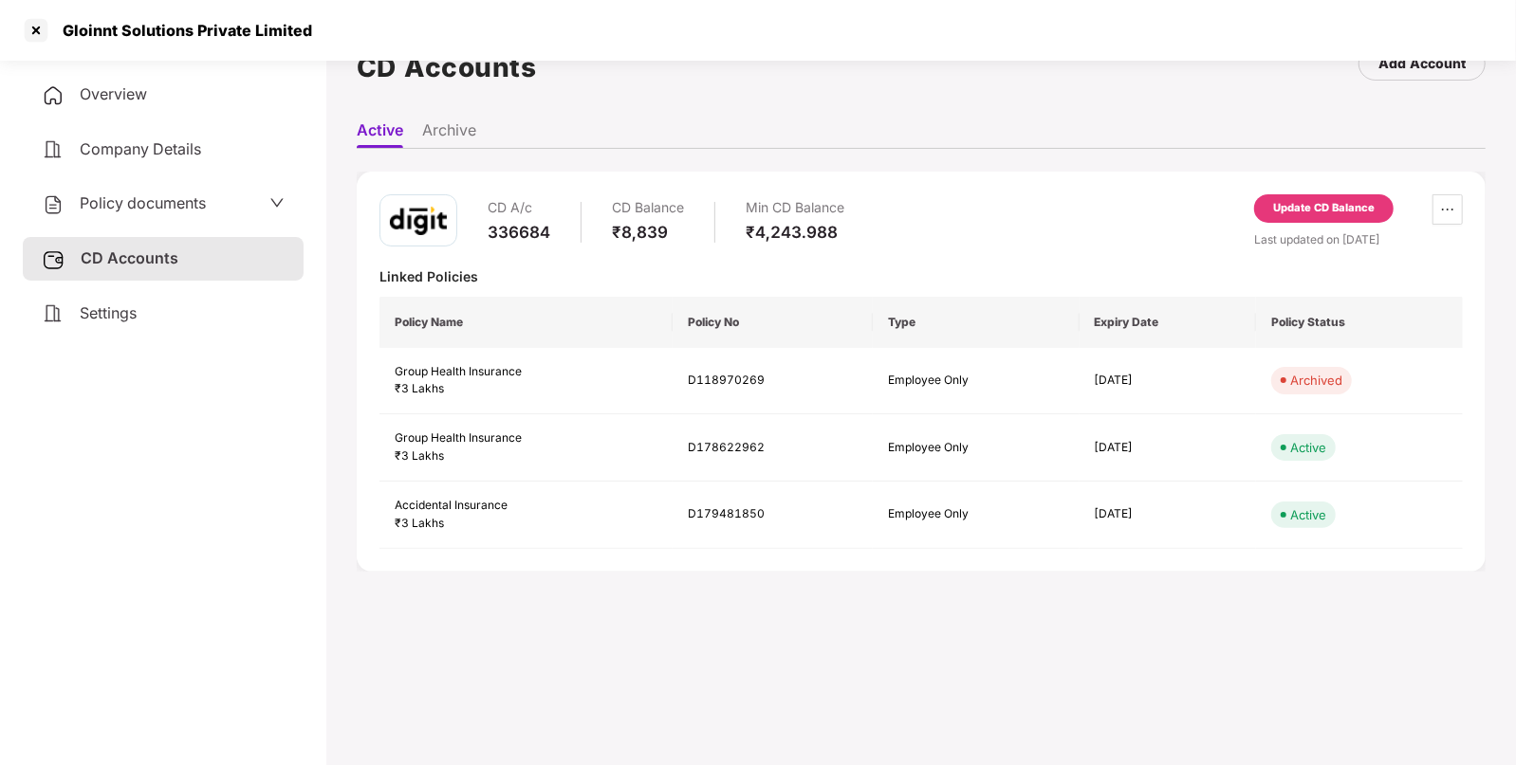
click at [1295, 204] on div "Update CD Balance" at bounding box center [1323, 208] width 101 height 17
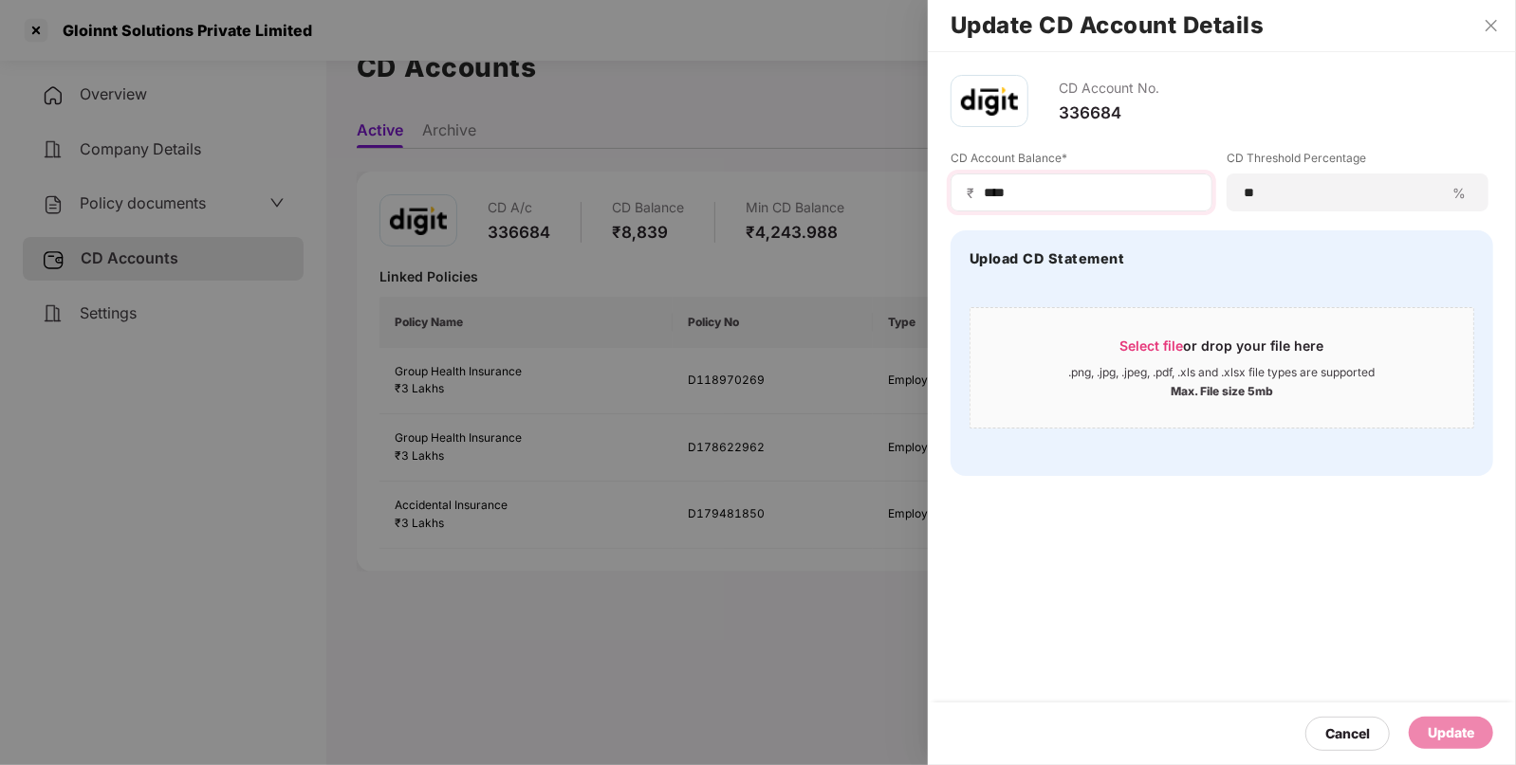
click at [1133, 203] on div "₹ ****" at bounding box center [1081, 193] width 262 height 38
click at [1141, 199] on input "****" at bounding box center [1089, 193] width 214 height 20
type input "****"
drag, startPoint x: 1455, startPoint y: 734, endPoint x: 1329, endPoint y: 692, distance: 132.9
click at [1455, 735] on div "Update" at bounding box center [1450, 733] width 46 height 21
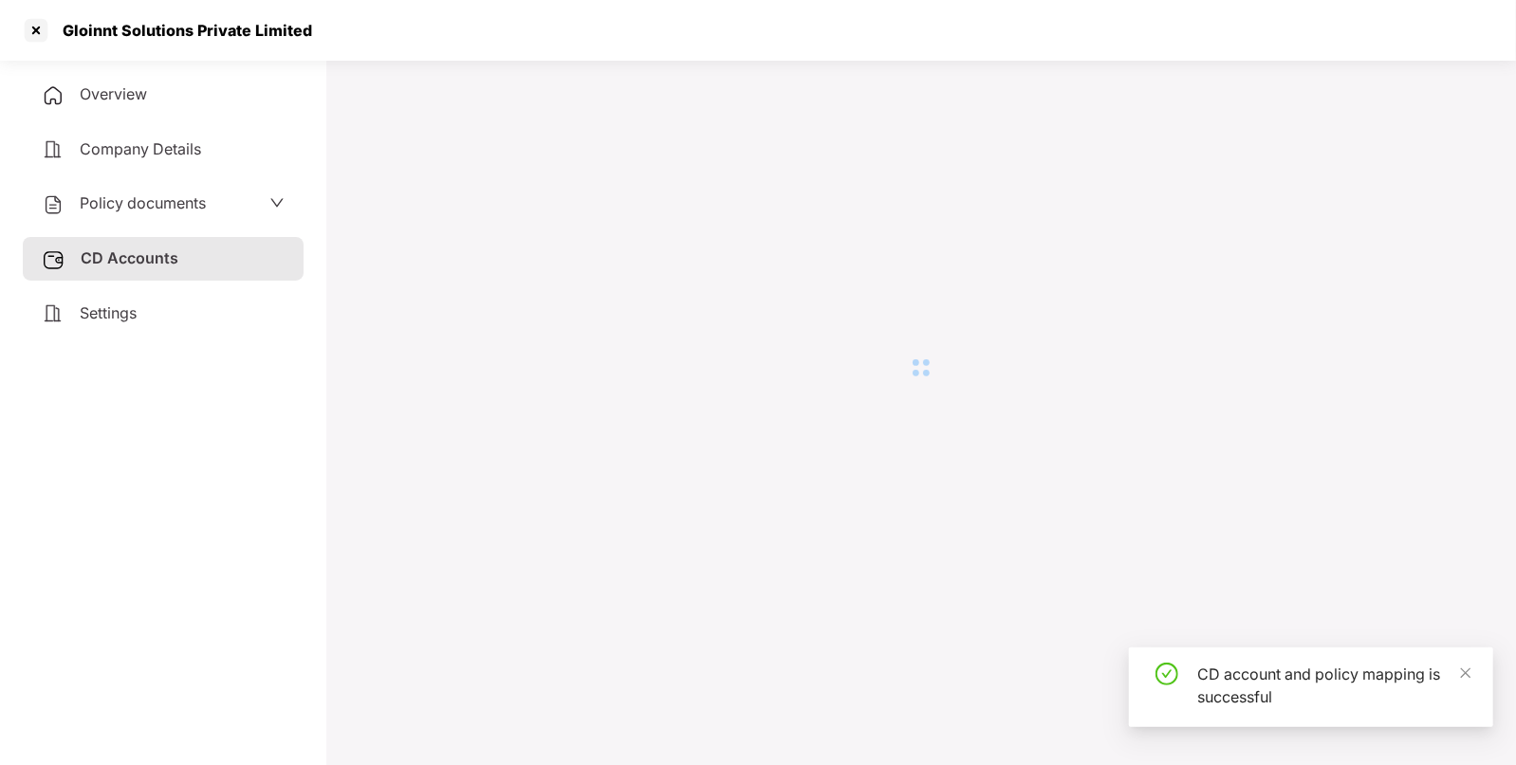
click at [30, 36] on div at bounding box center [36, 30] width 30 height 30
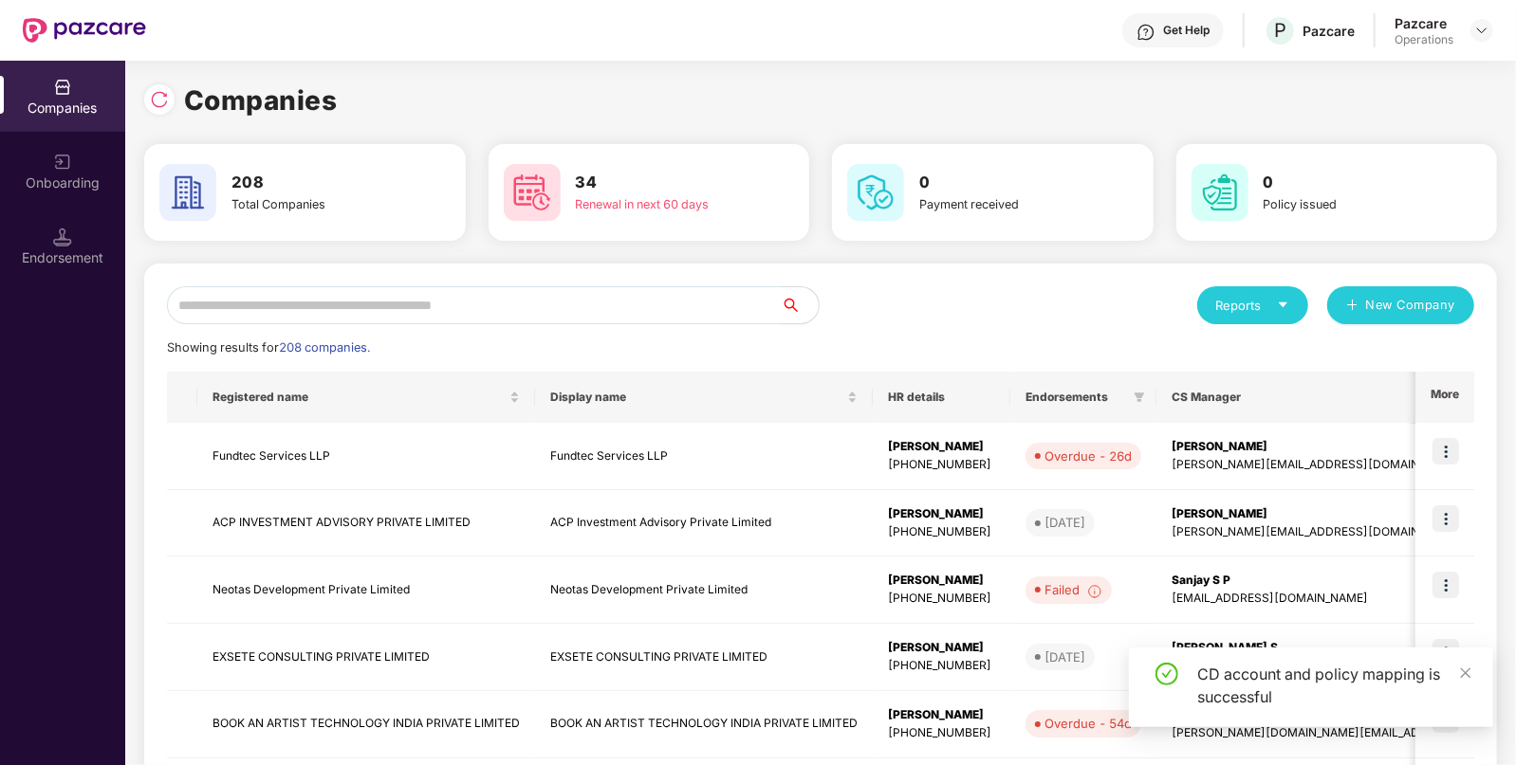
scroll to position [0, 0]
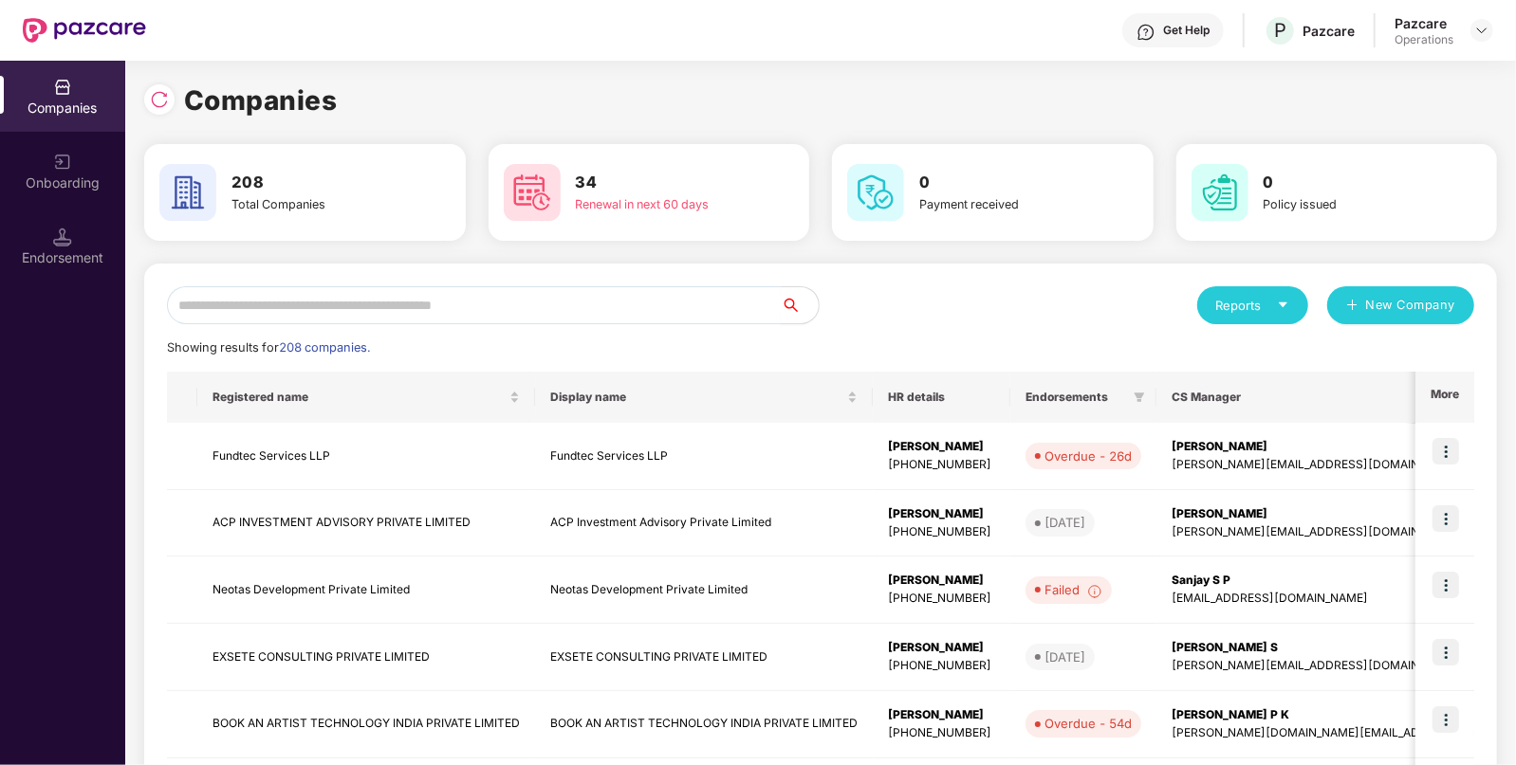
paste input "**********"
type input "**********"
click at [483, 300] on input "**********" at bounding box center [474, 305] width 614 height 38
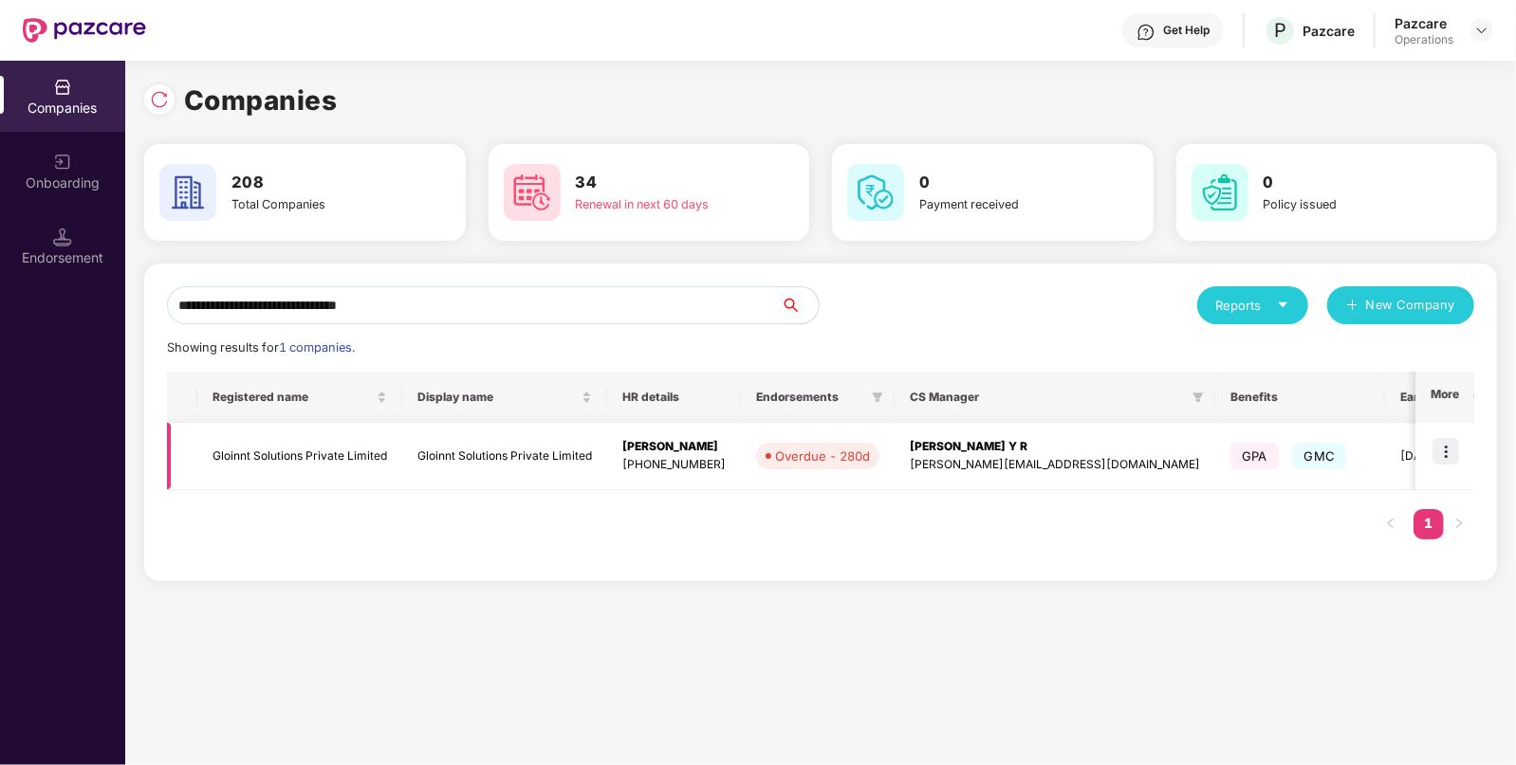
click at [266, 485] on td "Gloinnt Solutions Private Limited" at bounding box center [299, 456] width 205 height 67
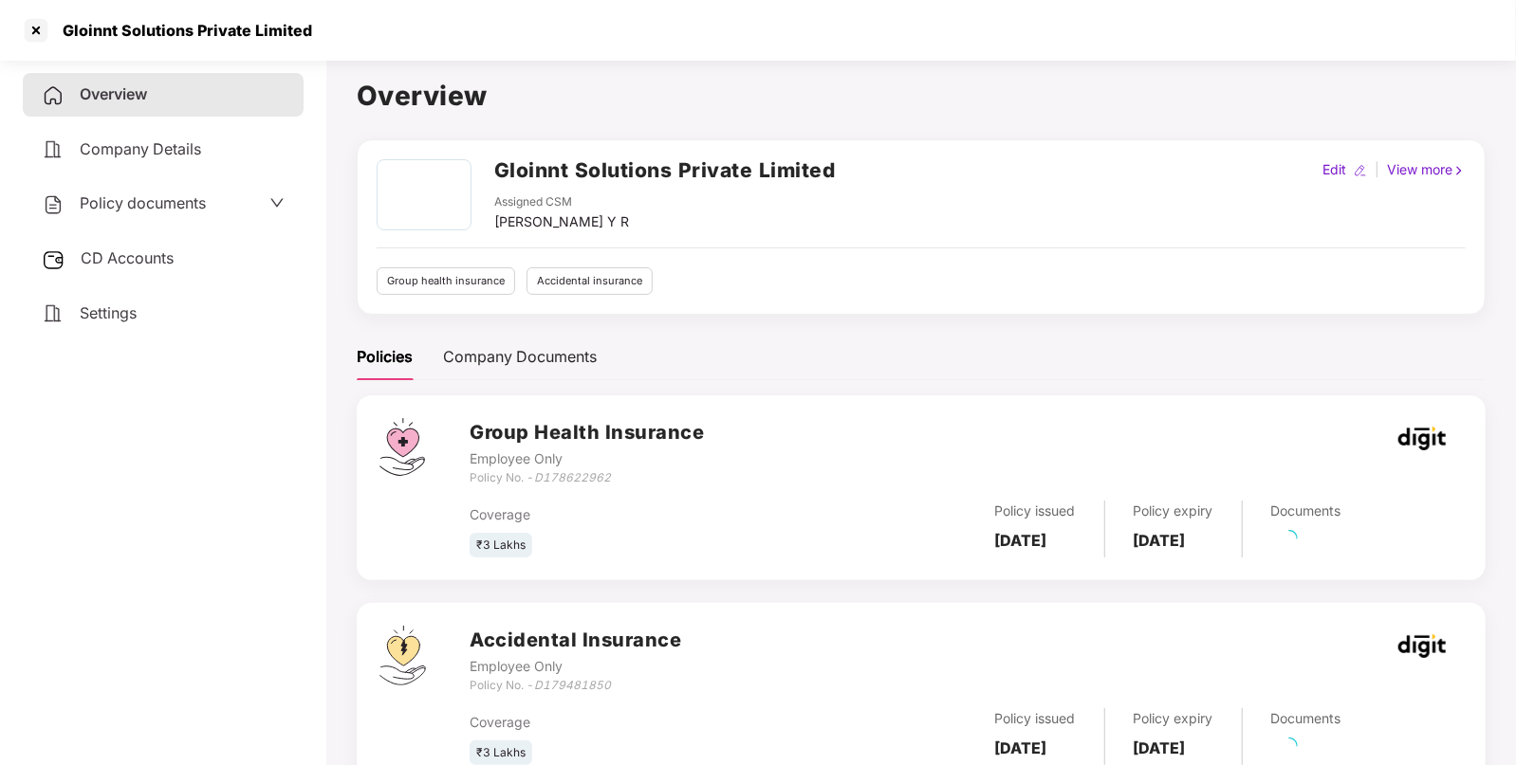
click at [243, 224] on div "Policy documents" at bounding box center [163, 204] width 281 height 44
click at [221, 208] on div "Policy documents" at bounding box center [163, 204] width 243 height 25
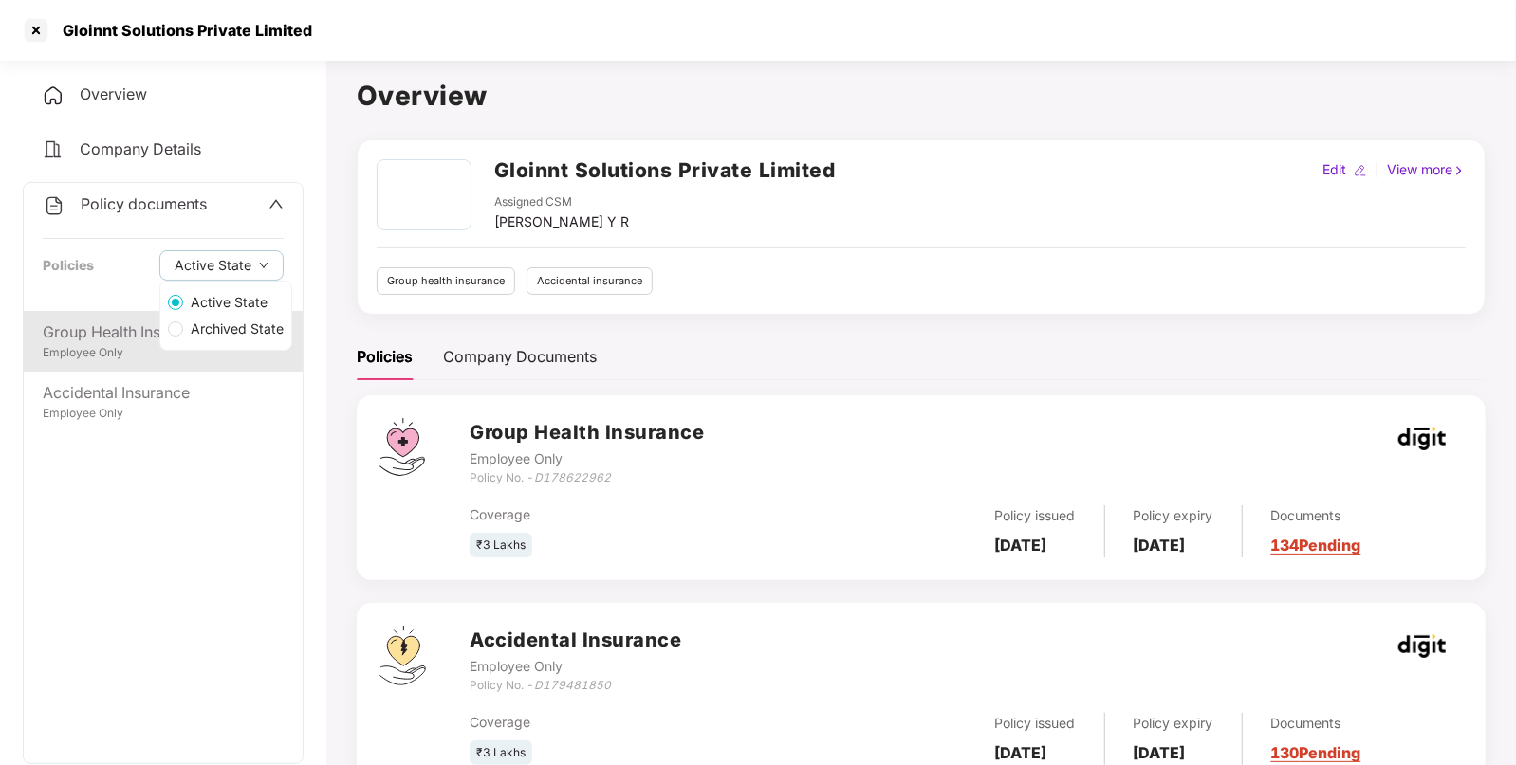
click at [147, 329] on div "Group Health Insurance" at bounding box center [163, 333] width 241 height 24
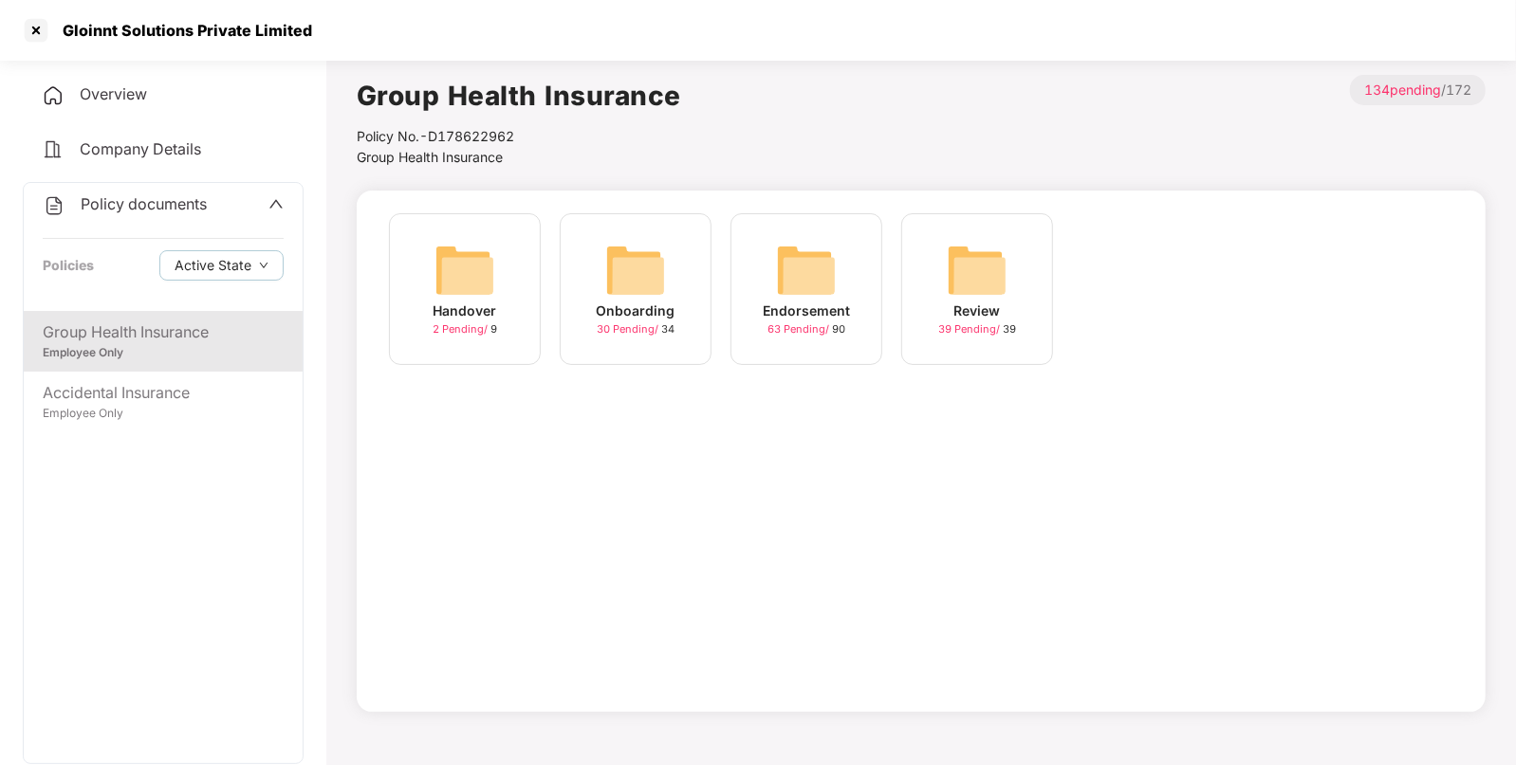
click at [825, 289] on img at bounding box center [806, 270] width 61 height 61
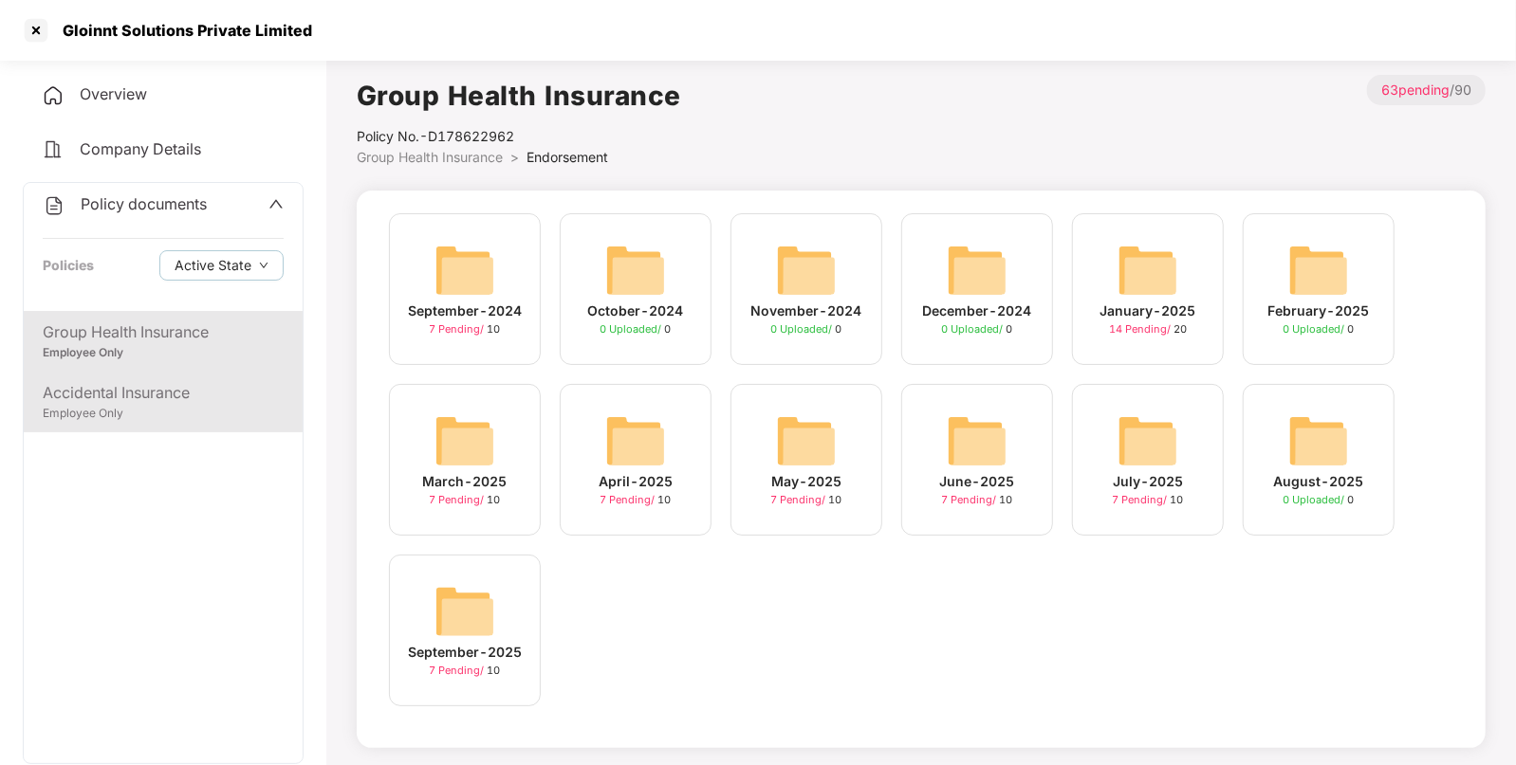
click at [238, 414] on div "Employee Only" at bounding box center [163, 414] width 241 height 18
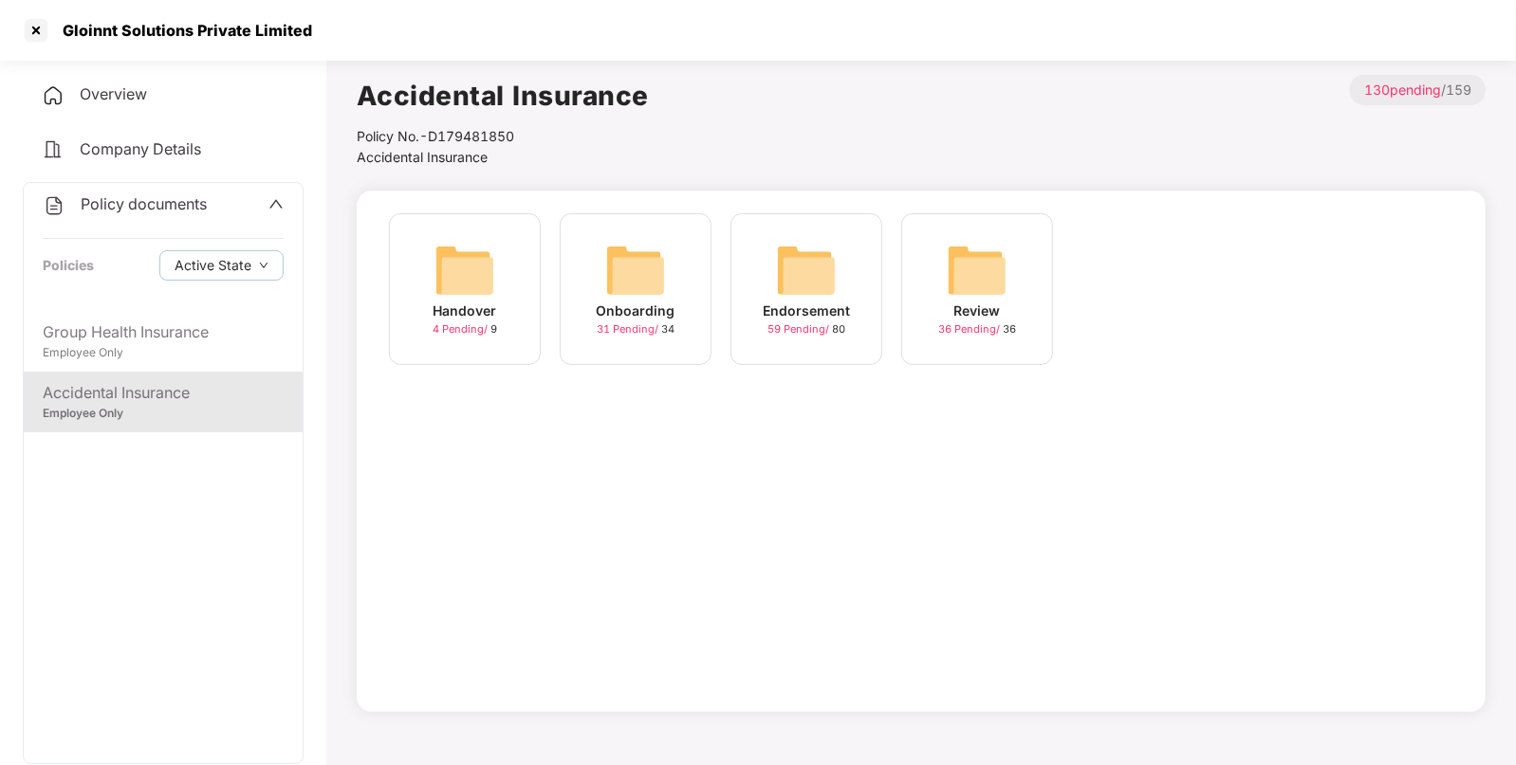
click at [770, 280] on div "Endorsement 59 Pending / 80" at bounding box center [806, 289] width 152 height 152
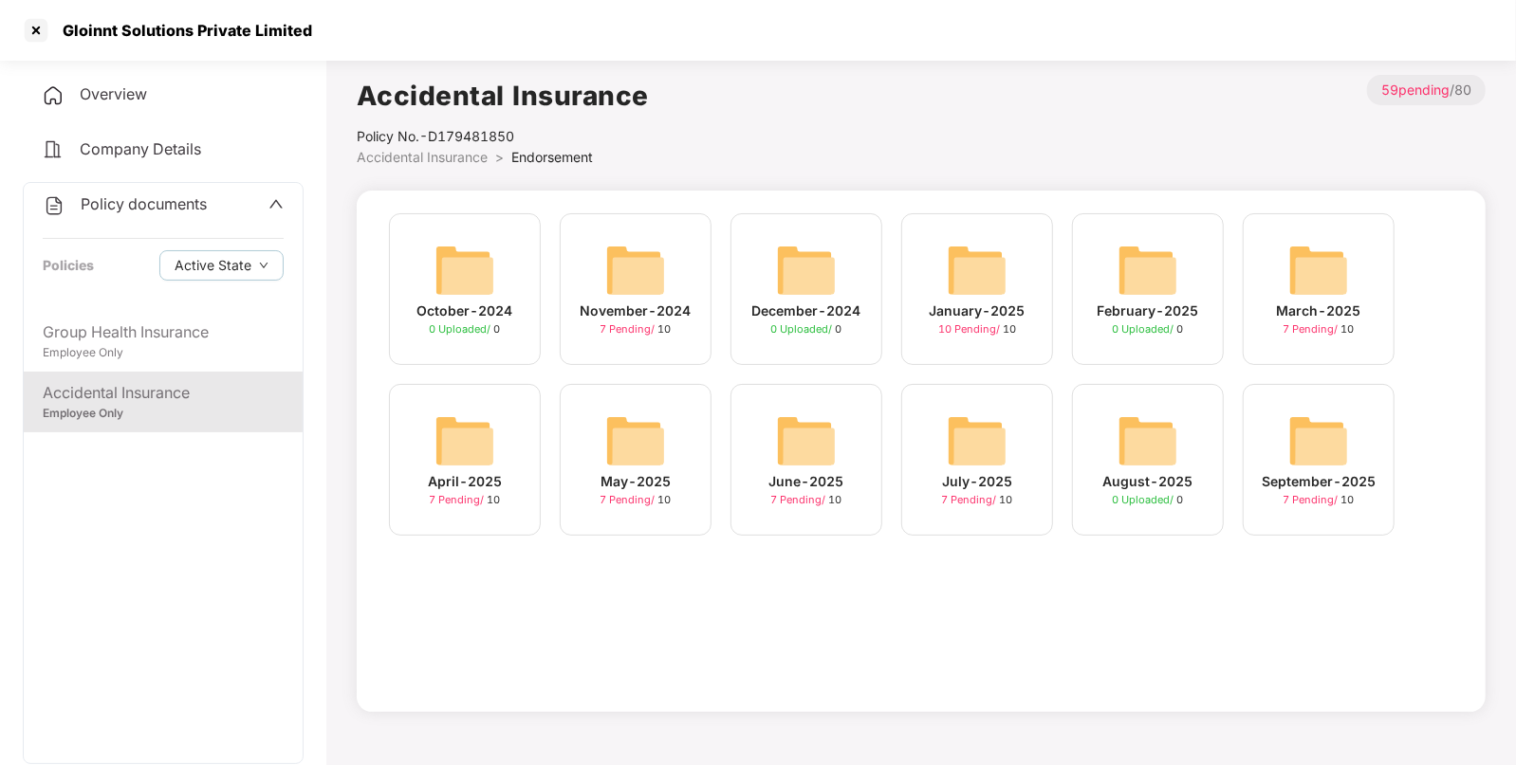
click at [196, 101] on div "Overview" at bounding box center [163, 95] width 281 height 44
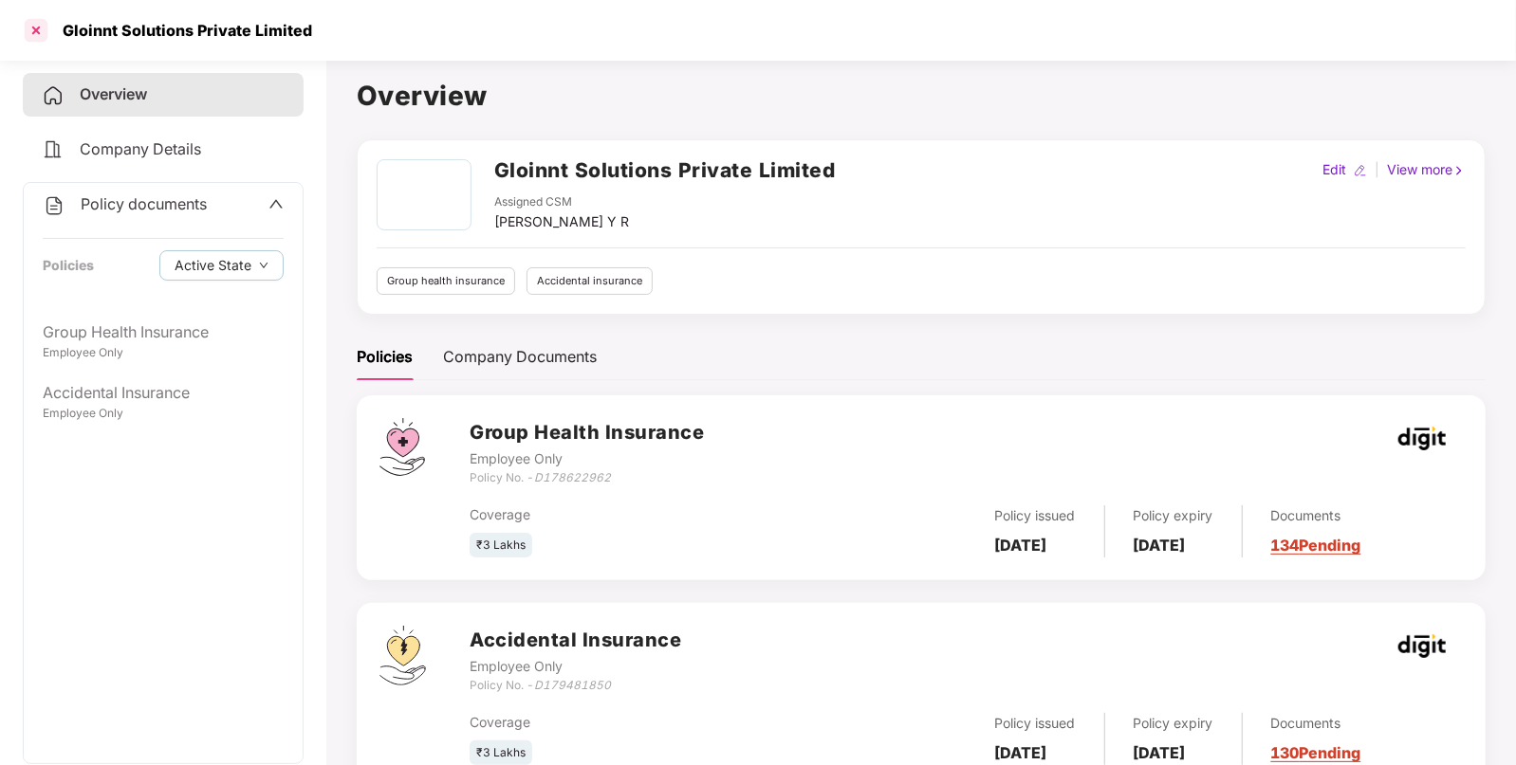
click at [28, 31] on div at bounding box center [36, 30] width 30 height 30
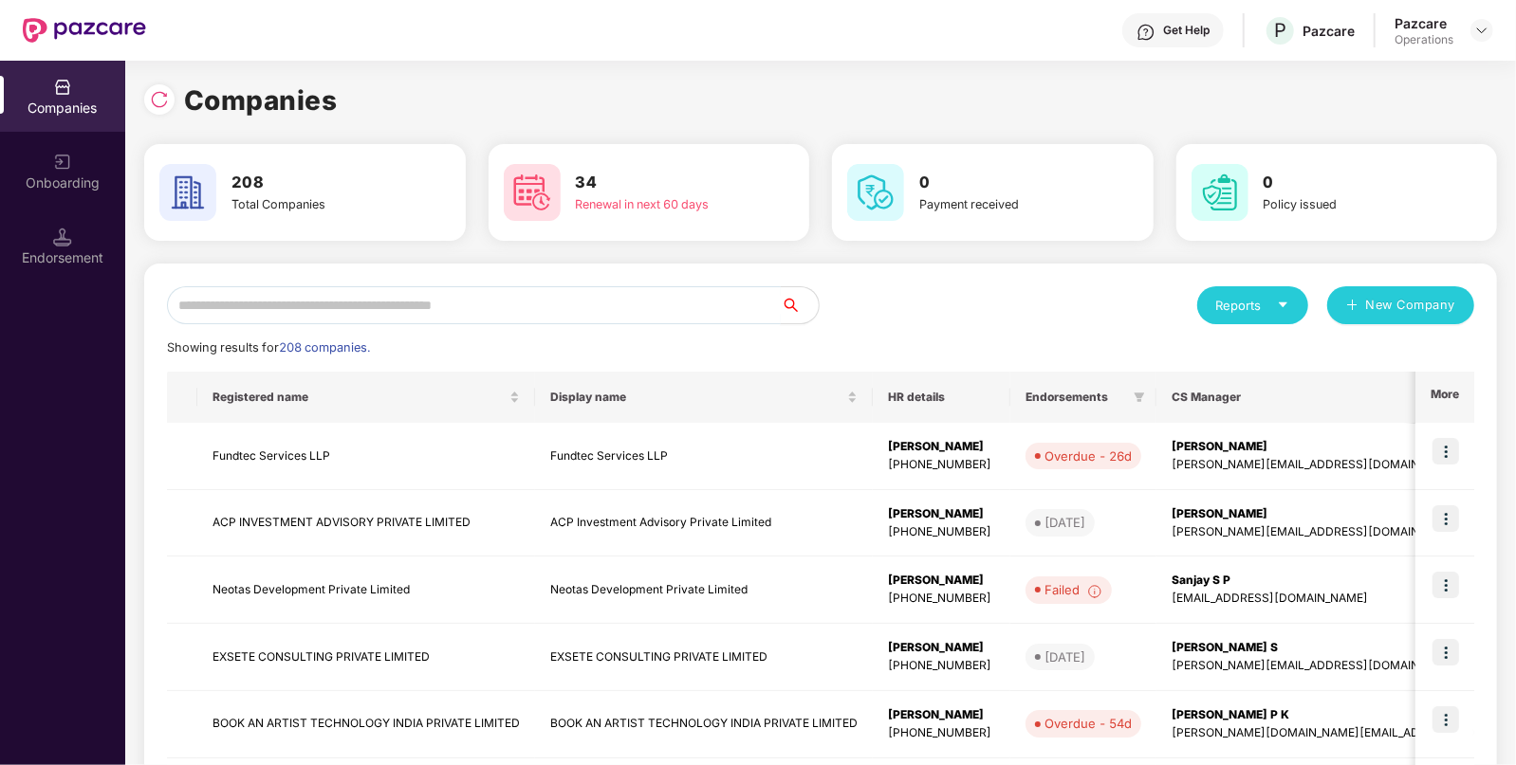
click at [218, 303] on input "text" at bounding box center [474, 305] width 614 height 38
paste input "**********"
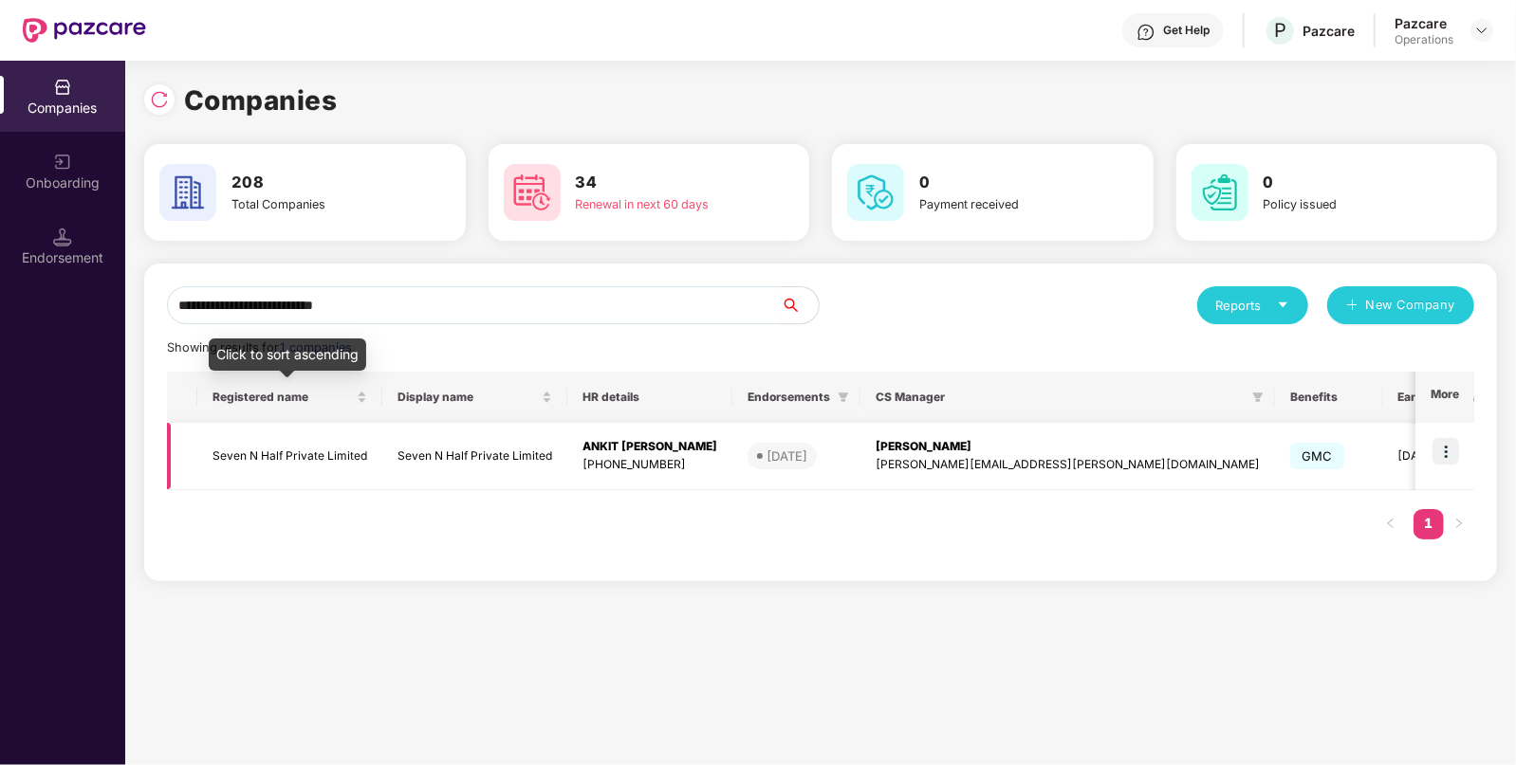
type input "**********"
click at [251, 450] on td "Seven N Half Private Limited" at bounding box center [289, 456] width 185 height 67
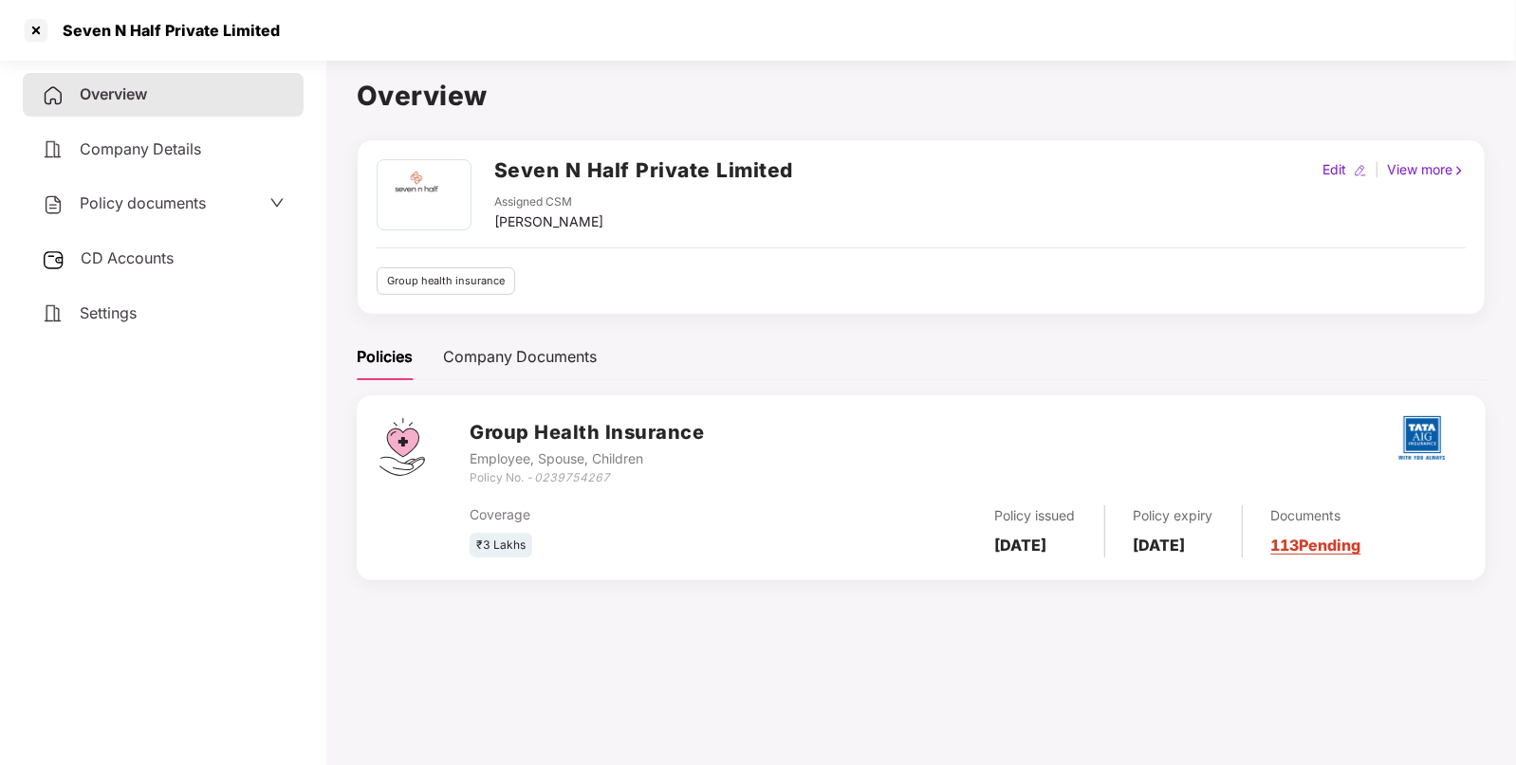
click at [199, 209] on span "Policy documents" at bounding box center [143, 202] width 126 height 19
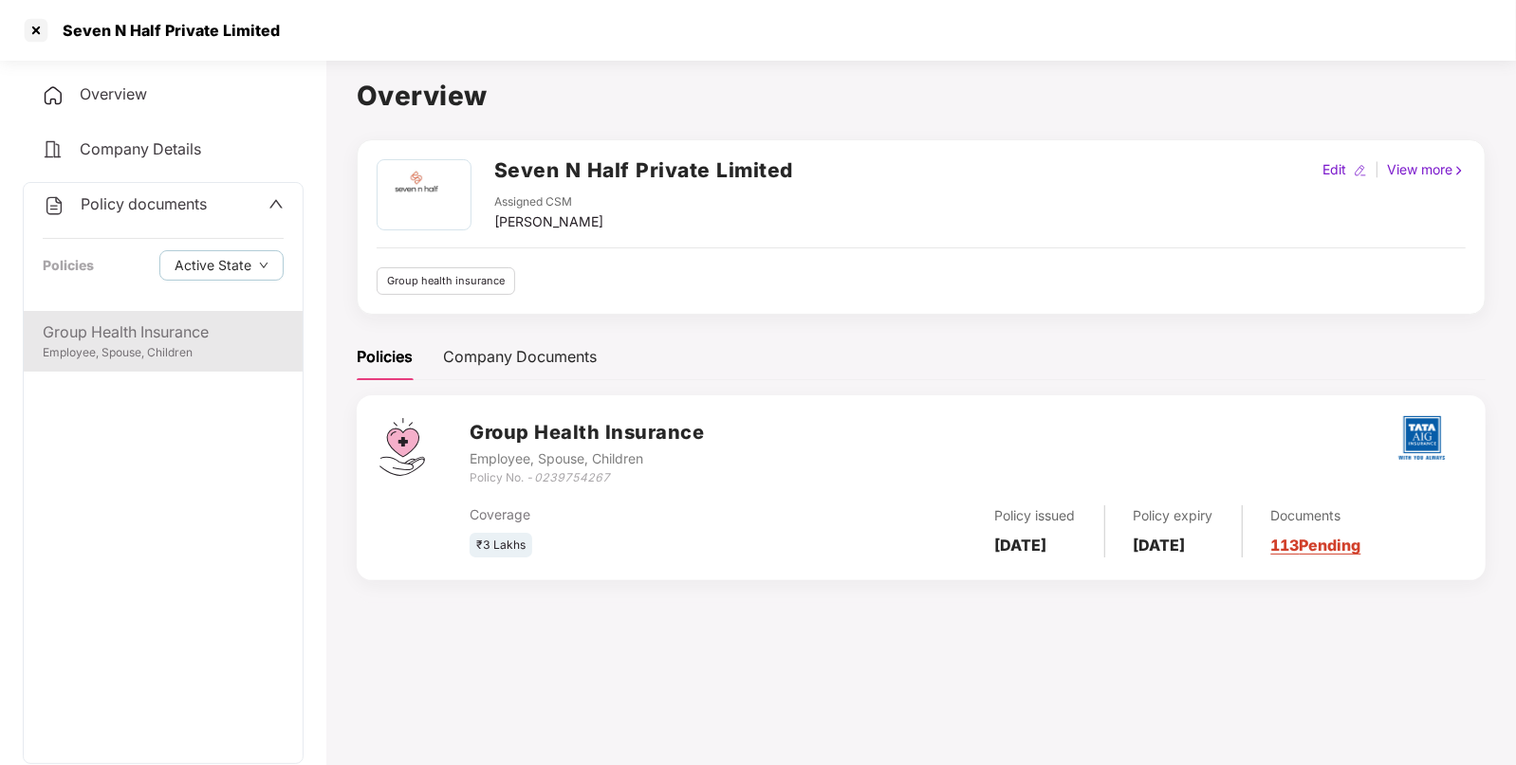
click at [152, 324] on div "Group Health Insurance" at bounding box center [163, 333] width 241 height 24
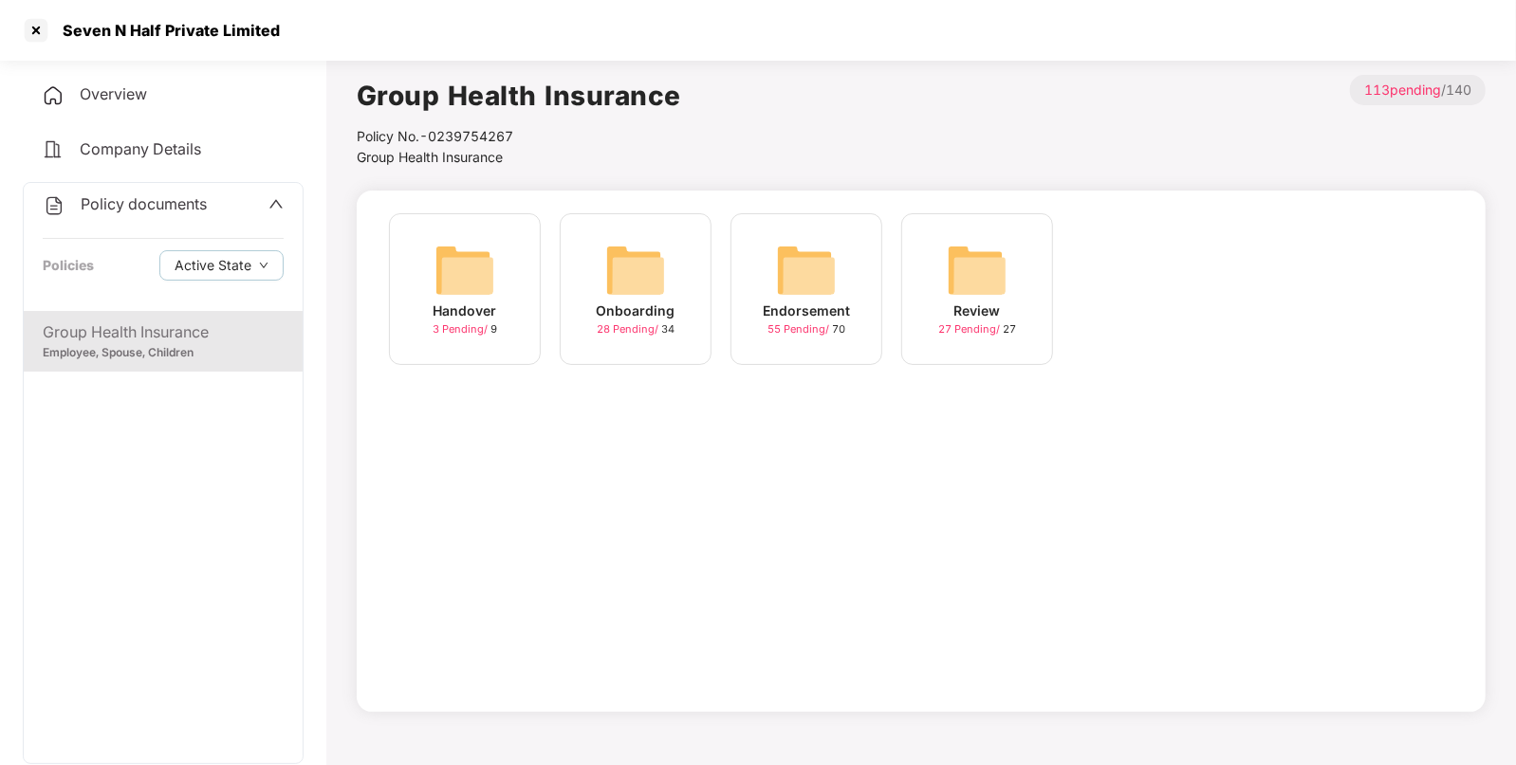
click at [818, 258] on img at bounding box center [806, 270] width 61 height 61
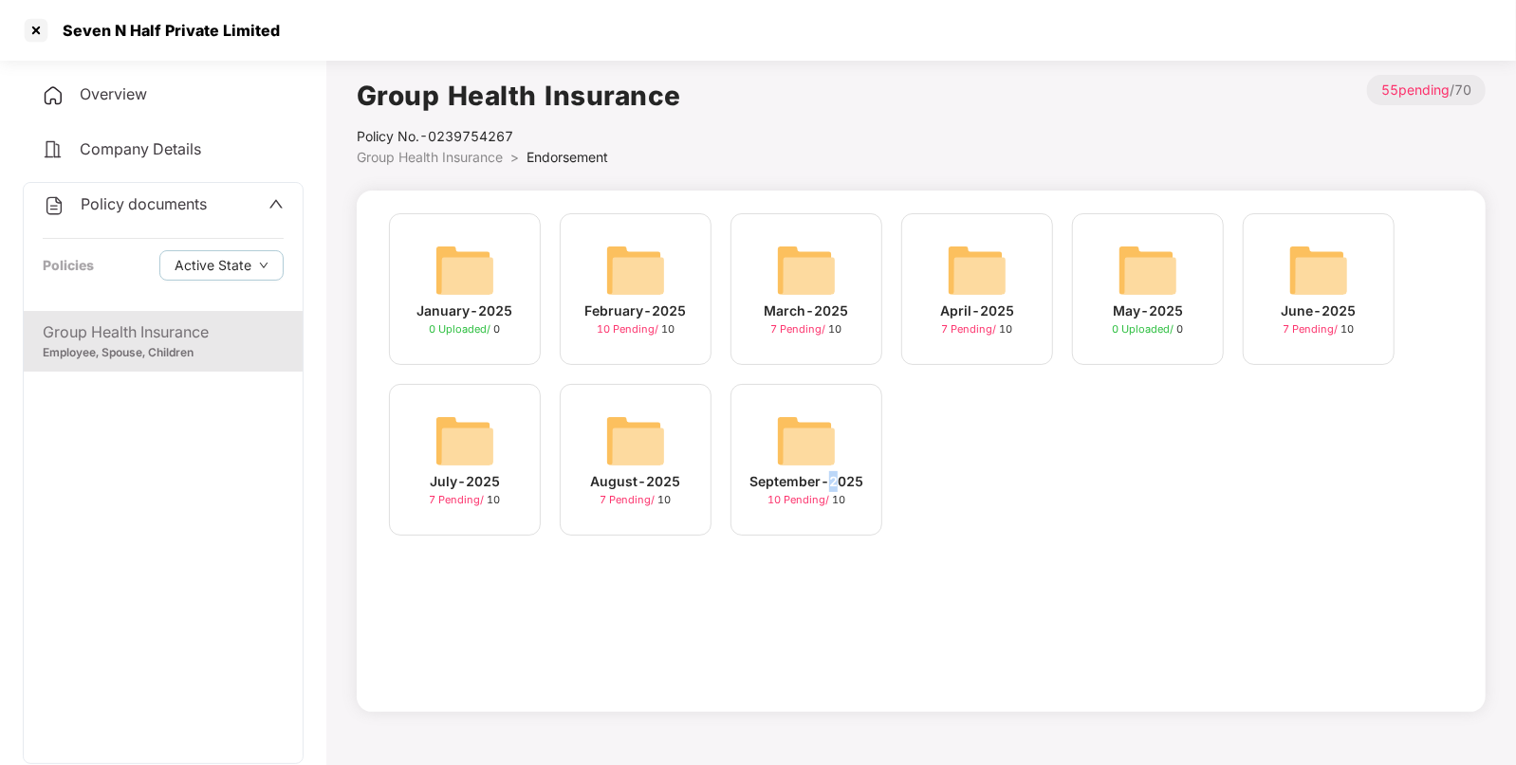
click at [832, 471] on div "September-2025" at bounding box center [806, 481] width 114 height 21
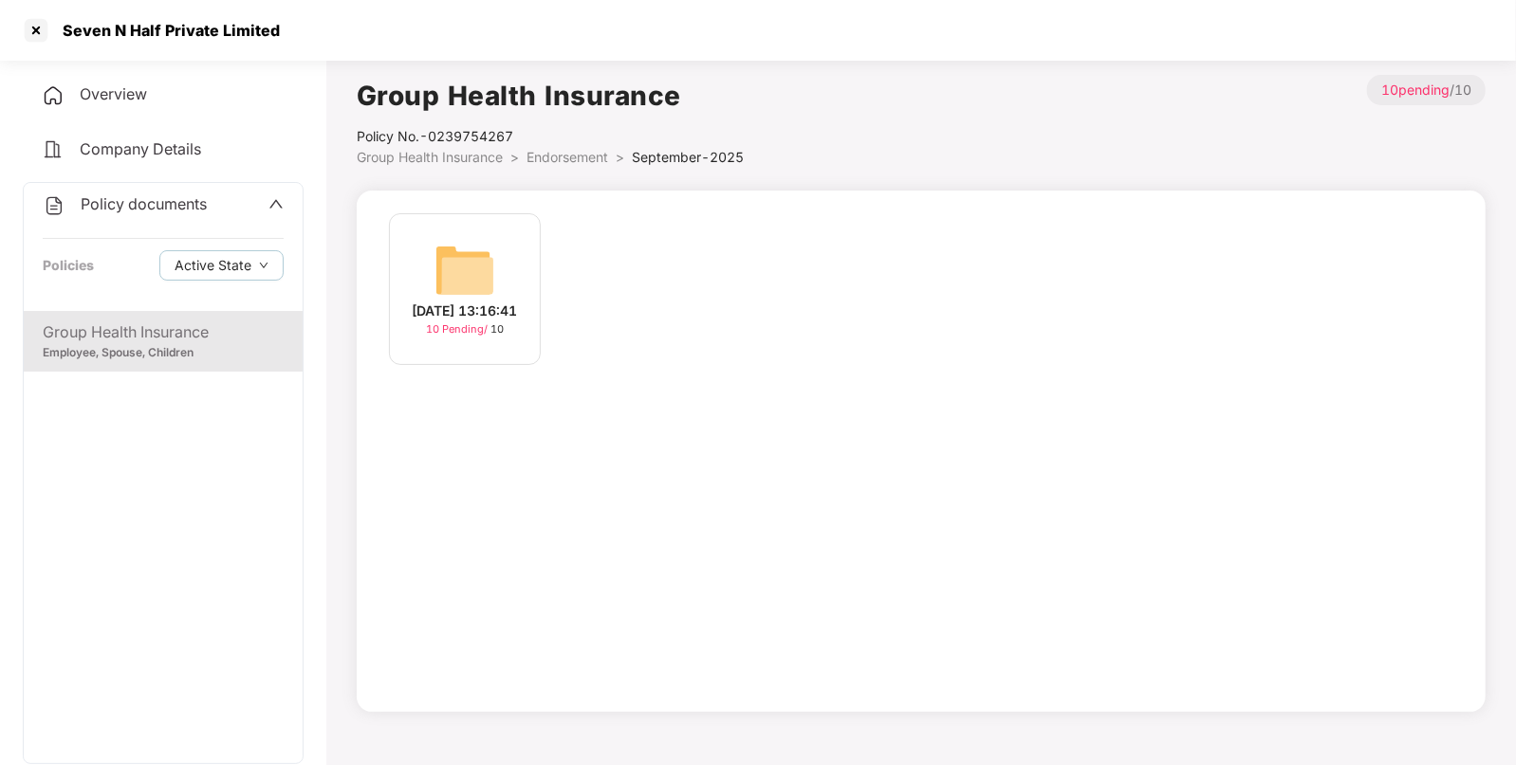
click at [459, 282] on img at bounding box center [464, 270] width 61 height 61
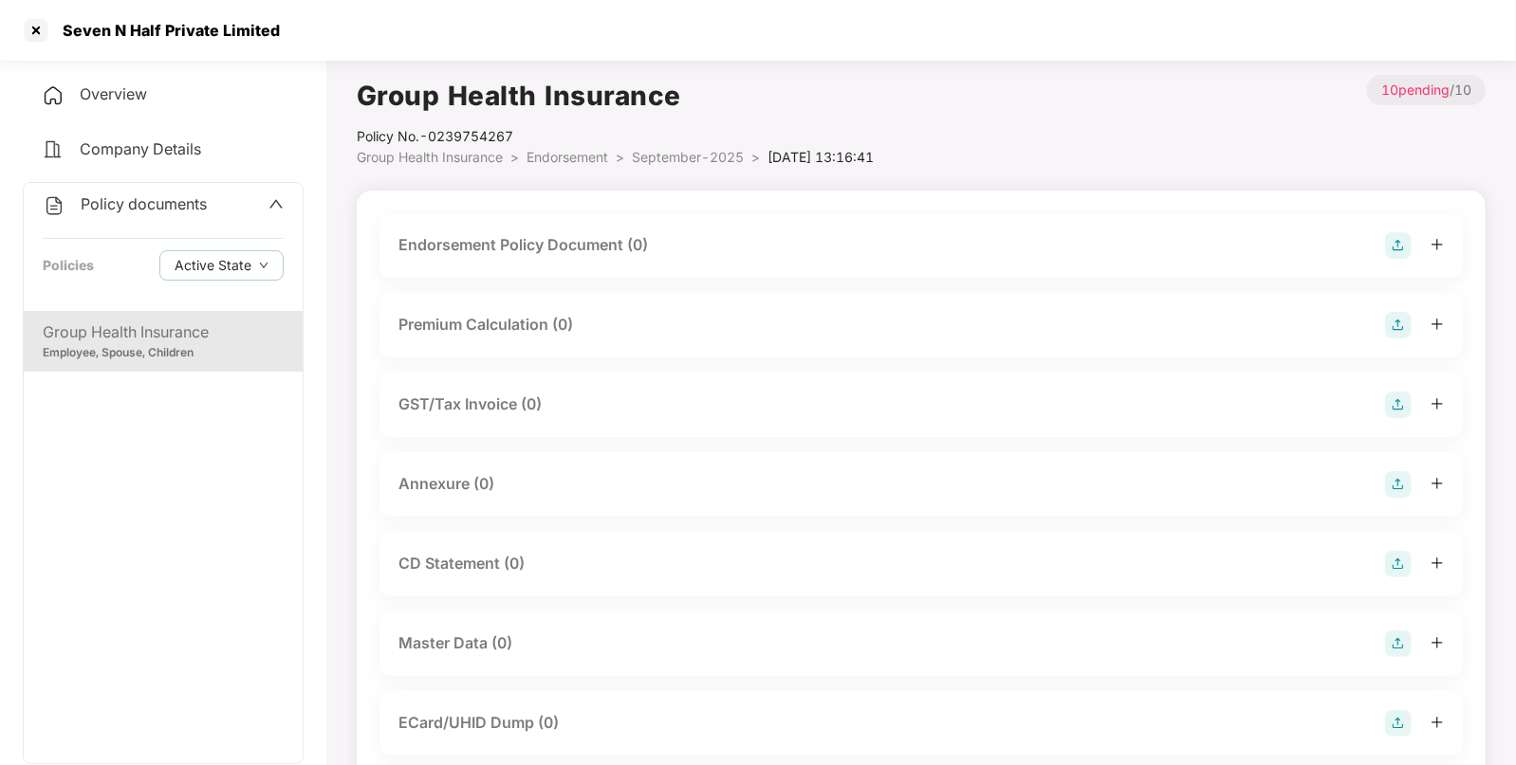
click at [1399, 247] on img at bounding box center [1398, 245] width 27 height 27
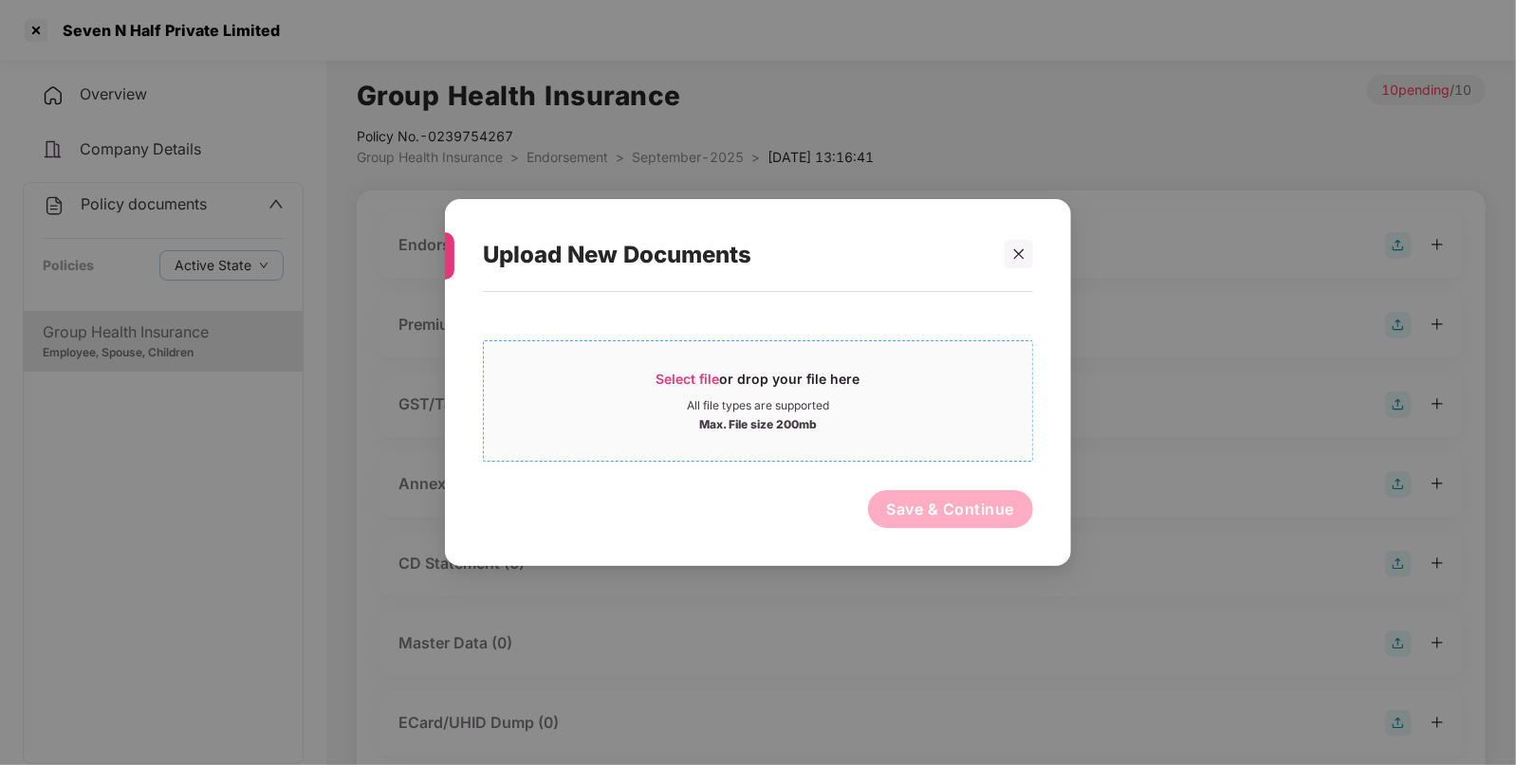
click at [849, 409] on div "All file types are supported" at bounding box center [758, 405] width 548 height 15
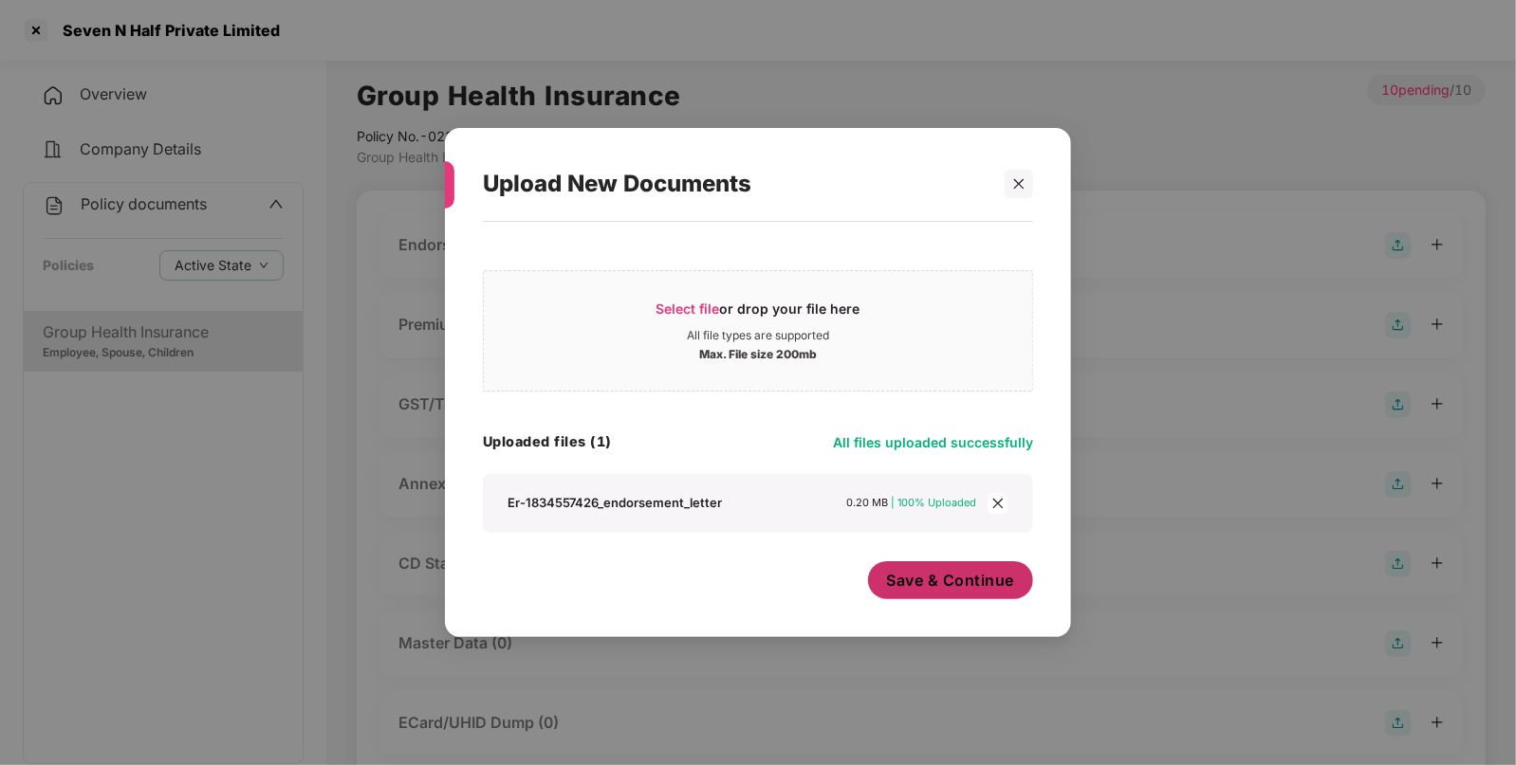
click at [944, 591] on button "Save & Continue" at bounding box center [951, 580] width 166 height 38
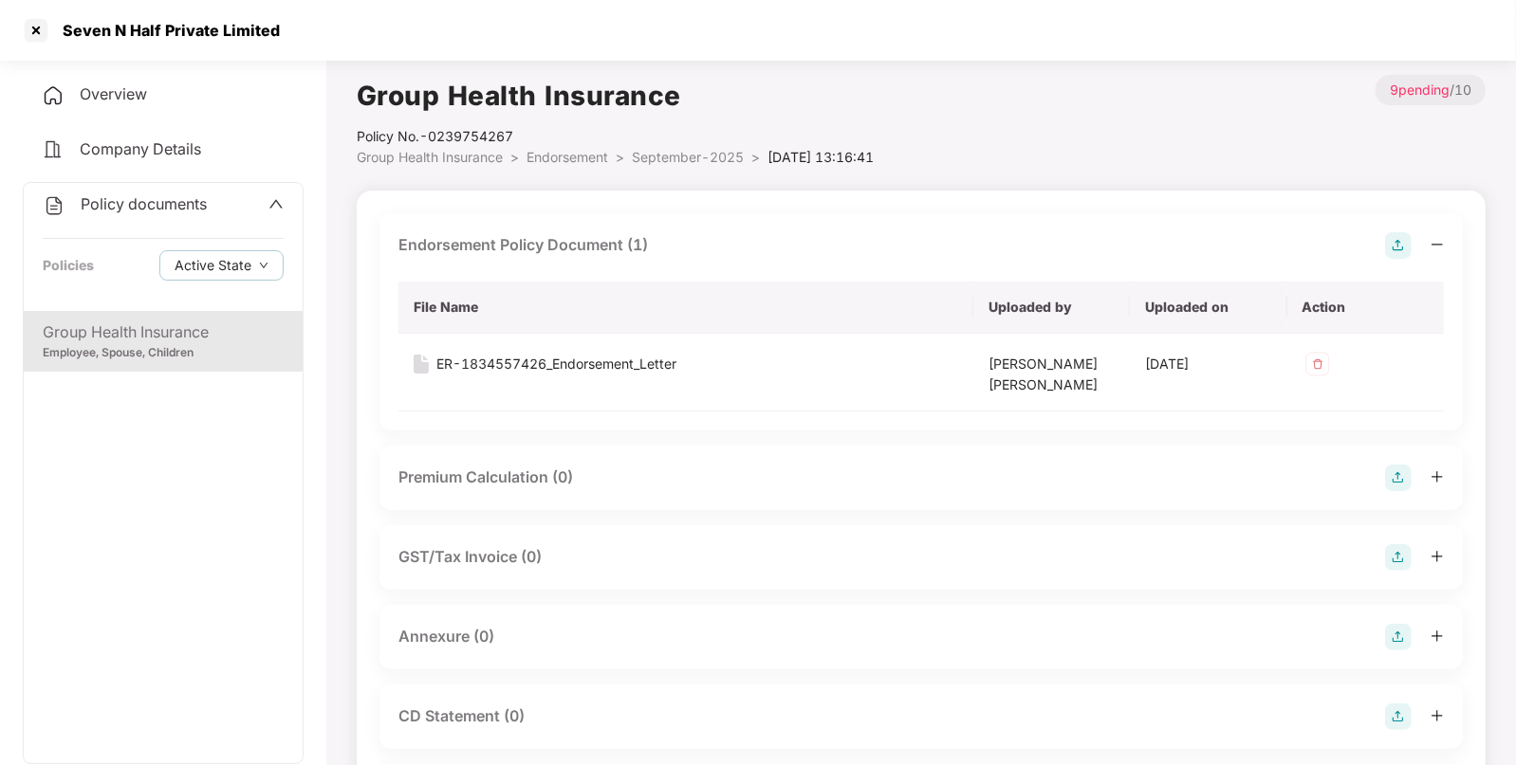
click at [1396, 642] on img at bounding box center [1398, 637] width 27 height 27
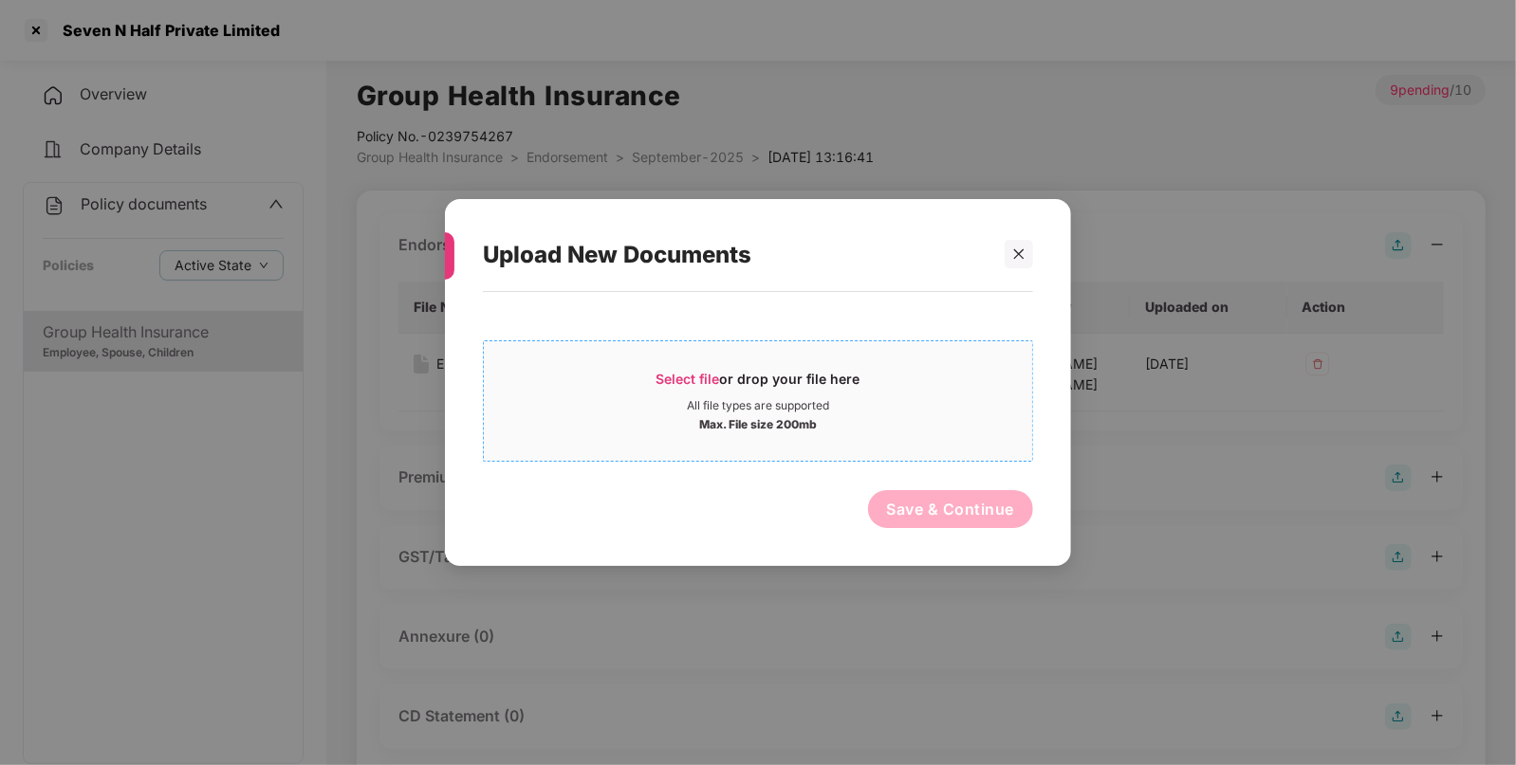
click at [818, 446] on div "Select file or drop your file here All file types are supported Max. File size …" at bounding box center [758, 400] width 550 height 121
click at [756, 412] on div "All file types are supported" at bounding box center [758, 405] width 142 height 15
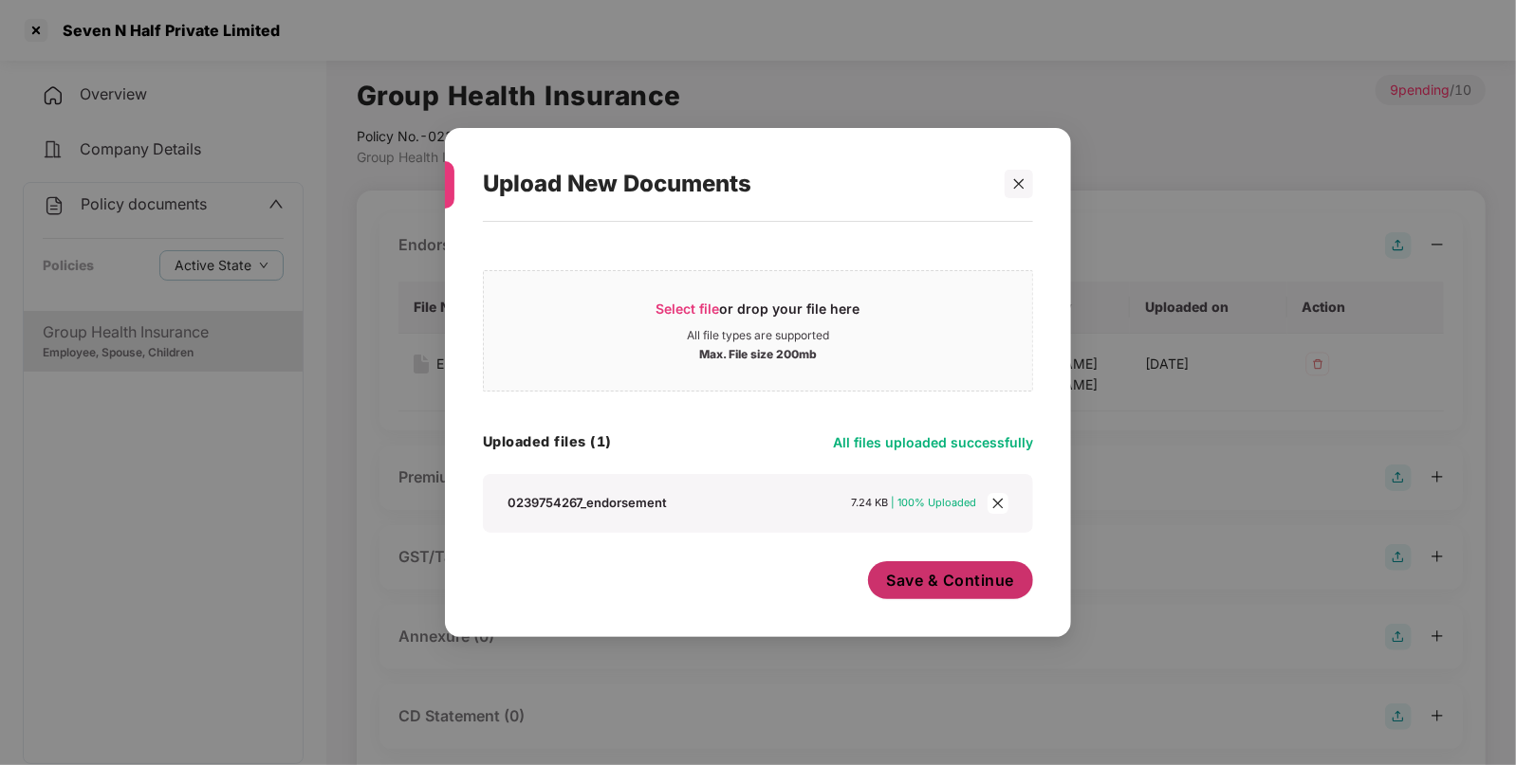
click at [967, 589] on span "Save & Continue" at bounding box center [951, 580] width 128 height 21
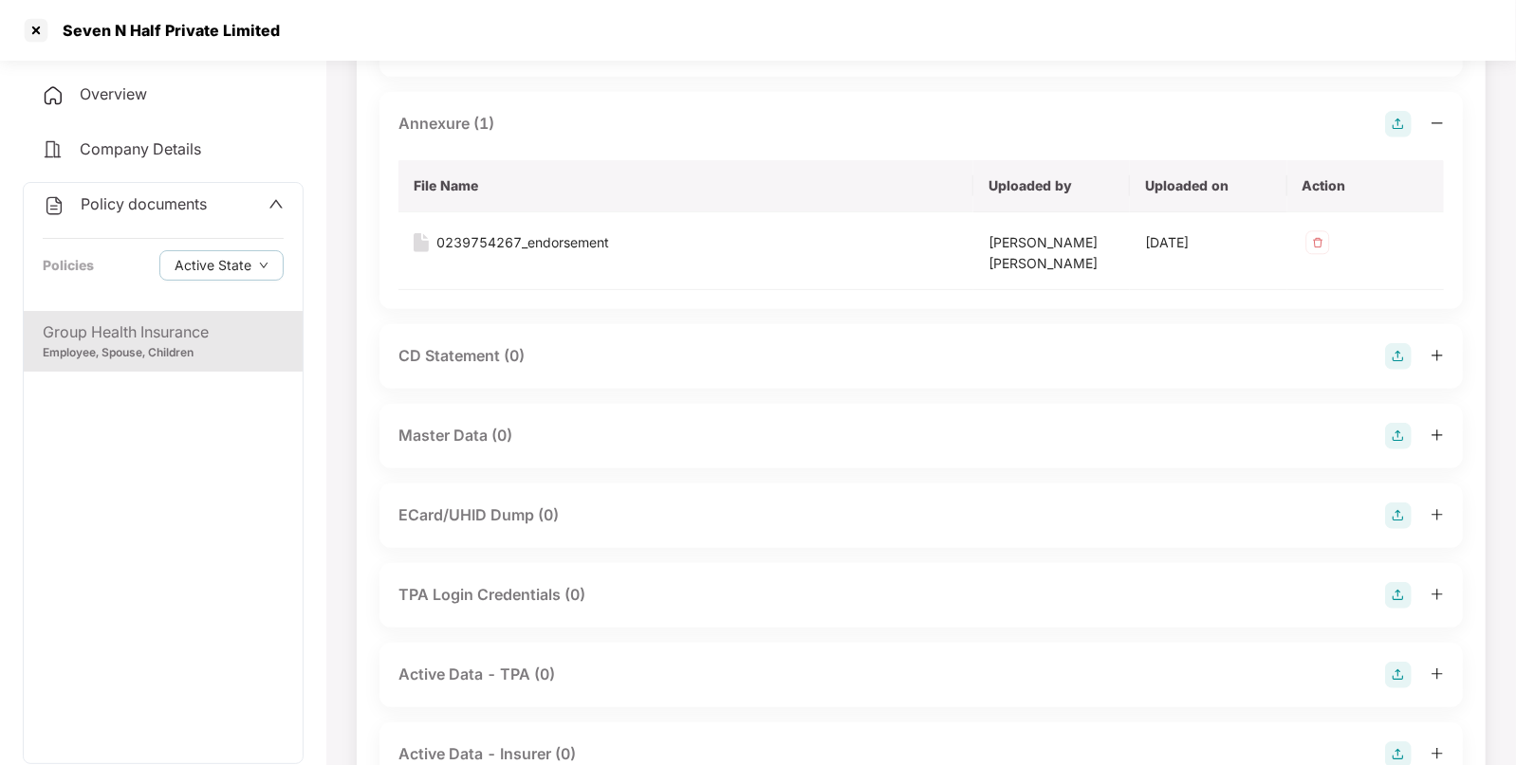
scroll to position [514, 0]
click at [1399, 432] on img at bounding box center [1398, 435] width 27 height 27
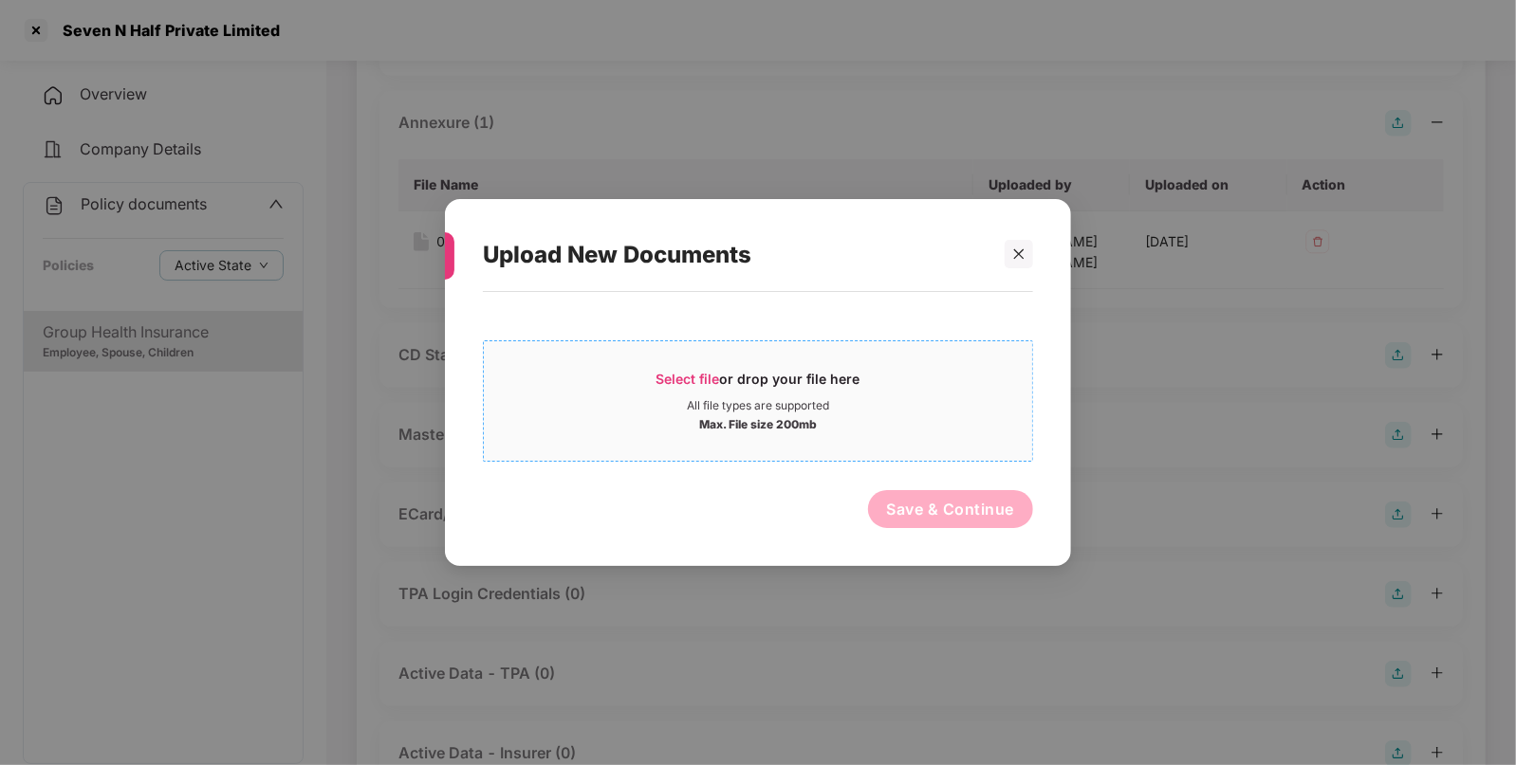
click at [1017, 408] on div "All file types are supported" at bounding box center [758, 405] width 548 height 15
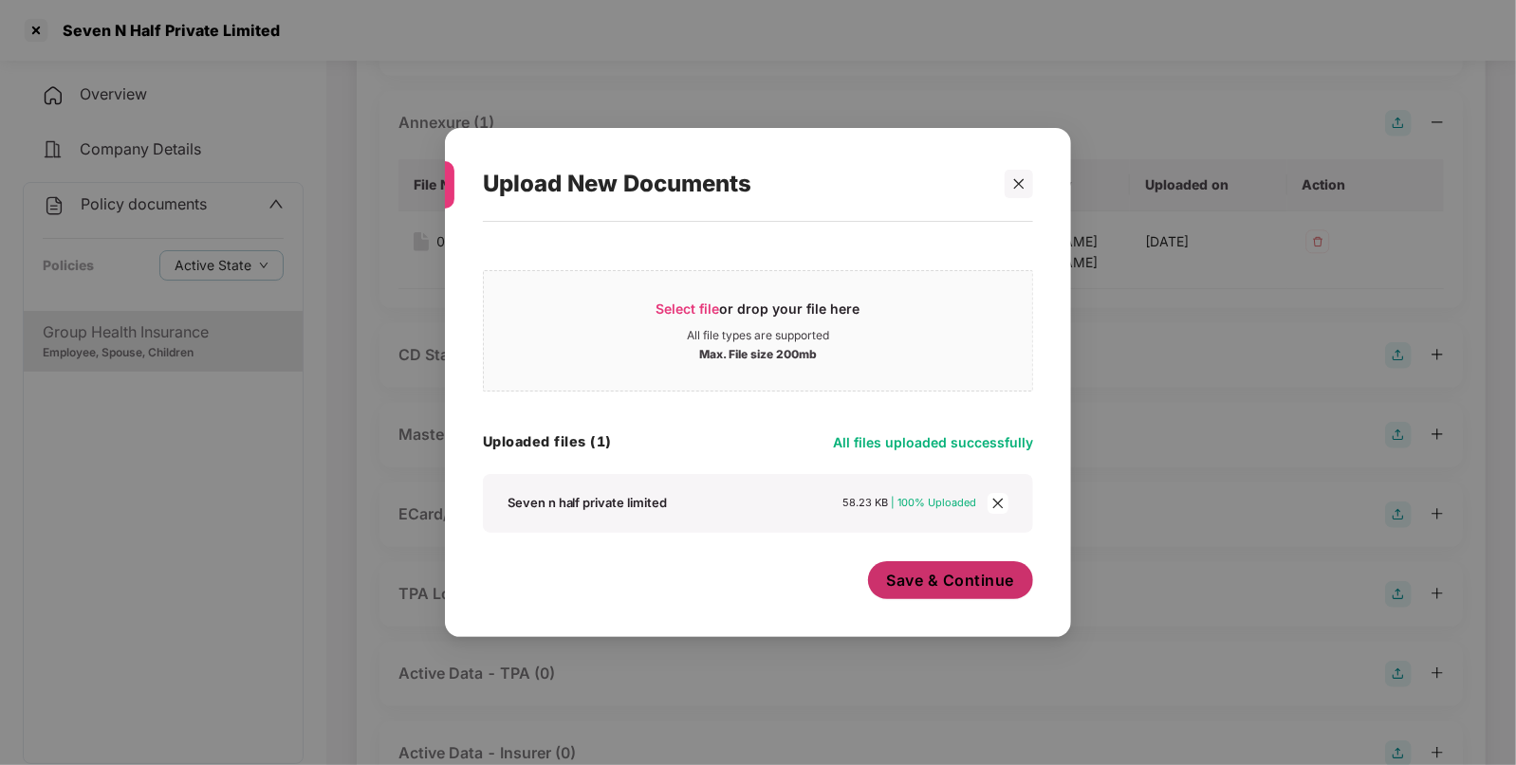
click at [985, 583] on span "Save & Continue" at bounding box center [951, 580] width 128 height 21
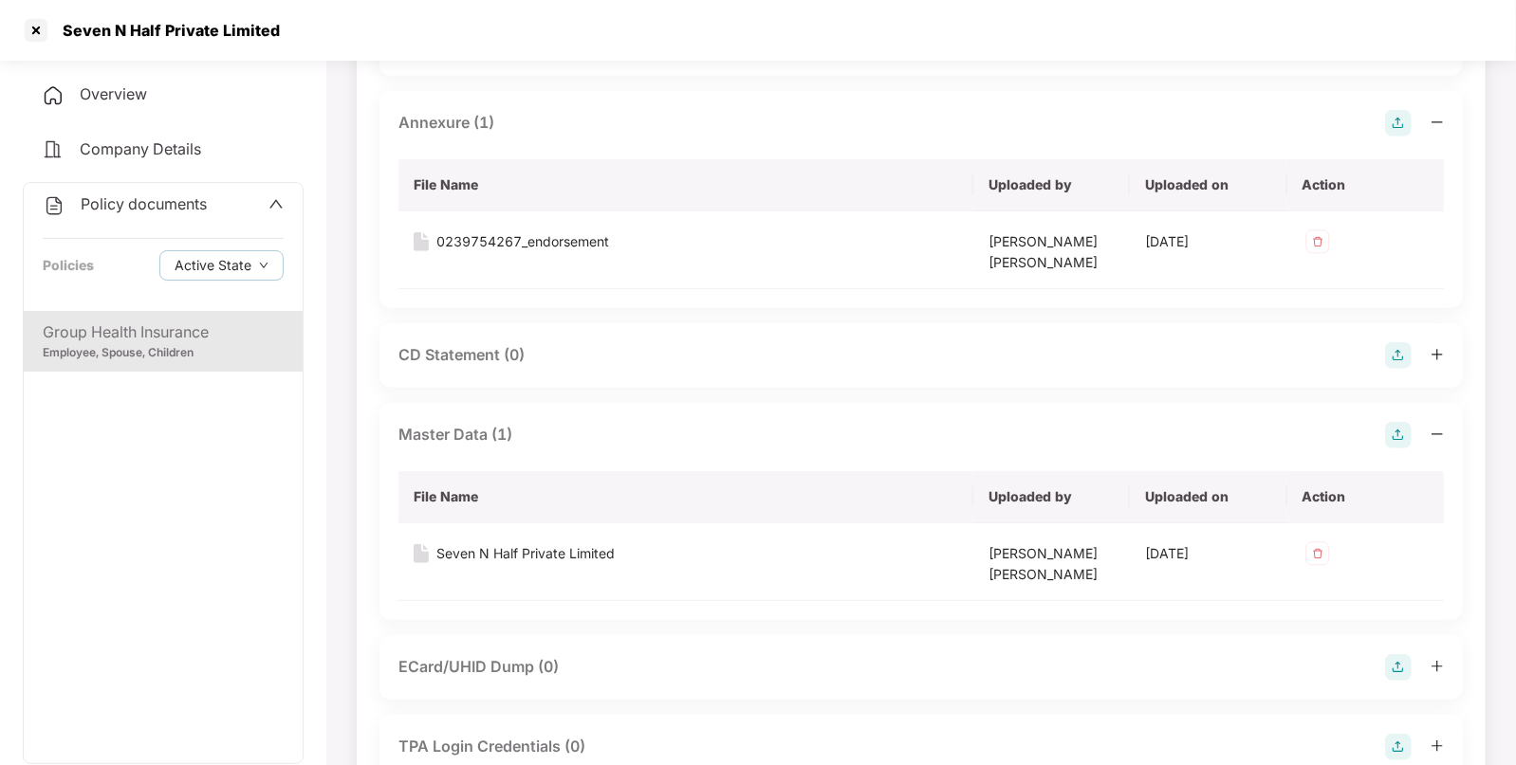
click at [170, 204] on span "Policy documents" at bounding box center [144, 203] width 126 height 19
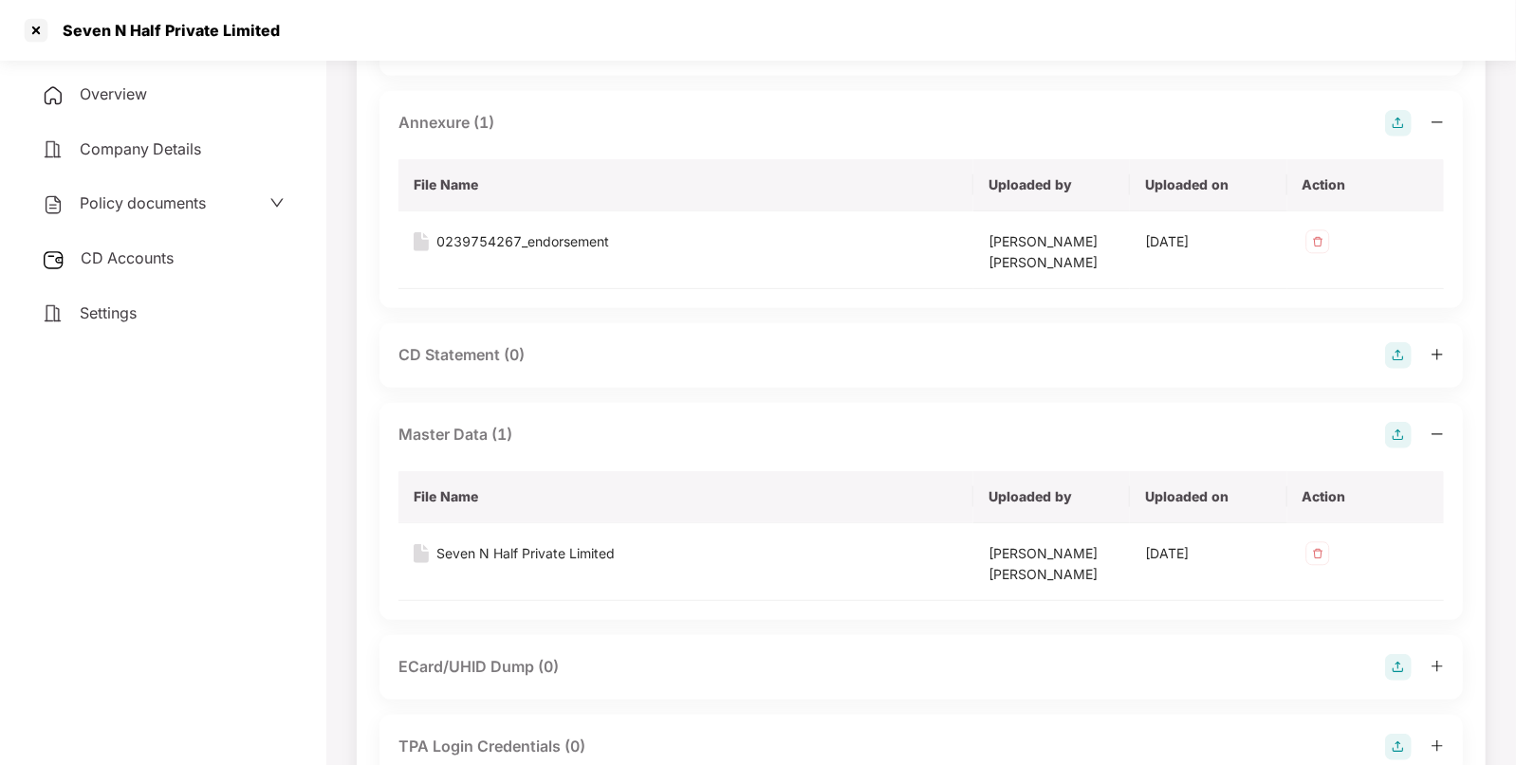
click at [155, 261] on span "CD Accounts" at bounding box center [127, 257] width 93 height 19
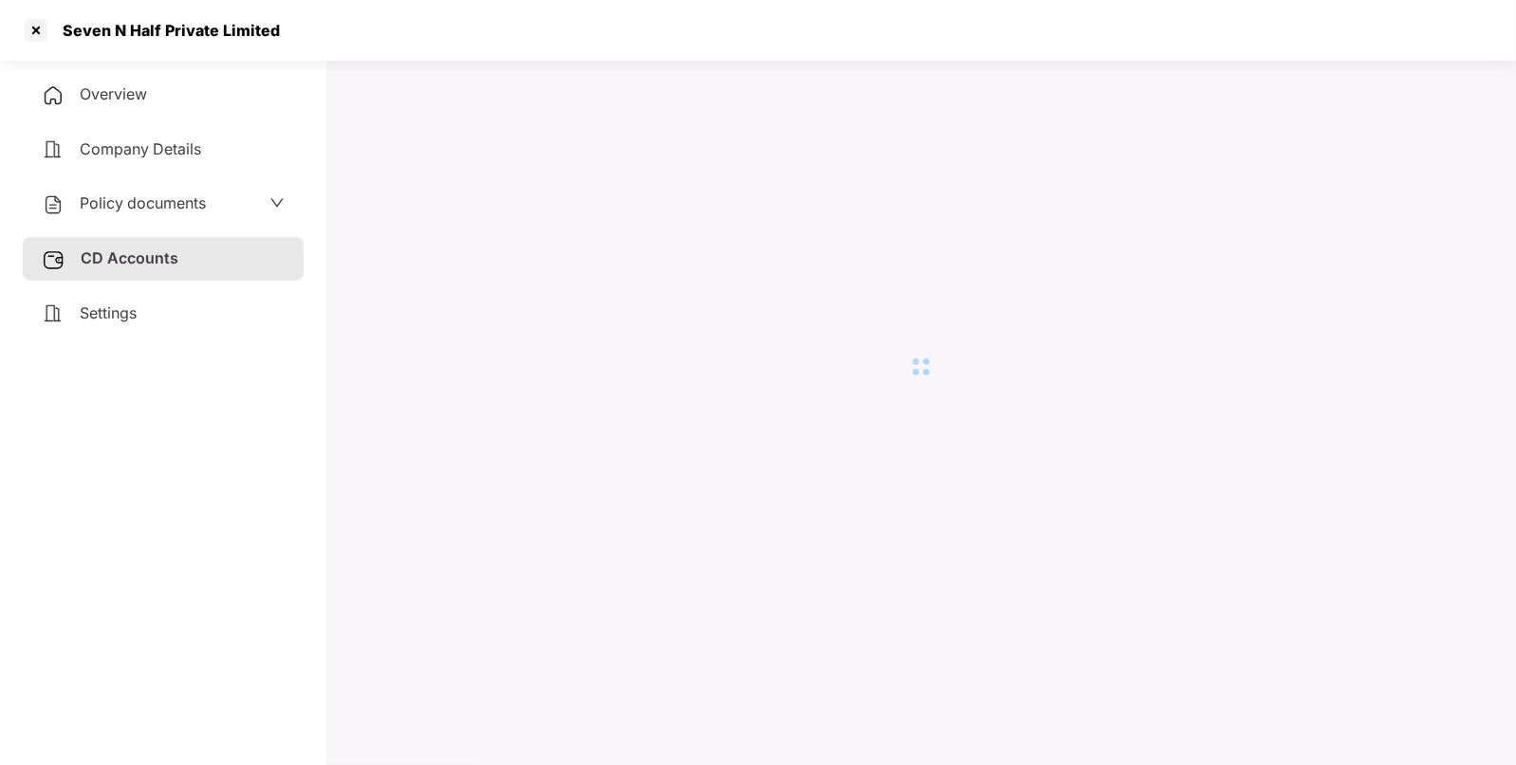
scroll to position [51, 0]
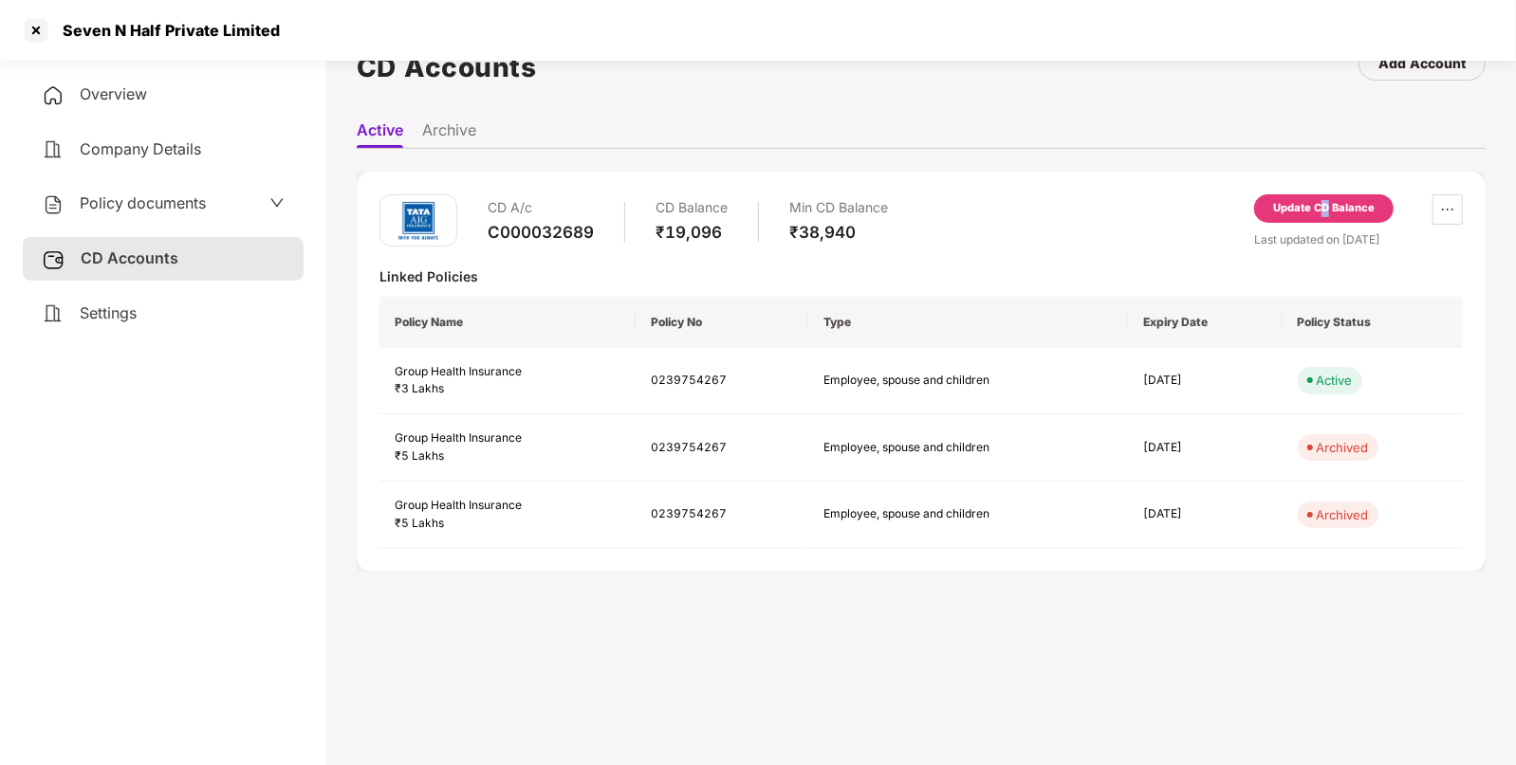
click at [1326, 204] on div "Update CD Balance" at bounding box center [1323, 208] width 101 height 17
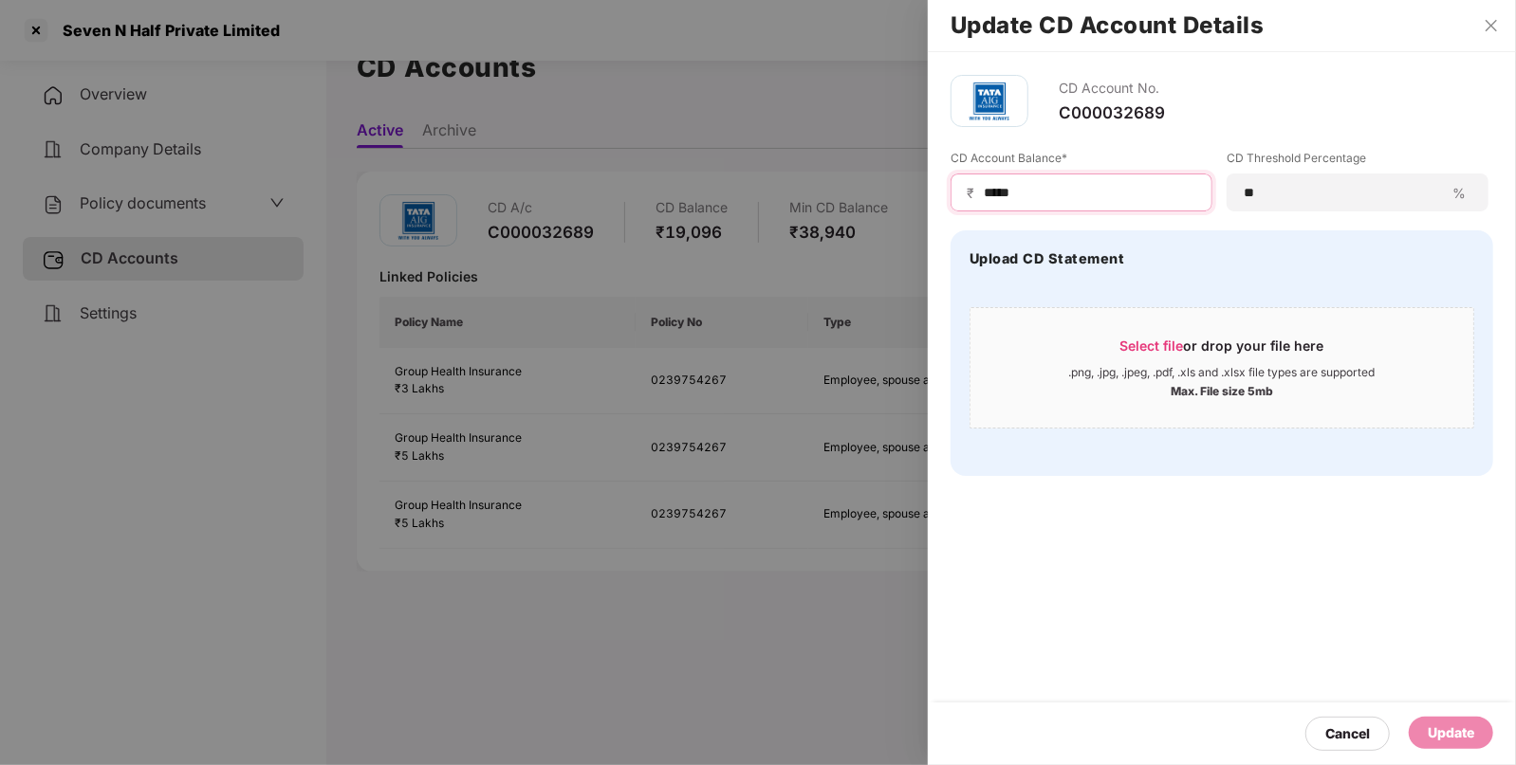
click at [1075, 201] on input "*****" at bounding box center [1089, 193] width 214 height 20
type input "****"
click at [1430, 732] on div "Update" at bounding box center [1450, 733] width 46 height 21
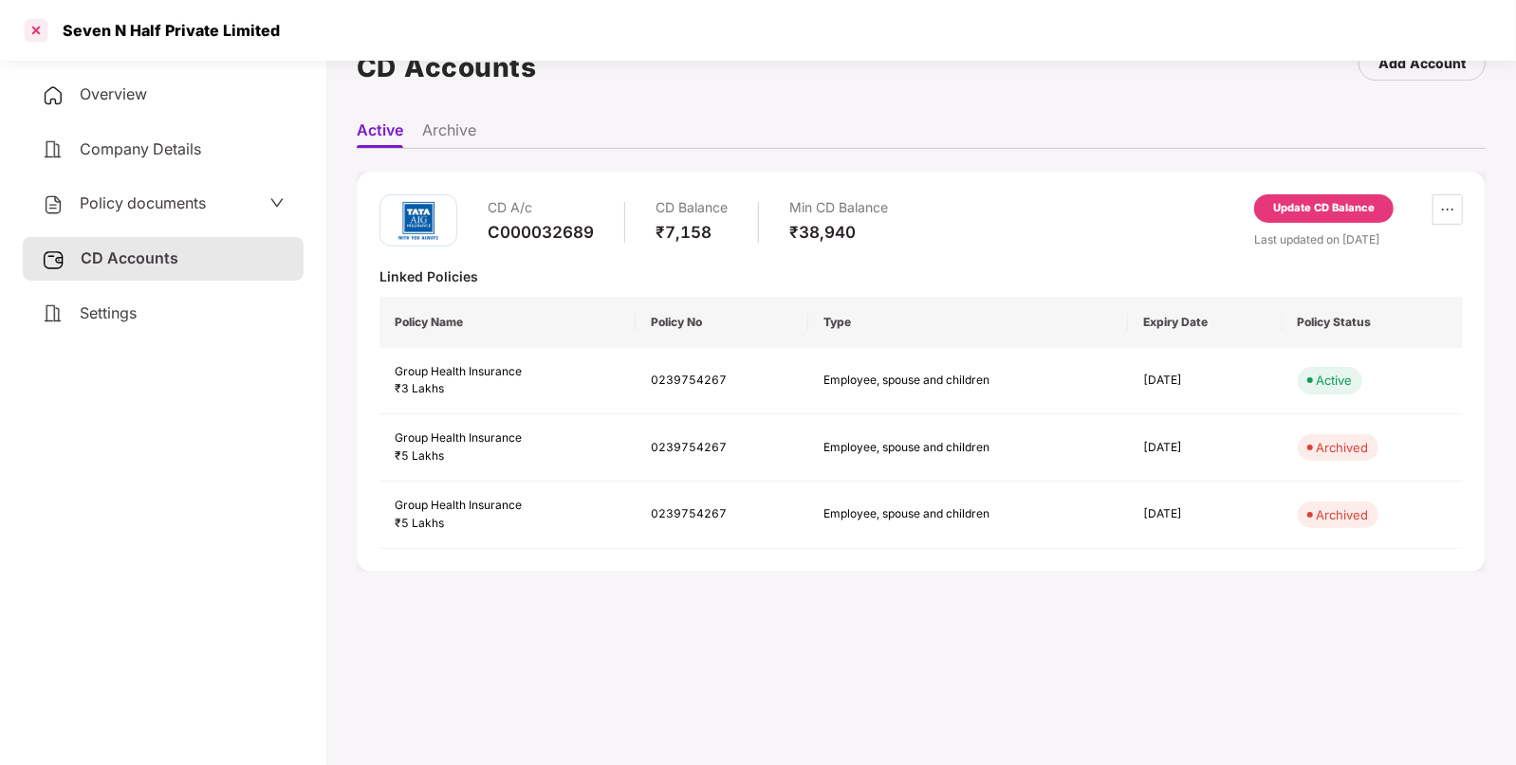
click at [33, 23] on div at bounding box center [36, 30] width 30 height 30
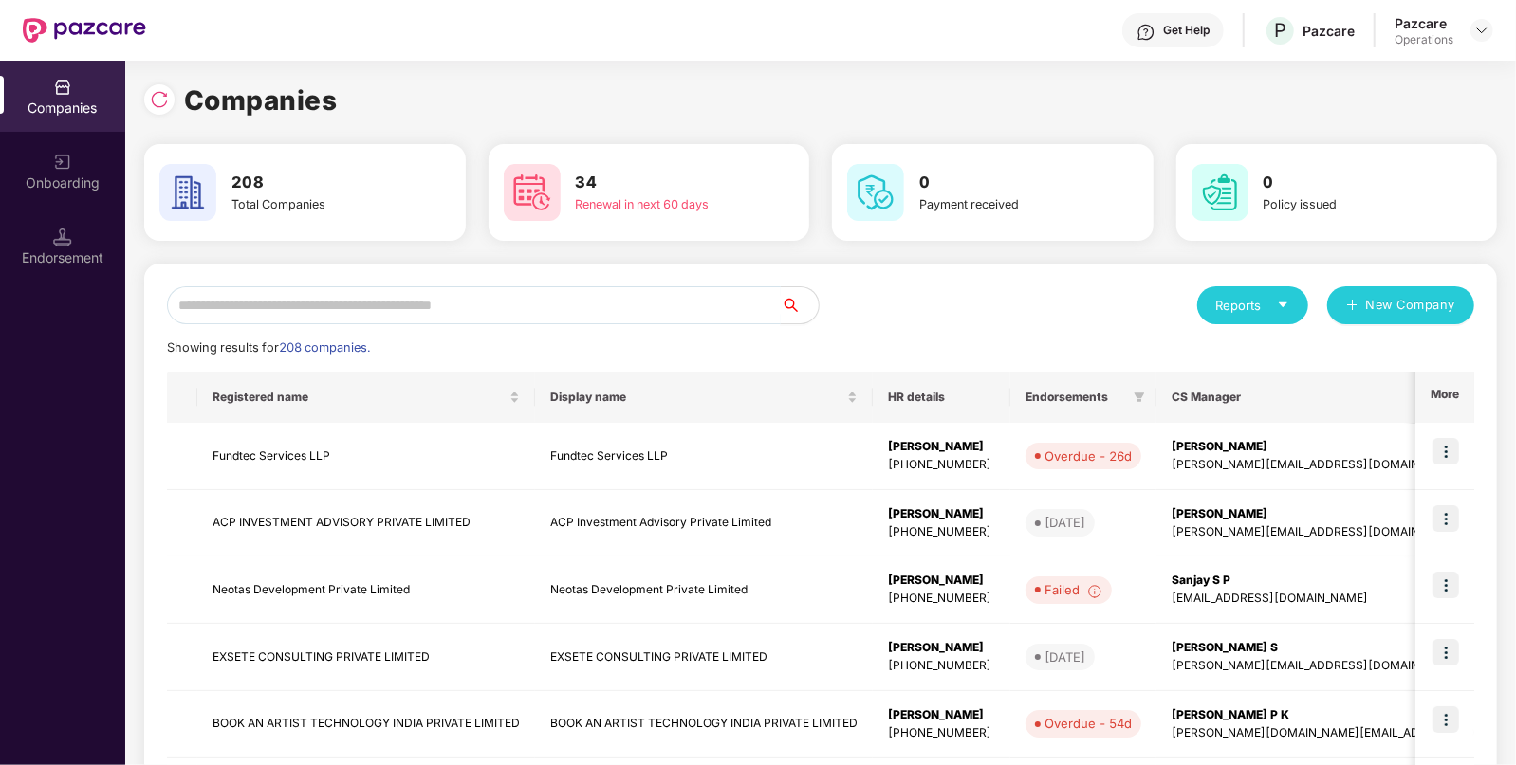
click at [483, 303] on input "text" at bounding box center [474, 305] width 614 height 38
paste input "**********"
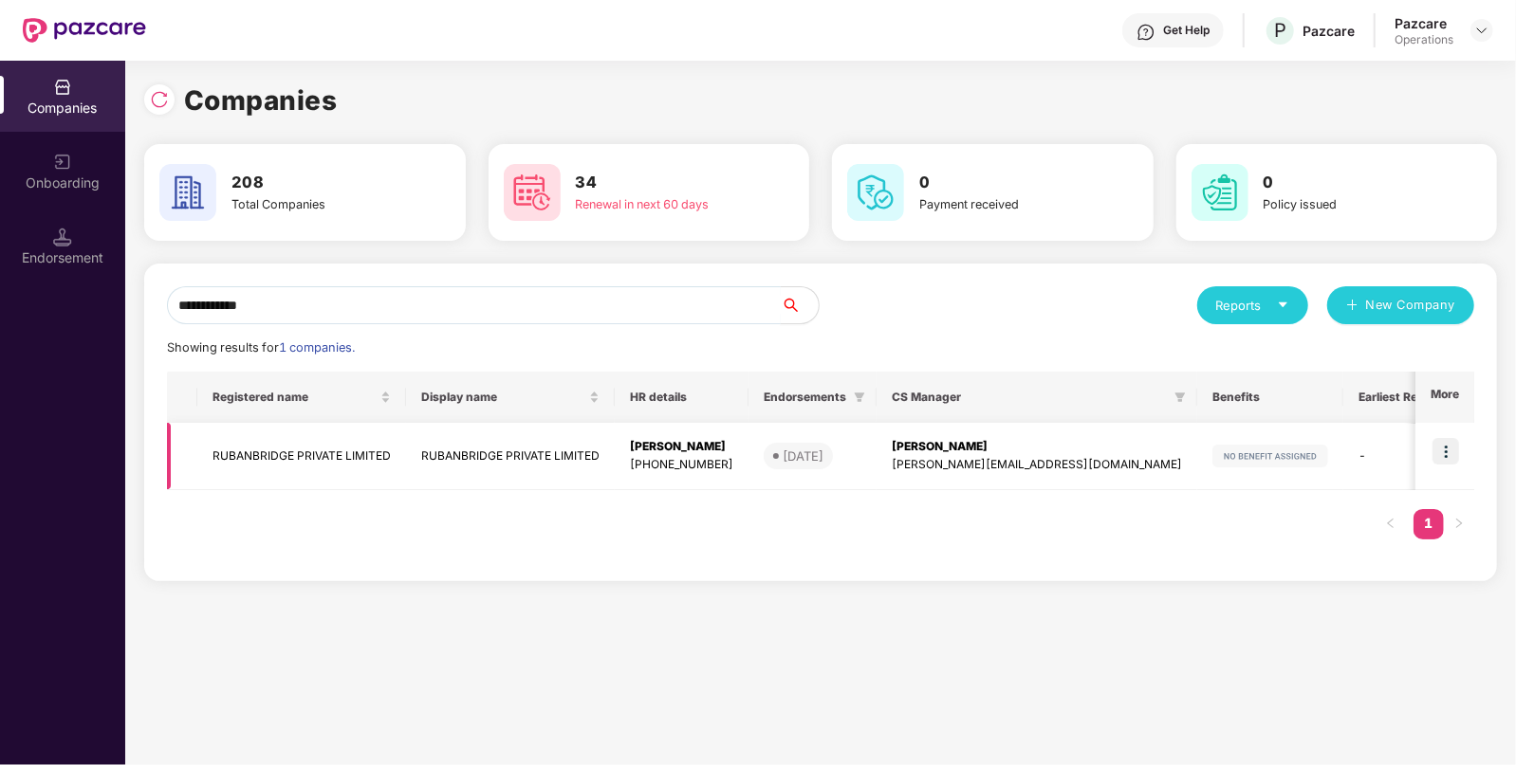
type input "**********"
click at [1454, 478] on td at bounding box center [1444, 456] width 59 height 67
click at [1451, 450] on img at bounding box center [1445, 451] width 27 height 27
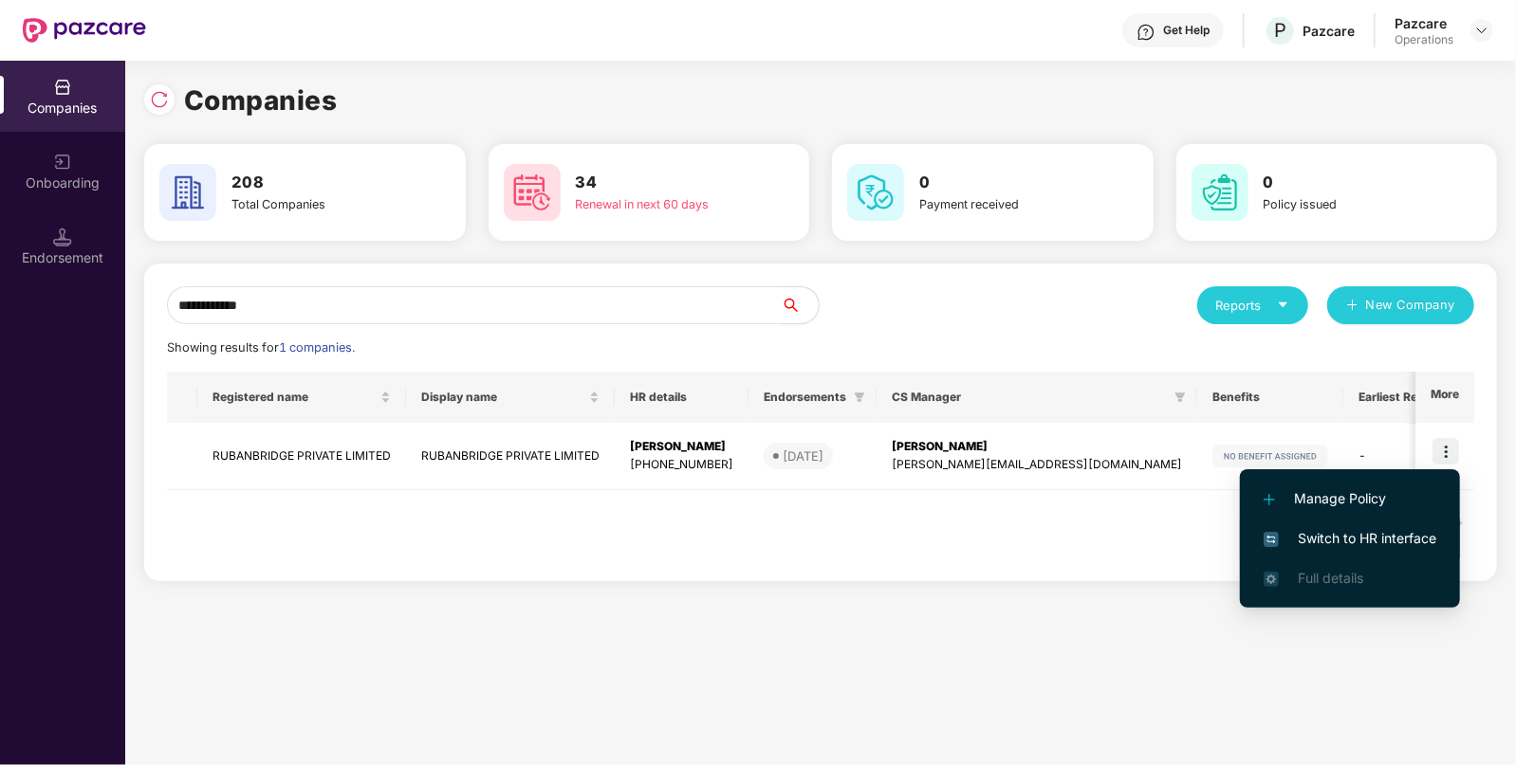
click at [1356, 550] on li "Switch to HR interface" at bounding box center [1350, 539] width 220 height 40
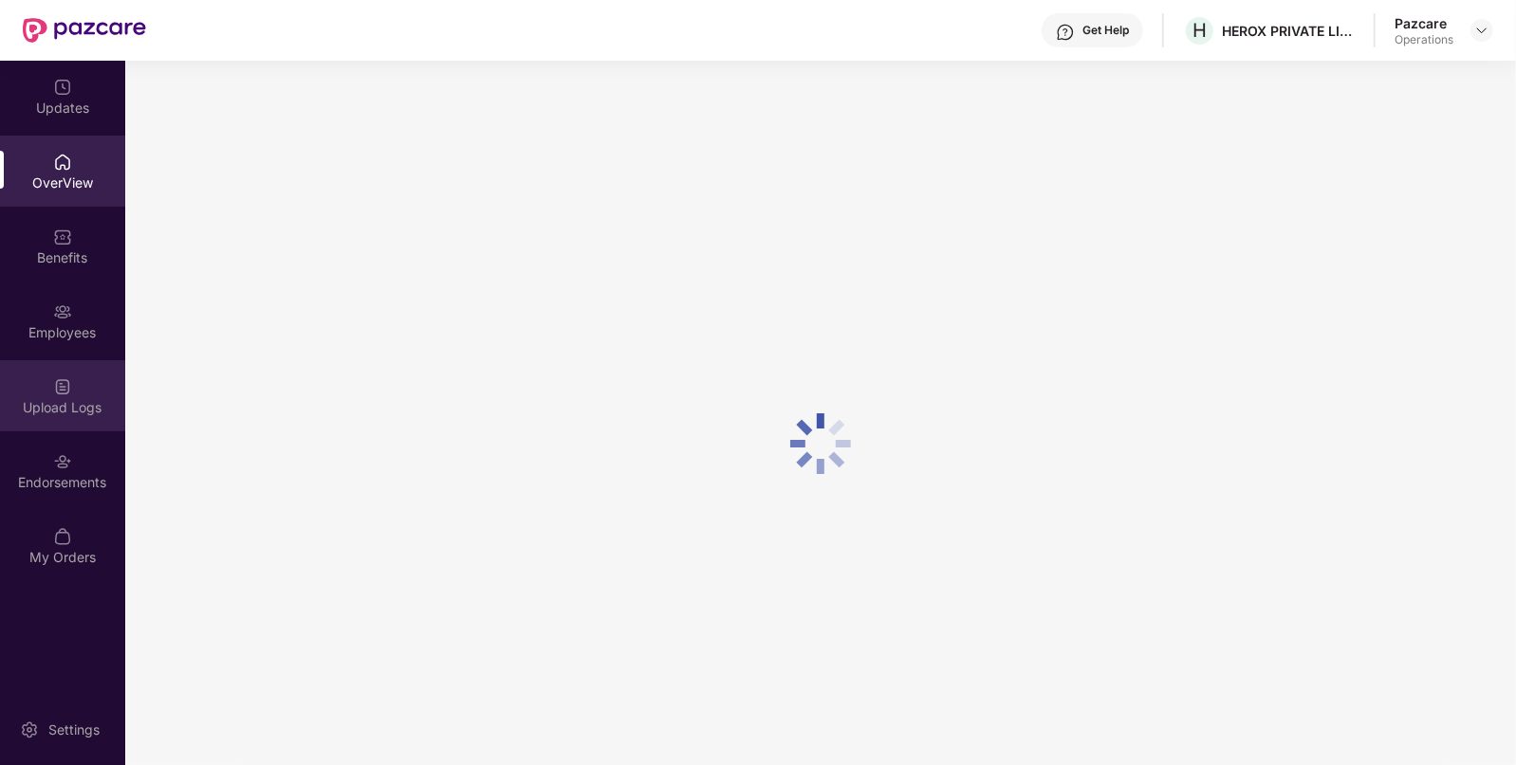
click at [76, 398] on div "Upload Logs" at bounding box center [62, 407] width 125 height 19
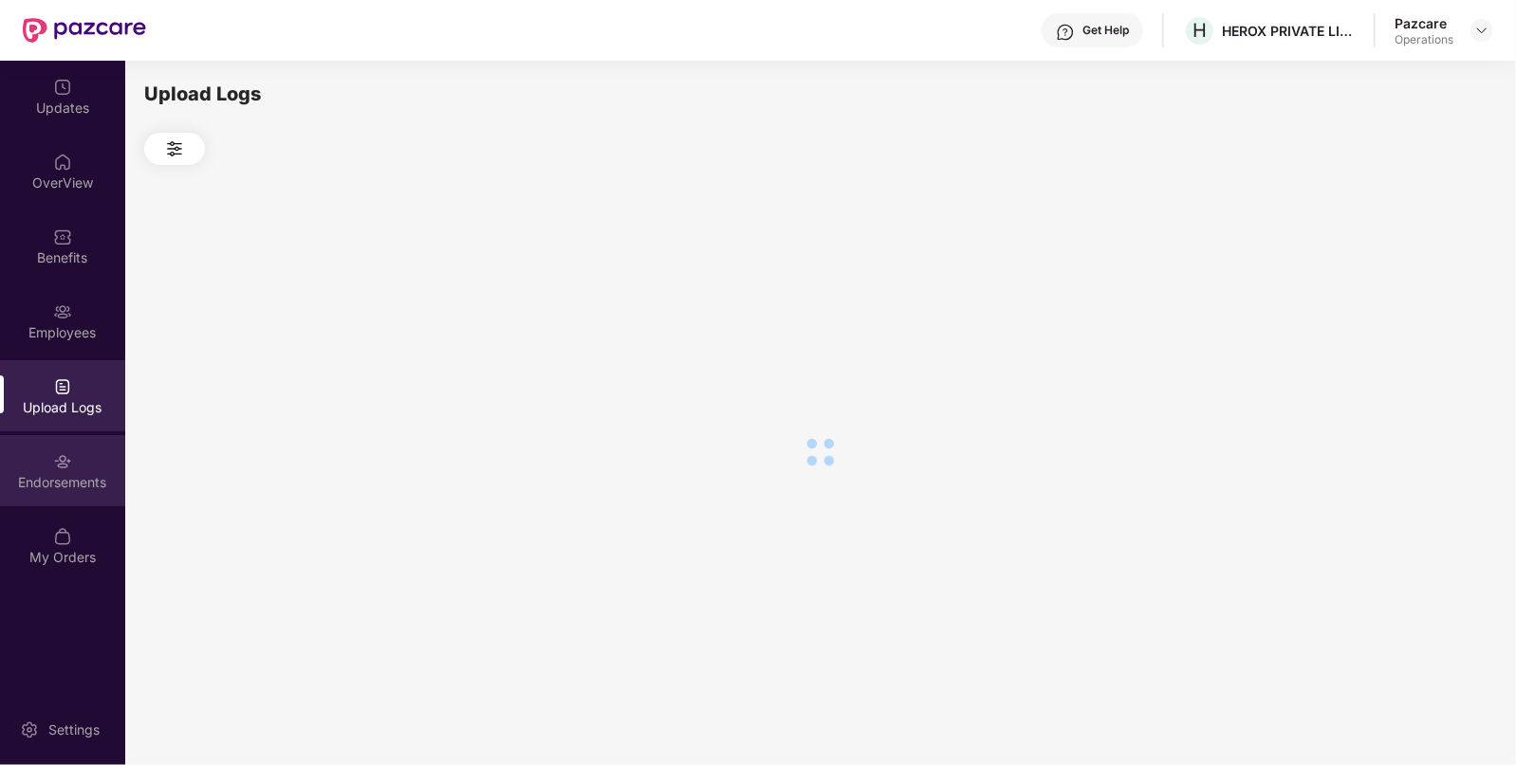
click at [84, 474] on div "Endorsements" at bounding box center [62, 482] width 125 height 19
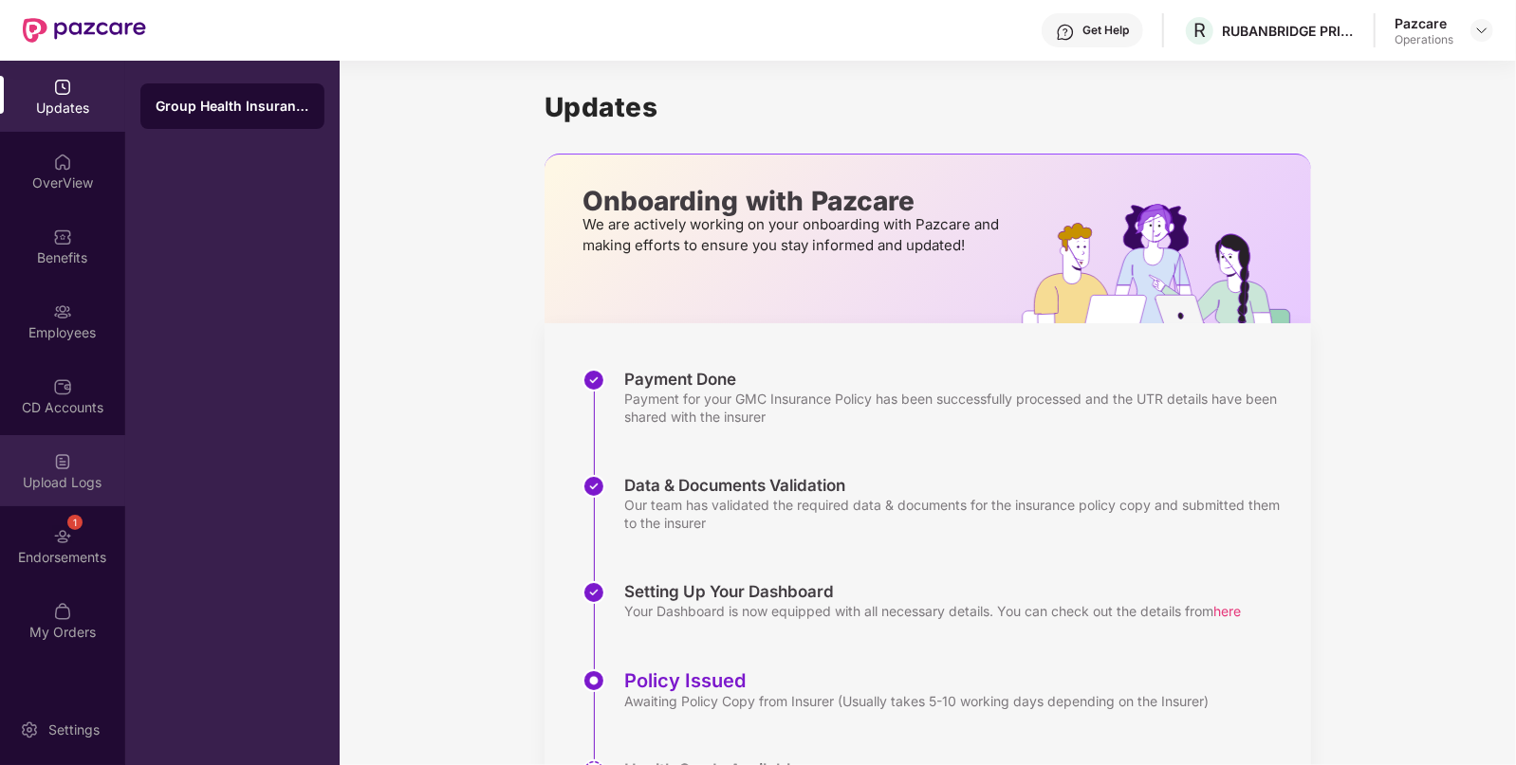
click at [70, 462] on img at bounding box center [62, 461] width 19 height 19
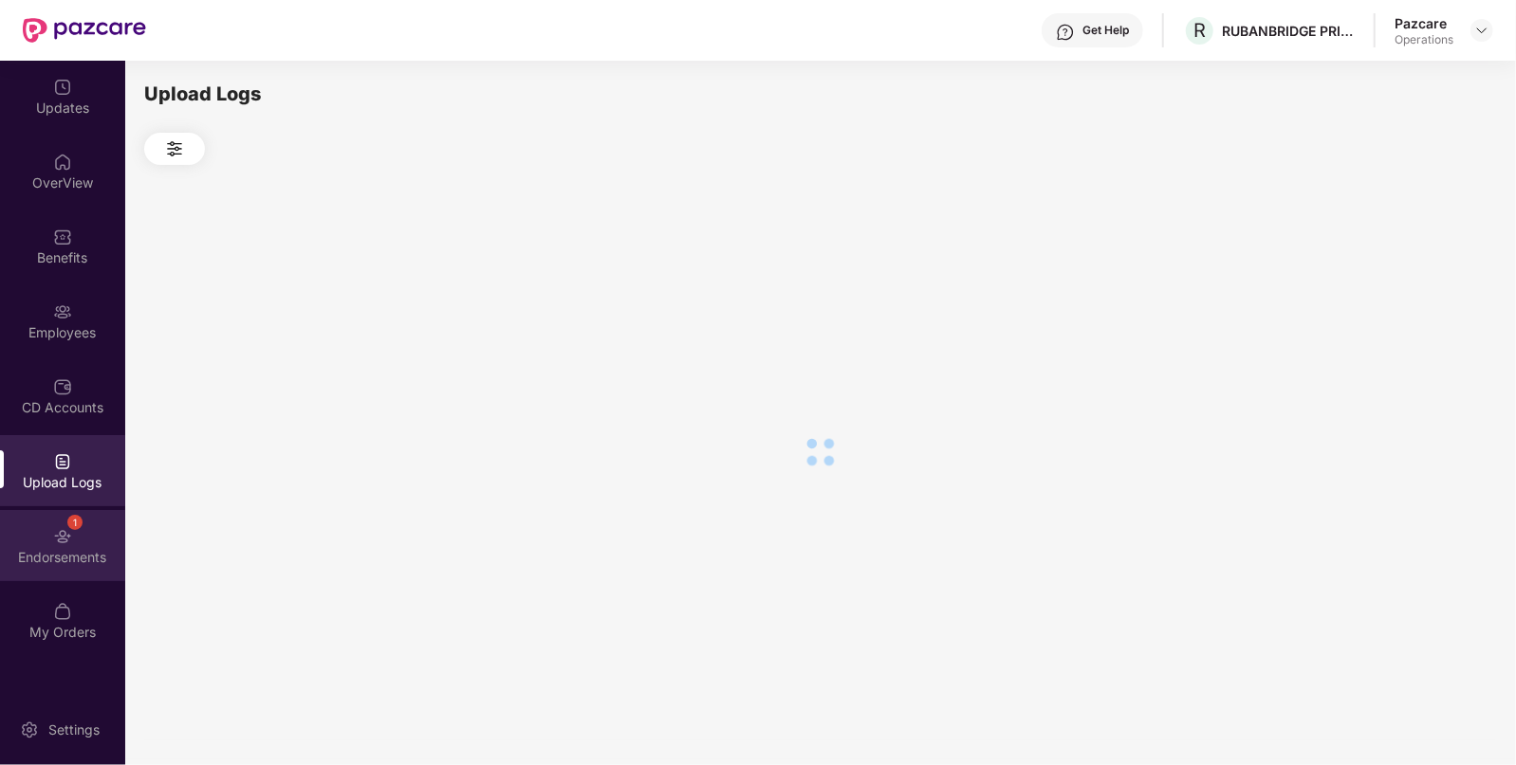
click at [69, 541] on img at bounding box center [62, 536] width 19 height 19
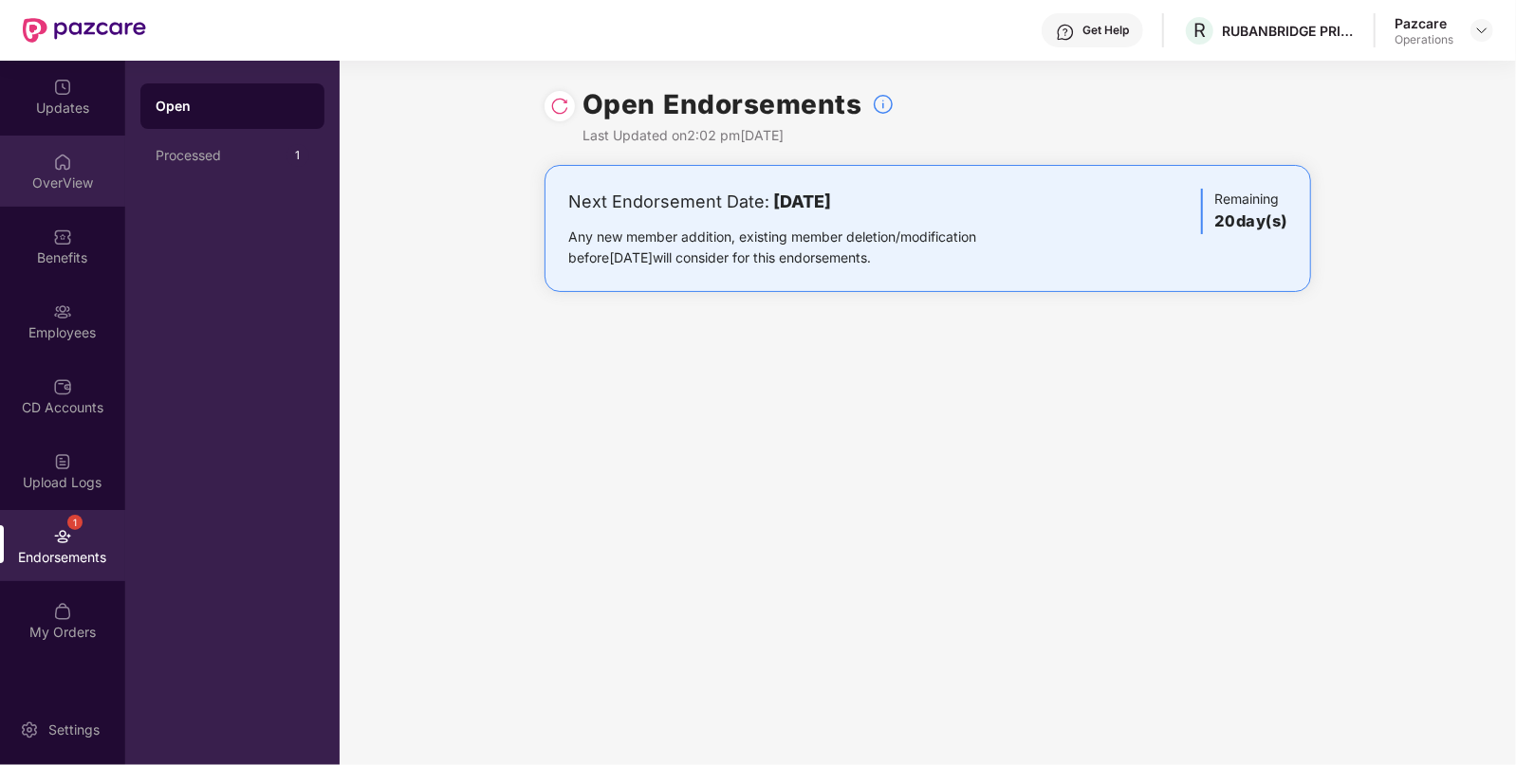
click at [66, 180] on div "OverView" at bounding box center [62, 183] width 125 height 19
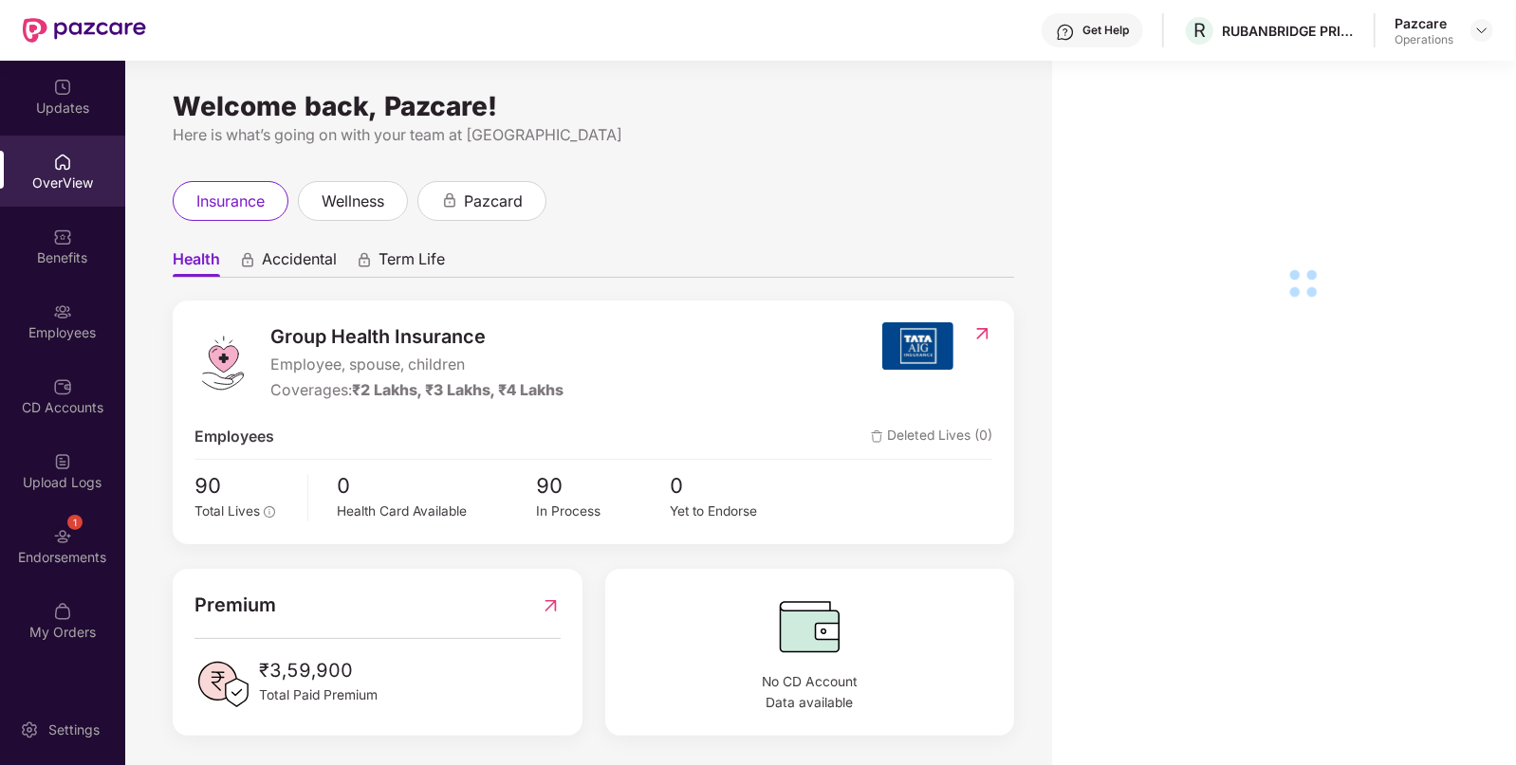
click at [69, 232] on img at bounding box center [62, 237] width 19 height 19
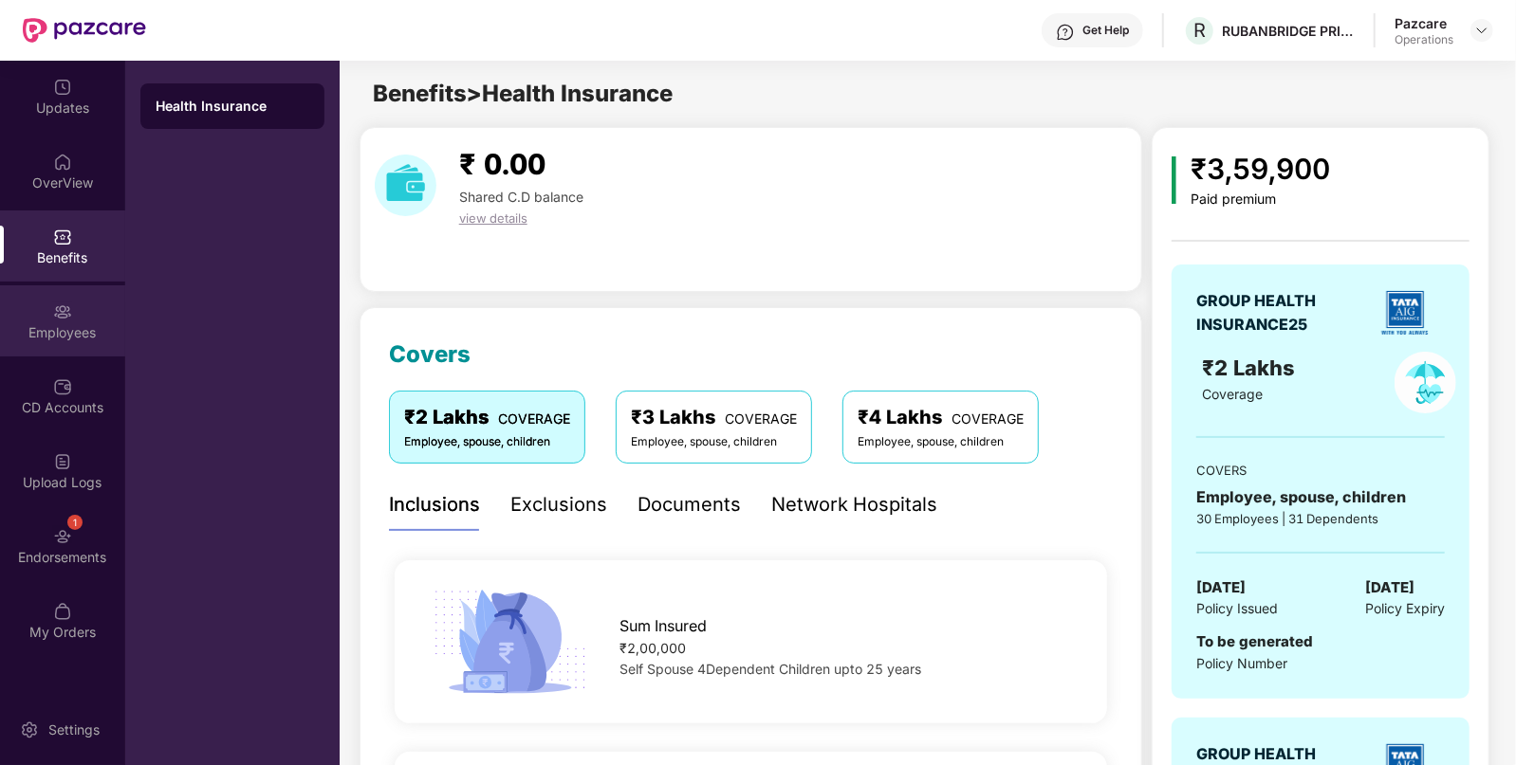
click at [66, 323] on div "Employees" at bounding box center [62, 332] width 125 height 19
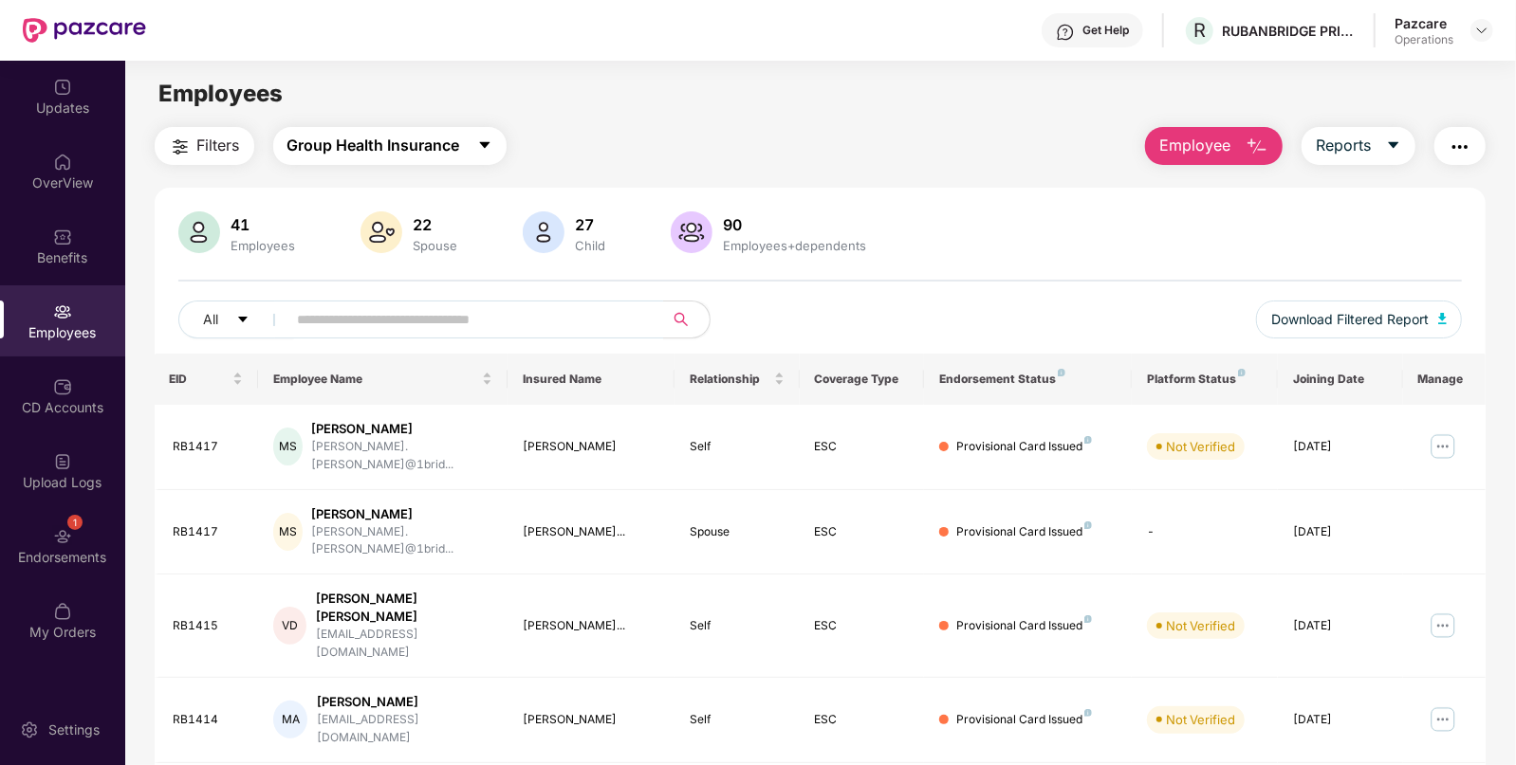
click at [421, 148] on span "Group Health Insurance" at bounding box center [373, 146] width 173 height 24
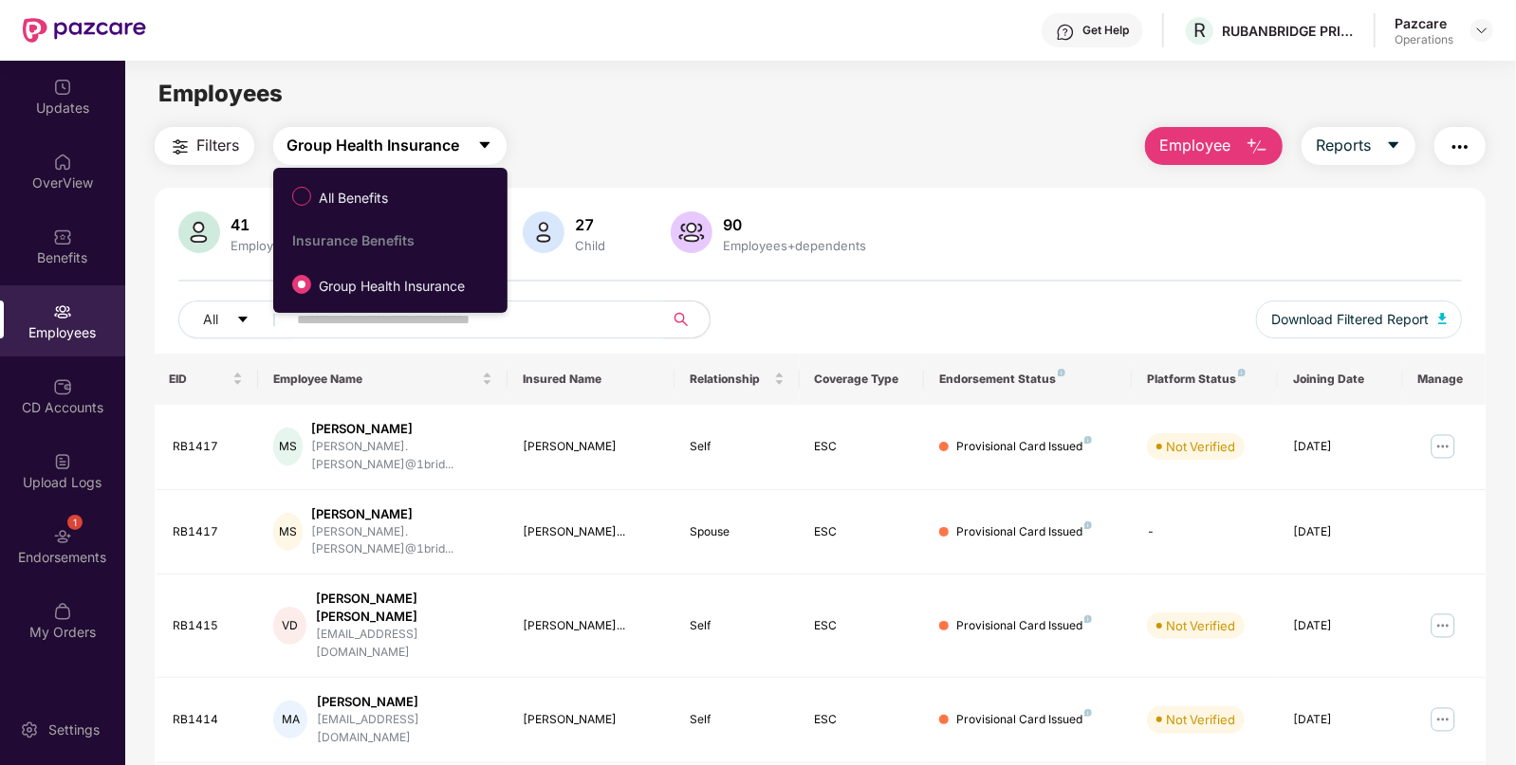
click at [421, 148] on span "Group Health Insurance" at bounding box center [373, 146] width 173 height 24
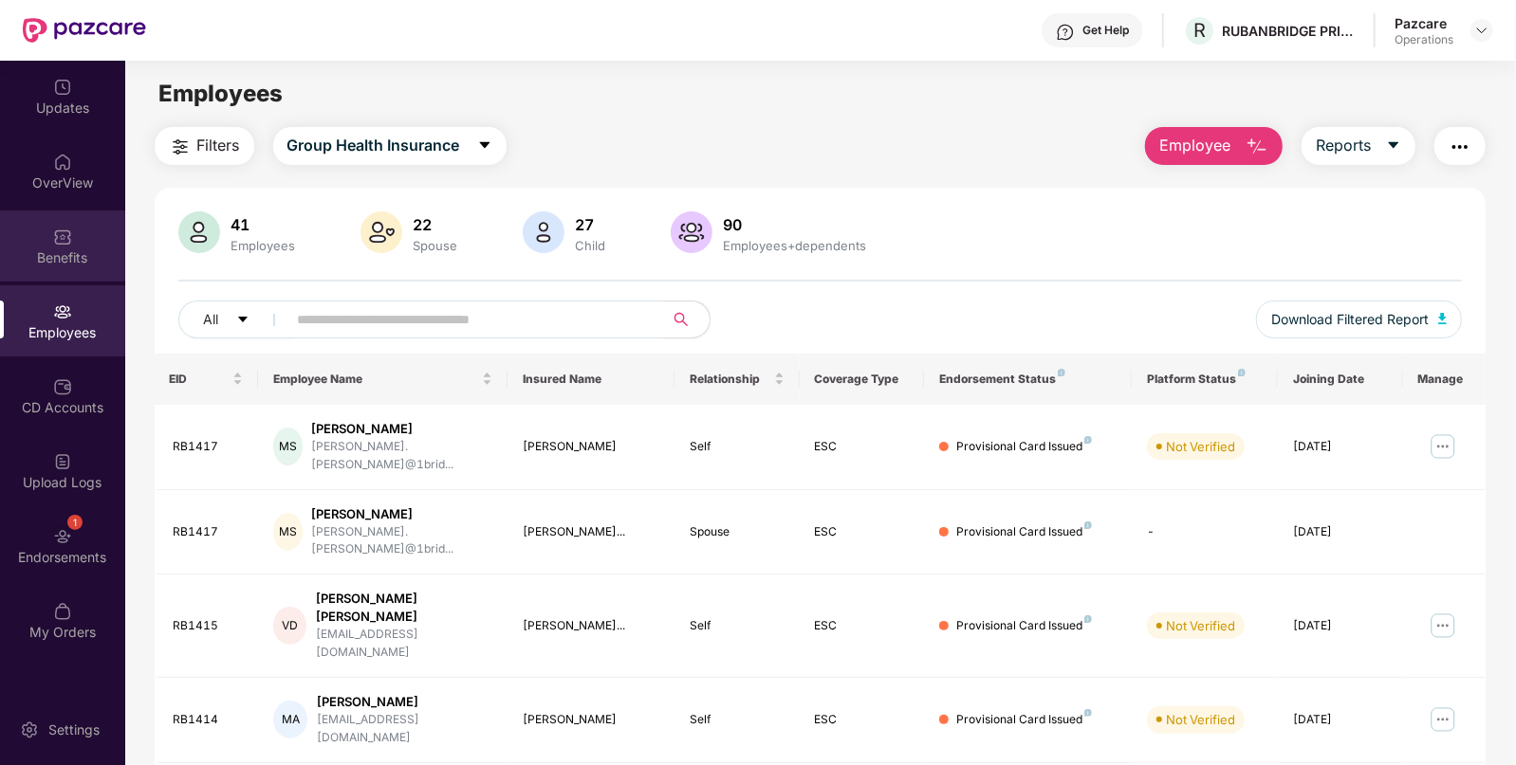
click at [76, 214] on div "Benefits" at bounding box center [62, 246] width 125 height 71
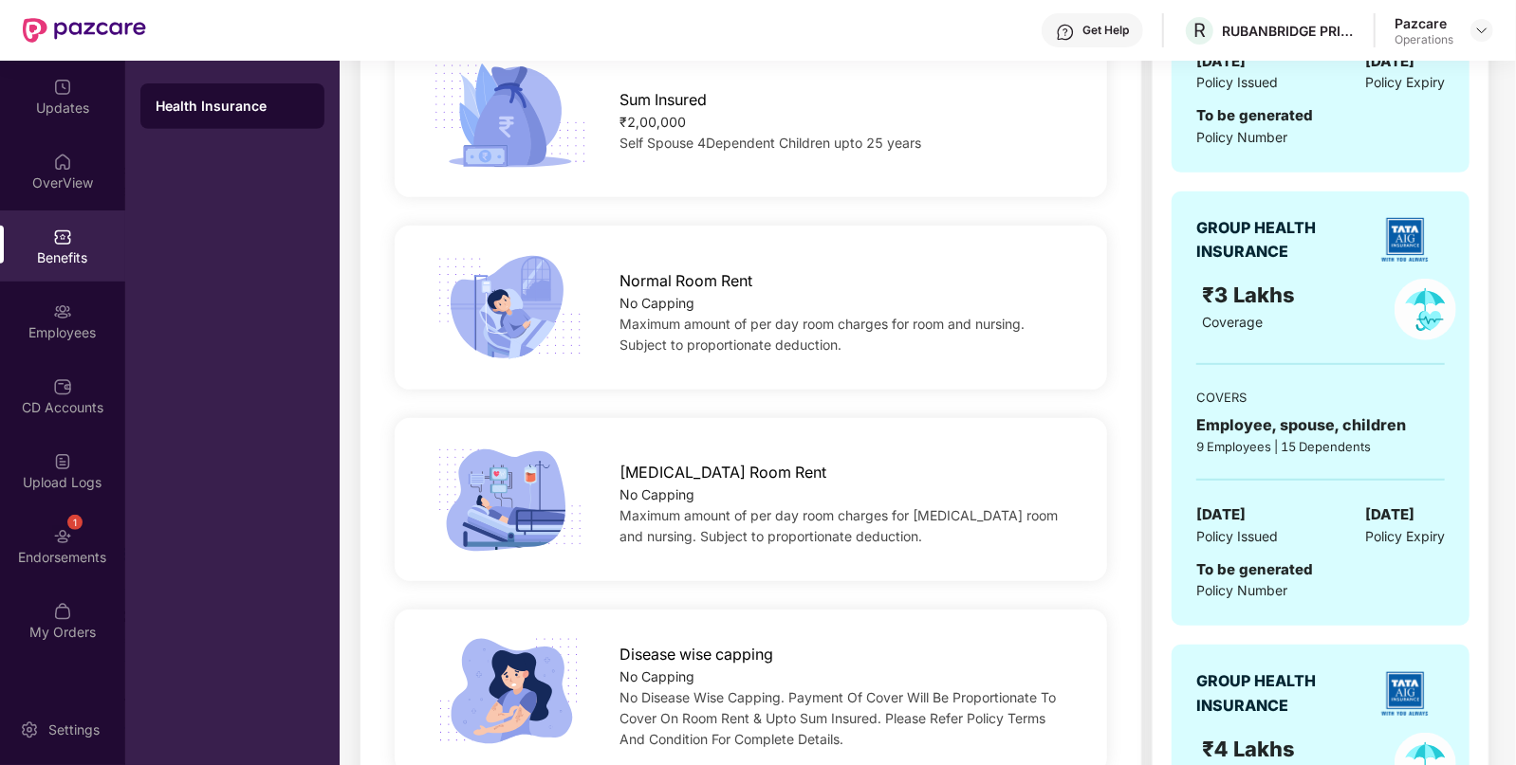
scroll to position [86, 0]
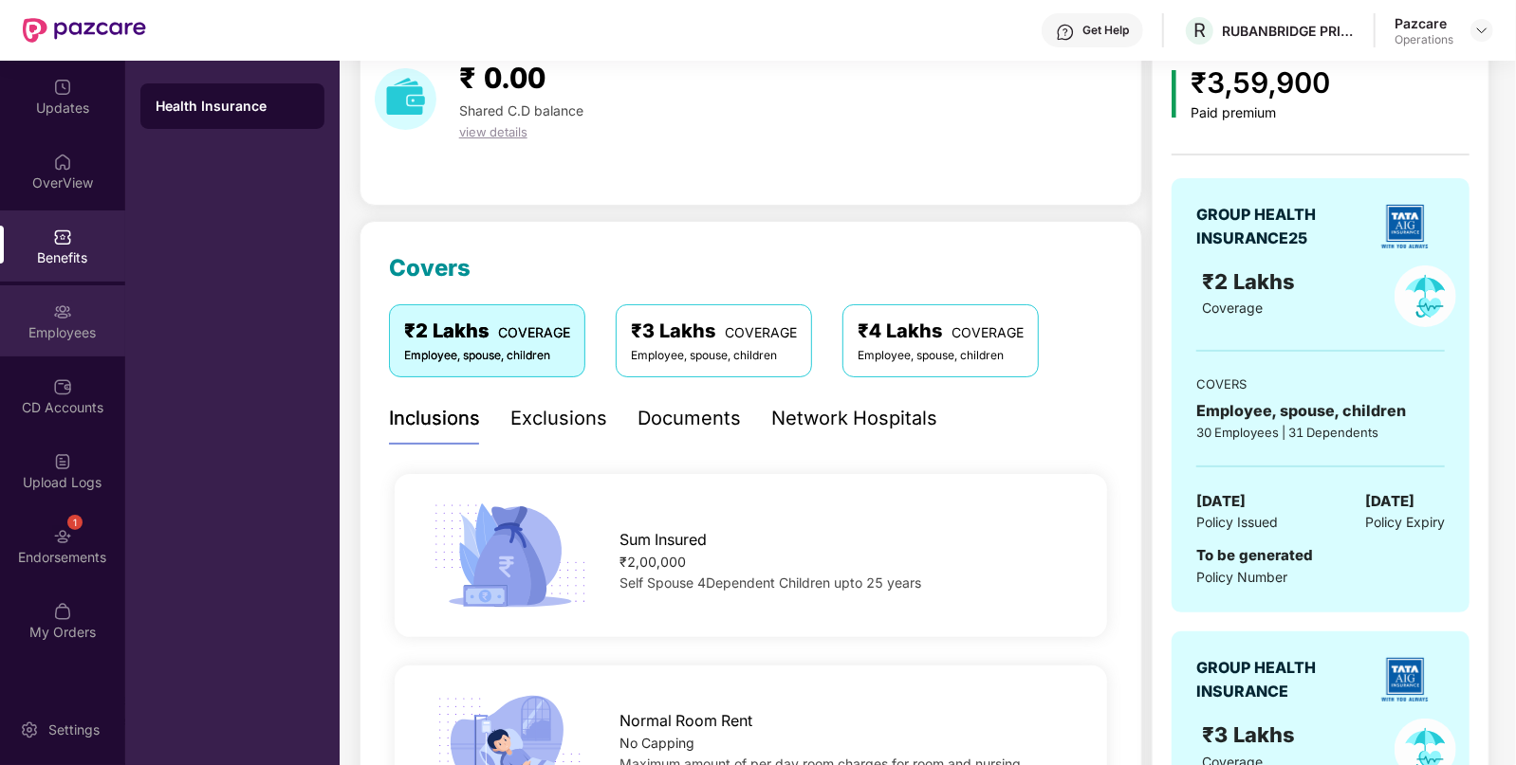
click at [62, 318] on img at bounding box center [62, 312] width 19 height 19
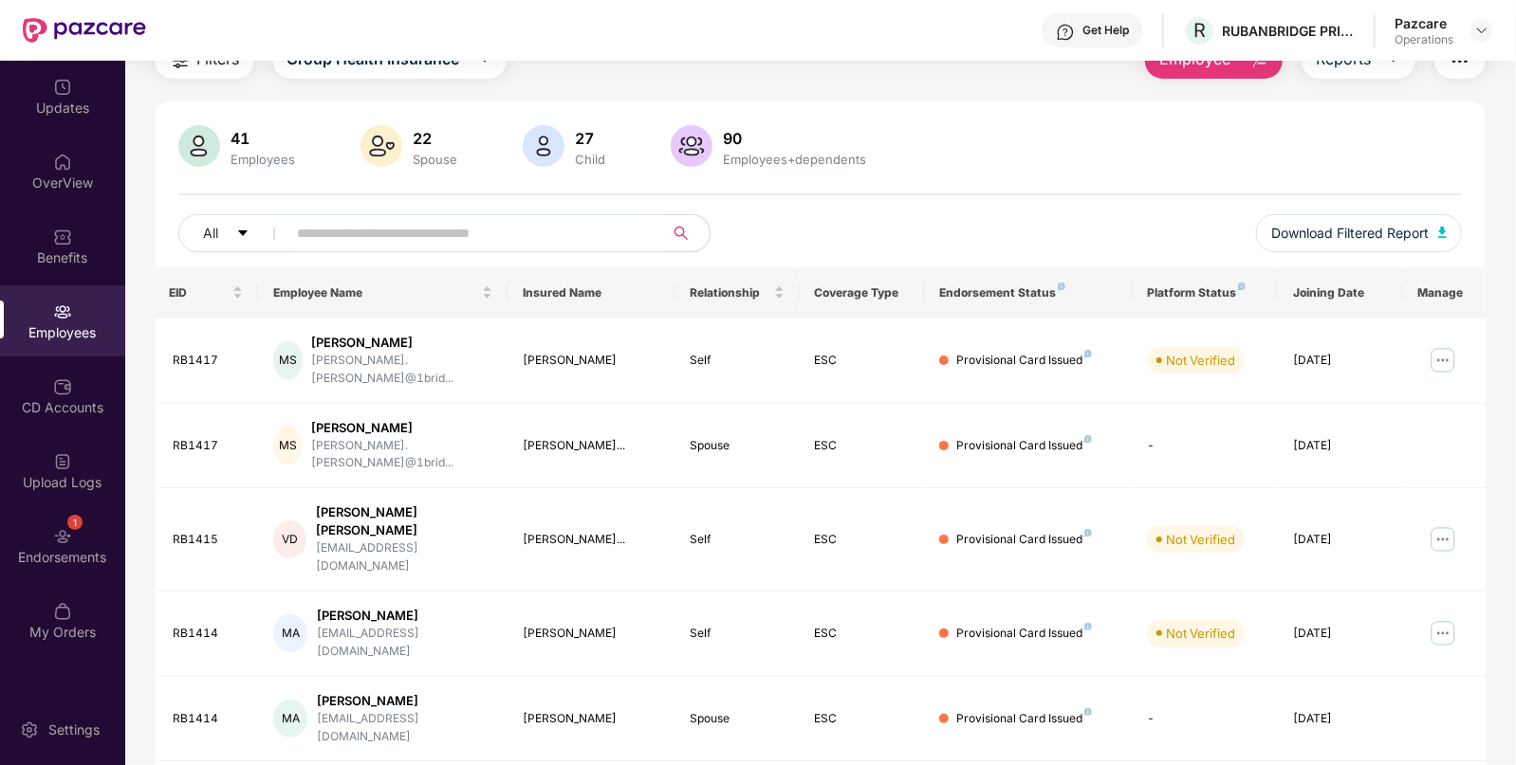
click at [175, 85] on div "Filters Group Health Insurance Employee Reports 41 Employees 22 Spouse 27 Child…" at bounding box center [821, 666] width 1332 height 1251
click at [207, 69] on span "Filters" at bounding box center [218, 59] width 43 height 24
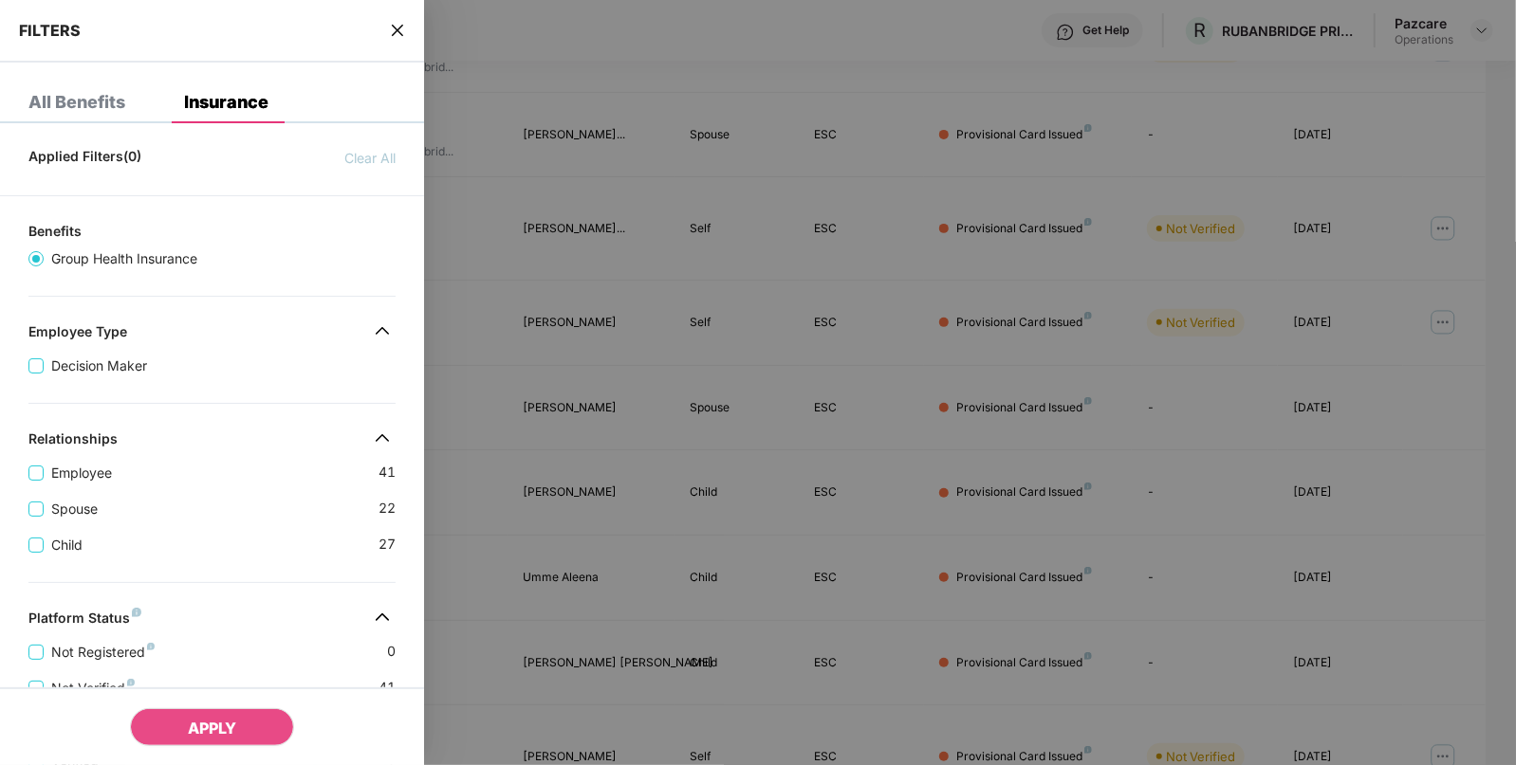
scroll to position [435, 0]
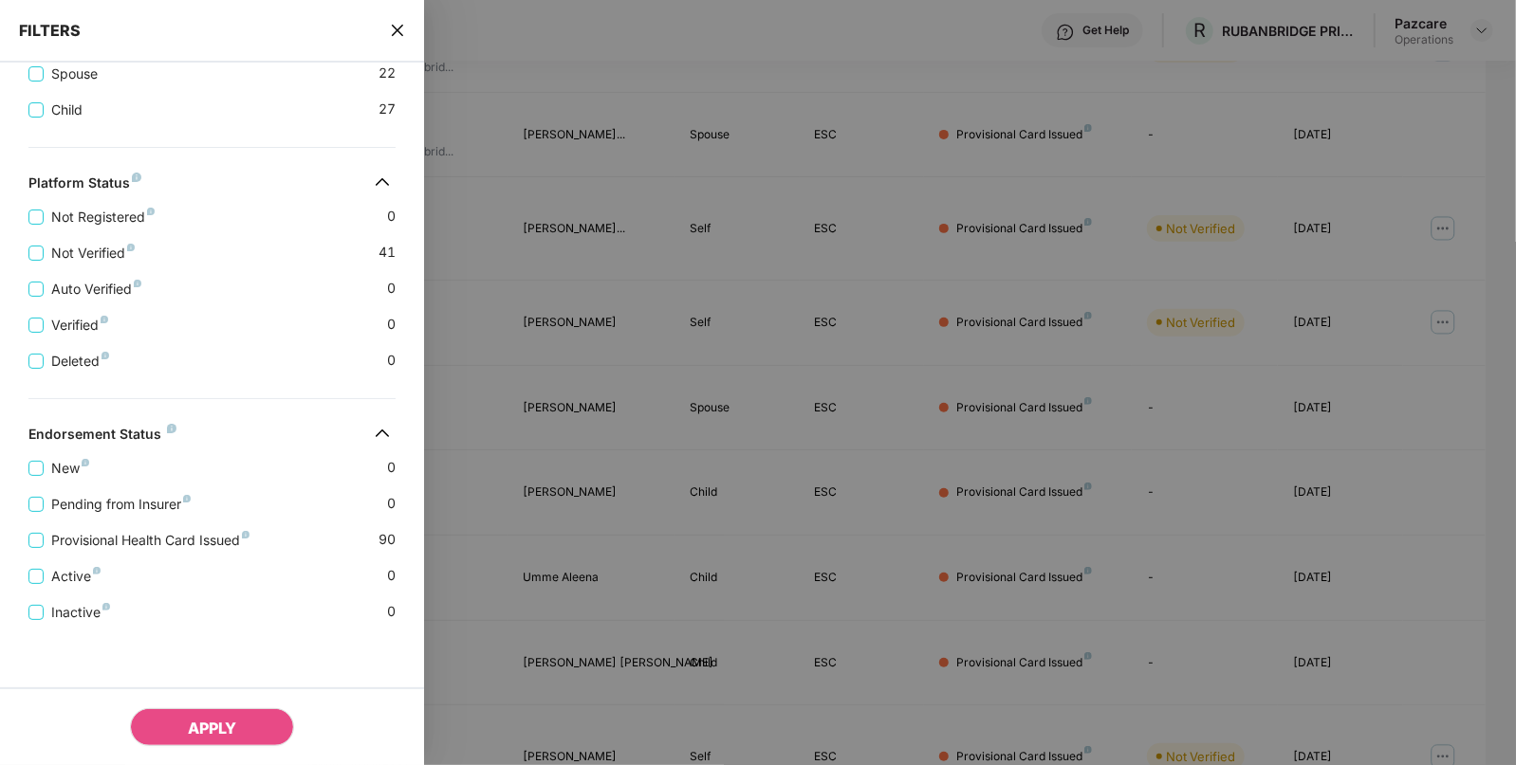
click at [403, 25] on icon "close" at bounding box center [397, 30] width 15 height 15
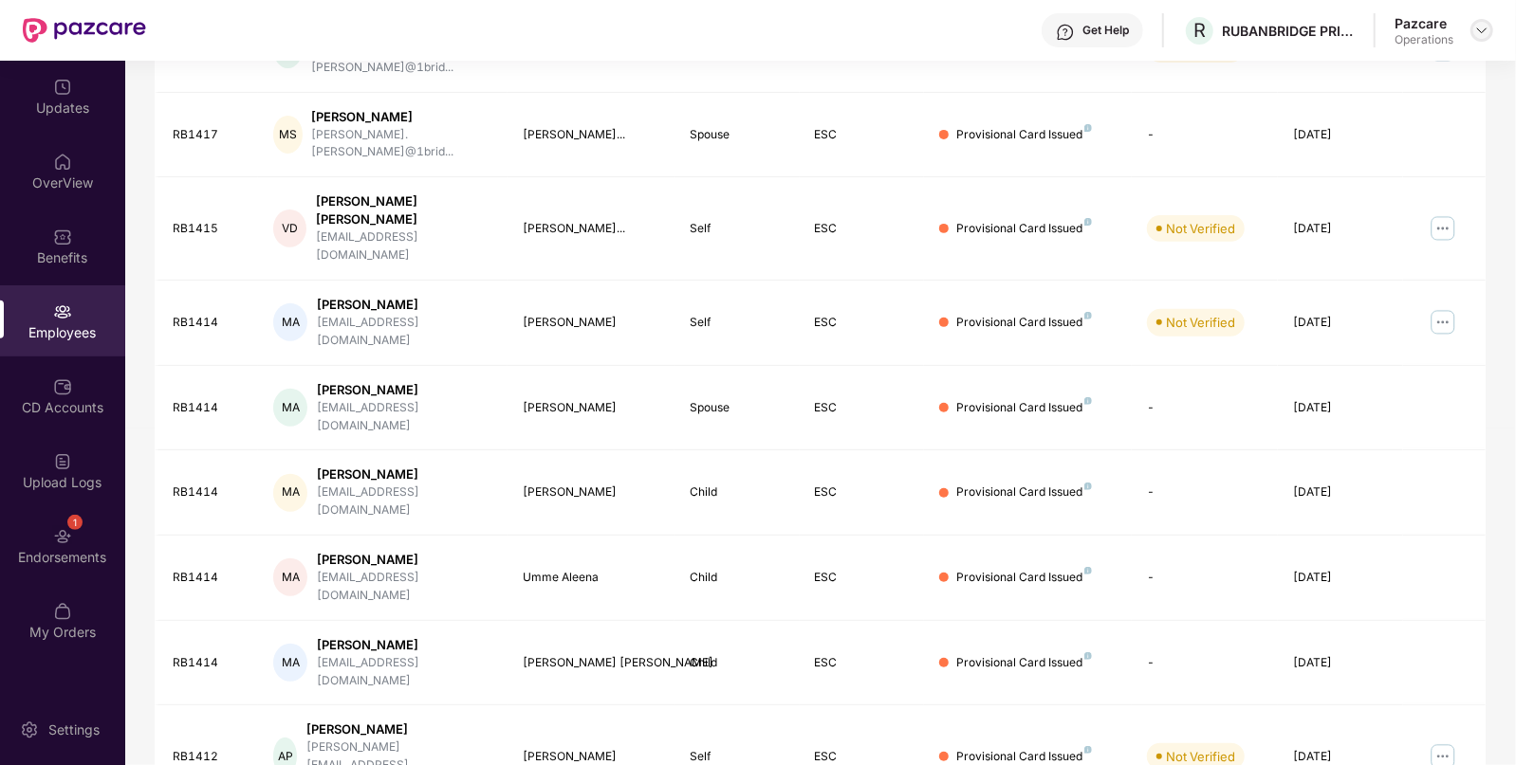
click at [1485, 27] on img at bounding box center [1481, 30] width 15 height 15
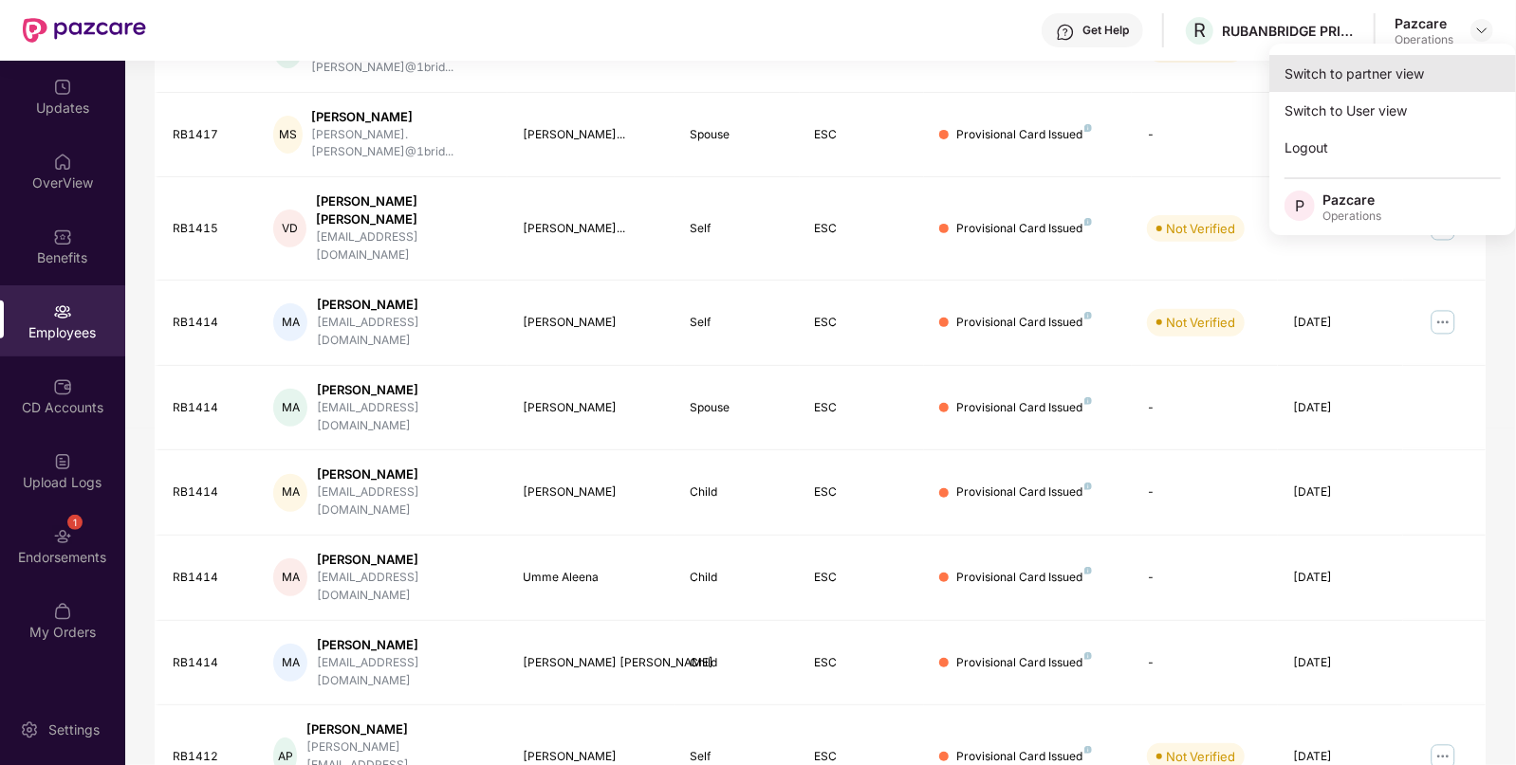
click at [1427, 69] on div "Switch to partner view" at bounding box center [1392, 73] width 247 height 37
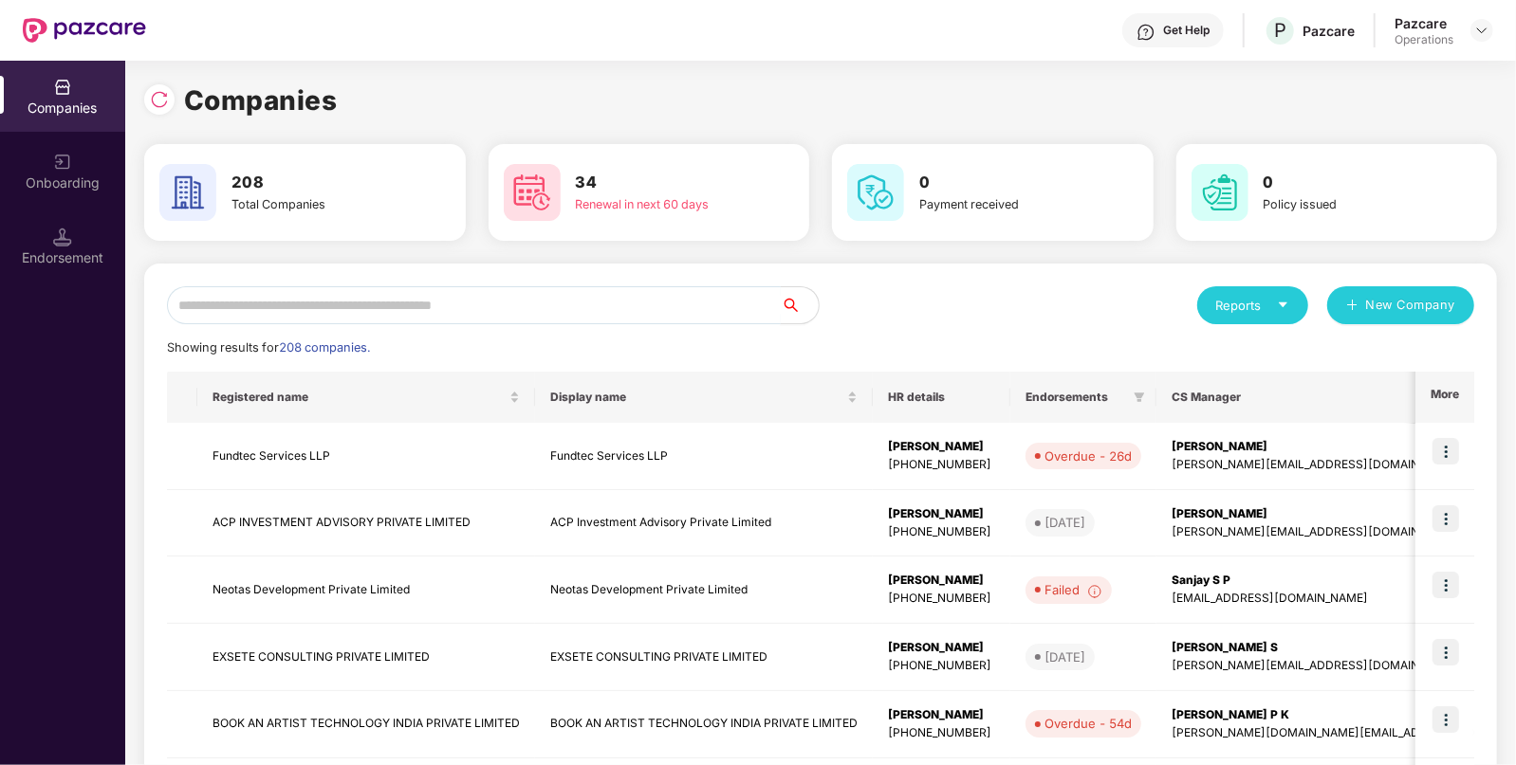
click at [317, 295] on input "text" at bounding box center [474, 305] width 614 height 38
paste input "**********"
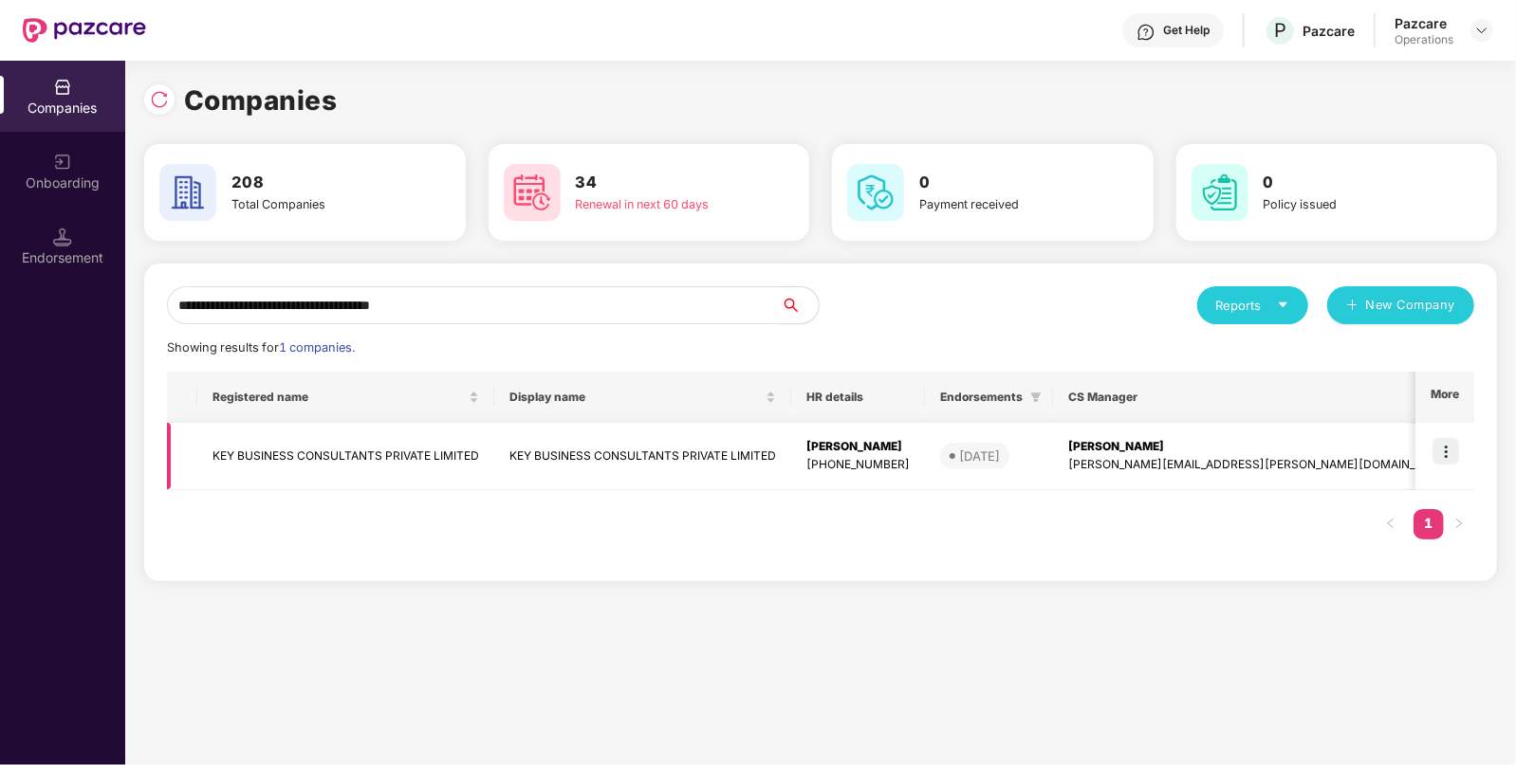
type input "**********"
click at [274, 456] on td "KEY BUSINESS CONSULTANTS PRIVATE LIMITED" at bounding box center [345, 456] width 297 height 67
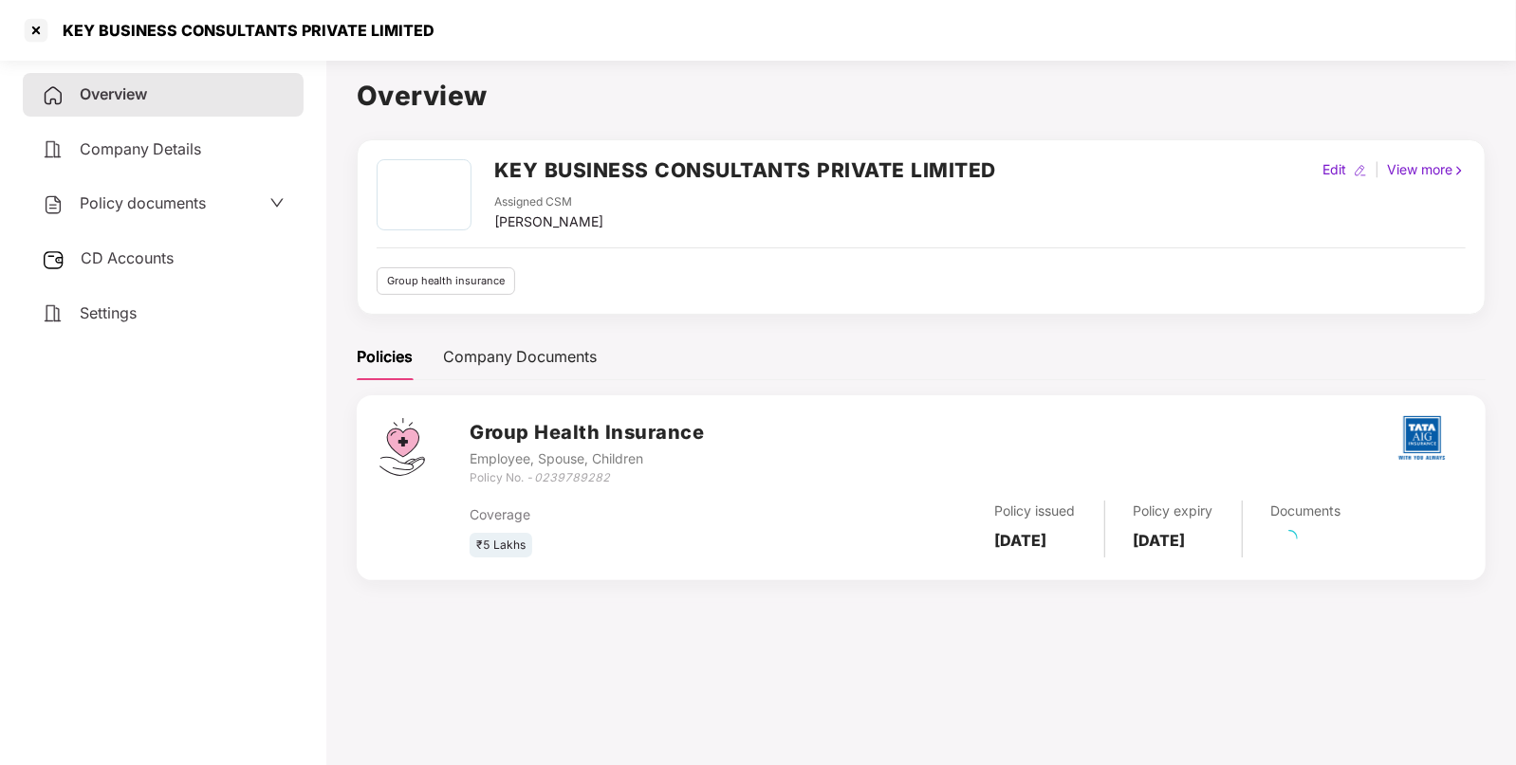
click at [228, 214] on div "Policy documents" at bounding box center [163, 204] width 243 height 25
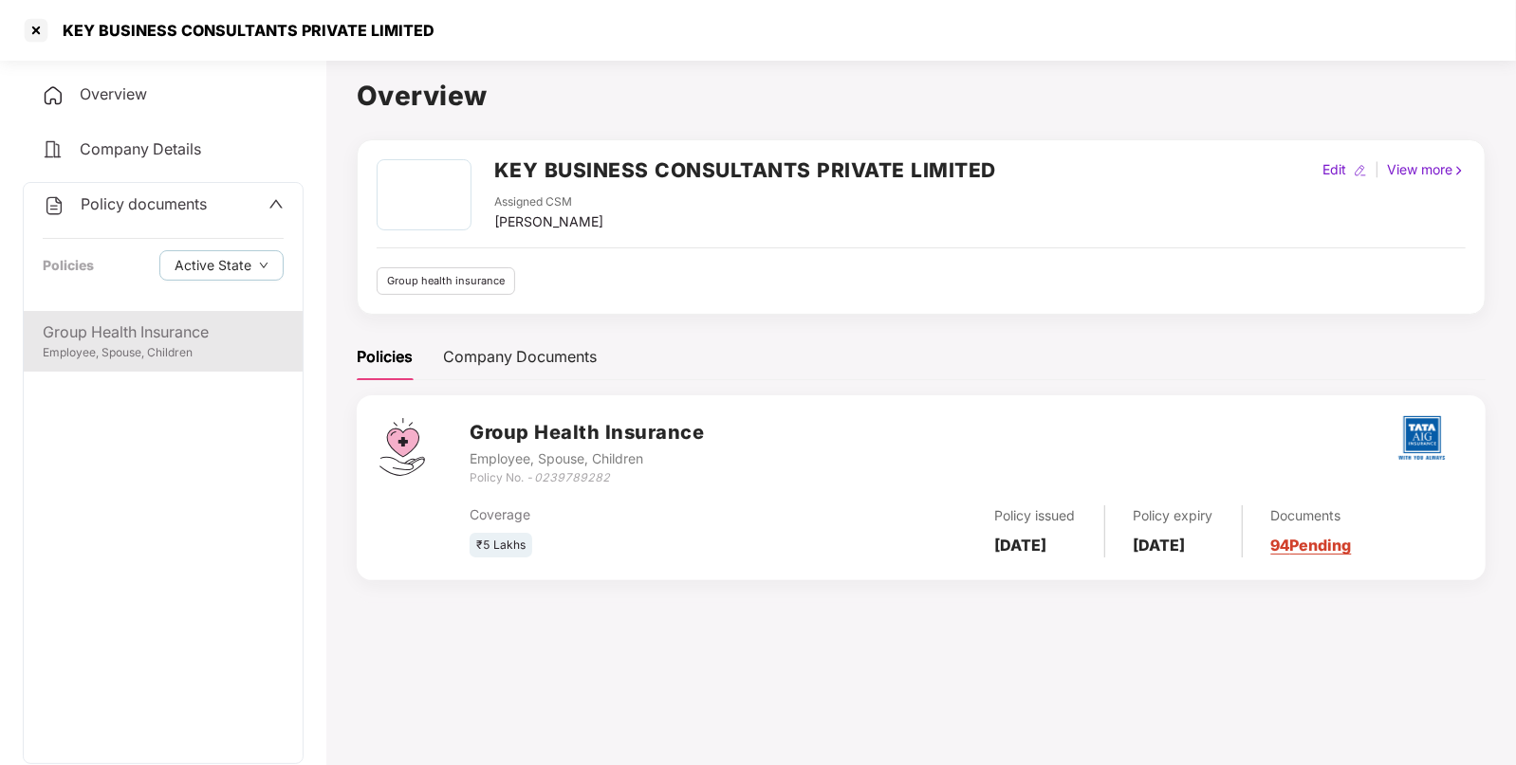
click at [166, 349] on div "Employee, Spouse, Children" at bounding box center [163, 353] width 241 height 18
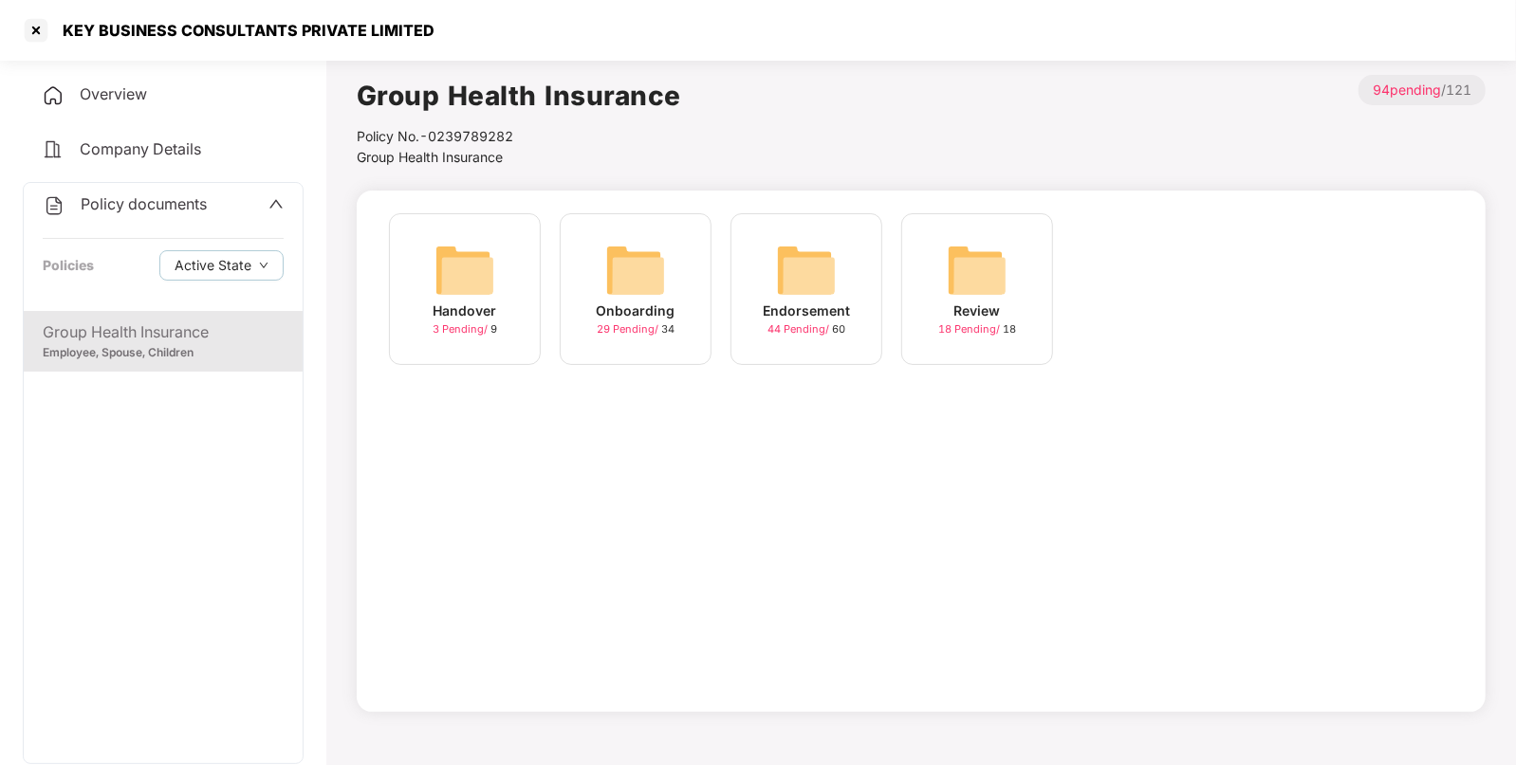
click at [832, 268] on img at bounding box center [806, 270] width 61 height 61
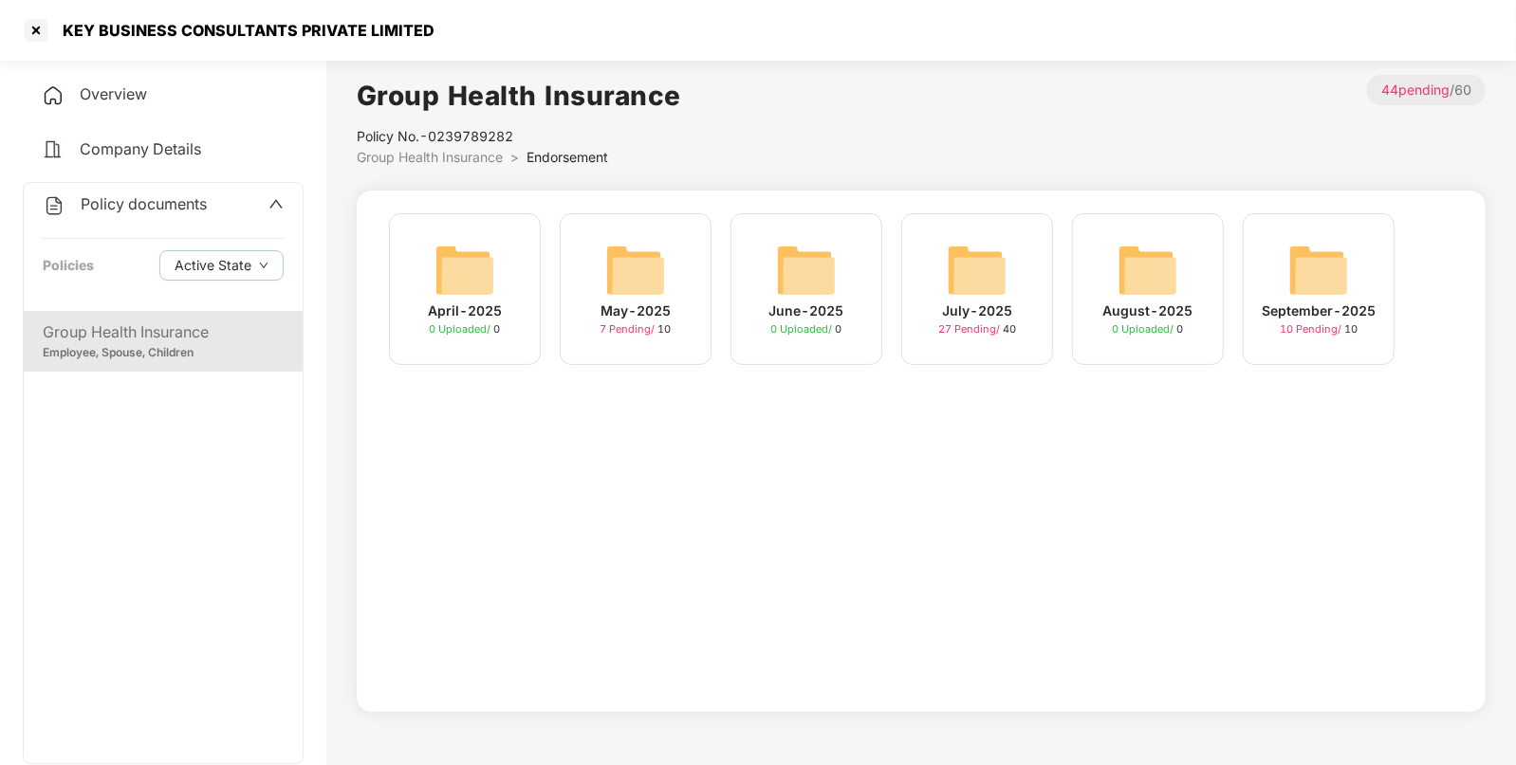
drag, startPoint x: 1308, startPoint y: 246, endPoint x: 1270, endPoint y: 256, distance: 39.3
click at [1309, 246] on img at bounding box center [1318, 270] width 61 height 61
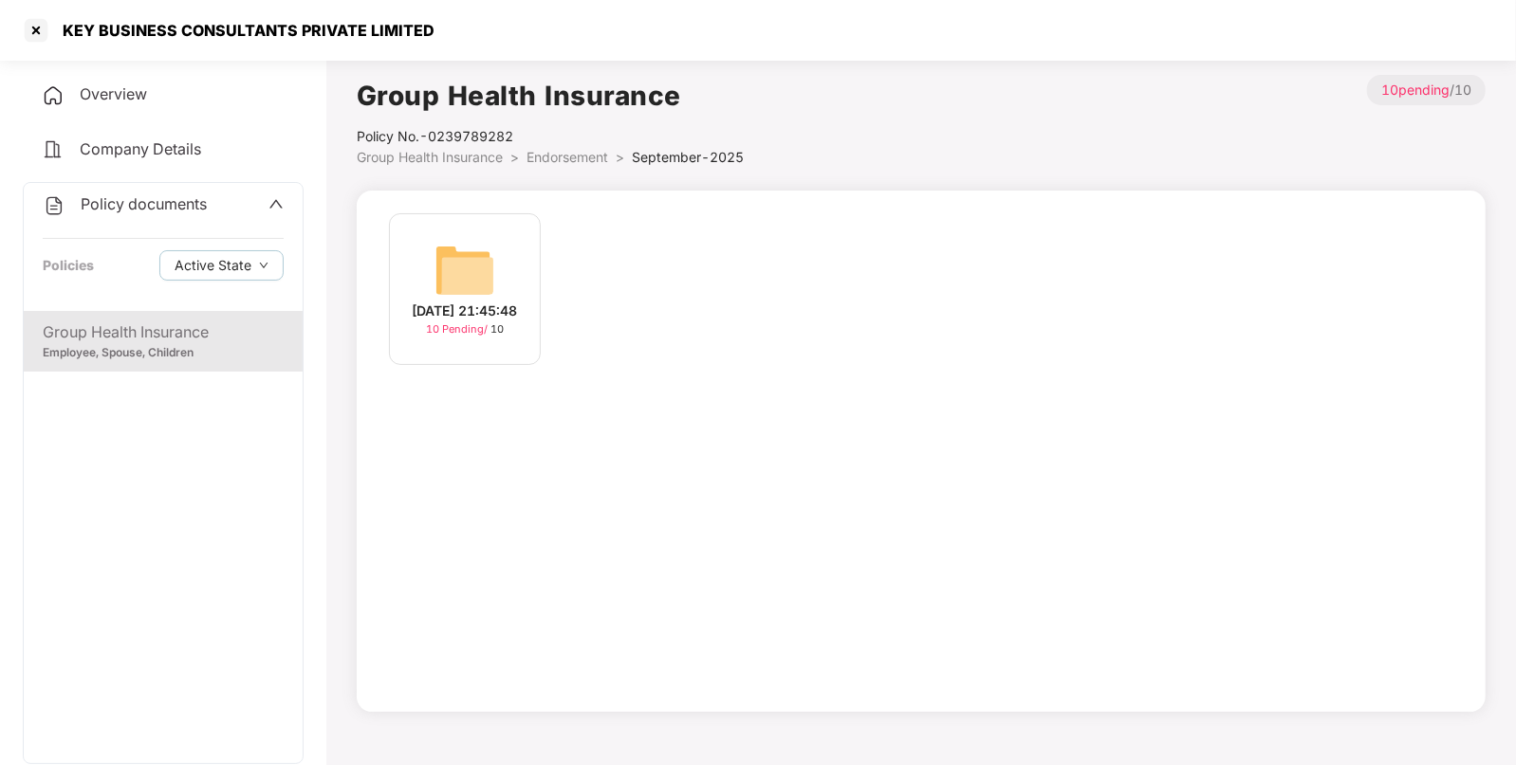
click at [516, 278] on div "[DATE] 21:45:48 10 Pending / 10" at bounding box center [465, 289] width 152 height 152
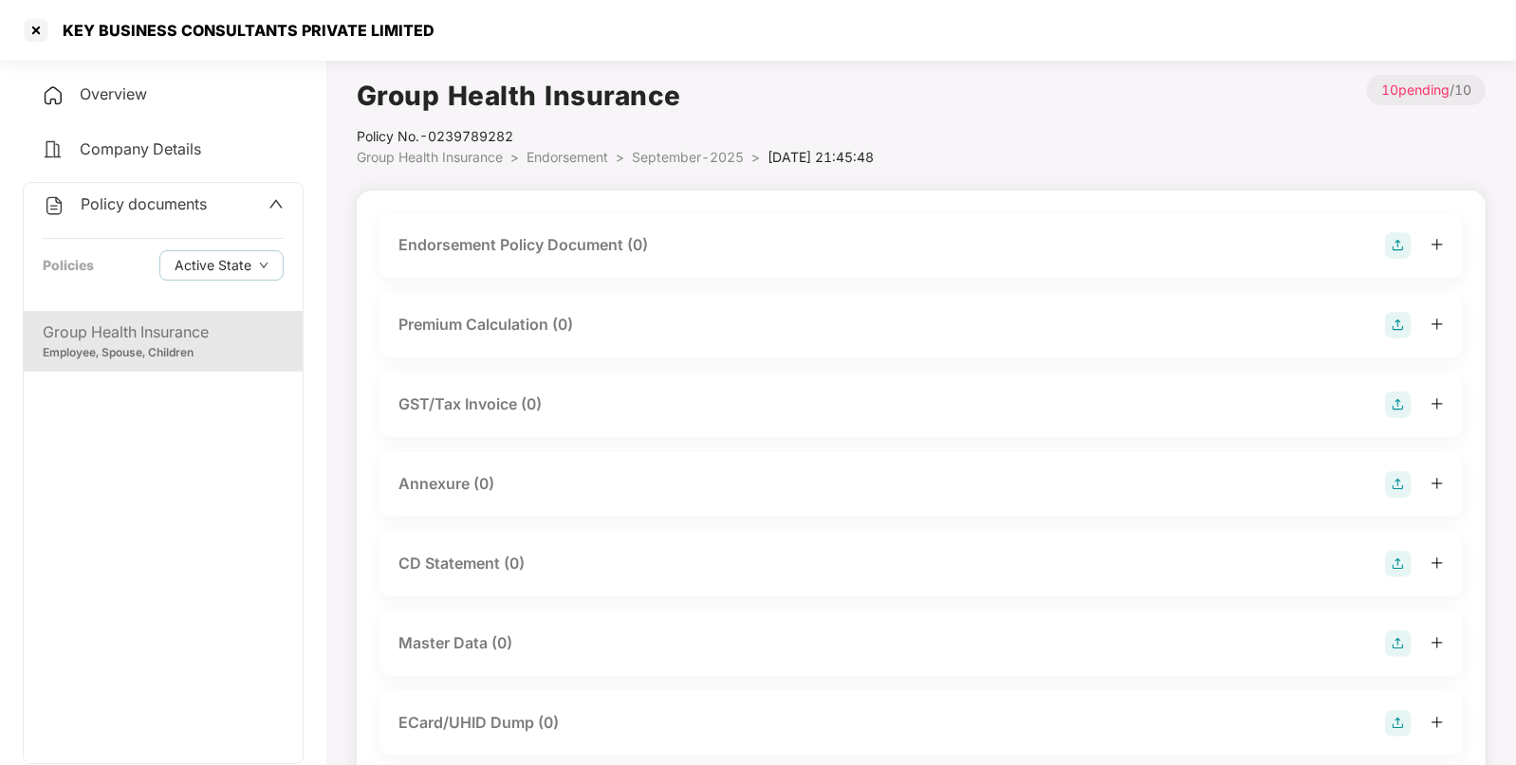
click at [1388, 236] on img at bounding box center [1398, 245] width 27 height 27
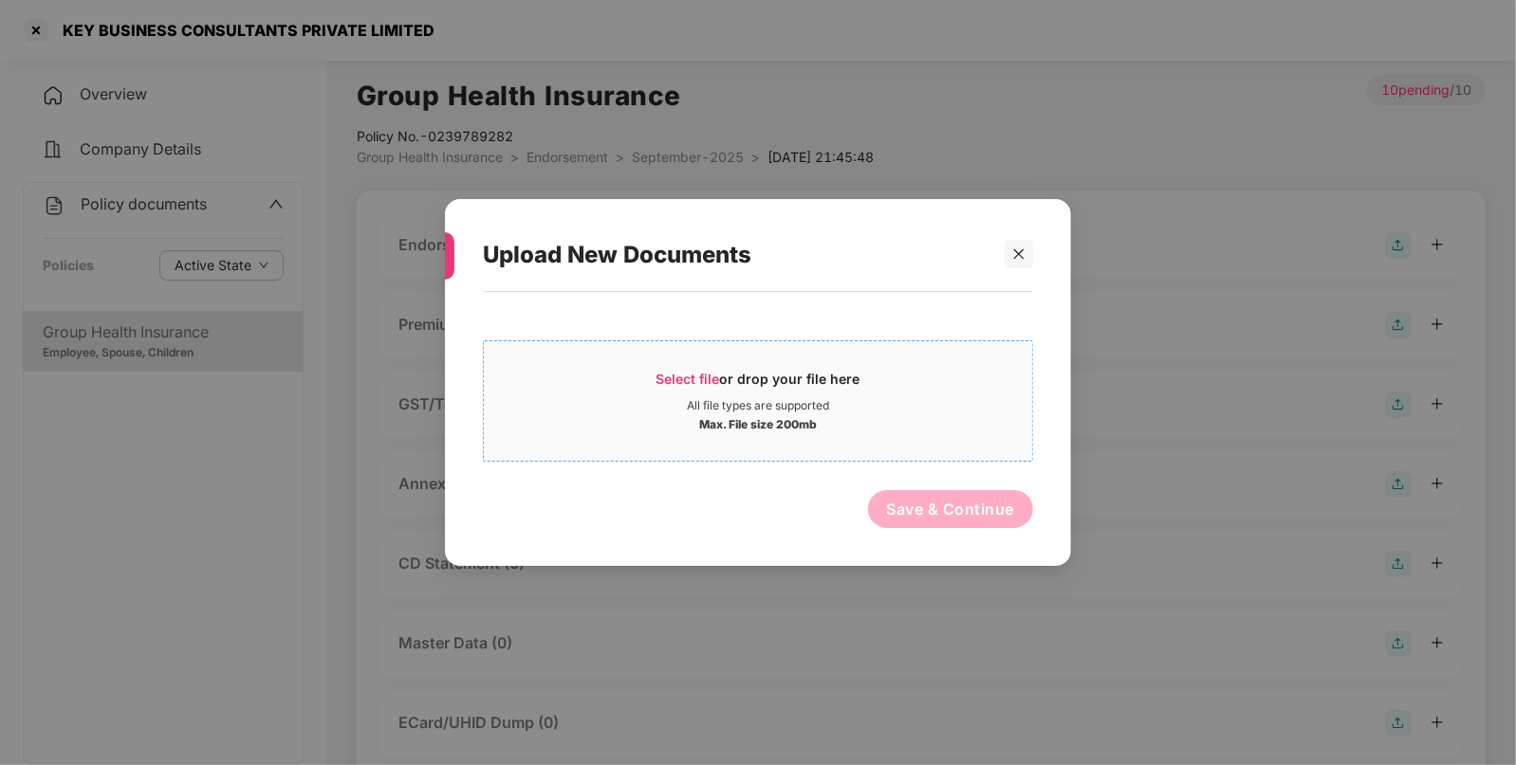
click at [744, 346] on div "Select file or drop your file here All file types are supported Max. File size …" at bounding box center [758, 400] width 550 height 121
click at [726, 368] on span "Select file or drop your file here All file types are supported Max. File size …" at bounding box center [758, 401] width 548 height 91
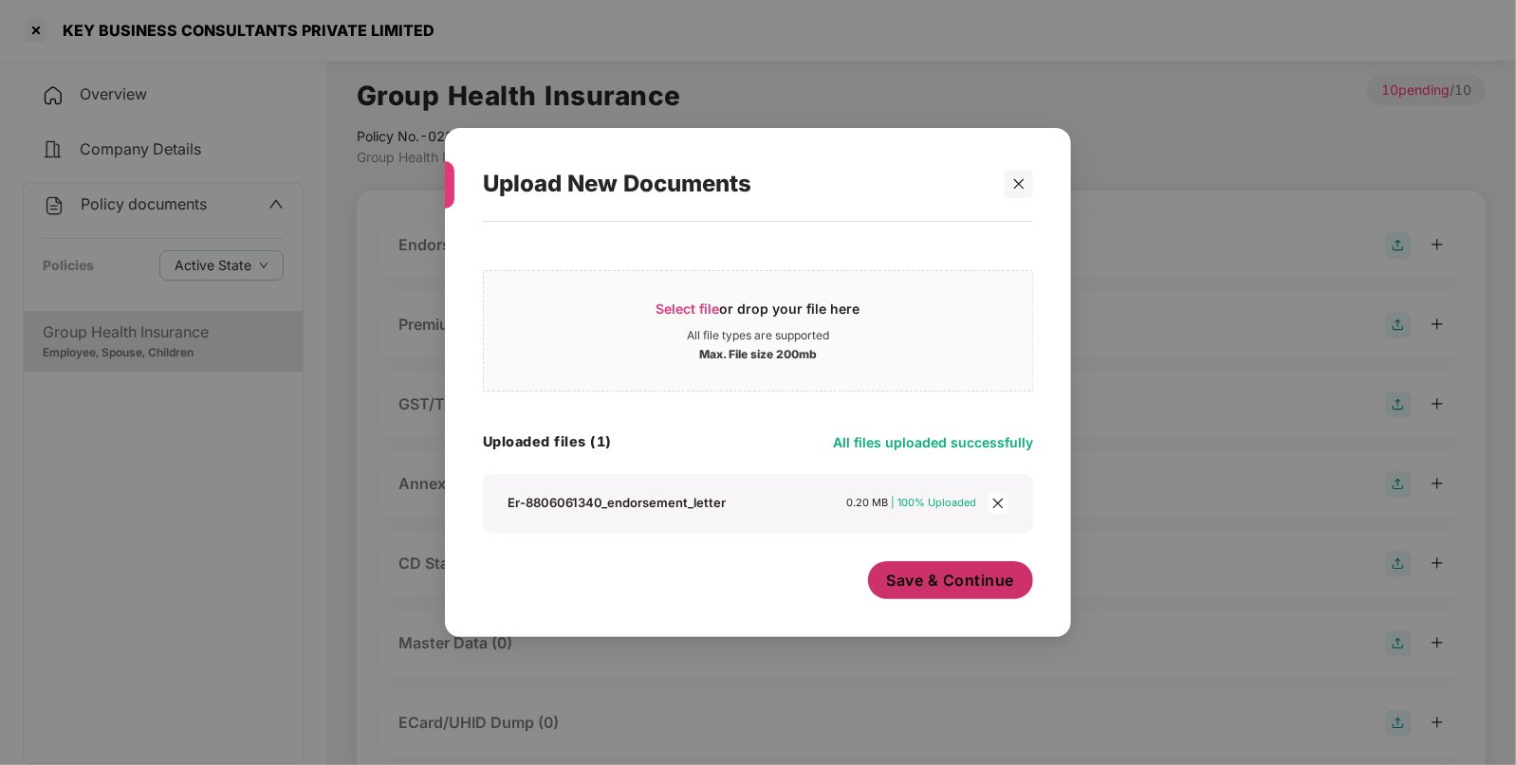
click at [980, 589] on span "Save & Continue" at bounding box center [951, 580] width 128 height 21
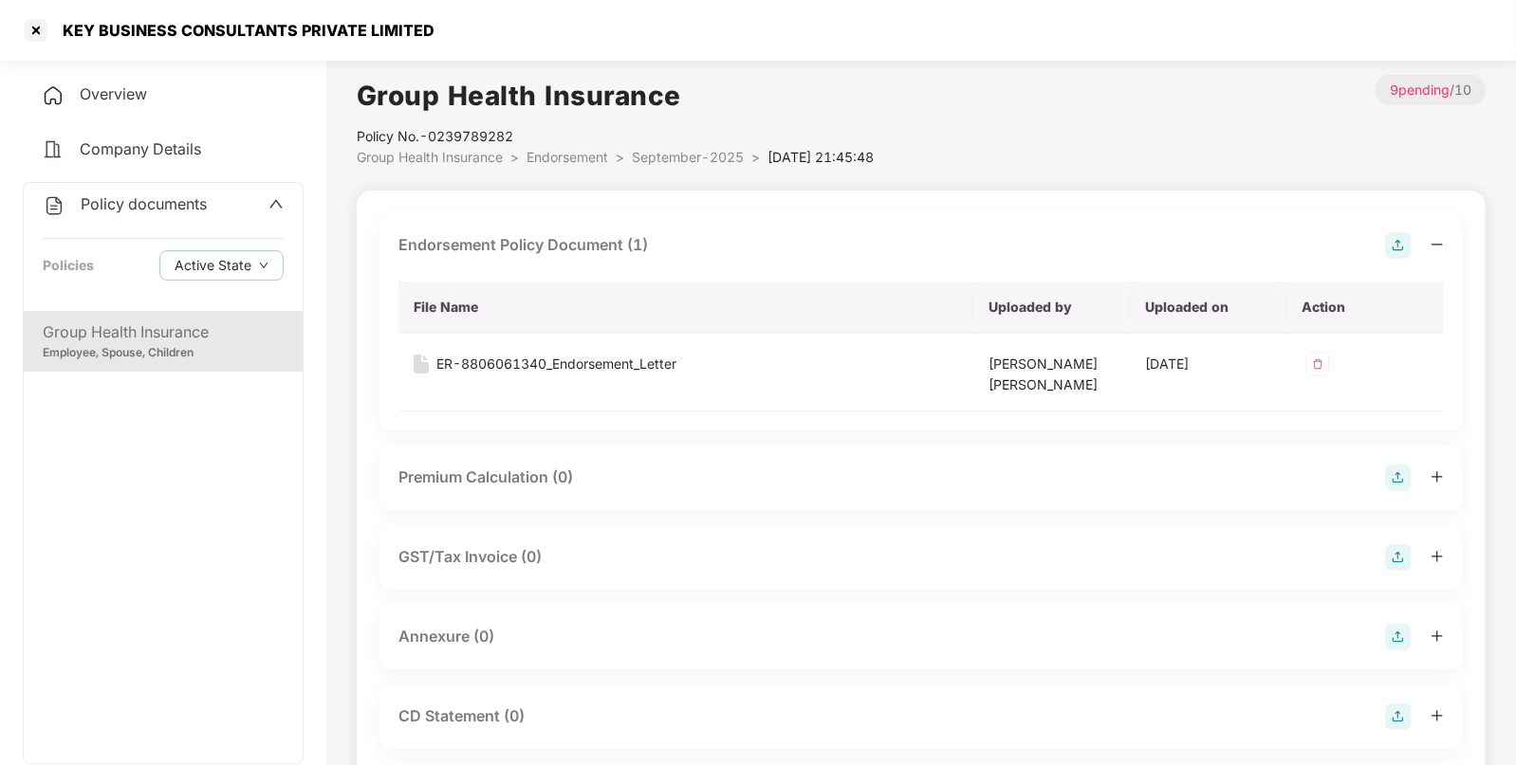
click at [1393, 644] on img at bounding box center [1398, 637] width 27 height 27
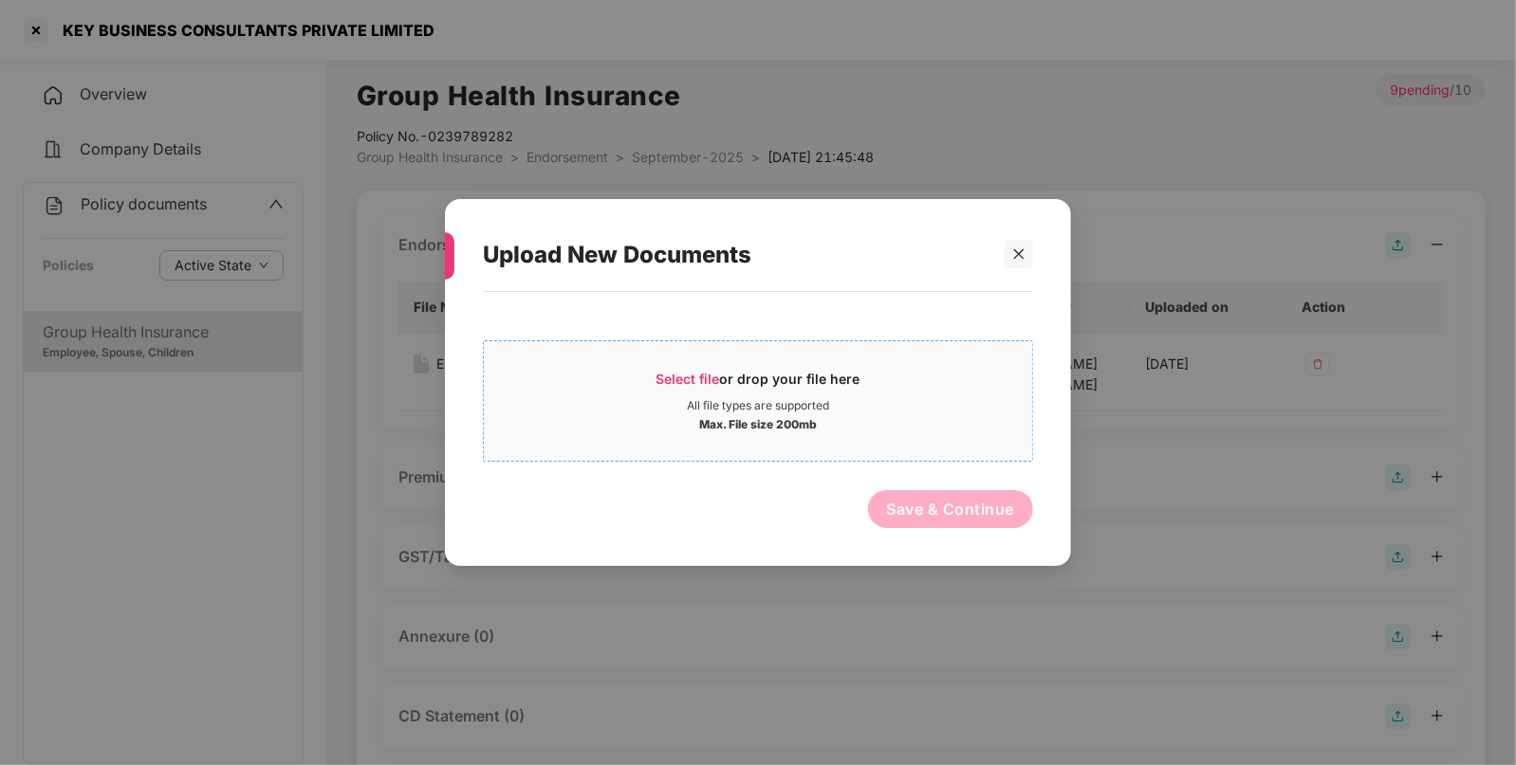
click at [790, 404] on div "All file types are supported" at bounding box center [758, 405] width 142 height 15
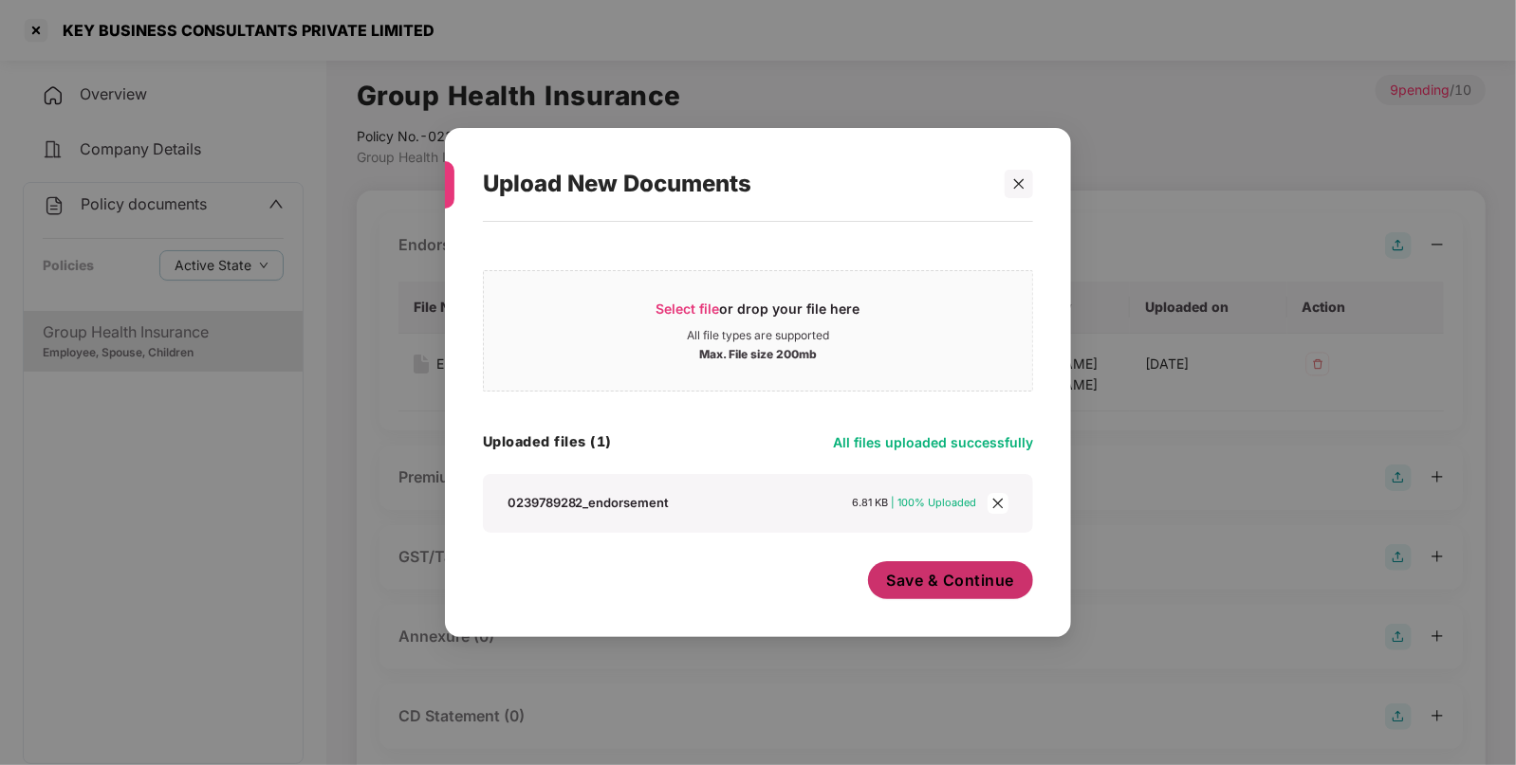
click at [1013, 563] on button "Save & Continue" at bounding box center [951, 580] width 166 height 38
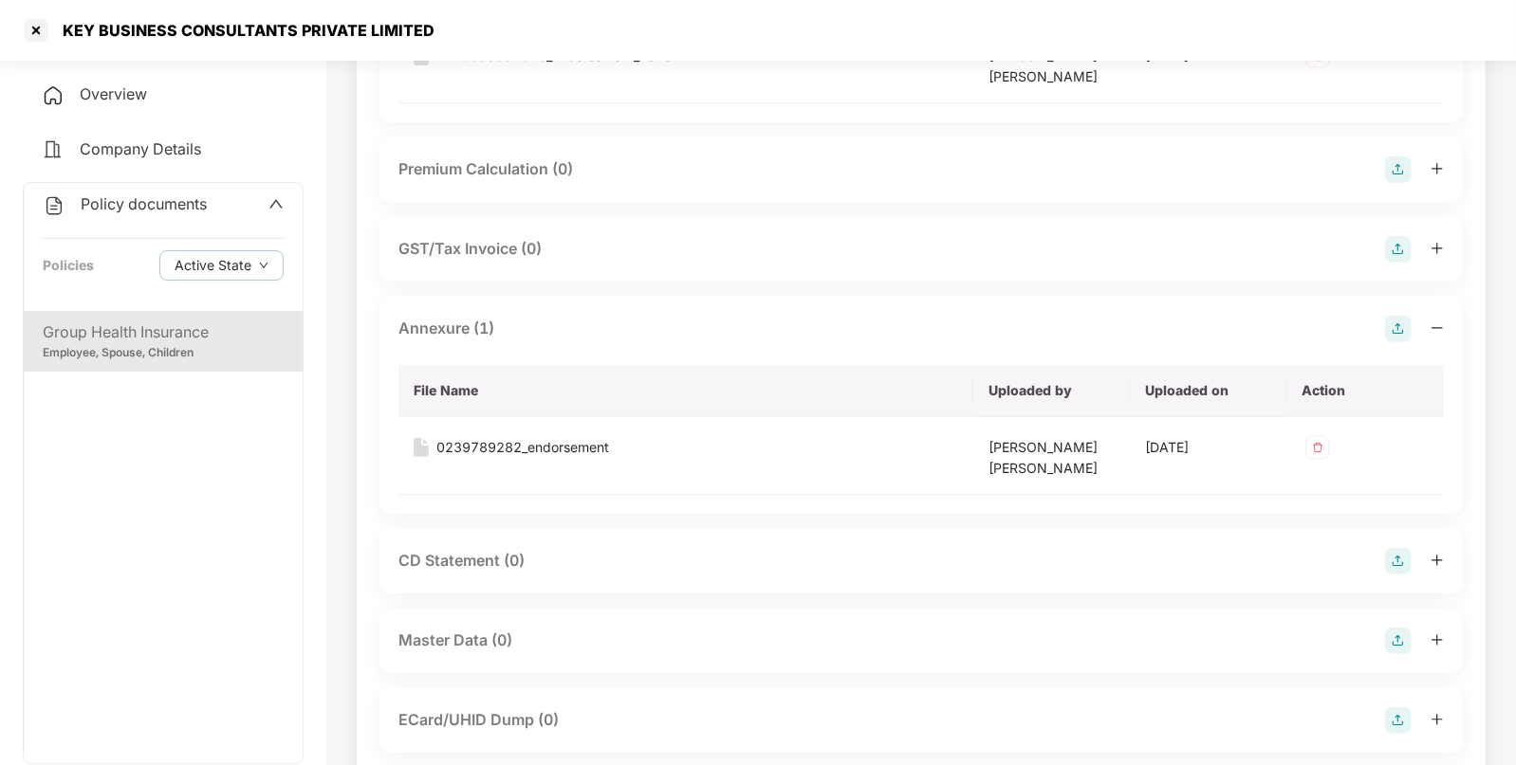
scroll to position [324, 0]
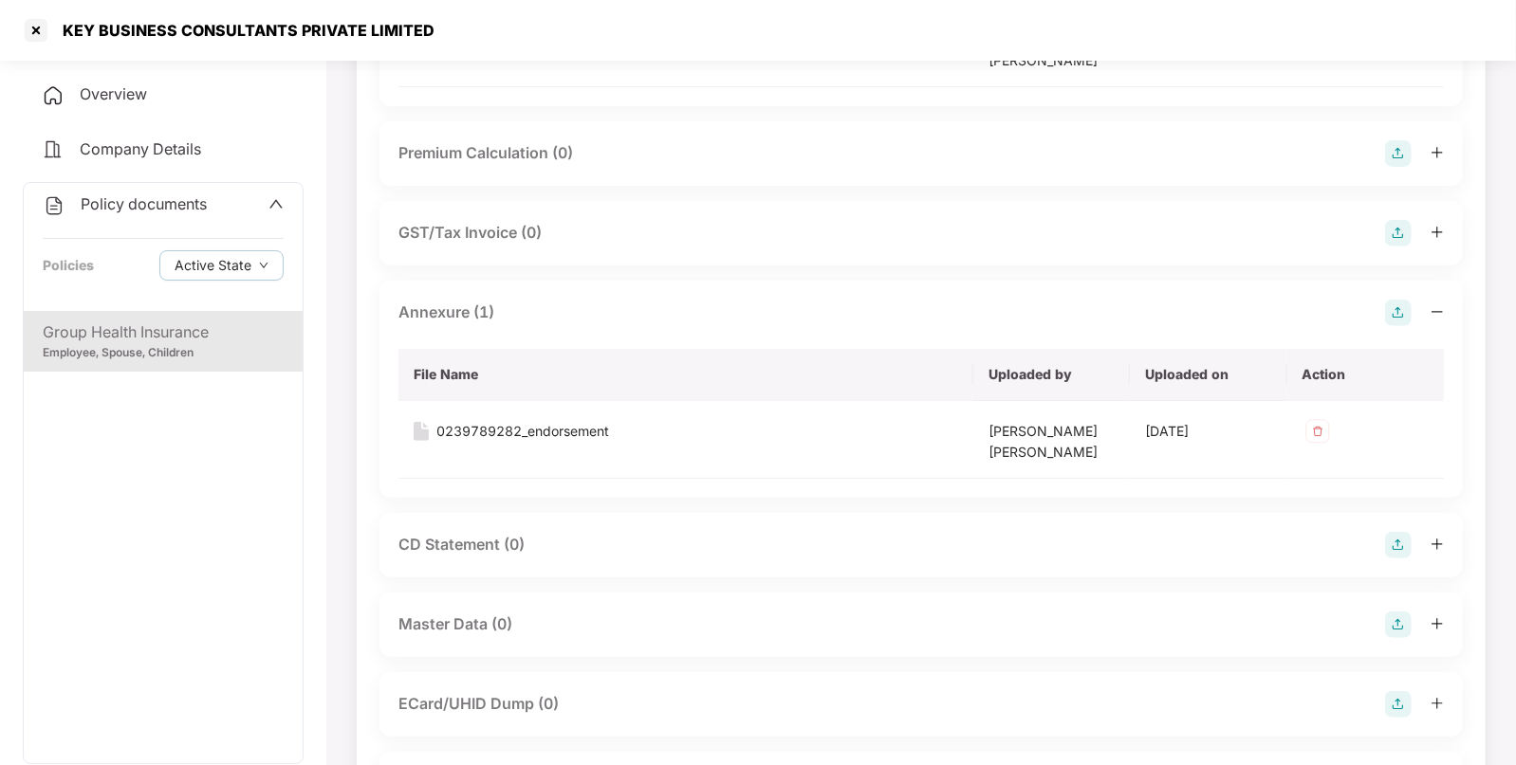
click at [1394, 617] on img at bounding box center [1398, 625] width 27 height 27
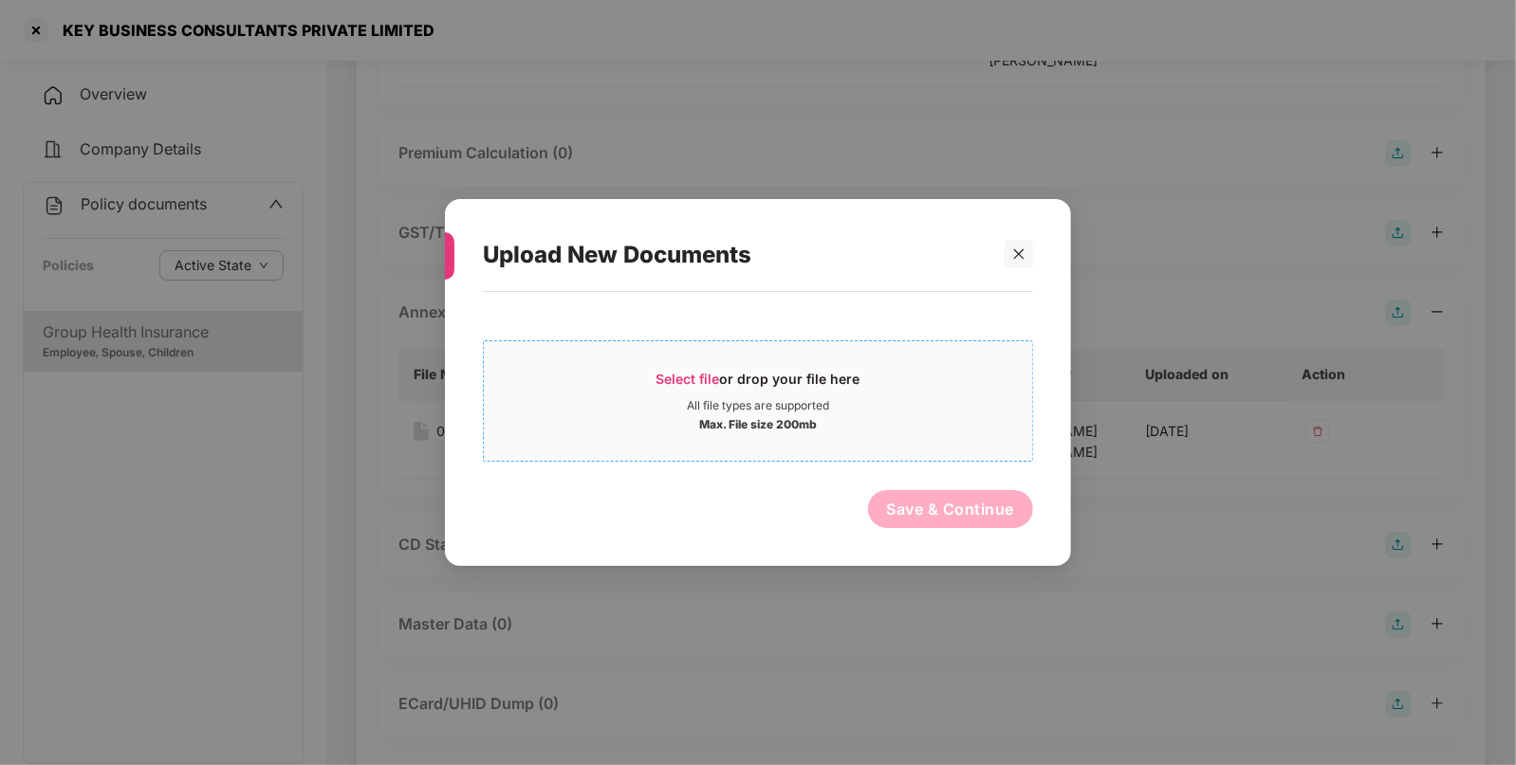
click at [782, 403] on div "All file types are supported" at bounding box center [758, 405] width 142 height 15
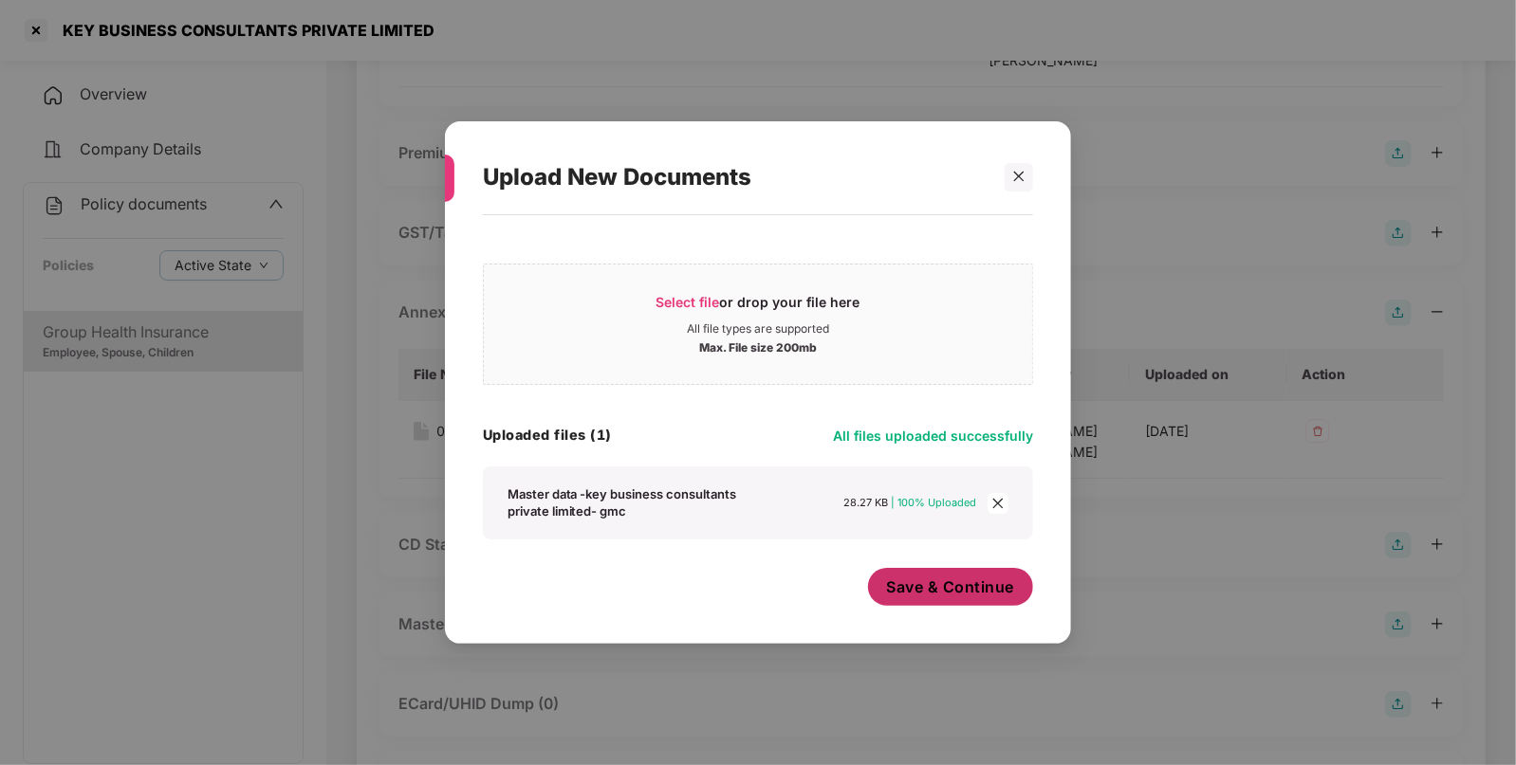
click at [920, 593] on span "Save & Continue" at bounding box center [951, 587] width 128 height 21
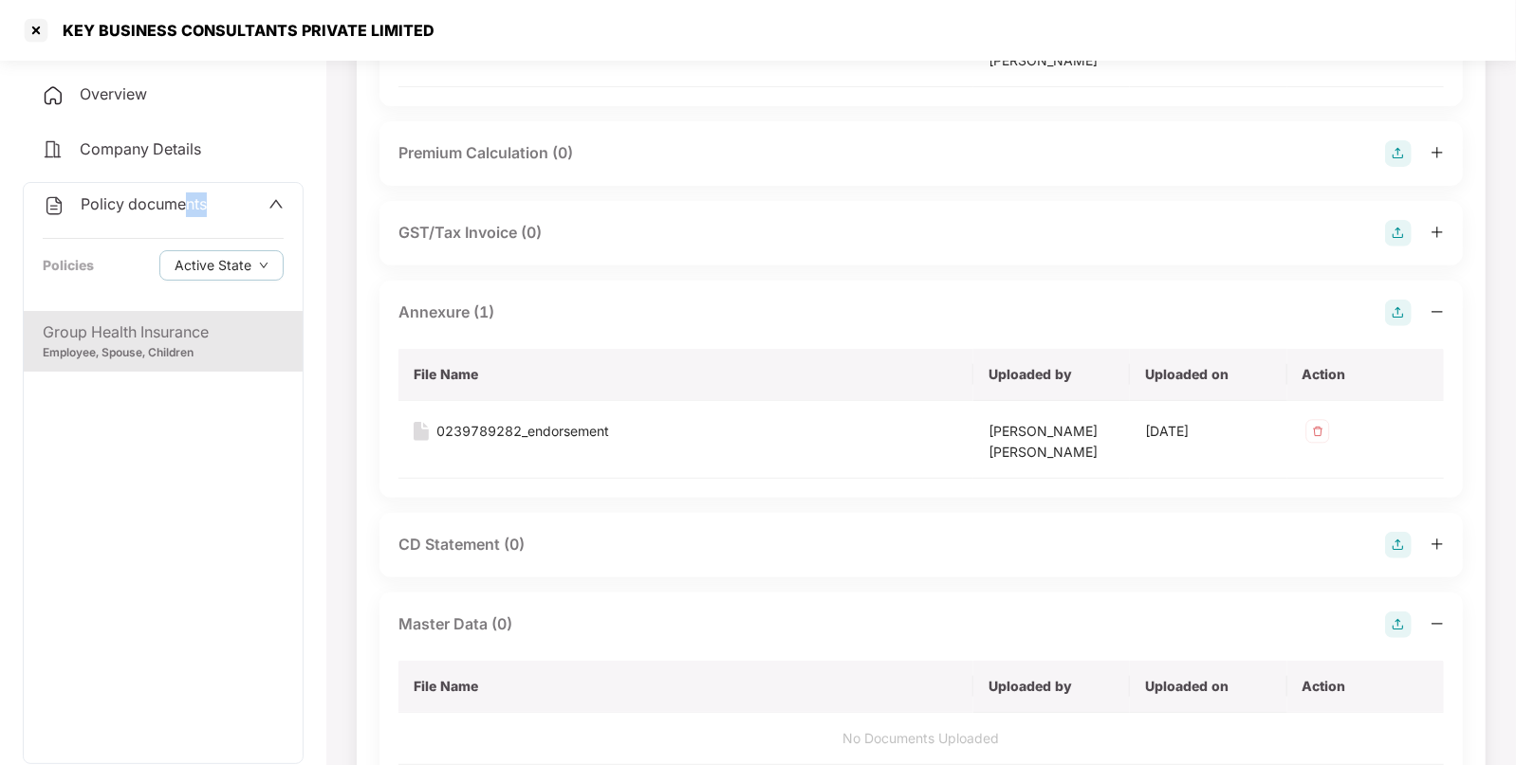
click at [190, 215] on div "Policy documents Policies Active State" at bounding box center [163, 247] width 279 height 128
click at [189, 207] on span "Policy documents" at bounding box center [144, 203] width 126 height 19
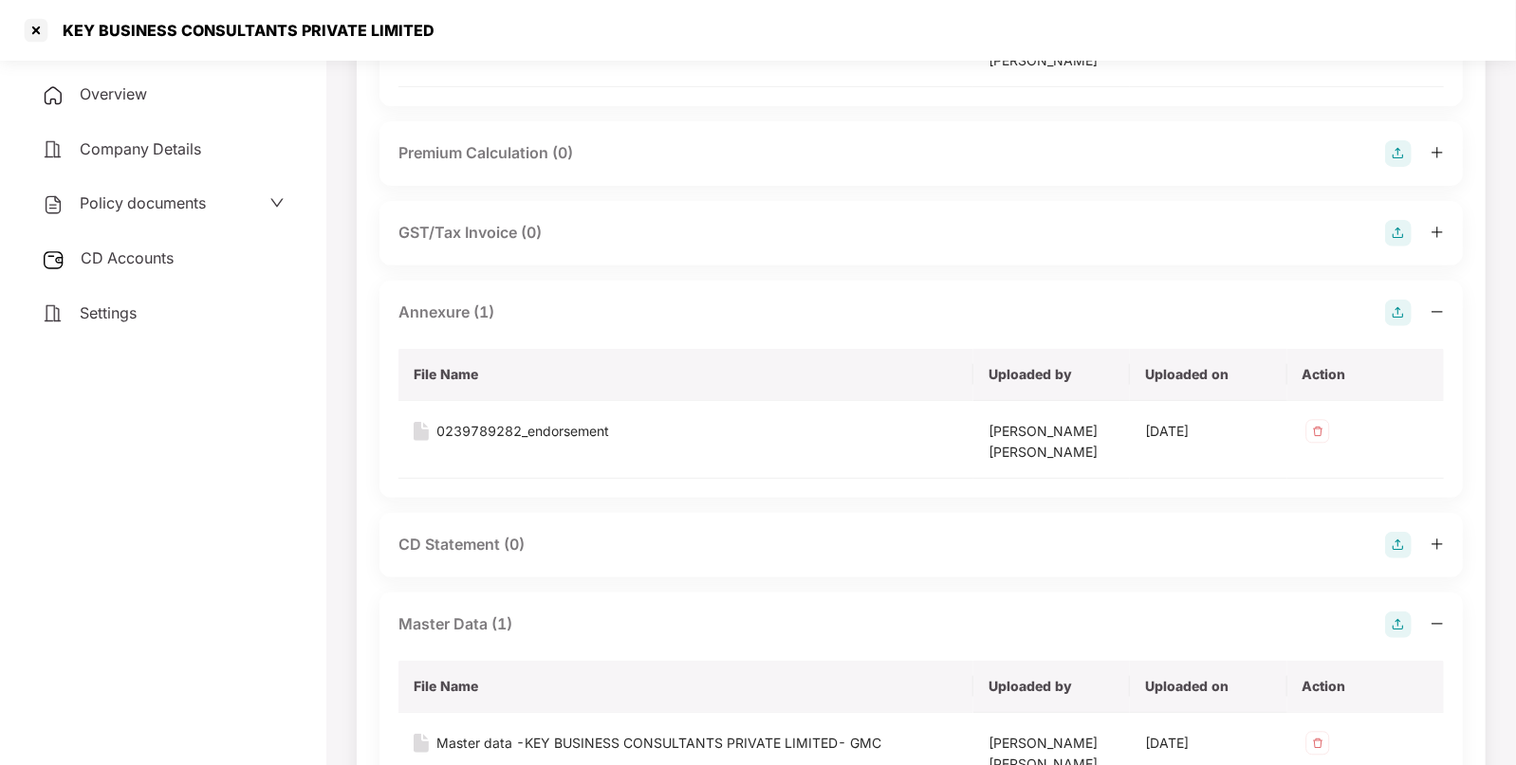
click at [156, 254] on span "CD Accounts" at bounding box center [127, 257] width 93 height 19
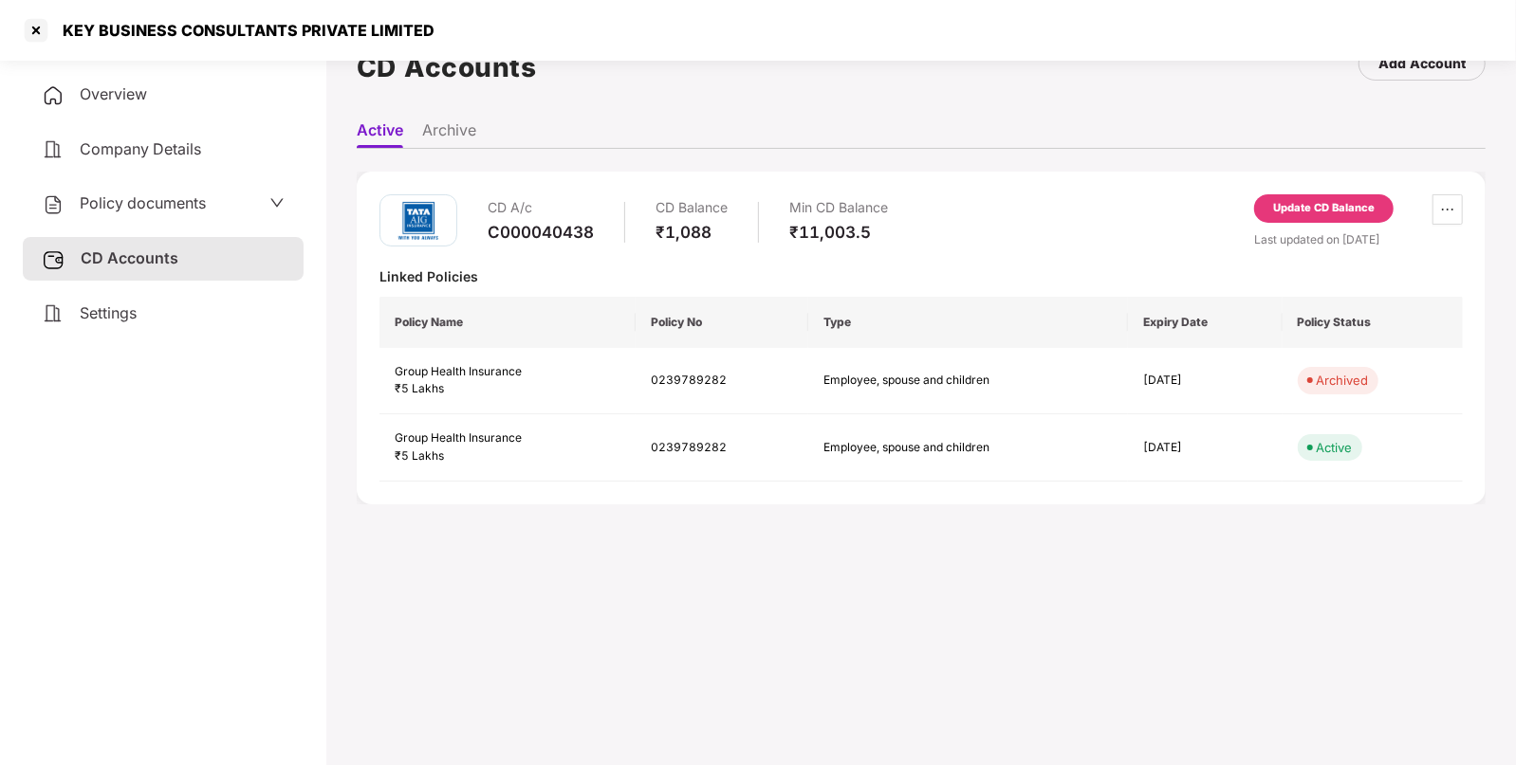
click at [1270, 214] on div "Update CD Balance" at bounding box center [1323, 208] width 139 height 28
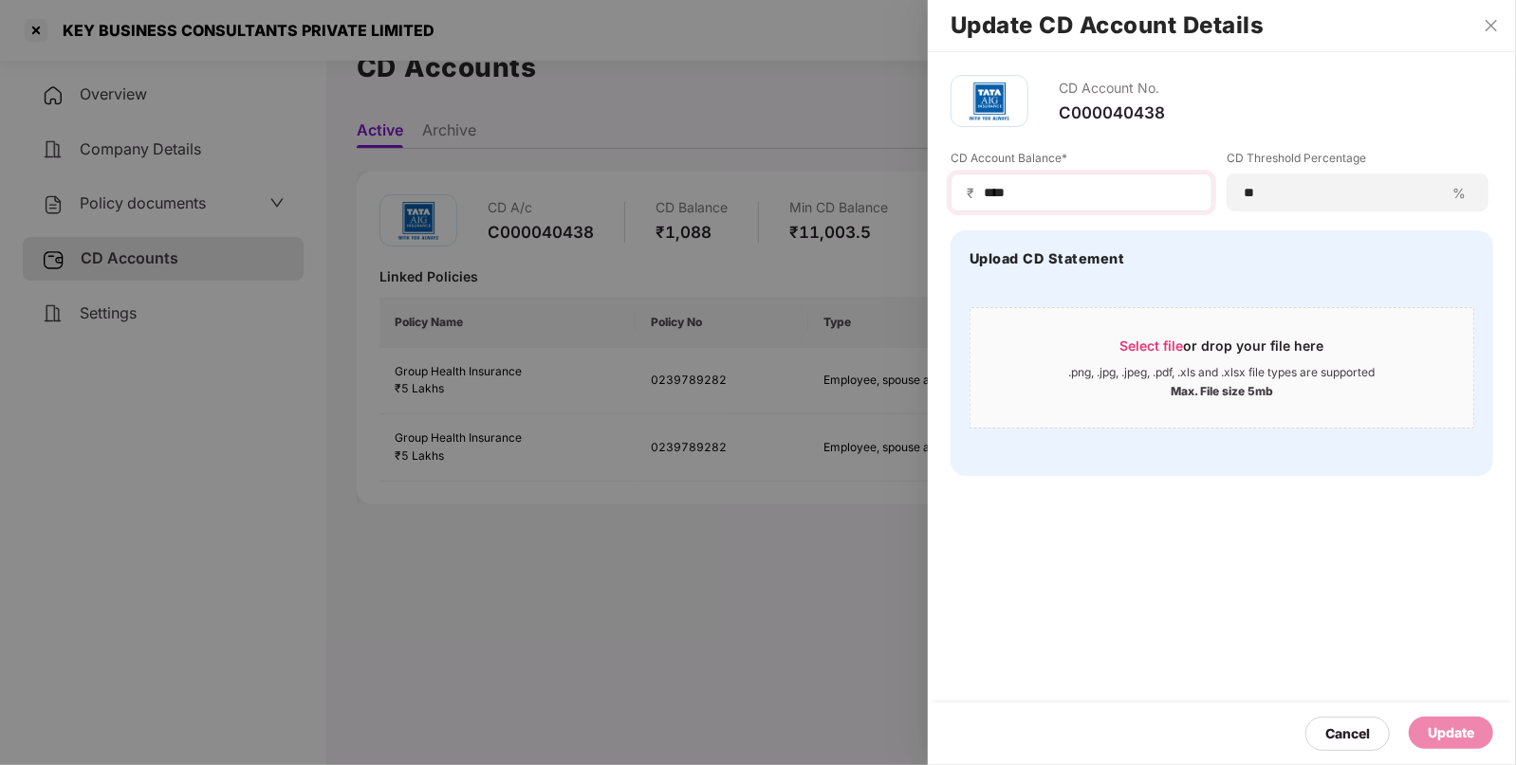
click at [1070, 181] on div "₹ ****" at bounding box center [1081, 193] width 262 height 38
click at [1057, 183] on input "****" at bounding box center [1089, 193] width 214 height 20
type input "*"
type input "****"
click at [1429, 734] on div "Update" at bounding box center [1450, 733] width 46 height 21
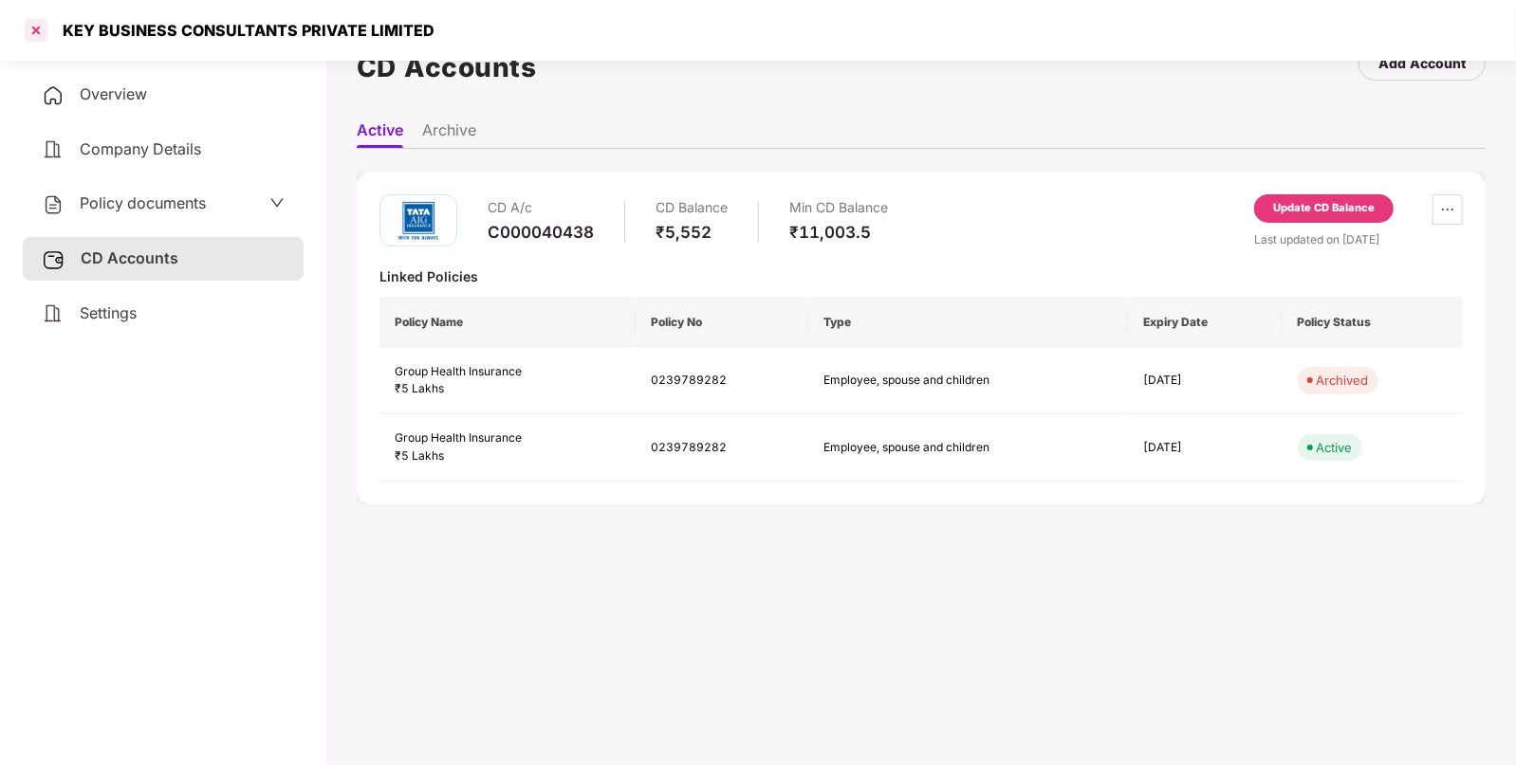
click at [28, 27] on div at bounding box center [36, 30] width 30 height 30
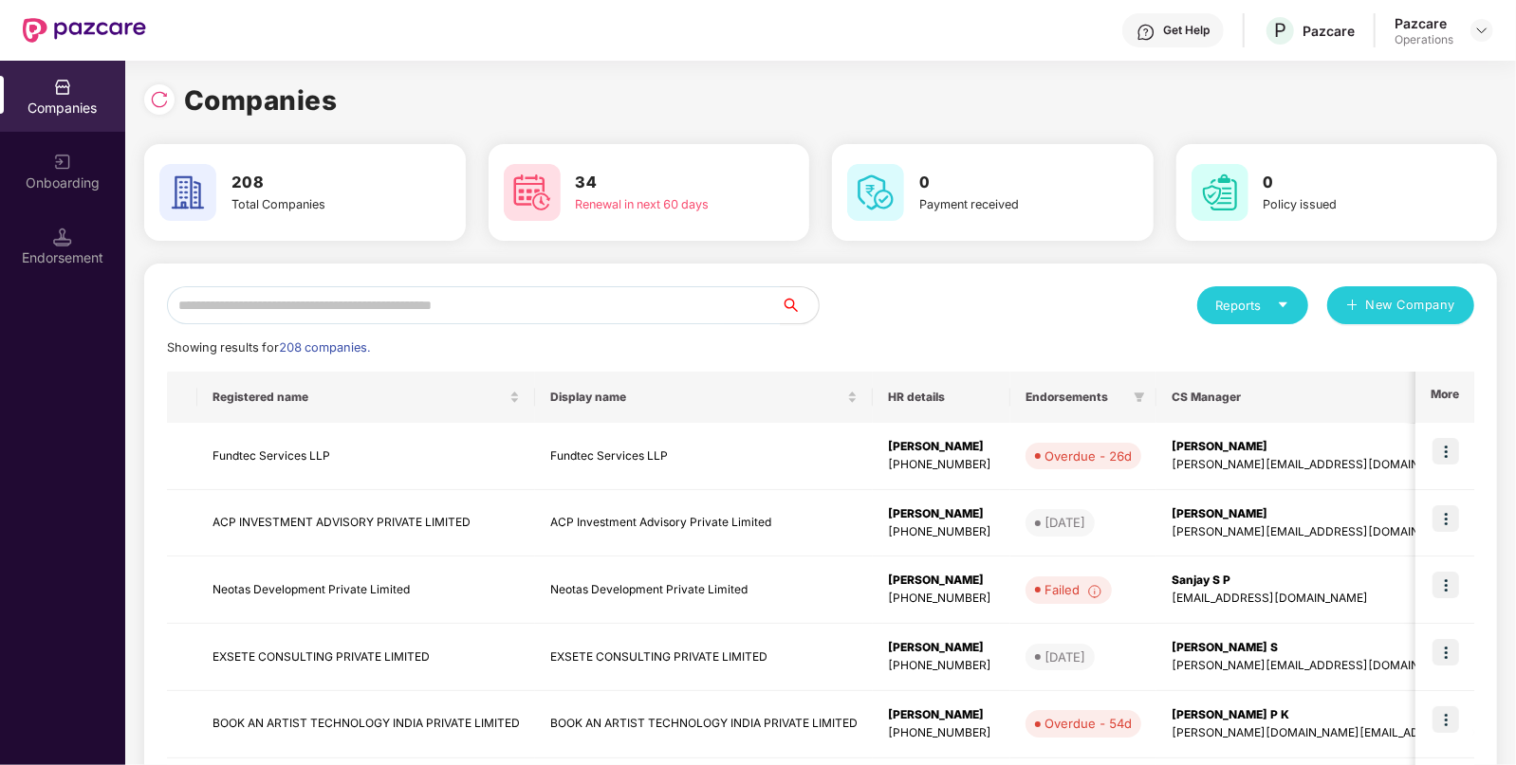
scroll to position [0, 0]
click at [203, 309] on input "text" at bounding box center [474, 305] width 614 height 38
paste input "**********"
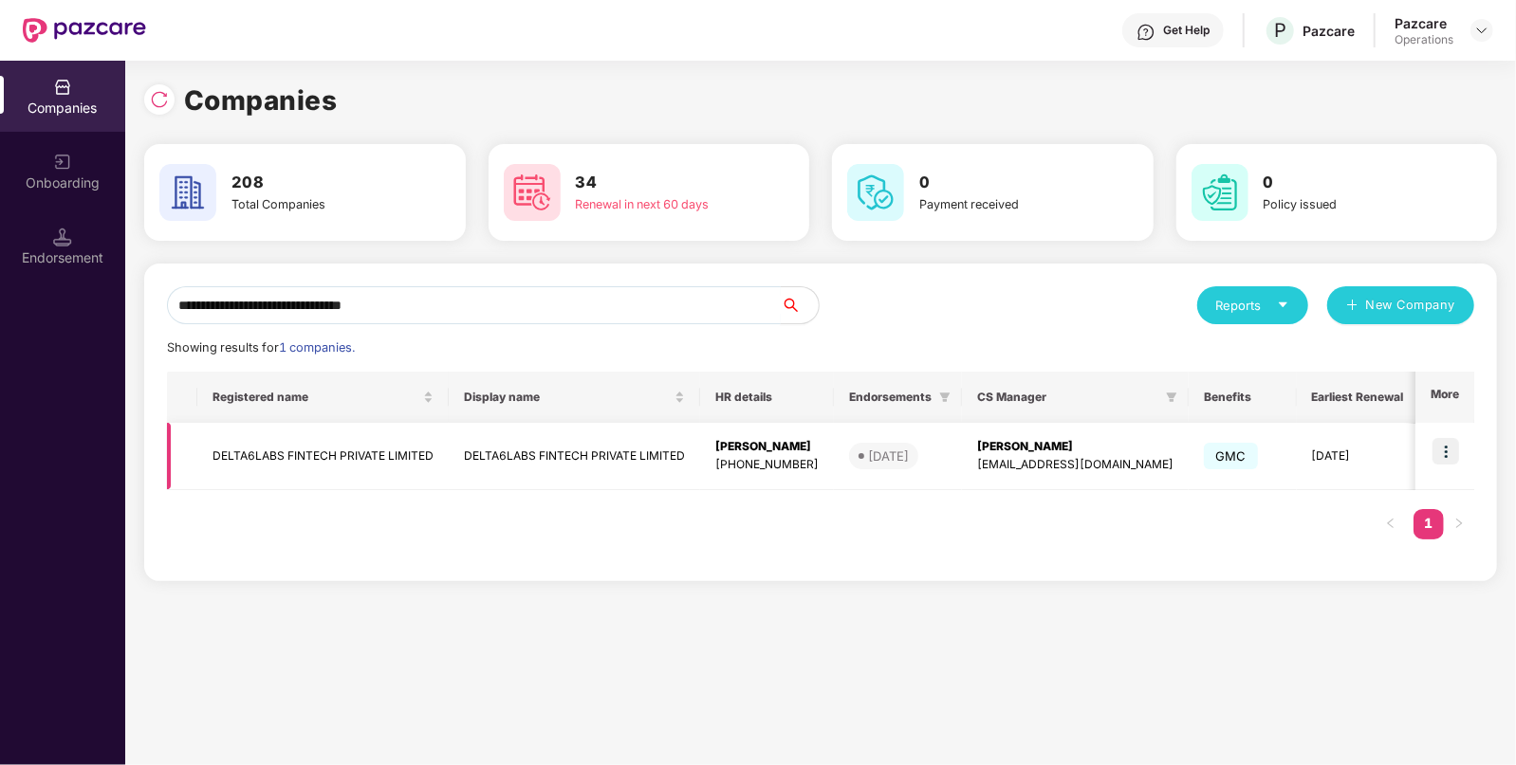
type input "**********"
click at [268, 451] on td "DELTA6LABS FINTECH PRIVATE LIMITED" at bounding box center [322, 456] width 251 height 67
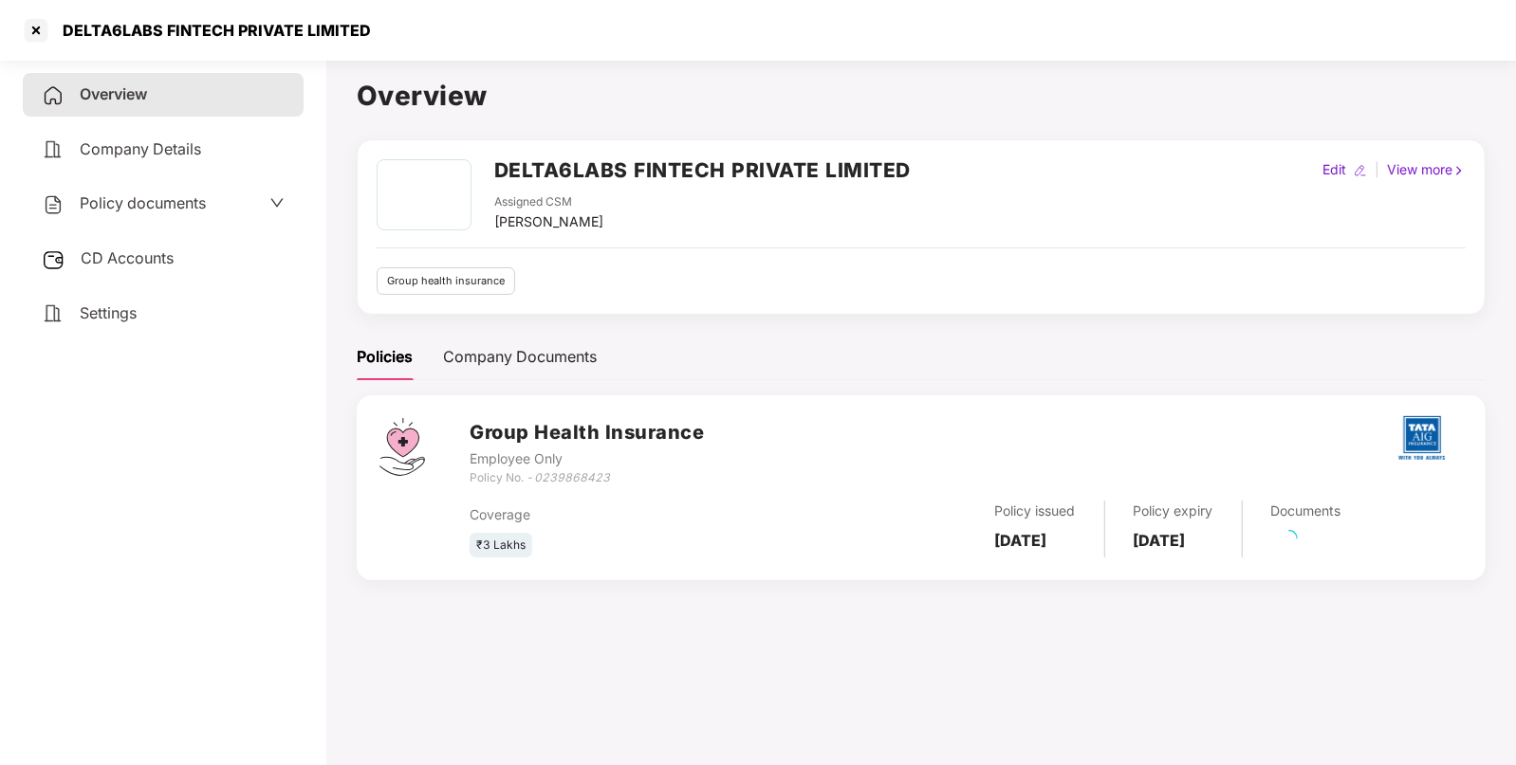
click at [251, 198] on div "Policy documents" at bounding box center [163, 204] width 243 height 25
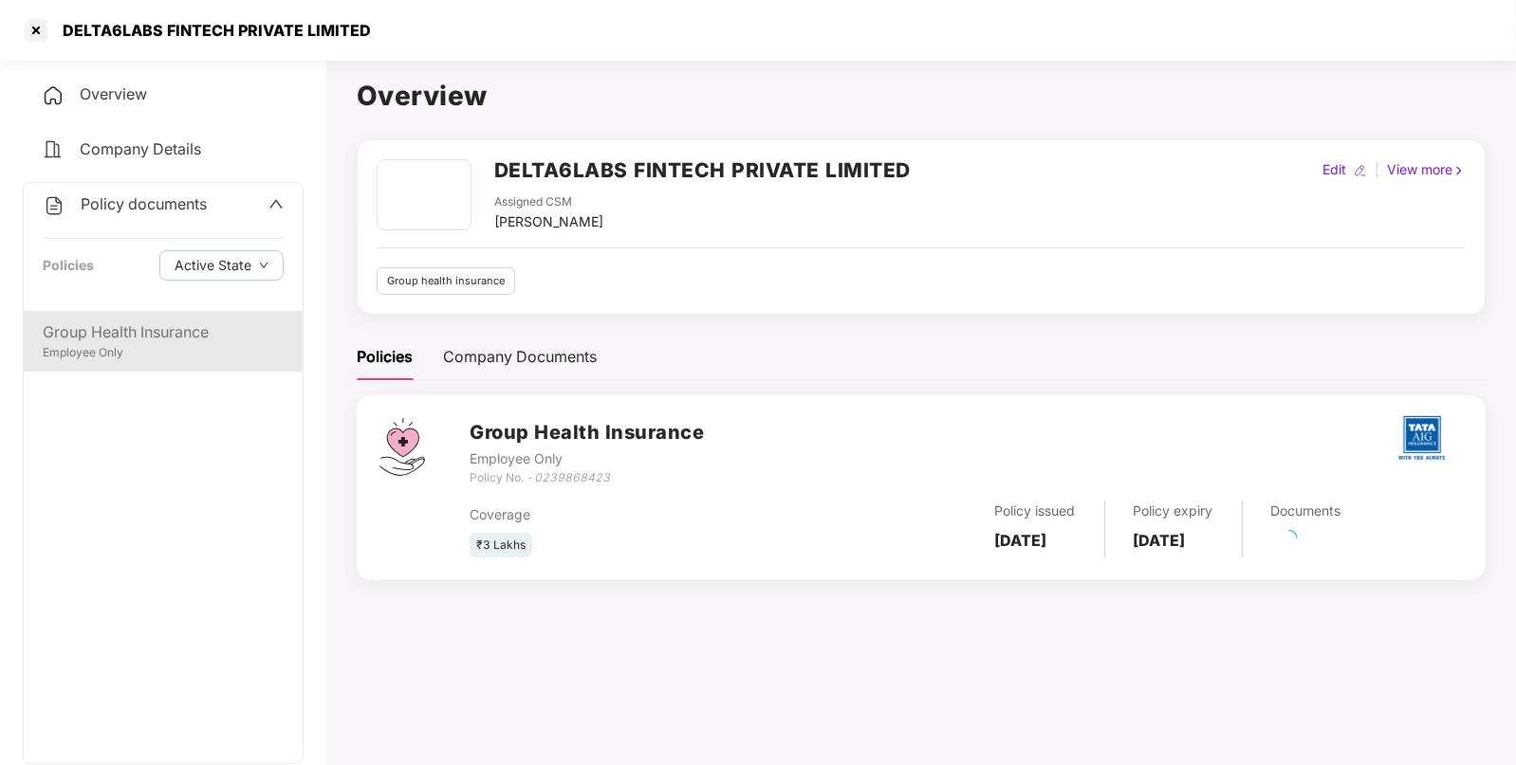
click at [191, 330] on div "Group Health Insurance" at bounding box center [163, 333] width 241 height 24
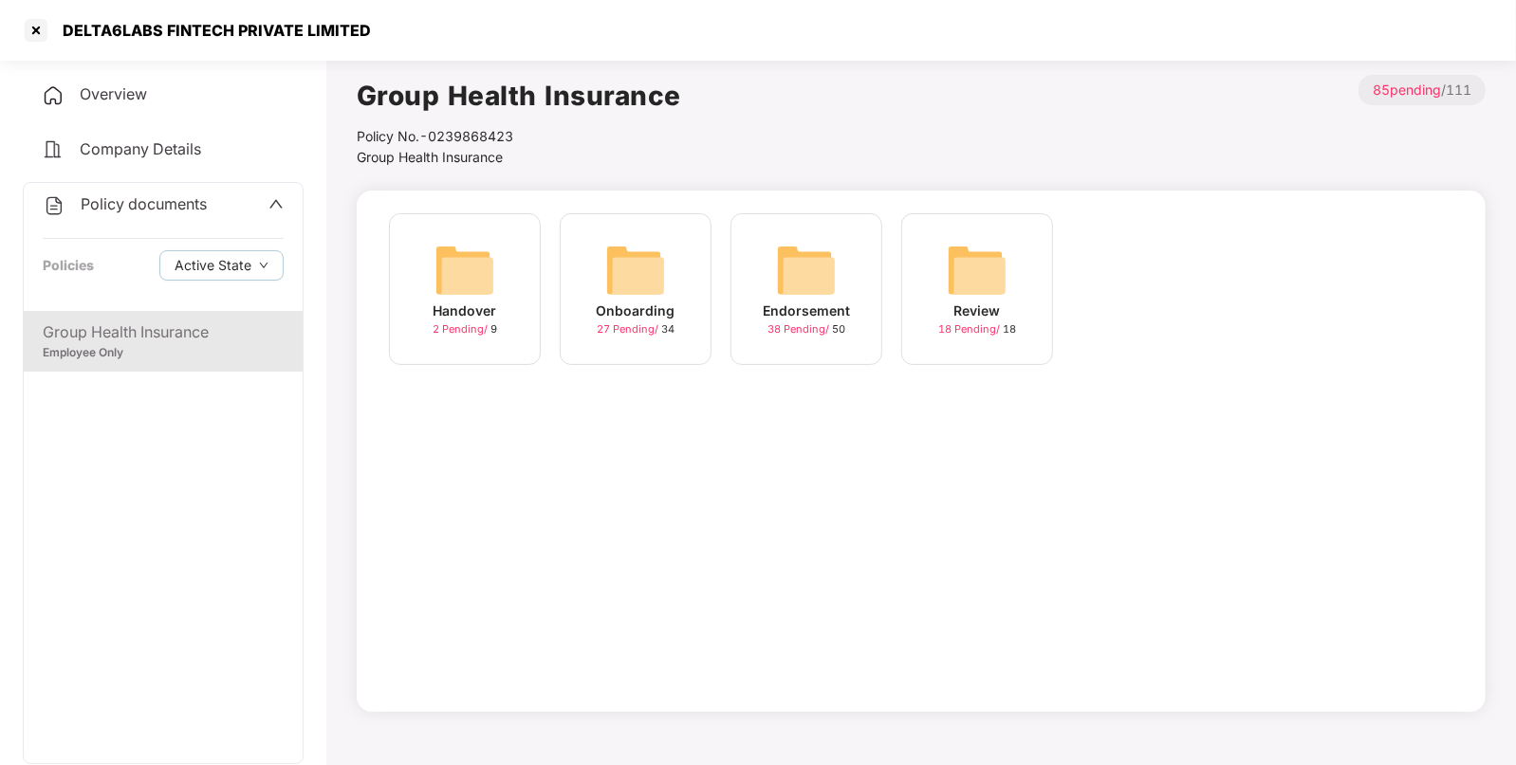
click at [853, 256] on div "Endorsement 38 Pending / 50" at bounding box center [806, 289] width 152 height 152
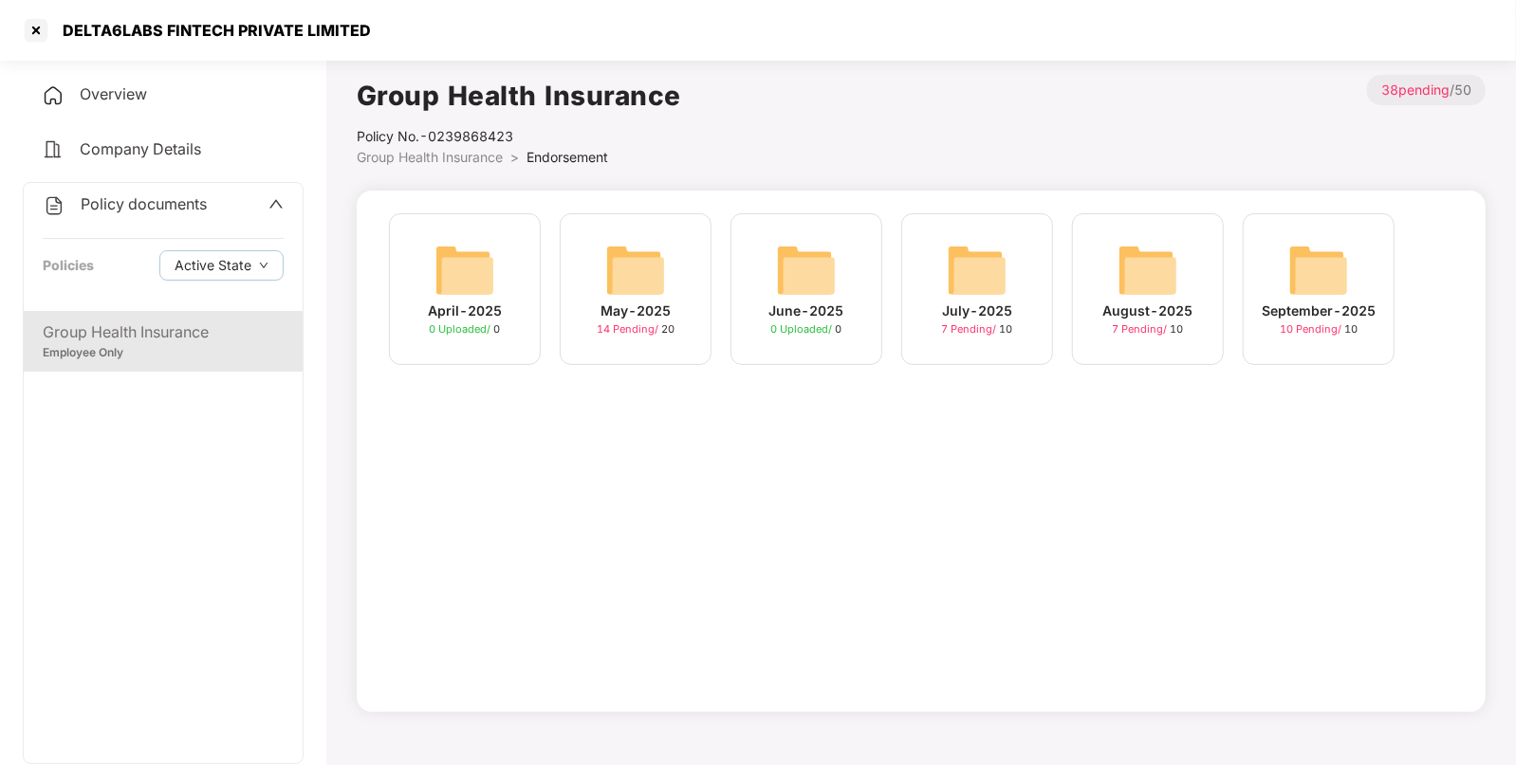
click at [1305, 270] on img at bounding box center [1318, 270] width 61 height 61
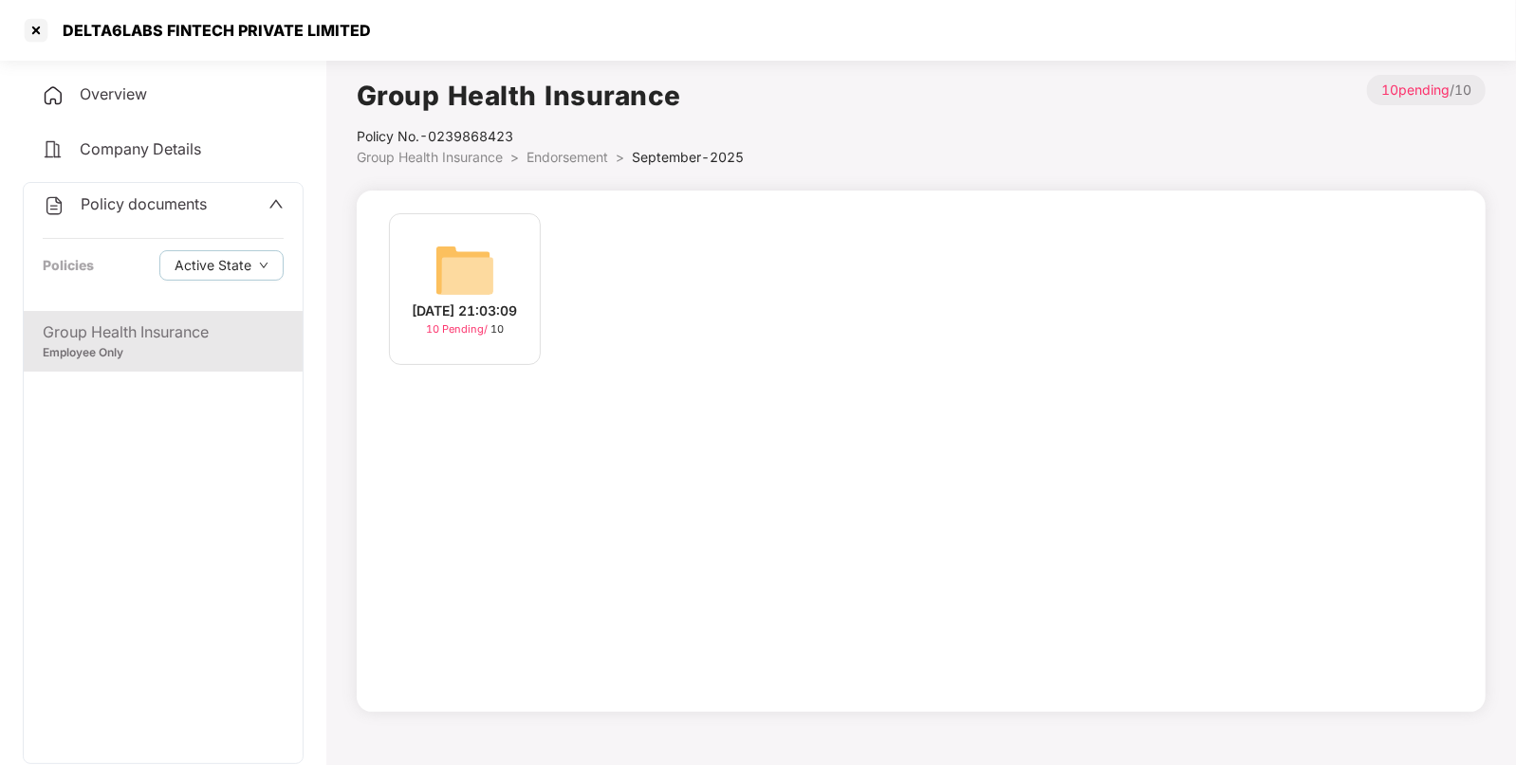
click at [467, 269] on img at bounding box center [464, 270] width 61 height 61
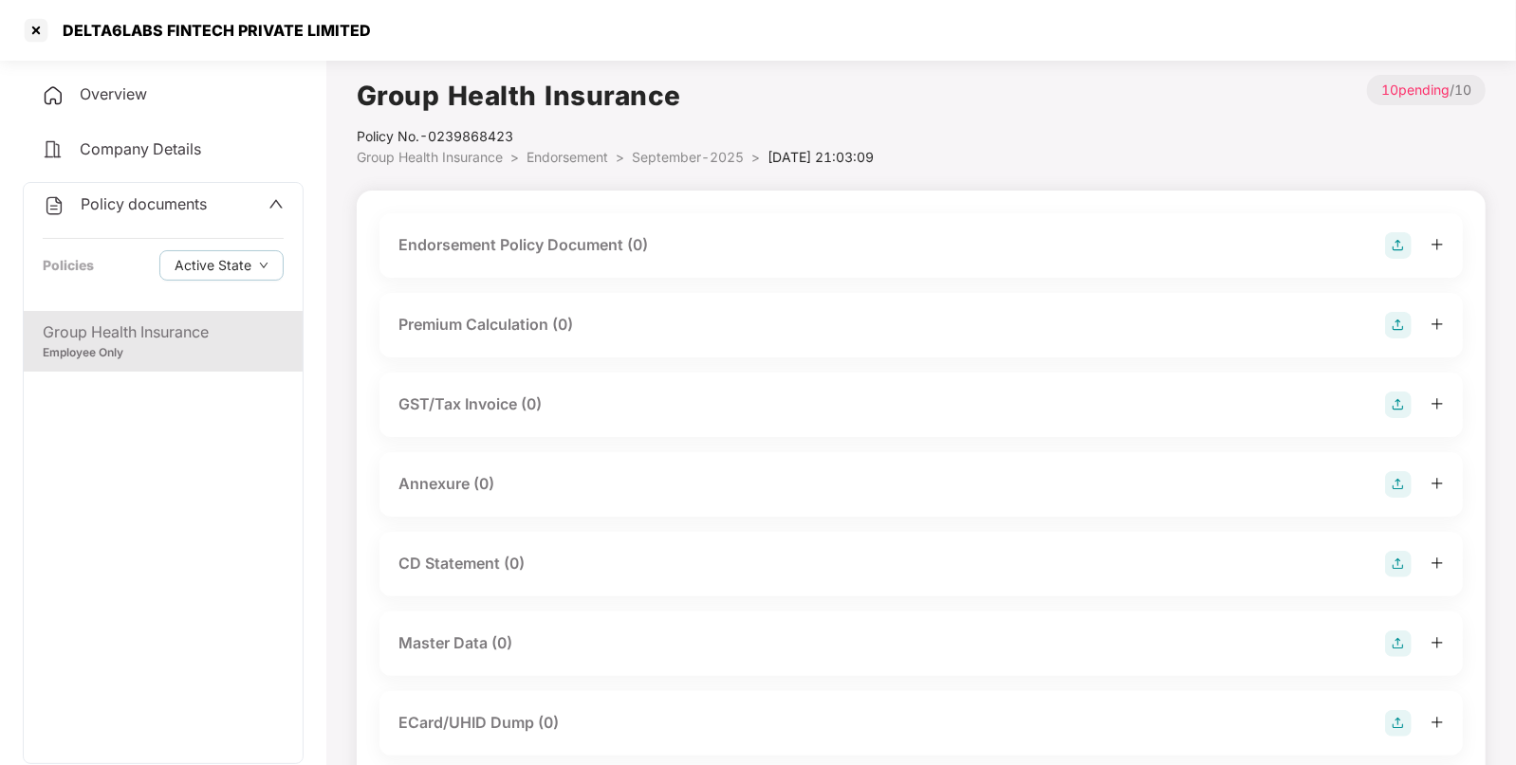
click at [1385, 250] on img at bounding box center [1398, 245] width 27 height 27
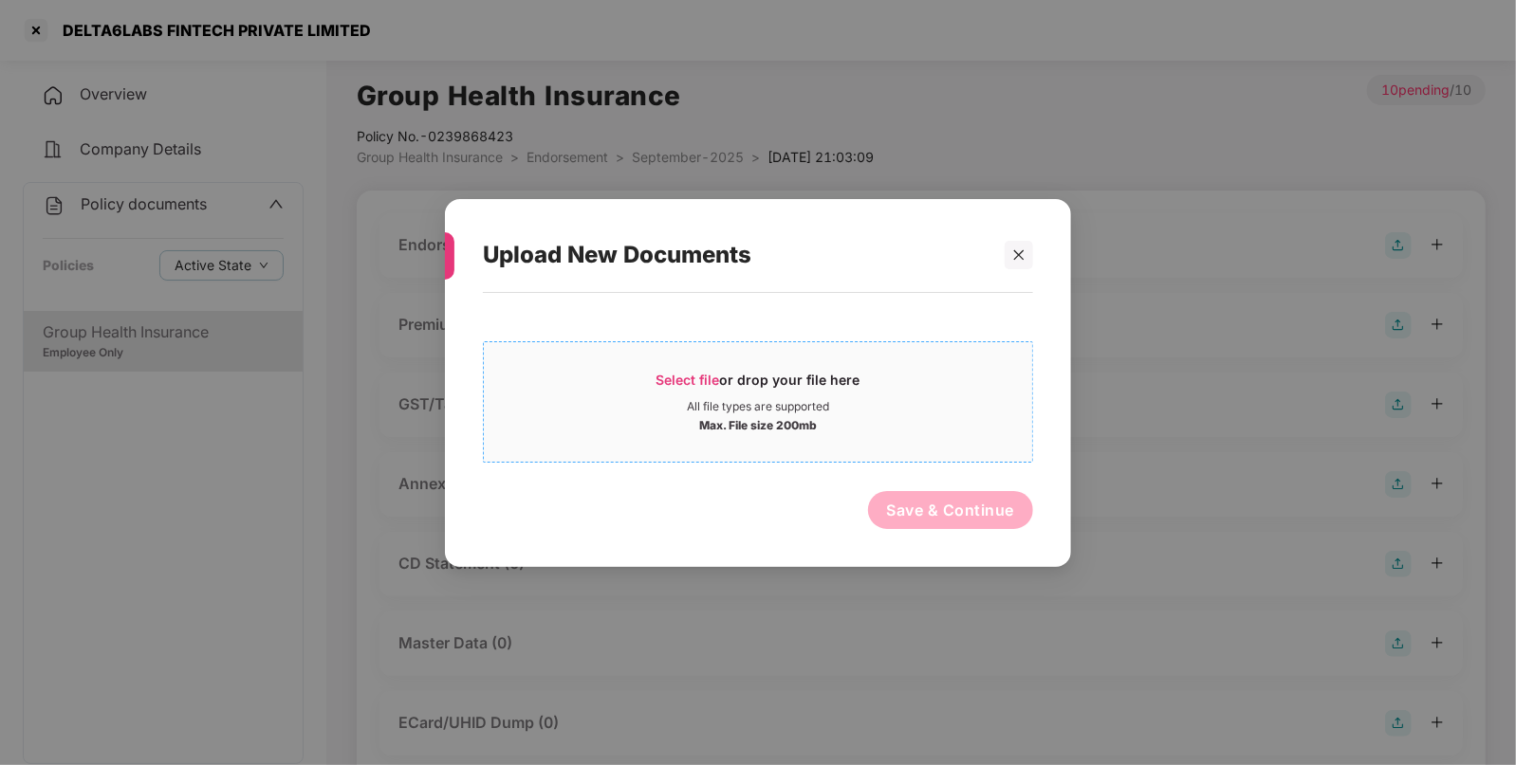
click at [879, 408] on div "All file types are supported" at bounding box center [758, 405] width 548 height 15
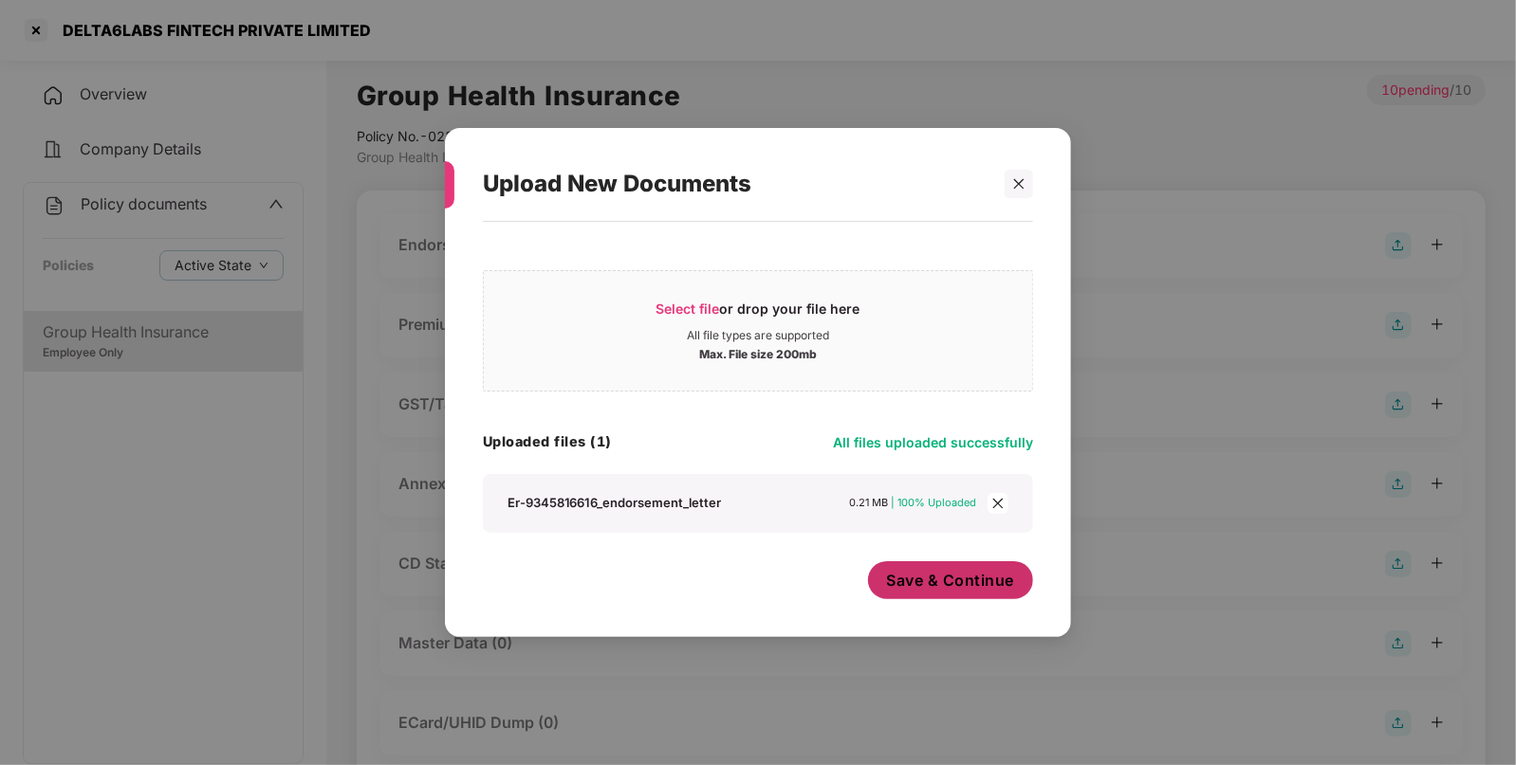
click at [961, 575] on span "Save & Continue" at bounding box center [951, 580] width 128 height 21
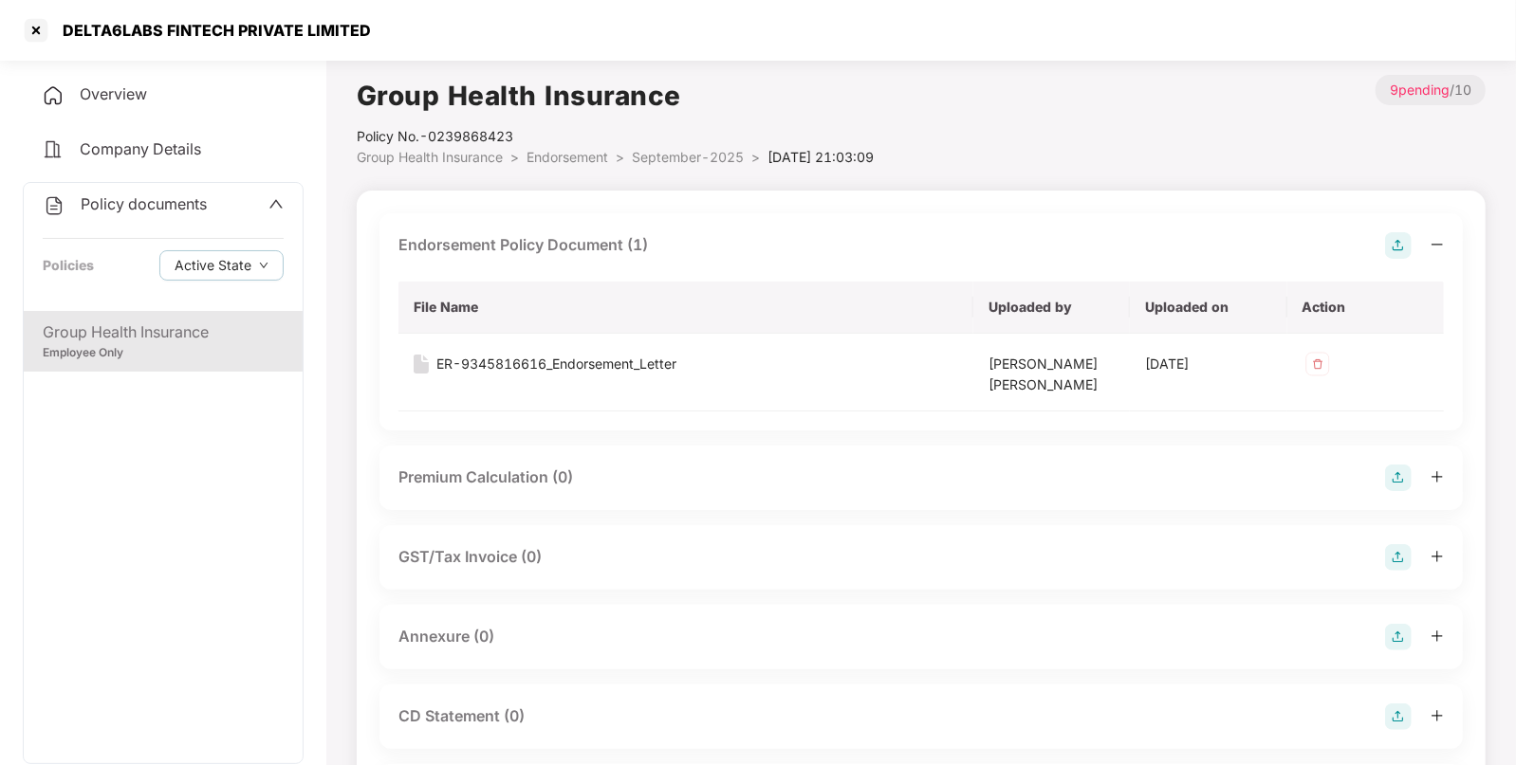
click at [1392, 634] on img at bounding box center [1398, 637] width 27 height 27
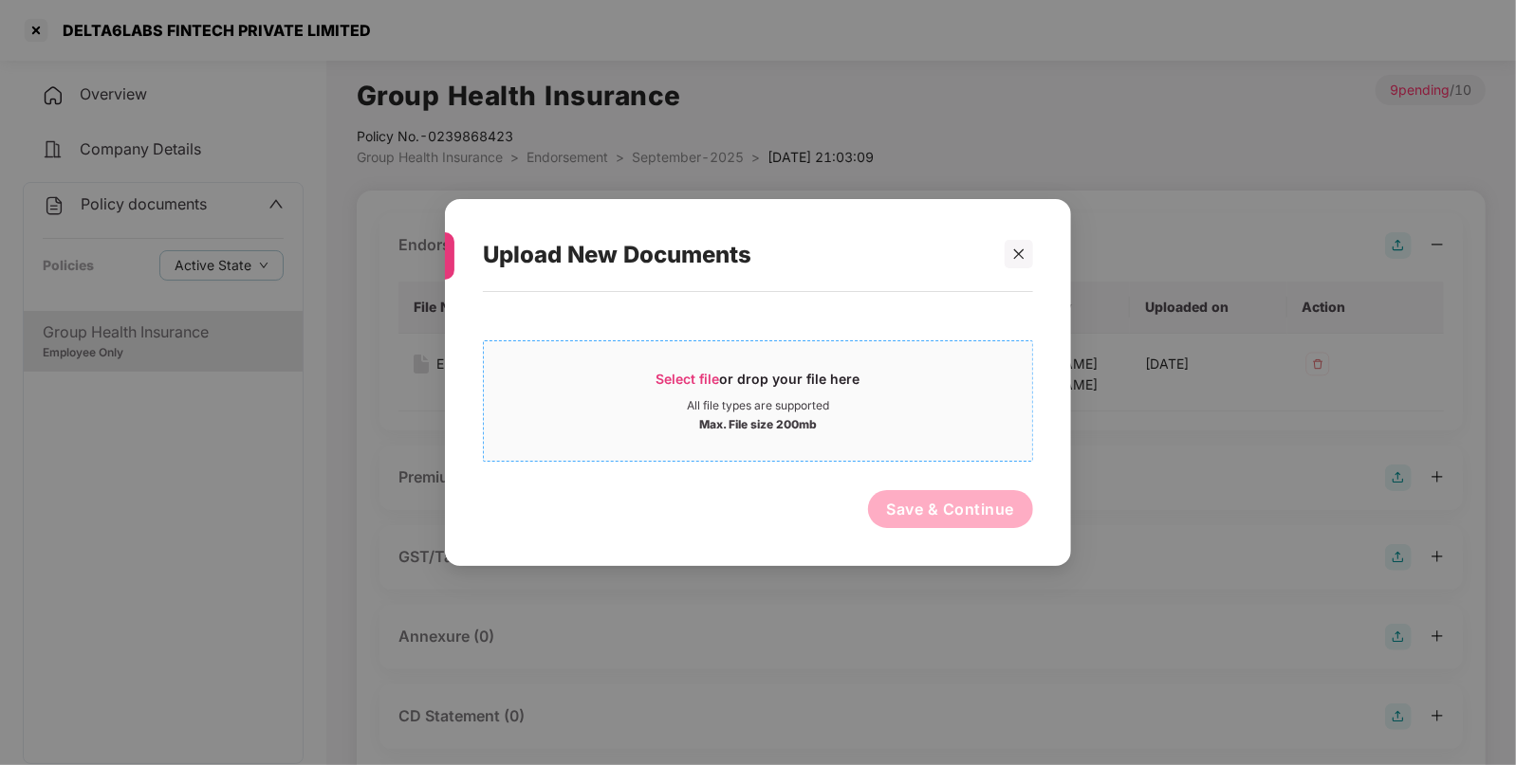
click at [822, 404] on div "All file types are supported" at bounding box center [758, 405] width 142 height 15
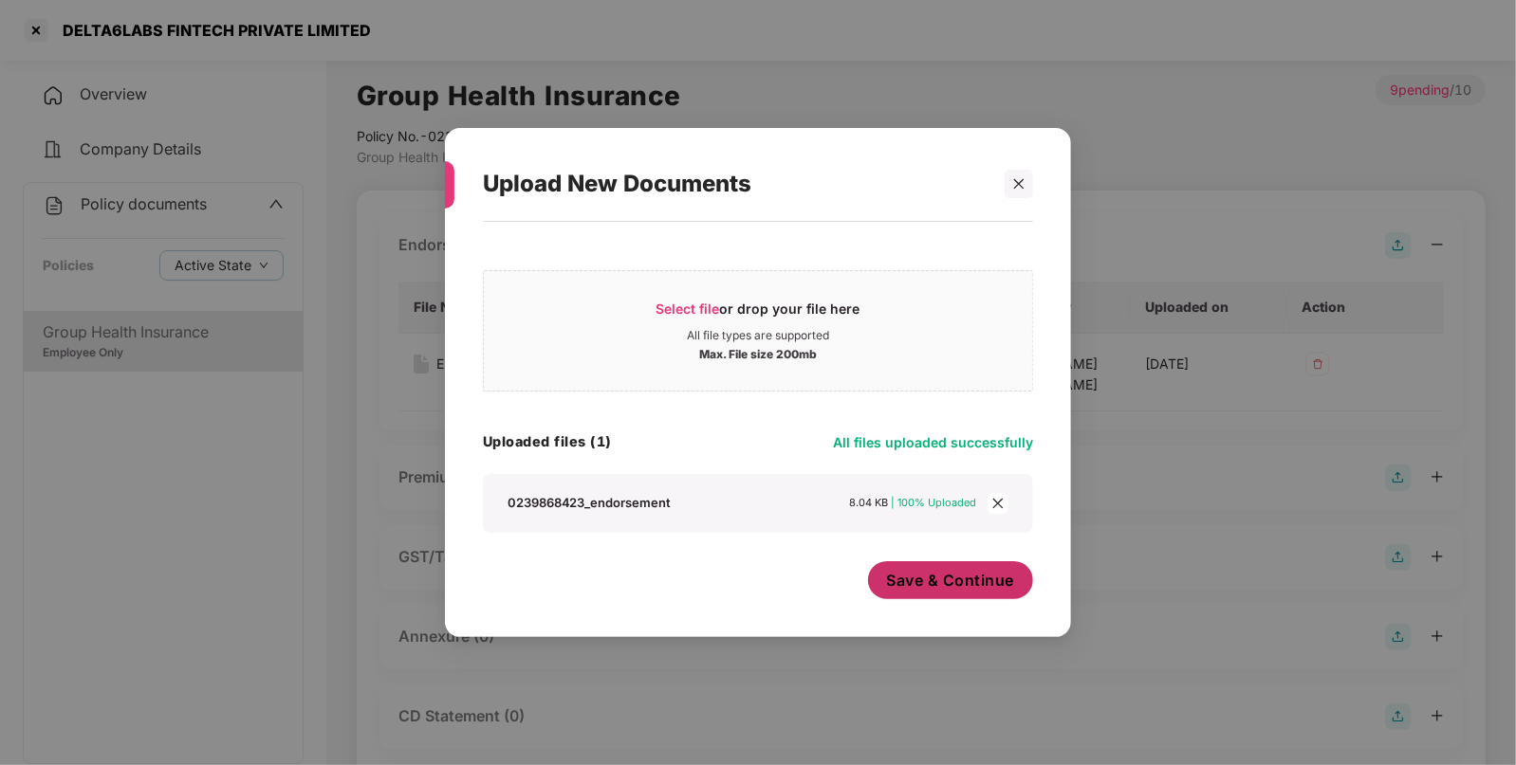
click at [1001, 587] on span "Save & Continue" at bounding box center [951, 580] width 128 height 21
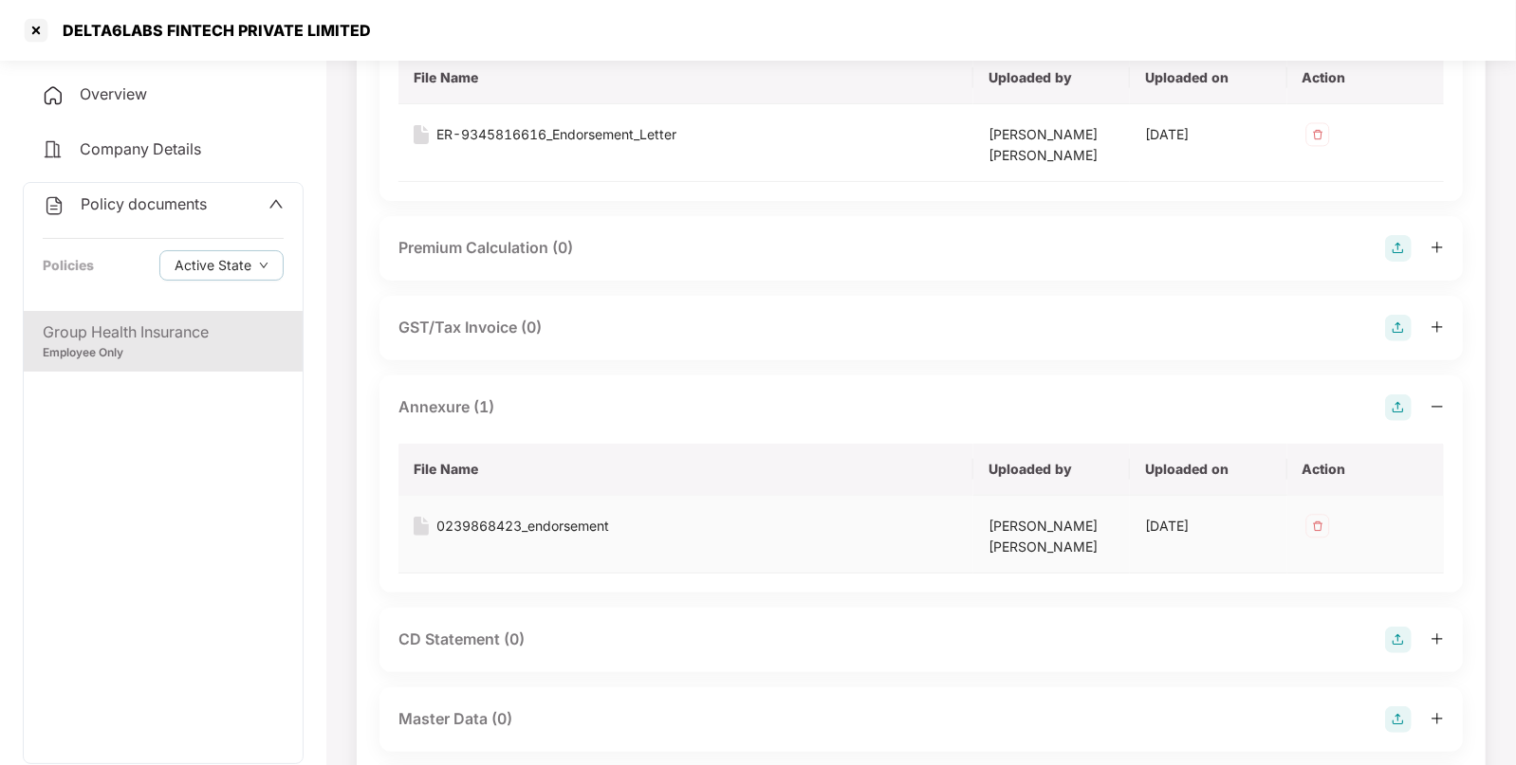
scroll to position [231, 0]
click at [1403, 713] on img at bounding box center [1398, 718] width 27 height 27
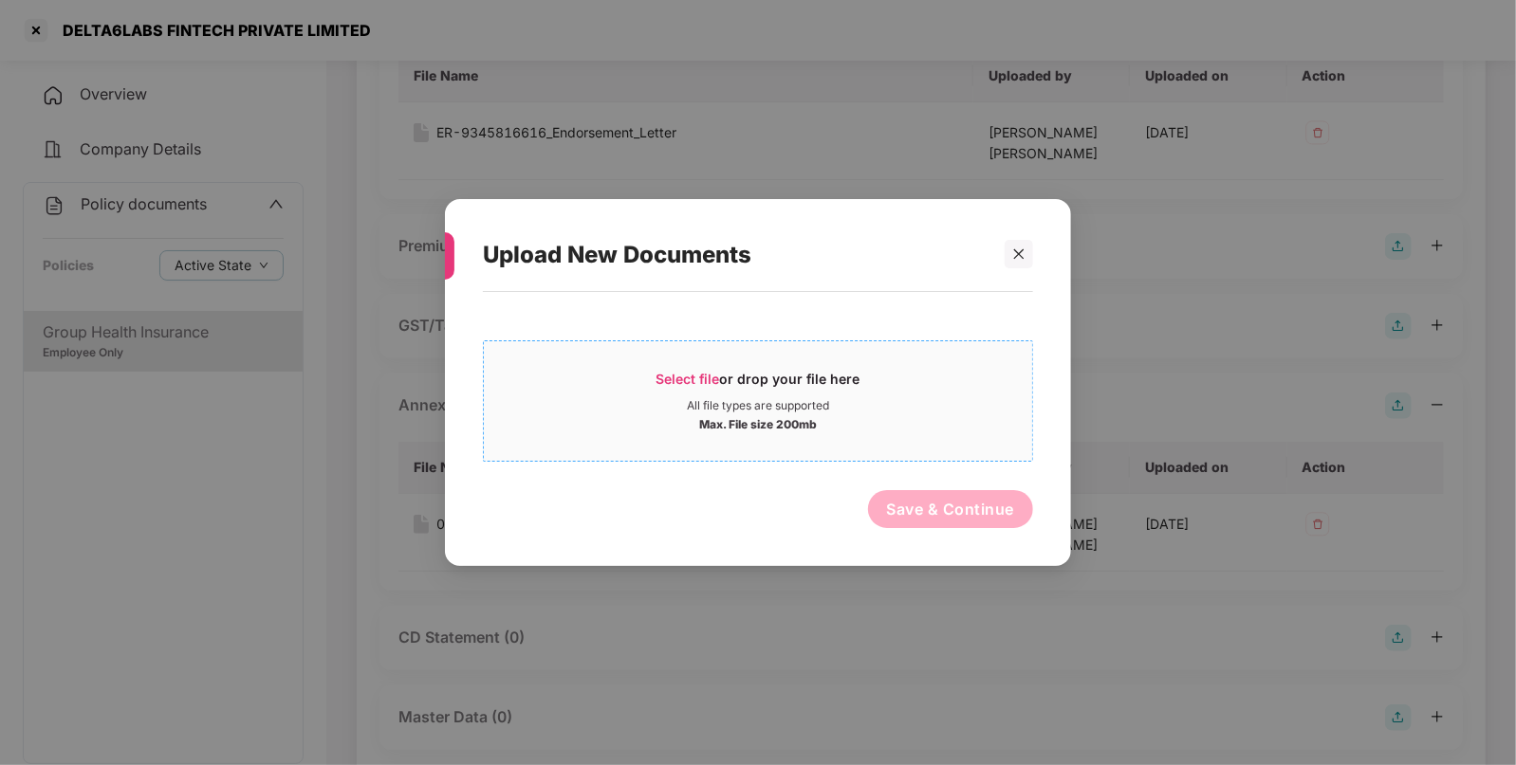
click at [905, 370] on div "Select file or drop your file here" at bounding box center [758, 384] width 548 height 28
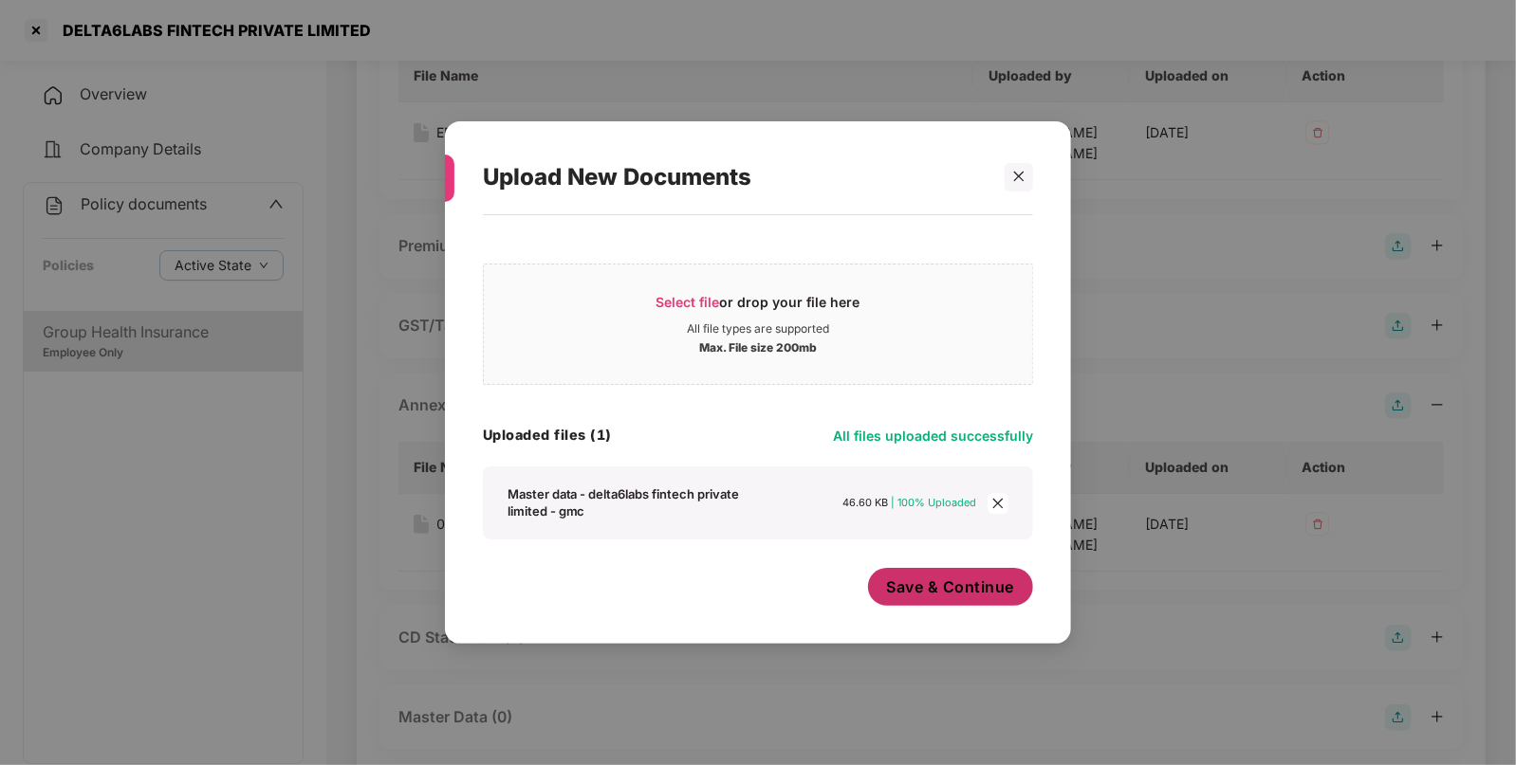
drag, startPoint x: 970, startPoint y: 561, endPoint x: 955, endPoint y: 578, distance: 22.1
click at [970, 562] on div "Select file or drop your file here All file types are supported Max. File size …" at bounding box center [758, 421] width 550 height 392
click at [940, 597] on span "Save & Continue" at bounding box center [951, 587] width 128 height 21
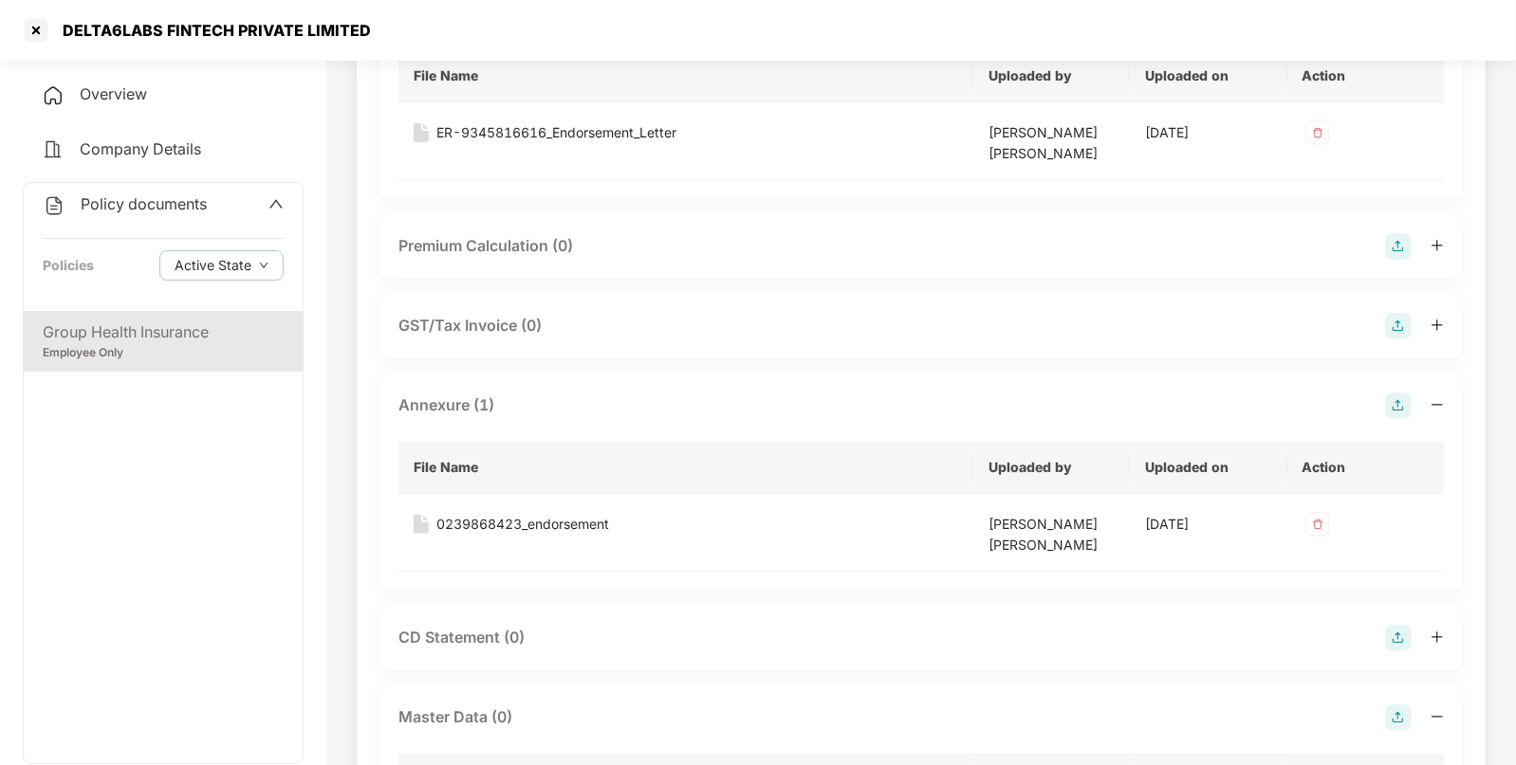
click at [109, 216] on div "Policy documents" at bounding box center [125, 205] width 164 height 25
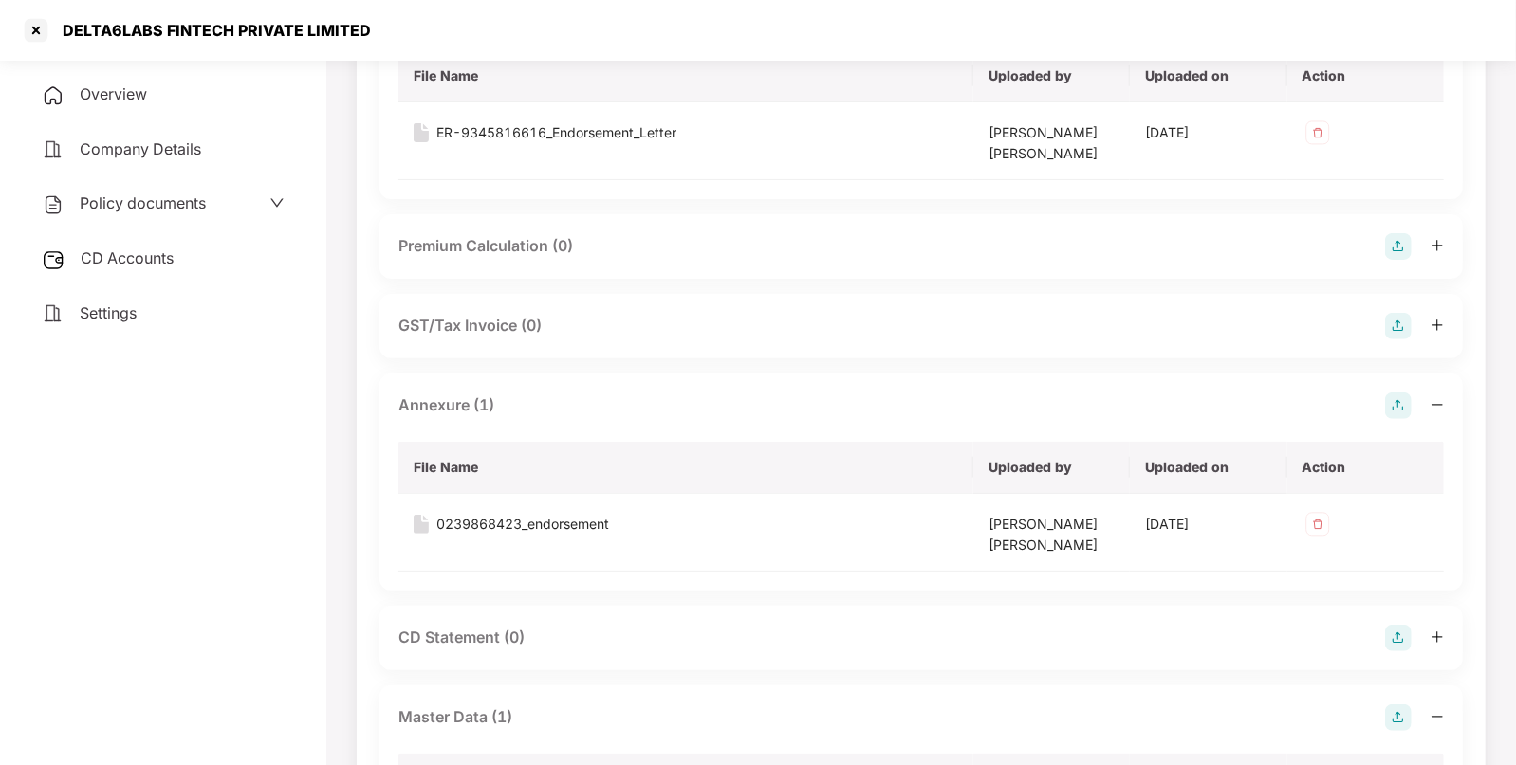
click at [117, 248] on div "CD Accounts" at bounding box center [163, 259] width 281 height 44
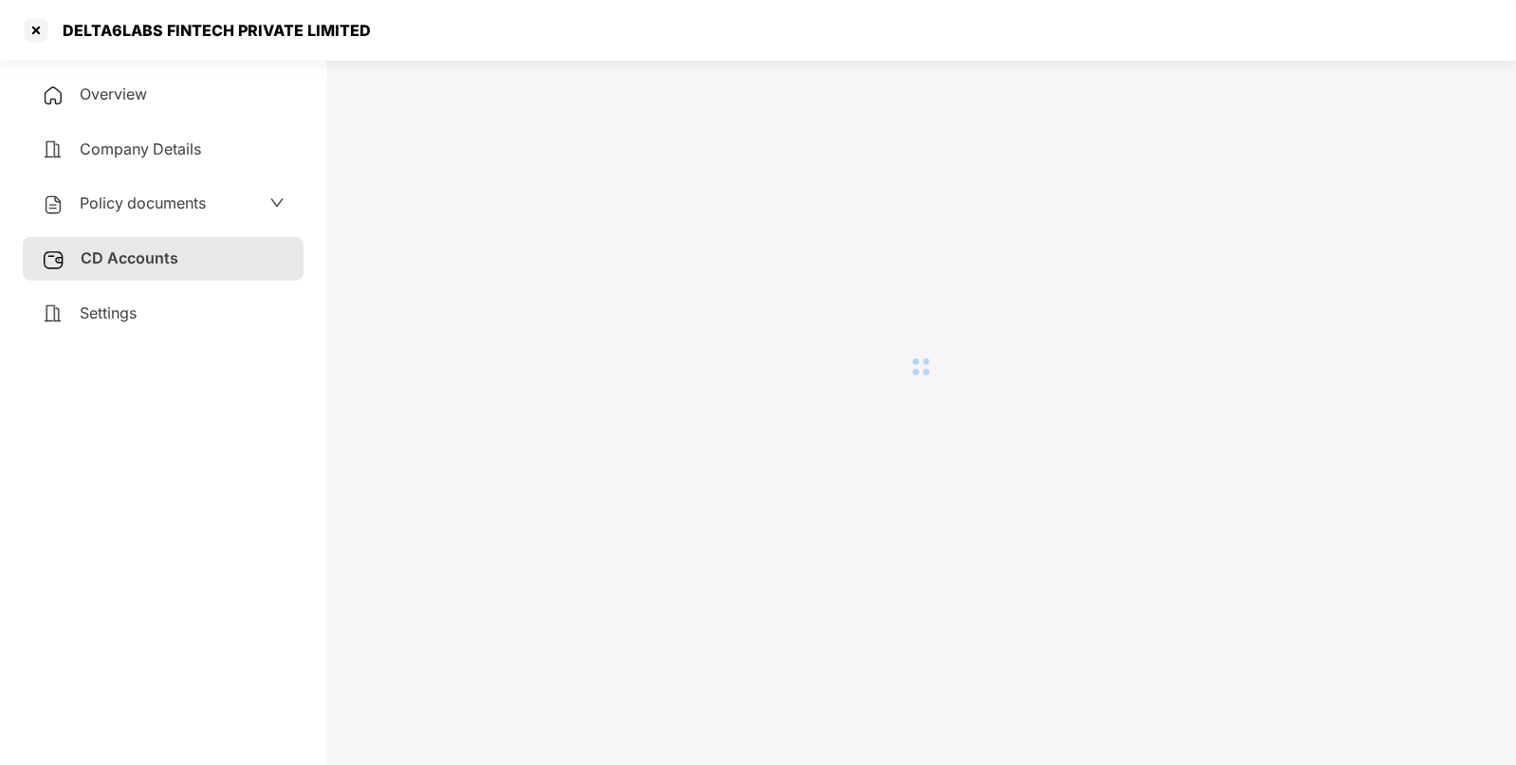
scroll to position [51, 0]
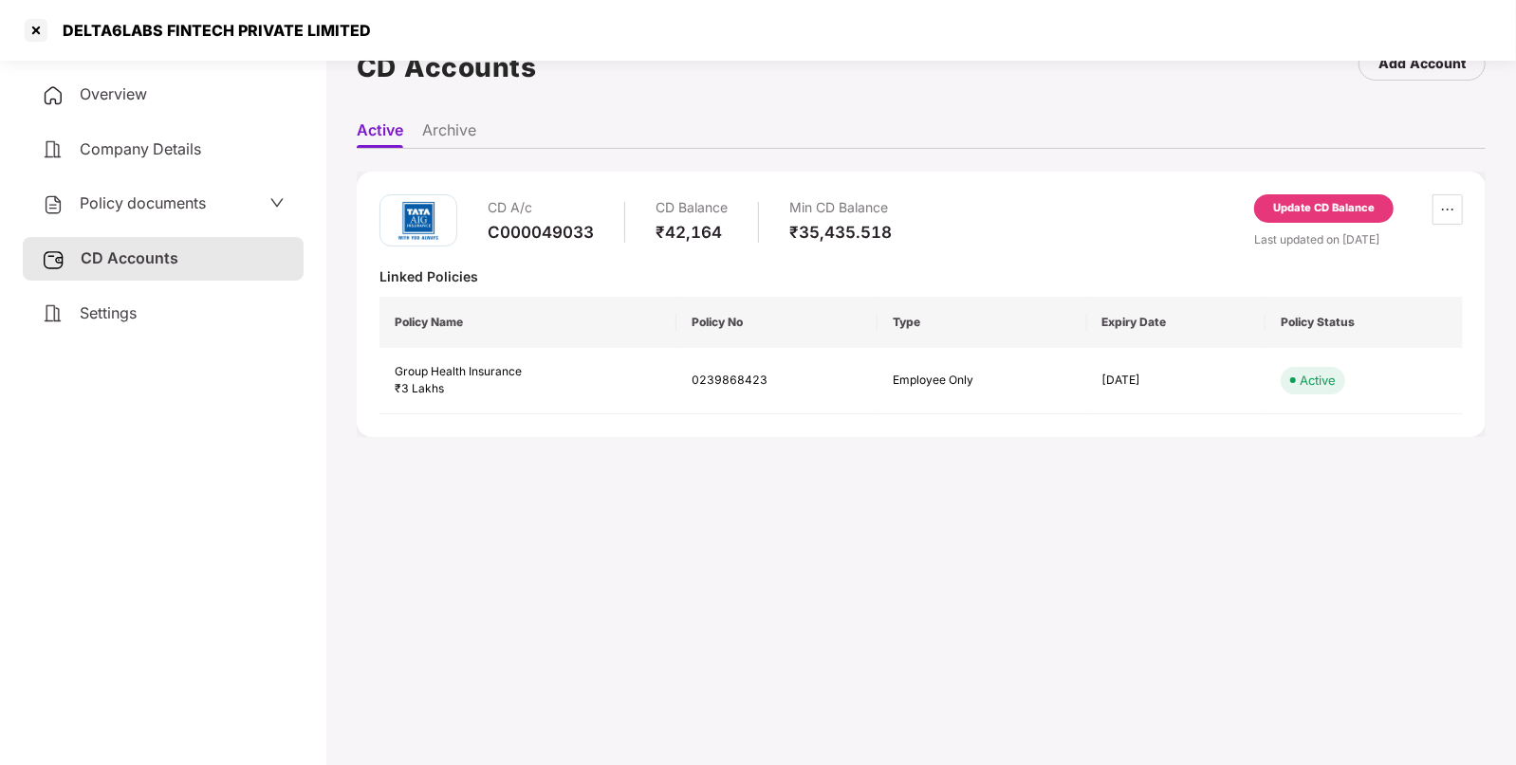
click at [1327, 205] on div "Update CD Balance" at bounding box center [1323, 208] width 101 height 17
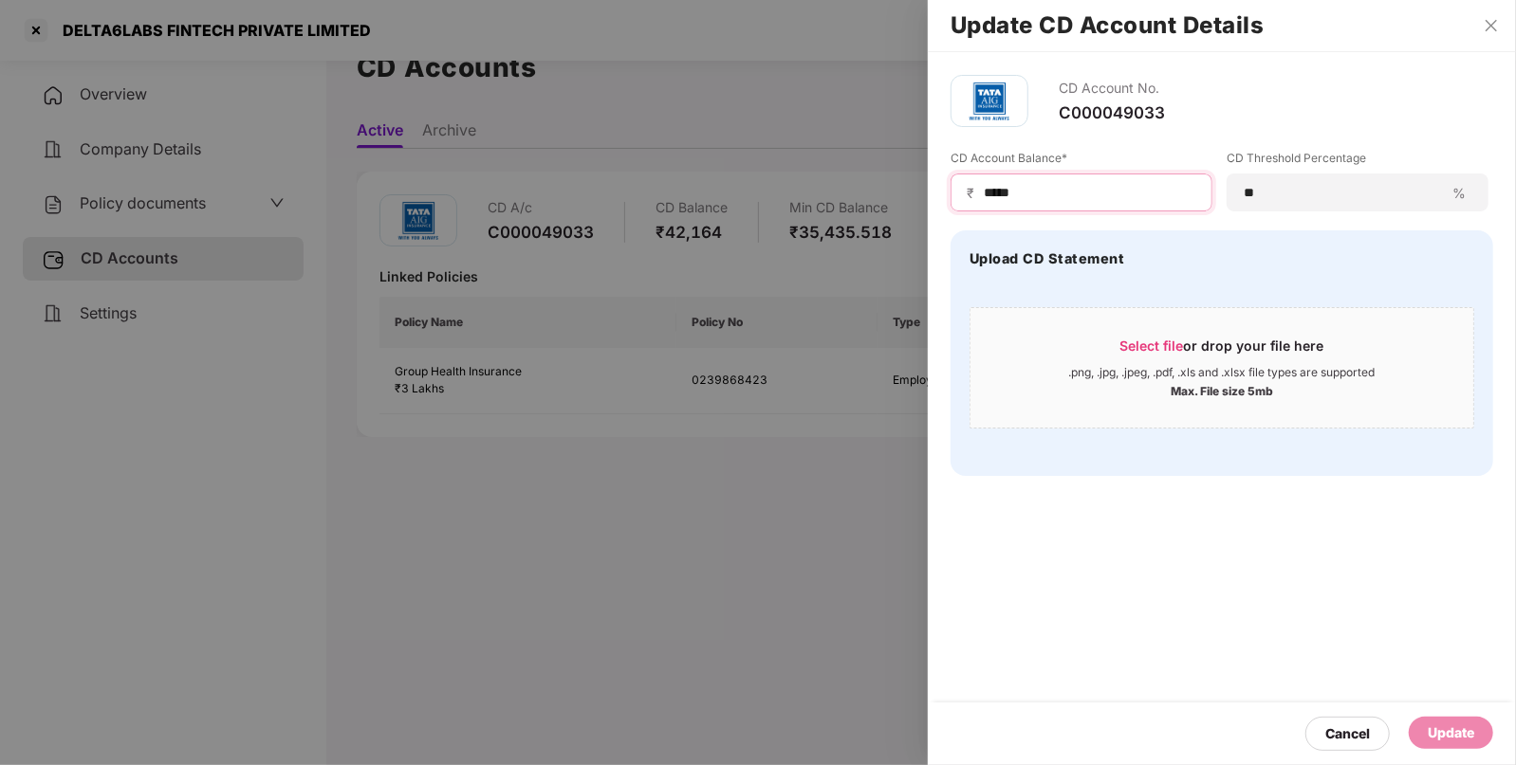
click at [1138, 194] on input "*****" at bounding box center [1089, 193] width 214 height 20
type input "*"
type input "*****"
click at [1438, 721] on div "Cancel Update" at bounding box center [1222, 734] width 588 height 63
click at [1418, 728] on div "Update" at bounding box center [1450, 733] width 84 height 32
